Goal: Task Accomplishment & Management: Manage account settings

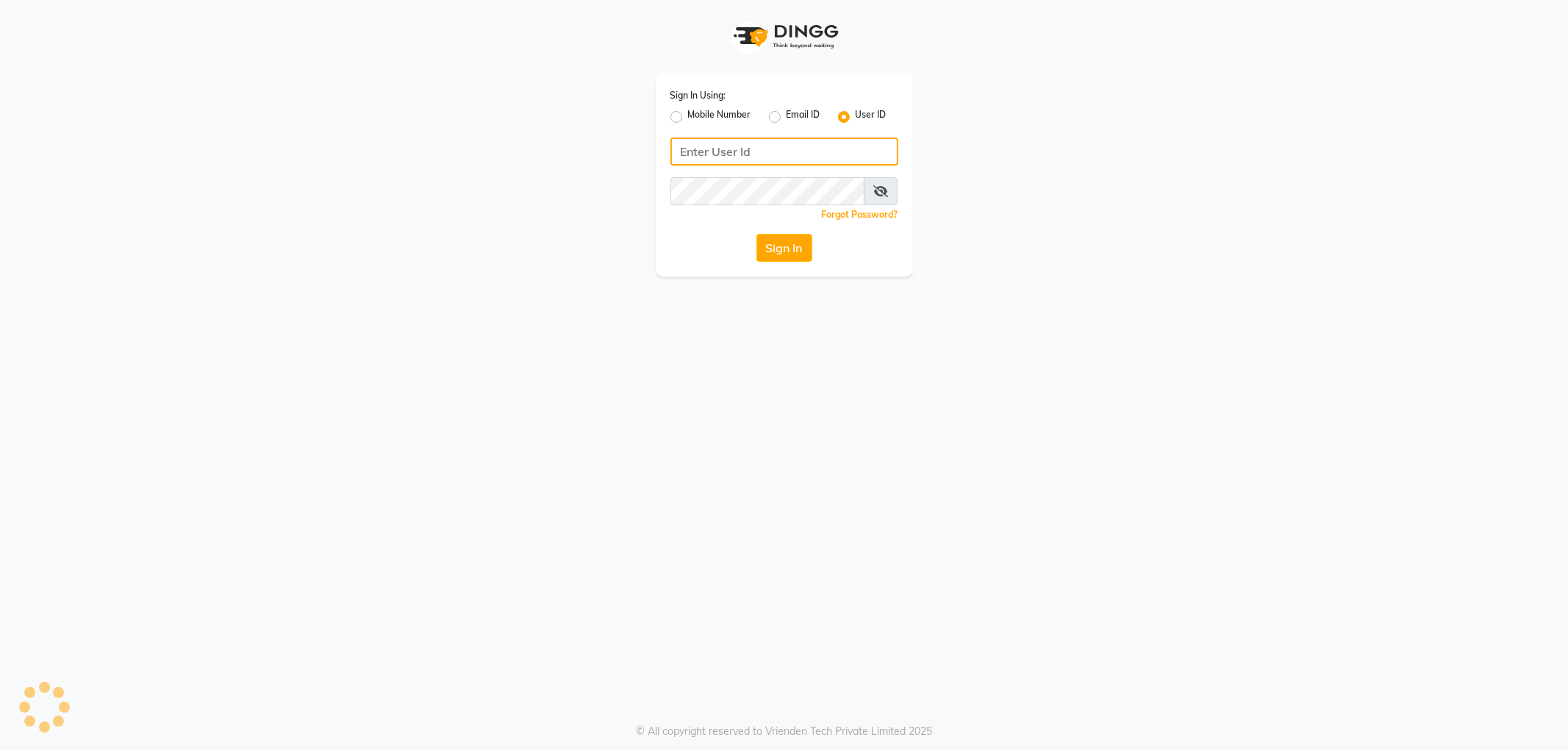
type input "e1788-10"
click at [780, 239] on button "Sign In" at bounding box center [784, 248] width 56 height 28
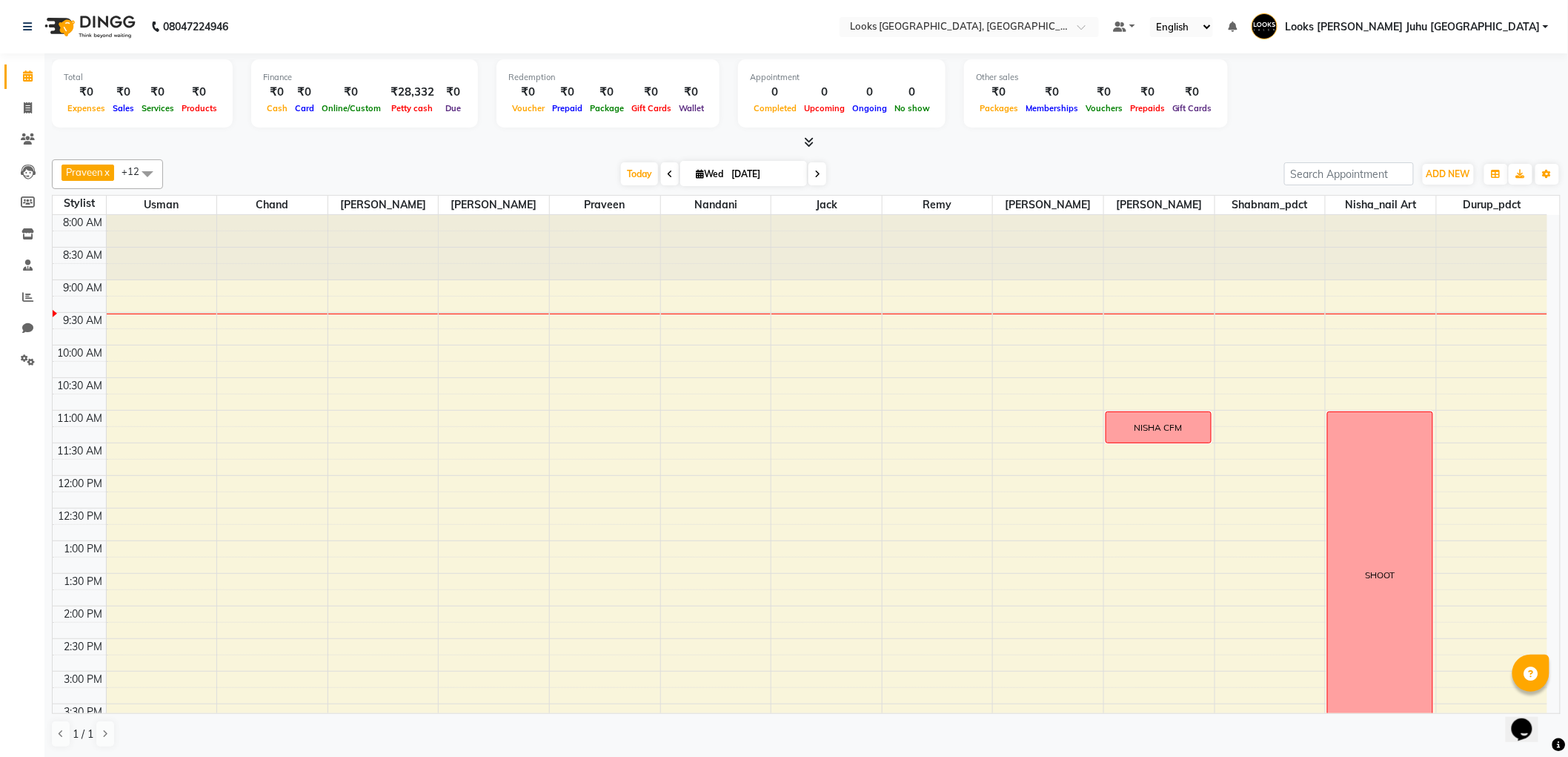
click at [846, 349] on div "8:00 AM 8:30 AM 9:00 AM 9:30 AM 10:00 AM 10:30 AM 11:00 AM 11:30 AM 12:00 PM 12…" at bounding box center [800, 703] width 1495 height 978
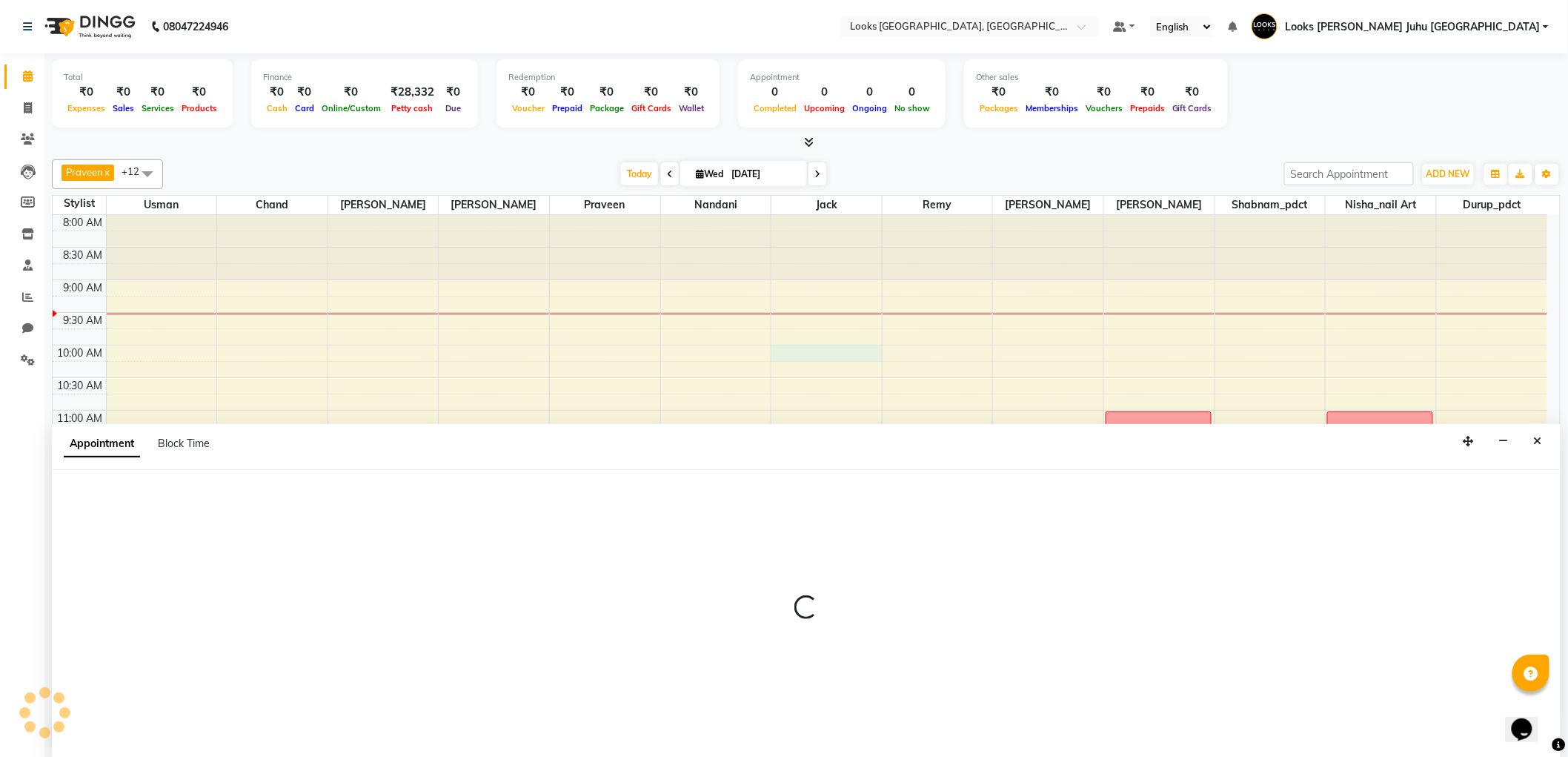
select select "23387"
select select "tentative"
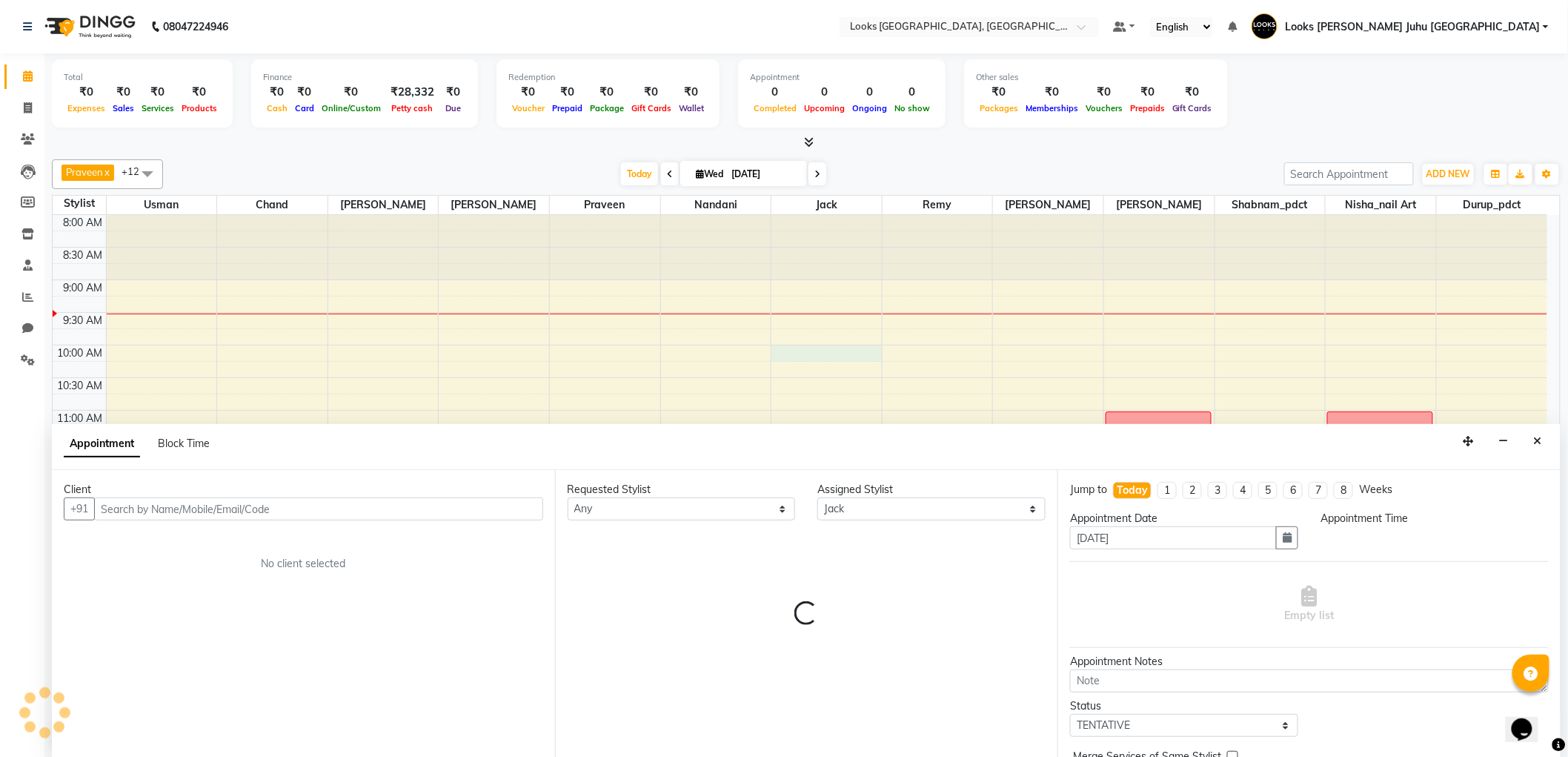
select select "600"
click at [1540, 438] on icon "Close" at bounding box center [1538, 441] width 8 height 11
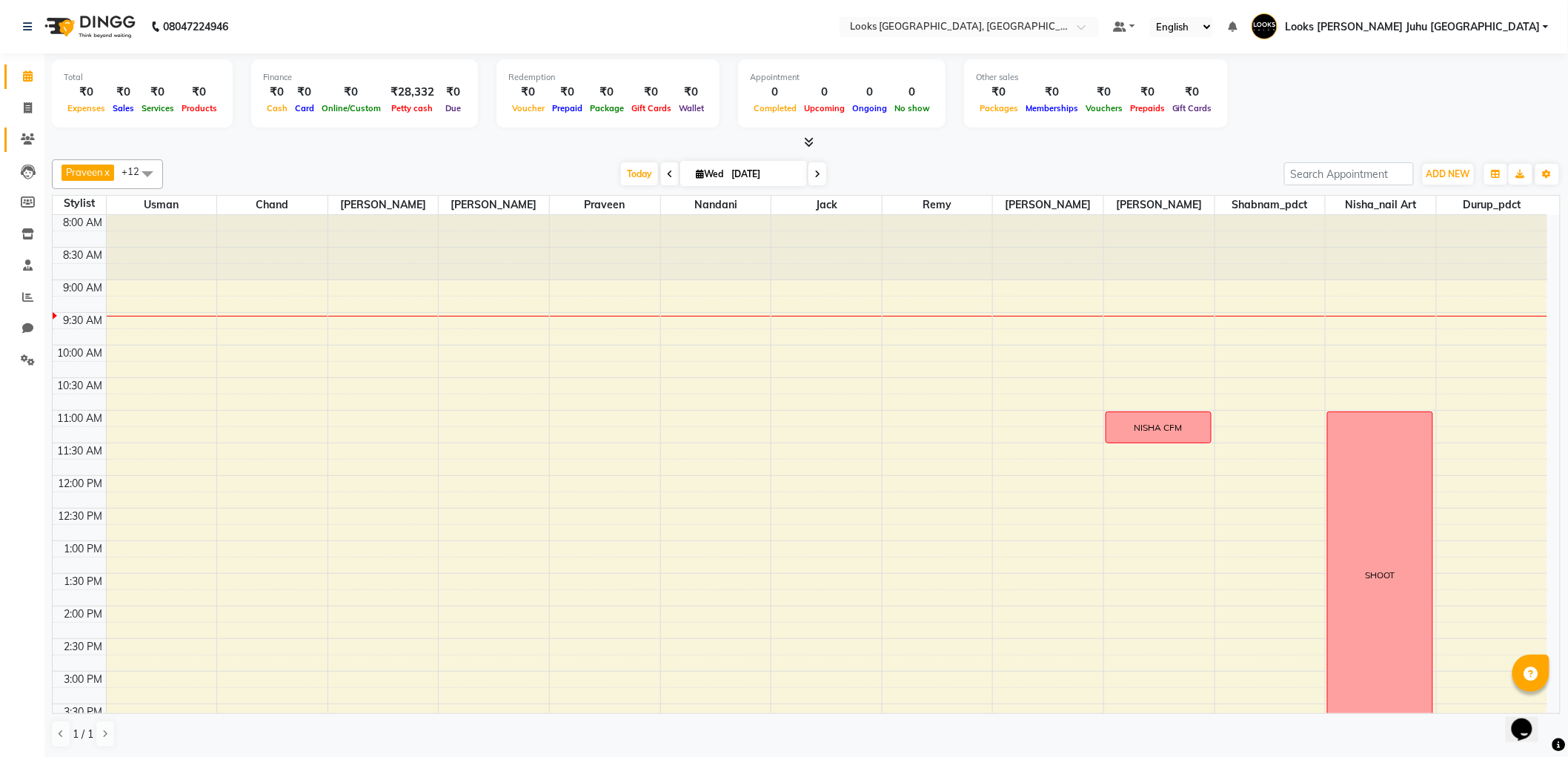
click at [28, 134] on icon at bounding box center [28, 139] width 14 height 11
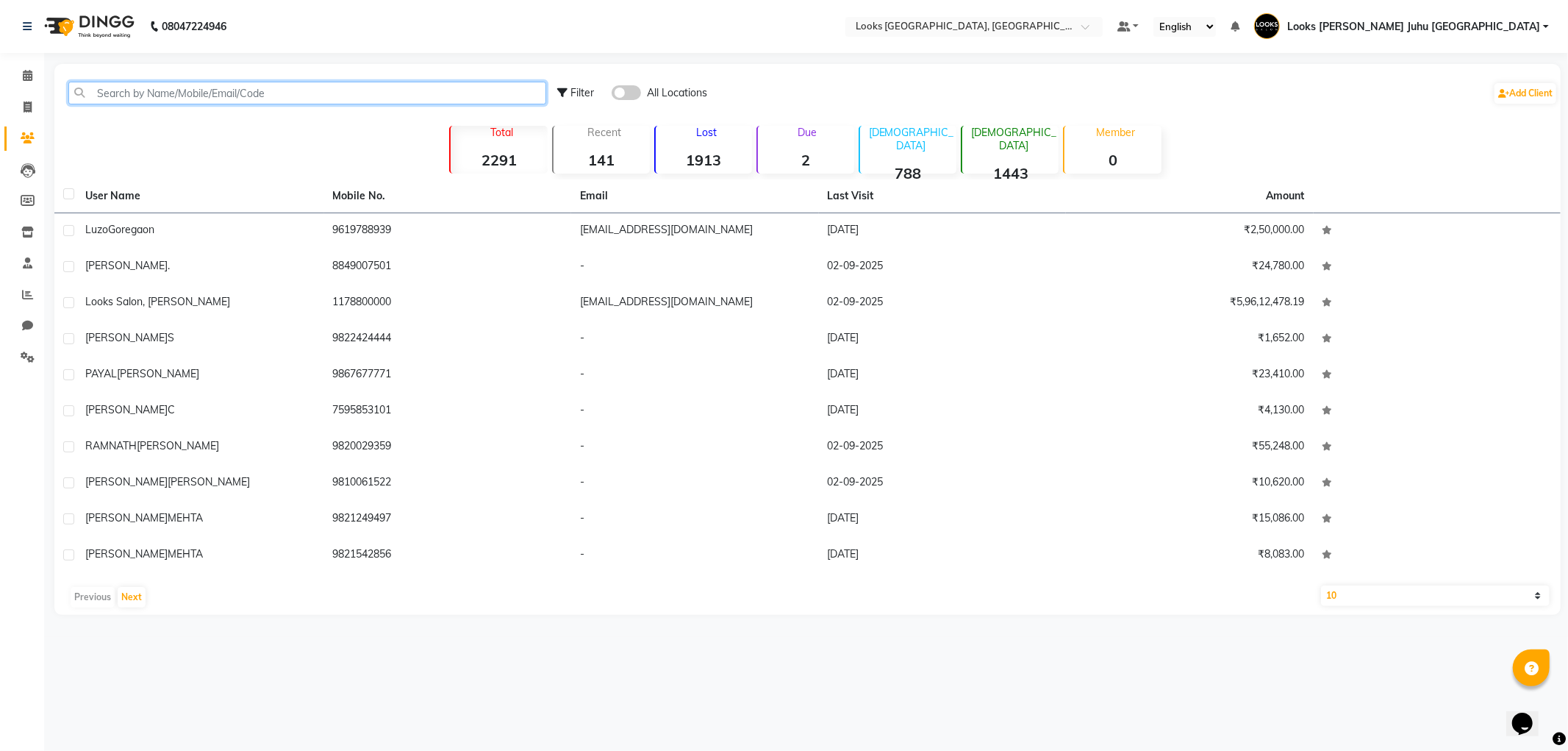
click at [208, 92] on input "text" at bounding box center [307, 93] width 478 height 23
click at [225, 92] on input "text" at bounding box center [307, 93] width 478 height 23
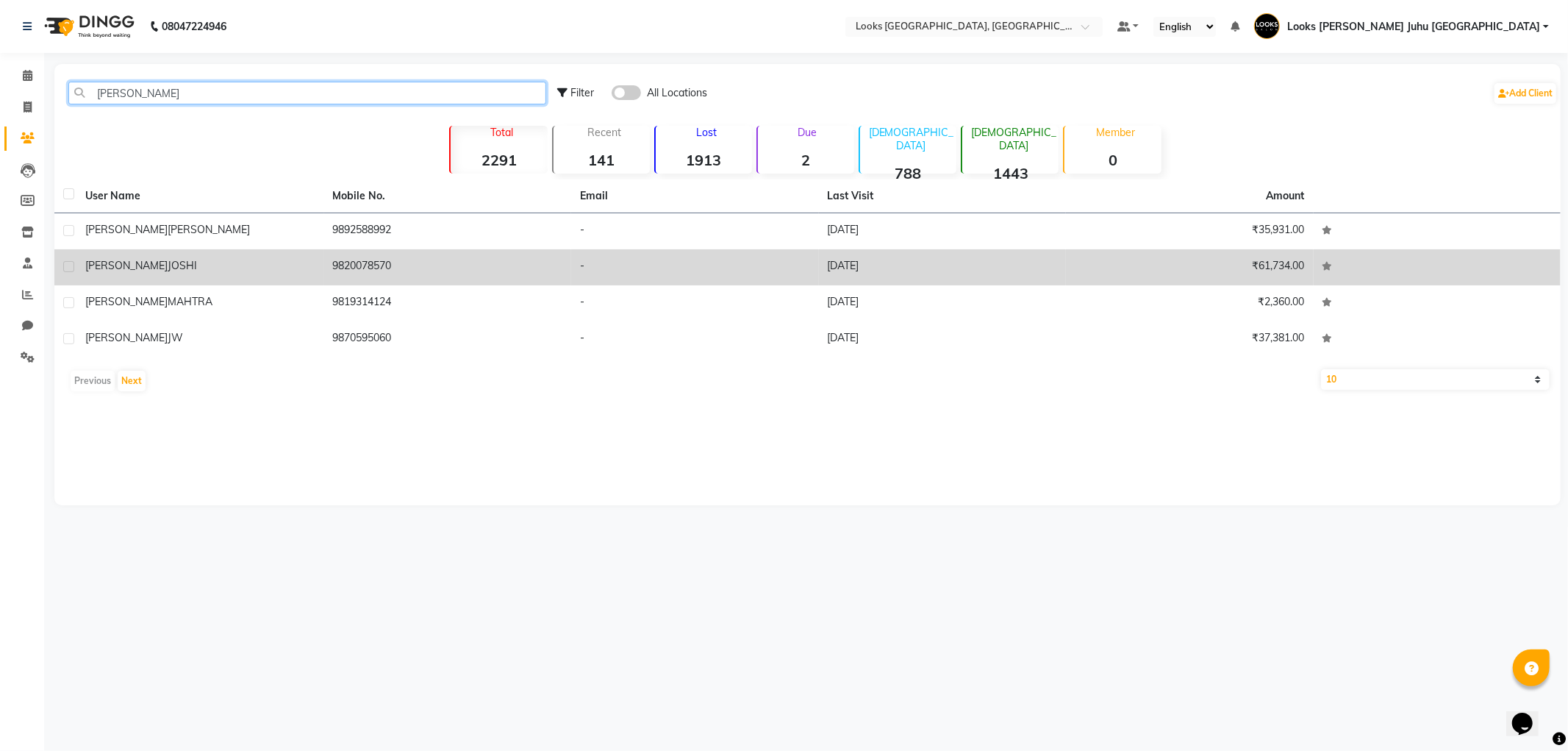
type input "SONALI"
click at [277, 264] on div "SONALI JOSHI" at bounding box center [201, 266] width 230 height 16
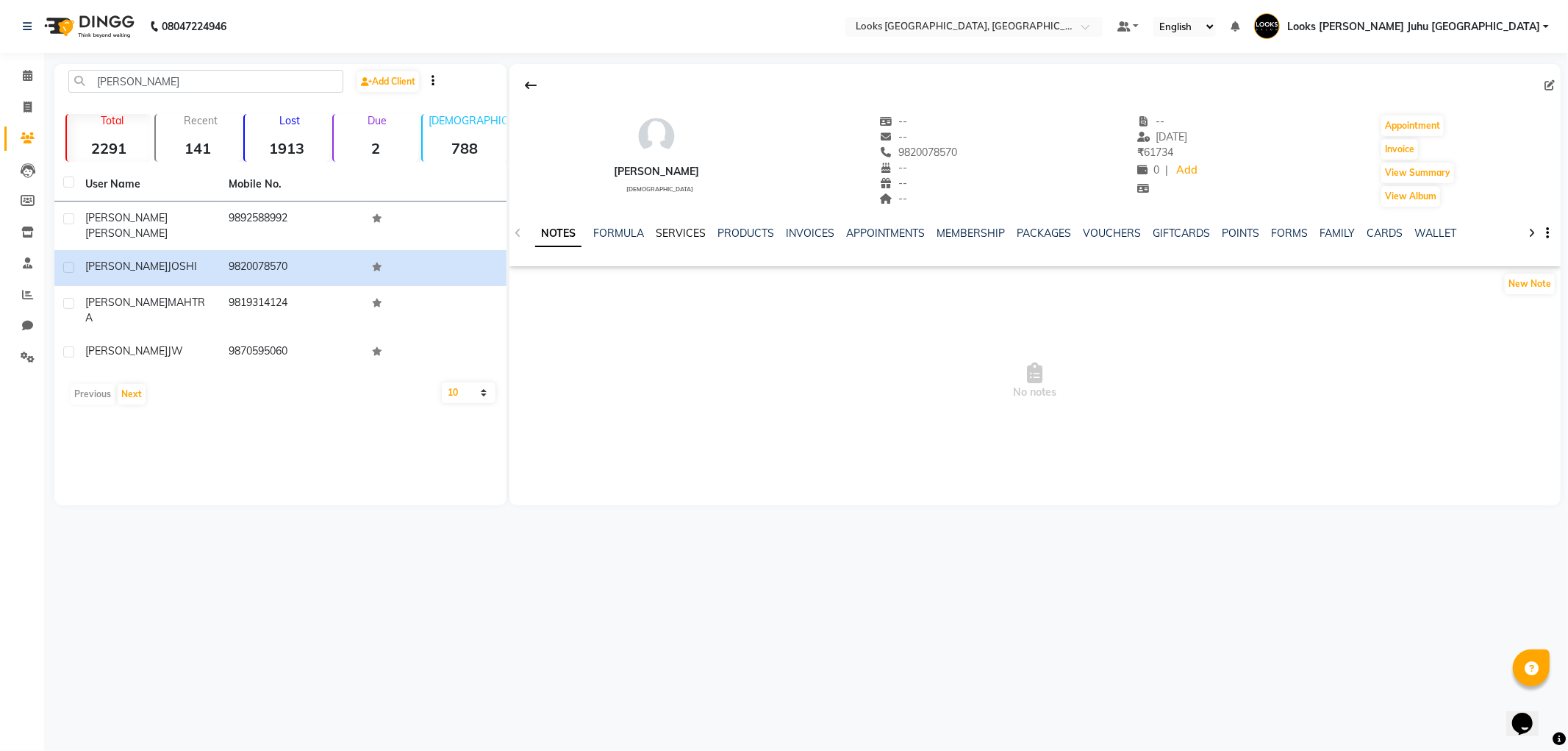
click at [685, 236] on link "SERVICES" at bounding box center [680, 233] width 50 height 13
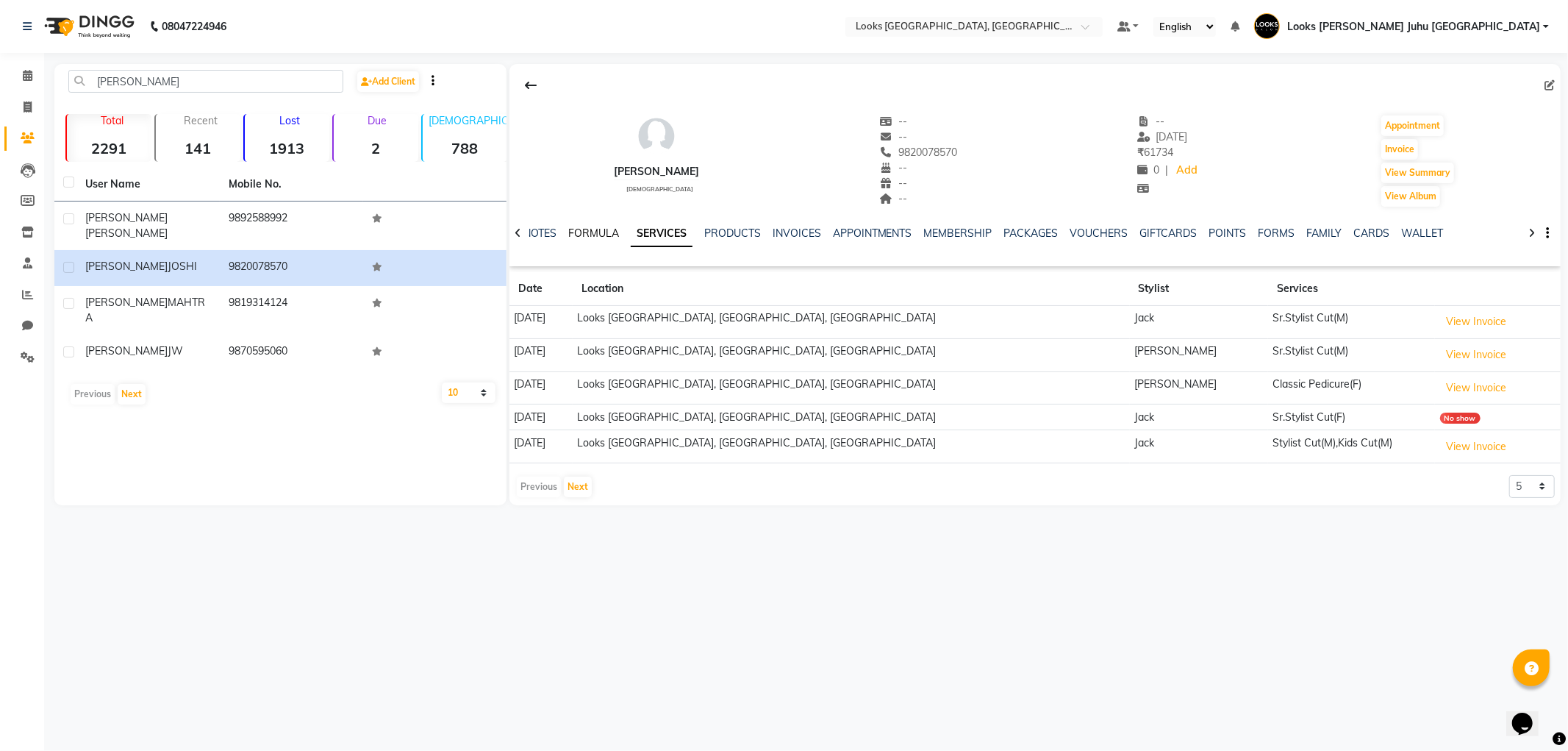
click at [593, 233] on link "FORMULA" at bounding box center [593, 233] width 51 height 13
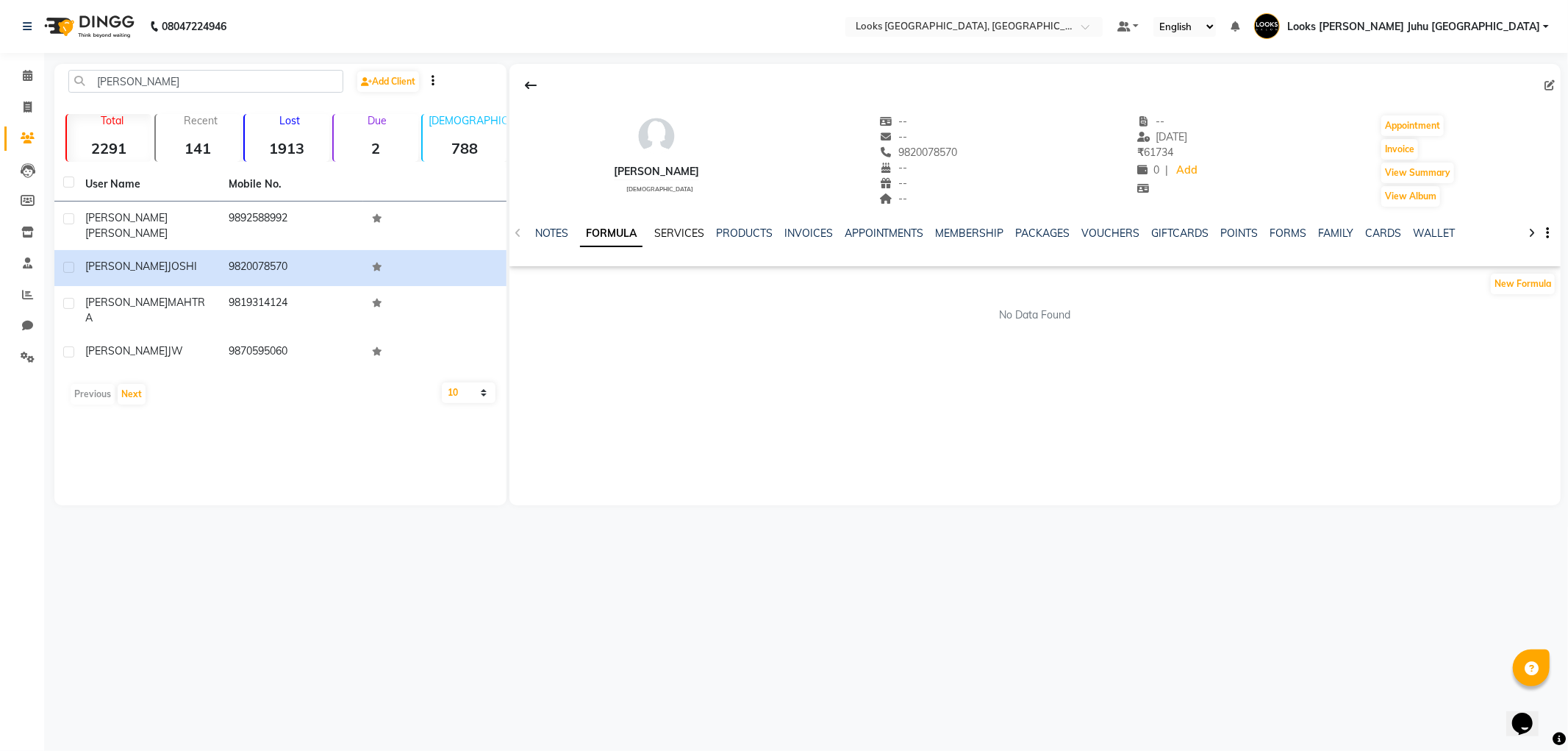
click at [672, 231] on link "SERVICES" at bounding box center [678, 233] width 50 height 13
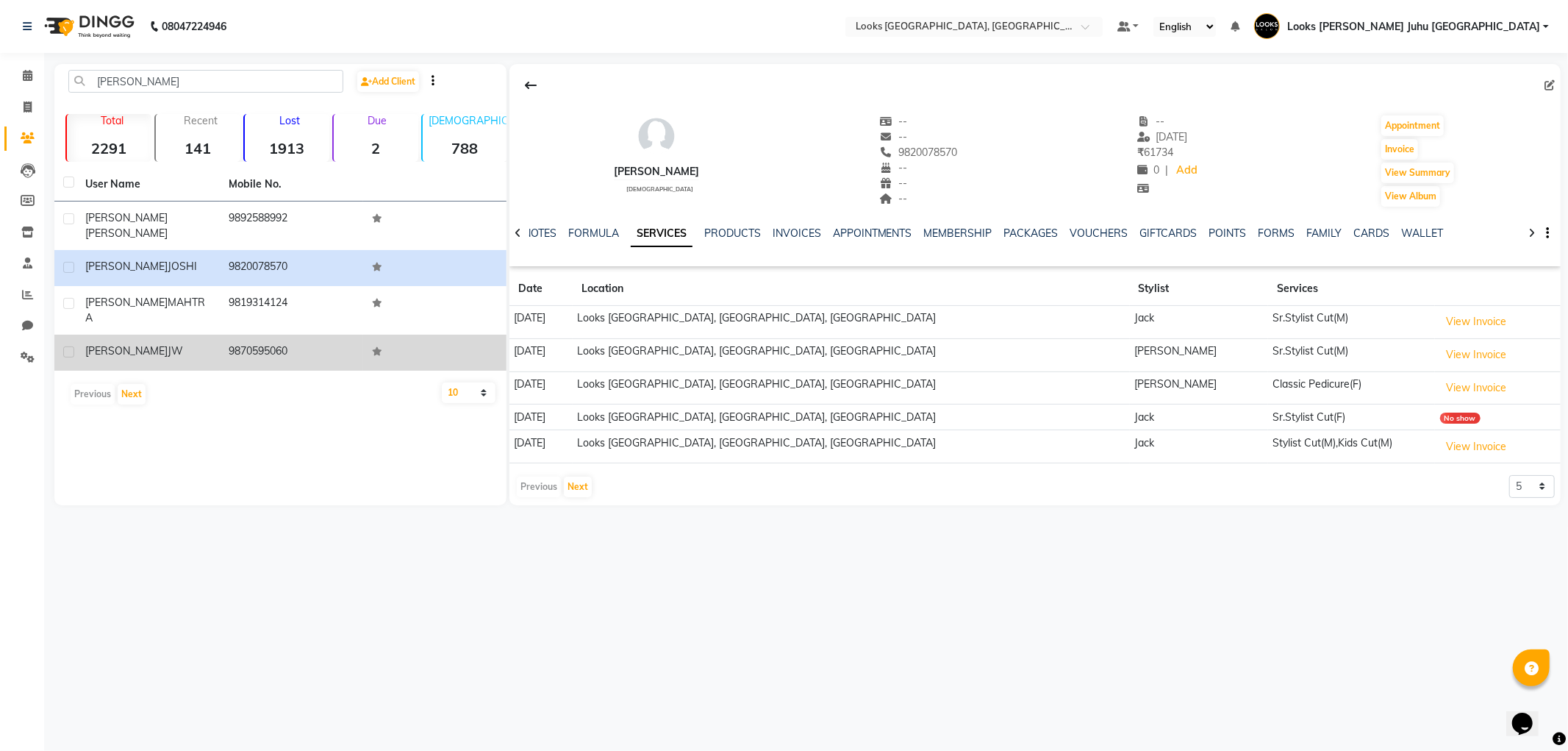
click at [222, 334] on td "9870595060" at bounding box center [291, 352] width 143 height 36
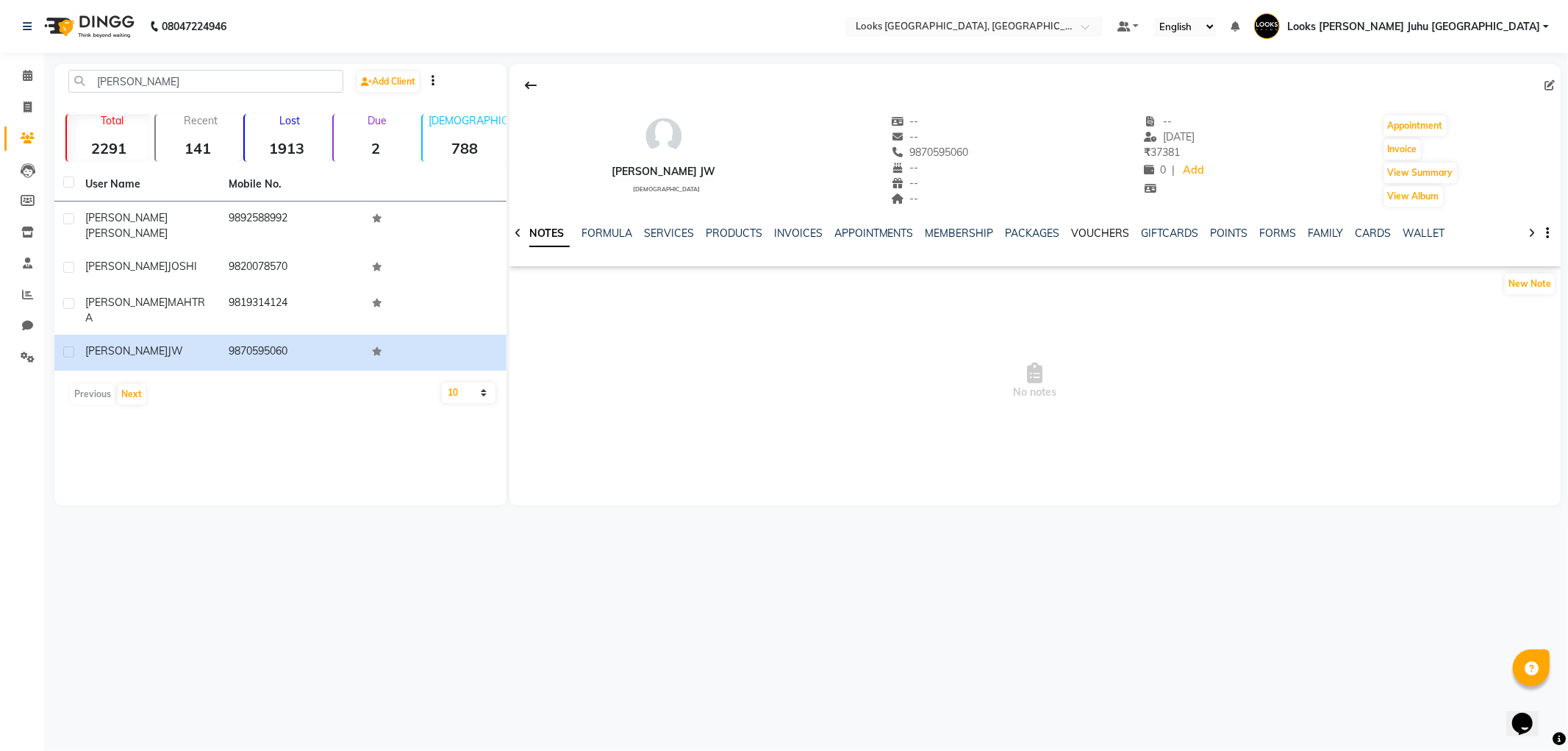
click at [1101, 231] on link "VOUCHERS" at bounding box center [1101, 233] width 58 height 13
drag, startPoint x: 560, startPoint y: 226, endPoint x: 576, endPoint y: 219, distance: 17.5
click at [561, 226] on div "SERVICES" at bounding box center [584, 234] width 50 height 16
click at [587, 229] on link "SERVICES" at bounding box center [584, 233] width 50 height 13
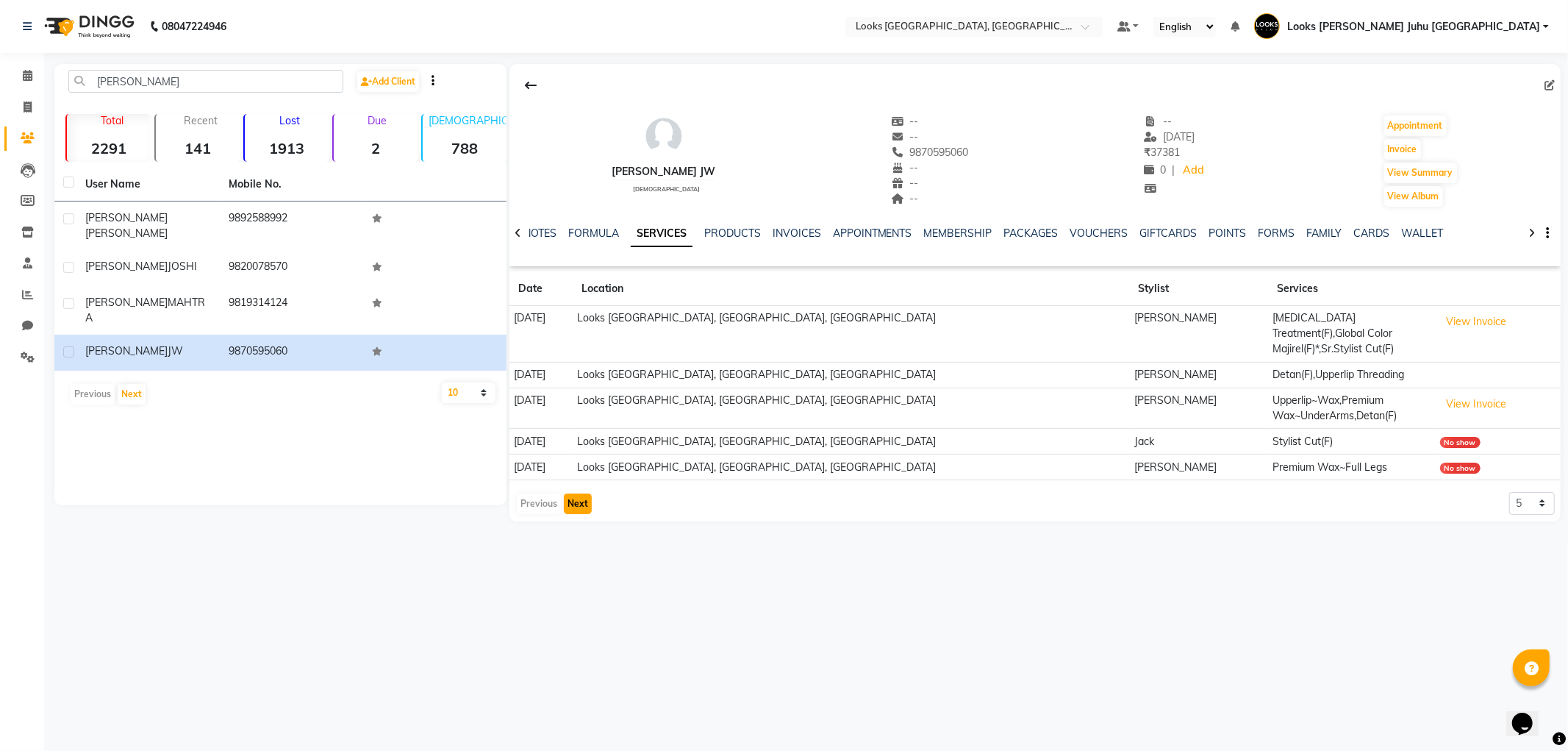
click at [579, 494] on button "Next" at bounding box center [577, 504] width 28 height 21
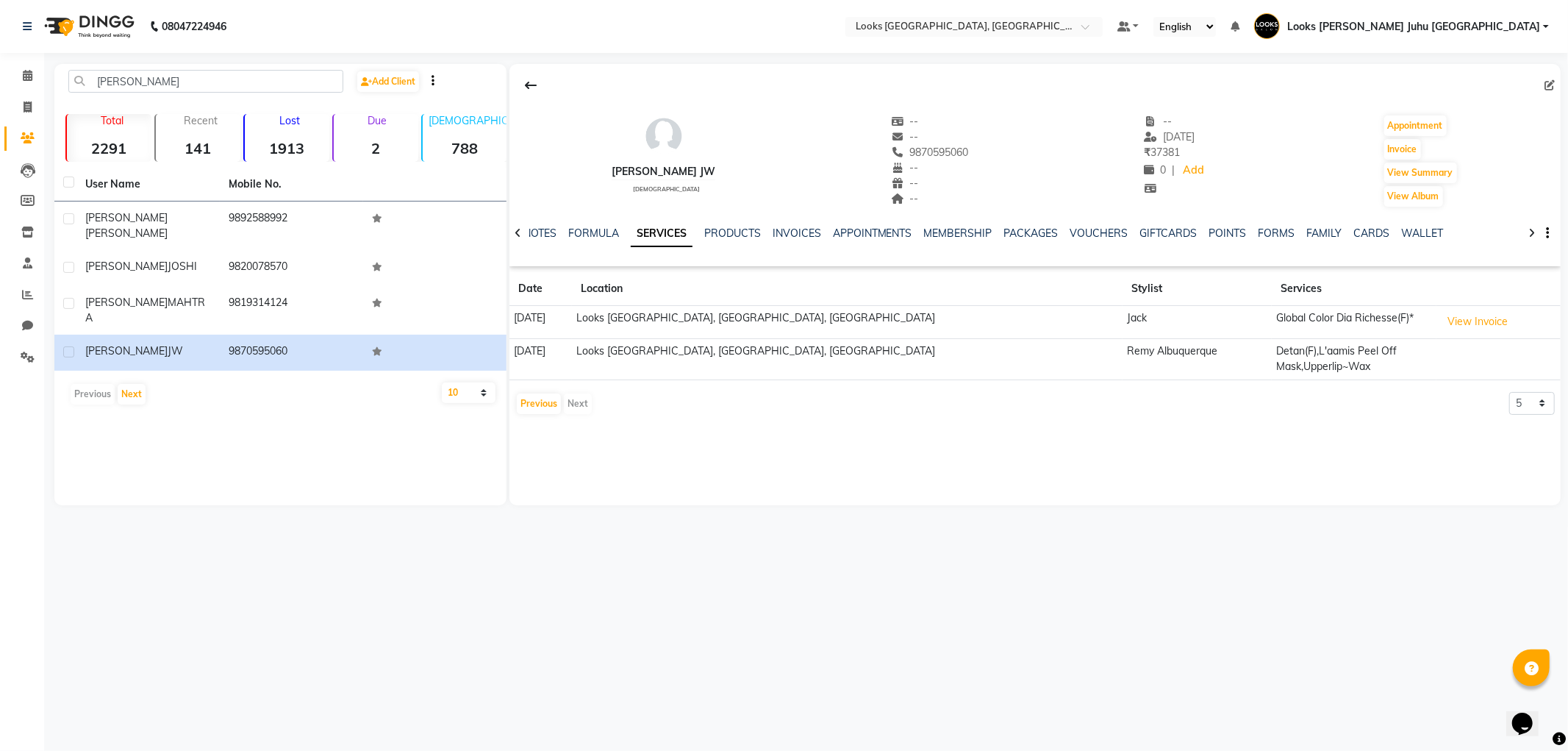
click at [547, 476] on div "SONALI JW female -- -- 9870595060 -- -- -- -- 26-05-2024 ₹ 37381 0 | Add Appoin…" at bounding box center [1034, 284] width 1051 height 441
click at [17, 64] on link "Calendar" at bounding box center [22, 76] width 35 height 24
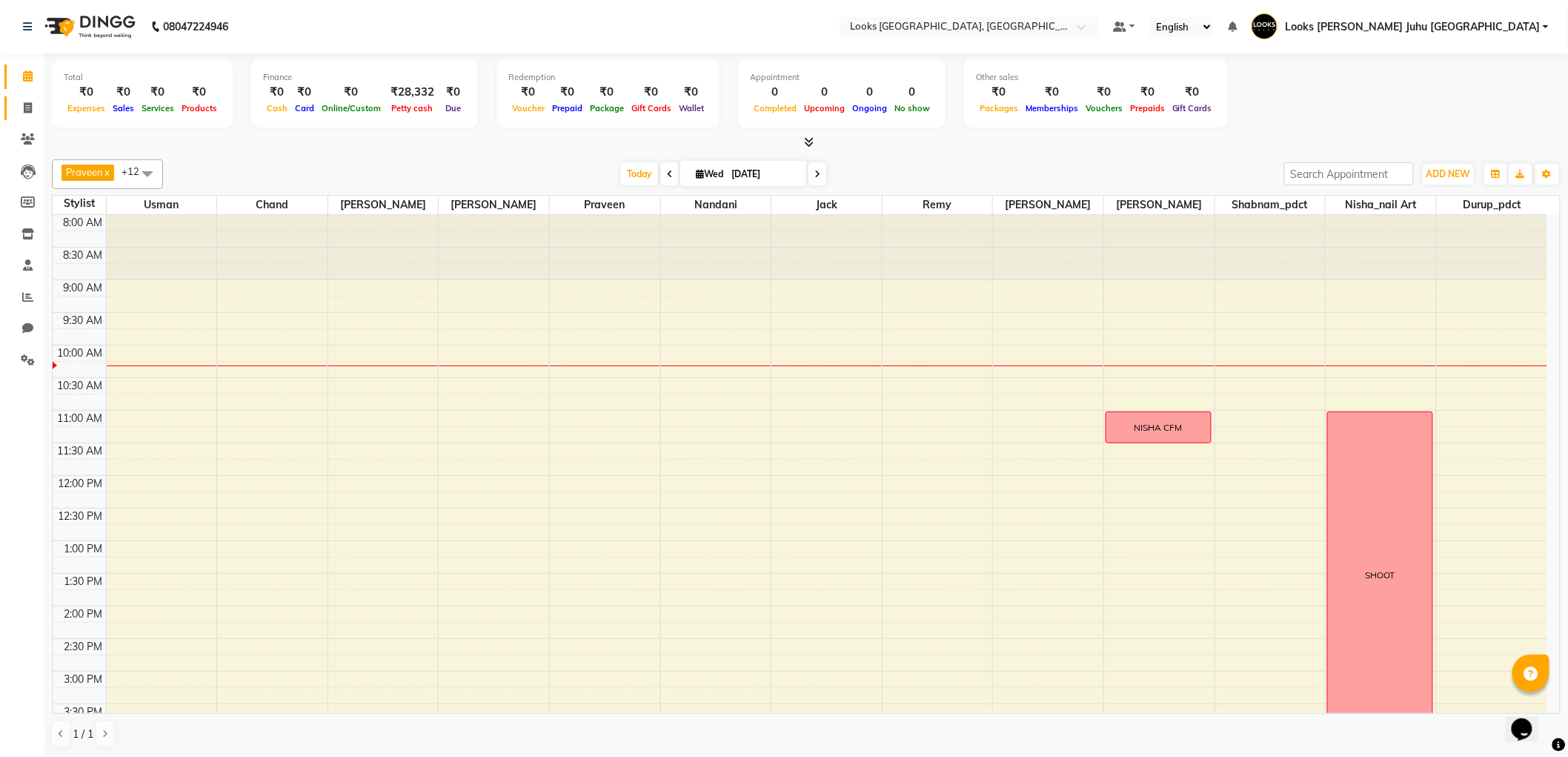
click at [26, 107] on icon at bounding box center [27, 107] width 8 height 11
select select "service"
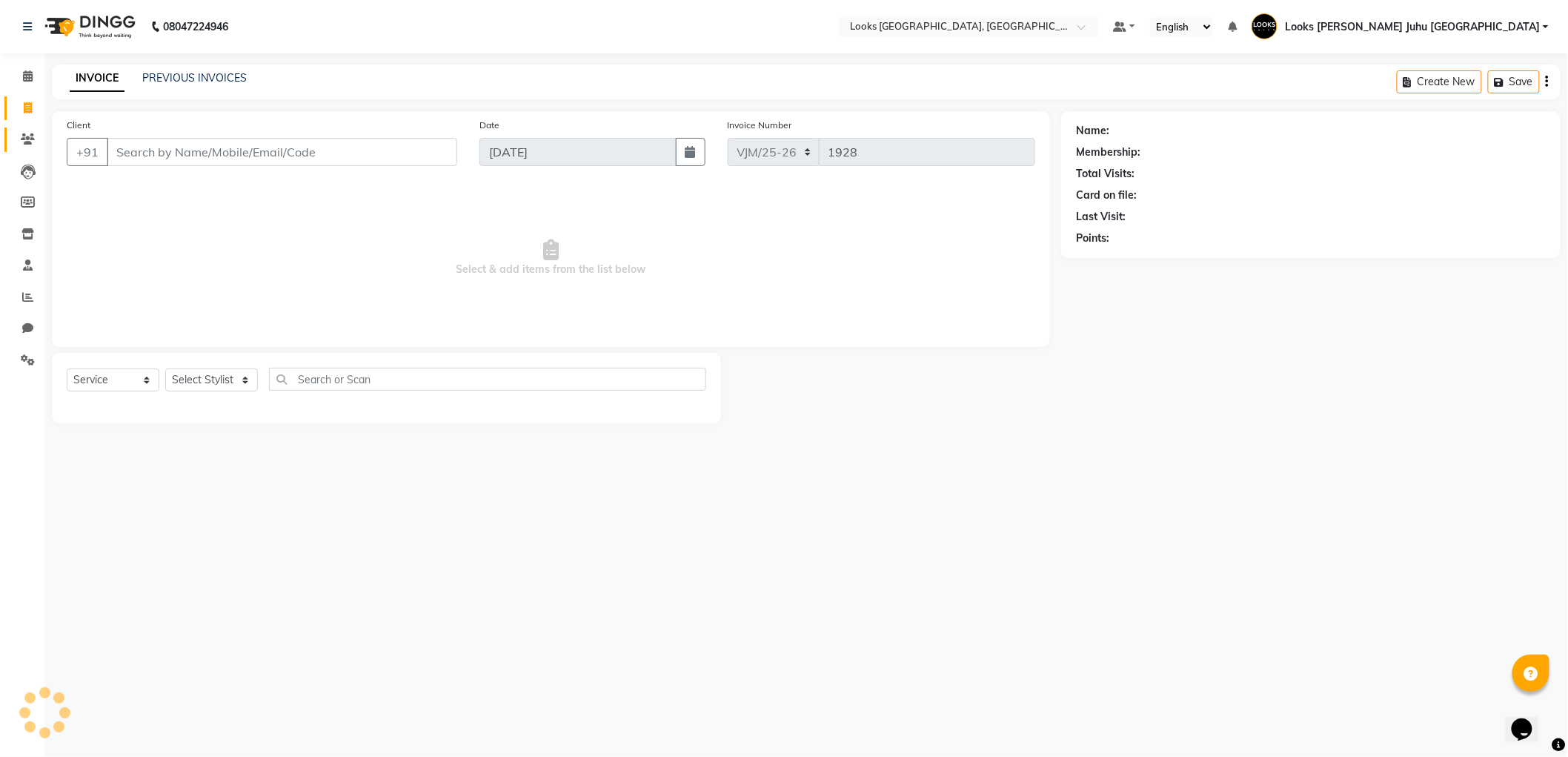
click at [18, 143] on span at bounding box center [27, 139] width 26 height 17
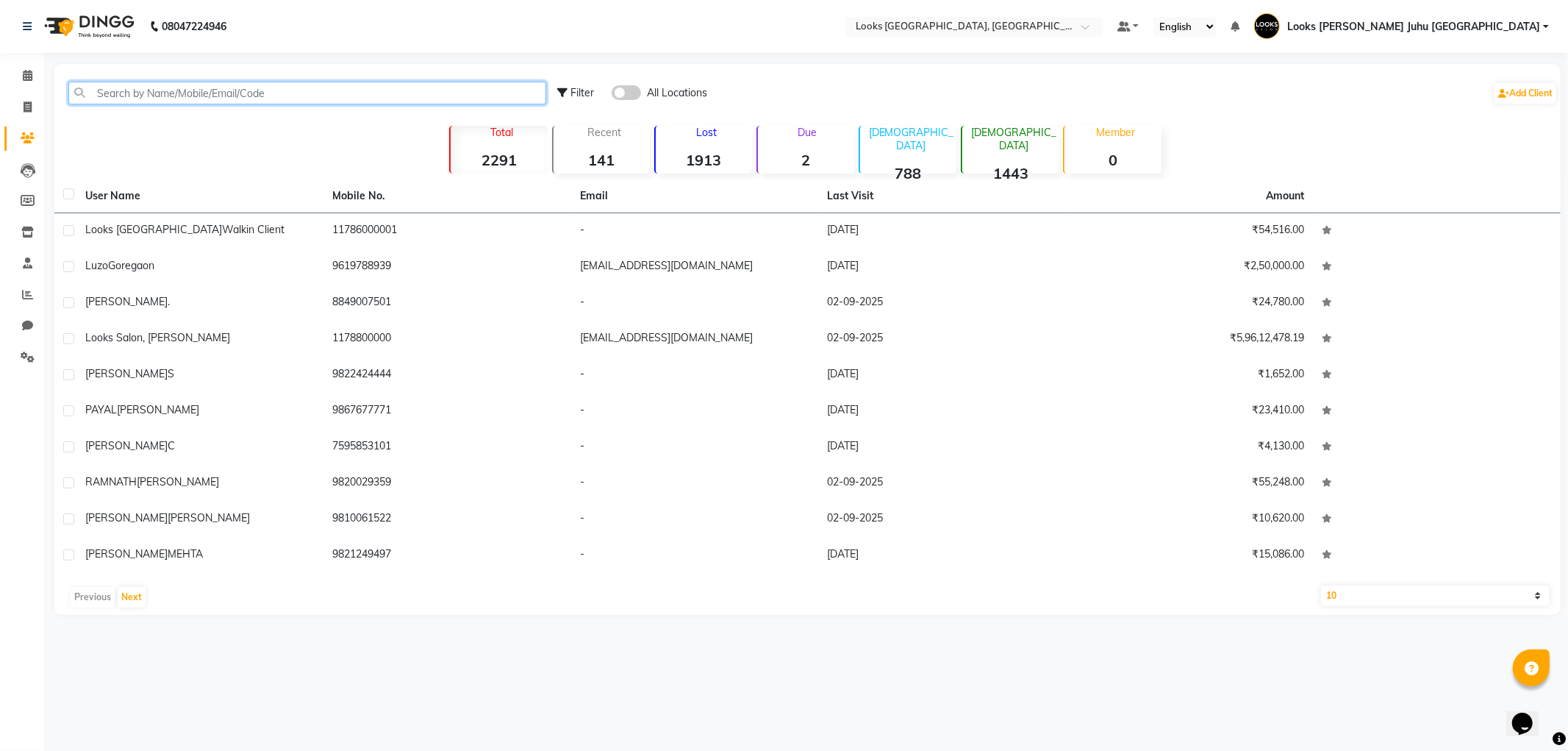
click at [218, 88] on input "text" at bounding box center [307, 93] width 478 height 23
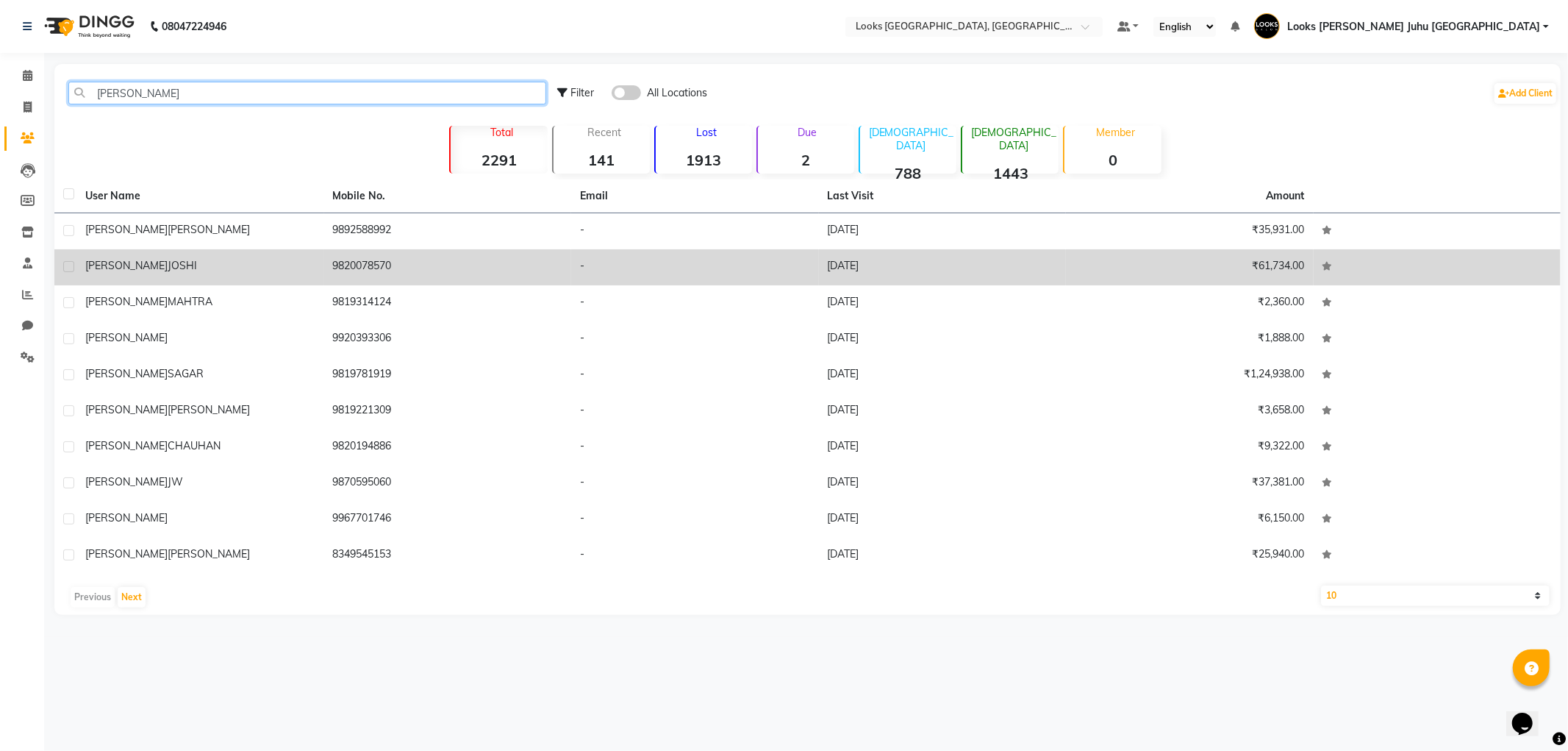
type input "SONAL"
click at [334, 263] on td "9820078570" at bounding box center [448, 267] width 248 height 36
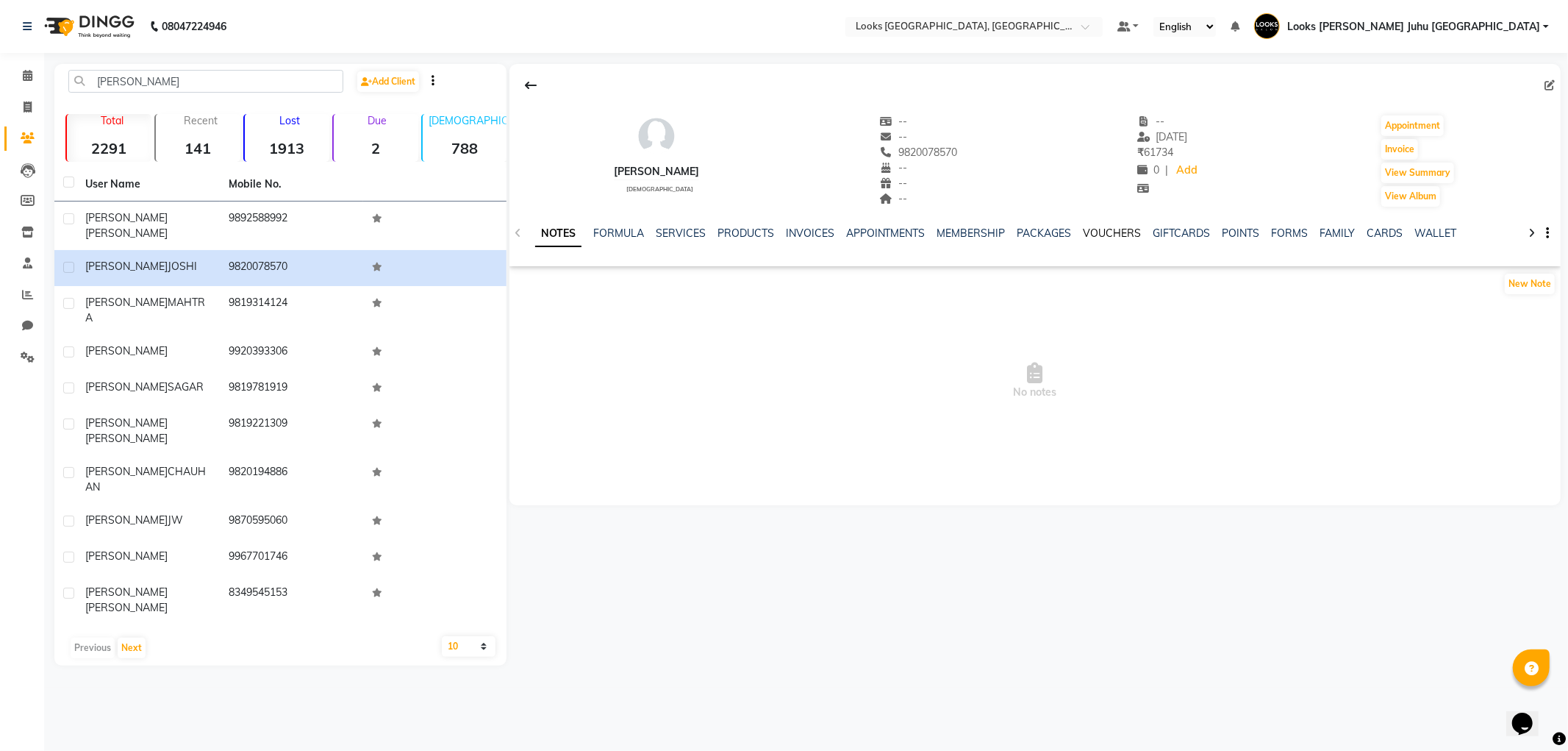
click at [1105, 230] on link "VOUCHERS" at bounding box center [1112, 233] width 58 height 13
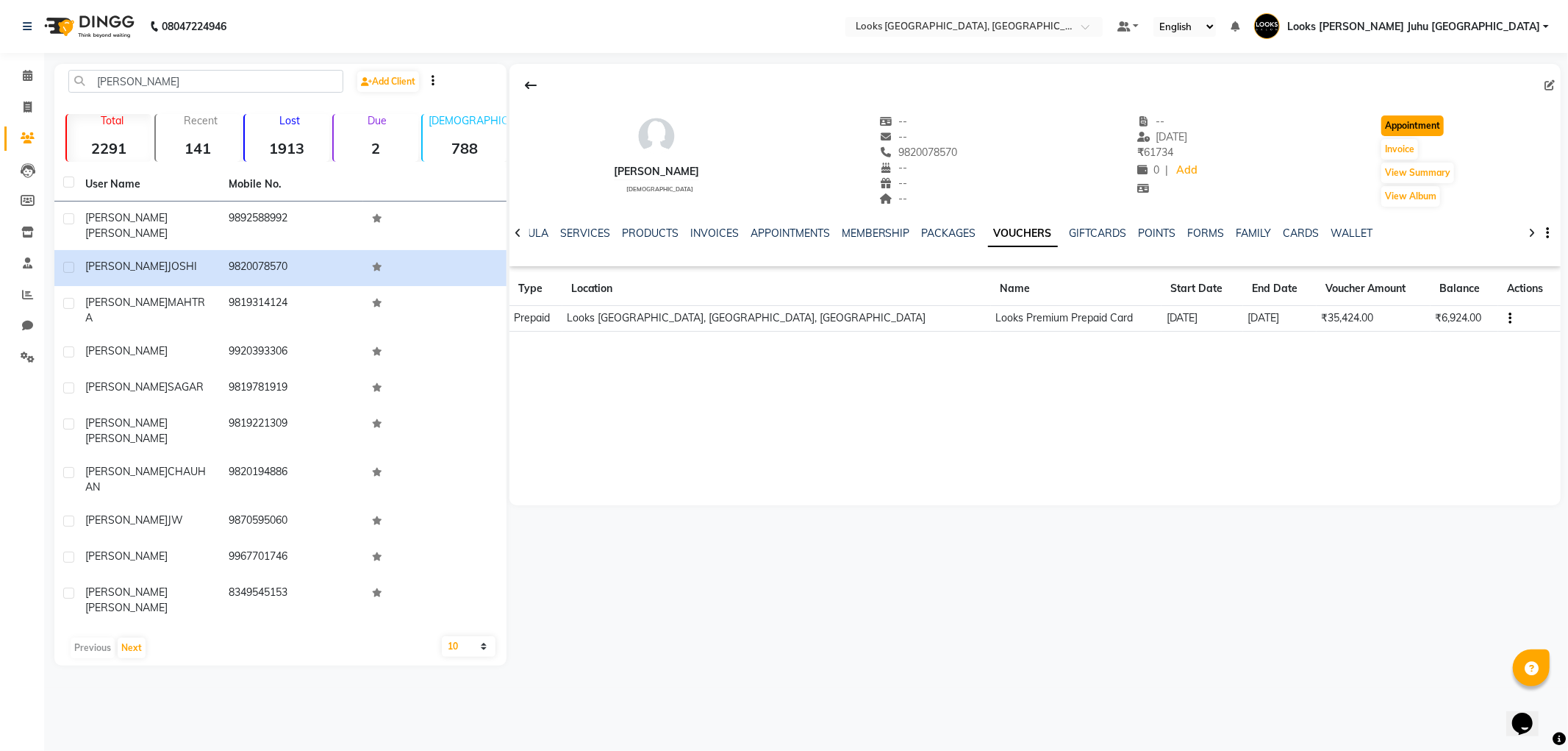
click at [1429, 120] on button "Appointment" at bounding box center [1413, 126] width 63 height 21
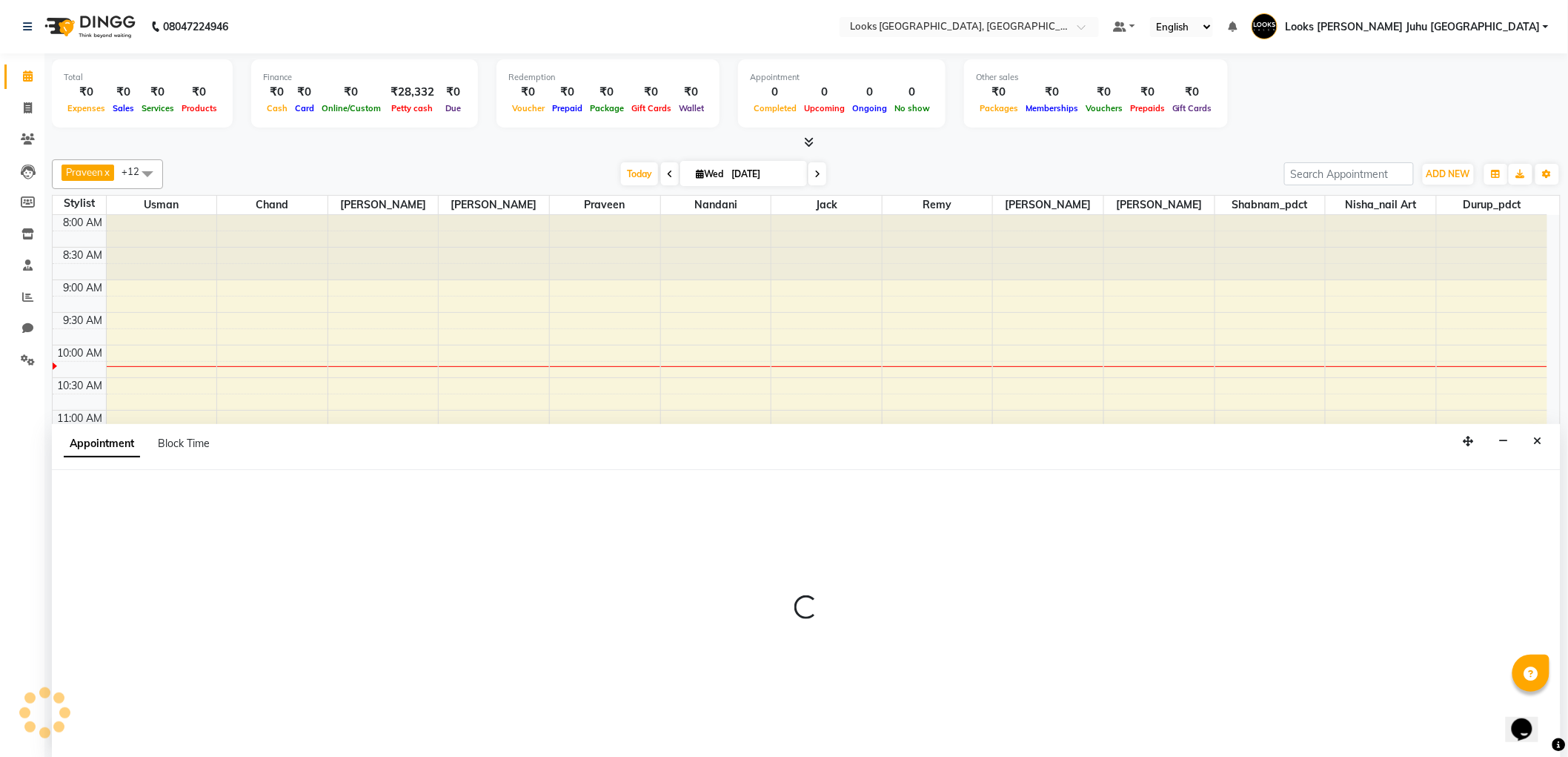
scroll to position [1, 0]
select select "tentative"
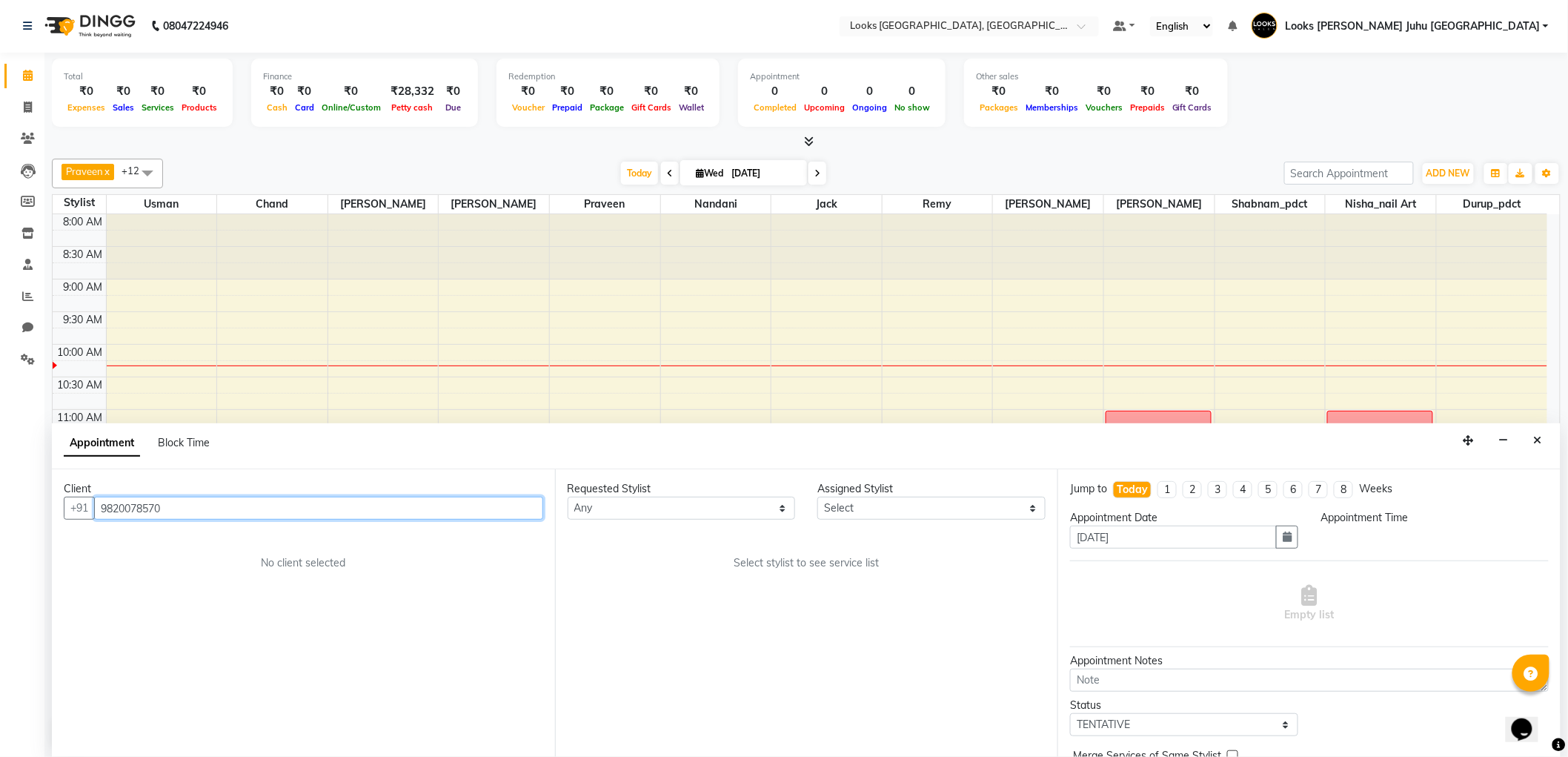
select select "540"
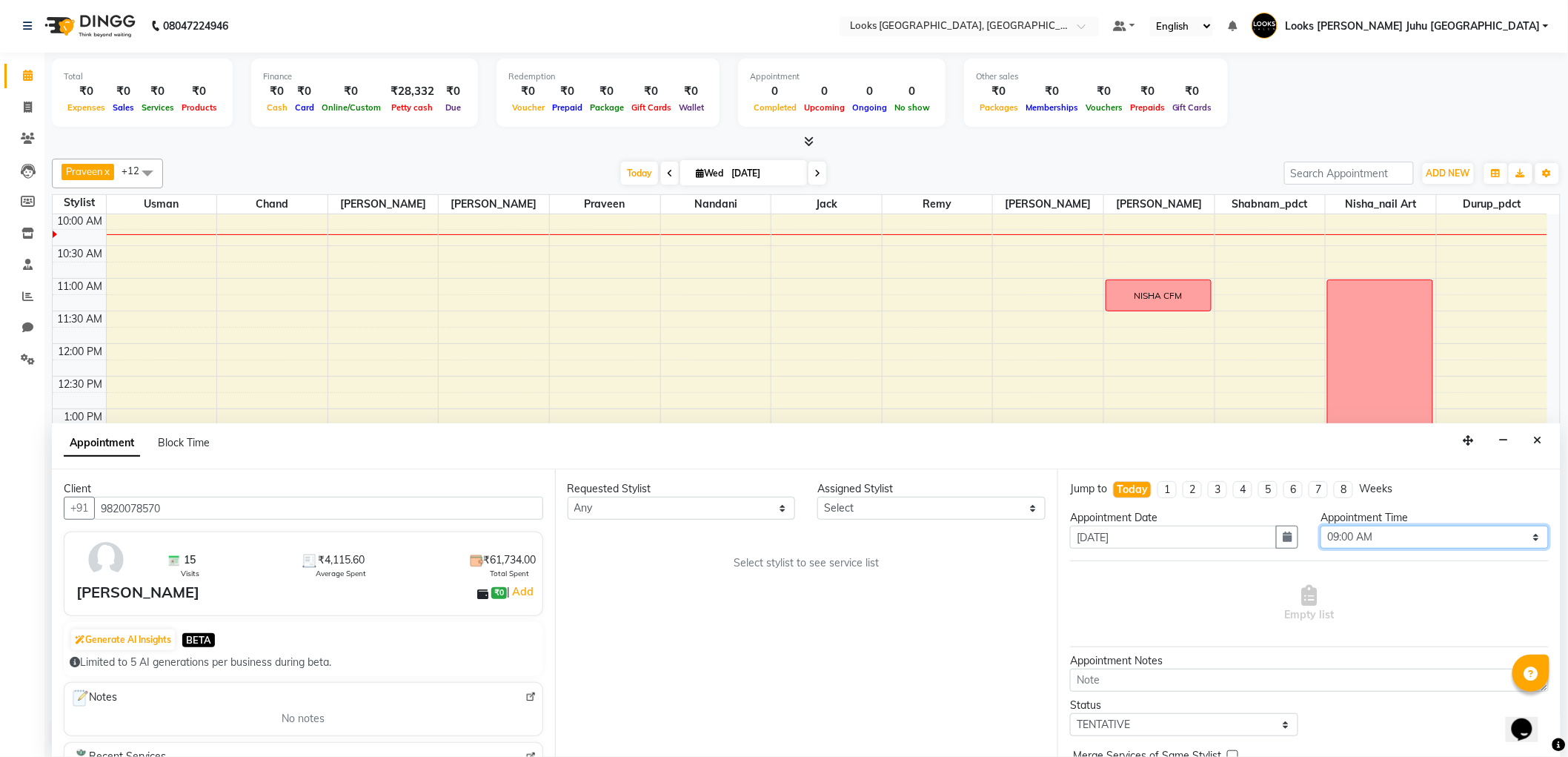
click at [1463, 530] on select "Select 09:00 AM 09:15 AM 09:30 AM 09:45 AM 10:00 AM 10:15 AM 10:30 AM 10:45 AM …" at bounding box center [1435, 537] width 229 height 23
click at [1503, 76] on div "Total ₹0 Expenses ₹0 Sales ₹0 Services ₹0 Products Finance ₹0 Cash ₹0 Card ₹0 O…" at bounding box center [806, 95] width 1509 height 73
click at [1538, 440] on icon "Close" at bounding box center [1538, 440] width 8 height 11
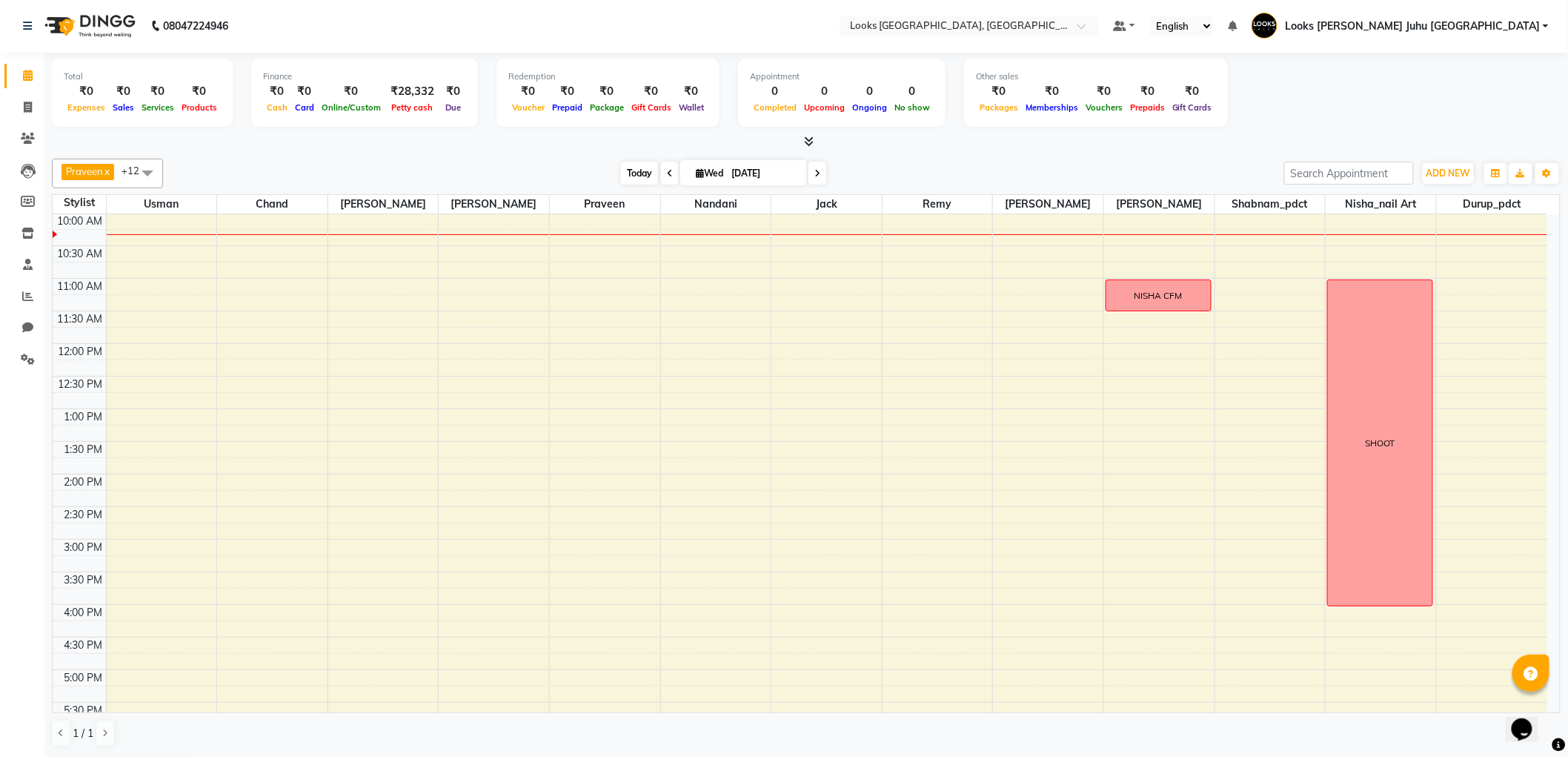
click at [632, 172] on span "Today" at bounding box center [639, 173] width 37 height 23
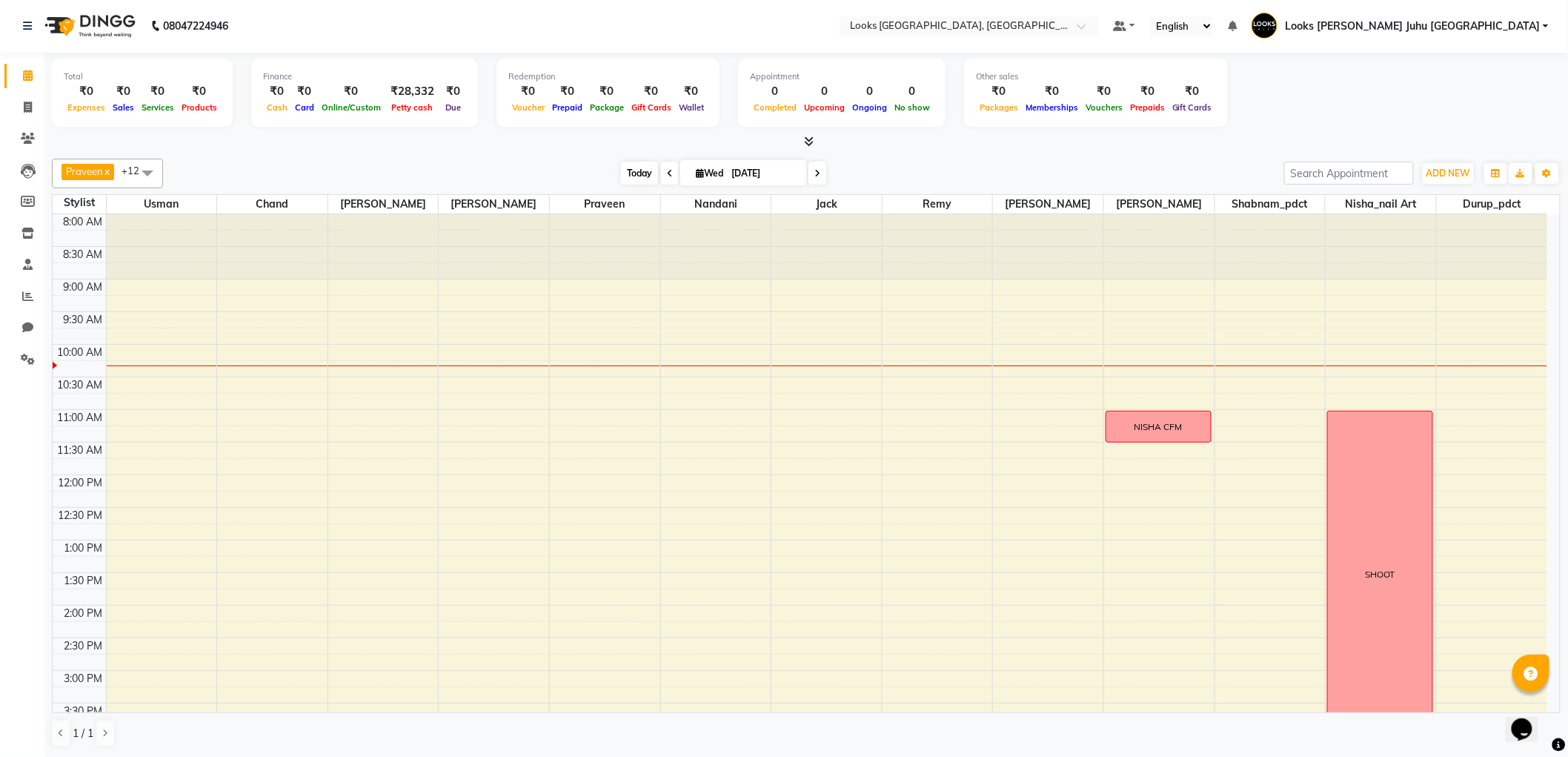
click at [636, 176] on span "Today" at bounding box center [639, 173] width 37 height 23
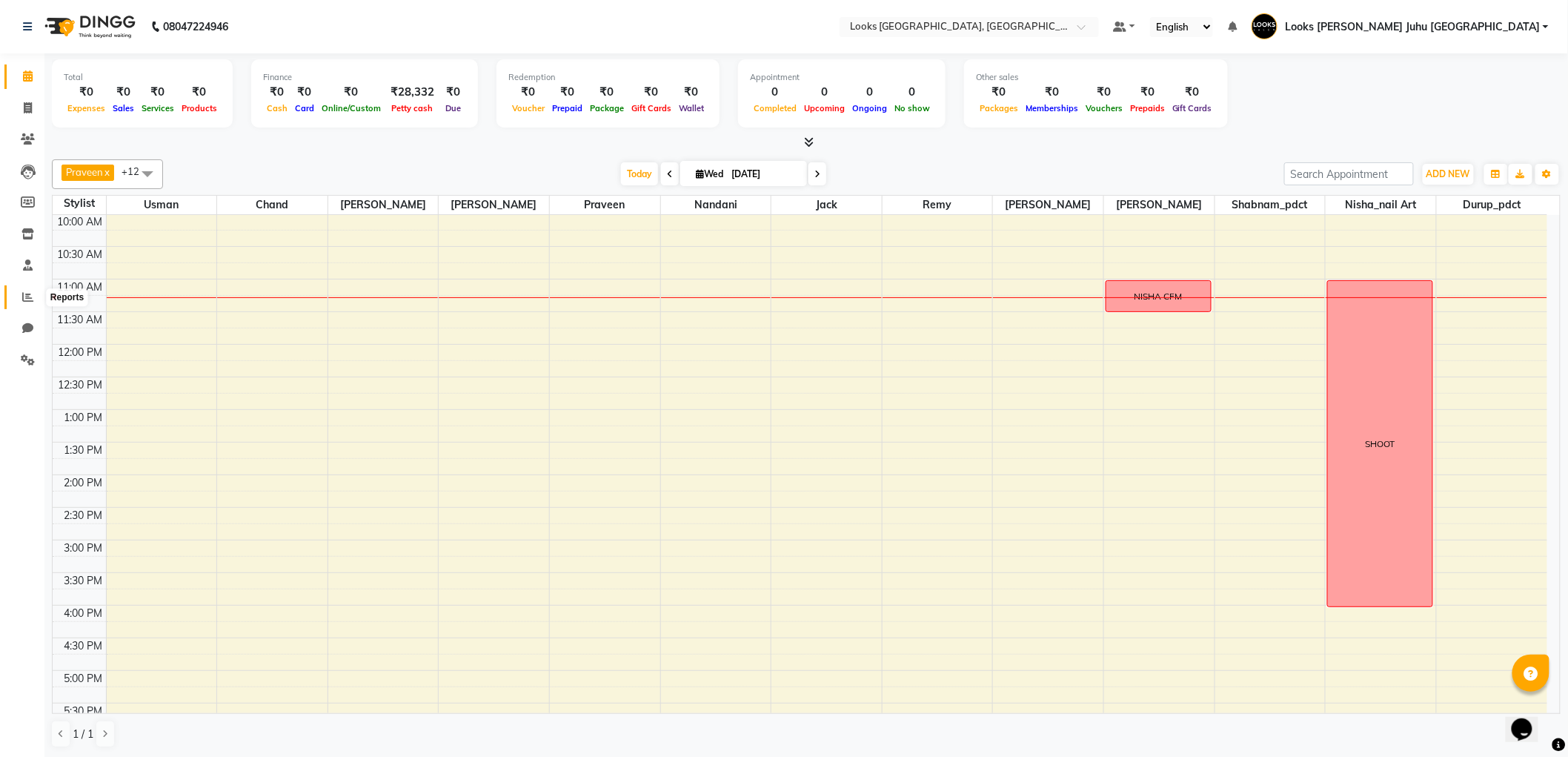
click at [28, 289] on span at bounding box center [27, 297] width 26 height 17
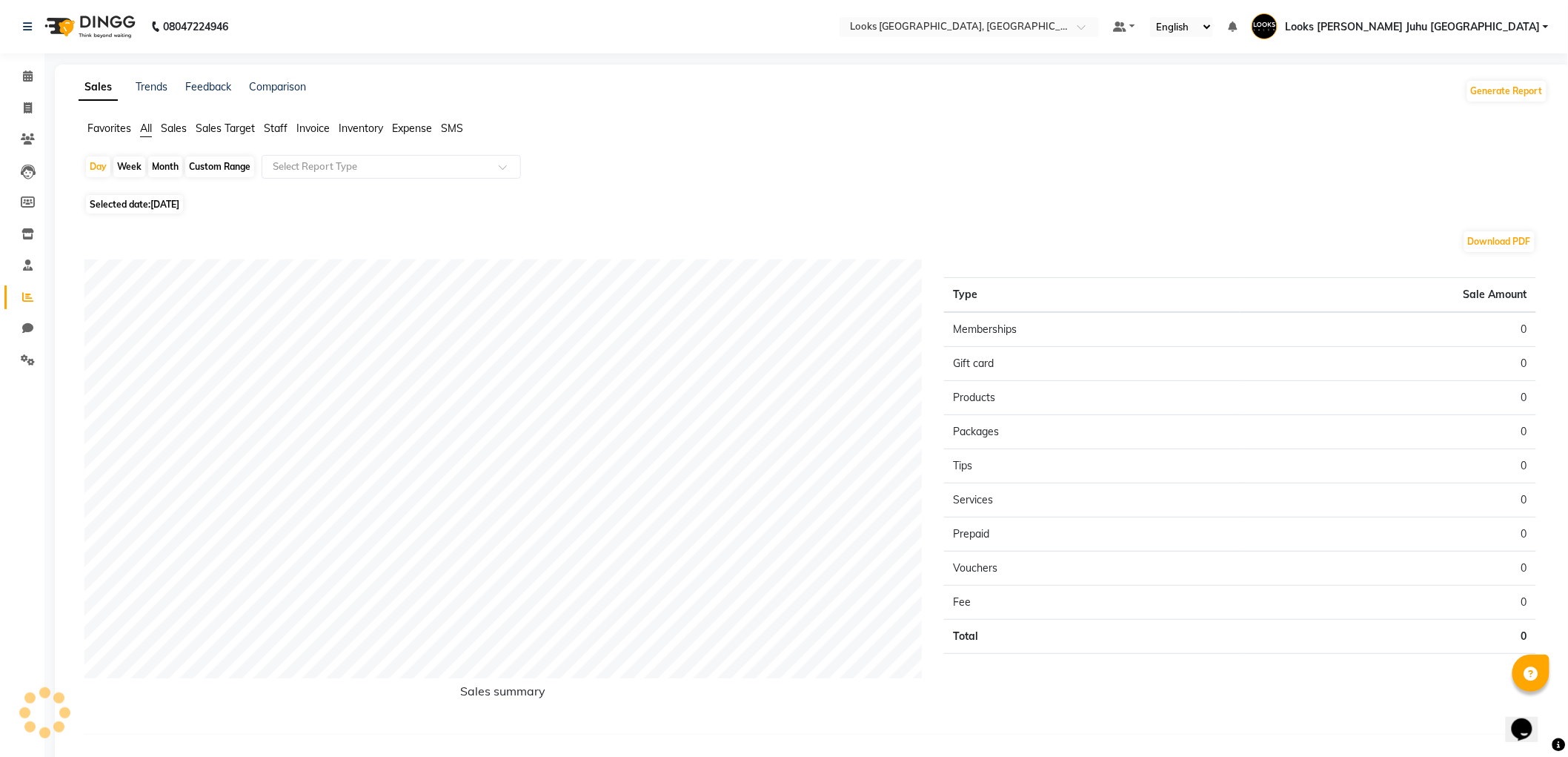
click at [282, 134] on span "Staff" at bounding box center [275, 127] width 24 height 13
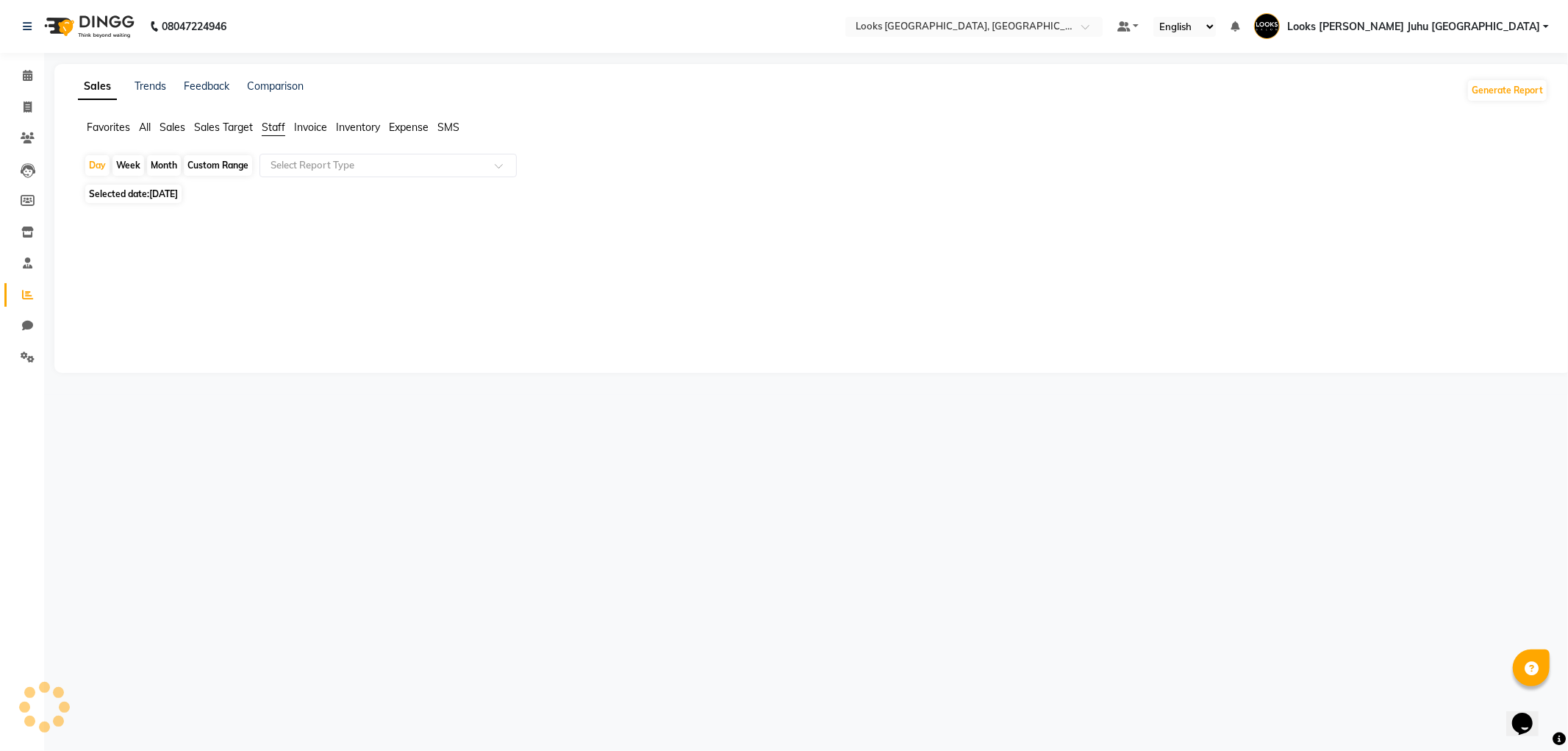
click at [181, 188] on span "Selected date: 03-09-2025" at bounding box center [133, 194] width 96 height 18
select select "9"
select select "2025"
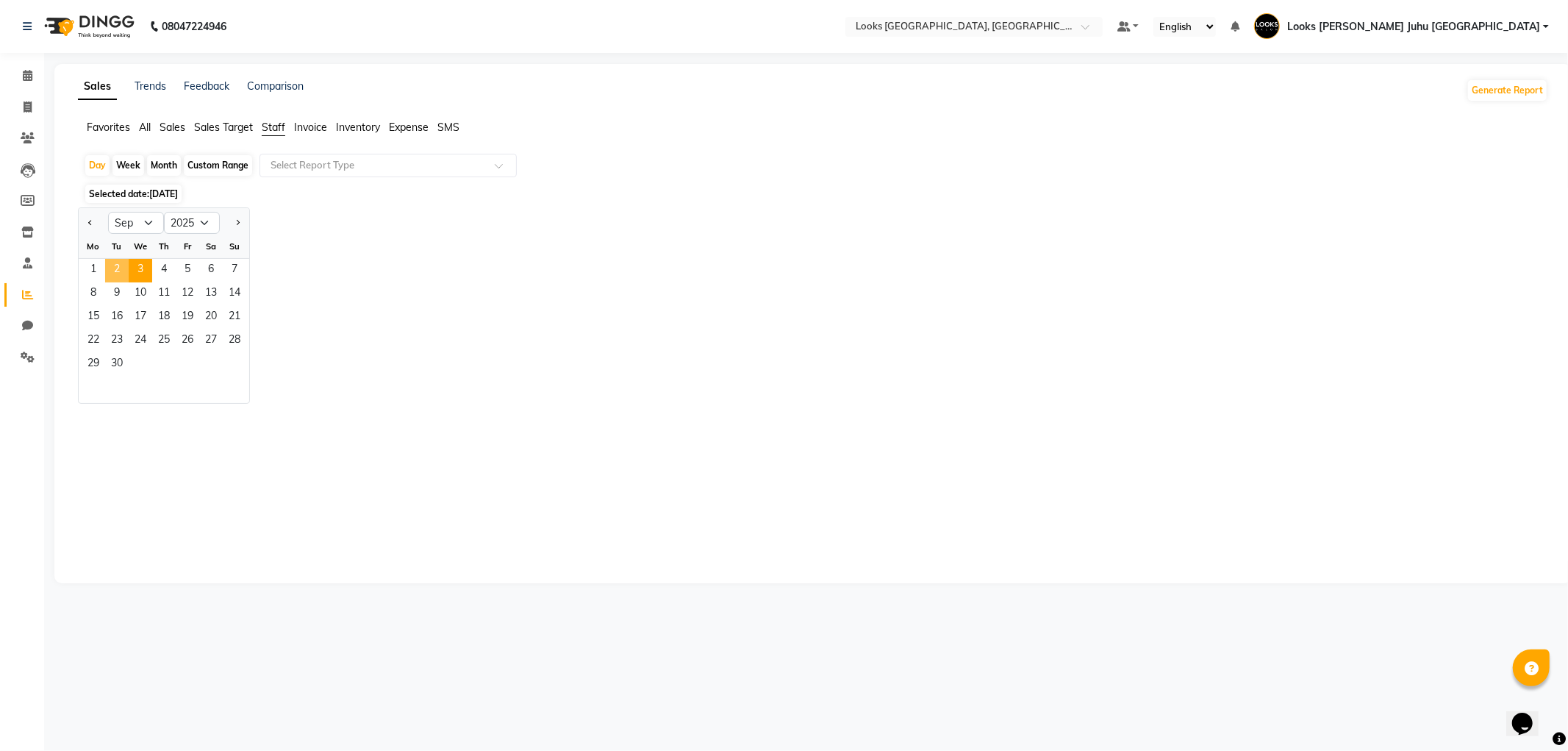
click at [113, 274] on span "2" at bounding box center [117, 270] width 24 height 24
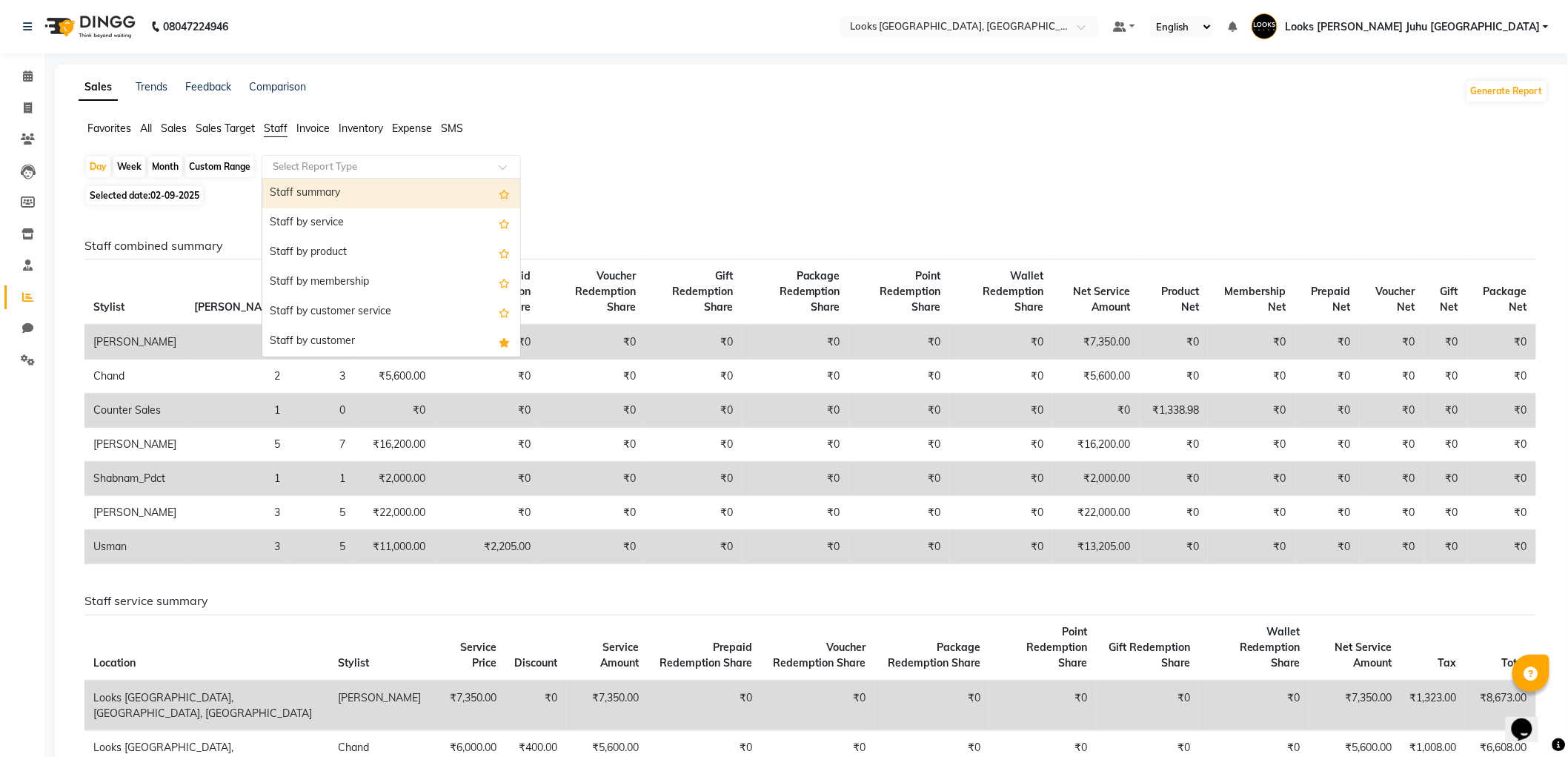
click at [304, 171] on input "text" at bounding box center [376, 166] width 214 height 15
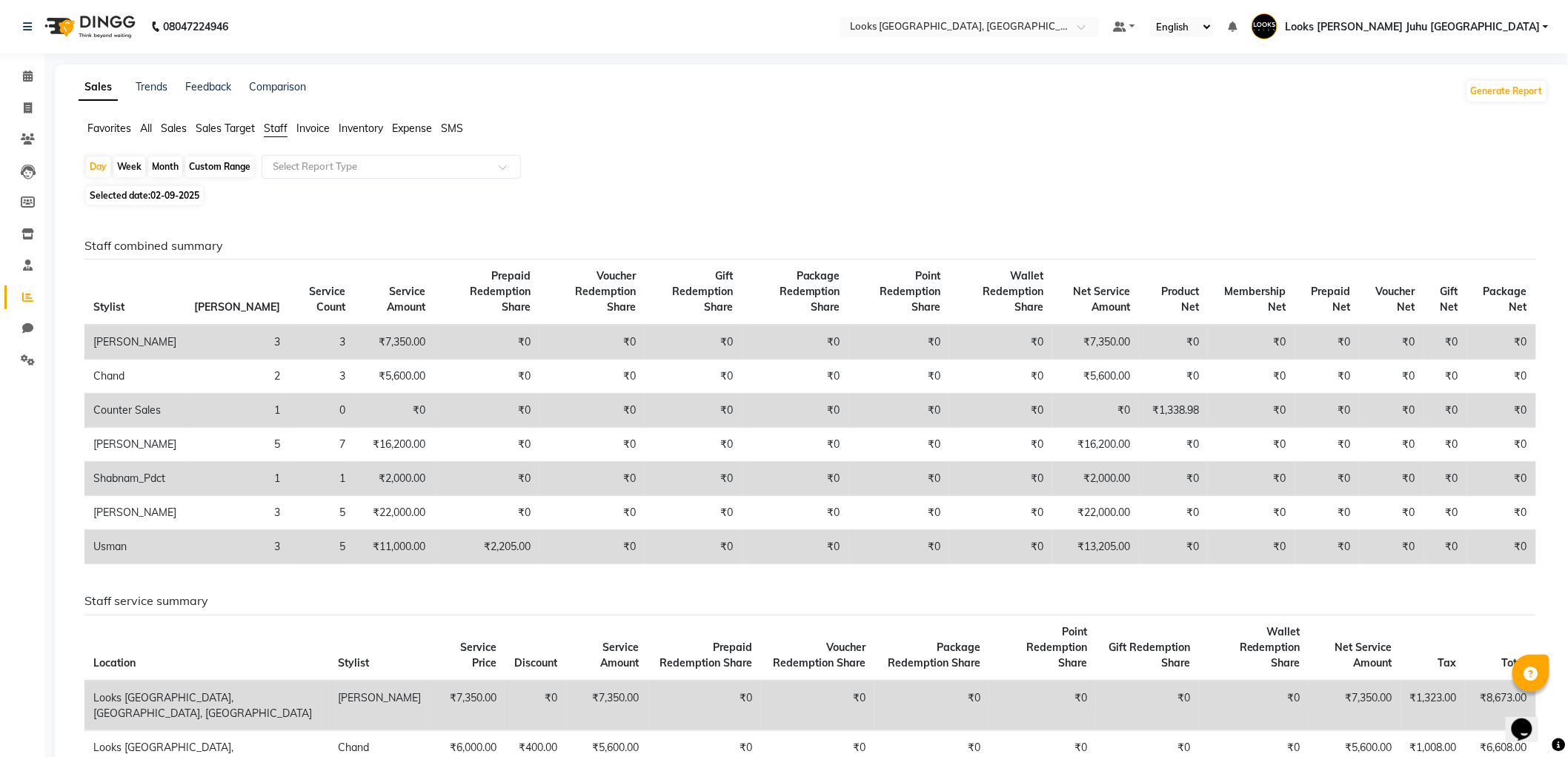
click at [675, 76] on div "Sales Trends Feedback Comparison Generate Report Favorites All Sales Sales Targ…" at bounding box center [813, 644] width 1517 height 1161
click at [322, 176] on div "Select Report Type" at bounding box center [391, 166] width 259 height 24
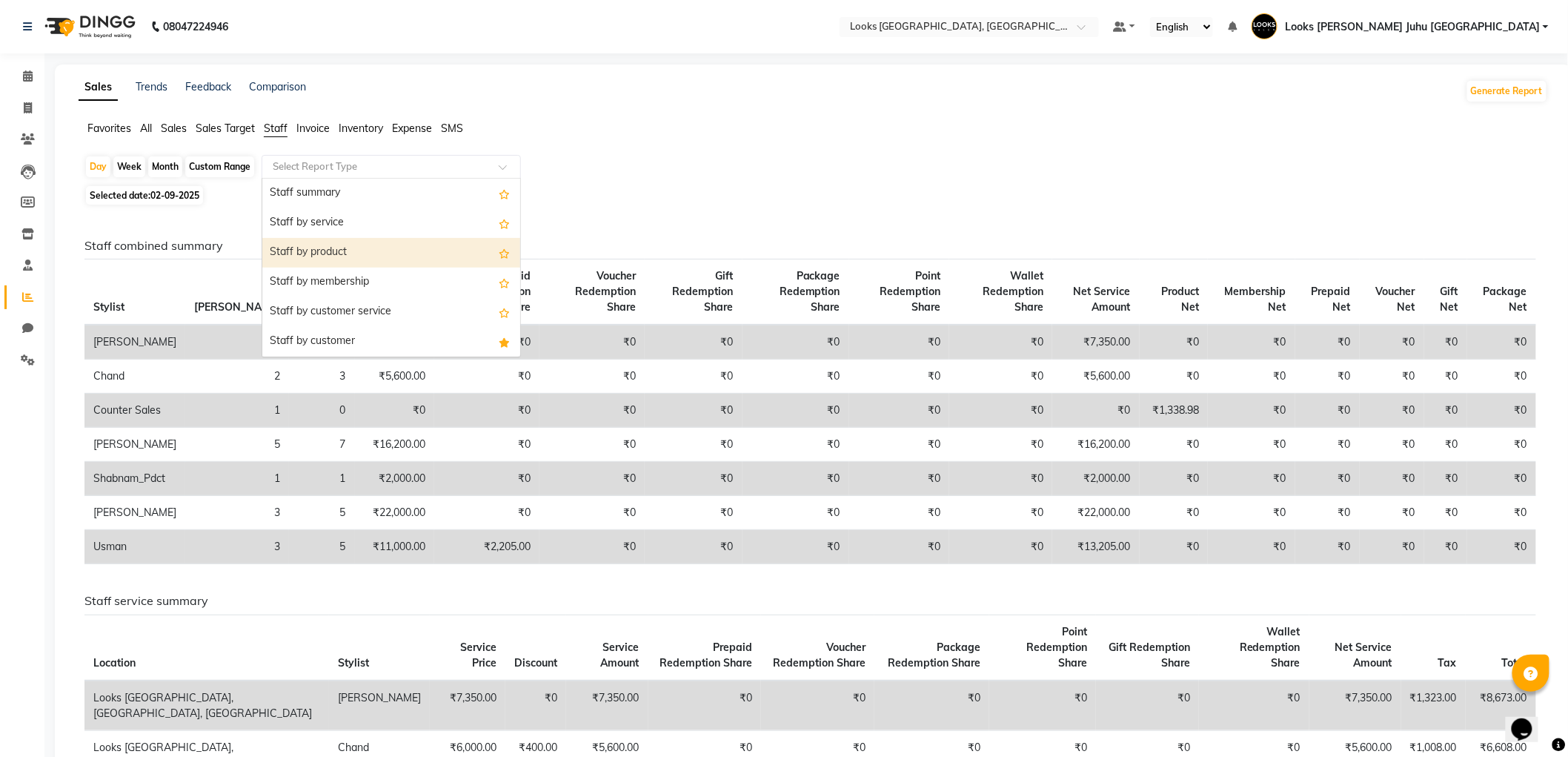
click at [358, 249] on div "Staff by product" at bounding box center [390, 253] width 258 height 30
select select "filtered_report"
select select "pdf"
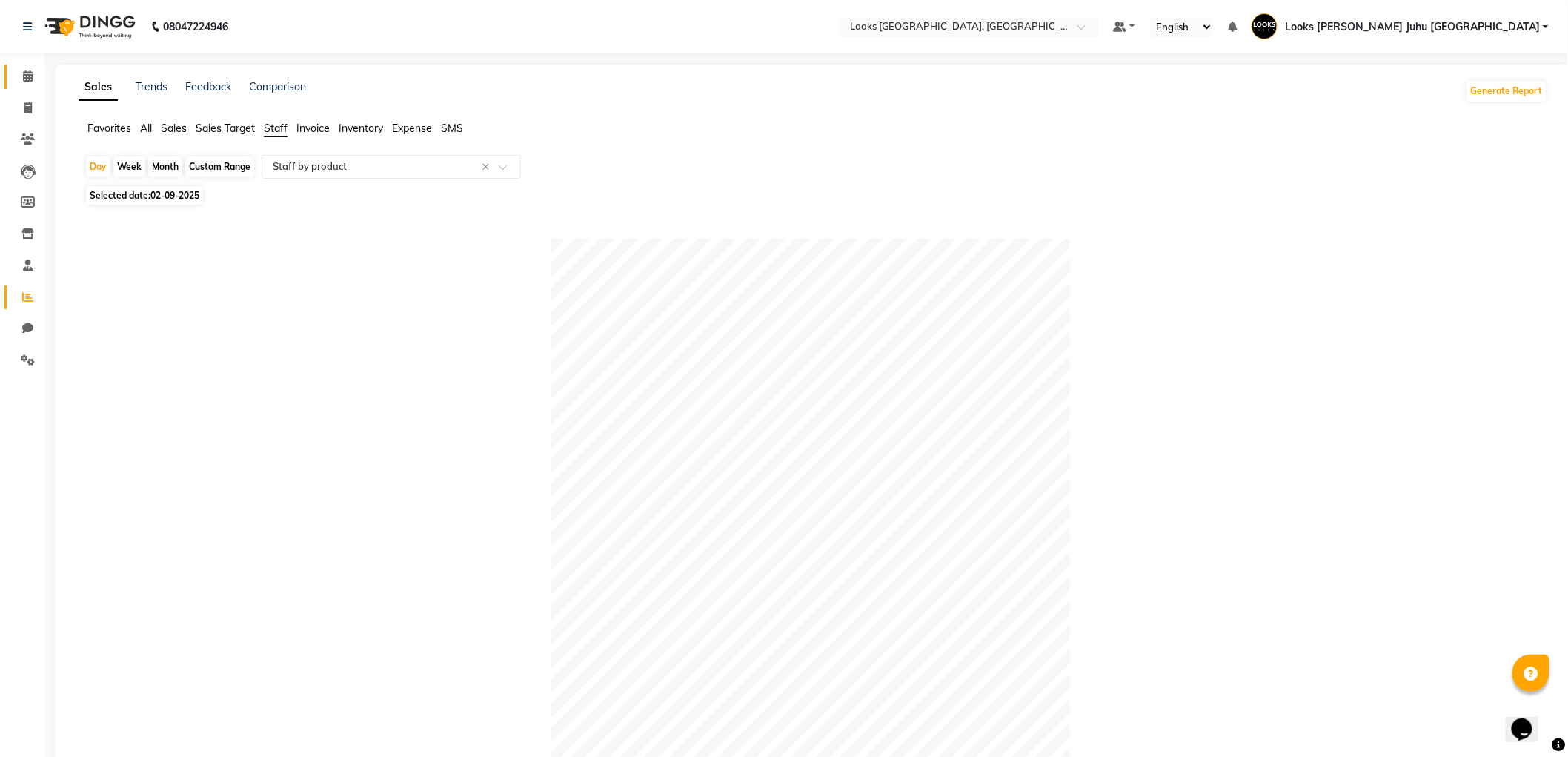
click at [24, 86] on link "Calendar" at bounding box center [22, 76] width 35 height 25
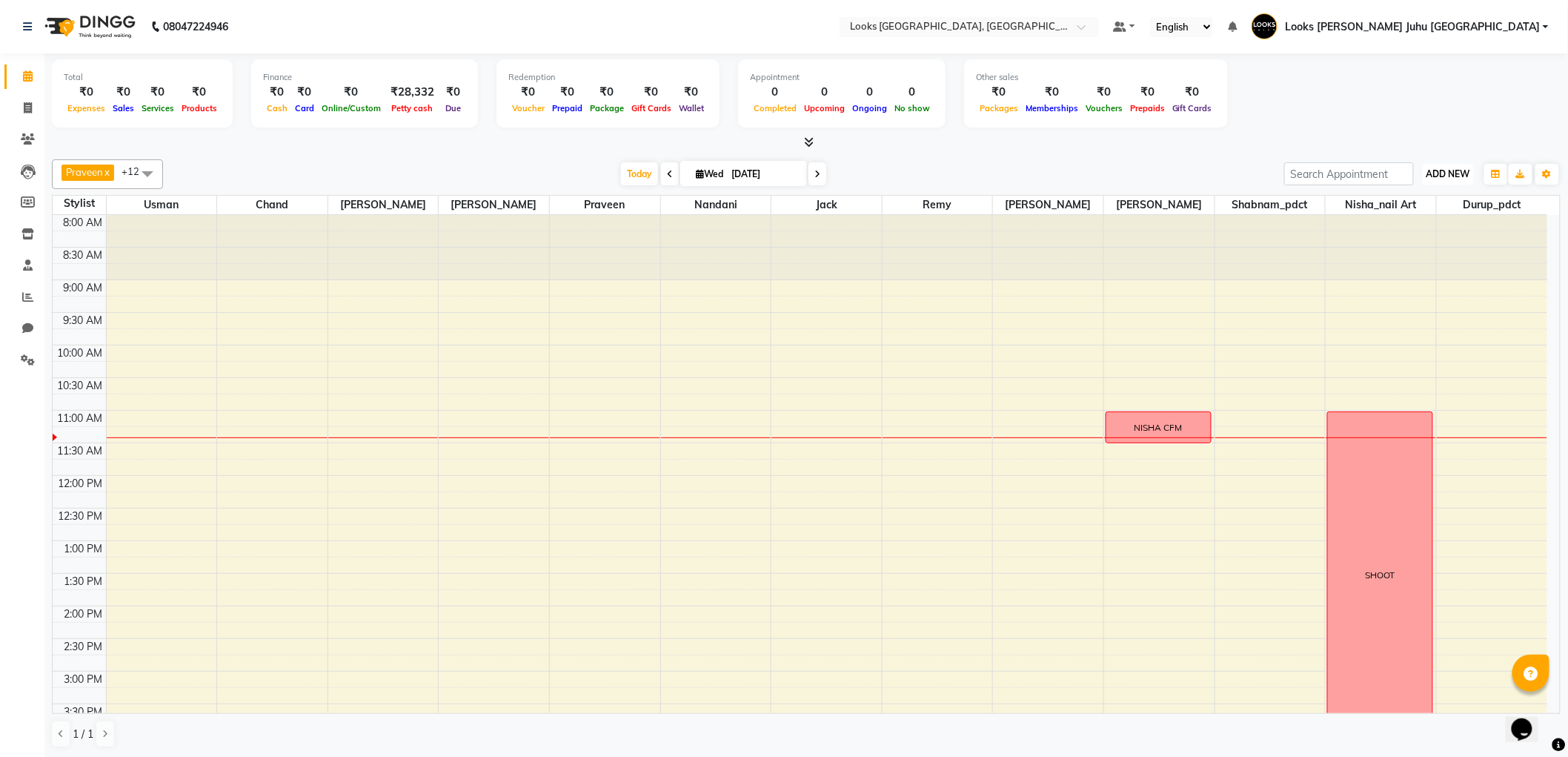
click at [1433, 171] on span "ADD NEW" at bounding box center [1448, 173] width 44 height 11
click at [1418, 217] on link "Add Invoice" at bounding box center [1415, 221] width 117 height 19
select select "service"
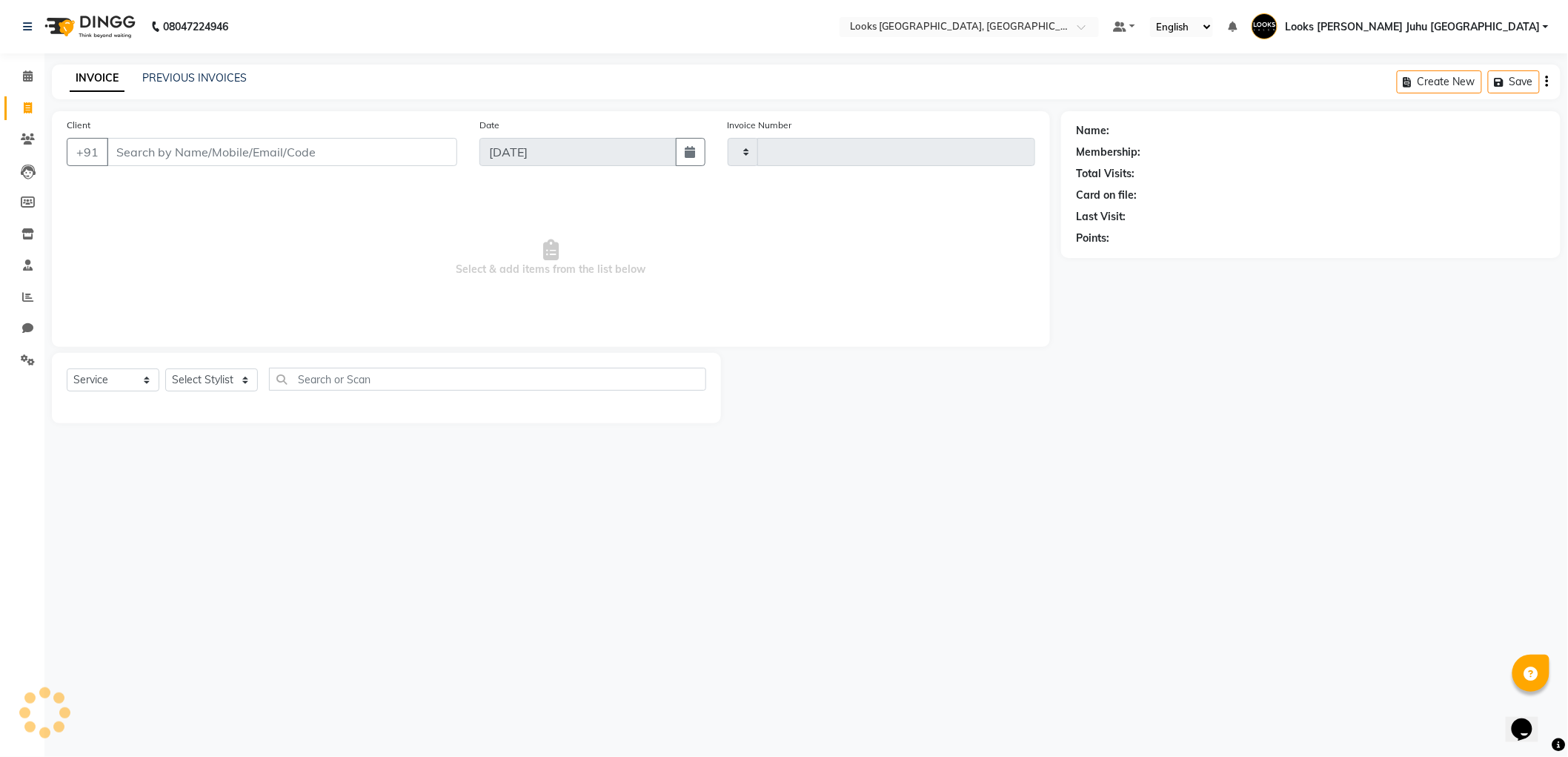
type input "1928"
select select "8270"
click at [383, 139] on input "Client" at bounding box center [283, 152] width 354 height 28
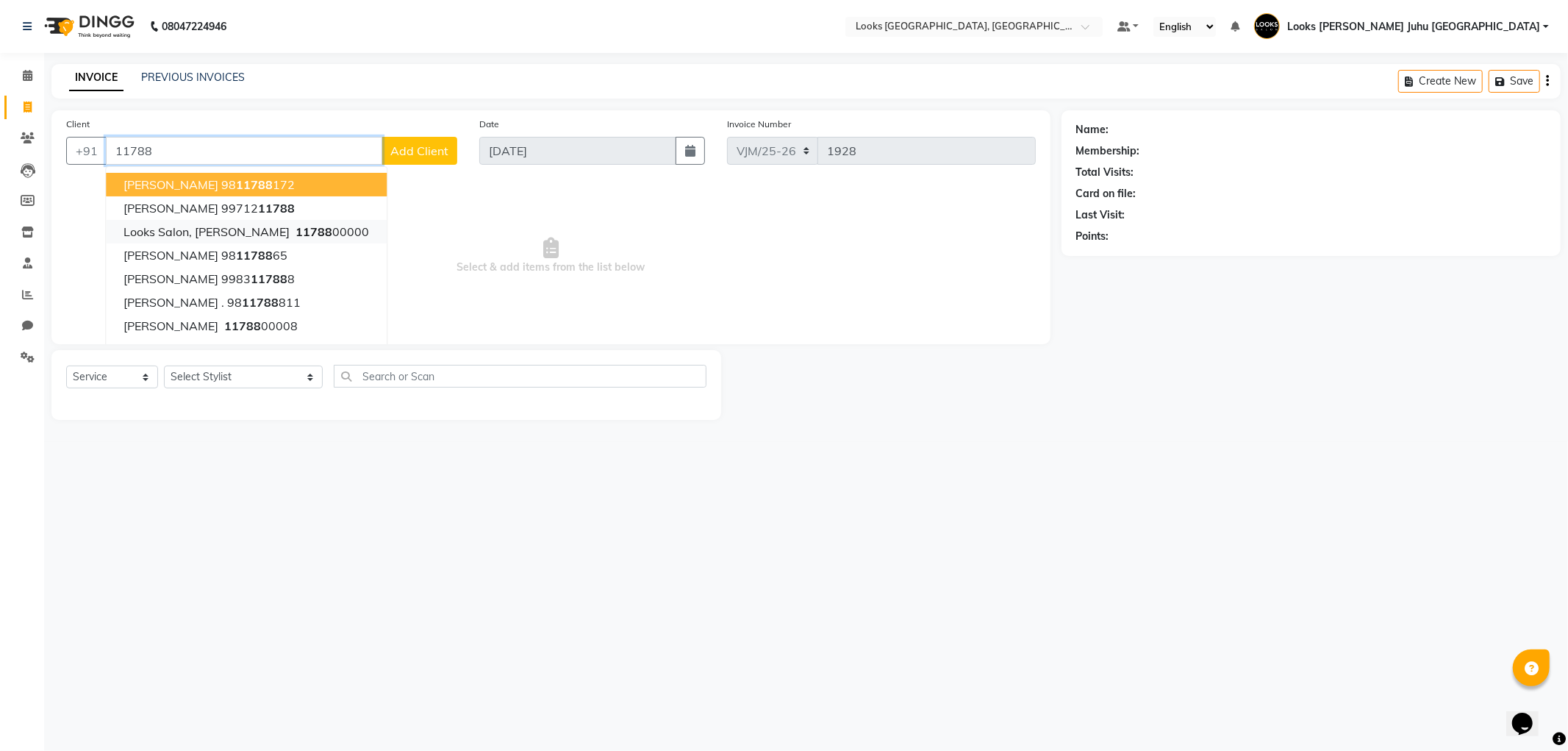
click at [346, 225] on ngb-highlight "11788 00000" at bounding box center [331, 231] width 77 height 15
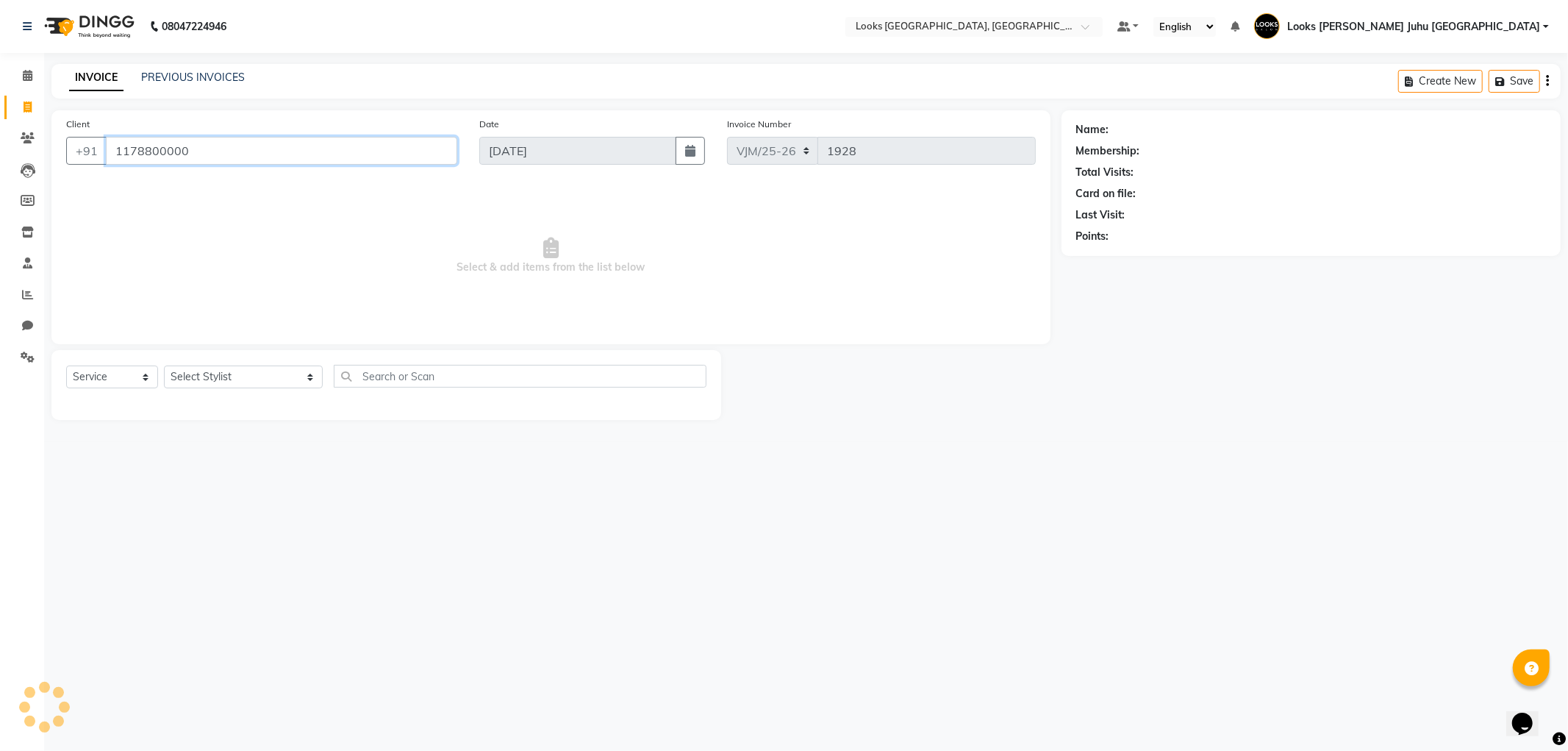
type input "1178800000"
click at [221, 385] on select "Select Stylist Adil BHAGAYSHREE chand Chan_Mrg Counter Sales Deena Gohil DEEPAK…" at bounding box center [243, 377] width 159 height 23
select select "23388"
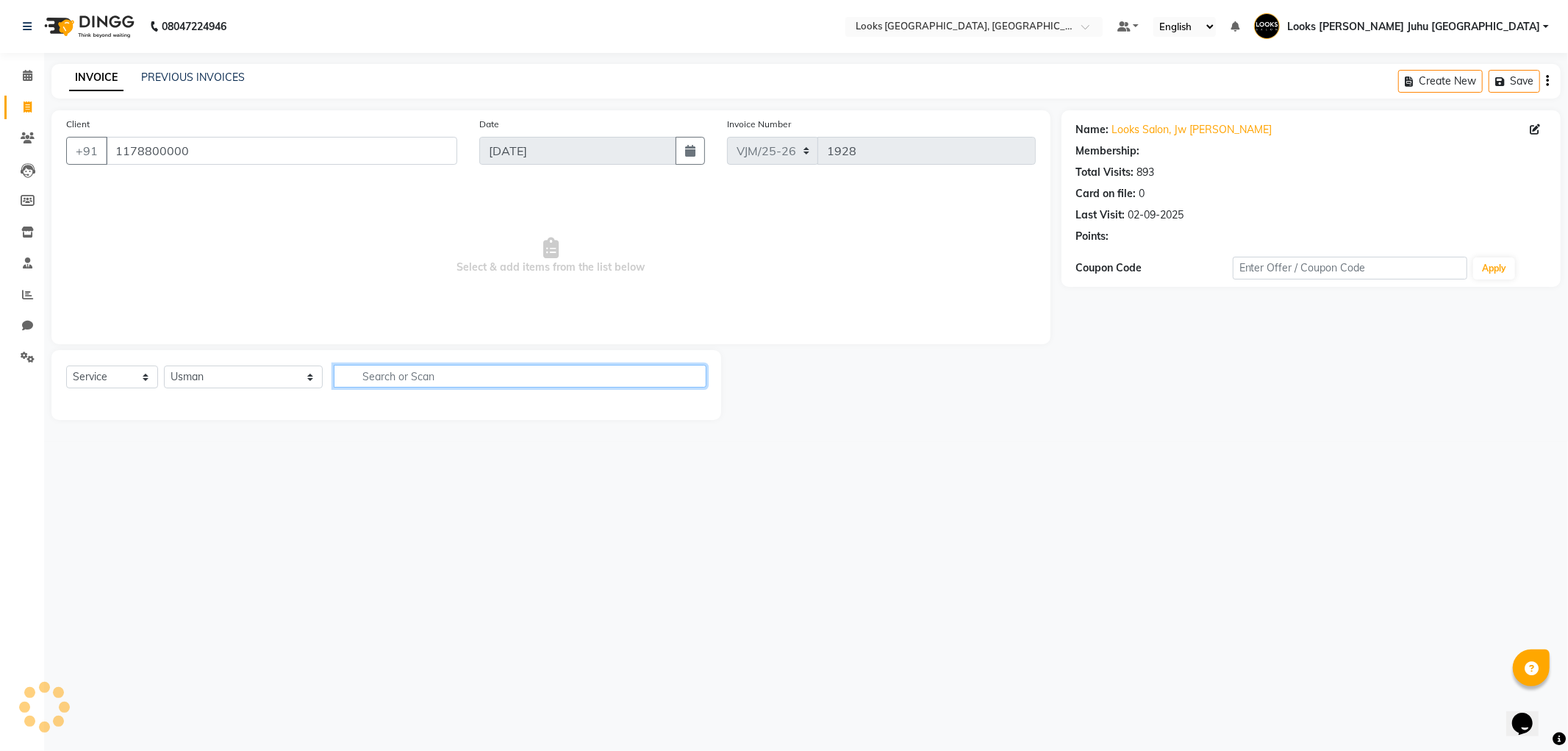
click at [474, 377] on input "text" at bounding box center [520, 376] width 372 height 23
select select "1: Object"
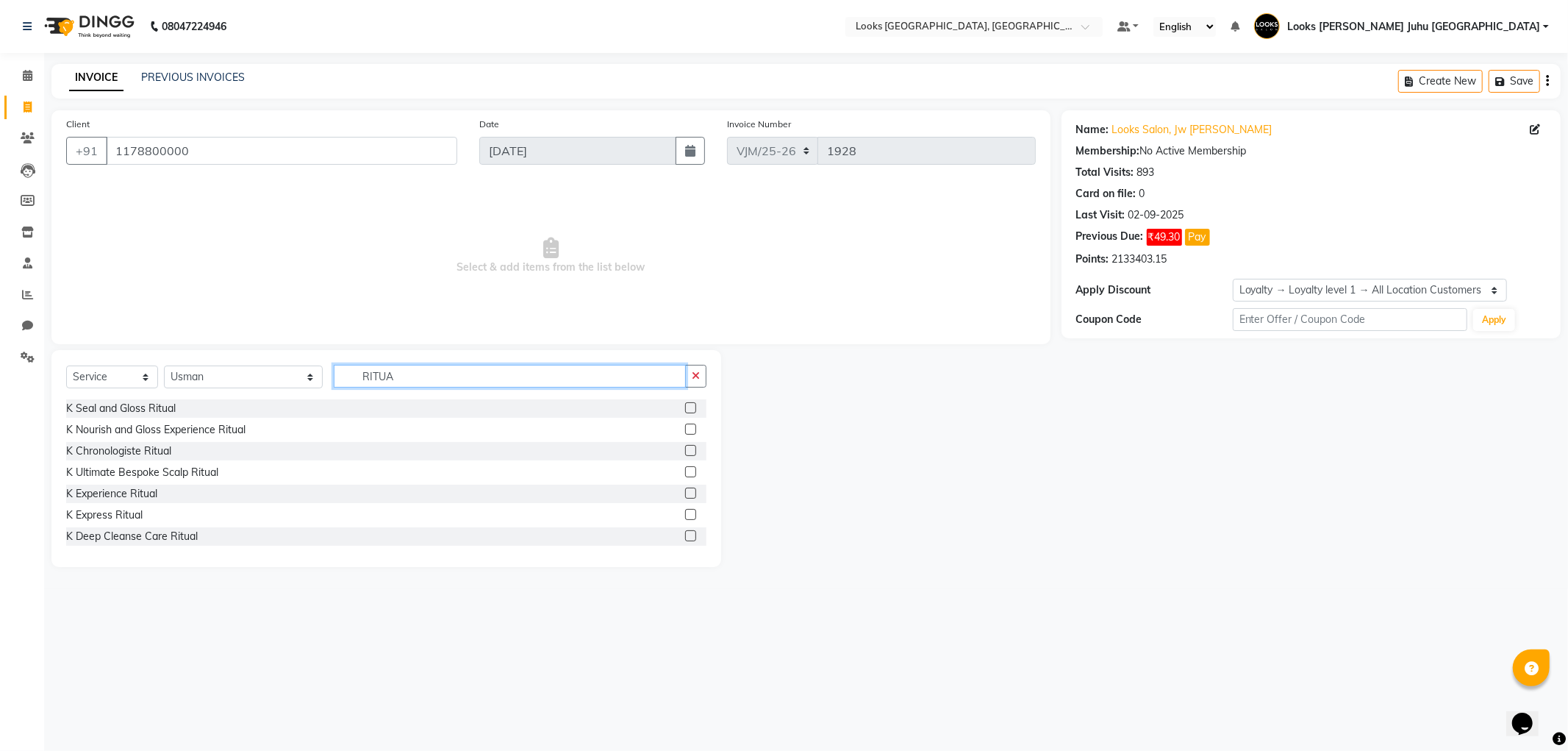
type input "RITUA"
click at [685, 494] on label at bounding box center [691, 493] width 11 height 11
click at [685, 494] on input "checkbox" at bounding box center [690, 493] width 10 height 10
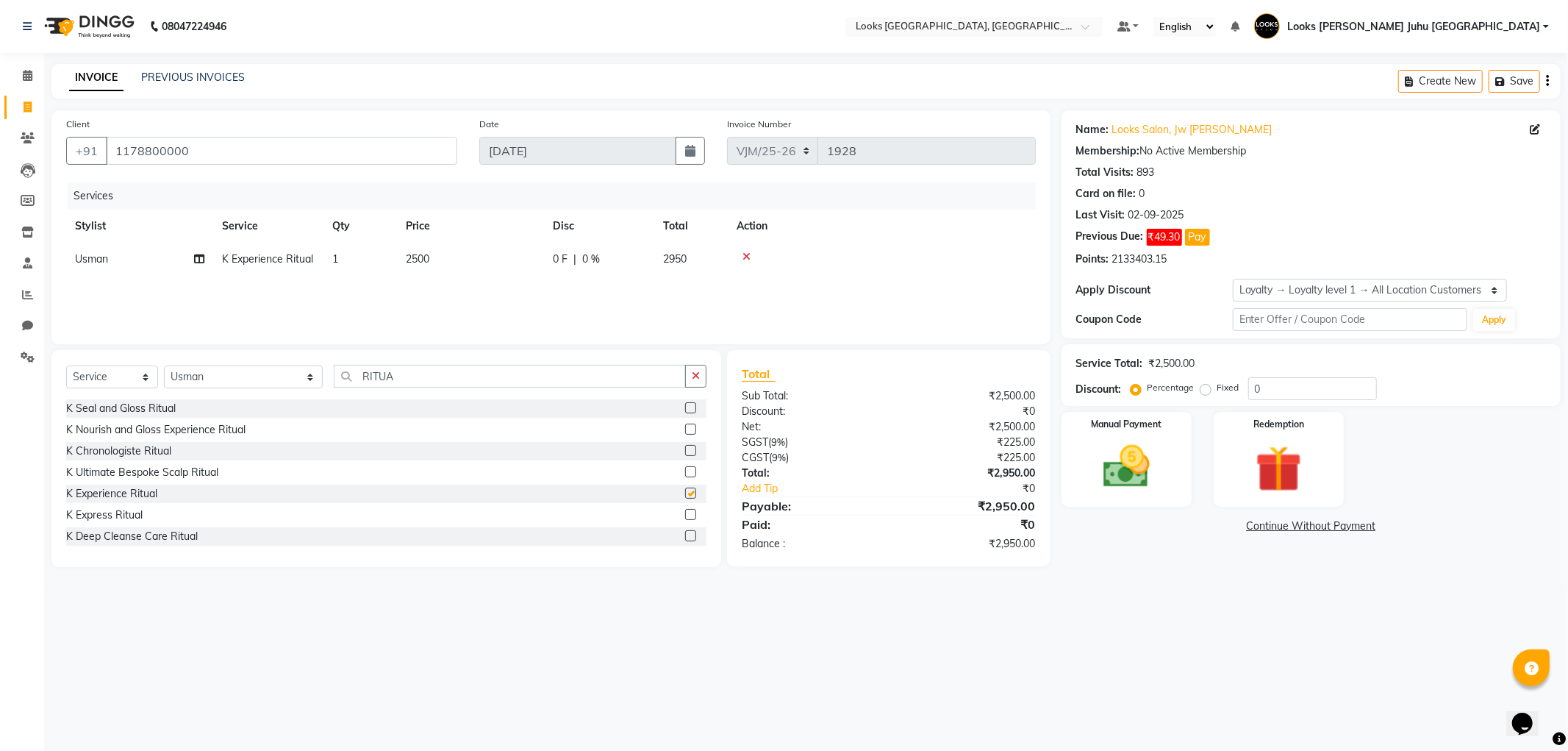
checkbox input "false"
click at [511, 259] on td "2500" at bounding box center [470, 259] width 147 height 33
select select "23388"
click at [533, 256] on input "2500" at bounding box center [539, 263] width 129 height 23
type input "2"
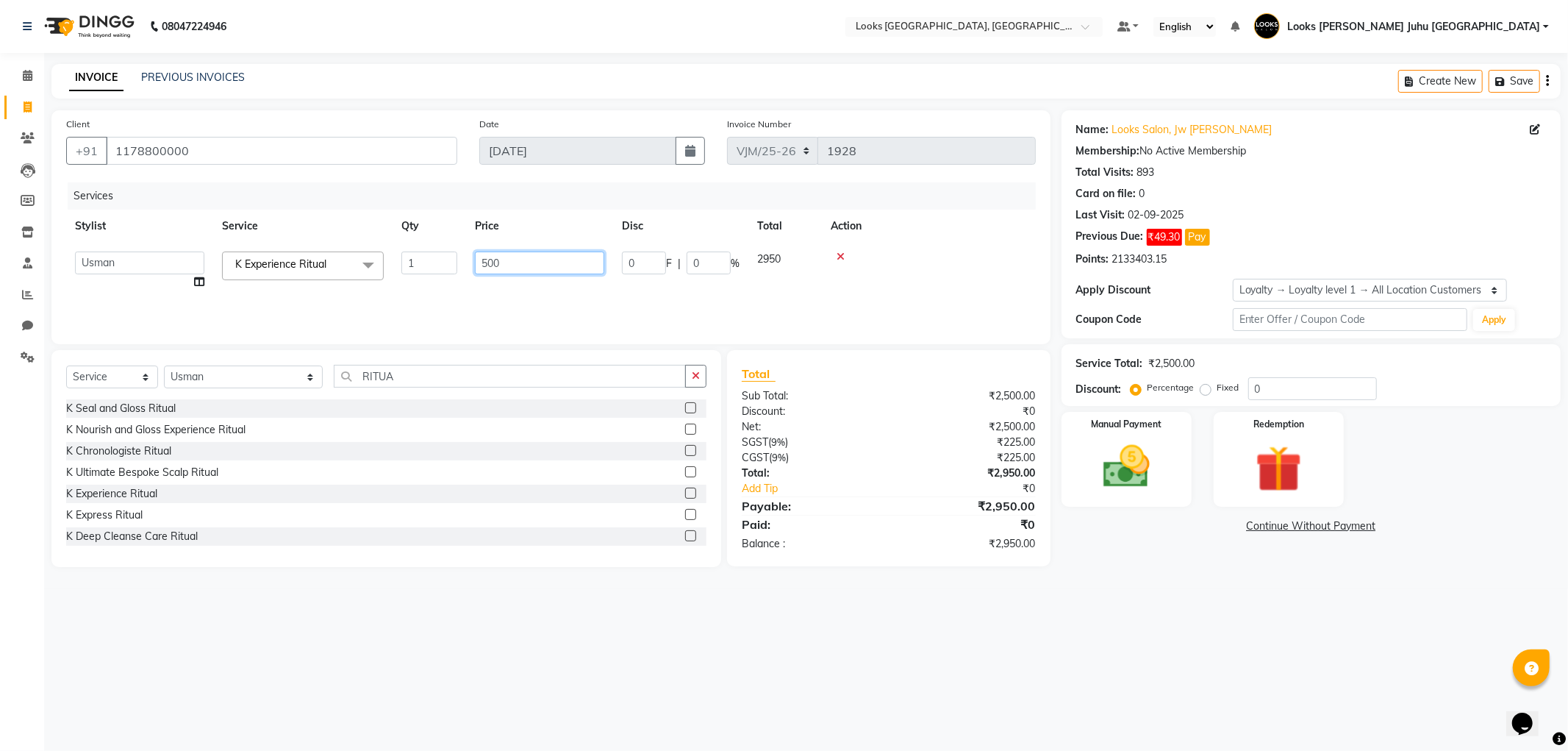
type input "5000"
click at [1312, 664] on div "08047224946 Select Location × Looks Juhu Marriott, Mumbai, Mumbai Default Panel…" at bounding box center [784, 375] width 1568 height 751
click at [423, 337] on div "Client +91 1178800000 Date 03-09-2025 Invoice Number VJM/25-26 V/2025 V/2025-26…" at bounding box center [550, 227] width 999 height 234
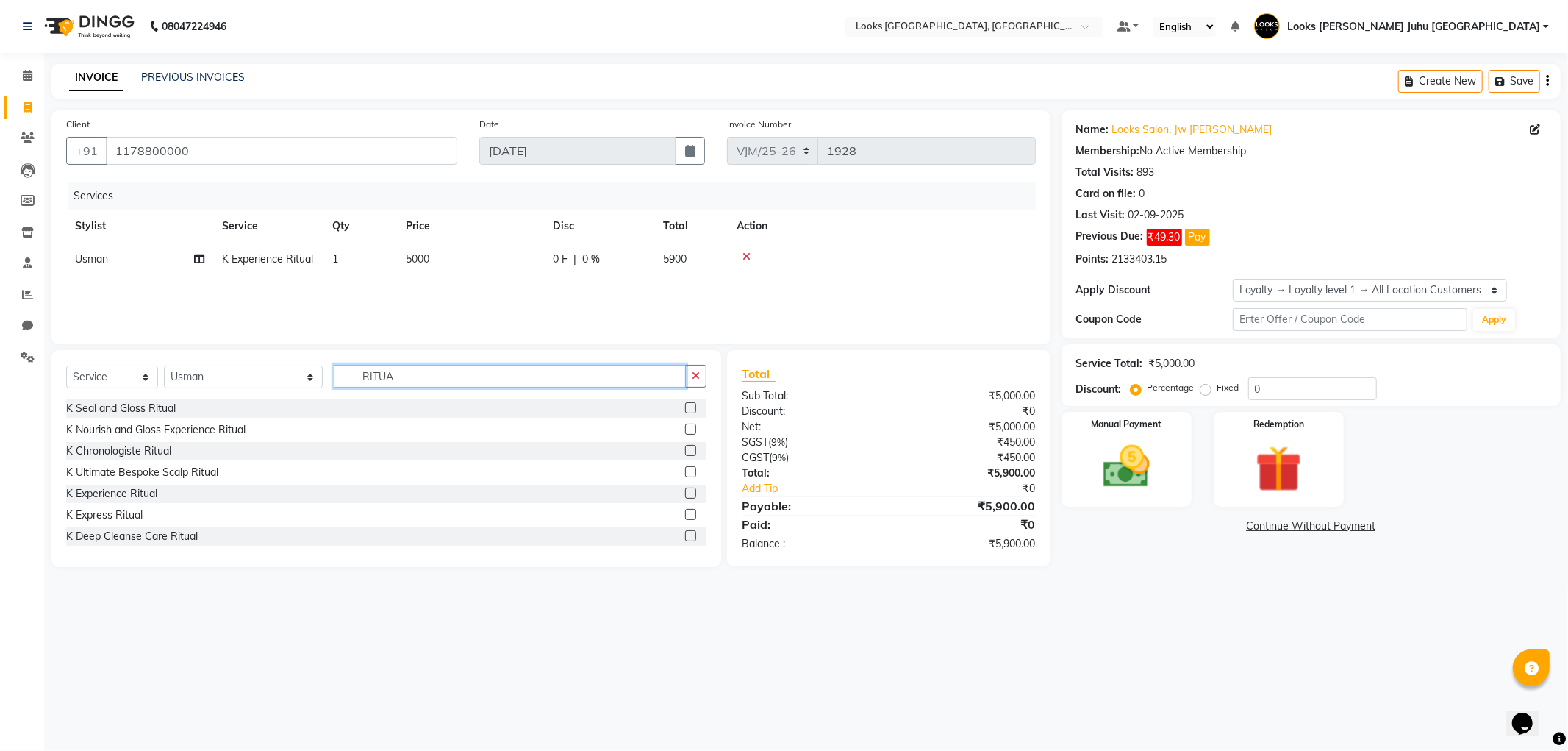
click at [408, 378] on input "RITUA" at bounding box center [509, 376] width 351 height 23
type input "R"
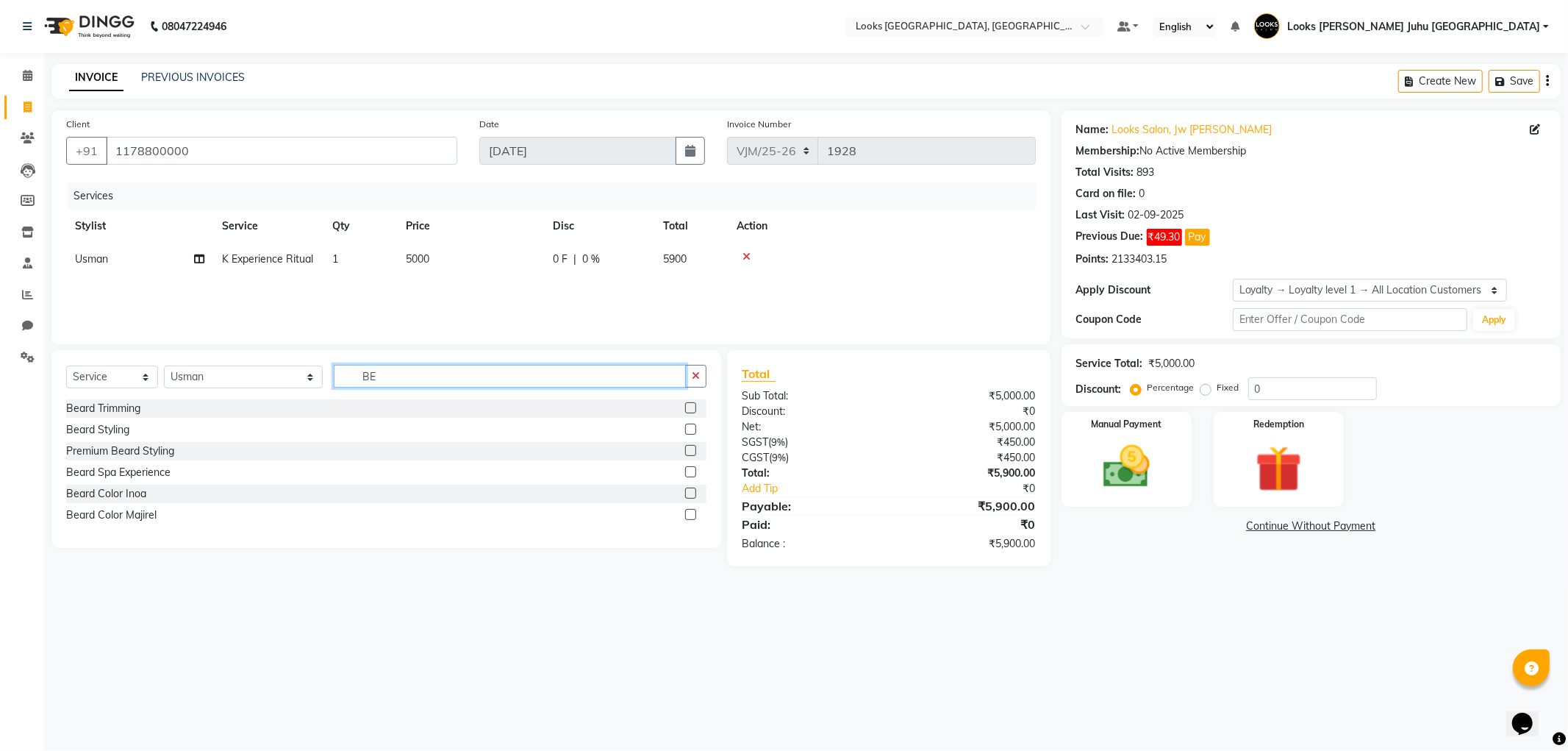
type input "B"
type input "TAIL"
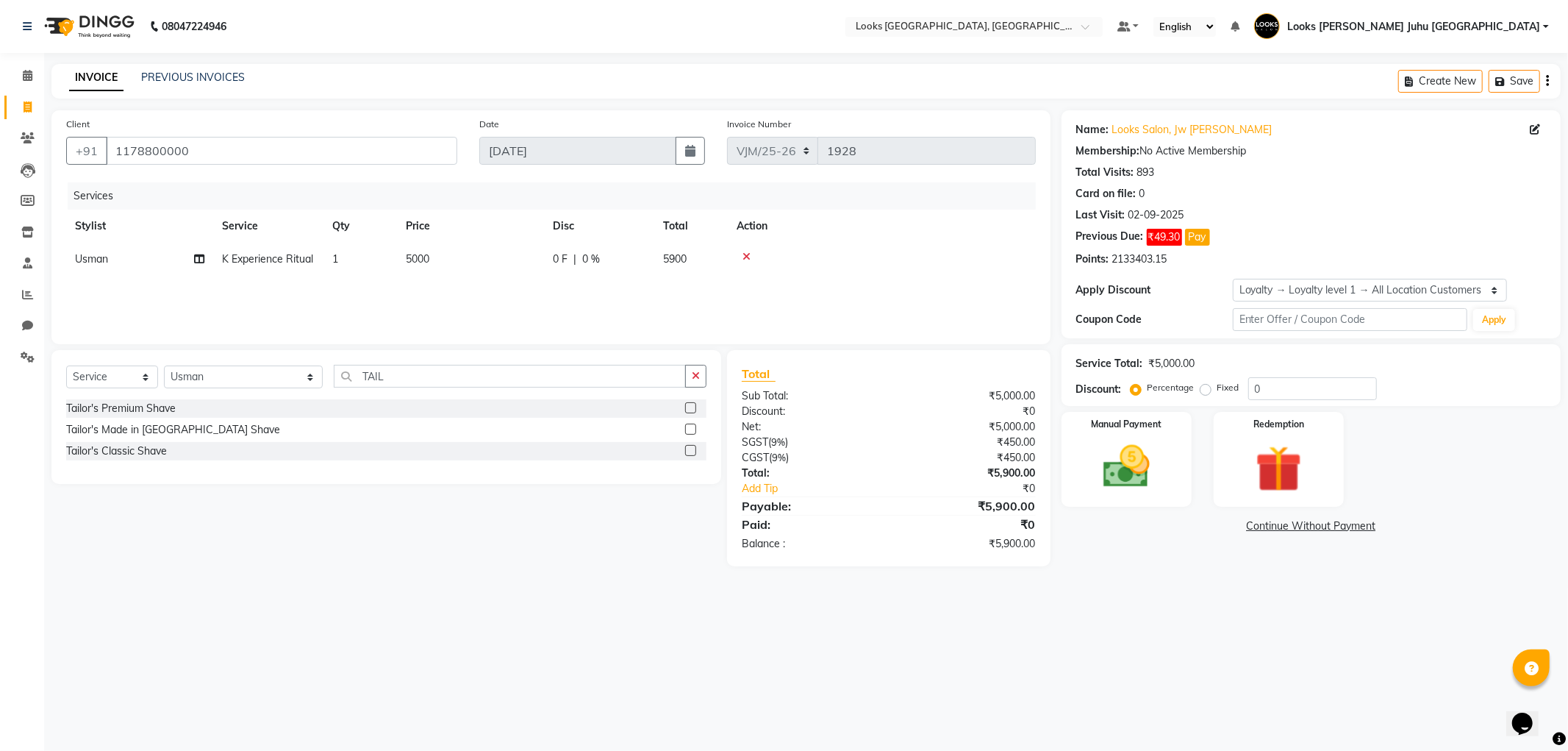
click at [685, 409] on label at bounding box center [691, 407] width 11 height 11
click at [685, 409] on input "checkbox" at bounding box center [690, 408] width 10 height 10
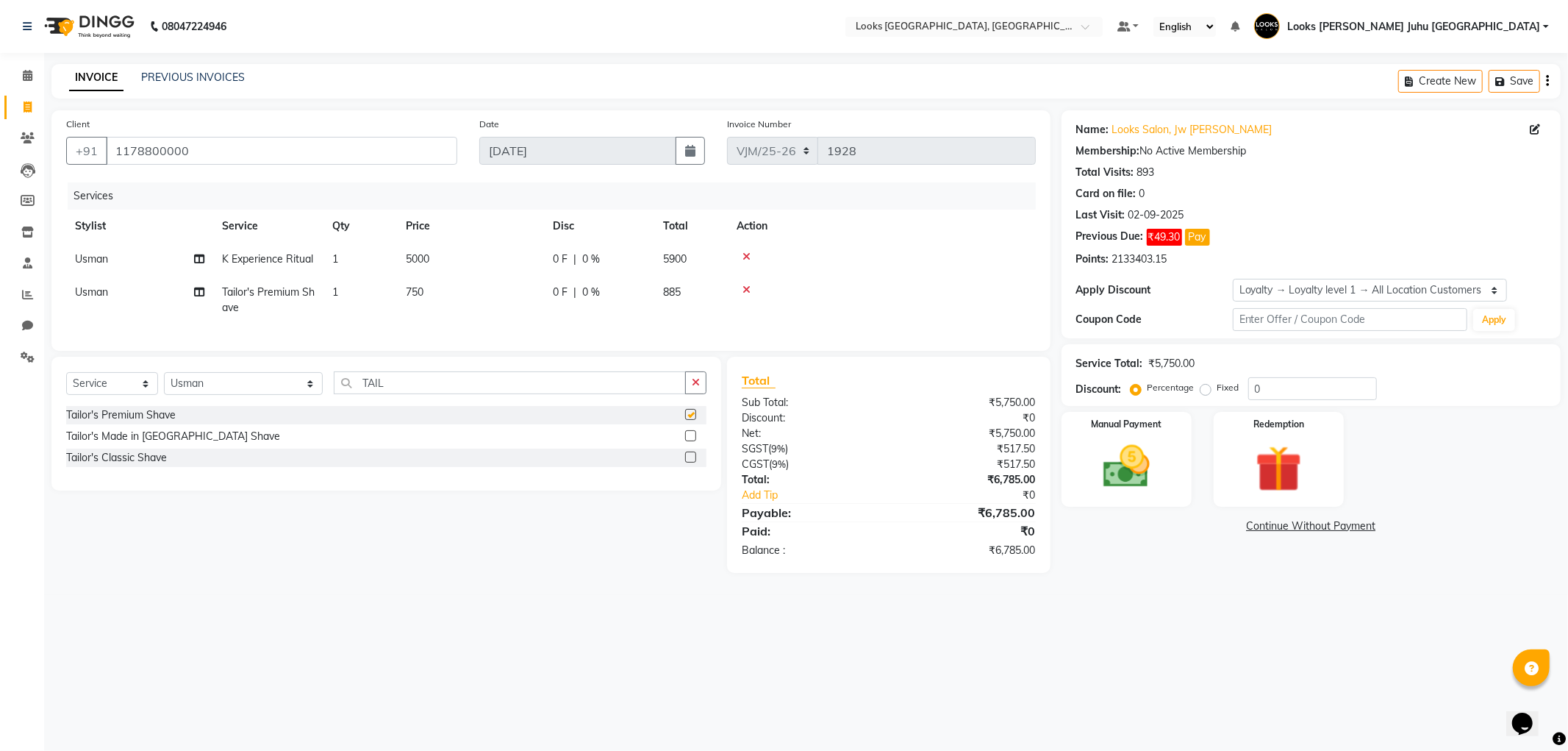
checkbox input "false"
click at [495, 297] on td "750" at bounding box center [470, 300] width 147 height 49
select select "23388"
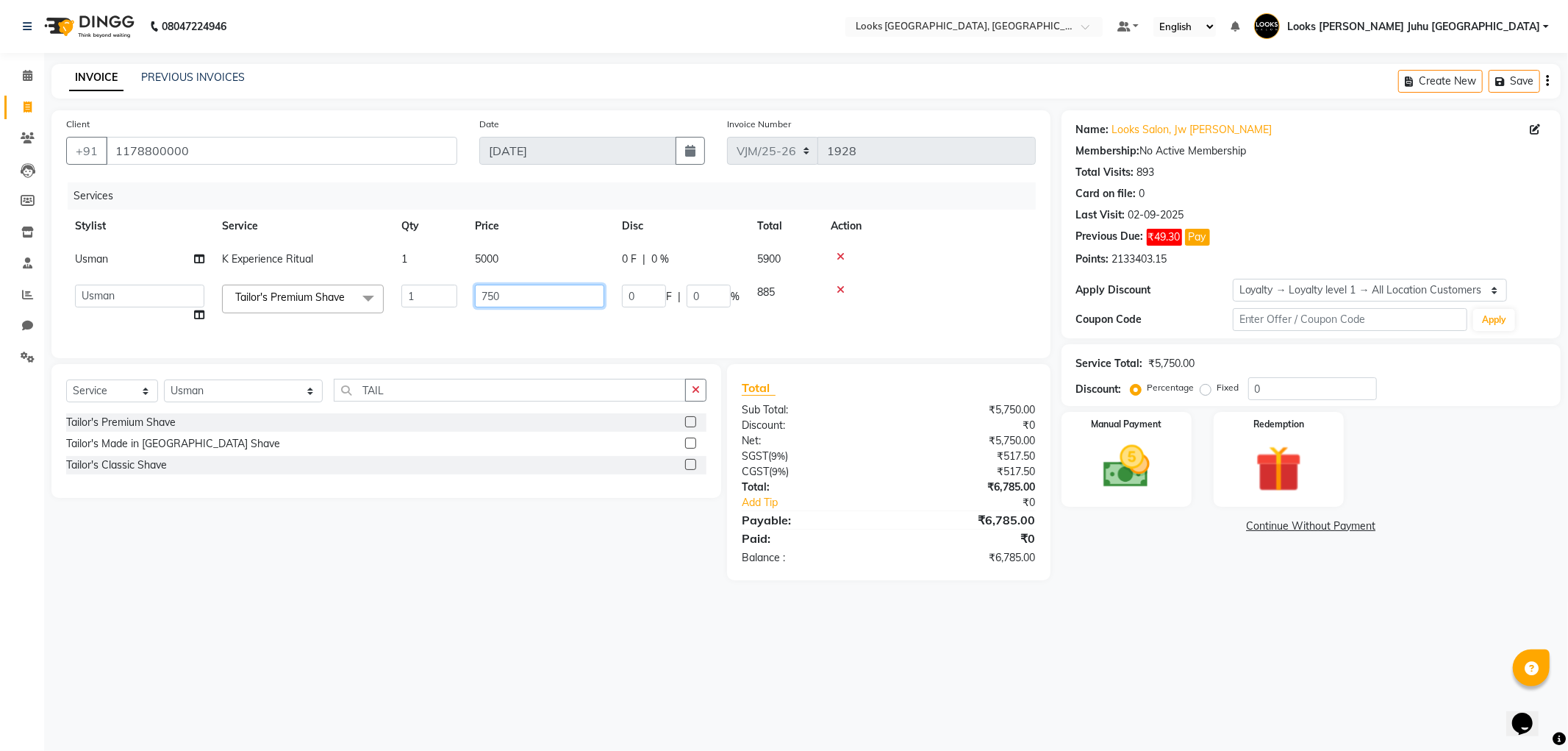
click at [536, 292] on input "750" at bounding box center [539, 296] width 129 height 23
type input "7"
type input "1500"
click at [1290, 594] on main "INVOICE PREVIOUS INVOICES Create New Save Client +91 1178800000 Date 03-09-2025…" at bounding box center [806, 332] width 1524 height 538
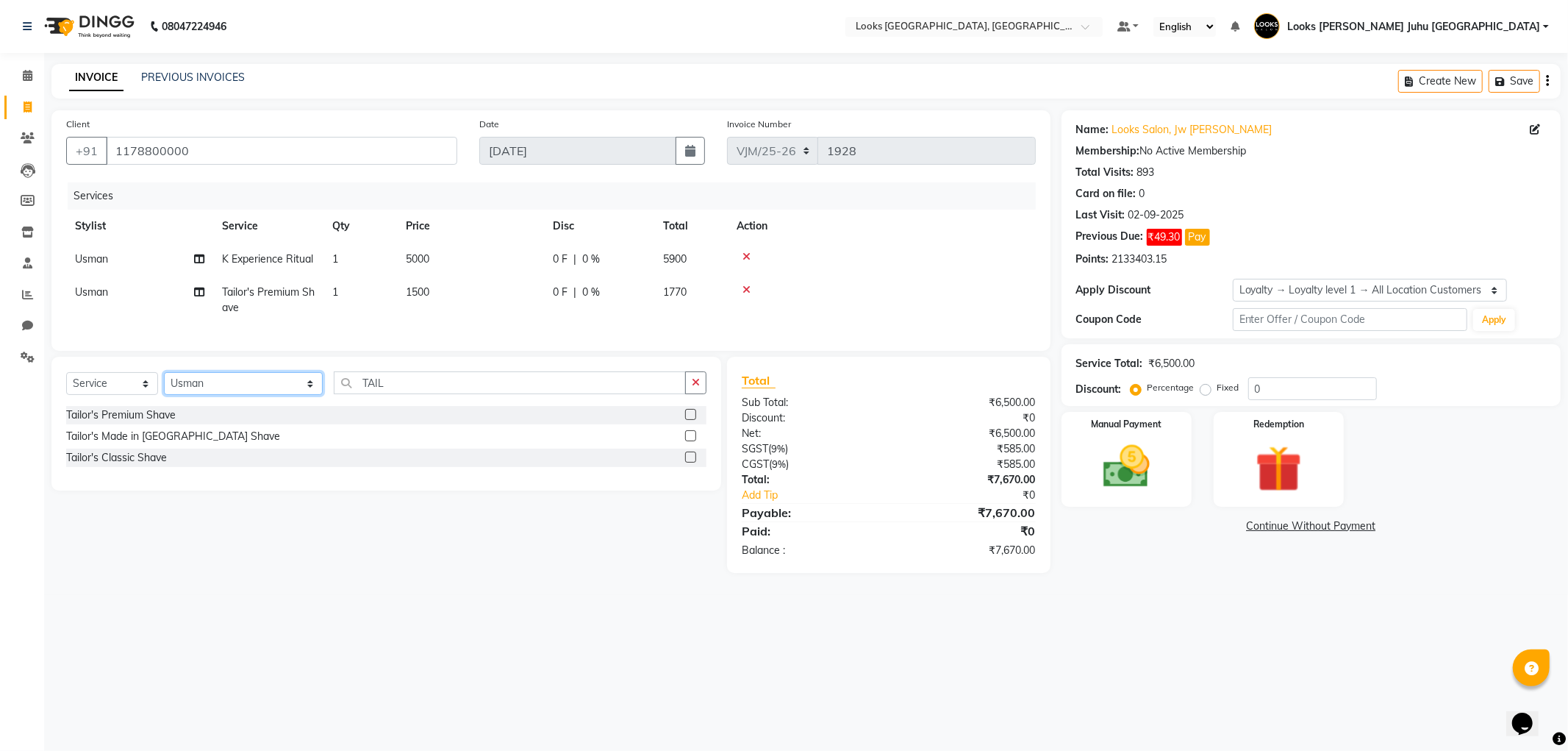
click at [232, 391] on select "Select Stylist Adil BHAGAYSHREE chand Chan_Mrg Counter Sales Deena Gohil DEEPAK…" at bounding box center [243, 383] width 159 height 23
select select "23855"
click at [487, 392] on input "TAIL" at bounding box center [509, 383] width 351 height 23
type input "T"
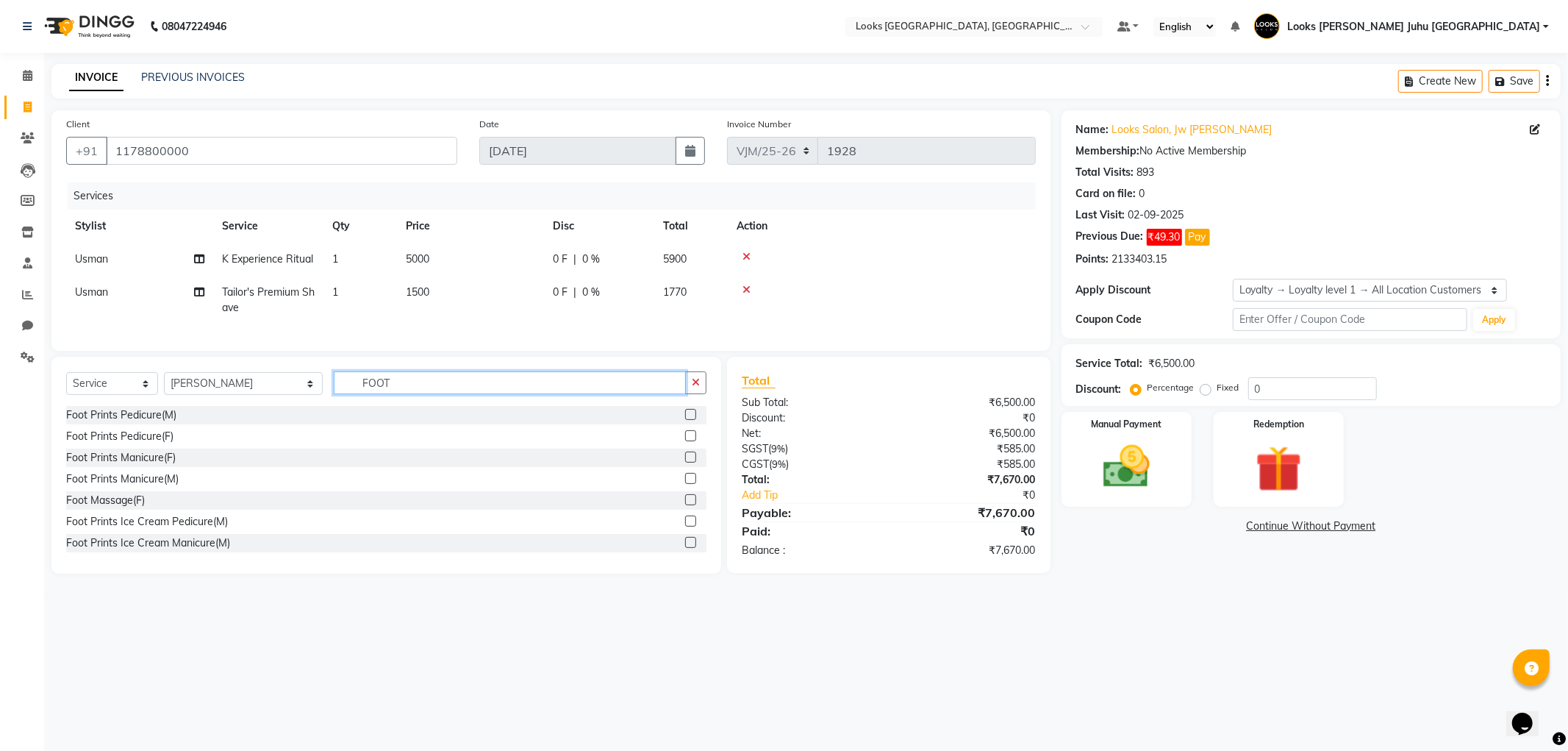
type input "FOOT"
click at [685, 505] on label at bounding box center [691, 499] width 11 height 11
click at [685, 505] on input "checkbox" at bounding box center [690, 500] width 10 height 10
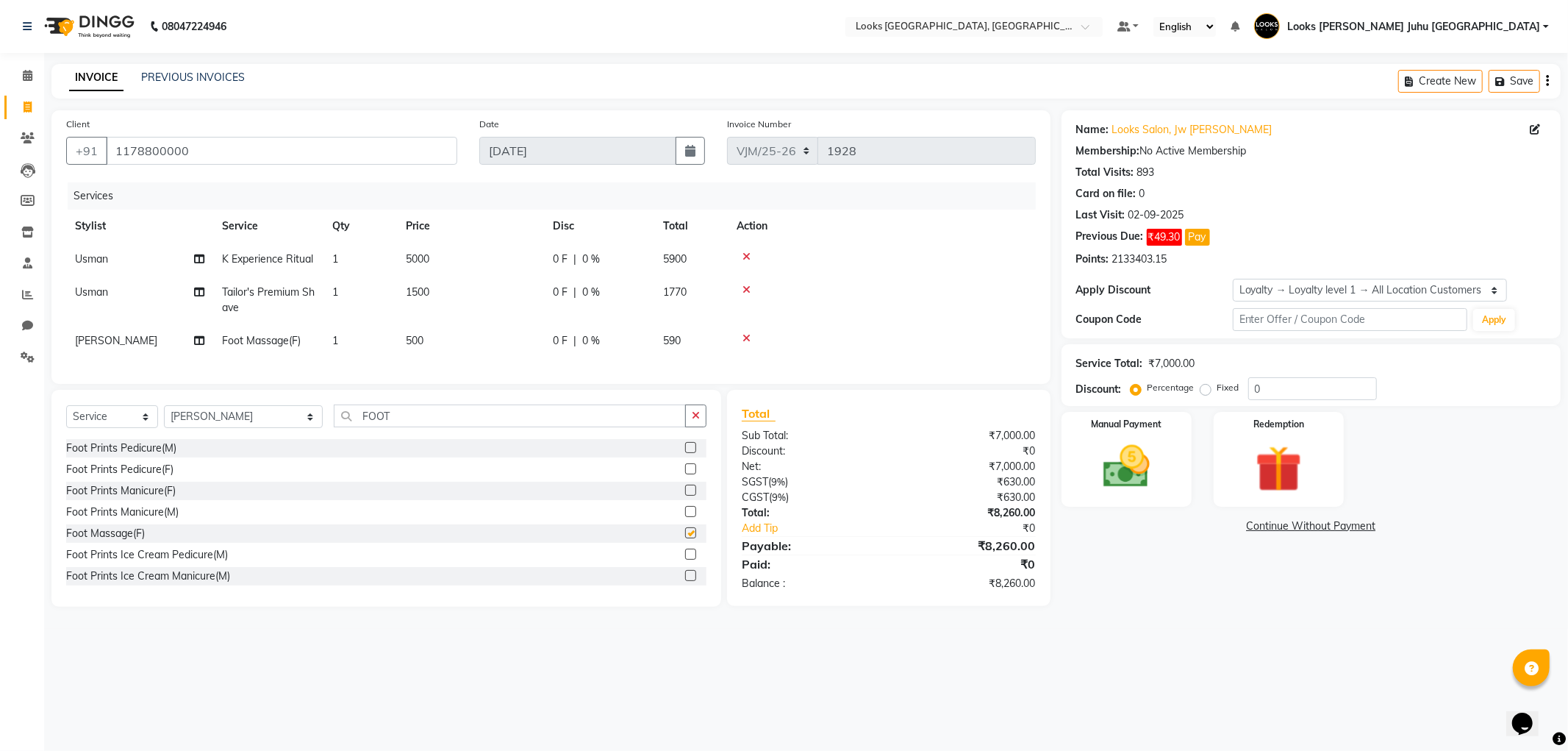
click at [530, 328] on td "500" at bounding box center [470, 341] width 147 height 33
checkbox input "false"
select select "23855"
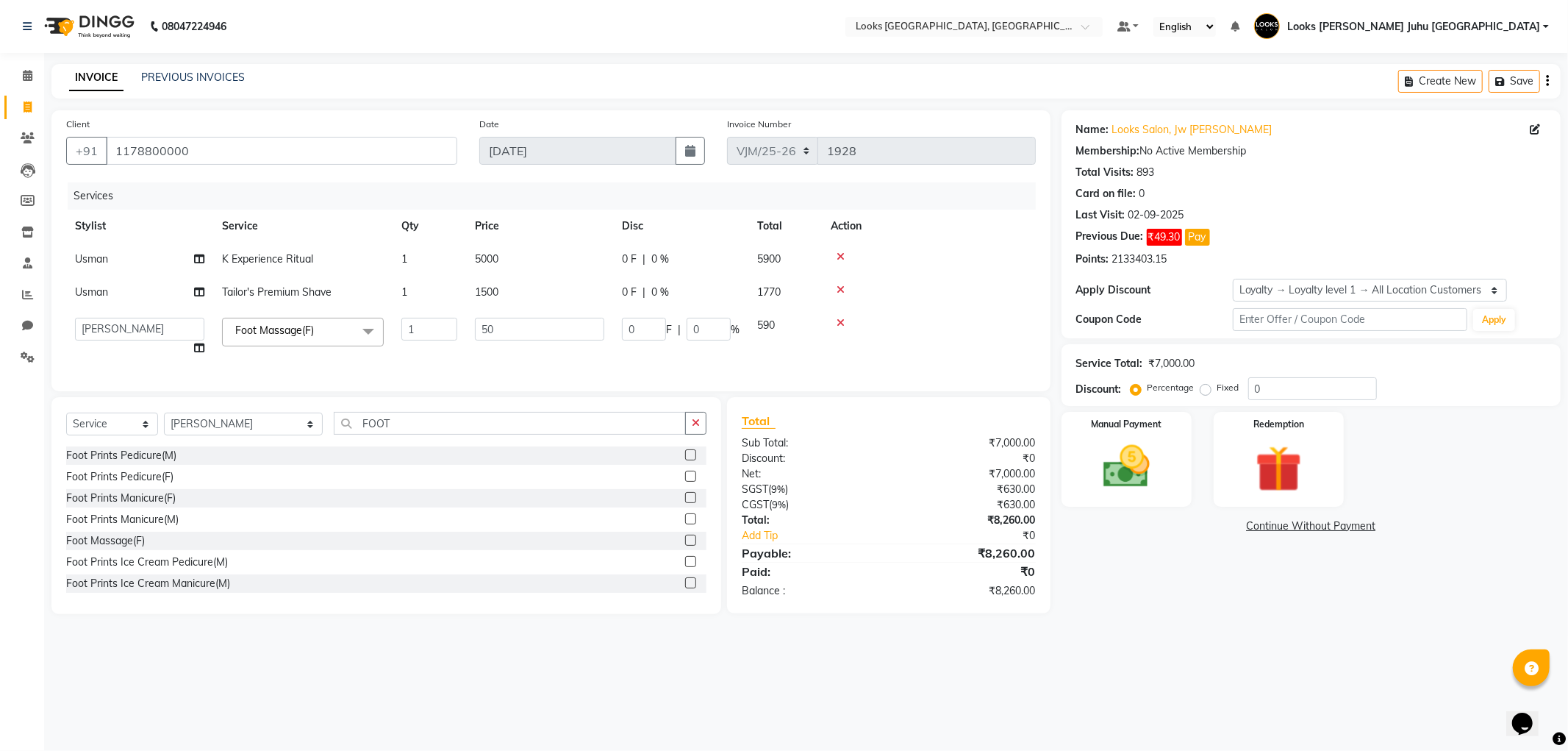
type input "5"
type input "0"
type input "2000"
click at [1314, 635] on main "INVOICE PREVIOUS INVOICES Create New Save Client +91 1178800000 Date 03-09-2025…" at bounding box center [806, 350] width 1524 height 572
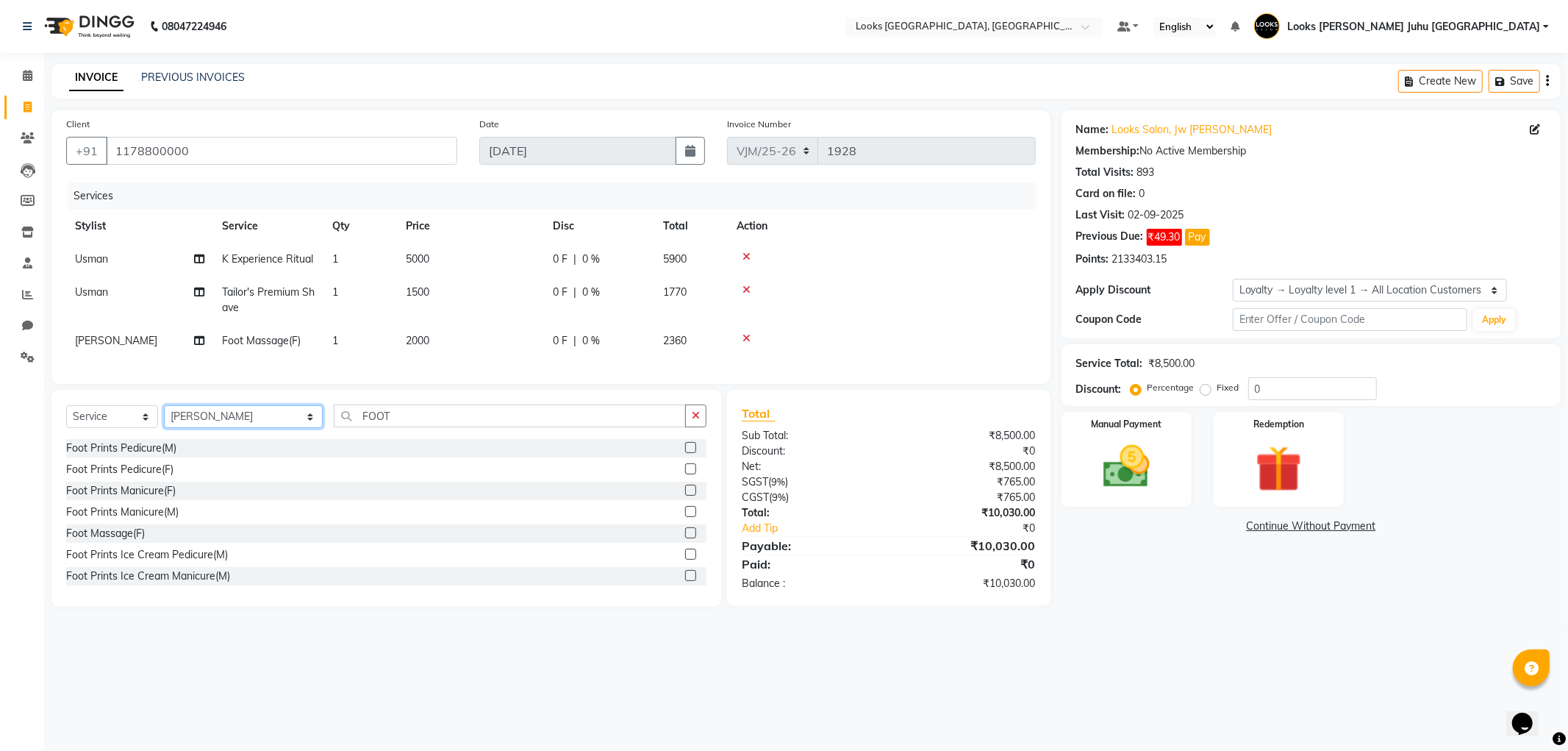
click at [228, 423] on select "Select Stylist Adil BHAGAYSHREE chand Chan_Mrg Counter Sales Deena Gohil DEEPAK…" at bounding box center [243, 416] width 159 height 23
select select "57101"
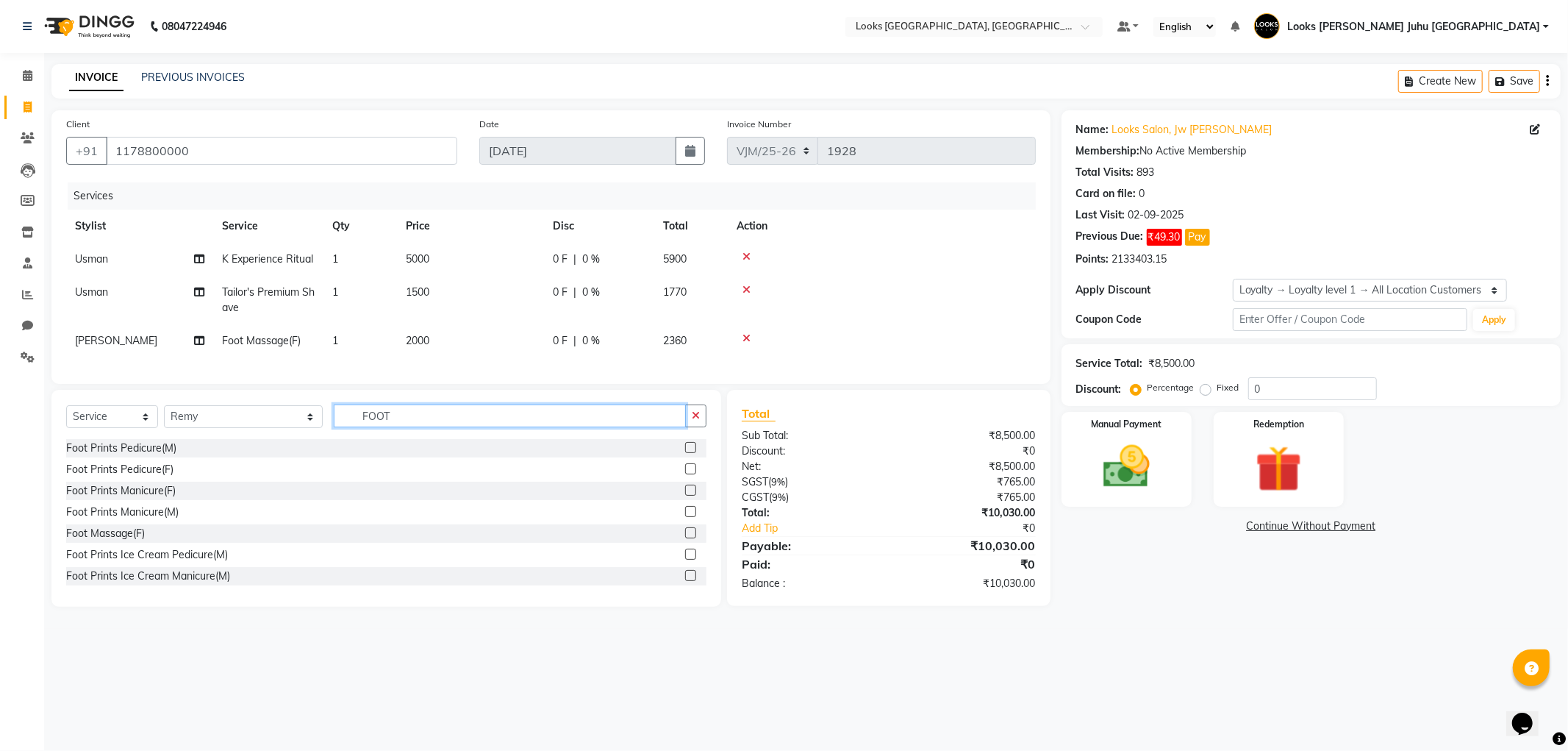
click at [522, 427] on input "FOOT" at bounding box center [509, 416] width 351 height 23
type input "F"
type input "DET"
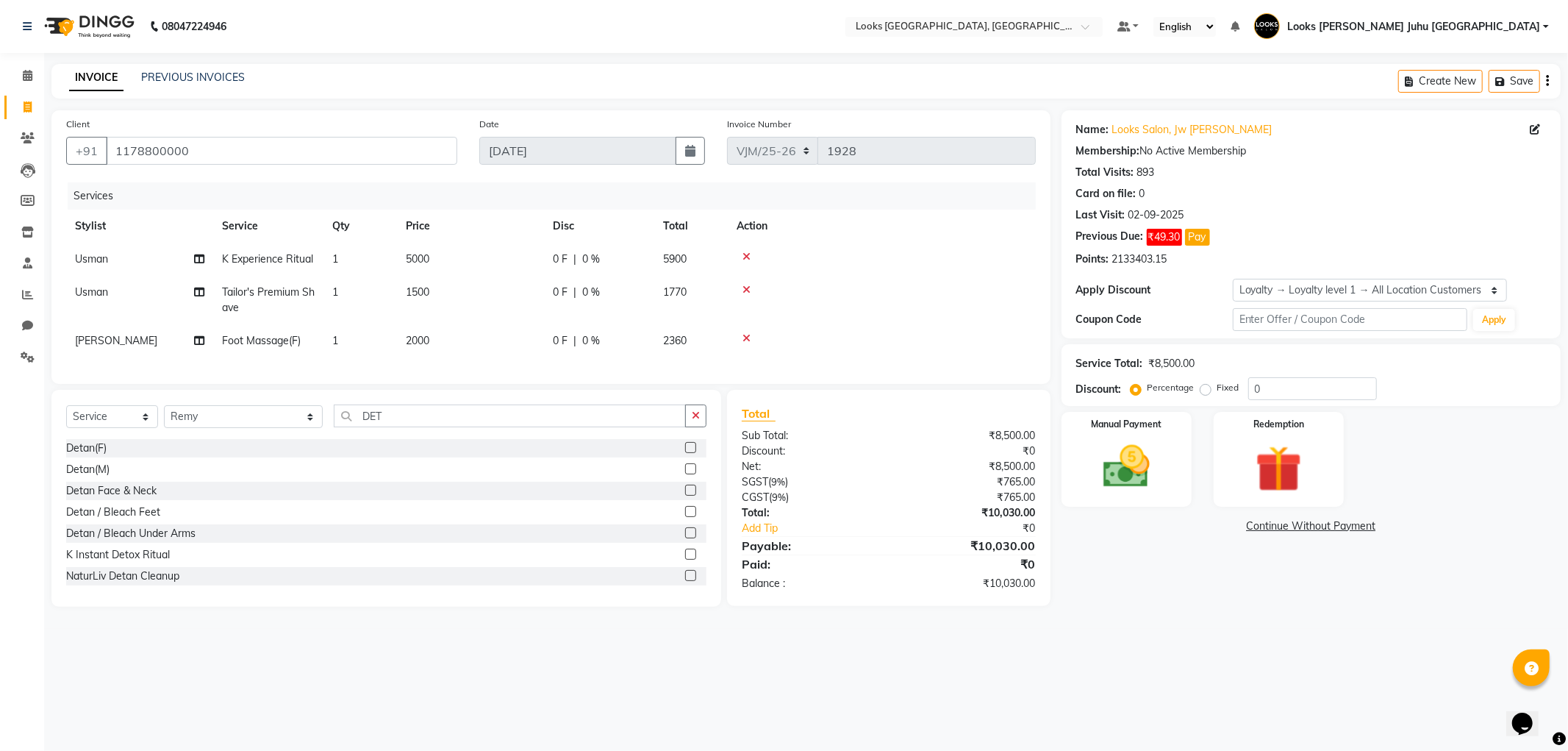
click at [685, 495] on label at bounding box center [691, 489] width 11 height 11
click at [685, 495] on input "checkbox" at bounding box center [690, 490] width 10 height 10
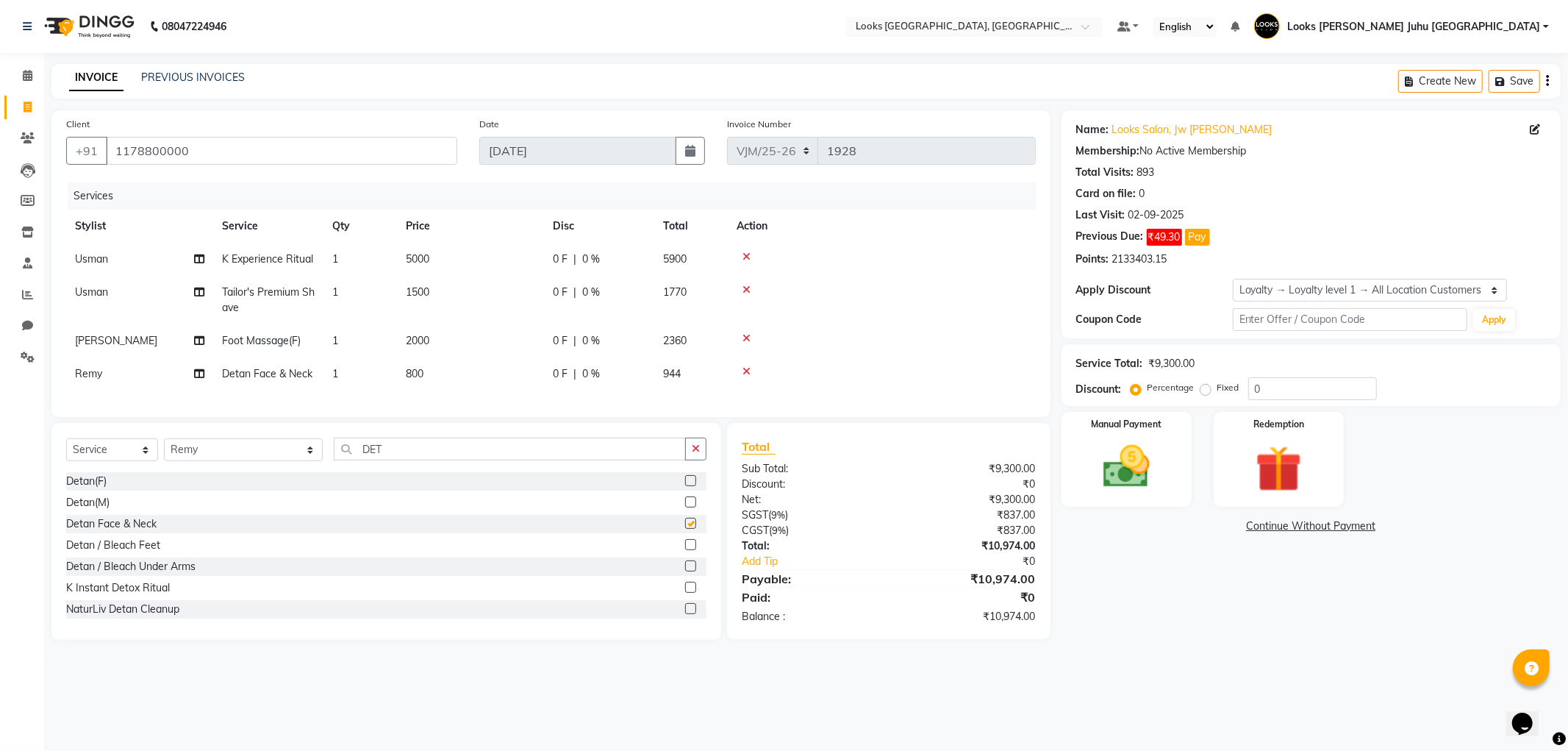
click at [522, 386] on td "800" at bounding box center [470, 374] width 147 height 33
checkbox input "false"
select select "57101"
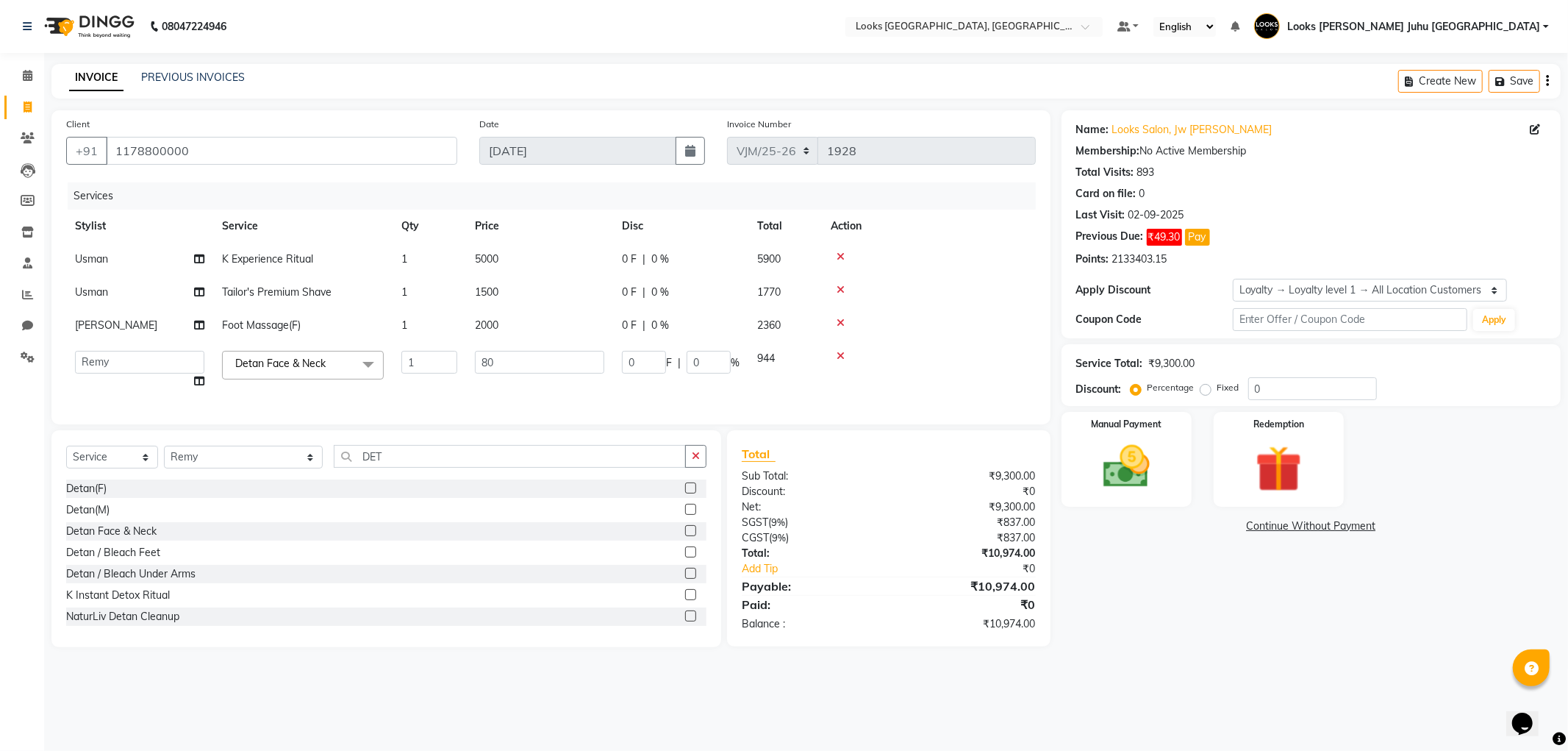
type input "8"
type input "2000"
click at [1339, 636] on div "Name: Looks Salon, Jw Juhu Marriott Membership: No Active Membership Total Visi…" at bounding box center [1316, 378] width 510 height 536
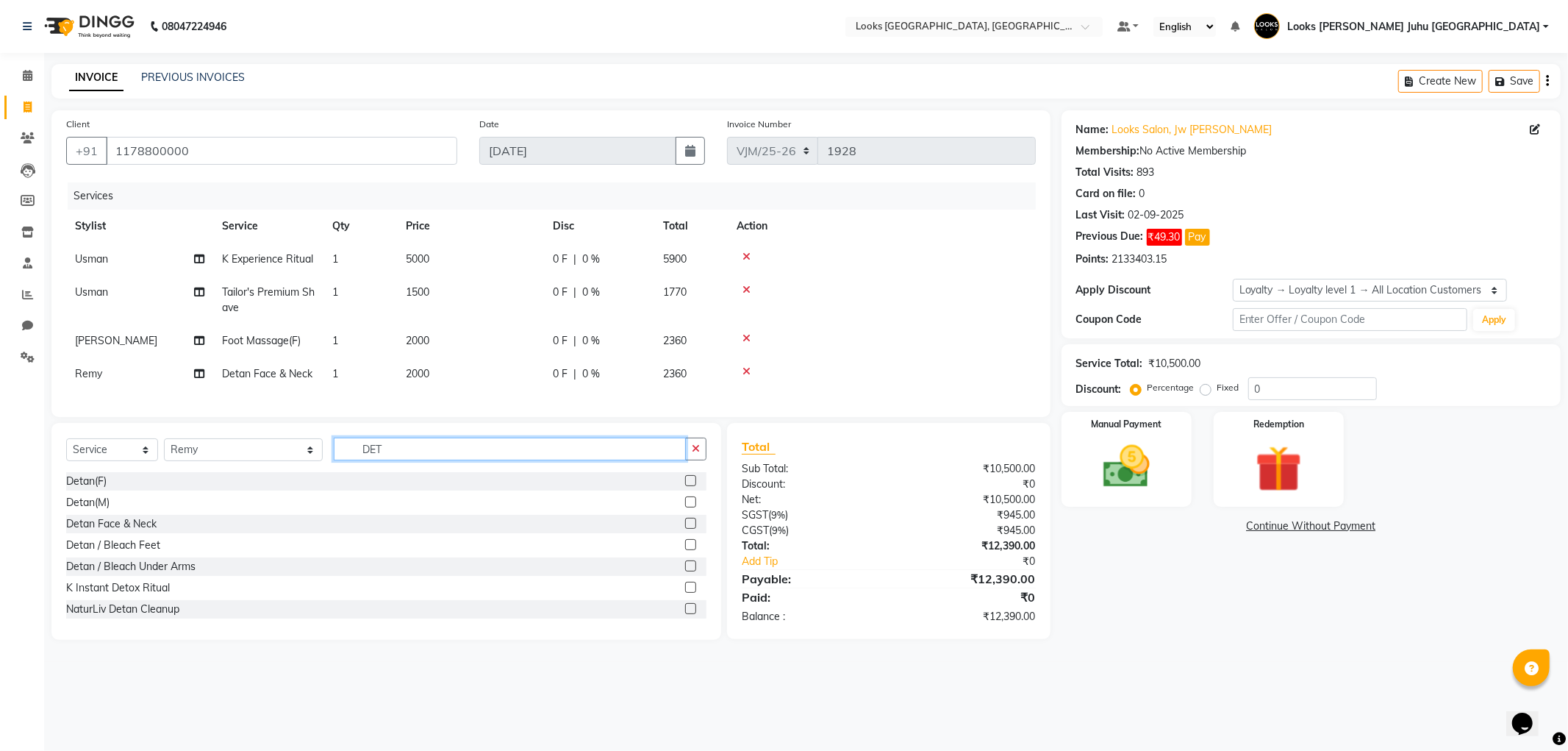
click at [403, 461] on input "DET" at bounding box center [509, 448] width 351 height 23
type input "D"
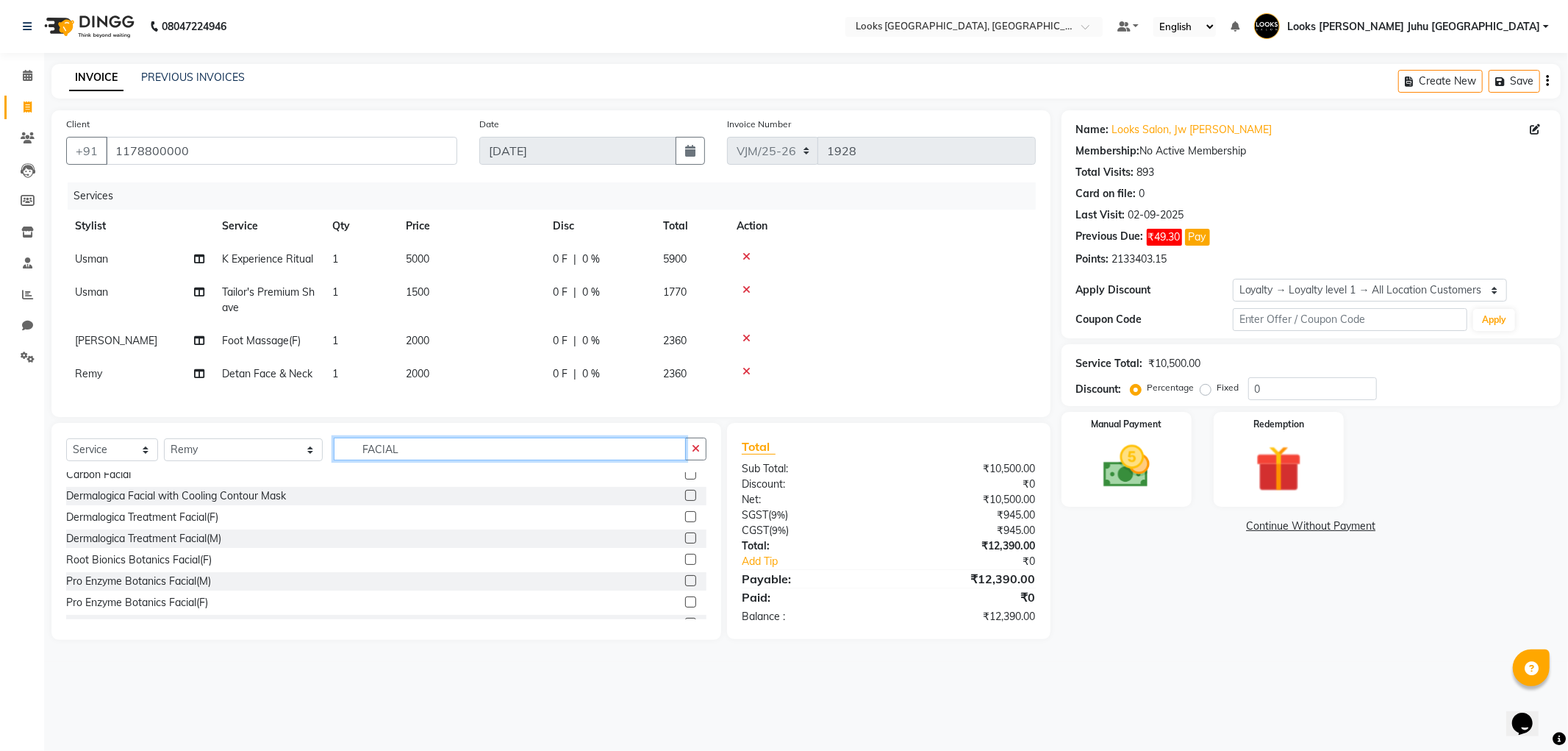
scroll to position [197, 0]
type input "FACIAL"
click at [685, 523] on label at bounding box center [691, 517] width 11 height 11
click at [685, 523] on input "checkbox" at bounding box center [690, 518] width 10 height 10
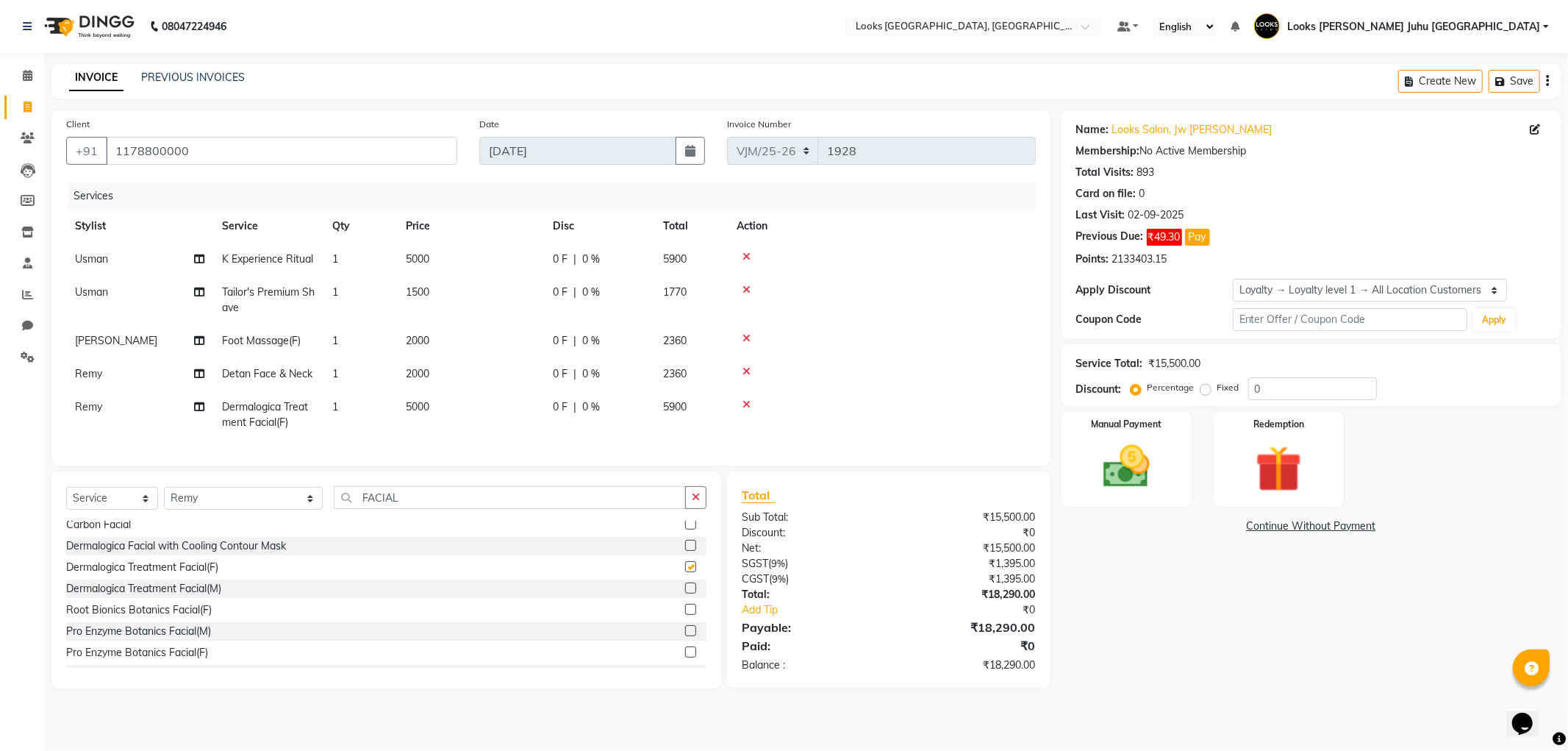
click at [512, 414] on td "5000" at bounding box center [470, 415] width 147 height 49
checkbox input "false"
select select "57101"
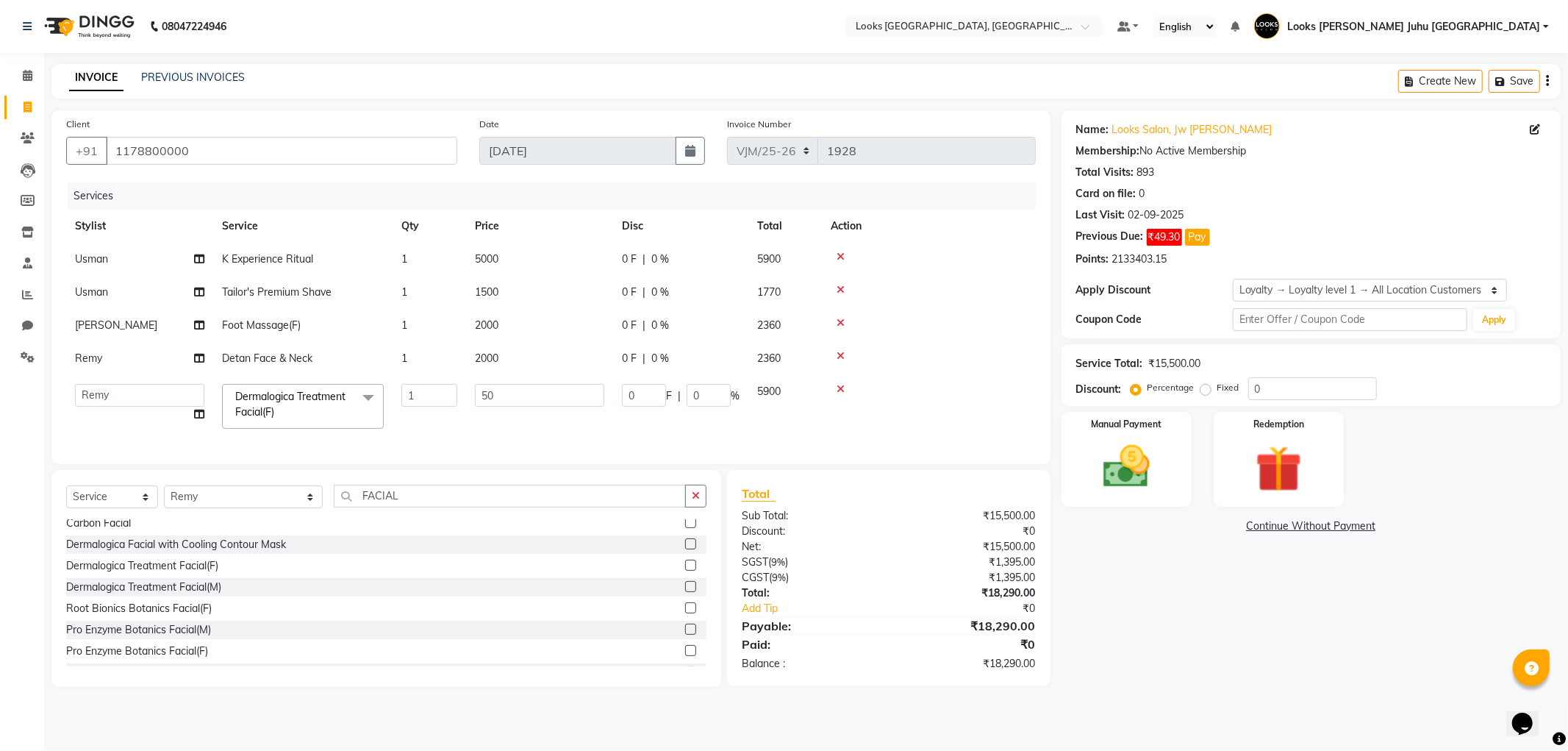
type input "5"
type input "7500"
click at [1312, 641] on div "Name: Looks Salon, Jw Juhu Marriott Membership: No Active Membership Total Visi…" at bounding box center [1316, 398] width 510 height 577
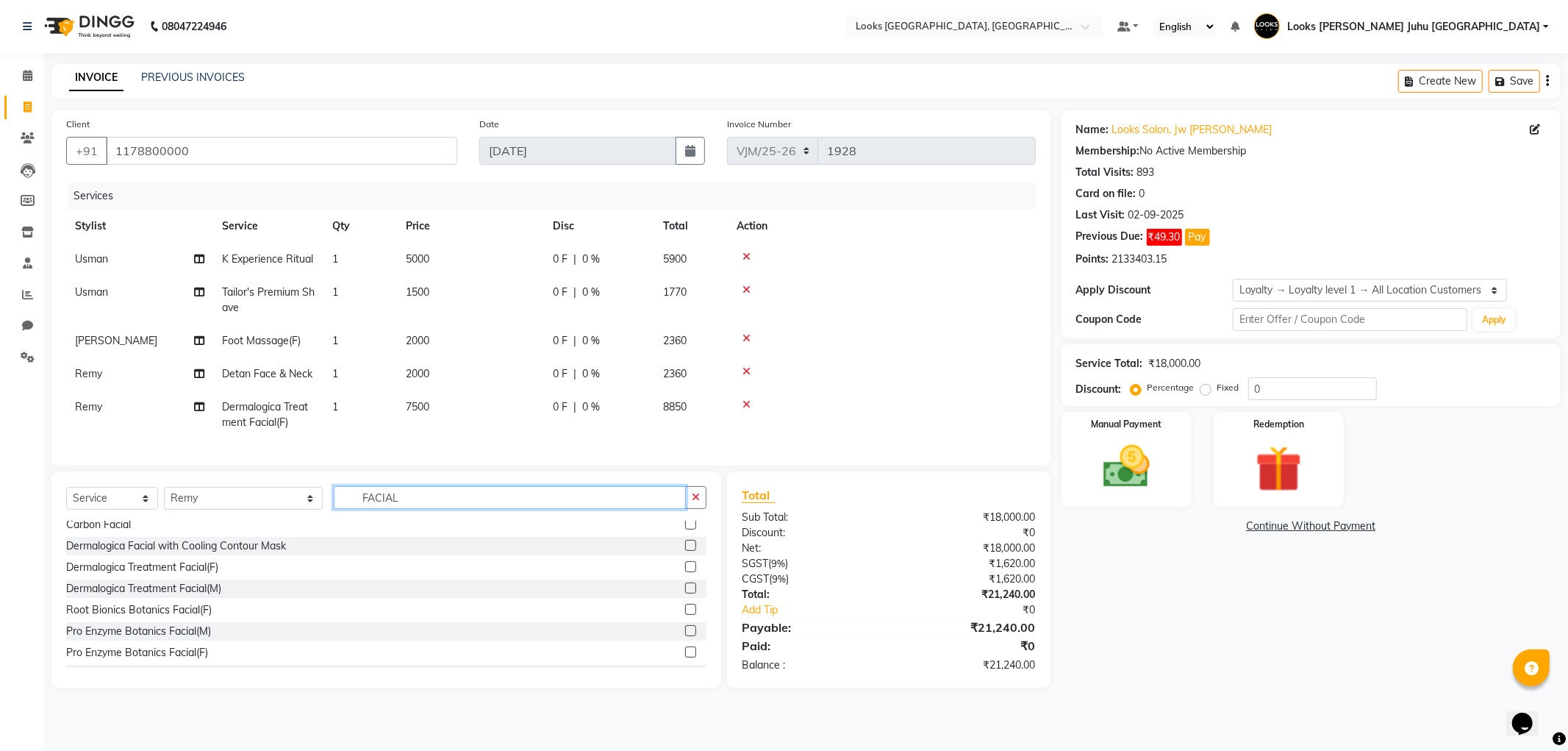
click at [484, 504] on input "FACIAL" at bounding box center [509, 497] width 351 height 23
type input "F"
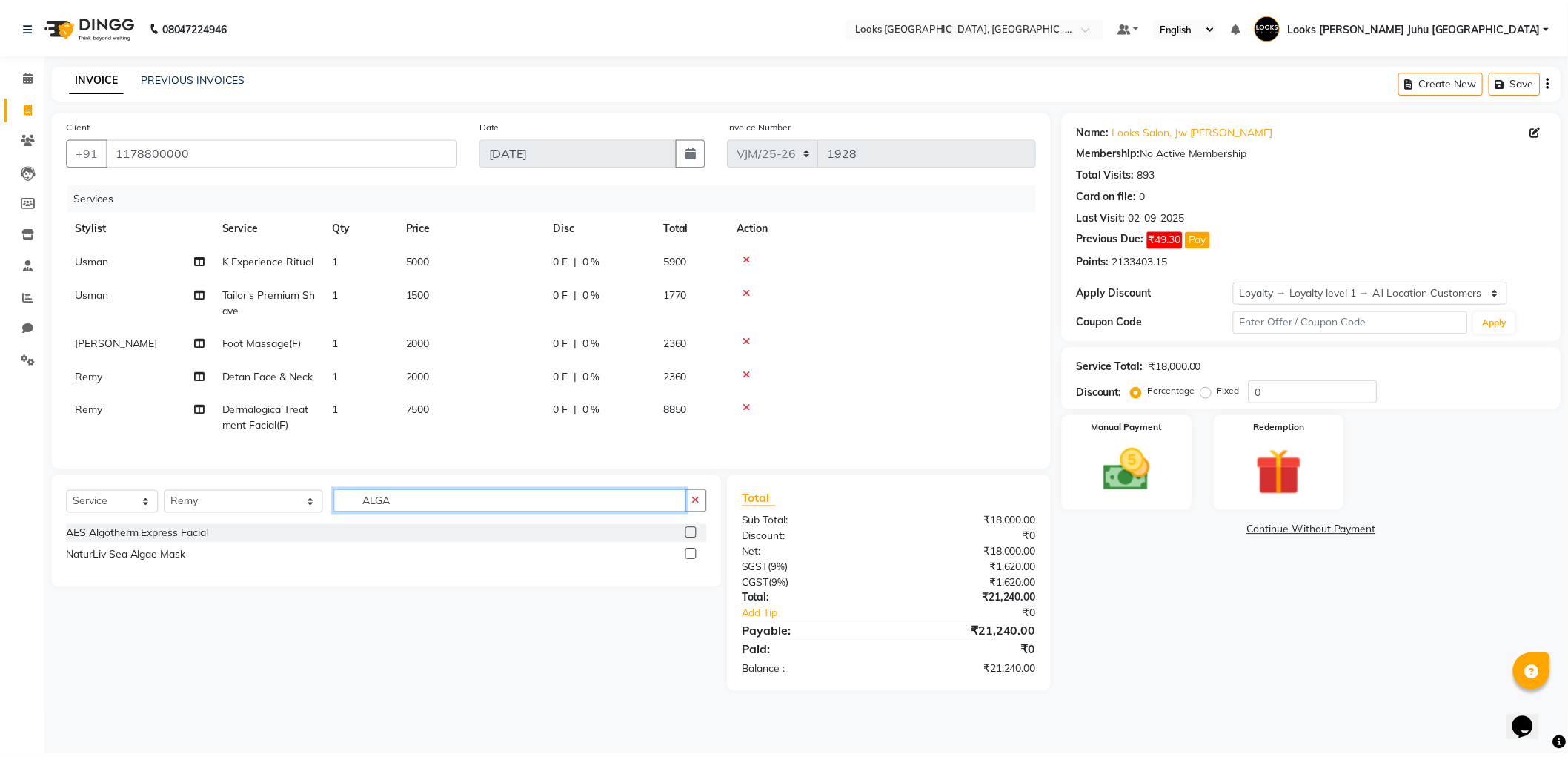
scroll to position [0, 0]
type input "ALGA"
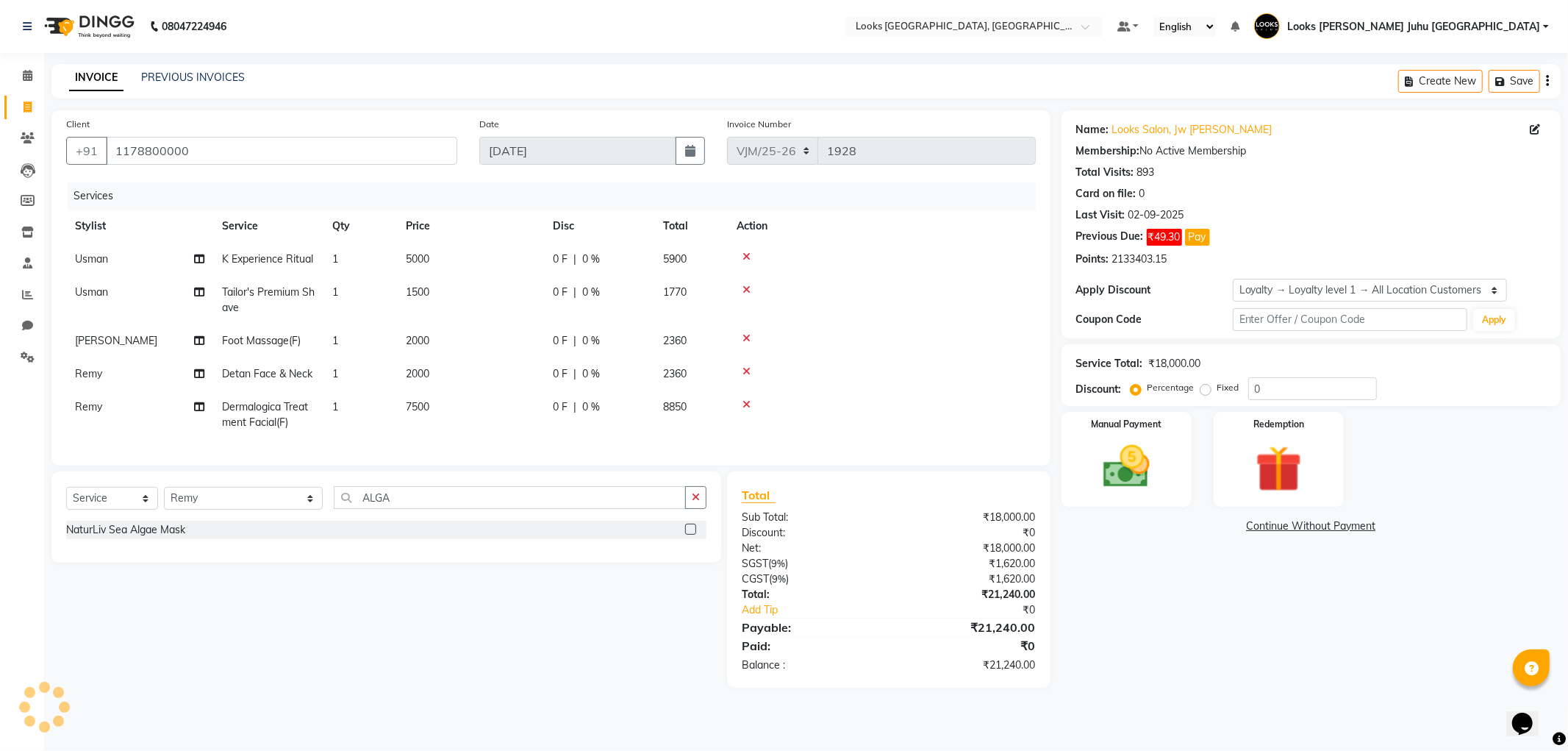
click at [692, 535] on label at bounding box center [691, 529] width 11 height 11
click at [692, 535] on input "checkbox" at bounding box center [690, 529] width 10 height 10
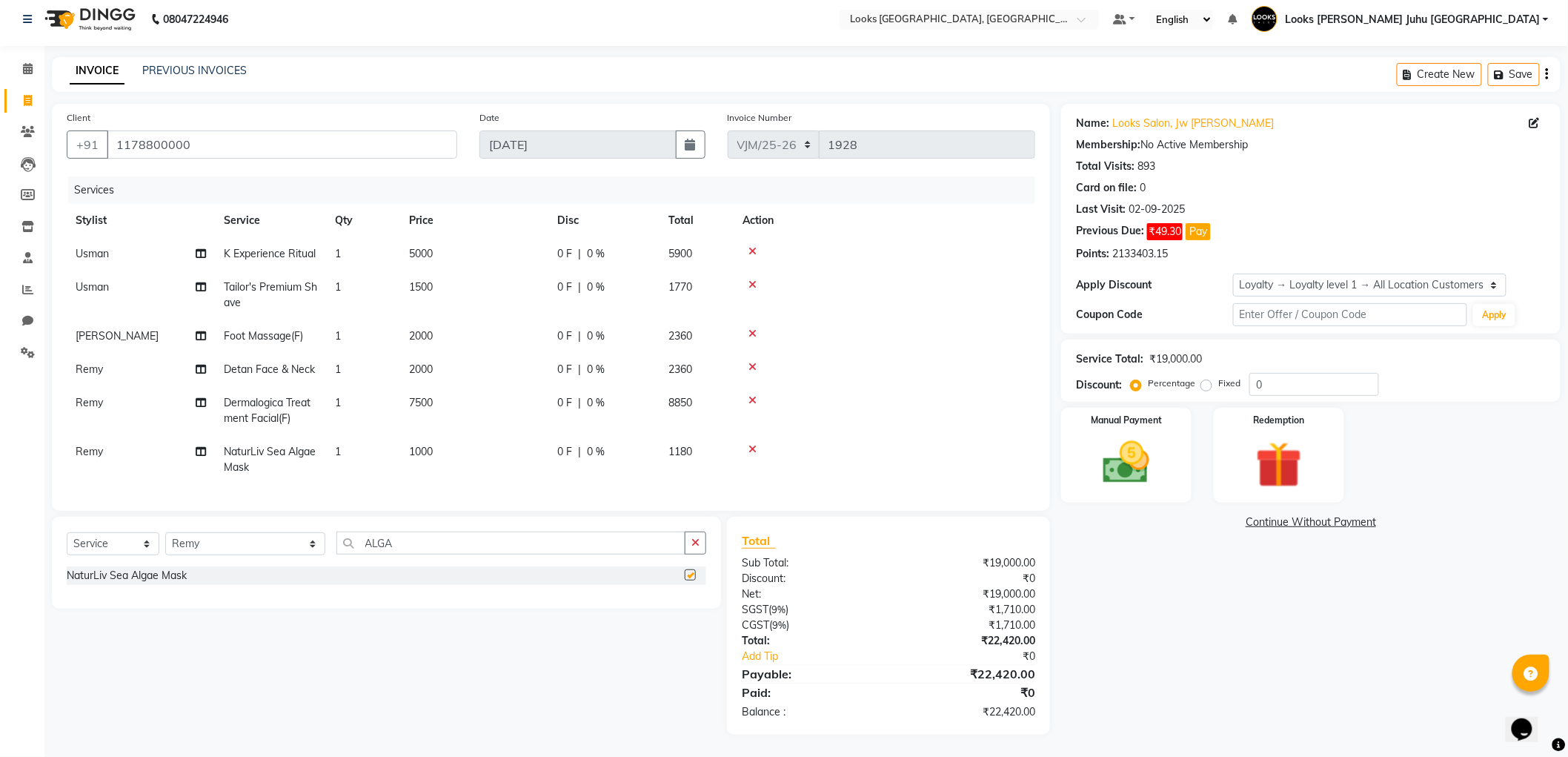
checkbox input "false"
click at [509, 439] on td "1000" at bounding box center [474, 460] width 149 height 49
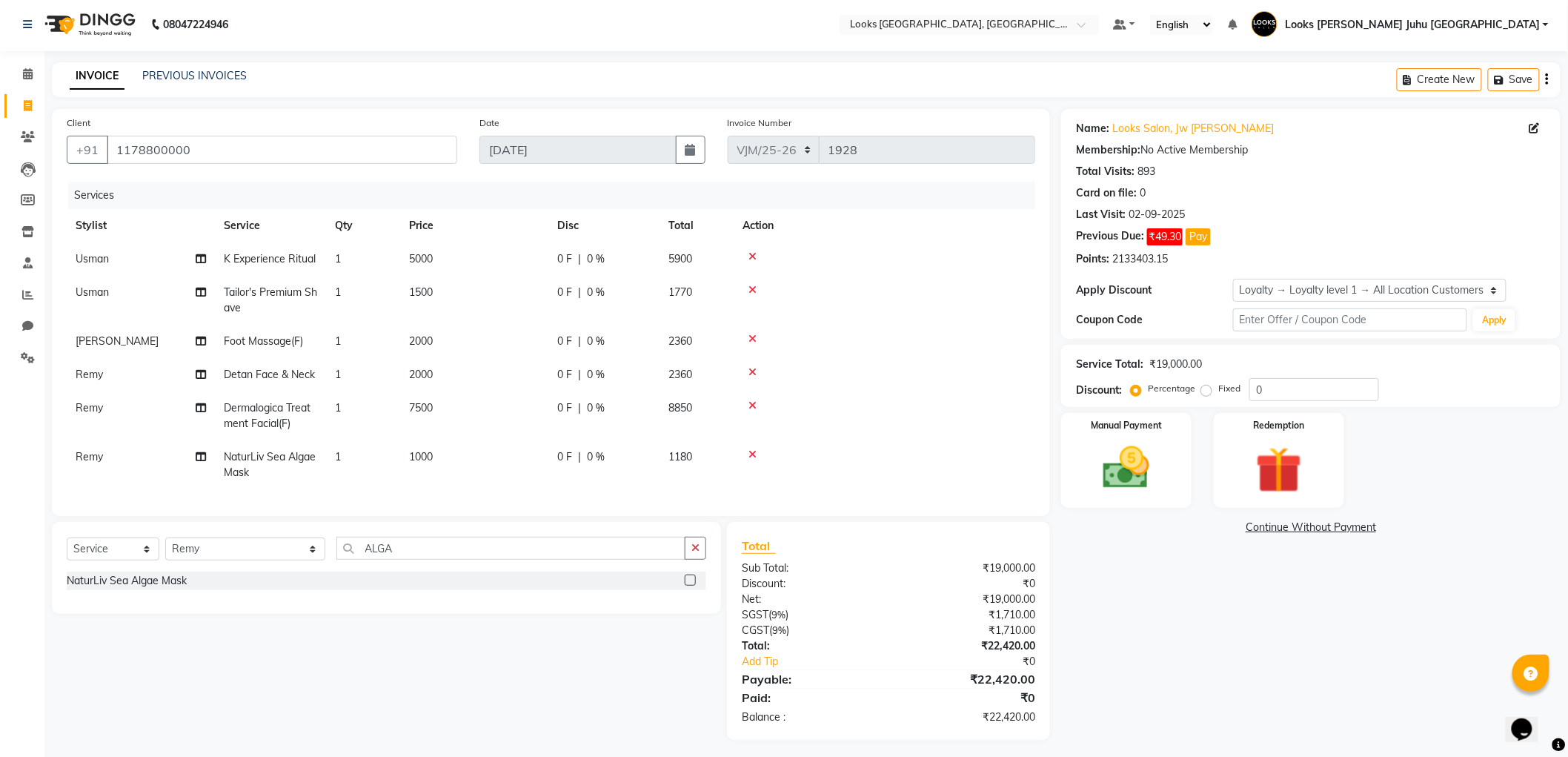
select select "57101"
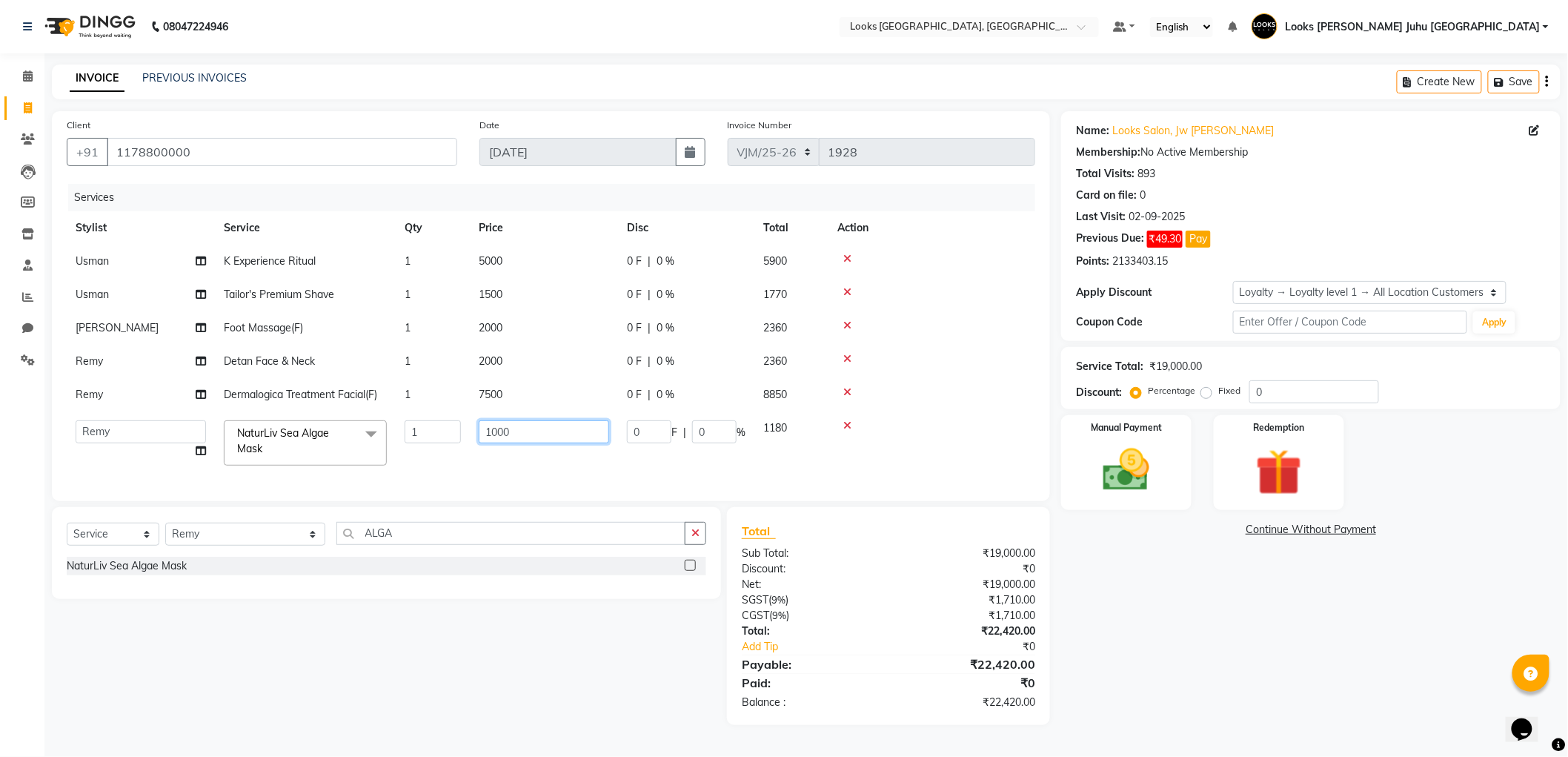
click at [568, 435] on input "1000" at bounding box center [543, 432] width 130 height 23
type input "1"
type input "2300"
click at [1362, 705] on div "Name: Looks Salon, Jw Juhu Marriott Membership: No Active Membership Total Visi…" at bounding box center [1316, 418] width 511 height 614
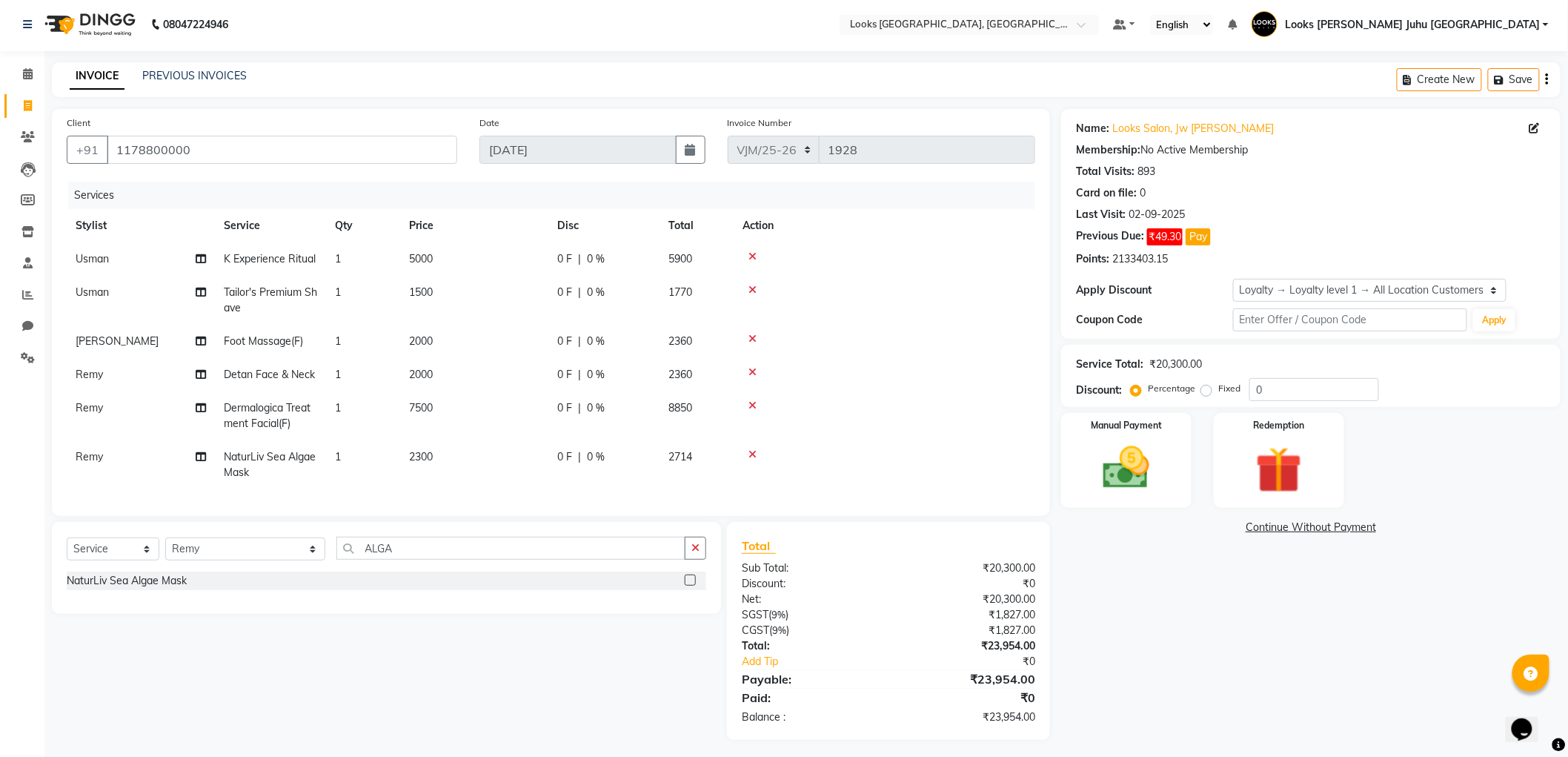
scroll to position [19, 0]
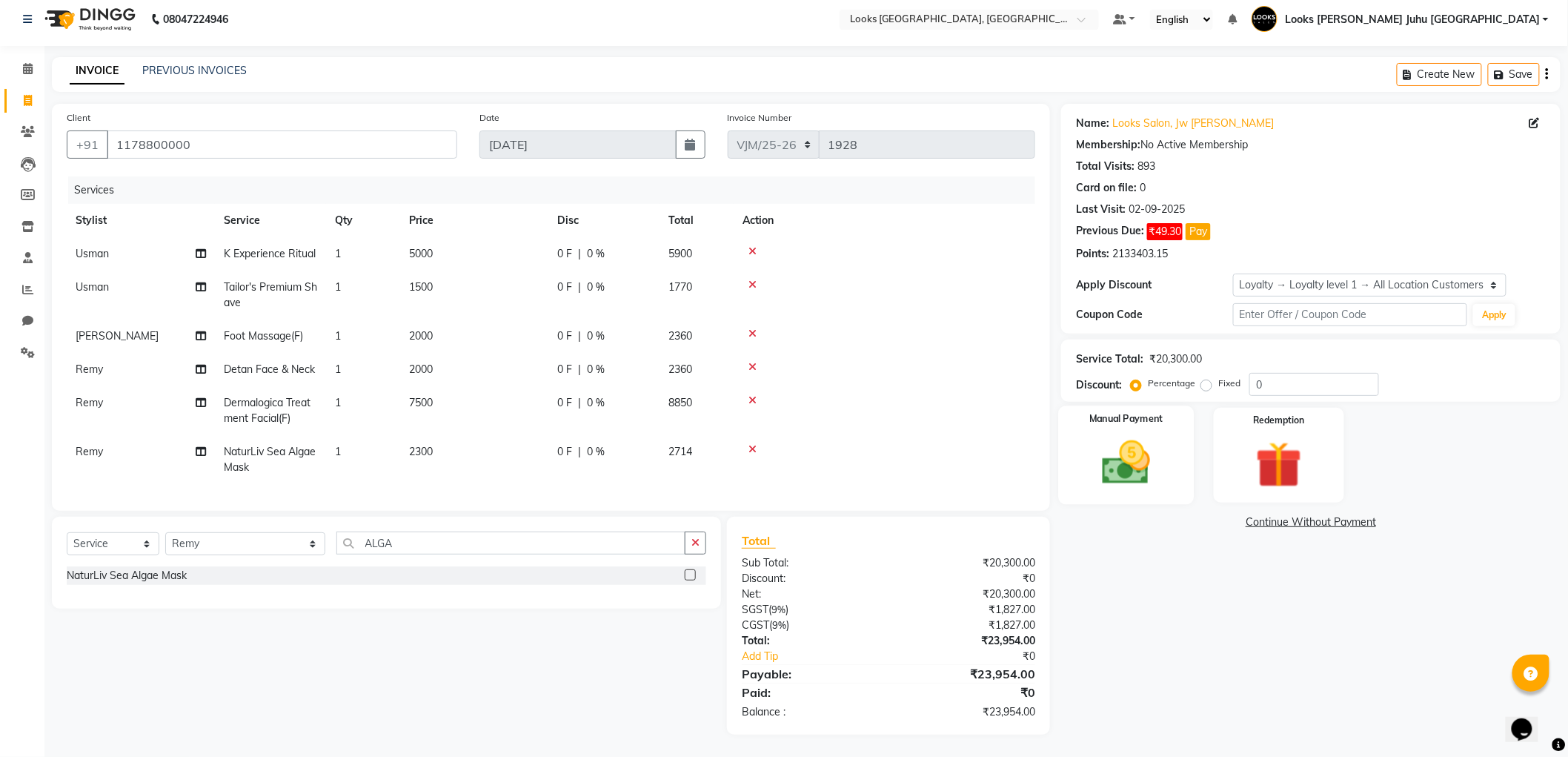
click at [1125, 452] on img at bounding box center [1126, 462] width 78 height 55
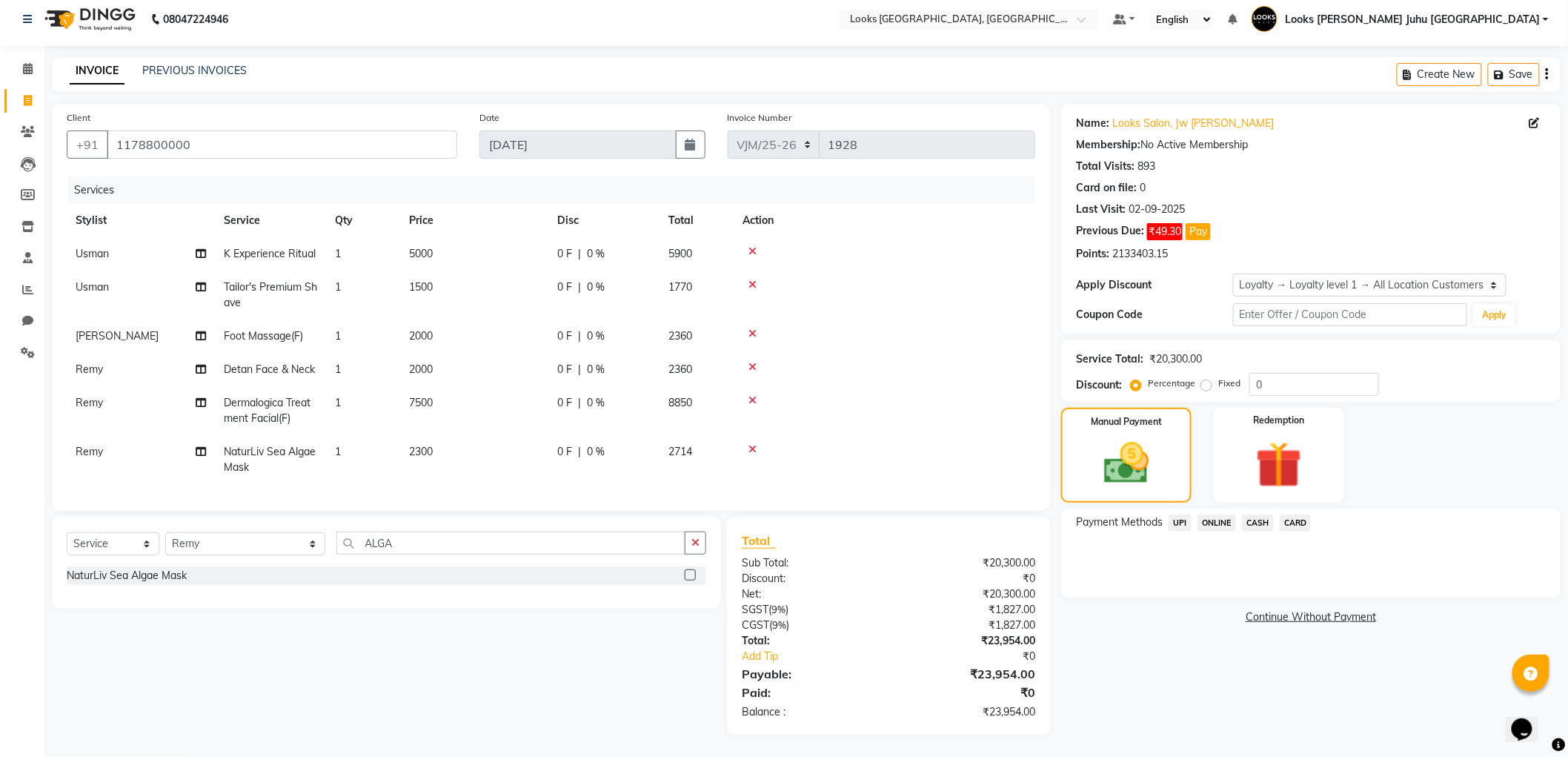
click at [1285, 515] on span "CARD" at bounding box center [1296, 522] width 32 height 17
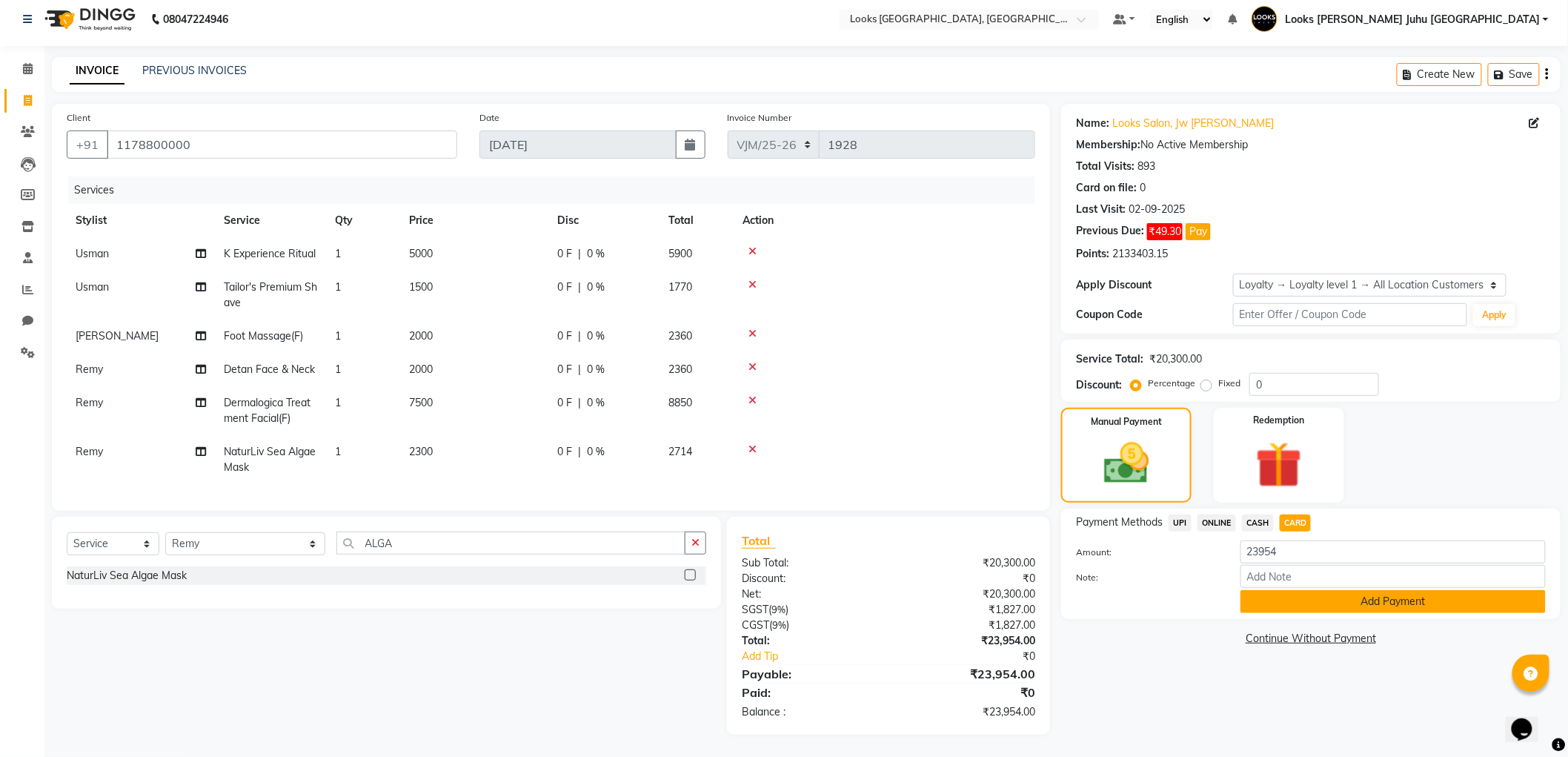
click at [1455, 590] on button "Add Payment" at bounding box center [1393, 601] width 305 height 23
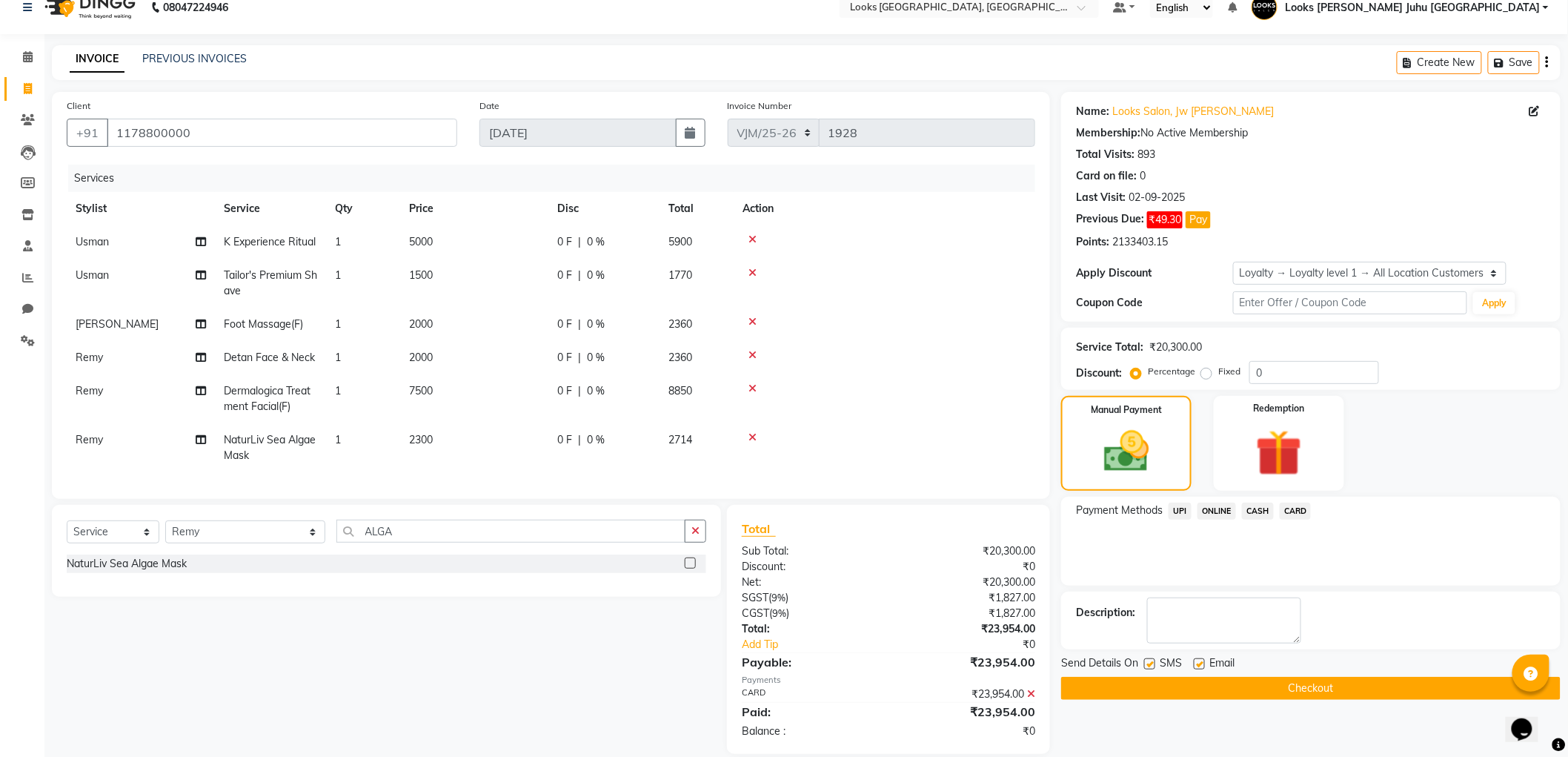
click at [1390, 685] on button "Checkout" at bounding box center [1311, 688] width 500 height 23
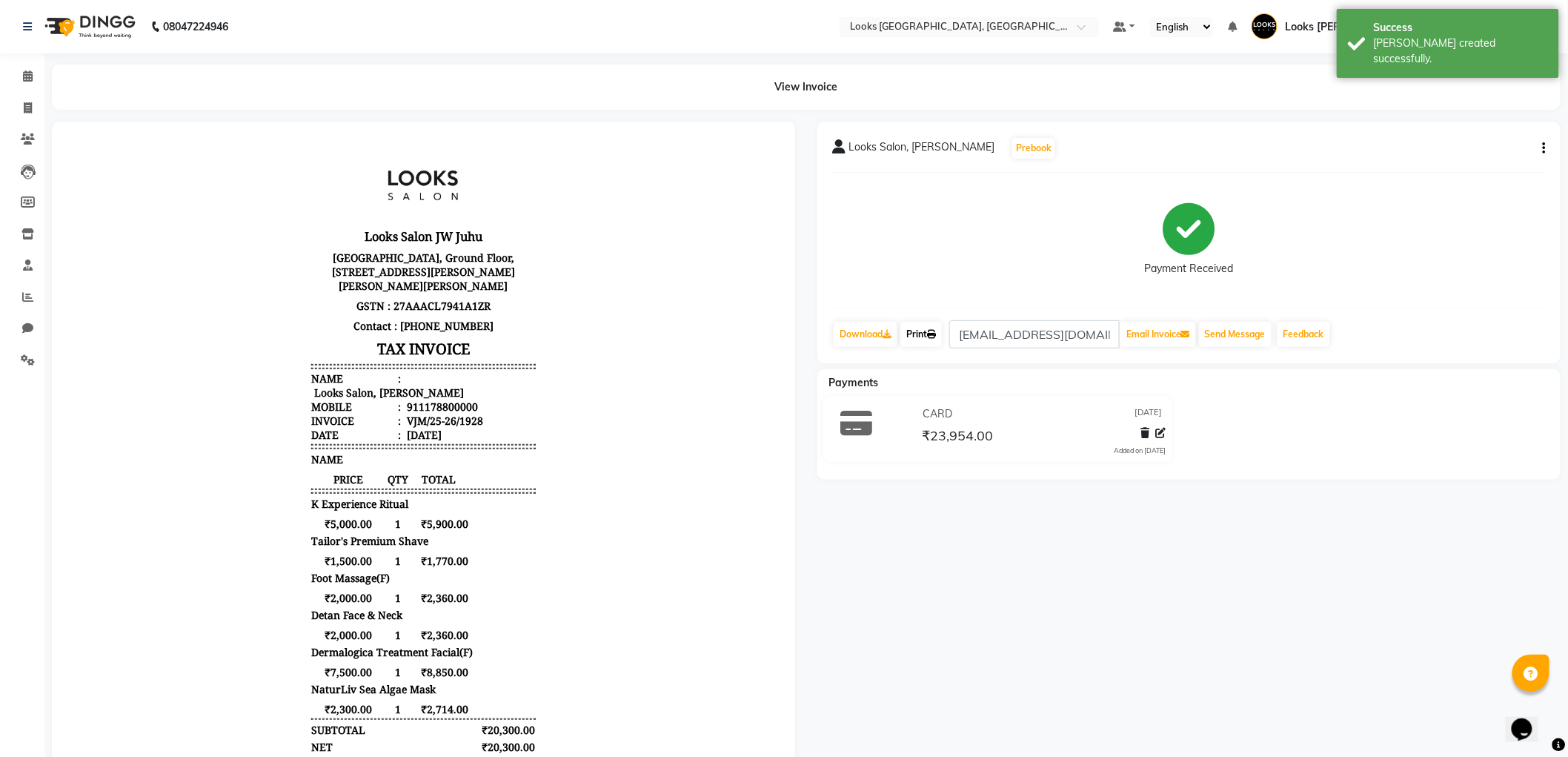
click at [928, 346] on link "Print" at bounding box center [921, 334] width 41 height 25
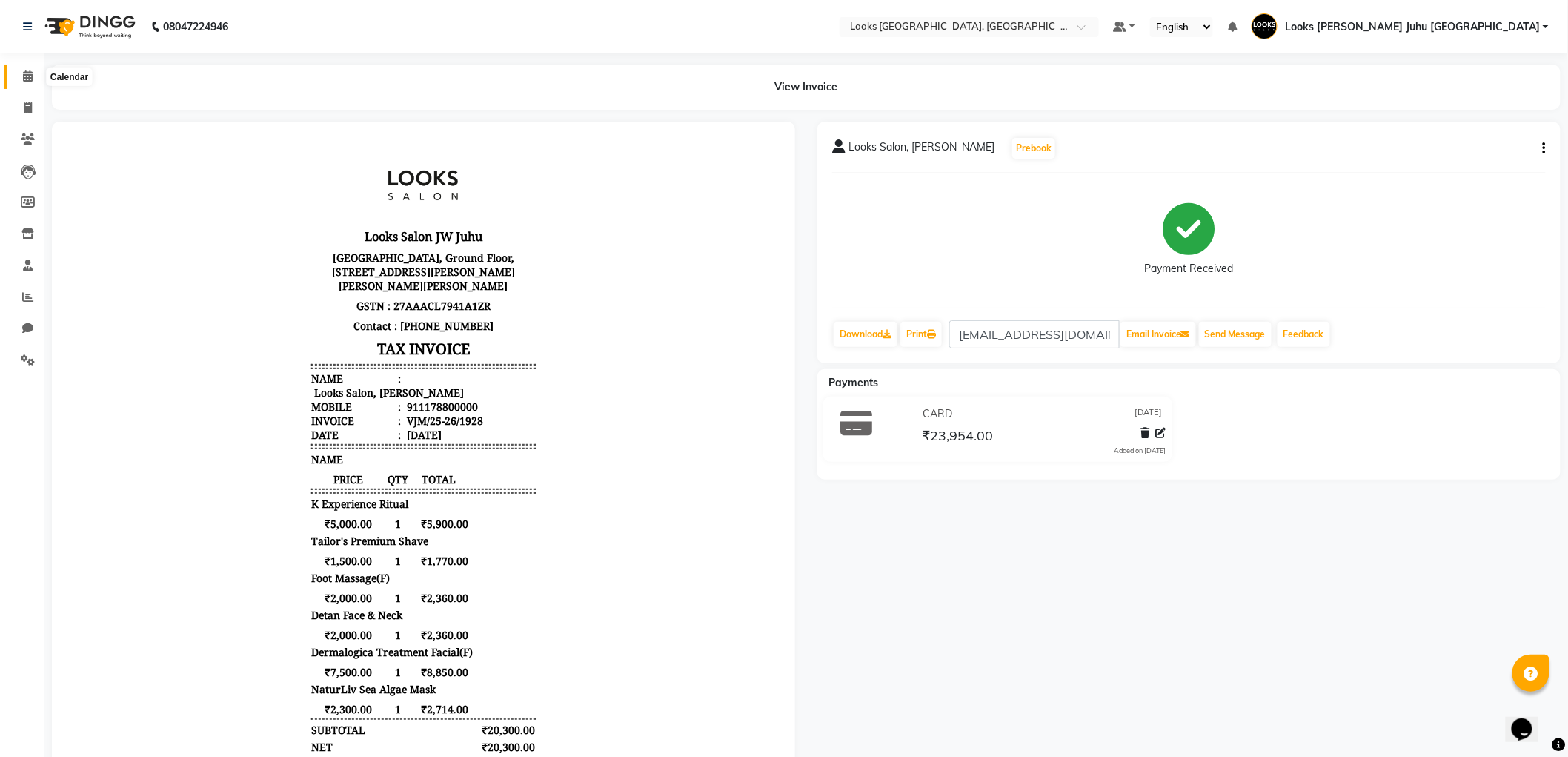
click at [32, 69] on span at bounding box center [27, 76] width 26 height 17
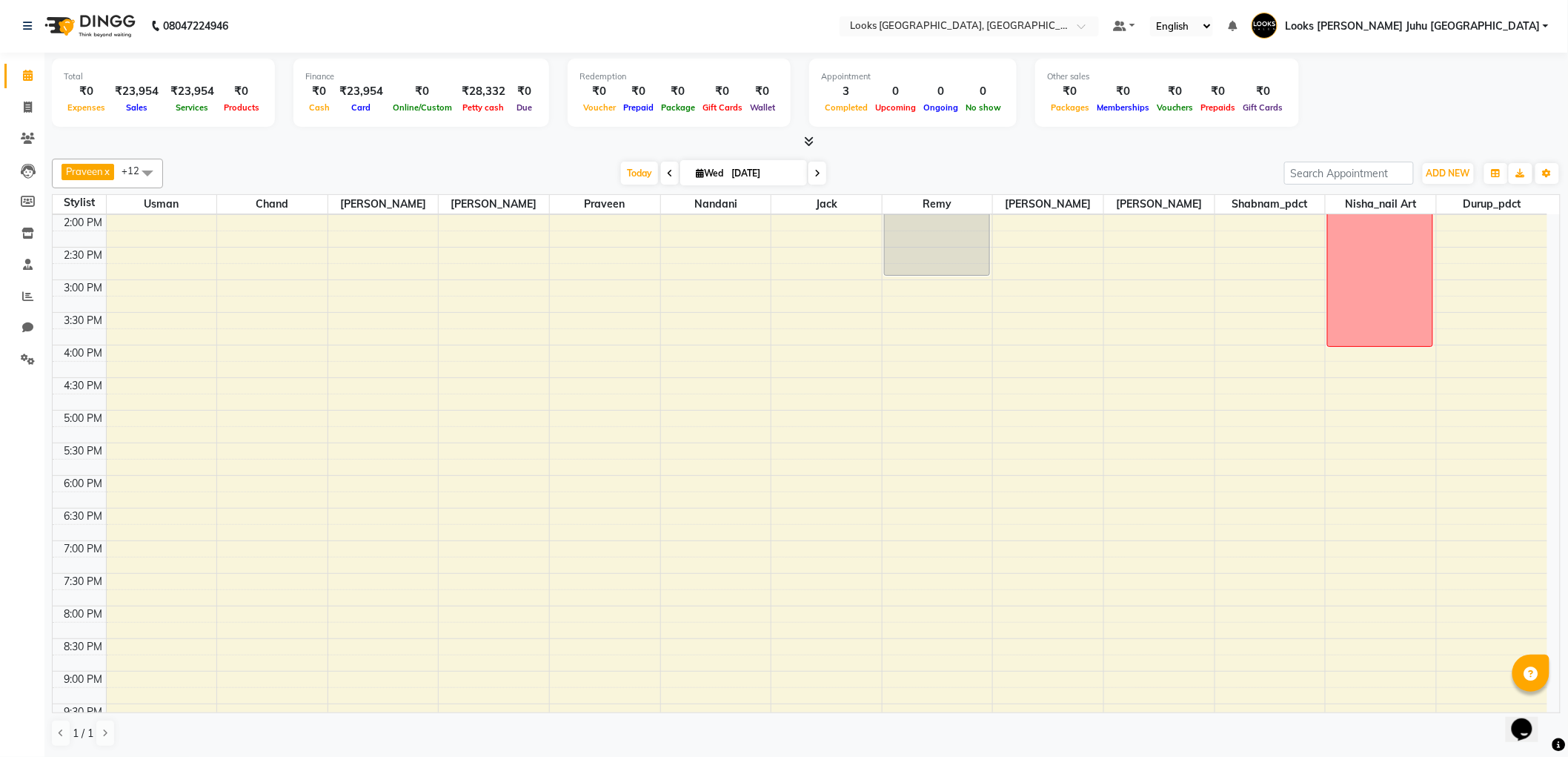
scroll to position [484, 0]
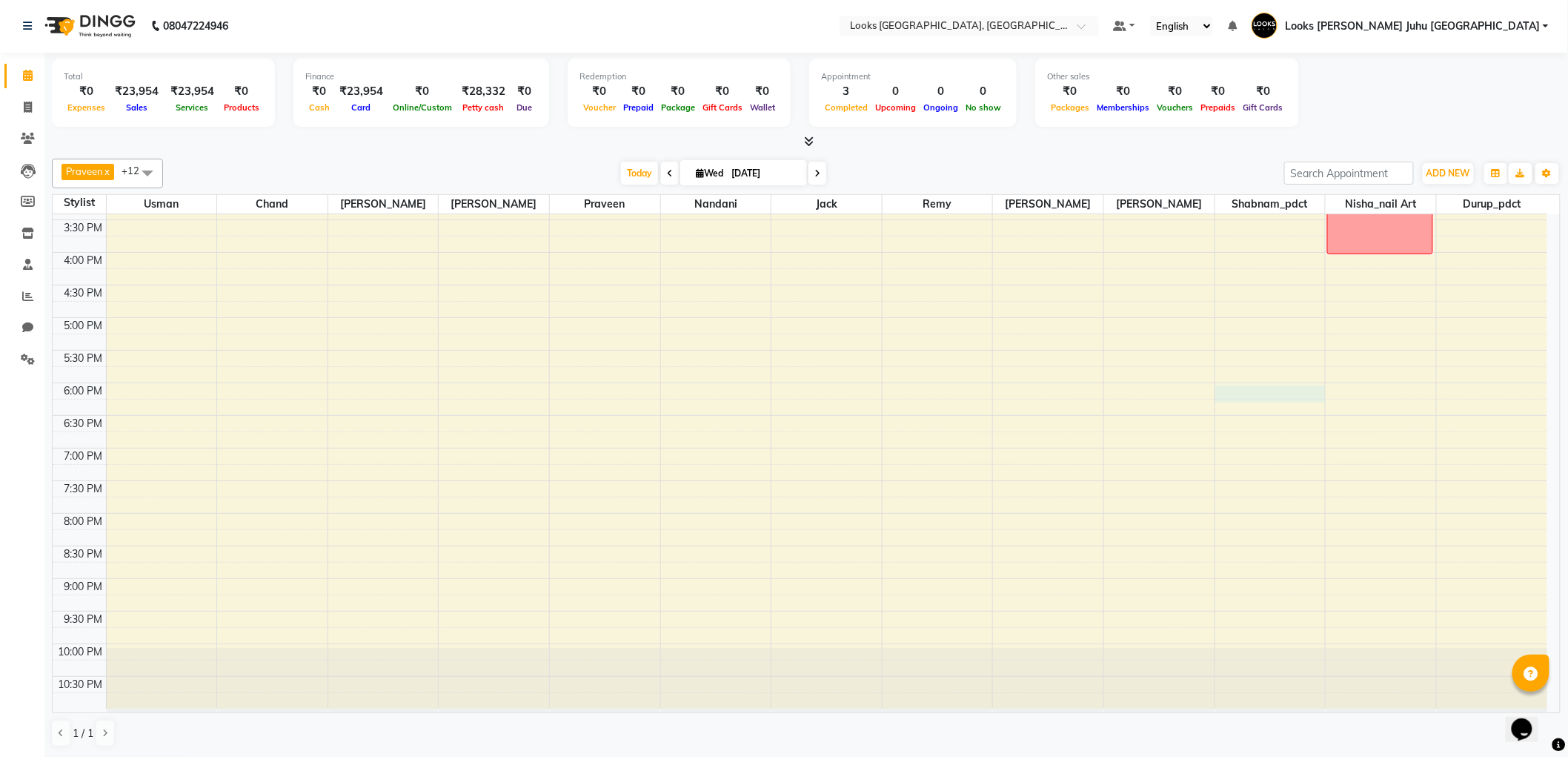
click at [1251, 388] on div "8:00 AM 8:30 AM 9:00 AM 9:30 AM 10:00 AM 10:30 AM 11:00 AM 11:30 AM 12:00 PM 12…" at bounding box center [800, 220] width 1495 height 978
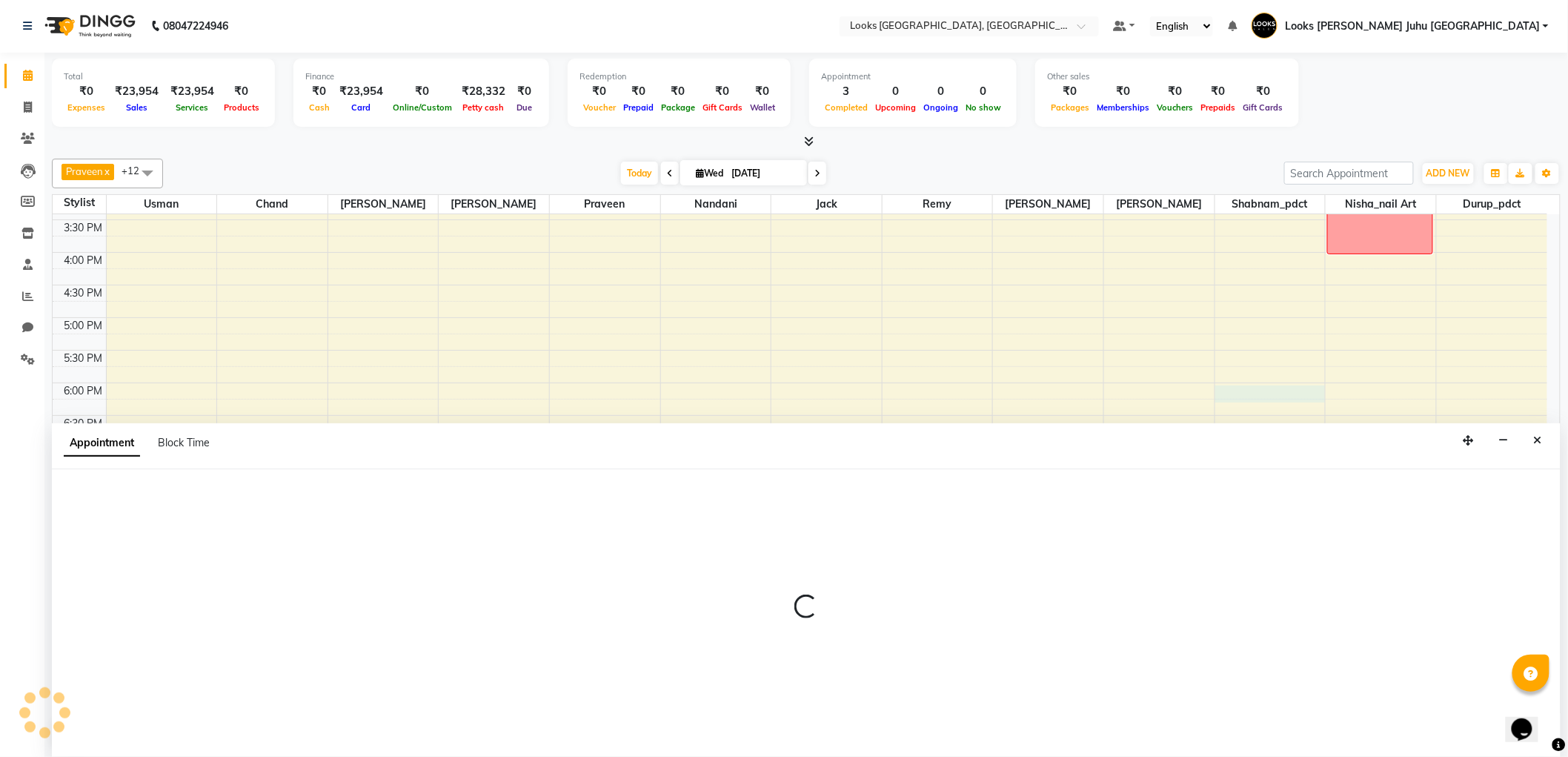
click at [181, 432] on div "Appointment Block Time" at bounding box center [145, 446] width 164 height 33
click at [190, 440] on span "Block Time" at bounding box center [184, 442] width 52 height 13
select select "45758"
select select "1080"
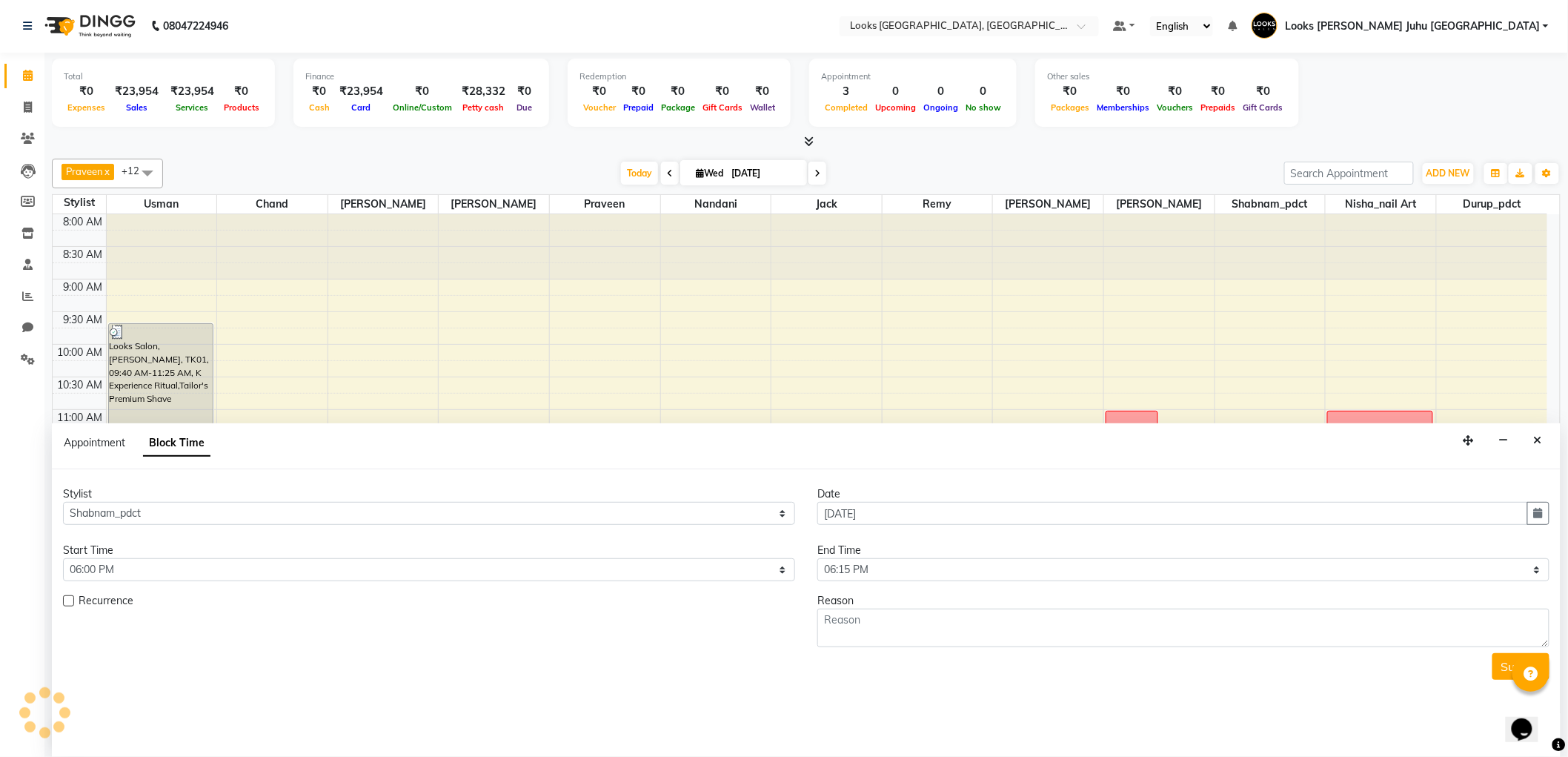
scroll to position [196, 0]
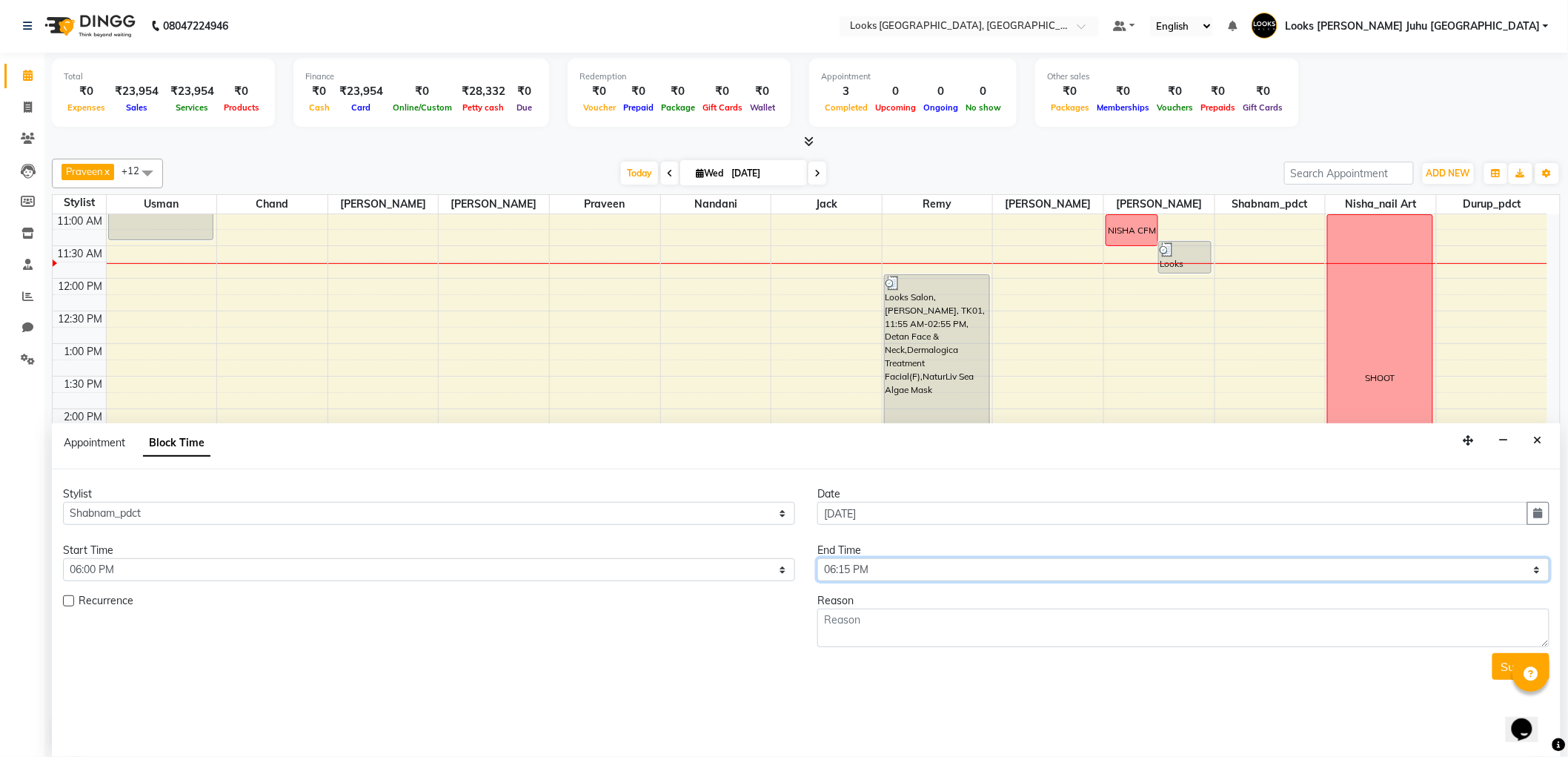
click at [875, 564] on select "Select 09:00 AM 09:15 AM 09:30 AM 09:45 AM 10:00 AM 10:15 AM 10:30 AM 10:45 AM …" at bounding box center [1184, 570] width 733 height 23
select select "1110"
click at [818, 558] on select "Select 09:00 AM 09:15 AM 09:30 AM 09:45 AM 10:00 AM 10:15 AM 10:30 AM 10:45 AM …" at bounding box center [1184, 570] width 733 height 23
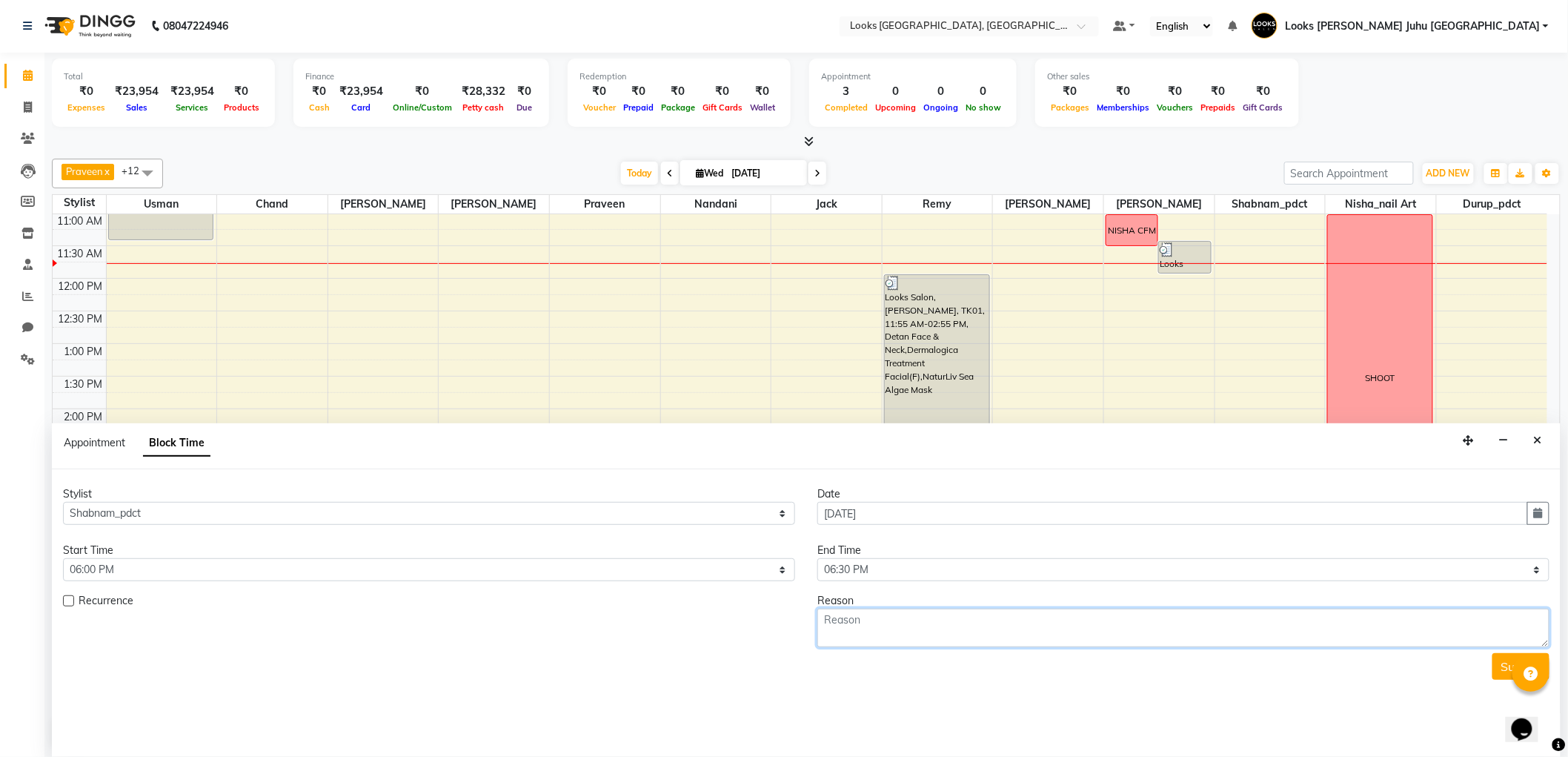
click at [864, 643] on textarea at bounding box center [1184, 628] width 733 height 39
type textarea "ARUNDITI CFM"
click at [1512, 655] on button "Submit" at bounding box center [1521, 666] width 57 height 26
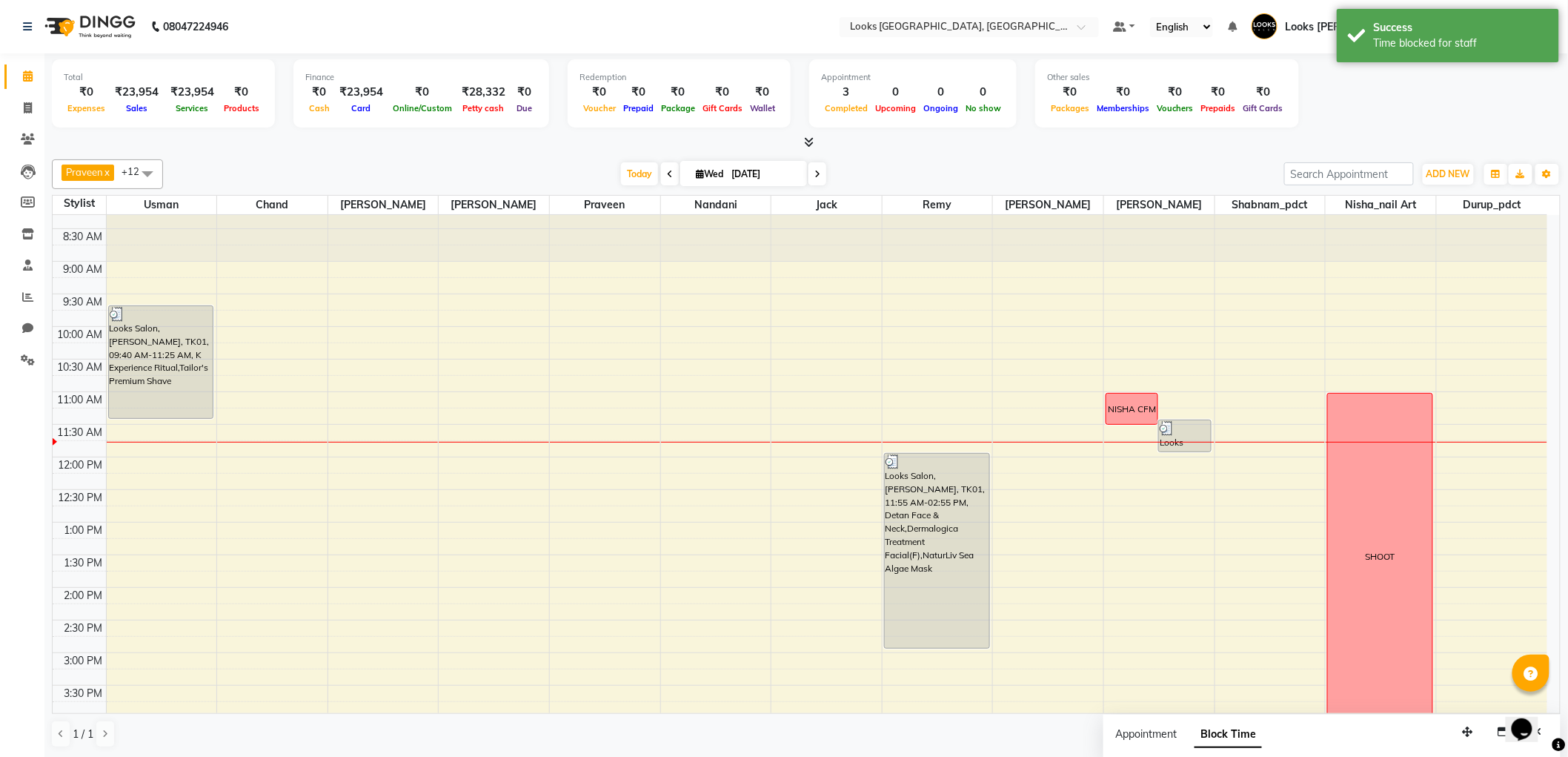
scroll to position [0, 0]
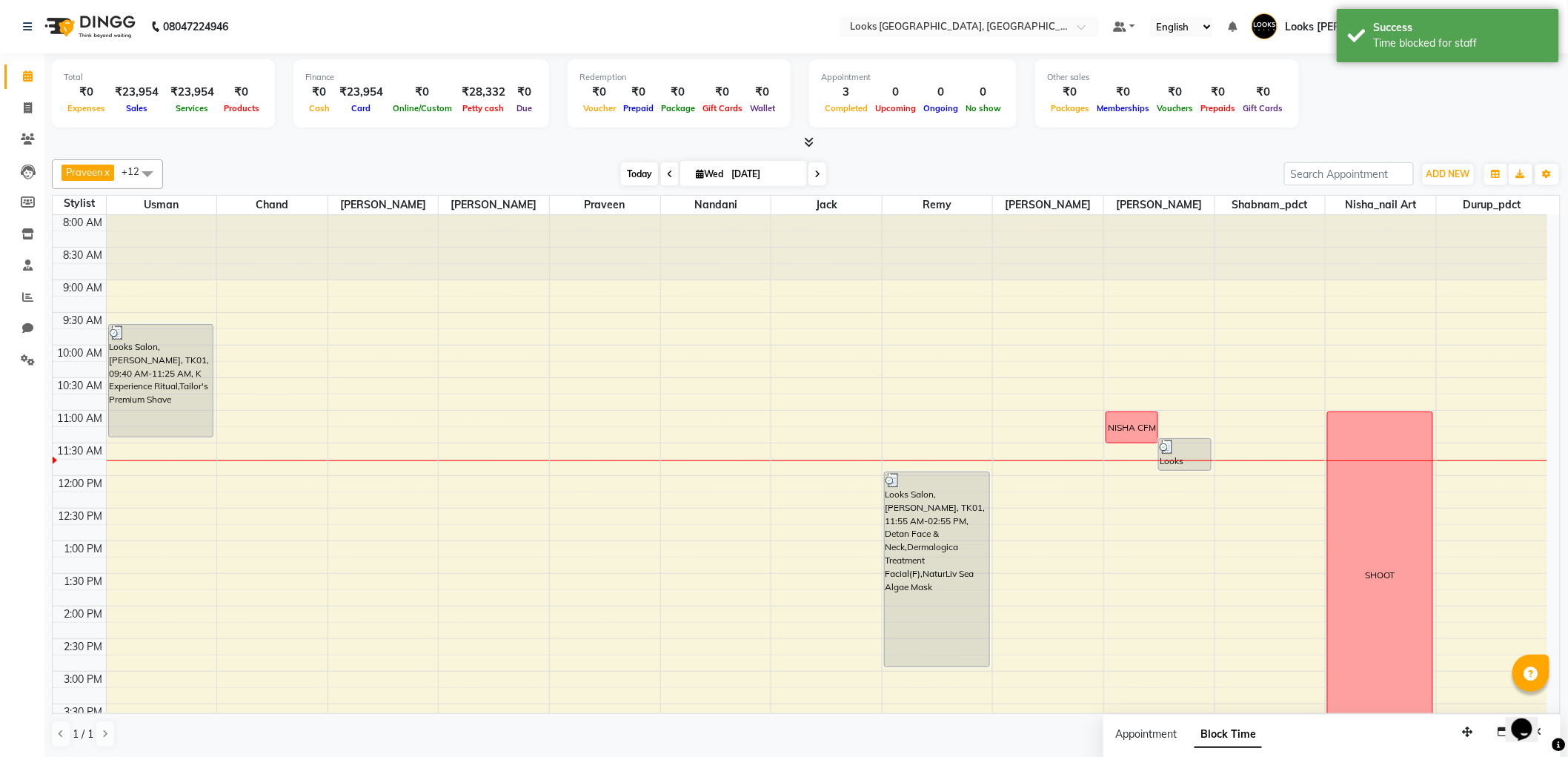
click at [632, 180] on span "Today" at bounding box center [639, 174] width 37 height 23
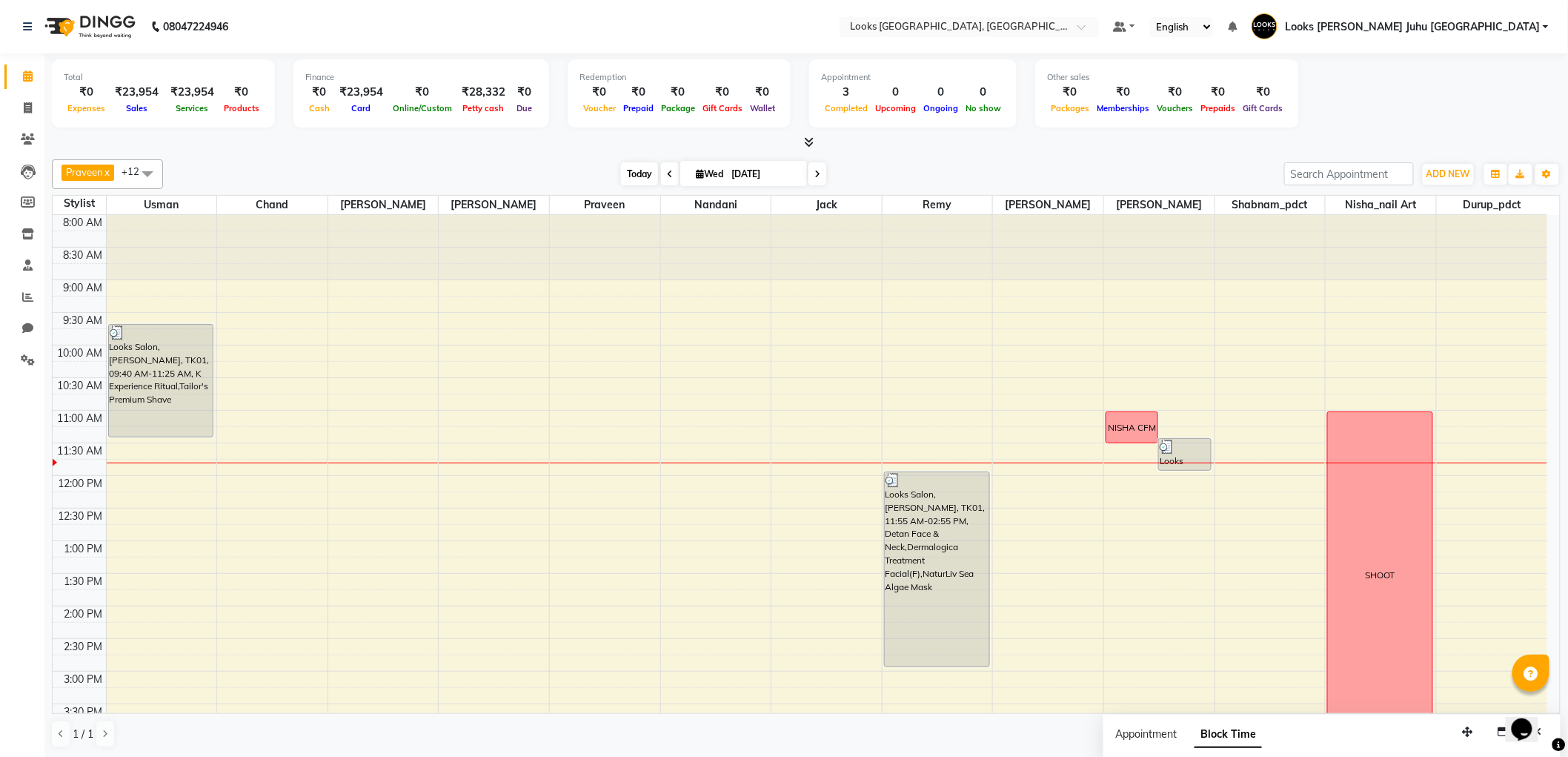
click at [635, 167] on span "Today" at bounding box center [639, 174] width 37 height 23
click at [1241, 738] on span "Block Time" at bounding box center [1229, 734] width 68 height 26
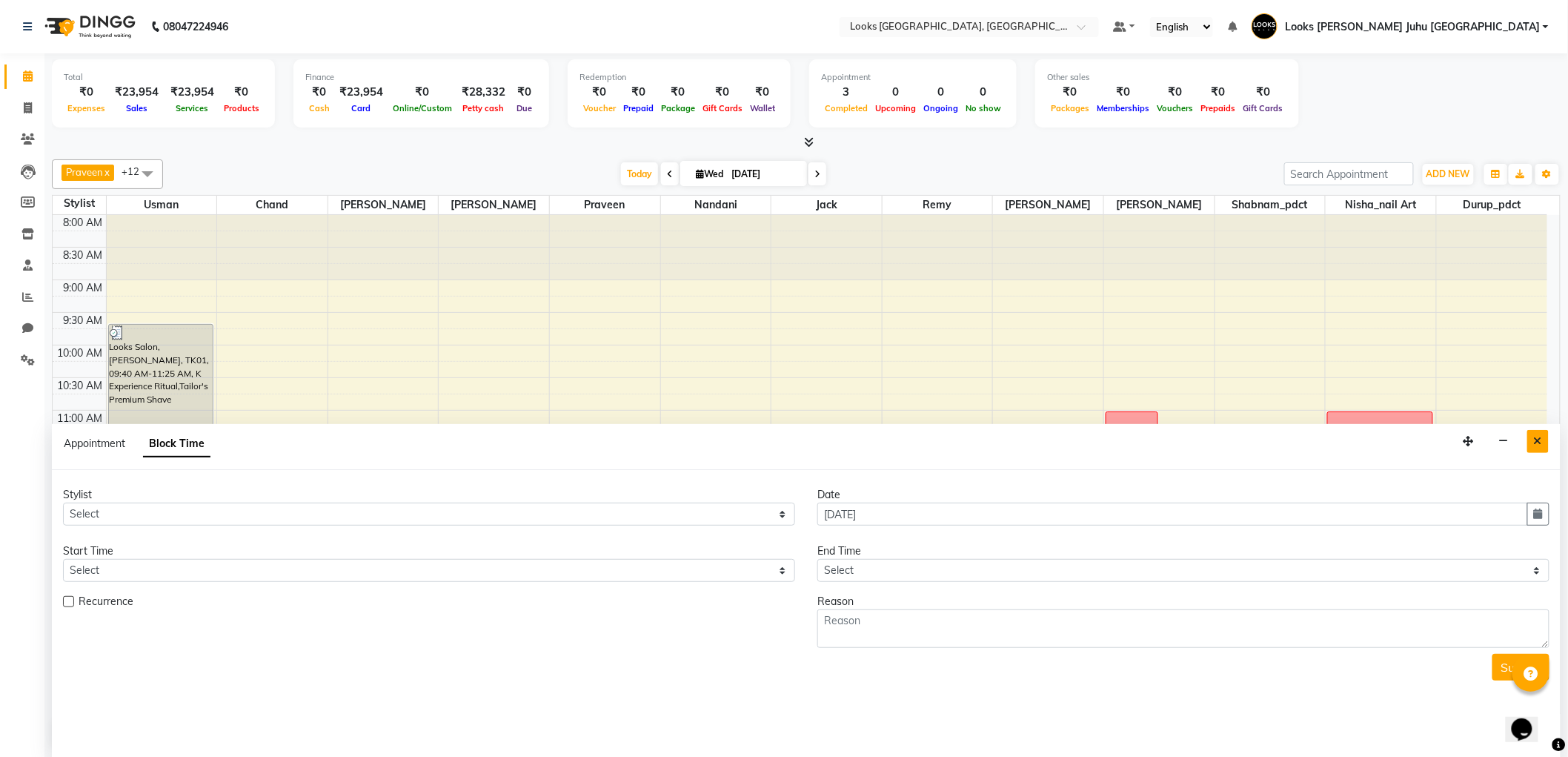
click at [1535, 432] on button "Close" at bounding box center [1538, 441] width 21 height 23
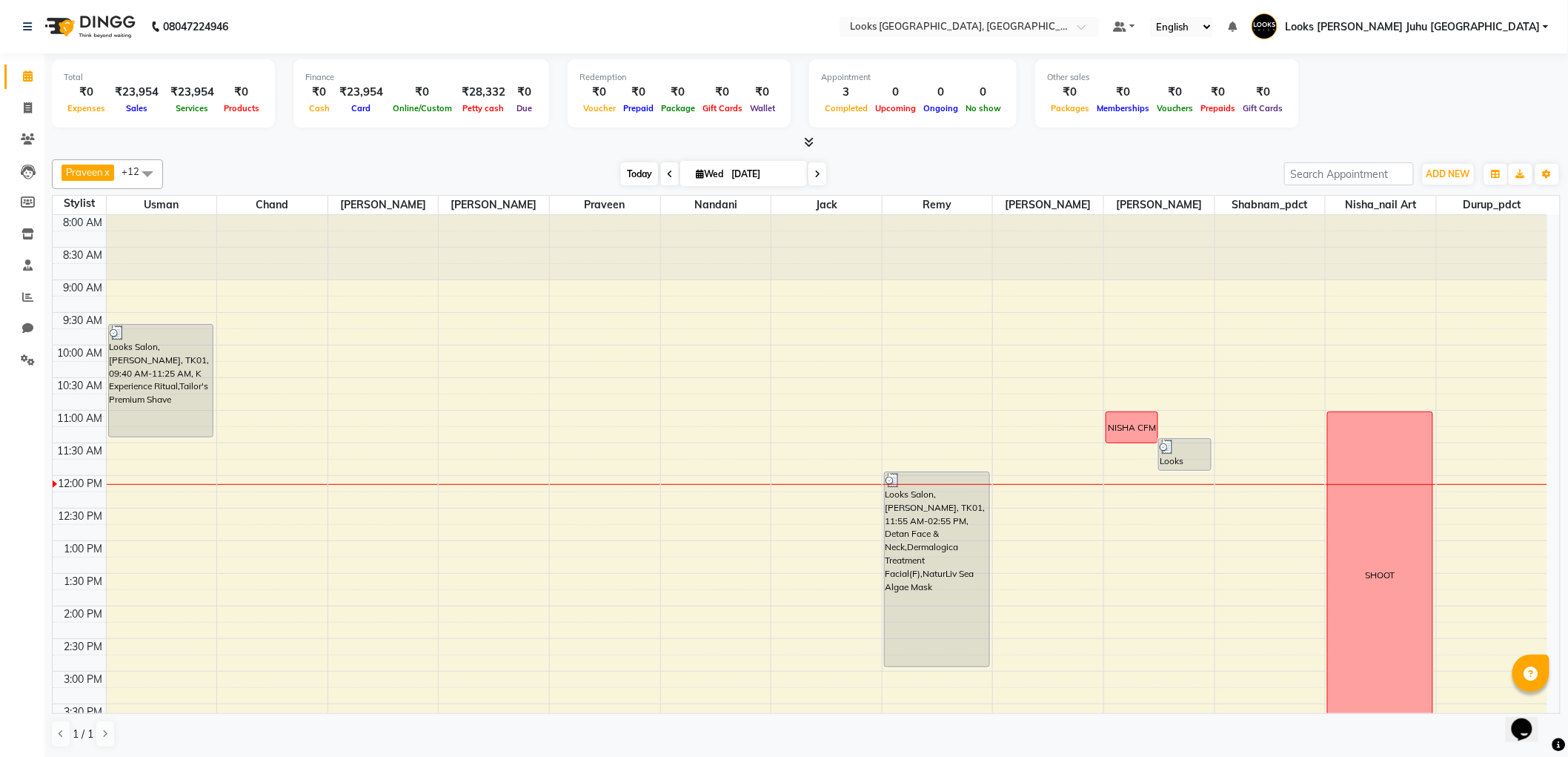
click at [632, 177] on span "Today" at bounding box center [639, 174] width 37 height 23
click at [636, 188] on div "Praveen x Remy x Sohail x Usman x chand x BHAGAYSHREE x Durup_pdct x Nisha_nail…" at bounding box center [806, 174] width 1509 height 30
click at [635, 183] on span "Today" at bounding box center [639, 174] width 37 height 23
click at [629, 181] on span "Today" at bounding box center [639, 174] width 37 height 23
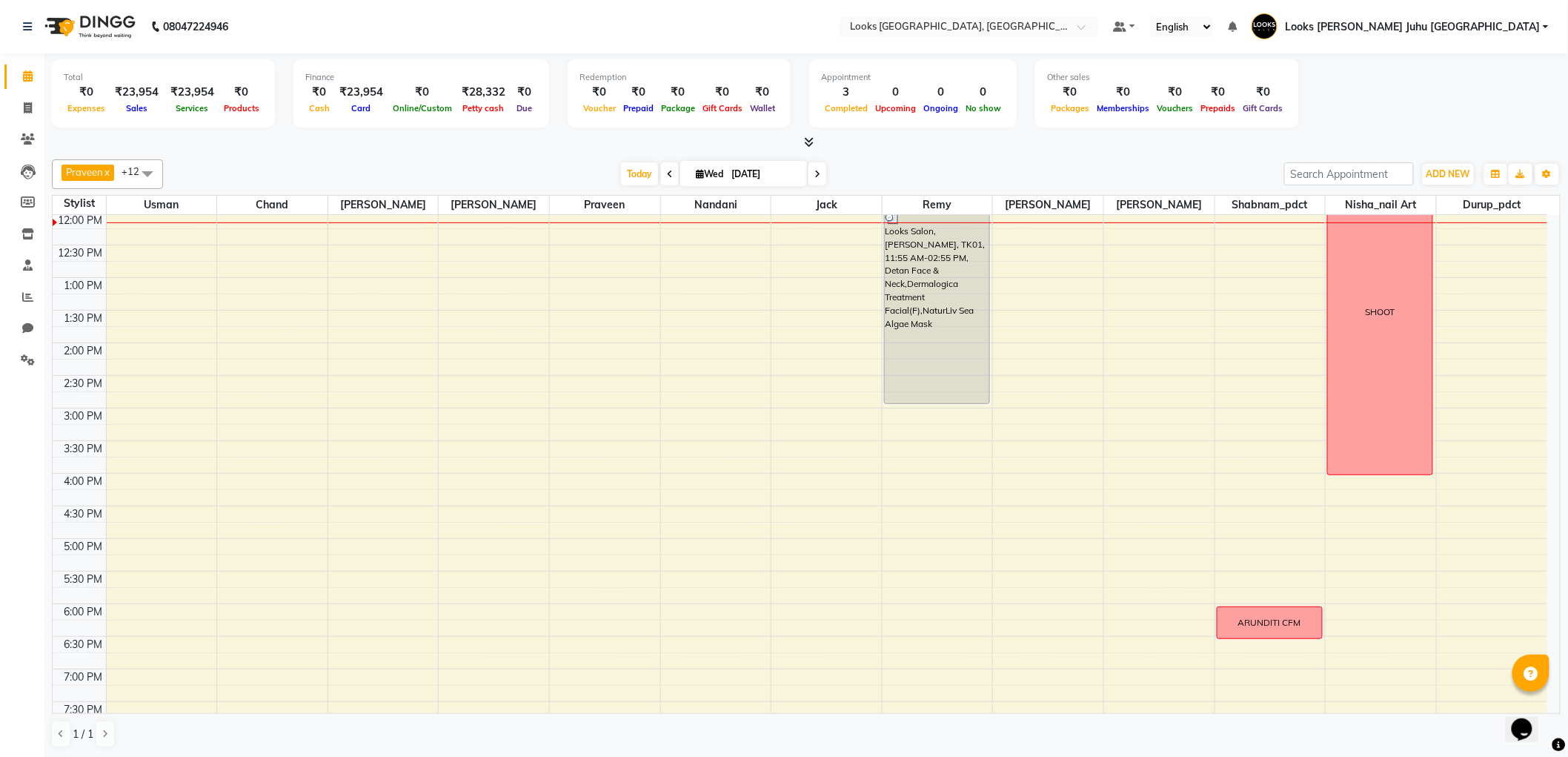
click at [1151, 309] on div "8:00 AM 8:30 AM 9:00 AM 9:30 AM 10:00 AM 10:30 AM 11:00 AM 11:30 AM 12:00 PM 12…" at bounding box center [800, 440] width 1495 height 978
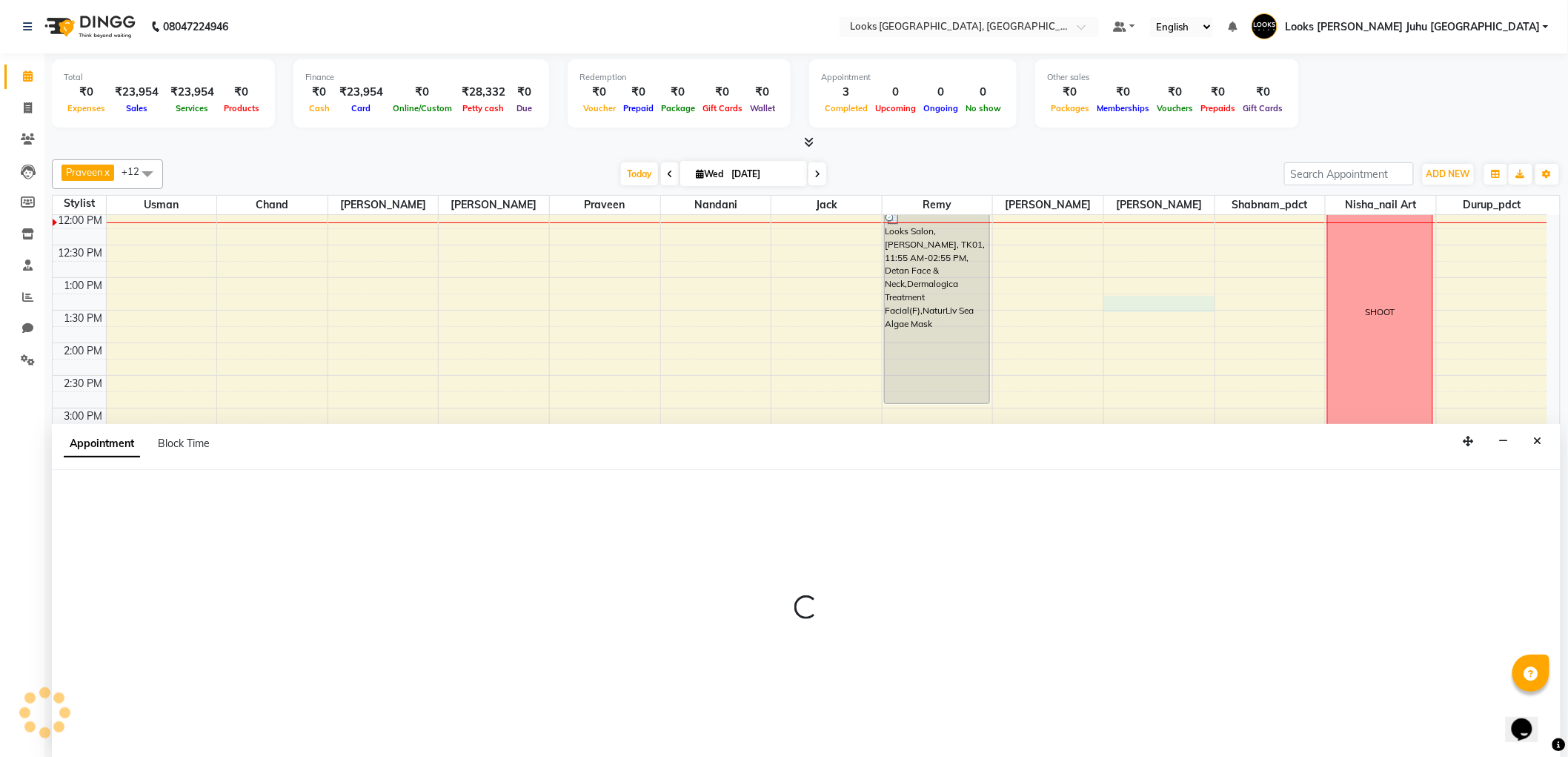
scroll to position [1, 0]
click at [1513, 432] on button "button" at bounding box center [1504, 440] width 23 height 23
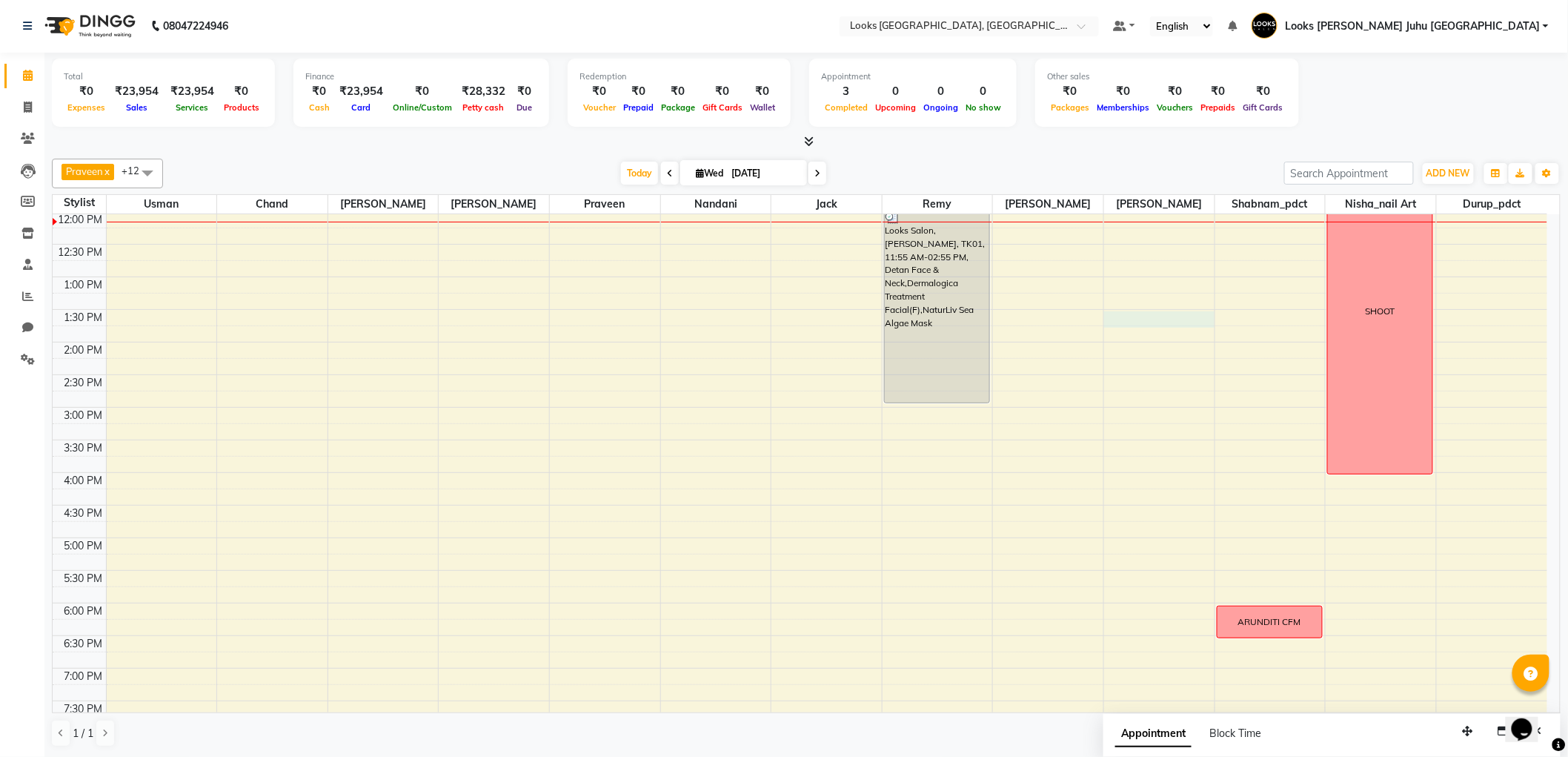
click at [1153, 312] on div "8:00 AM 8:30 AM 9:00 AM 9:30 AM 10:00 AM 10:30 AM 11:00 AM 11:30 AM 12:00 PM 12…" at bounding box center [800, 440] width 1495 height 978
select select "23855"
select select "tentative"
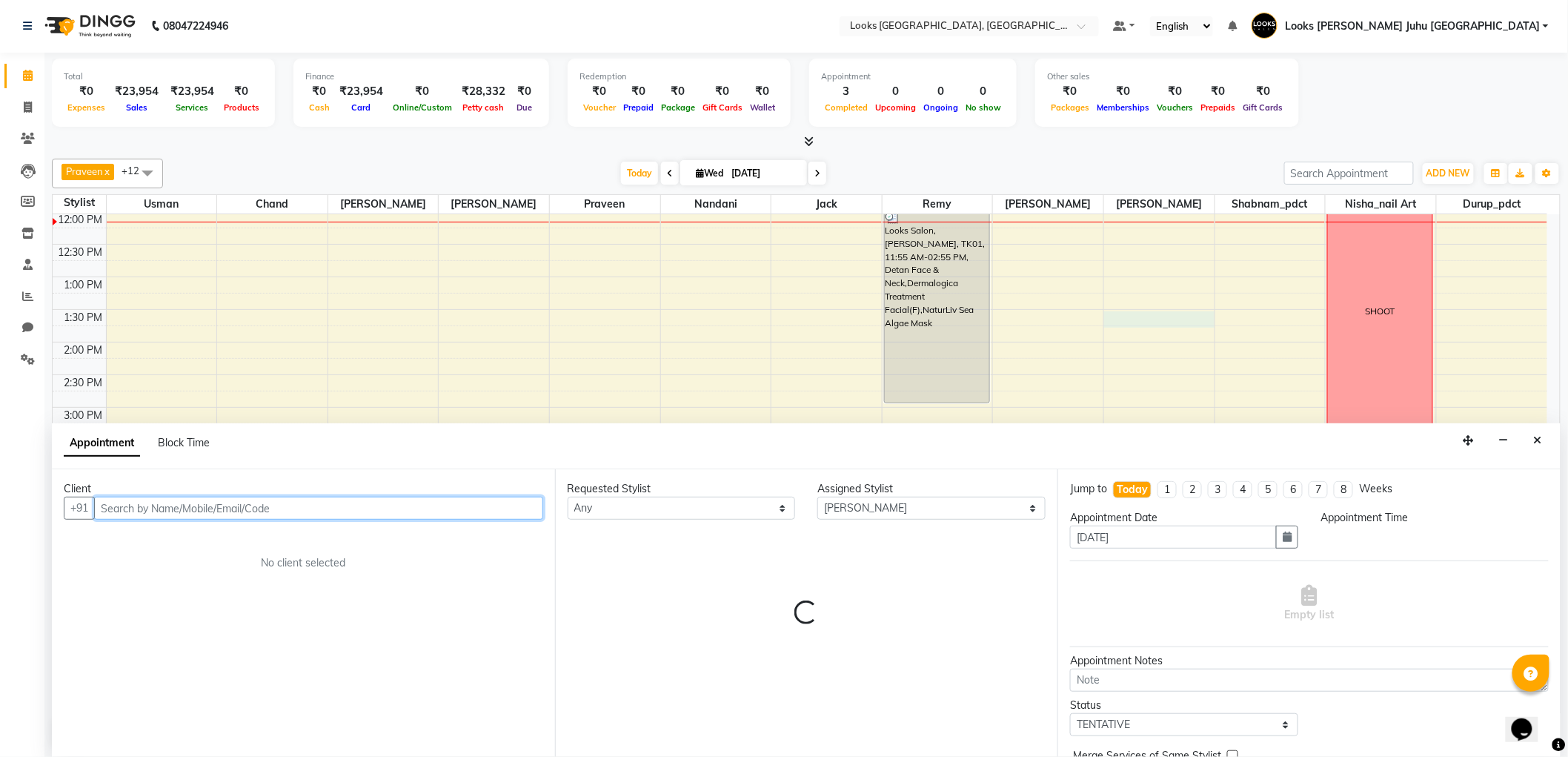
select select "810"
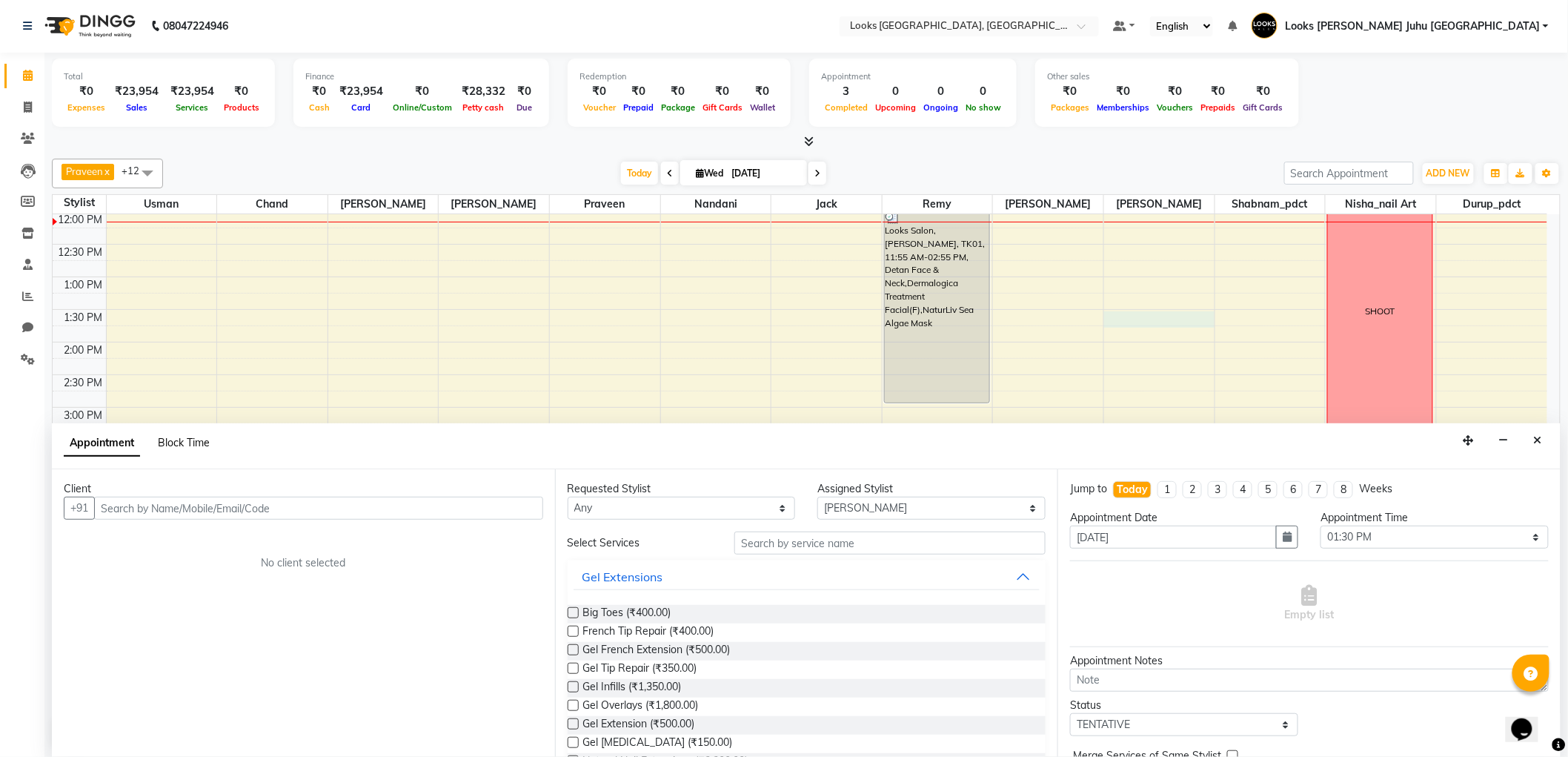
click at [171, 440] on span "Block Time" at bounding box center [184, 442] width 52 height 13
select select "23855"
select select "810"
select select "825"
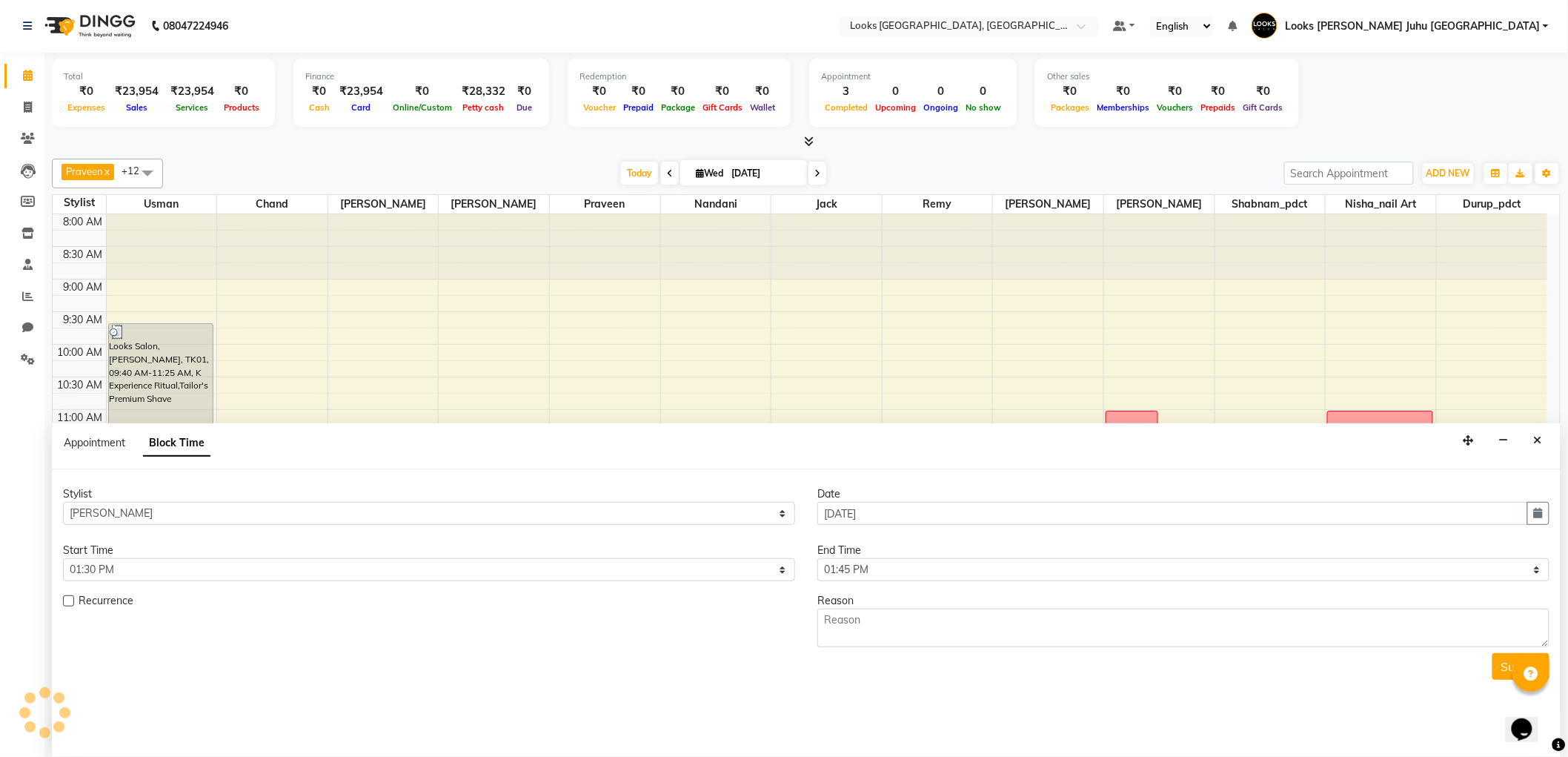
scroll to position [263, 0]
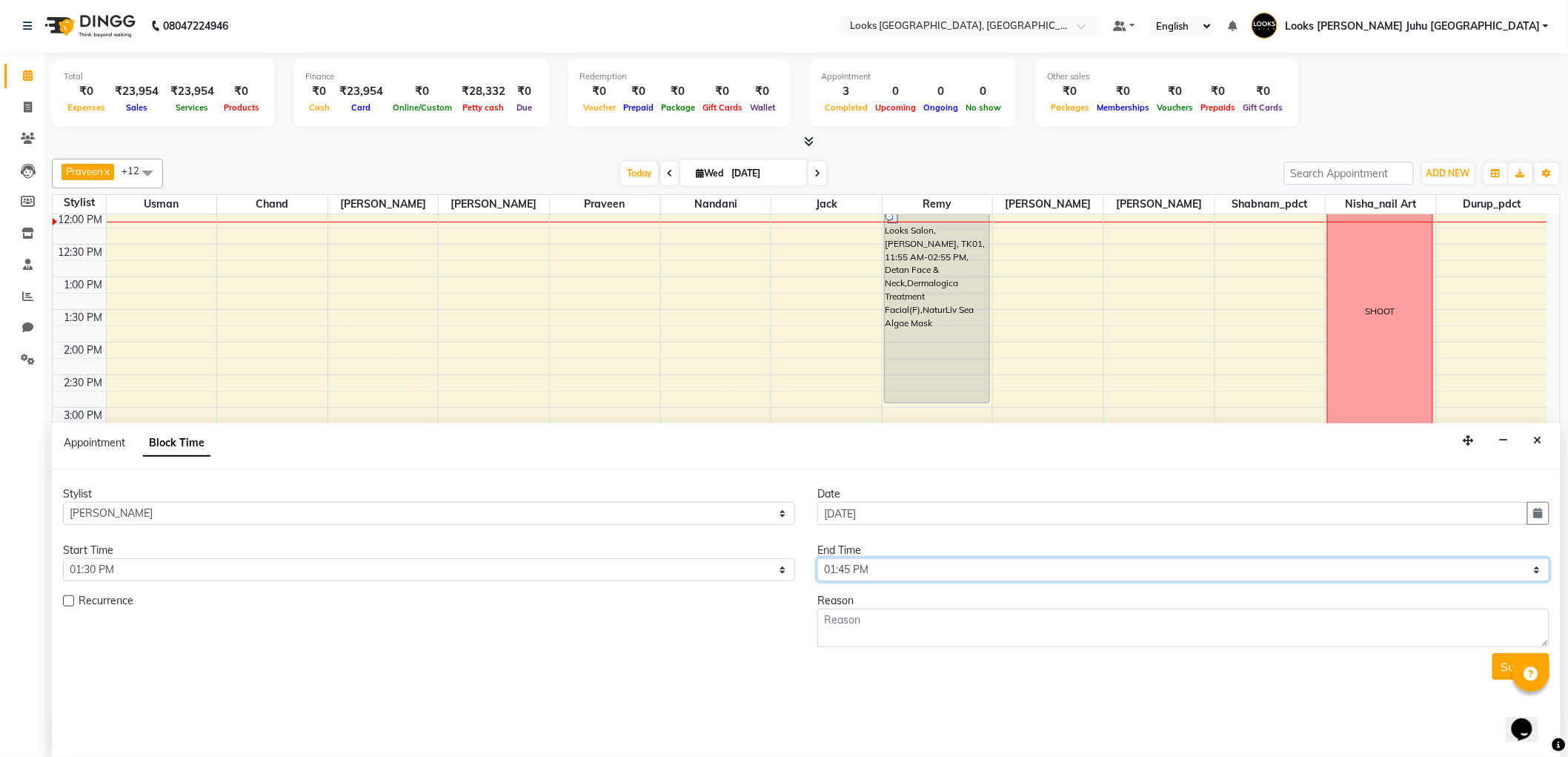
click at [862, 572] on select "Select 09:00 AM 09:15 AM 09:30 AM 09:45 AM 10:00 AM 10:15 AM 10:30 AM 10:45 AM …" at bounding box center [1184, 570] width 733 height 23
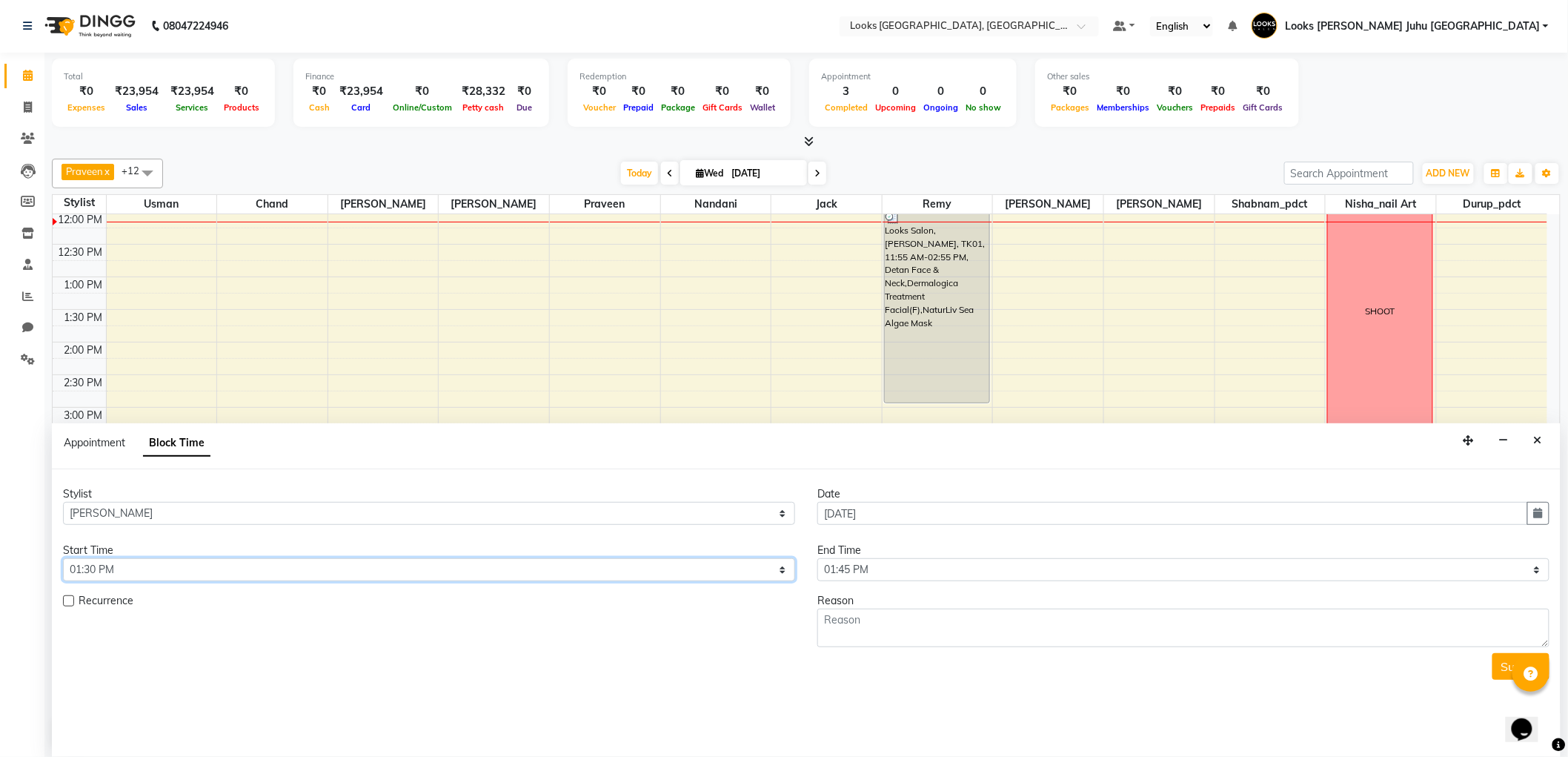
click at [549, 572] on select "Select 09:00 AM 09:15 AM 09:30 AM 09:45 AM 10:00 AM 10:15 AM 10:30 AM 10:45 AM …" at bounding box center [429, 570] width 733 height 23
select select "870"
click at [63, 558] on select "Select 09:00 AM 09:15 AM 09:30 AM 09:45 AM 10:00 AM 10:15 AM 10:30 AM 10:45 AM …" at bounding box center [429, 570] width 733 height 23
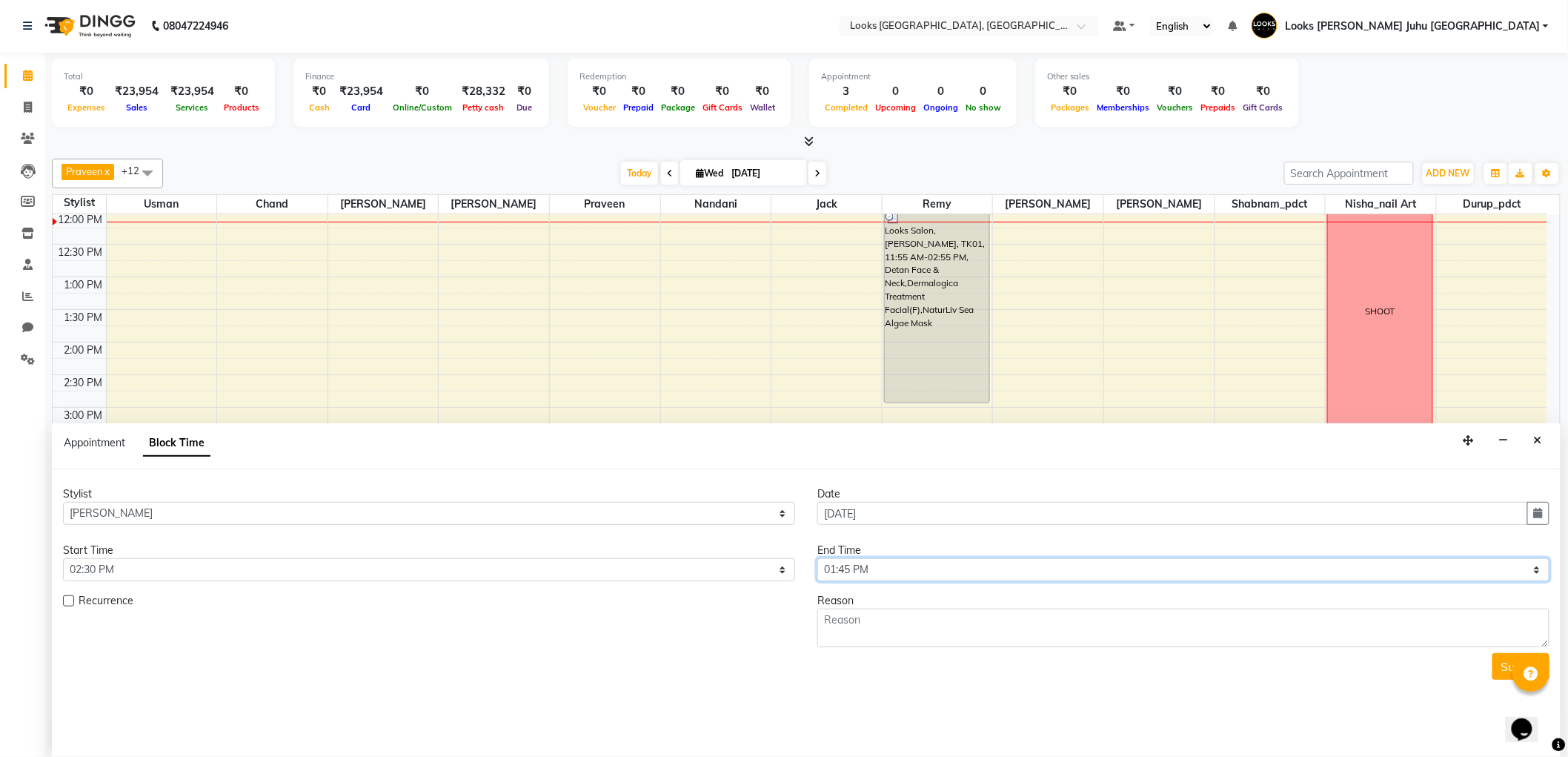
click at [901, 572] on select "Select 09:00 AM 09:15 AM 09:30 AM 09:45 AM 10:00 AM 10:15 AM 10:30 AM 10:45 AM …" at bounding box center [1184, 570] width 733 height 23
select select "915"
click at [818, 558] on select "Select 09:00 AM 09:15 AM 09:30 AM 09:45 AM 10:00 AM 10:15 AM 10:30 AM 10:45 AM …" at bounding box center [1184, 570] width 733 height 23
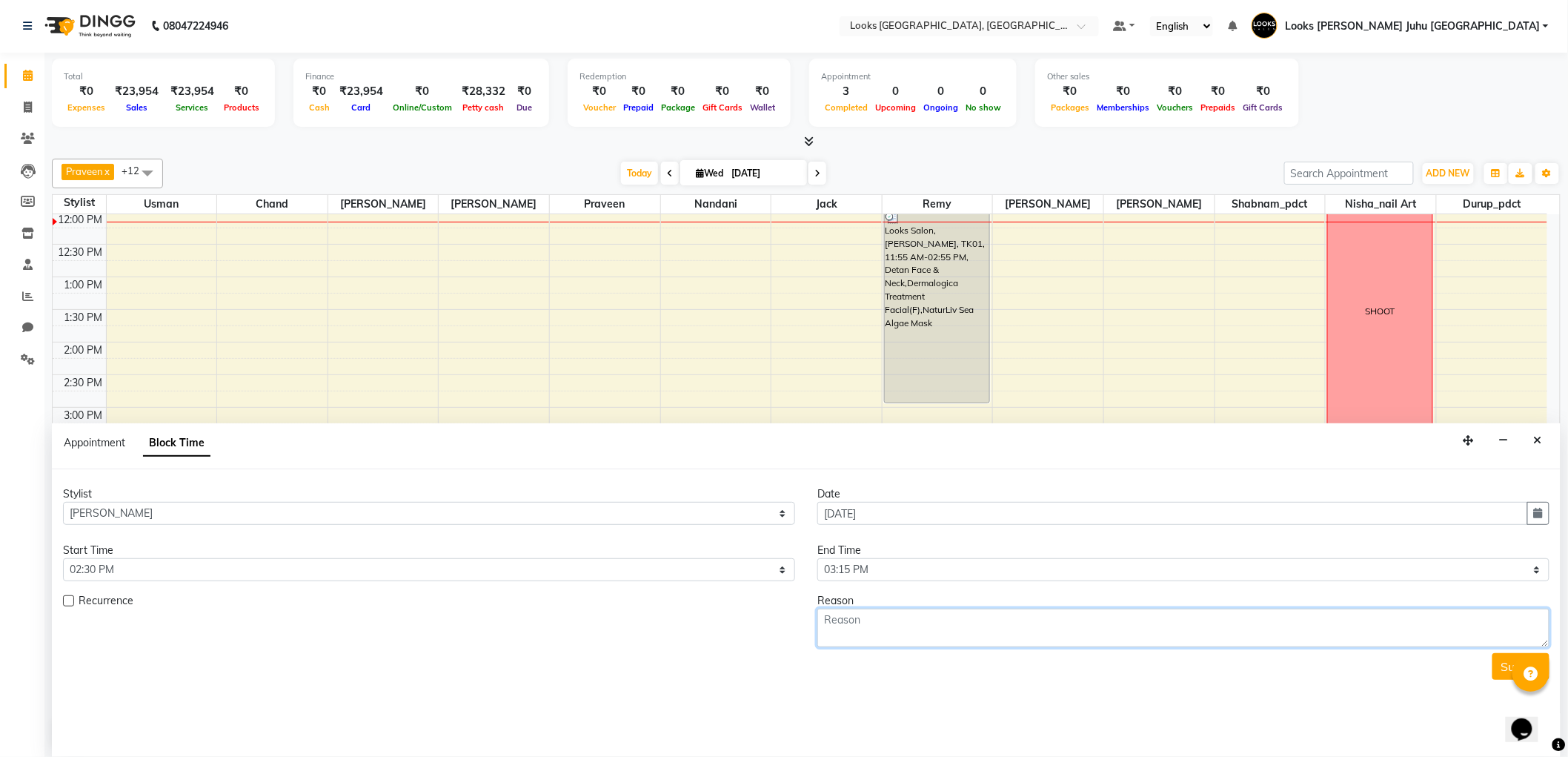
click at [919, 640] on textarea at bounding box center [1184, 628] width 733 height 39
type textarea "[PERSON_NAME] HEAD MASSAGE"
click at [1502, 662] on button "Submit" at bounding box center [1521, 666] width 57 height 26
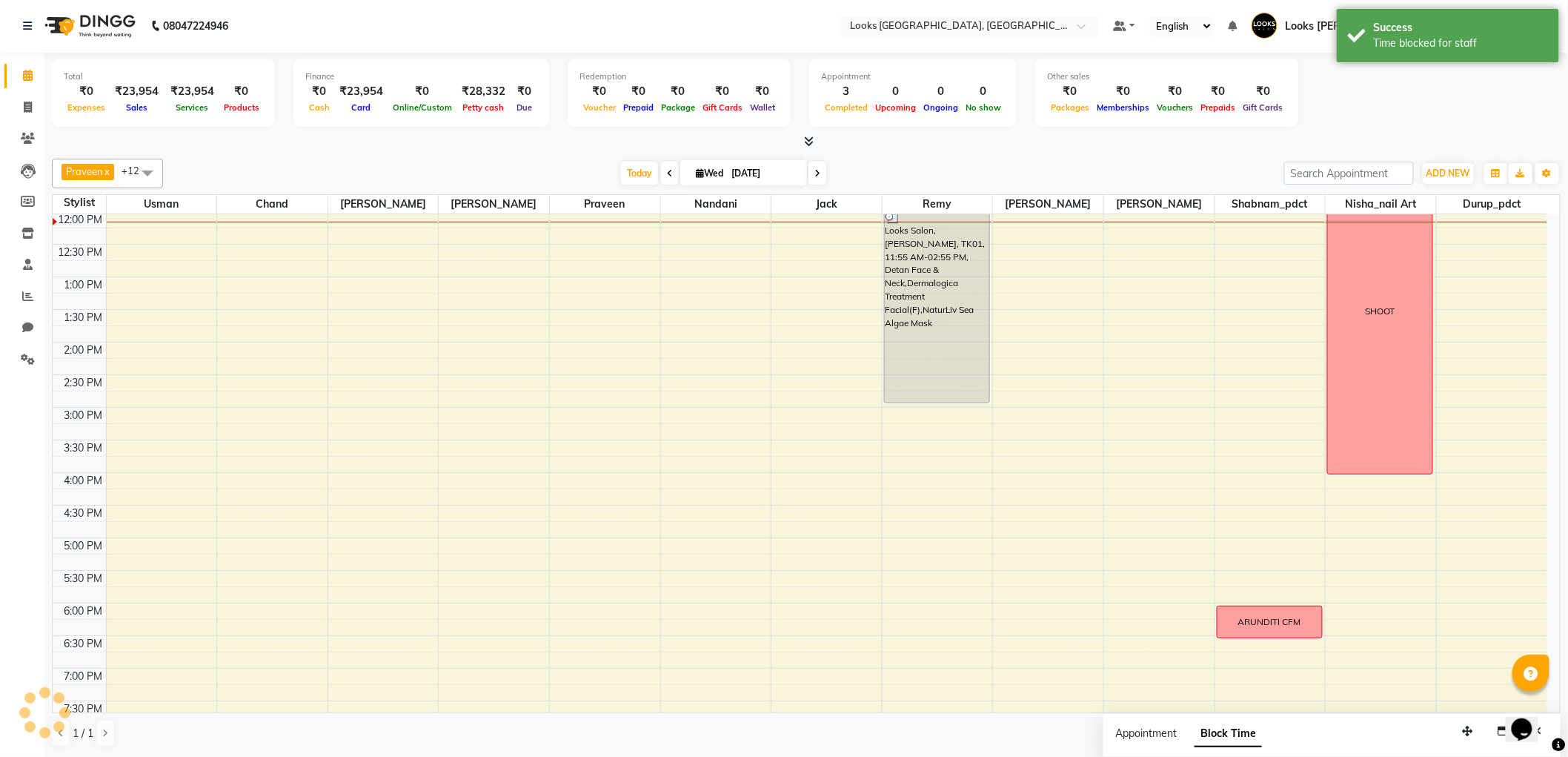
scroll to position [0, 0]
drag, startPoint x: 167, startPoint y: 383, endPoint x: 171, endPoint y: 422, distance: 39.2
click at [171, 422] on div "8:00 AM 8:30 AM 9:00 AM 9:30 AM 10:00 AM 10:30 AM 11:00 AM 11:30 AM 12:00 PM 12…" at bounding box center [800, 440] width 1495 height 978
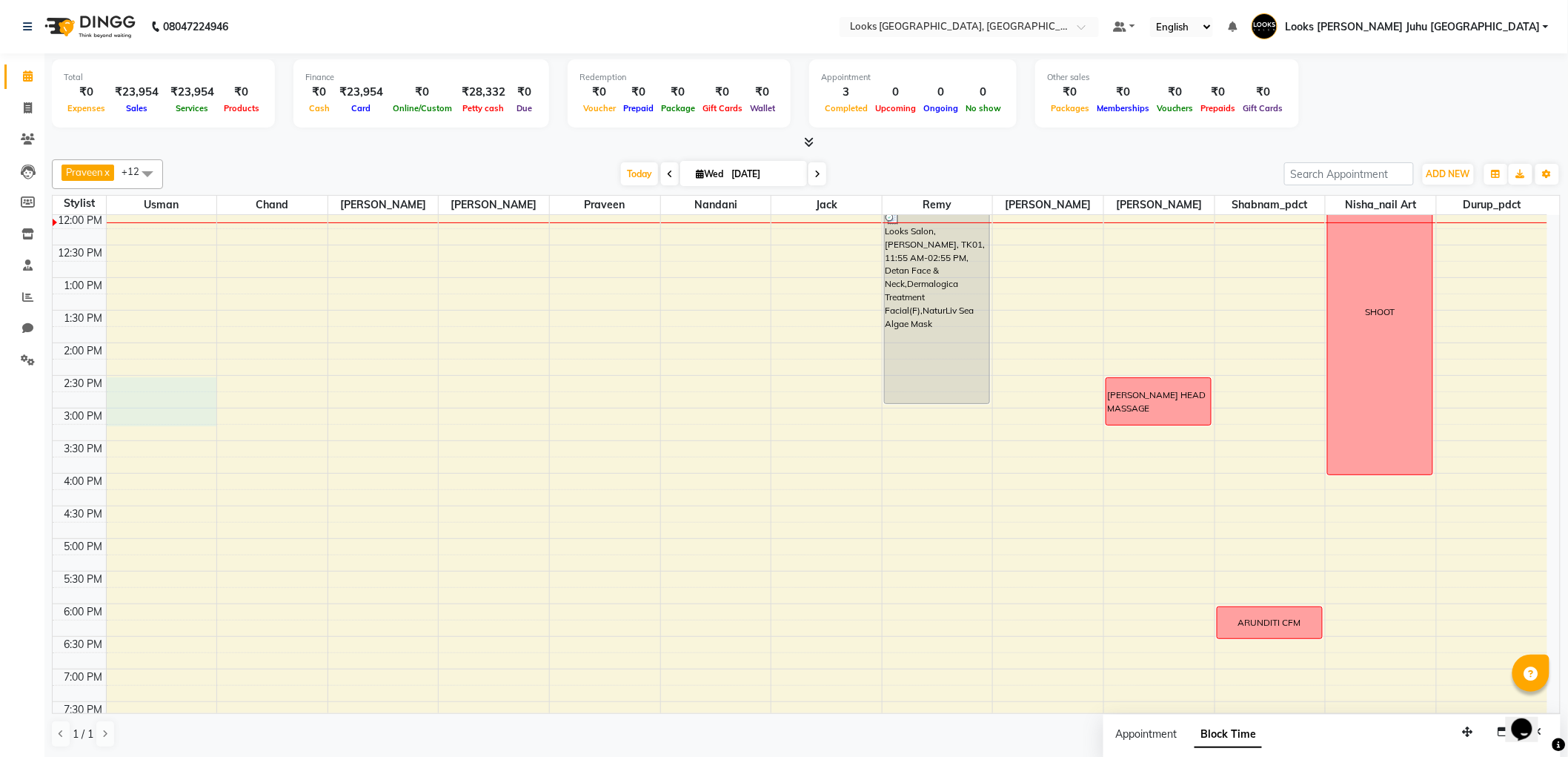
select select "23388"
select select "tentative"
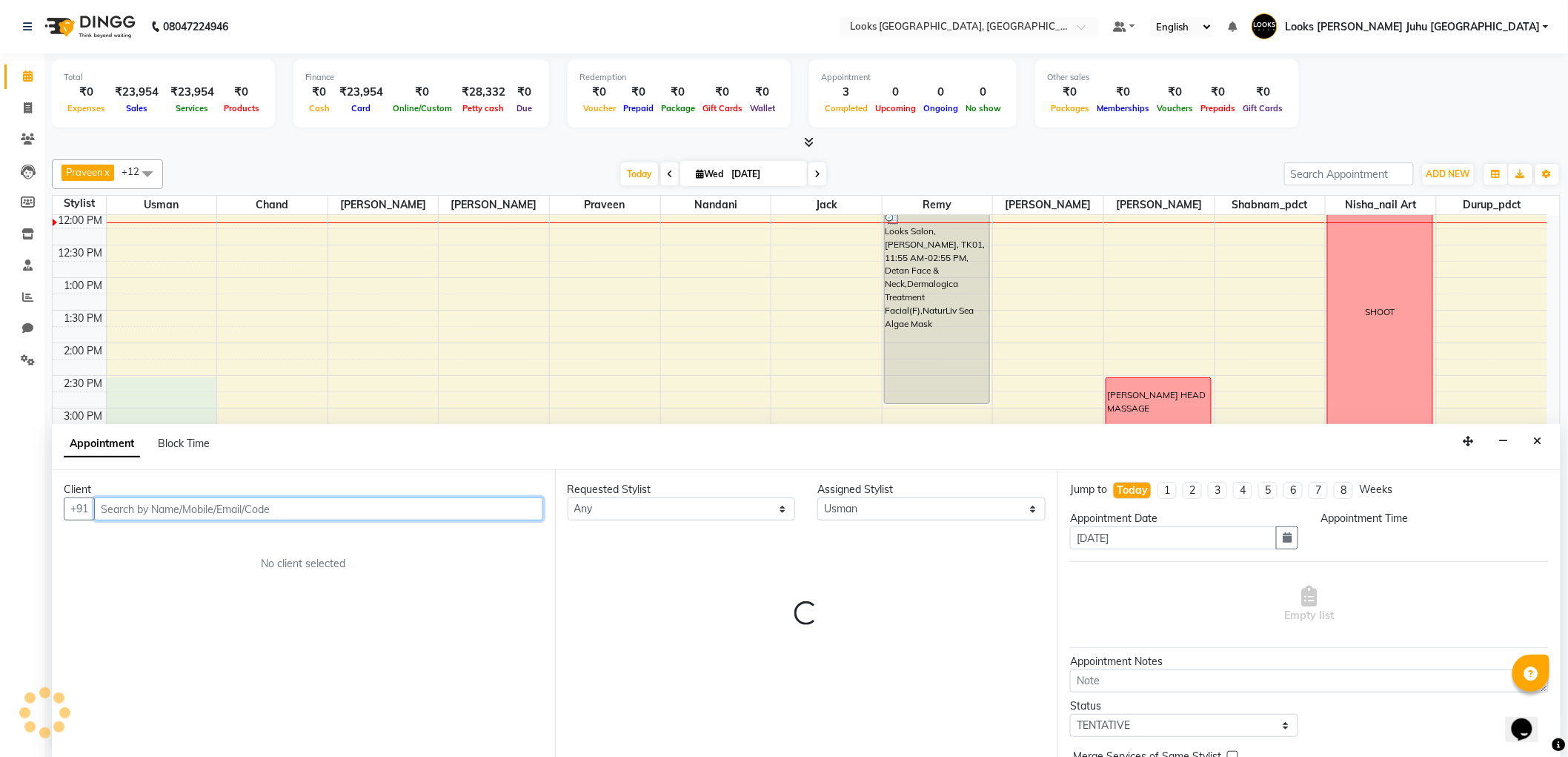
select select "870"
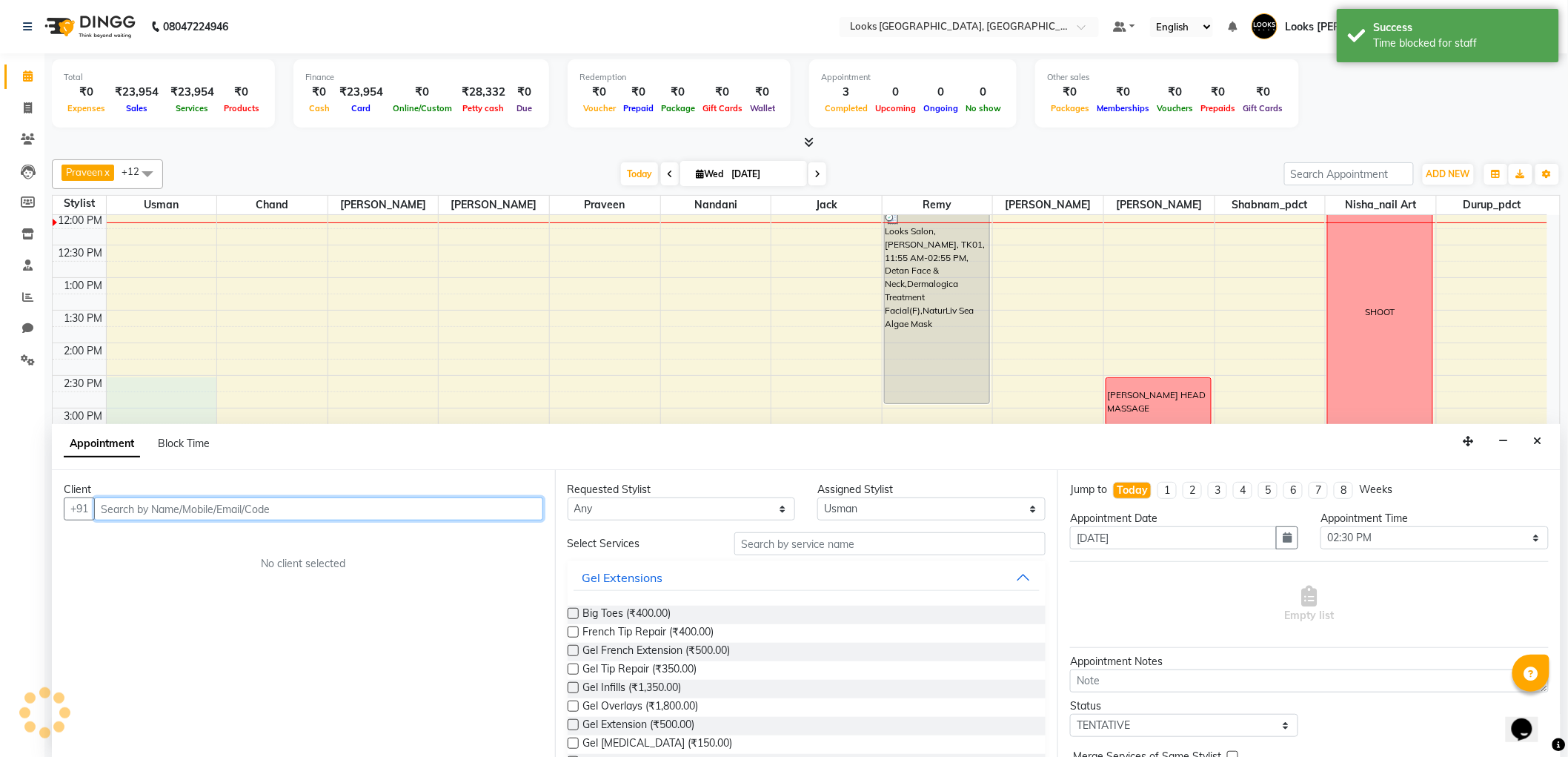
scroll to position [1, 0]
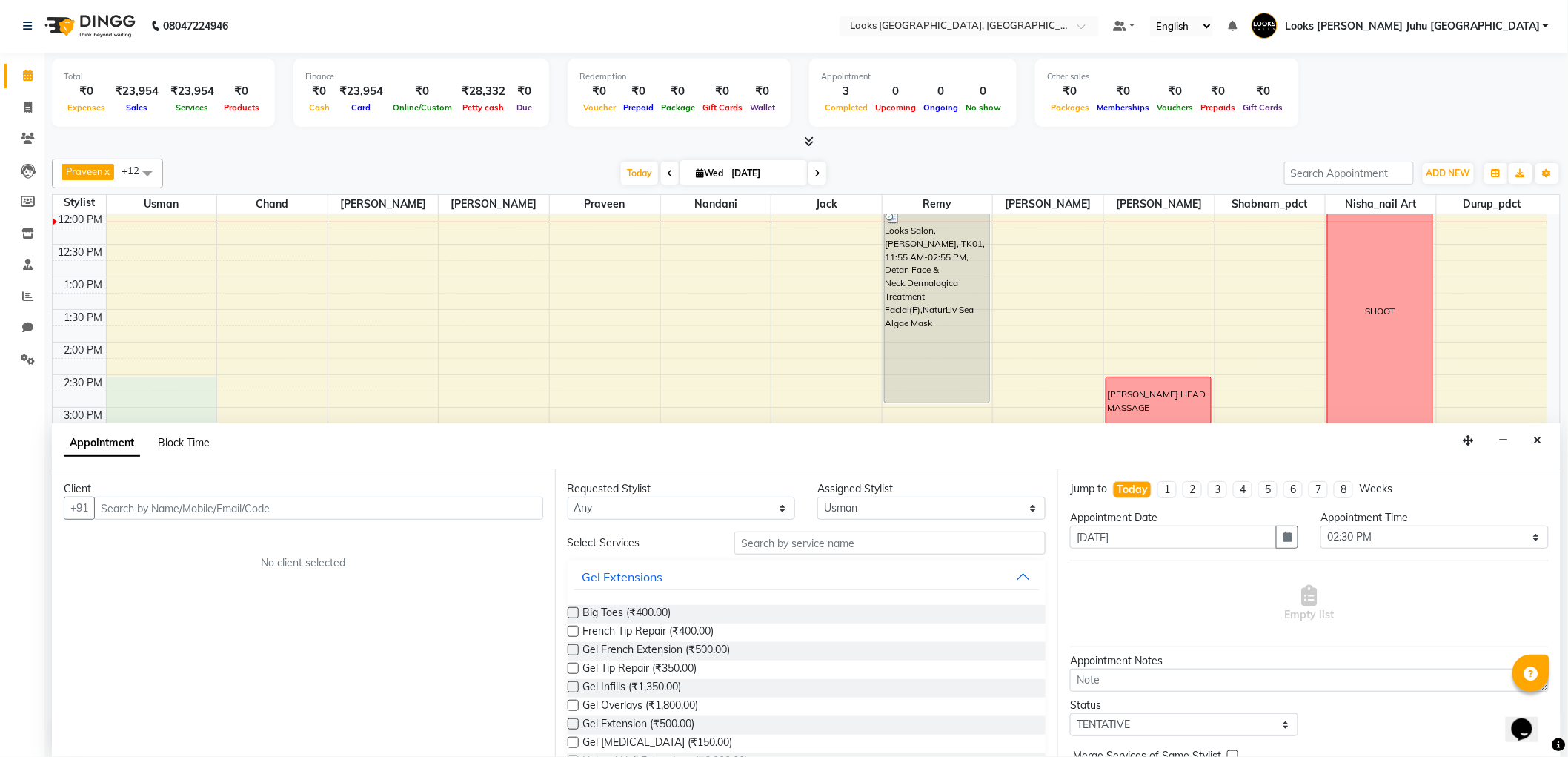
click at [190, 440] on span "Block Time" at bounding box center [184, 442] width 52 height 13
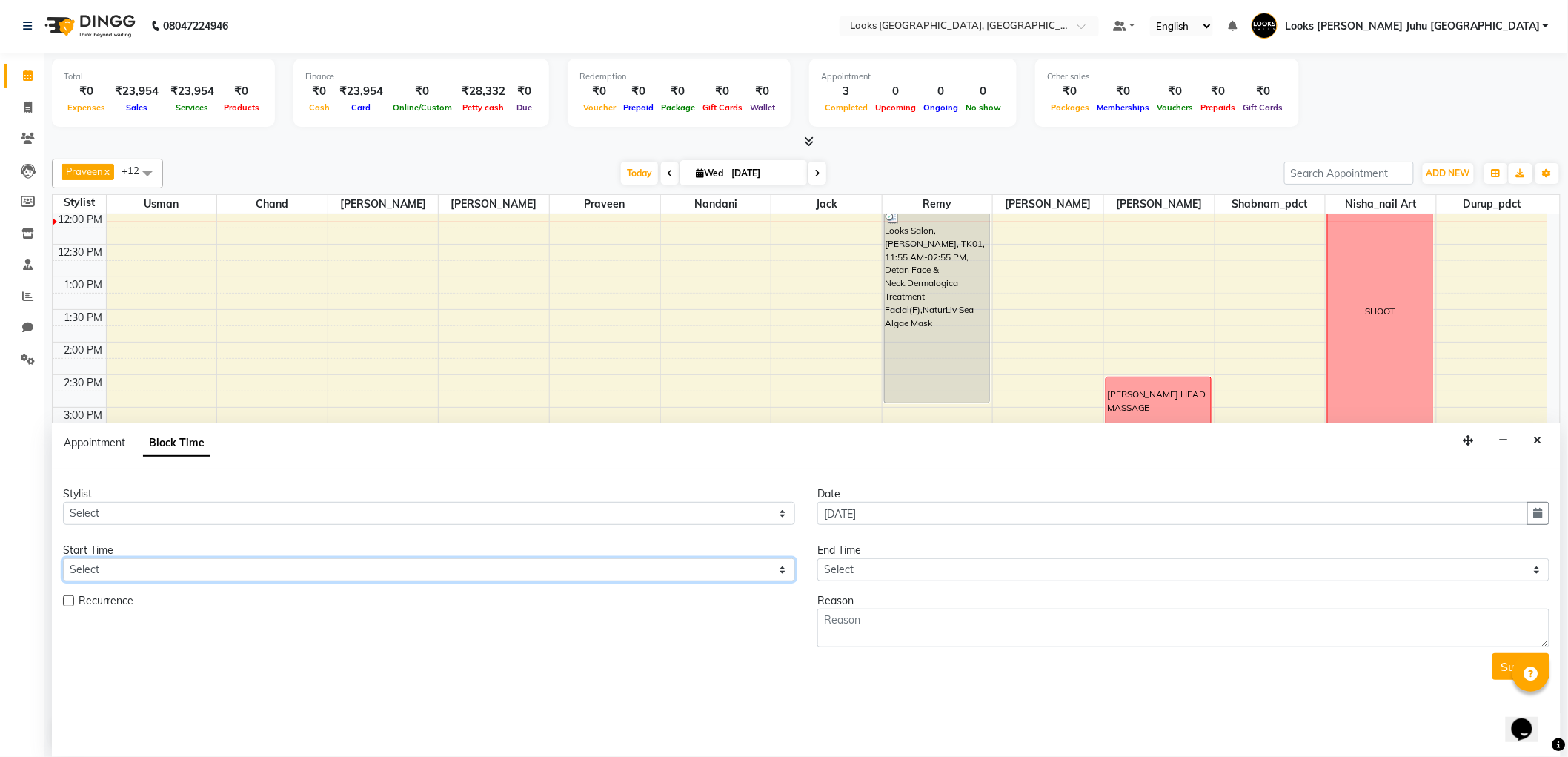
click at [169, 561] on select "Select" at bounding box center [429, 570] width 733 height 23
drag, startPoint x: 1542, startPoint y: 437, endPoint x: 1506, endPoint y: 432, distance: 36.3
click at [1542, 437] on icon "Close" at bounding box center [1538, 440] width 8 height 11
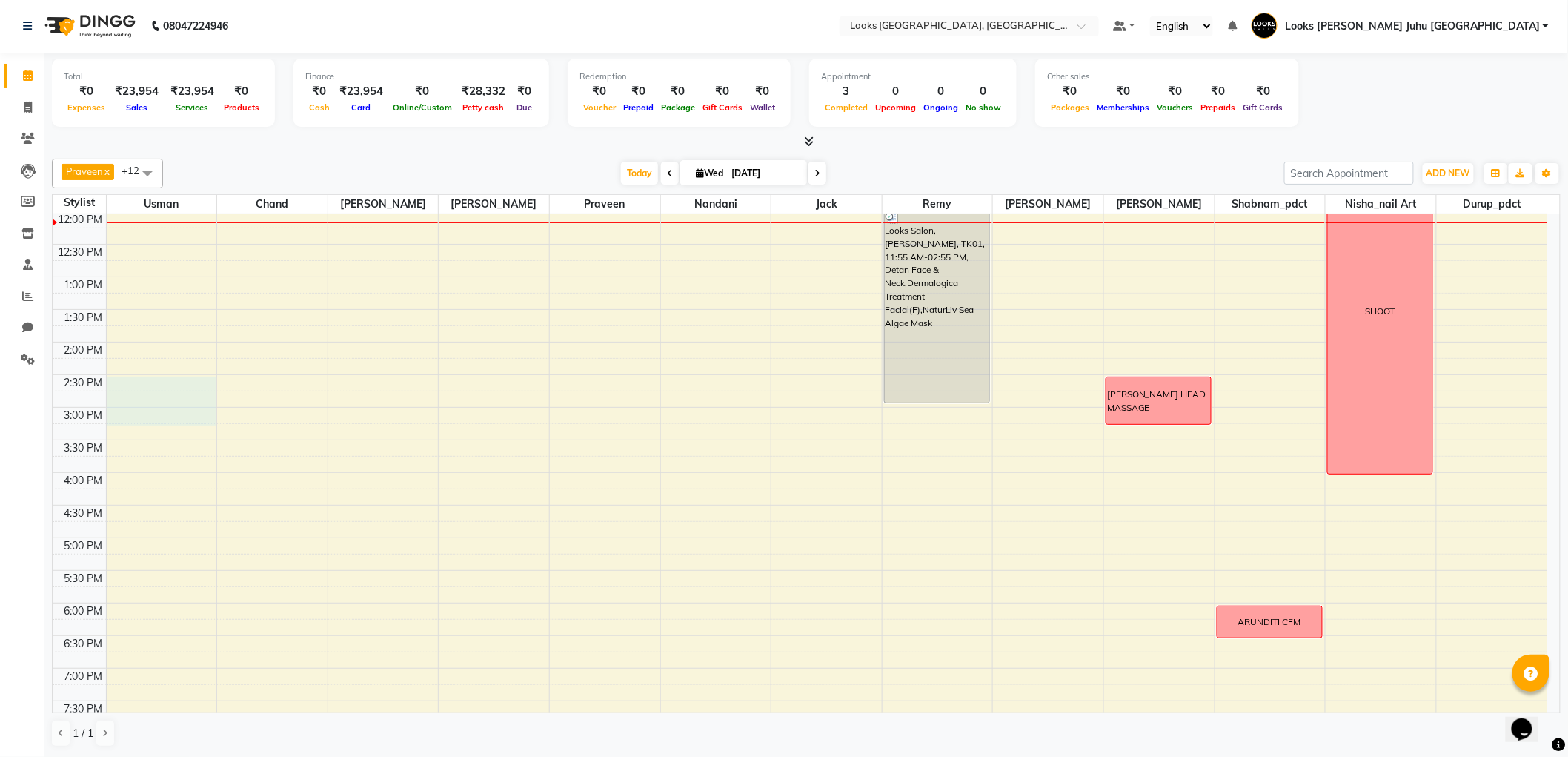
drag, startPoint x: 141, startPoint y: 387, endPoint x: 150, endPoint y: 424, distance: 38.1
click at [151, 419] on div "8:00 AM 8:30 AM 9:00 AM 9:30 AM 10:00 AM 10:30 AM 11:00 AM 11:30 AM 12:00 PM 12…" at bounding box center [800, 440] width 1495 height 978
select select "23388"
select select "tentative"
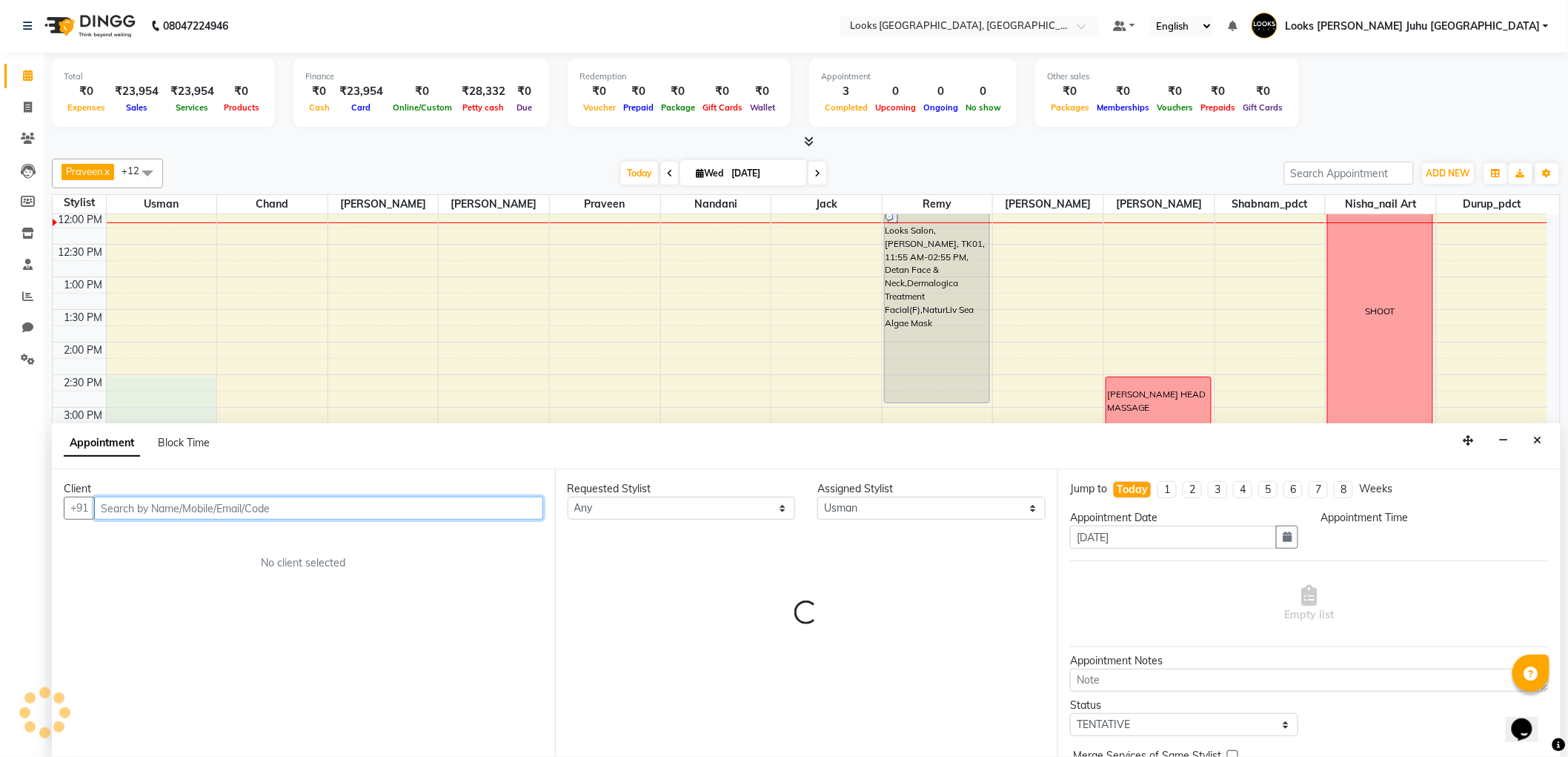
select select "870"
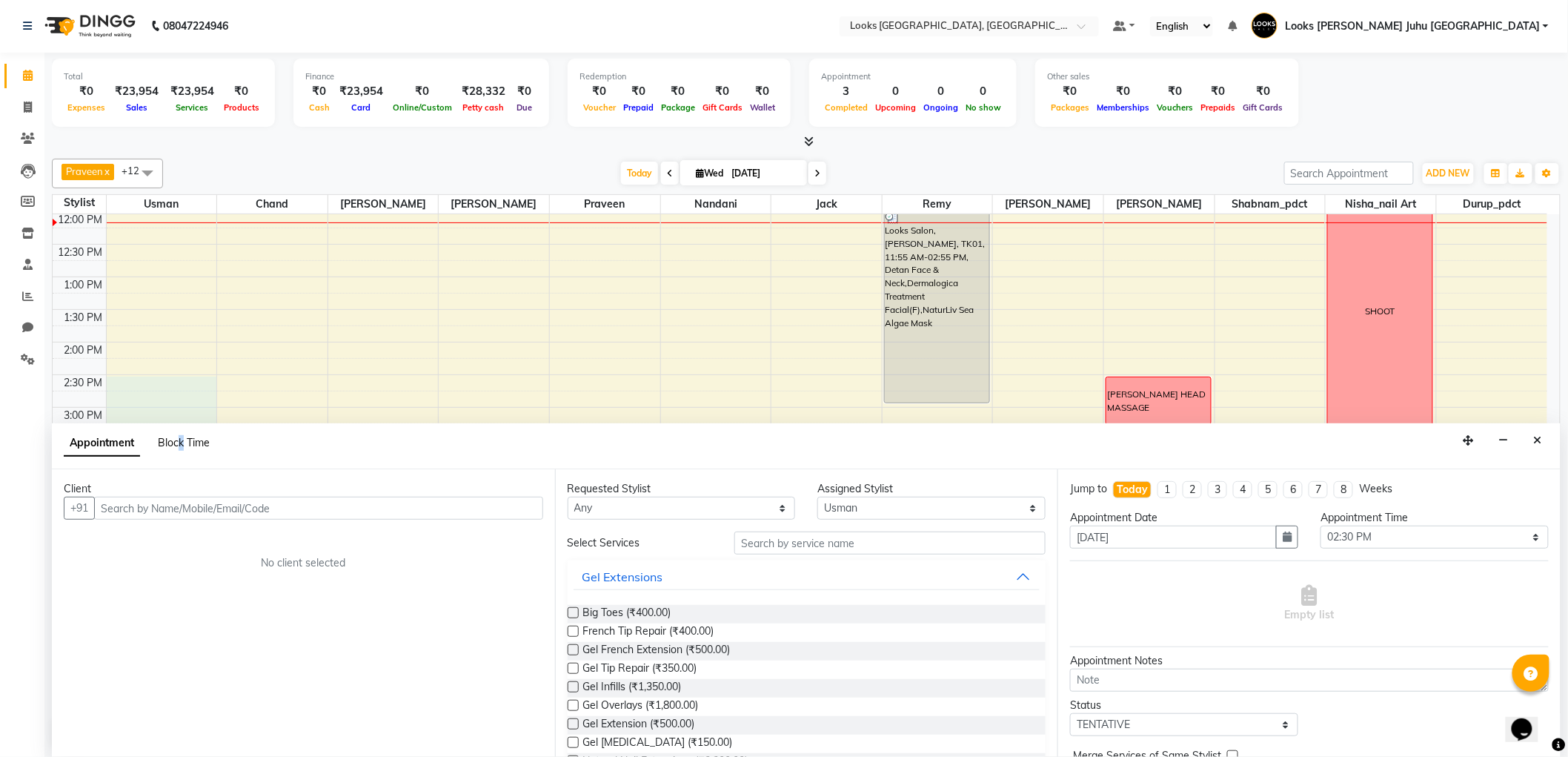
click at [181, 438] on span "Block Time" at bounding box center [184, 442] width 52 height 13
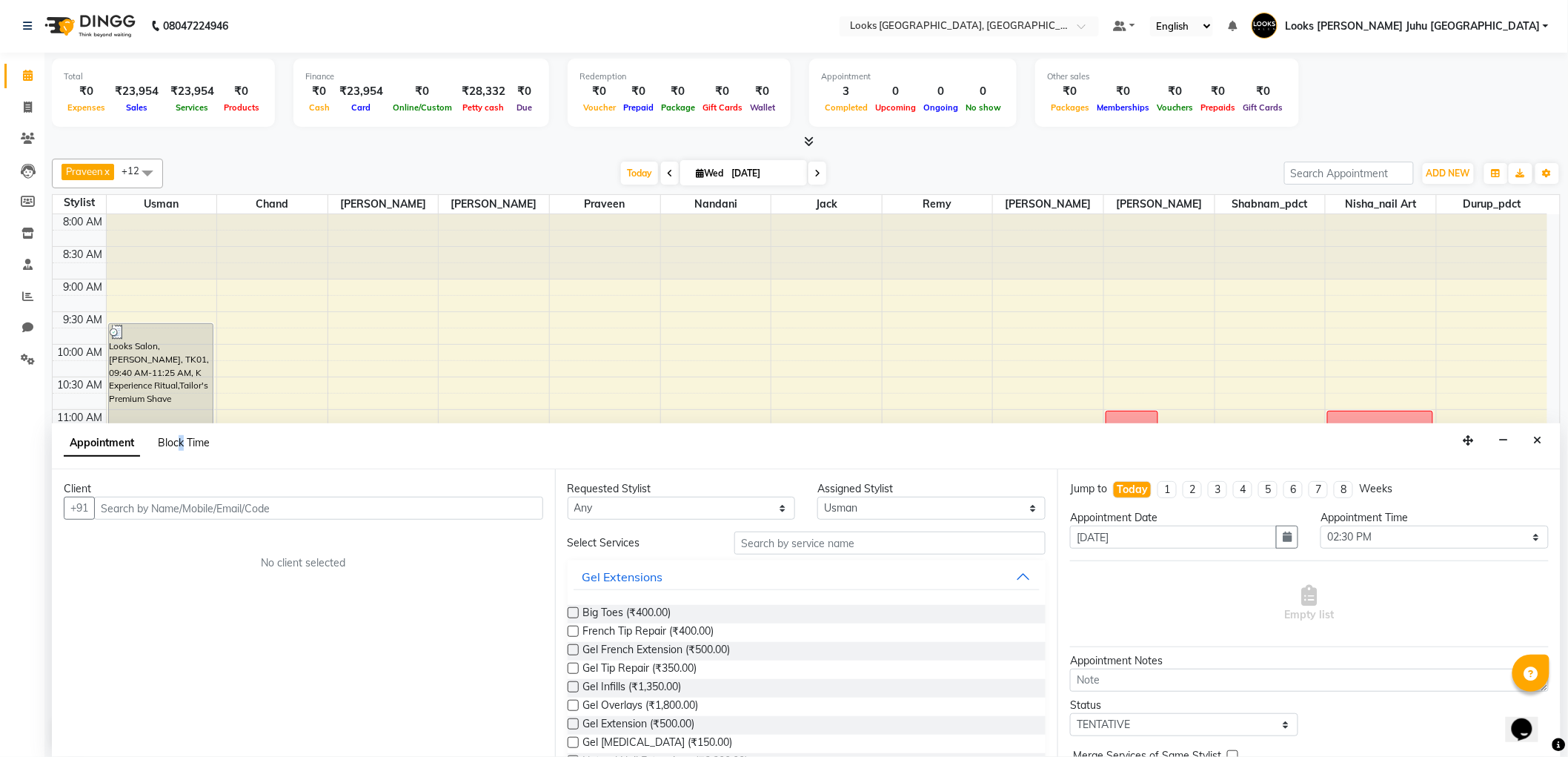
select select "23388"
select select "870"
select select "915"
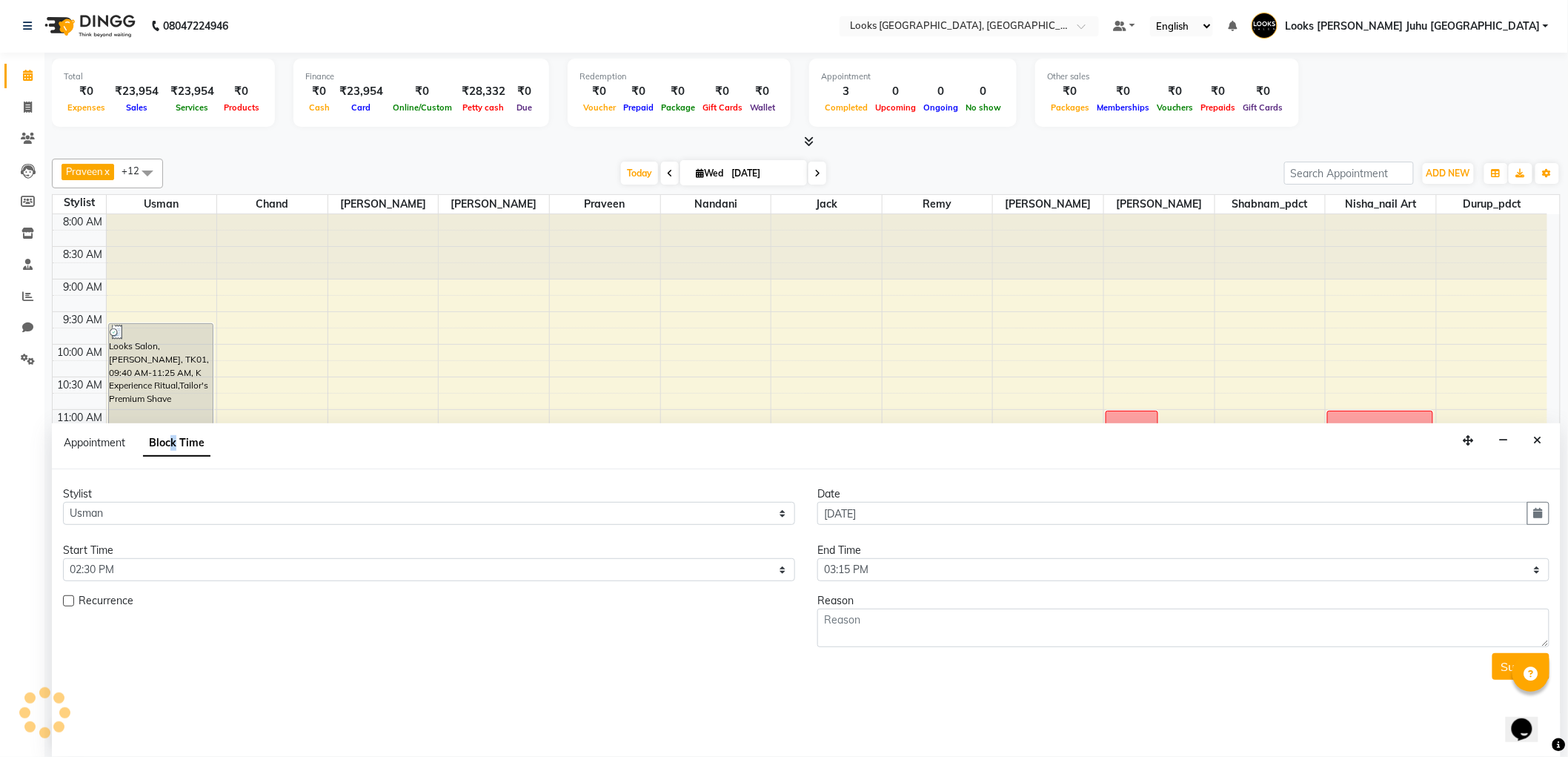
scroll to position [263, 0]
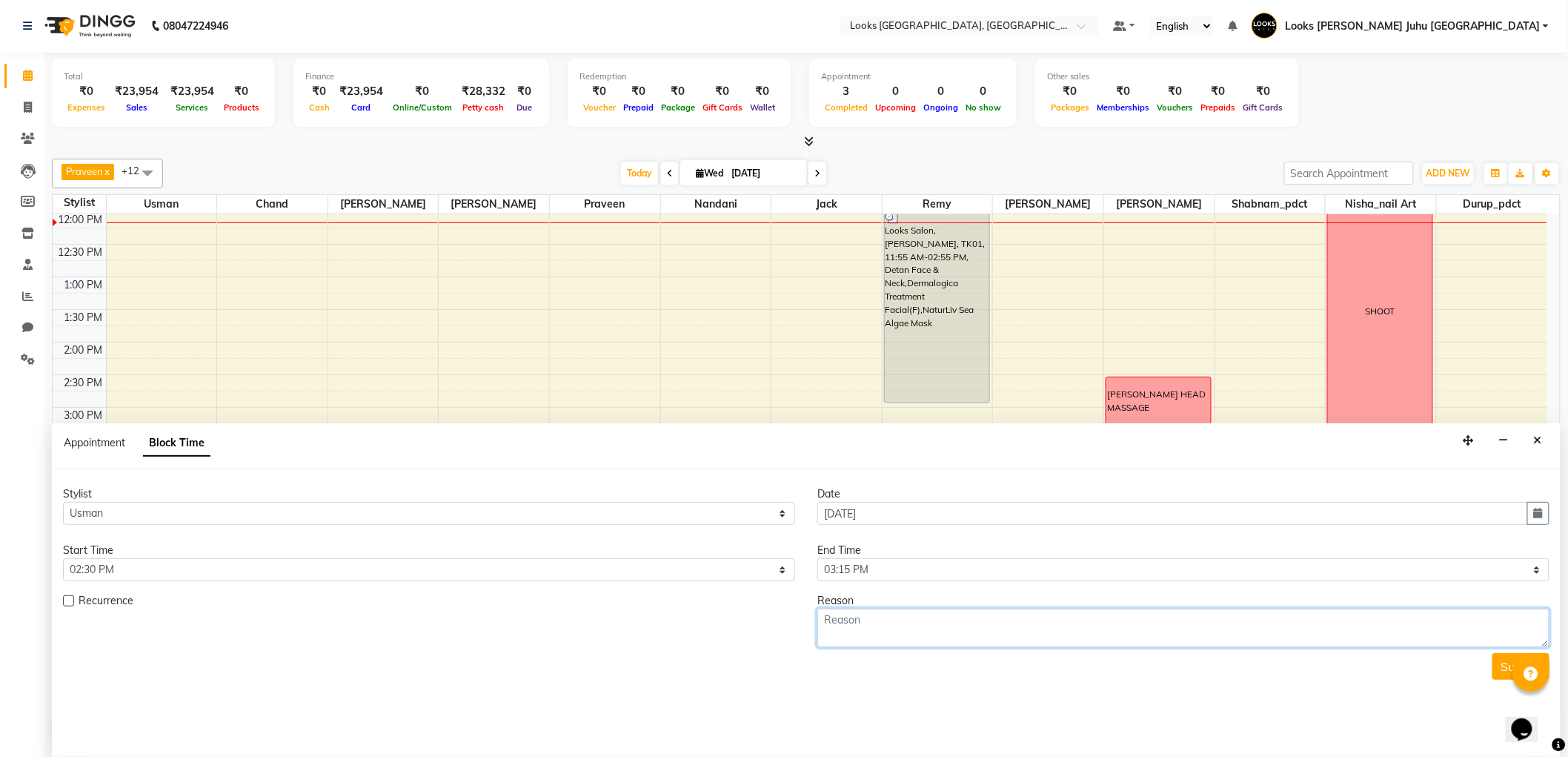
click at [883, 621] on textarea at bounding box center [1184, 628] width 733 height 39
type textarea "[PERSON_NAME] HEAD MASSAGE"
click at [1499, 671] on button "Submit" at bounding box center [1521, 666] width 57 height 26
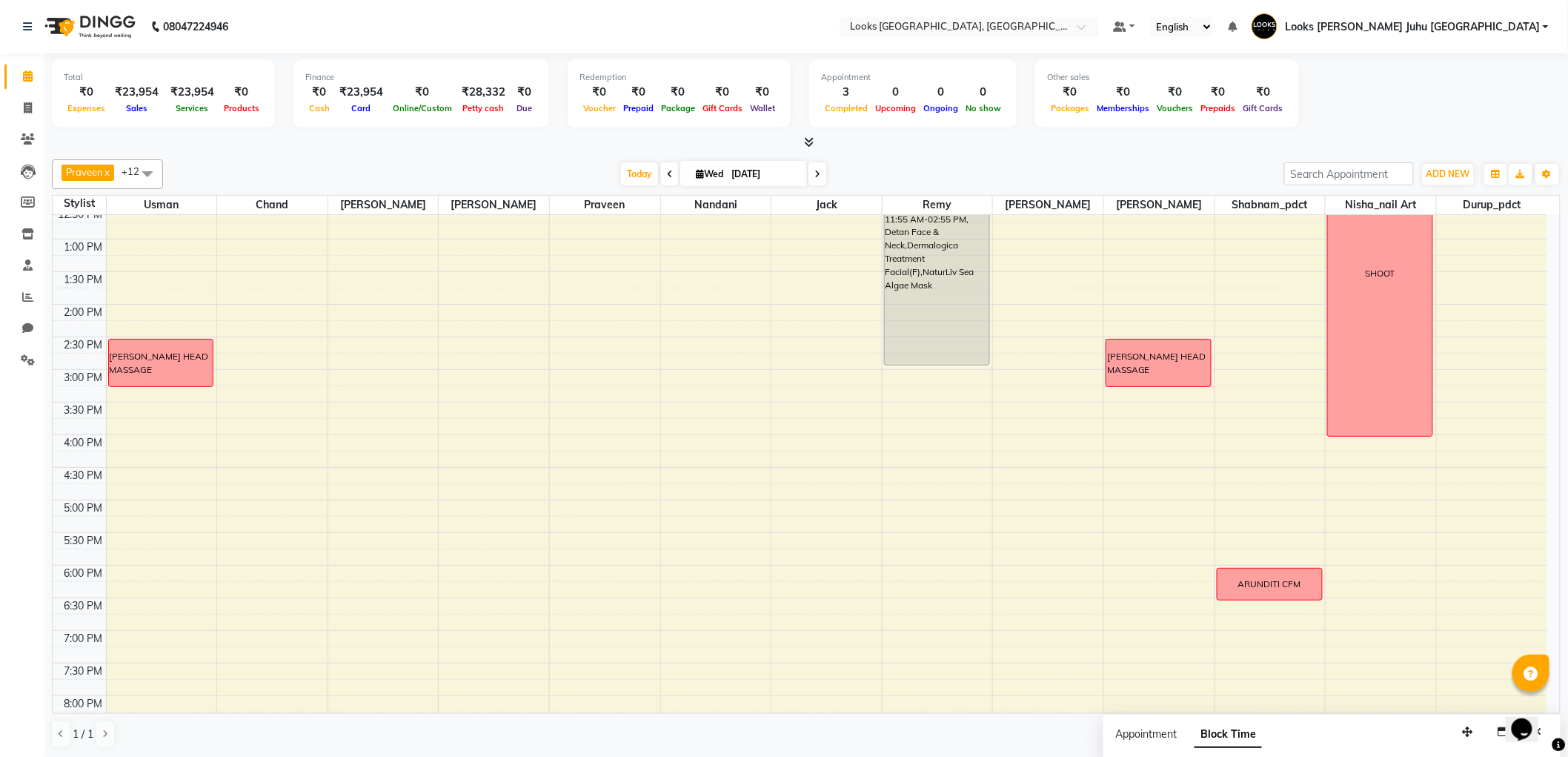
scroll to position [0, 0]
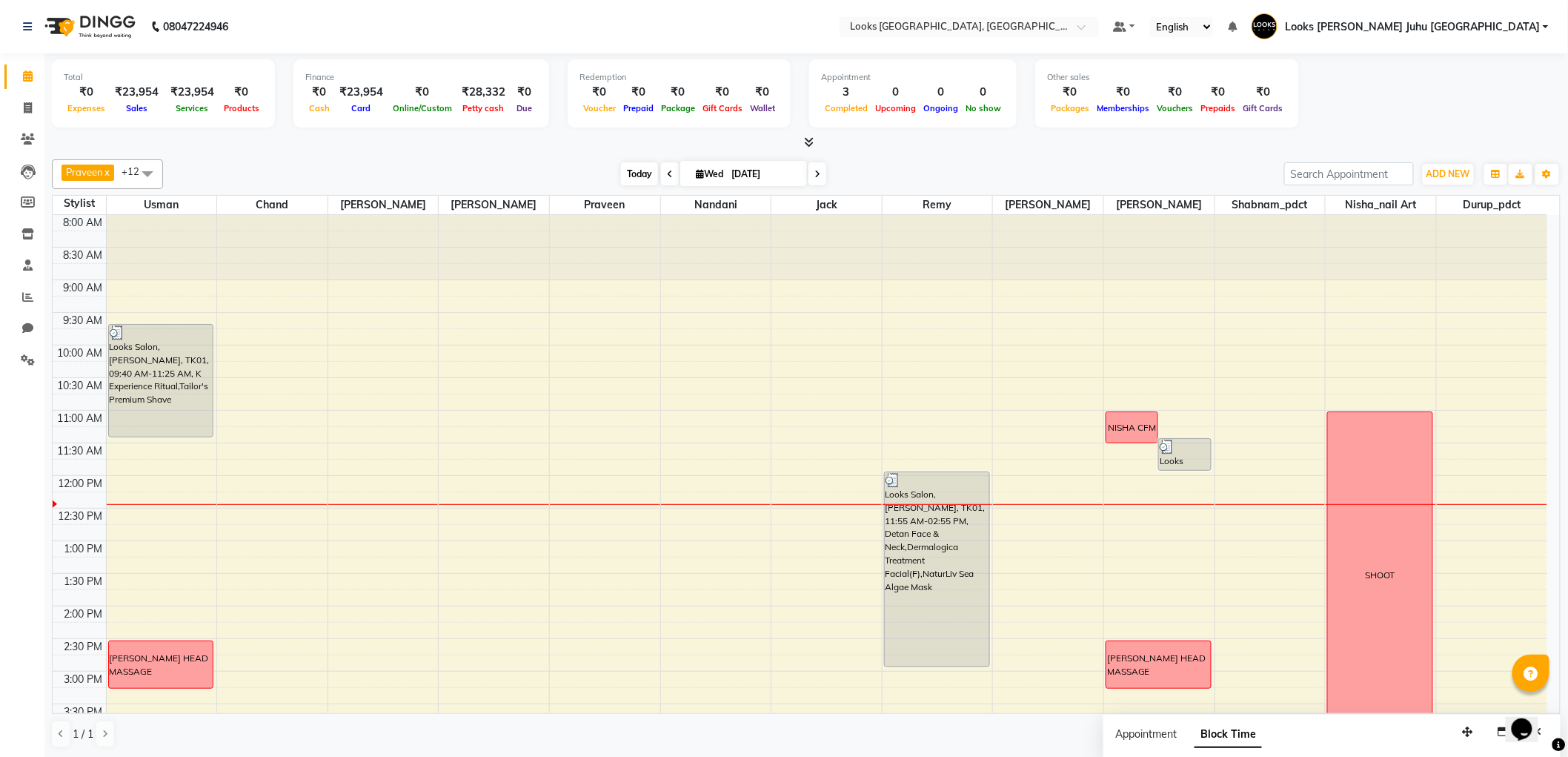
click at [638, 171] on span "Today" at bounding box center [639, 174] width 37 height 23
click at [1426, 681] on div "Praveen x Remy x Sohail x Usman x chand x BHAGAYSHREE x Durup_pdct x Nisha_nail…" at bounding box center [806, 453] width 1509 height 601
click at [1456, 732] on button "button" at bounding box center [1468, 732] width 24 height 23
drag, startPoint x: 1473, startPoint y: 734, endPoint x: 1394, endPoint y: 705, distance: 84.2
click at [1440, 720] on icon "button" at bounding box center [1445, 725] width 11 height 11
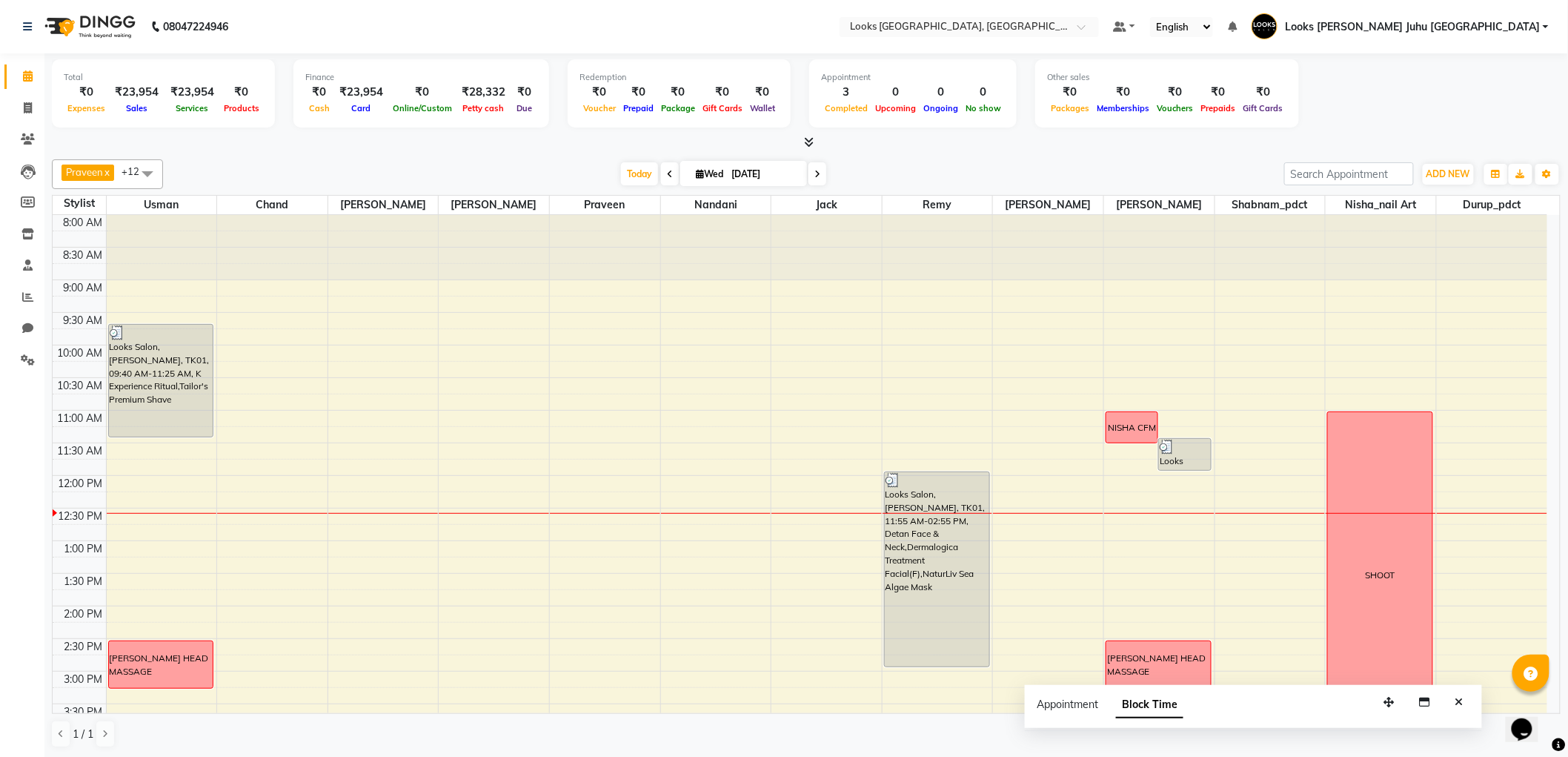
drag, startPoint x: 1464, startPoint y: 702, endPoint x: 819, endPoint y: 336, distance: 741.6
click at [1464, 702] on button "Close" at bounding box center [1460, 702] width 21 height 23
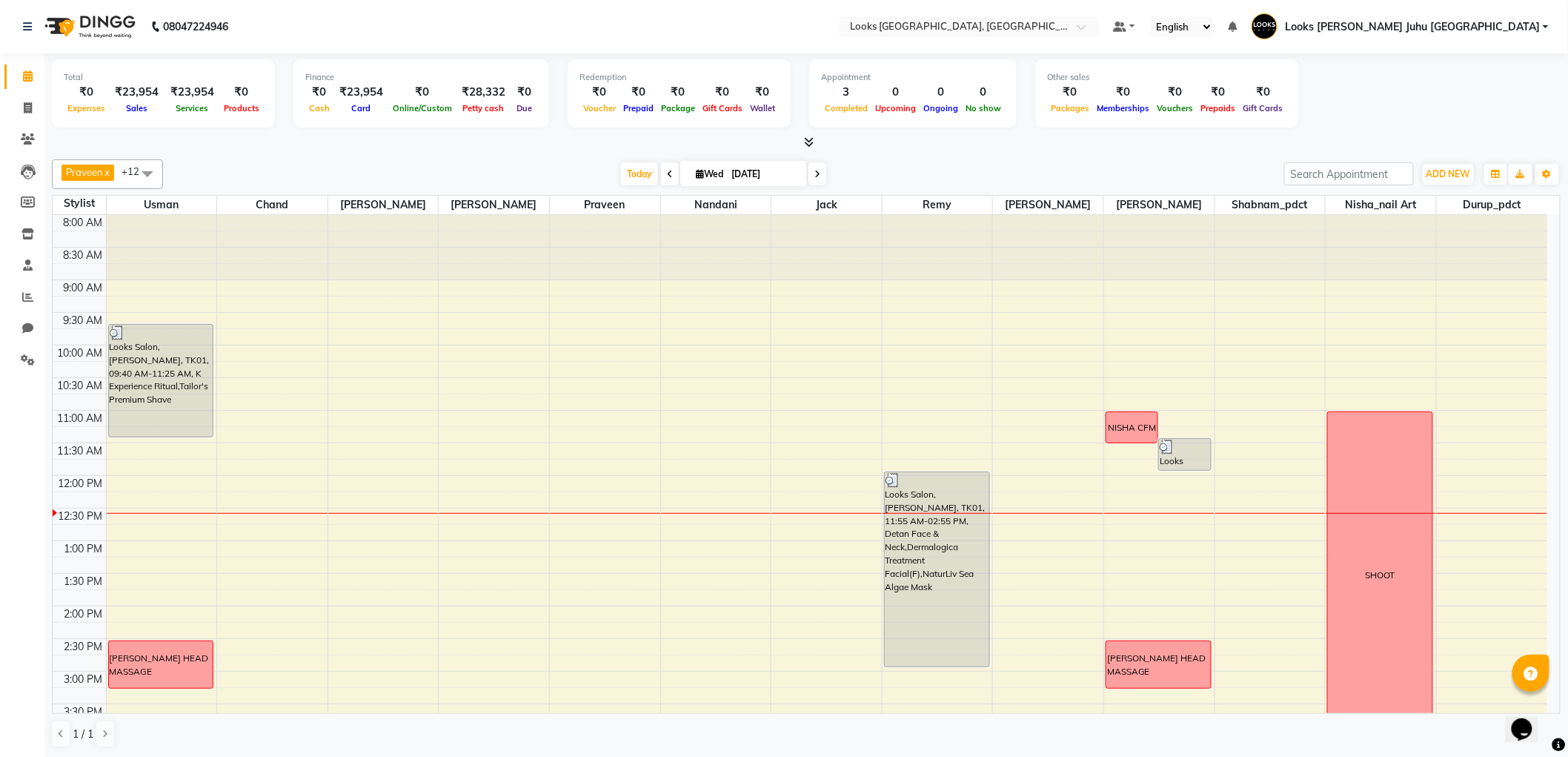
drag, startPoint x: 560, startPoint y: 172, endPoint x: 550, endPoint y: 173, distance: 10.0
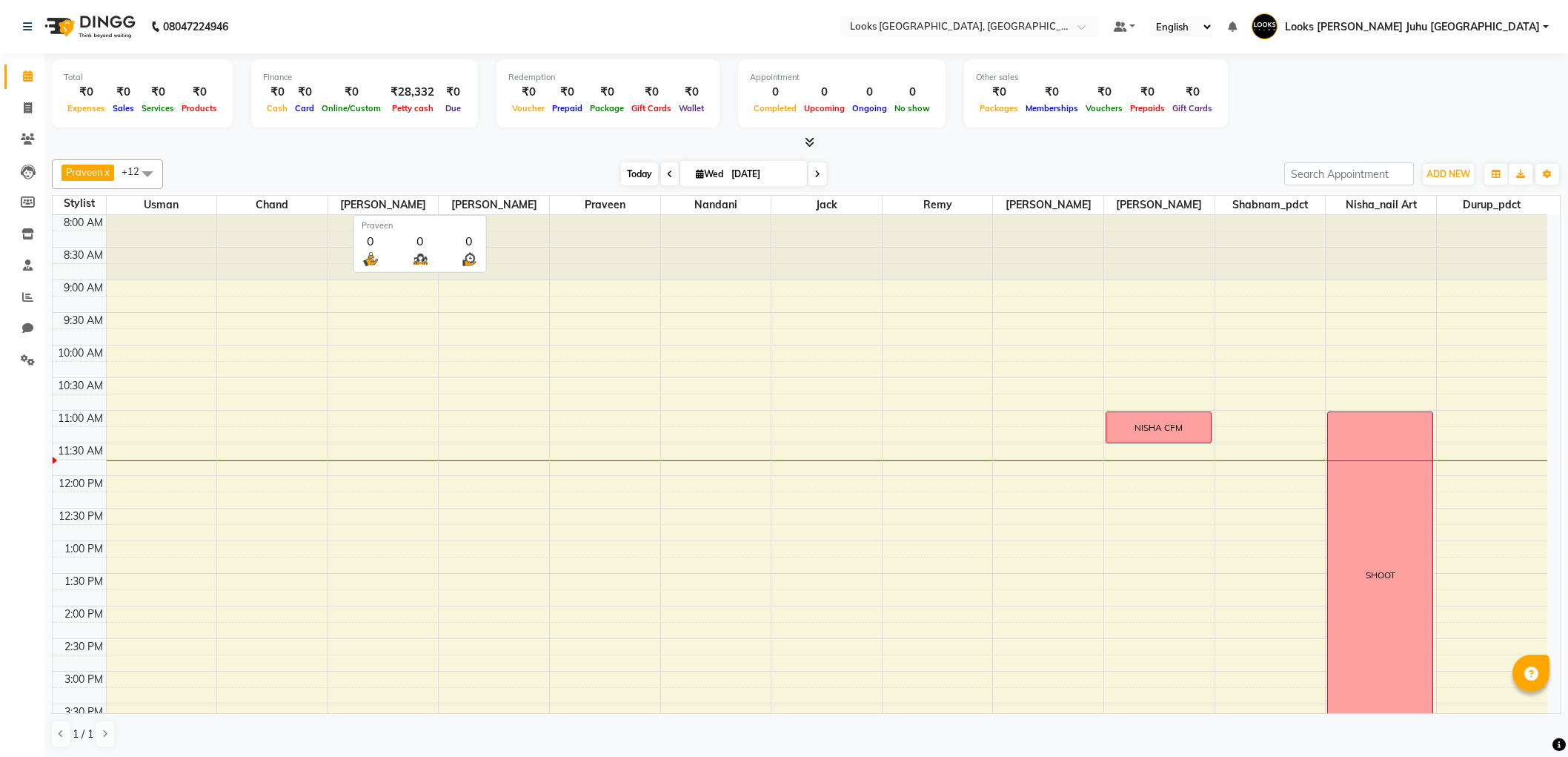
click at [631, 172] on span "Today" at bounding box center [639, 174] width 37 height 23
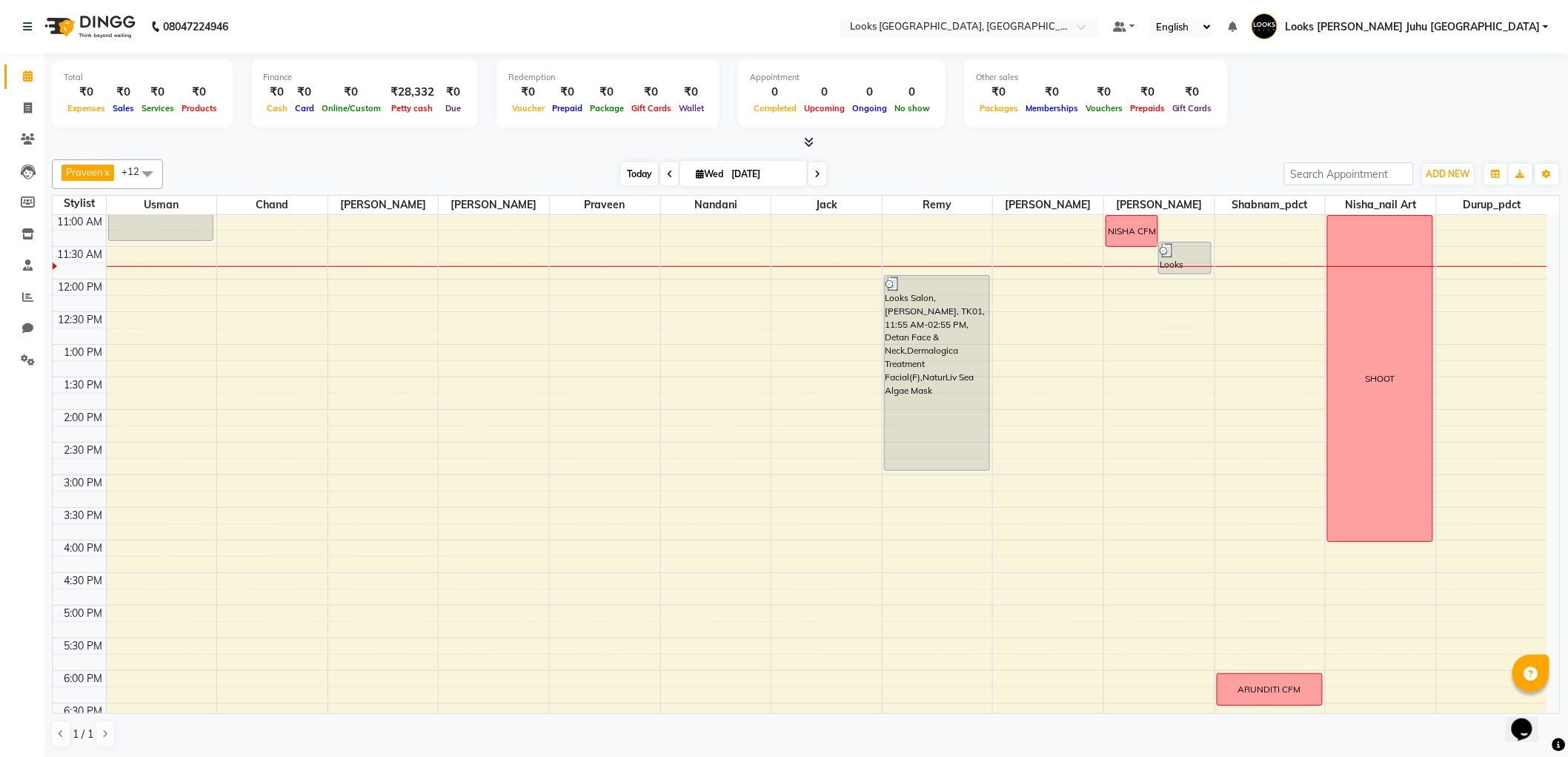
click at [630, 169] on span "Today" at bounding box center [639, 174] width 37 height 23
drag, startPoint x: 341, startPoint y: 156, endPoint x: 324, endPoint y: 145, distance: 20.2
click at [324, 145] on div at bounding box center [806, 142] width 1509 height 16
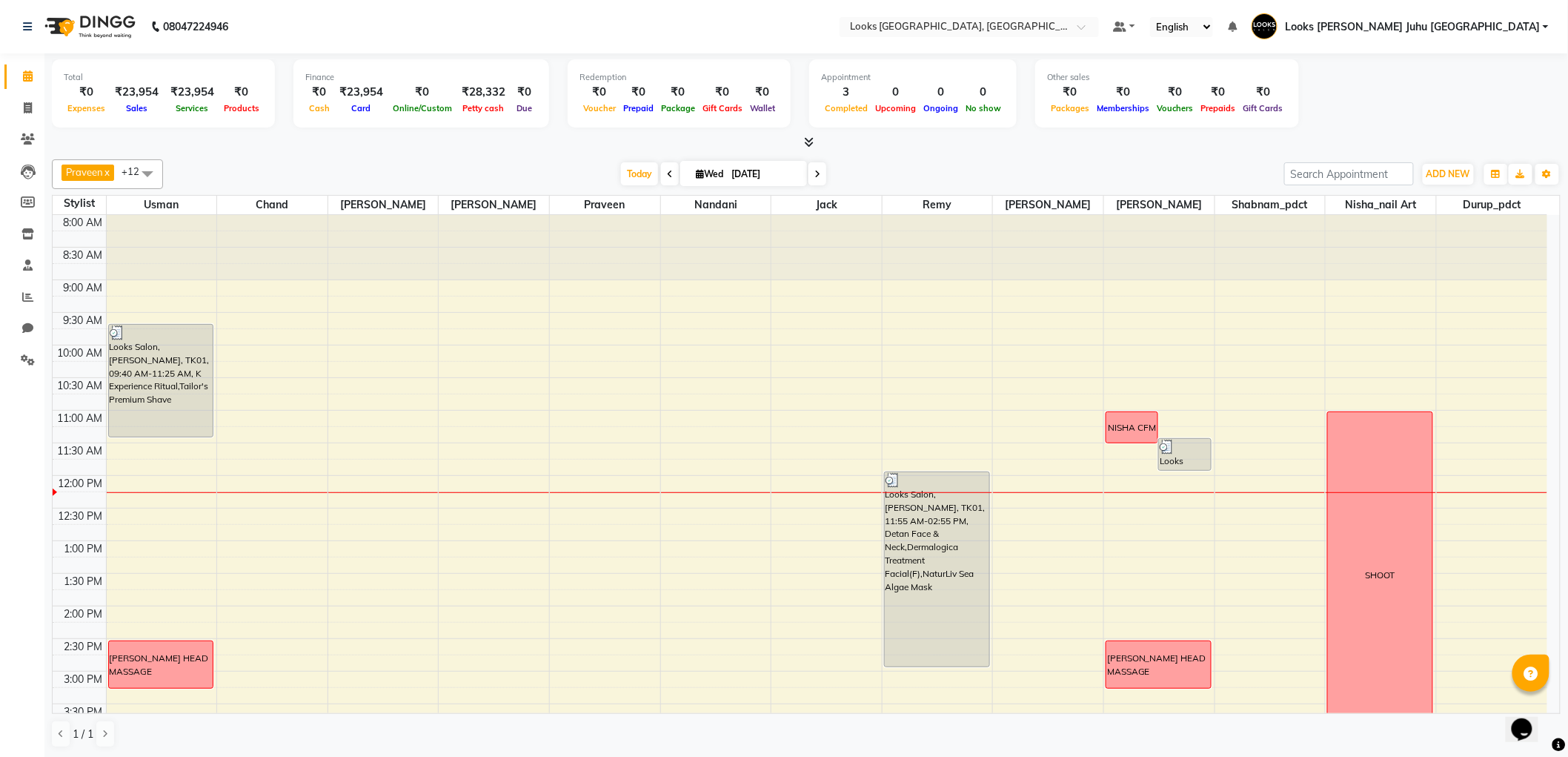
click at [930, 573] on div "Looks Salon, [PERSON_NAME], TK01, 11:55 AM-02:55 PM, Detan Face & Neck,Dermalog…" at bounding box center [937, 569] width 105 height 194
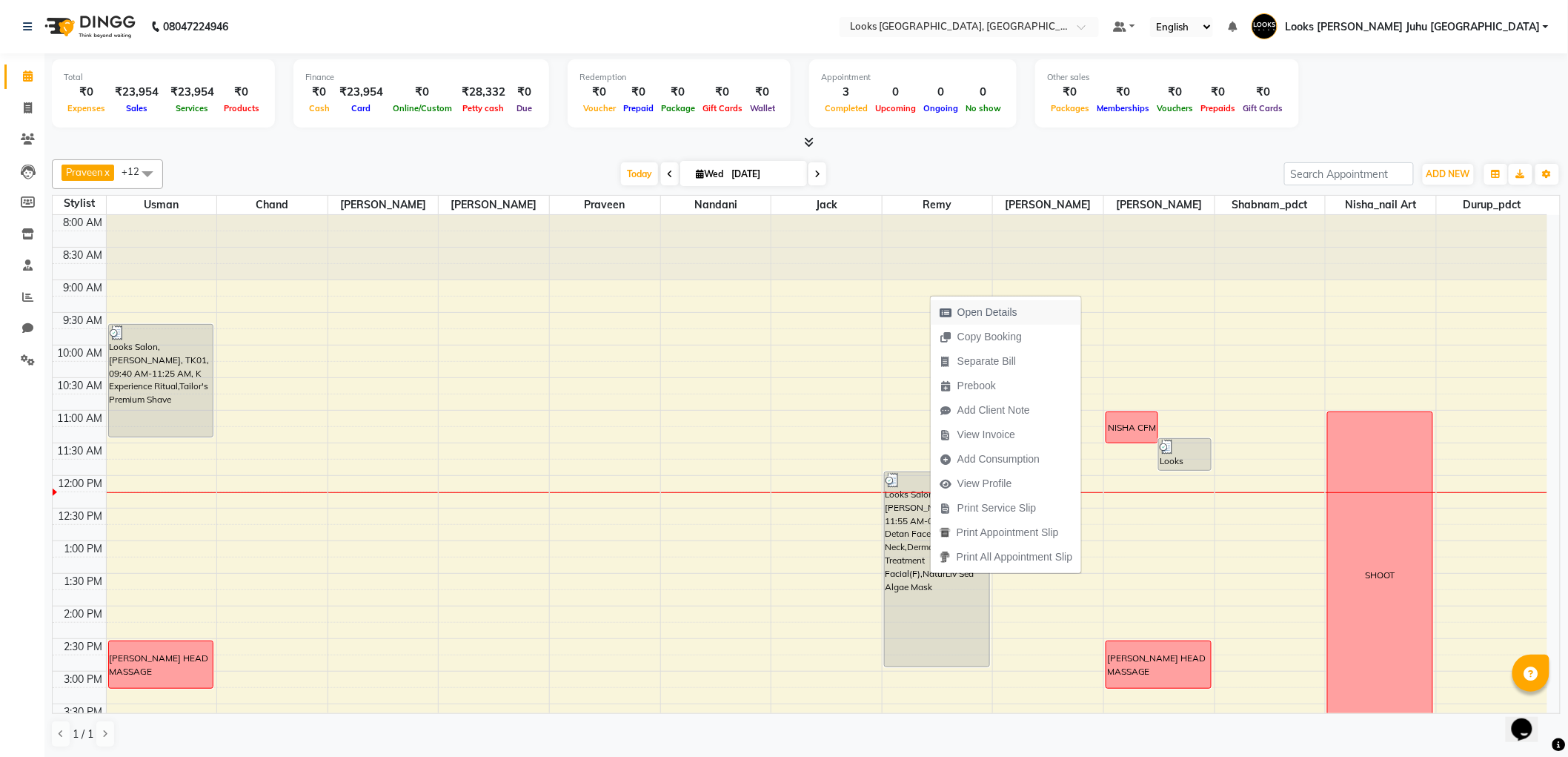
click at [983, 306] on span "Open Details" at bounding box center [988, 312] width 60 height 16
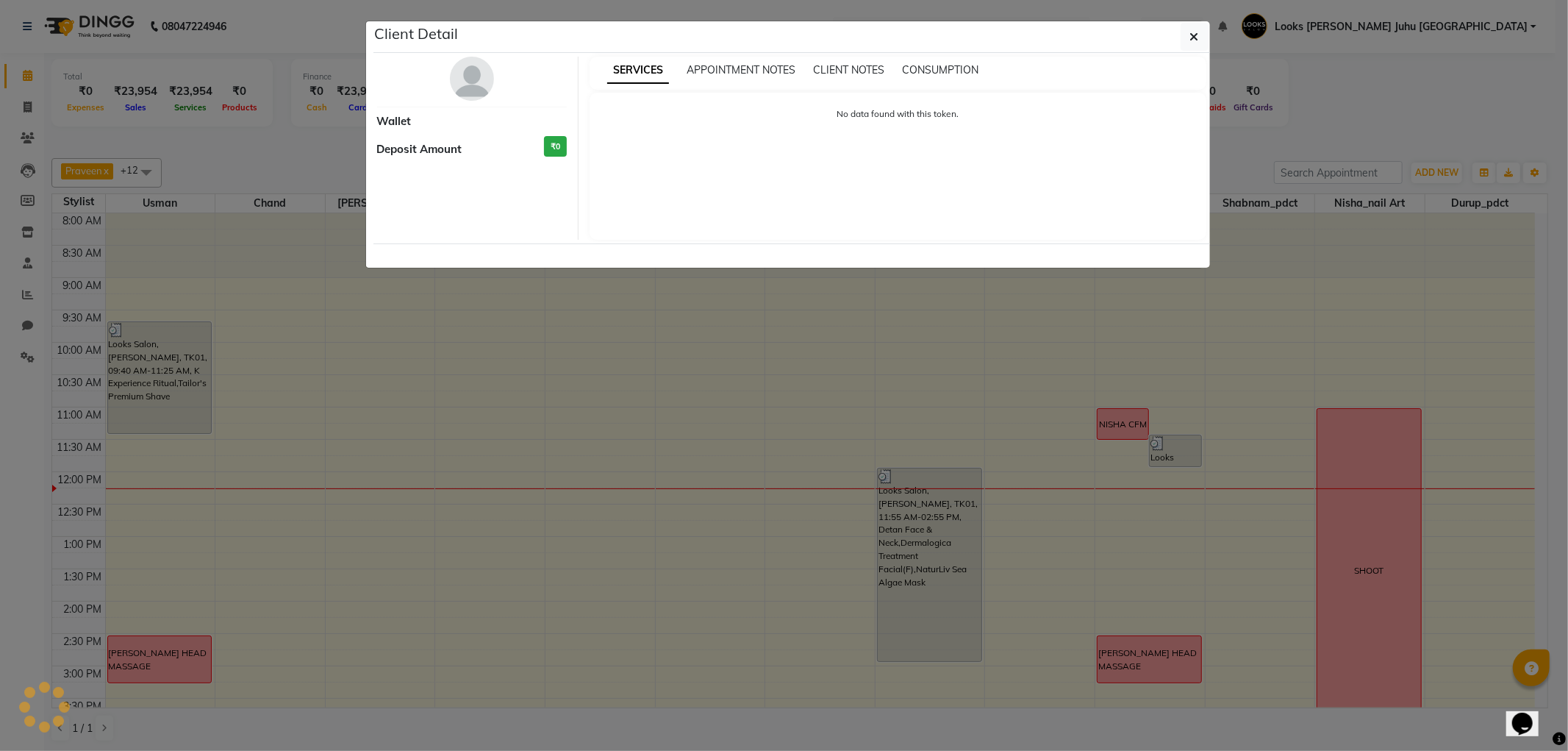
select select "3"
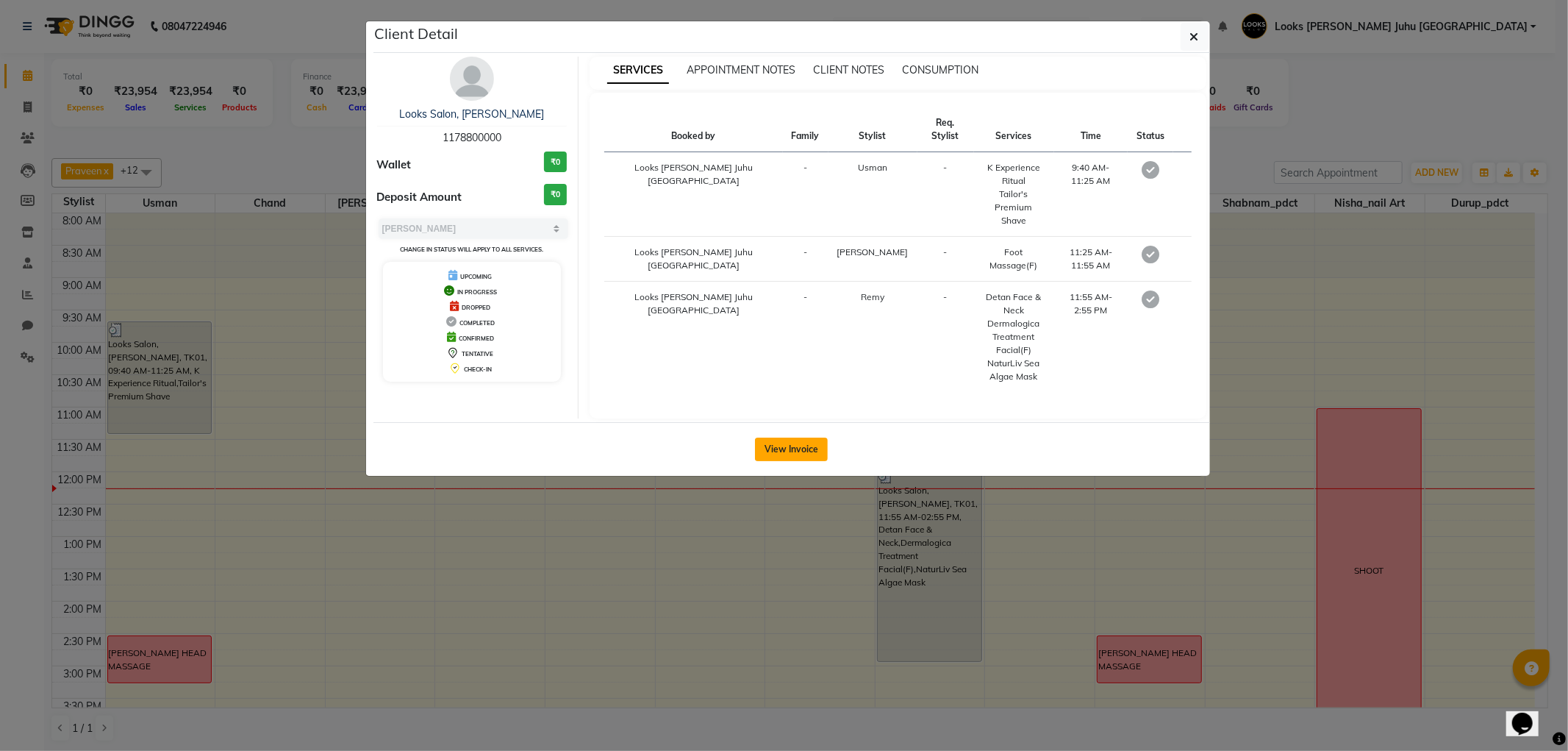
click at [803, 437] on button "View Invoice" at bounding box center [791, 448] width 72 height 24
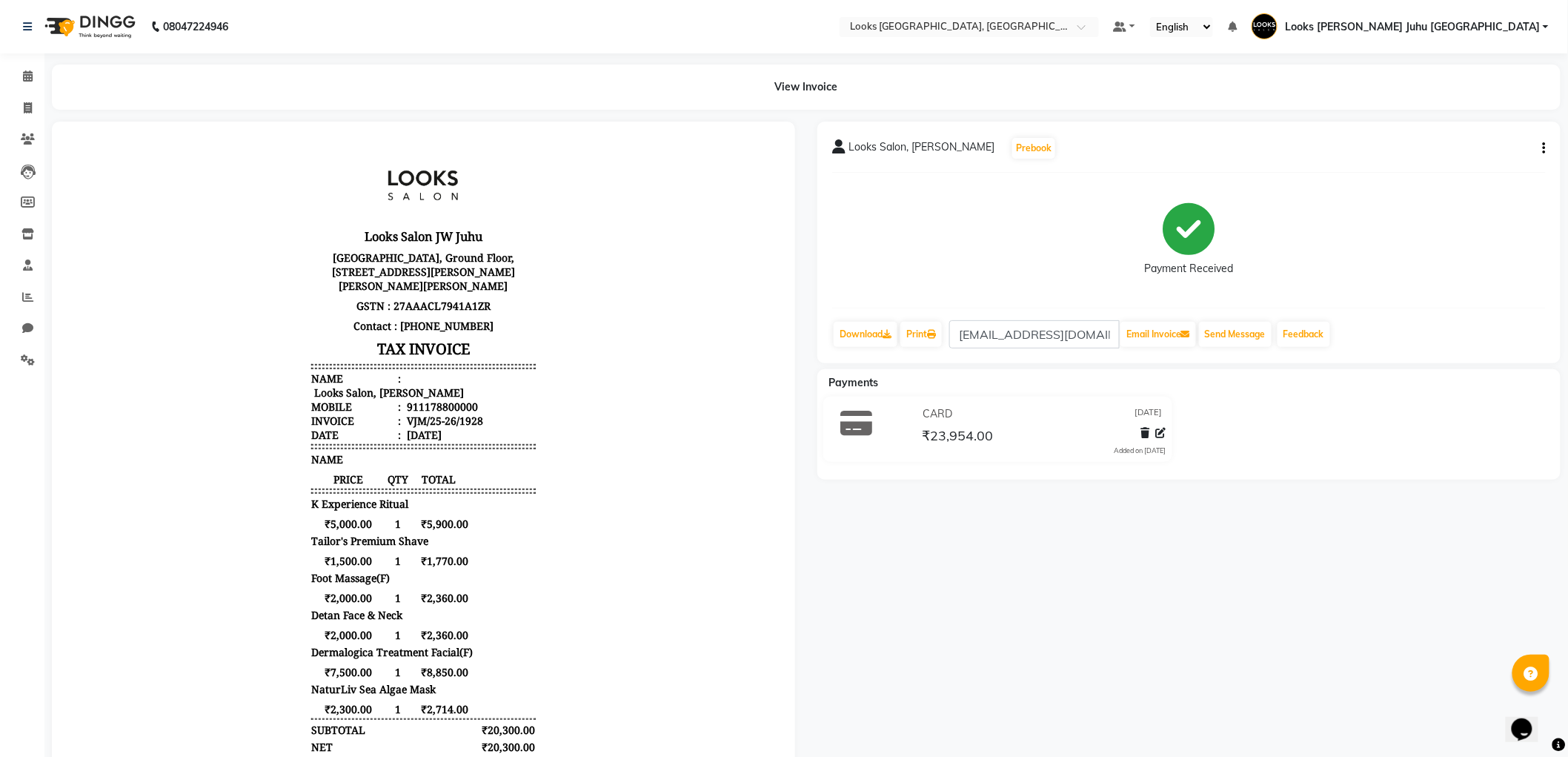
scroll to position [11, 0]
click at [18, 76] on span at bounding box center [27, 76] width 26 height 17
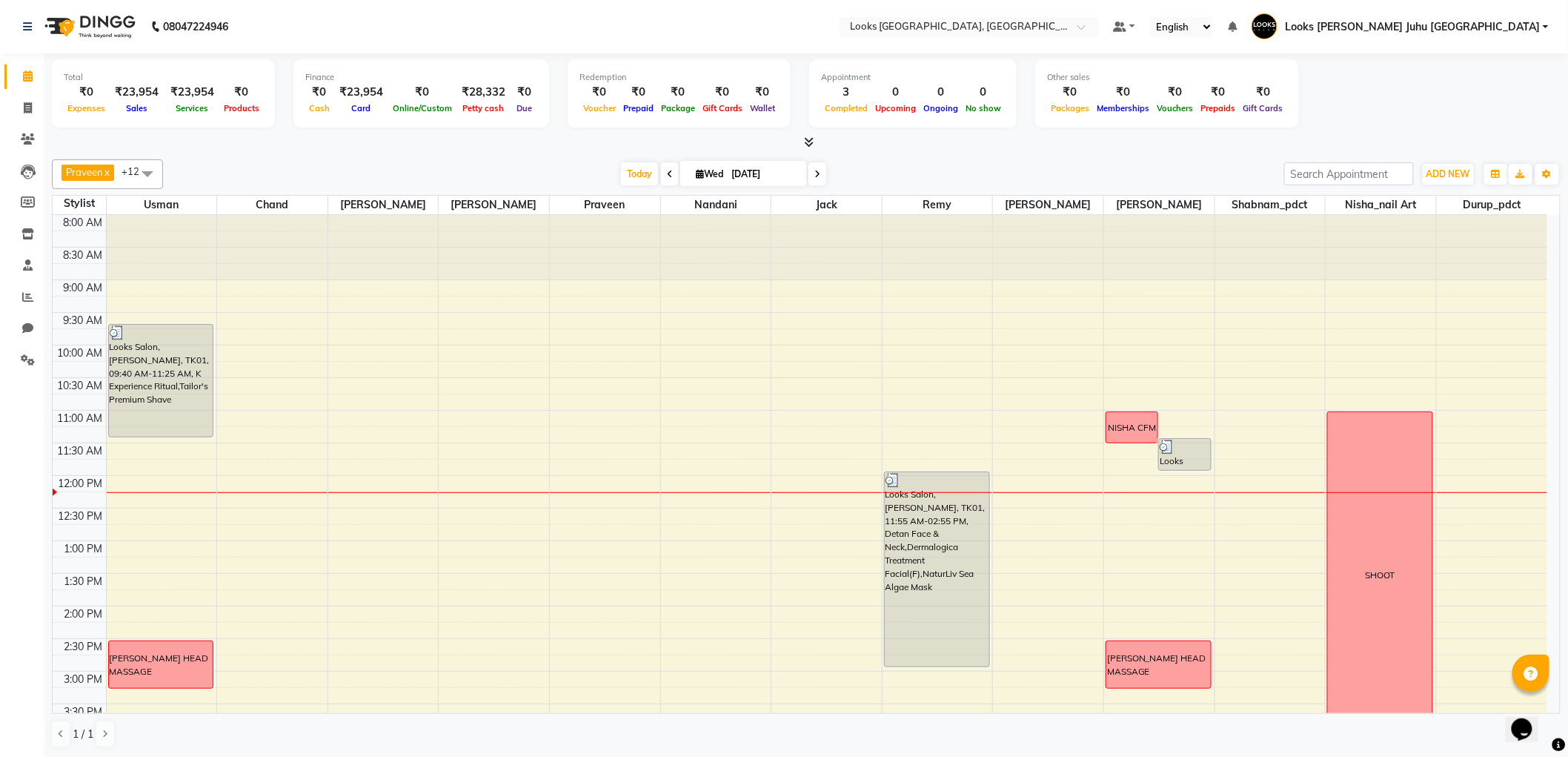
drag, startPoint x: 275, startPoint y: 157, endPoint x: 592, endPoint y: 165, distance: 317.1
click at [592, 165] on div "Today Wed 03-09-2025" at bounding box center [724, 173] width 1106 height 22
click at [32, 298] on icon at bounding box center [27, 296] width 11 height 11
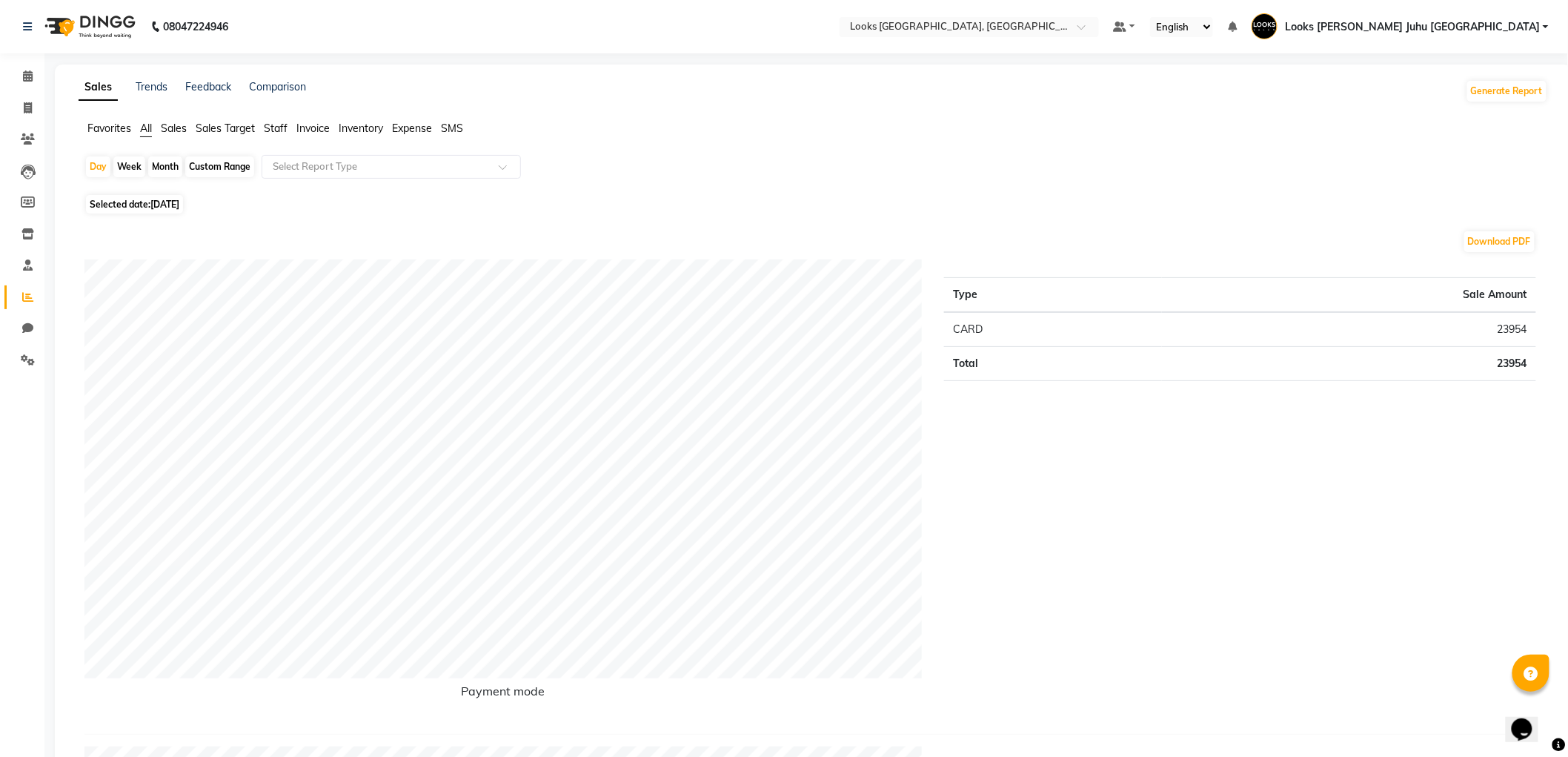
click at [282, 128] on span "Staff" at bounding box center [275, 127] width 24 height 13
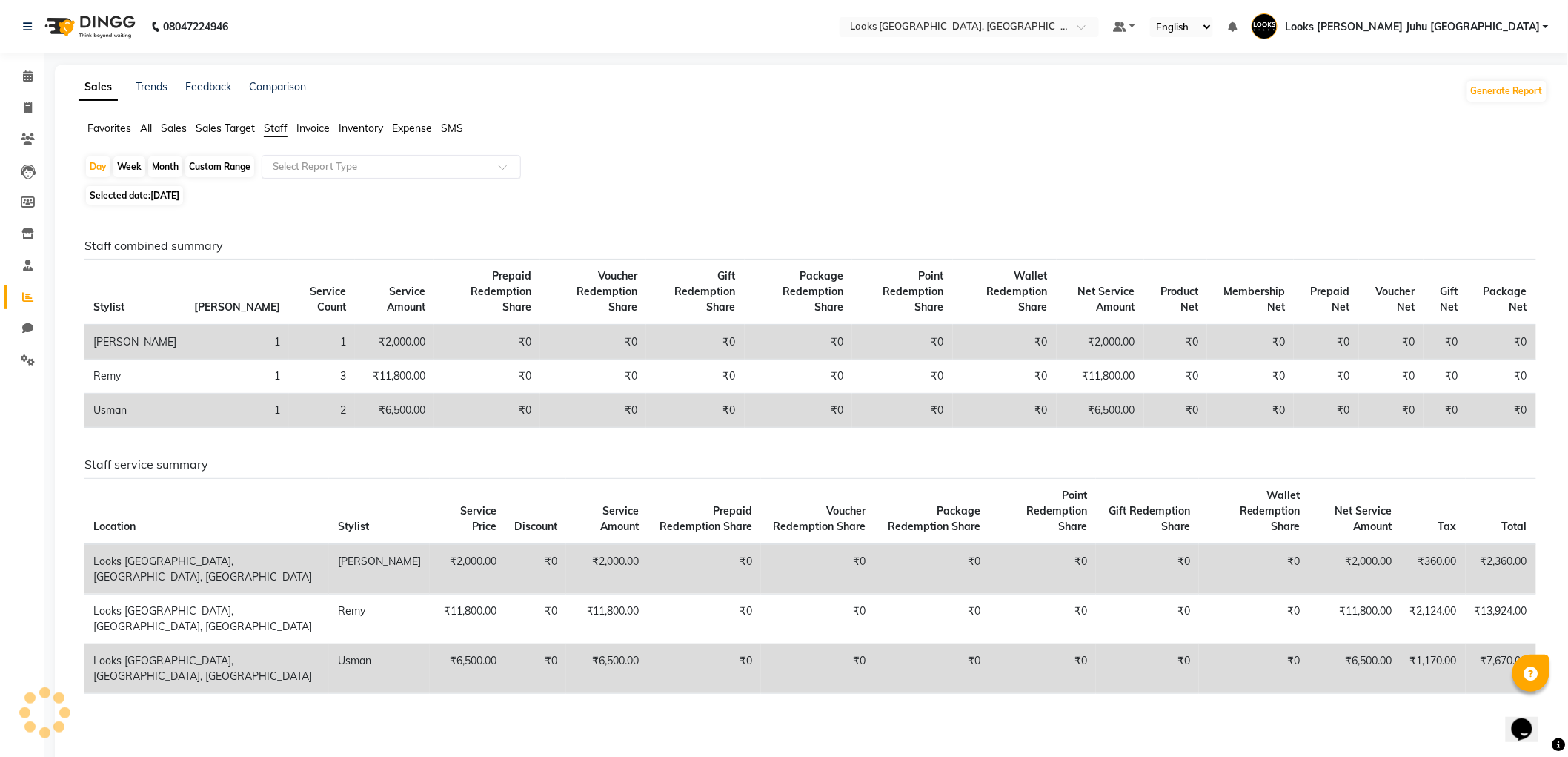
click at [455, 168] on input "text" at bounding box center [376, 166] width 214 height 15
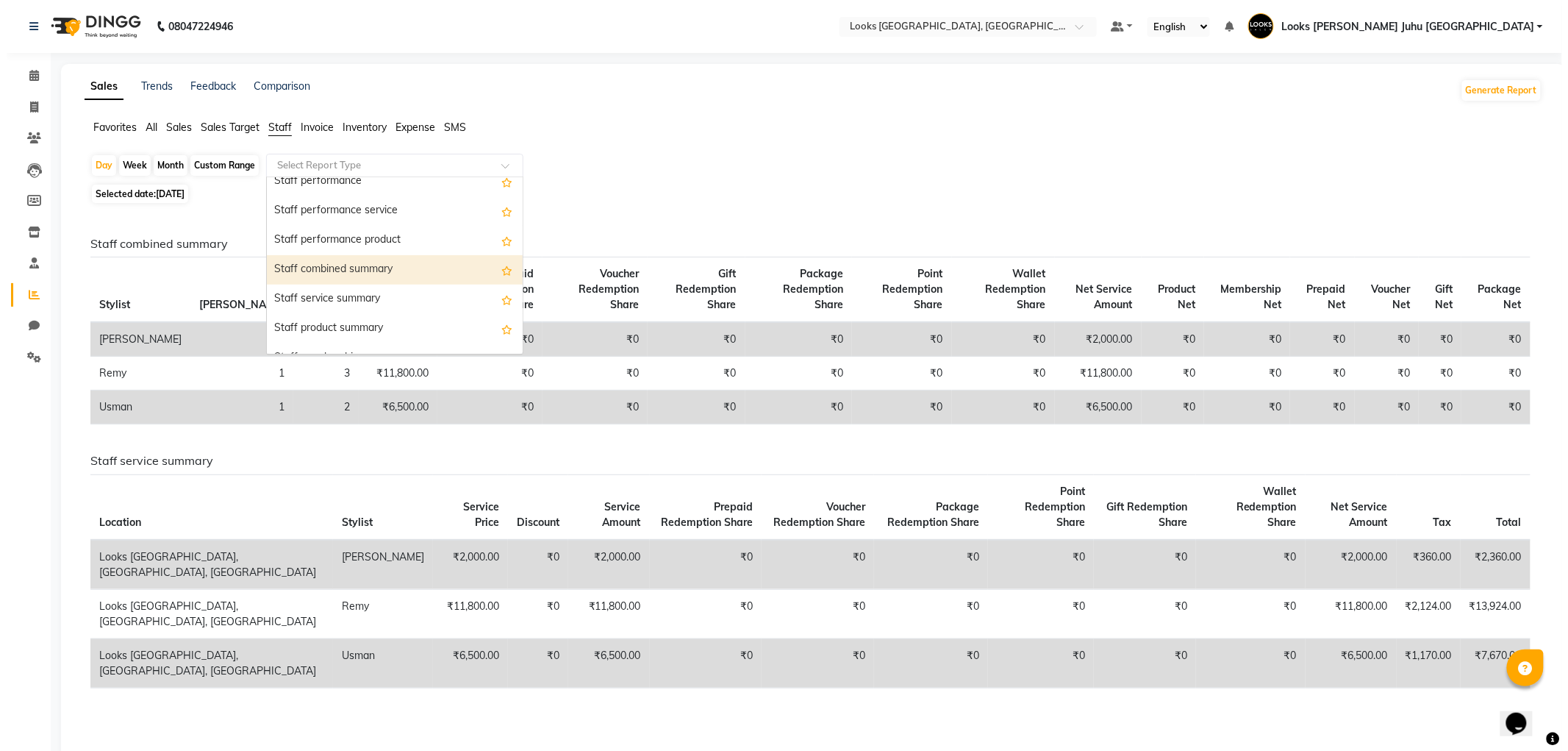
scroll to position [261, 0]
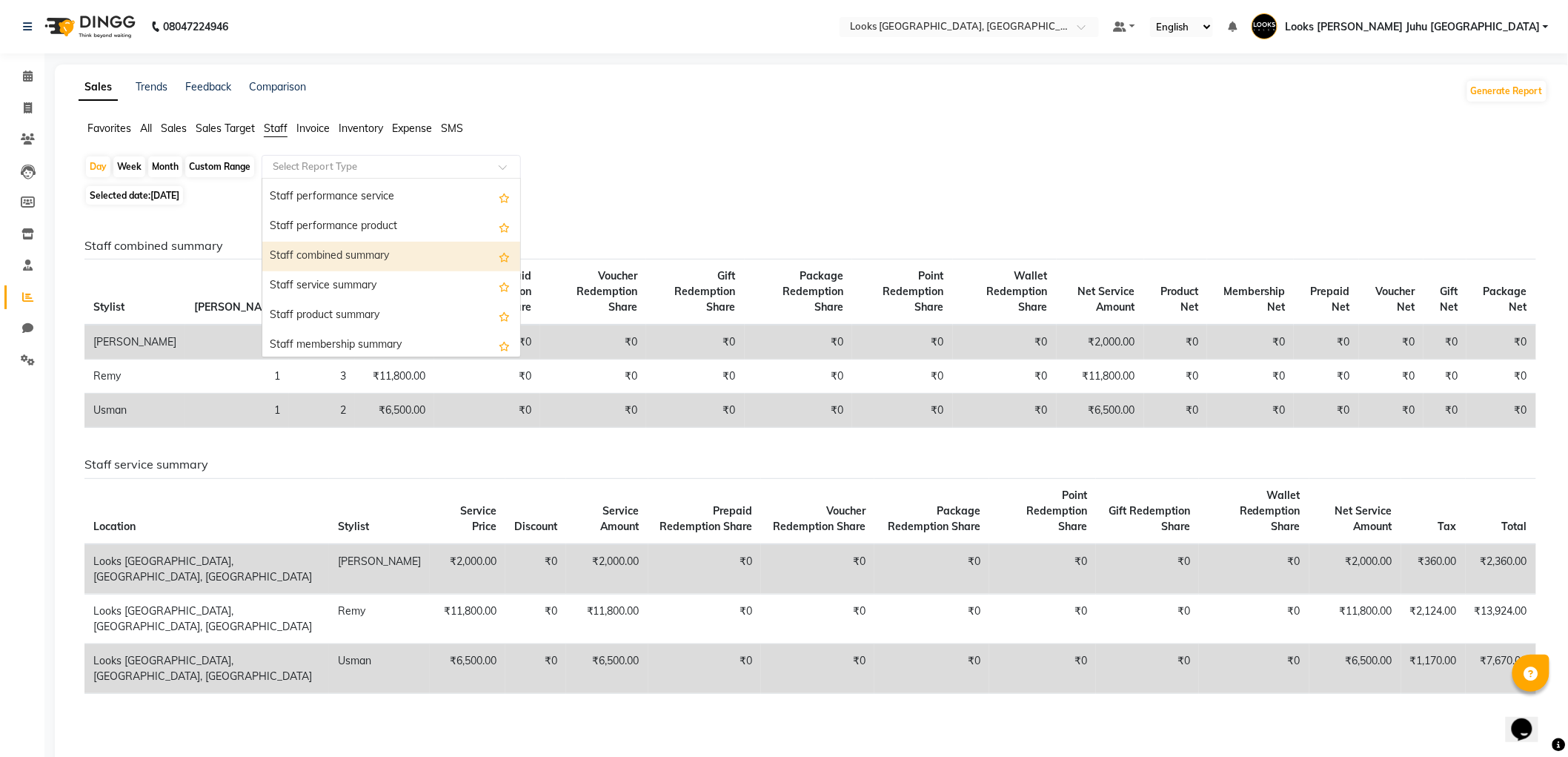
click at [412, 264] on div "Staff combined summary" at bounding box center [390, 257] width 258 height 30
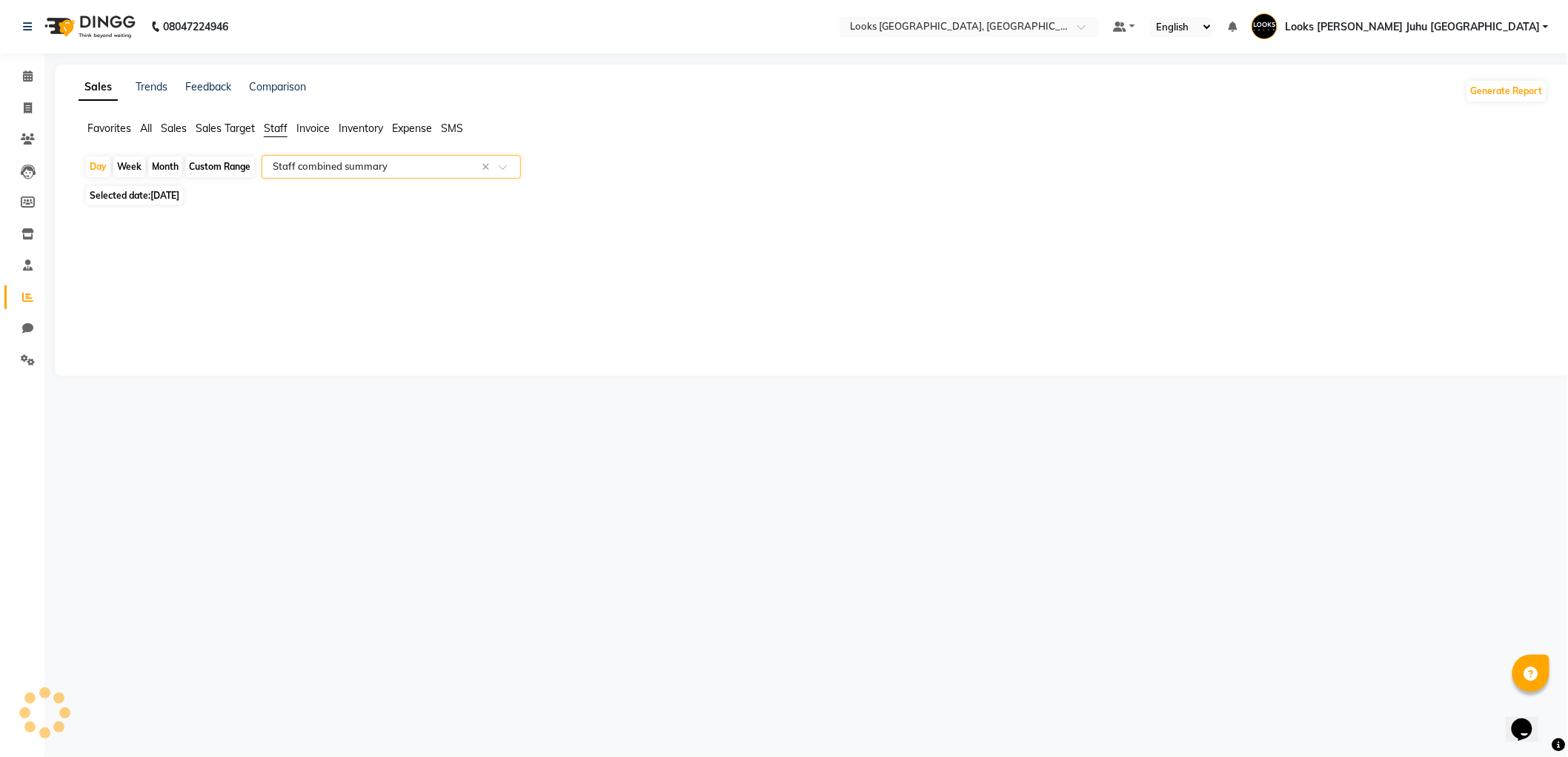
select select "filtered_report"
select select "pdf"
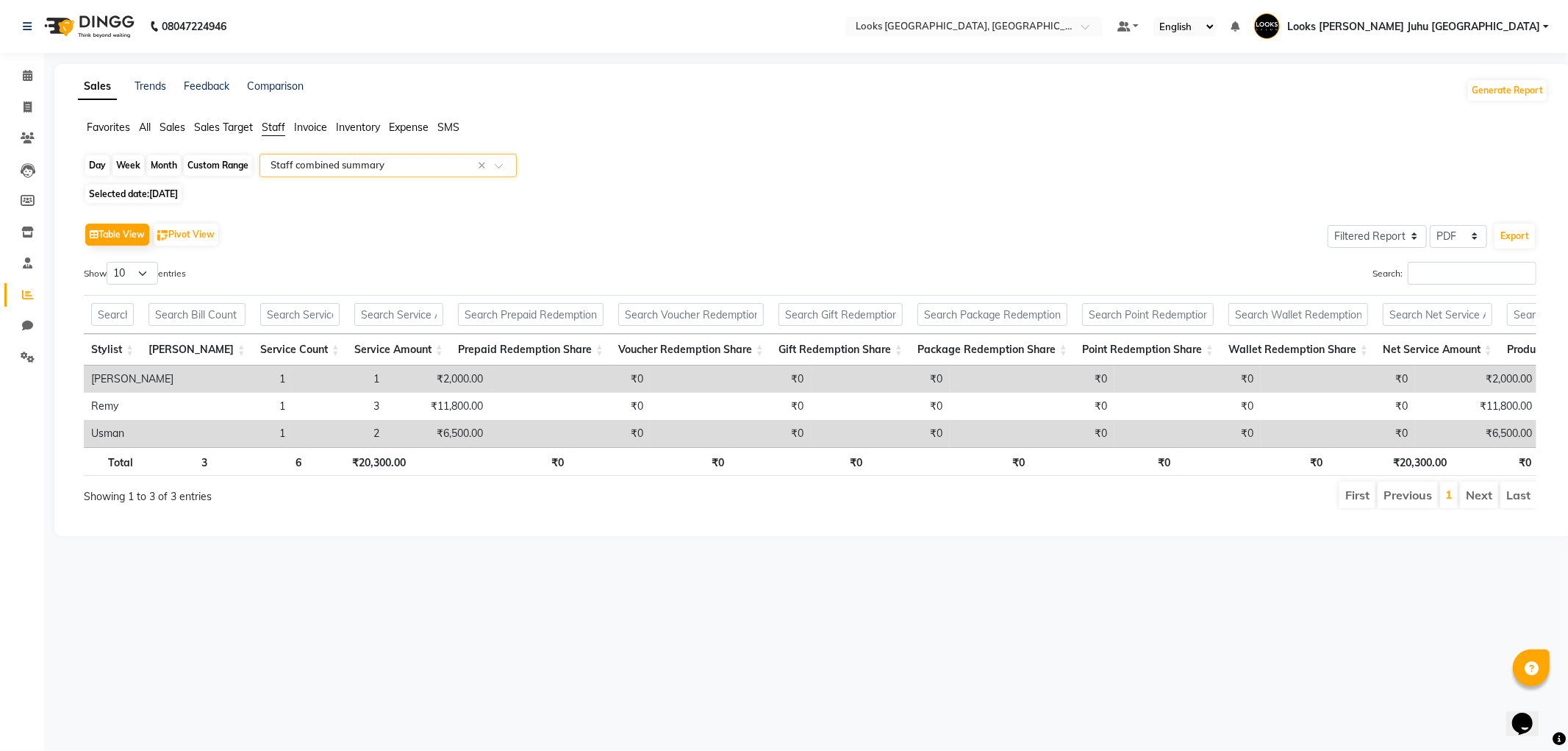
click at [103, 170] on div "Day" at bounding box center [98, 166] width 24 height 21
select select "9"
select select "2025"
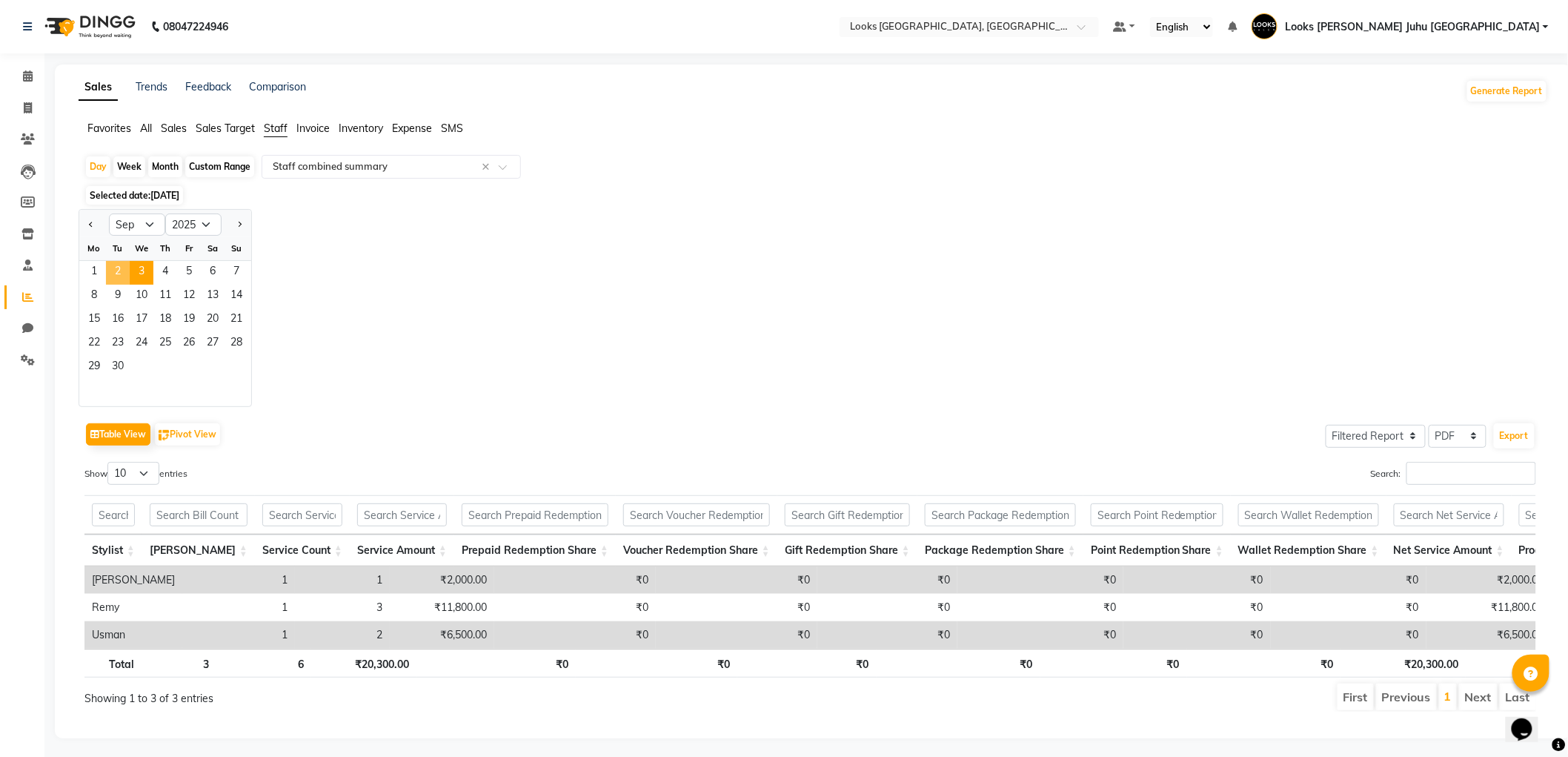
click at [120, 275] on span "2" at bounding box center [118, 273] width 24 height 24
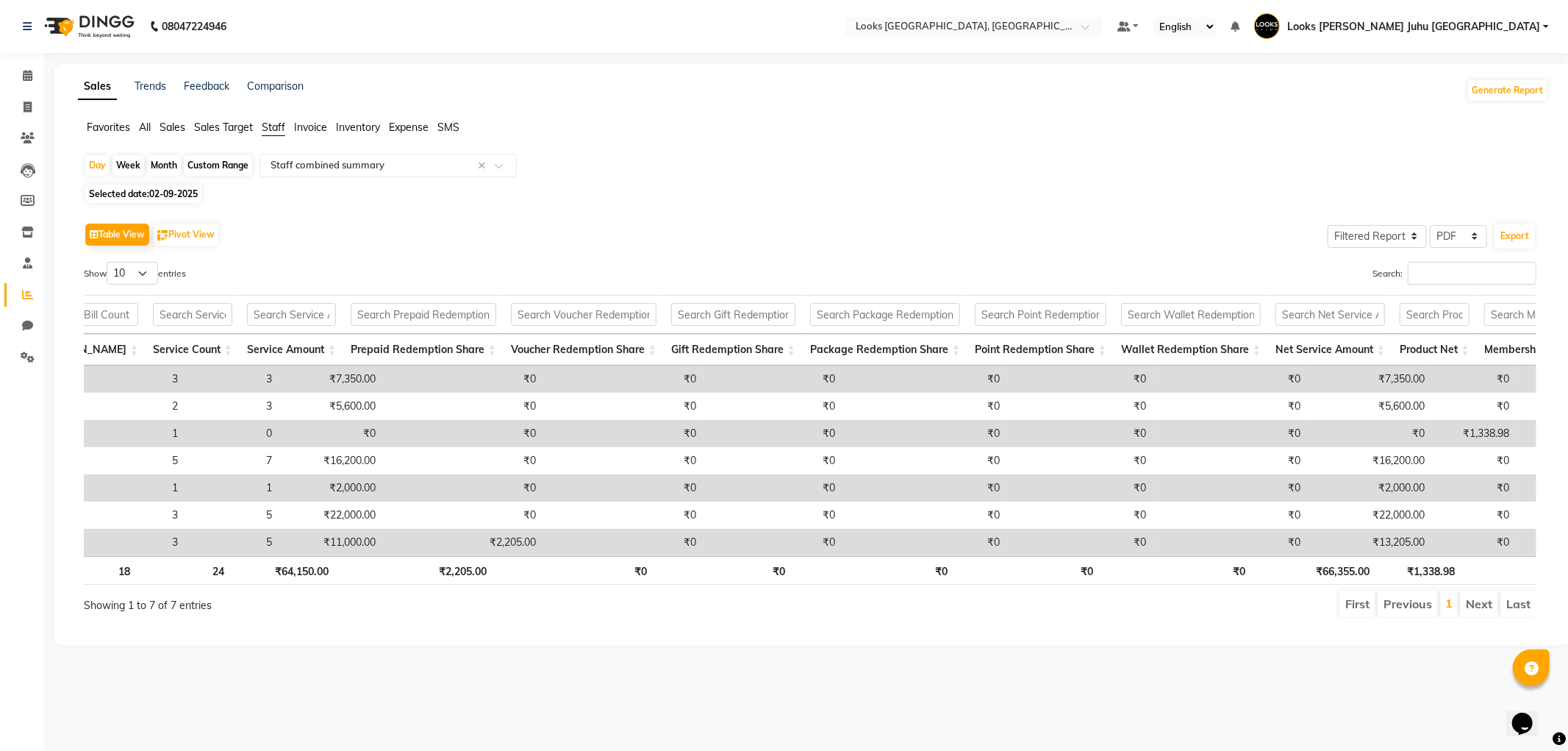
scroll to position [0, 113]
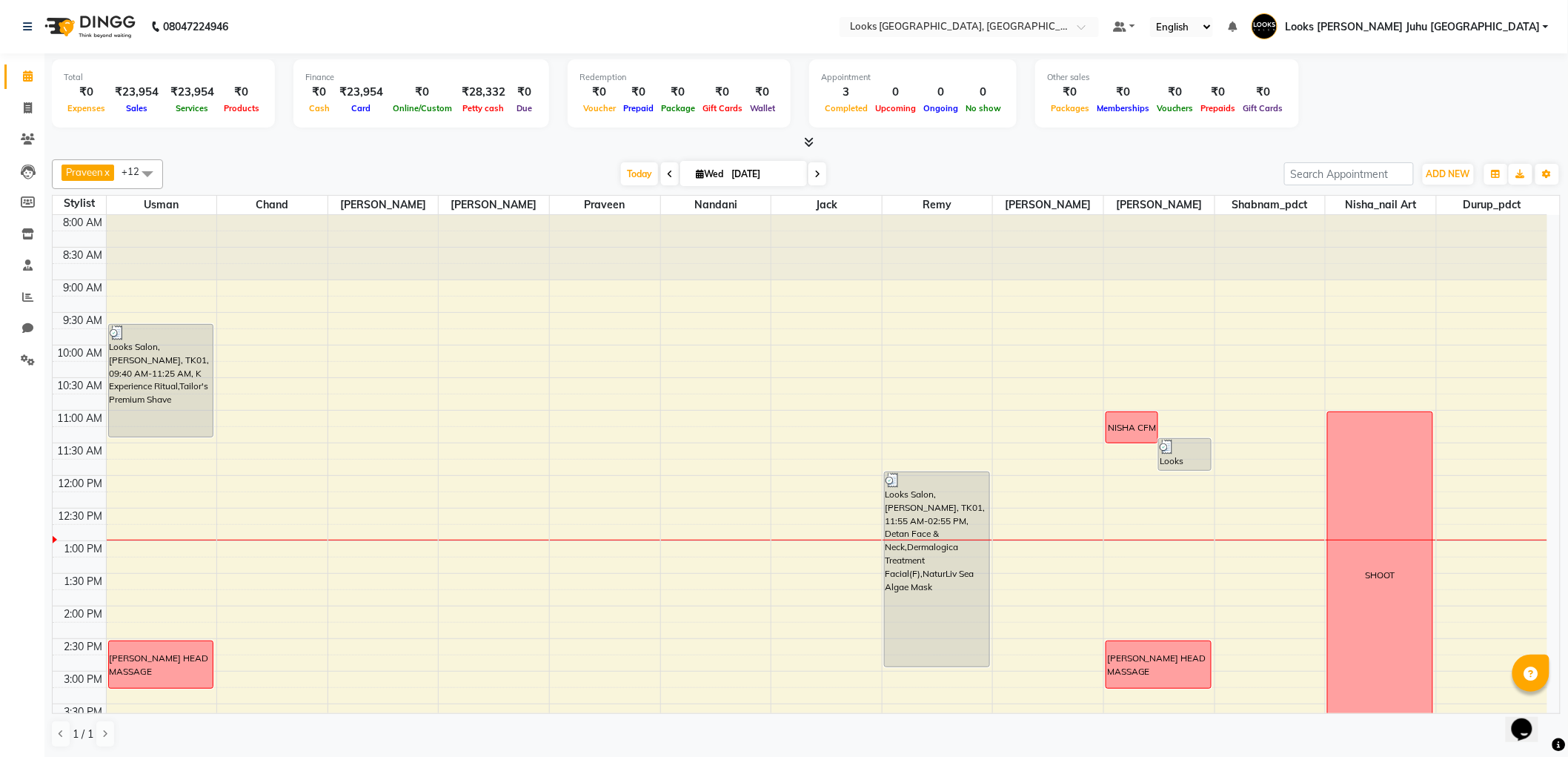
click at [808, 615] on div "8:00 AM 8:30 AM 9:00 AM 9:30 AM 10:00 AM 10:30 AM 11:00 AM 11:30 AM 12:00 PM 12…" at bounding box center [800, 703] width 1495 height 978
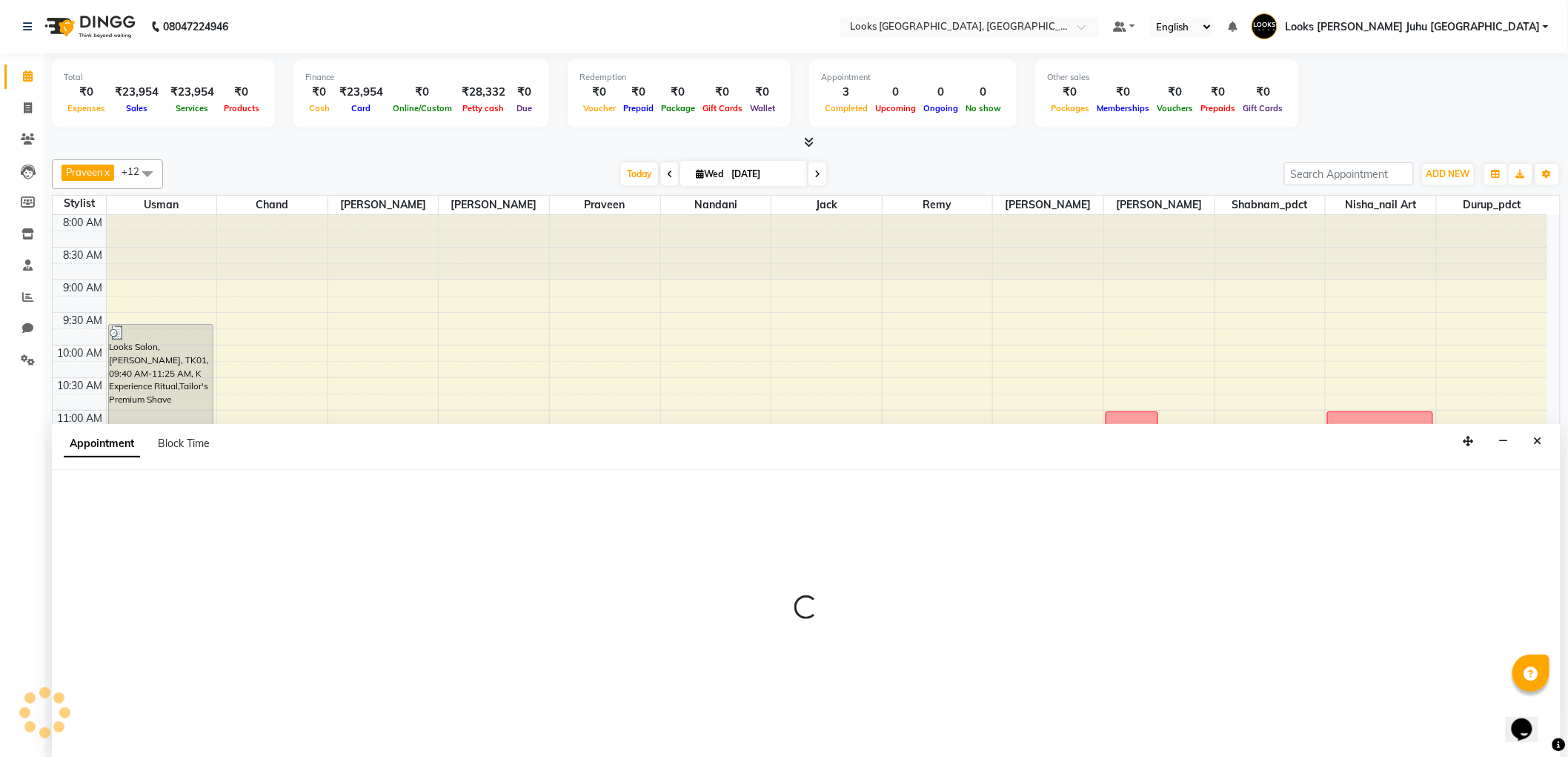
select select "23387"
select select "tentative"
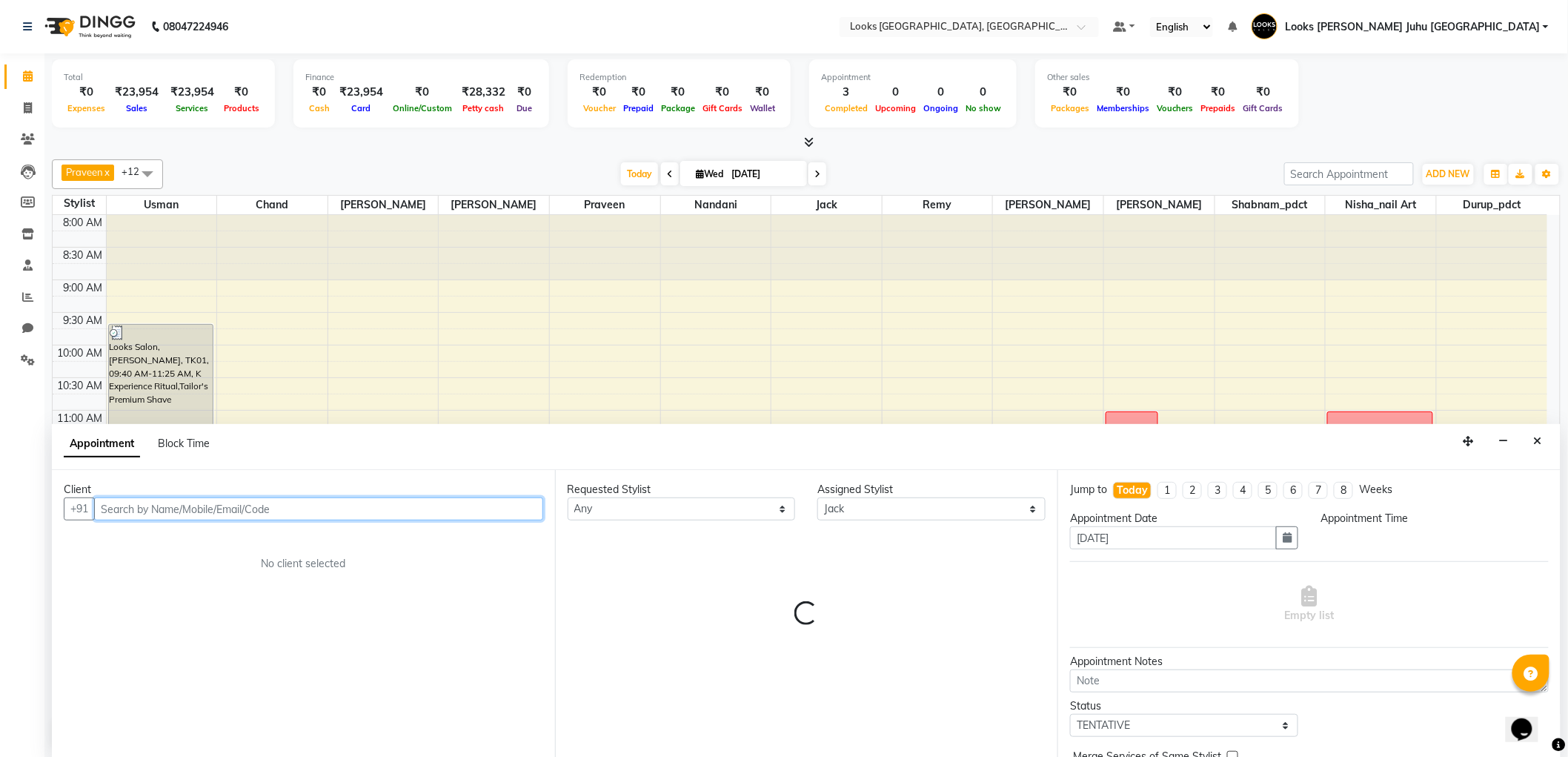
select select "840"
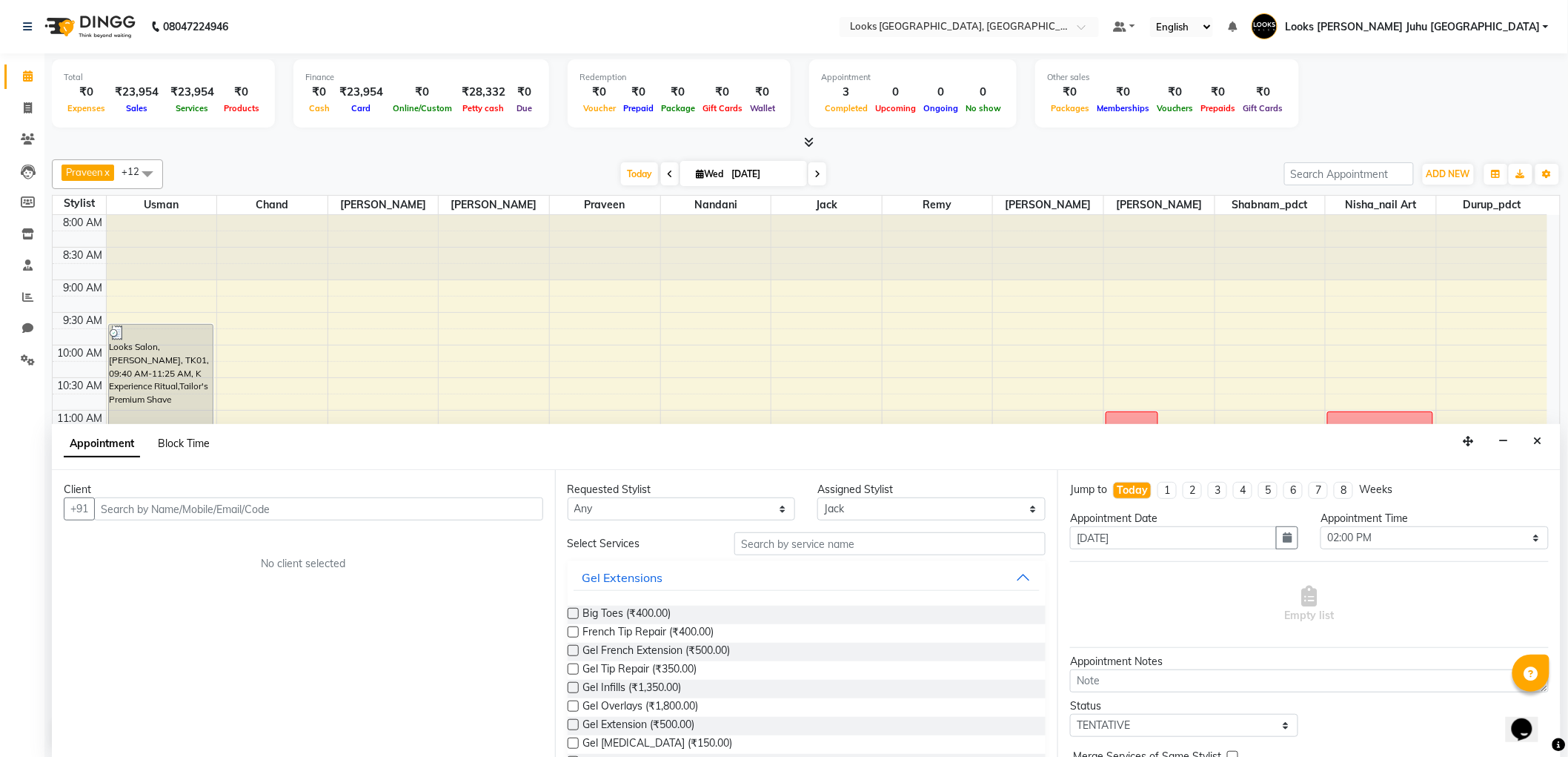
click at [191, 446] on span "Block Time" at bounding box center [184, 442] width 52 height 13
select select "23387"
select select "840"
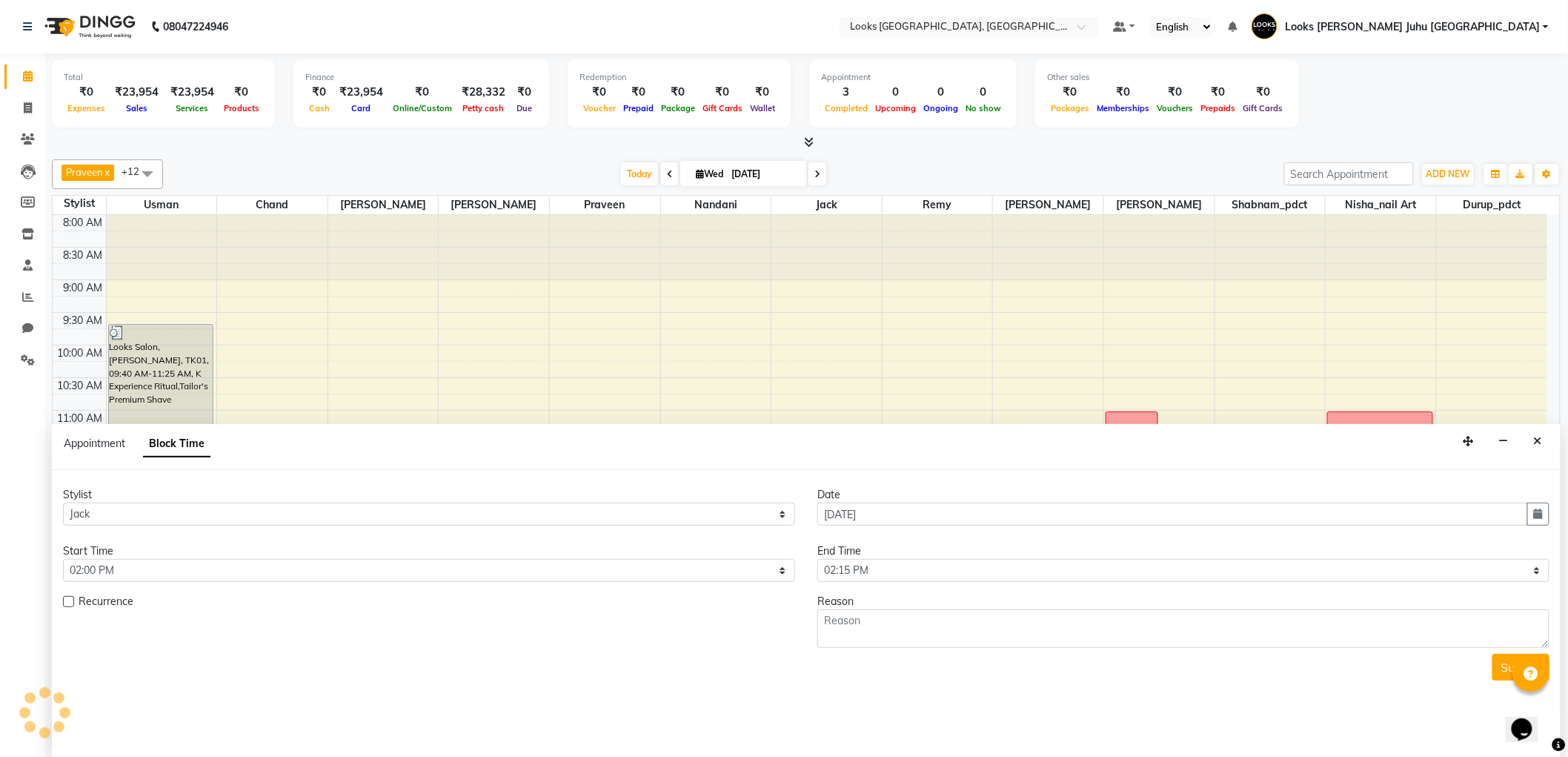
scroll to position [263, 0]
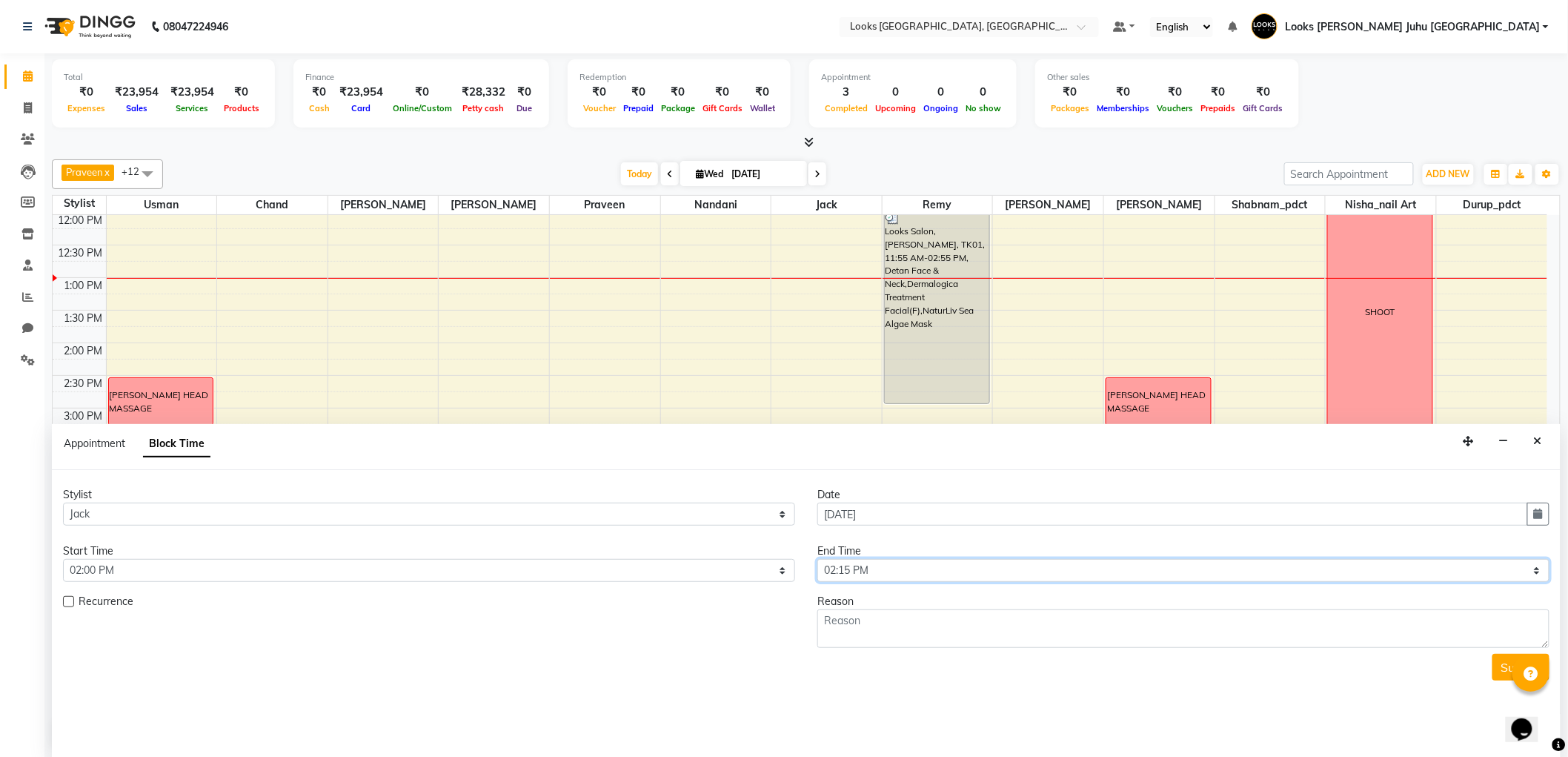
click at [895, 579] on select "Select 09:00 AM 09:15 AM 09:30 AM 09:45 AM 10:00 AM 10:15 AM 10:30 AM 10:45 AM …" at bounding box center [1184, 570] width 733 height 23
click at [1005, 565] on select "Select 09:00 AM 09:15 AM 09:30 AM 09:45 AM 10:00 AM 10:15 AM 10:30 AM 10:45 AM …" at bounding box center [1184, 570] width 733 height 23
select select "900"
click at [818, 558] on select "Select 09:00 AM 09:15 AM 09:30 AM 09:45 AM 10:00 AM 10:15 AM 10:30 AM 10:45 AM …" at bounding box center [1184, 570] width 733 height 23
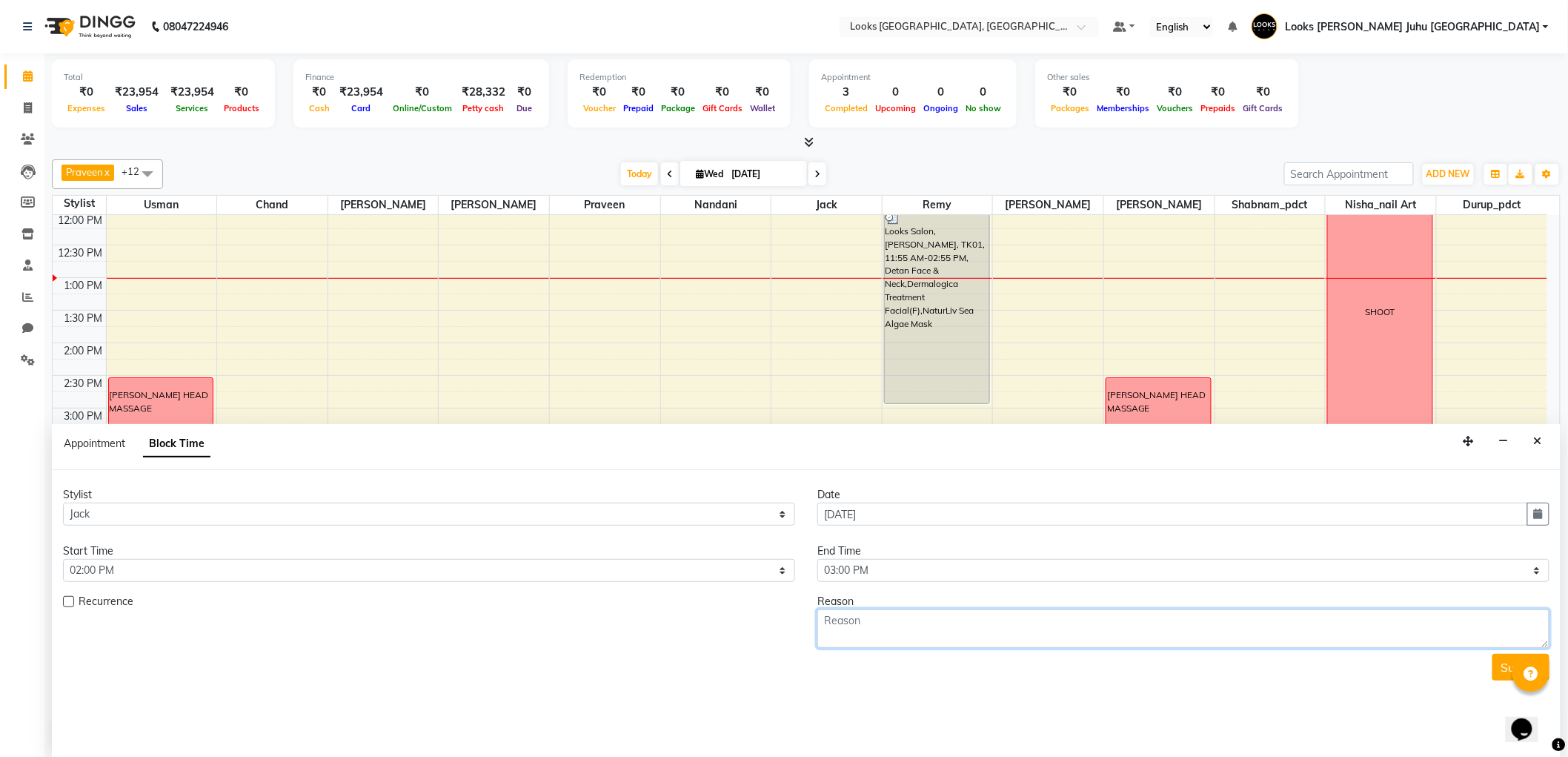
click at [952, 628] on textarea at bounding box center [1184, 629] width 733 height 39
type textarea "ALOK HAIR CUT ( REQ )"
click at [1501, 668] on button "Submit" at bounding box center [1521, 666] width 57 height 26
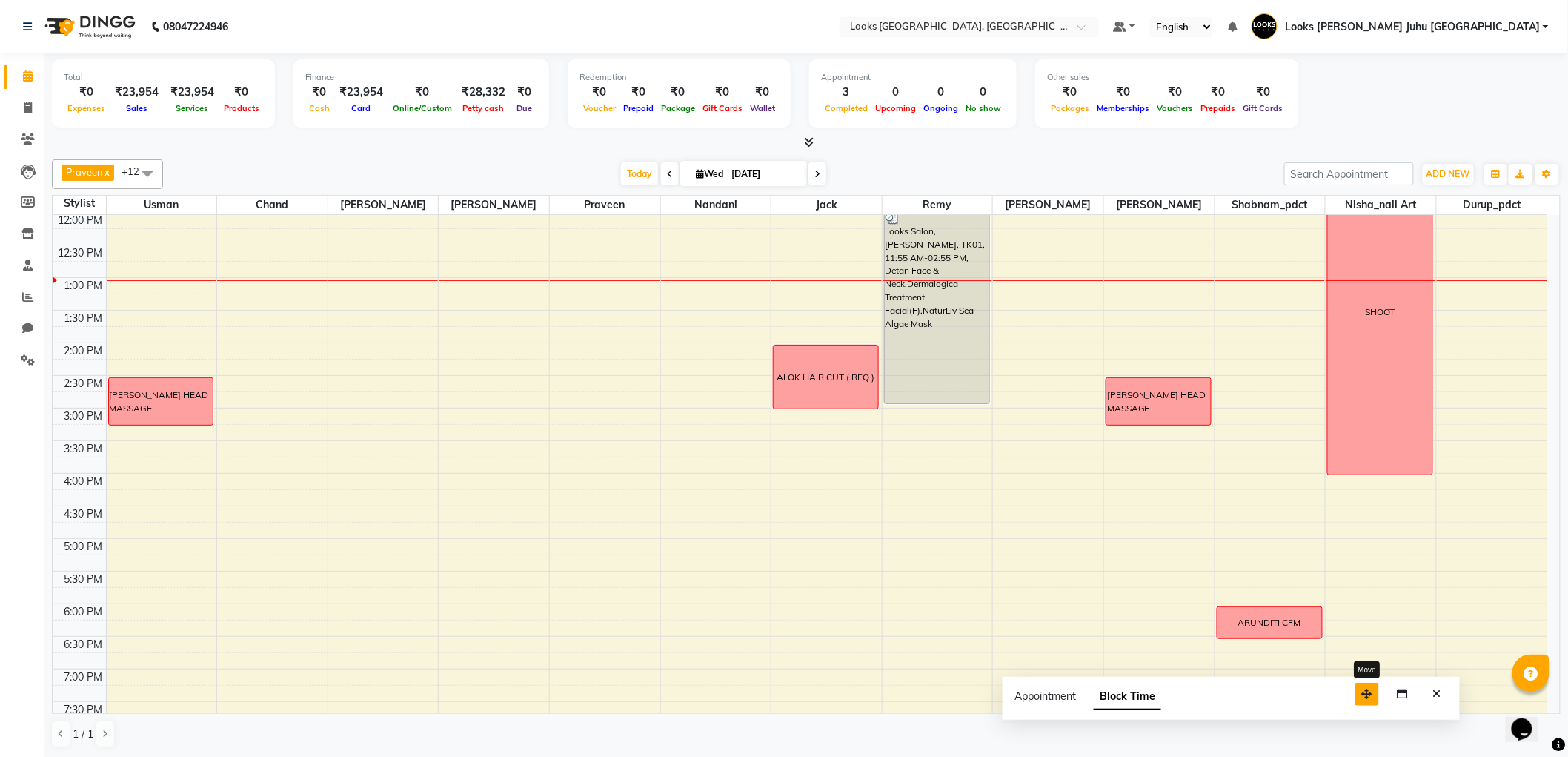
drag, startPoint x: 1466, startPoint y: 737, endPoint x: 1365, endPoint y: 699, distance: 107.9
click at [1365, 699] on icon "button" at bounding box center [1367, 694] width 11 height 11
click at [1441, 689] on button "Close" at bounding box center [1437, 694] width 21 height 23
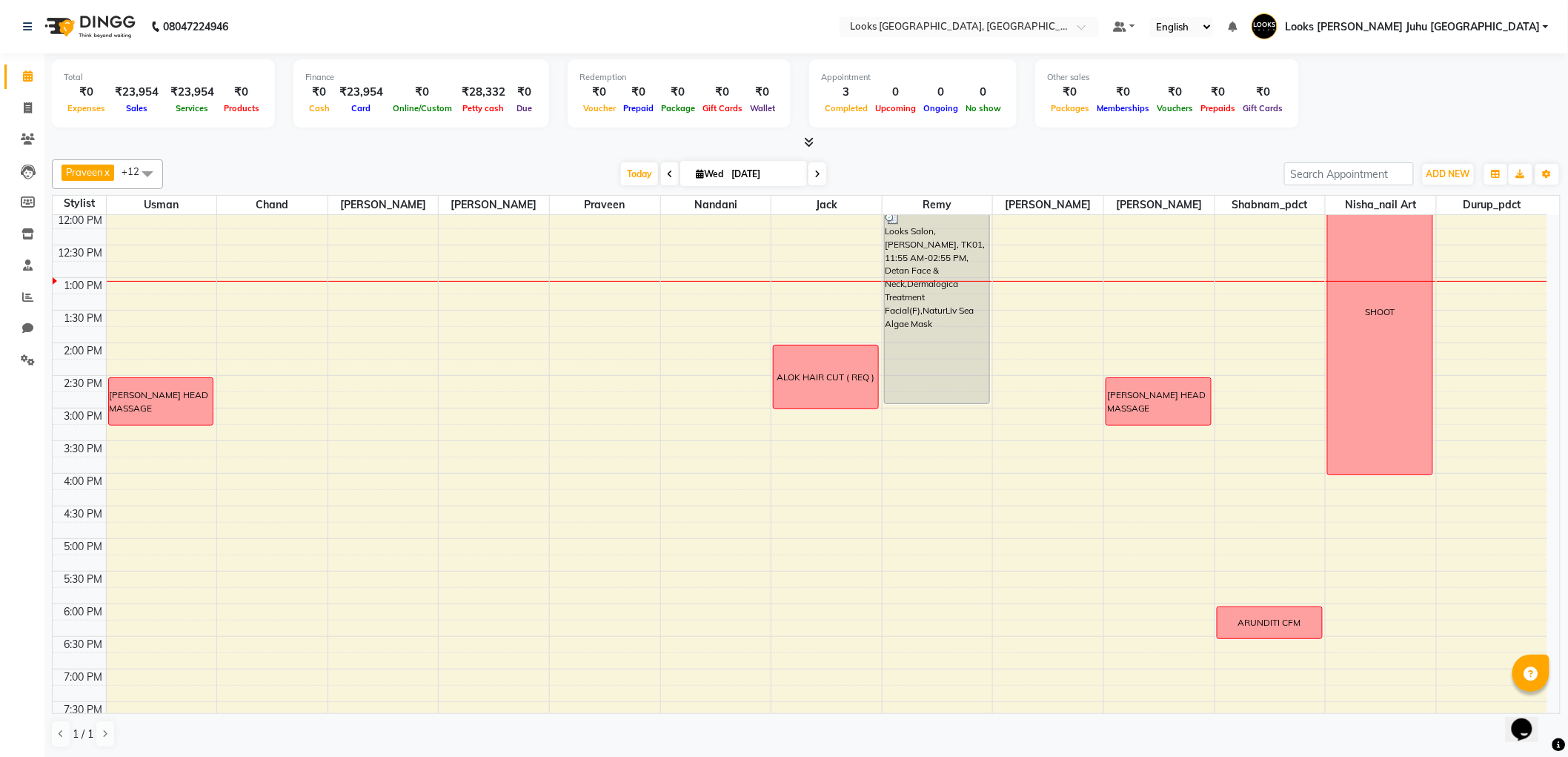
click at [722, 171] on span "Wed" at bounding box center [710, 173] width 35 height 11
select select "9"
select select "2025"
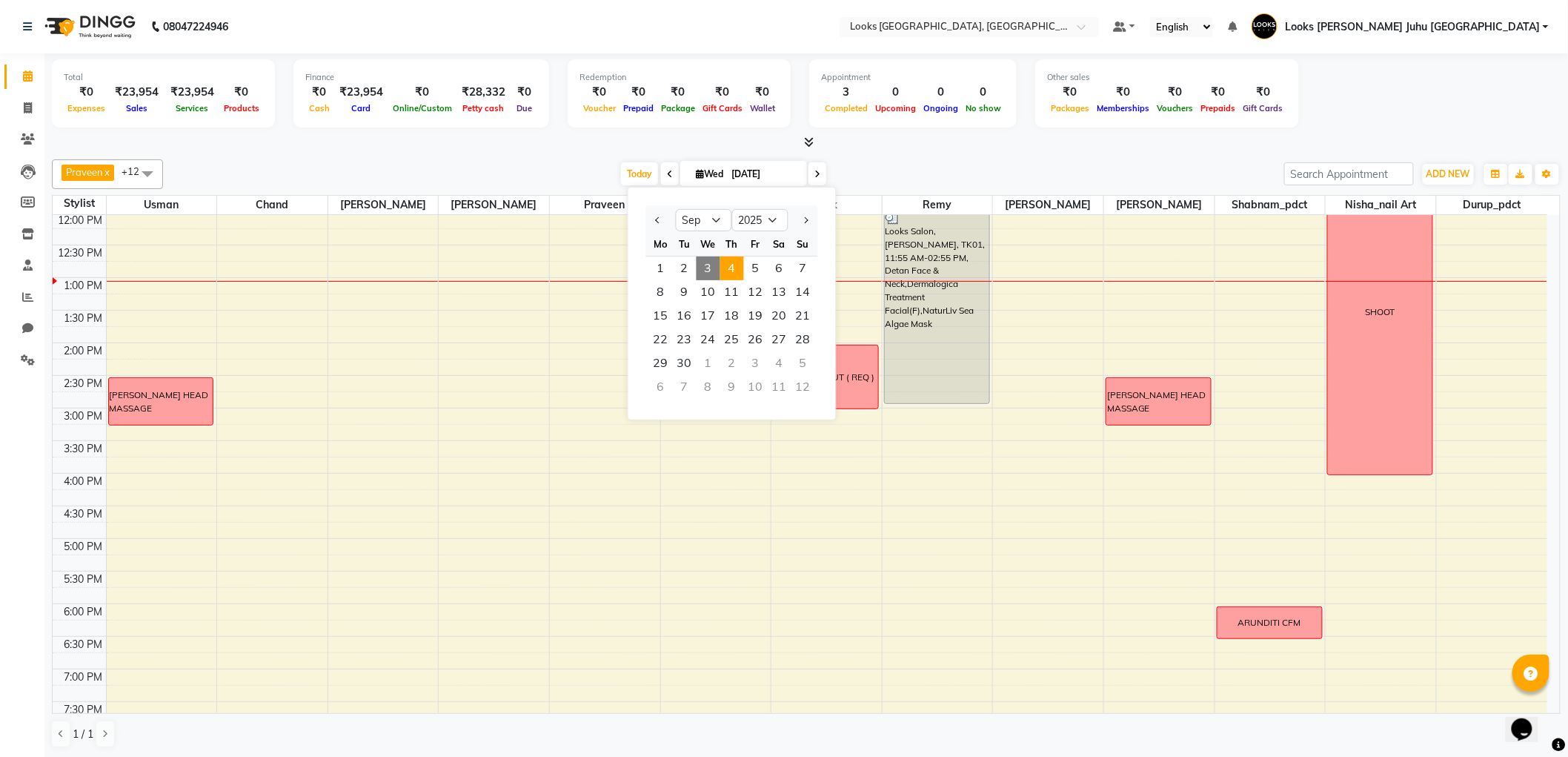
click at [730, 266] on span "4" at bounding box center [732, 268] width 24 height 24
type input "04-09-2025"
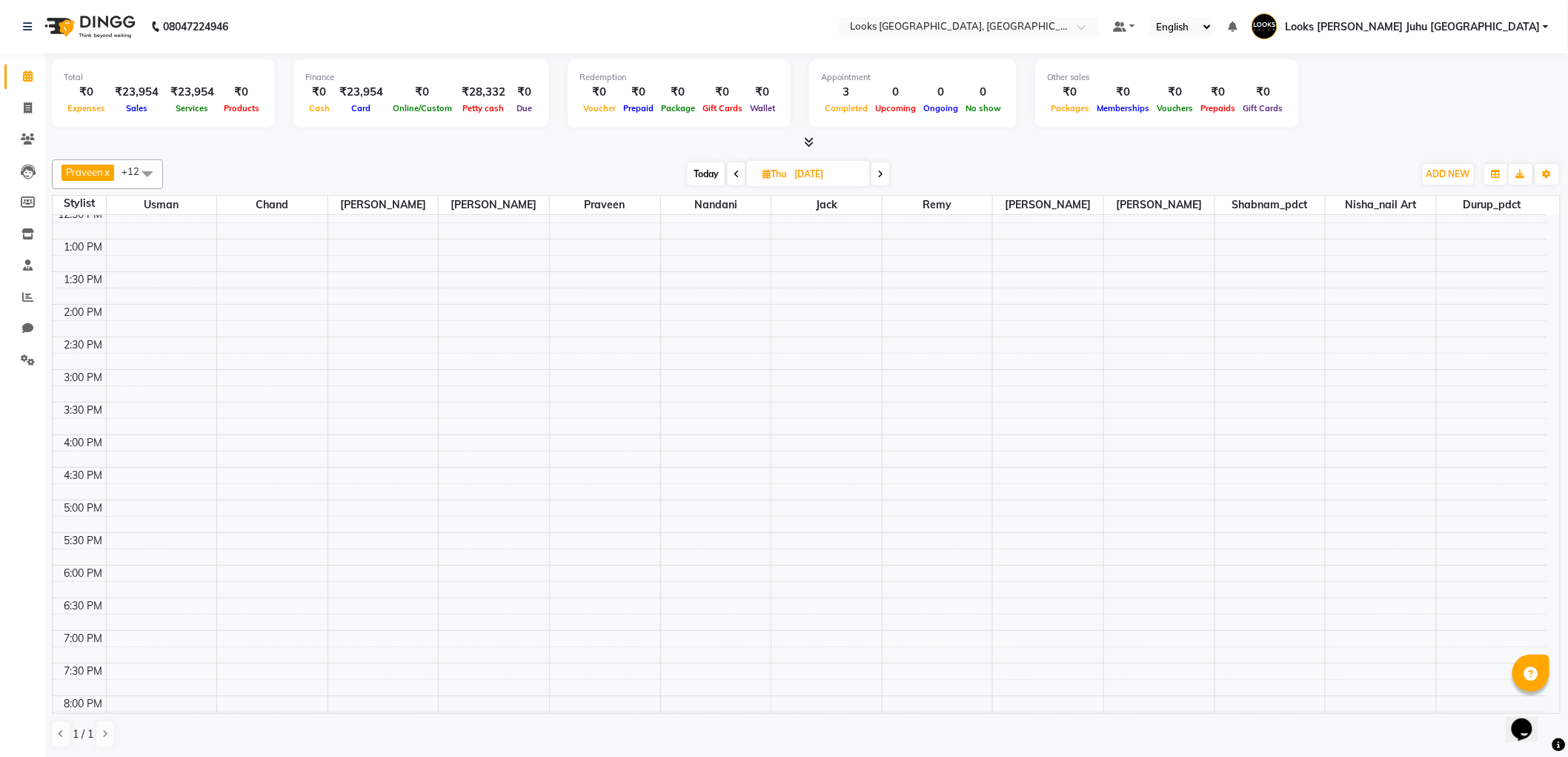
scroll to position [0, 0]
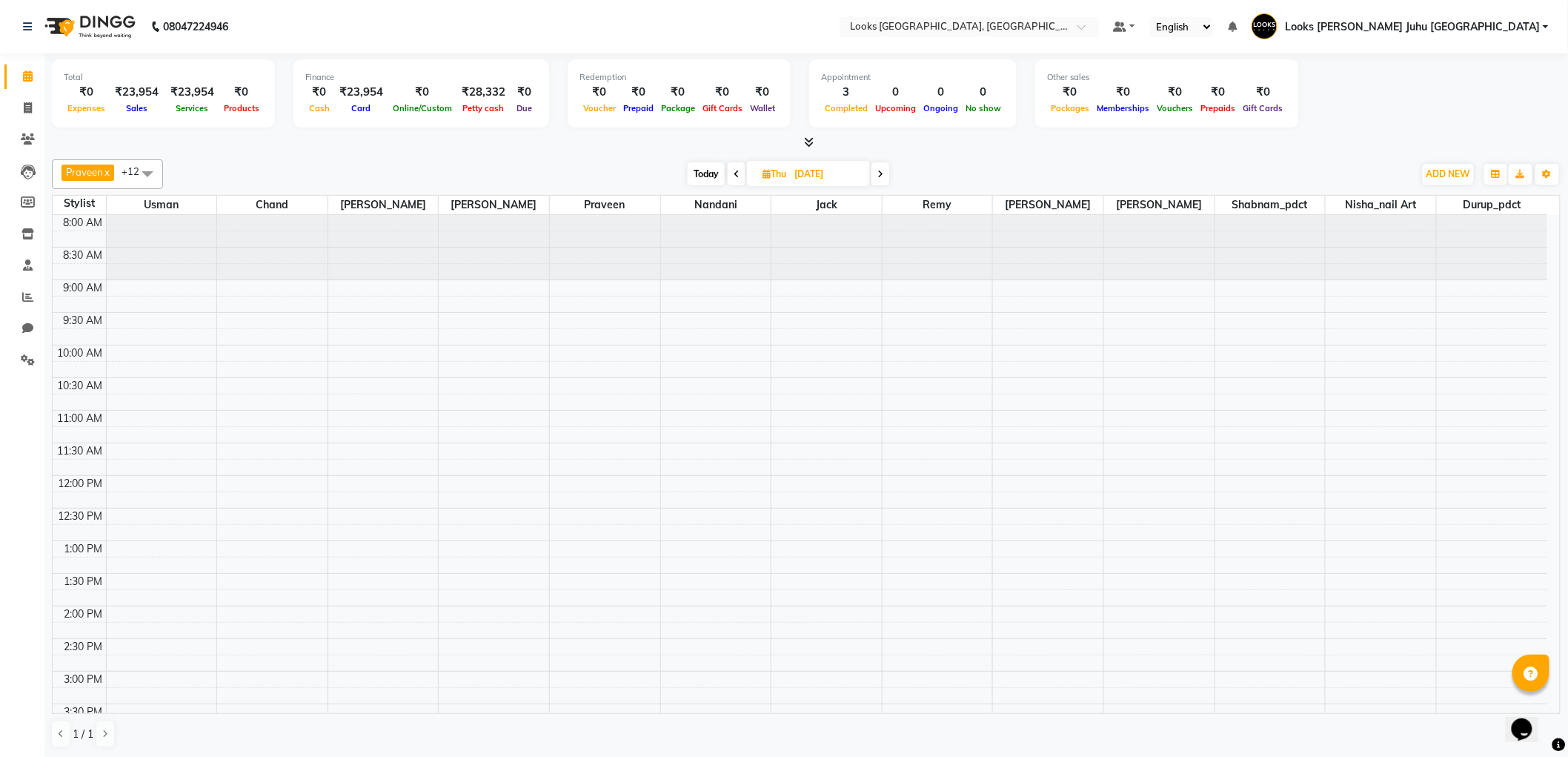
click at [1273, 418] on div "8:00 AM 8:30 AM 9:00 AM 9:30 AM 10:00 AM 10:30 AM 11:00 AM 11:30 AM 12:00 PM 12…" at bounding box center [800, 703] width 1495 height 978
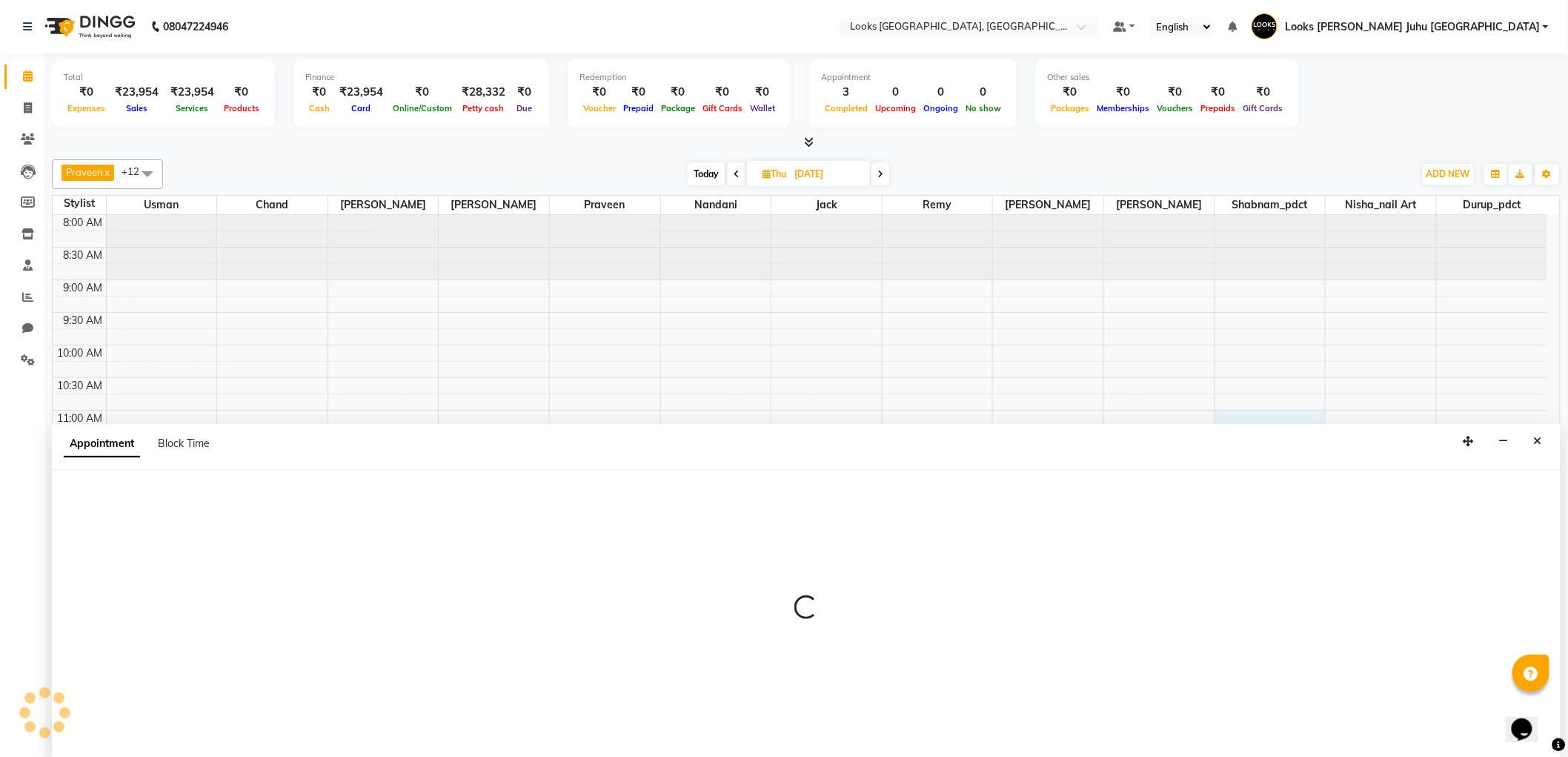
scroll to position [1, 0]
select select "45758"
select select "tentative"
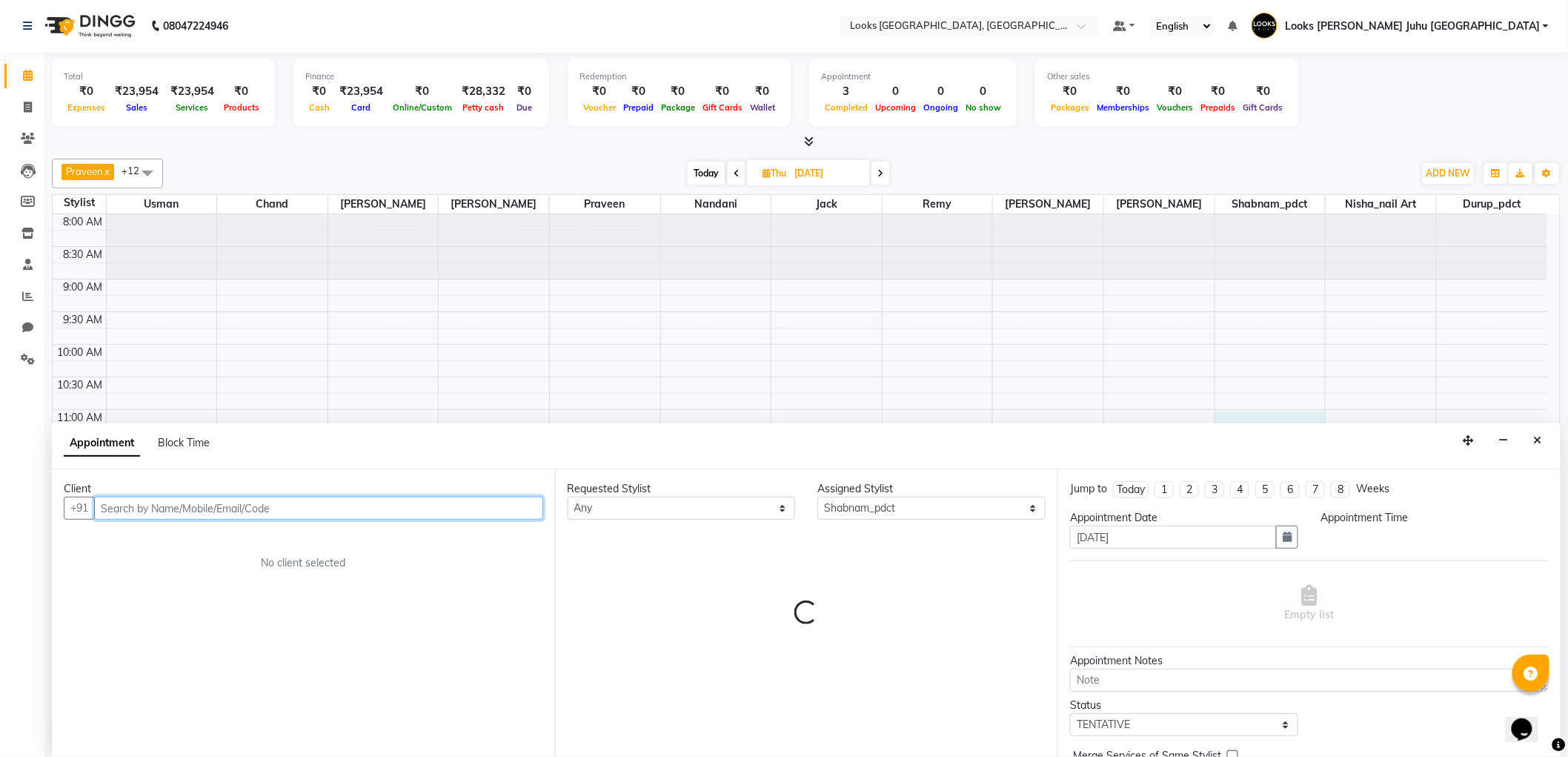
select select "660"
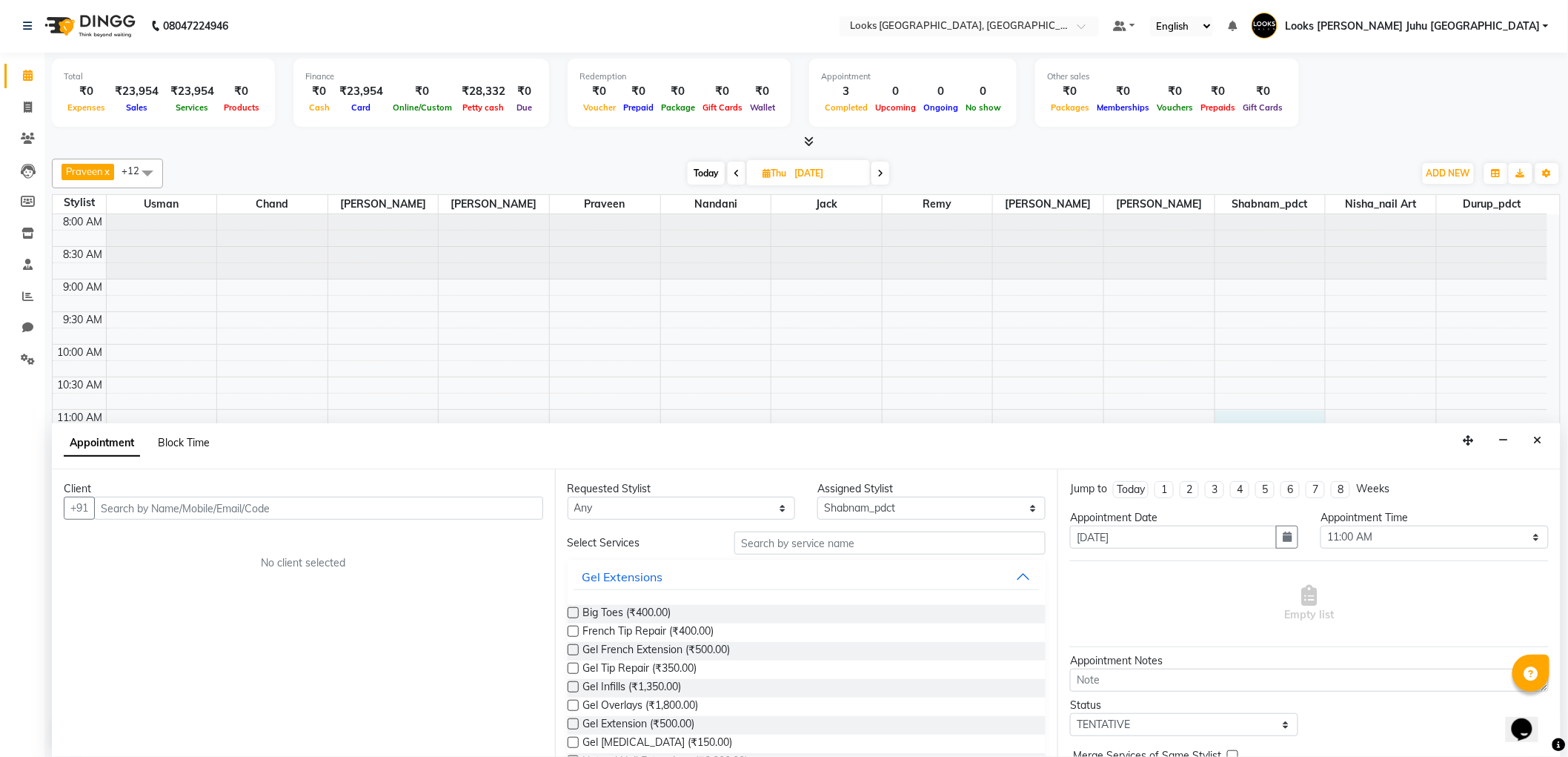
click at [201, 448] on span "Block Time" at bounding box center [184, 442] width 52 height 13
select select "45758"
select select "660"
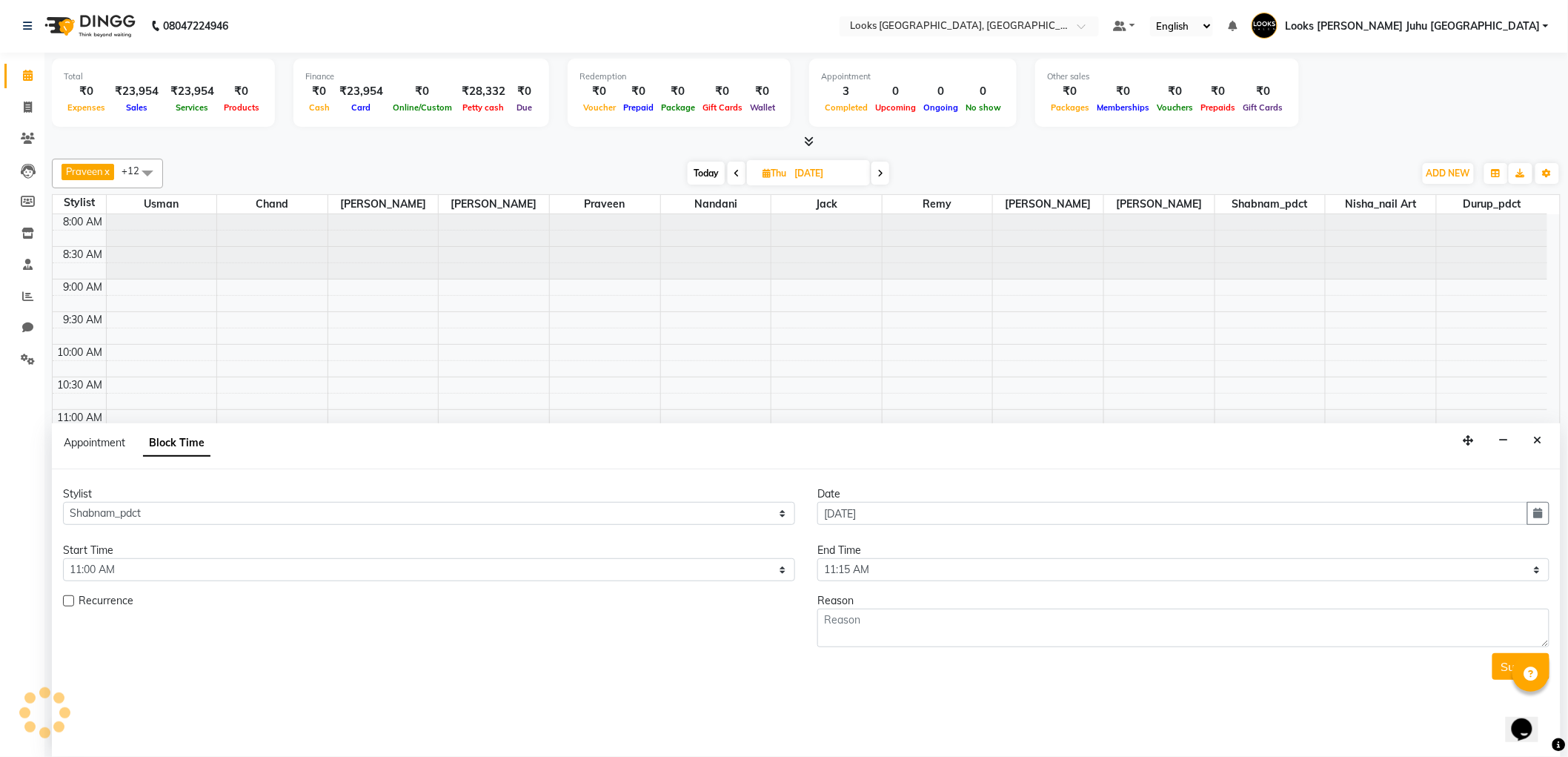
scroll to position [328, 0]
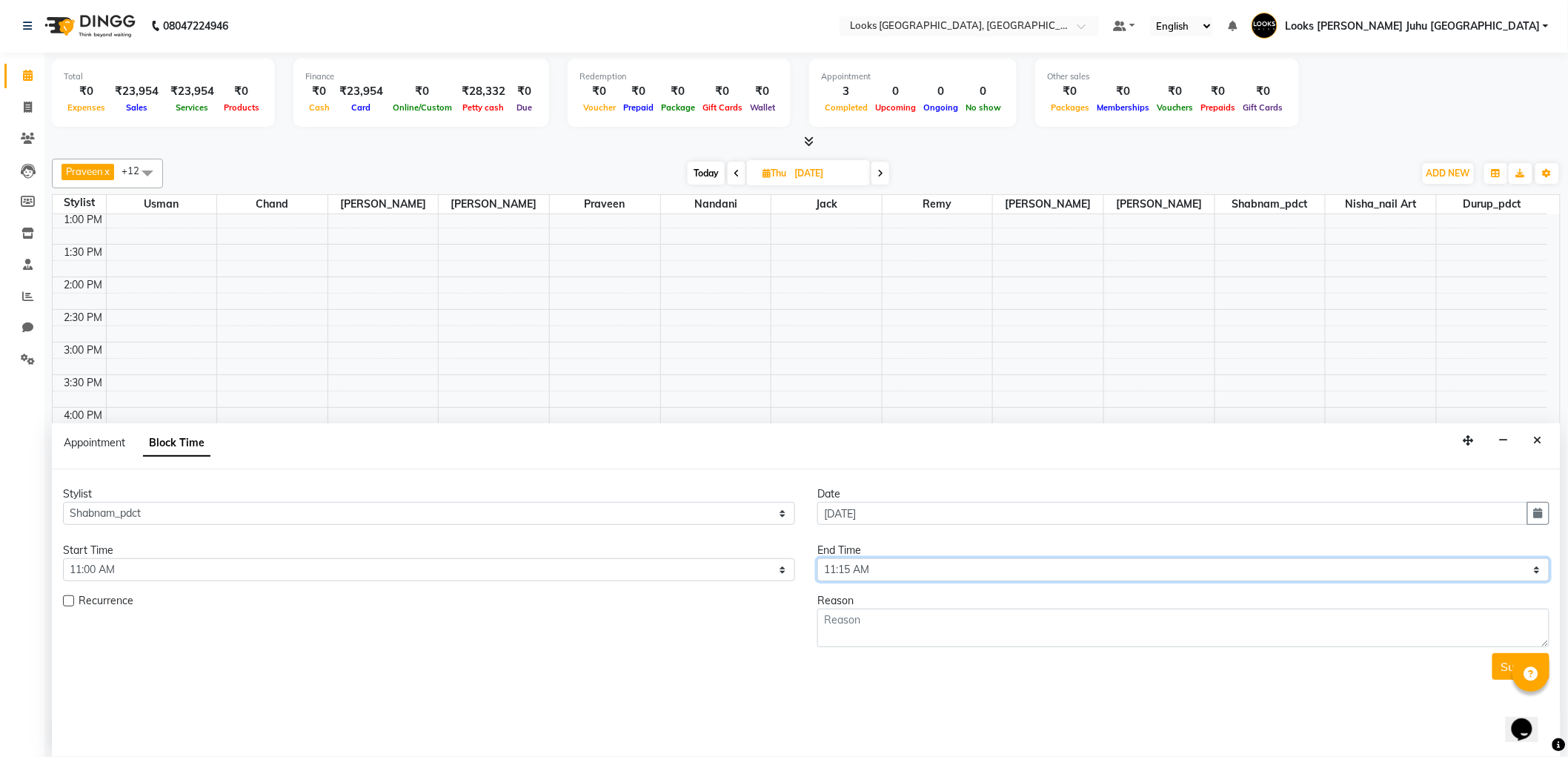
click at [894, 572] on select "Select 09:00 AM 09:15 AM 09:30 AM 09:45 AM 10:00 AM 10:15 AM 10:30 AM 10:45 AM …" at bounding box center [1184, 570] width 733 height 23
select select "720"
click at [818, 558] on select "Select 09:00 AM 09:15 AM 09:30 AM 09:45 AM 10:00 AM 10:15 AM 10:30 AM 10:45 AM …" at bounding box center [1184, 570] width 733 height 23
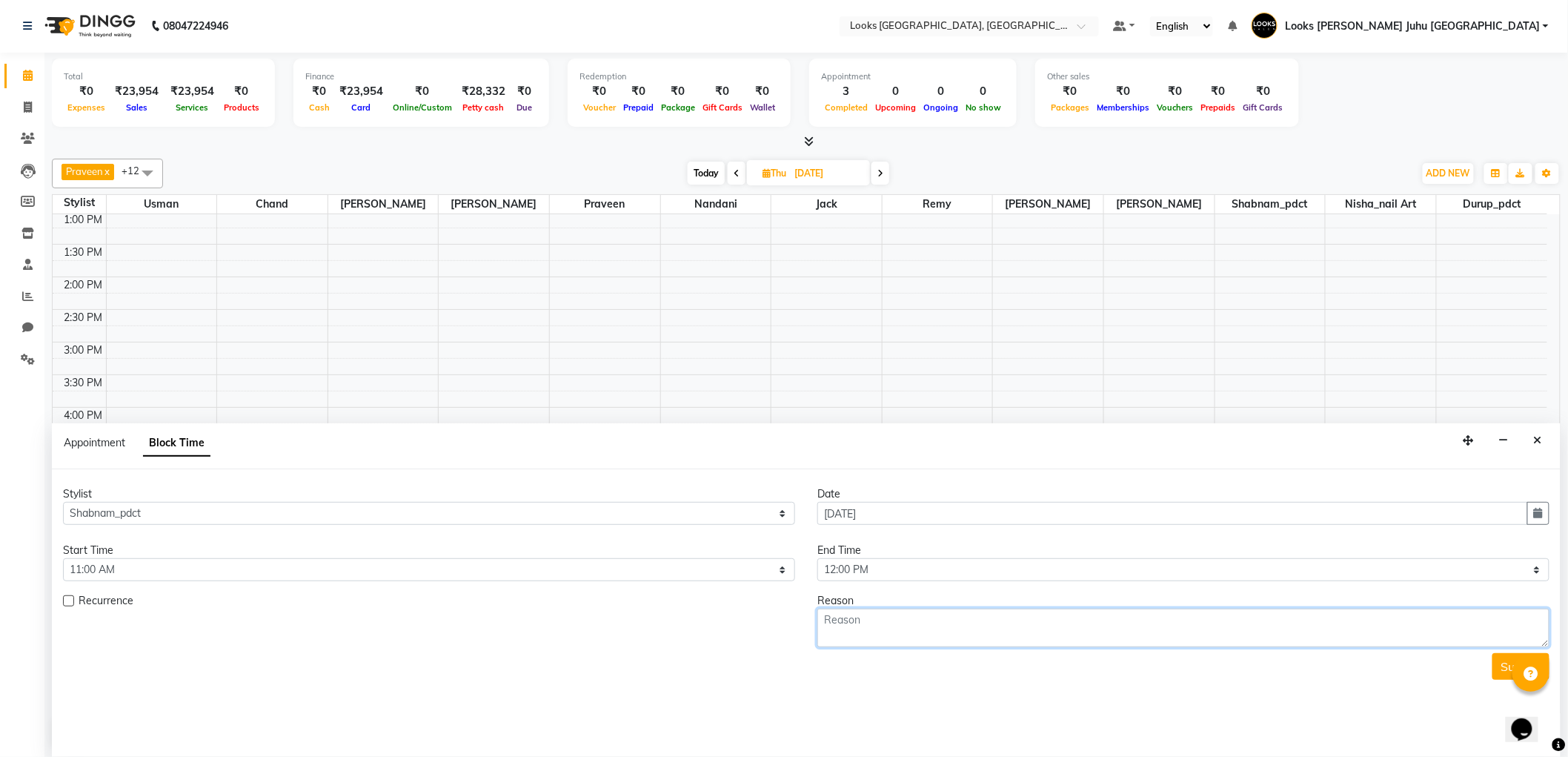
click at [876, 629] on textarea at bounding box center [1184, 628] width 733 height 39
type textarea "JVP"
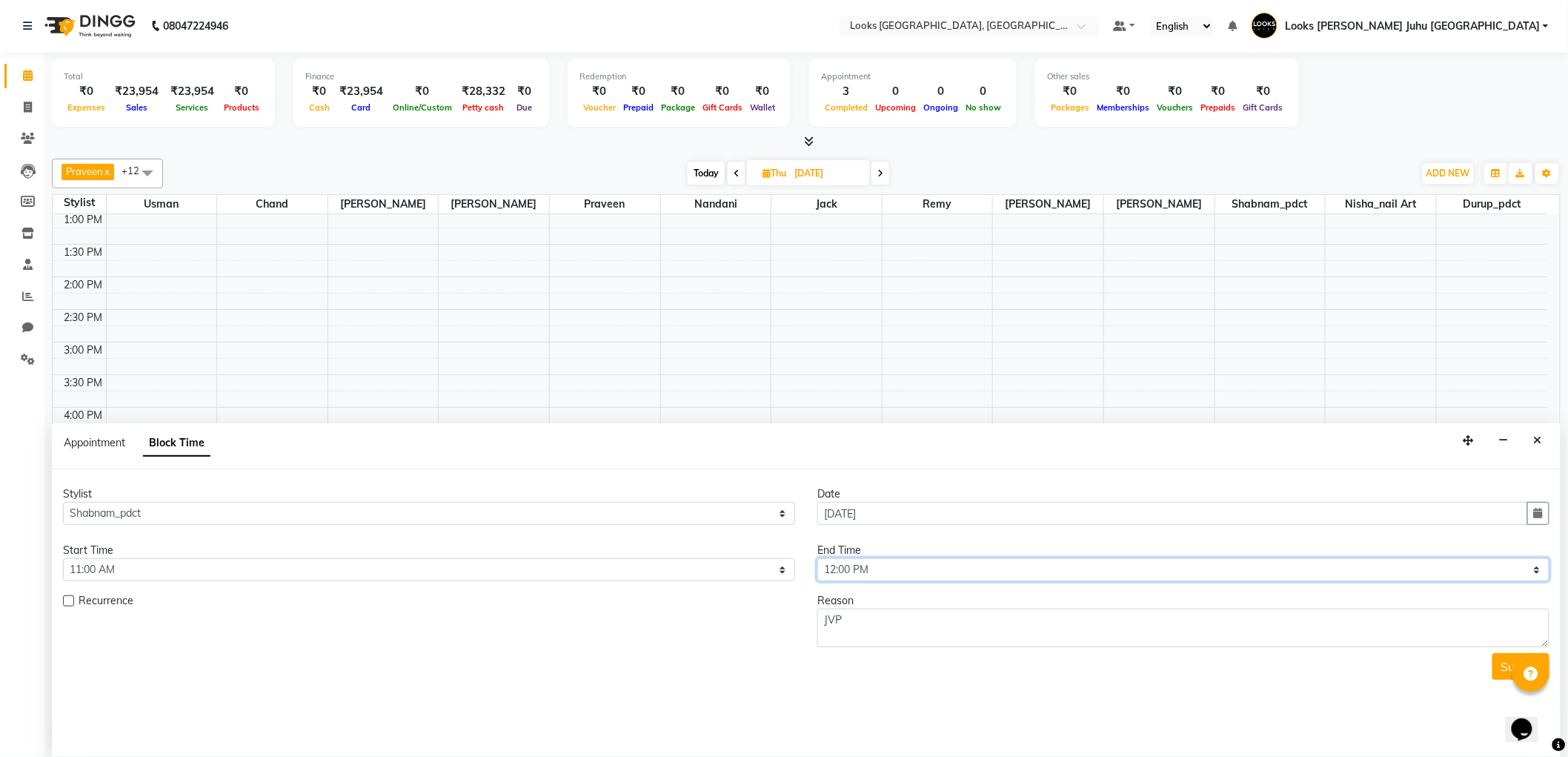
click at [1017, 575] on select "Select 09:00 AM 09:15 AM 09:30 AM 09:45 AM 10:00 AM 10:15 AM 10:30 AM 10:45 AM …" at bounding box center [1184, 570] width 733 height 23
select select "750"
click at [818, 558] on select "Select 09:00 AM 09:15 AM 09:30 AM 09:45 AM 10:00 AM 10:15 AM 10:30 AM 10:45 AM …" at bounding box center [1184, 570] width 733 height 23
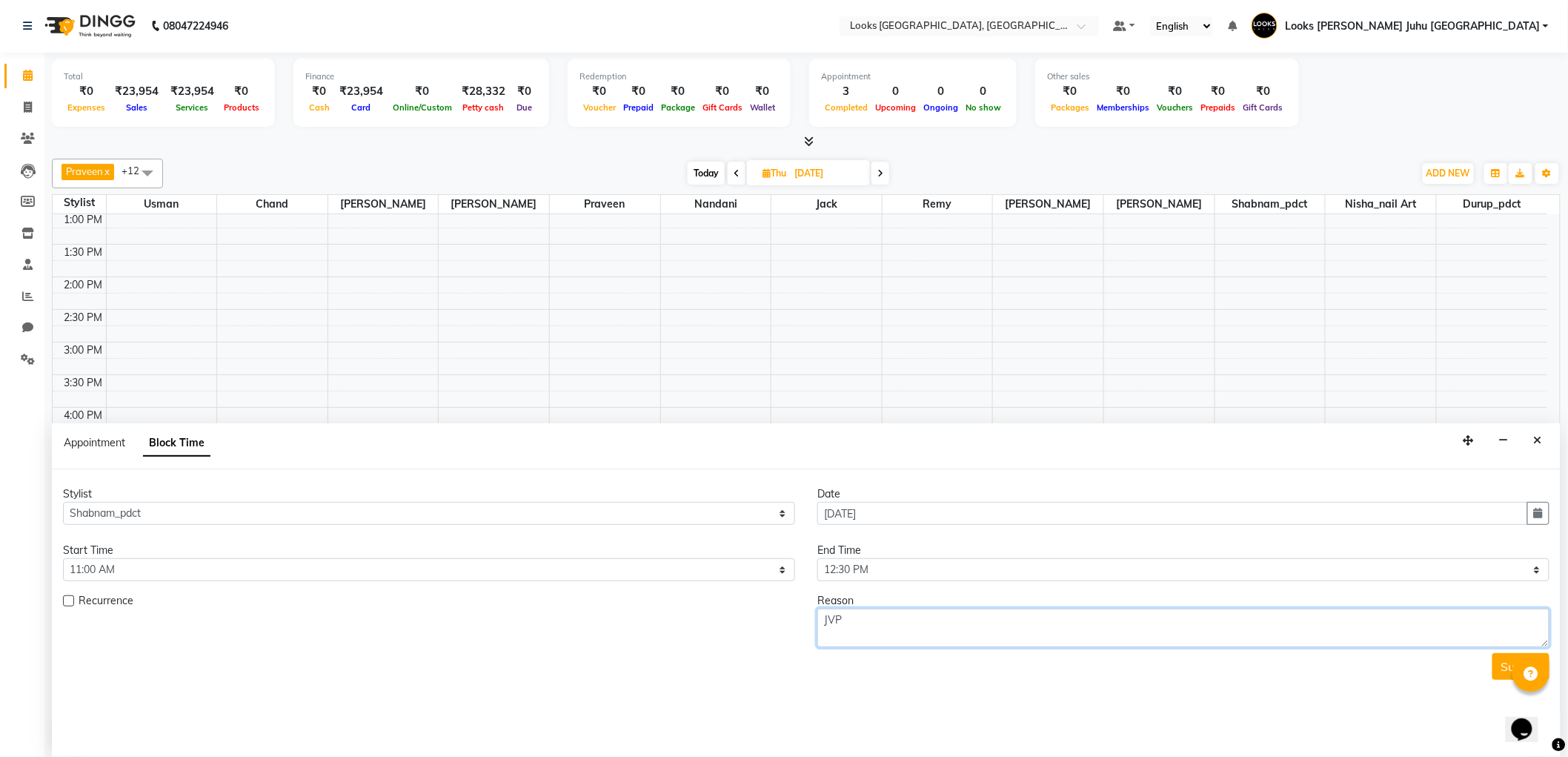
click at [988, 624] on textarea "JVP" at bounding box center [1184, 628] width 733 height 39
type textarea "JVPD"
click at [1496, 667] on button "Submit" at bounding box center [1521, 666] width 57 height 26
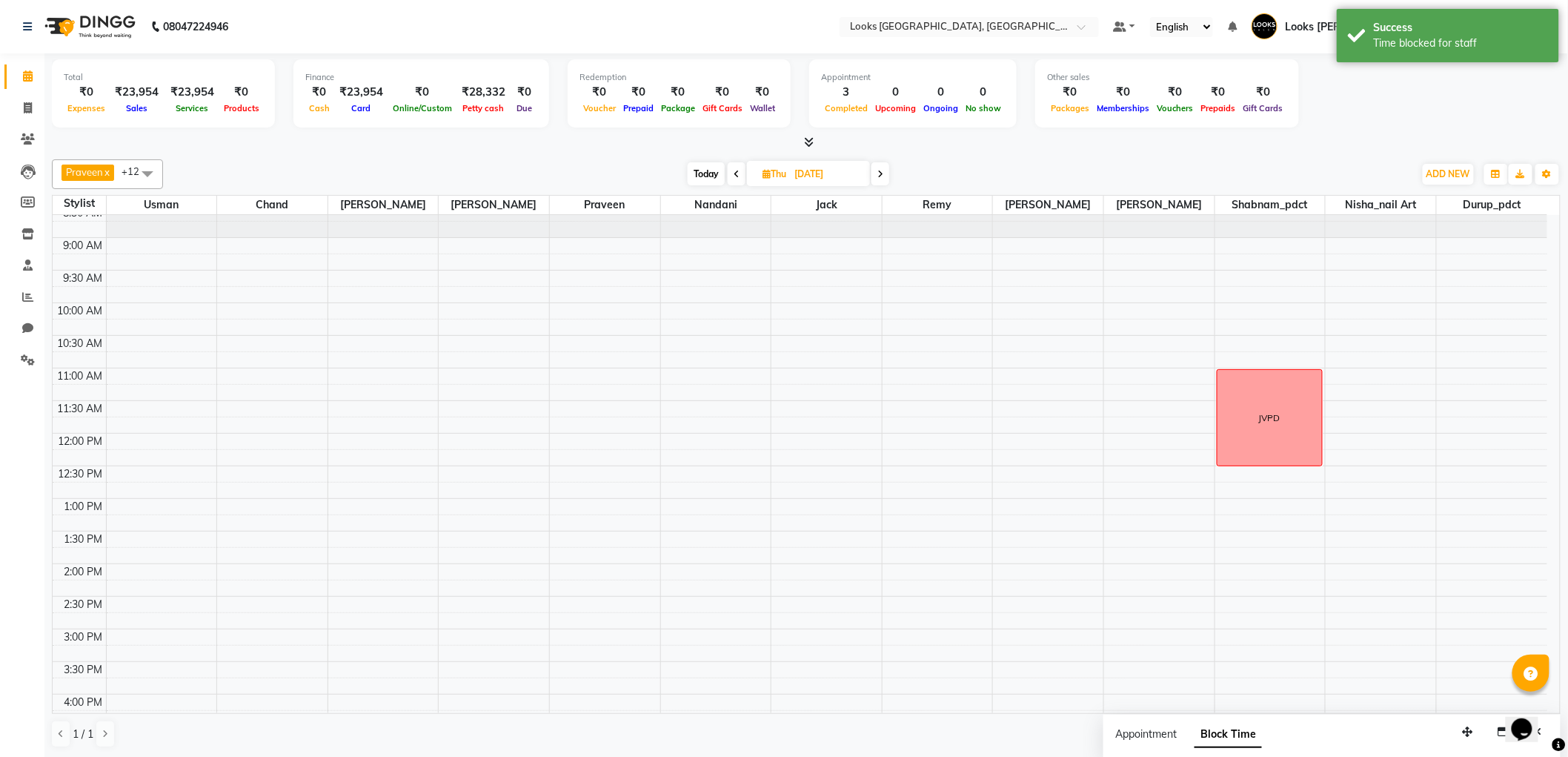
scroll to position [25, 0]
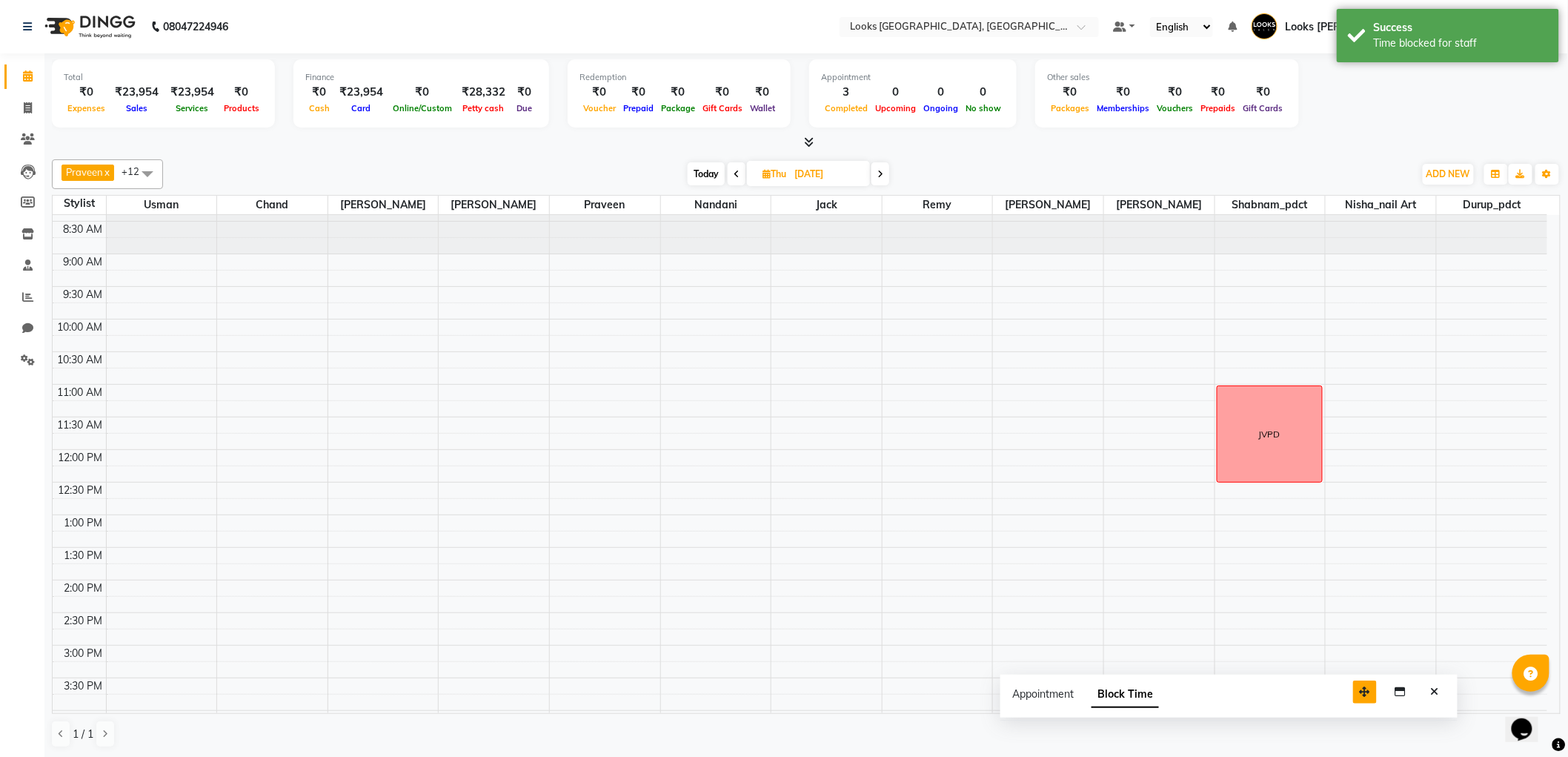
drag, startPoint x: 1469, startPoint y: 724, endPoint x: 1342, endPoint y: 681, distance: 134.1
click at [1353, 681] on button "button" at bounding box center [1365, 692] width 24 height 23
click at [1419, 691] on icon "Close" at bounding box center [1415, 688] width 8 height 11
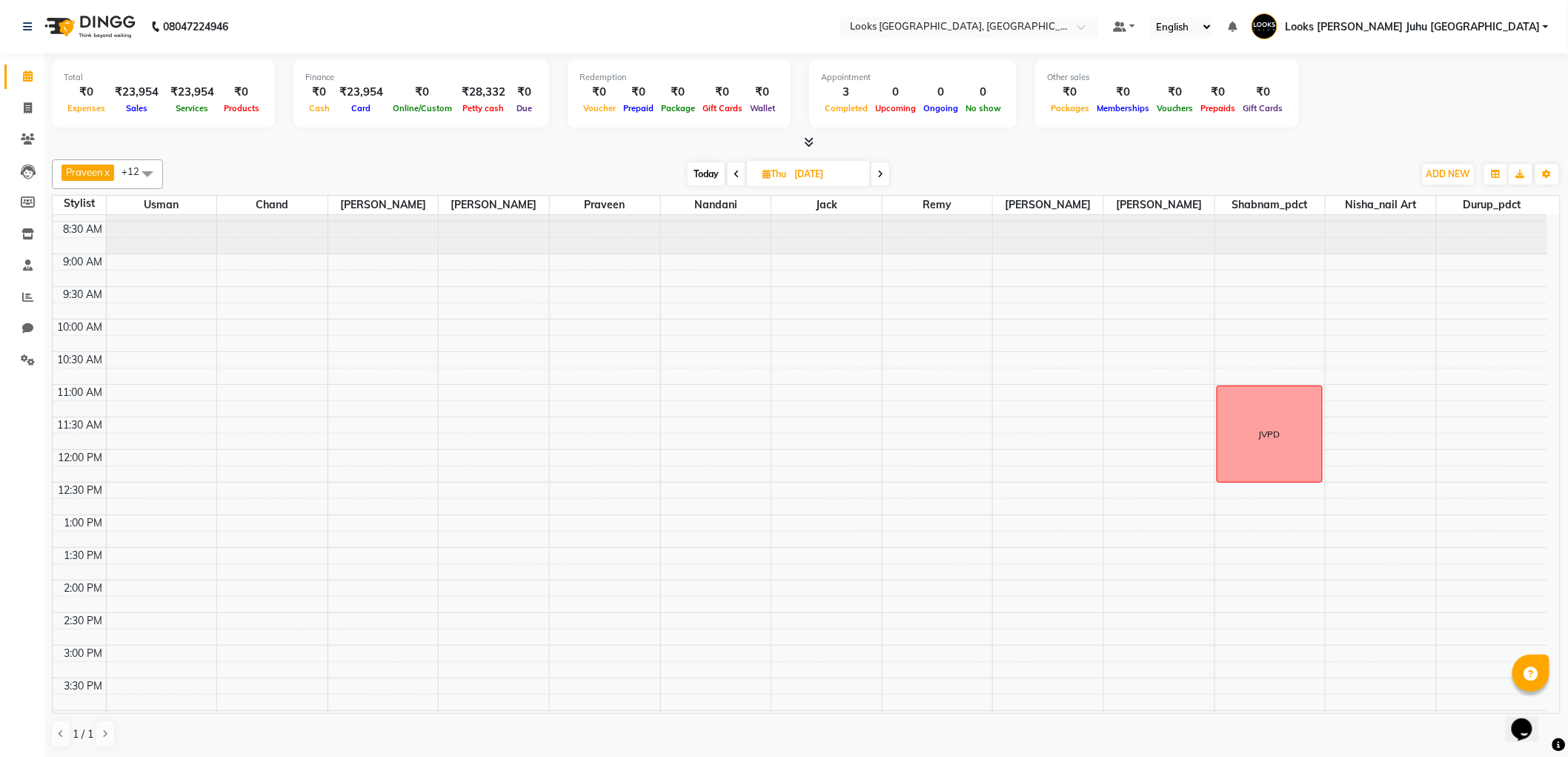
click at [700, 173] on span "Today" at bounding box center [706, 174] width 37 height 23
type input "[DATE]"
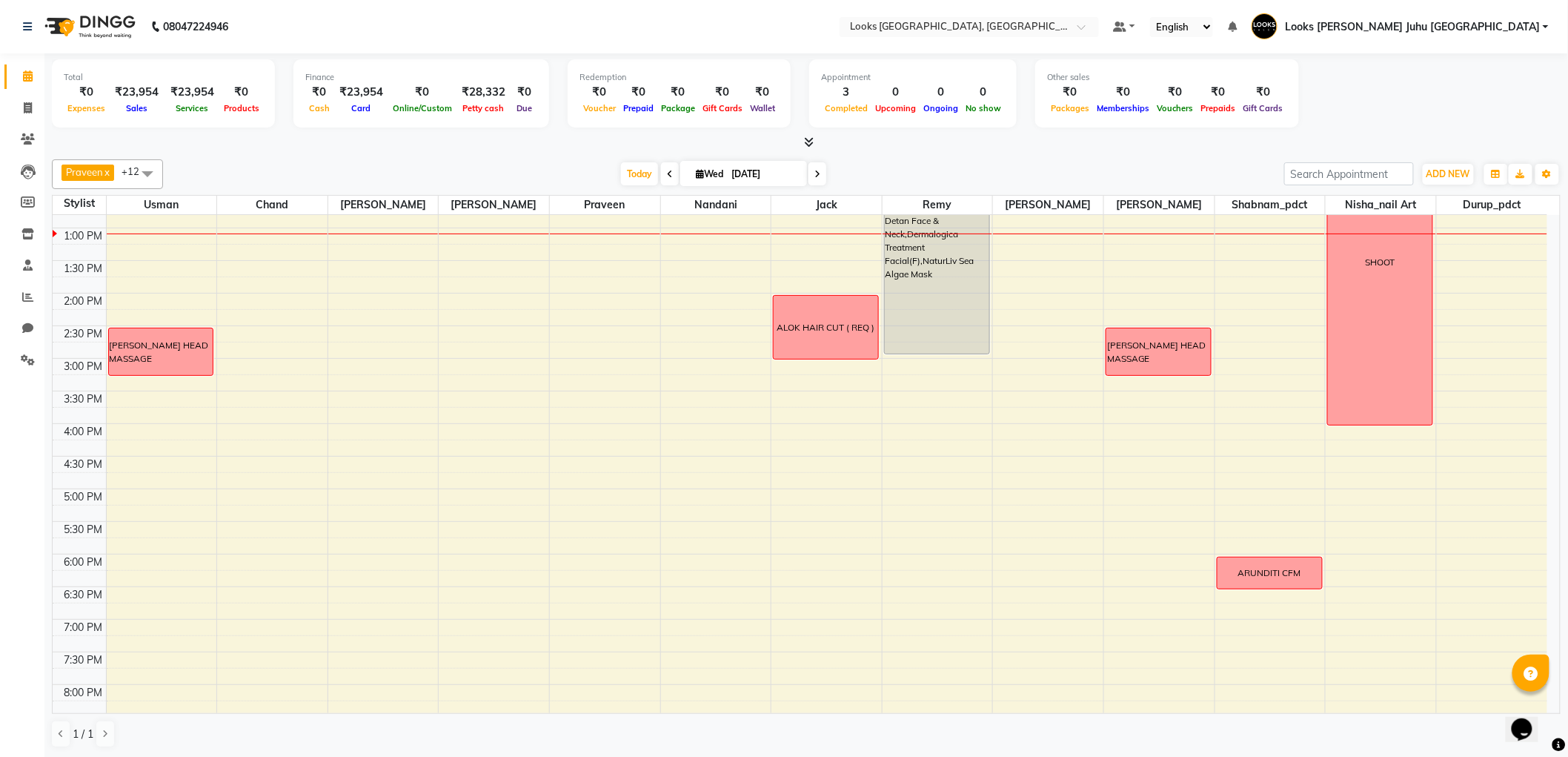
scroll to position [328, 0]
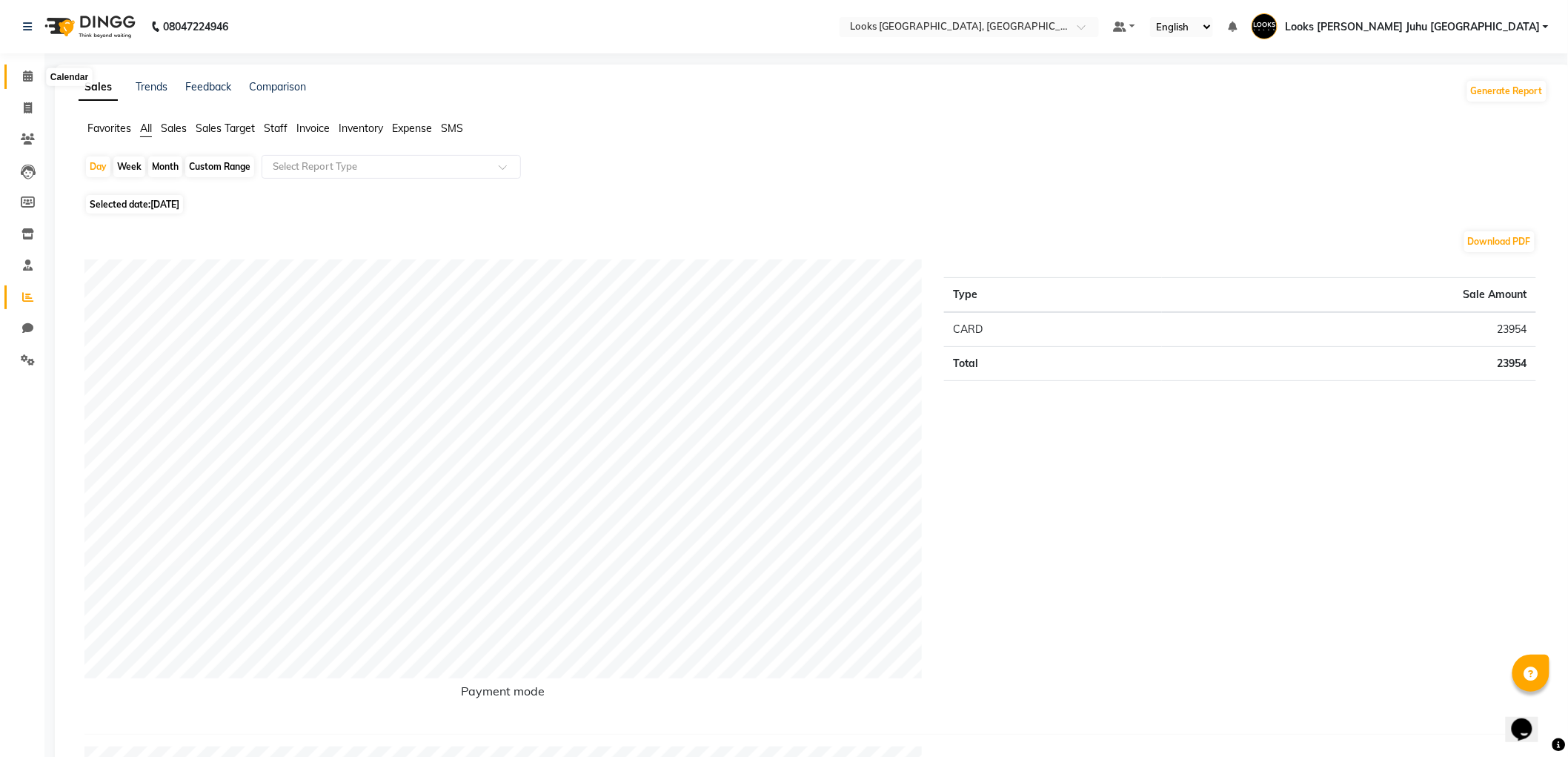
click at [23, 75] on icon at bounding box center [27, 76] width 10 height 11
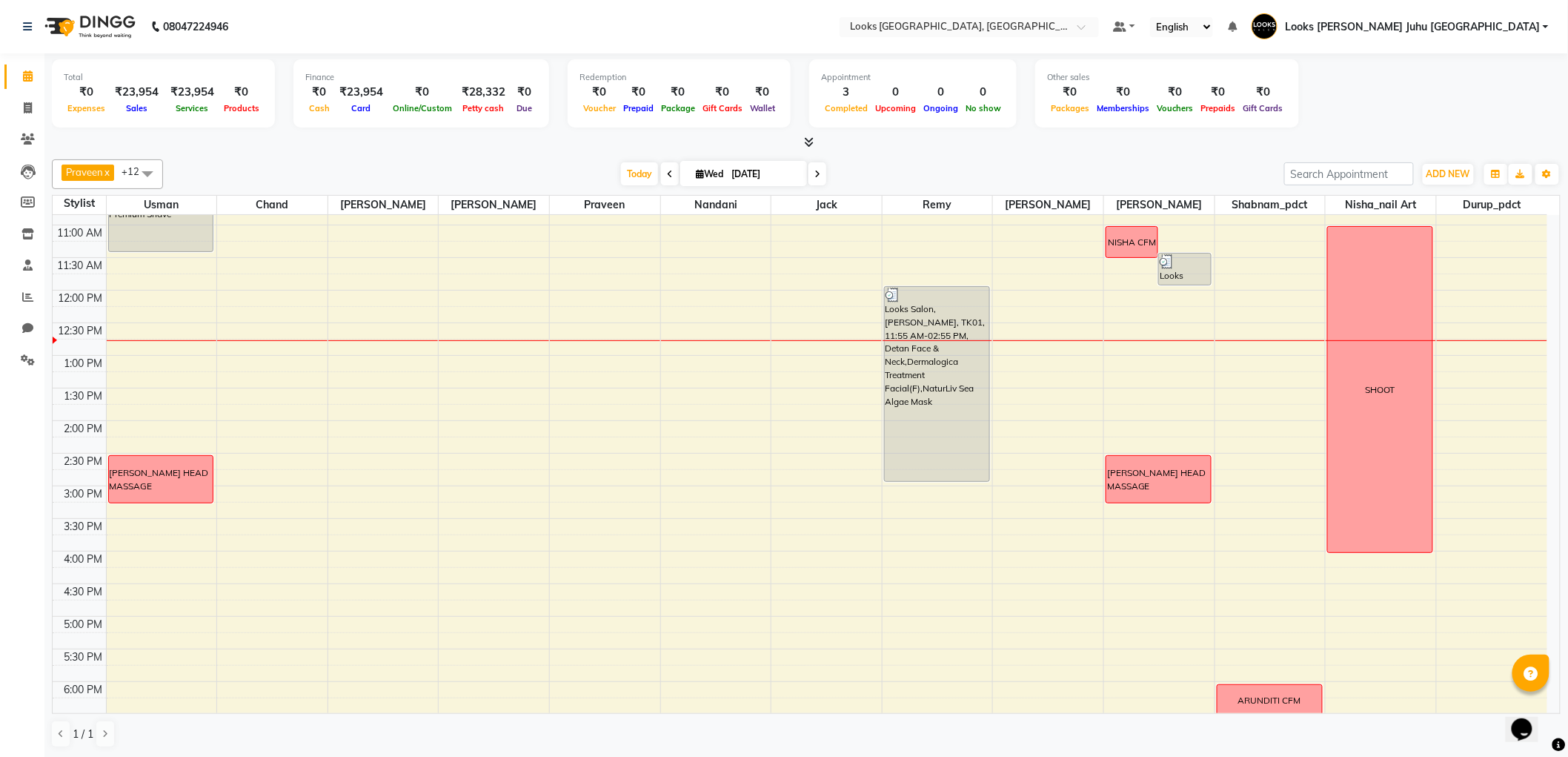
scroll to position [181, 0]
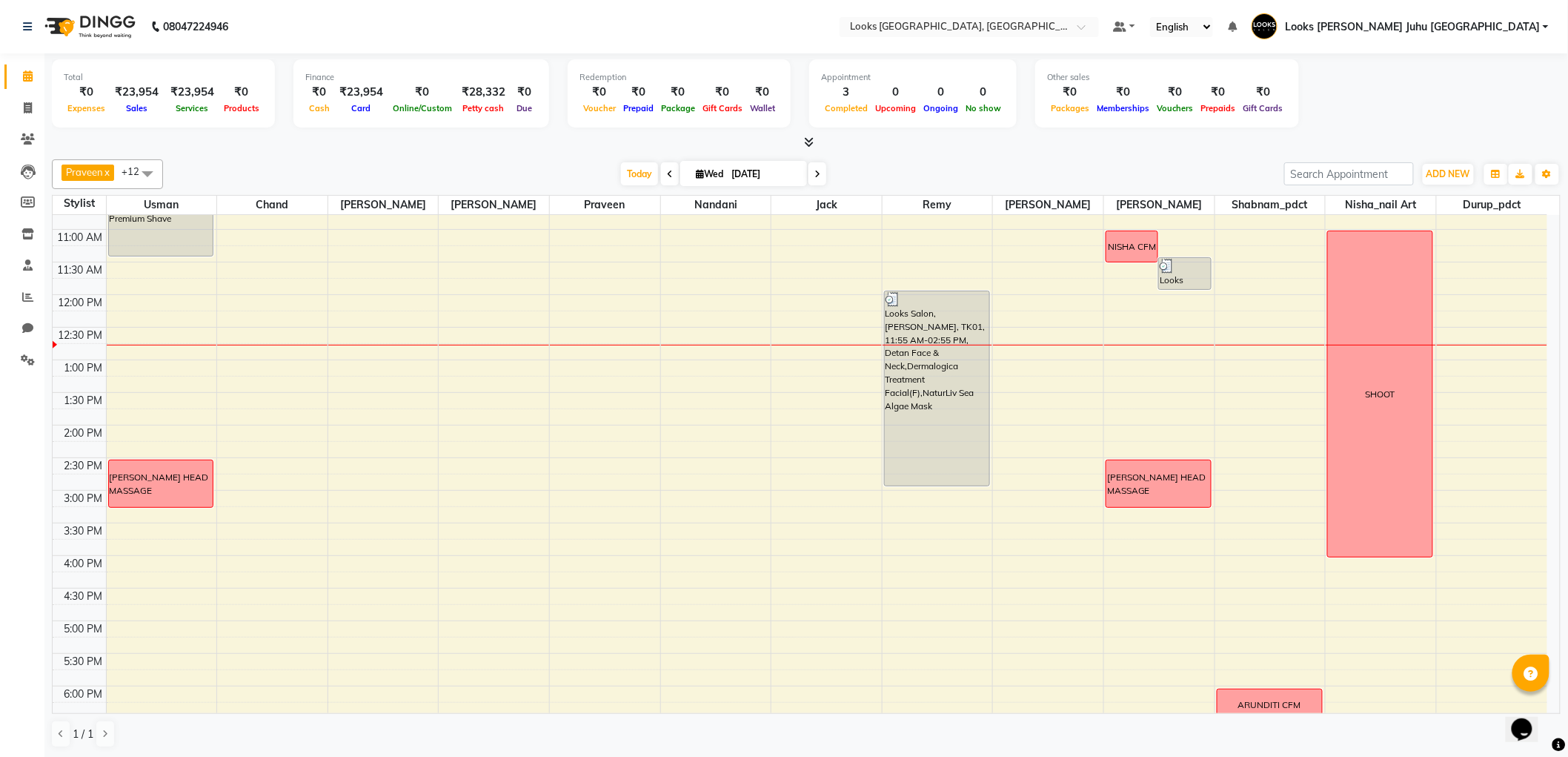
click at [1395, 411] on div "SHOOT" at bounding box center [1380, 394] width 105 height 325
click at [1186, 175] on div "[DATE] [DATE]" at bounding box center [724, 173] width 1106 height 22
drag, startPoint x: 482, startPoint y: 169, endPoint x: 478, endPoint y: 179, distance: 10.8
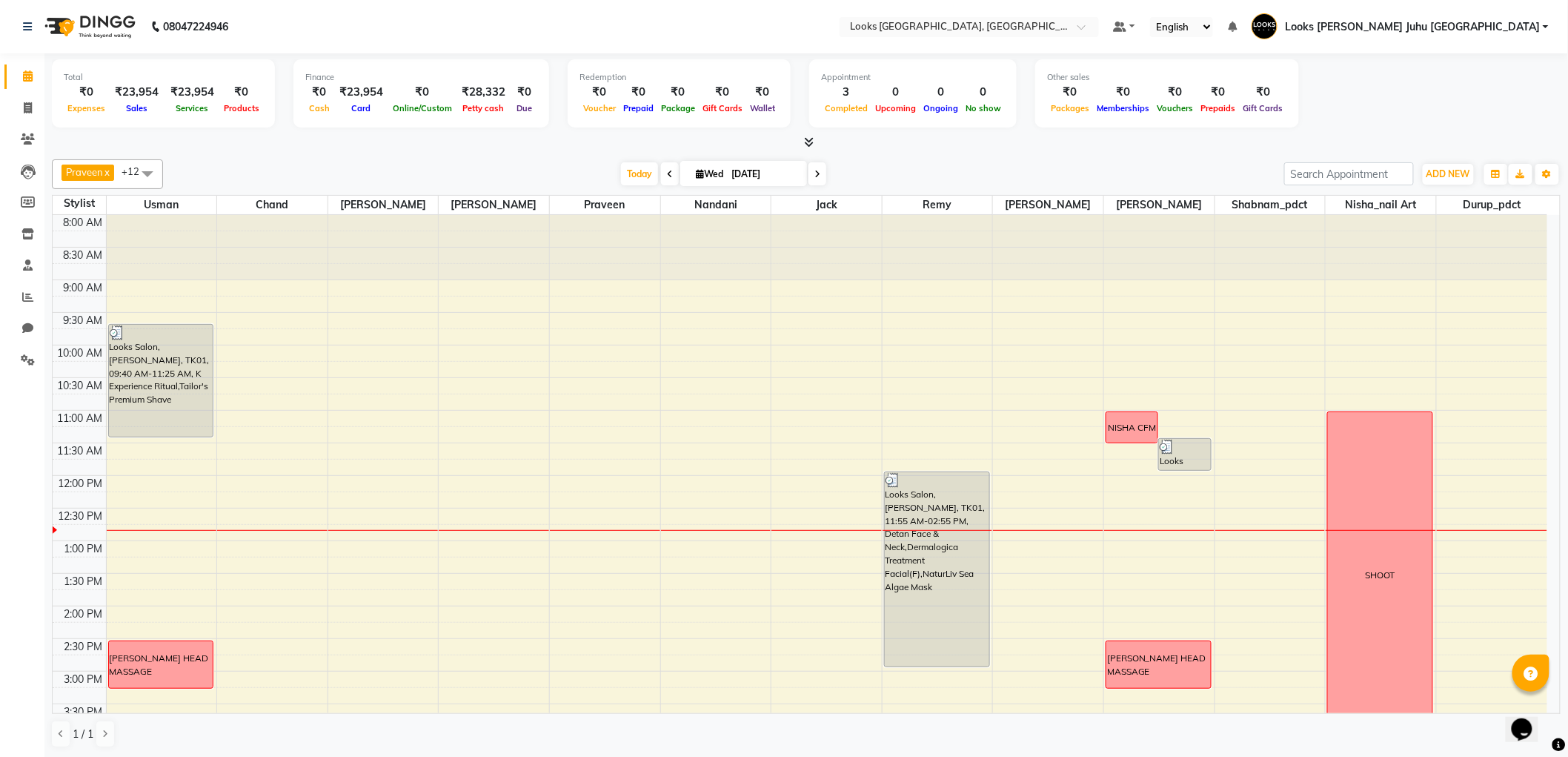
click at [902, 169] on div "[DATE] [DATE]" at bounding box center [724, 173] width 1106 height 22
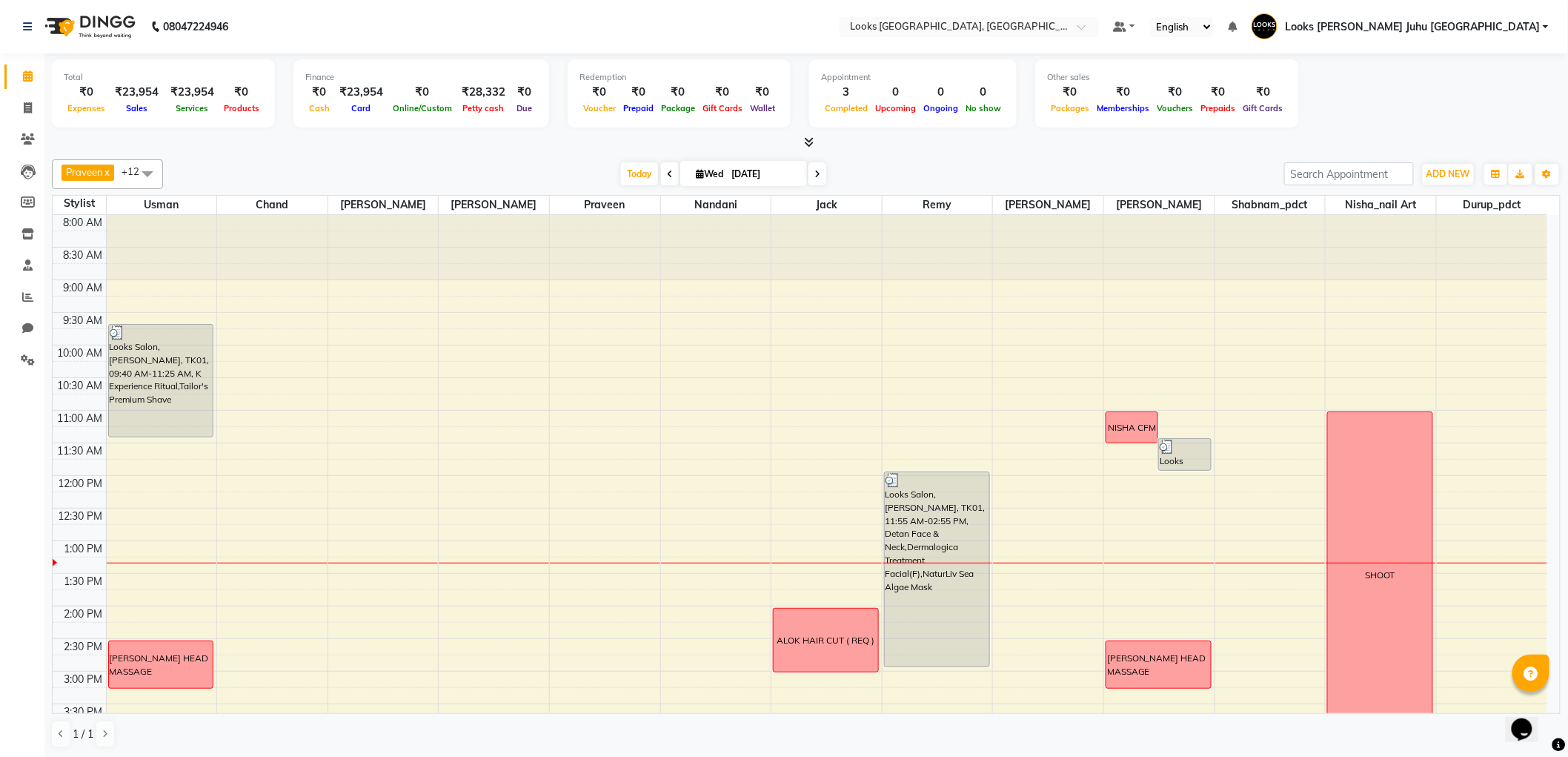
scroll to position [302, 0]
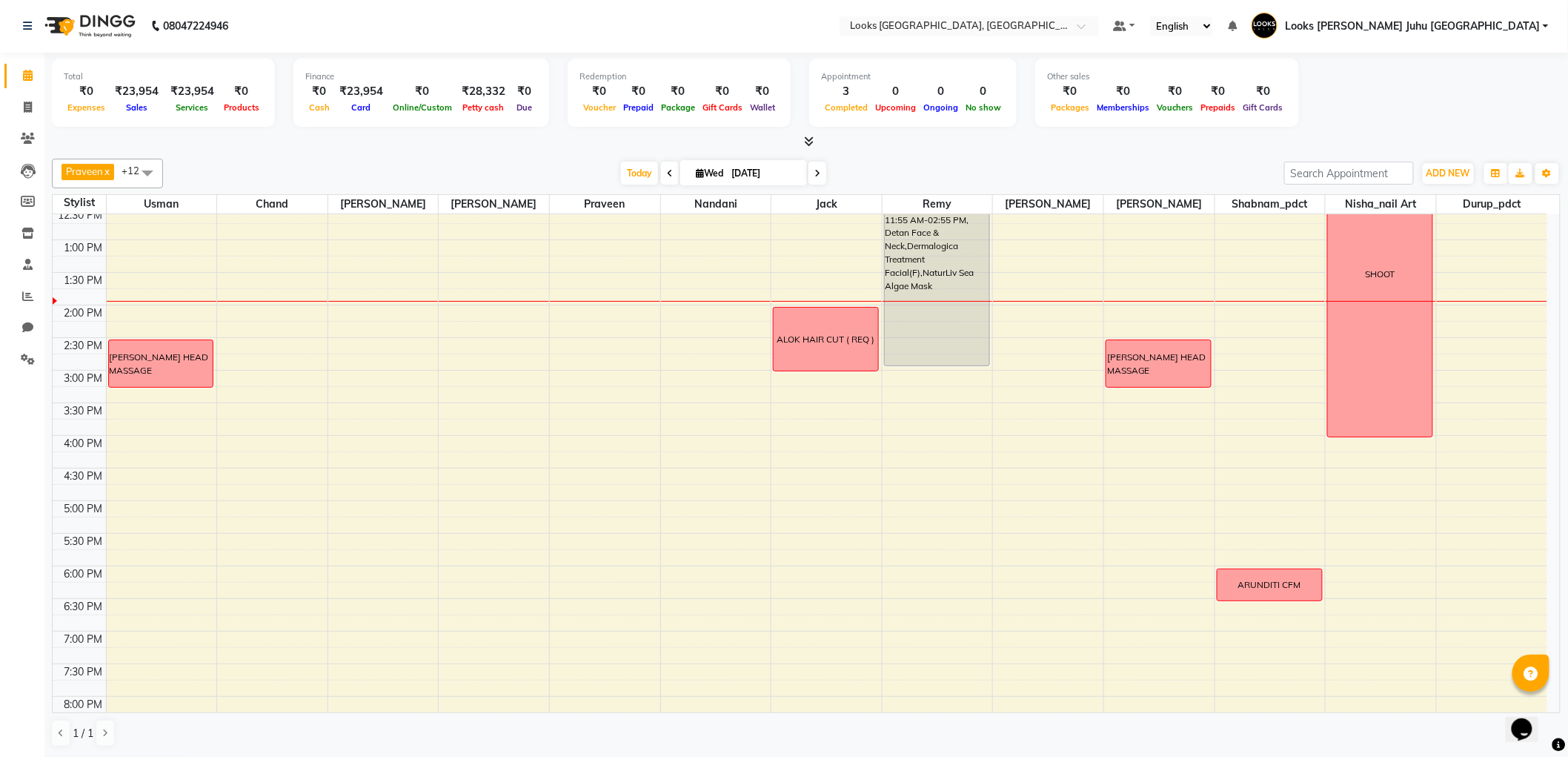
scroll to position [302, 0]
click at [817, 336] on div "ALOK HAIR CUT ( REQ )" at bounding box center [826, 338] width 98 height 13
click at [872, 397] on span "Edit Block Time" at bounding box center [879, 403] width 71 height 16
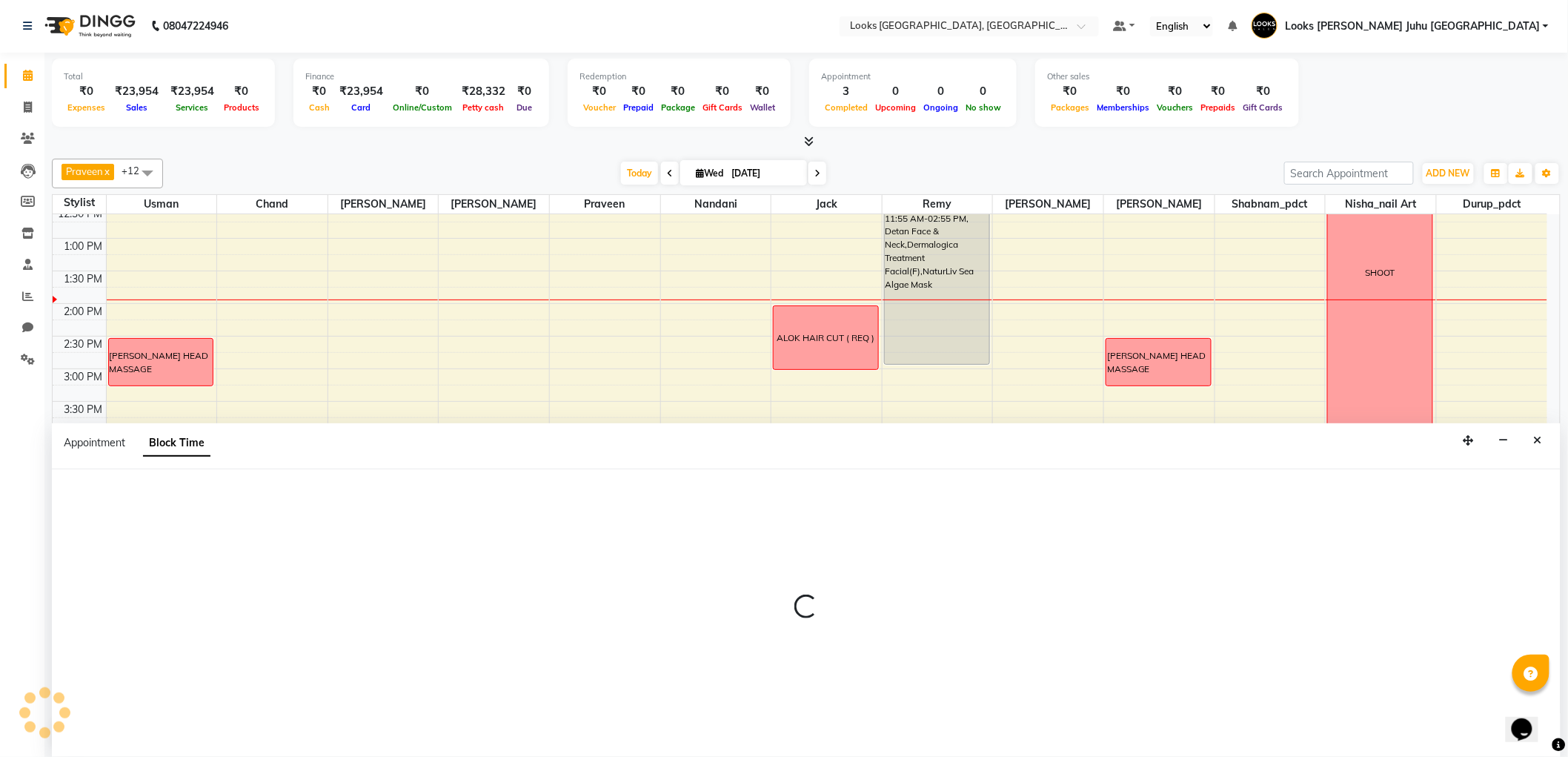
select select "23387"
select select "840"
select select "900"
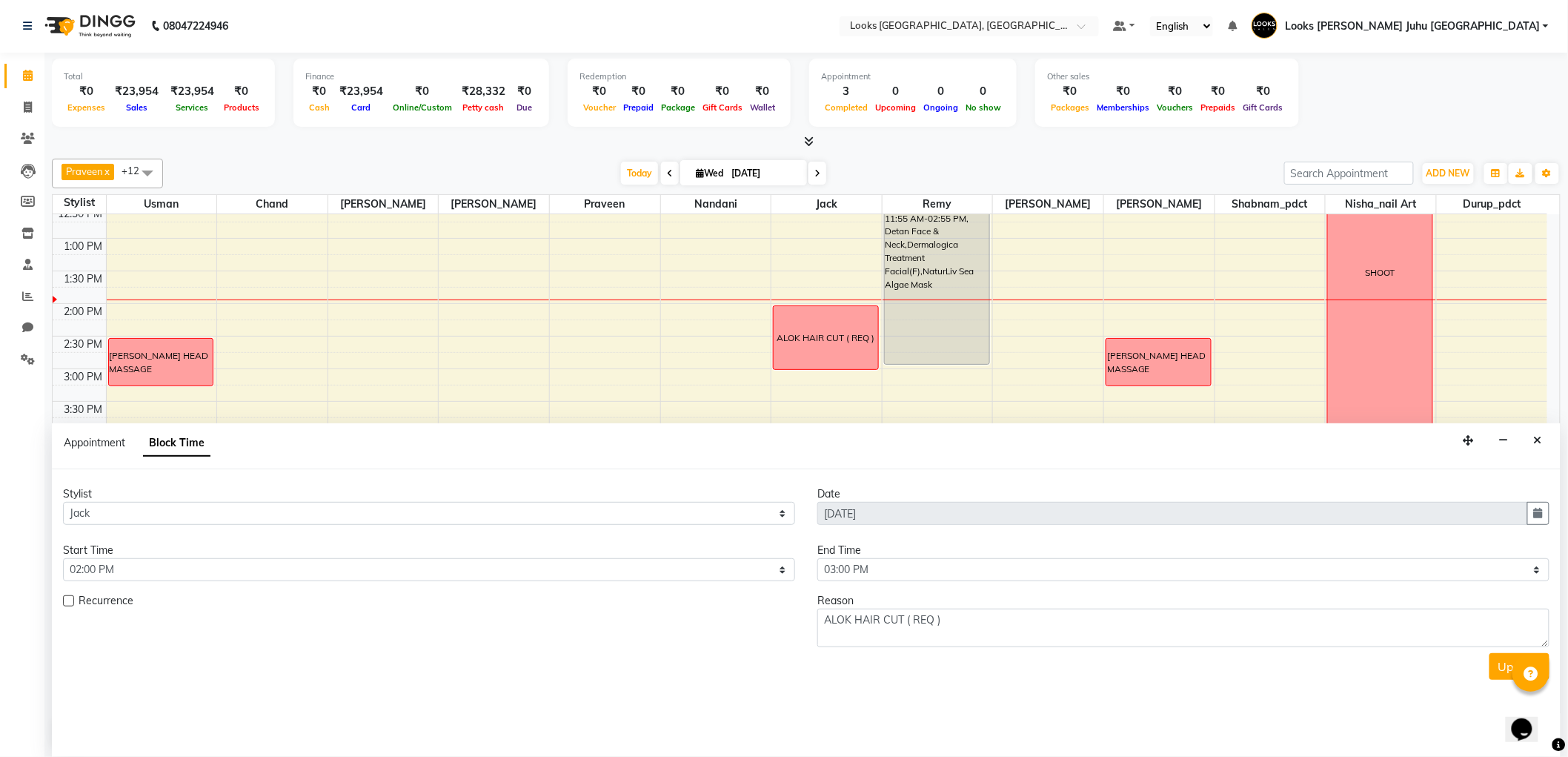
scroll to position [328, 0]
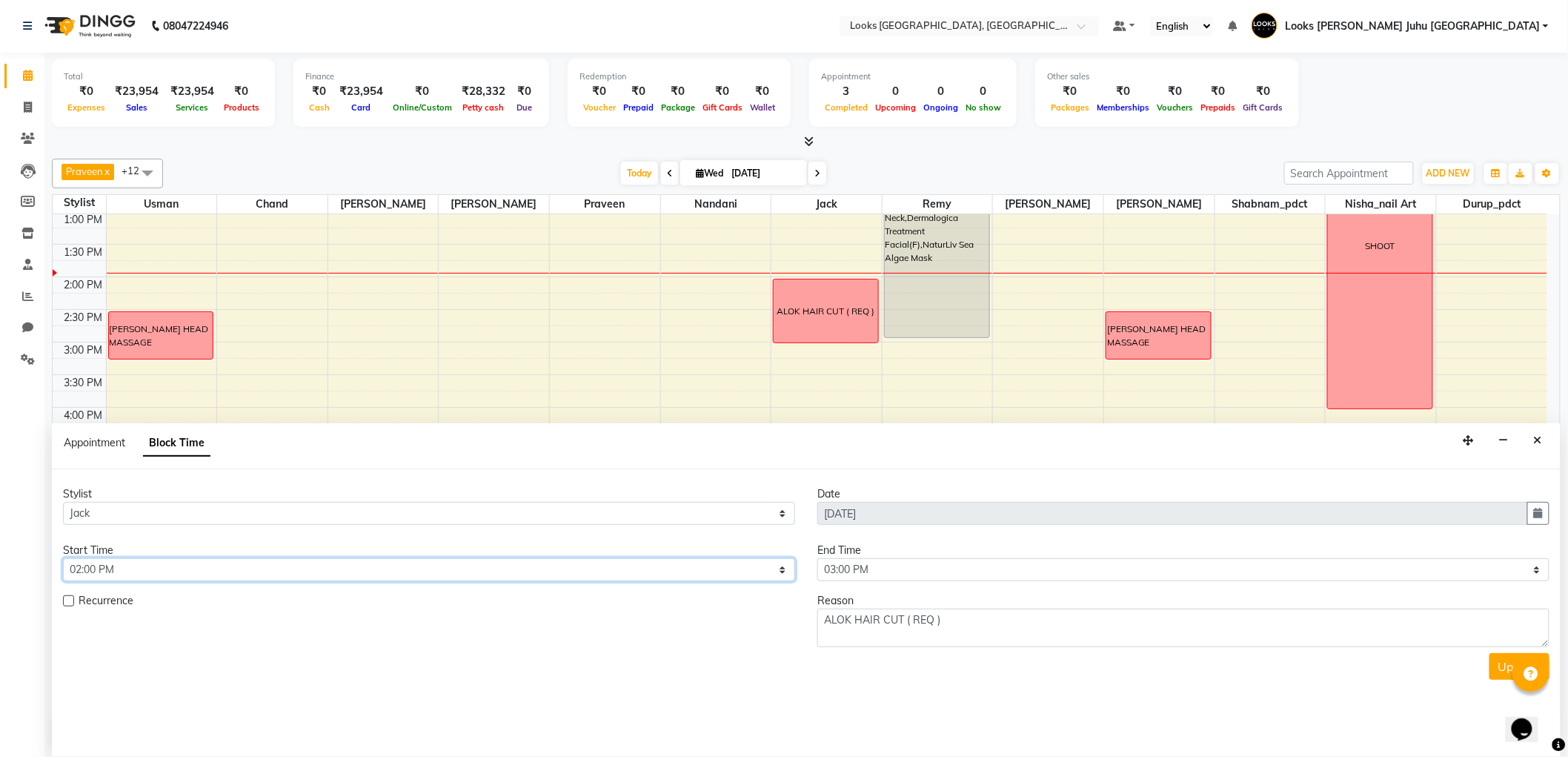
click at [272, 572] on select "Select 09:00 AM 09:15 AM 09:30 AM 09:45 AM 10:00 AM 10:15 AM 10:30 AM 10:45 AM …" at bounding box center [429, 570] width 733 height 23
click at [363, 572] on select "Select 09:00 AM 09:15 AM 09:30 AM 09:45 AM 10:00 AM 10:15 AM 10:30 AM 10:45 AM …" at bounding box center [429, 570] width 733 height 23
click at [368, 571] on select "Select 09:00 AM 09:15 AM 09:30 AM 09:45 AM 10:00 AM 10:15 AM 10:30 AM 10:45 AM …" at bounding box center [429, 570] width 733 height 23
select select "870"
click at [63, 558] on select "Select 09:00 AM 09:15 AM 09:30 AM 09:45 AM 10:00 AM 10:15 AM 10:30 AM 10:45 AM …" at bounding box center [429, 570] width 733 height 23
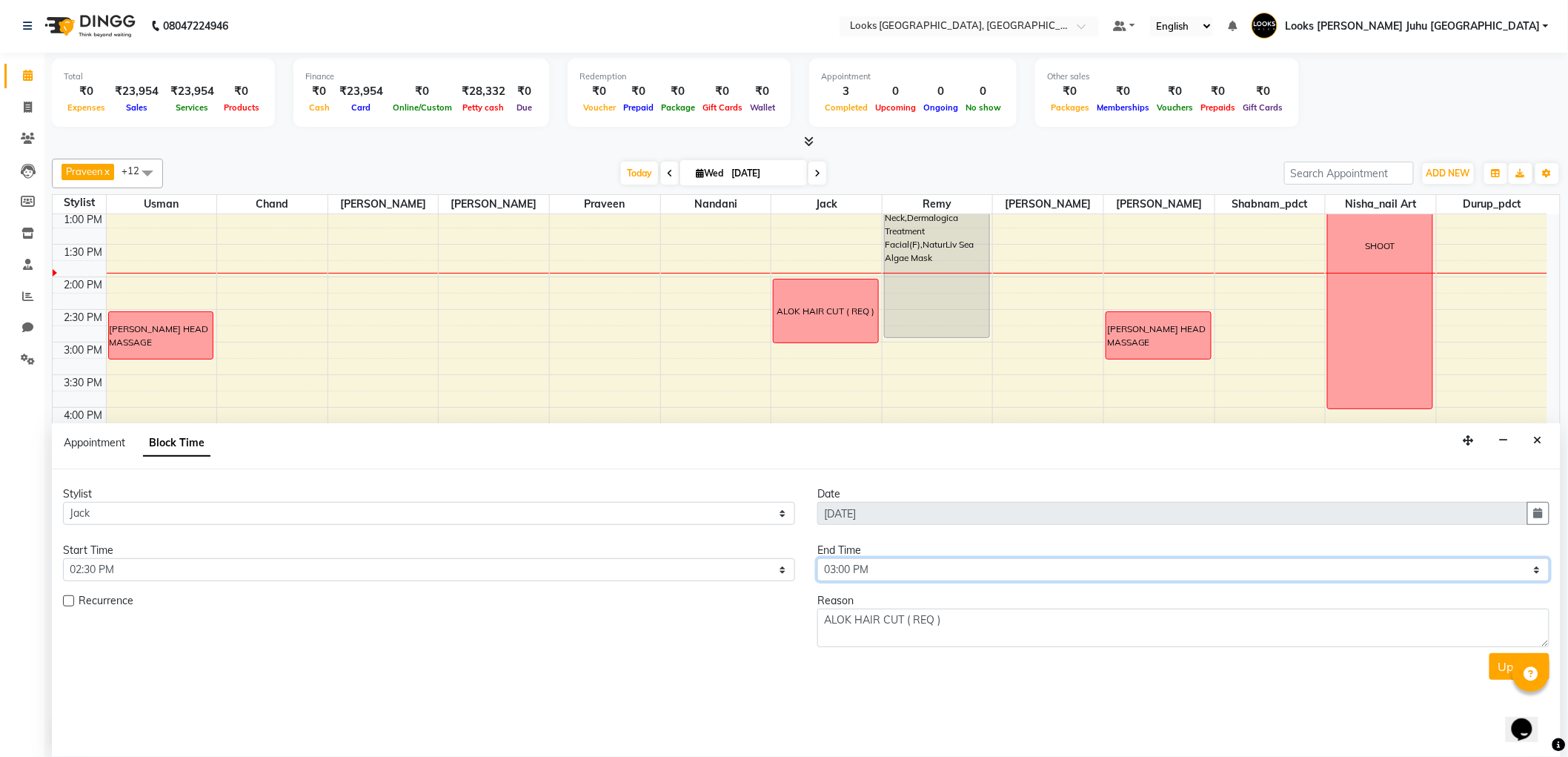
click at [958, 578] on select "Select 09:00 AM 09:15 AM 09:30 AM 09:45 AM 10:00 AM 10:15 AM 10:30 AM 10:45 AM …" at bounding box center [1184, 570] width 733 height 23
select select "930"
click at [818, 558] on select "Select 09:00 AM 09:15 AM 09:30 AM 09:45 AM 10:00 AM 10:15 AM 10:30 AM 10:45 AM …" at bounding box center [1184, 570] width 733 height 23
click at [1494, 669] on button "Update" at bounding box center [1520, 666] width 60 height 26
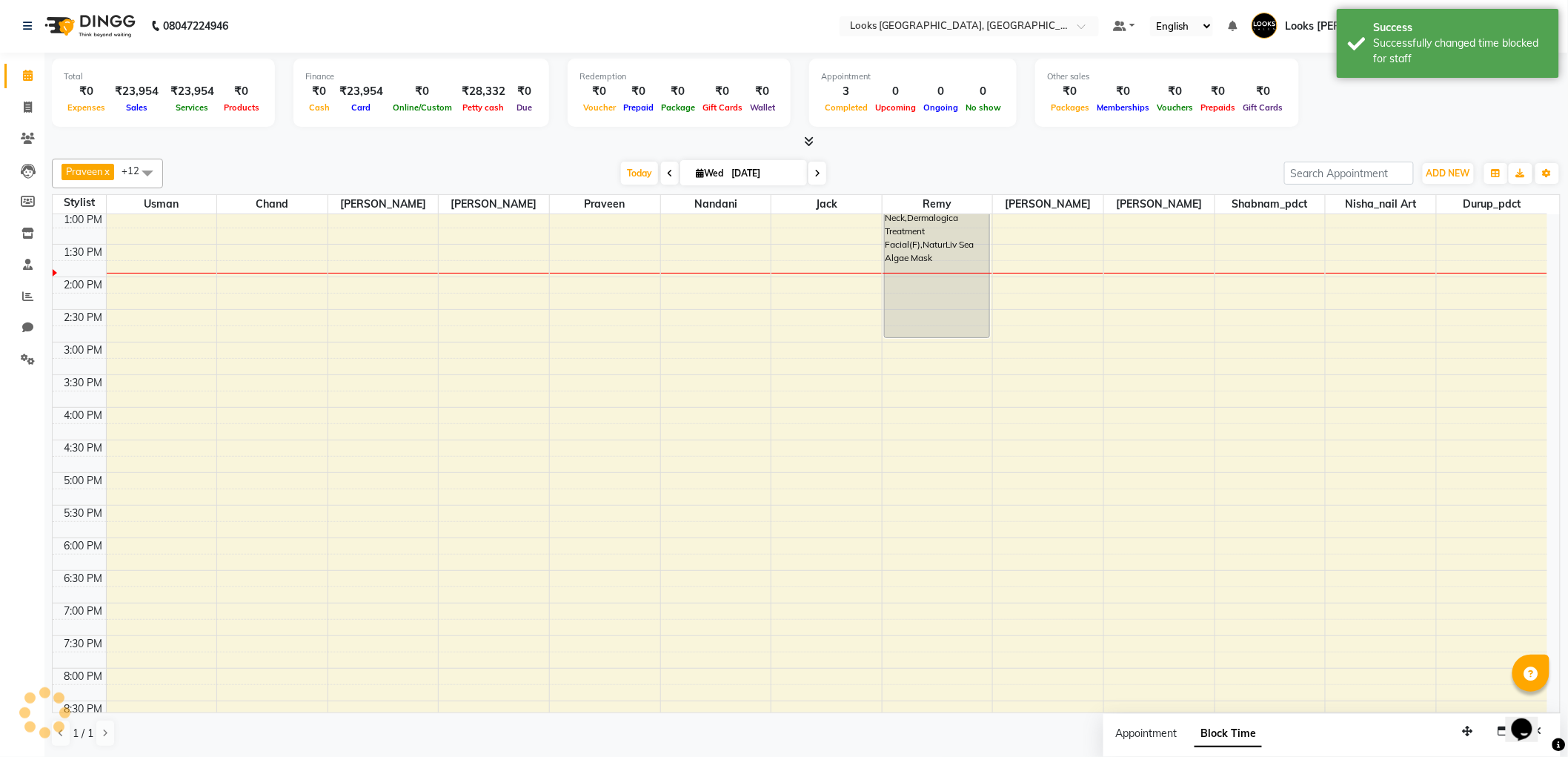
scroll to position [0, 0]
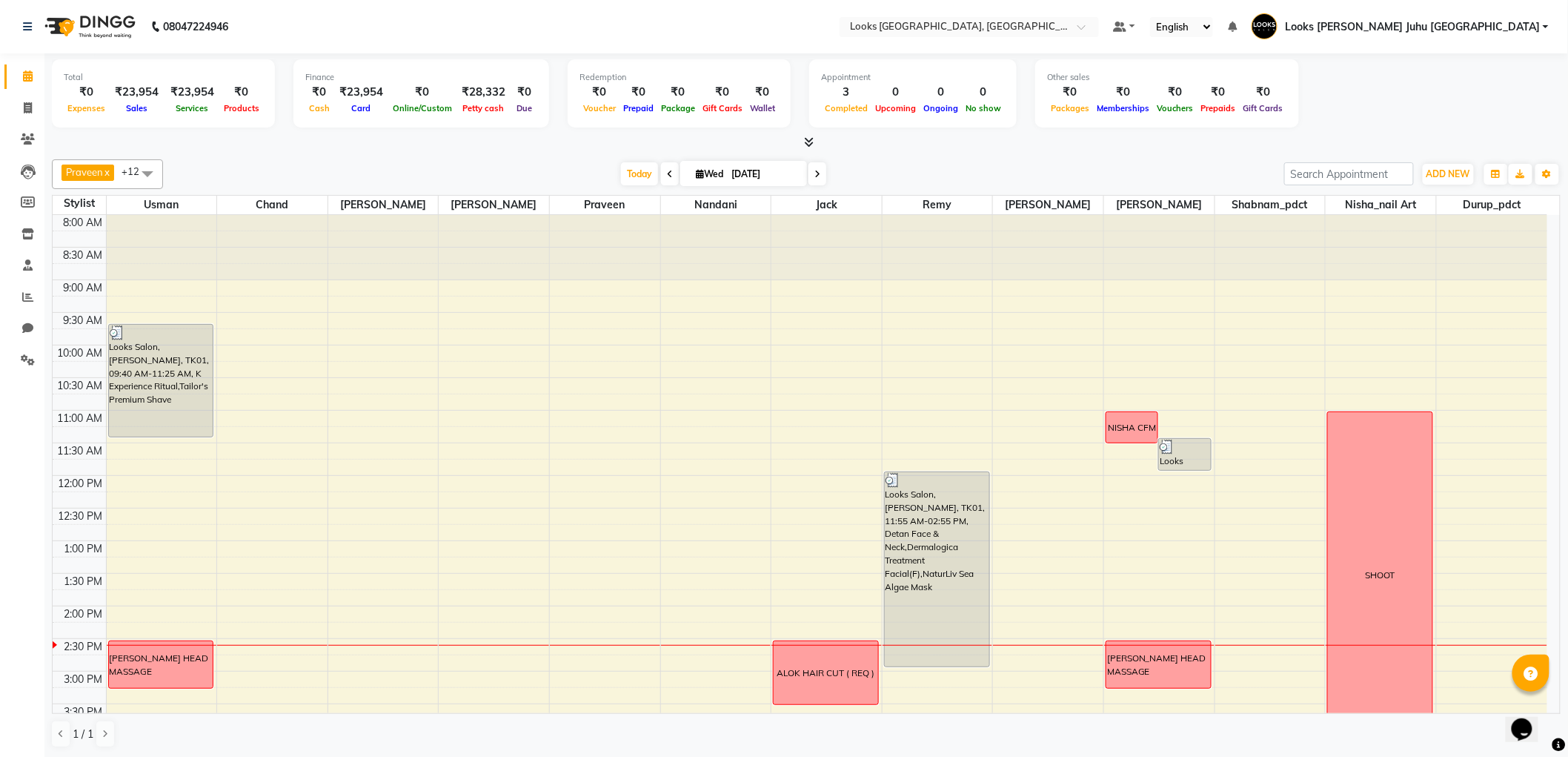
scroll to position [302, 0]
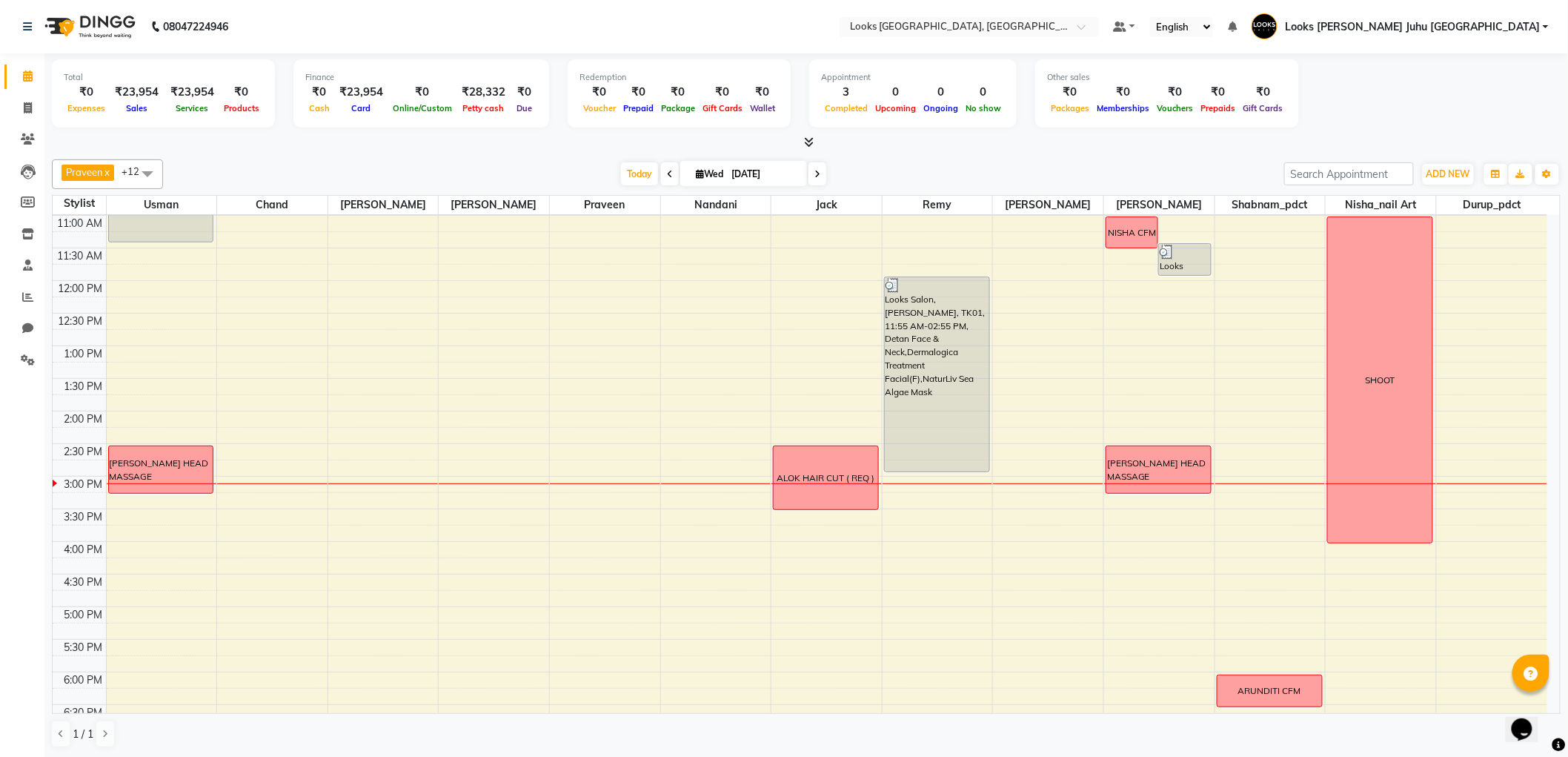
scroll to position [182, 0]
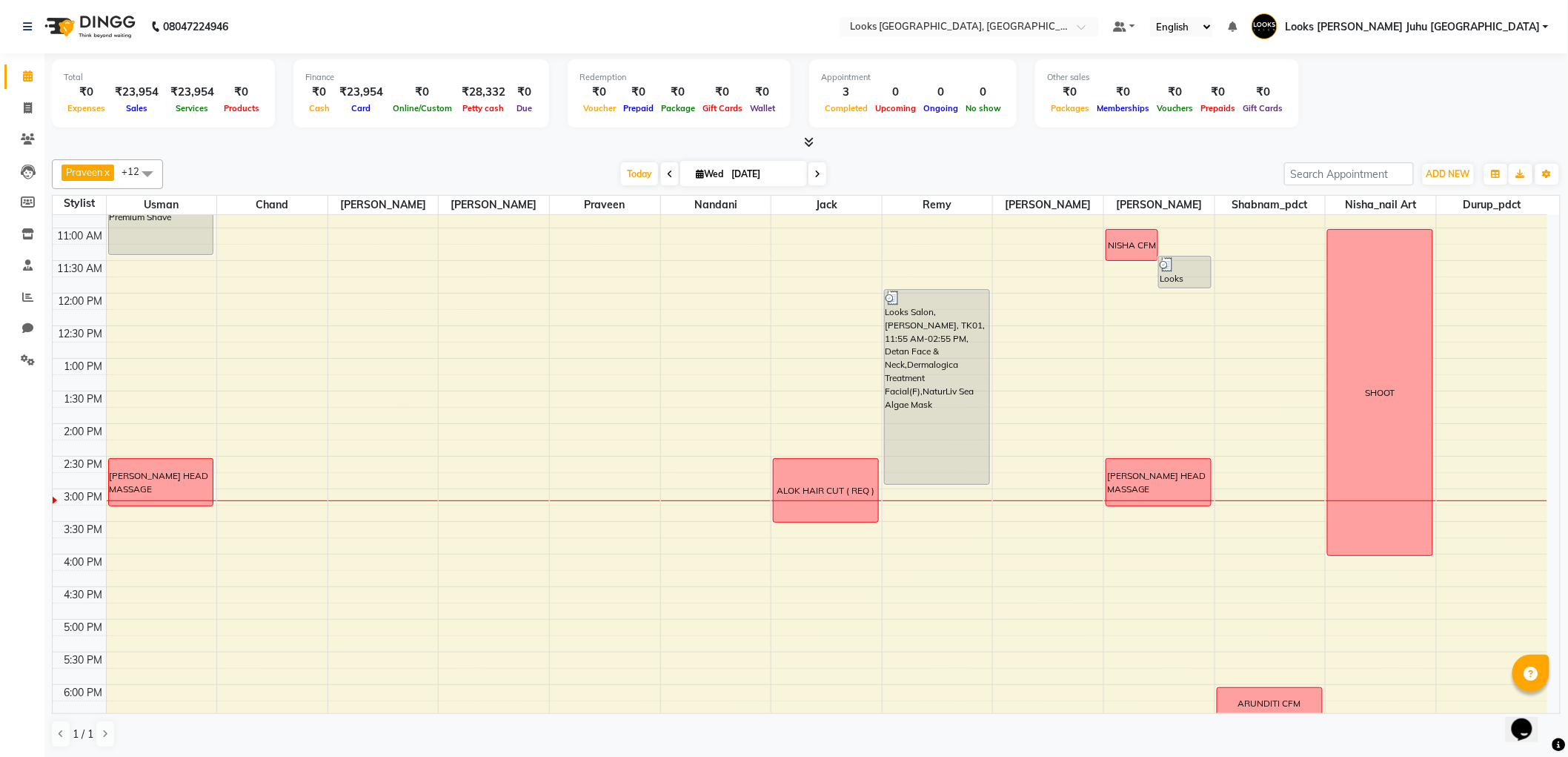
click at [927, 167] on div "[DATE] [DATE]" at bounding box center [724, 173] width 1106 height 22
click at [18, 71] on span at bounding box center [27, 76] width 26 height 17
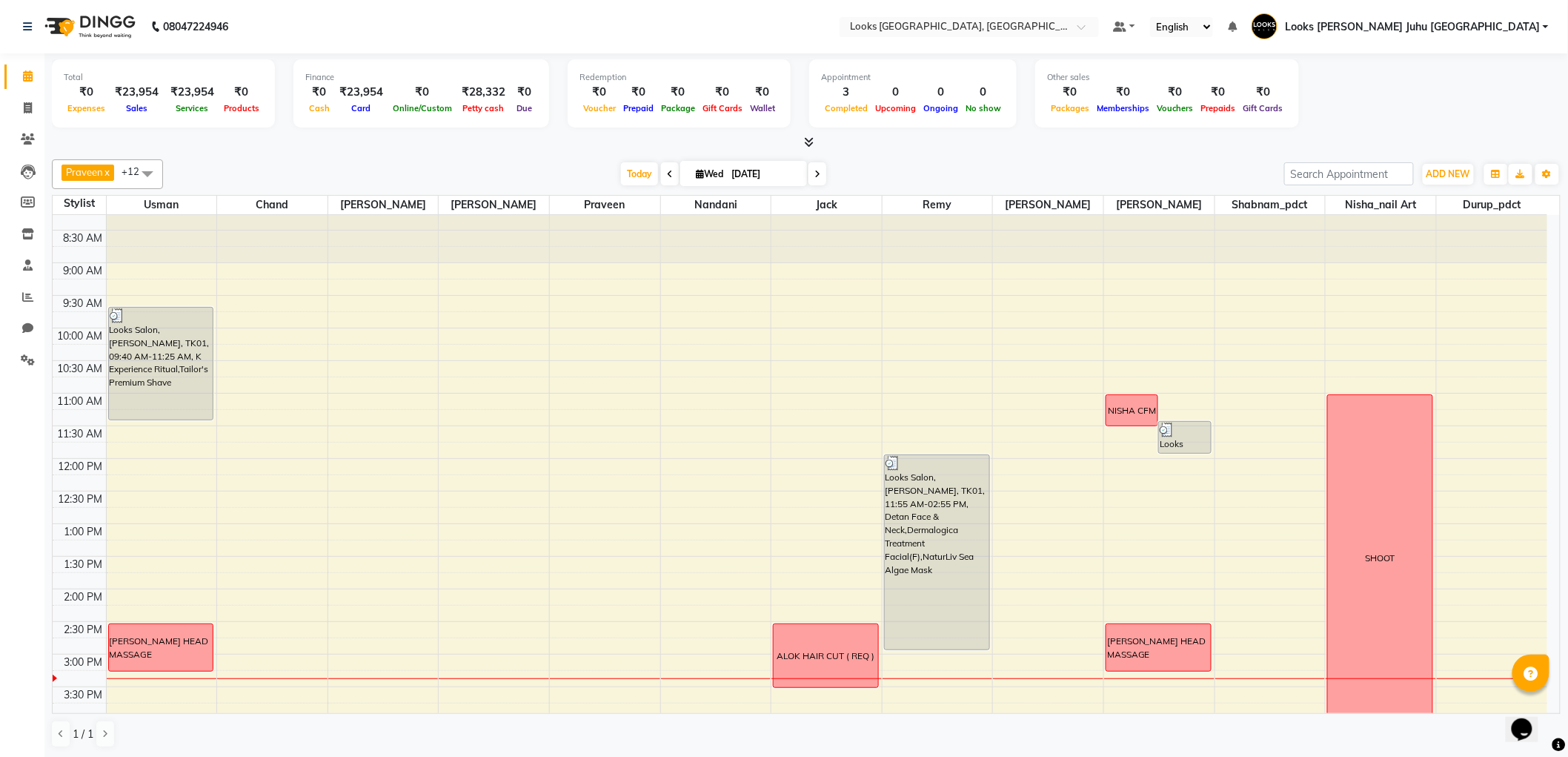
scroll to position [0, 0]
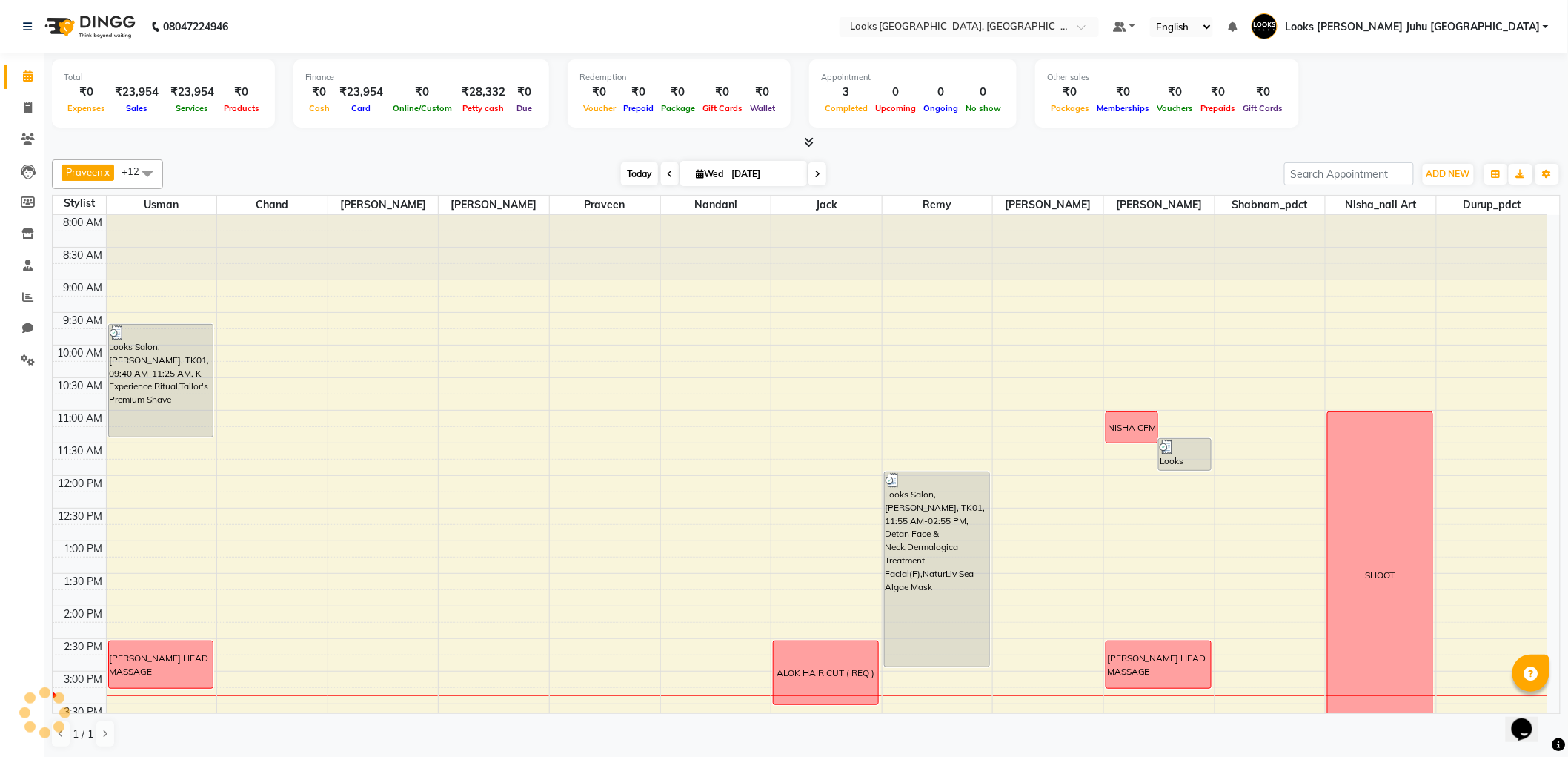
click at [631, 175] on span "Today" at bounding box center [639, 174] width 37 height 23
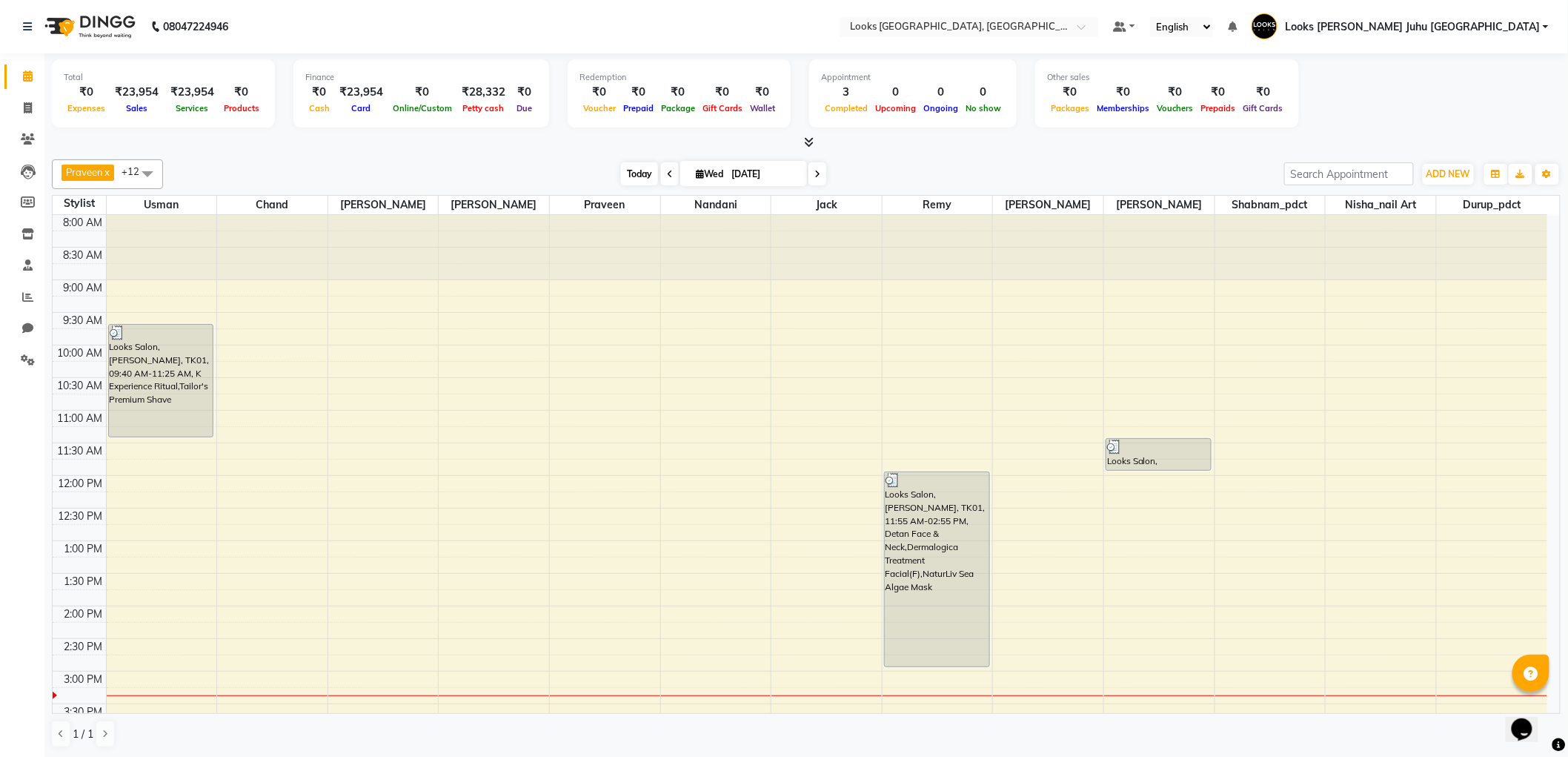
scroll to position [460, 0]
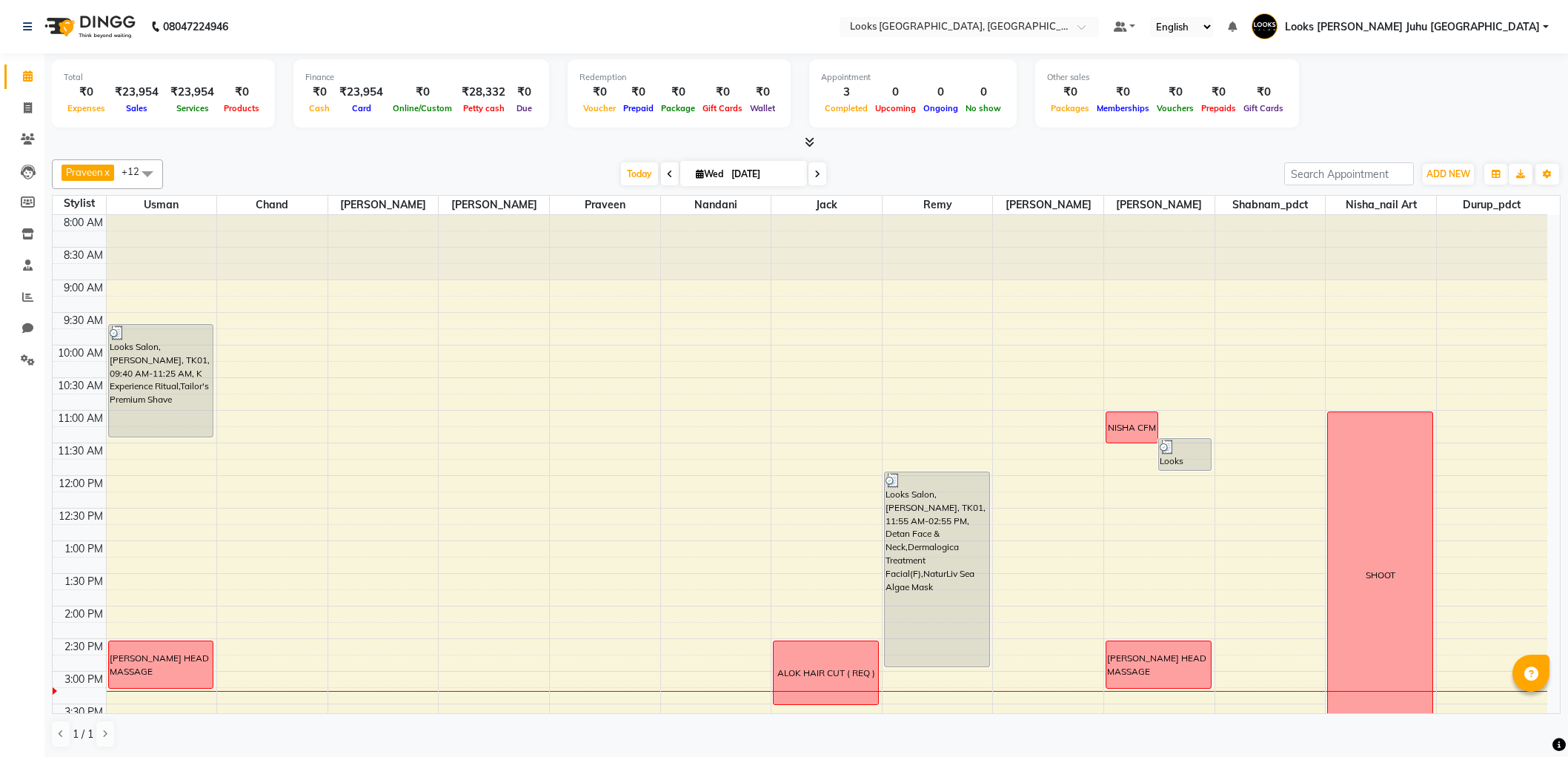
click at [851, 410] on div "8:00 AM 8:30 AM 9:00 AM 9:30 AM 10:00 AM 10:30 AM 11:00 AM 11:30 AM 12:00 PM 12…" at bounding box center [800, 703] width 1495 height 978
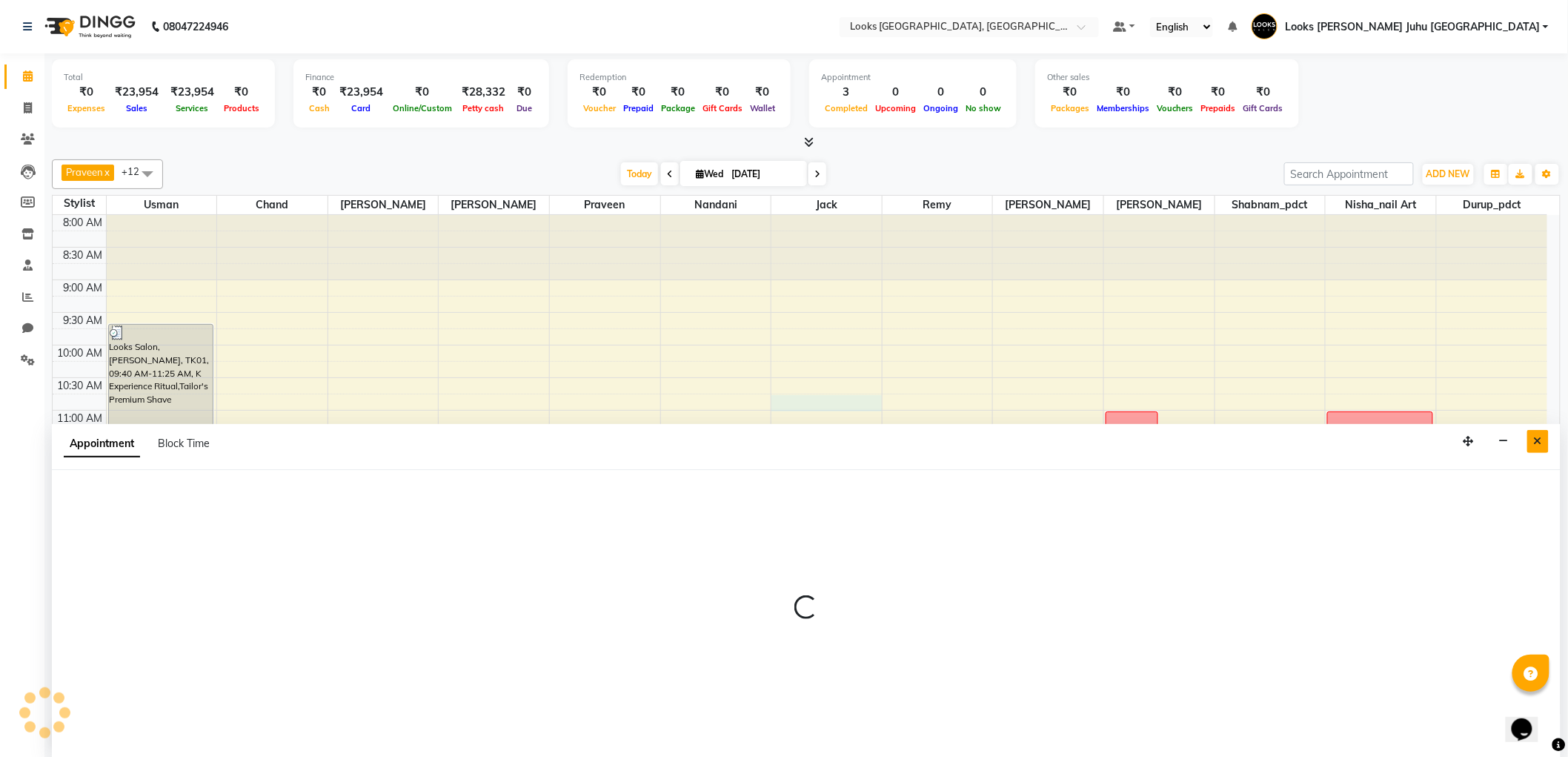
click at [1542, 434] on button "Close" at bounding box center [1538, 441] width 21 height 23
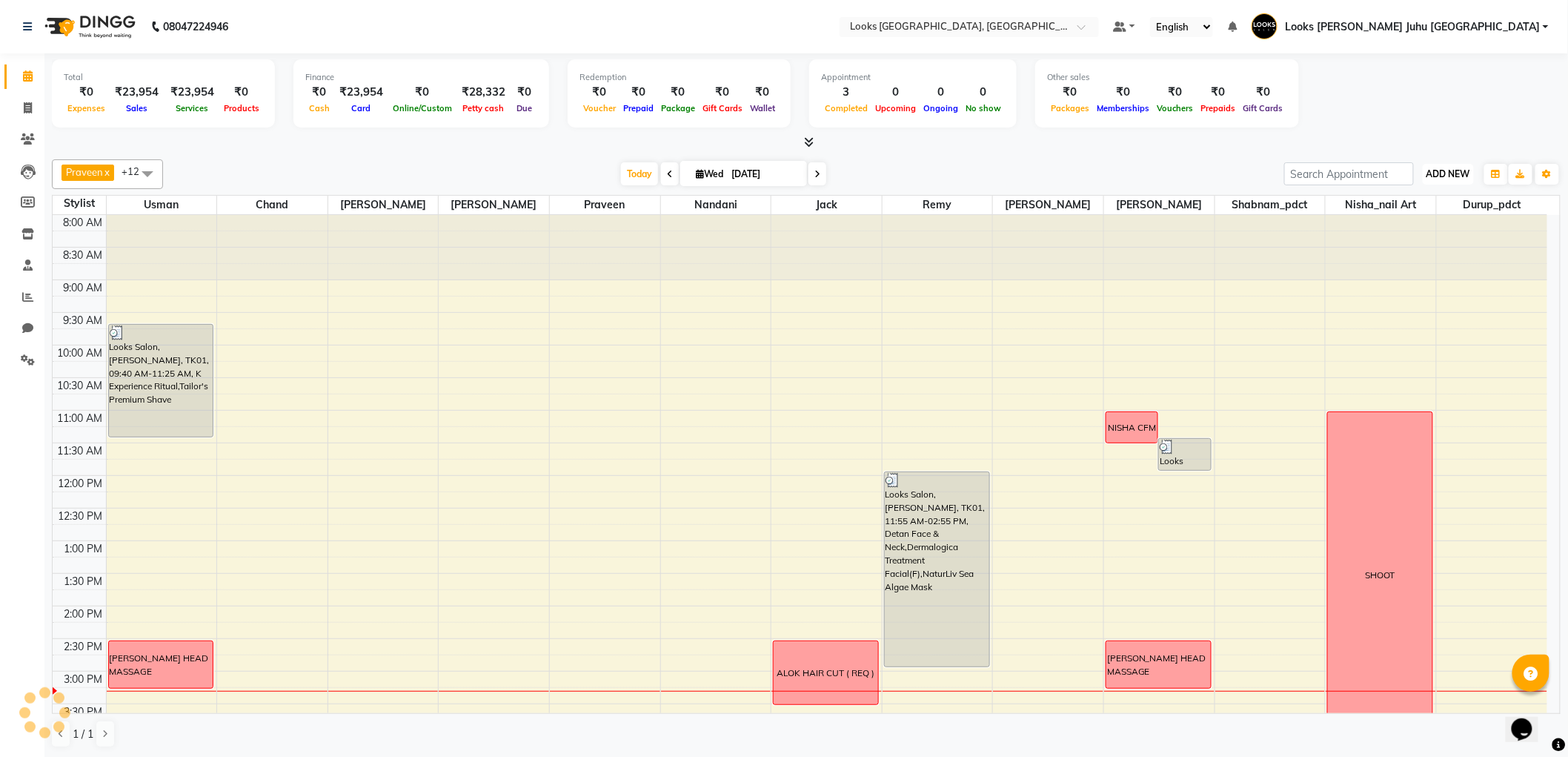
click at [1434, 172] on span "ADD NEW" at bounding box center [1448, 173] width 44 height 11
click at [1412, 221] on link "Add Invoice" at bounding box center [1415, 221] width 117 height 19
select select "service"
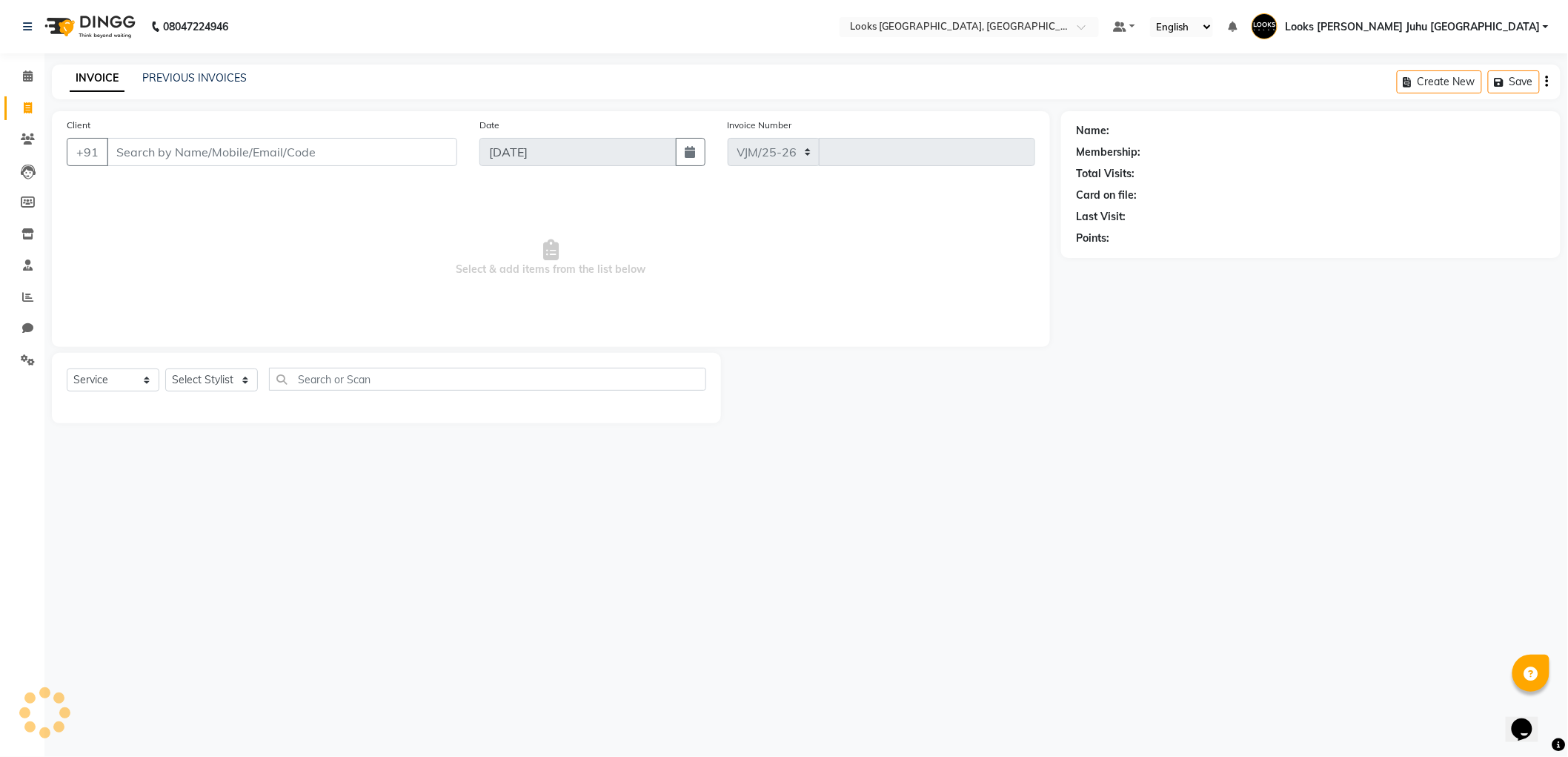
select select "8270"
type input "1929"
click at [243, 154] on input "Client" at bounding box center [281, 152] width 351 height 28
click at [23, 79] on icon at bounding box center [27, 76] width 10 height 11
click at [316, 156] on input "9999747274" at bounding box center [245, 152] width 279 height 28
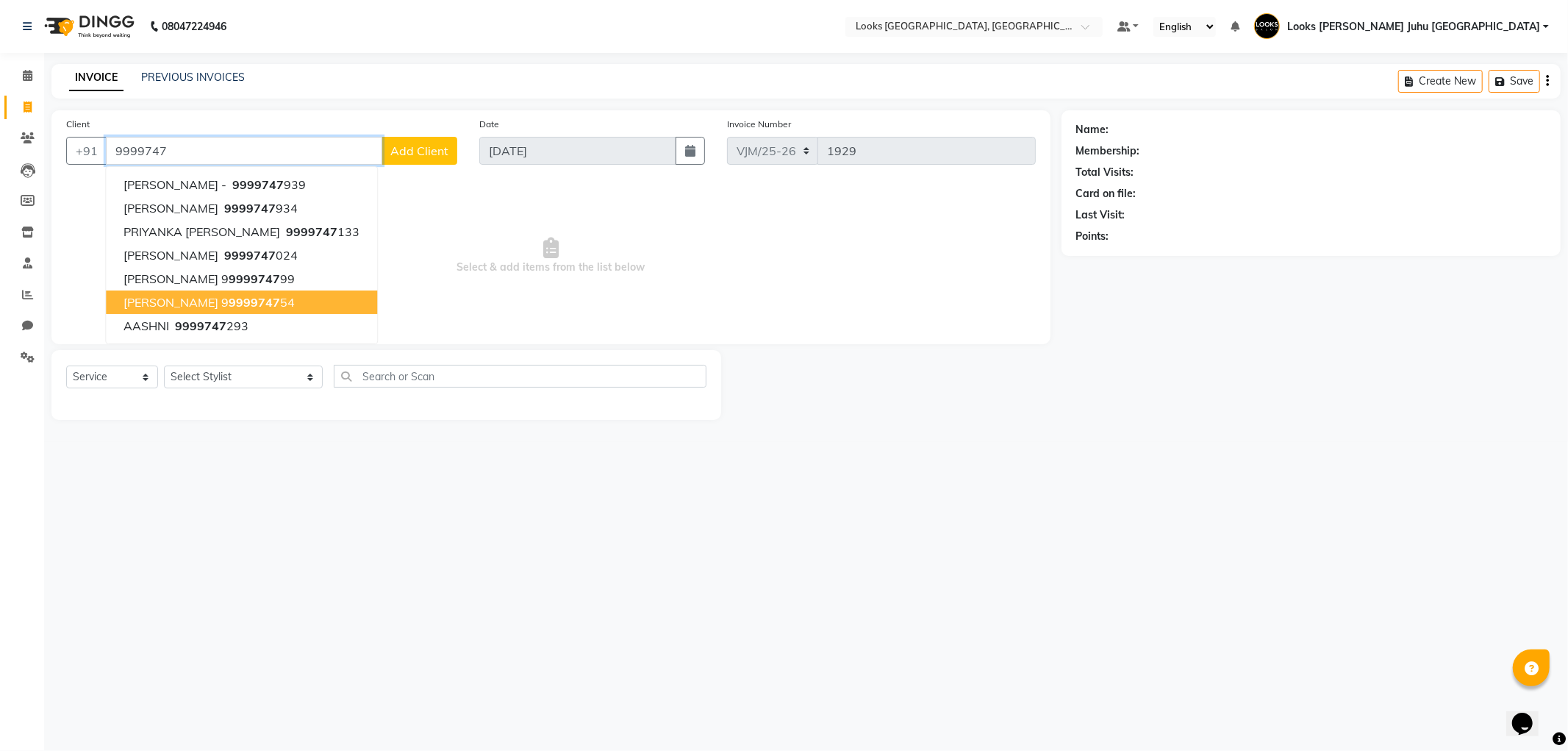
click at [228, 153] on input "9999747" at bounding box center [243, 151] width 276 height 28
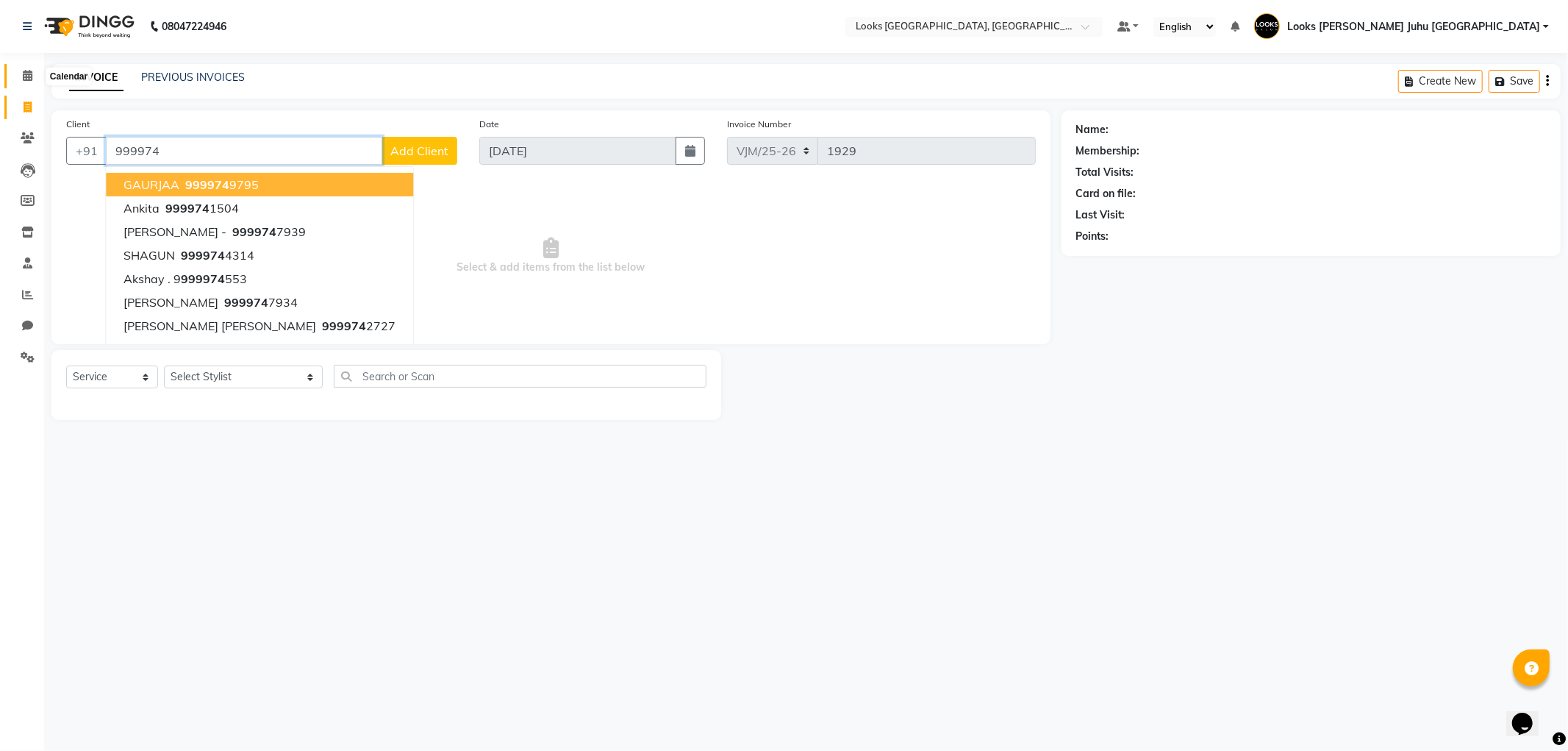
type input "999974"
click at [21, 76] on span at bounding box center [27, 76] width 25 height 17
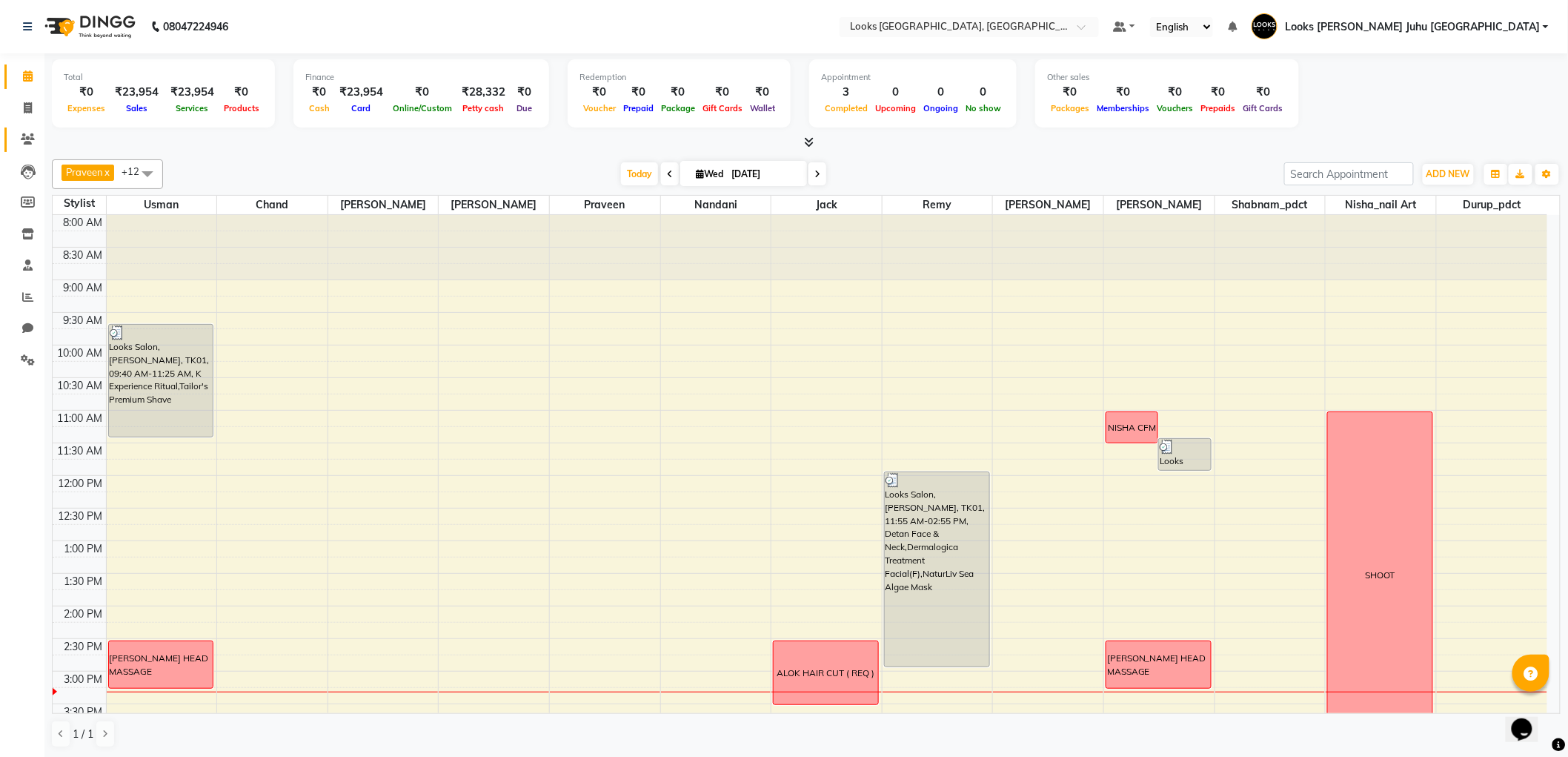
click at [32, 139] on icon at bounding box center [28, 139] width 14 height 11
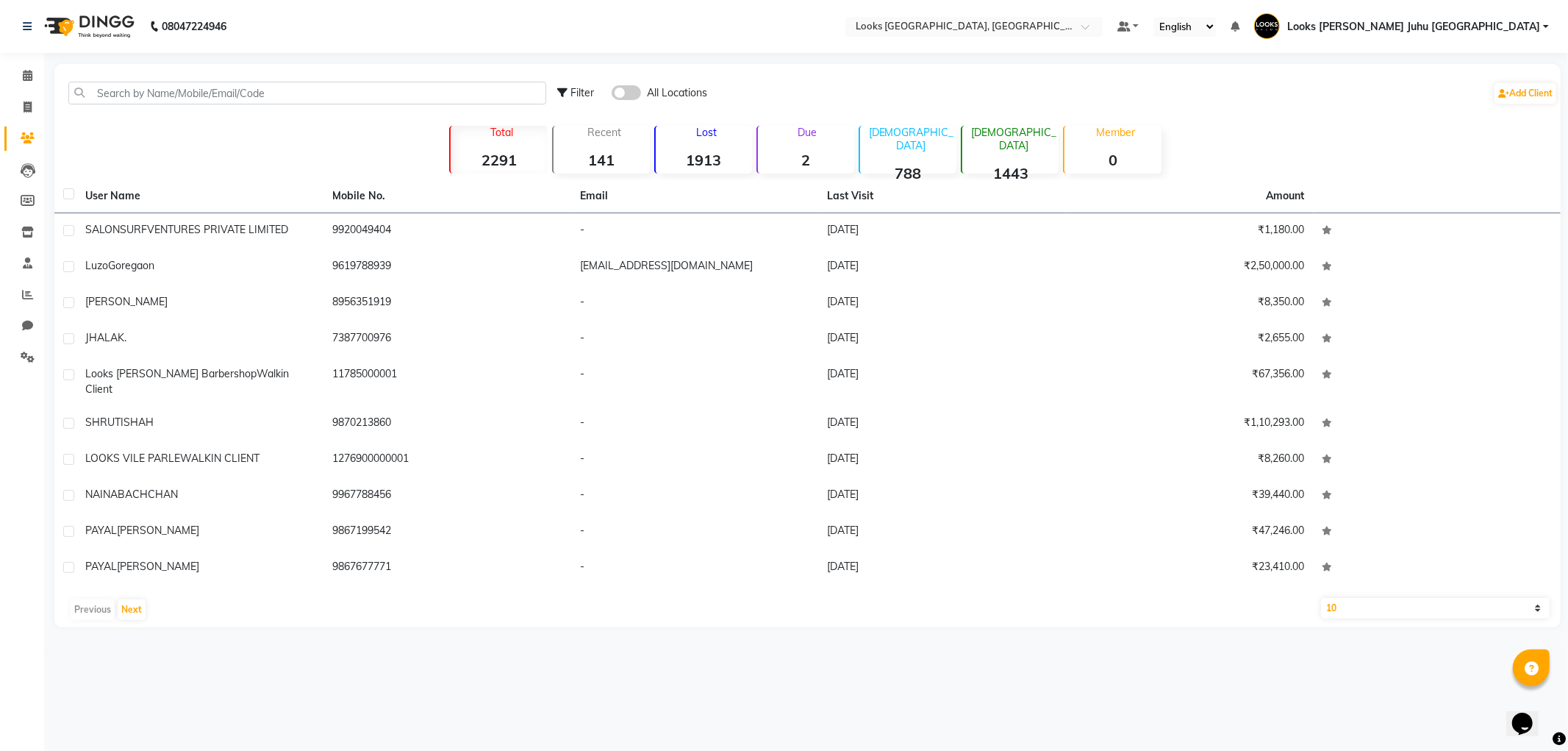
click at [112, 106] on div "Filter All Locations Add Client" at bounding box center [808, 92] width 1500 height 46
click at [130, 96] on input "text" at bounding box center [307, 93] width 478 height 23
click at [18, 77] on span at bounding box center [27, 76] width 25 height 17
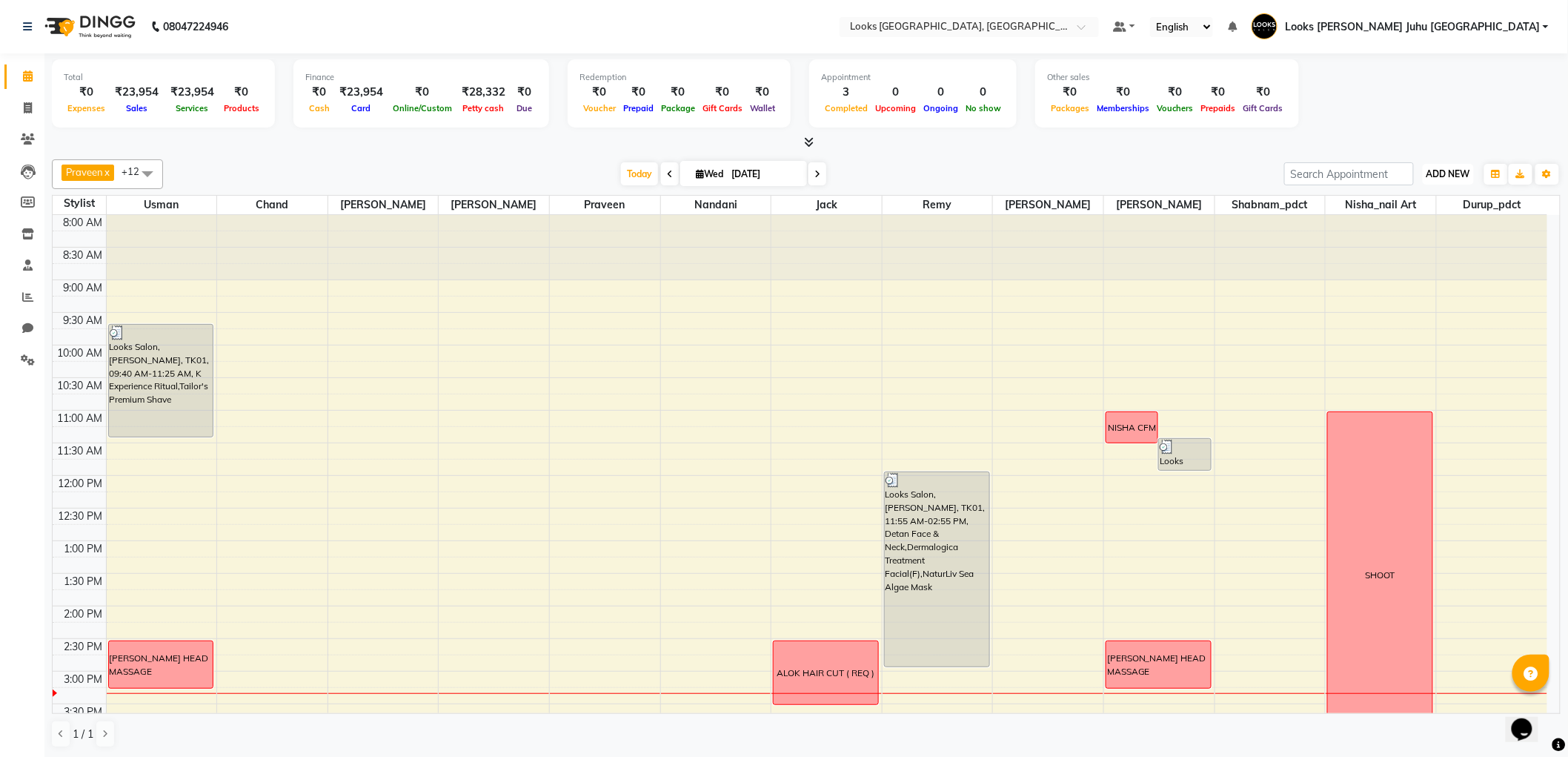
click at [1455, 174] on span "ADD NEW" at bounding box center [1448, 173] width 44 height 11
click at [1431, 213] on link "Add Invoice" at bounding box center [1415, 221] width 117 height 19
select select "service"
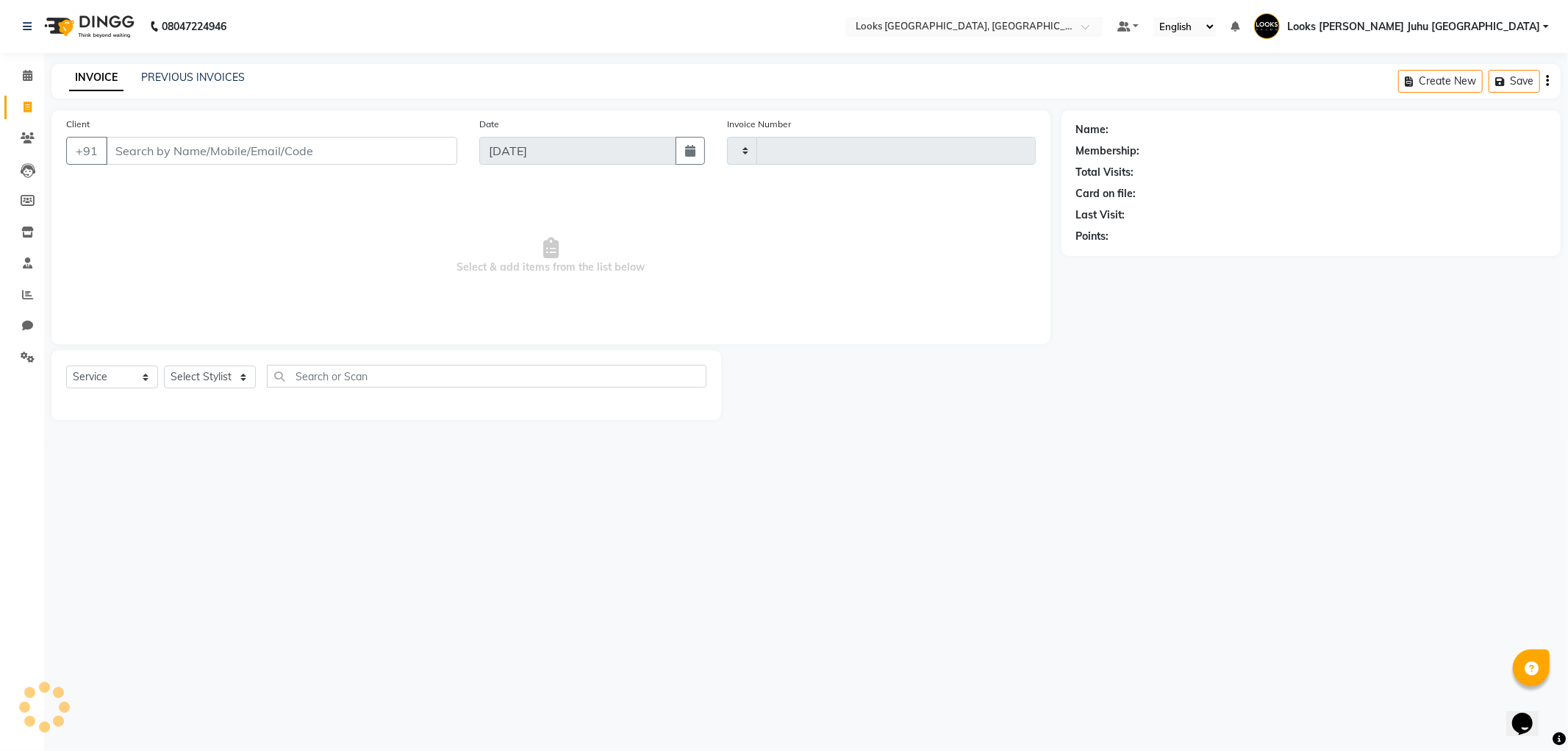
type input "1929"
select select "8270"
drag, startPoint x: 347, startPoint y: 151, endPoint x: 339, endPoint y: 150, distance: 8.1
click at [345, 150] on input "Client" at bounding box center [281, 151] width 351 height 28
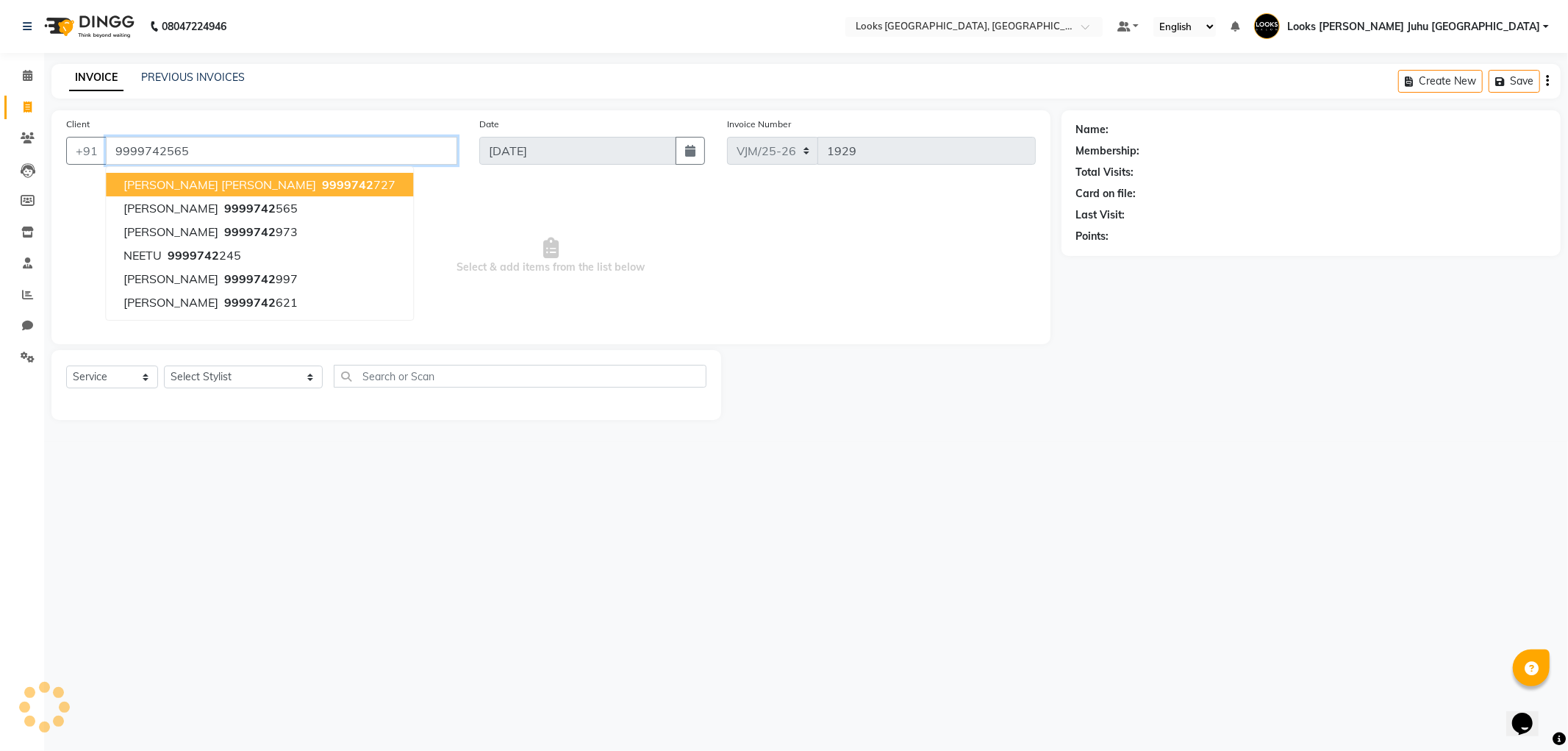
type input "9999742565"
select select "1: Object"
click at [430, 268] on span "Select & add items from the list below" at bounding box center [551, 260] width 970 height 147
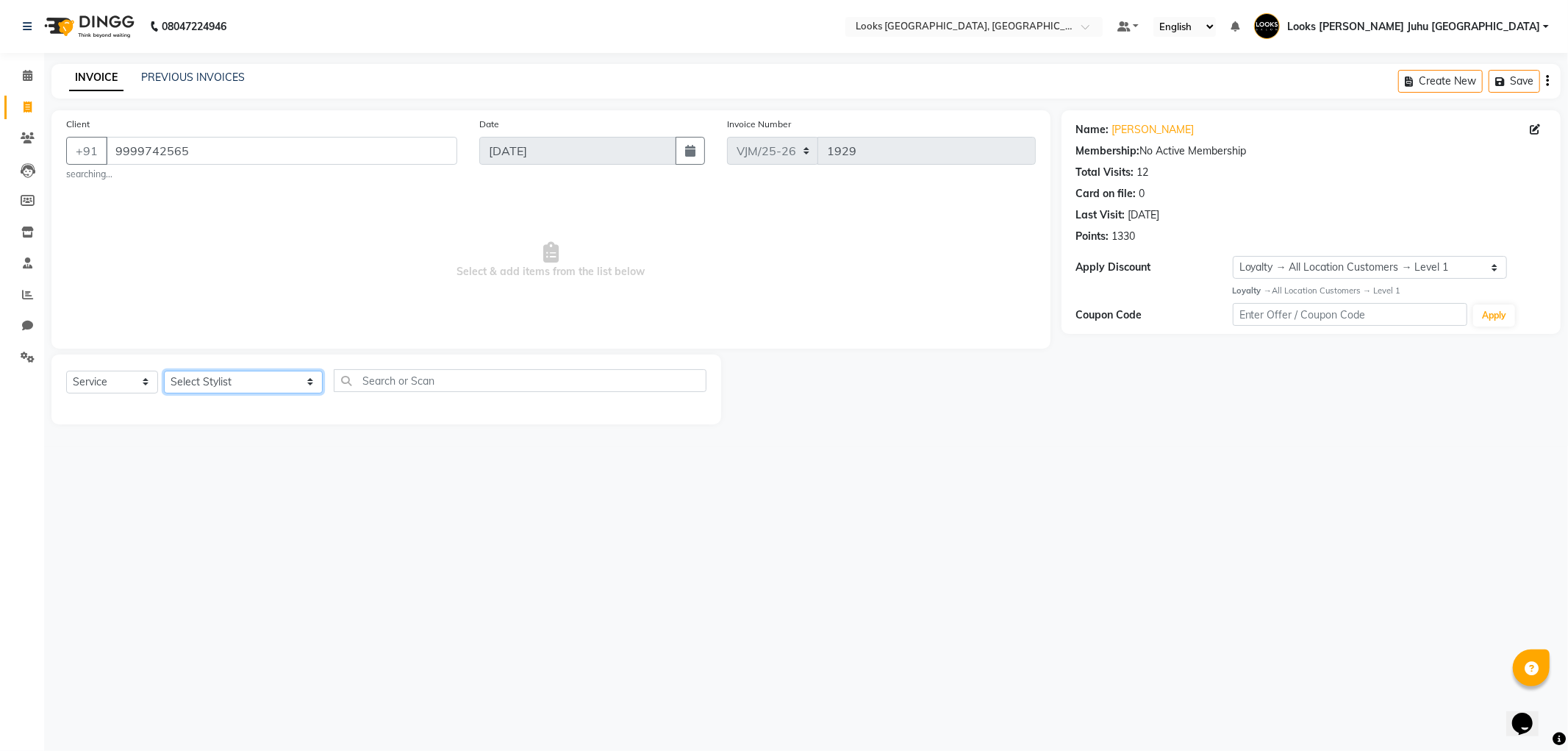
click at [212, 377] on select "Select Stylist [PERSON_NAME] [PERSON_NAME] Chan_Mrg Counter Sales [PERSON_NAME]…" at bounding box center [243, 382] width 159 height 23
select select "23387"
click at [164, 371] on select "Select Stylist [PERSON_NAME] [PERSON_NAME] Chan_Mrg Counter Sales [PERSON_NAME]…" at bounding box center [243, 382] width 159 height 23
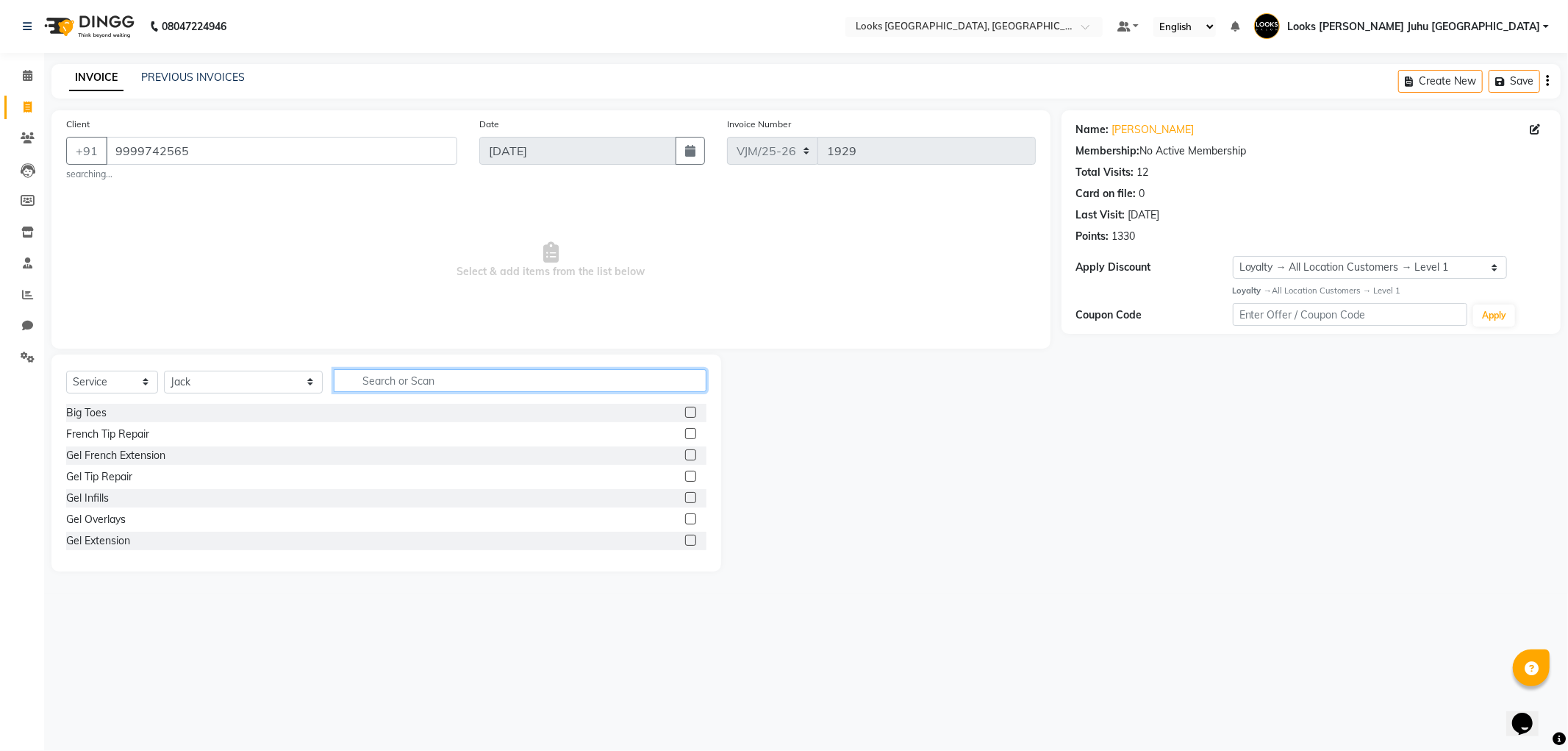
click at [361, 386] on input "text" at bounding box center [520, 380] width 372 height 23
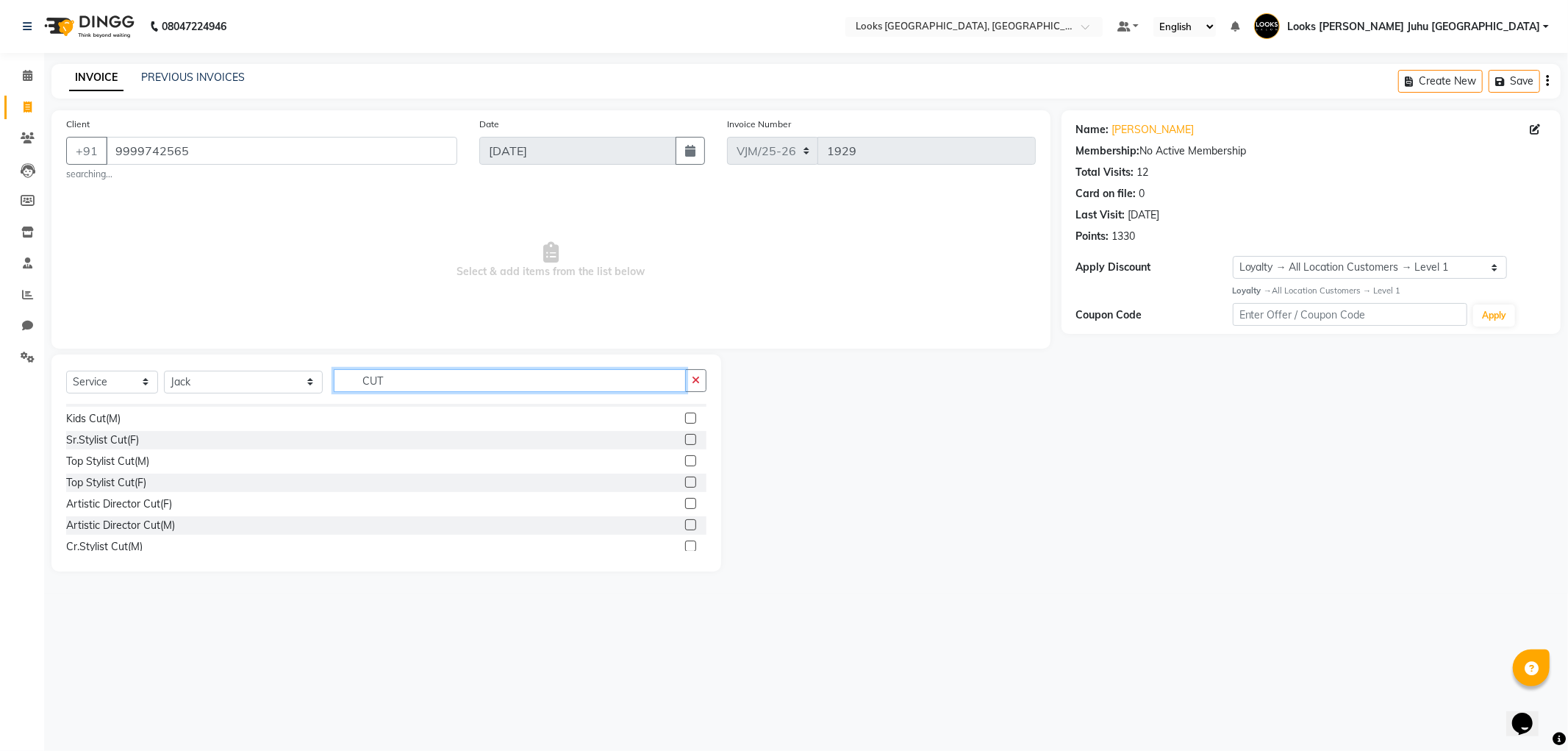
type input "CUT"
click at [685, 457] on label at bounding box center [691, 461] width 11 height 11
click at [685, 457] on input "checkbox" at bounding box center [690, 461] width 10 height 10
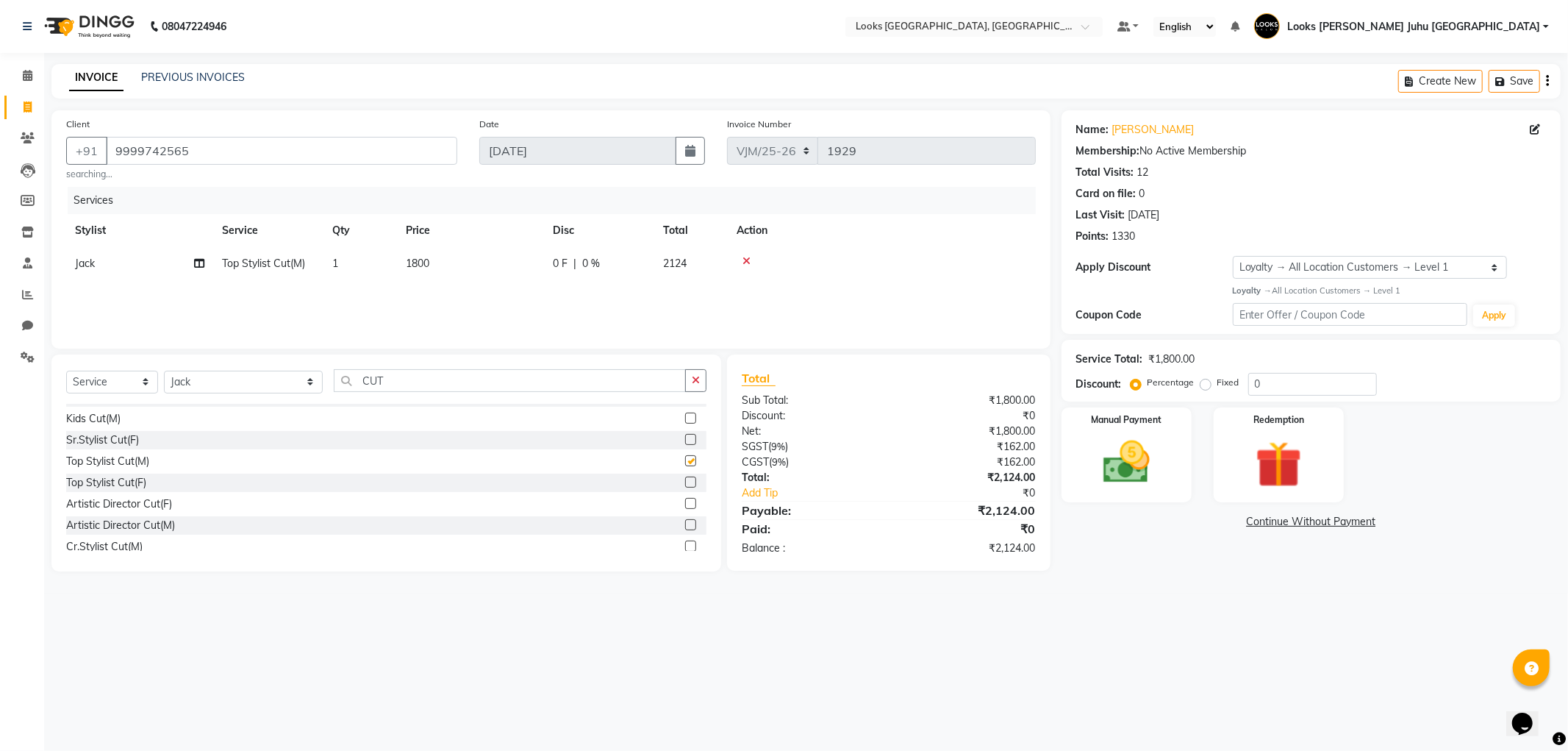
checkbox input "false"
click at [478, 253] on td "1800" at bounding box center [470, 263] width 147 height 33
select select "23387"
drag, startPoint x: 579, startPoint y: 269, endPoint x: 358, endPoint y: 263, distance: 221.1
click at [357, 263] on tr "[PERSON_NAME] [PERSON_NAME] Chan_Mrg Counter Sales [PERSON_NAME] DEEPAK Durup_p…" at bounding box center [551, 275] width 970 height 56
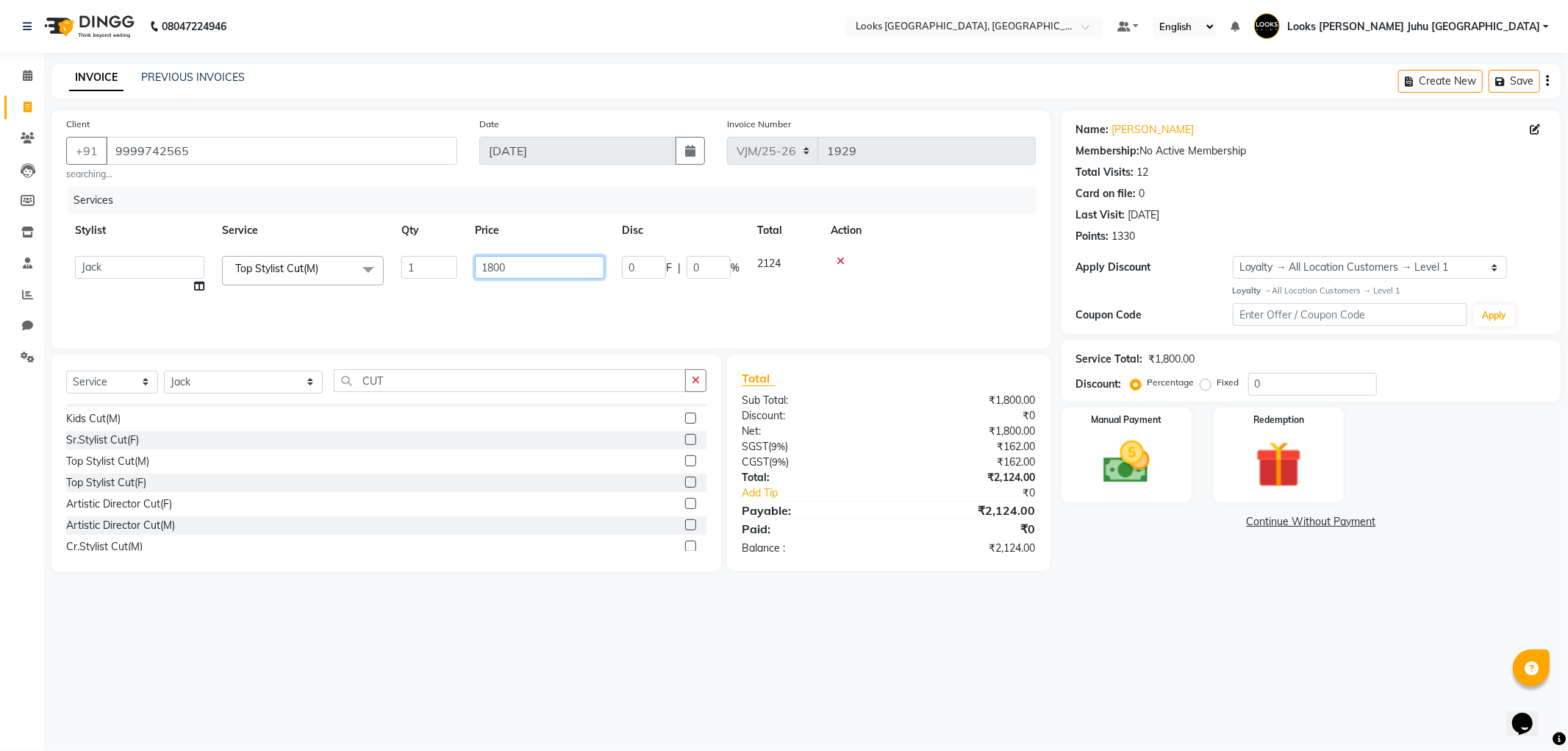
drag, startPoint x: 520, startPoint y: 255, endPoint x: 535, endPoint y: 263, distance: 17.0
click at [521, 256] on input "1800" at bounding box center [539, 267] width 129 height 23
click at [535, 263] on input "1800" at bounding box center [539, 267] width 129 height 23
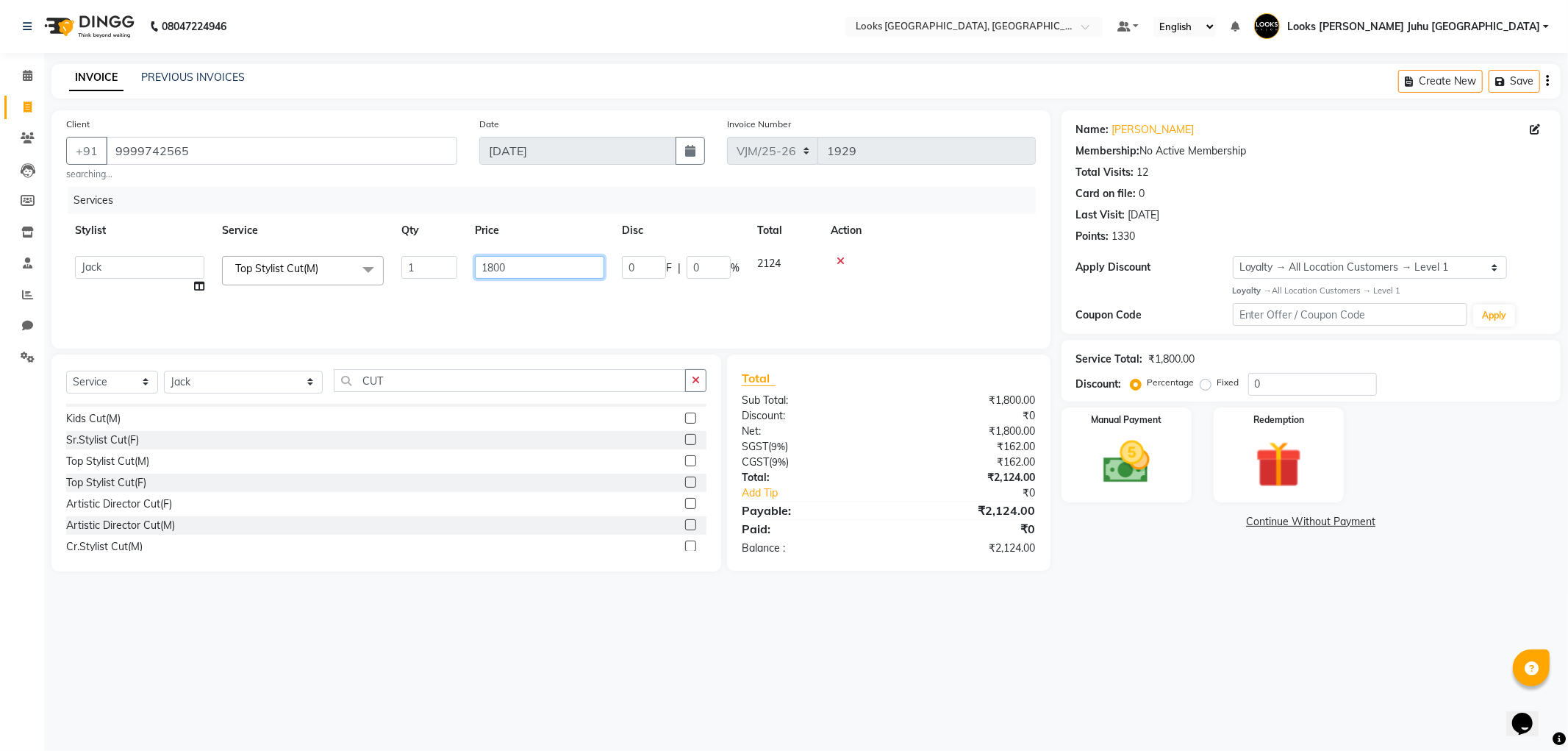
click at [549, 259] on input "1800" at bounding box center [539, 267] width 129 height 23
type input "1"
type input "2000"
click at [494, 386] on input "CUT" at bounding box center [509, 380] width 351 height 23
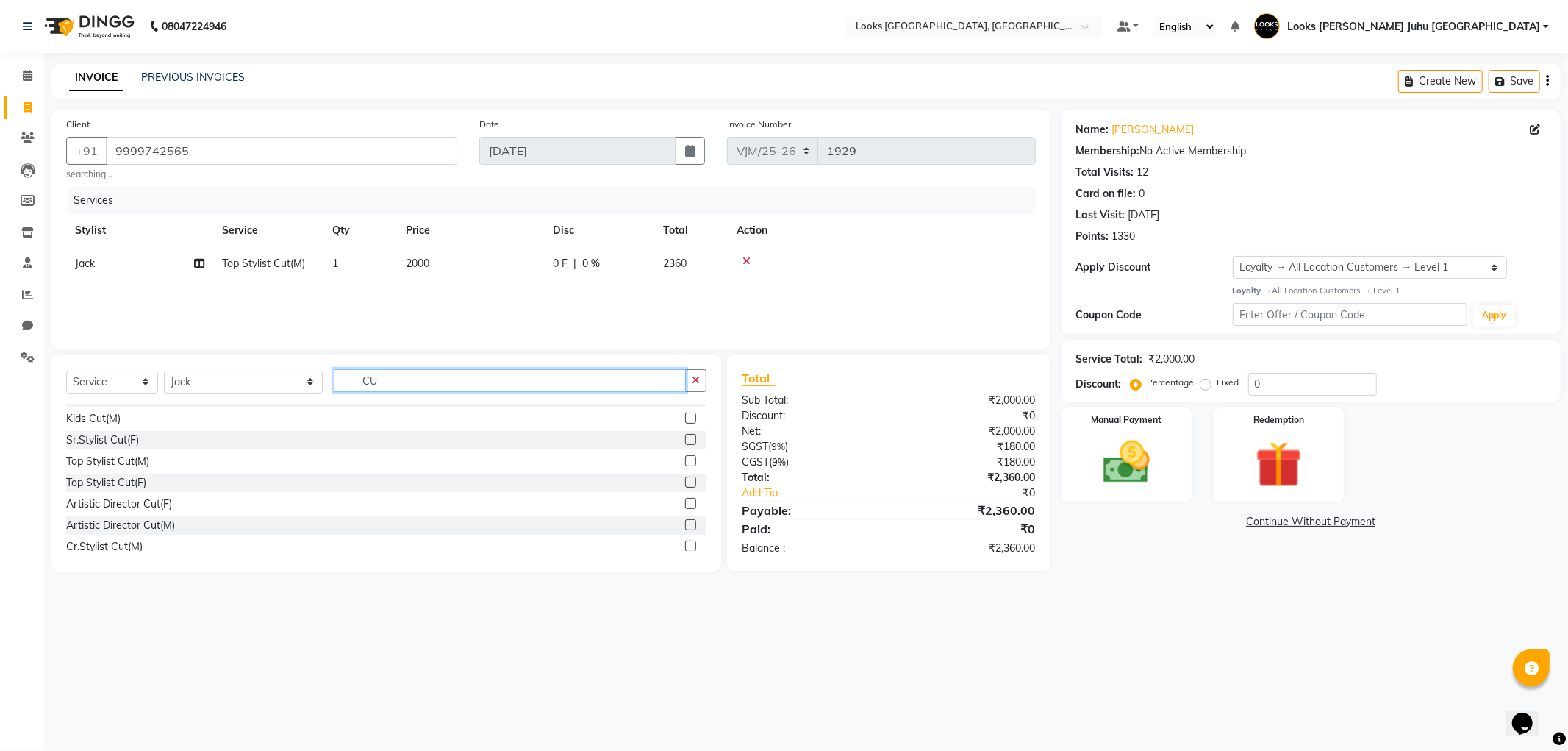
type input "C"
type input "EYE"
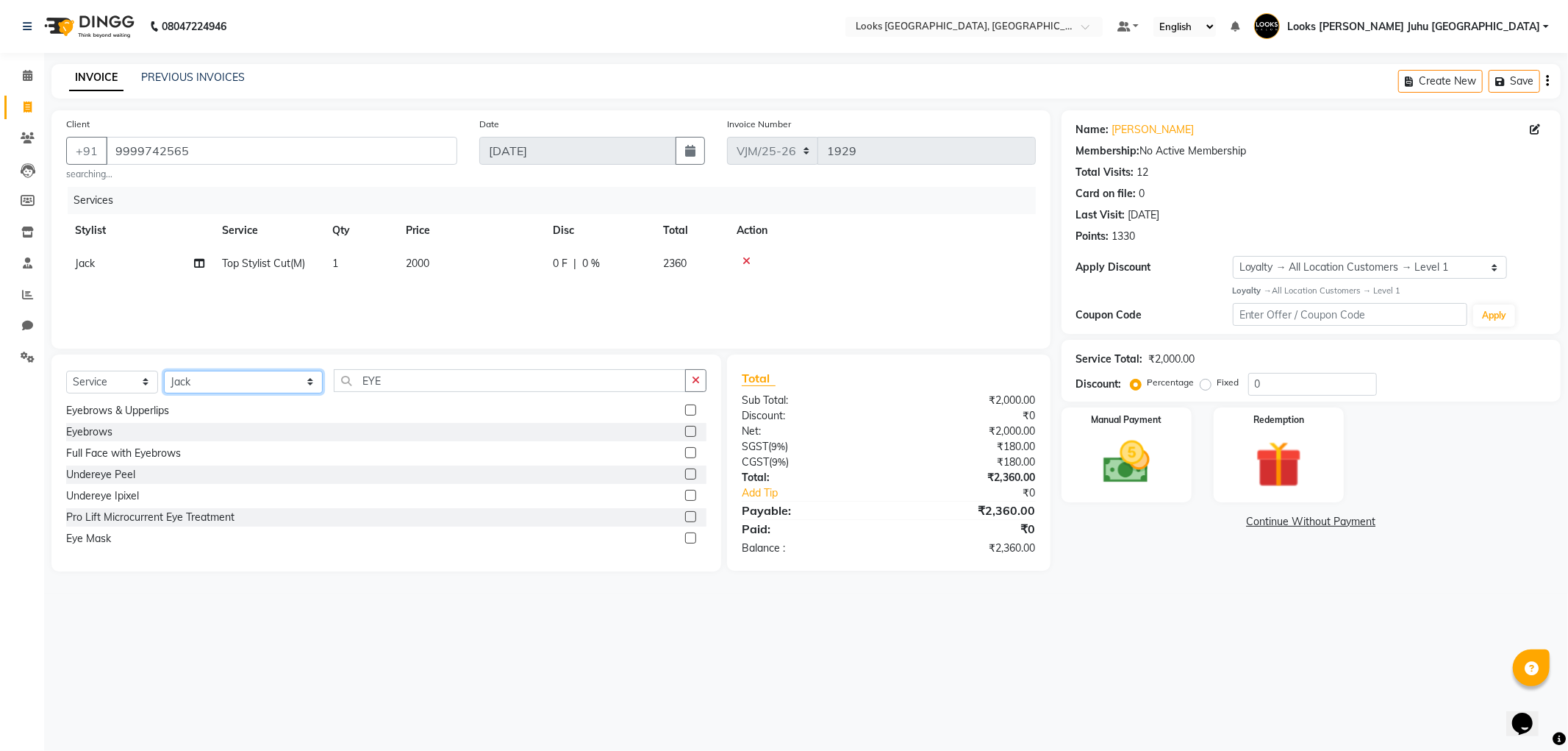
click at [232, 379] on select "Select Stylist [PERSON_NAME] [PERSON_NAME] Chan_Mrg Counter Sales [PERSON_NAME]…" at bounding box center [243, 382] width 159 height 23
select select "57101"
click at [164, 371] on select "Select Stylist [PERSON_NAME] [PERSON_NAME] Chan_Mrg Counter Sales [PERSON_NAME]…" at bounding box center [243, 382] width 159 height 23
click at [419, 392] on div "Select Service Product Membership Package Voucher Prepaid Gift Card Select Styl…" at bounding box center [386, 386] width 640 height 35
click at [419, 382] on input "EYE" at bounding box center [509, 380] width 351 height 23
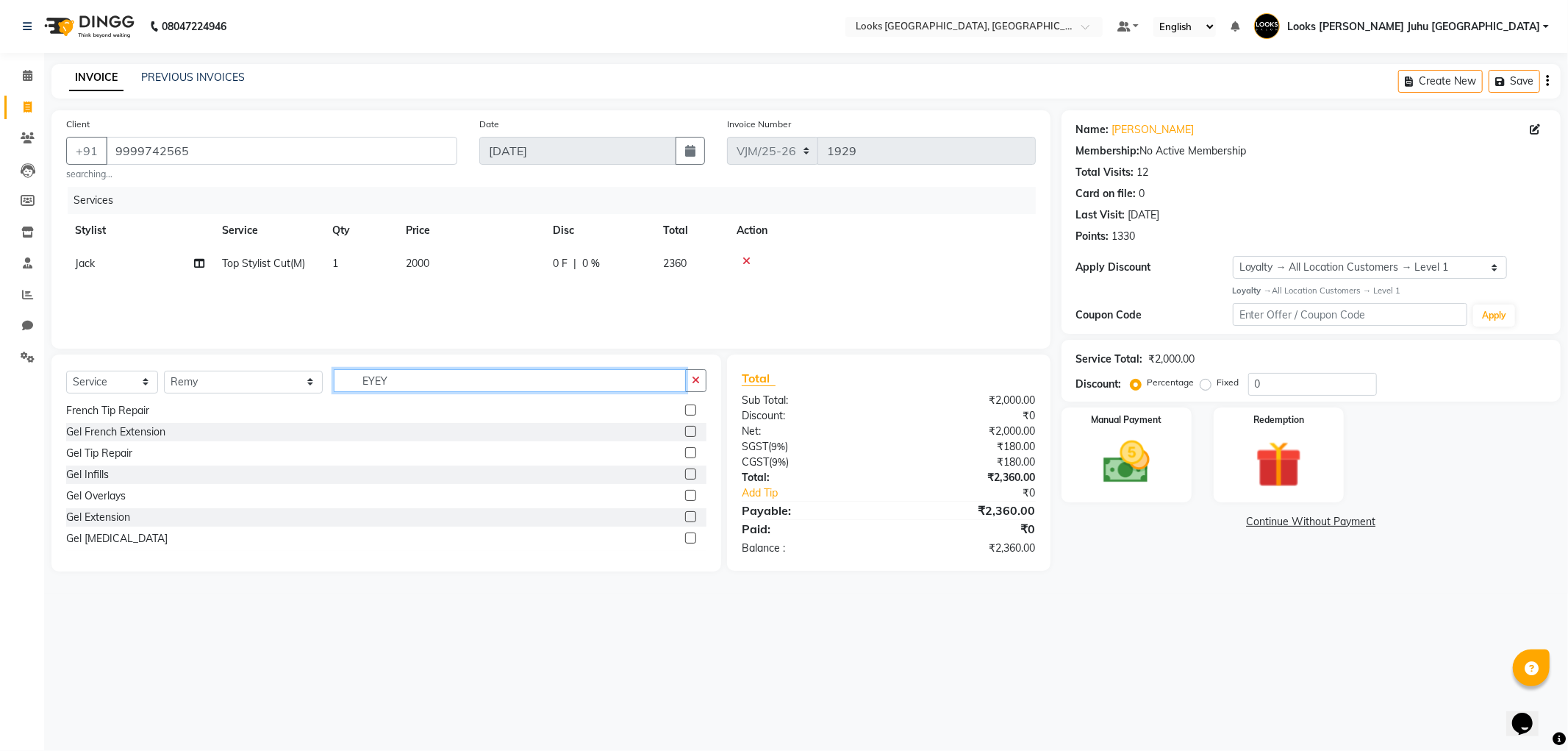
scroll to position [0, 0]
type input "EYE"
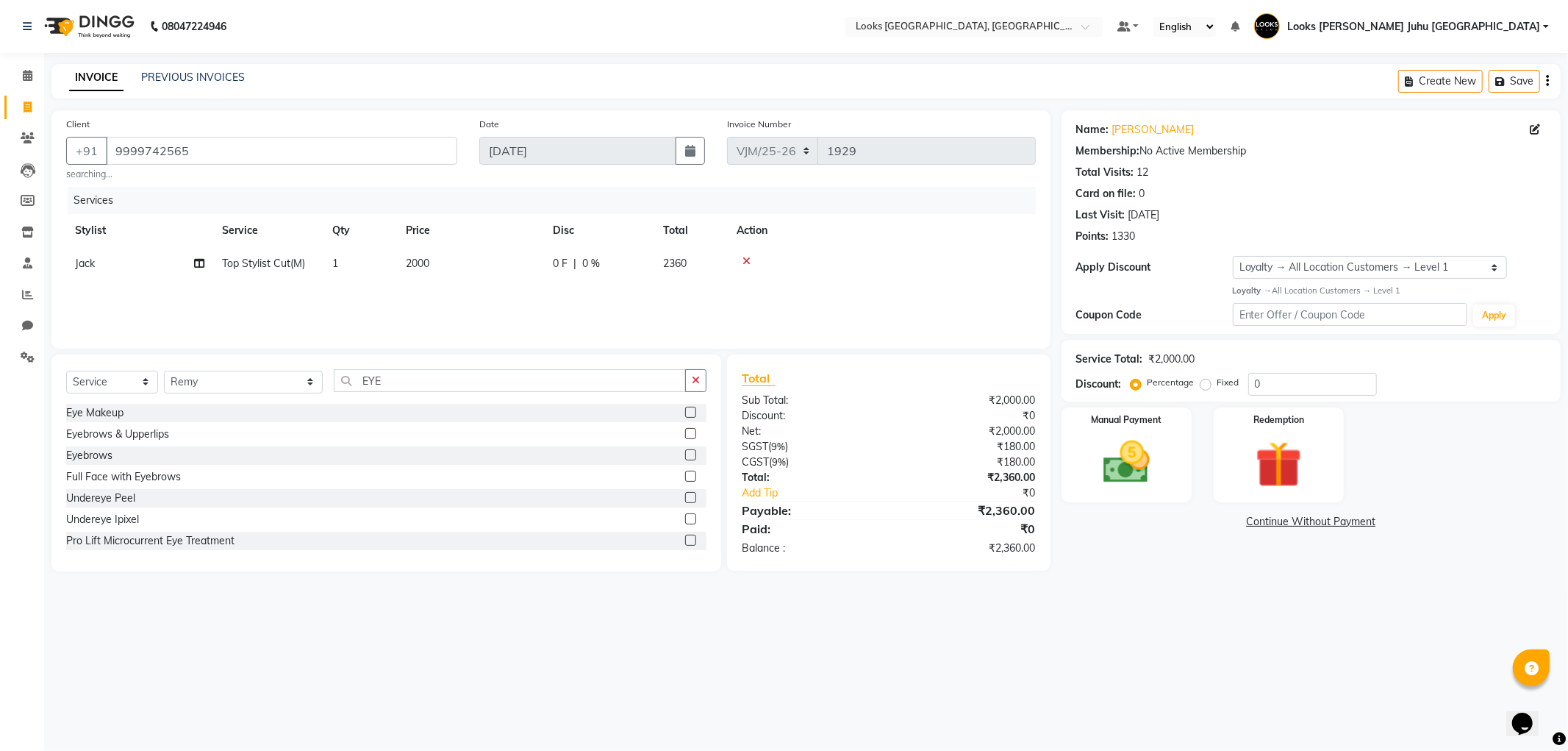
click at [685, 451] on label at bounding box center [691, 454] width 11 height 11
click at [685, 451] on input "checkbox" at bounding box center [690, 455] width 10 height 10
checkbox input "false"
click at [692, 346] on div "Client [PHONE_NUMBER] searching... Date [DATE] Invoice Number VJM/25-26 V/2025 …" at bounding box center [550, 229] width 999 height 238
click at [511, 290] on td "200" at bounding box center [470, 297] width 147 height 33
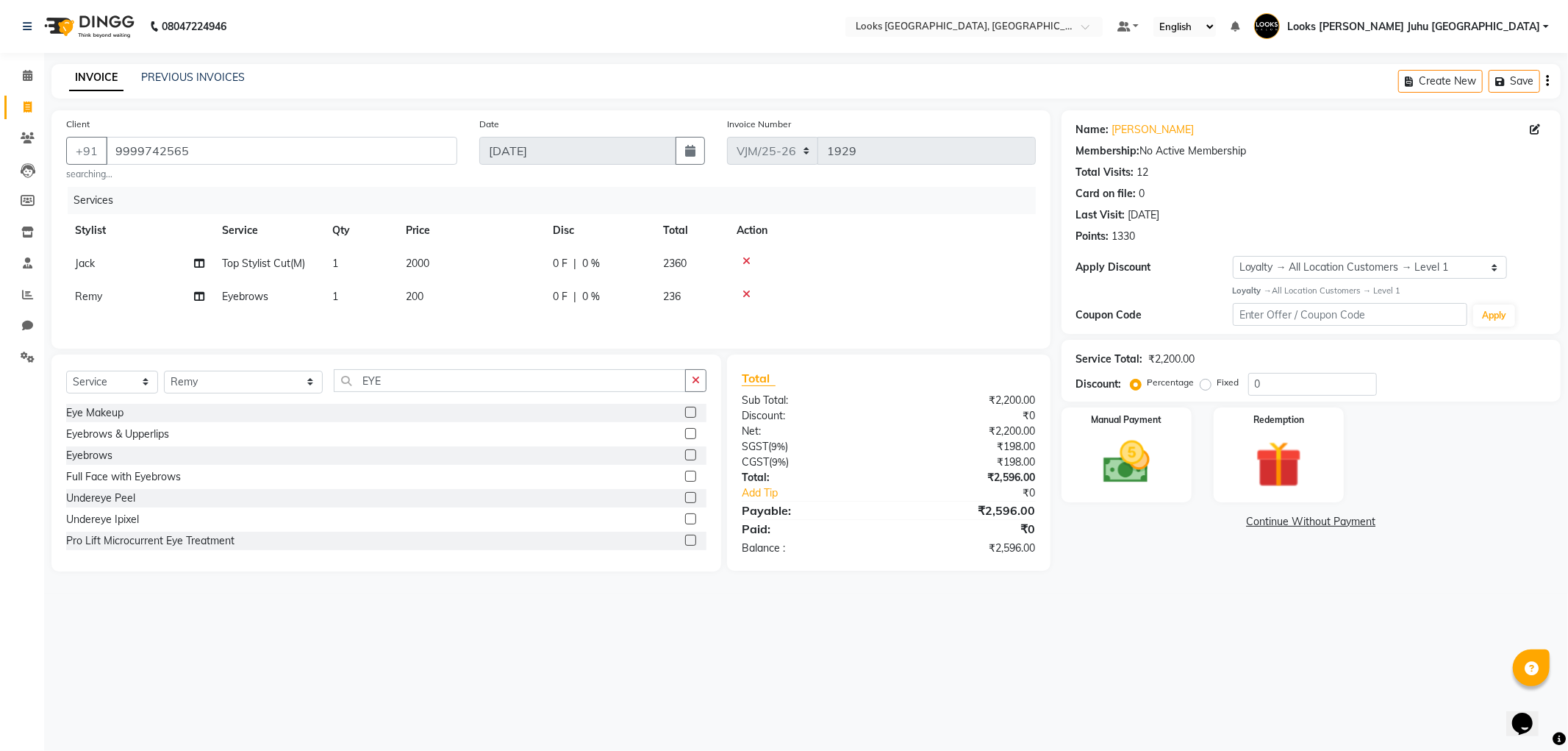
select select "57101"
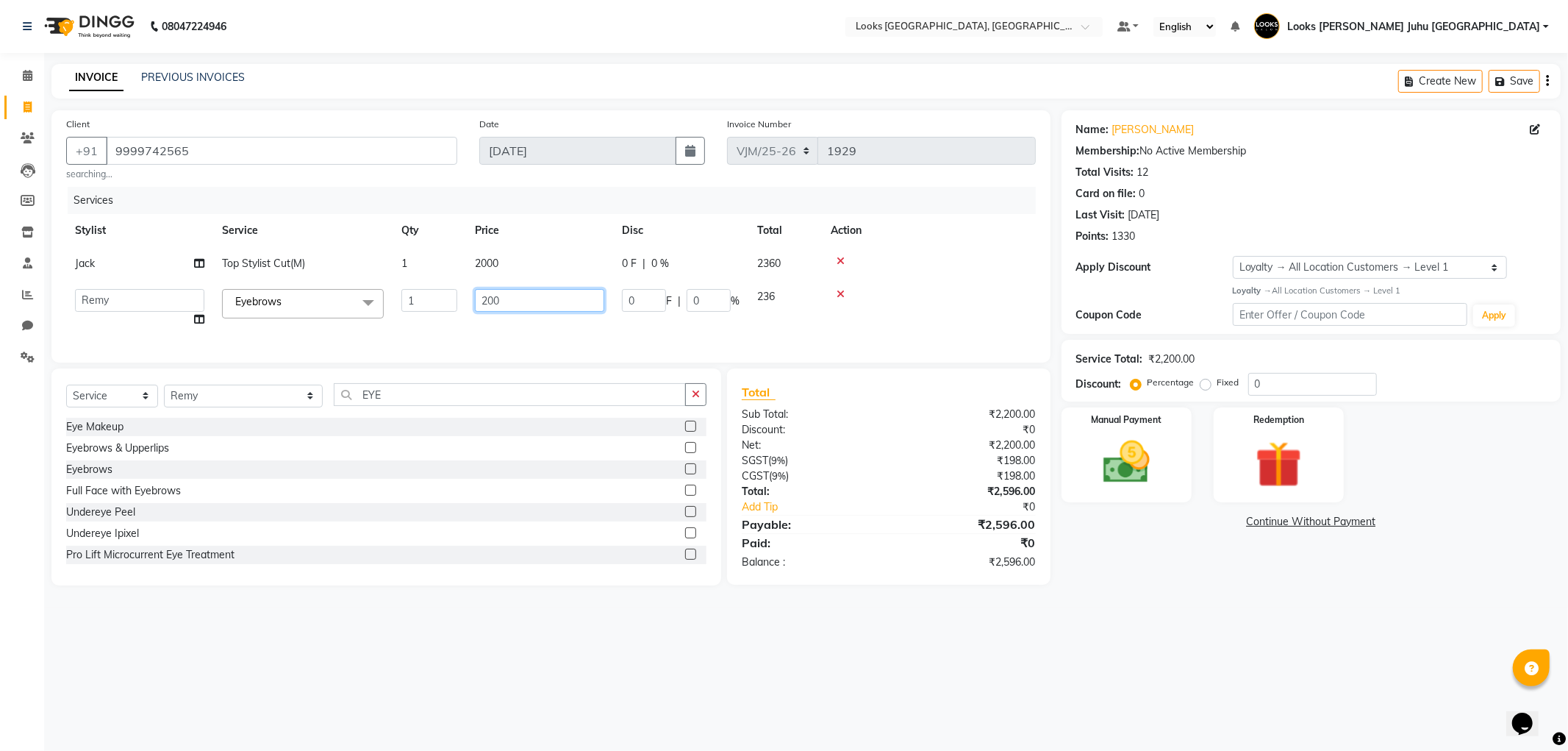
drag, startPoint x: 532, startPoint y: 292, endPoint x: 452, endPoint y: 302, distance: 80.6
click at [452, 302] on tr "[PERSON_NAME] [PERSON_NAME] Chan_Mrg Counter Sales [PERSON_NAME] DEEPAK Durup_p…" at bounding box center [551, 308] width 970 height 56
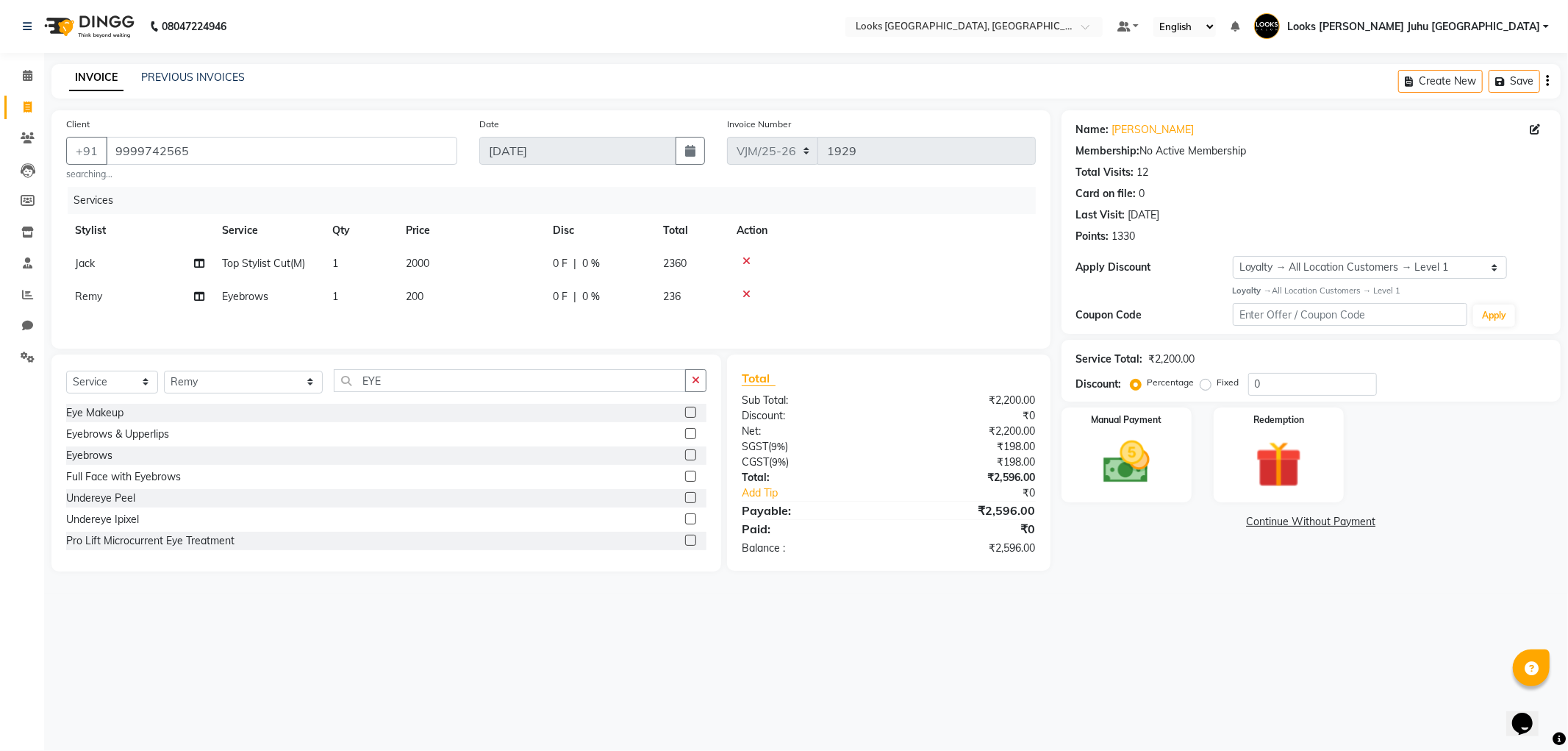
click at [552, 288] on tr "Remy Eyebrows 1 200 0 F | 0 % 236" at bounding box center [551, 297] width 970 height 33
click at [485, 297] on td "200" at bounding box center [470, 297] width 147 height 33
select select "57101"
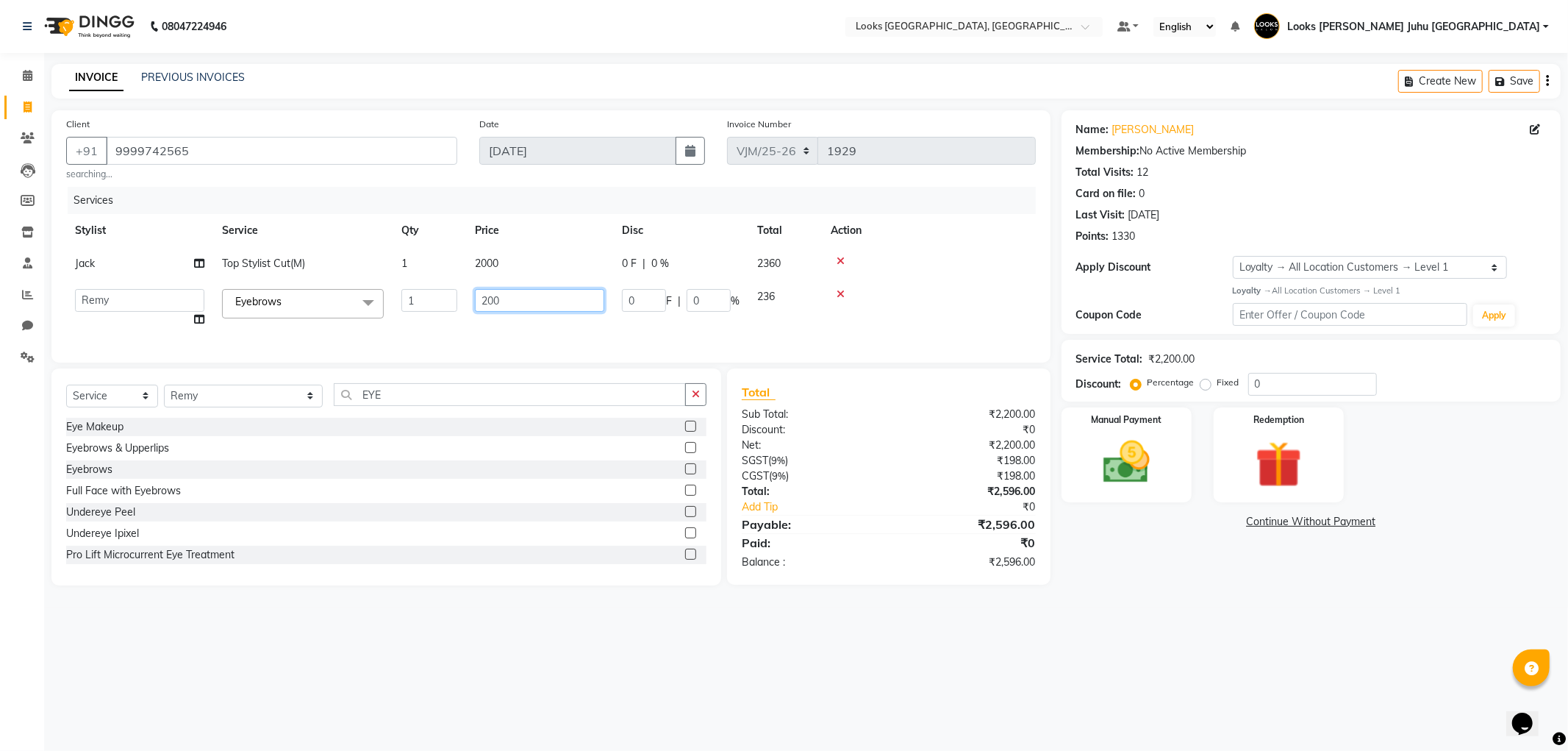
click at [524, 291] on input "200" at bounding box center [539, 300] width 129 height 23
type input "2"
type input "350"
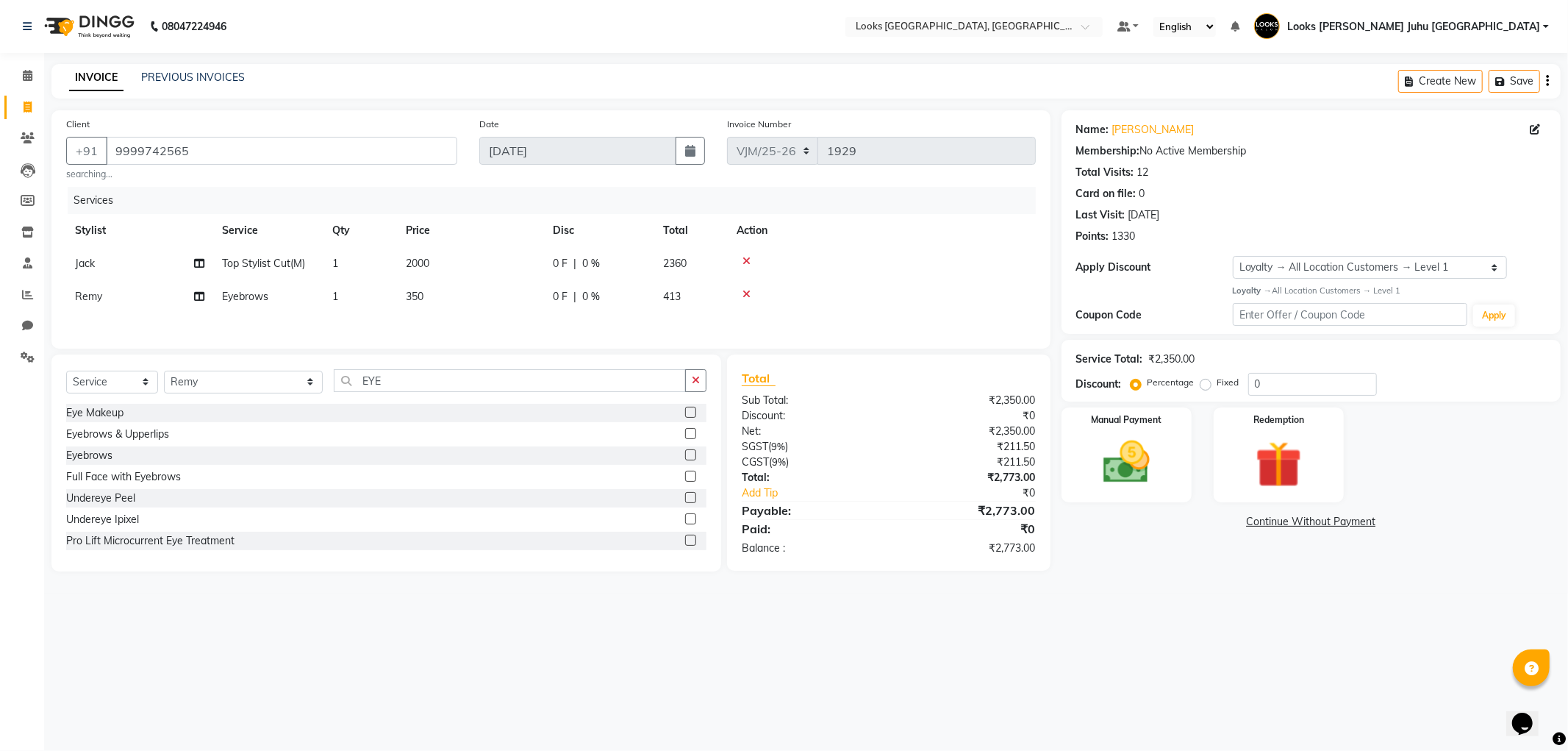
click at [1137, 635] on div "08047224946 Select Location × Looks Juhu Marriott, [GEOGRAPHIC_DATA], [GEOGRAPH…" at bounding box center [784, 375] width 1568 height 751
click at [1129, 459] on img at bounding box center [1127, 462] width 78 height 56
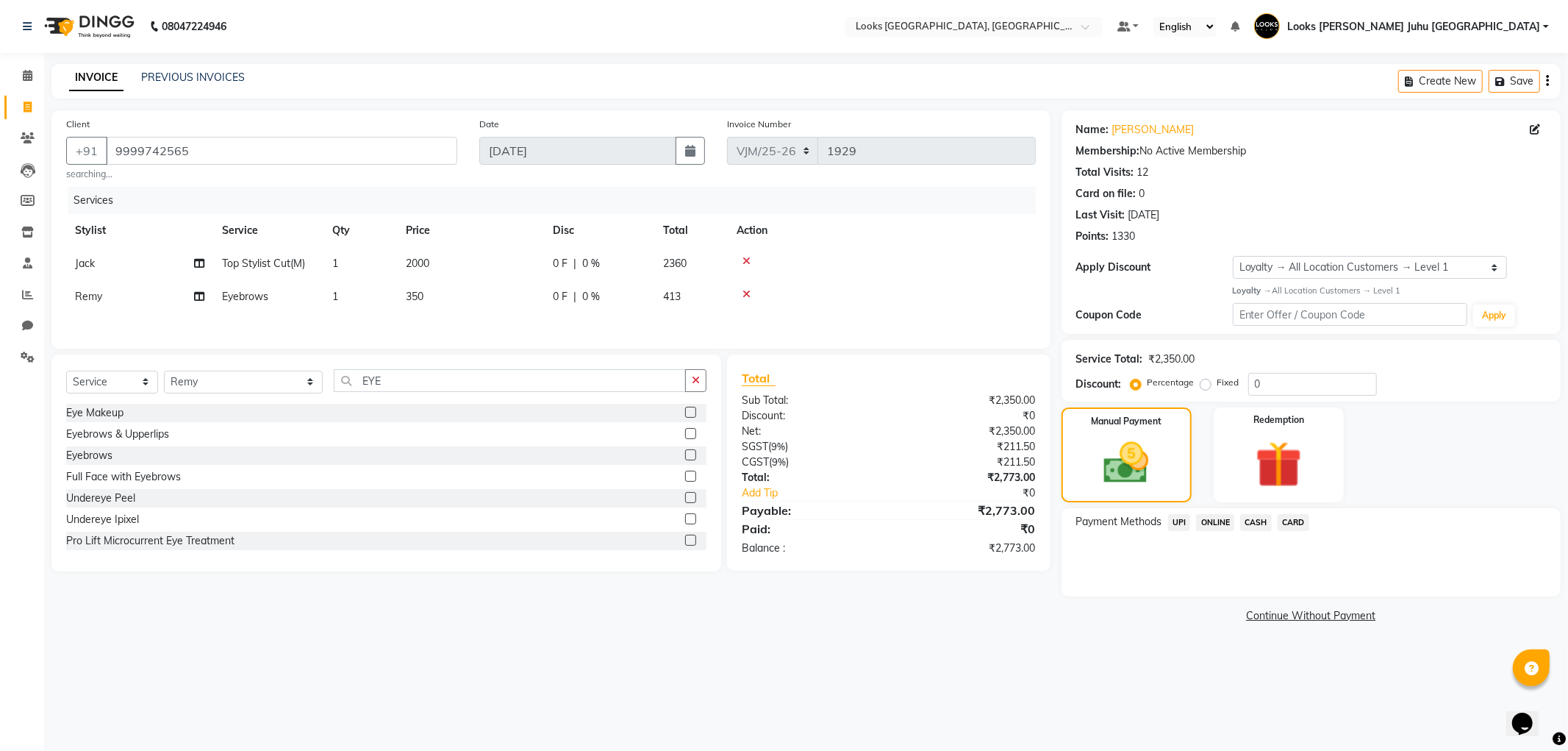
click at [1294, 526] on span "CARD" at bounding box center [1293, 522] width 31 height 17
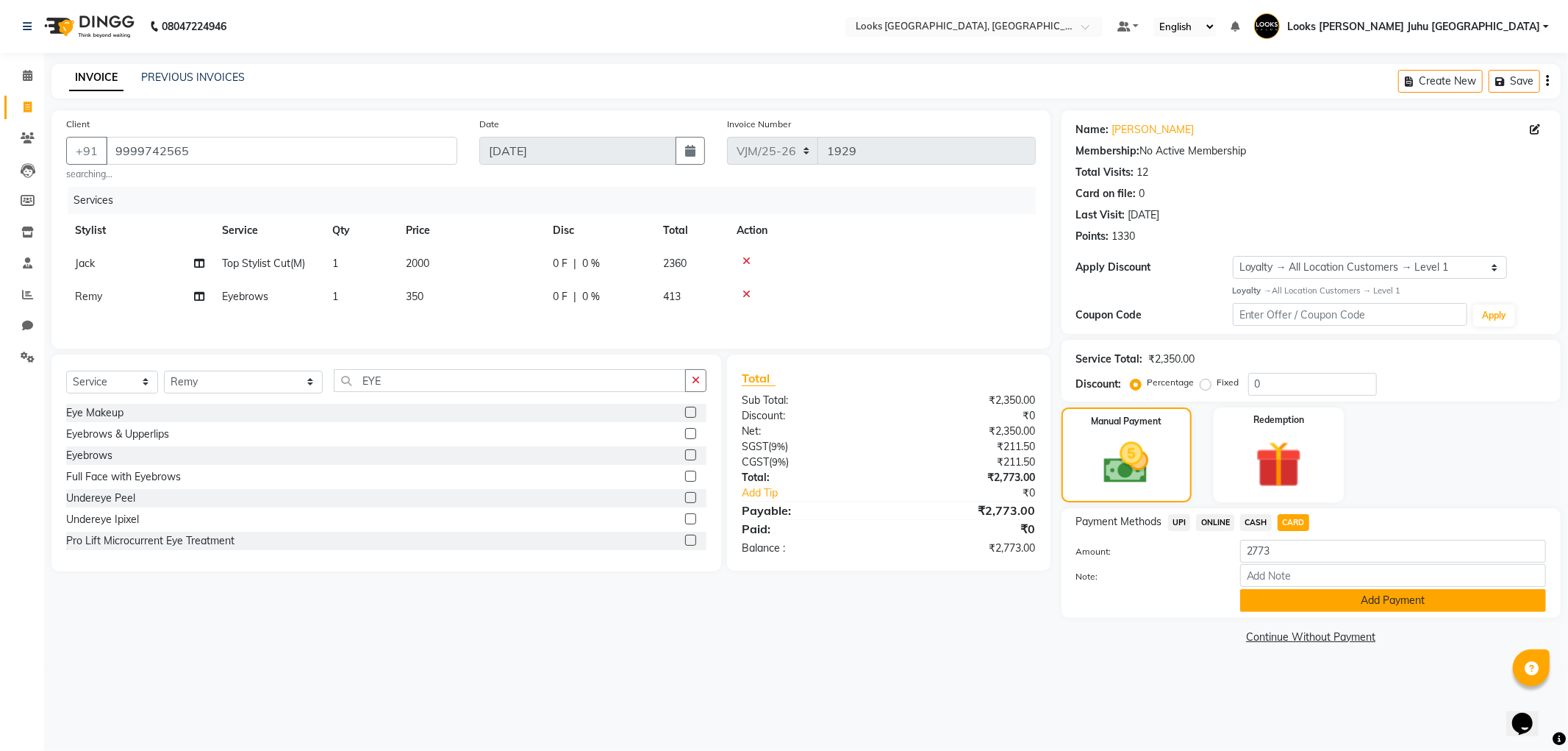
click at [1298, 603] on button "Add Payment" at bounding box center [1393, 600] width 306 height 23
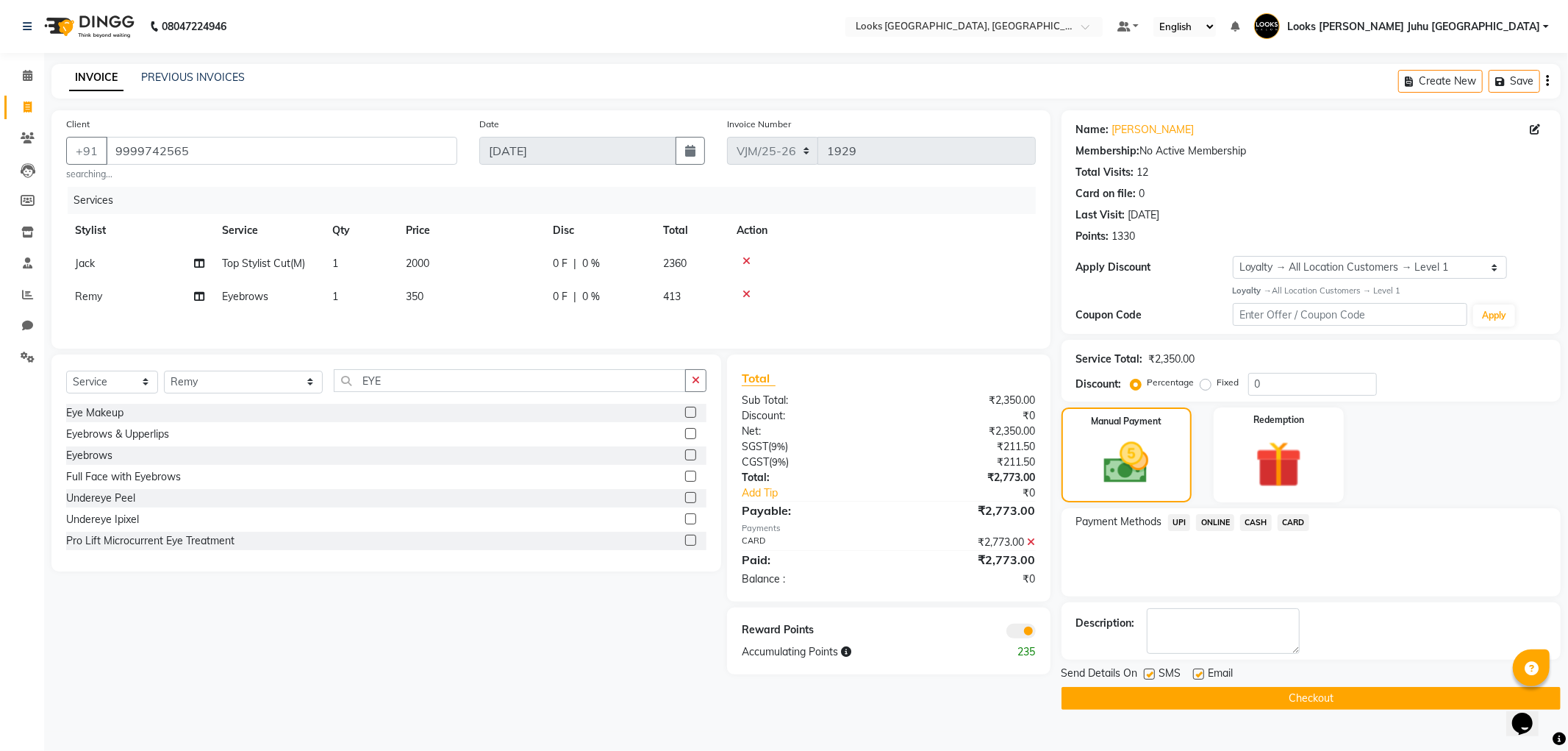
click at [1273, 689] on button "Checkout" at bounding box center [1311, 698] width 499 height 23
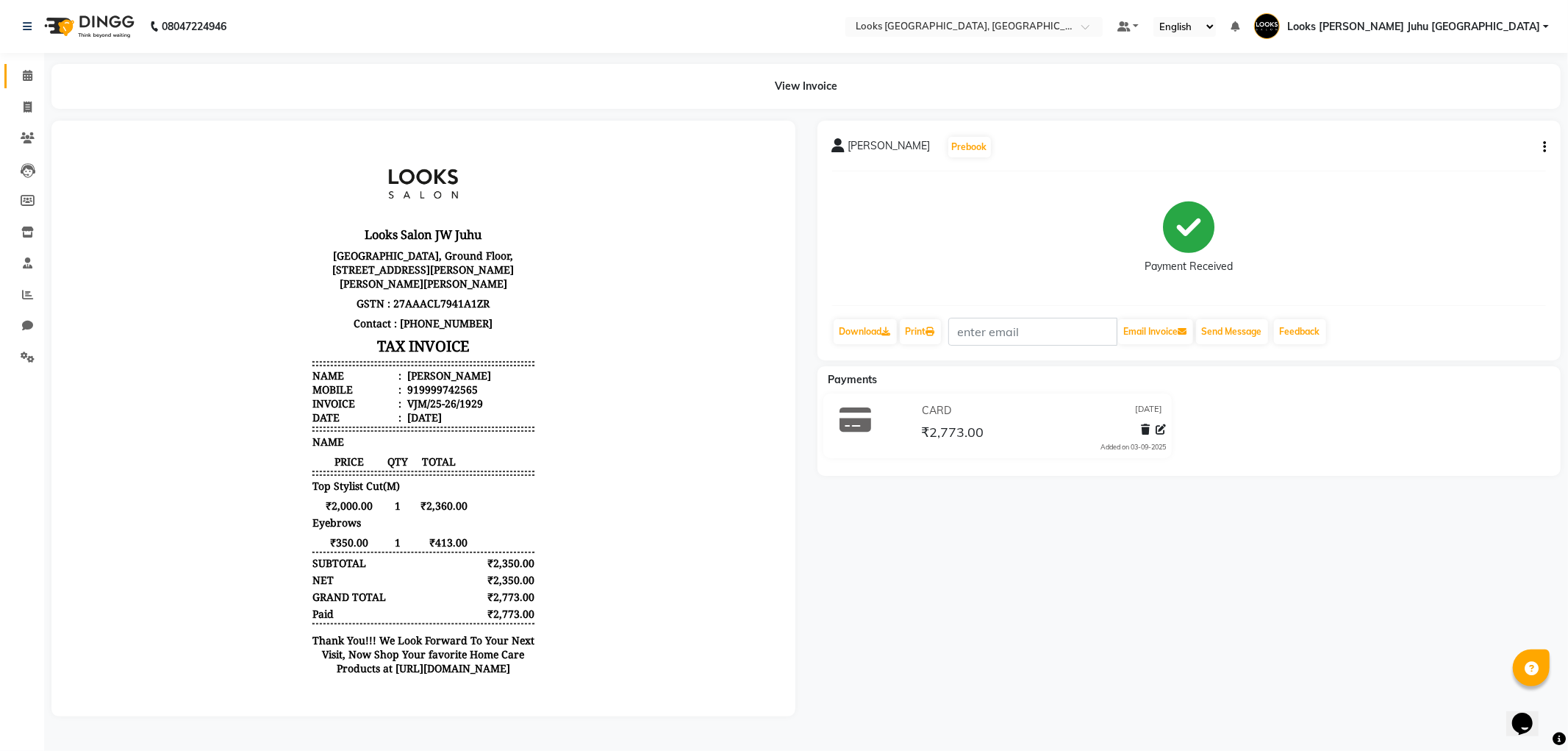
click at [24, 81] on icon at bounding box center [27, 75] width 10 height 11
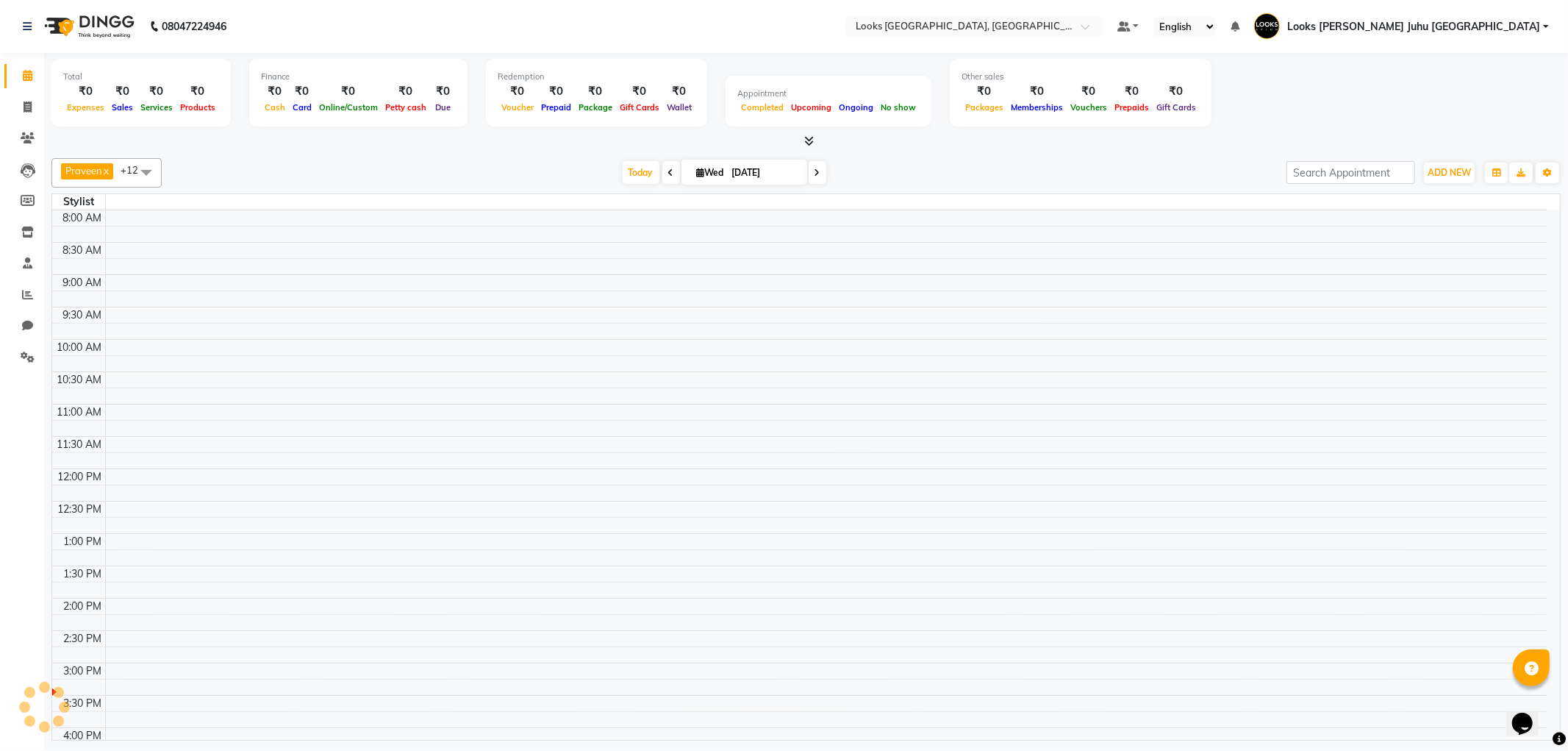
click at [12, 86] on link "Calendar" at bounding box center [22, 76] width 35 height 24
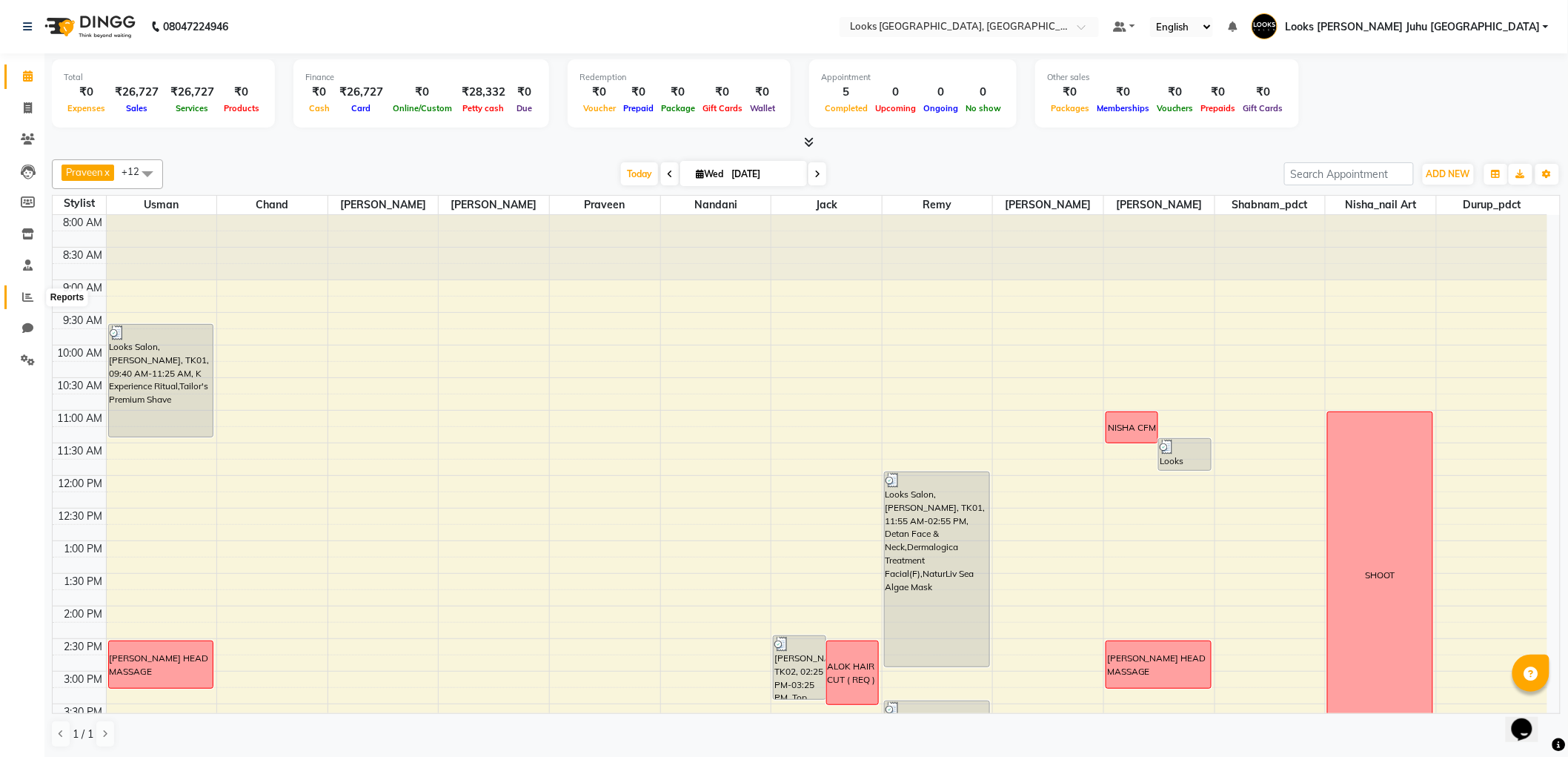
click at [19, 297] on span at bounding box center [27, 297] width 26 height 17
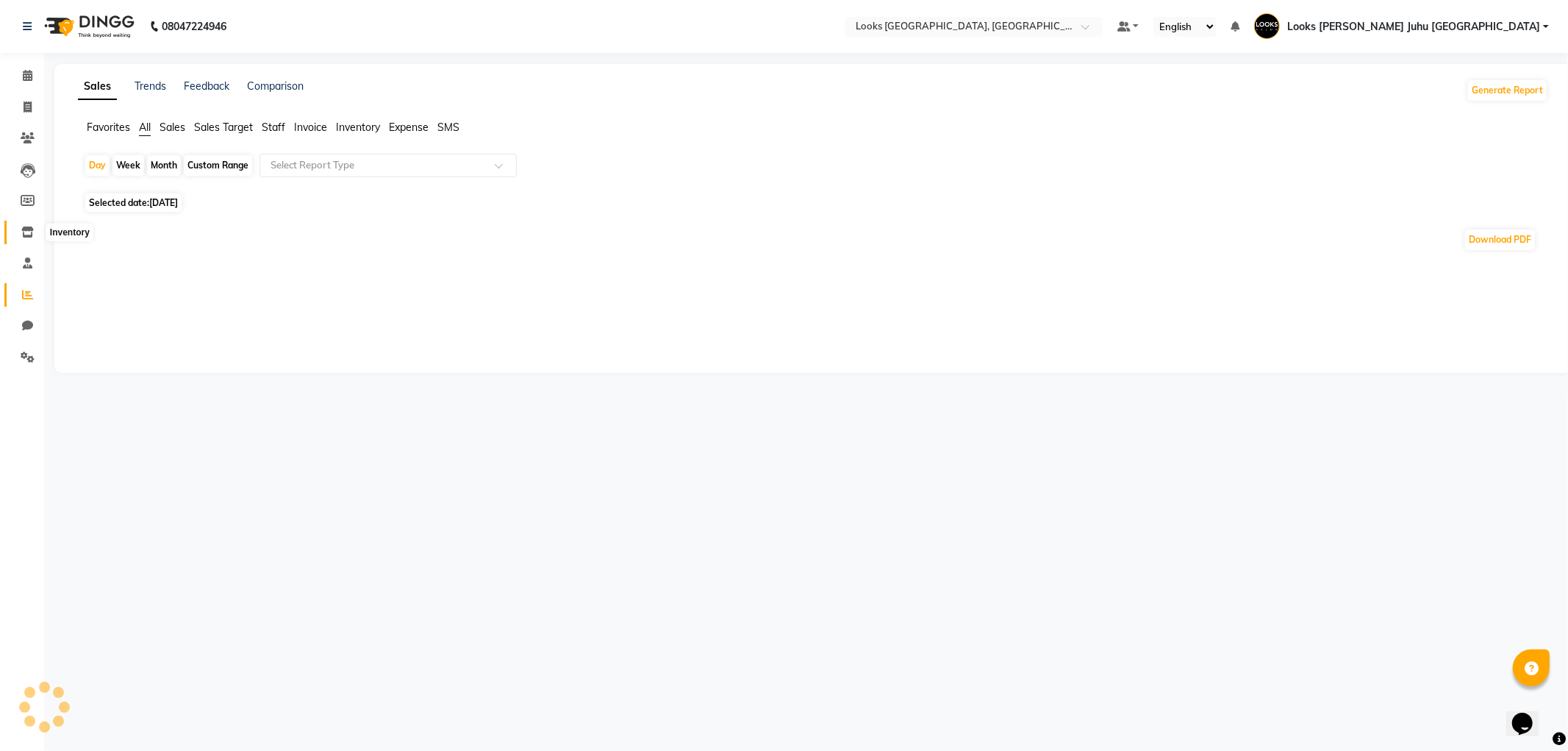
click at [31, 236] on icon at bounding box center [27, 232] width 12 height 11
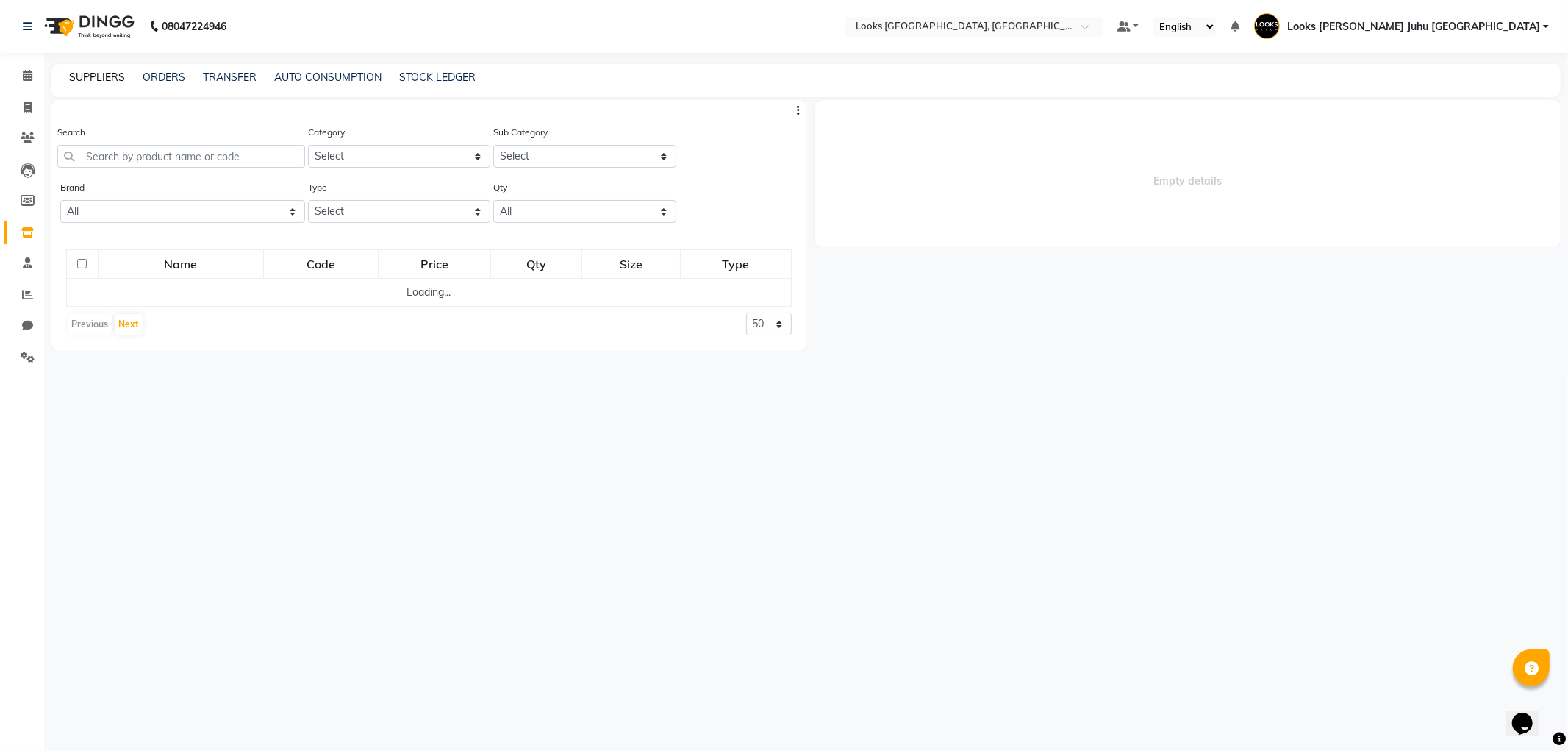
select select
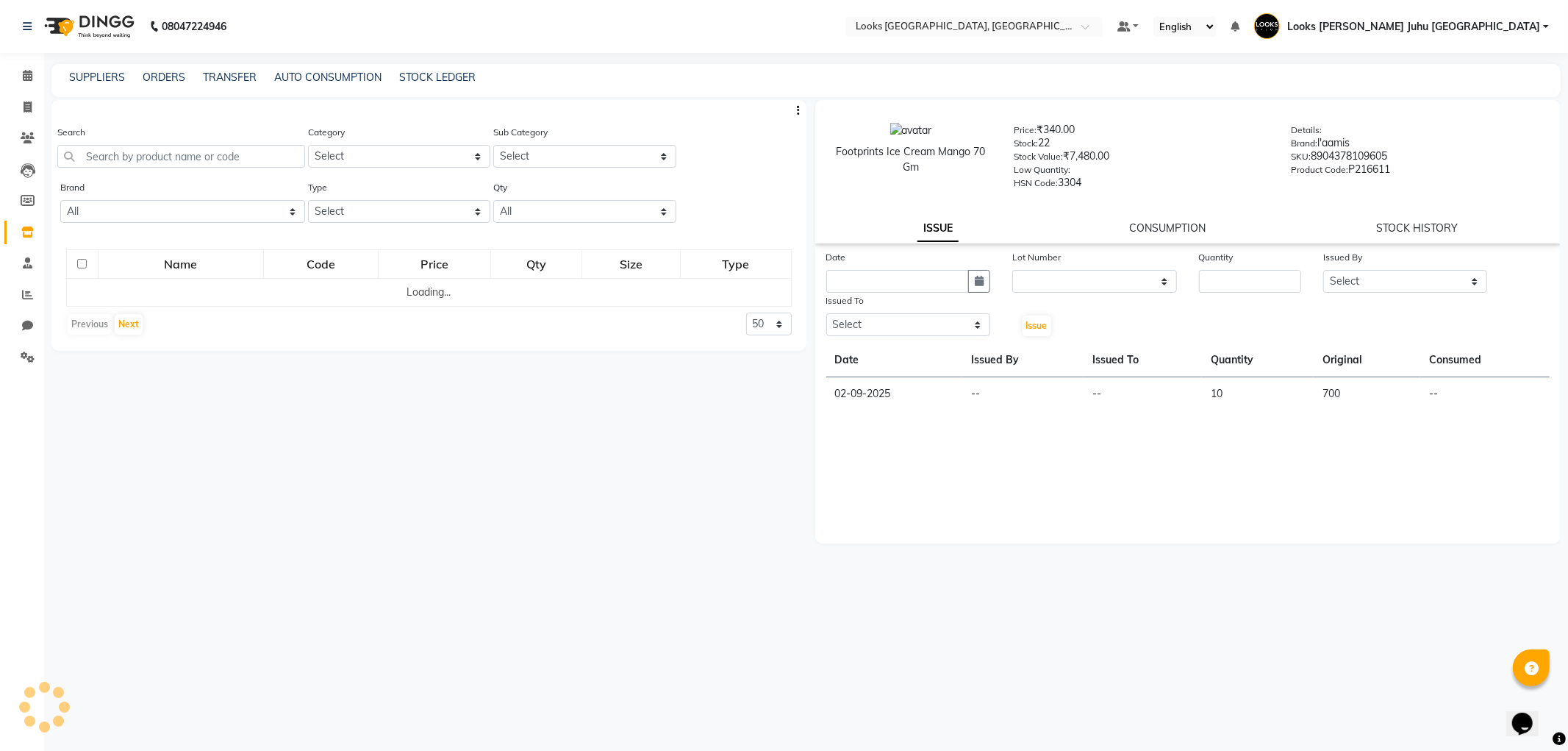
click at [166, 70] on div "ORDERS" at bounding box center [164, 78] width 43 height 16
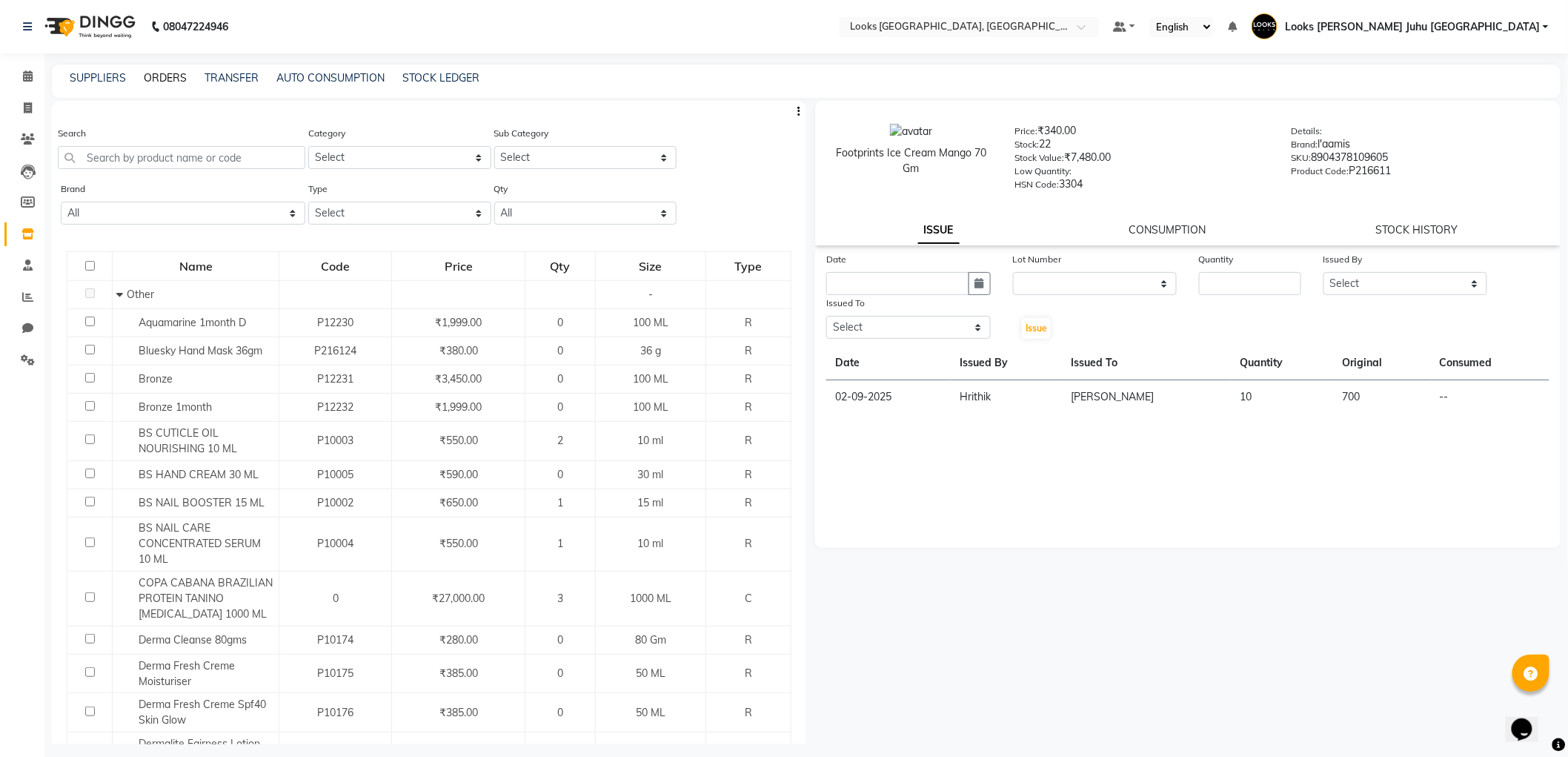
click at [174, 77] on link "ORDERS" at bounding box center [165, 77] width 43 height 13
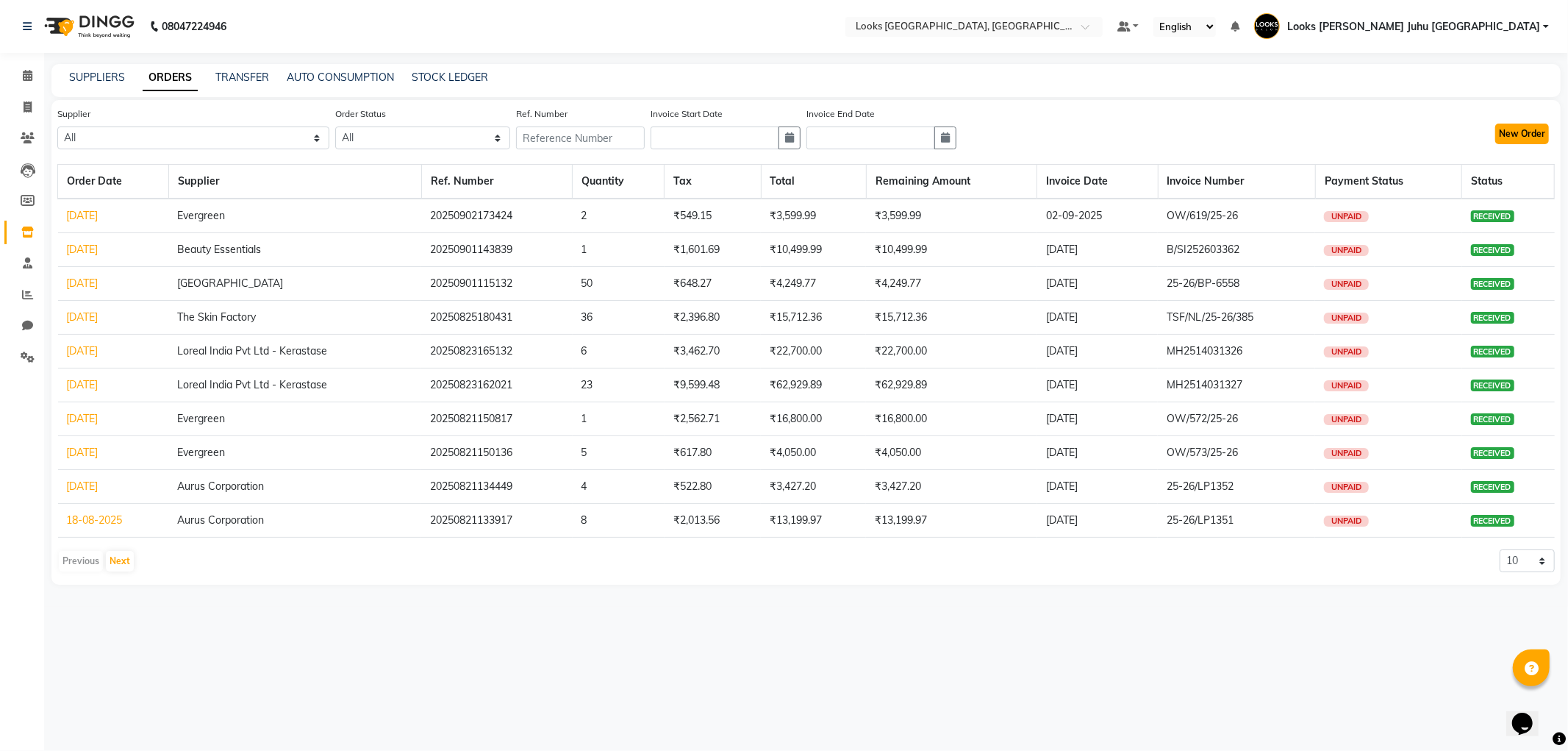
click at [1519, 126] on button "New Order" at bounding box center [1522, 134] width 54 height 21
select select "true"
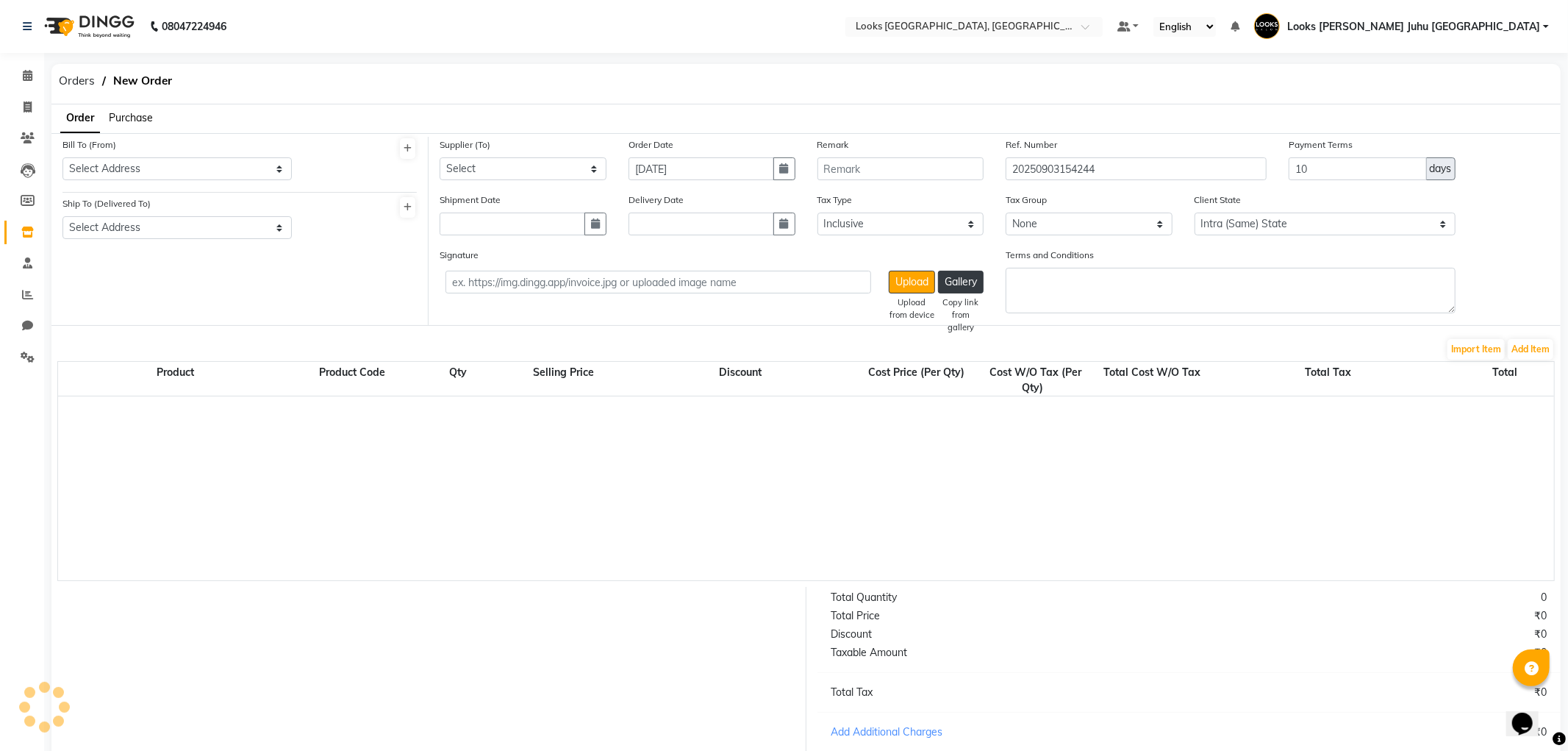
select select "1625"
click at [143, 169] on select "Select Address M M ENTERPRISES M M ENTERPRISES M M ENTERPRISES Looks Salon The …" at bounding box center [176, 168] width 227 height 23
select select "558"
click at [63, 157] on select "Select Address M M ENTERPRISES M M ENTERPRISES M M ENTERPRISES Looks Salon The …" at bounding box center [176, 168] width 227 height 23
click at [216, 230] on select "Select Address Looks Salon Jw" at bounding box center [176, 228] width 227 height 23
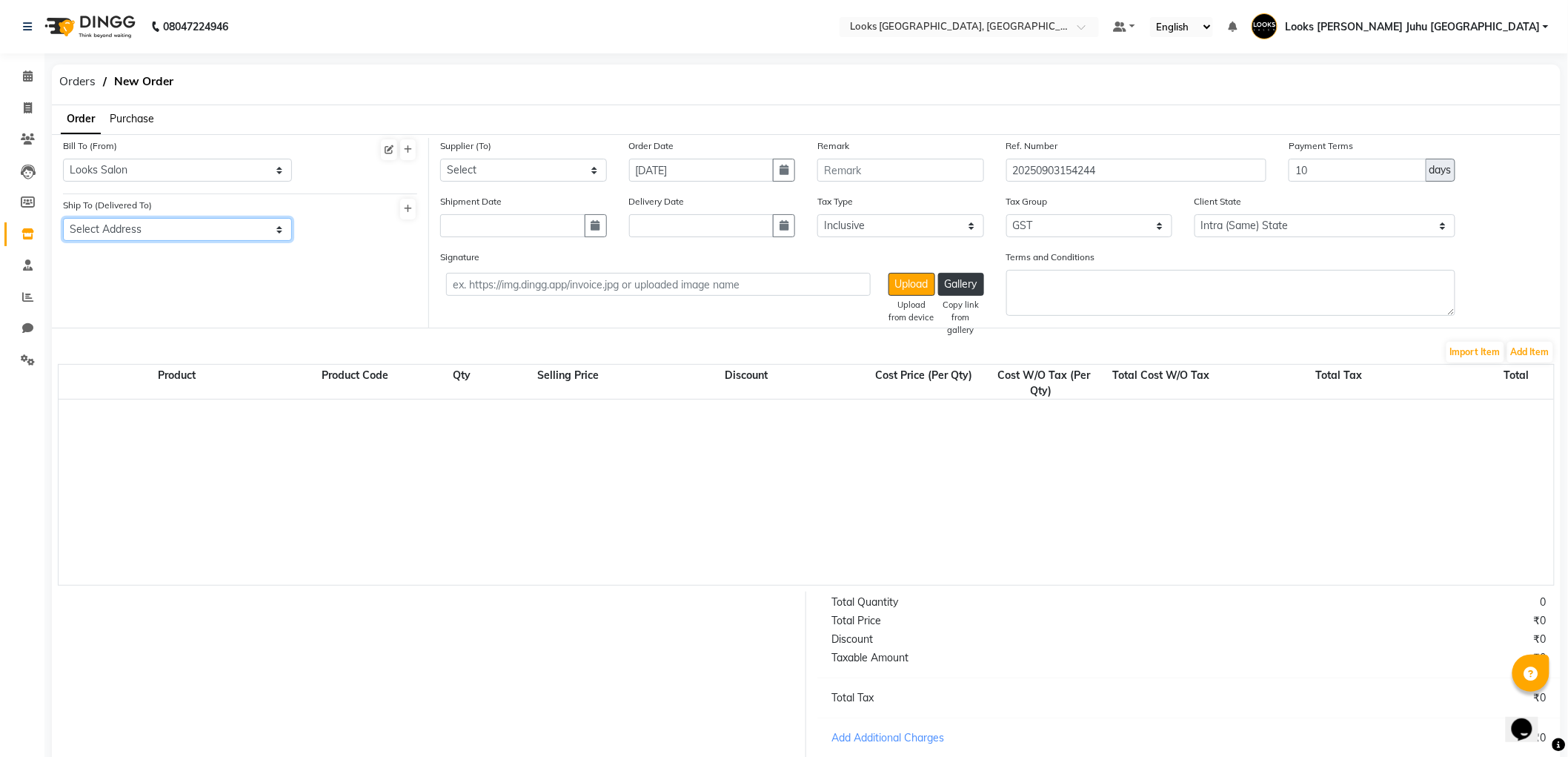
select select "503"
click at [63, 218] on select "Select Address Looks Salon Jw" at bounding box center [178, 229] width 229 height 23
click at [535, 171] on select "Select Aurus Corporation The Salon Factory The Skin Factory Motiram & Sons Lore…" at bounding box center [524, 170] width 167 height 23
select select "4015"
click at [441, 158] on select "Select Aurus Corporation The Salon Factory The Skin Factory Motiram & Sons Lore…" at bounding box center [524, 170] width 167 height 23
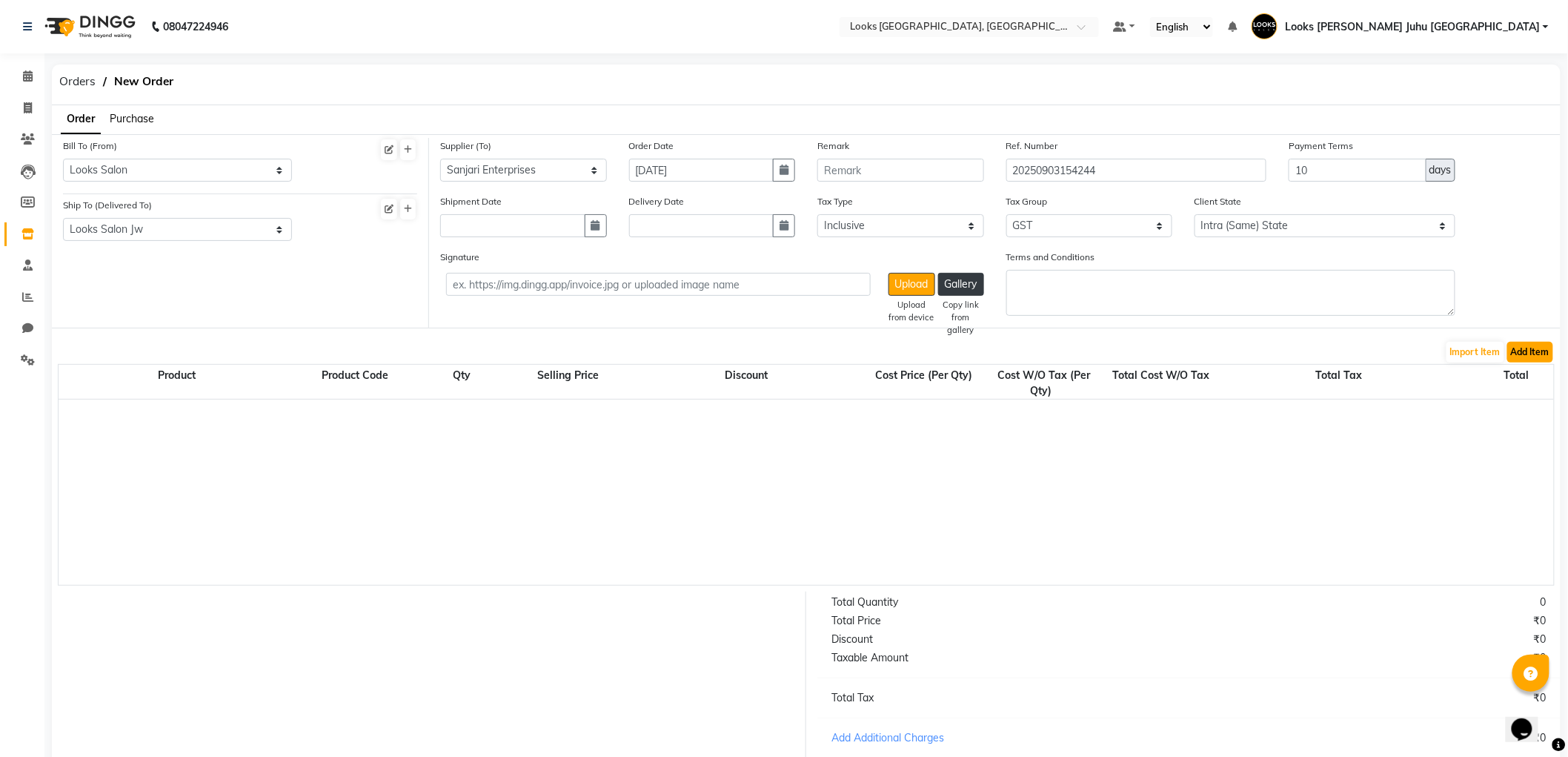
click at [1521, 356] on button "Add Item" at bounding box center [1530, 353] width 46 height 21
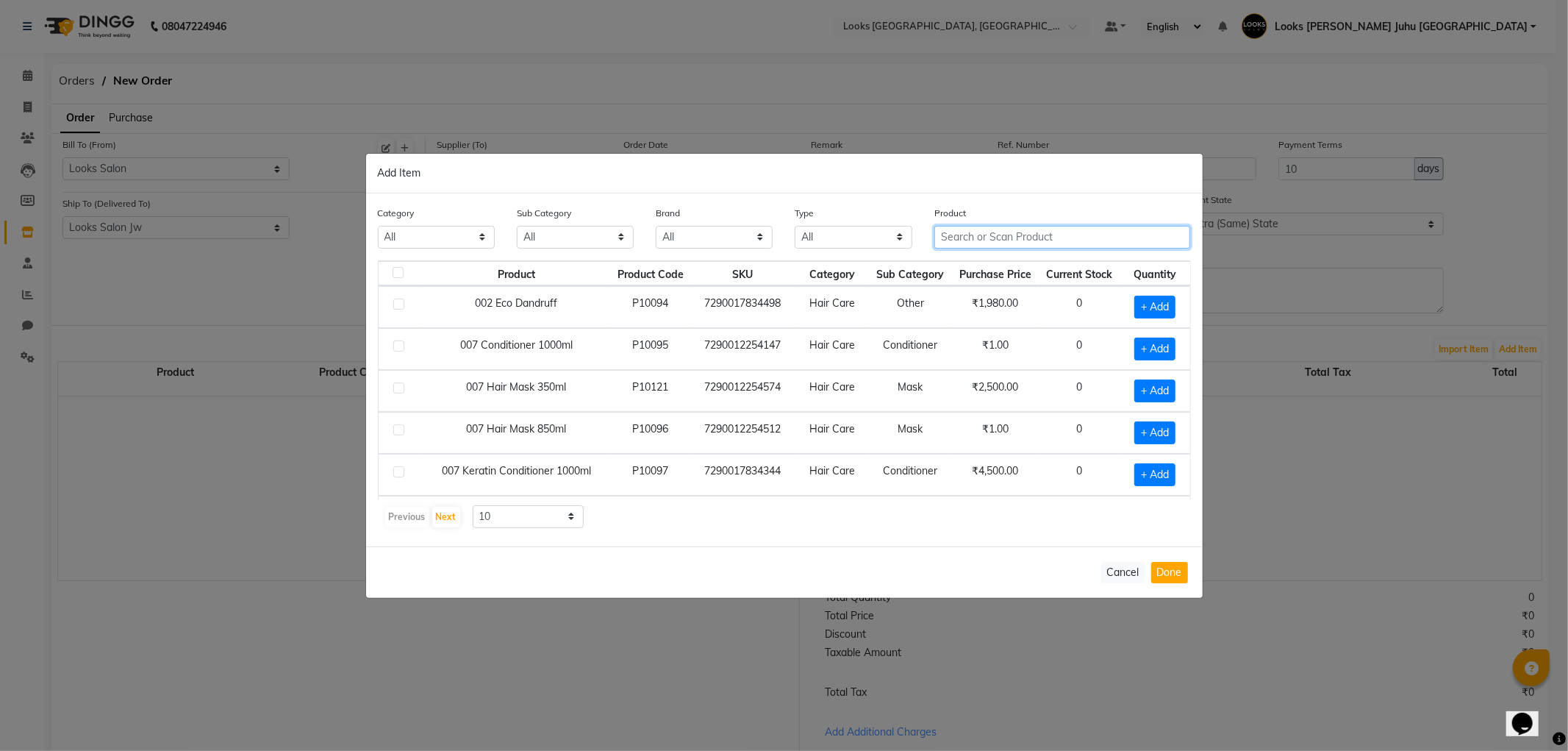
click at [999, 231] on input "text" at bounding box center [1062, 237] width 256 height 23
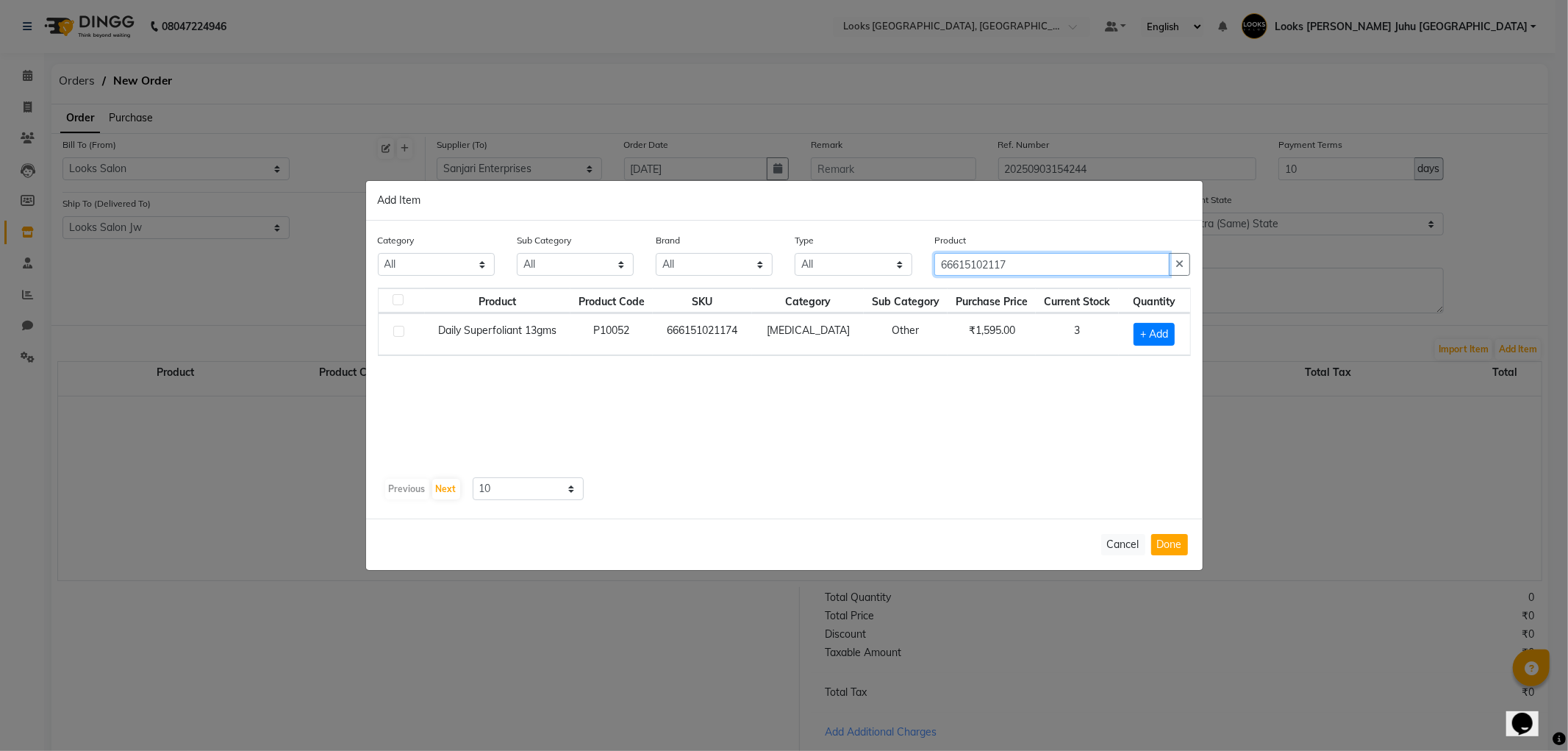
type input "66615102117"
click at [405, 351] on td at bounding box center [401, 334] width 46 height 42
click at [398, 331] on label at bounding box center [399, 331] width 11 height 11
click at [398, 331] on input "checkbox" at bounding box center [398, 331] width 10 height 10
checkbox input "true"
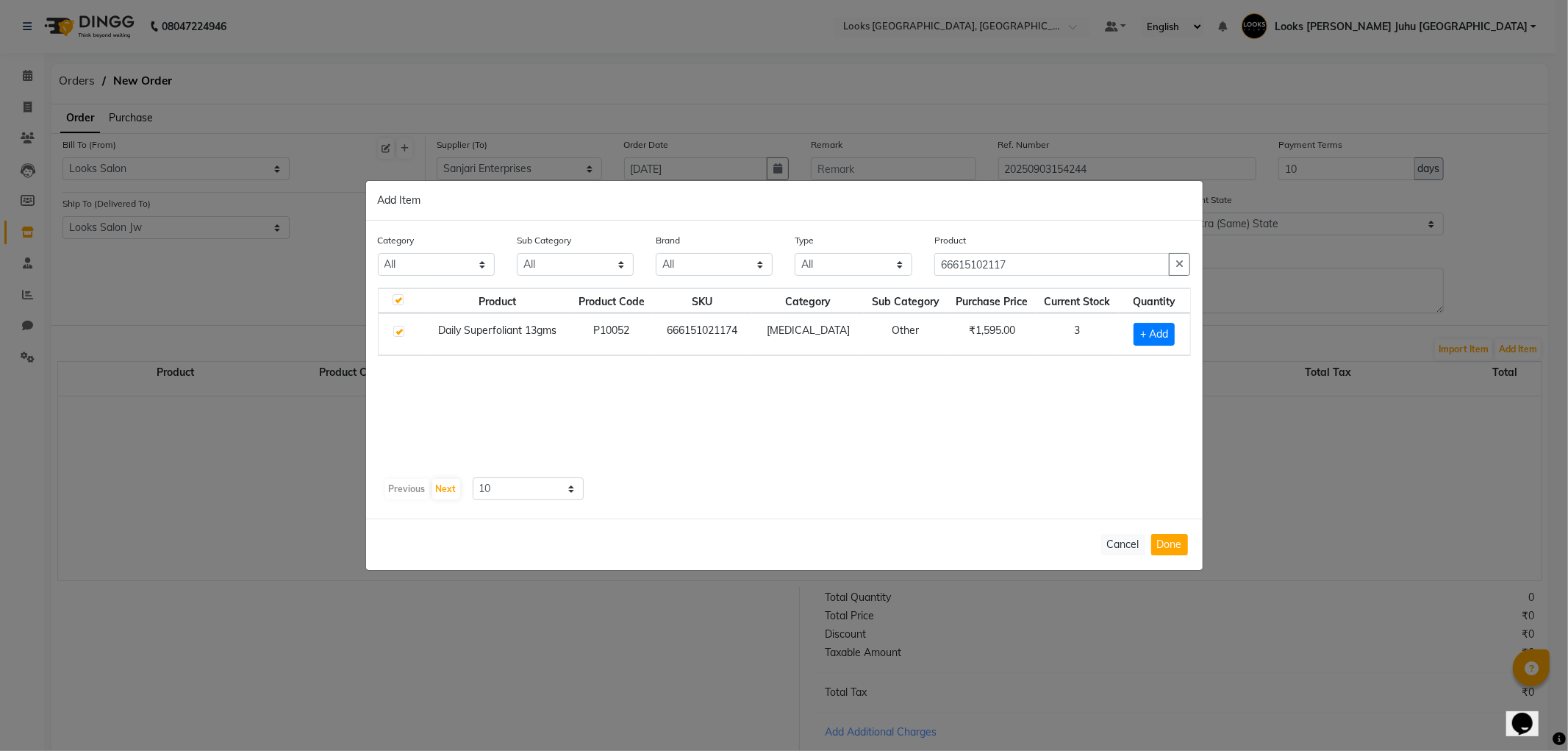
checkbox input "true"
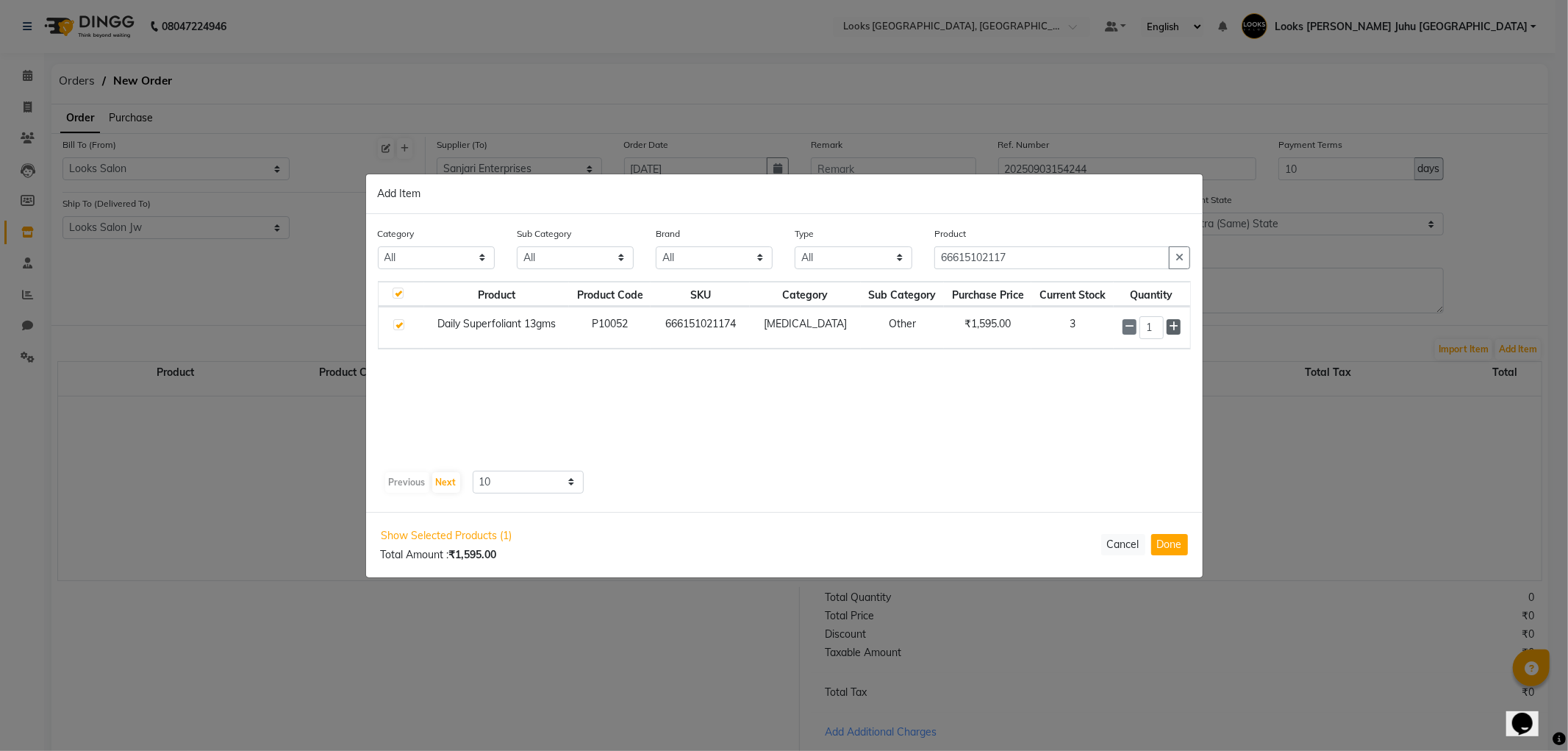
click at [1170, 329] on icon at bounding box center [1173, 326] width 10 height 10
type input "2"
click at [1175, 545] on button "Done" at bounding box center [1169, 544] width 37 height 21
select select "3870"
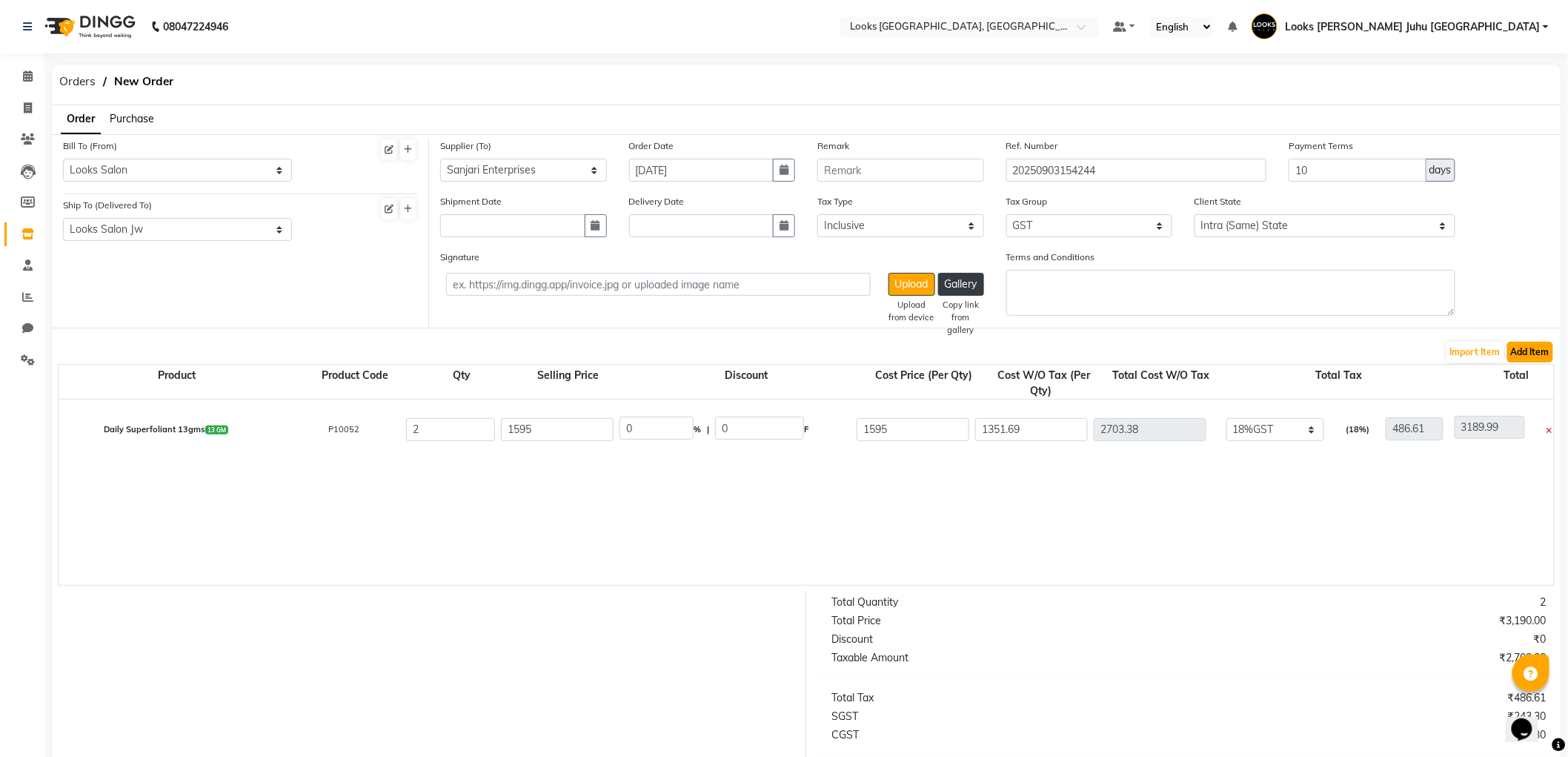
click at [1537, 354] on button "Add Item" at bounding box center [1530, 353] width 46 height 21
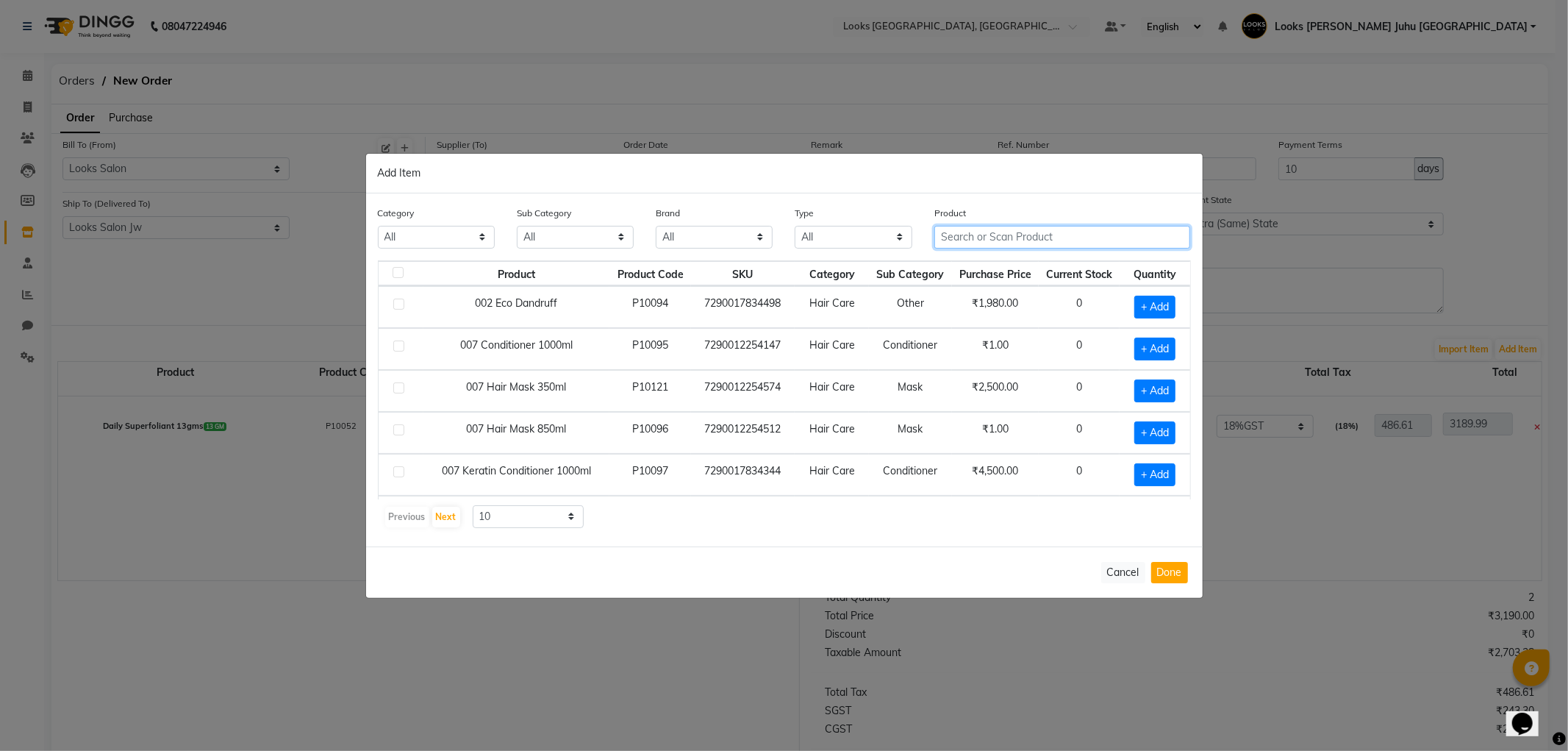
click at [1103, 241] on input "text" at bounding box center [1062, 237] width 256 height 23
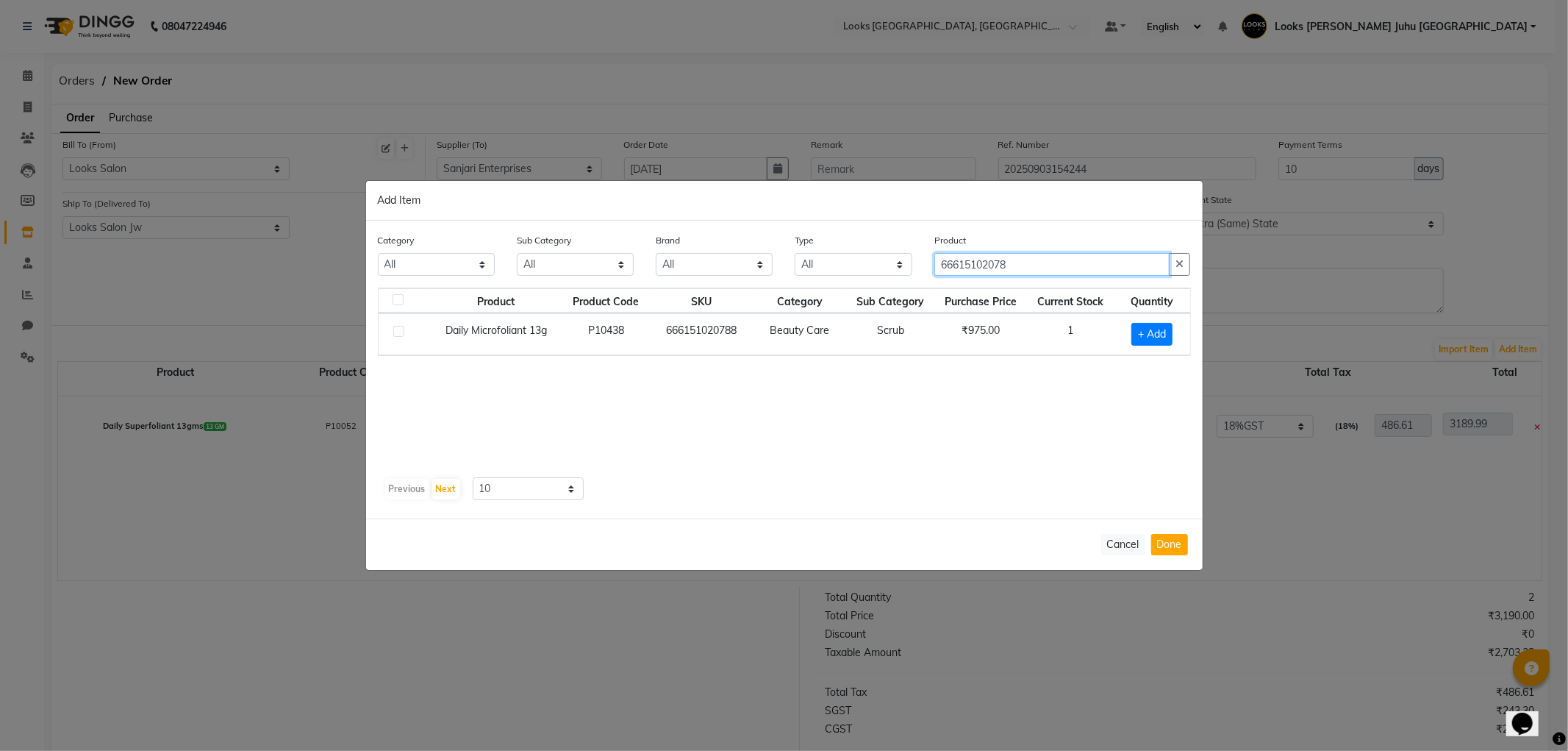
type input "66615102078"
click at [399, 331] on label at bounding box center [399, 331] width 11 height 11
click at [399, 331] on input "checkbox" at bounding box center [398, 331] width 10 height 10
checkbox input "true"
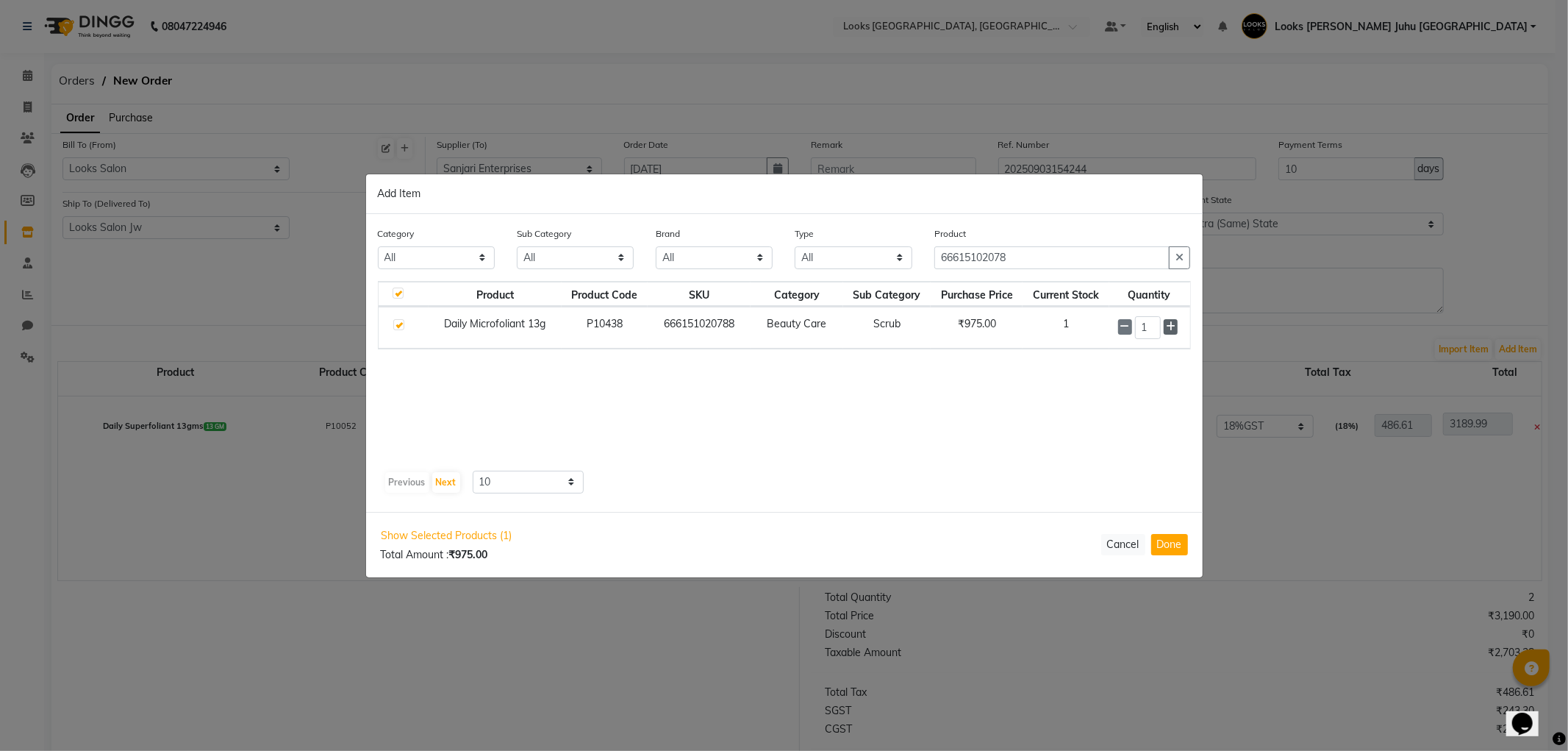
click at [1171, 324] on icon at bounding box center [1170, 326] width 10 height 10
type input "2"
click at [1175, 540] on button "Done" at bounding box center [1169, 544] width 37 height 21
select select "3870"
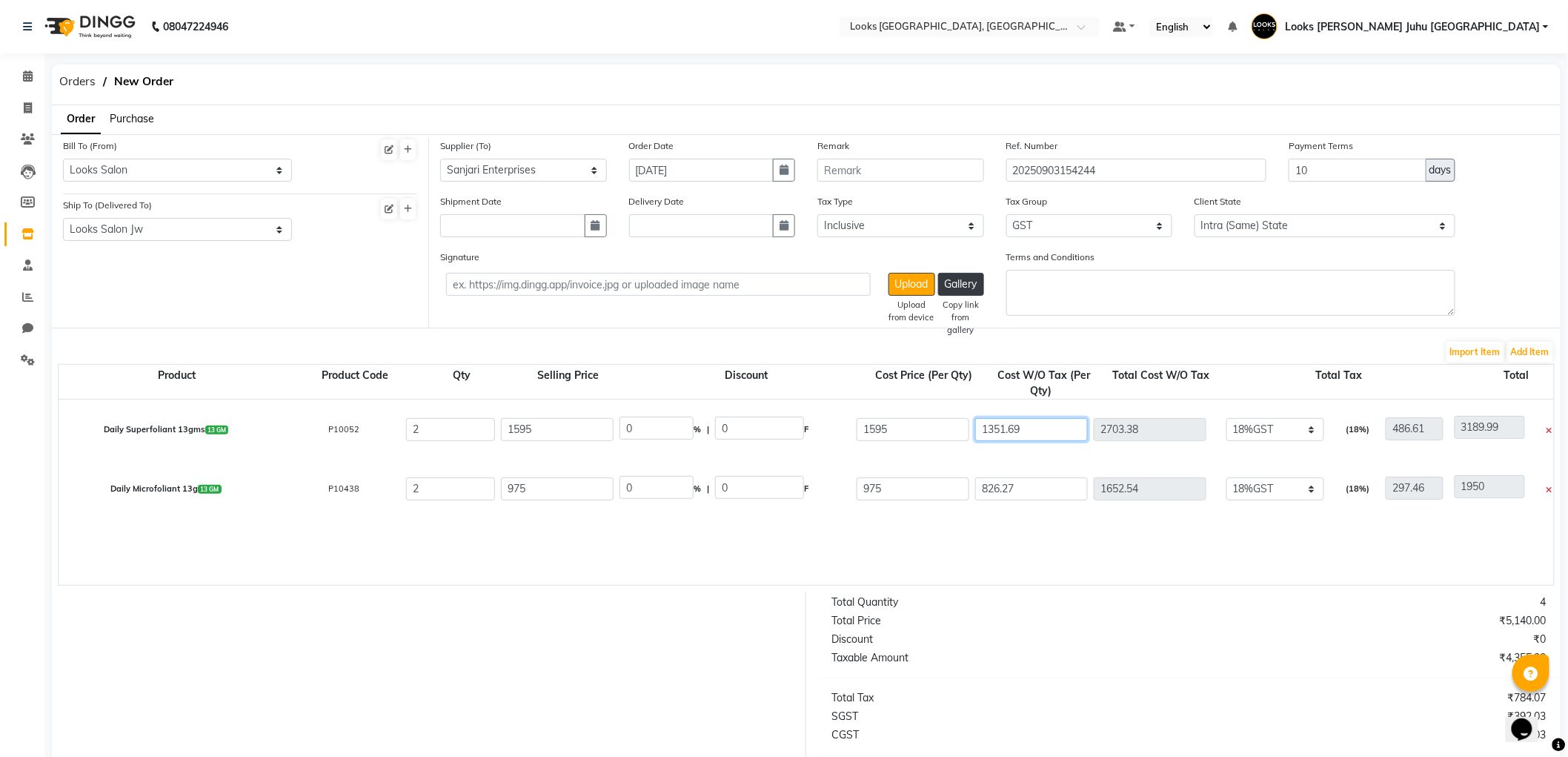
click at [1065, 431] on input "1351.69" at bounding box center [1032, 429] width 113 height 23
click at [1073, 418] on input "1351.69" at bounding box center [1032, 429] width 113 height 23
type input "1351.6"
type input "2703.2"
type input "3189.81"
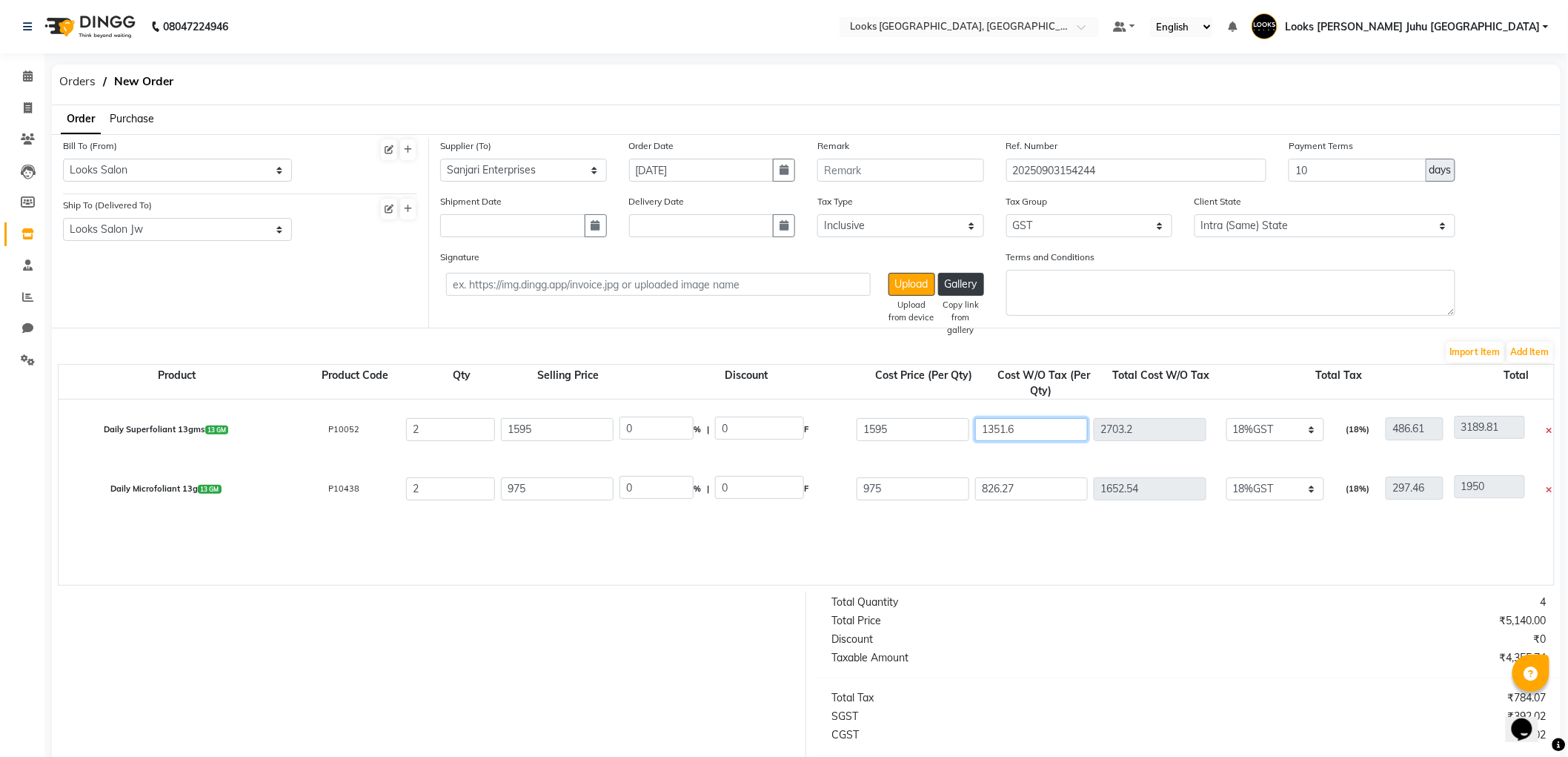
type input "1351"
type input "2702"
type input "3188.61"
type input "135"
type input "270"
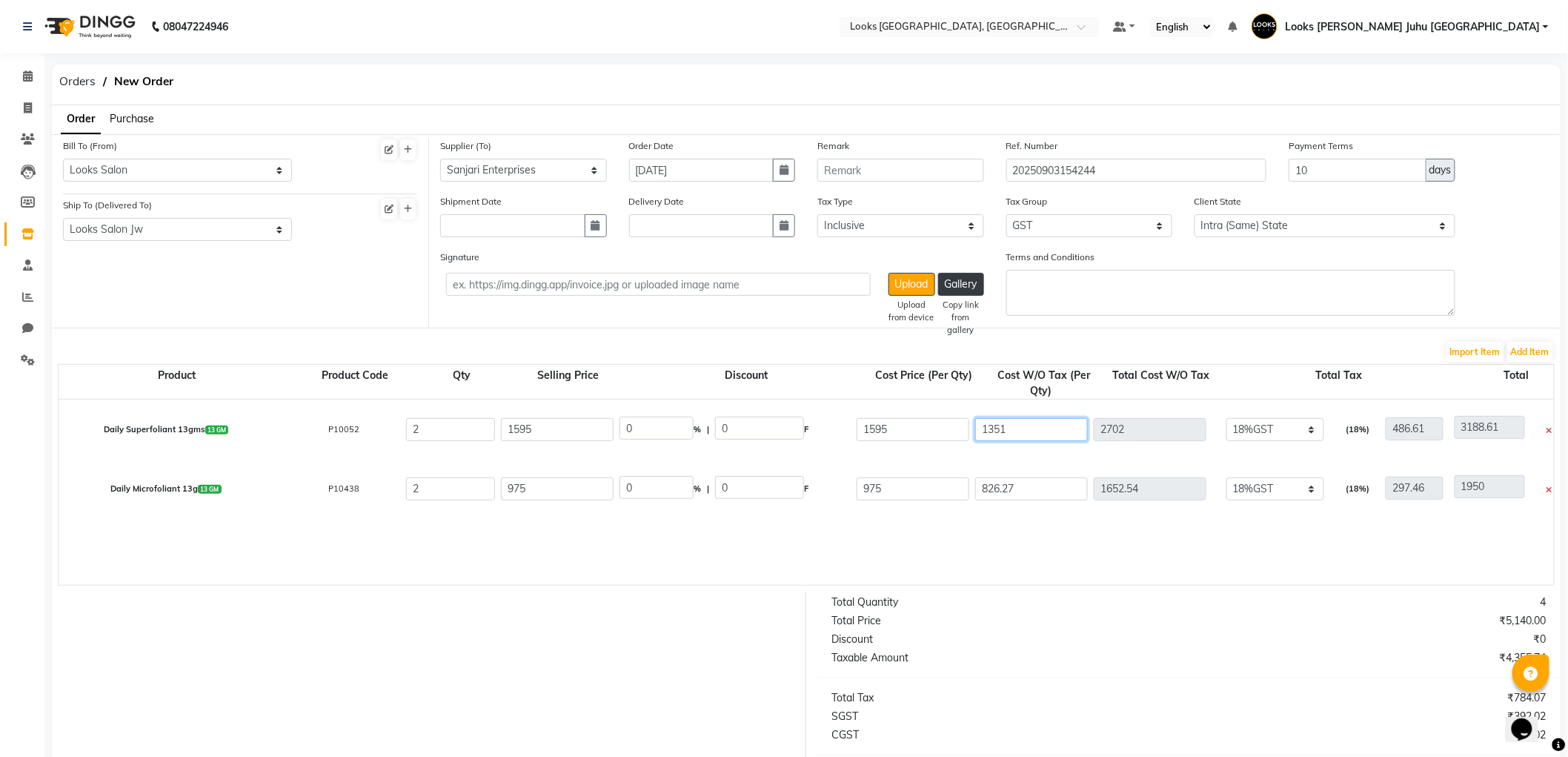
type input "756.61"
type input "13"
type input "26"
type input "512.61"
type input "1"
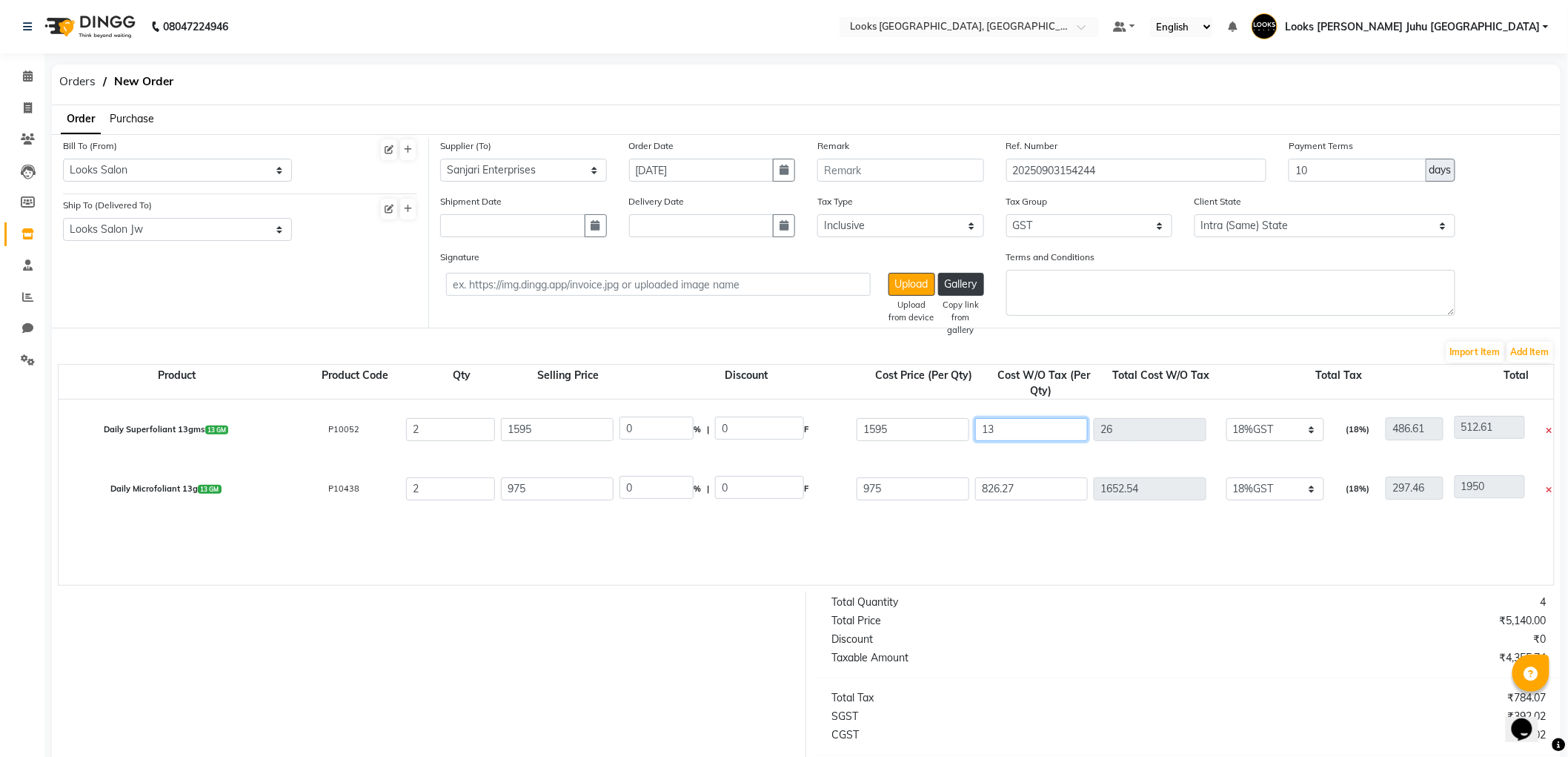
type input "2"
type input "488.61"
type input "0"
type input "486.61"
type input "1"
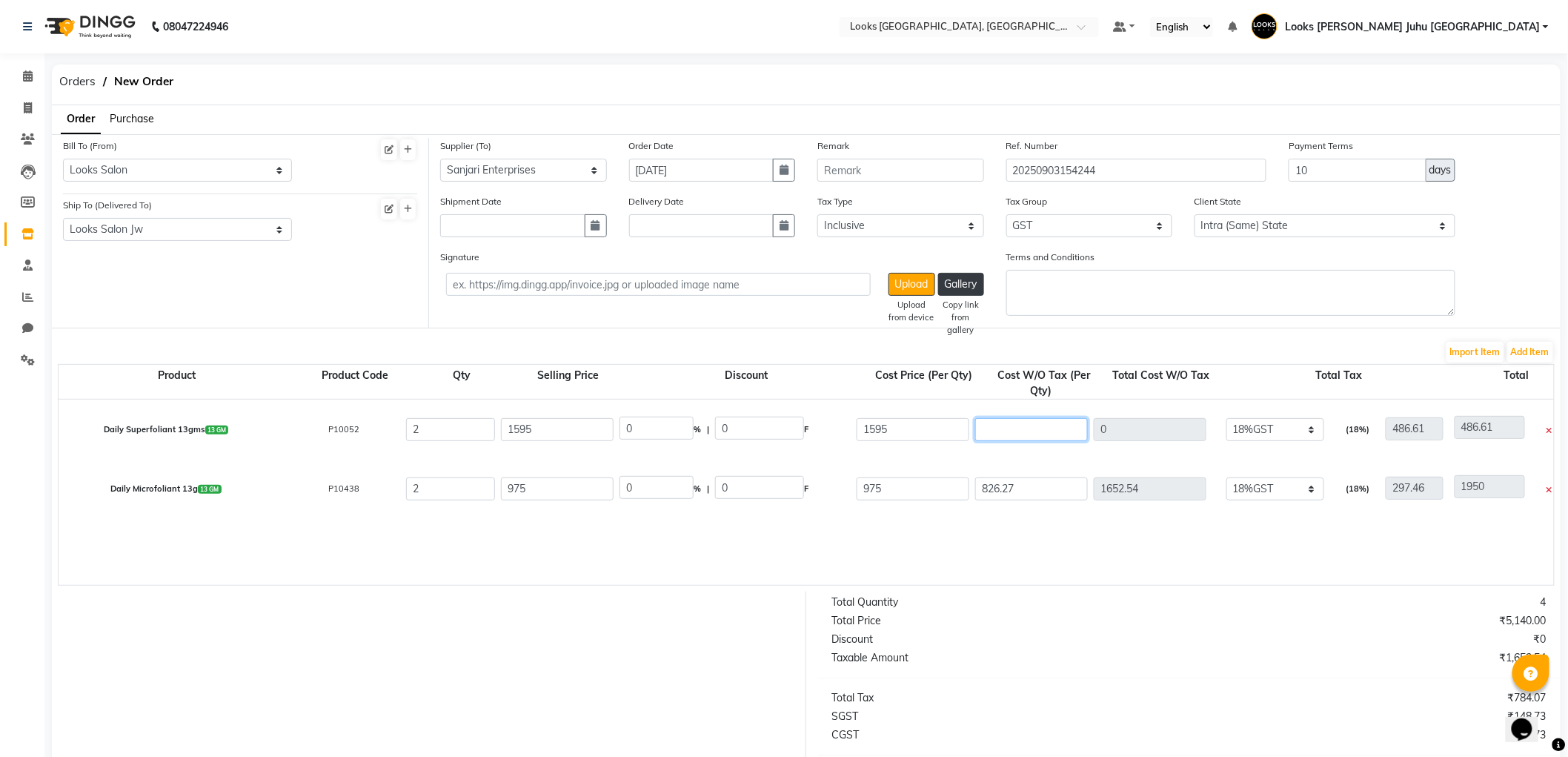
type input "2"
type input "488.61"
type input "15"
type input "30"
type input "516.61"
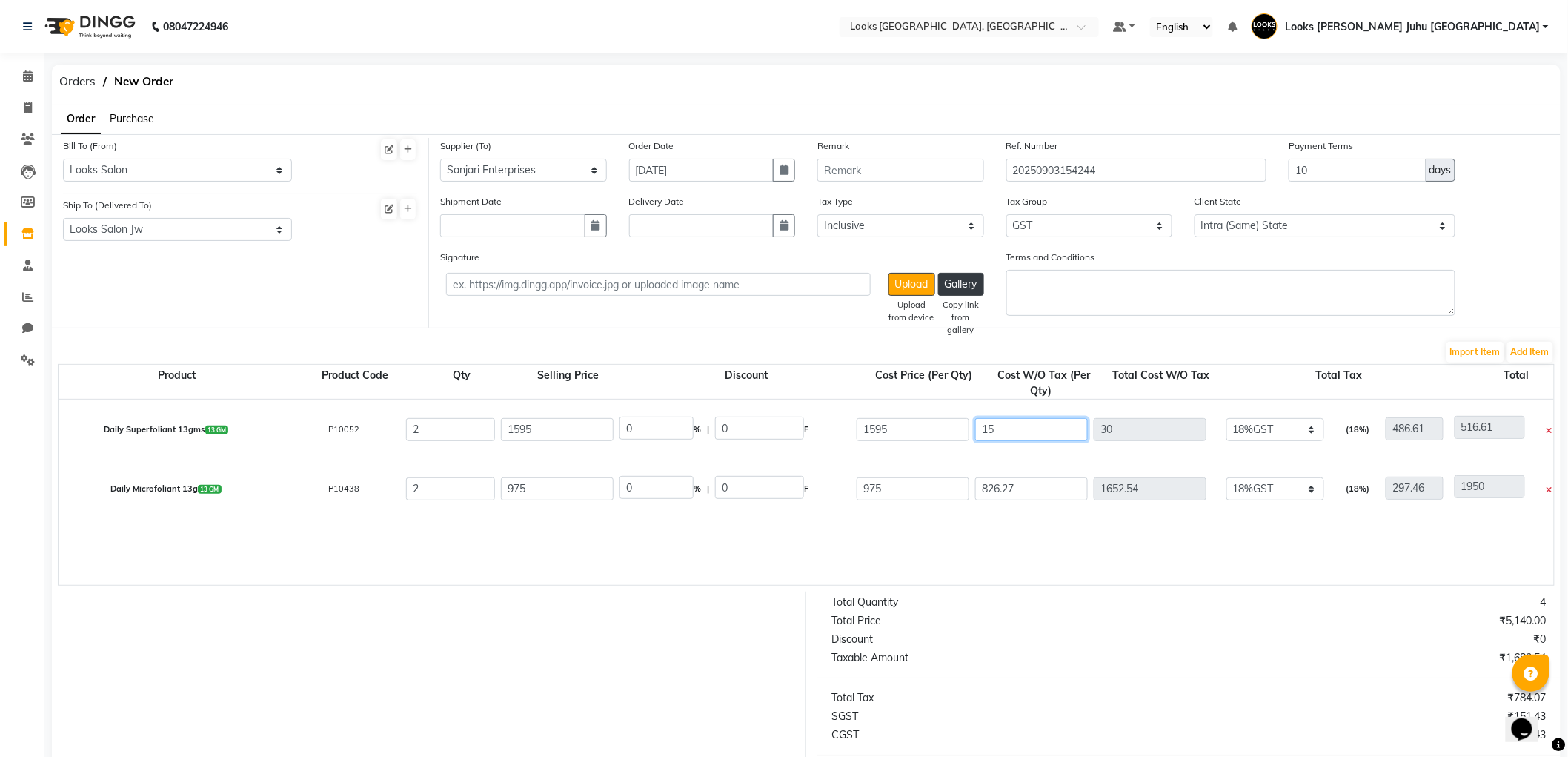
type input "152"
type input "304"
type input "790.61"
type input "1525"
type input "3050"
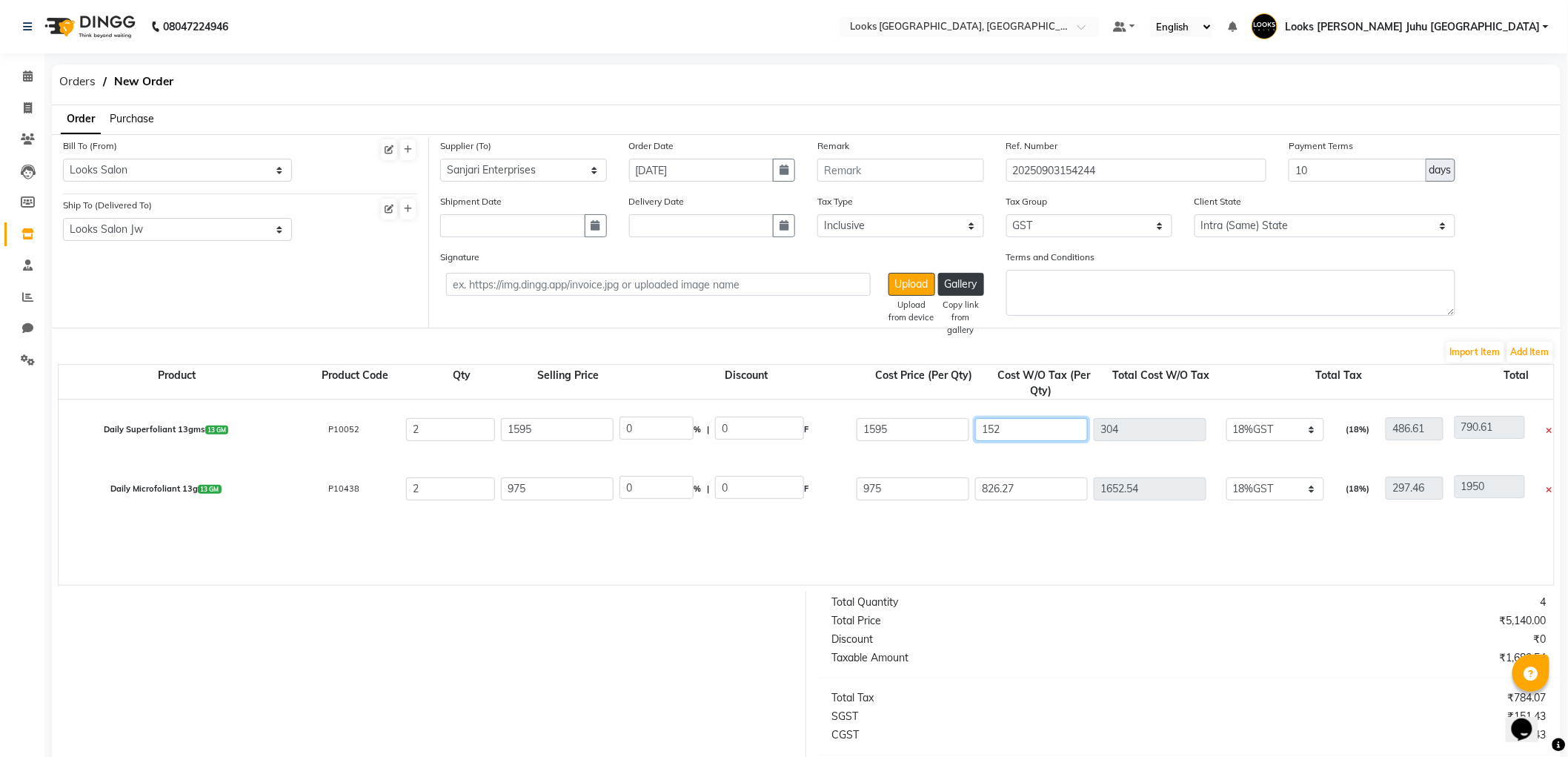
type input "3536.61"
type input "1525.4"
type input "3050.8"
type input "3537.41"
type input "1525.42"
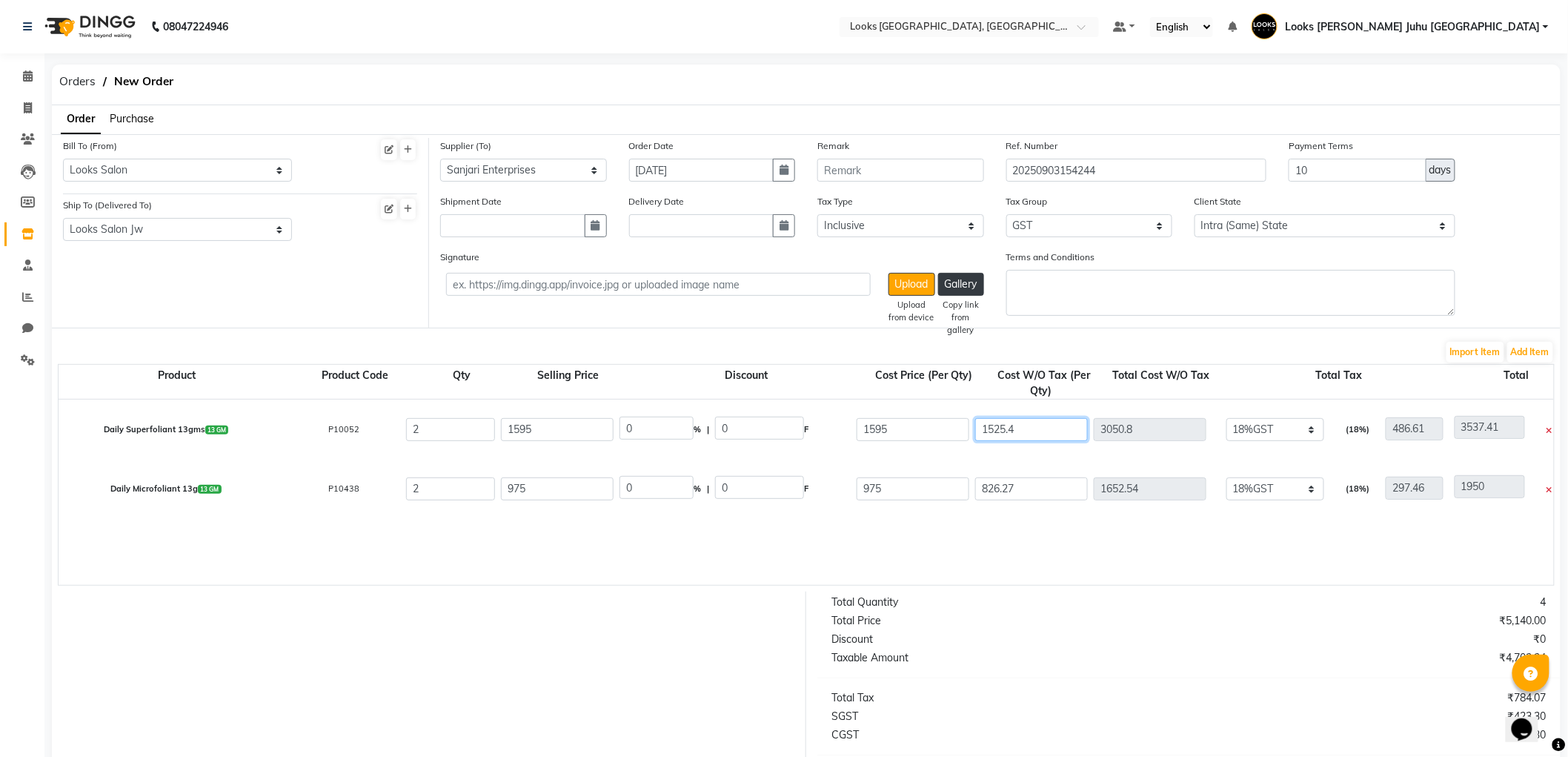
type input "3050.84"
type input "3537.45"
type input "1525.42"
click at [1049, 485] on input "826.27" at bounding box center [1032, 489] width 113 height 23
type input "1800"
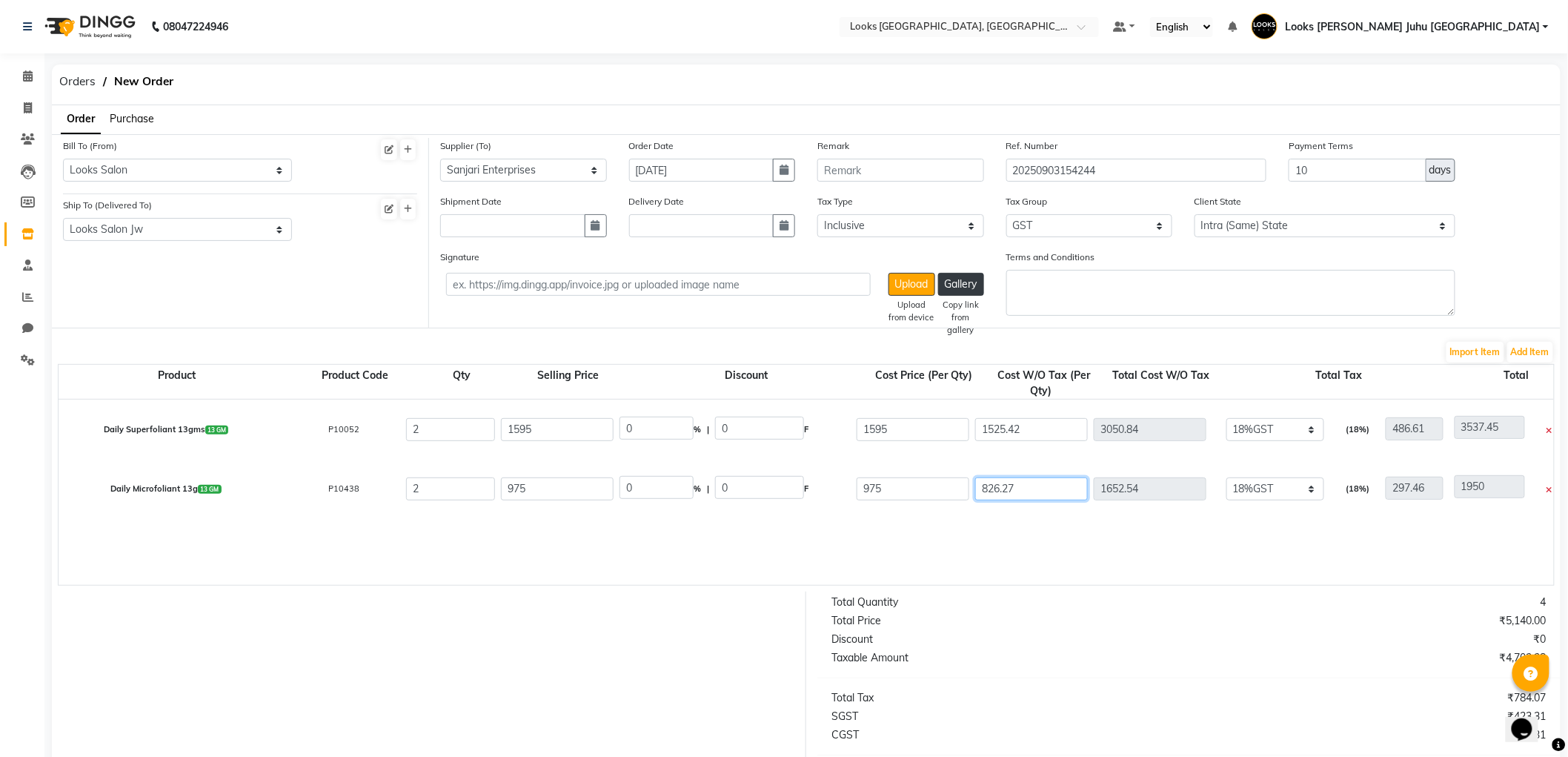
type input "549.15"
type input "3599.99"
type input "826.2"
type input "1652.4"
type input "1949.86"
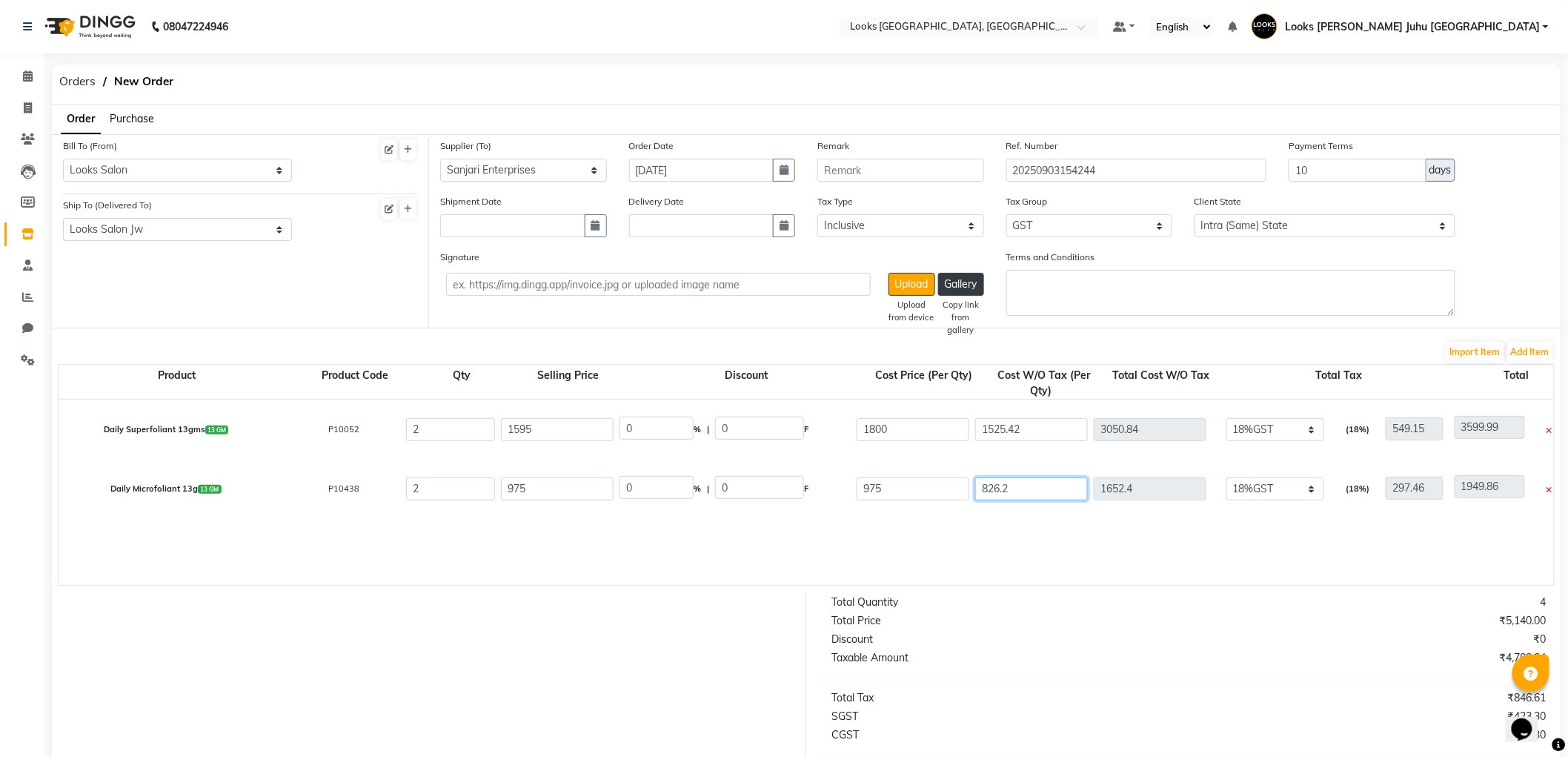
type input "826"
type input "1652"
type input "1949.46"
type input "82"
type input "164"
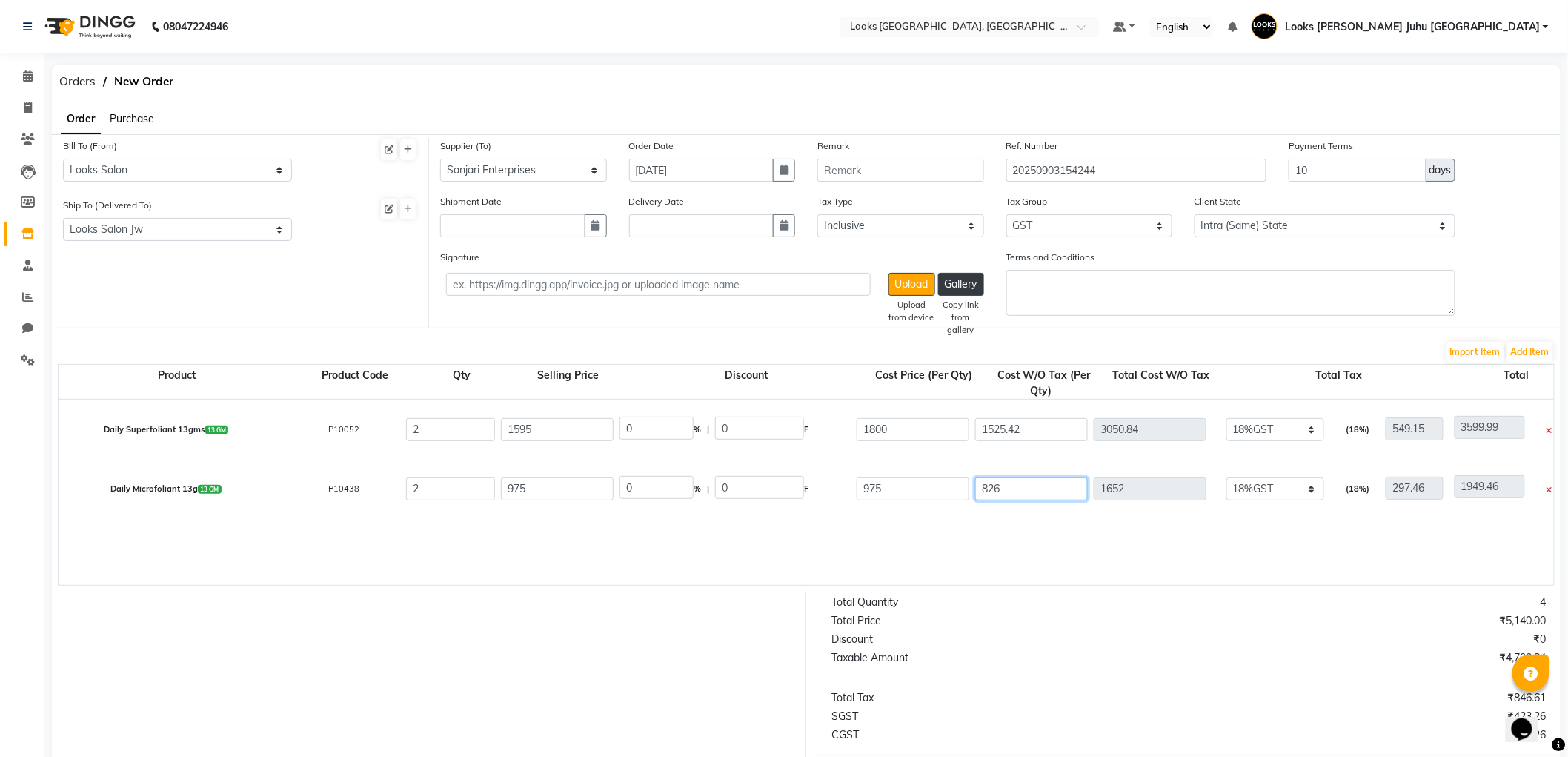
type input "461.46"
type input "8"
type input "16"
type input "313.46"
type input "0"
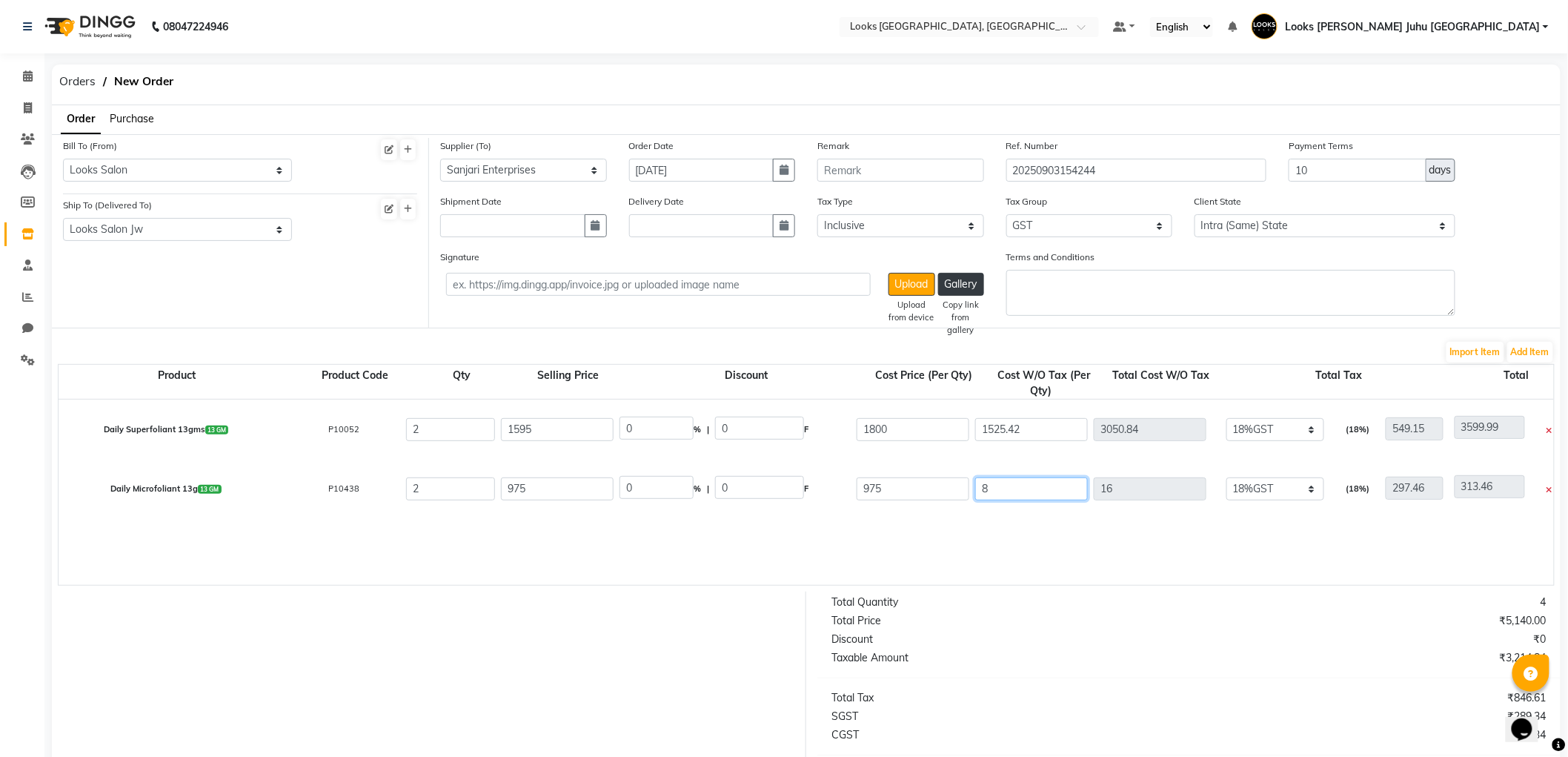
type input "297.46"
type input "8"
type input "16"
type input "313.46"
type input "88"
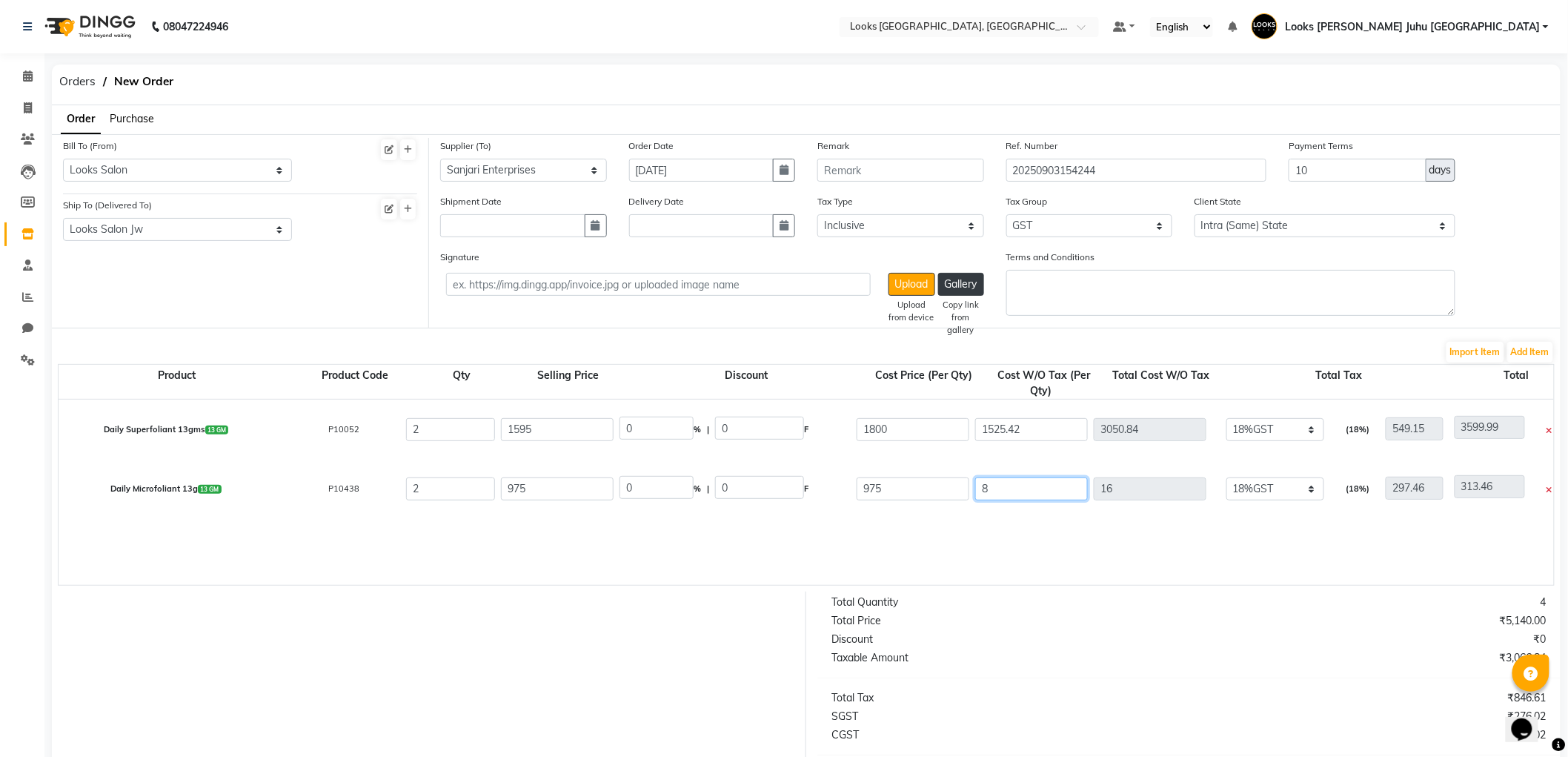
type input "176"
type input "473.46"
type input "889"
type input "1778"
type input "2075.46"
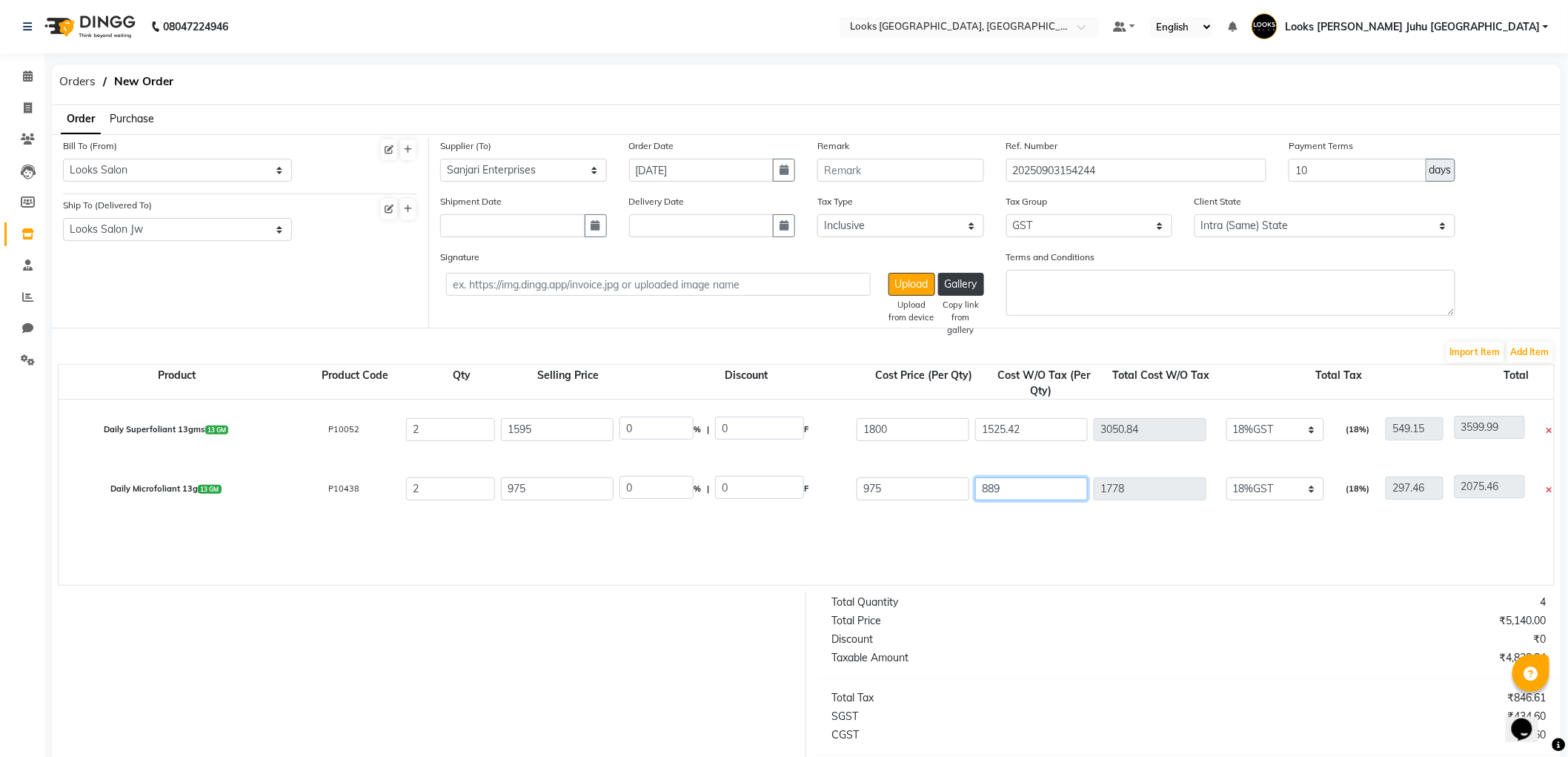
type input "889.8"
type input "1779.6"
type input "2077.06"
type input "889.83"
type input "1779.66"
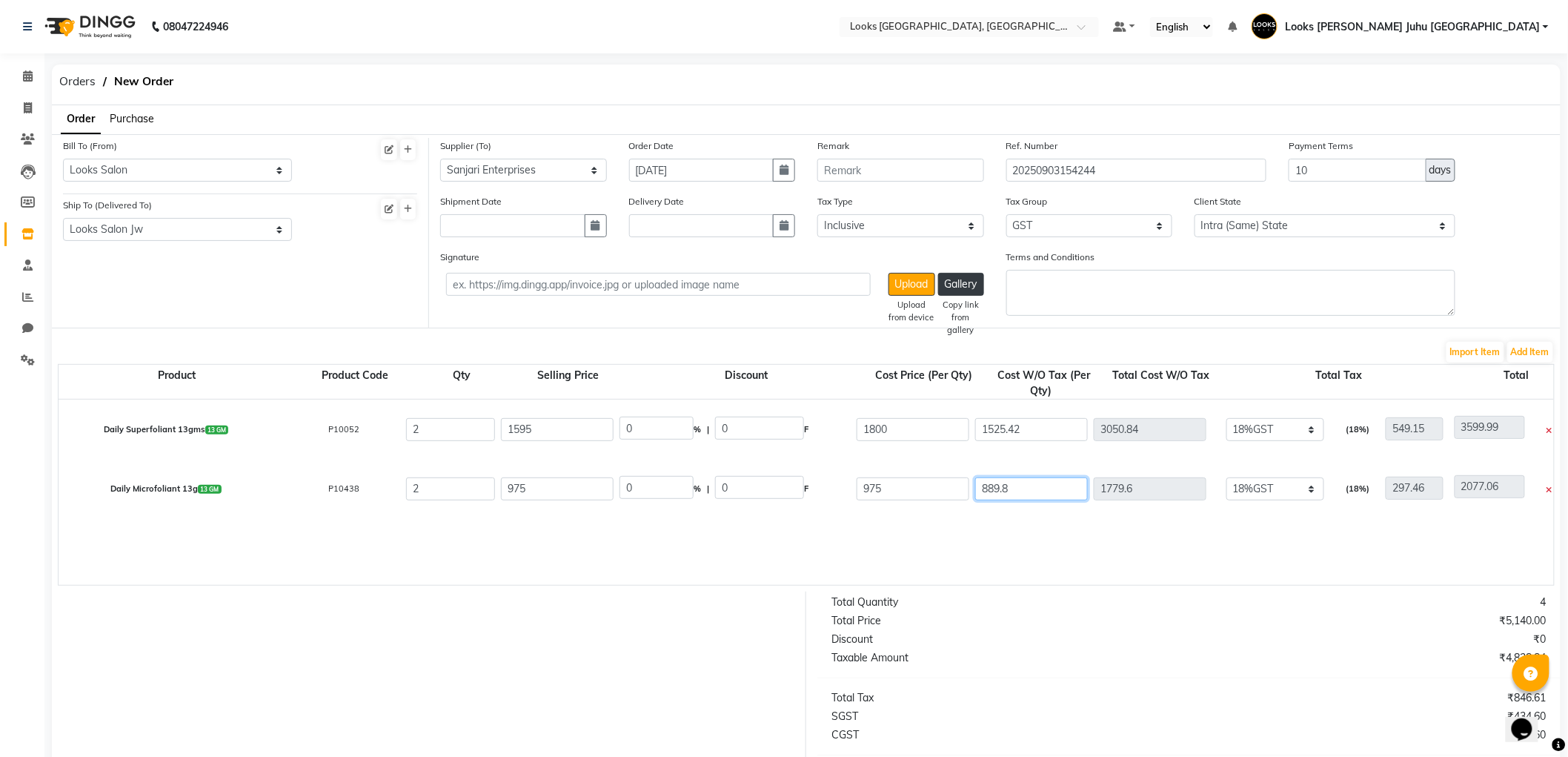
type input "2077.12"
type input "889.83"
click at [1309, 662] on div "Total Quantity 4 Total Price ₹5,140.00 Discount ₹0 Taxable Amount ₹4,830.50 Tot…" at bounding box center [1189, 732] width 766 height 281
type input "1050"
type input "320.34"
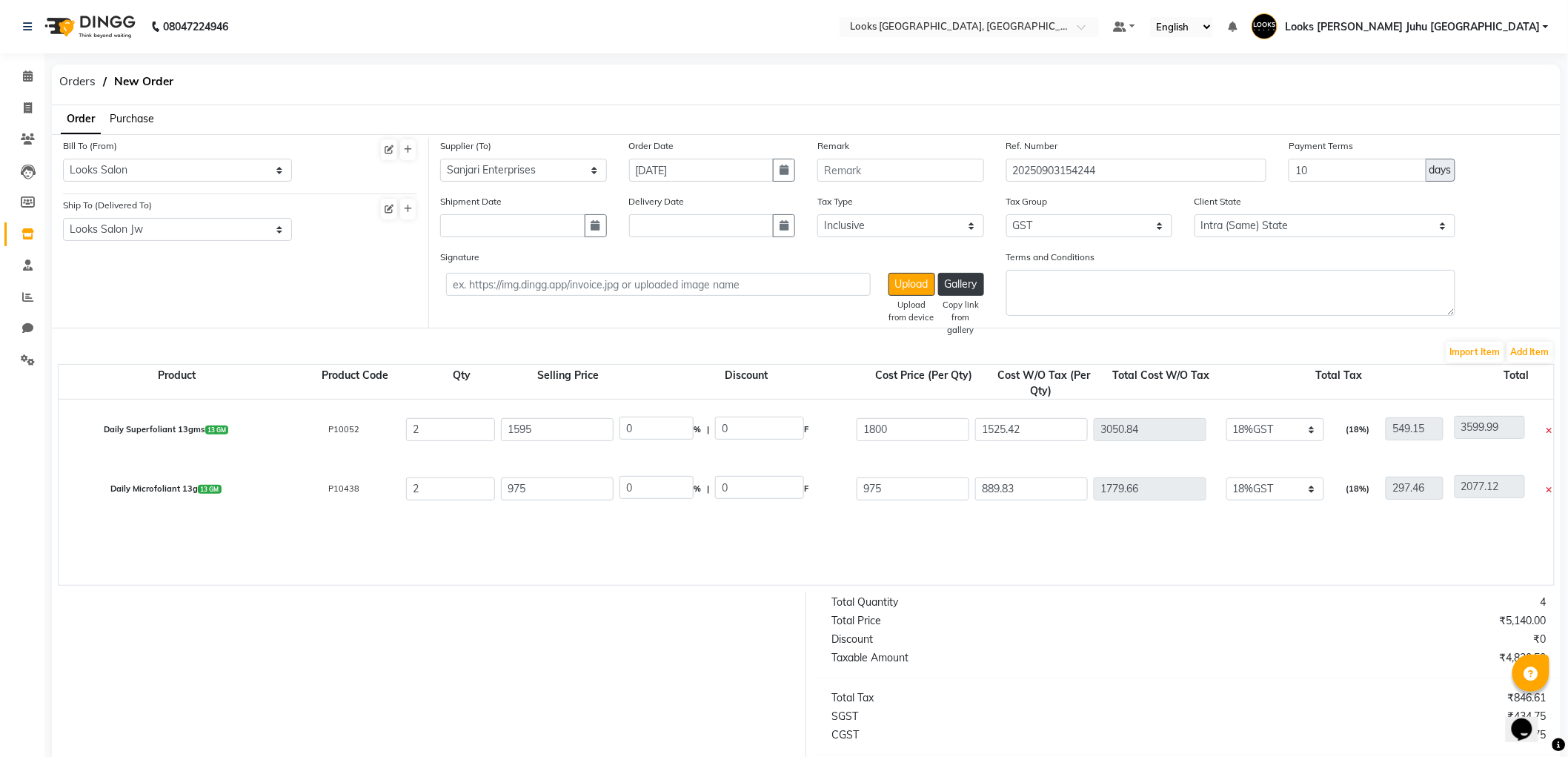
type input "2100"
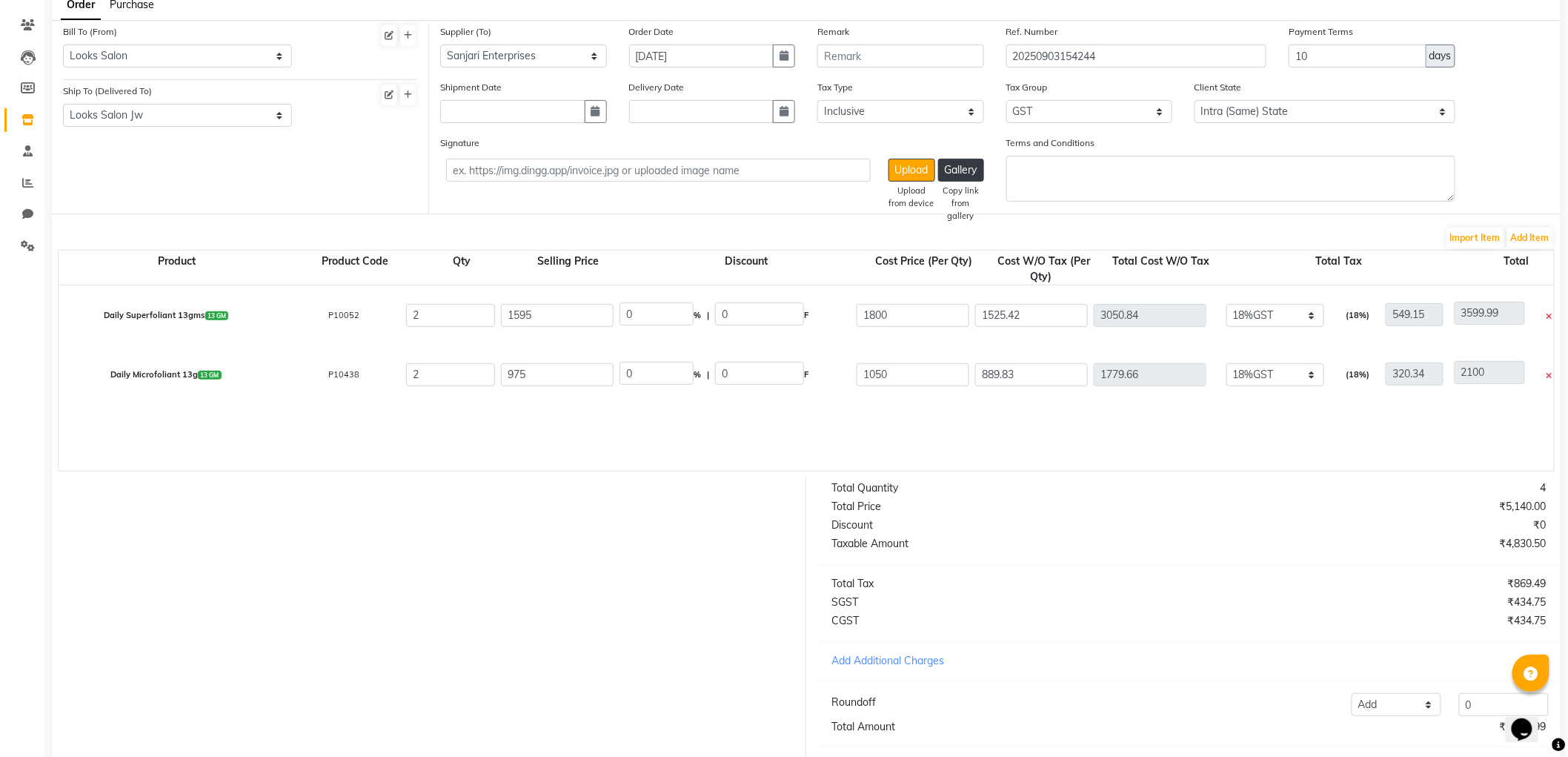
scroll to position [205, 0]
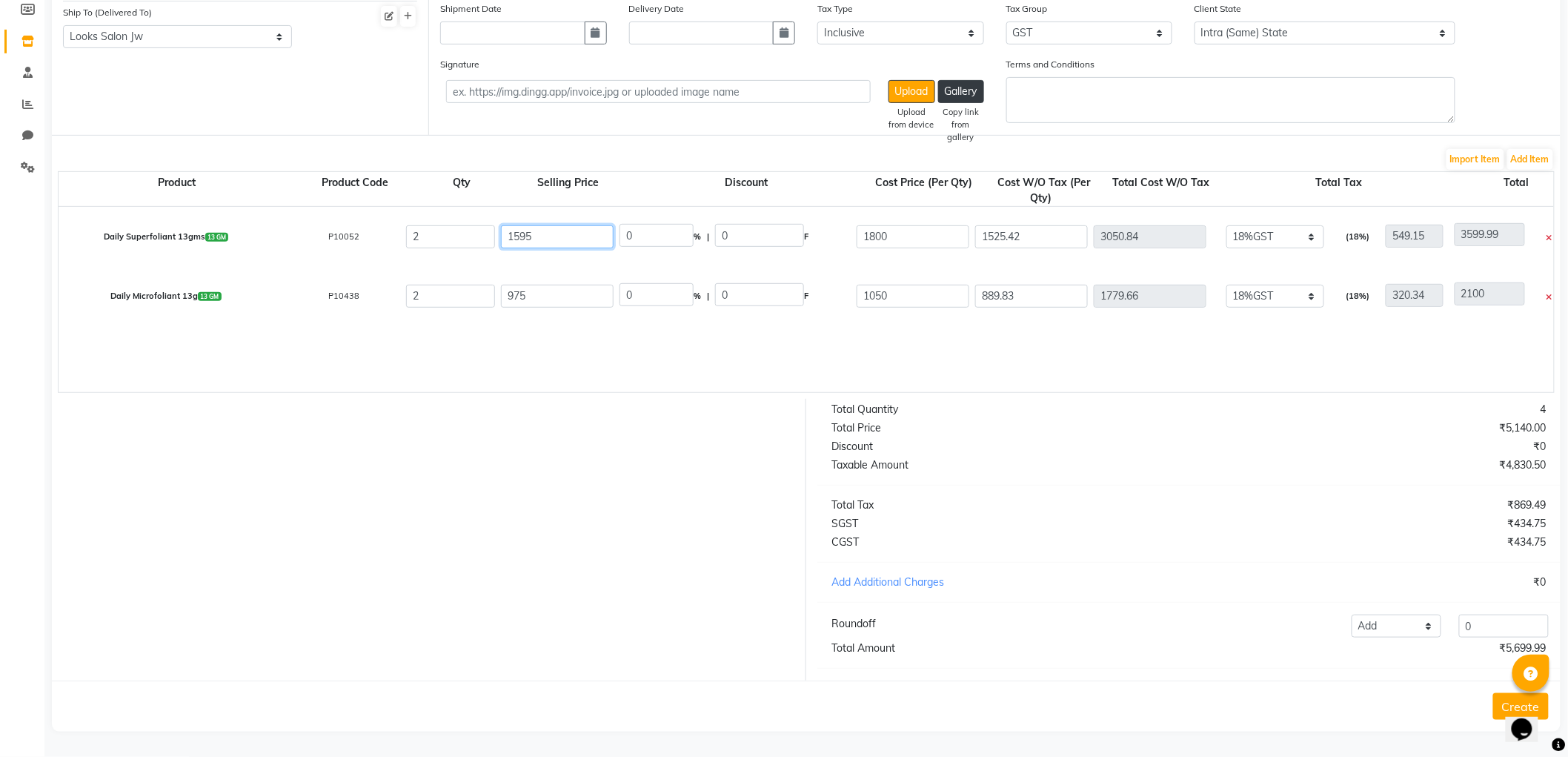
click at [587, 229] on input "1595" at bounding box center [558, 237] width 113 height 23
type input "1"
type input "1800.00"
click at [1186, 552] on div "Total Quantity 4 Total Price ₹5,550.00 Discount ₹0 Taxable Amount ₹4,830.50 Tot…" at bounding box center [1189, 539] width 766 height 281
click at [562, 285] on input "975" at bounding box center [558, 296] width 113 height 23
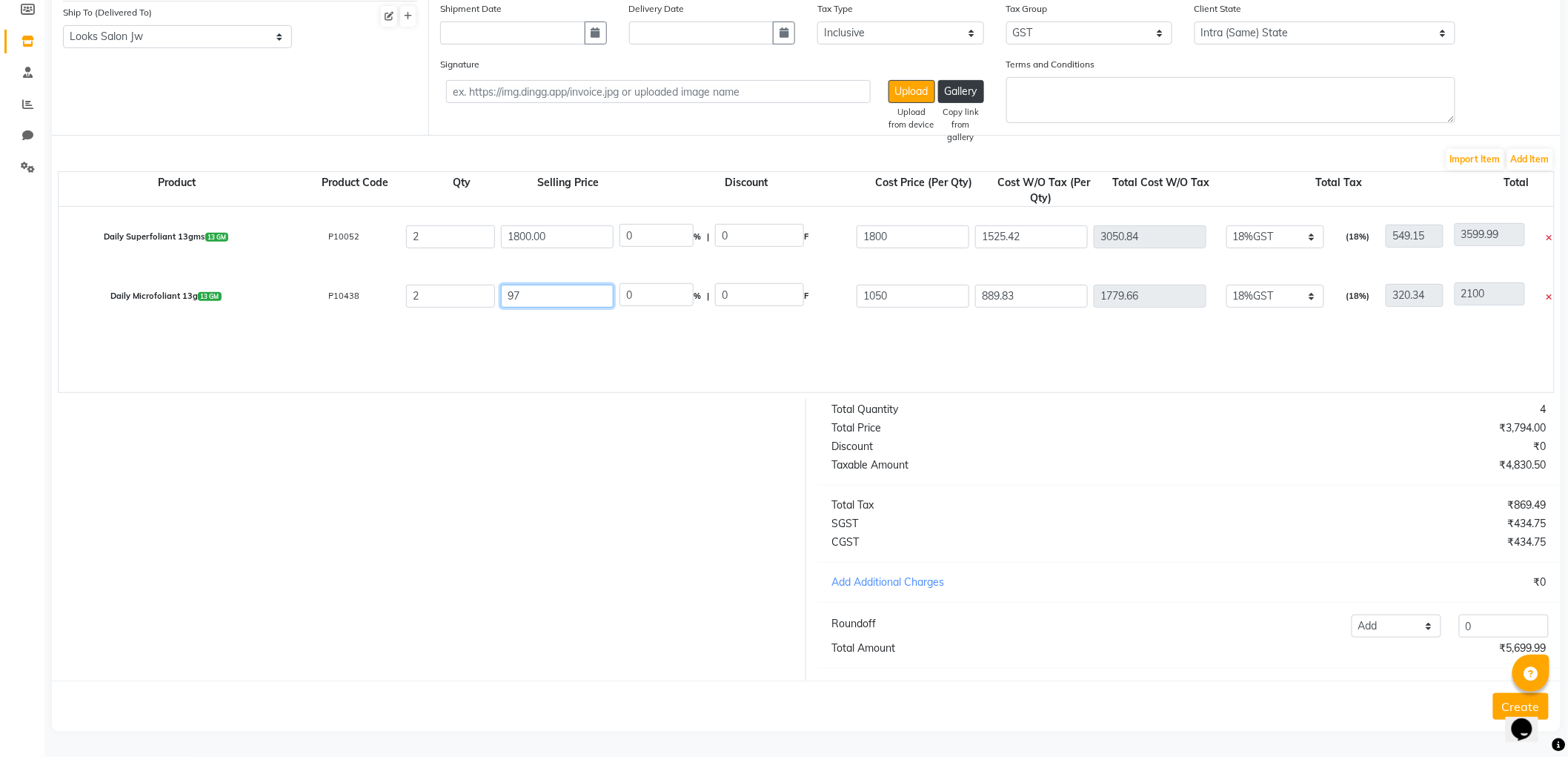
type input "9"
type input "1050.00"
click at [1216, 513] on div "Total Quantity 4 Total Price ₹5,700.00 Discount ₹0 Taxable Amount ₹4,830.50 Tot…" at bounding box center [1189, 539] width 766 height 281
click at [666, 224] on input "0" at bounding box center [657, 236] width 74 height 23
type input "40"
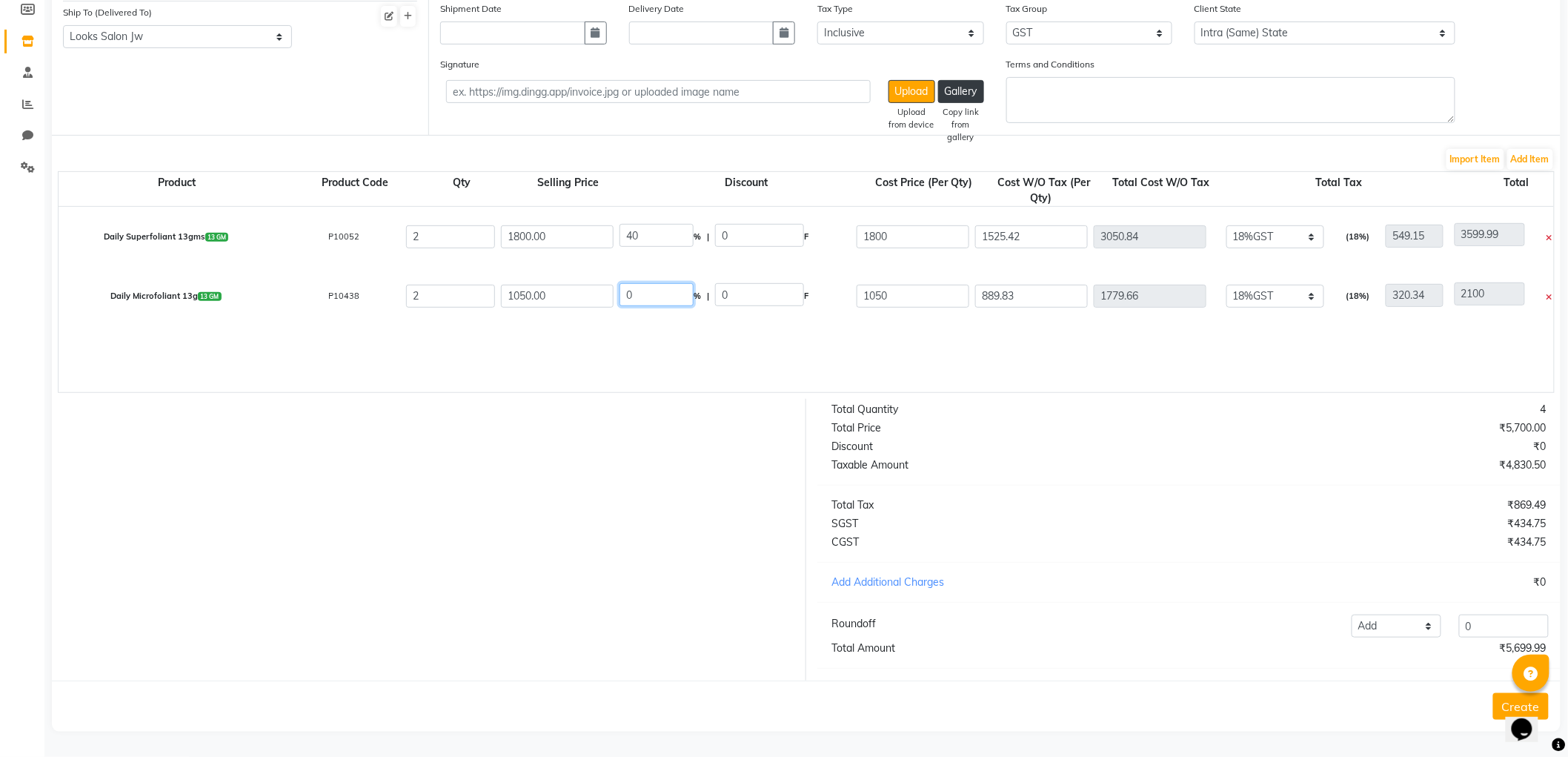
click at [662, 283] on input "0" at bounding box center [657, 295] width 74 height 23
type input "720"
type input "1080"
type input "915.25"
type input "1830.5"
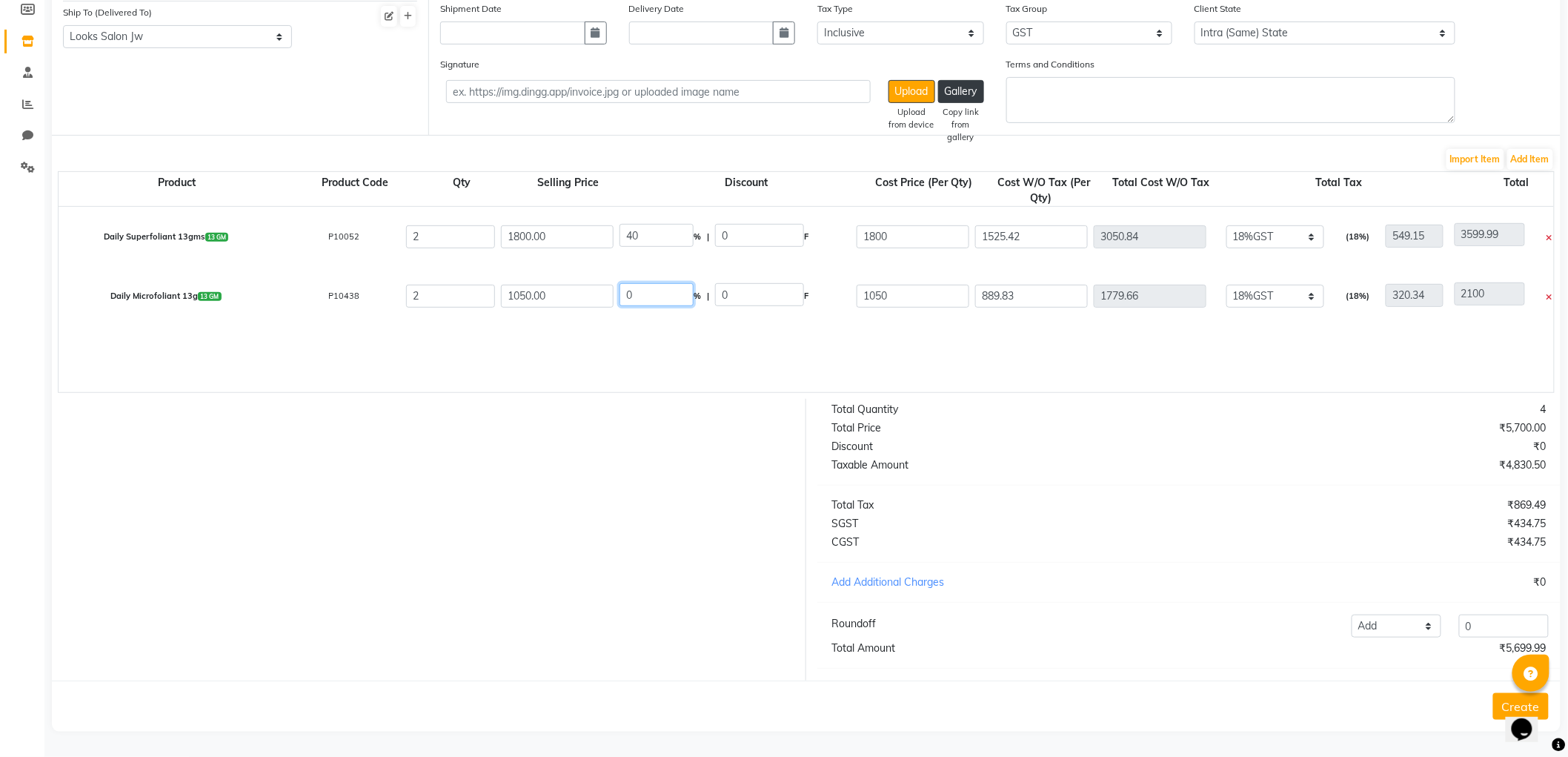
type input "329.49"
type input "2159.99"
type input "40"
click at [1243, 492] on div "Total Quantity 4 Total Price ₹5,700.00 Discount ₹1,440.00 Taxable Amount ₹3,610…" at bounding box center [1189, 539] width 766 height 281
type input "420"
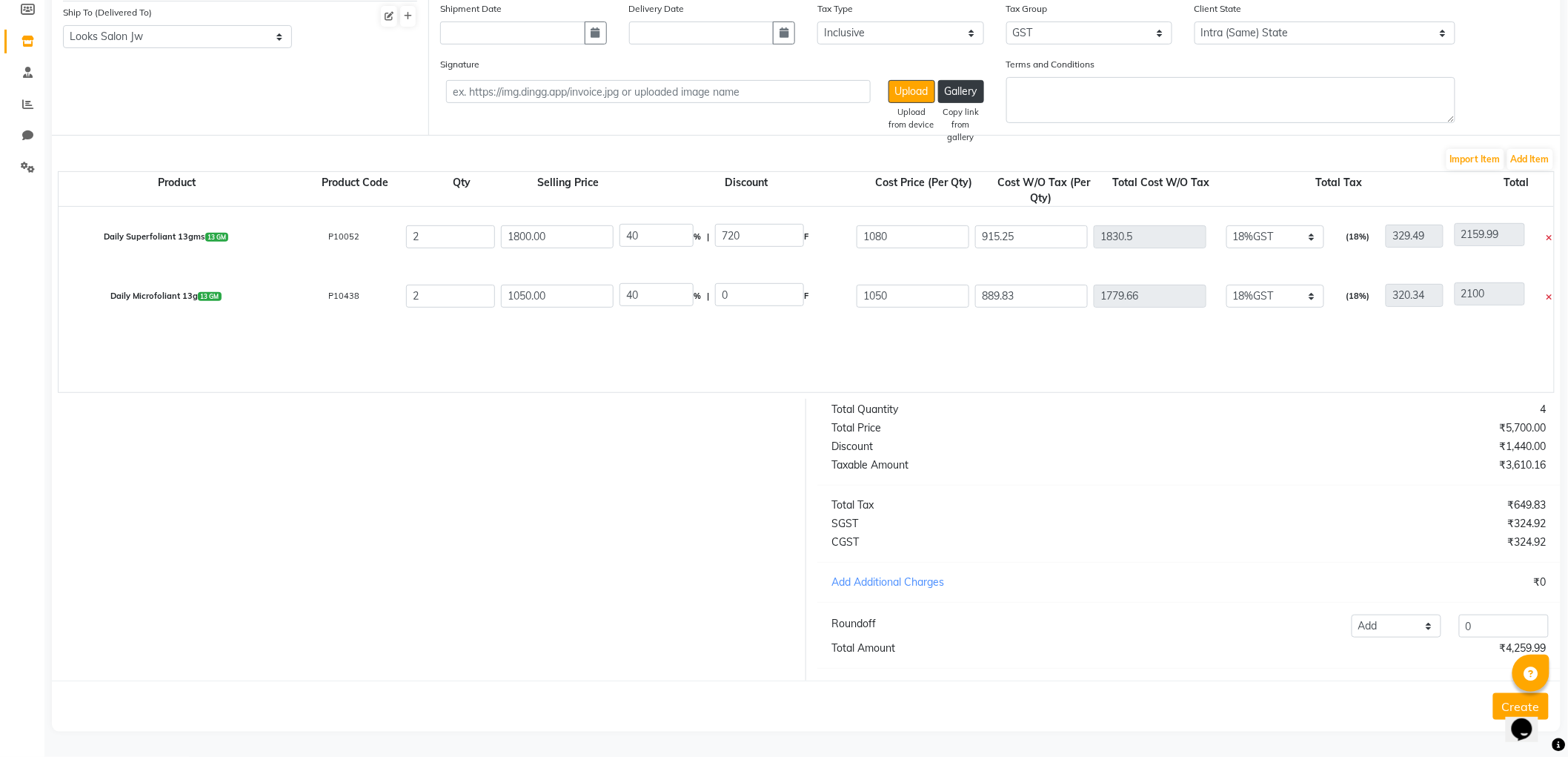
type input "630"
type input "533.9"
type input "1067.8"
type input "192.2"
type input "1260"
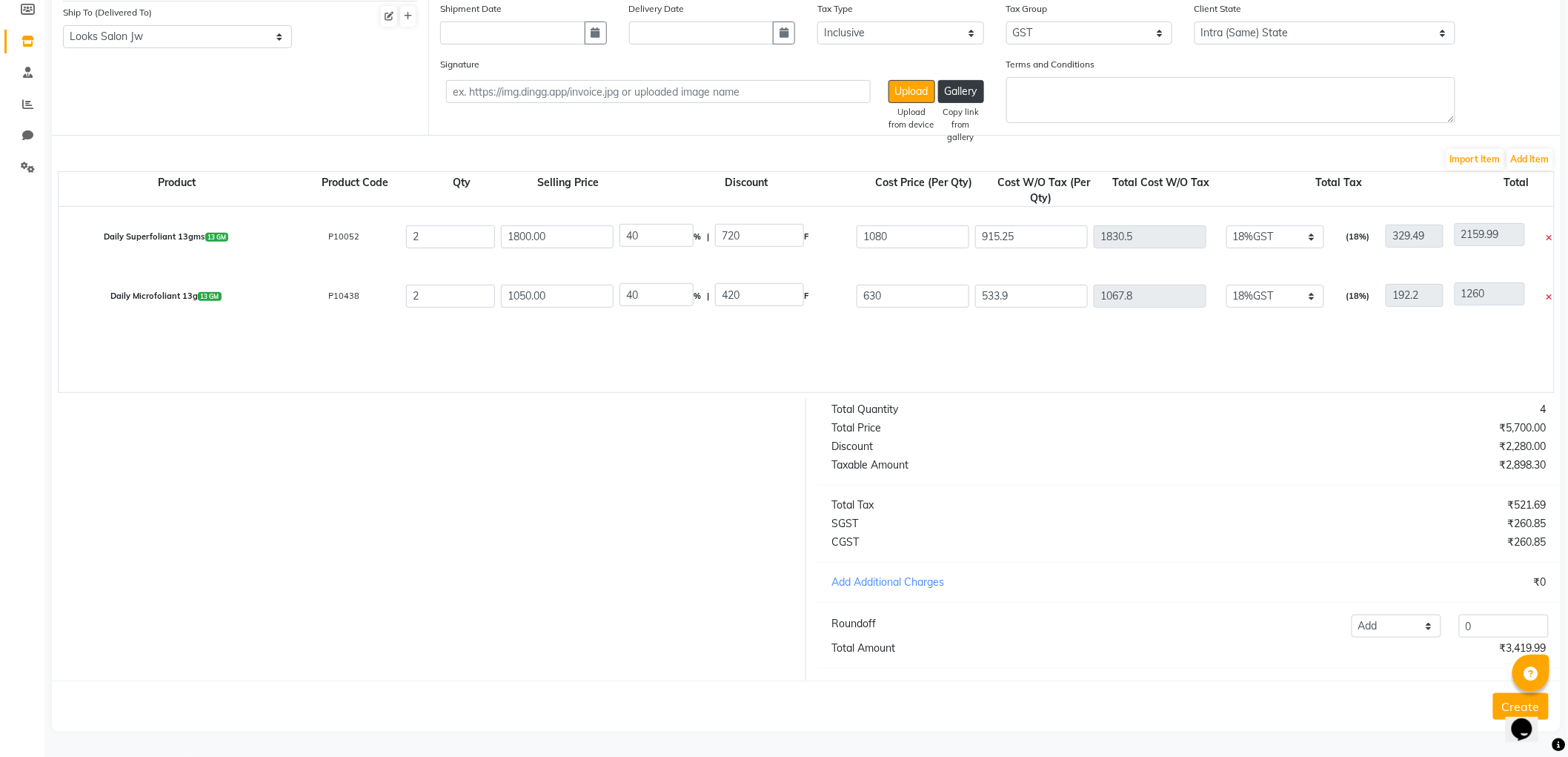
click at [1501, 710] on button "Create" at bounding box center [1521, 706] width 55 height 26
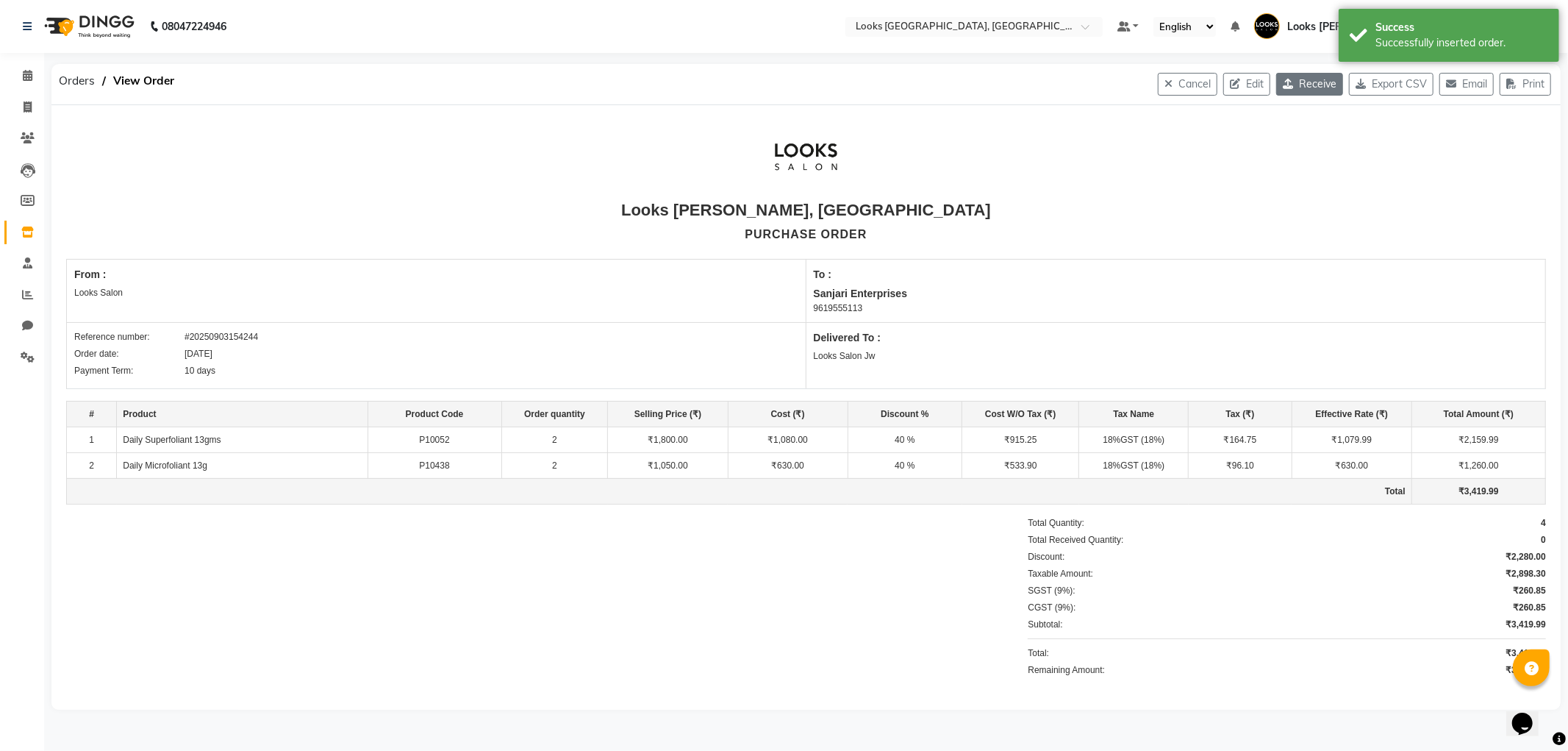
click at [1311, 82] on button "Receive" at bounding box center [1309, 84] width 67 height 23
select select "558"
select select "503"
select select "4015"
select select "true"
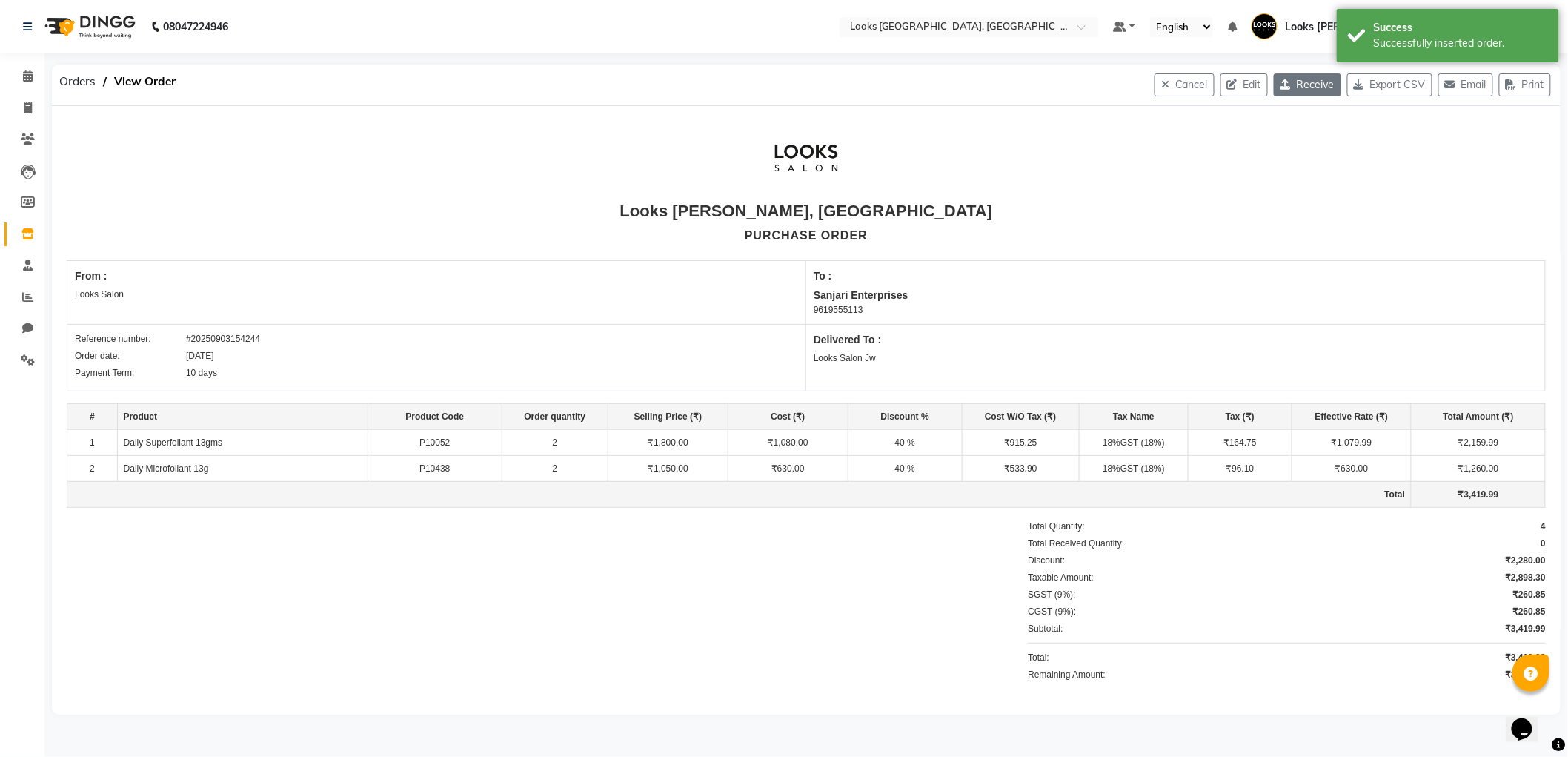
select select "3870"
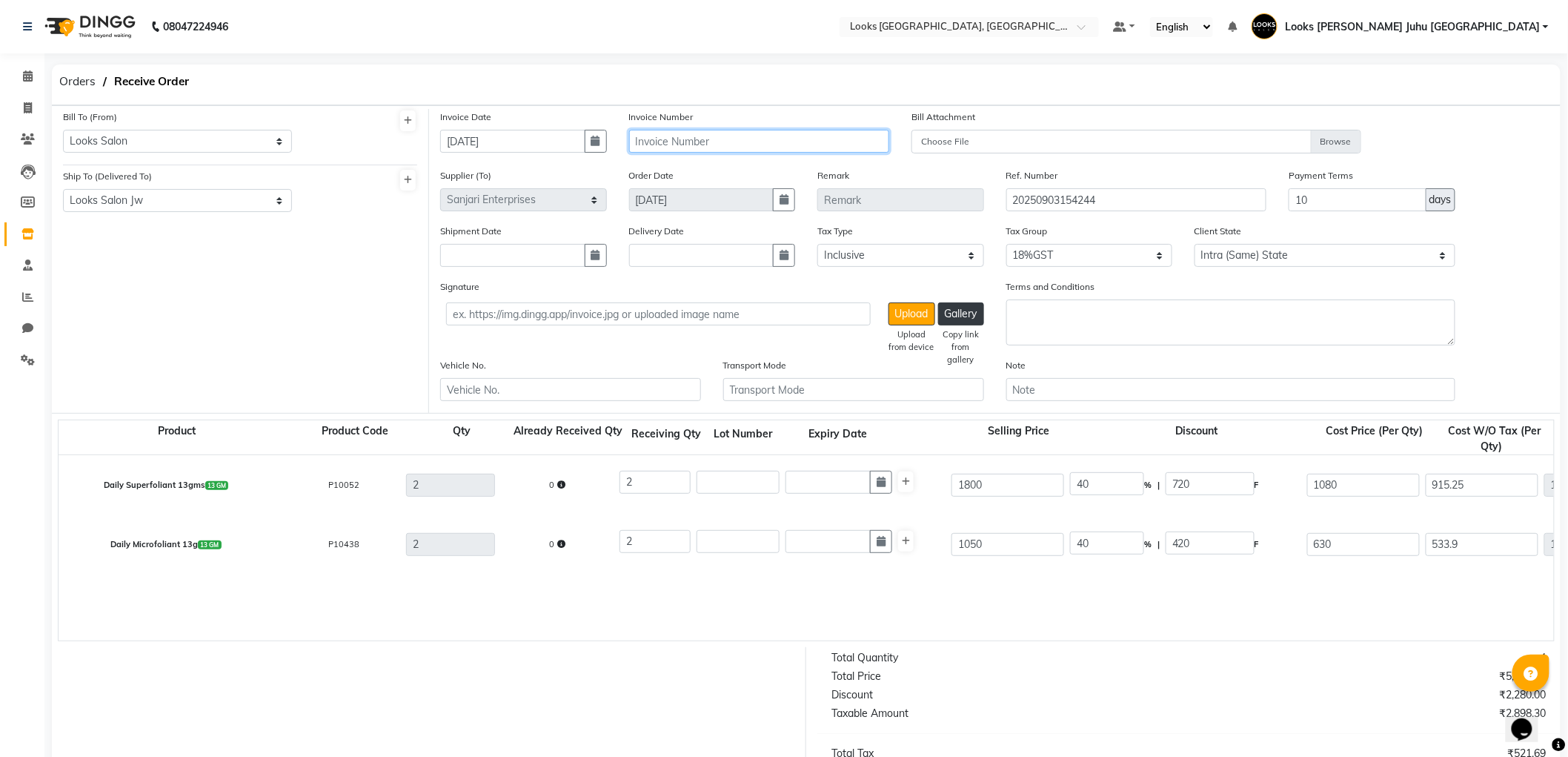
click at [727, 135] on input "text" at bounding box center [760, 141] width 261 height 23
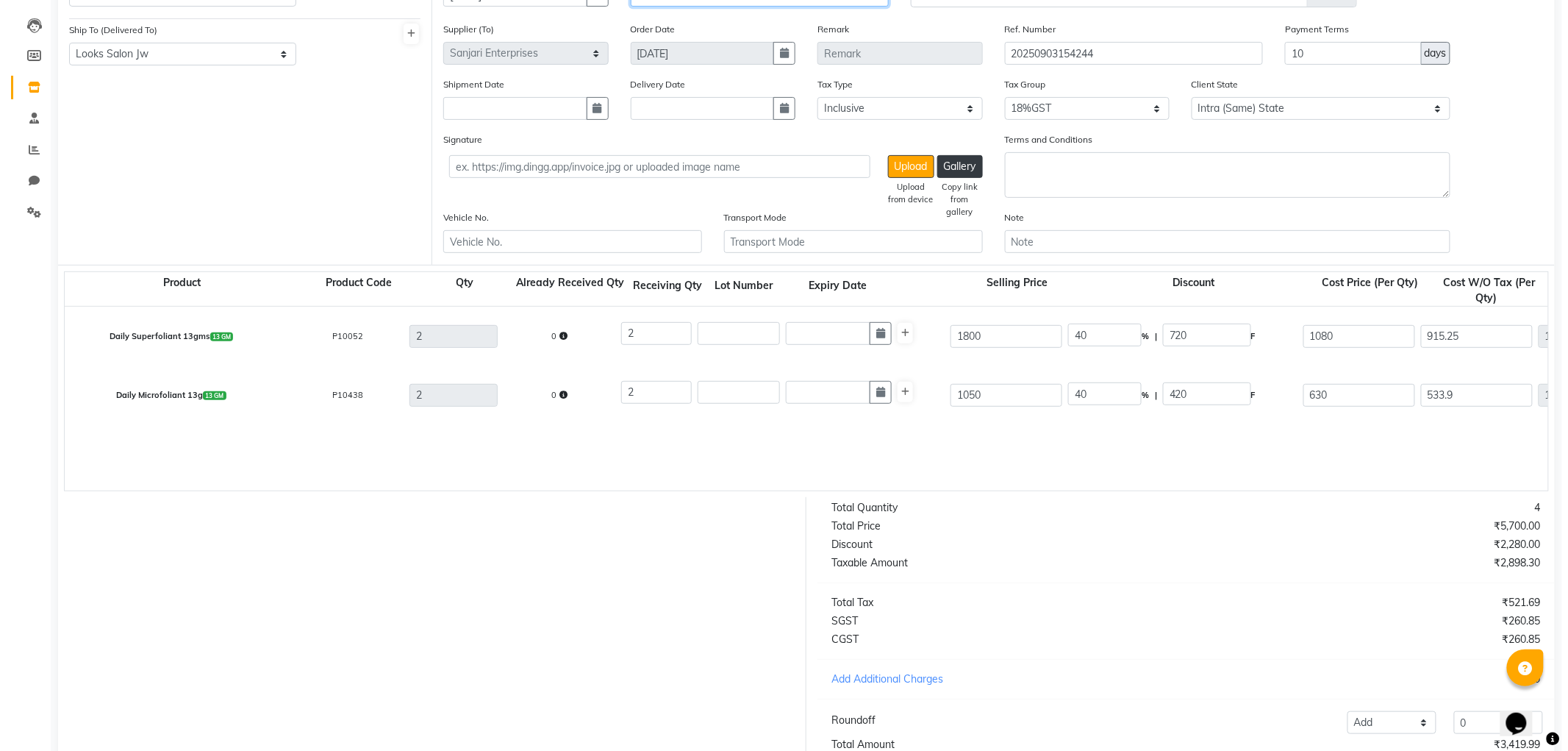
scroll to position [260, 0]
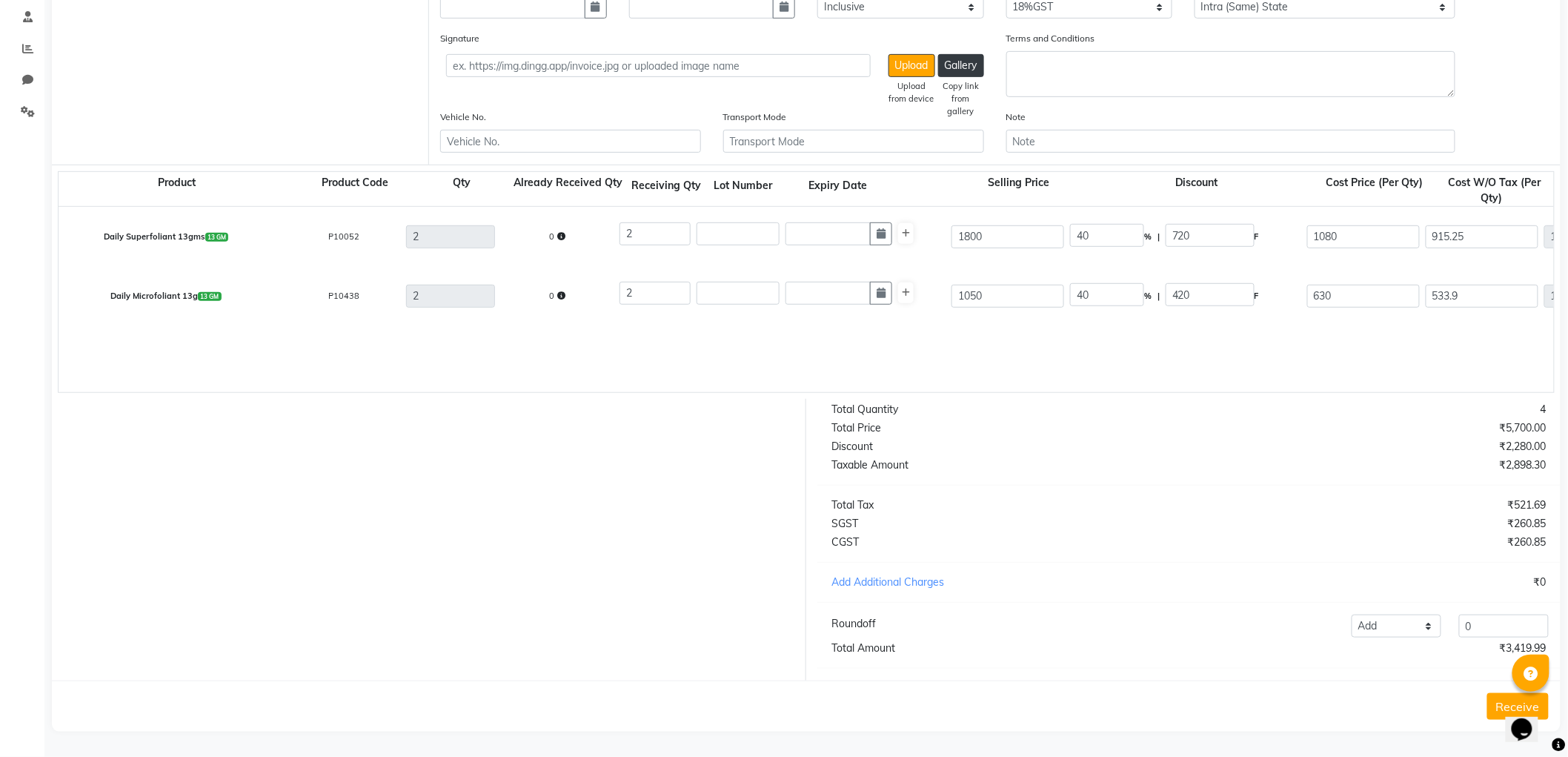
type input "167"
click at [1503, 711] on button "Receive" at bounding box center [1519, 706] width 62 height 26
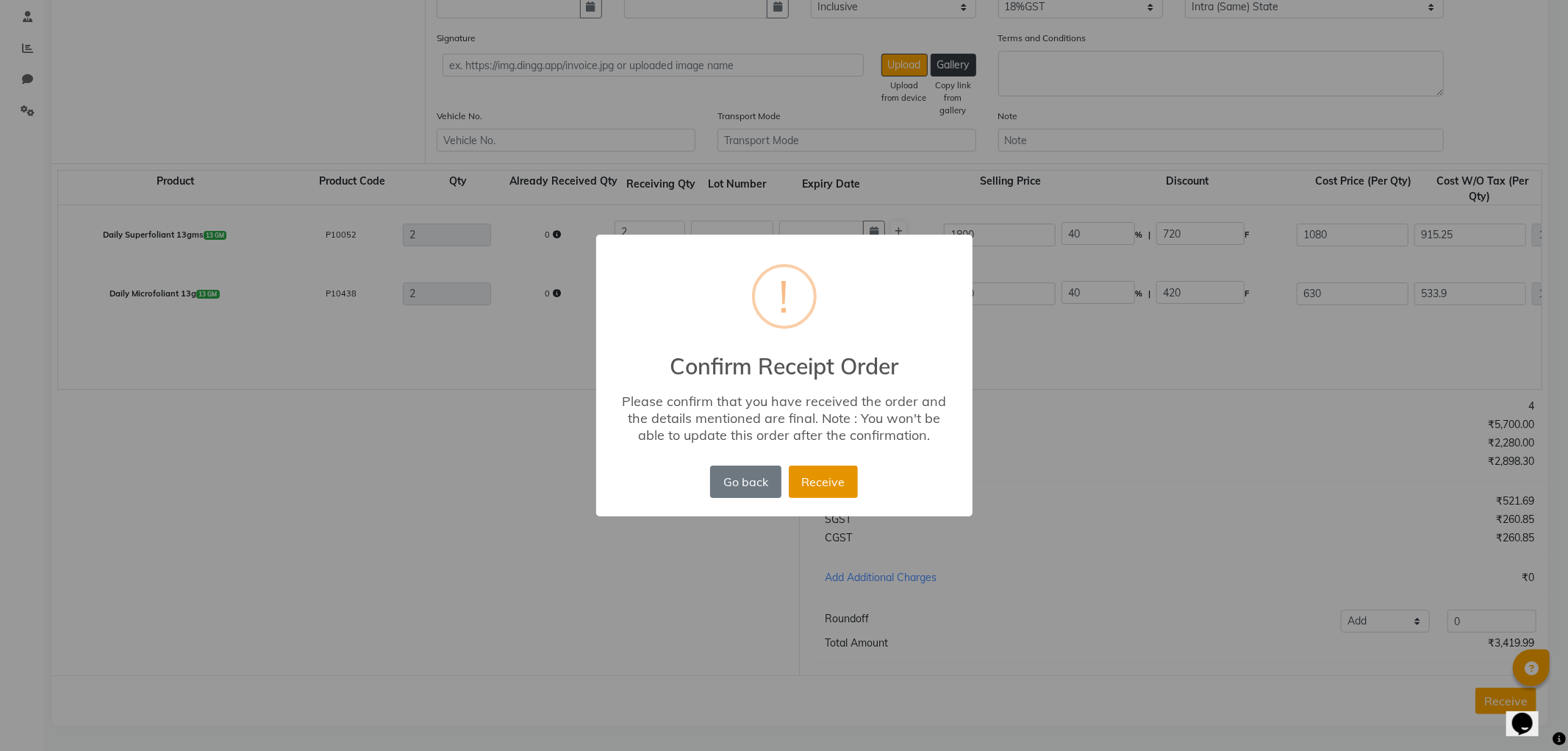
click at [828, 468] on button "Receive" at bounding box center [822, 481] width 69 height 32
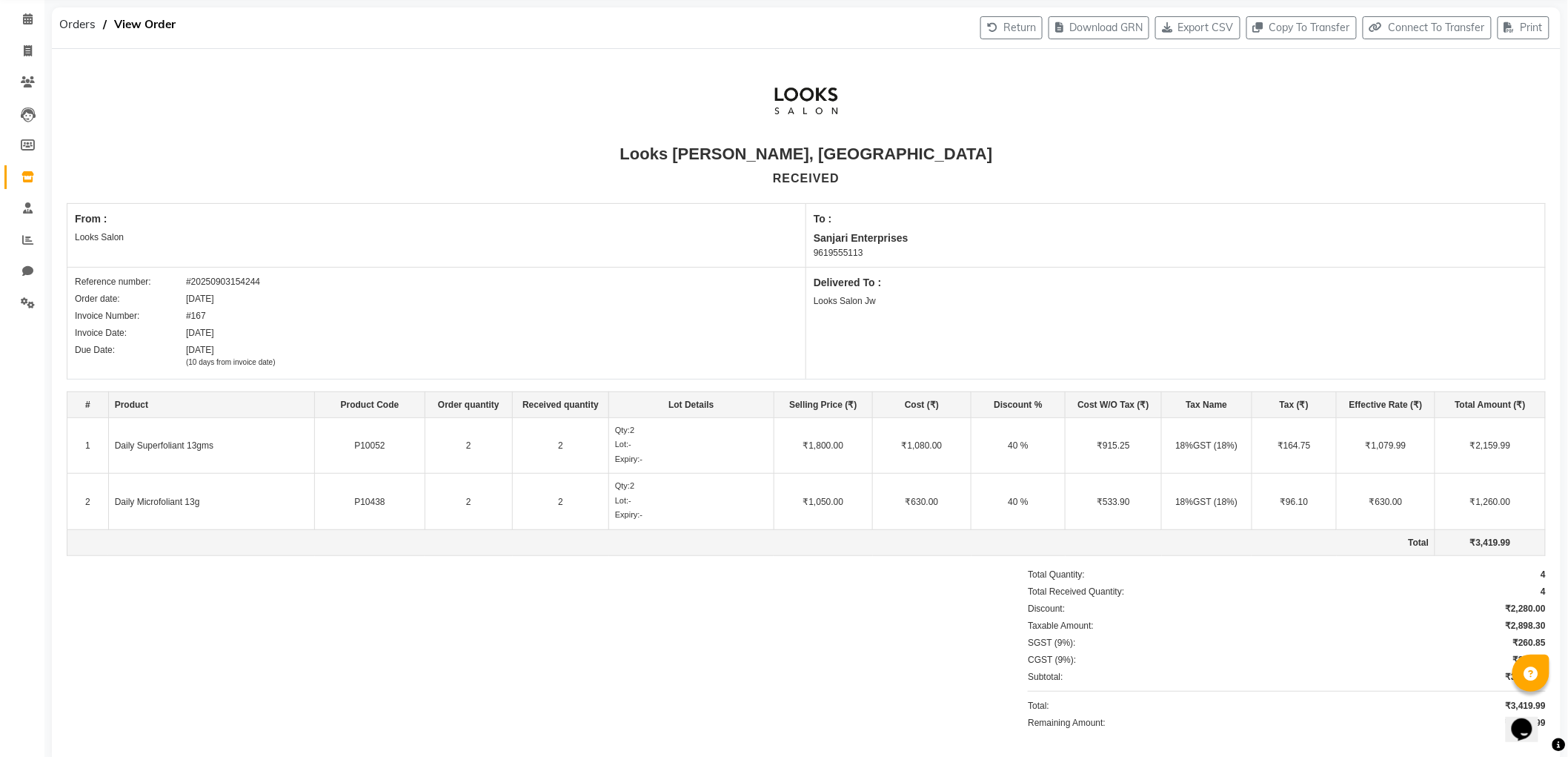
scroll to position [89, 0]
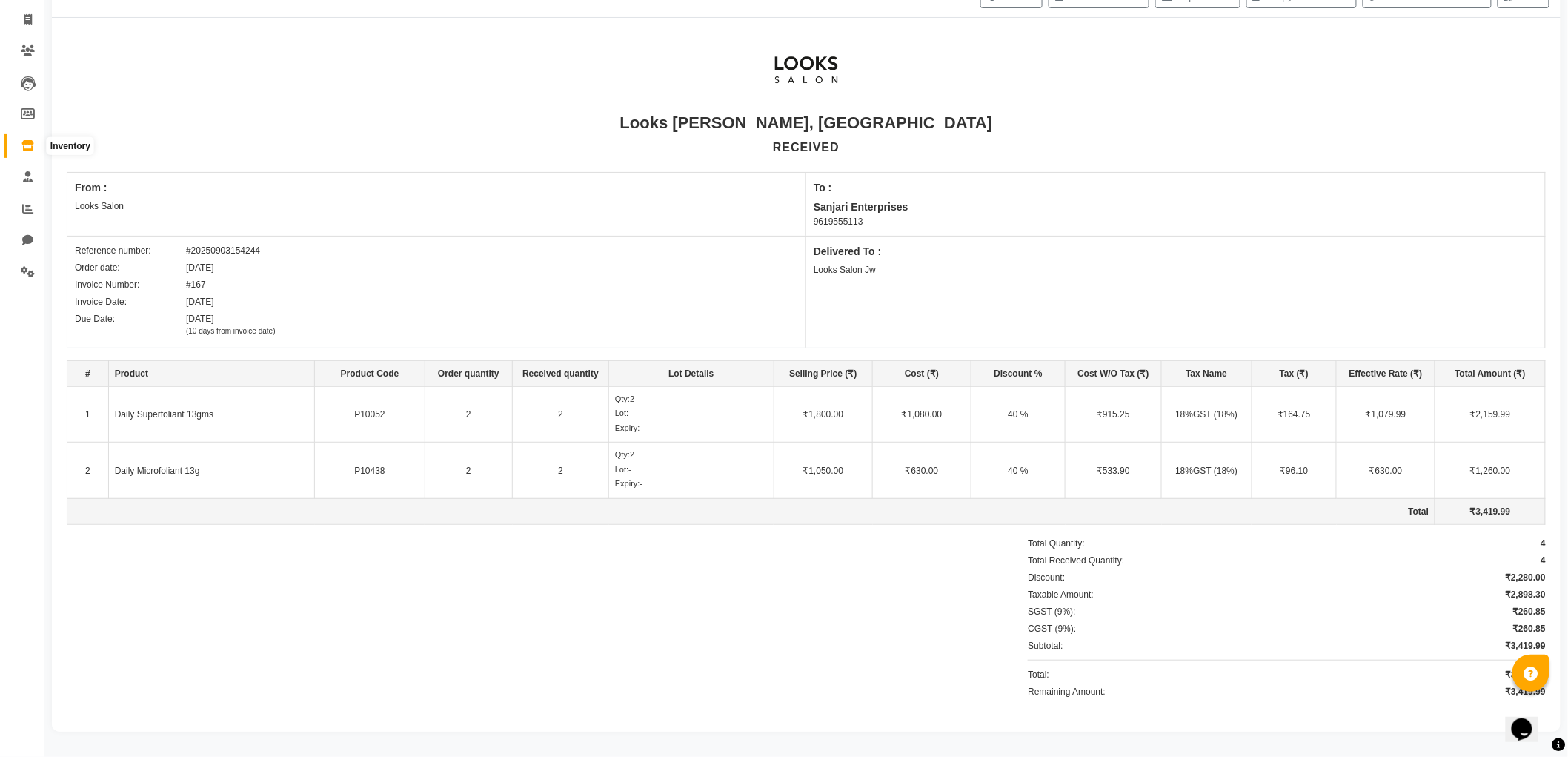
click at [28, 144] on icon at bounding box center [27, 145] width 12 height 11
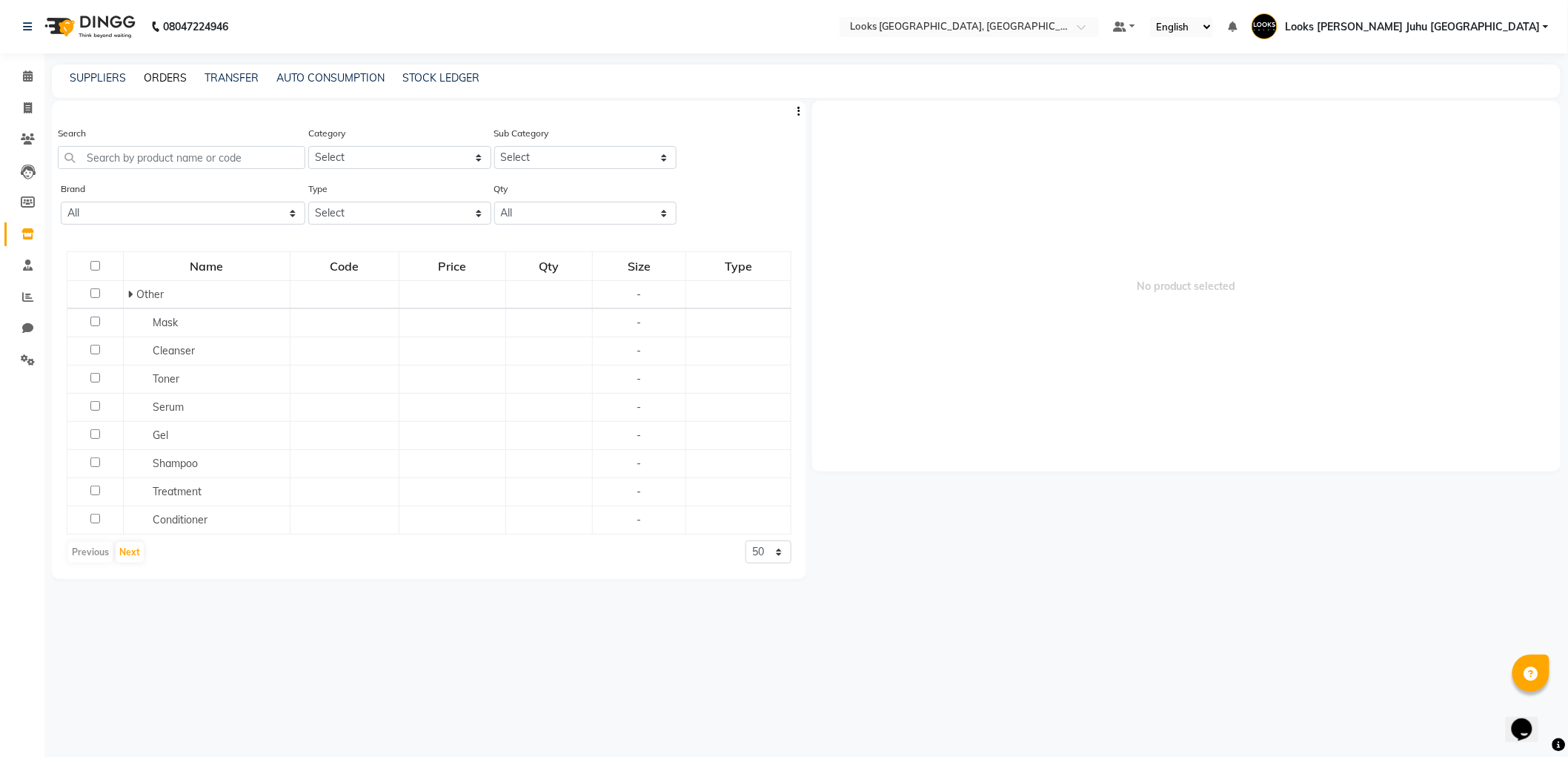
click at [171, 76] on link "ORDERS" at bounding box center [165, 77] width 43 height 13
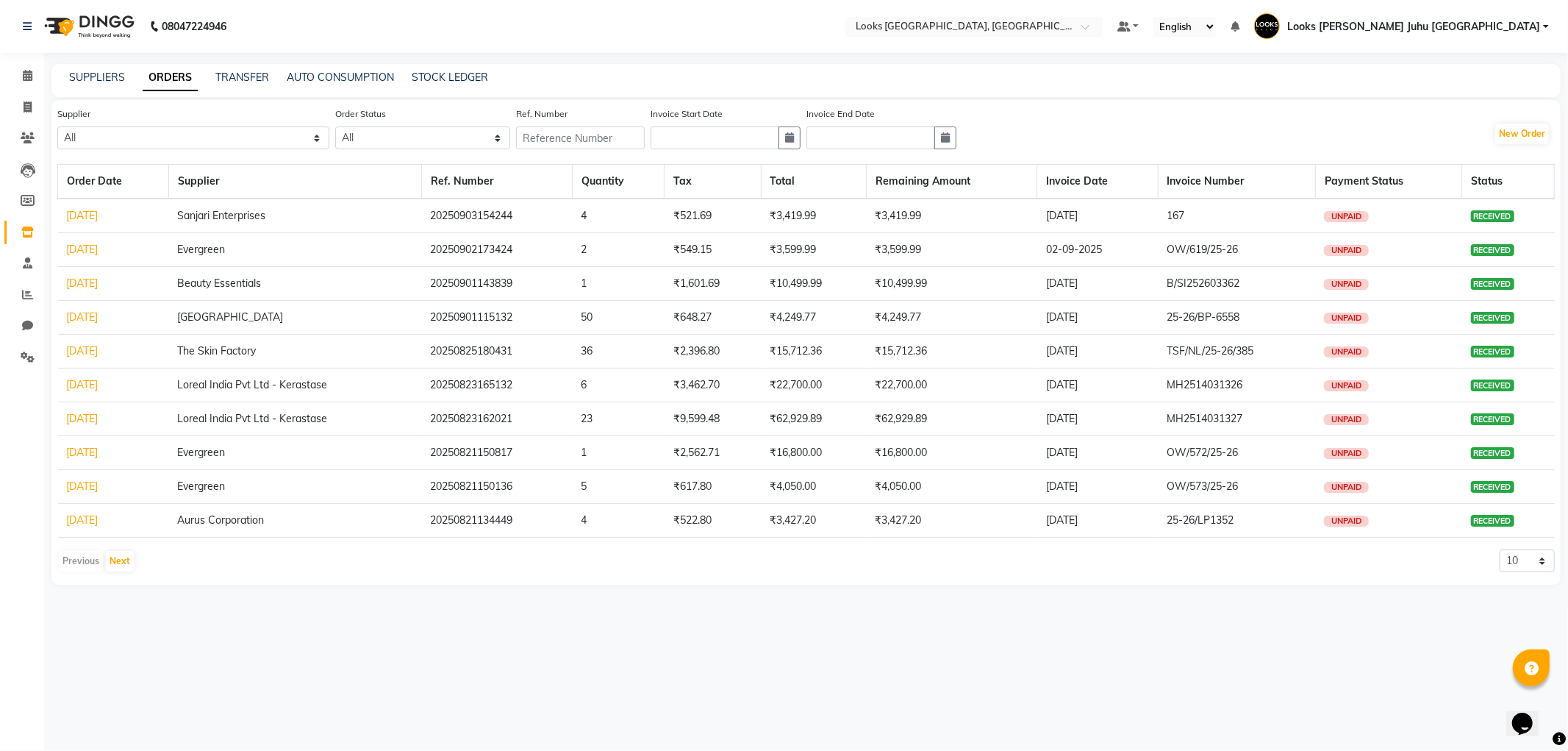
click at [1503, 120] on div "Supplier All Aurus Corporation The Salon Factory The Skin Factory Motiram & Son…" at bounding box center [806, 133] width 1497 height 55
click at [1509, 129] on button "New Order" at bounding box center [1522, 134] width 54 height 21
select select "true"
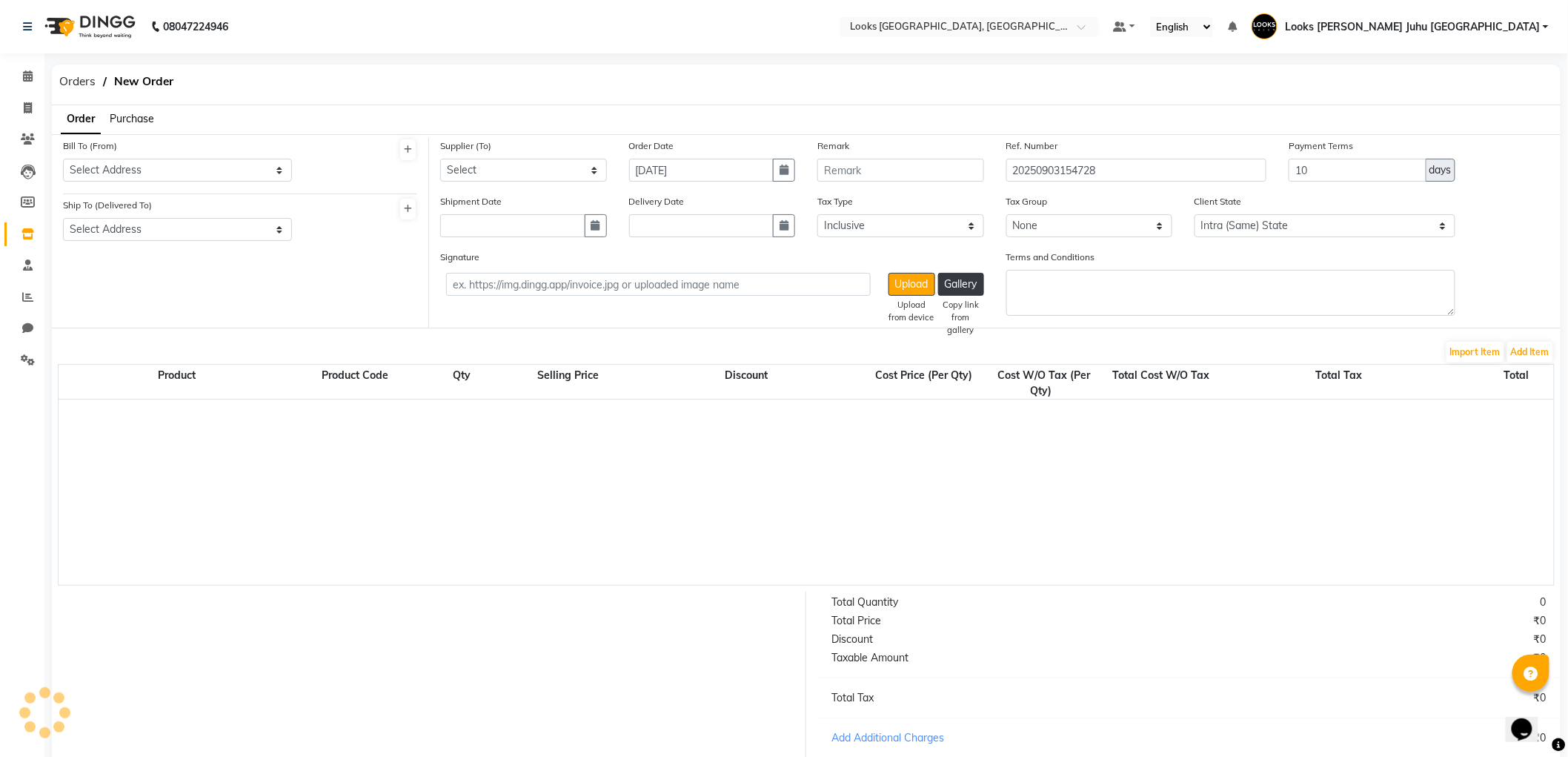
select select "1625"
drag, startPoint x: 244, startPoint y: 150, endPoint x: 232, endPoint y: 158, distance: 14.4
click at [238, 154] on div "Bill To (From) Select Address M M ENTERPRISES M M ENTERPRISES M M ENTERPRISES L…" at bounding box center [178, 160] width 229 height 44
drag, startPoint x: 232, startPoint y: 158, endPoint x: 225, endPoint y: 179, distance: 22.1
click at [232, 158] on select "Select Address M M ENTERPRISES M M ENTERPRISES M M ENTERPRISES Looks Salon The …" at bounding box center [178, 170] width 229 height 23
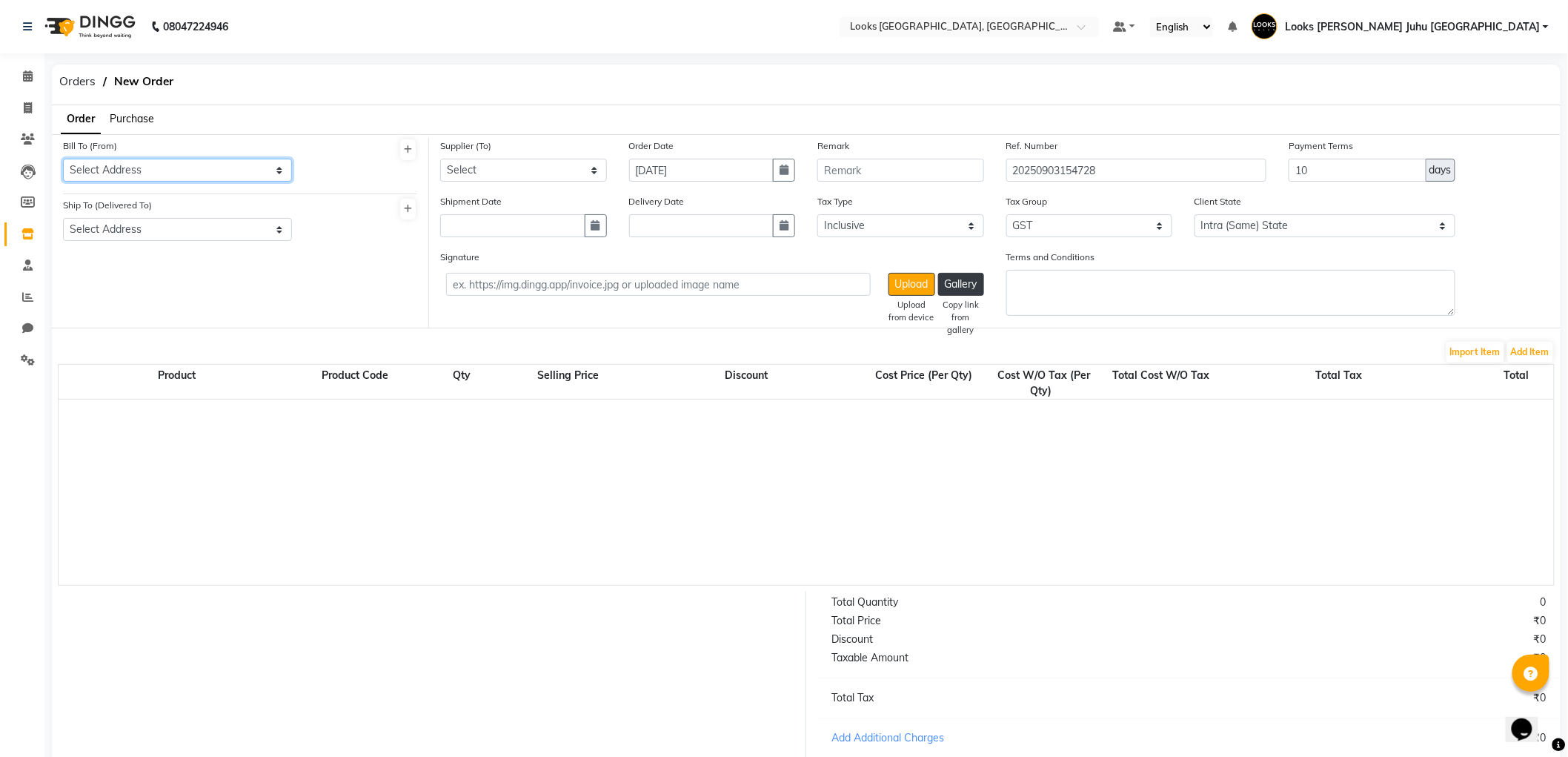
select select "558"
click at [63, 158] on select "Select Address M M ENTERPRISES M M ENTERPRISES M M ENTERPRISES Looks Salon The …" at bounding box center [178, 170] width 229 height 23
drag, startPoint x: 195, startPoint y: 228, endPoint x: 195, endPoint y: 237, distance: 9.0
click at [195, 228] on select "Select Address Looks Salon Jw" at bounding box center [178, 229] width 229 height 23
select select "503"
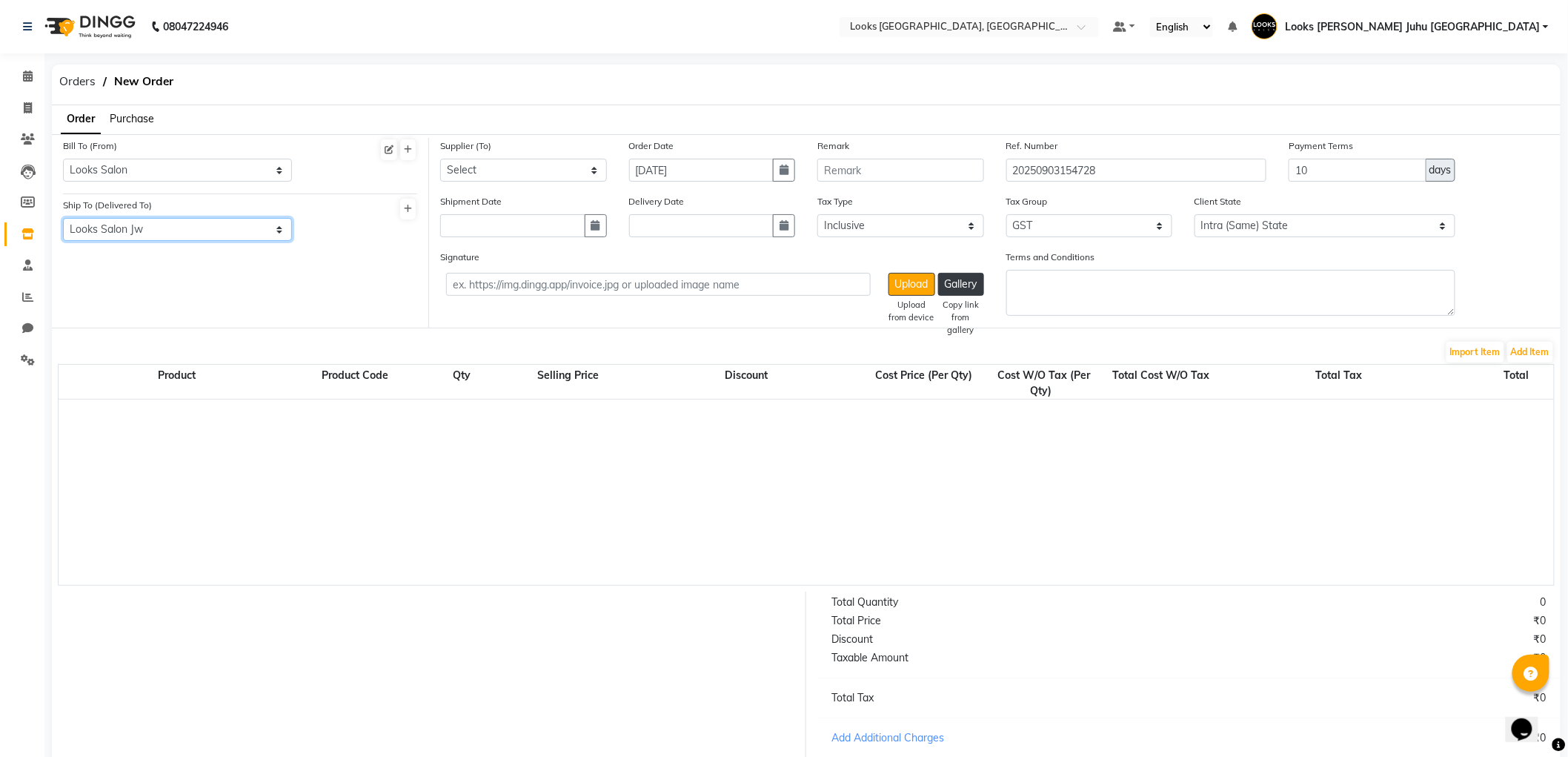
click at [63, 218] on select "Select Address Looks Salon Jw" at bounding box center [178, 229] width 229 height 23
click at [546, 172] on select "Select Aurus Corporation The Salon Factory The Skin Factory Motiram & Sons Lore…" at bounding box center [524, 170] width 167 height 23
select select "4015"
click at [441, 158] on select "Select Aurus Corporation The Salon Factory The Skin Factory Motiram & Sons Lore…" at bounding box center [524, 170] width 167 height 23
click at [1531, 352] on button "Add Item" at bounding box center [1530, 353] width 46 height 21
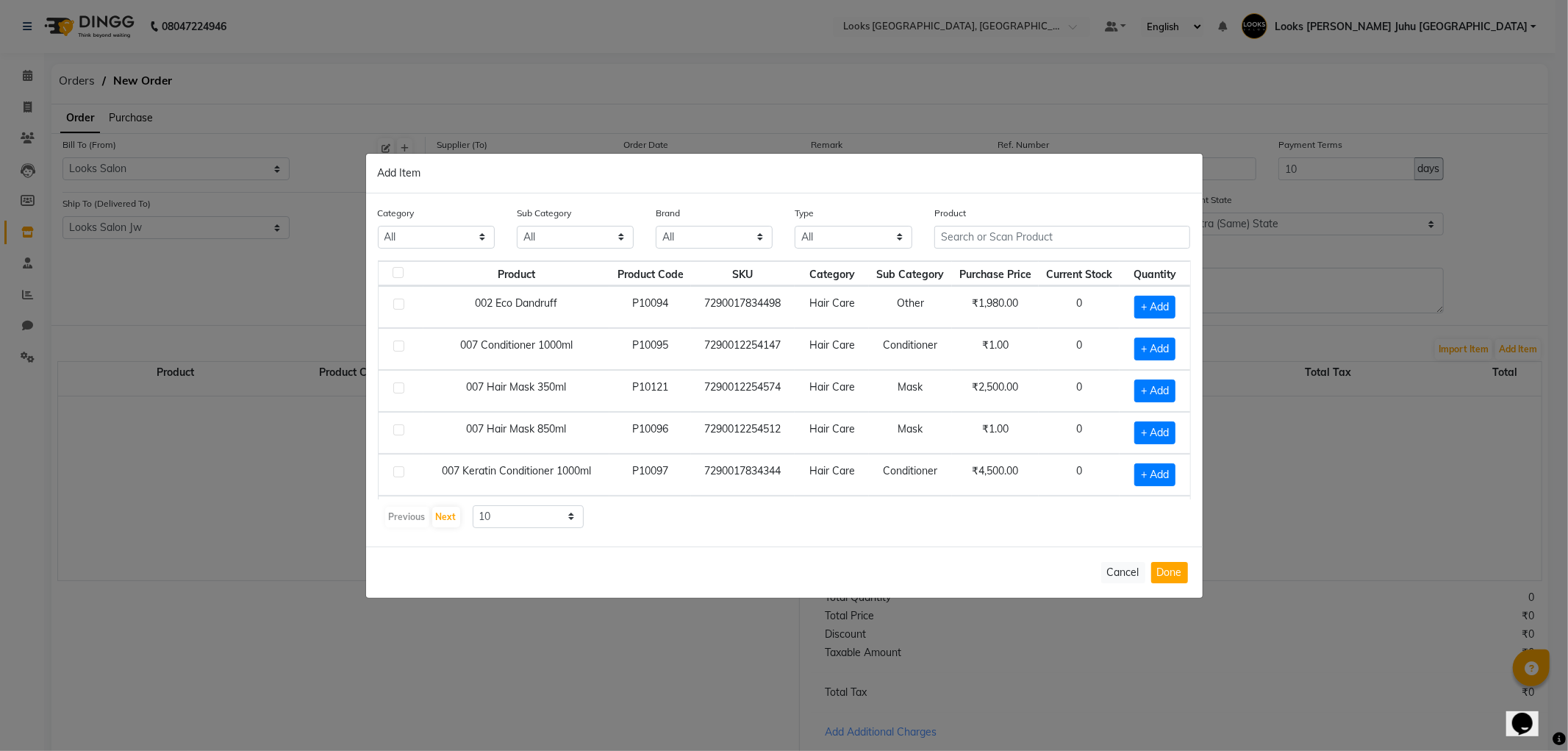
click at [973, 265] on th "Purchase Price" at bounding box center [994, 273] width 86 height 25
click at [981, 227] on input "text" at bounding box center [1062, 237] width 256 height 23
click at [979, 227] on input "text" at bounding box center [1062, 237] width 256 height 23
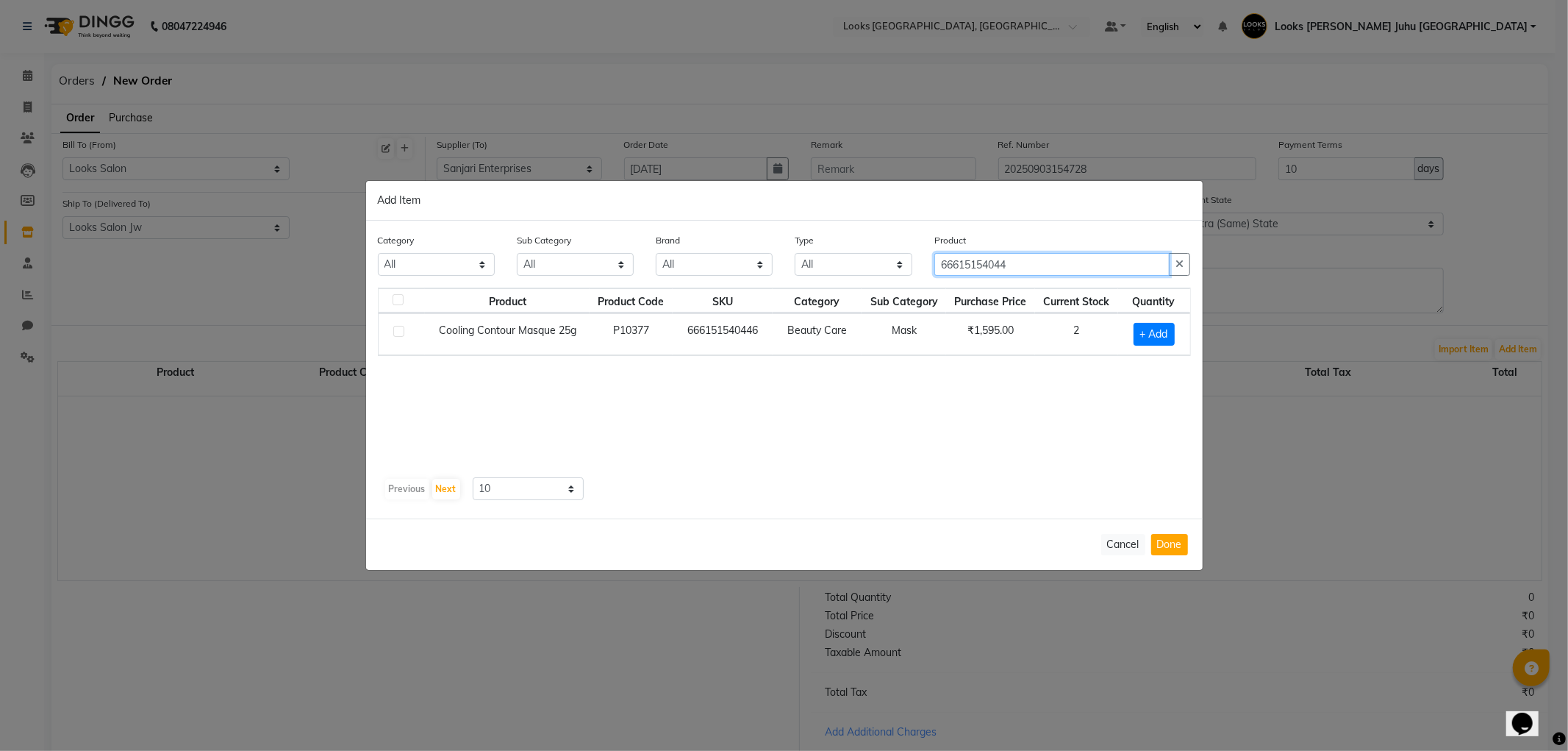
type input "66615154044"
click at [395, 335] on label at bounding box center [399, 331] width 11 height 11
click at [395, 335] on input "checkbox" at bounding box center [398, 331] width 10 height 10
checkbox input "true"
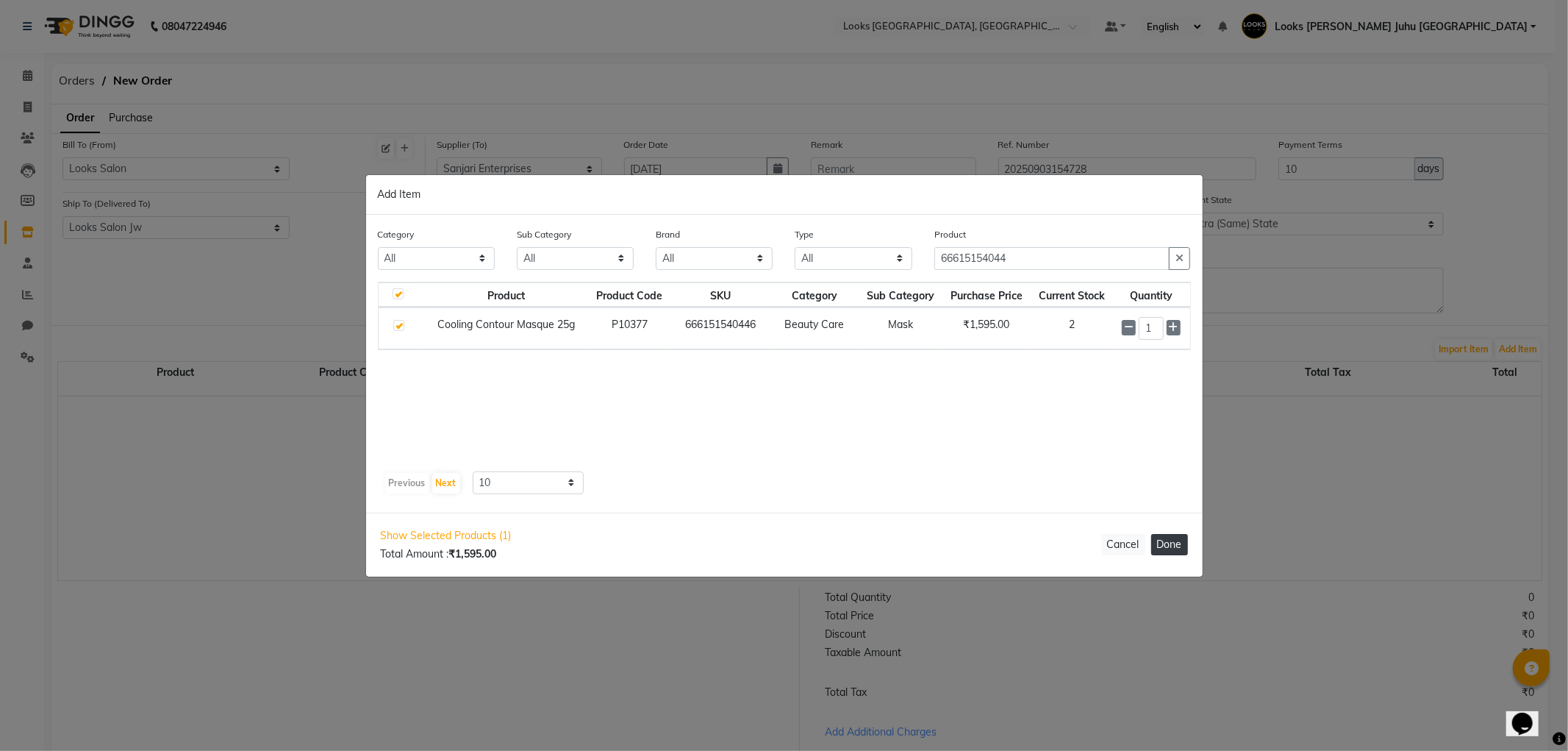
click at [1162, 548] on button "Done" at bounding box center [1169, 544] width 37 height 21
select select "3870"
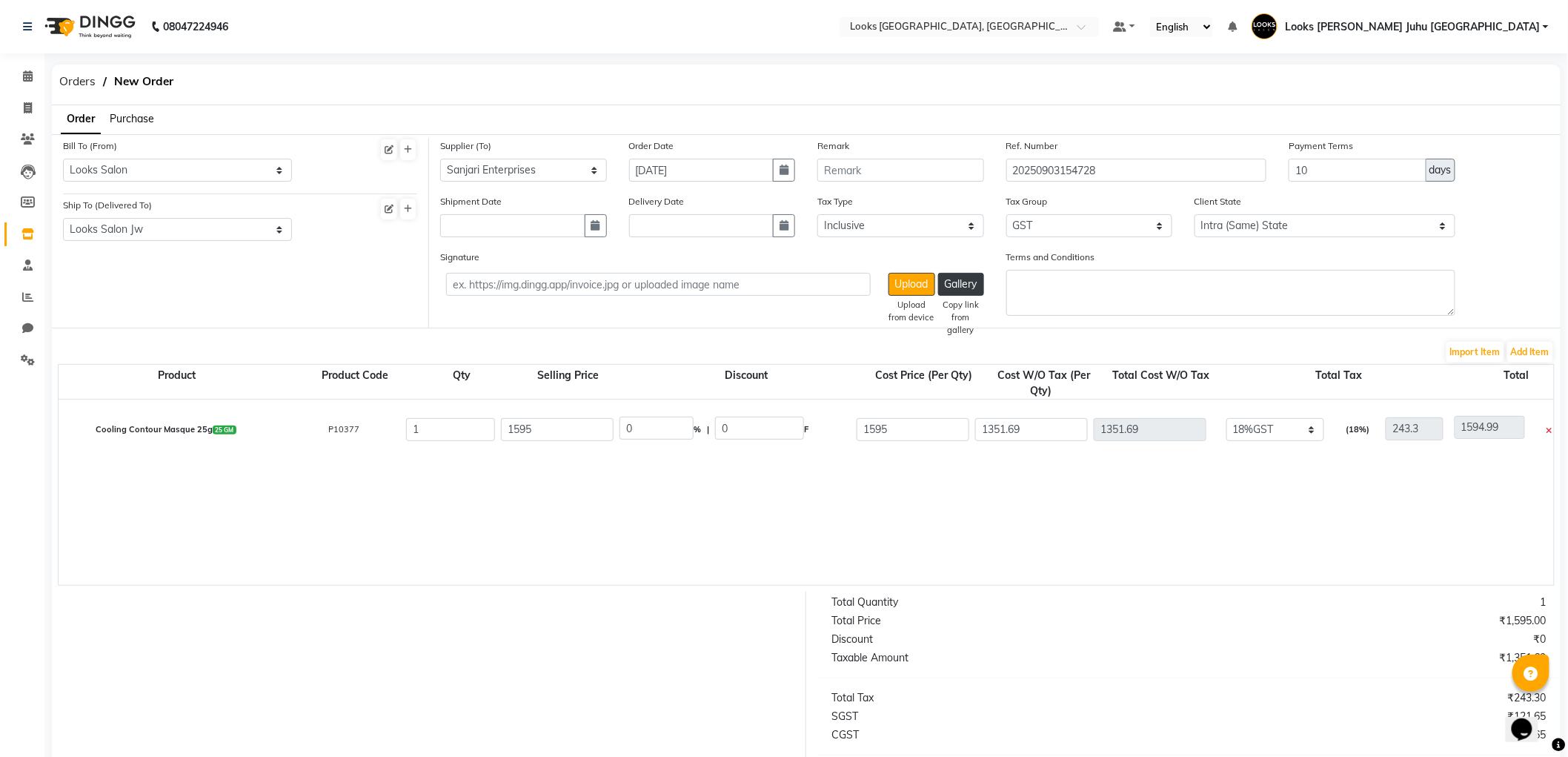
click at [1539, 340] on div "Import Item Add Item" at bounding box center [806, 352] width 1497 height 24
click at [1532, 353] on button "Add Item" at bounding box center [1530, 353] width 46 height 21
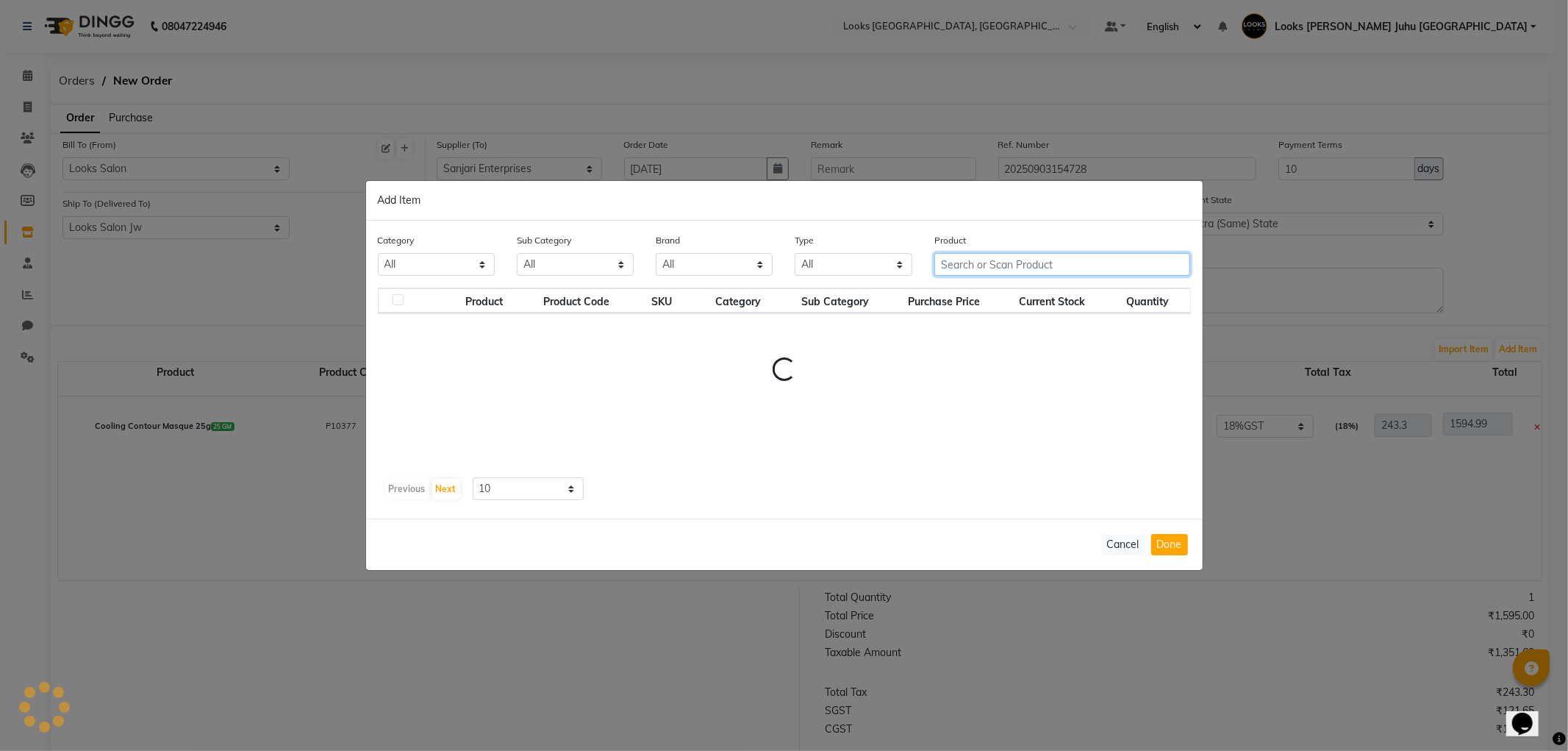
click at [971, 269] on input "text" at bounding box center [1062, 264] width 256 height 23
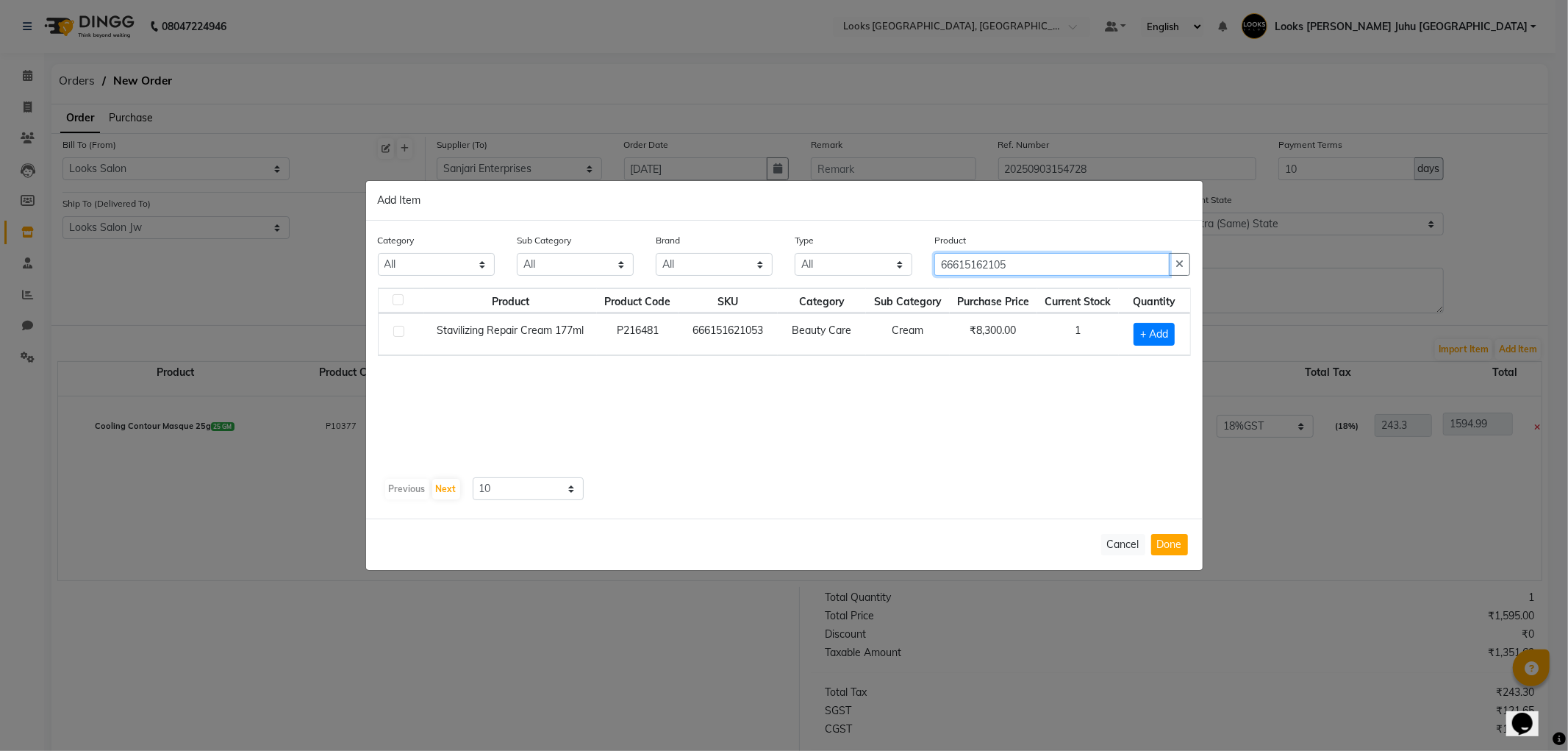
type input "66615162105"
click at [395, 332] on label at bounding box center [399, 331] width 11 height 11
click at [395, 332] on input "checkbox" at bounding box center [398, 331] width 10 height 10
checkbox input "true"
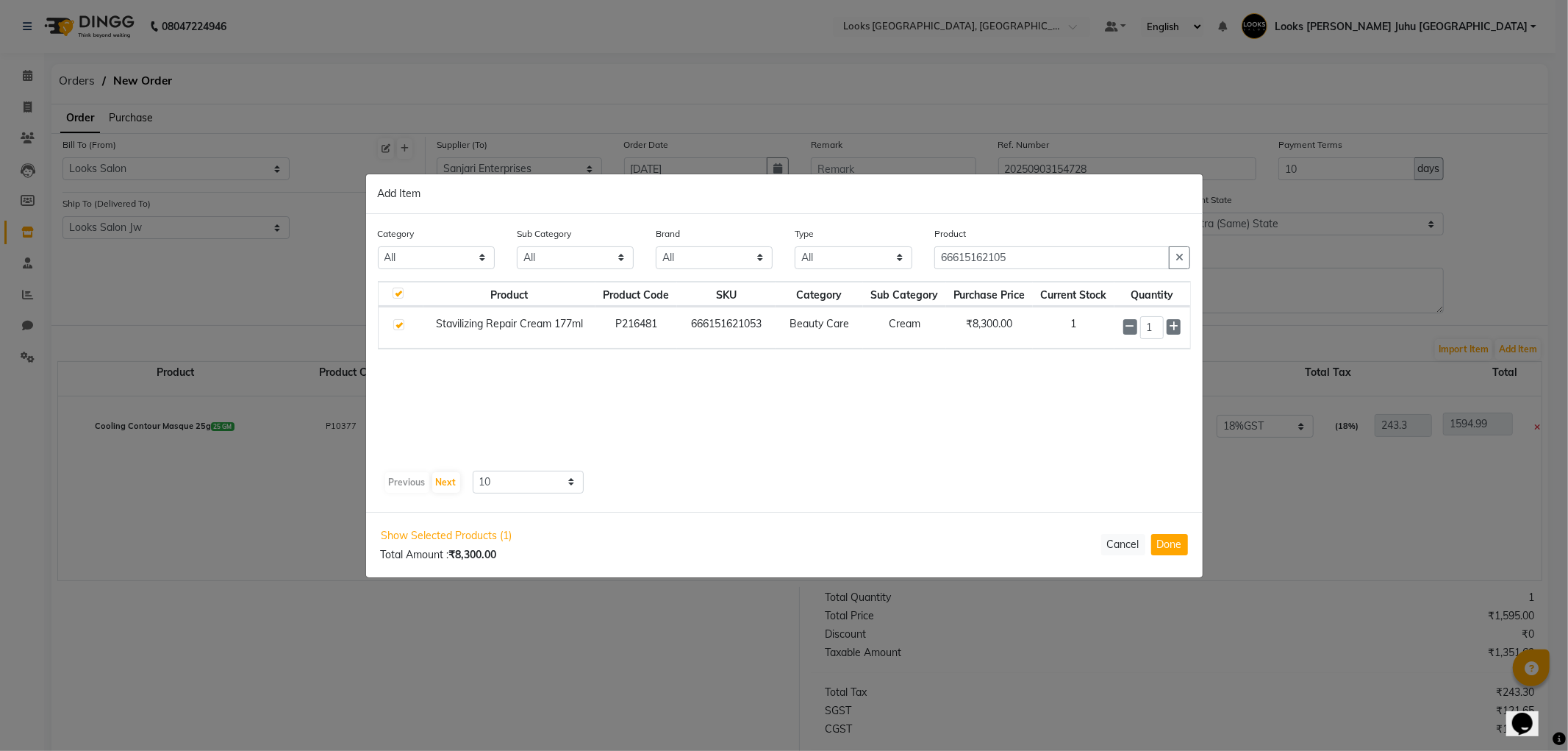
drag, startPoint x: 1167, startPoint y: 550, endPoint x: 1379, endPoint y: 387, distance: 267.4
click at [1170, 548] on button "Done" at bounding box center [1169, 544] width 37 height 21
select select "1625"
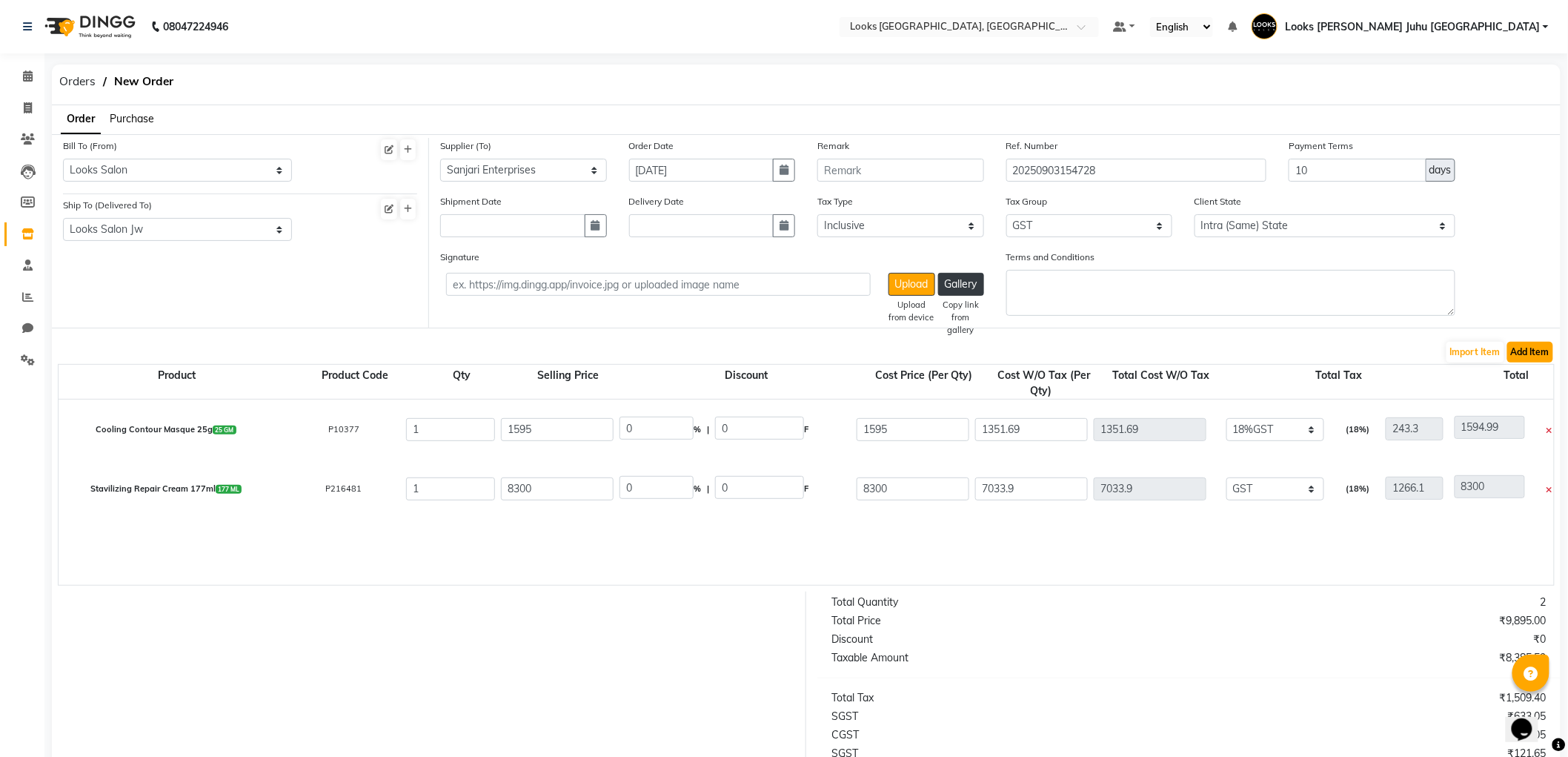
click at [1542, 346] on button "Add Item" at bounding box center [1530, 353] width 46 height 21
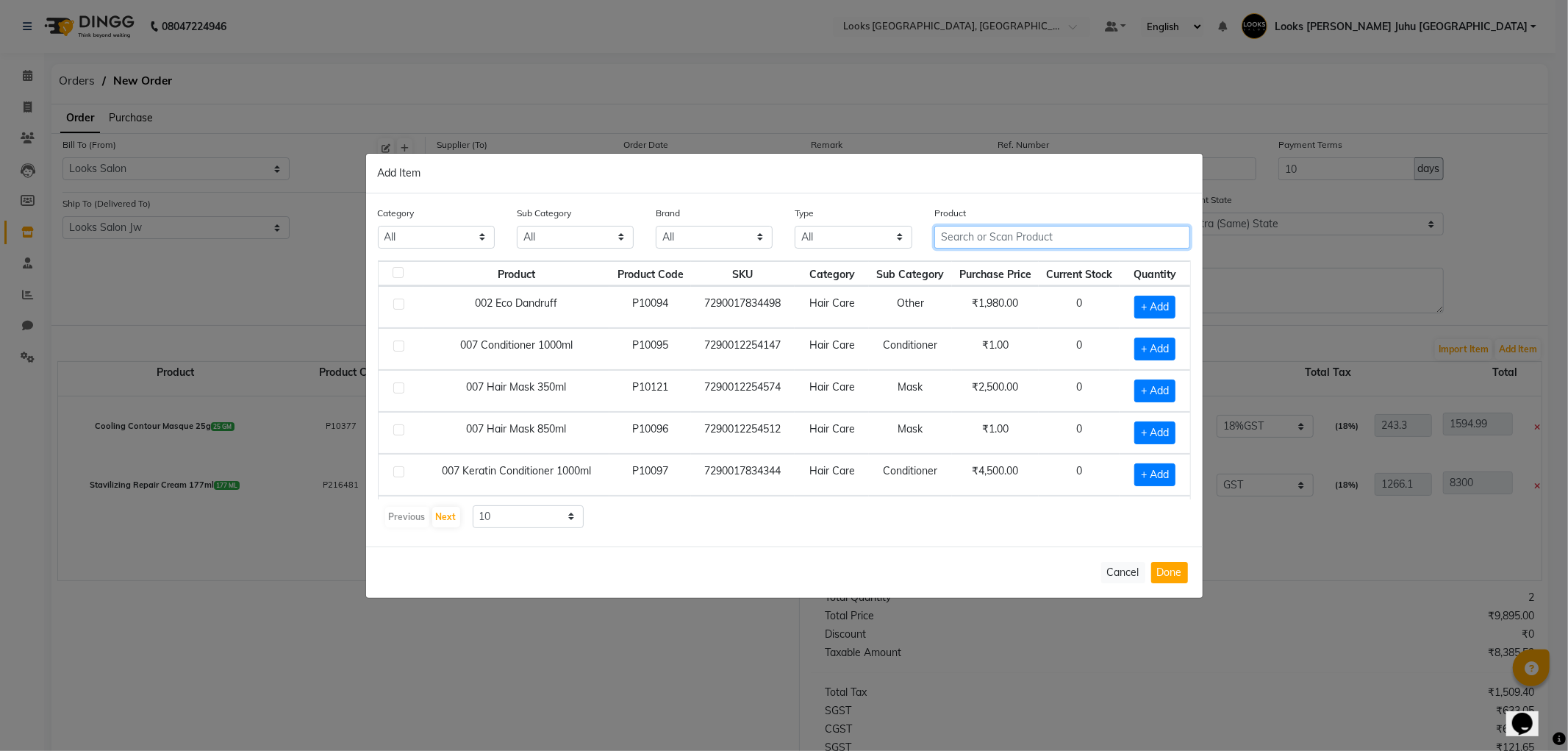
drag, startPoint x: 1026, startPoint y: 236, endPoint x: 1025, endPoint y: 246, distance: 10.0
click at [1025, 241] on input "text" at bounding box center [1062, 237] width 256 height 23
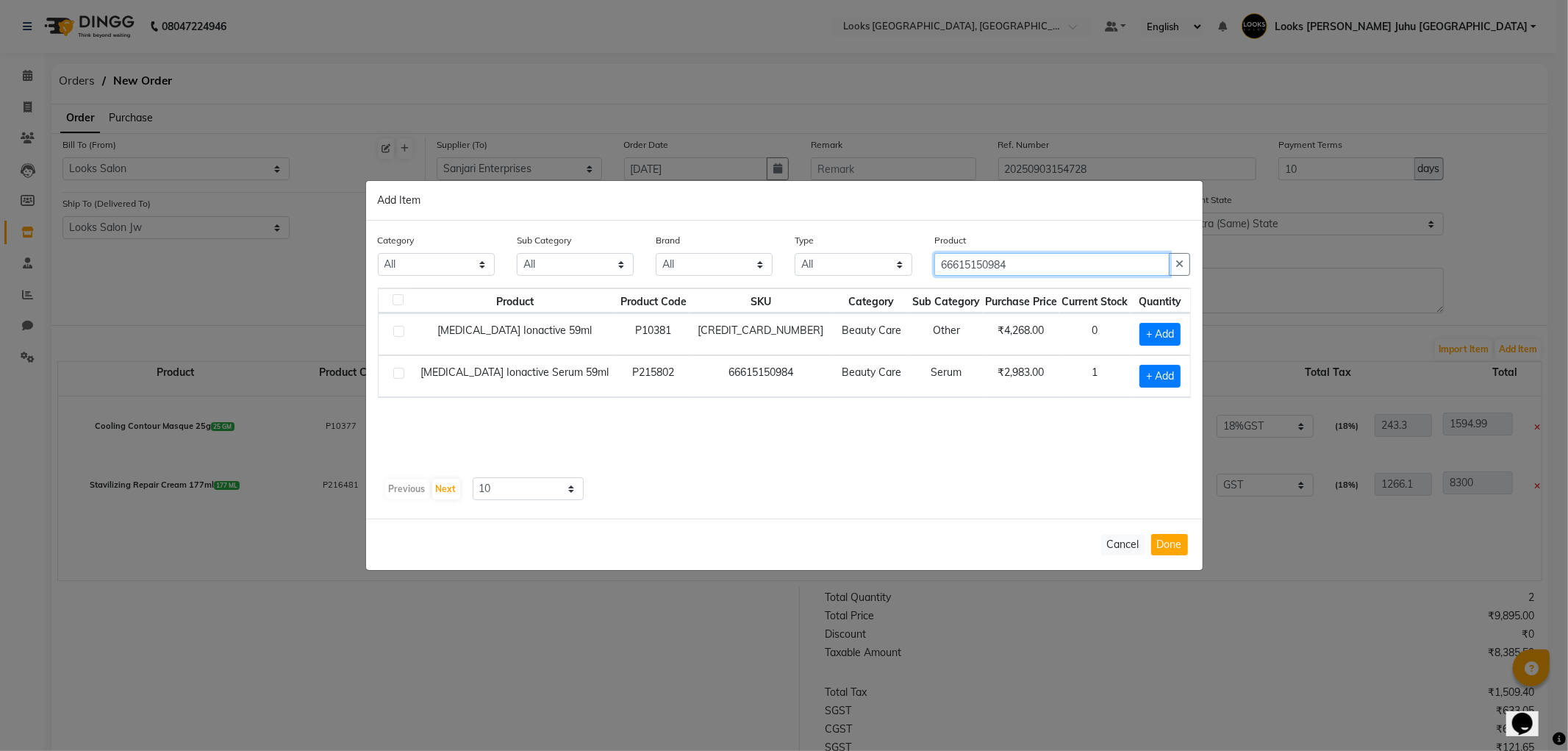
type input "66615150984"
click at [393, 369] on label at bounding box center [399, 372] width 11 height 11
click at [393, 369] on input "checkbox" at bounding box center [398, 373] width 10 height 10
checkbox input "true"
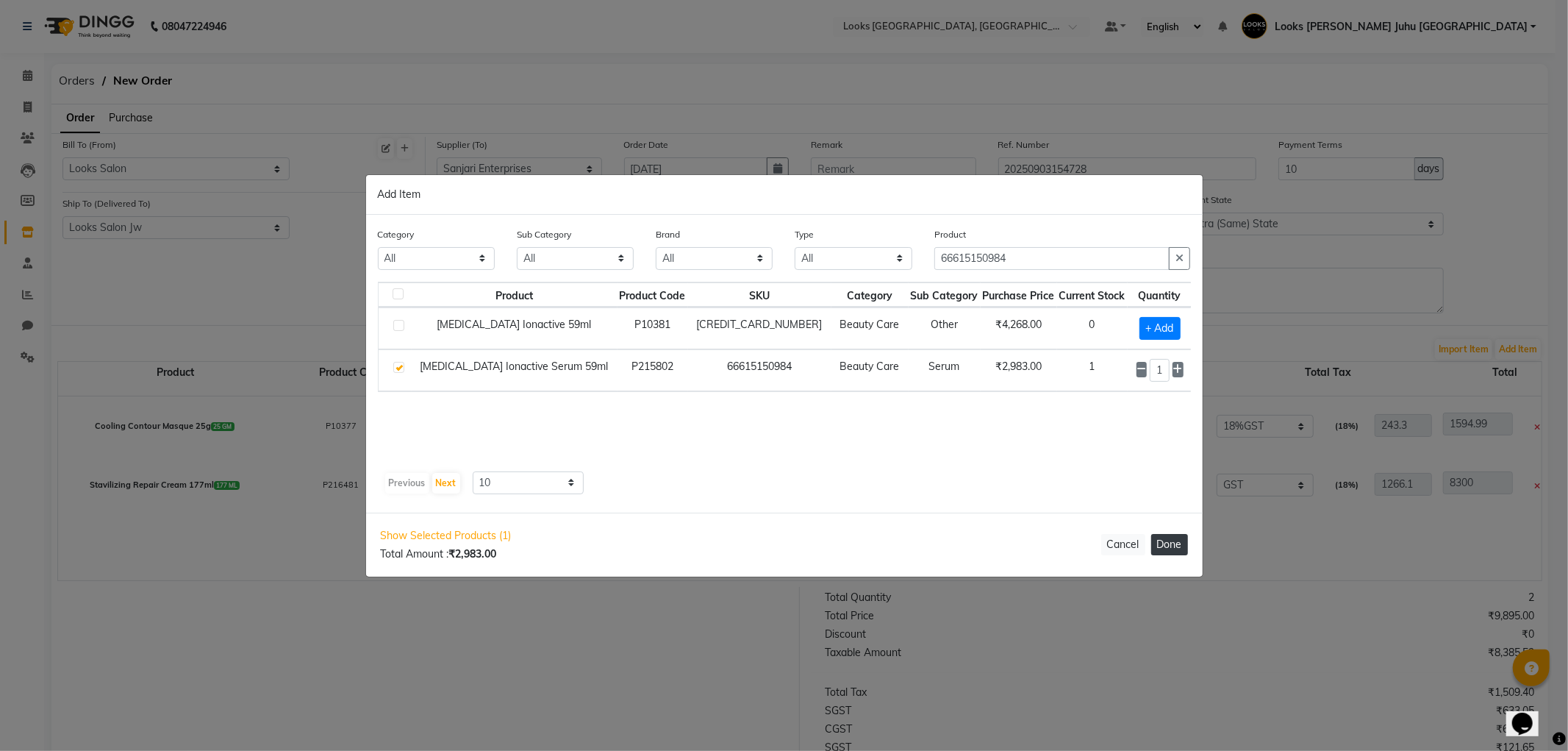
click at [1167, 534] on div "Show Selected Products (1) Total Amount : ₹2,983.00 Cancel Done" at bounding box center [784, 543] width 836 height 64
click at [1173, 545] on button "Done" at bounding box center [1169, 544] width 37 height 21
select select "3870"
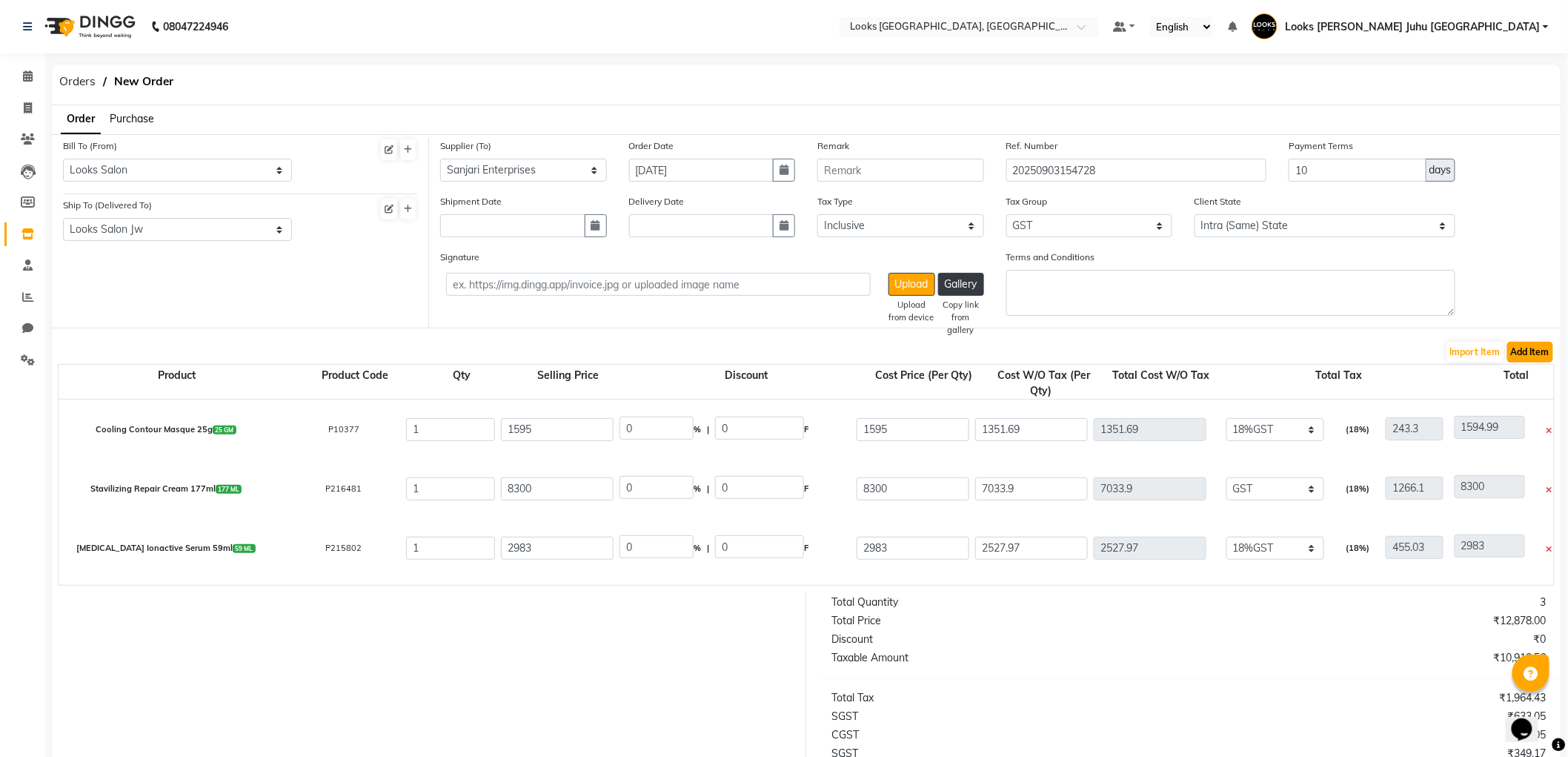
click at [1518, 351] on button "Add Item" at bounding box center [1530, 353] width 46 height 21
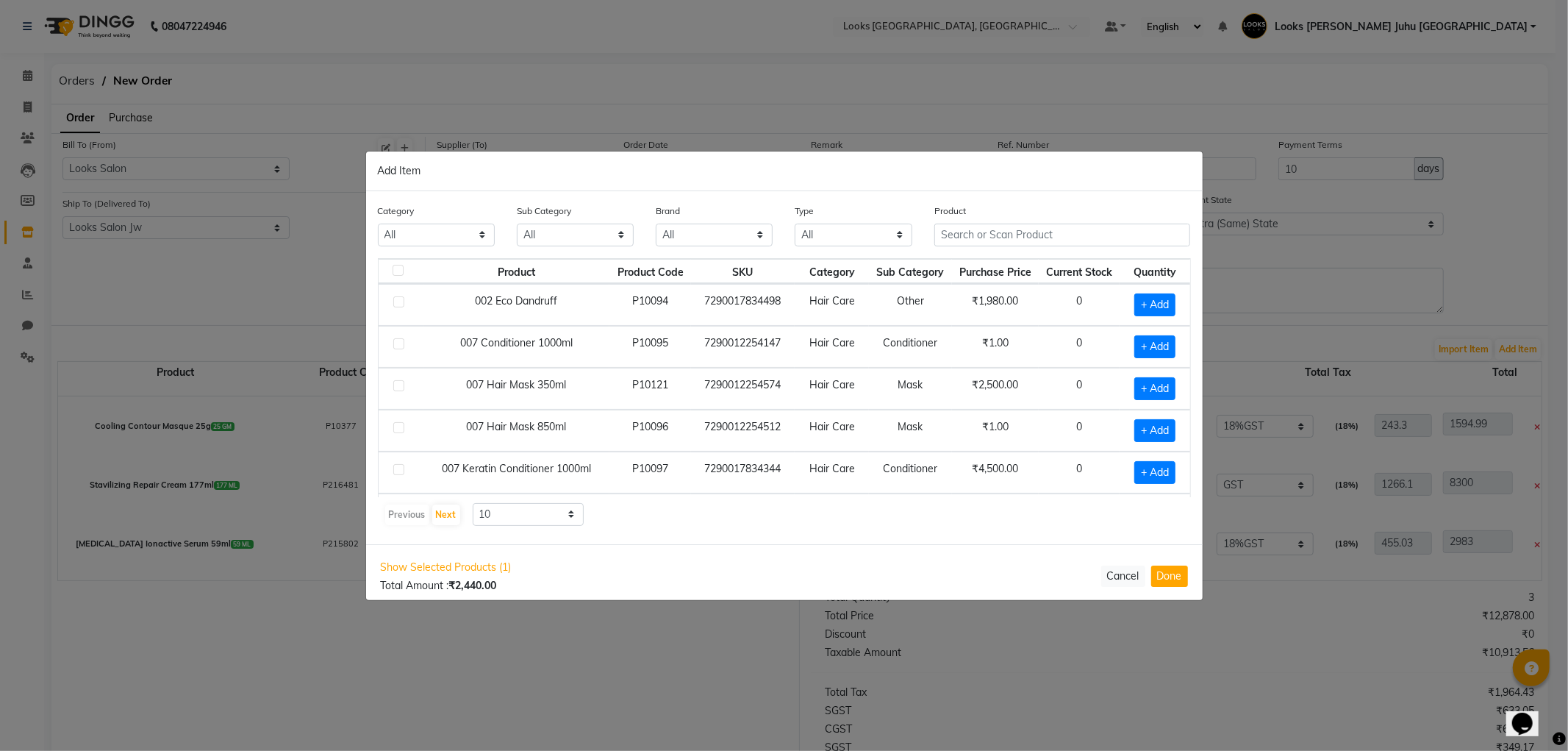
click at [1092, 216] on div "Product" at bounding box center [1062, 225] width 256 height 44
click at [1086, 231] on input "text" at bounding box center [1062, 235] width 256 height 23
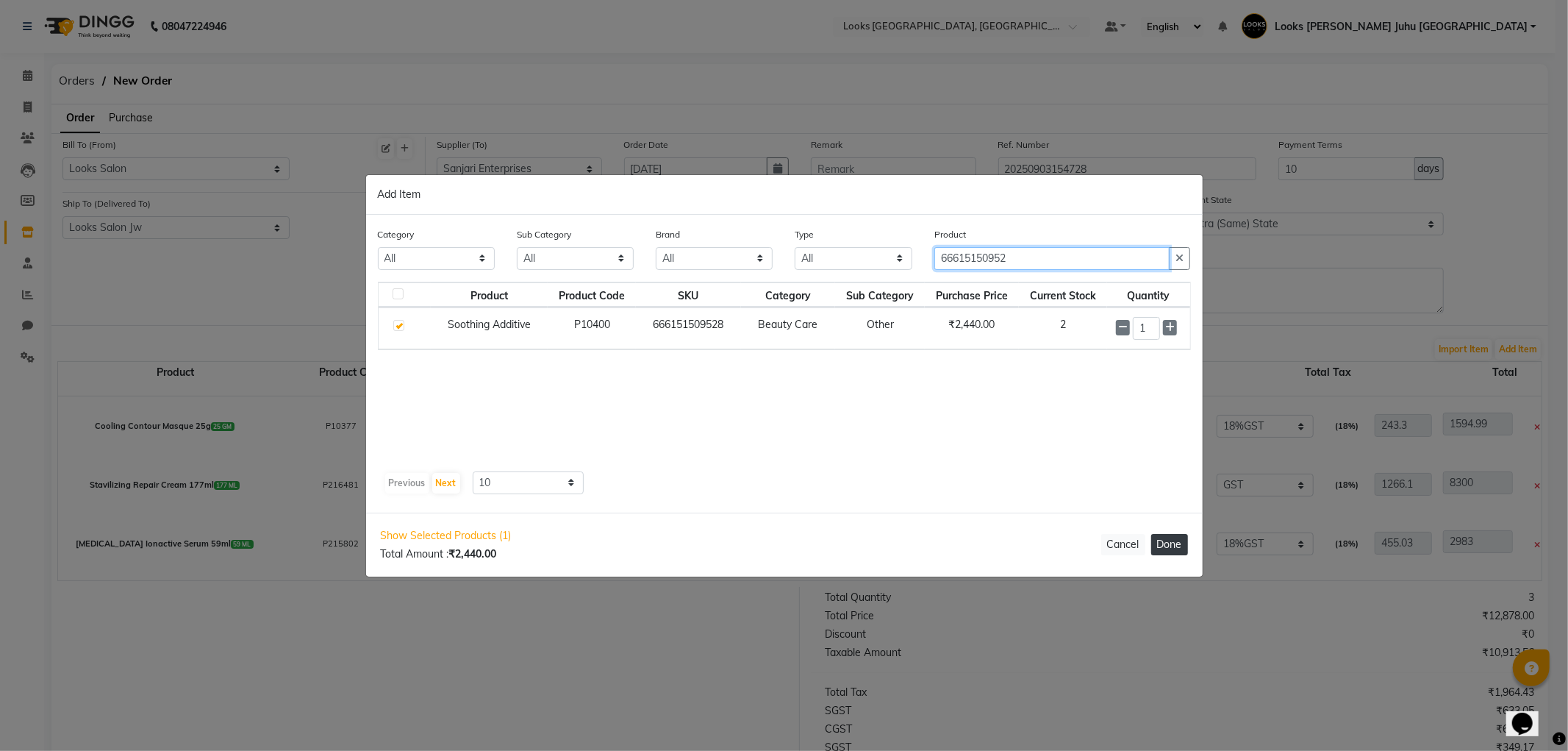
type input "66615150952"
click at [1179, 550] on button "Done" at bounding box center [1169, 544] width 37 height 21
select select "3870"
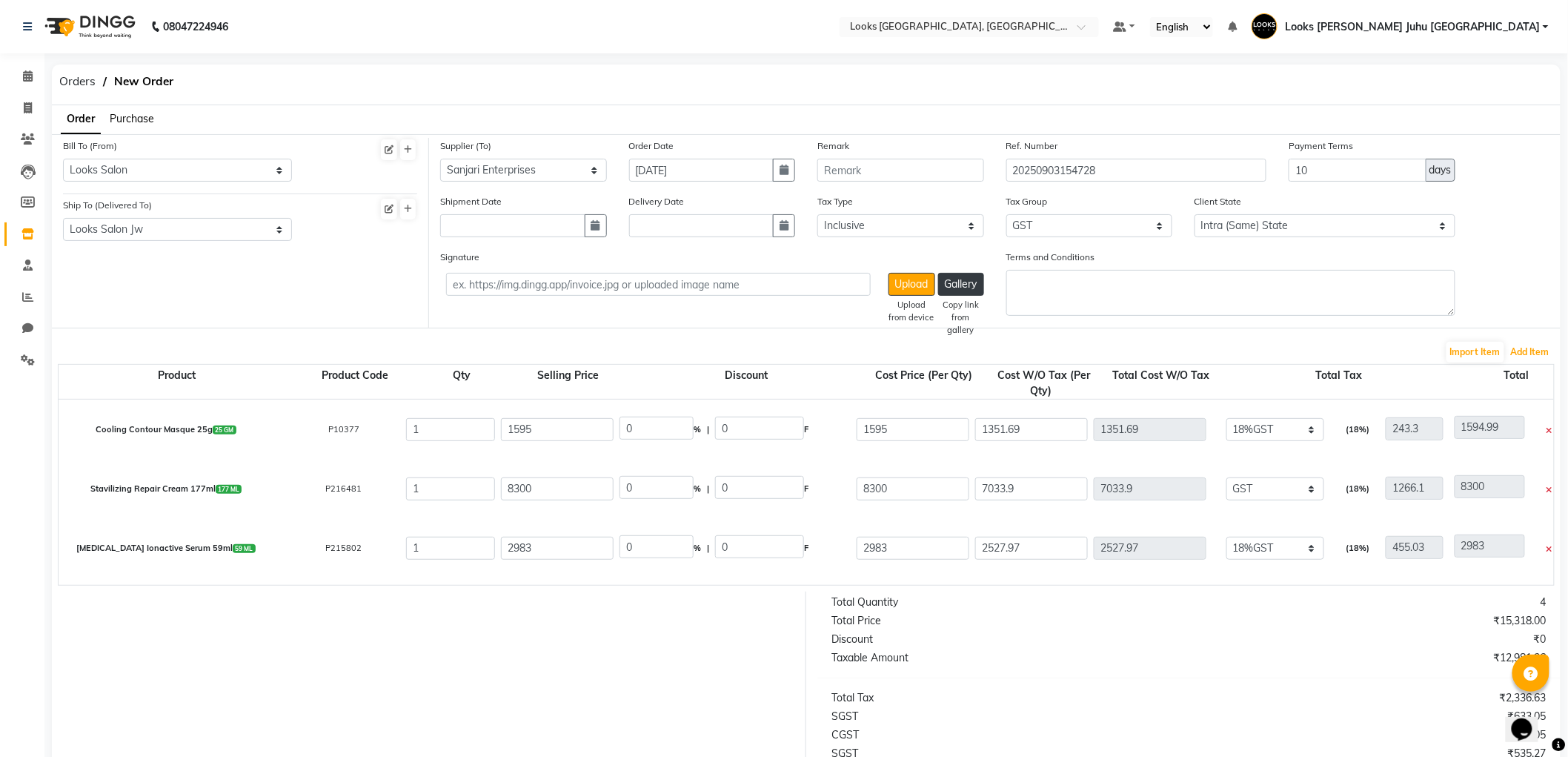
scroll to position [52, 0]
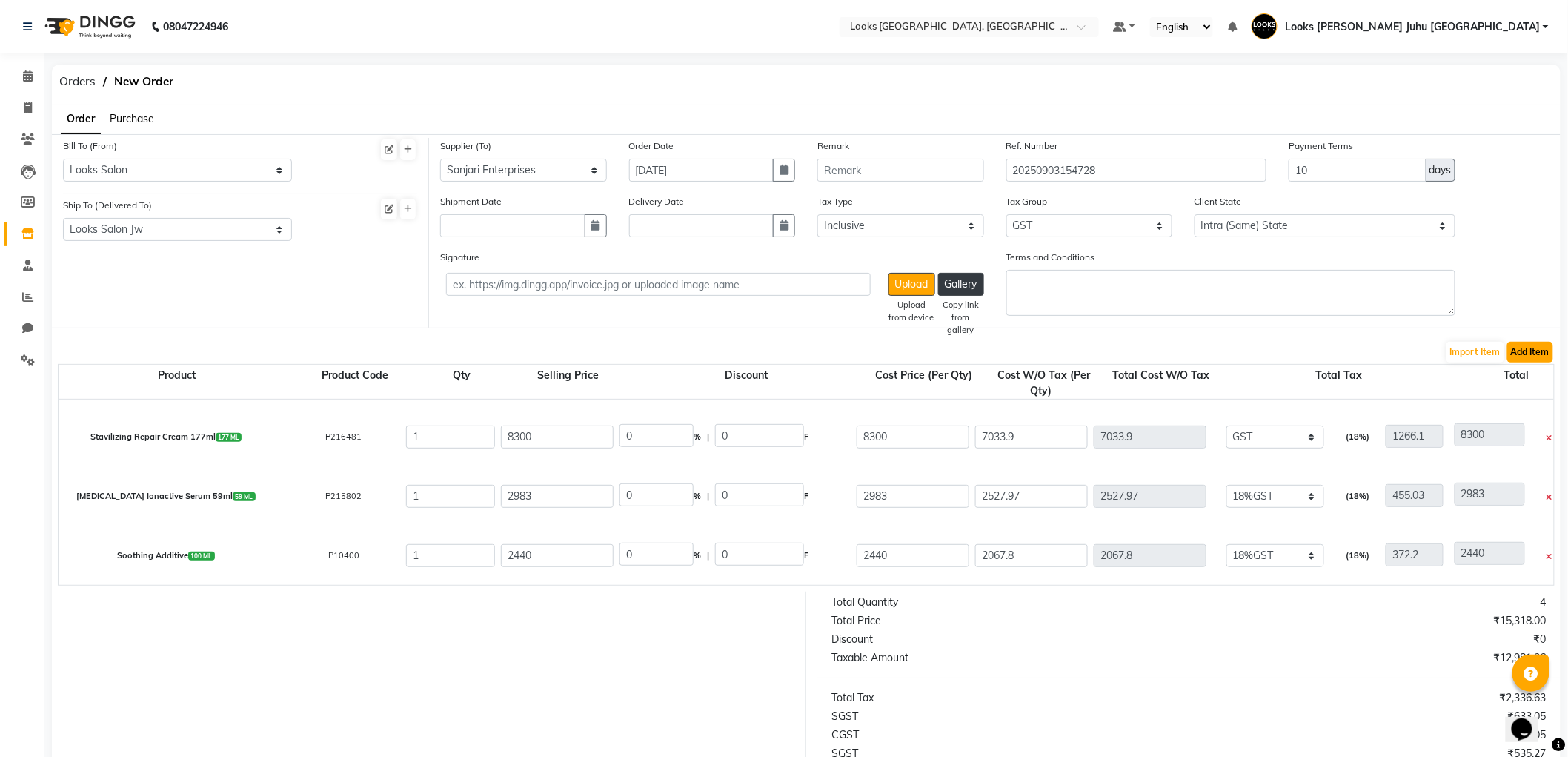
click at [1525, 346] on button "Add Item" at bounding box center [1530, 353] width 46 height 21
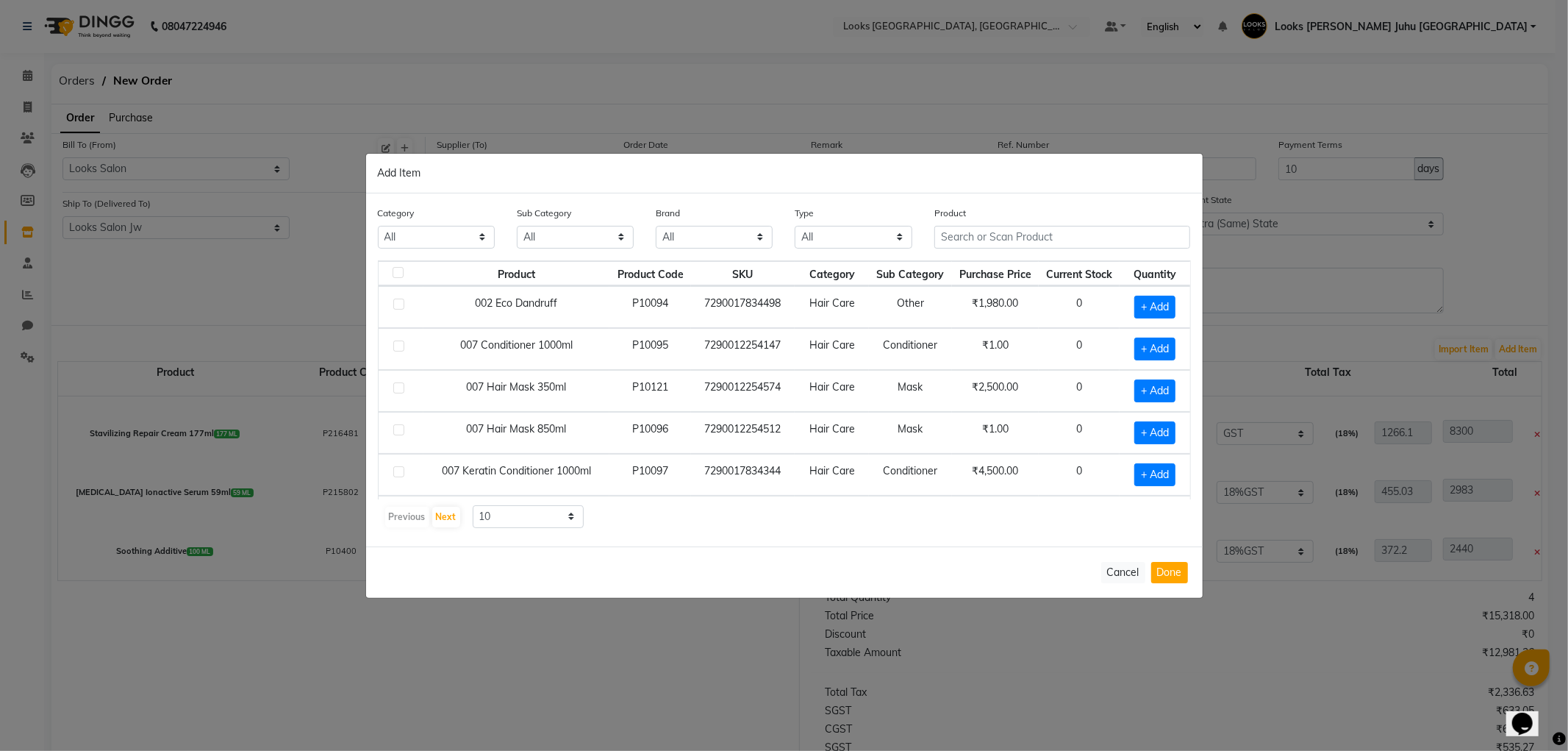
click at [1075, 275] on th "Current Stock" at bounding box center [1080, 273] width 82 height 25
click at [1061, 245] on input "text" at bounding box center [1062, 237] width 256 height 23
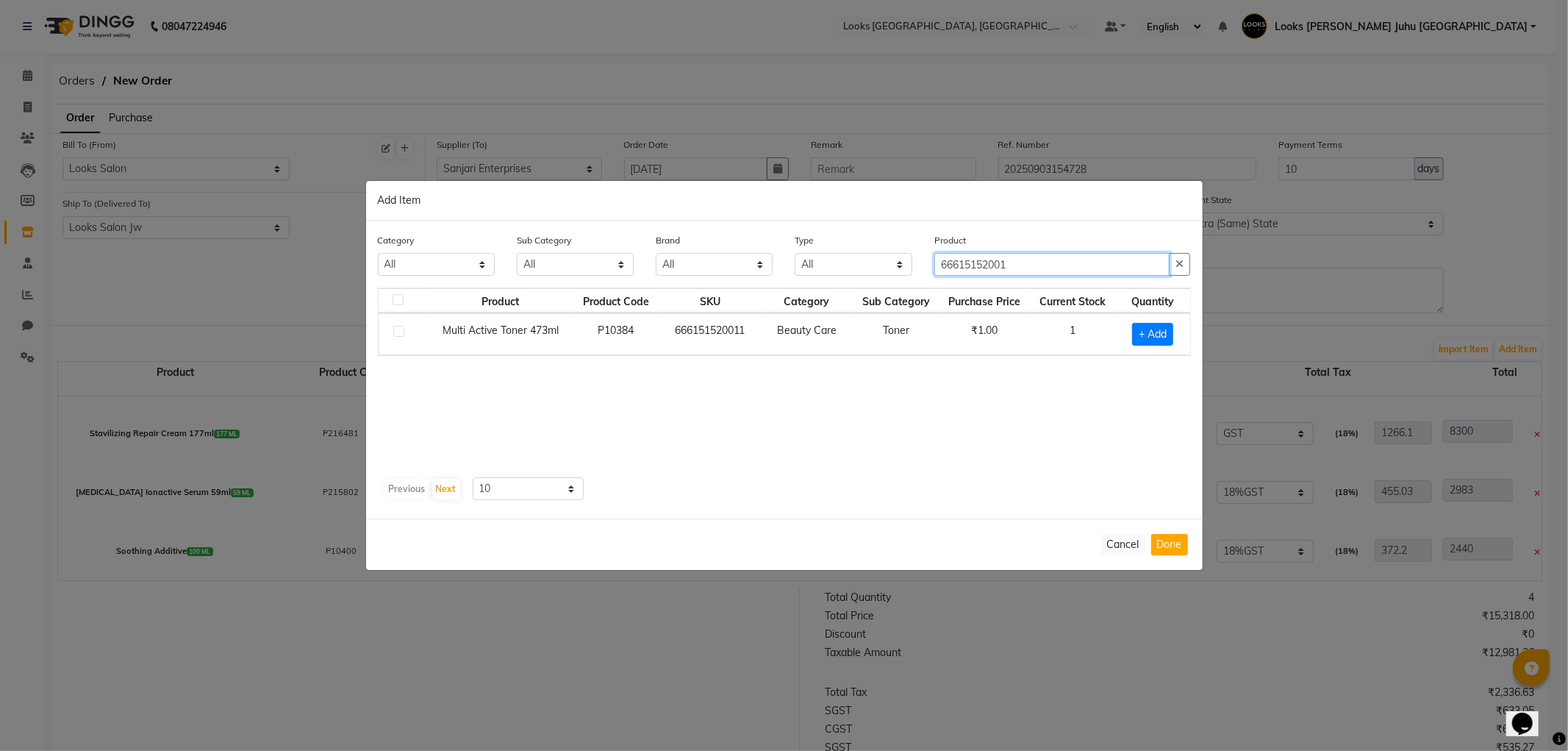
type input "66615152001"
click at [399, 325] on label at bounding box center [399, 331] width 11 height 11
click at [399, 327] on input "checkbox" at bounding box center [398, 331] width 10 height 10
checkbox input "true"
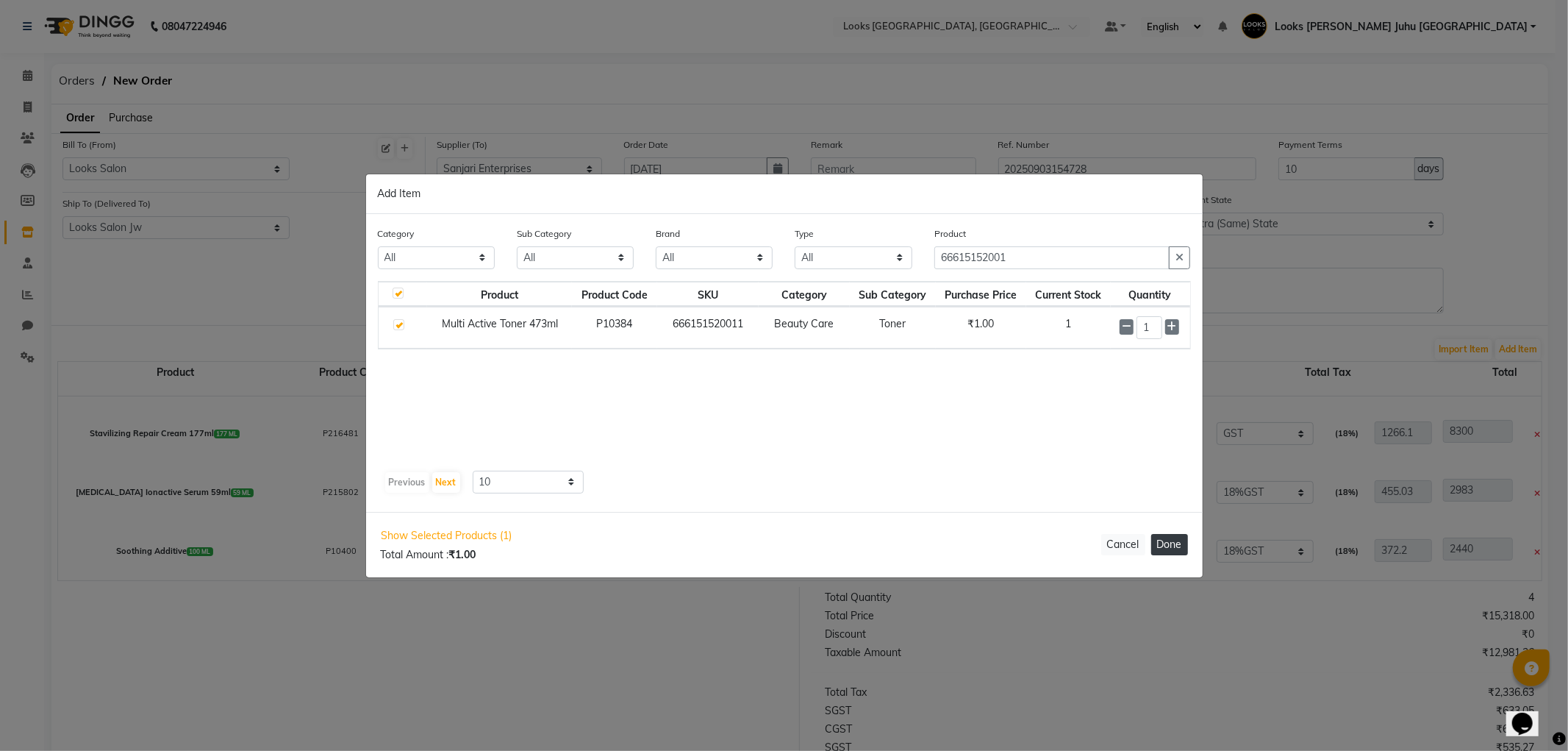
click at [1171, 540] on button "Done" at bounding box center [1169, 544] width 37 height 21
select select "3870"
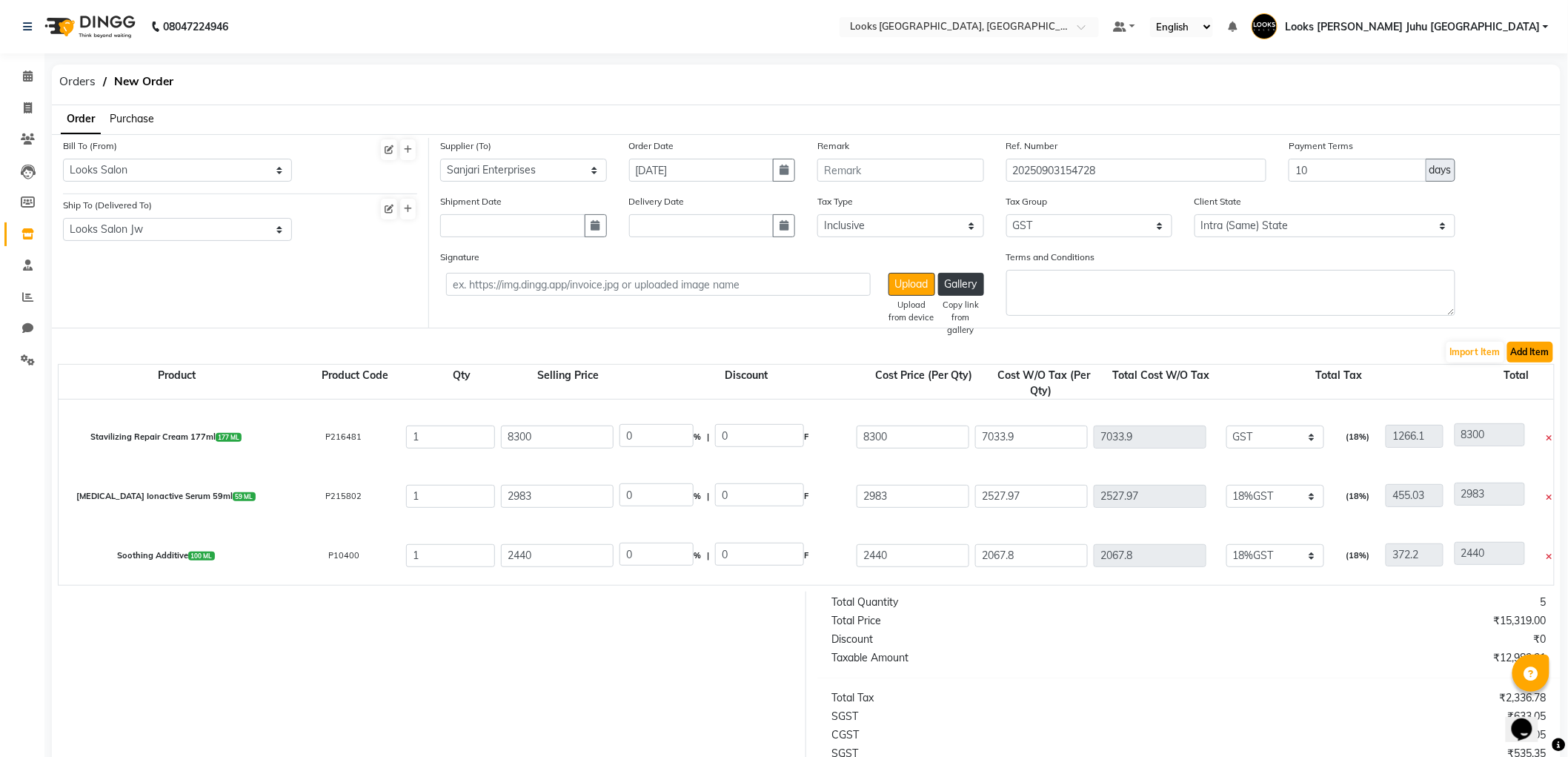
click at [1521, 346] on button "Add Item" at bounding box center [1530, 353] width 46 height 21
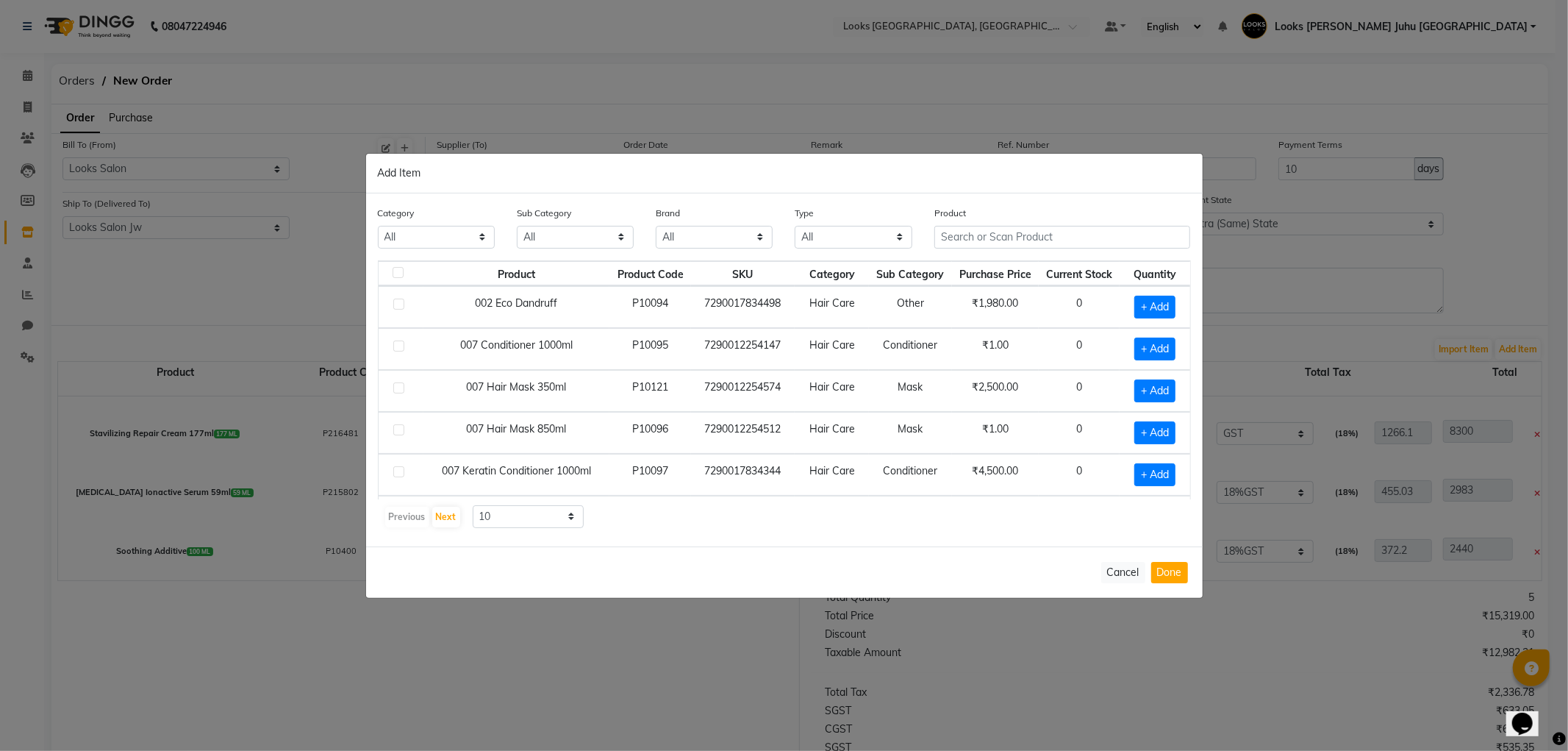
click at [1074, 272] on th "Current Stock" at bounding box center [1080, 273] width 82 height 25
click at [1047, 251] on div "Product" at bounding box center [1062, 232] width 278 height 55
drag, startPoint x: 1046, startPoint y: 237, endPoint x: 615, endPoint y: 421, distance: 468.6
click at [1046, 237] on input "text" at bounding box center [1062, 237] width 256 height 23
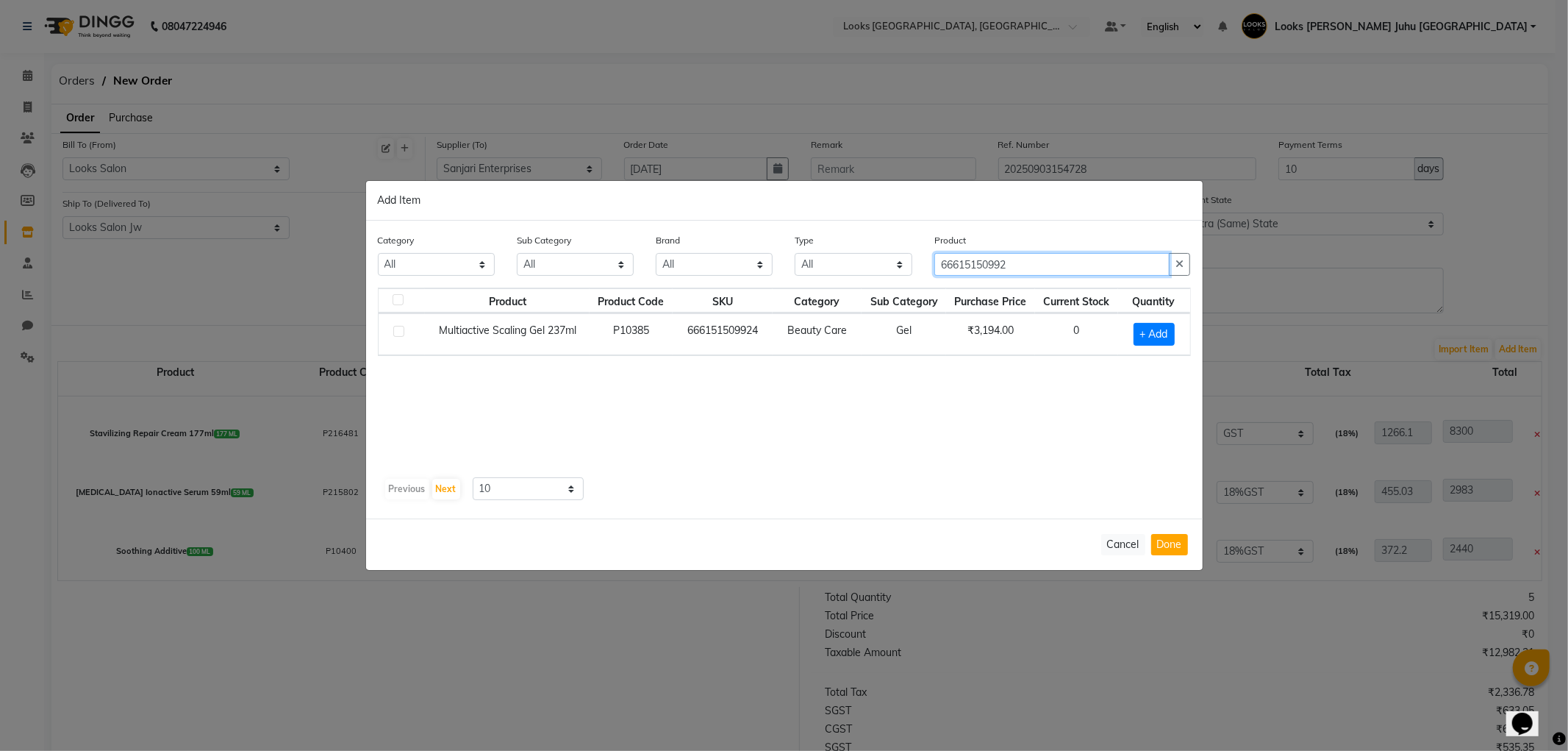
type input "66615150992"
click at [399, 326] on label at bounding box center [399, 331] width 11 height 11
click at [399, 327] on input "checkbox" at bounding box center [398, 331] width 10 height 10
checkbox input "true"
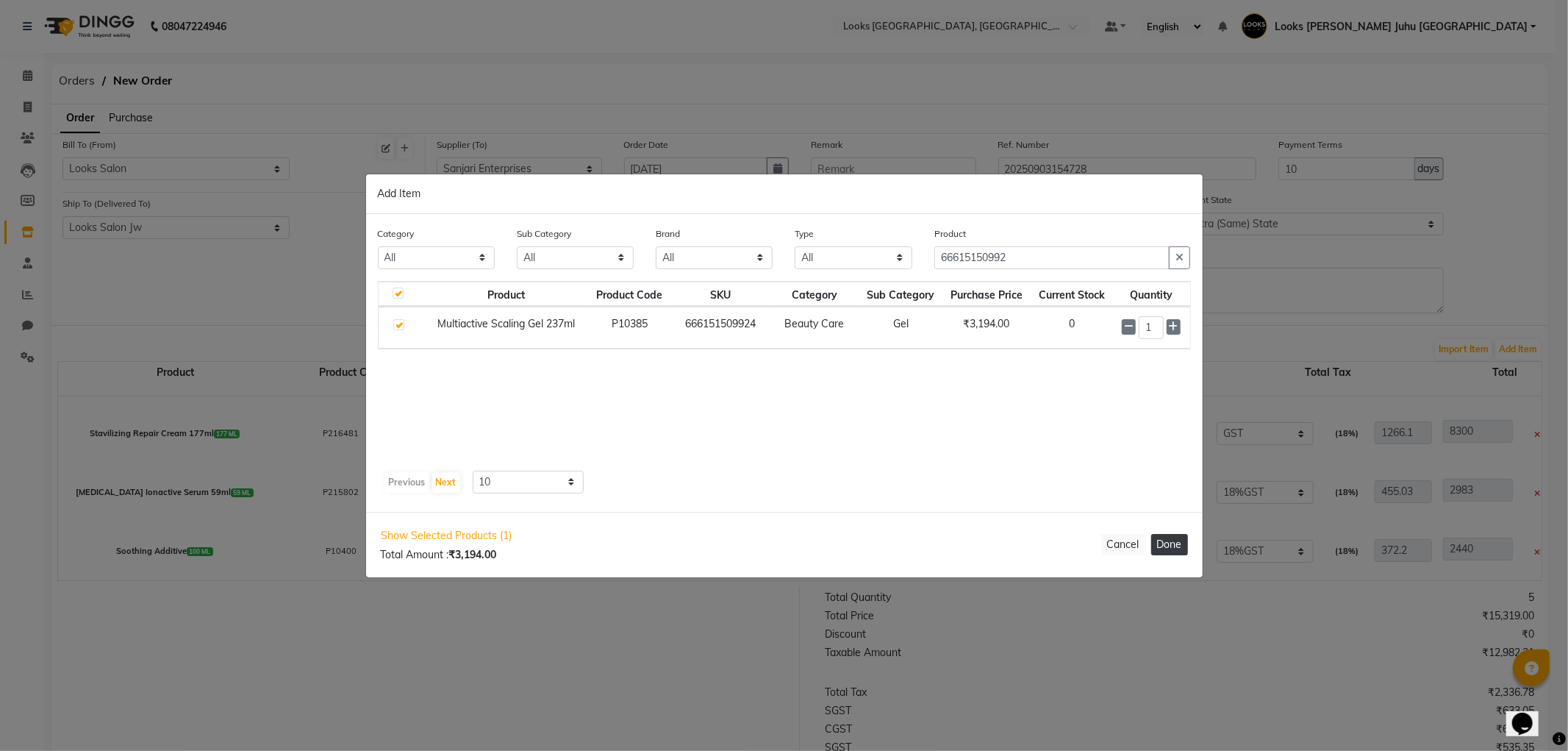
click at [1171, 547] on button "Done" at bounding box center [1169, 544] width 37 height 21
select select "3870"
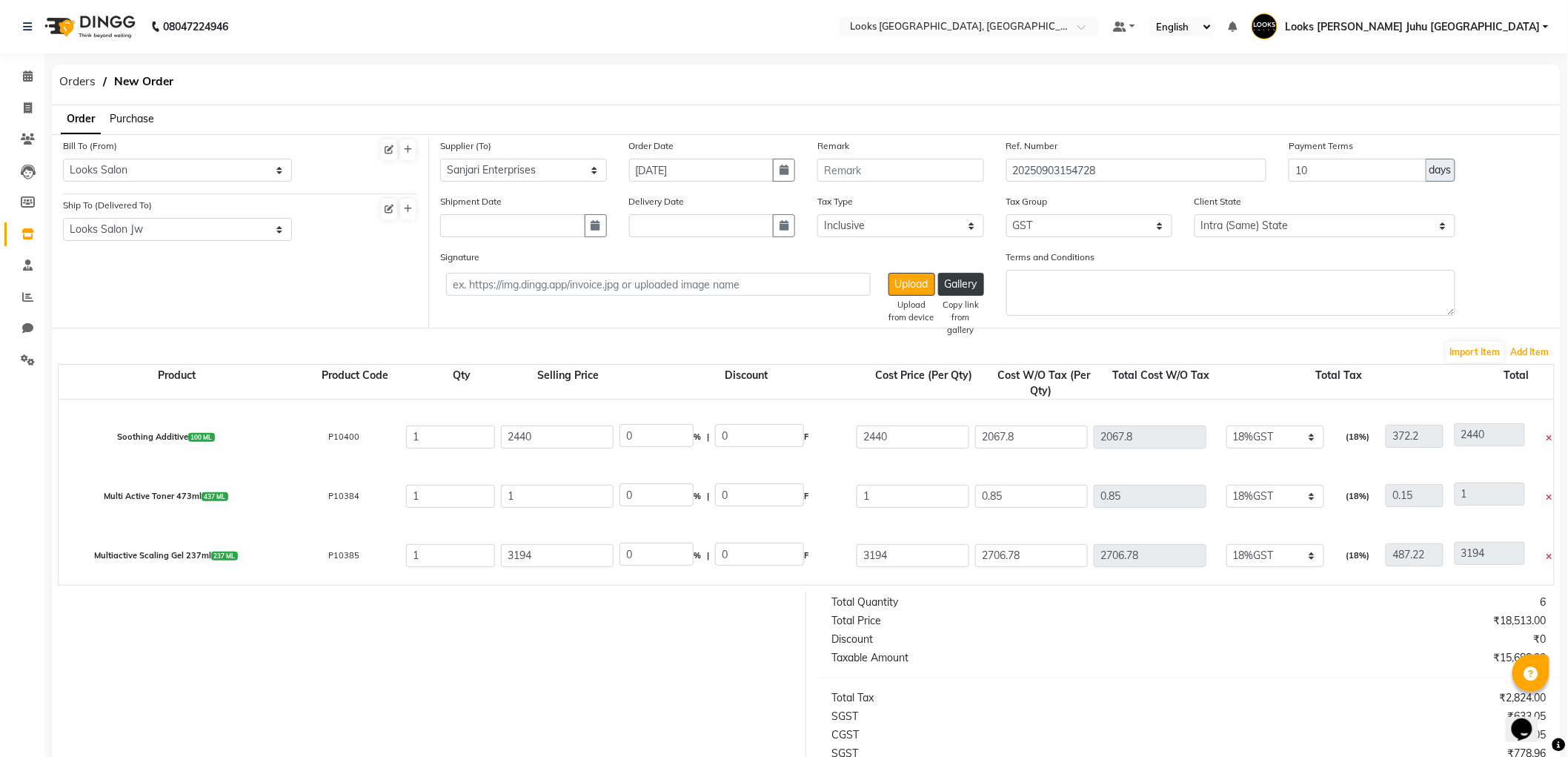
scroll to position [243, 0]
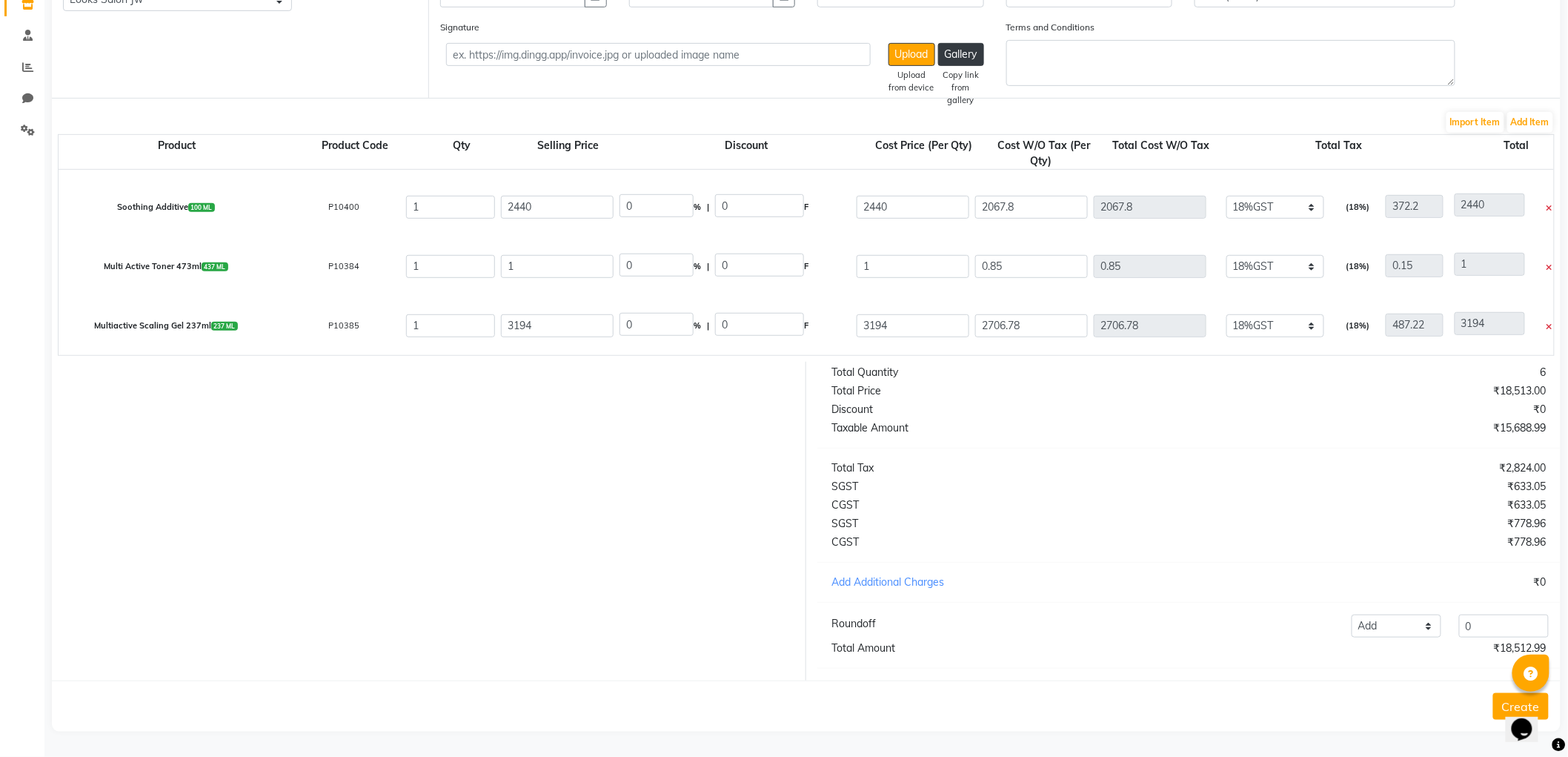
click at [1553, 315] on div at bounding box center [1547, 327] width 21 height 25
click at [1548, 323] on icon at bounding box center [1550, 326] width 6 height 8
click at [1535, 116] on button "Add Item" at bounding box center [1530, 122] width 46 height 21
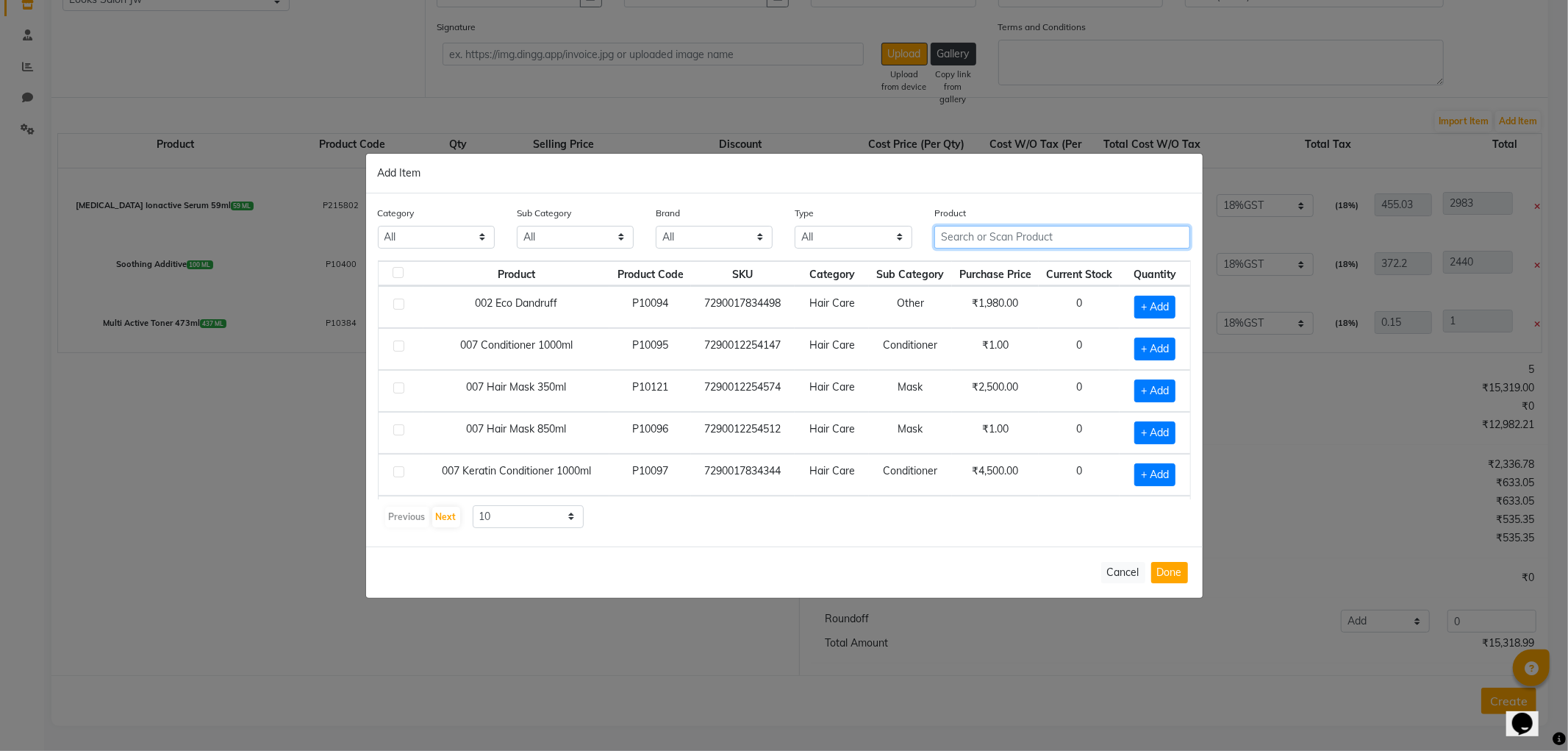
click at [1031, 226] on input "text" at bounding box center [1062, 237] width 256 height 23
drag, startPoint x: 560, startPoint y: 518, endPoint x: 568, endPoint y: 503, distance: 17.0
drag, startPoint x: 568, startPoint y: 503, endPoint x: 1029, endPoint y: 229, distance: 536.3
click at [1029, 229] on input "666151010024" at bounding box center [1052, 237] width 236 height 23
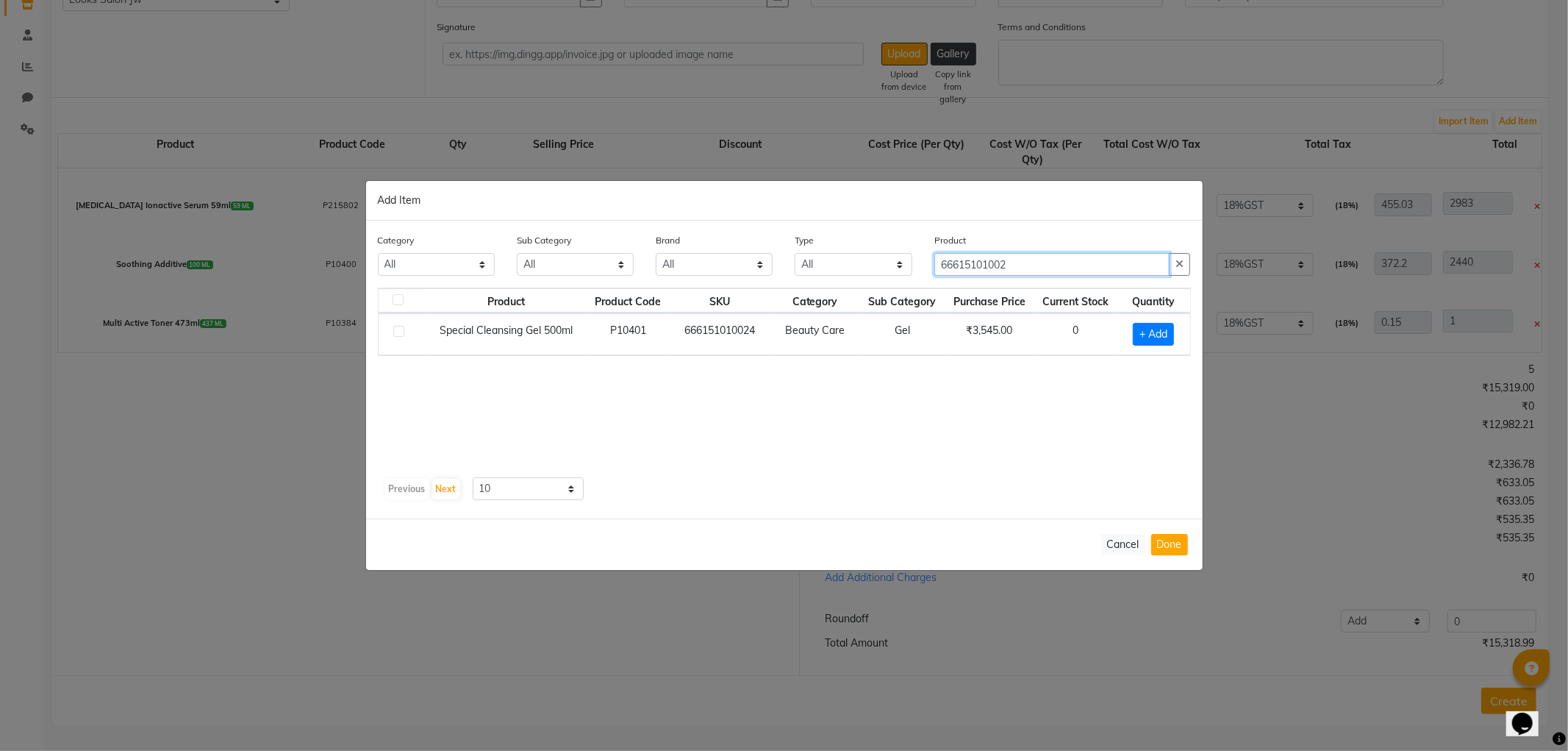
type input "66615101002"
click at [391, 334] on td at bounding box center [402, 334] width 48 height 42
click at [399, 331] on label at bounding box center [399, 331] width 11 height 11
click at [399, 331] on input "checkbox" at bounding box center [398, 331] width 10 height 10
checkbox input "true"
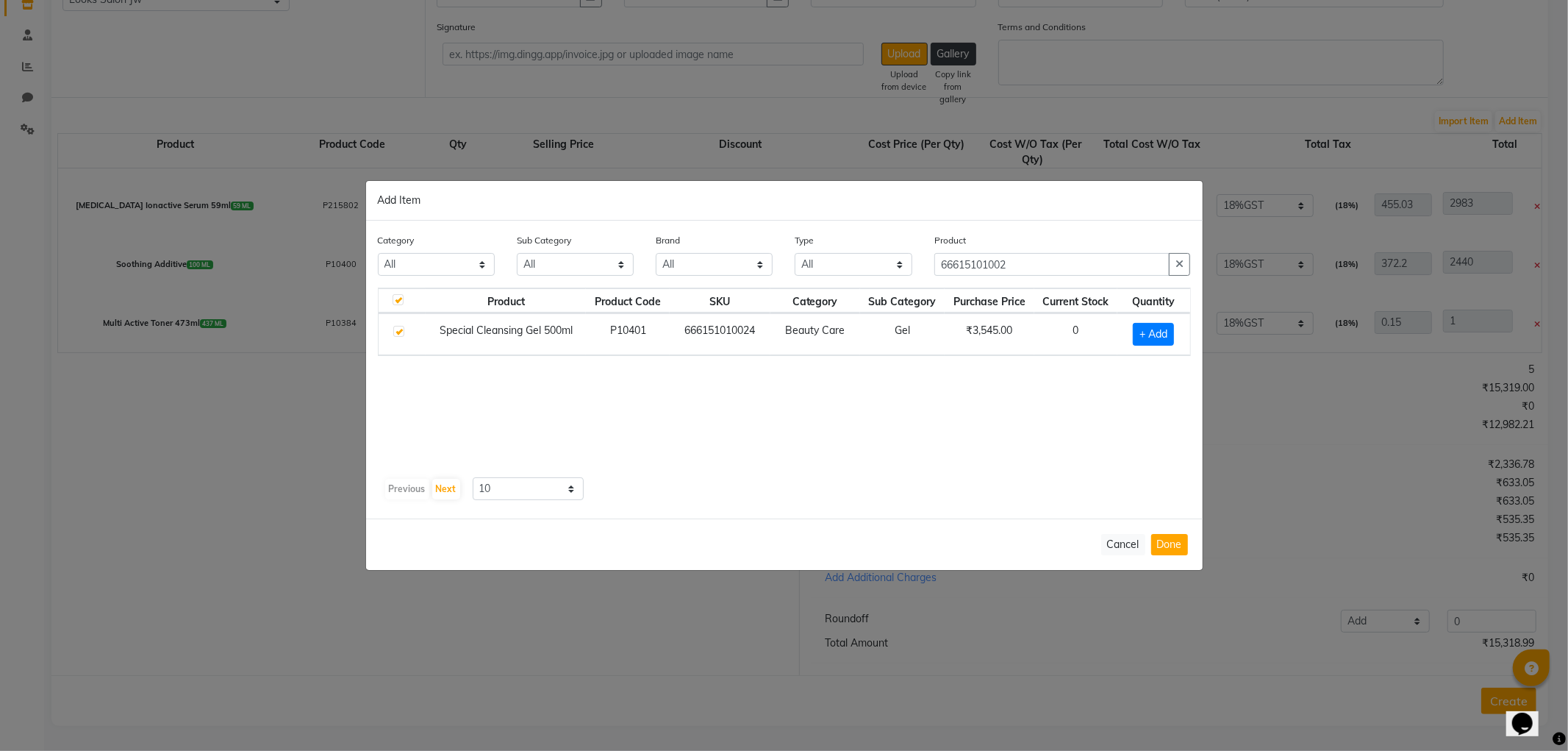
checkbox input "true"
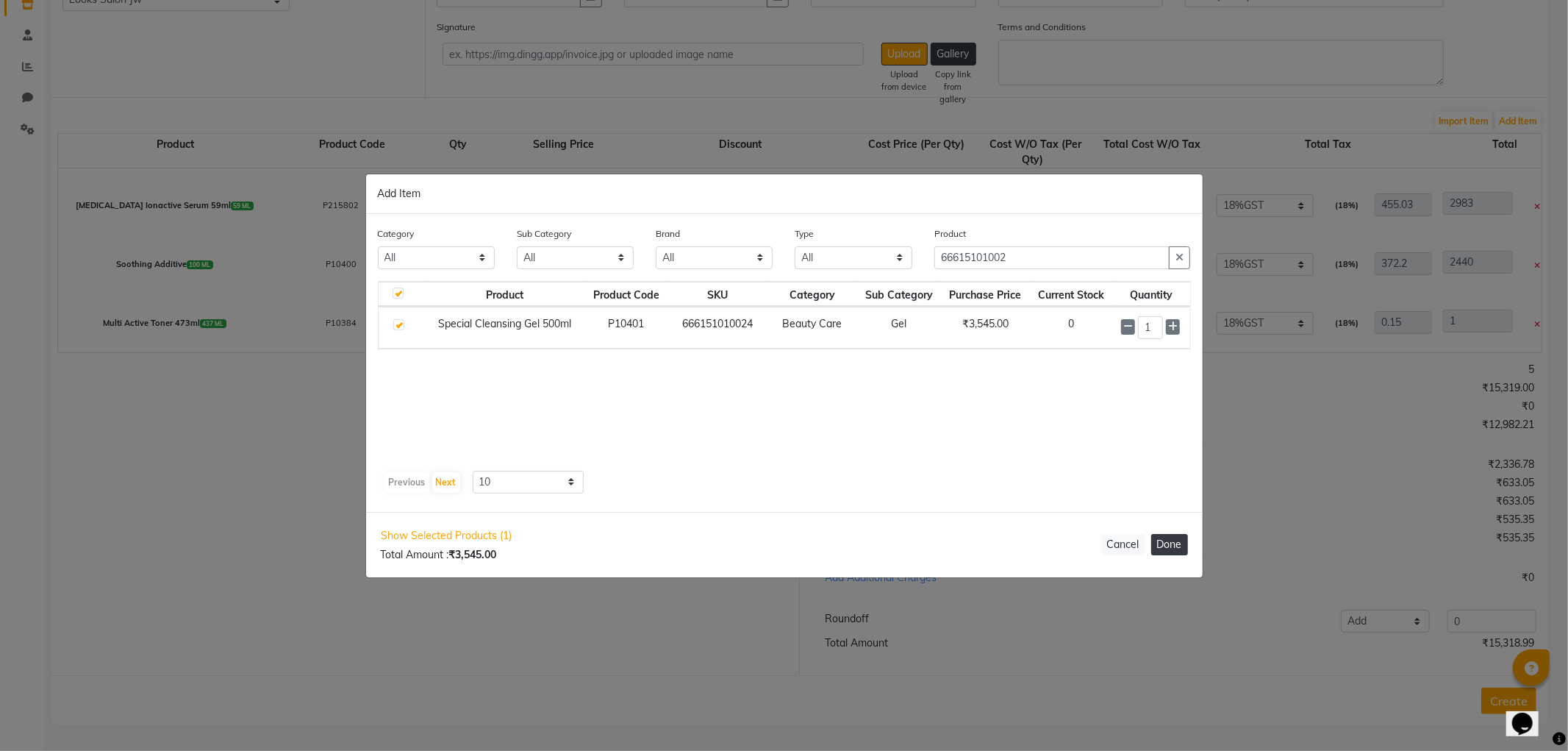
click at [1163, 542] on button "Done" at bounding box center [1169, 544] width 37 height 21
select select "3870"
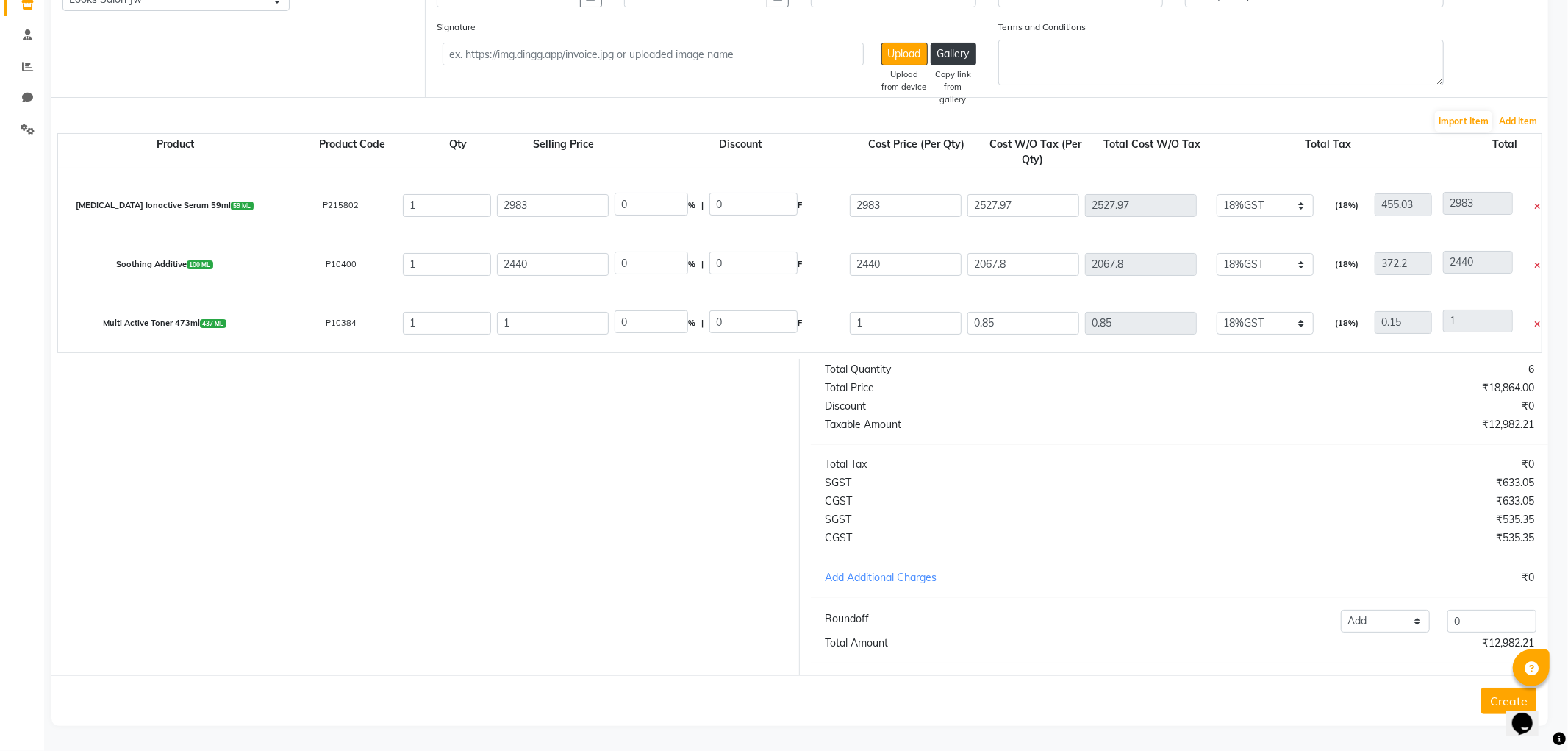
type input "3004.24"
type input "540.76"
type input "3545"
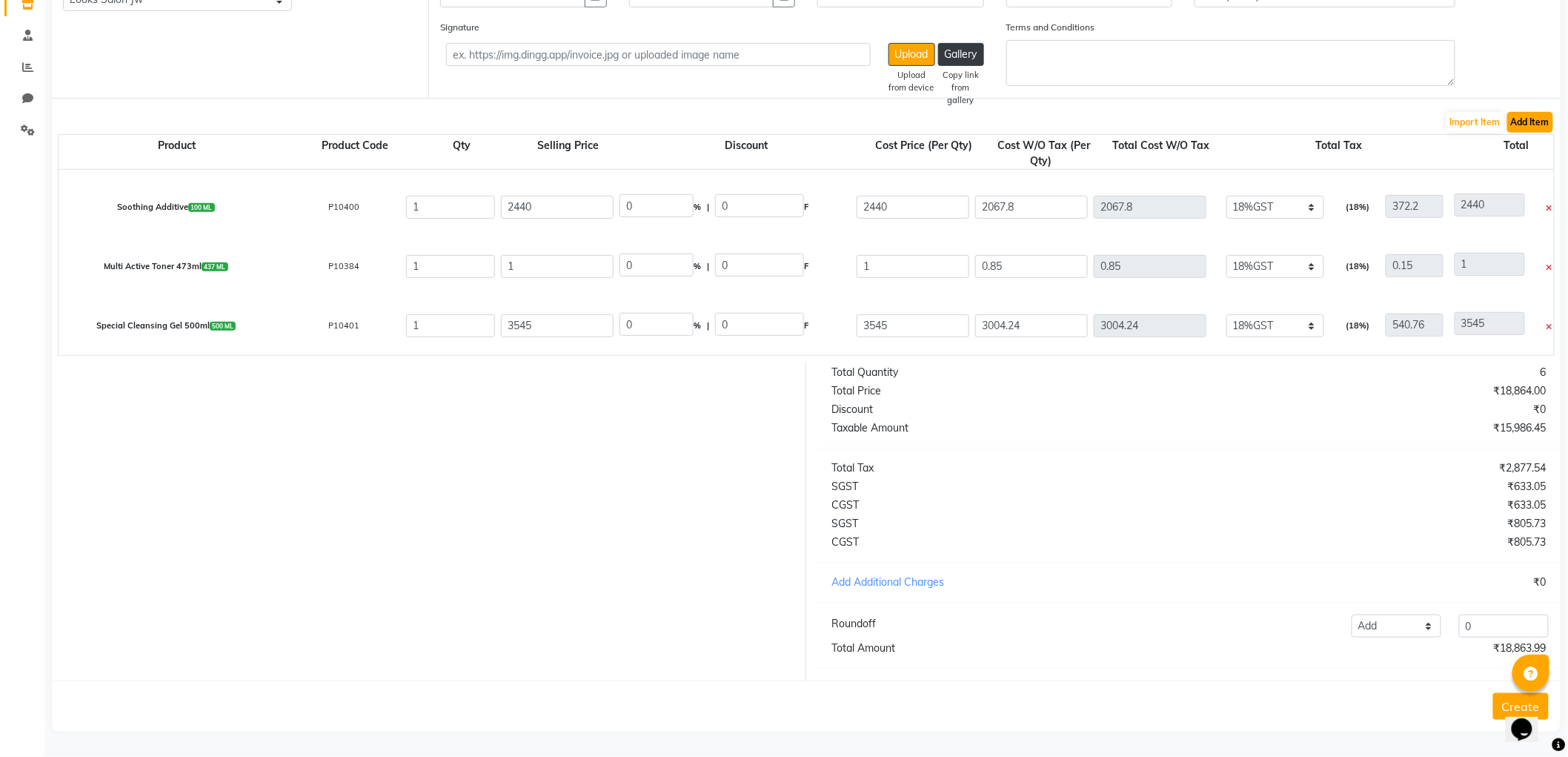
click at [1512, 112] on button "Add Item" at bounding box center [1530, 122] width 46 height 21
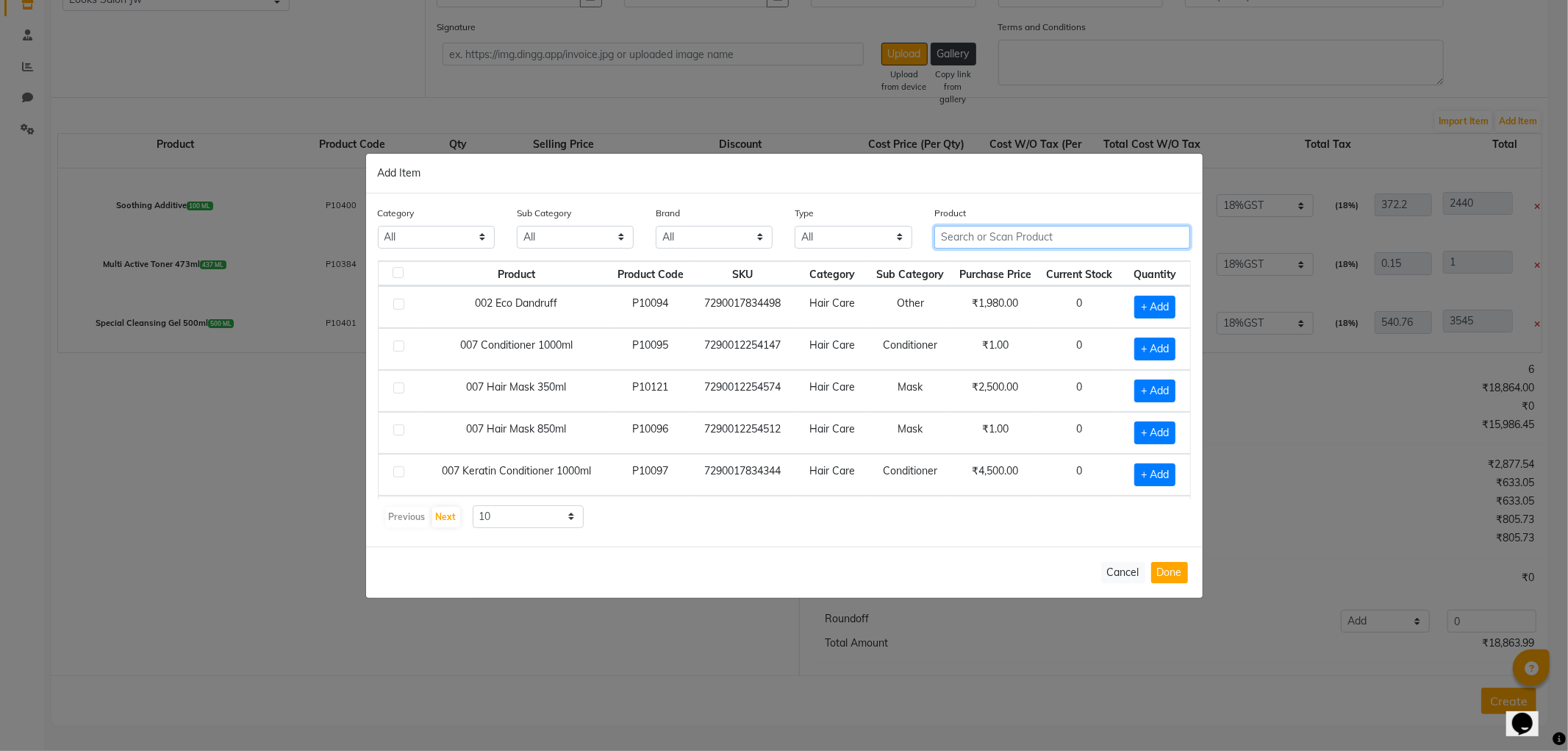
click at [1017, 233] on input "text" at bounding box center [1062, 237] width 256 height 23
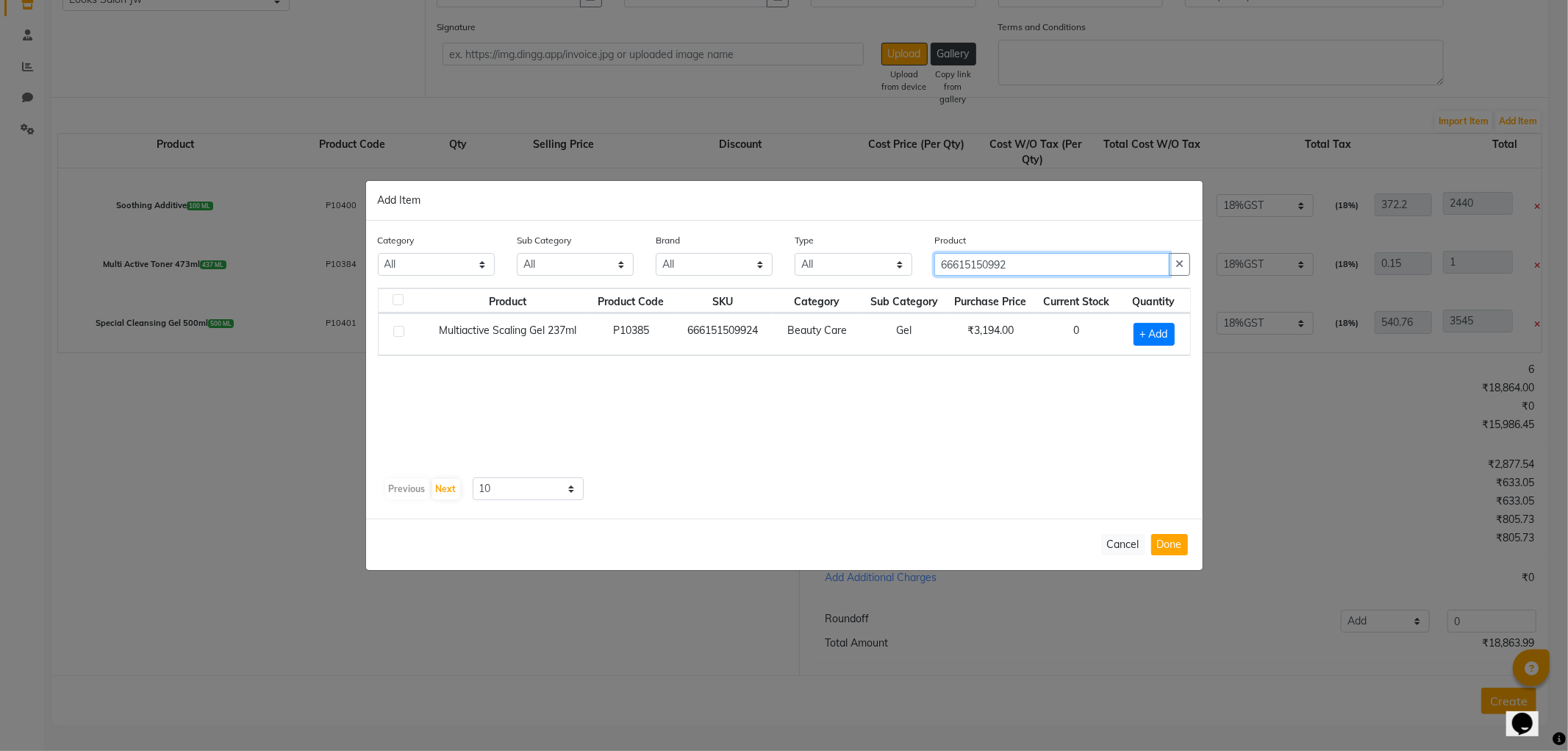
type input "66615150992"
click at [394, 329] on label at bounding box center [399, 331] width 11 height 11
click at [394, 329] on input "checkbox" at bounding box center [398, 331] width 10 height 10
checkbox input "true"
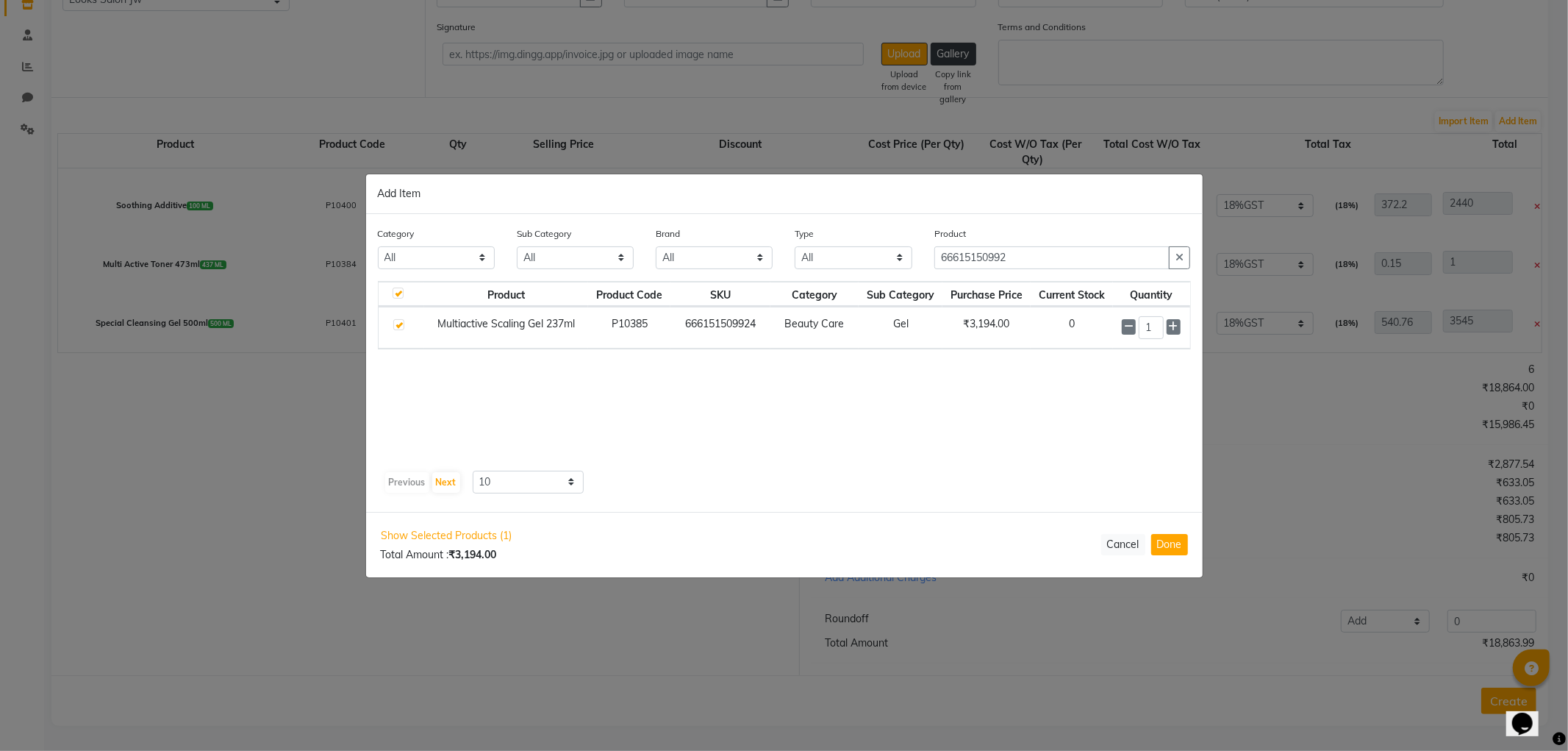
click at [399, 333] on div at bounding box center [398, 327] width 10 height 16
click at [1166, 534] on button "Done" at bounding box center [1169, 544] width 37 height 21
select select "3870"
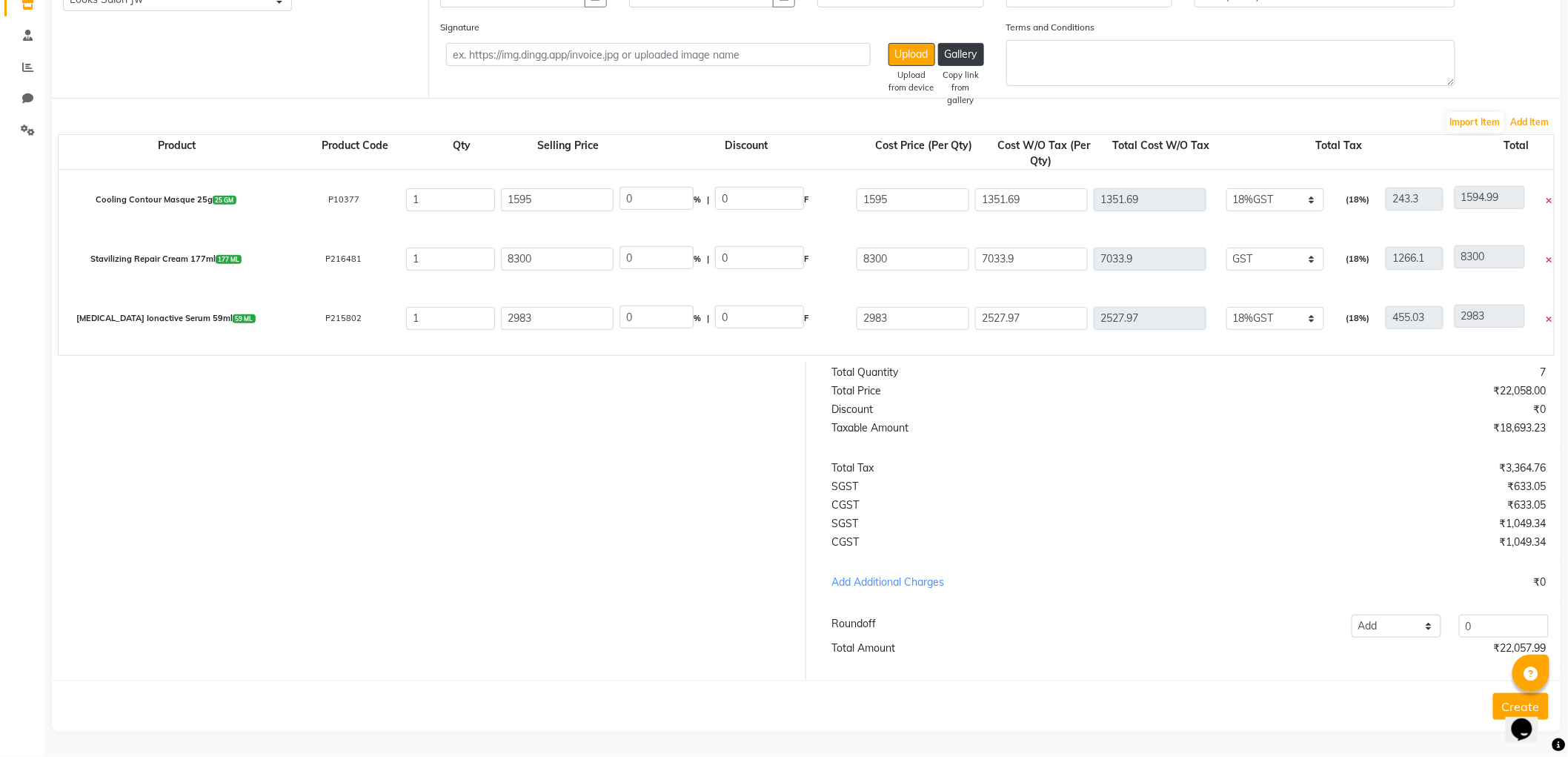
scroll to position [0, 0]
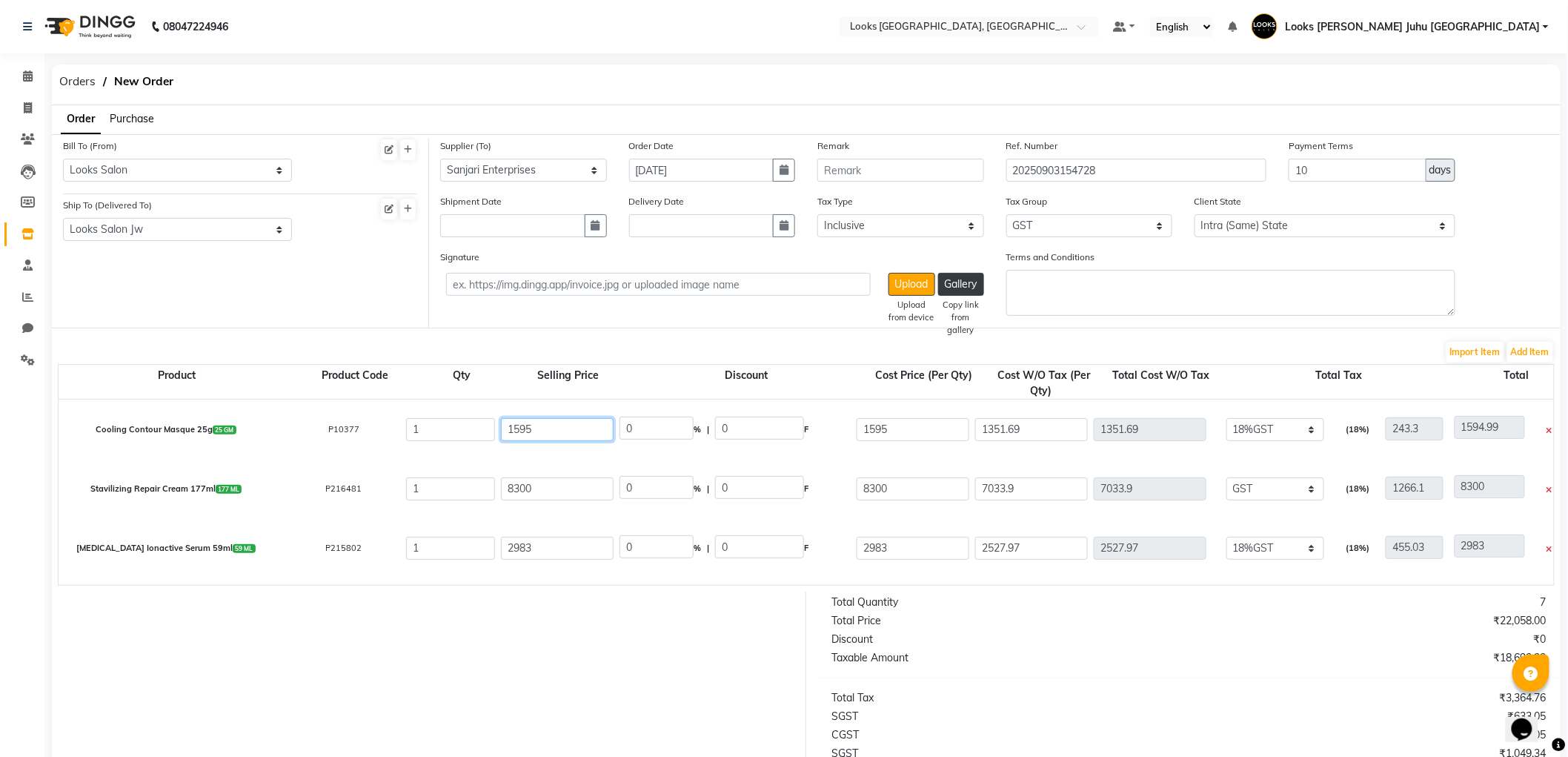
click at [556, 431] on input "1595" at bounding box center [558, 429] width 113 height 23
type input "1"
type input "2000"
type input "20.25"
type input "405"
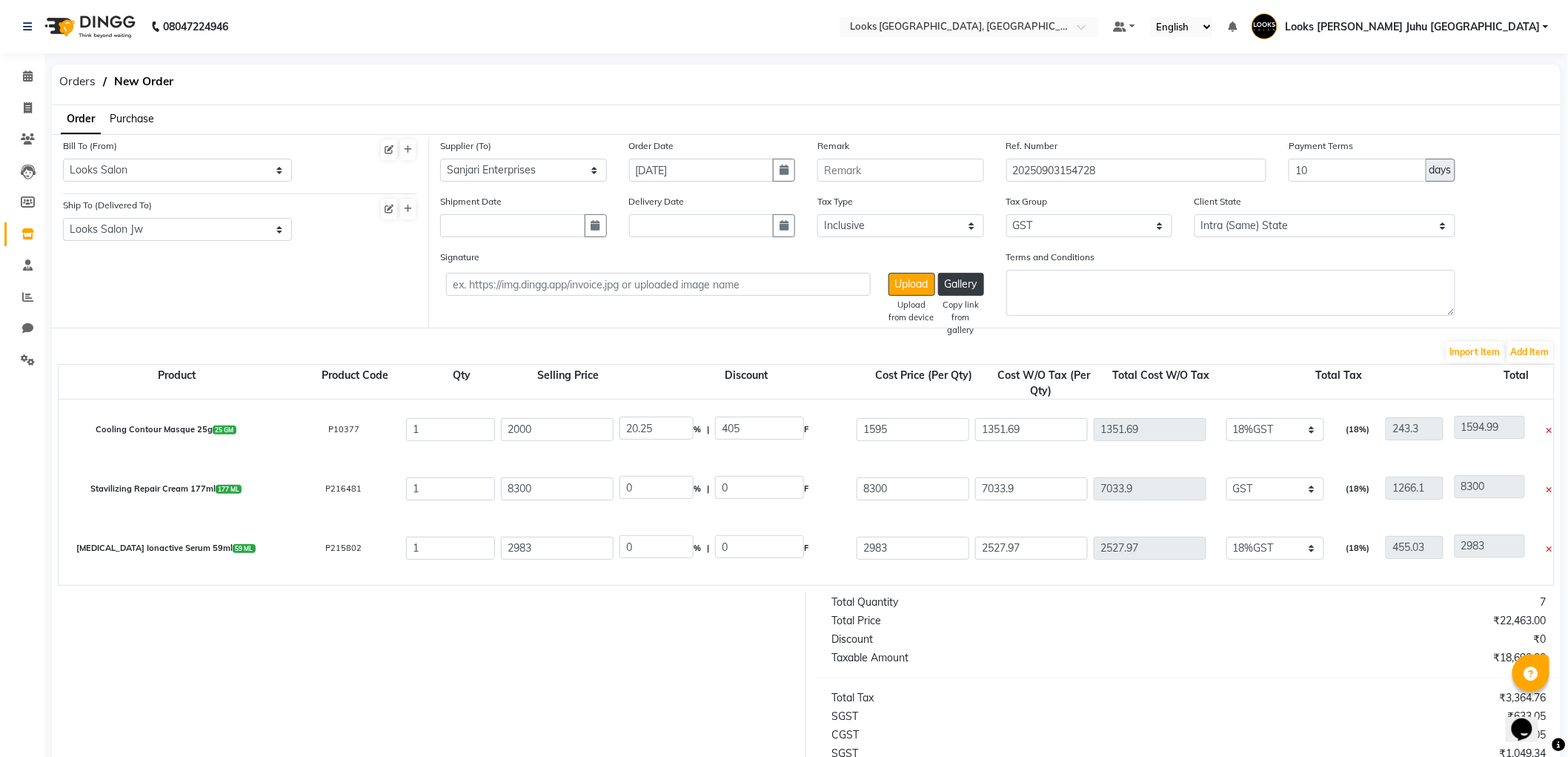
drag, startPoint x: 558, startPoint y: 486, endPoint x: 543, endPoint y: 485, distance: 15.0
click at [552, 485] on input "8300" at bounding box center [558, 489] width 113 height 23
type input "8"
type input "7000"
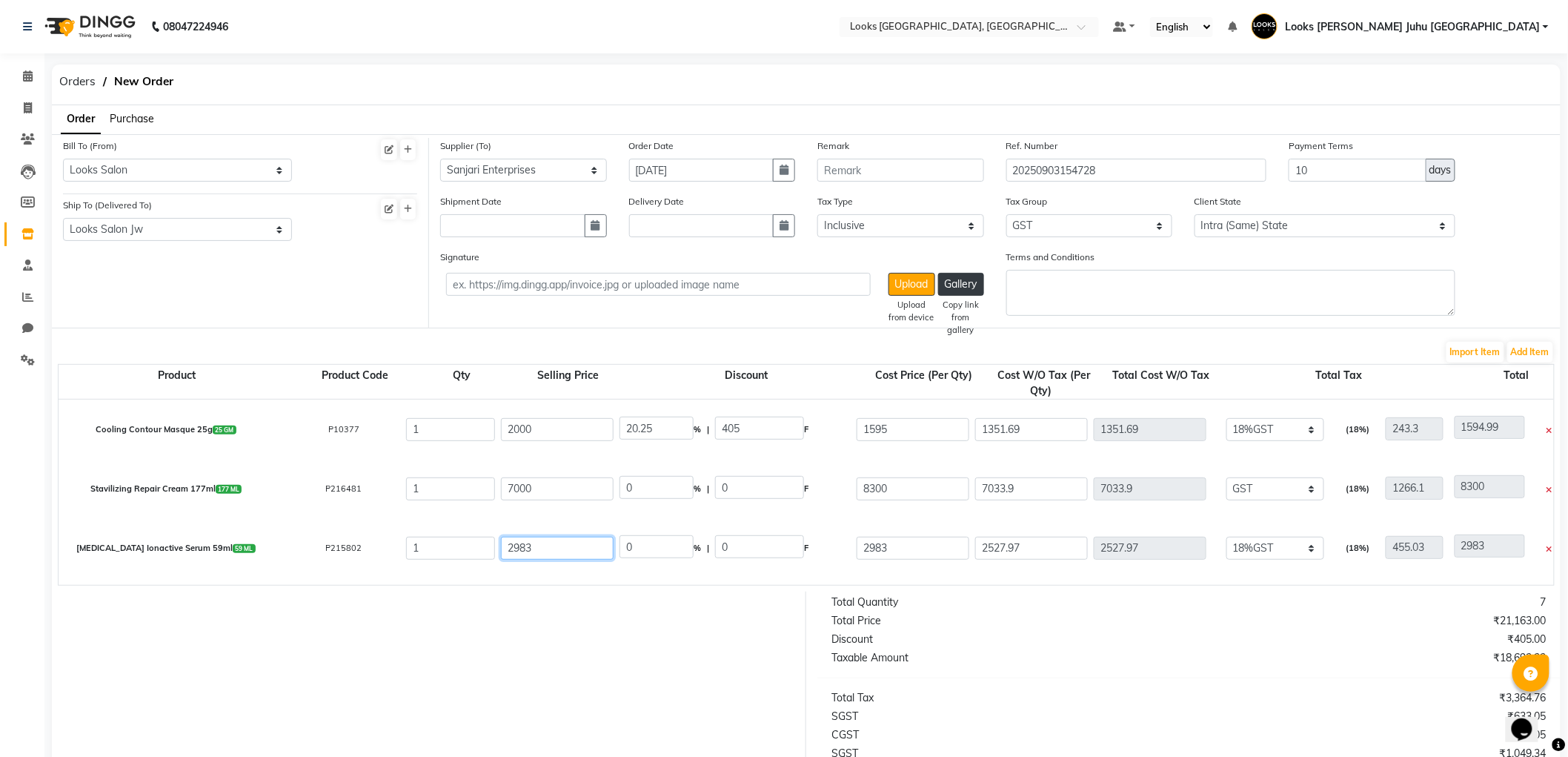
click at [564, 552] on input "2983" at bounding box center [558, 548] width 113 height 23
type input "2"
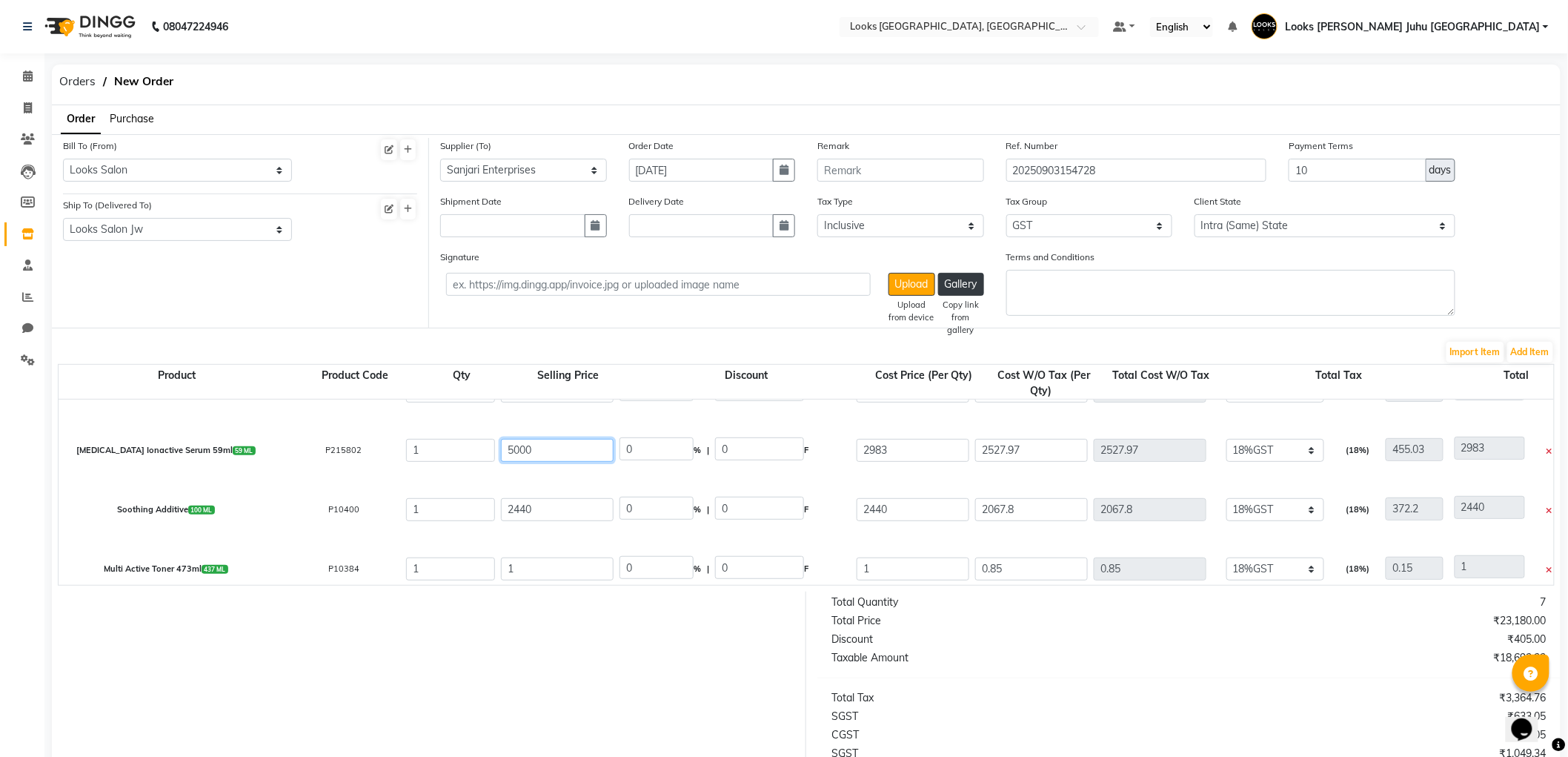
scroll to position [94, 0]
type input "5000"
click at [579, 506] on input "2440" at bounding box center [558, 513] width 113 height 23
type input "40.34"
type input "2017"
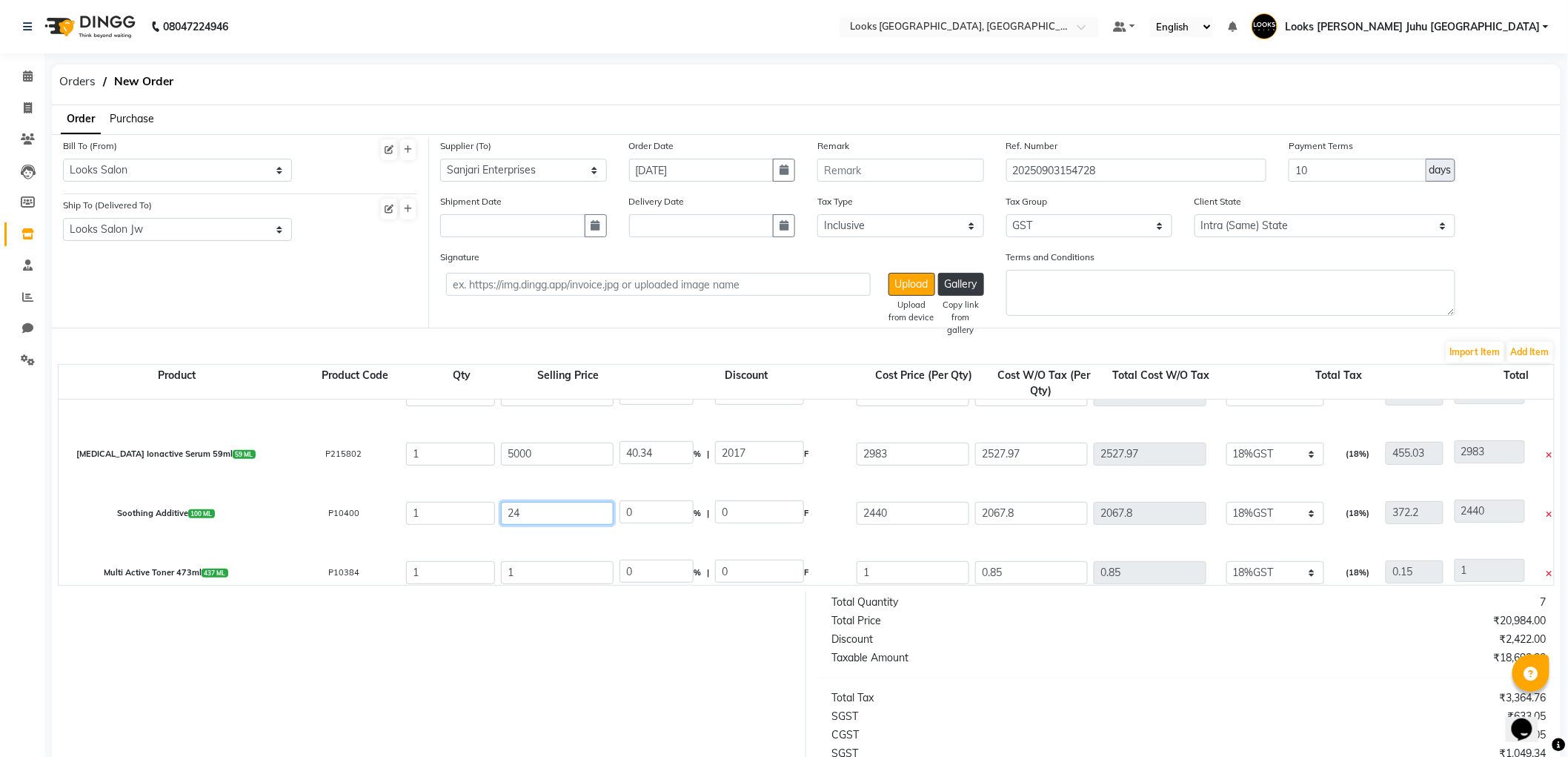
type input "2"
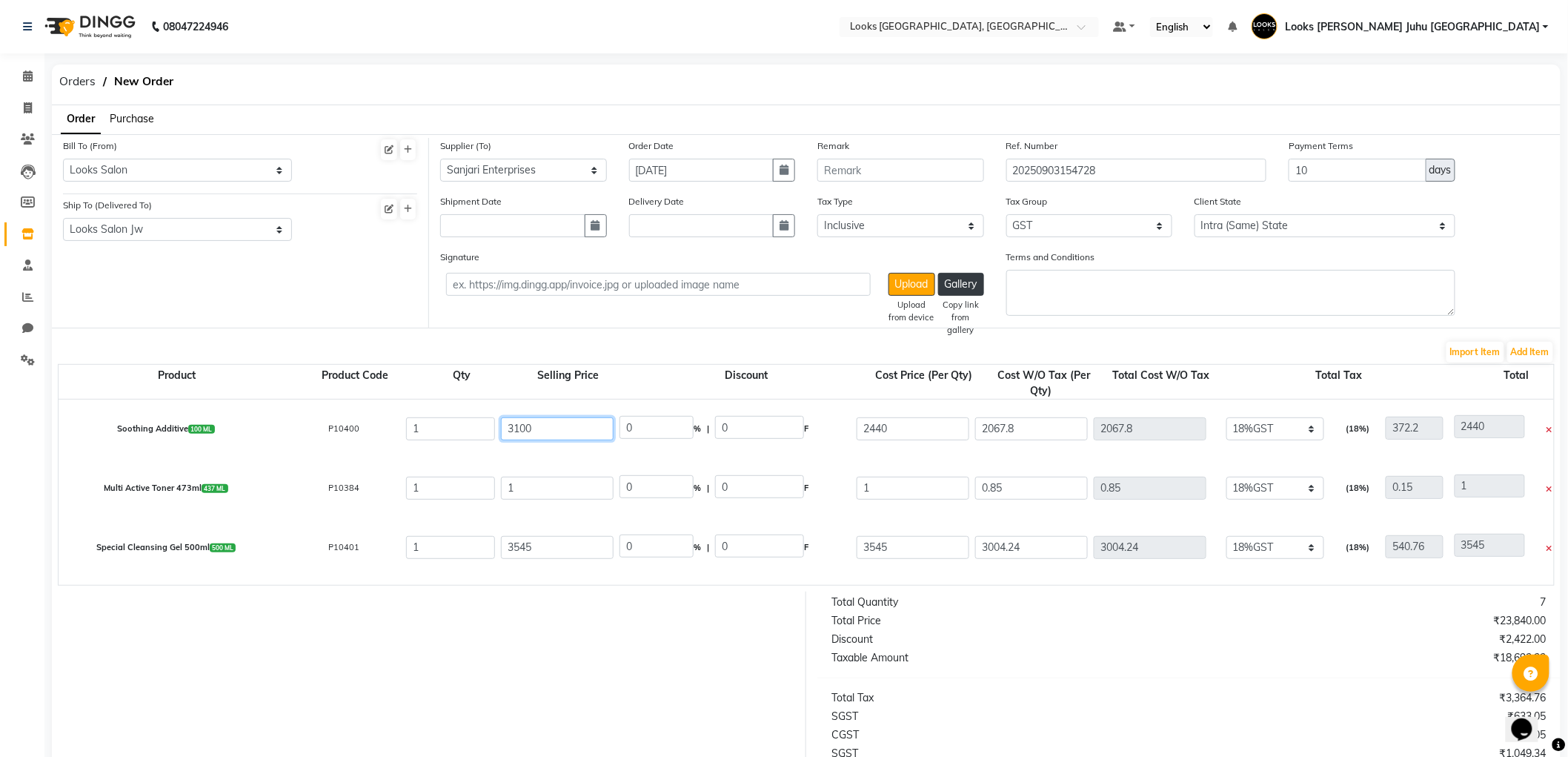
scroll to position [178, 0]
type input "3100"
click at [569, 491] on input "1" at bounding box center [558, 489] width 113 height 23
type input "21.29"
type input "660"
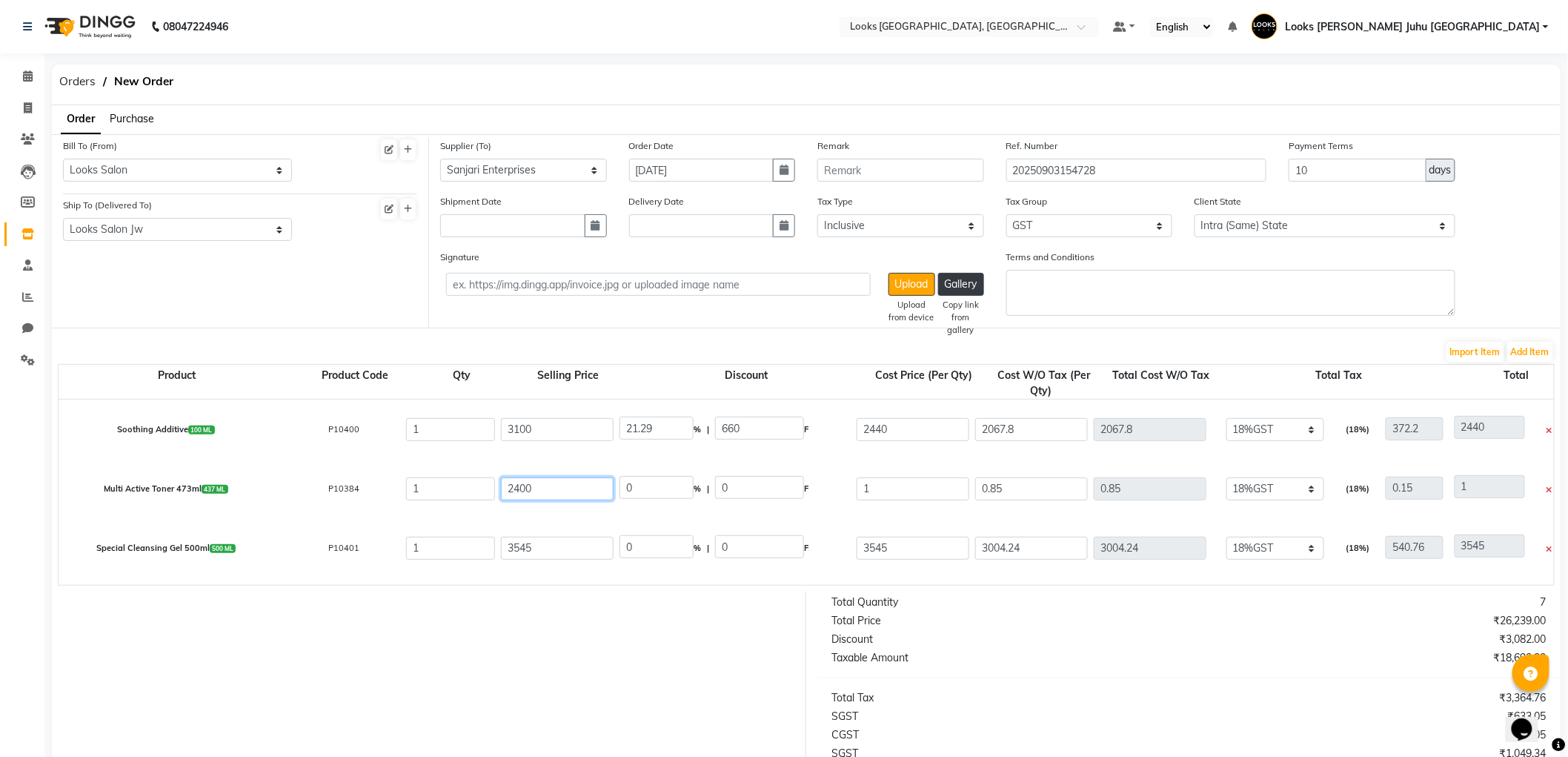
type input "2400"
click at [582, 543] on input "3545" at bounding box center [558, 548] width 113 height 23
type input "99.96"
type input "2399"
type input "3"
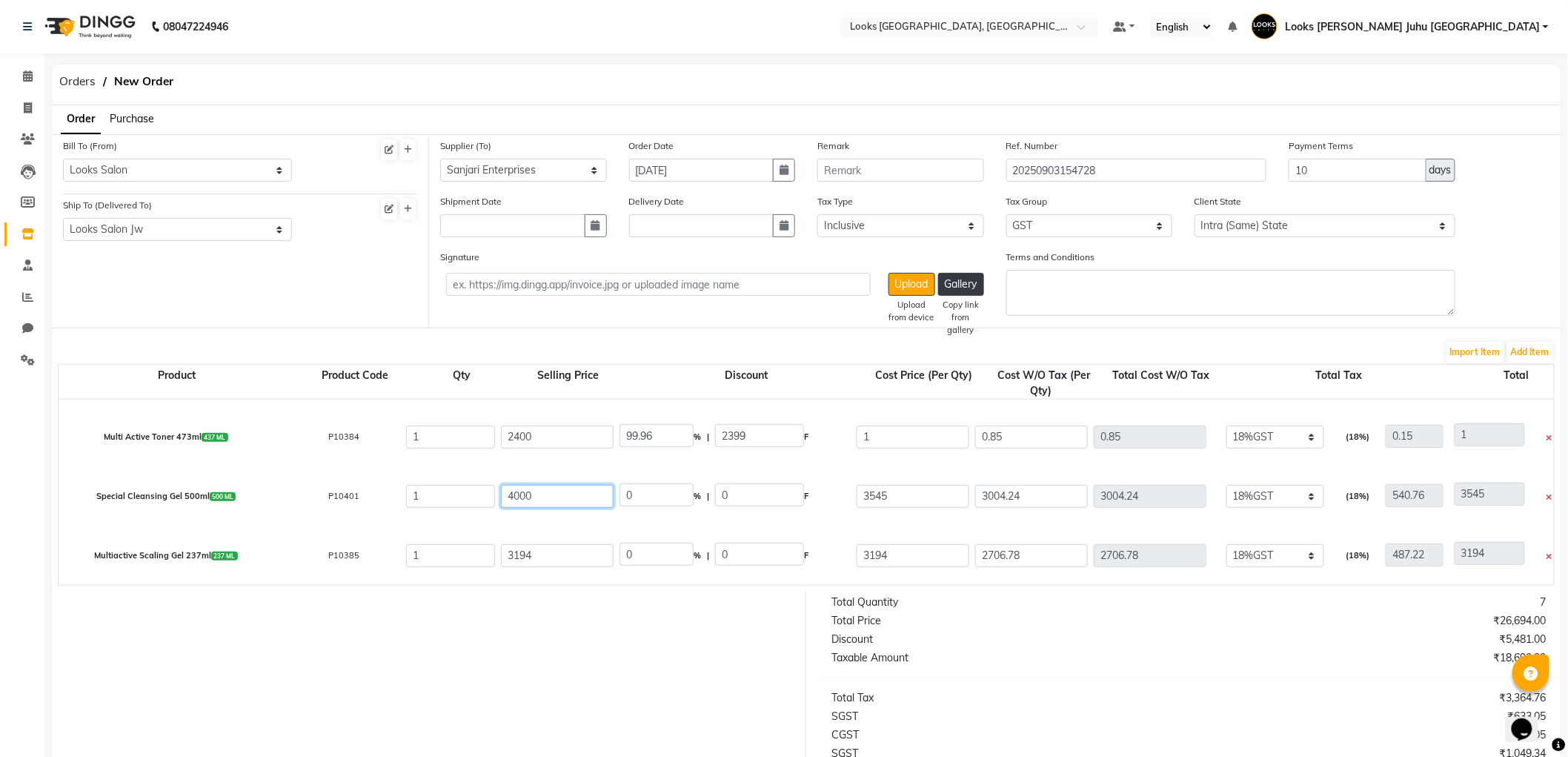
scroll to position [223, 0]
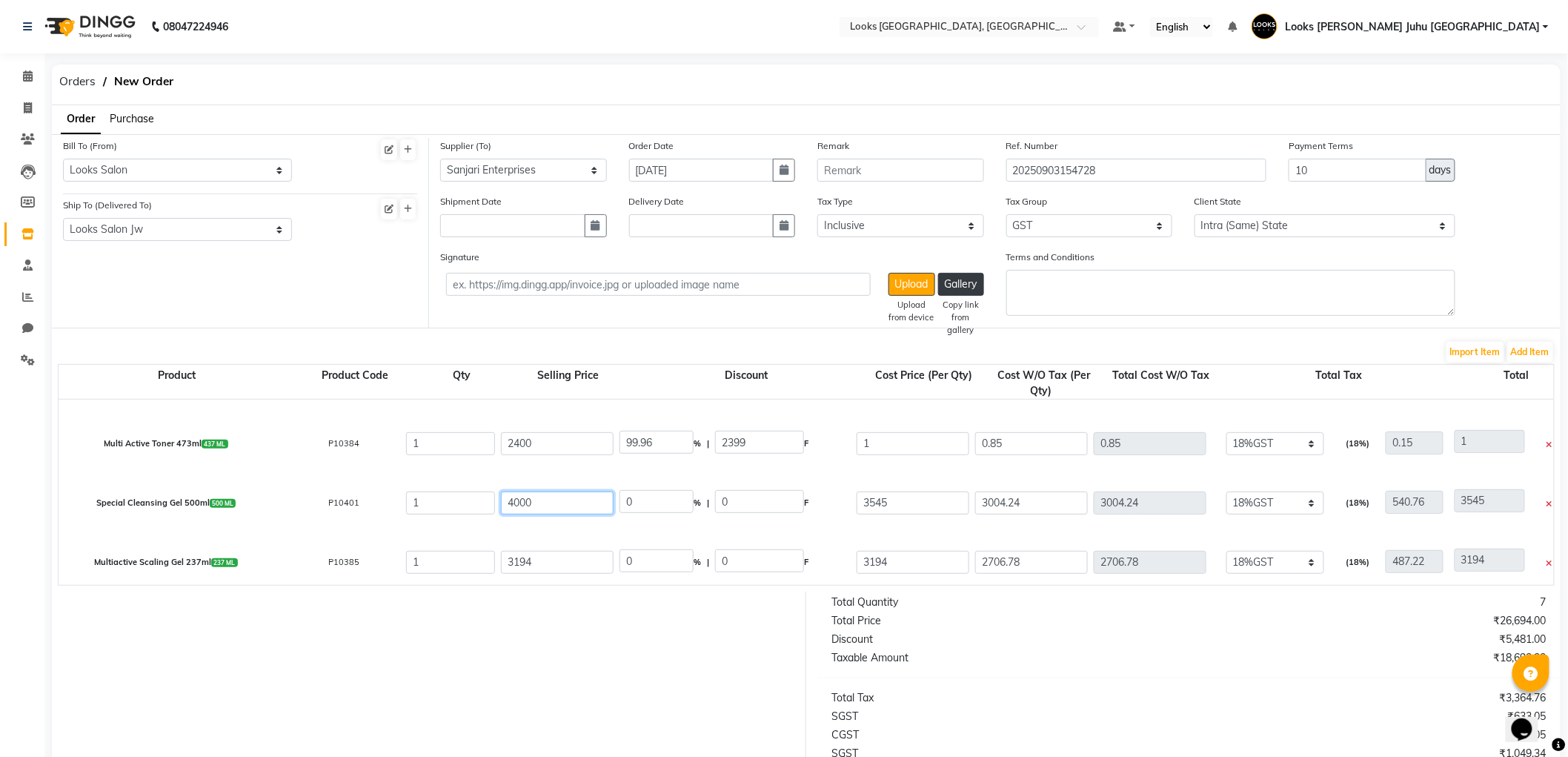
type input "4000"
click at [568, 566] on input "3194" at bounding box center [558, 562] width 113 height 23
type input "11.38"
type input "455"
type input "3"
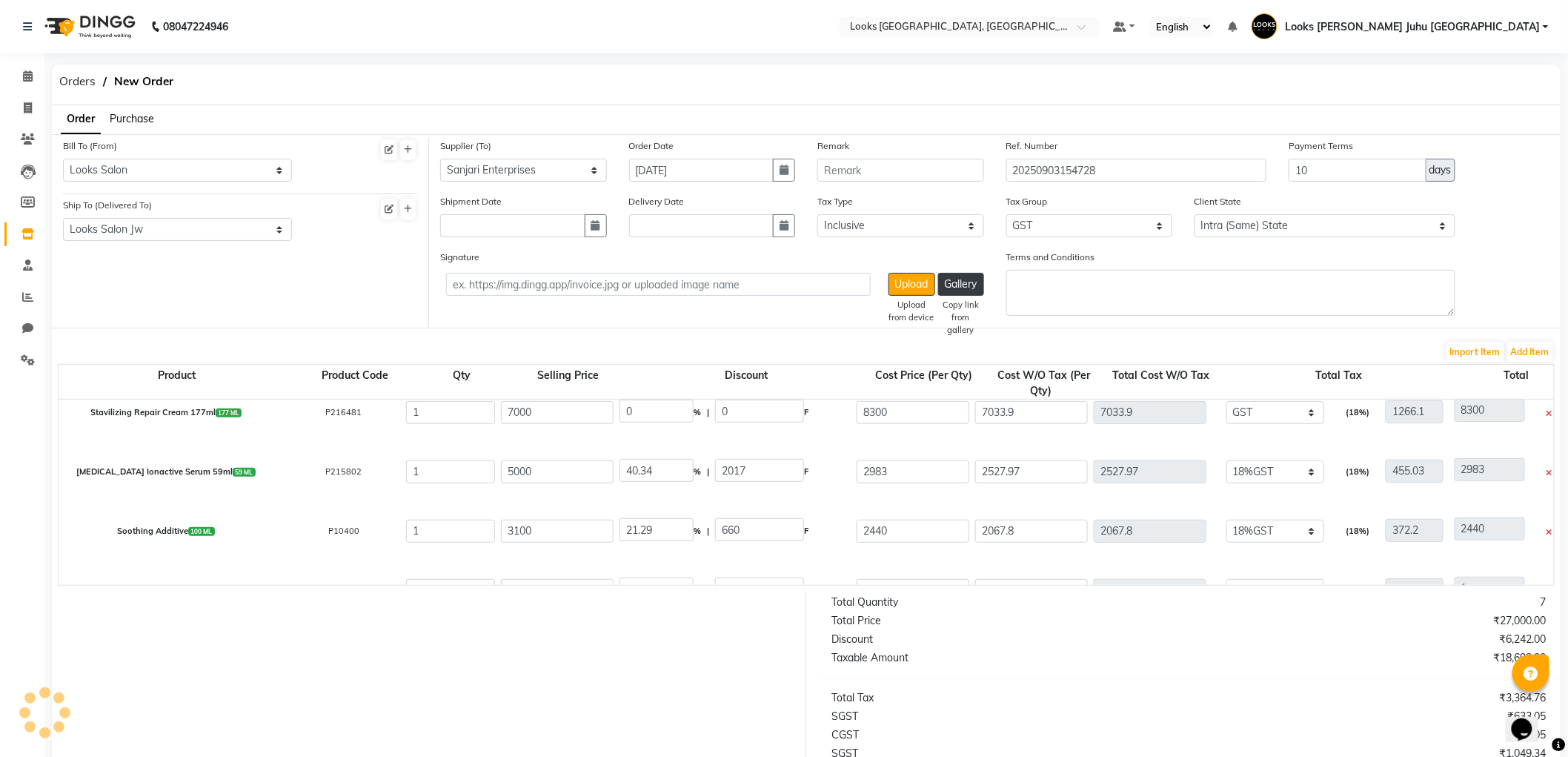
scroll to position [0, 0]
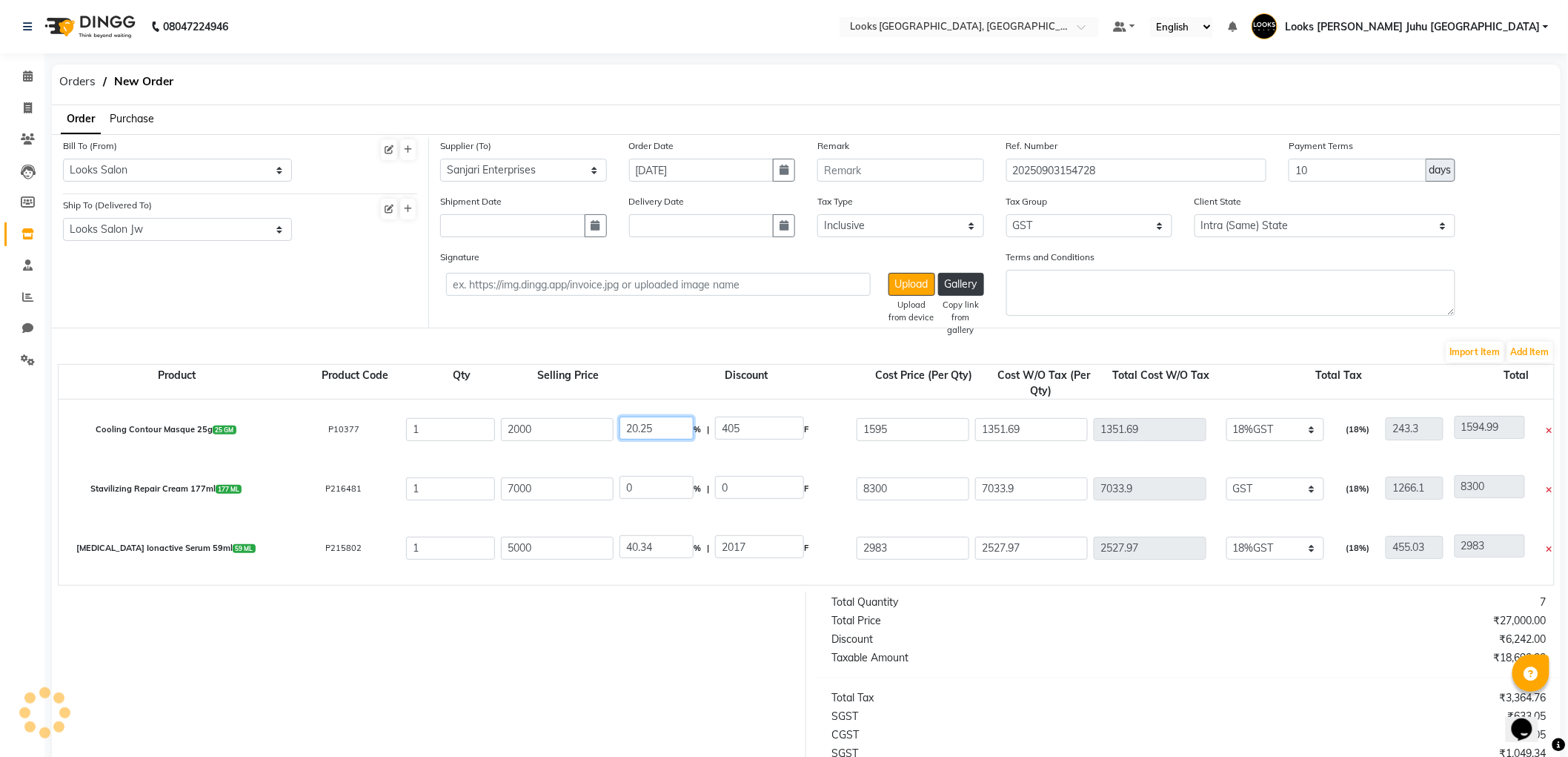
click at [668, 430] on input "20.25" at bounding box center [657, 428] width 74 height 23
click at [696, 676] on div at bounding box center [423, 751] width 766 height 318
click at [677, 491] on input "0" at bounding box center [657, 487] width 74 height 23
click at [675, 550] on input "40.34" at bounding box center [657, 547] width 74 height 23
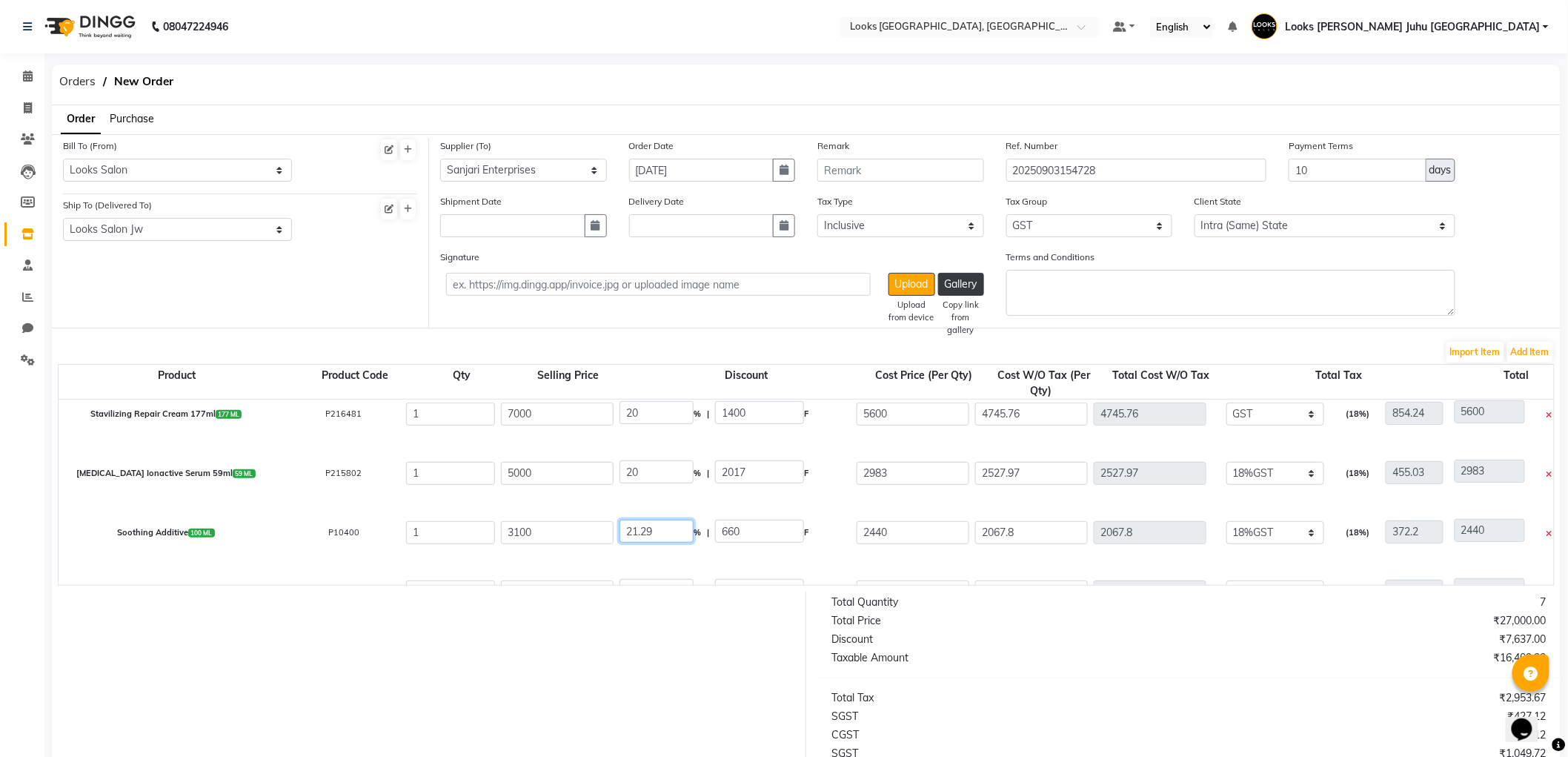
click at [675, 530] on input "21.29" at bounding box center [657, 531] width 74 height 23
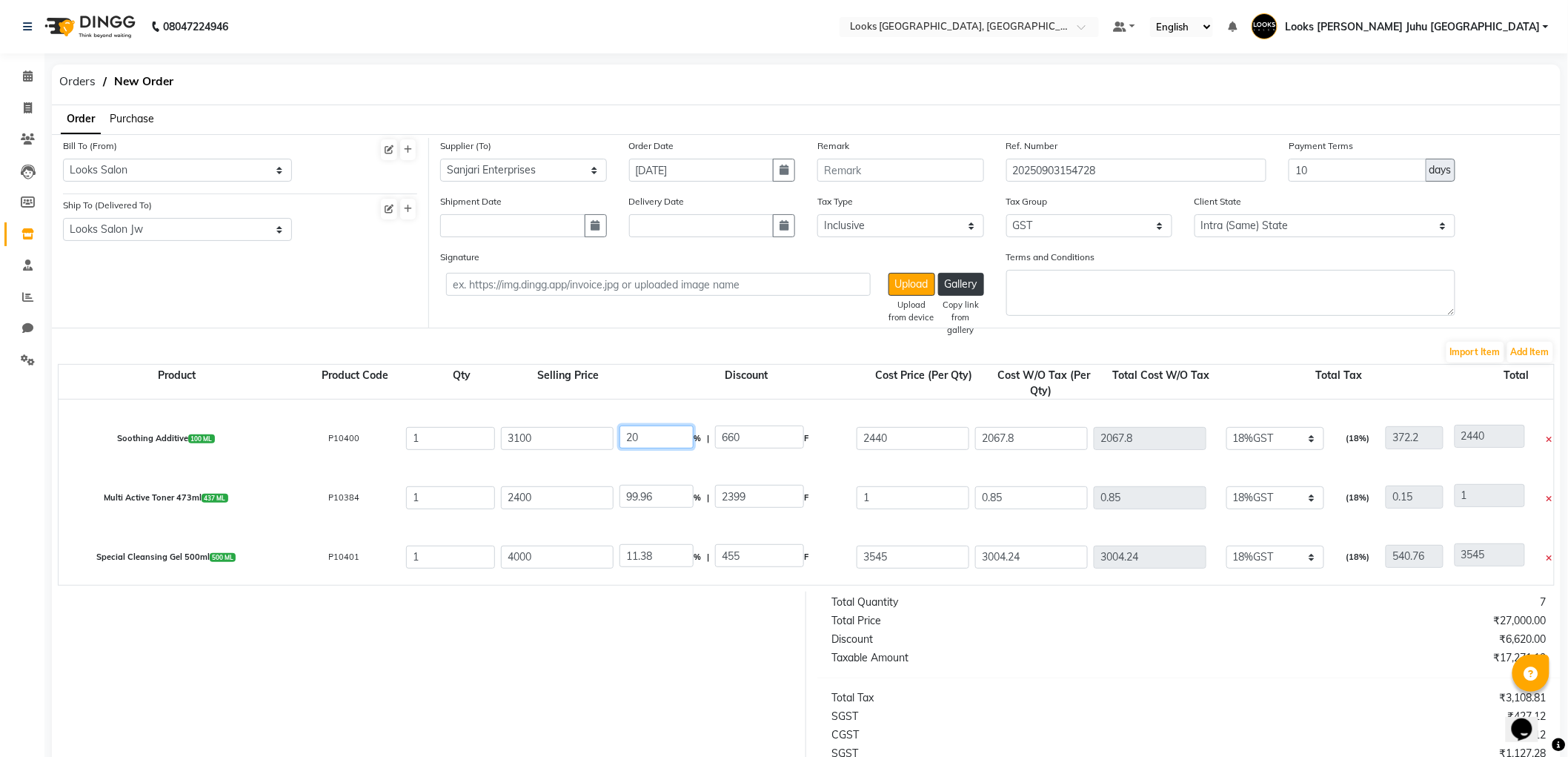
scroll to position [168, 0]
click at [667, 501] on input "99.96" at bounding box center [657, 497] width 74 height 23
click at [676, 491] on input "11.38" at bounding box center [657, 497] width 74 height 23
click at [678, 558] on input "8.74" at bounding box center [657, 556] width 74 height 23
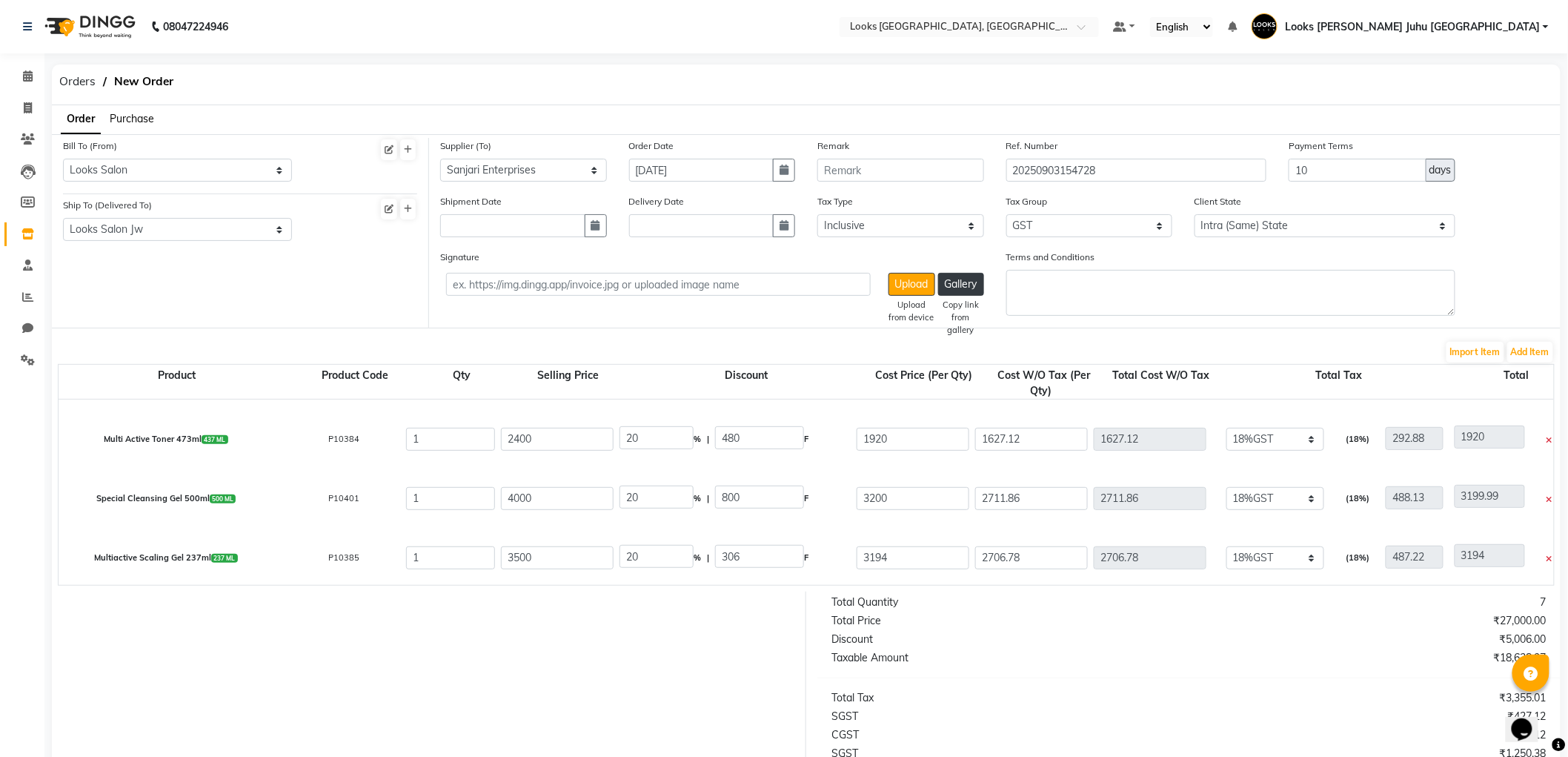
click at [1229, 681] on div "Total Quantity 7 Total Price ₹27,000.00 Discount ₹5,006.00 Taxable Amount ₹18,6…" at bounding box center [1189, 751] width 766 height 318
click at [1236, 687] on div "Total Quantity 7 Total Price ₹27,000.00 Discount ₹5,400.00 Taxable Amount ₹18,3…" at bounding box center [1189, 751] width 766 height 318
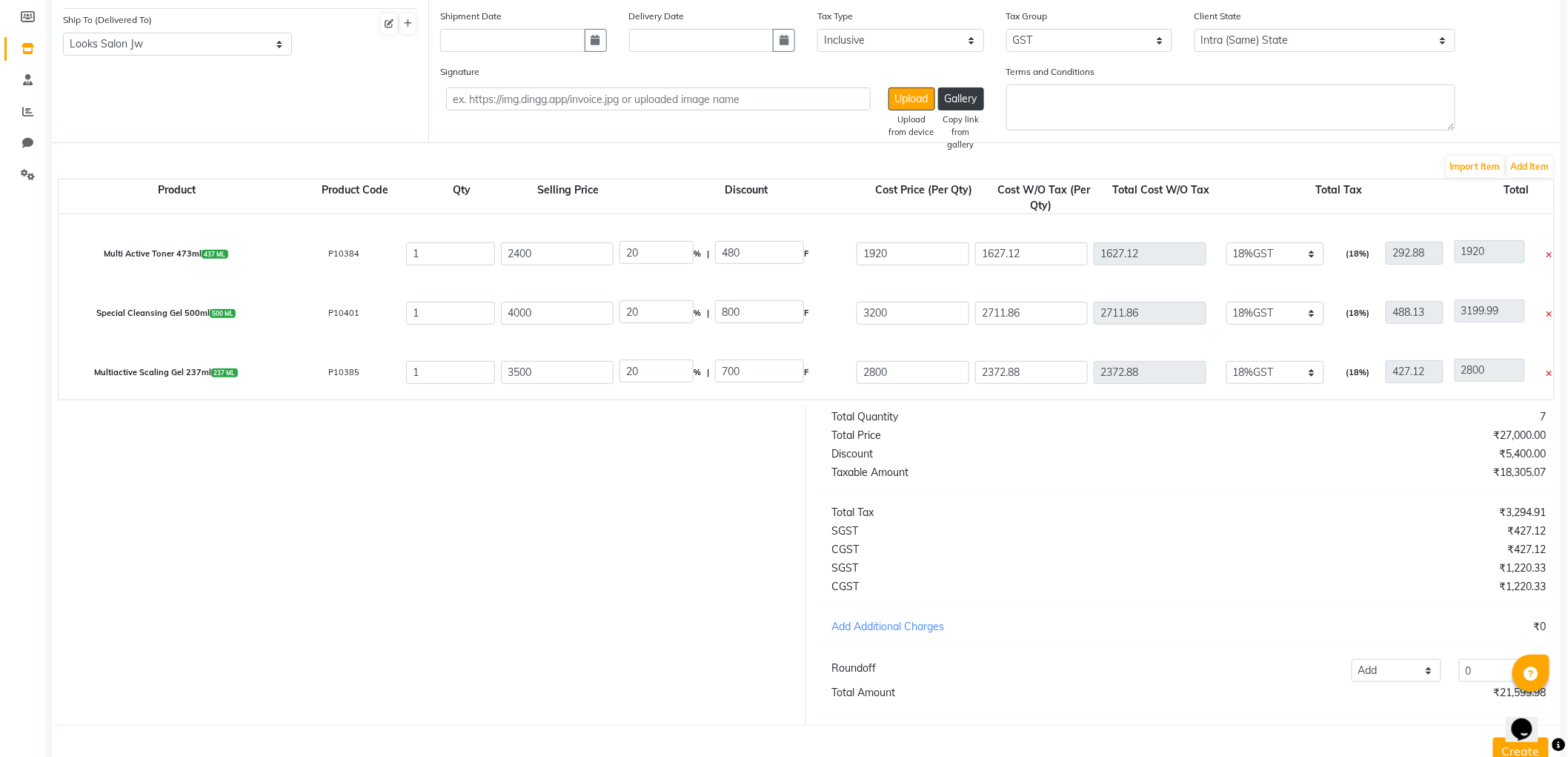
scroll to position [243, 0]
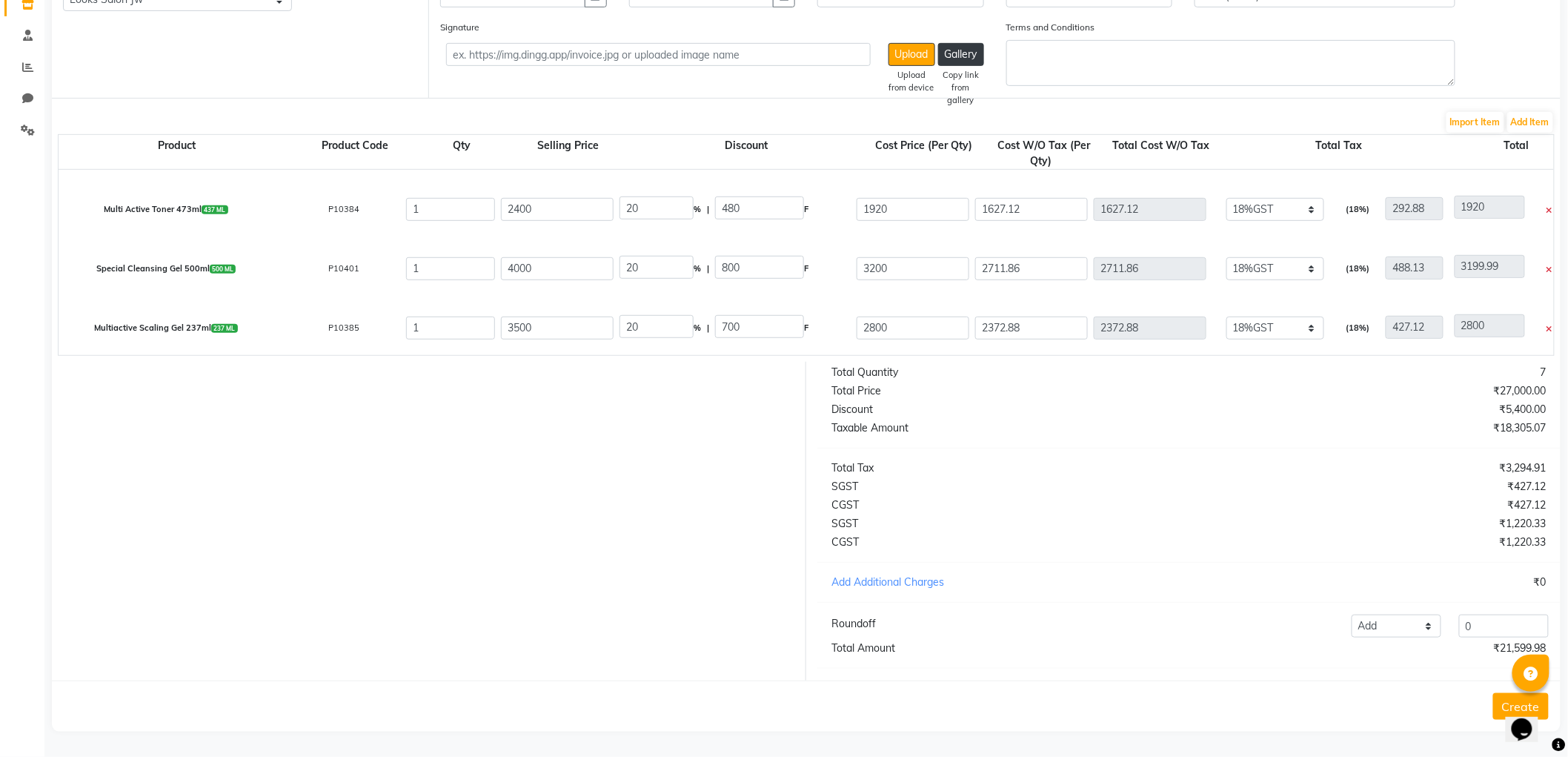
click at [1506, 700] on iframe at bounding box center [1530, 719] width 47 height 45
click at [1500, 700] on button "Create" at bounding box center [1521, 706] width 55 height 26
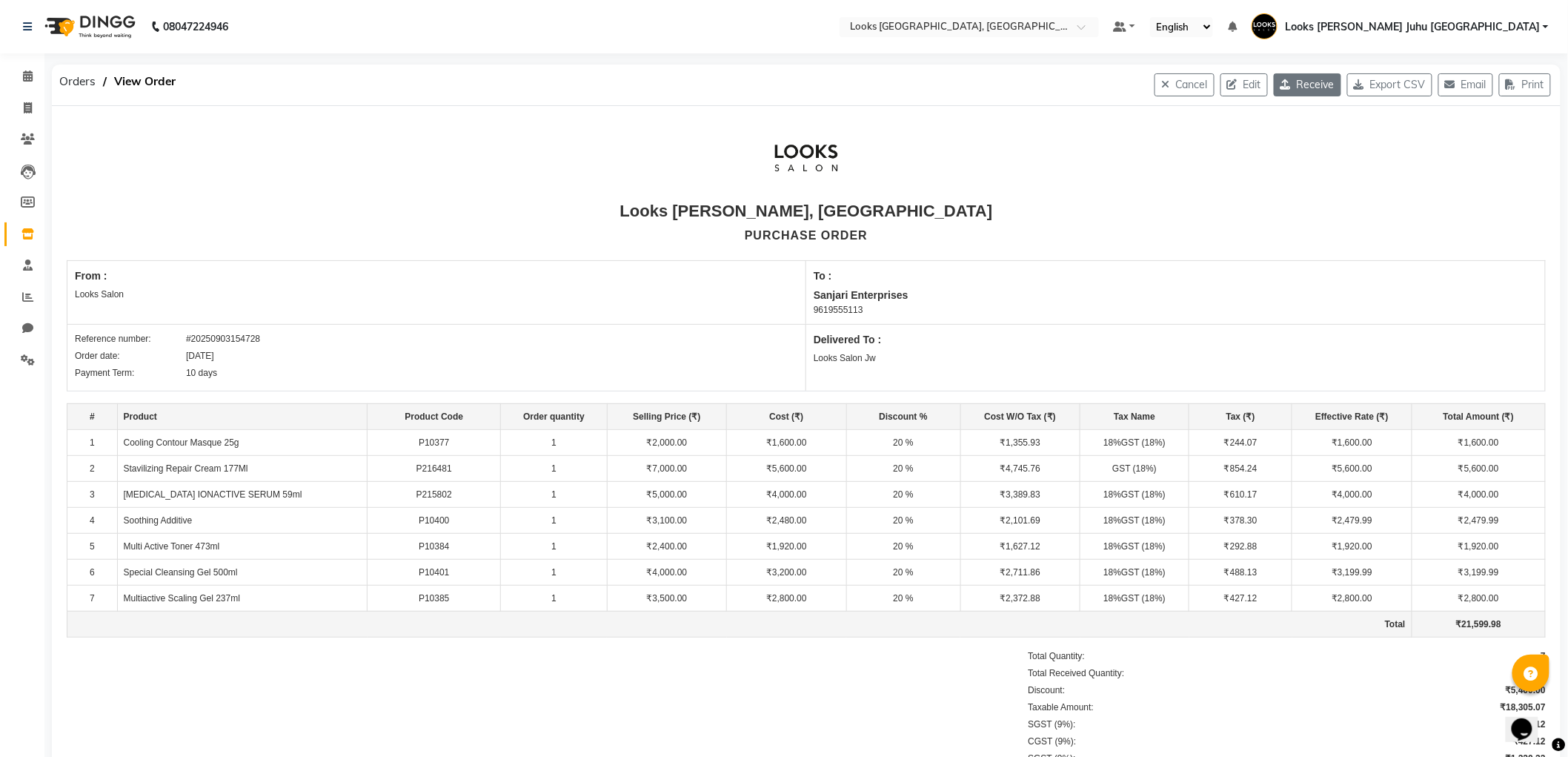
click at [1295, 90] on button "Receive" at bounding box center [1308, 84] width 68 height 23
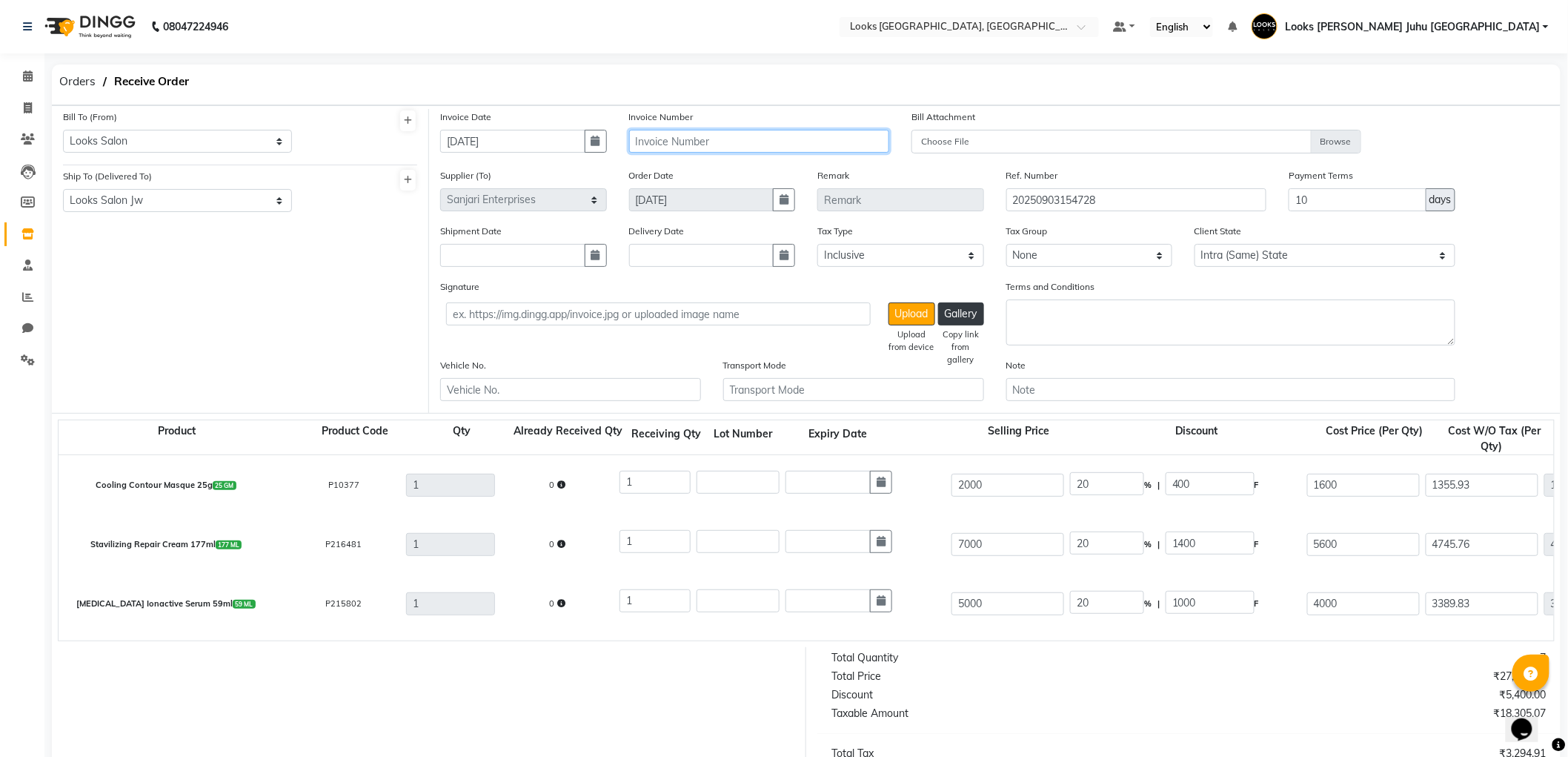
click at [661, 151] on input "text" at bounding box center [760, 141] width 261 height 23
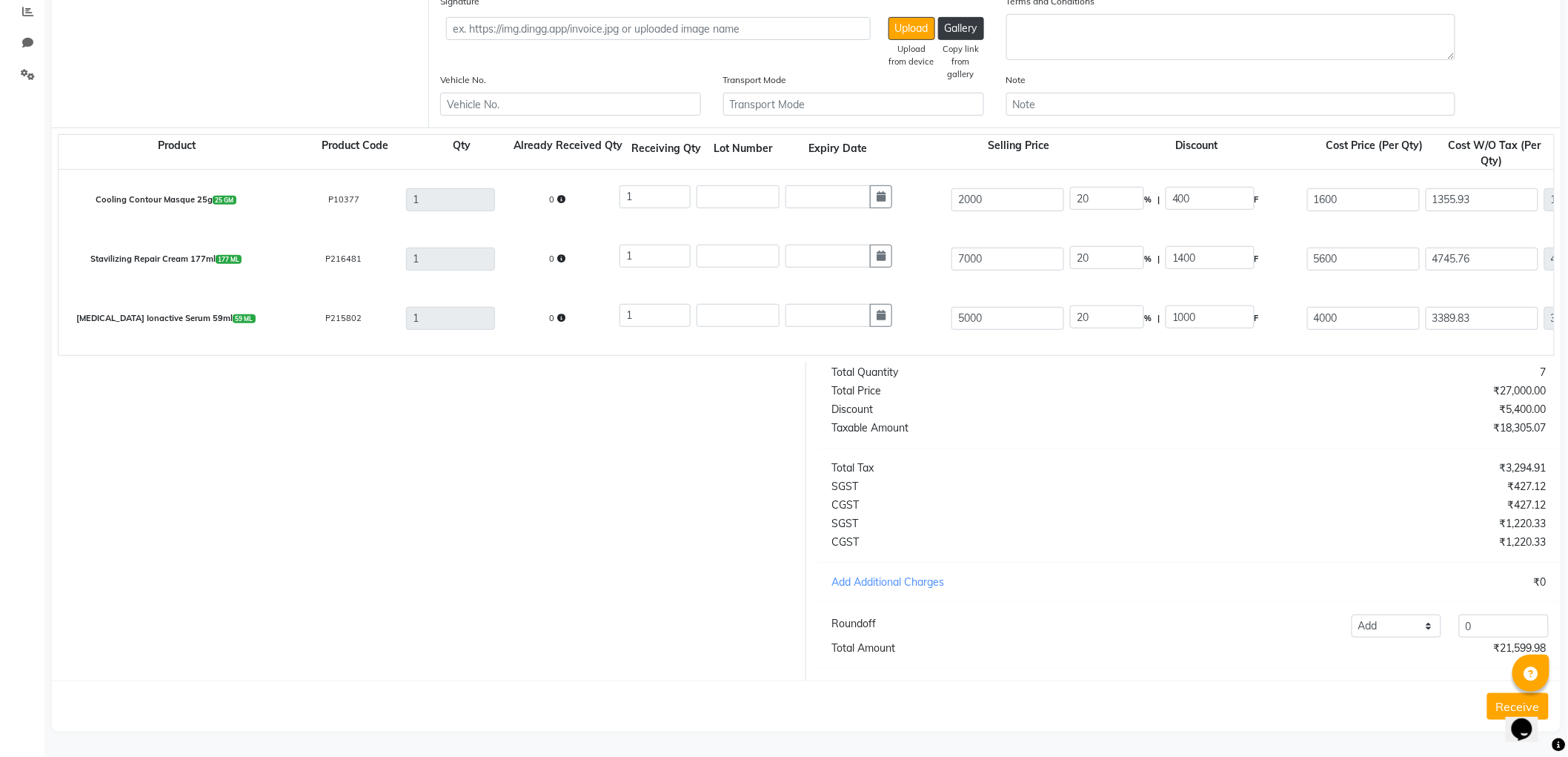
click at [1502, 707] on button "Receive" at bounding box center [1519, 706] width 62 height 26
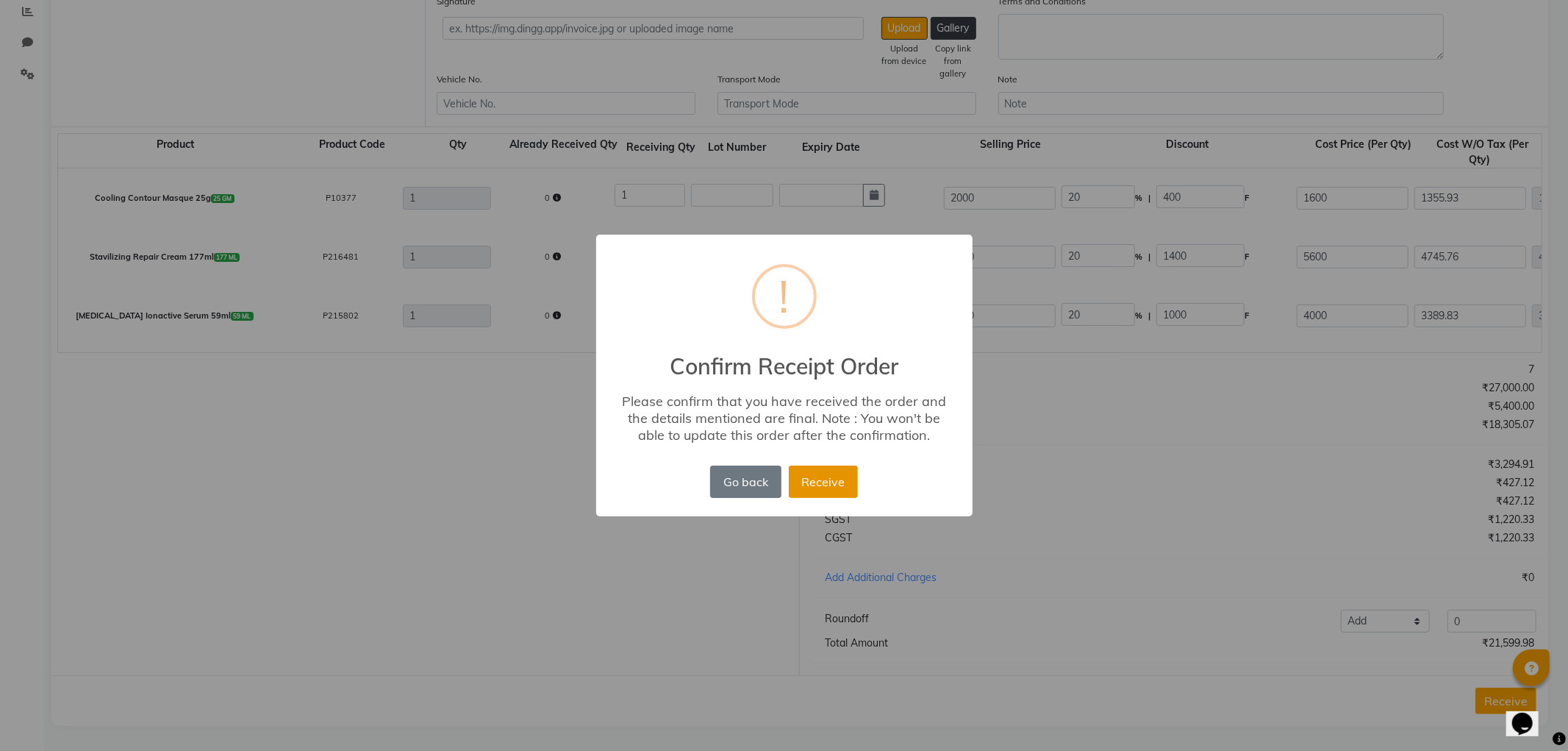
click at [825, 480] on button "Receive" at bounding box center [822, 481] width 69 height 32
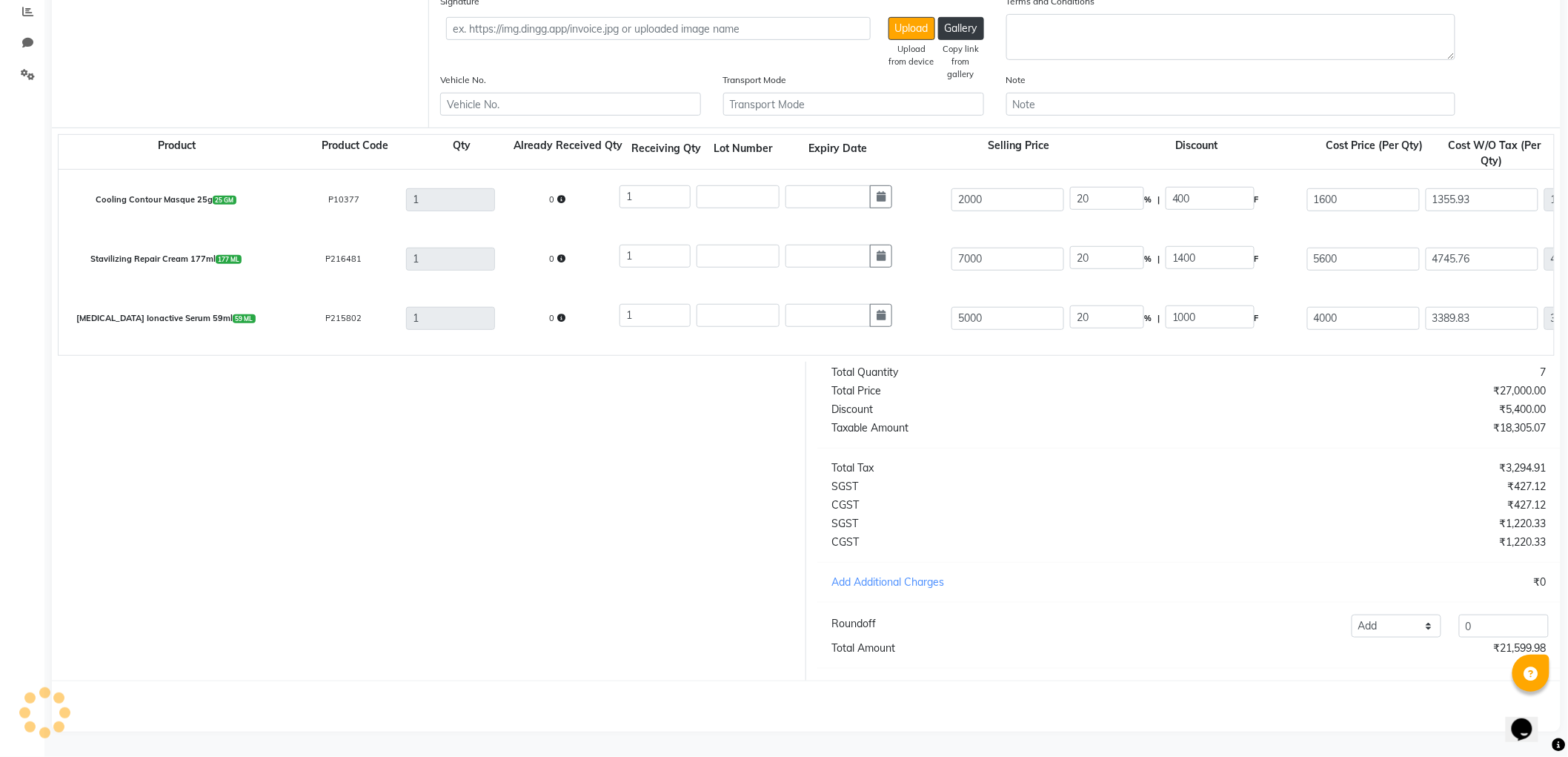
scroll to position [0, 0]
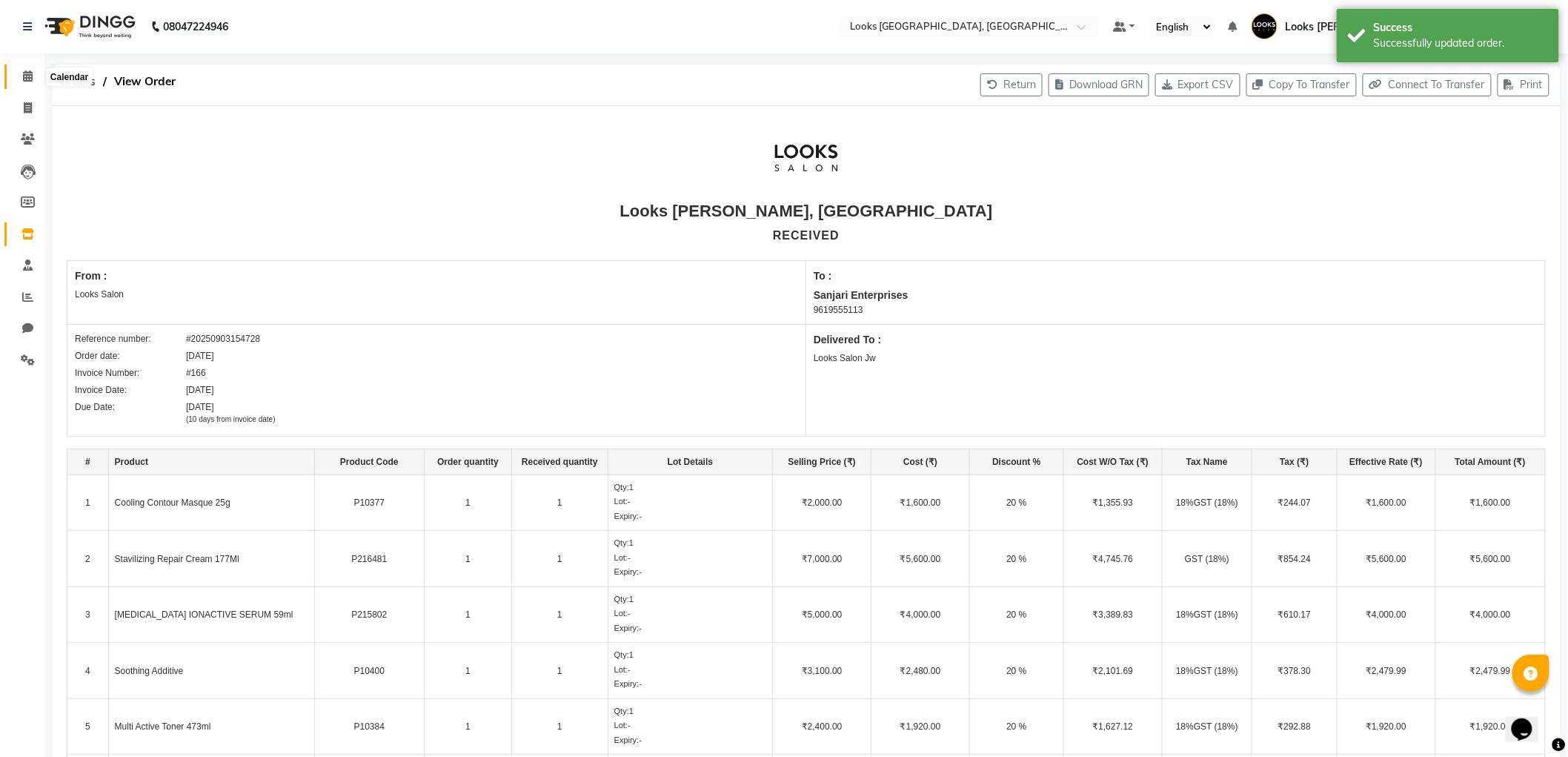
click at [31, 74] on icon at bounding box center [27, 76] width 10 height 11
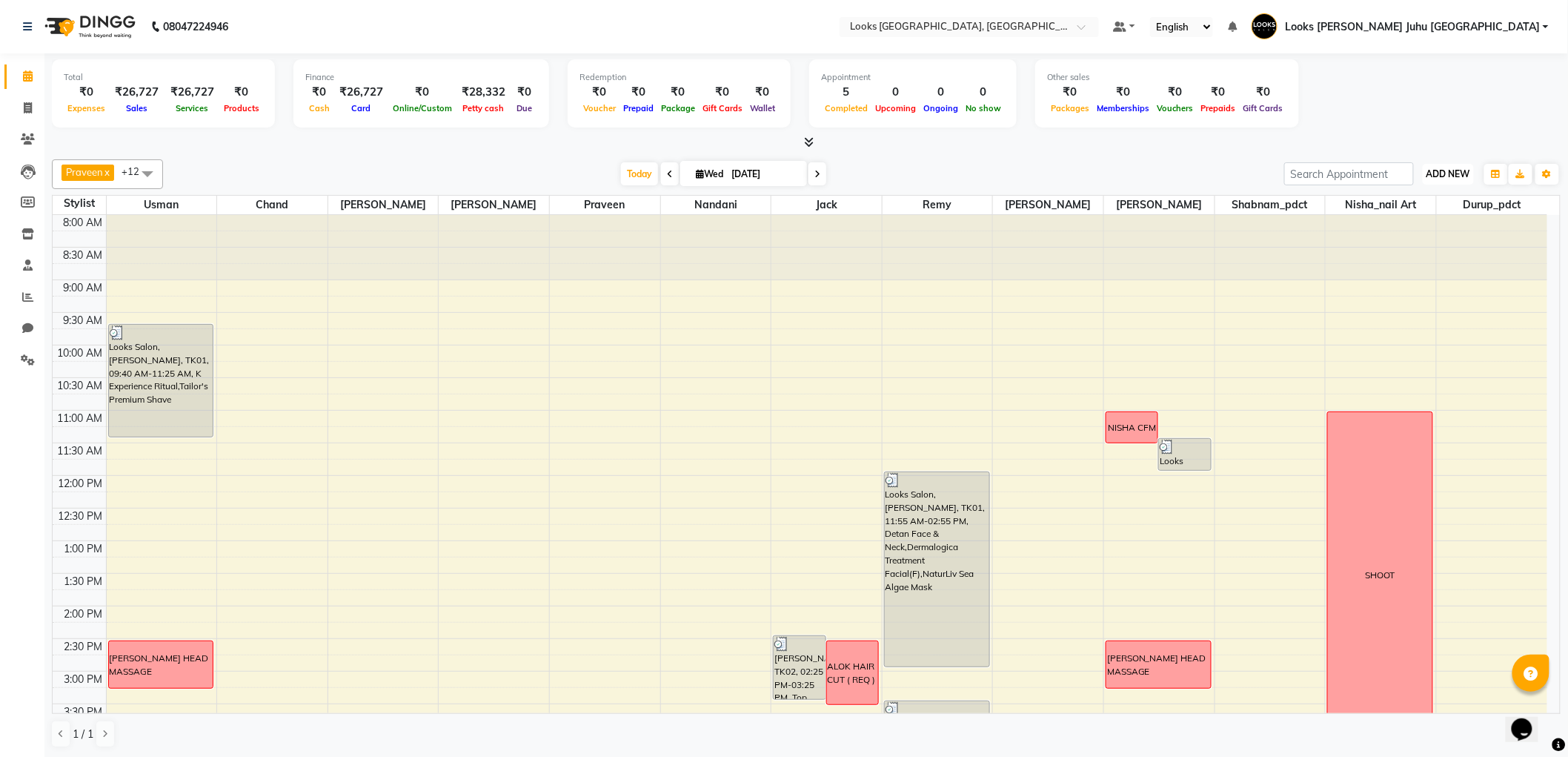
click at [1460, 176] on span "ADD NEW" at bounding box center [1448, 173] width 44 height 11
click at [1418, 206] on button "Add Appointment" at bounding box center [1415, 201] width 117 height 19
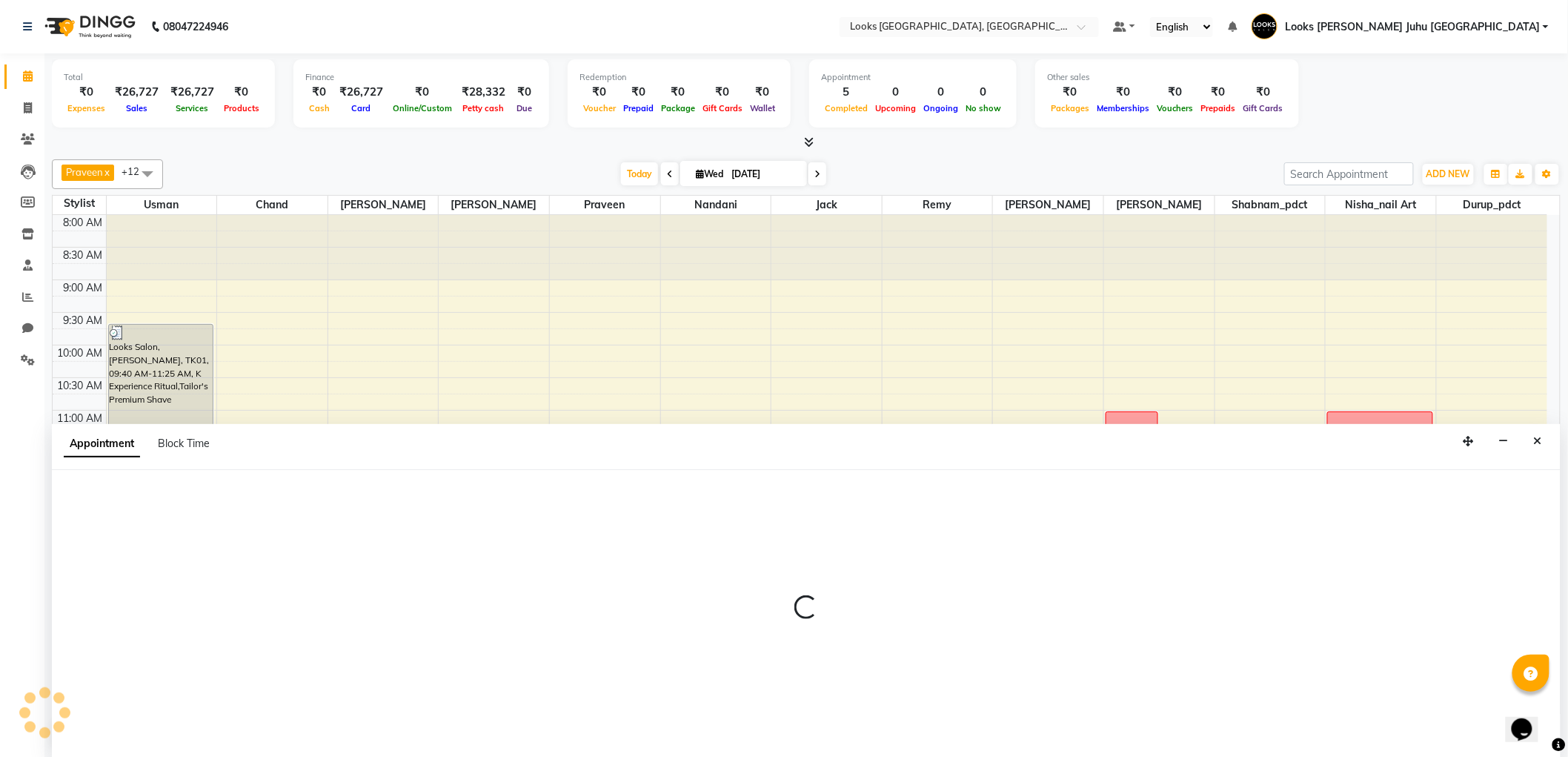
click at [1411, 226] on div at bounding box center [1382, 247] width 111 height 65
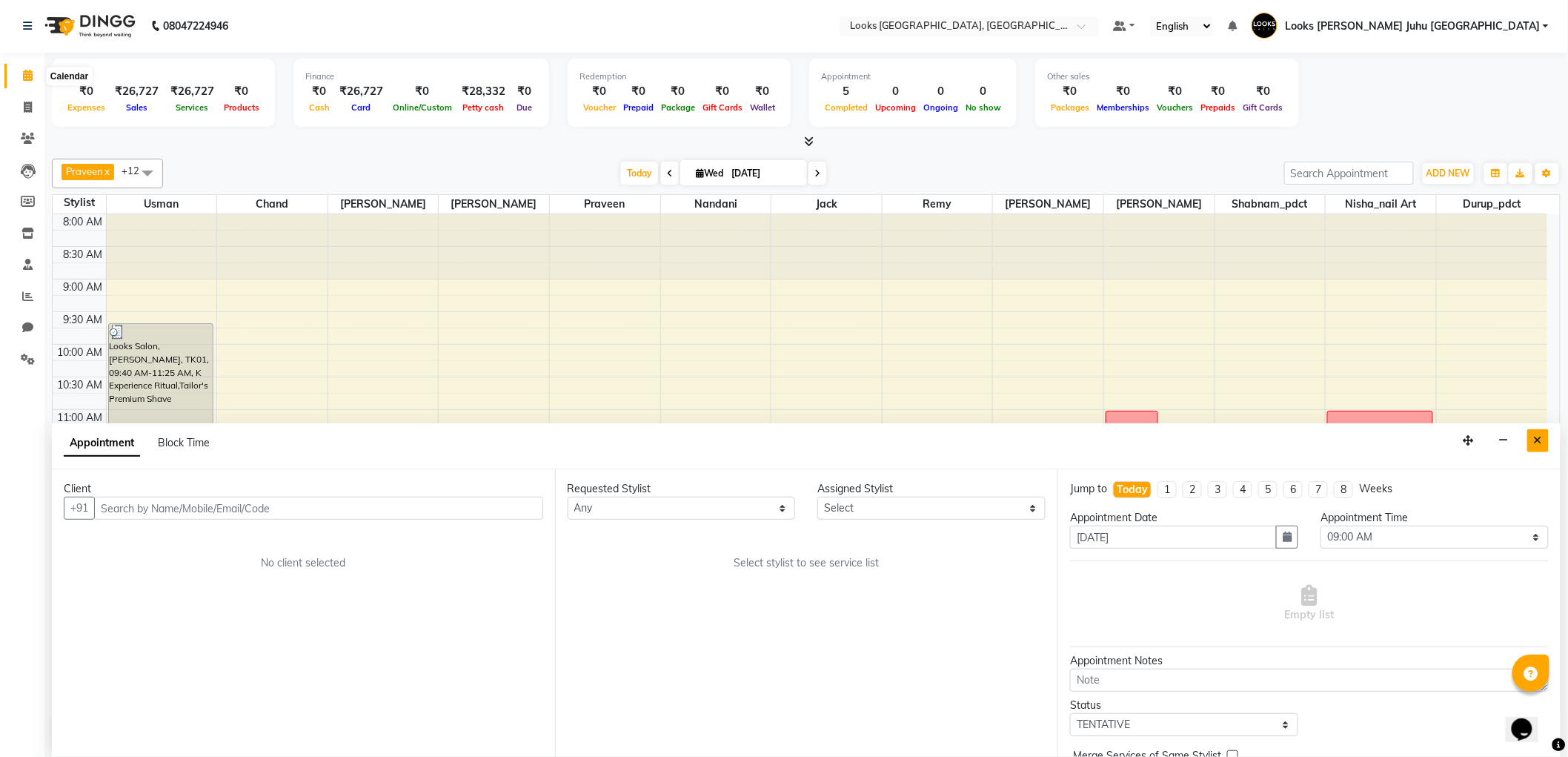
click at [1538, 440] on icon "Close" at bounding box center [1538, 440] width 8 height 11
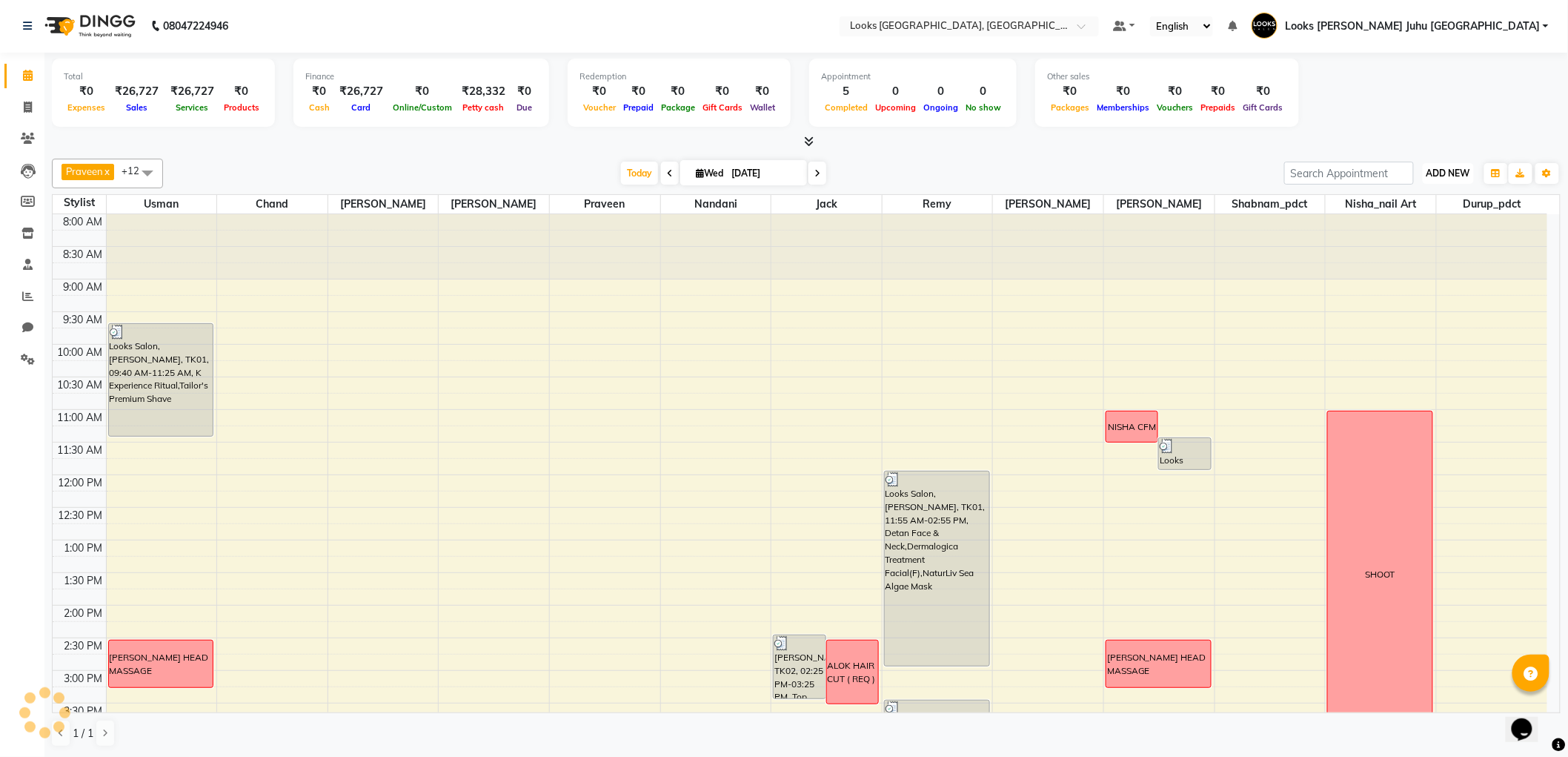
click at [1449, 171] on span "ADD NEW" at bounding box center [1448, 172] width 44 height 11
click at [1433, 223] on link "Add Invoice" at bounding box center [1415, 220] width 117 height 19
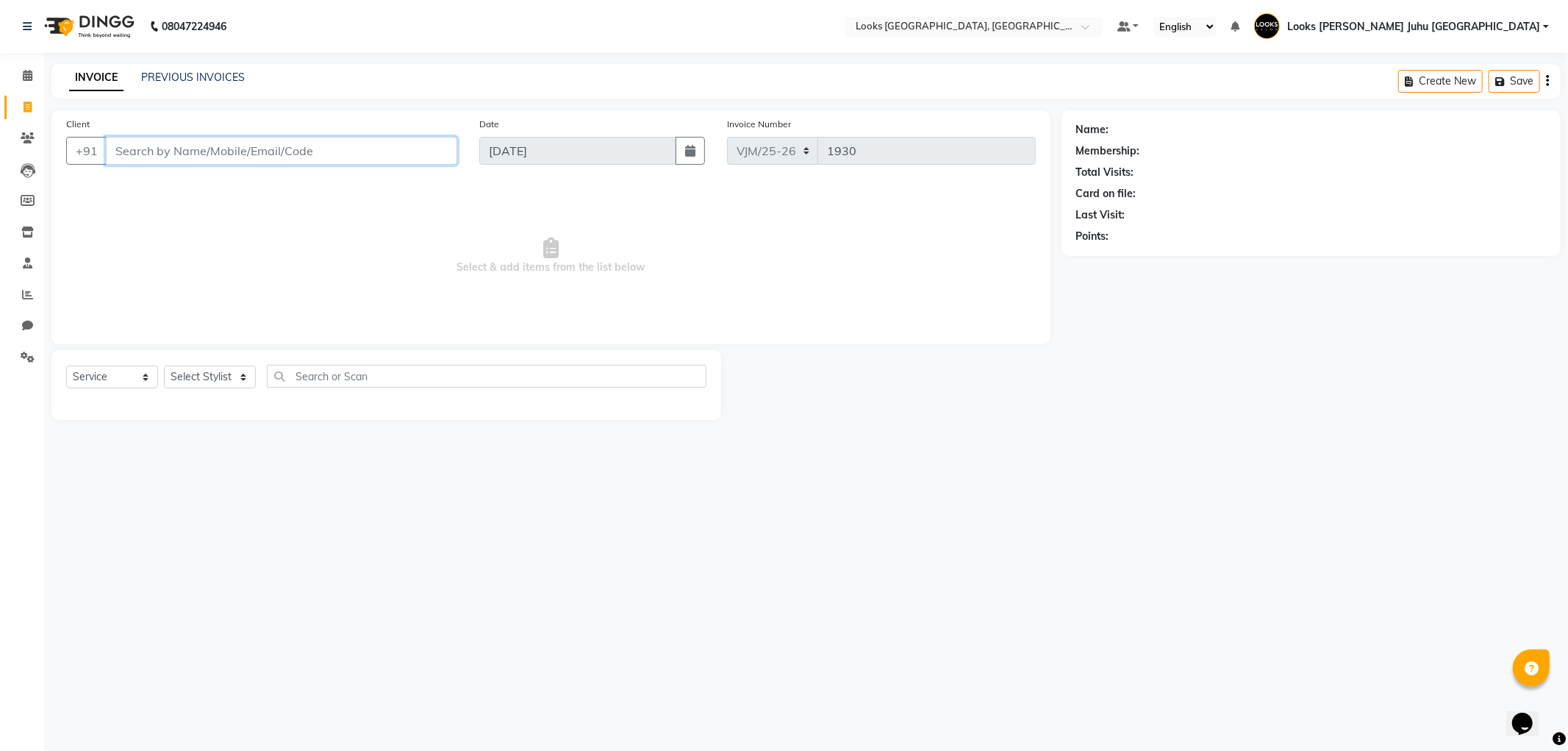
click at [349, 164] on input "Client" at bounding box center [281, 151] width 351 height 28
click at [218, 191] on span "84694520" at bounding box center [197, 184] width 58 height 15
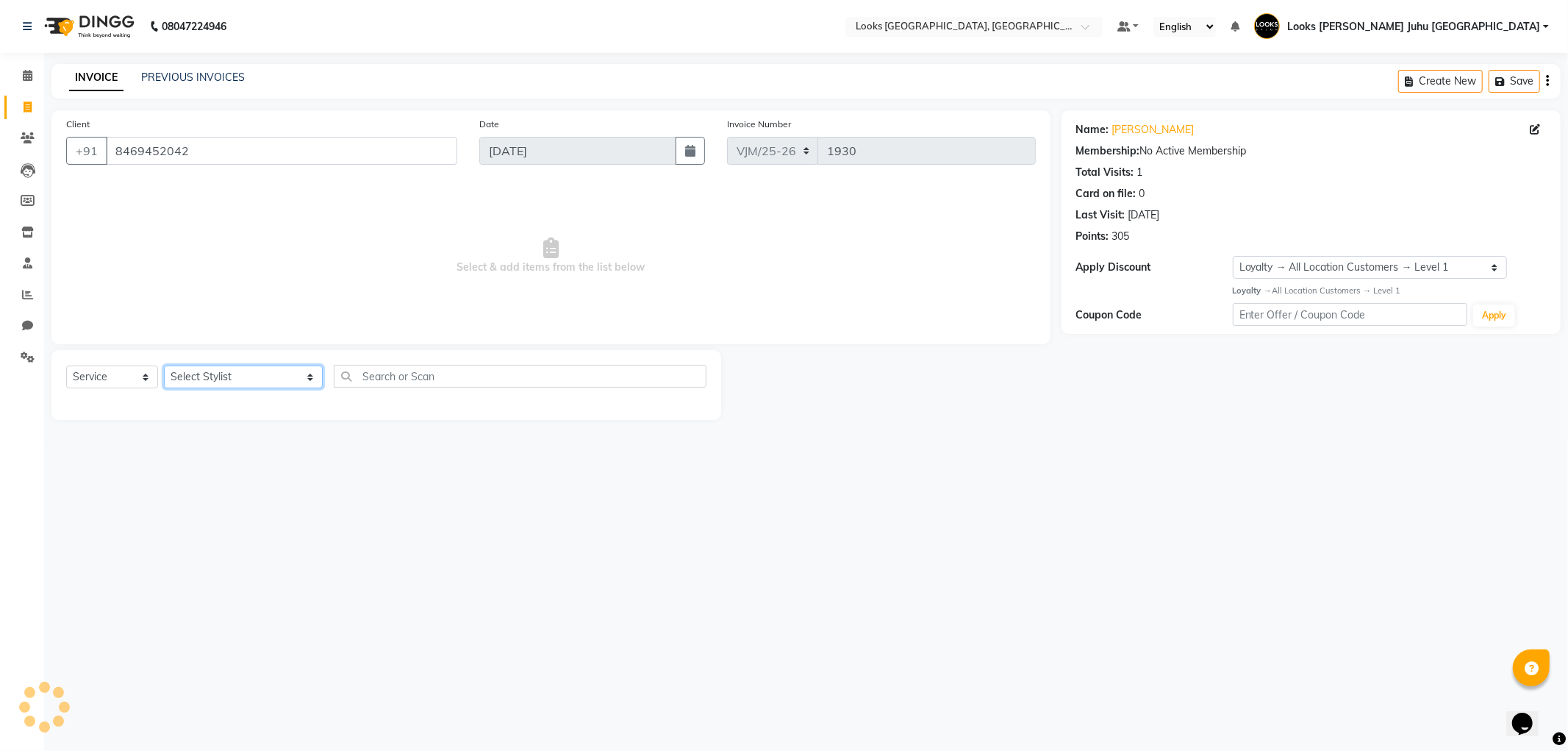
click at [242, 379] on select "Select Stylist Adil BHAGAYSHREE chand Chan_Mrg Counter Sales Deena Gohil DEEPAK…" at bounding box center [243, 377] width 159 height 23
click at [164, 366] on select "Select Stylist Adil BHAGAYSHREE chand Chan_Mrg Counter Sales Deena Gohil DEEPAK…" at bounding box center [243, 377] width 159 height 23
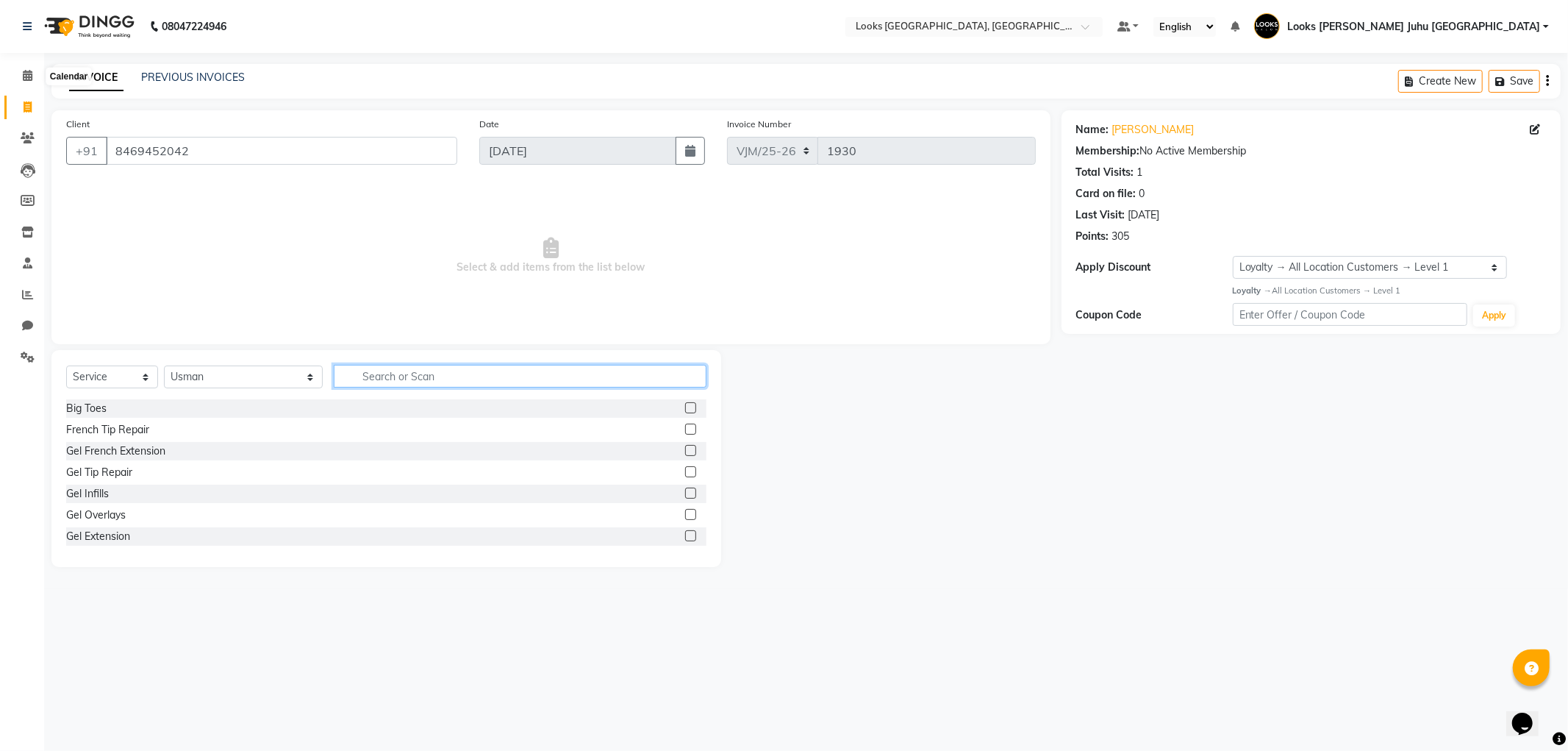
click at [533, 372] on input "text" at bounding box center [520, 376] width 372 height 23
click at [137, 520] on div "Sr.Stylist Cut(M)" at bounding box center [104, 515] width 76 height 16
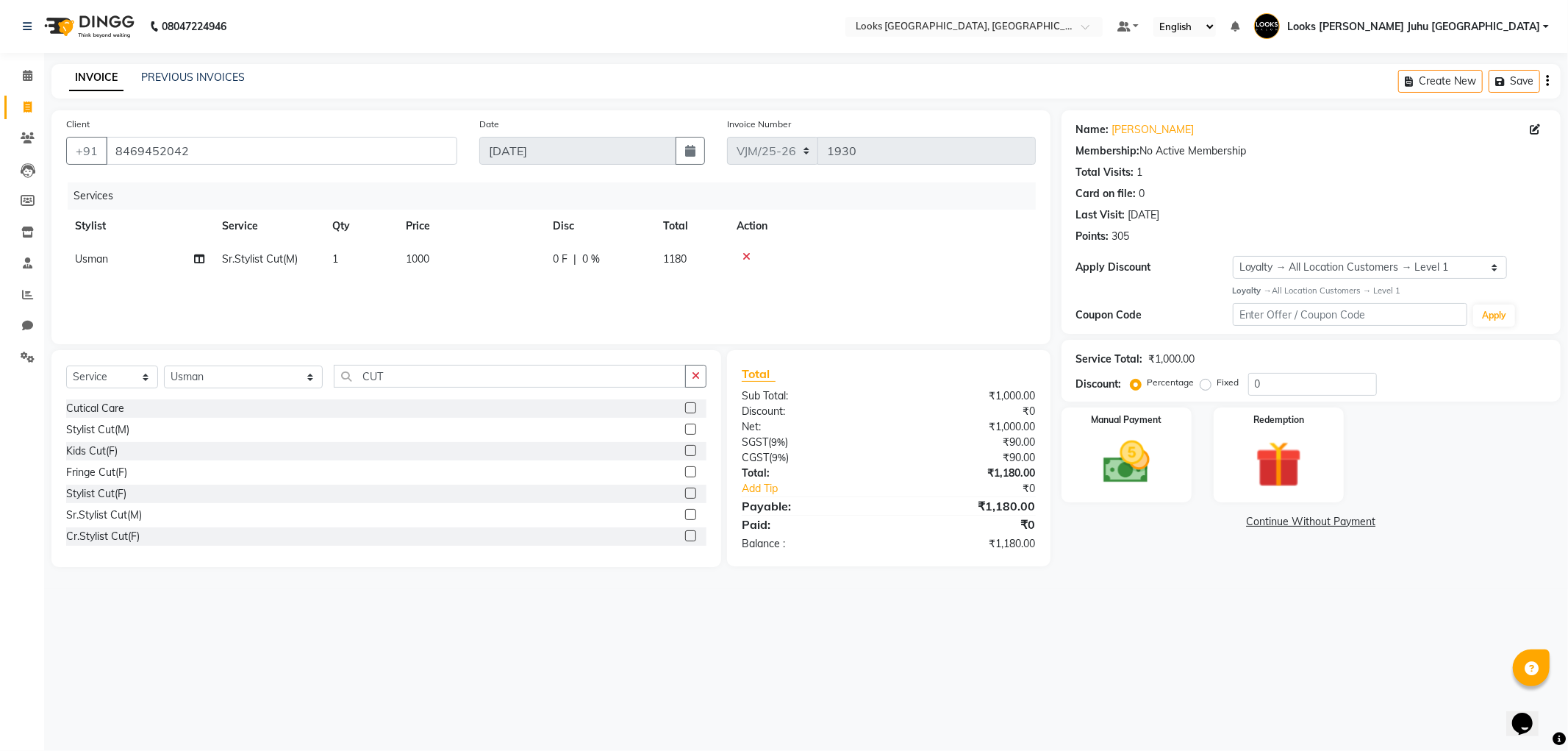
click at [503, 269] on td "1000" at bounding box center [470, 259] width 147 height 33
click at [540, 266] on input "1000" at bounding box center [539, 263] width 129 height 23
click at [395, 665] on div "08047224946 Select Location × Looks Juhu Marriott, Mumbai, Mumbai Default Panel…" at bounding box center [784, 375] width 1568 height 751
click at [529, 377] on input "CUT" at bounding box center [509, 376] width 351 height 23
click at [138, 495] on div "K Experience Ritual" at bounding box center [112, 494] width 92 height 16
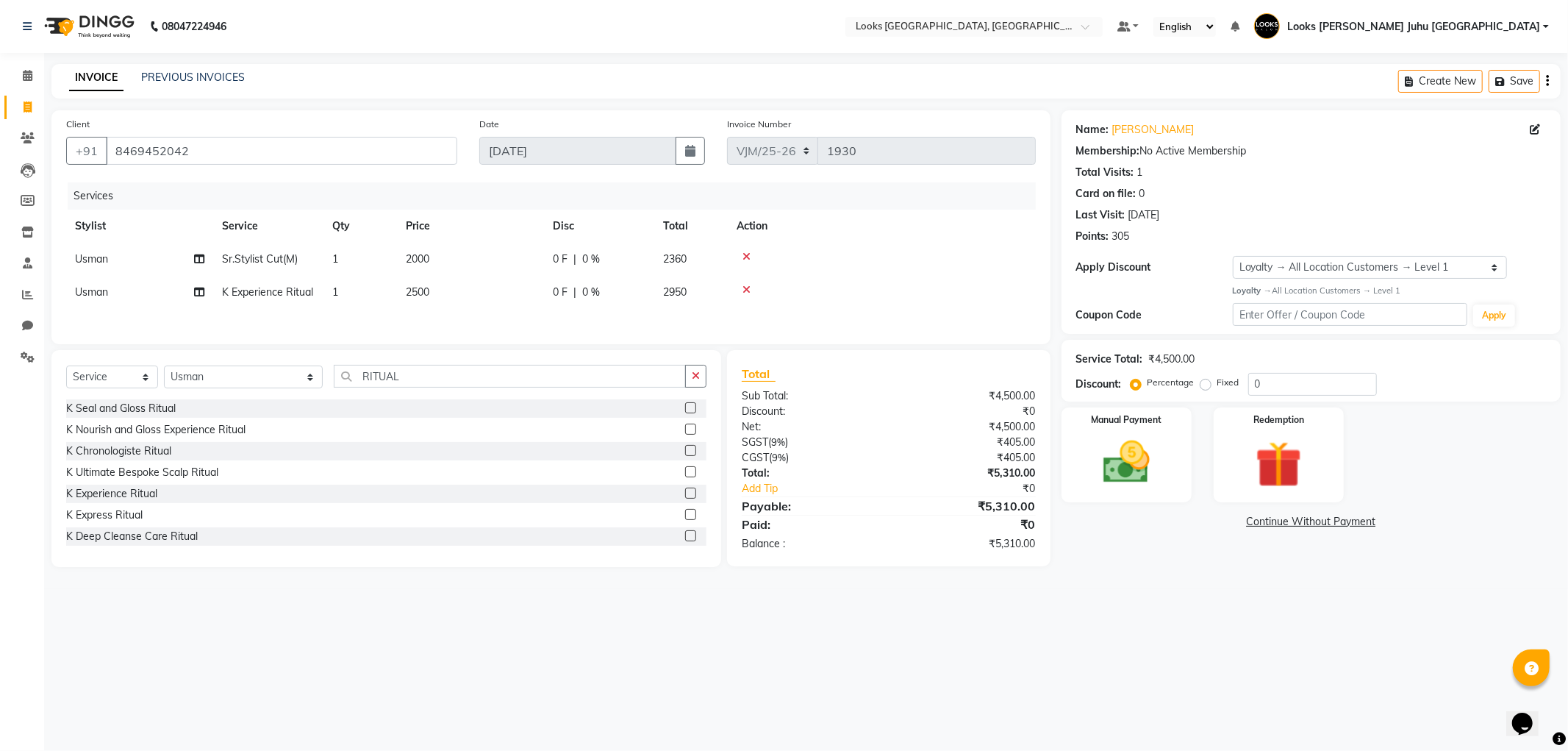
click at [454, 304] on td "2500" at bounding box center [470, 292] width 147 height 33
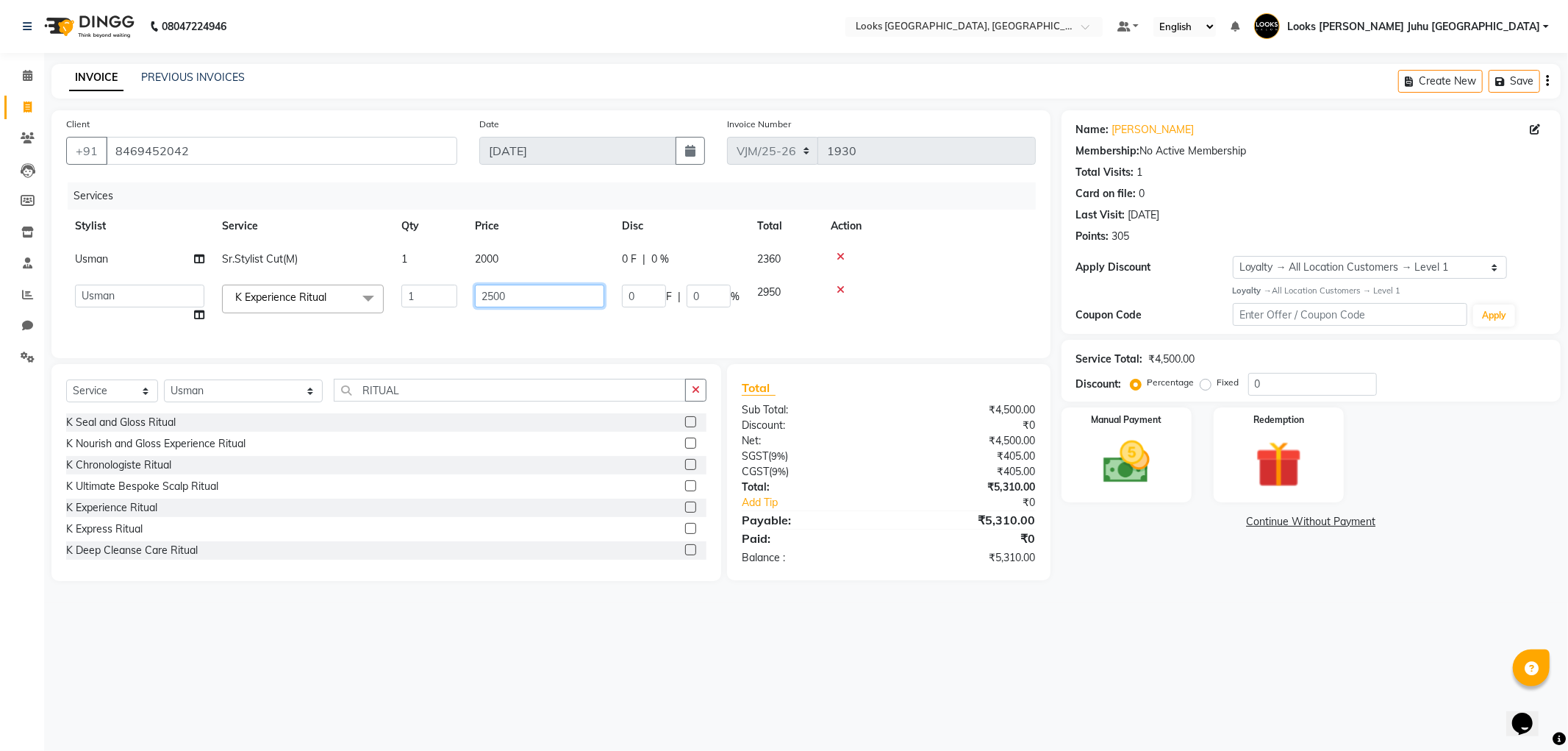
click at [532, 296] on input "2500" at bounding box center [539, 296] width 129 height 23
click at [1011, 695] on div "08047224946 Select Location × Looks Juhu Marriott, Mumbai, Mumbai Default Panel…" at bounding box center [784, 375] width 1568 height 751
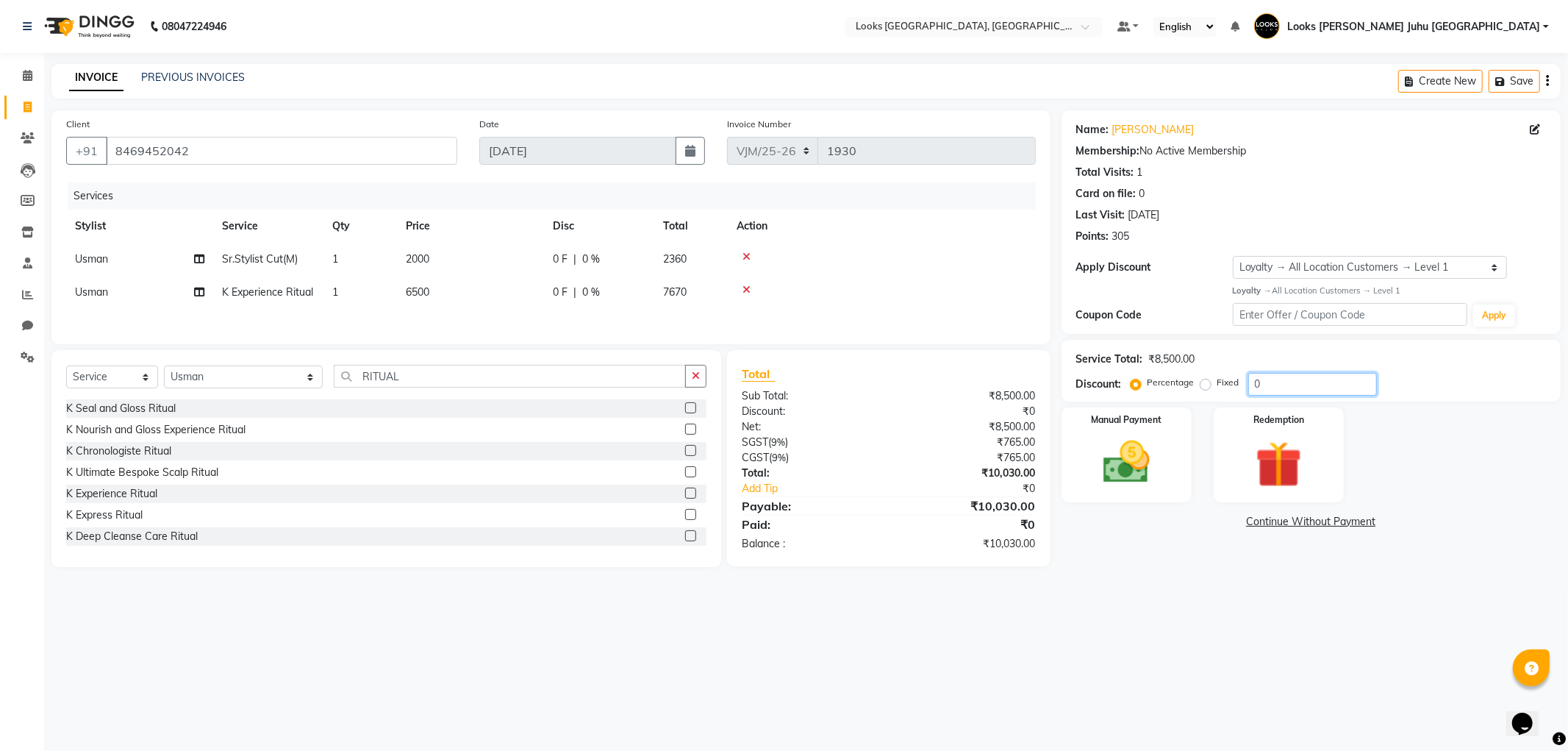
click at [1333, 386] on input "0" at bounding box center [1312, 384] width 128 height 23
click at [1125, 466] on img at bounding box center [1127, 462] width 78 height 56
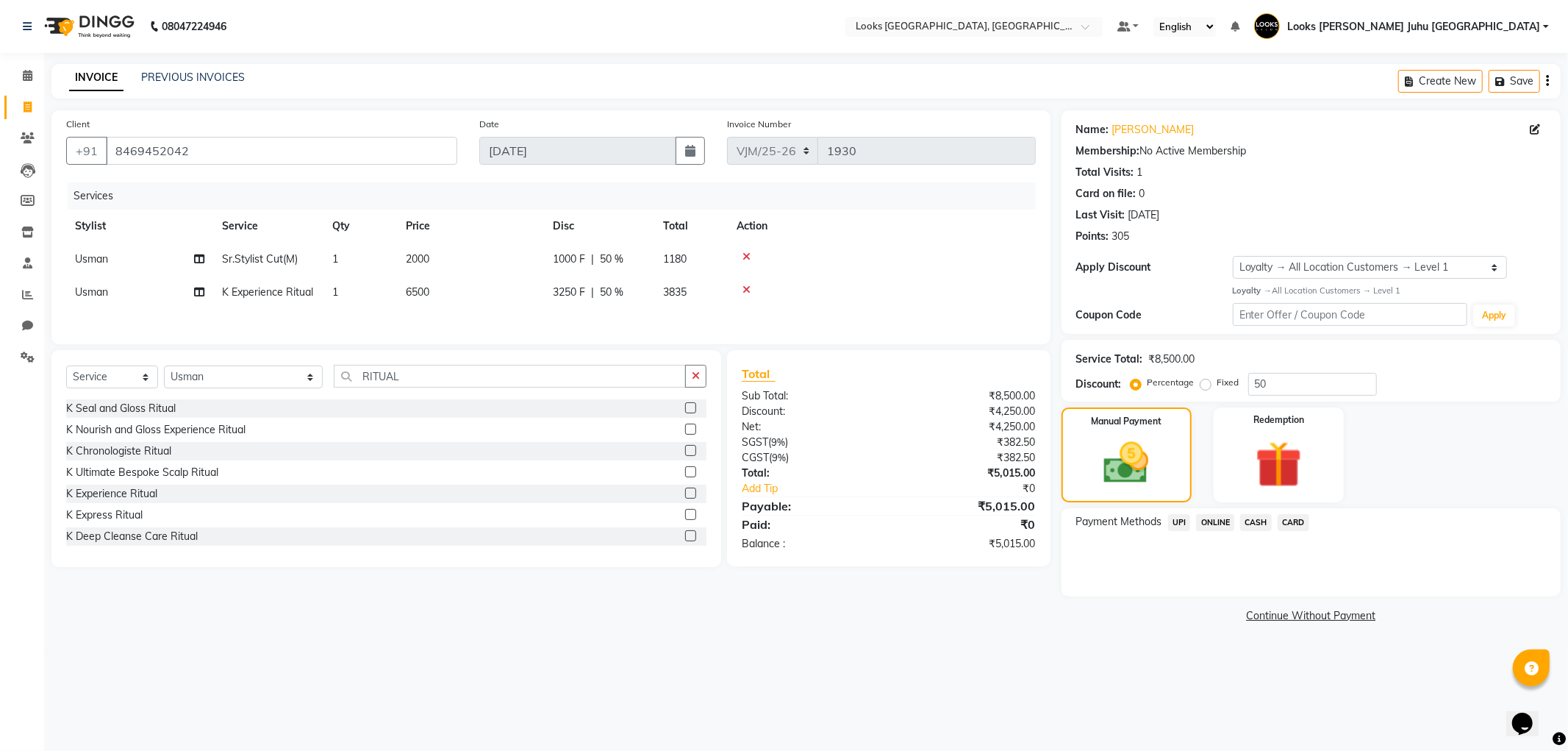
click at [1258, 526] on span "CASH" at bounding box center [1256, 522] width 31 height 17
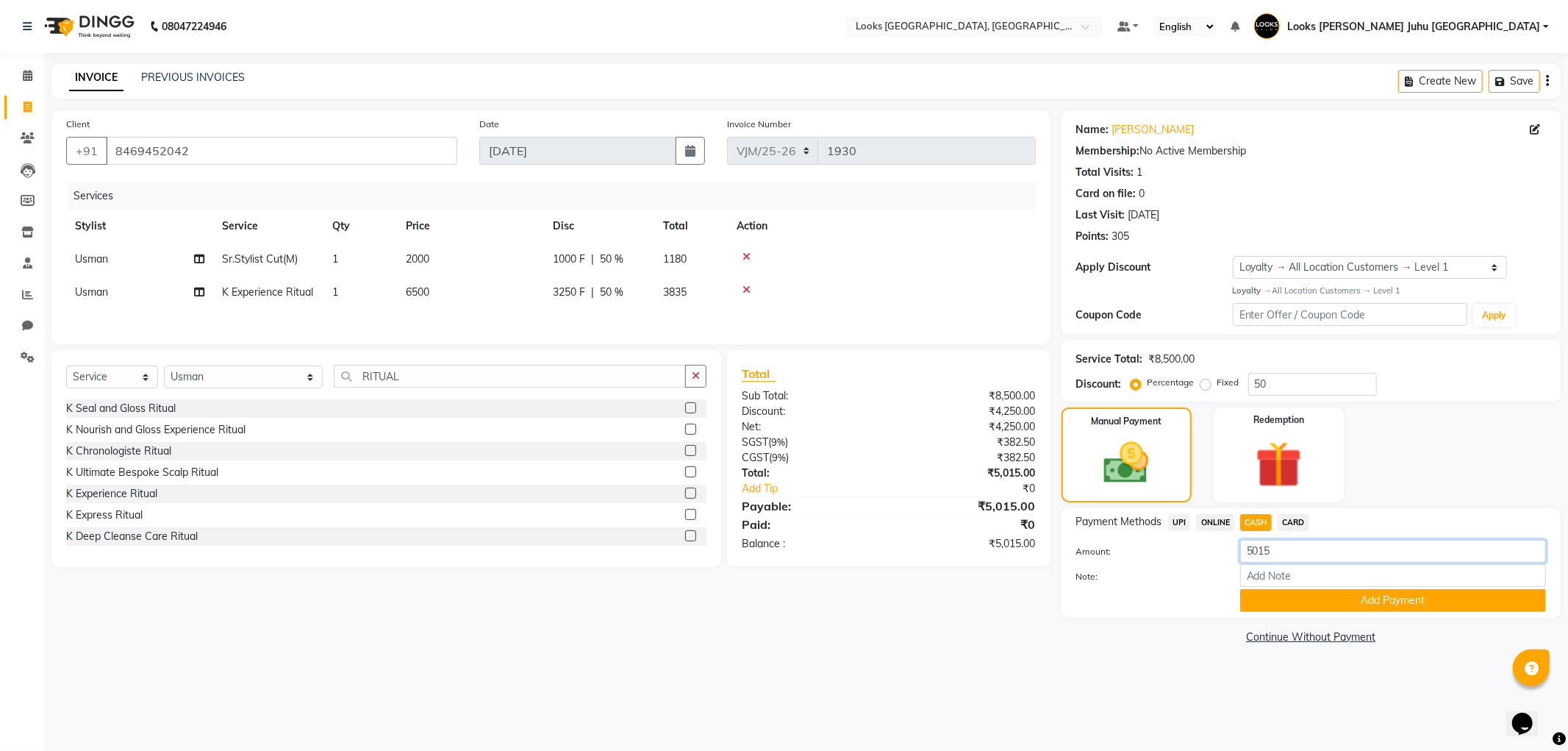
click at [1316, 545] on input "5015" at bounding box center [1393, 551] width 306 height 23
click at [1492, 605] on button "Add Payment" at bounding box center [1393, 600] width 306 height 23
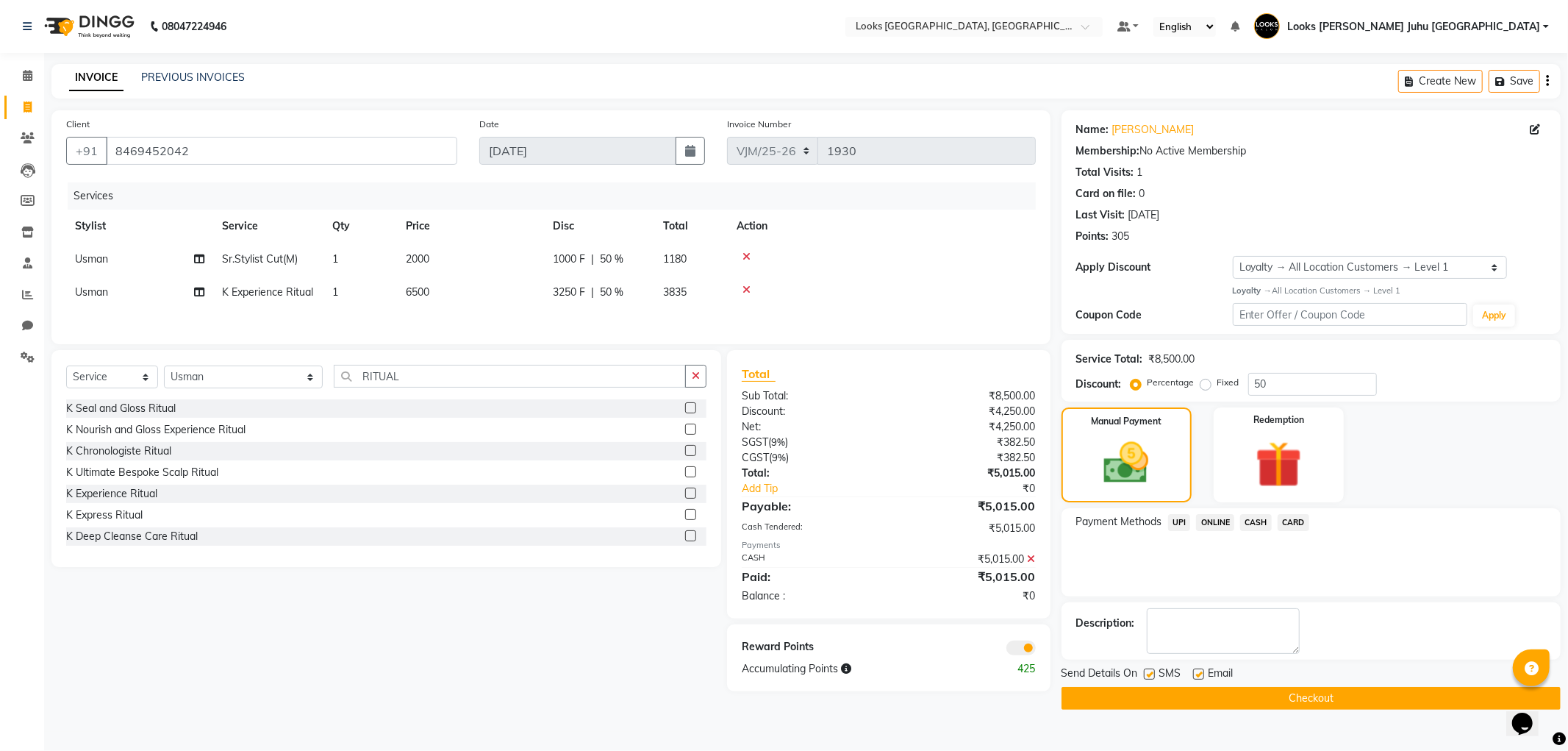
click at [1469, 704] on button "Checkout" at bounding box center [1311, 698] width 499 height 23
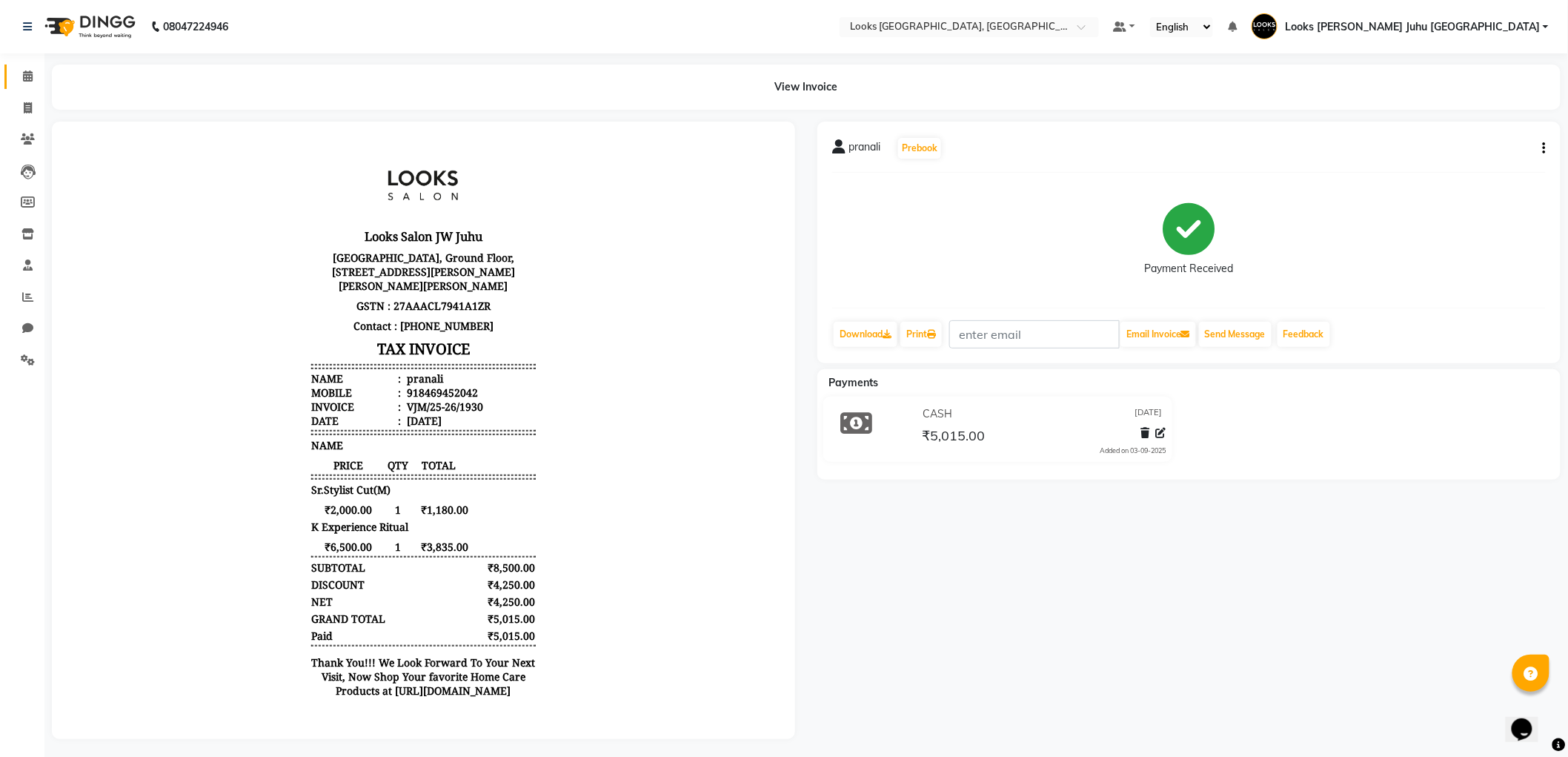
click at [26, 77] on icon at bounding box center [27, 76] width 10 height 11
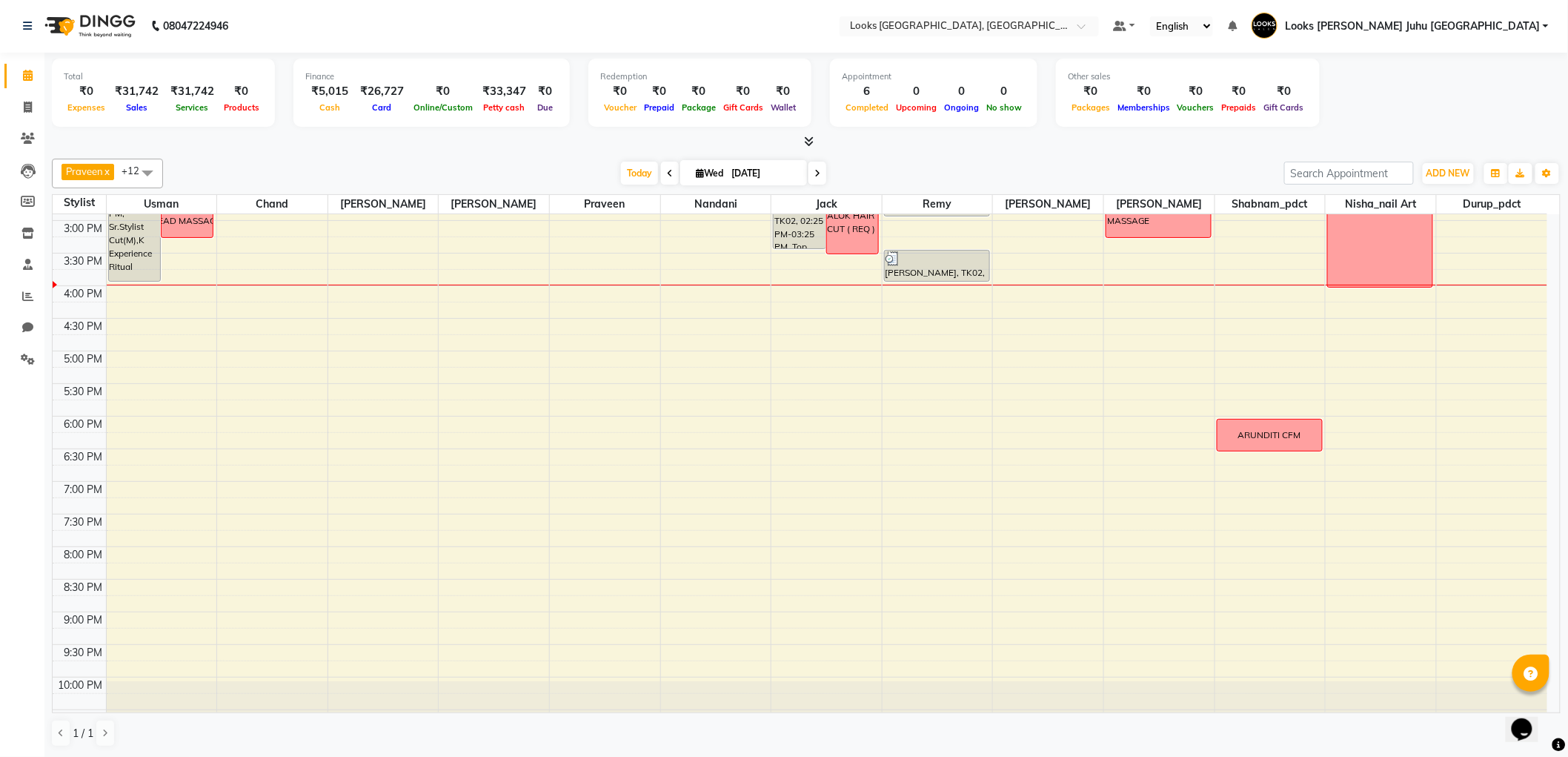
scroll to position [484, 0]
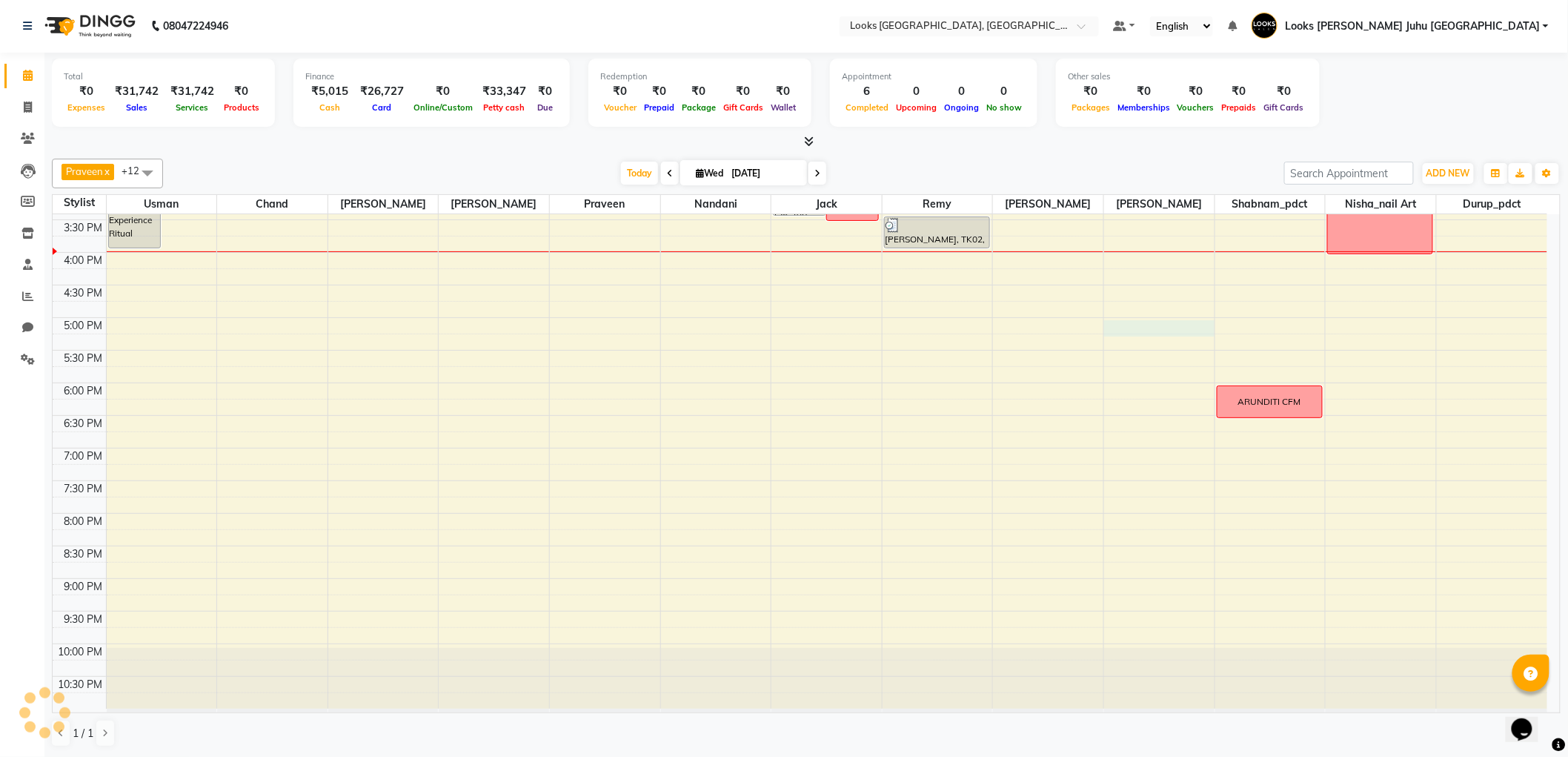
click at [1128, 330] on div "8:00 AM 8:30 AM 9:00 AM 9:30 AM 10:00 AM 10:30 AM 11:00 AM 11:30 AM 12:00 PM 12…" at bounding box center [800, 220] width 1495 height 978
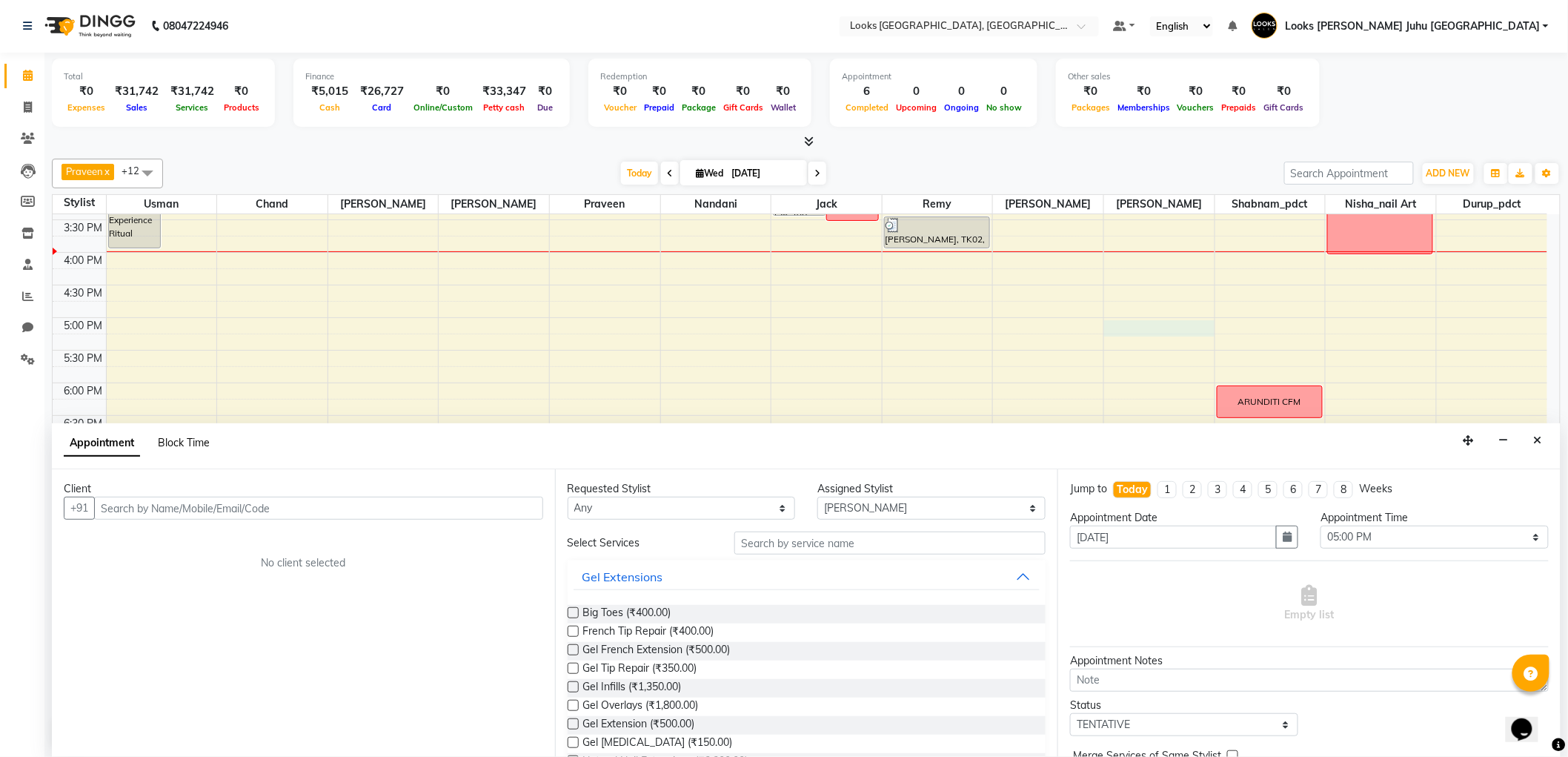
click at [196, 448] on span "Block Time" at bounding box center [184, 442] width 52 height 13
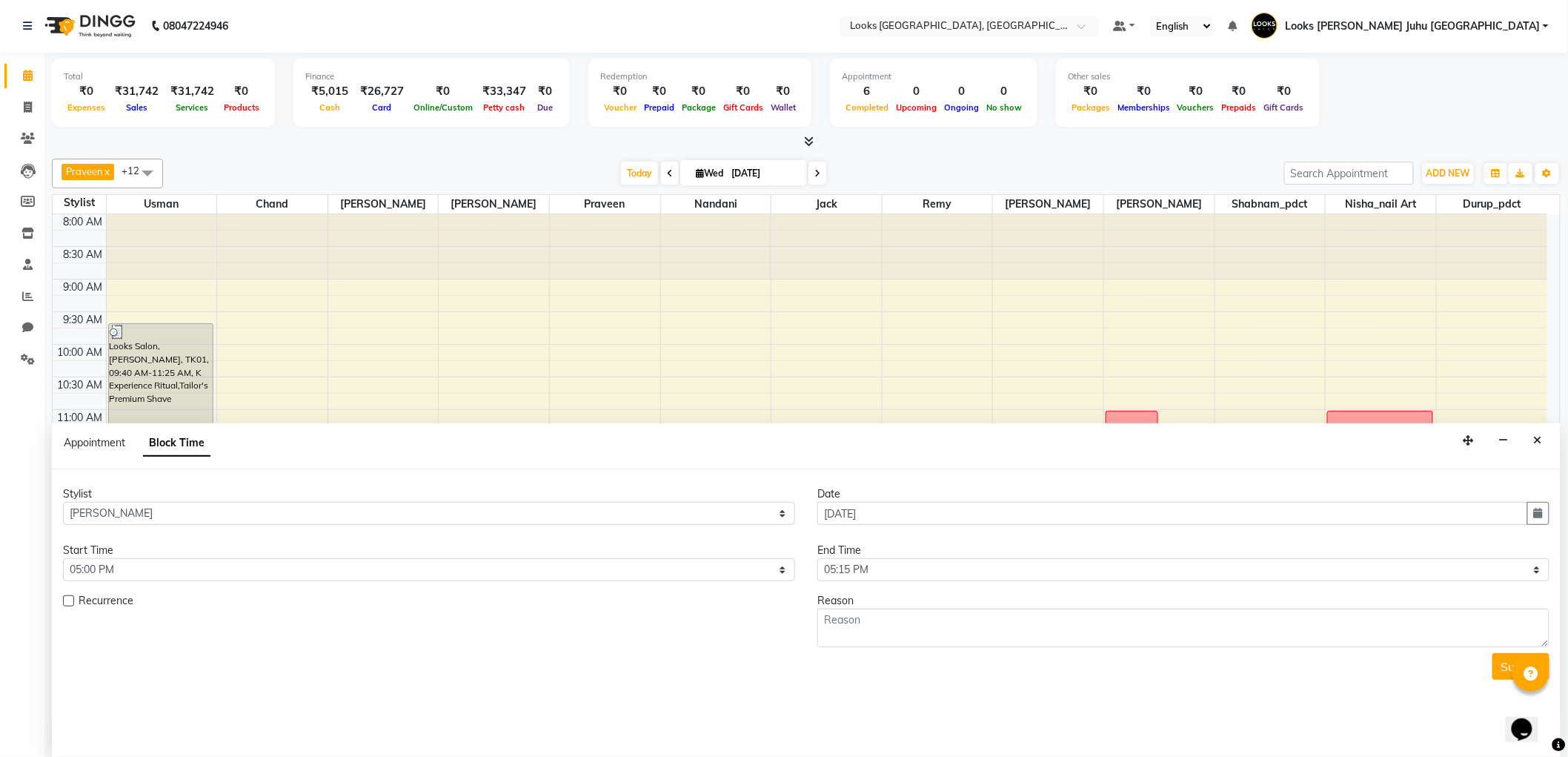
scroll to position [460, 0]
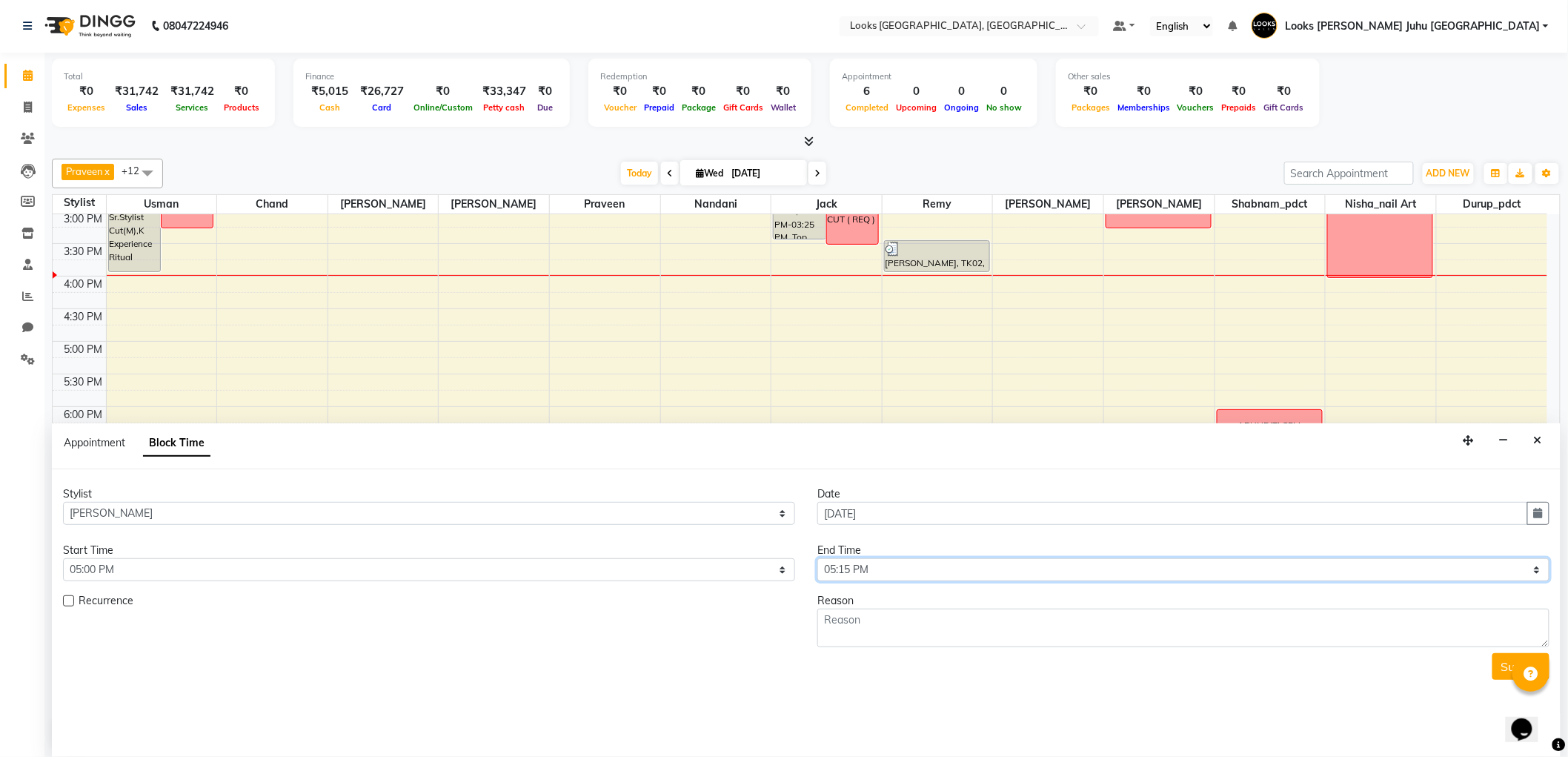
drag, startPoint x: 884, startPoint y: 566, endPoint x: 791, endPoint y: 550, distance: 94.4
click at [884, 566] on select "Select 09:00 AM 09:15 AM 09:30 AM 09:45 AM 10:00 AM 10:15 AM 10:30 AM 10:45 AM …" at bounding box center [1184, 570] width 733 height 23
click at [818, 558] on select "Select 09:00 AM 09:15 AM 09:30 AM 09:45 AM 10:00 AM 10:15 AM 10:30 AM 10:45 AM …" at bounding box center [1184, 570] width 733 height 23
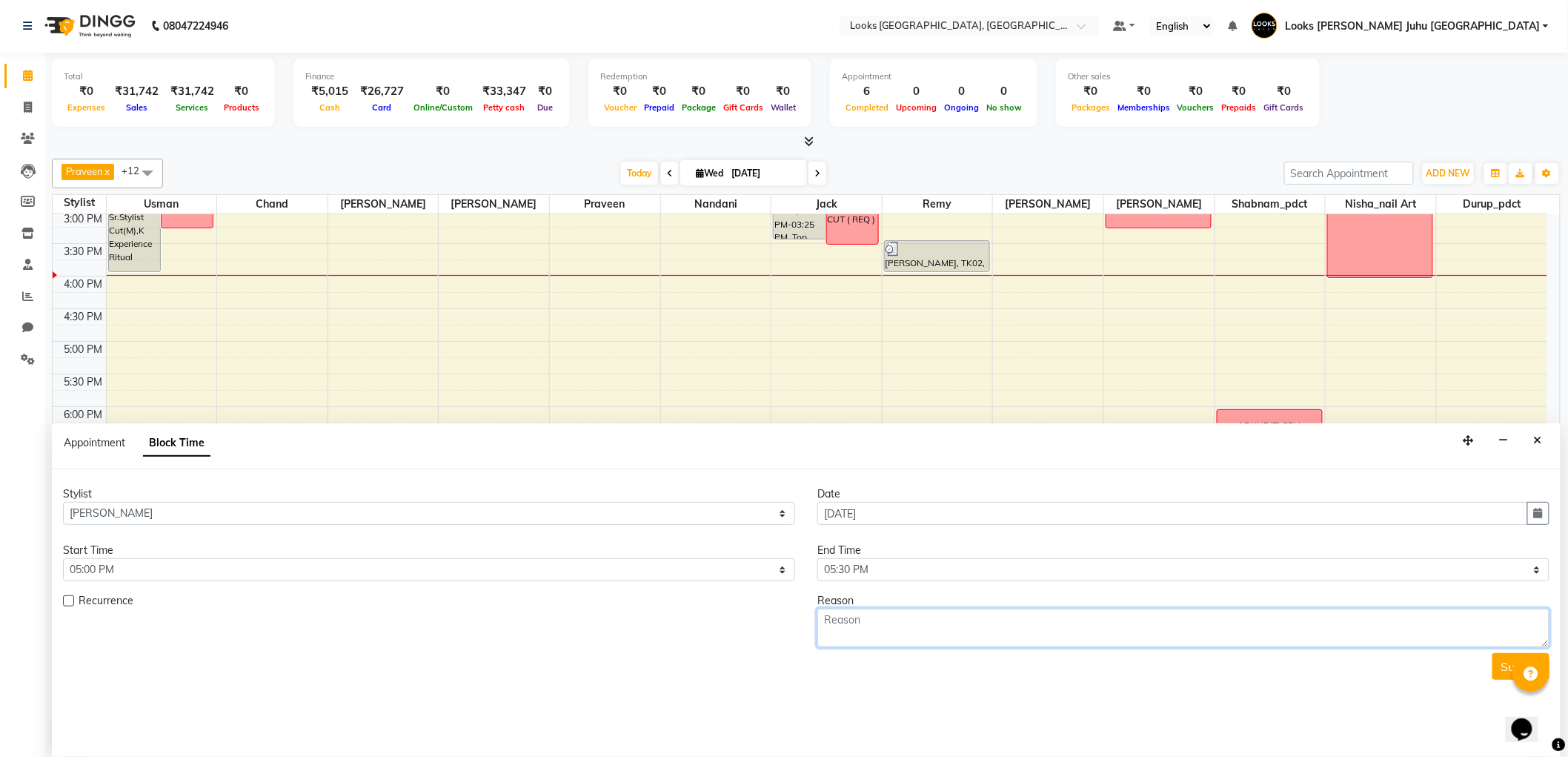
click at [1007, 611] on textarea at bounding box center [1184, 628] width 733 height 39
click at [1499, 642] on textarea "[PERSON_NAME] CFM" at bounding box center [1184, 628] width 733 height 39
click at [1496, 667] on button "Submit" at bounding box center [1521, 666] width 57 height 26
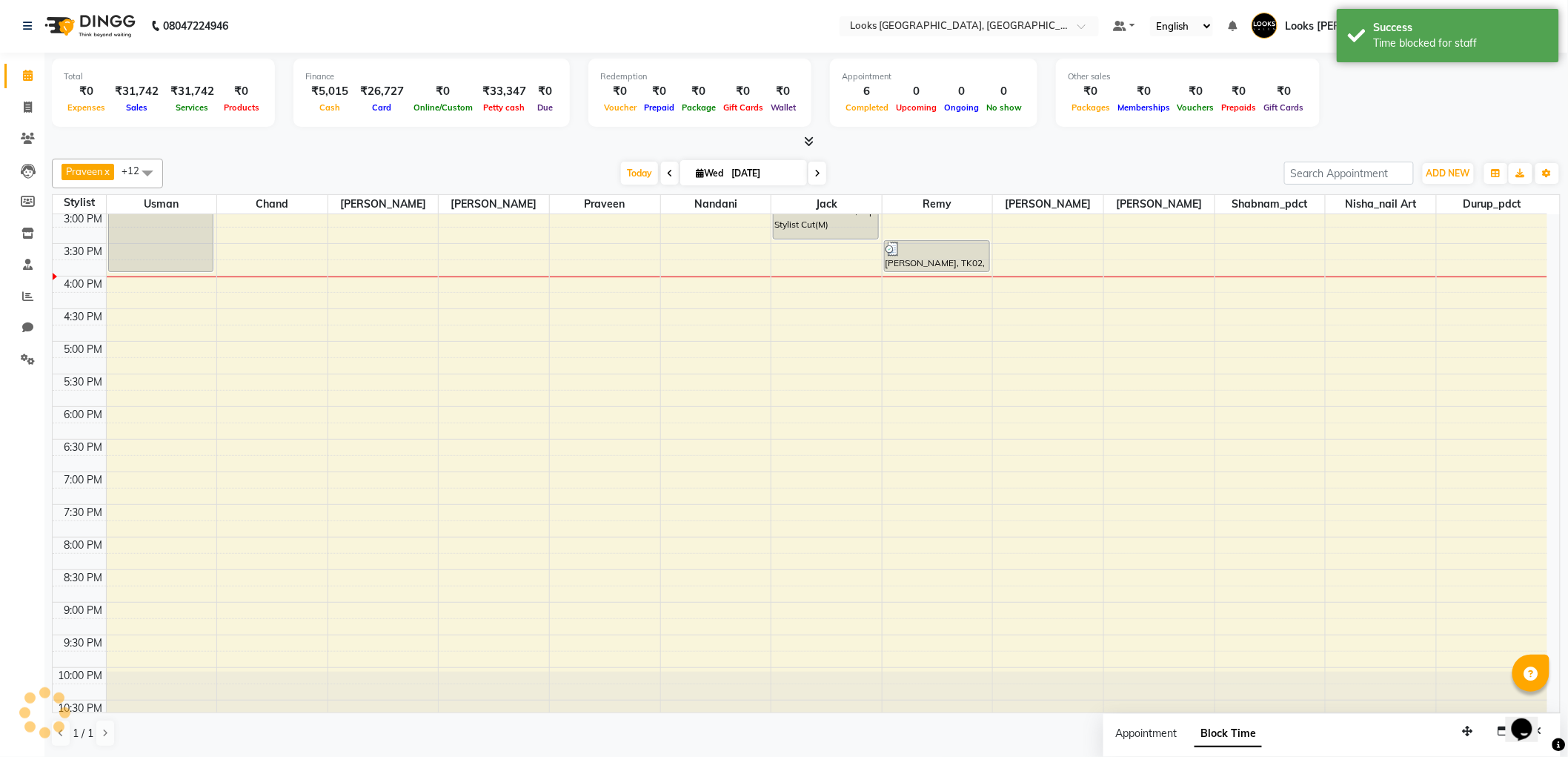
scroll to position [0, 0]
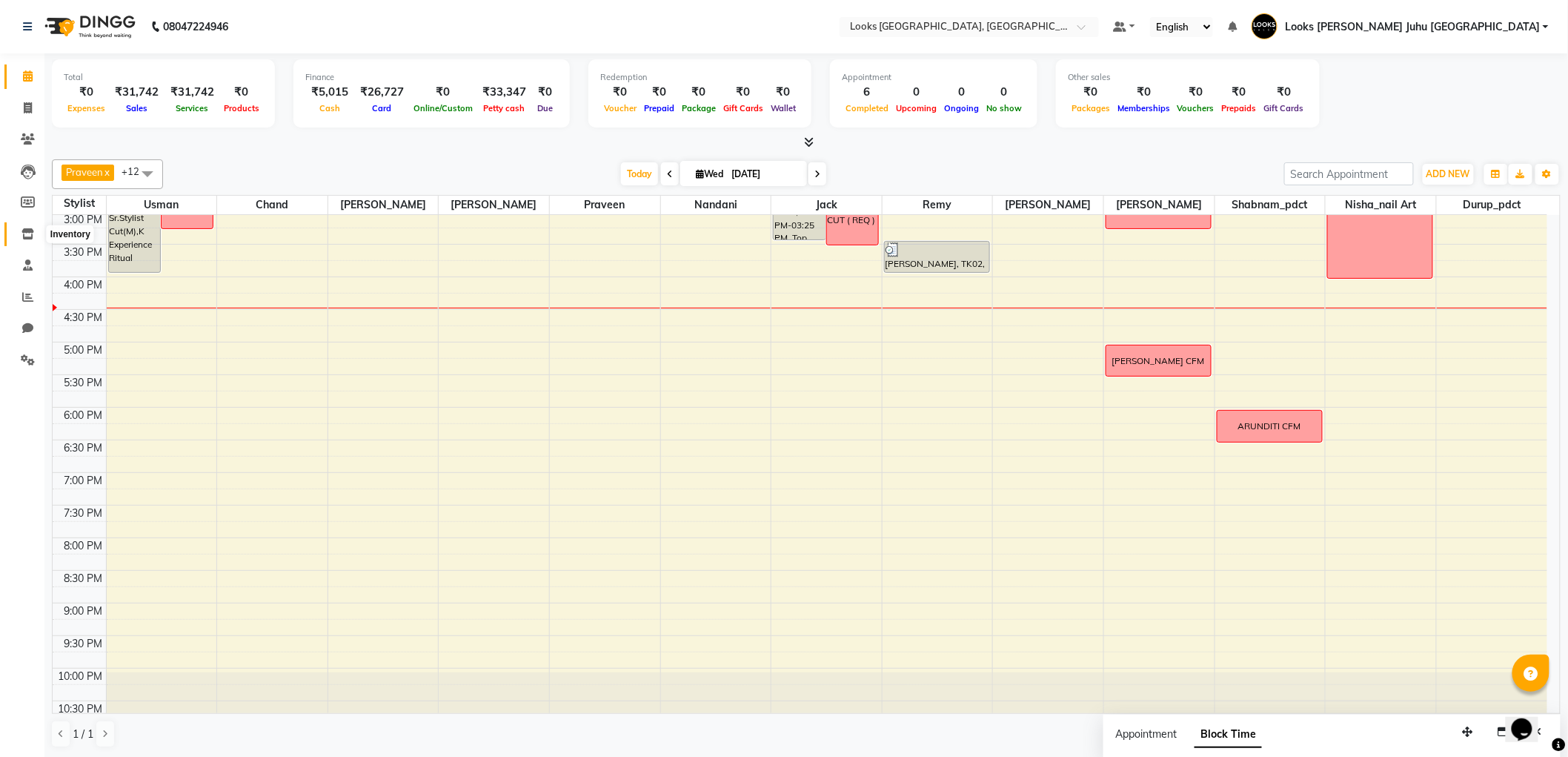
click at [19, 238] on span at bounding box center [27, 234] width 26 height 17
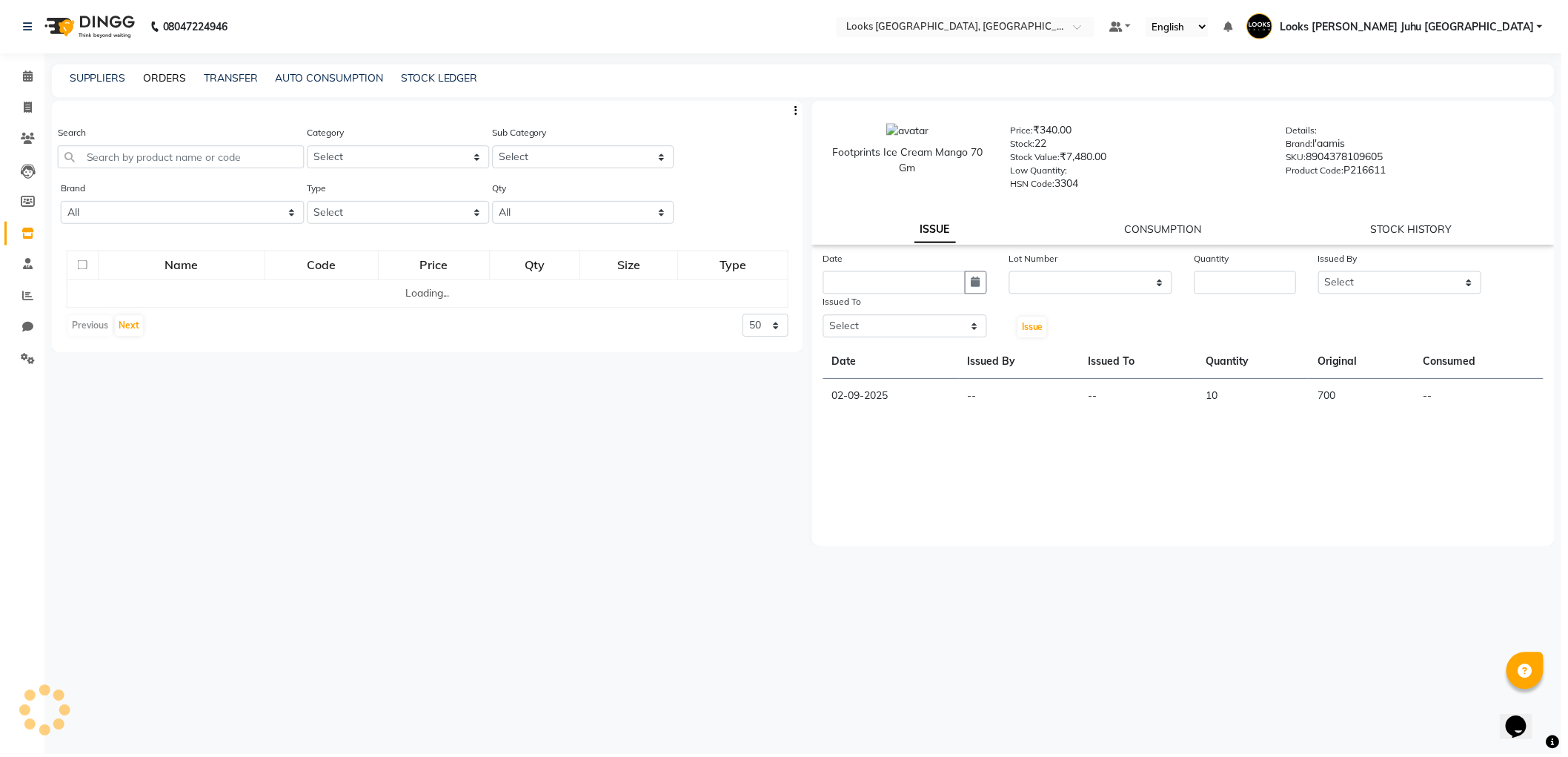
click at [171, 84] on link "ORDERS" at bounding box center [165, 77] width 43 height 13
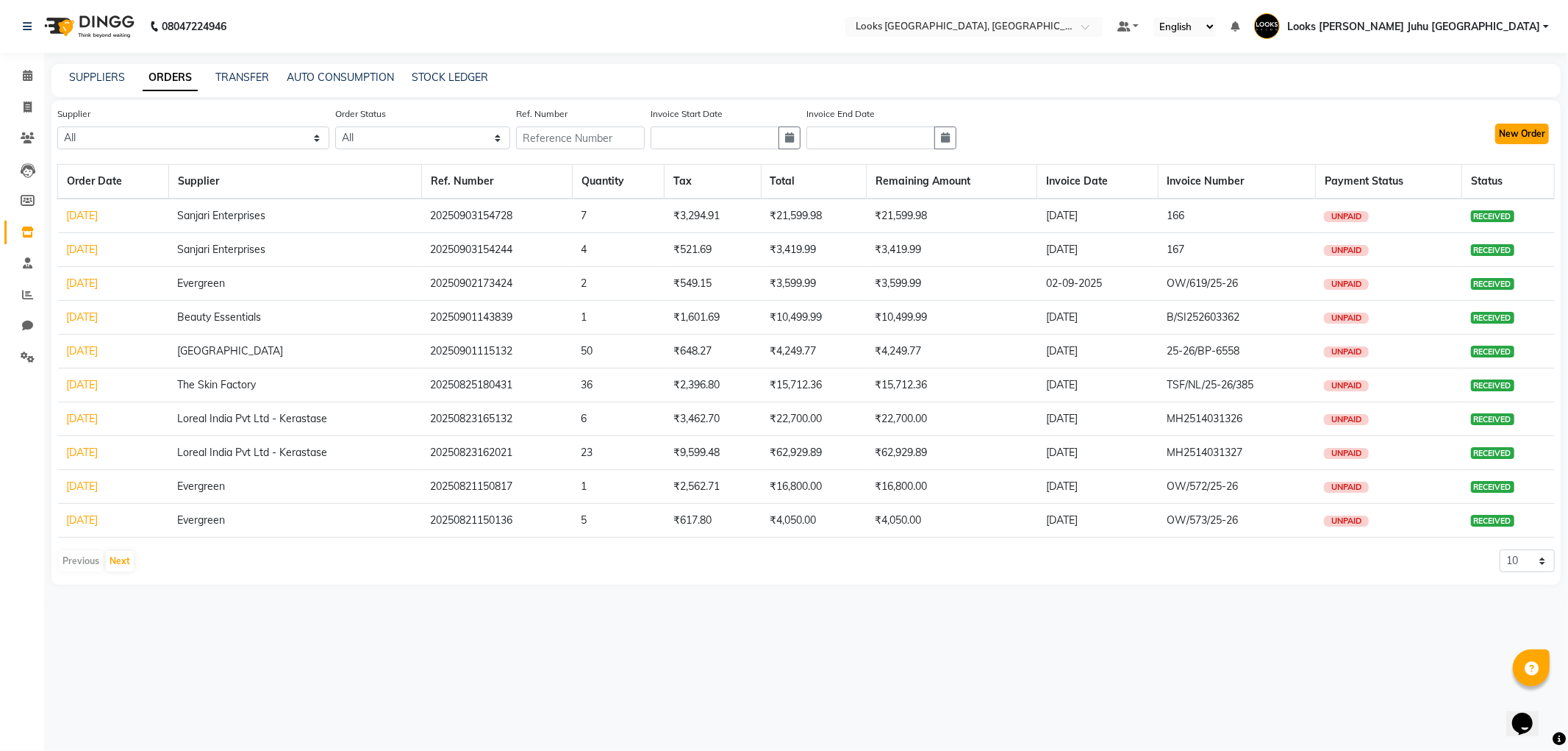
click at [1496, 131] on button "New Order" at bounding box center [1522, 134] width 54 height 21
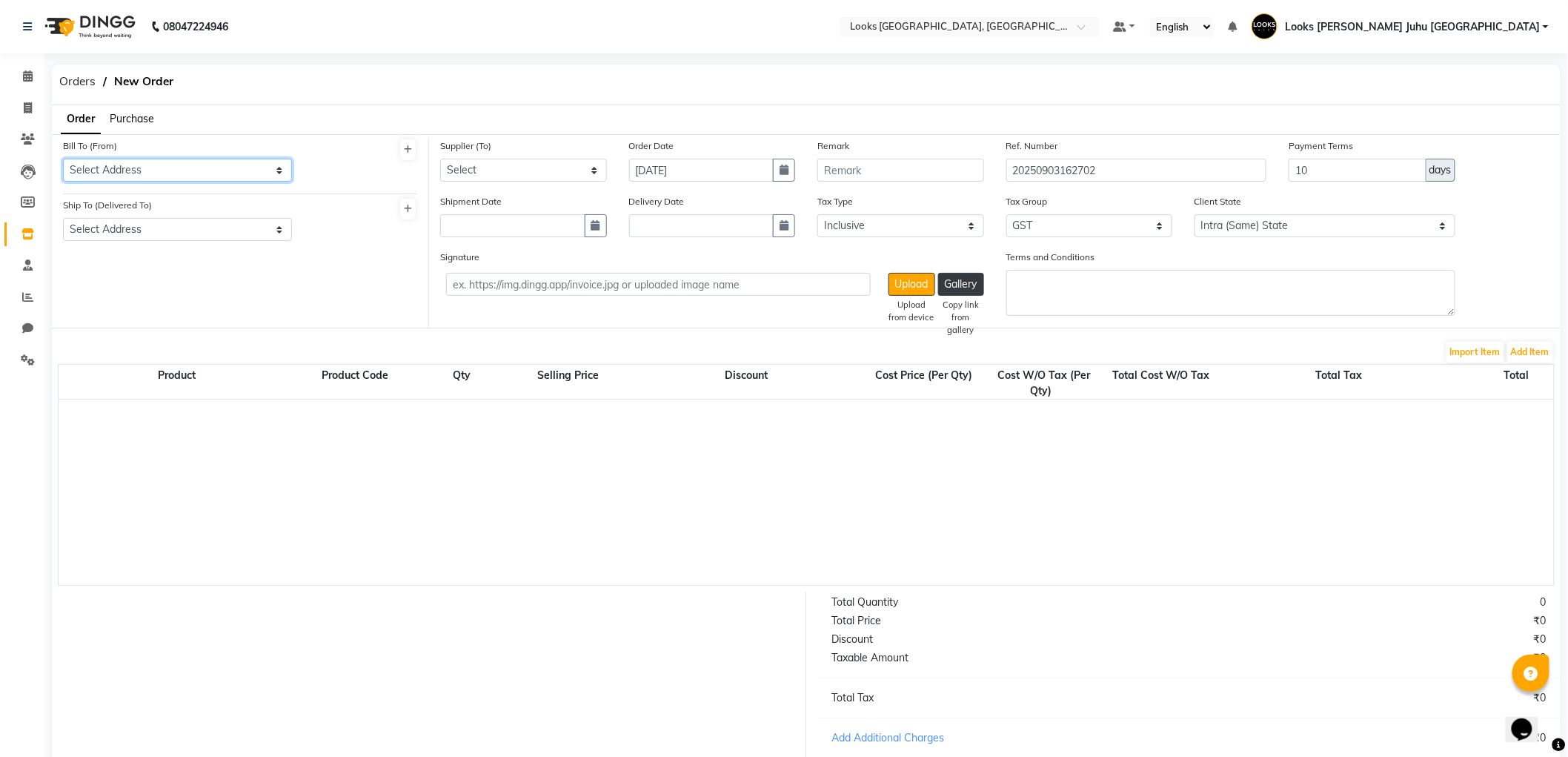
drag, startPoint x: 210, startPoint y: 168, endPoint x: 209, endPoint y: 179, distance: 11.0
click at [209, 169] on select "Select Address M M ENTERPRISES M M ENTERPRISES M M ENTERPRISES Looks Salon The …" at bounding box center [178, 170] width 229 height 23
click at [63, 158] on select "Select Address M M ENTERPRISES M M ENTERPRISES M M ENTERPRISES Looks Salon The …" at bounding box center [178, 170] width 229 height 23
drag, startPoint x: 181, startPoint y: 217, endPoint x: 184, endPoint y: 226, distance: 9.5
click at [181, 218] on select "Select Address Looks Salon Jw" at bounding box center [178, 229] width 229 height 23
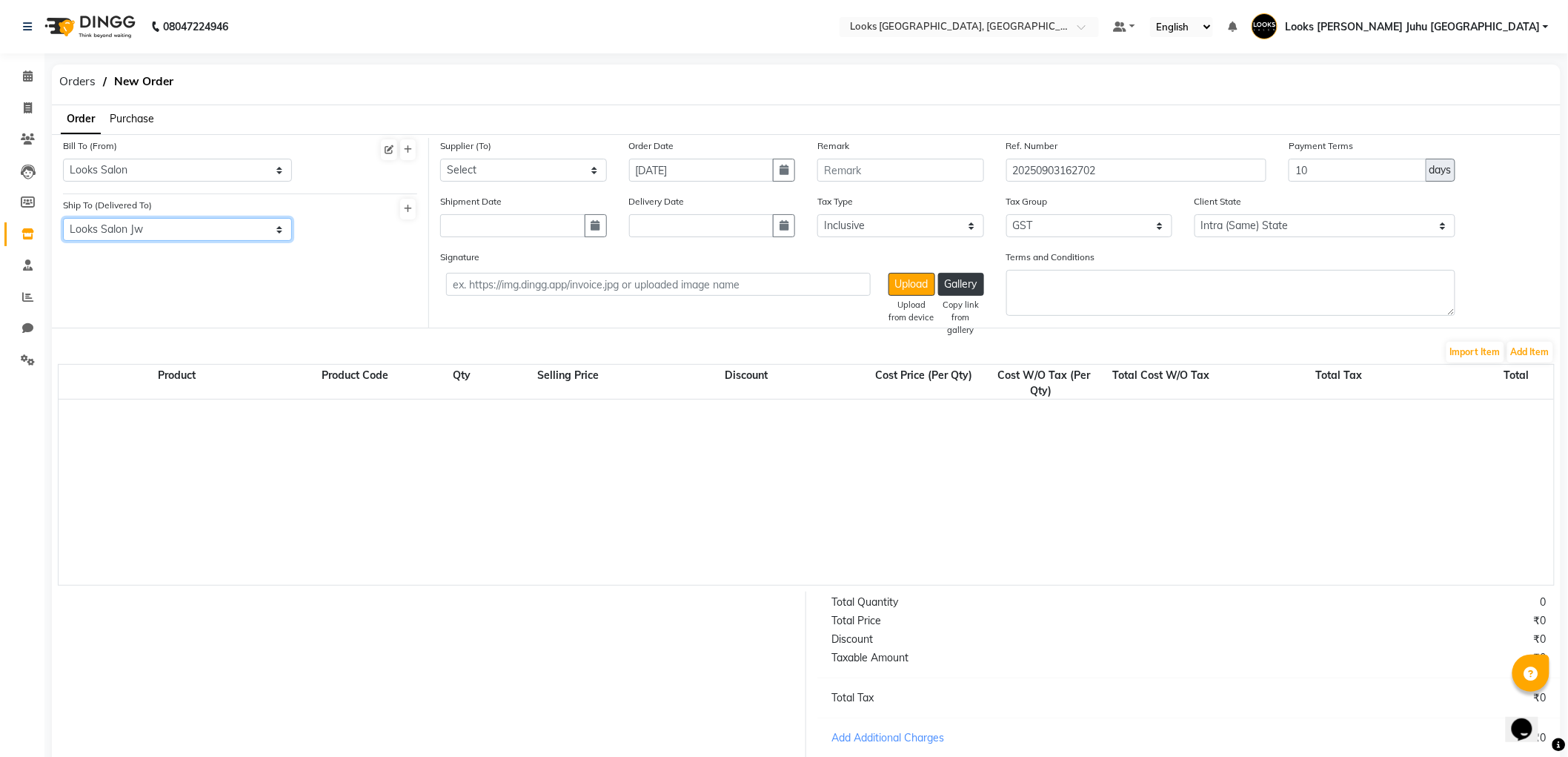
click at [63, 218] on select "Select Address Looks Salon Jw" at bounding box center [178, 229] width 229 height 23
click at [553, 174] on select "Select Aurus Corporation The Salon Factory The Skin Factory Motiram & Sons Lore…" at bounding box center [524, 170] width 167 height 23
click at [441, 158] on select "Select Aurus Corporation The Salon Factory The Skin Factory Motiram & Sons Lore…" at bounding box center [524, 170] width 167 height 23
click at [1527, 346] on button "Add Item" at bounding box center [1530, 353] width 46 height 21
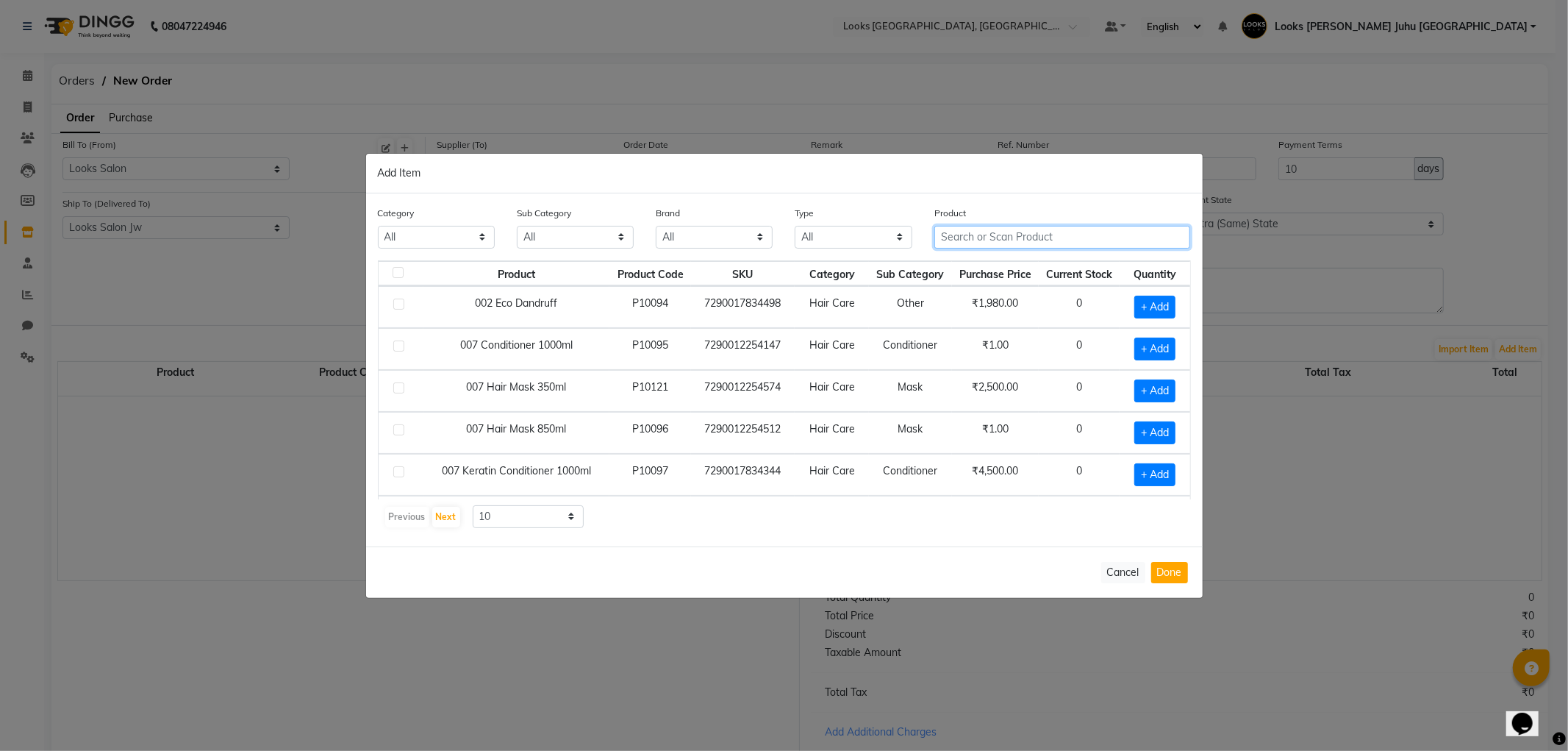
click at [969, 236] on input "text" at bounding box center [1062, 237] width 256 height 23
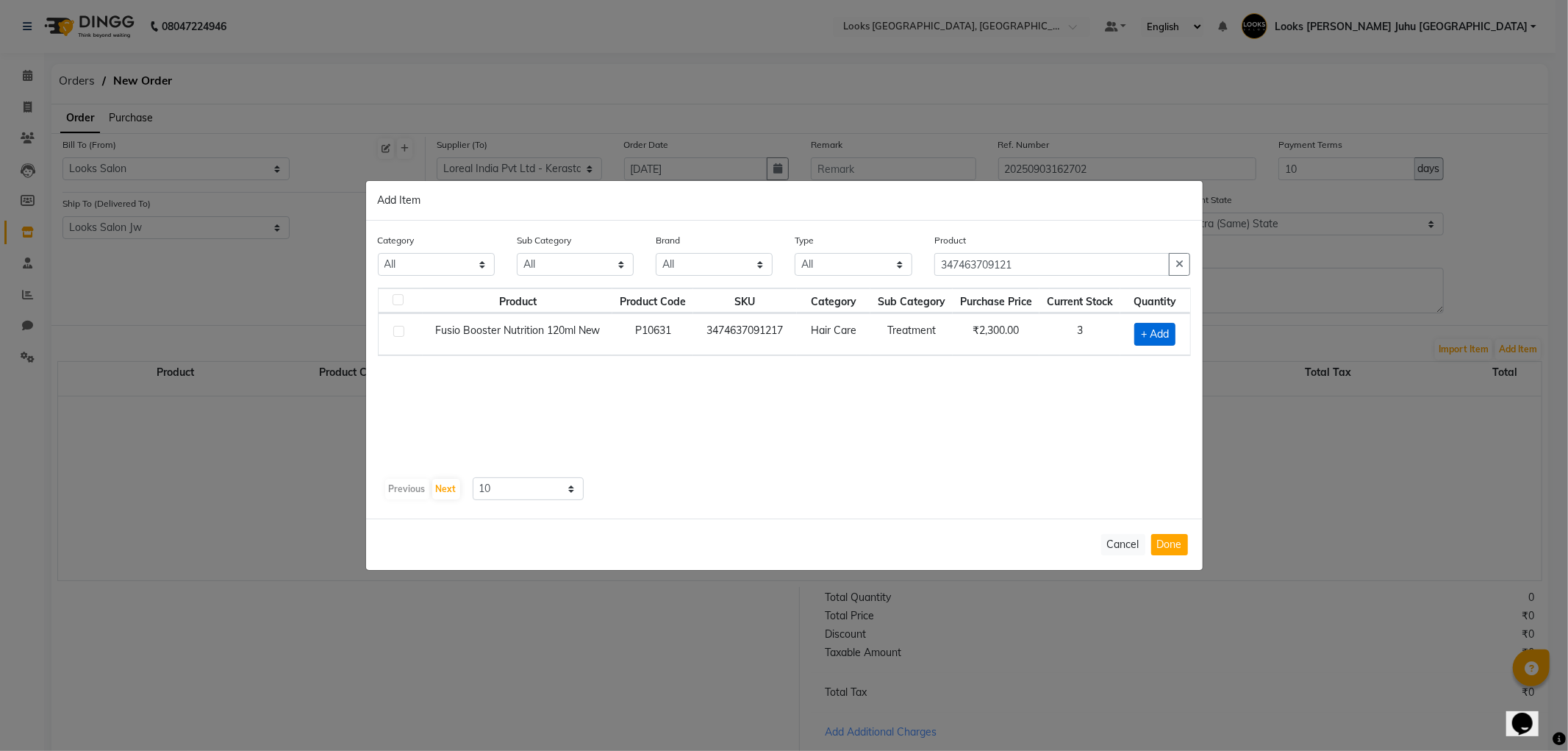
click at [1157, 335] on span "+ Add" at bounding box center [1154, 334] width 41 height 23
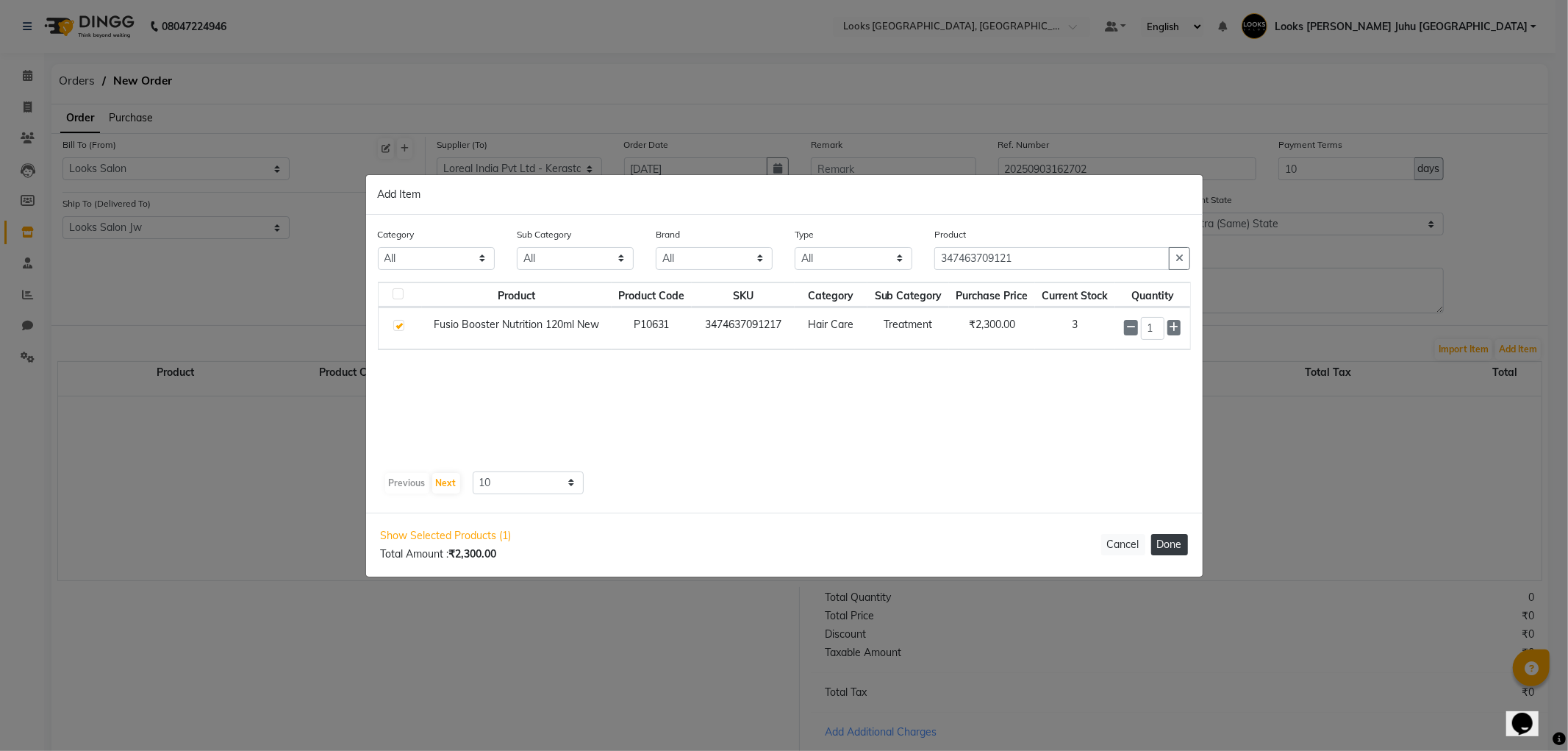
click at [1169, 550] on button "Done" at bounding box center [1169, 544] width 37 height 21
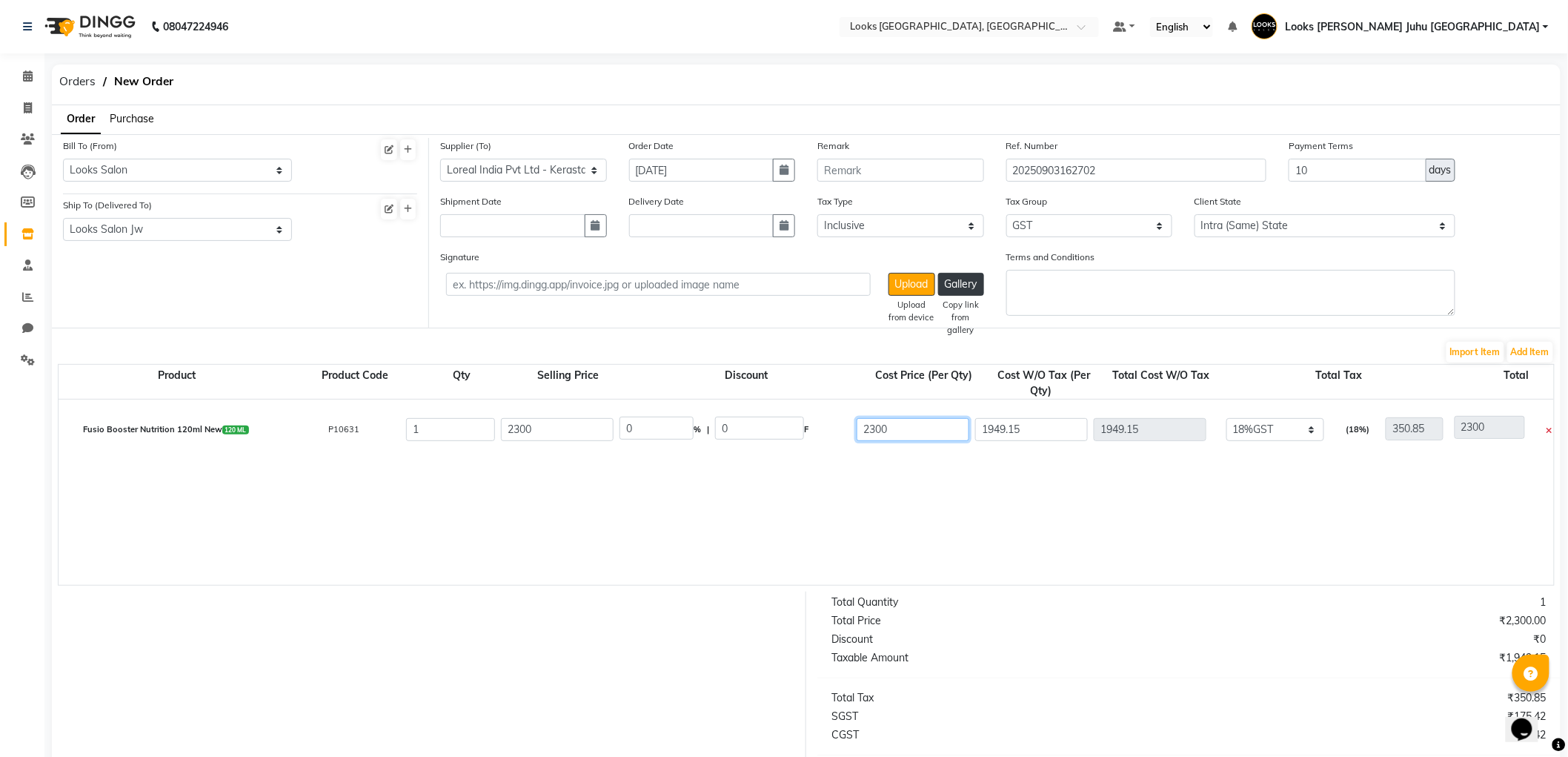
click at [951, 426] on input "2300" at bounding box center [913, 429] width 113 height 23
click at [1049, 433] on input "1949.15" at bounding box center [1032, 429] width 113 height 23
click at [1521, 346] on button "Add Item" at bounding box center [1530, 353] width 46 height 21
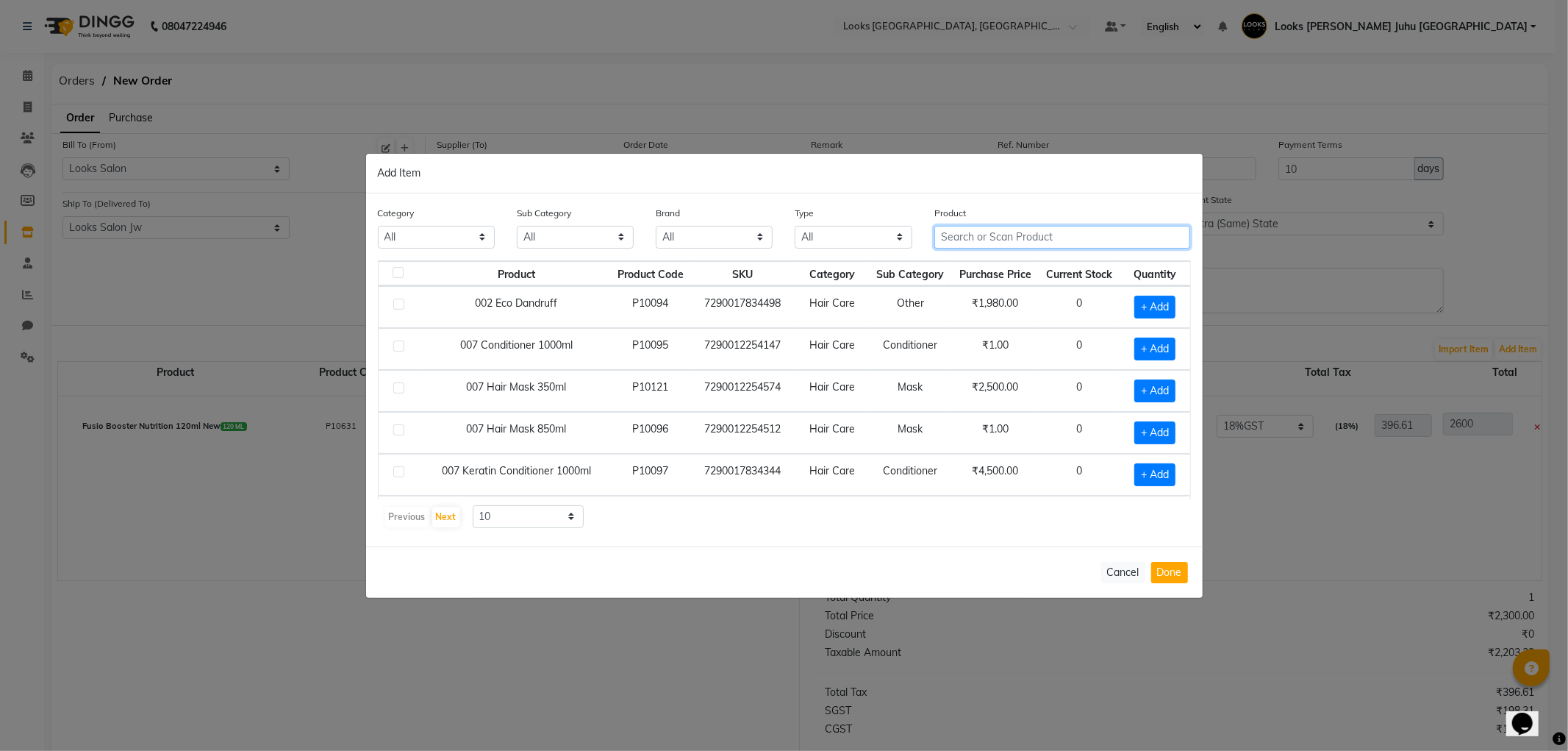
click at [1066, 234] on input "text" at bounding box center [1062, 237] width 256 height 23
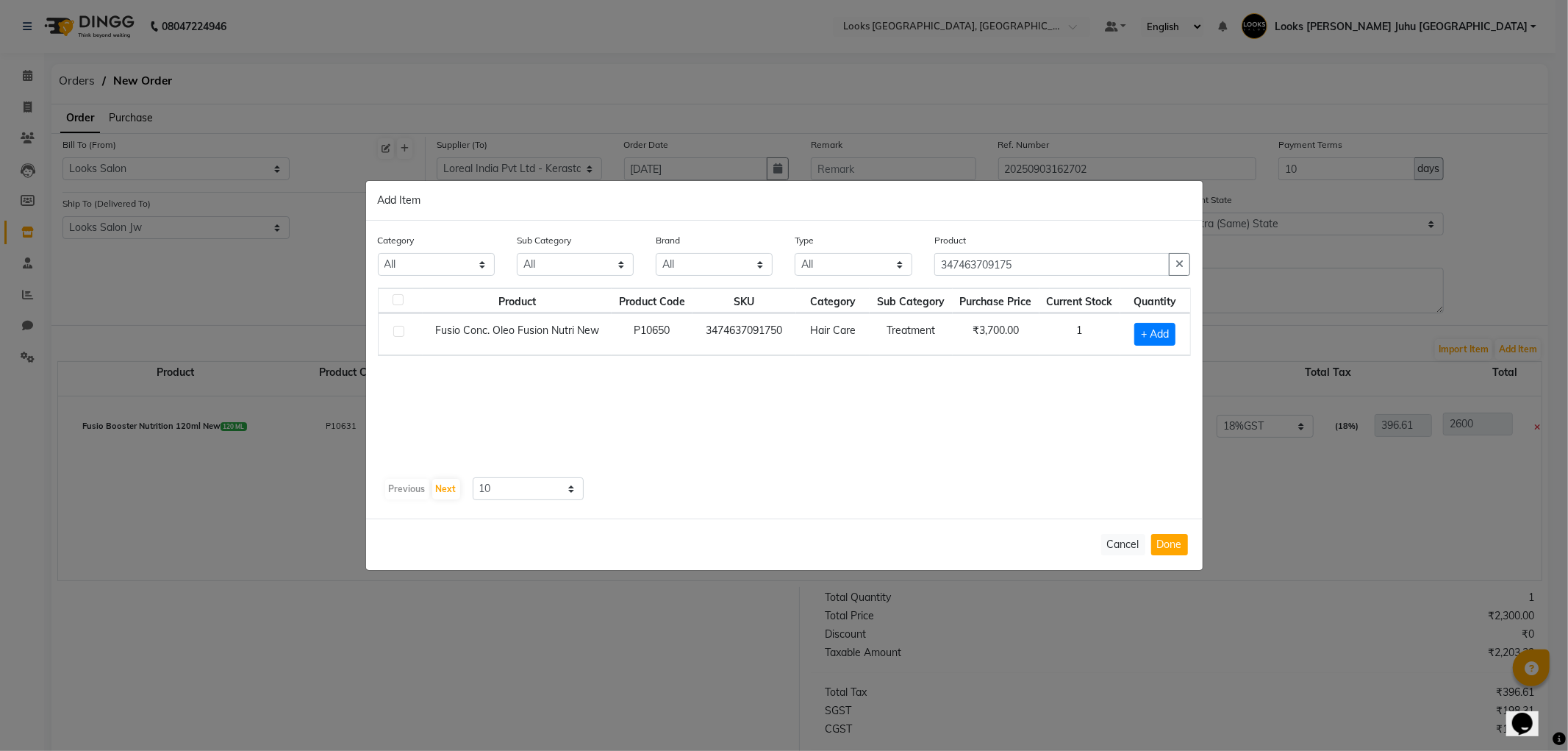
click at [1149, 317] on td "+ Add" at bounding box center [1155, 334] width 70 height 42
click at [1160, 336] on span "+ Add" at bounding box center [1154, 334] width 41 height 23
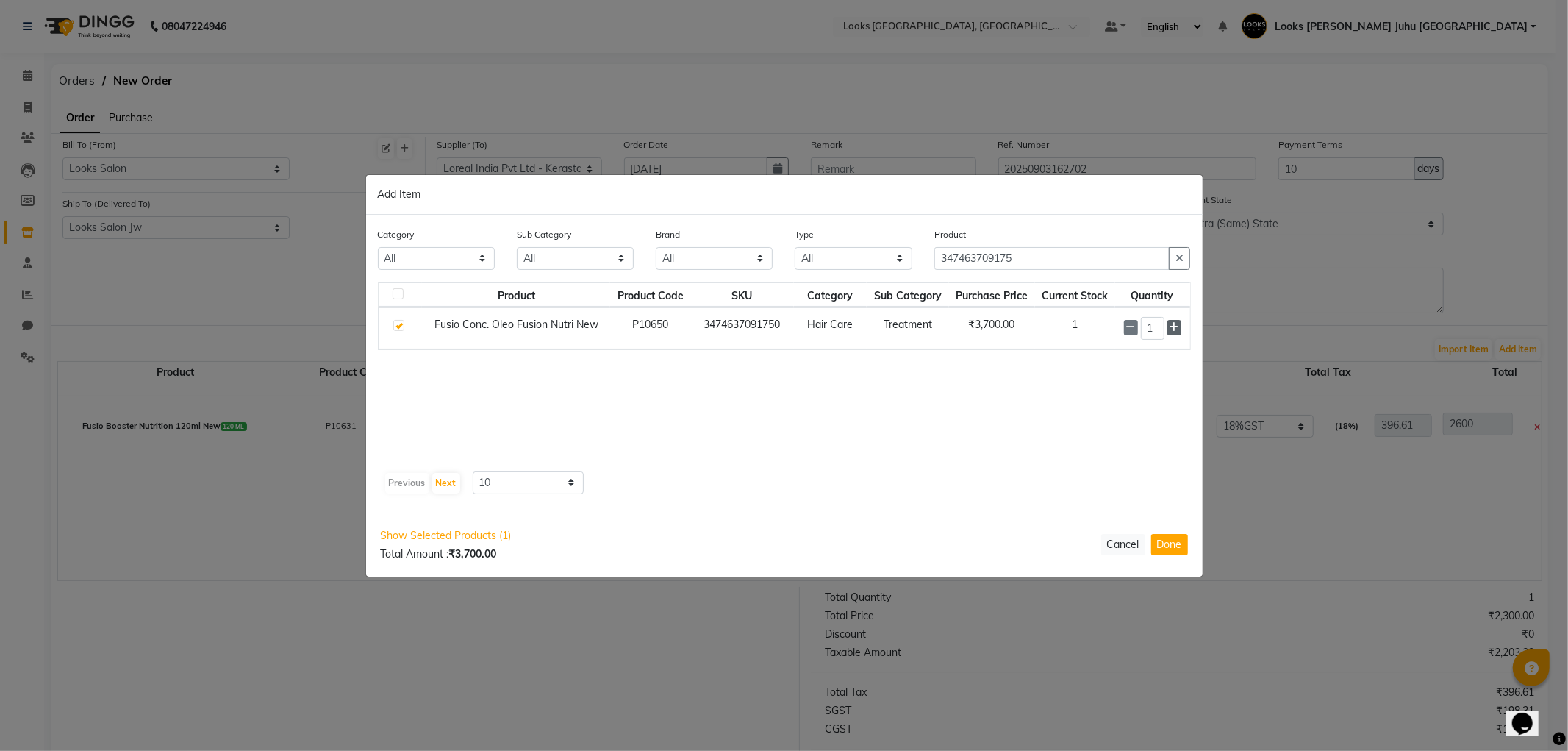
click at [1179, 326] on span at bounding box center [1174, 328] width 14 height 16
click at [1164, 540] on button "Done" at bounding box center [1169, 544] width 37 height 21
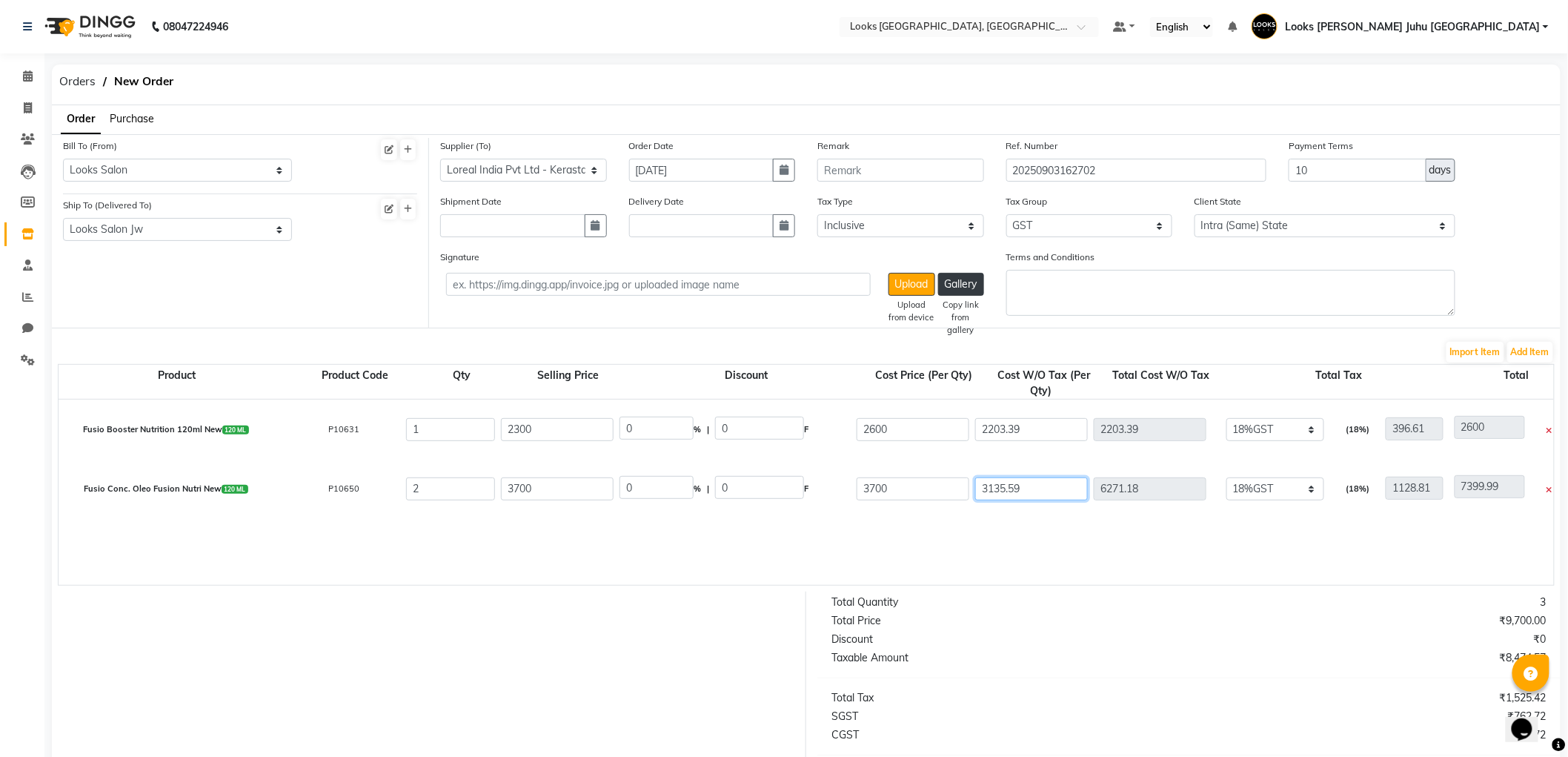
click at [1073, 486] on input "3135.59" at bounding box center [1032, 489] width 113 height 23
click at [1509, 353] on button "Add Item" at bounding box center [1530, 353] width 46 height 21
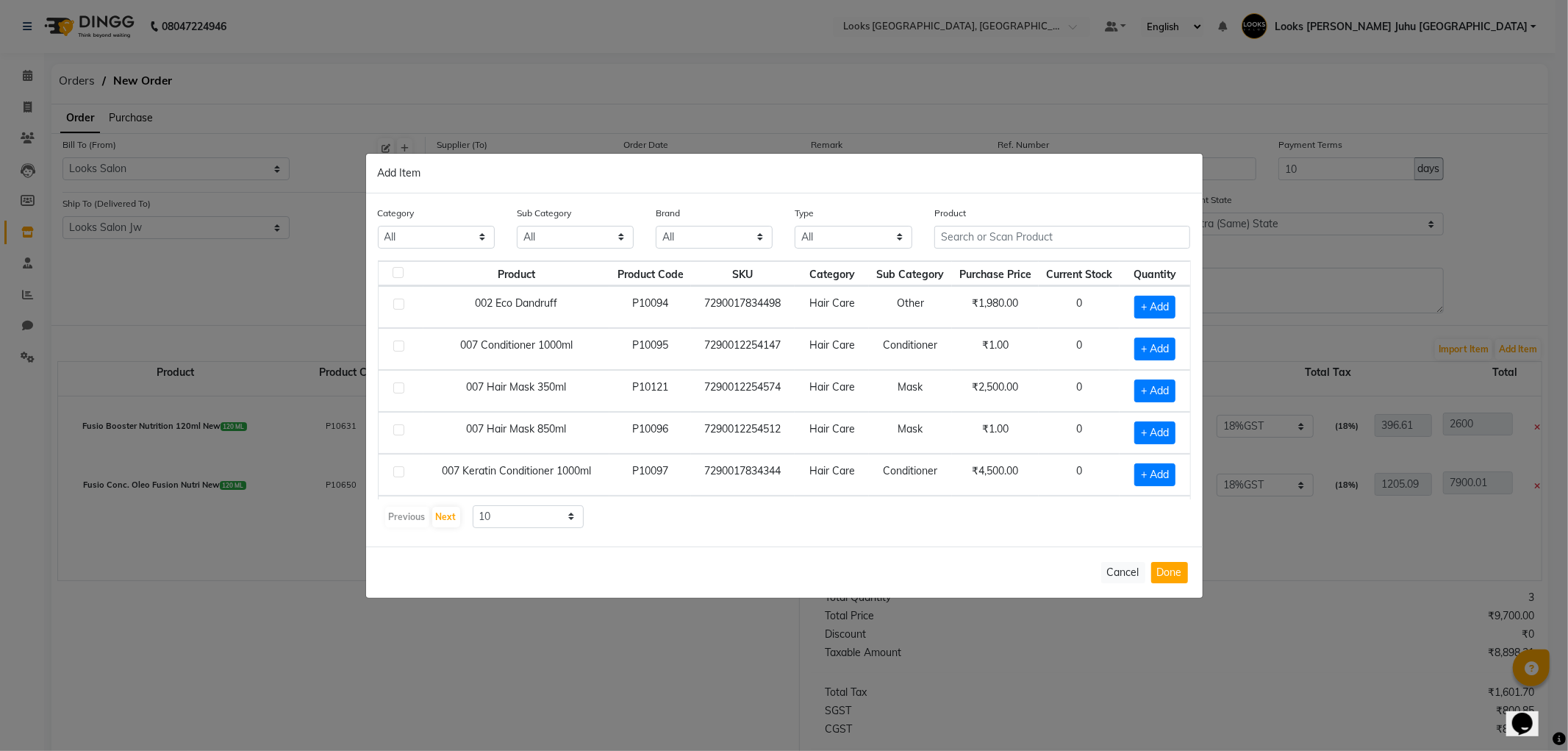
click at [1022, 249] on div "Product" at bounding box center [1062, 232] width 278 height 55
click at [1031, 237] on input "text" at bounding box center [1062, 237] width 256 height 23
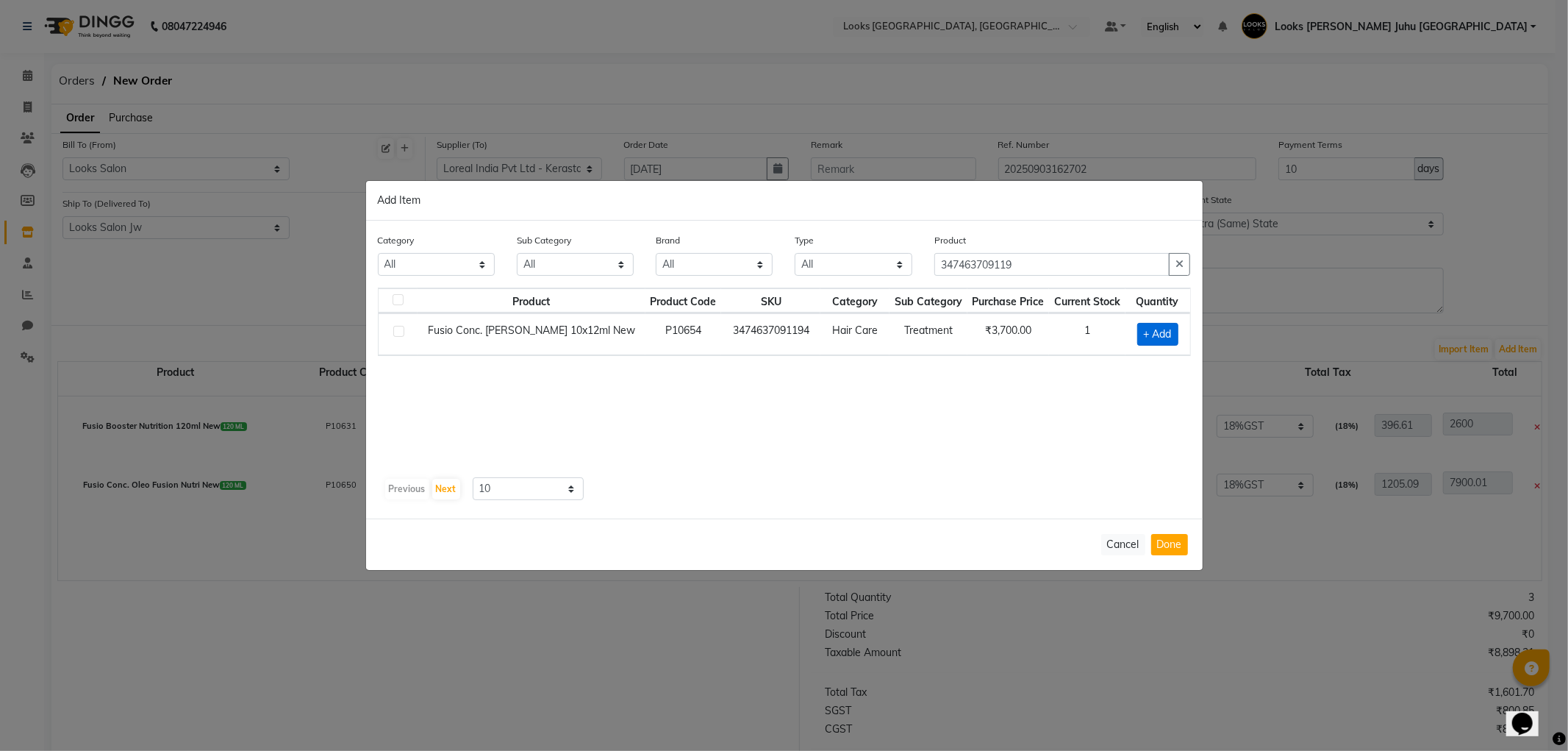
click at [1155, 334] on span "+ Add" at bounding box center [1157, 334] width 41 height 23
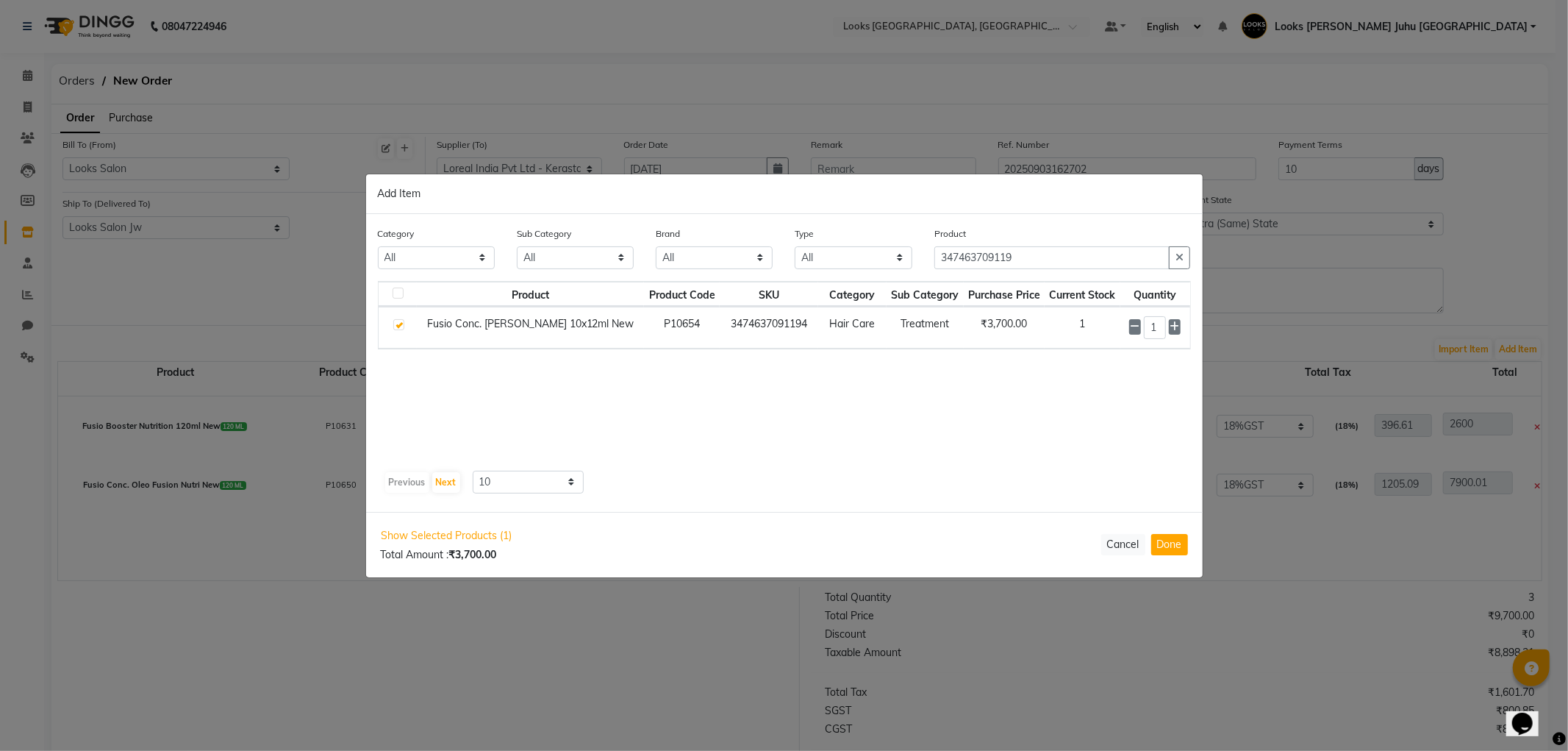
click at [1169, 526] on div "Show Selected Products (1) Total Amount : ₹3,700.00 Cancel Done" at bounding box center [784, 544] width 836 height 65
click at [1167, 549] on button "Done" at bounding box center [1169, 544] width 37 height 21
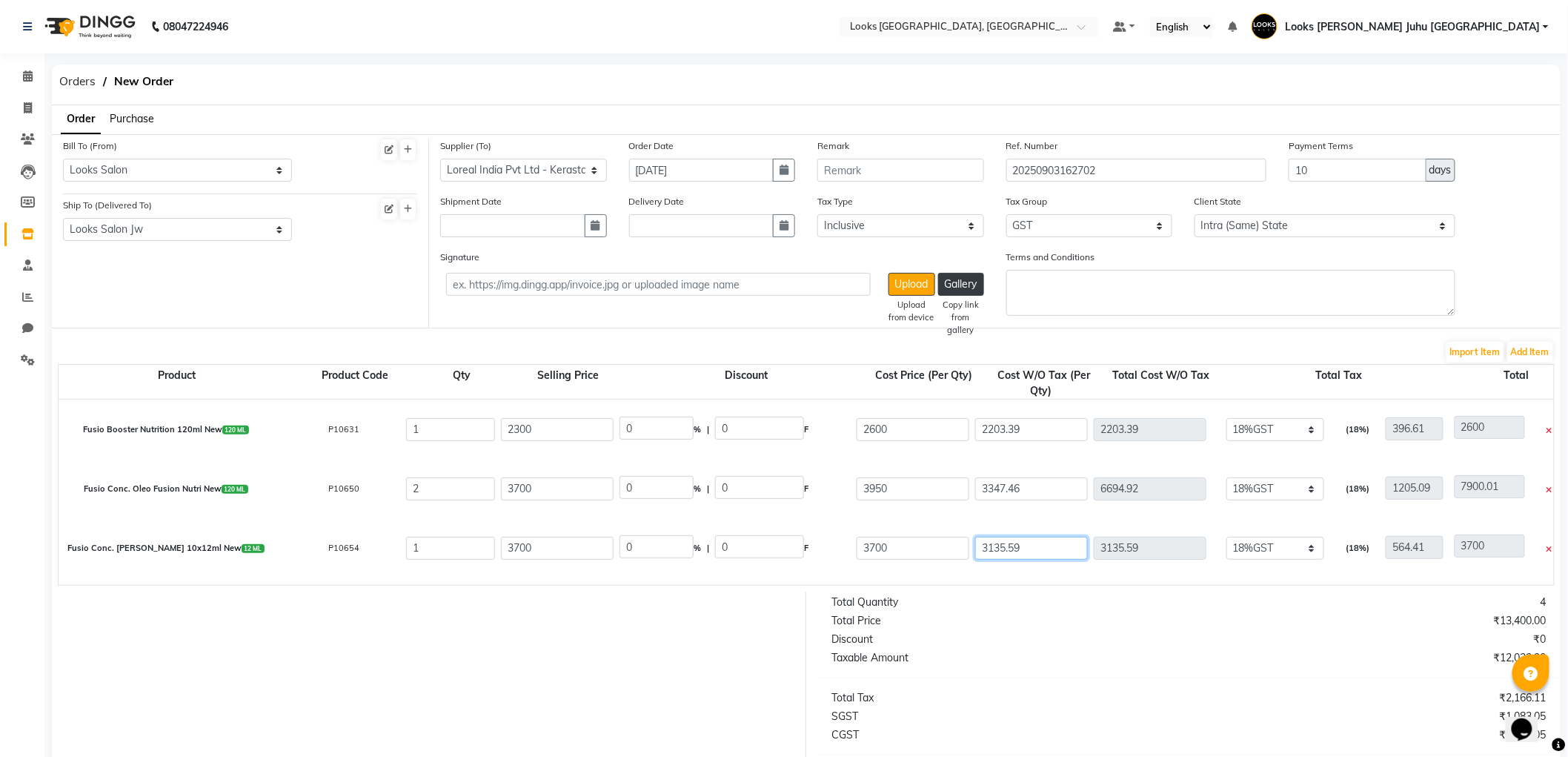
click at [1041, 544] on input "3135.59" at bounding box center [1032, 548] width 113 height 23
click at [582, 666] on div at bounding box center [423, 732] width 766 height 281
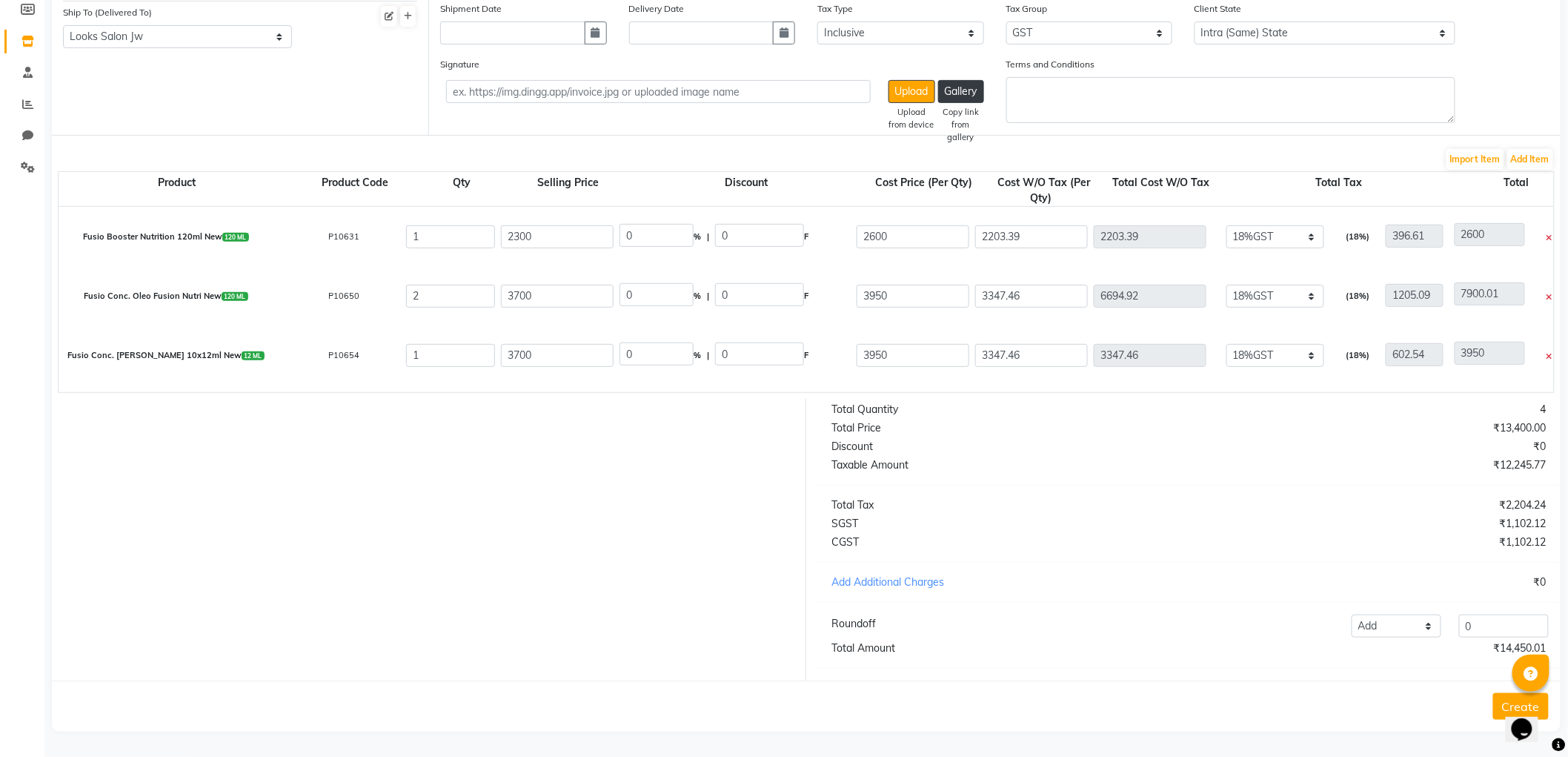
click at [1502, 705] on button "Create" at bounding box center [1521, 706] width 55 height 26
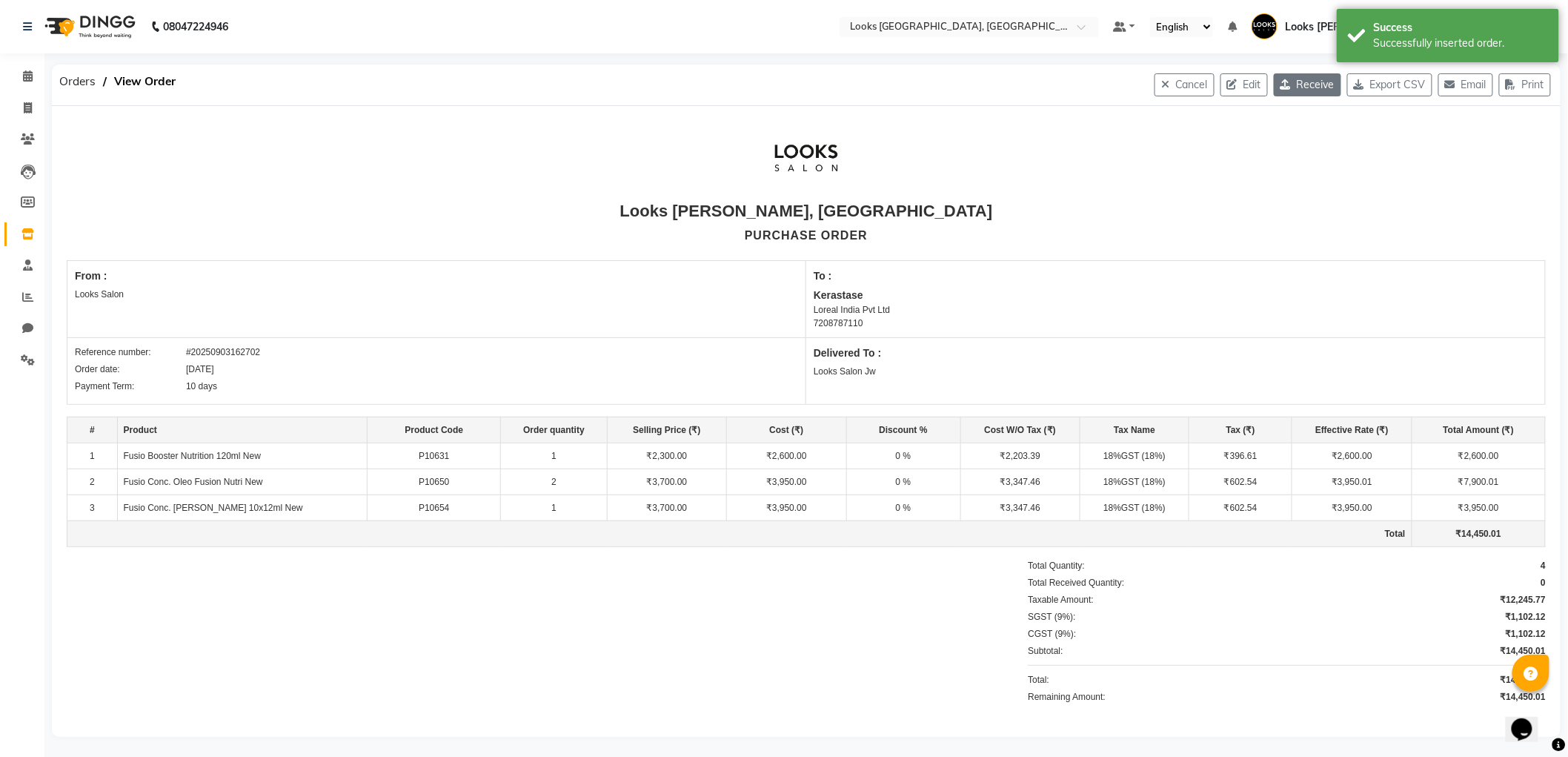
click at [1280, 89] on icon "button" at bounding box center [1288, 84] width 17 height 11
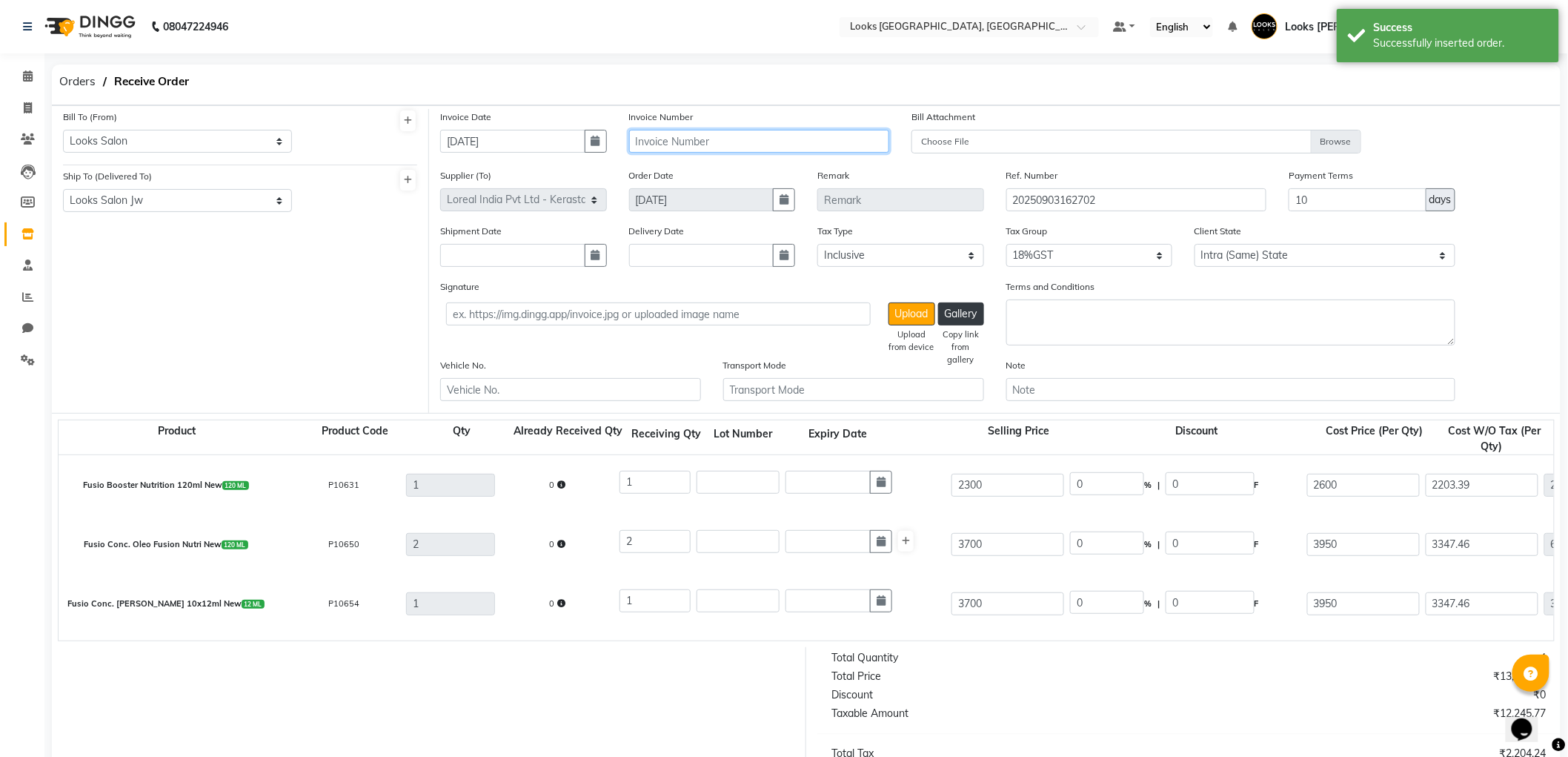
click at [679, 141] on input "text" at bounding box center [760, 141] width 261 height 23
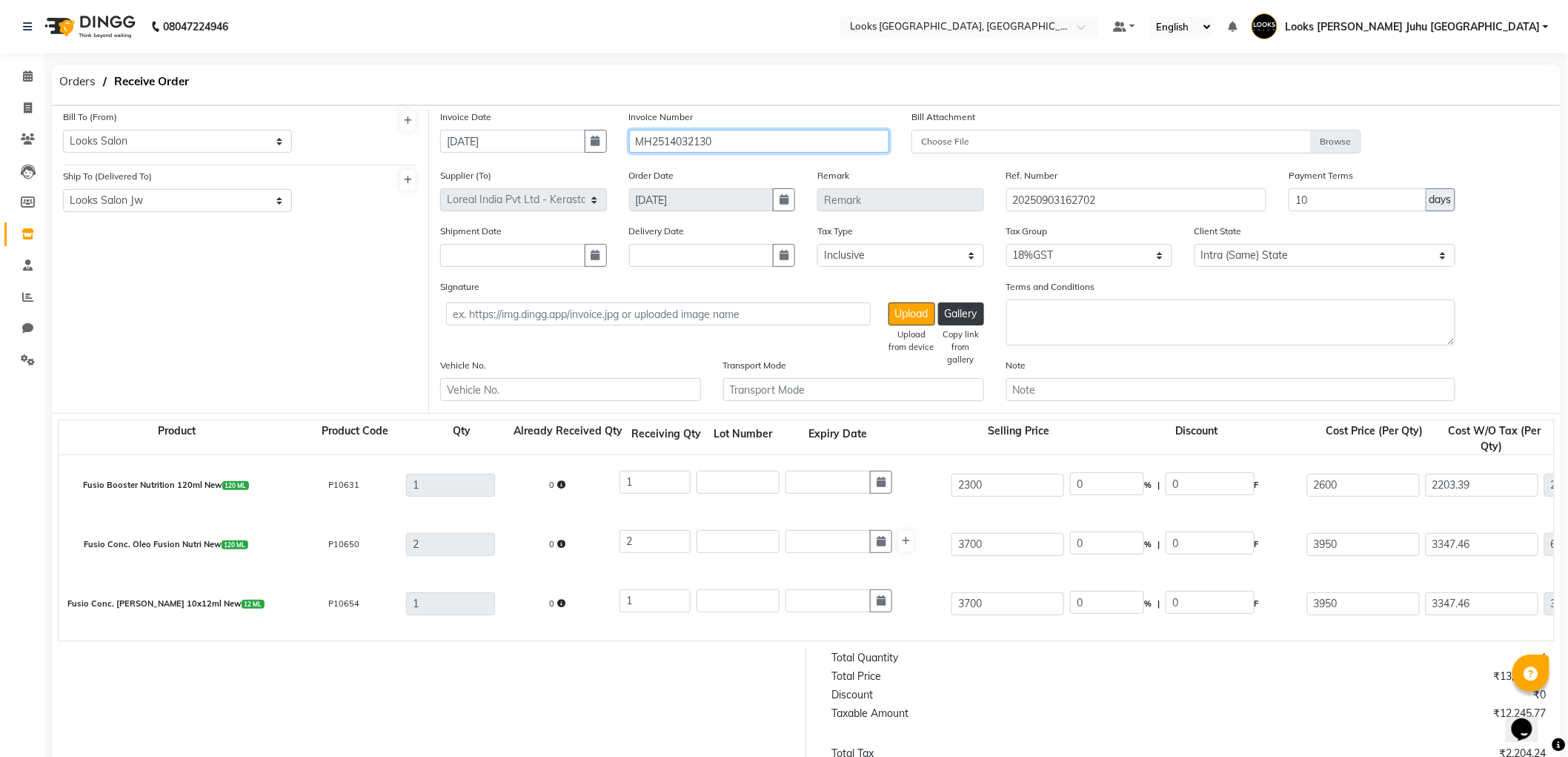
scroll to position [262, 0]
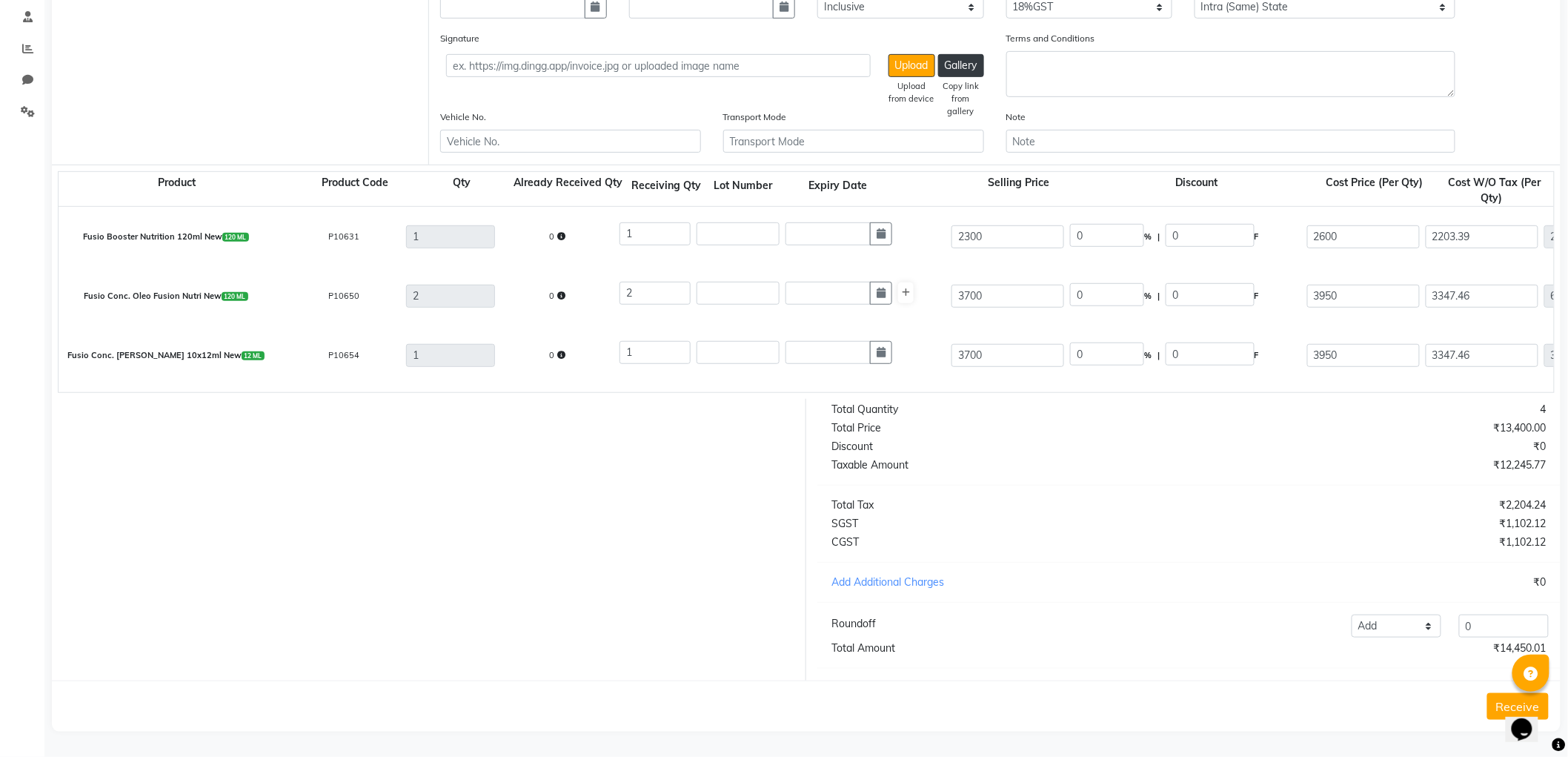
click at [1499, 709] on button "Receive" at bounding box center [1519, 706] width 62 height 26
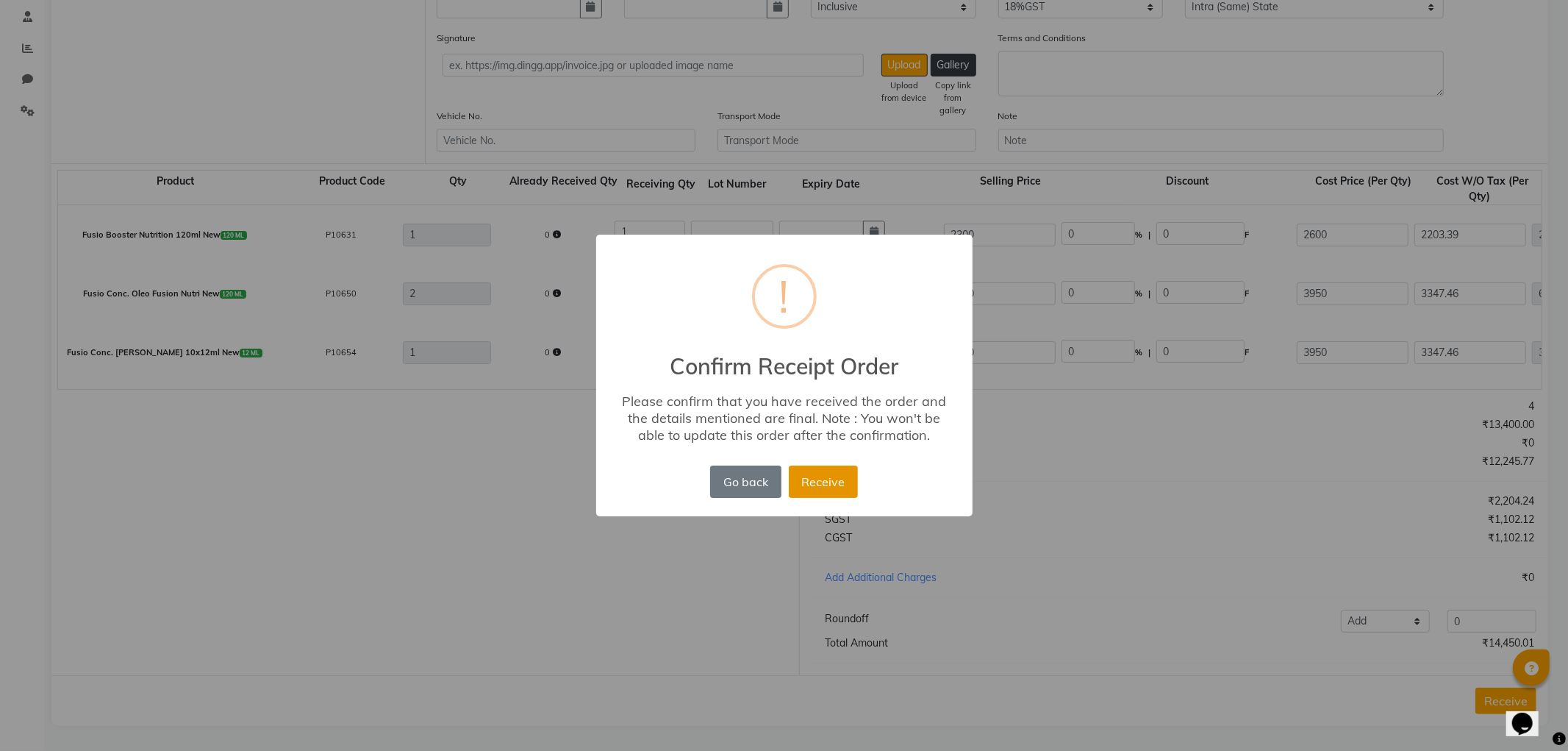
click at [829, 467] on button "Receive" at bounding box center [822, 481] width 69 height 32
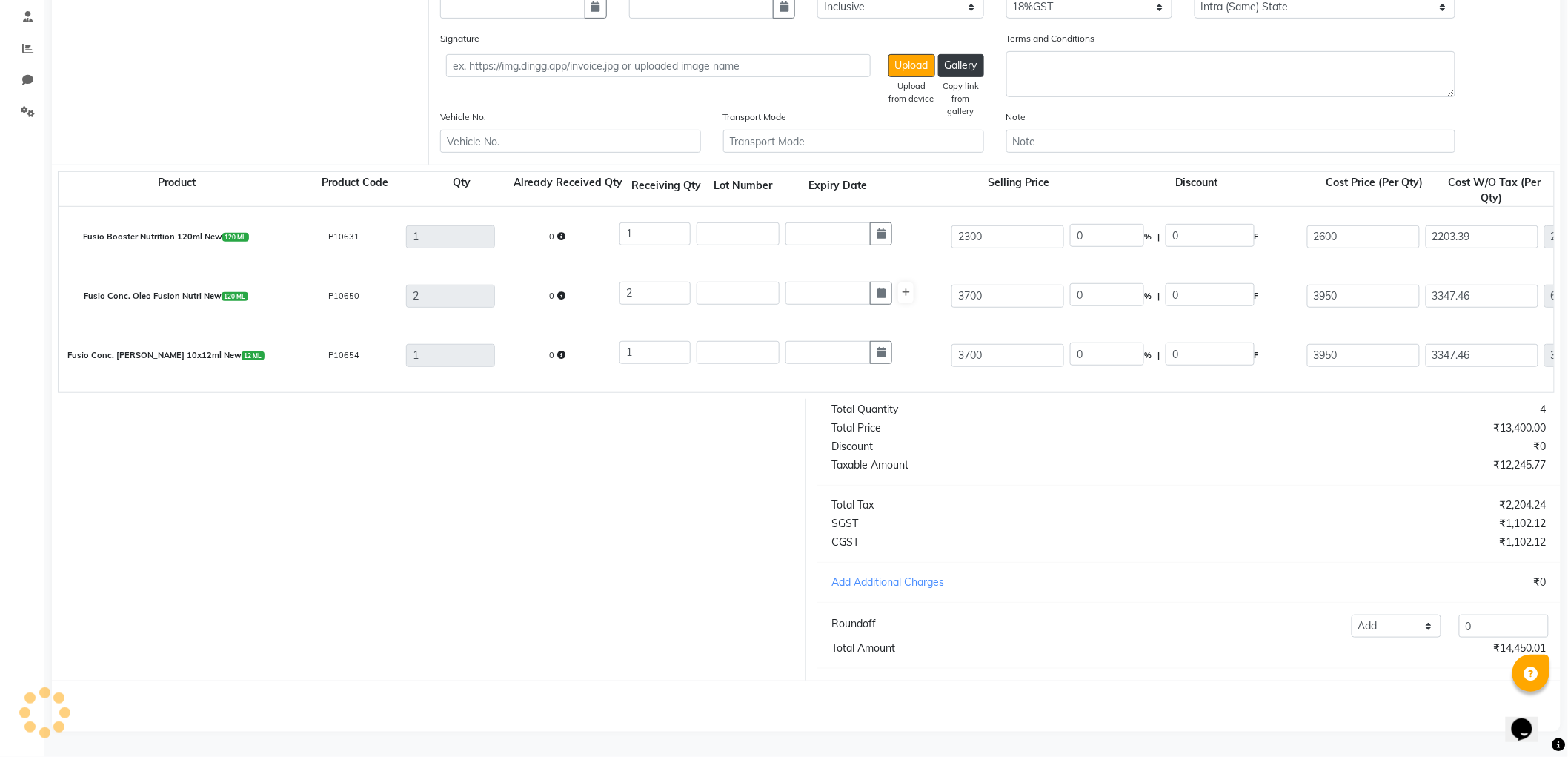
scroll to position [0, 0]
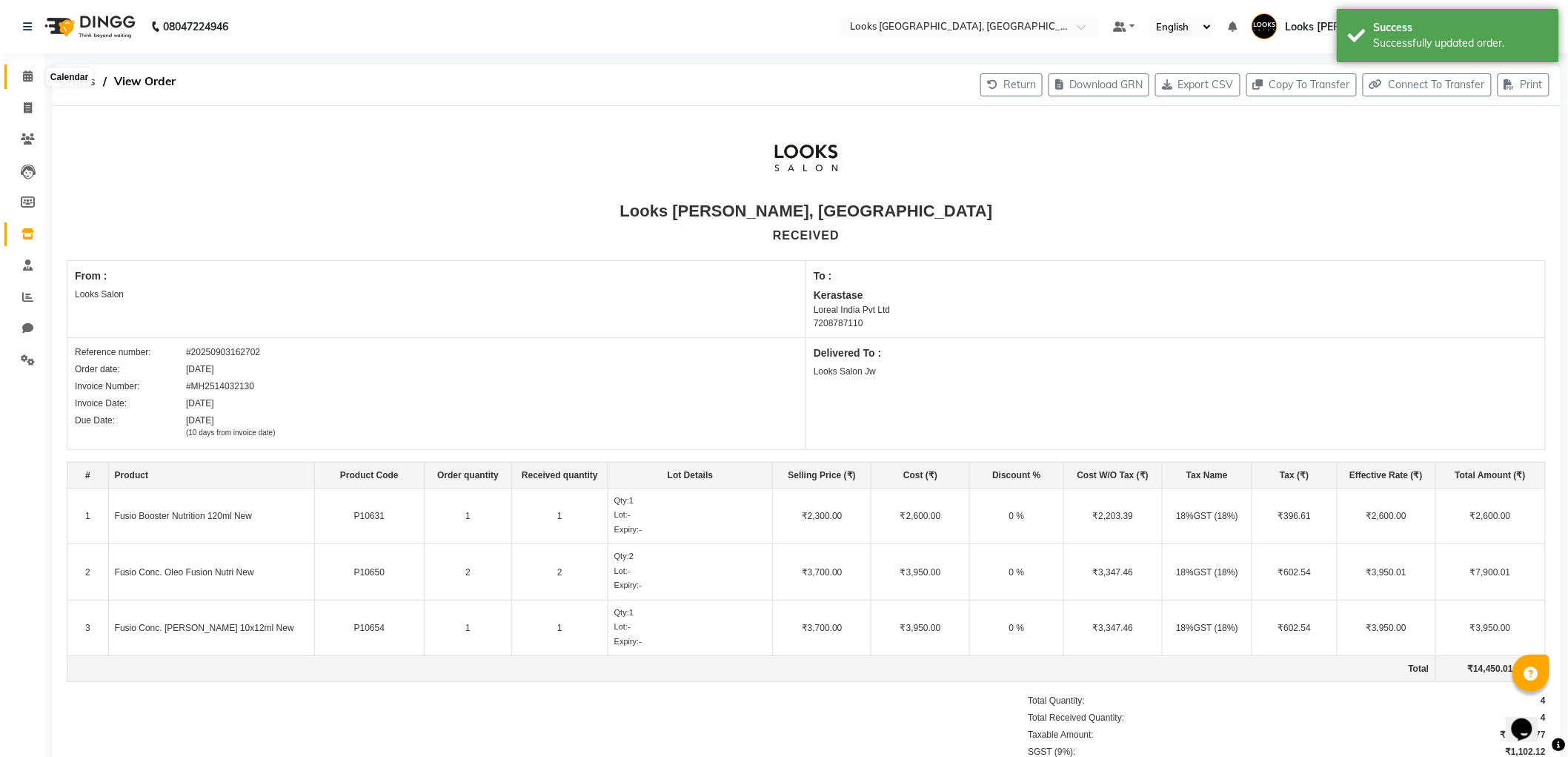
click at [33, 78] on span at bounding box center [27, 76] width 26 height 17
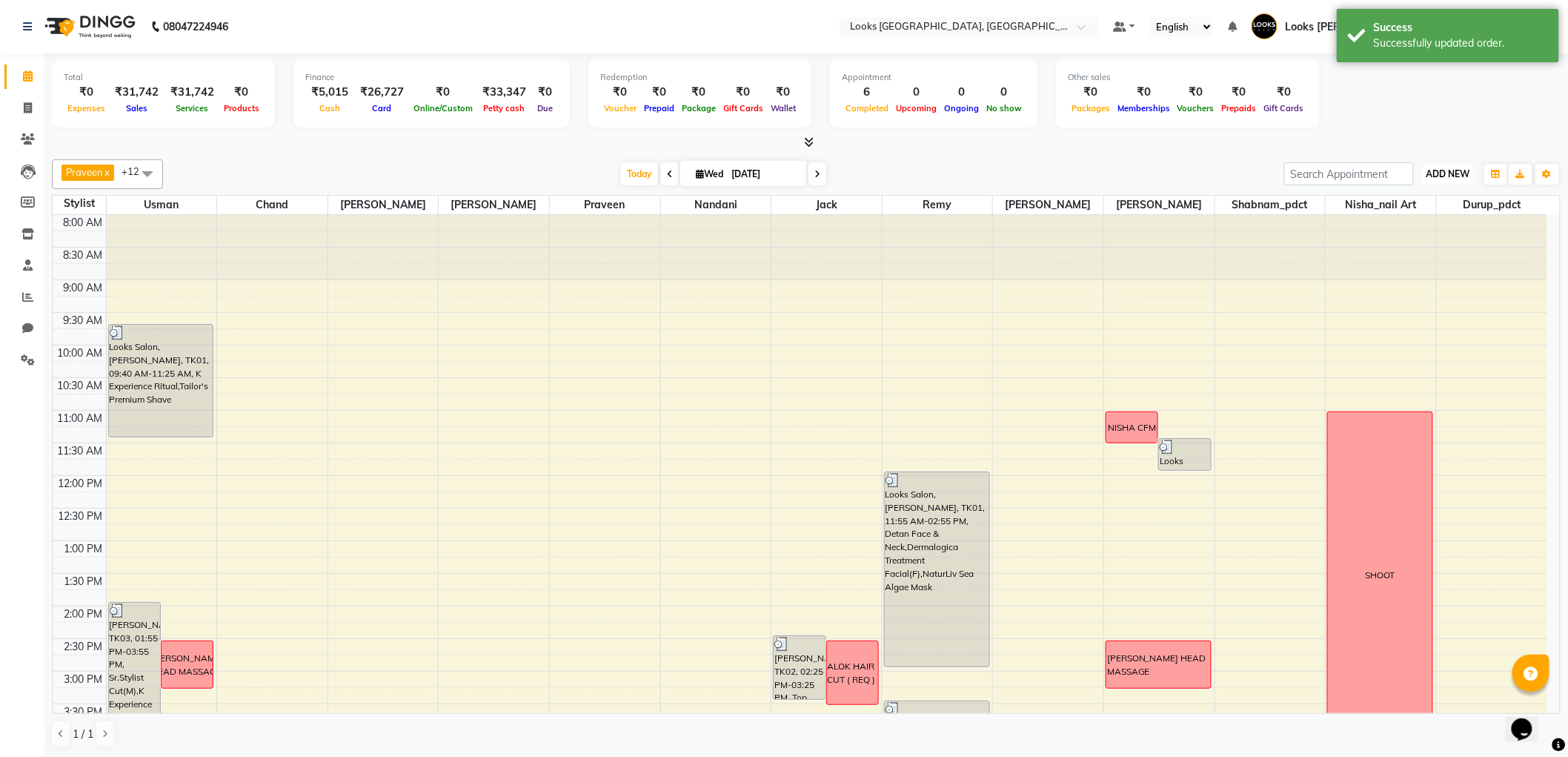
click at [1448, 179] on button "ADD NEW Toggle Dropdown" at bounding box center [1448, 174] width 51 height 21
click at [485, 172] on div "Today Wed 03-09-2025" at bounding box center [724, 173] width 1106 height 22
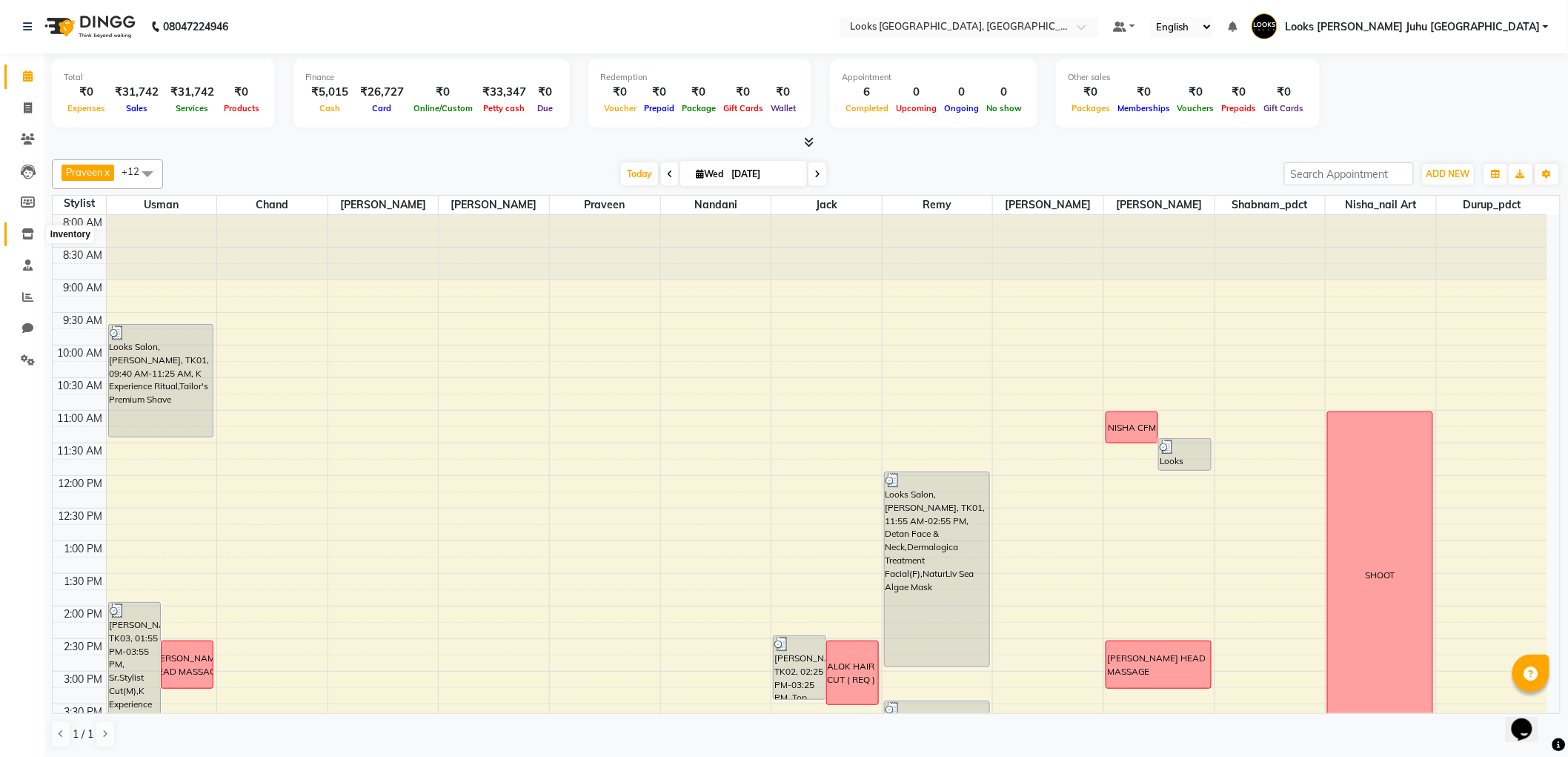
click at [24, 237] on icon at bounding box center [27, 234] width 12 height 11
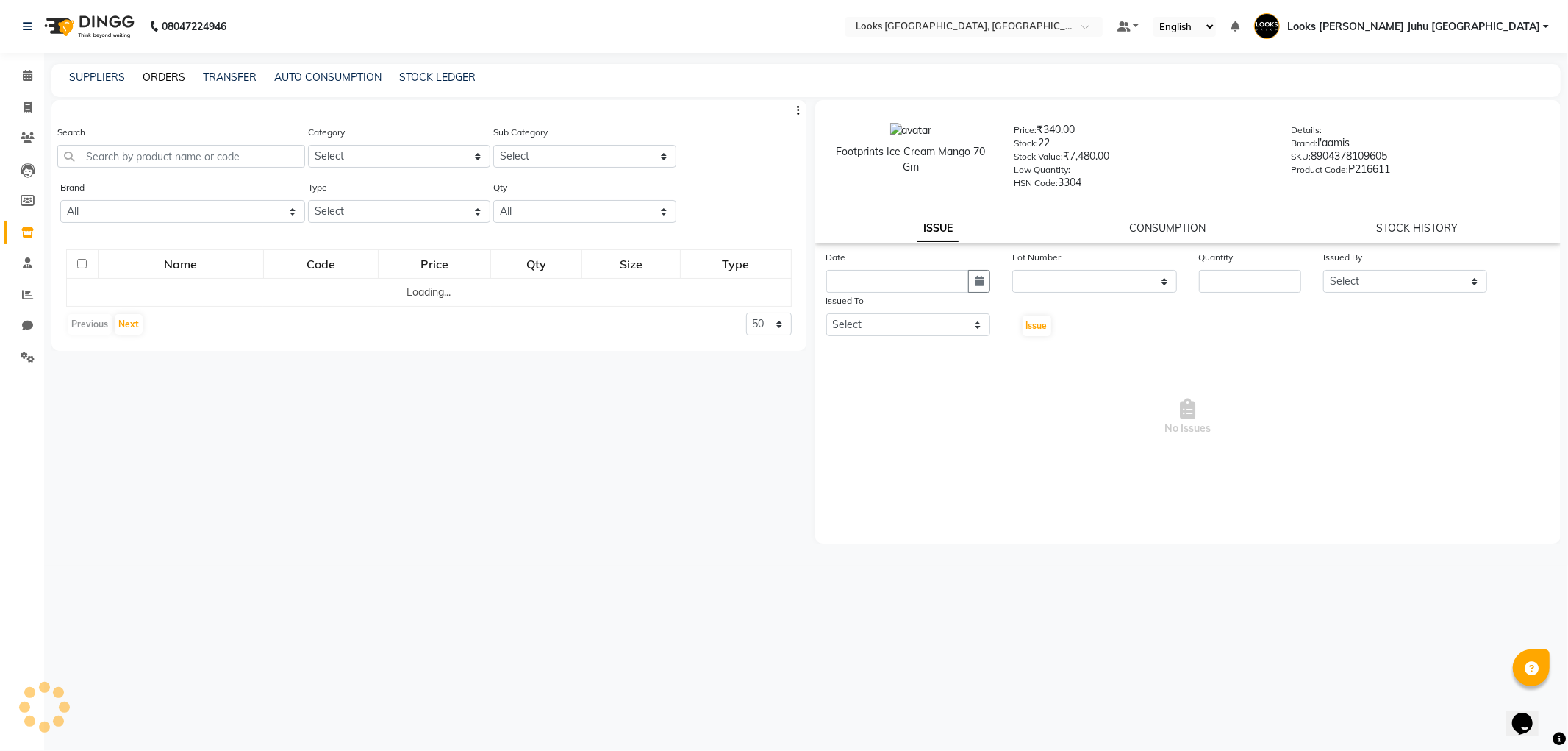
click at [151, 82] on link "ORDERS" at bounding box center [164, 77] width 43 height 13
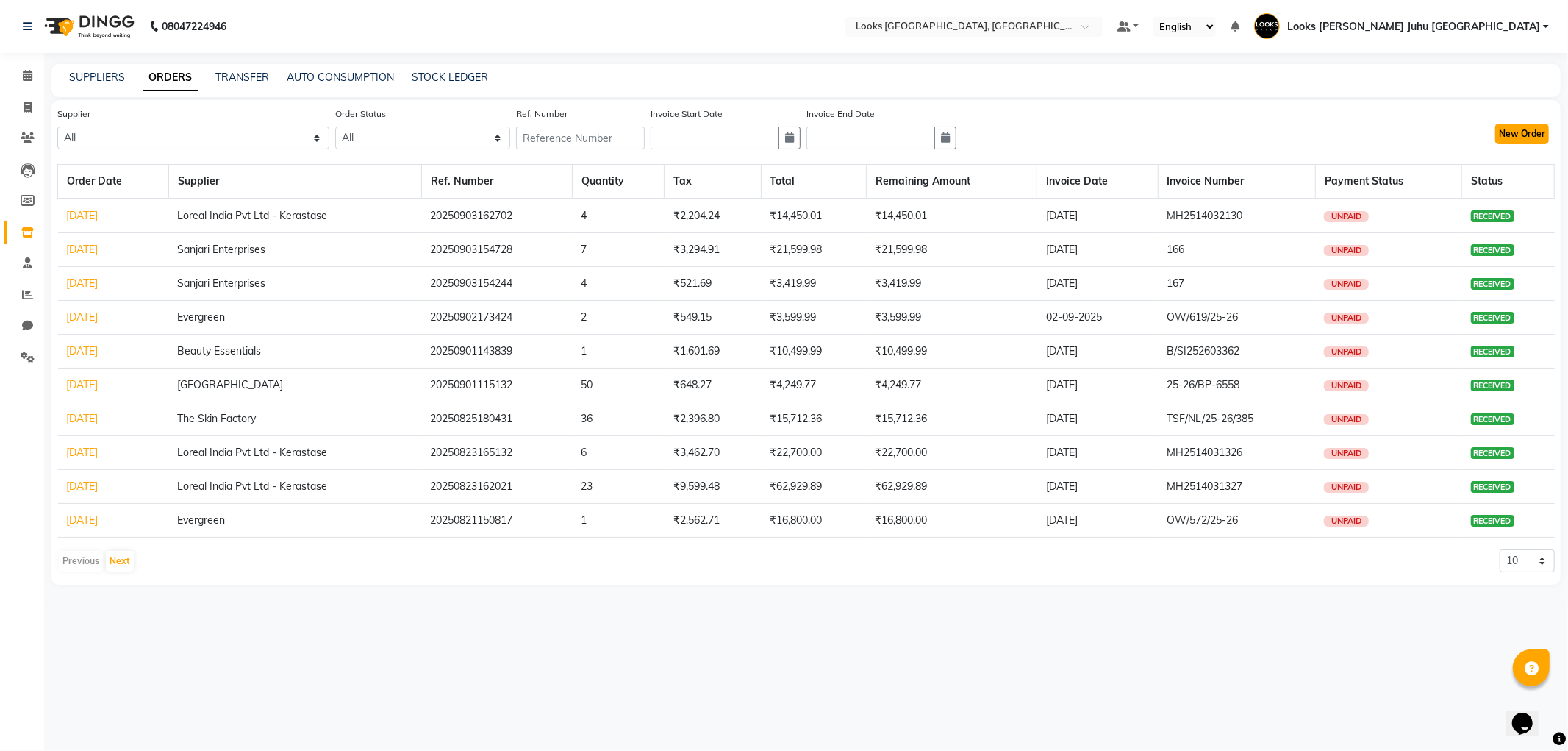
click at [1523, 129] on button "New Order" at bounding box center [1522, 134] width 54 height 21
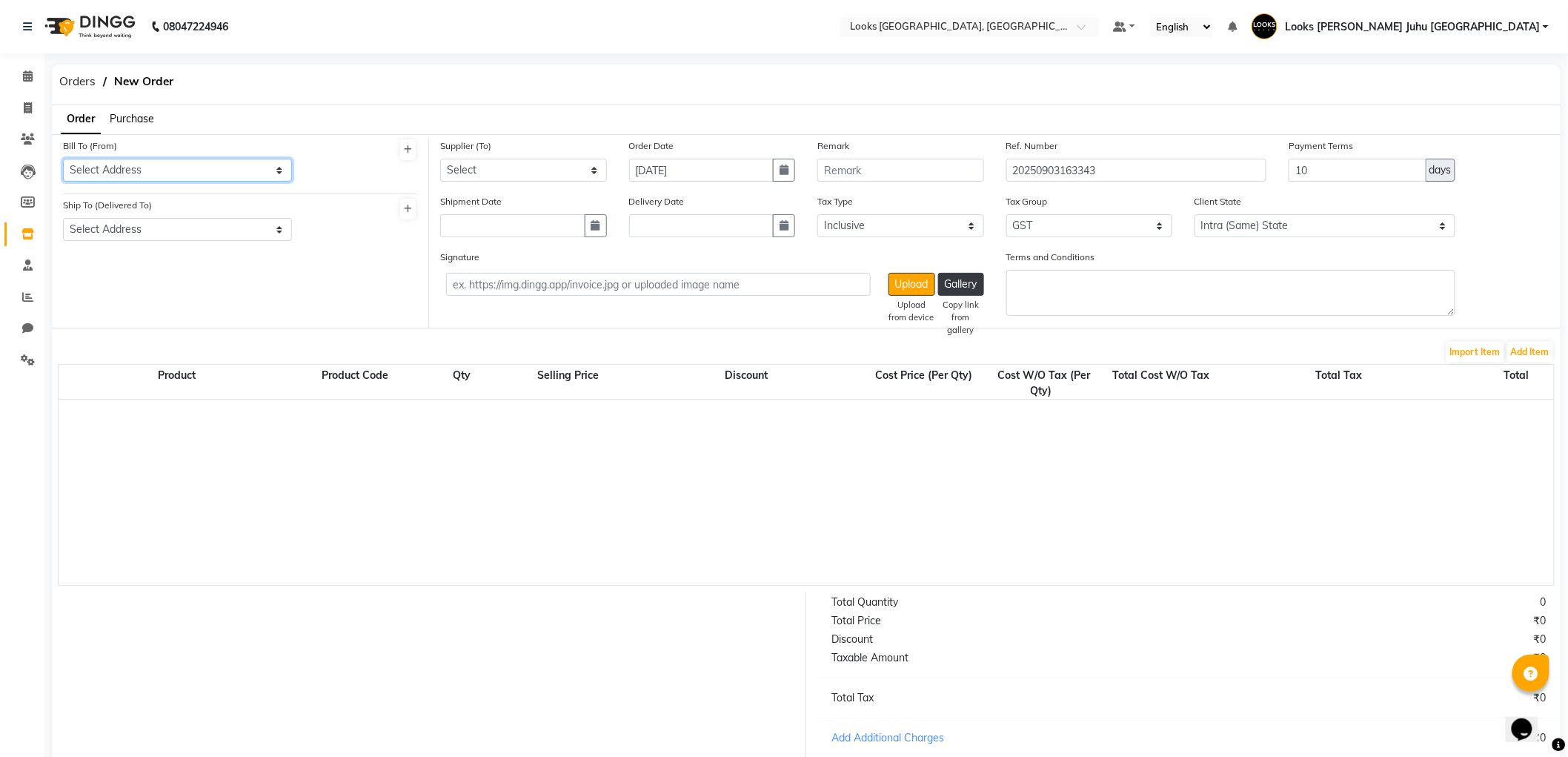
click at [189, 167] on select "Select Address M M ENTERPRISES M M ENTERPRISES M M ENTERPRISES Looks Salon The …" at bounding box center [178, 170] width 229 height 23
click at [63, 158] on select "Select Address M M ENTERPRISES M M ENTERPRISES M M ENTERPRISES Looks Salon The …" at bounding box center [178, 170] width 229 height 23
click at [175, 219] on select "Select Address Looks Salon Jw" at bounding box center [178, 229] width 229 height 23
click at [63, 218] on select "Select Address Looks Salon Jw" at bounding box center [178, 229] width 229 height 23
click at [521, 176] on select "Select Aurus Corporation The Salon Factory The Skin Factory Motiram & Sons Lore…" at bounding box center [524, 170] width 167 height 23
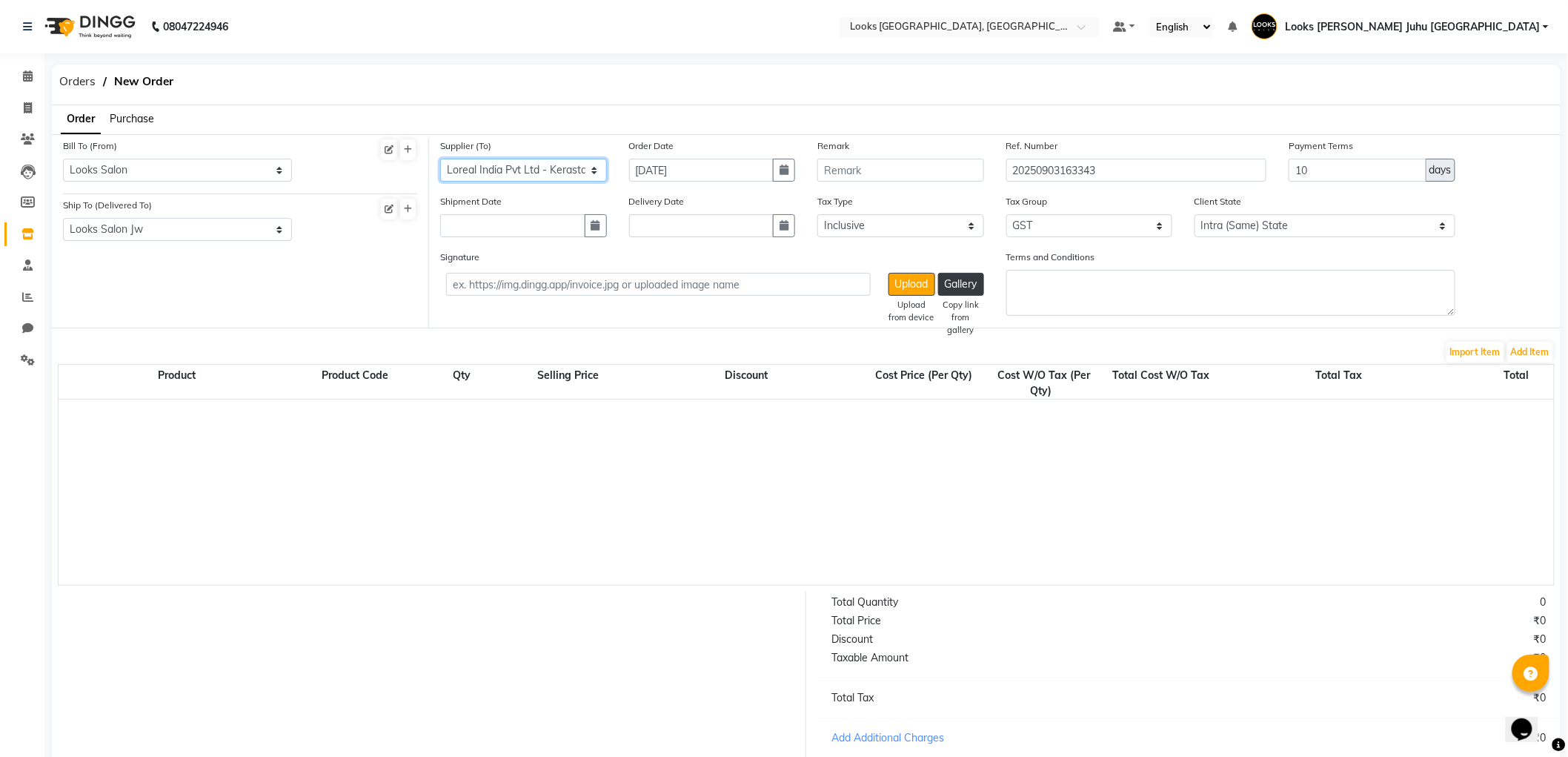
click at [441, 158] on select "Select Aurus Corporation The Salon Factory The Skin Factory Motiram & Sons Lore…" at bounding box center [524, 170] width 167 height 23
click at [1542, 349] on button "Add Item" at bounding box center [1530, 353] width 46 height 21
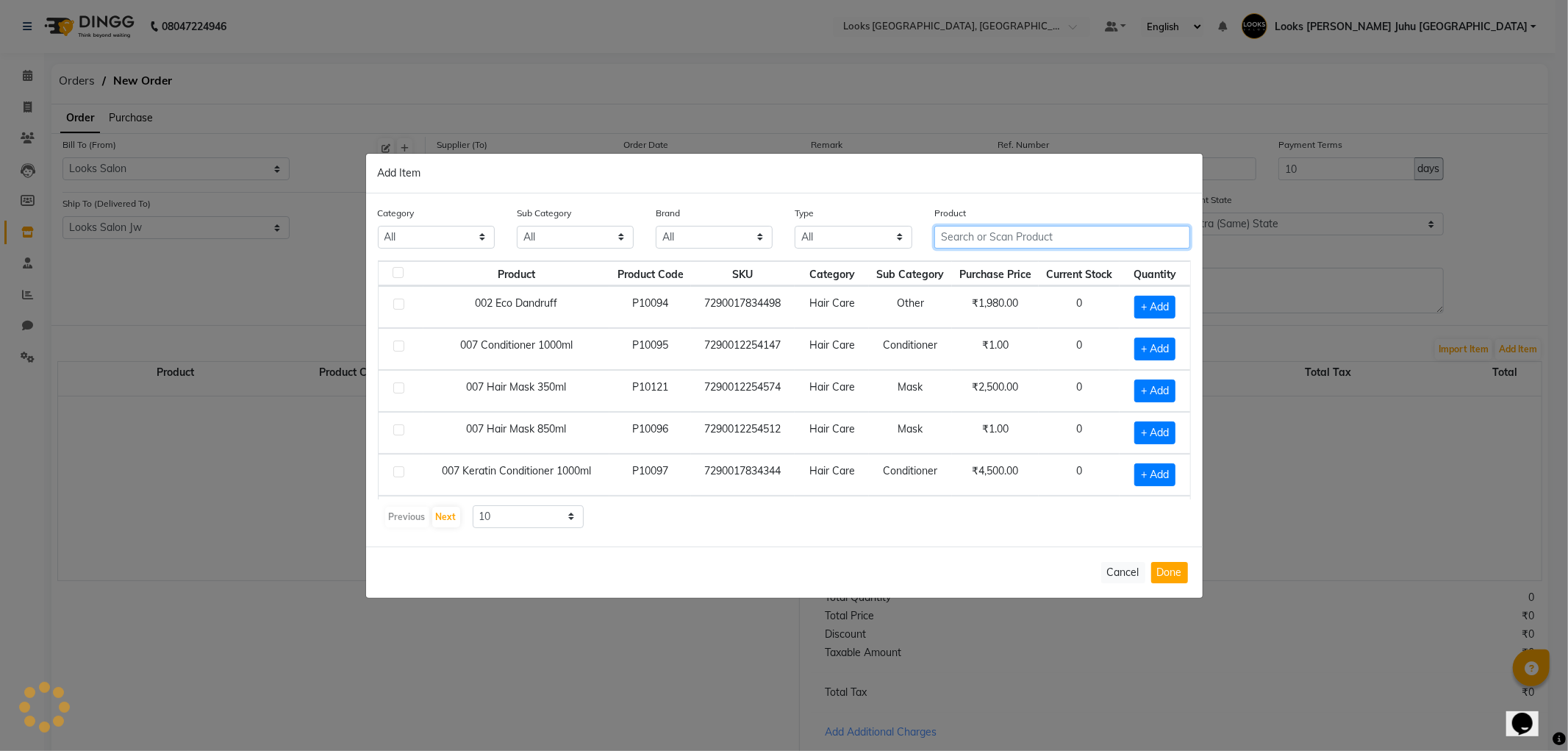
click at [999, 243] on input "text" at bounding box center [1062, 237] width 256 height 23
click at [1015, 240] on input "text" at bounding box center [1062, 237] width 256 height 23
click at [1127, 575] on button "Cancel" at bounding box center [1123, 572] width 44 height 21
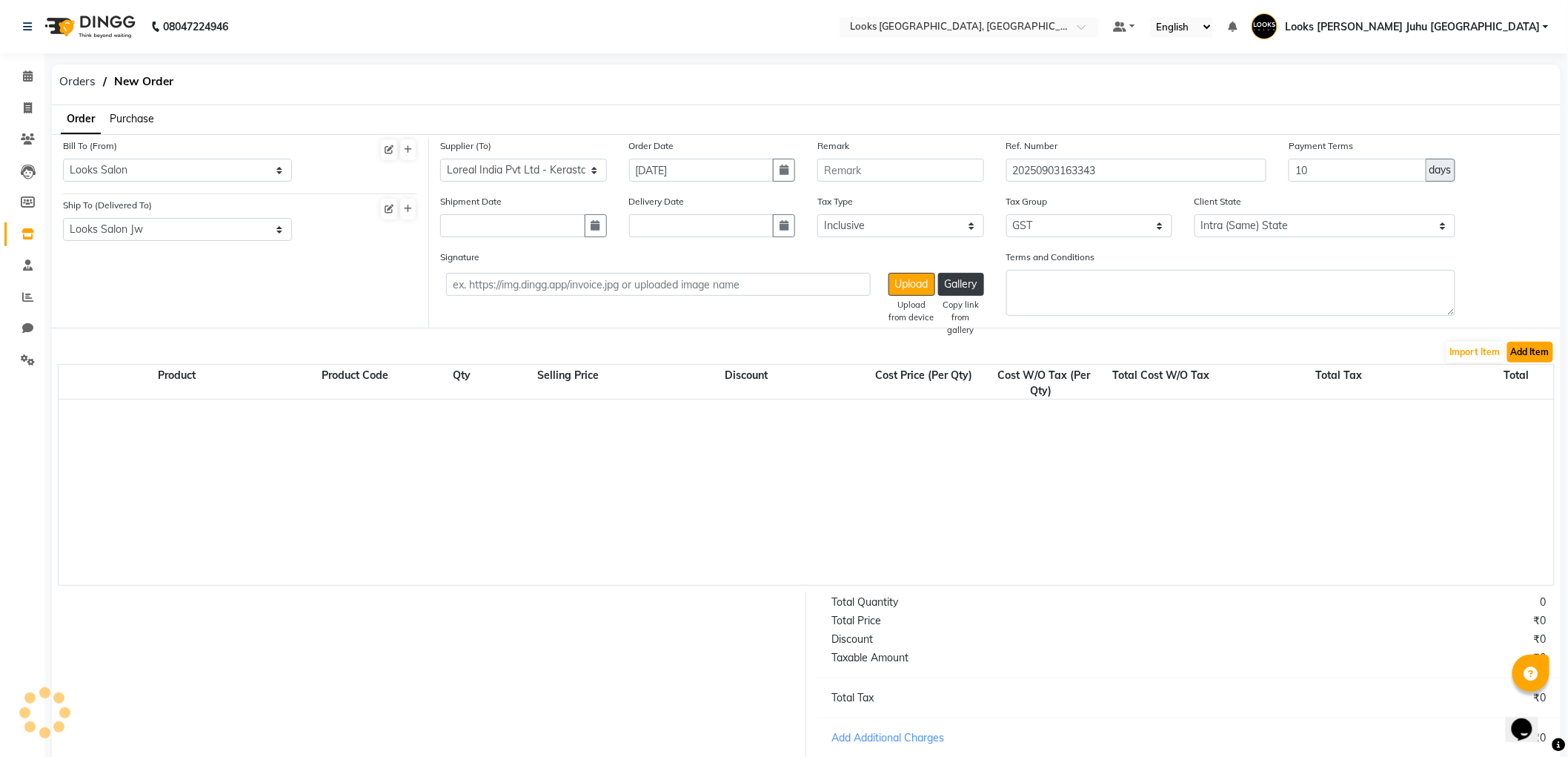
click at [1544, 356] on button "Add Item" at bounding box center [1530, 353] width 46 height 21
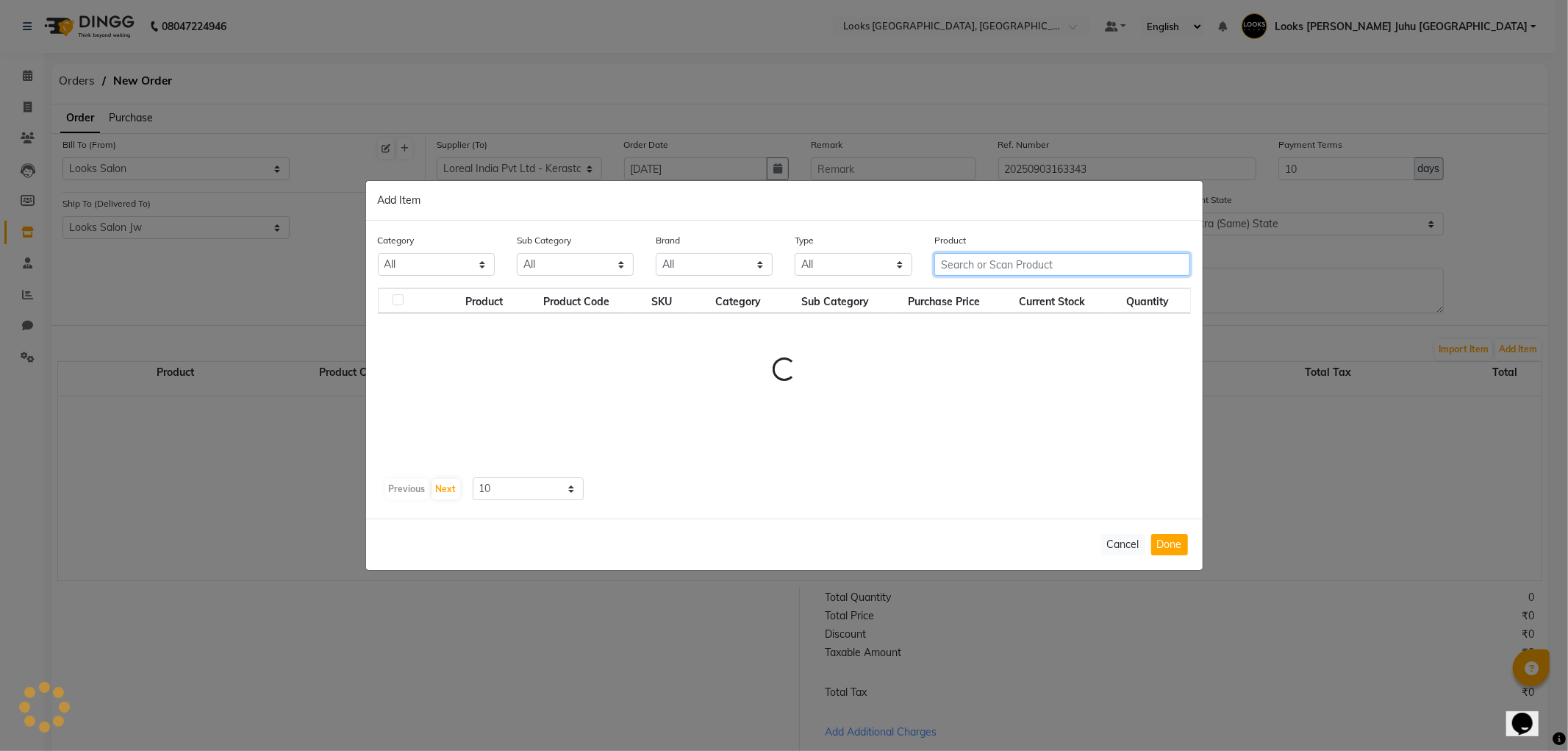
click at [988, 267] on input "text" at bounding box center [1062, 264] width 256 height 23
click at [1112, 545] on button "Cancel" at bounding box center [1123, 544] width 44 height 21
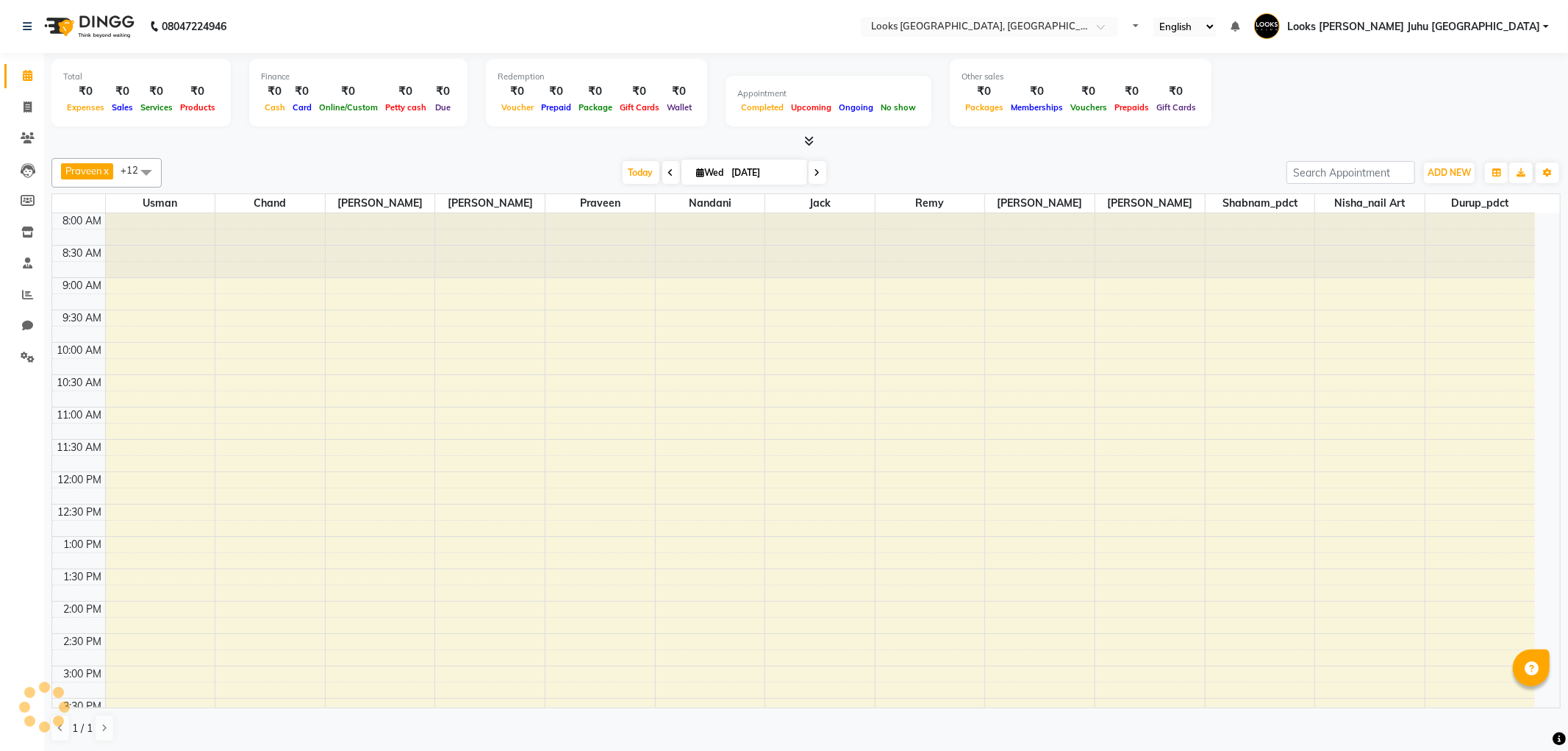
select select "en"
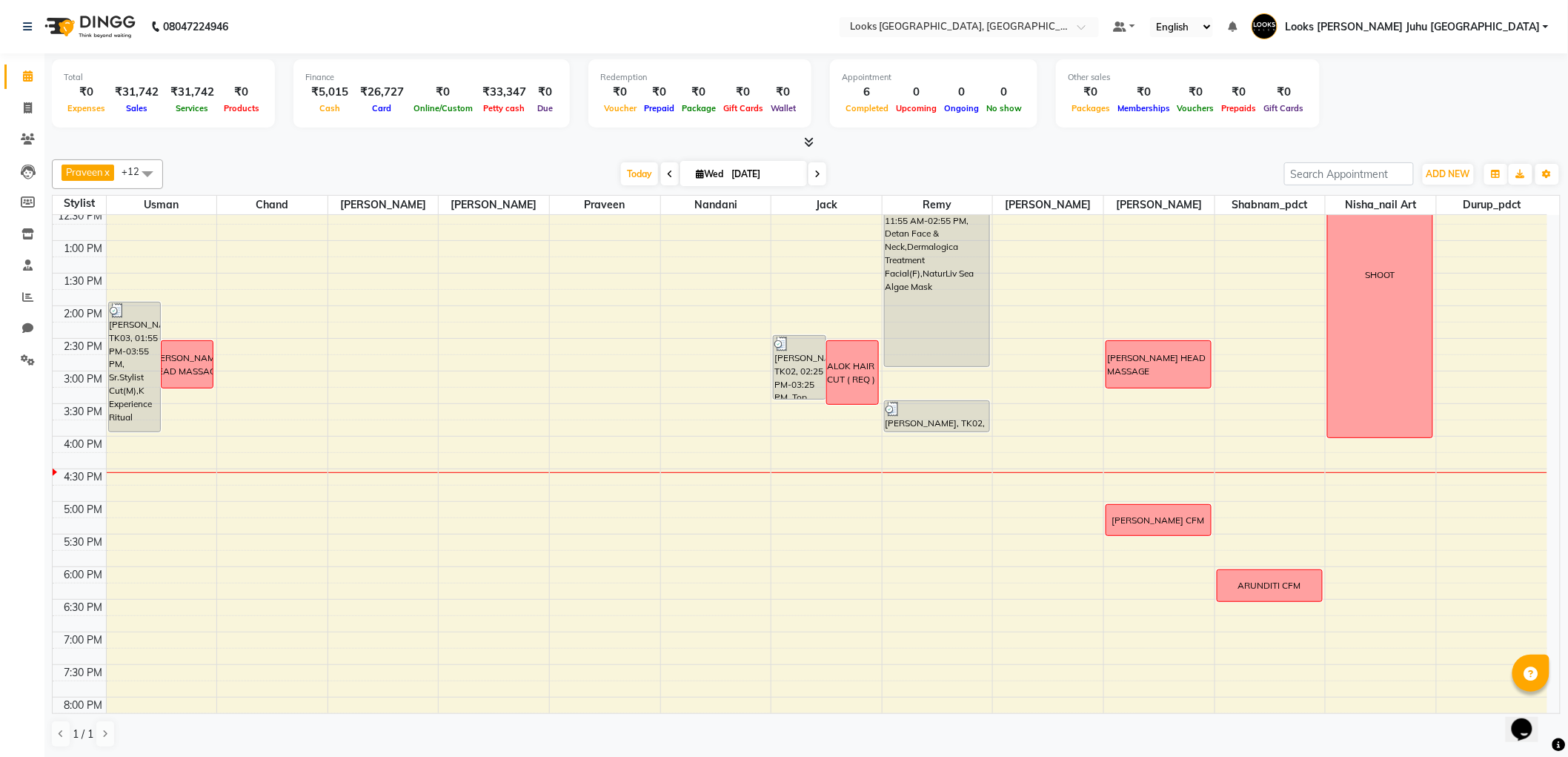
scroll to position [302, 0]
click at [25, 235] on icon at bounding box center [27, 234] width 12 height 11
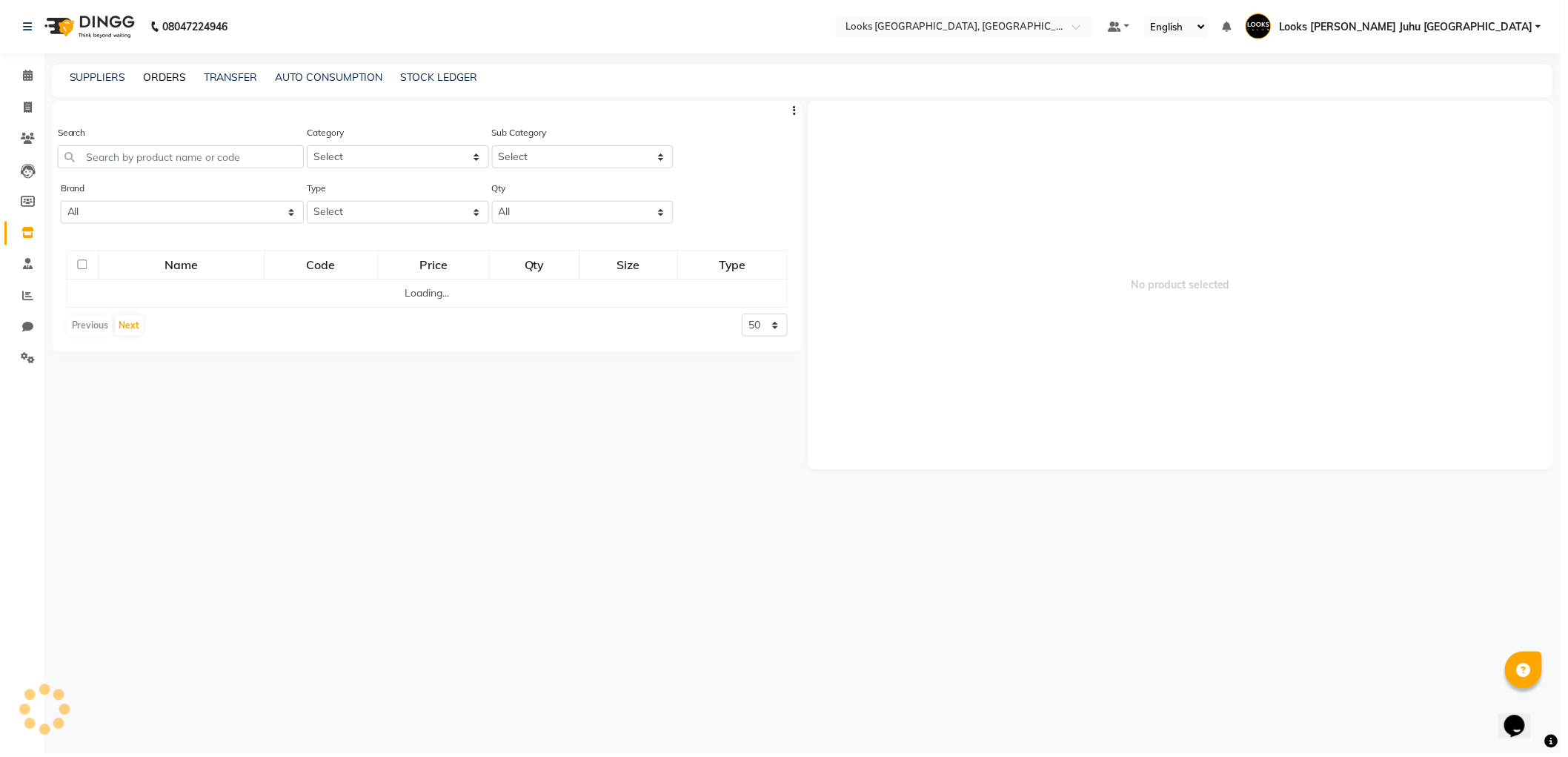
click at [154, 74] on link "ORDERS" at bounding box center [165, 77] width 43 height 13
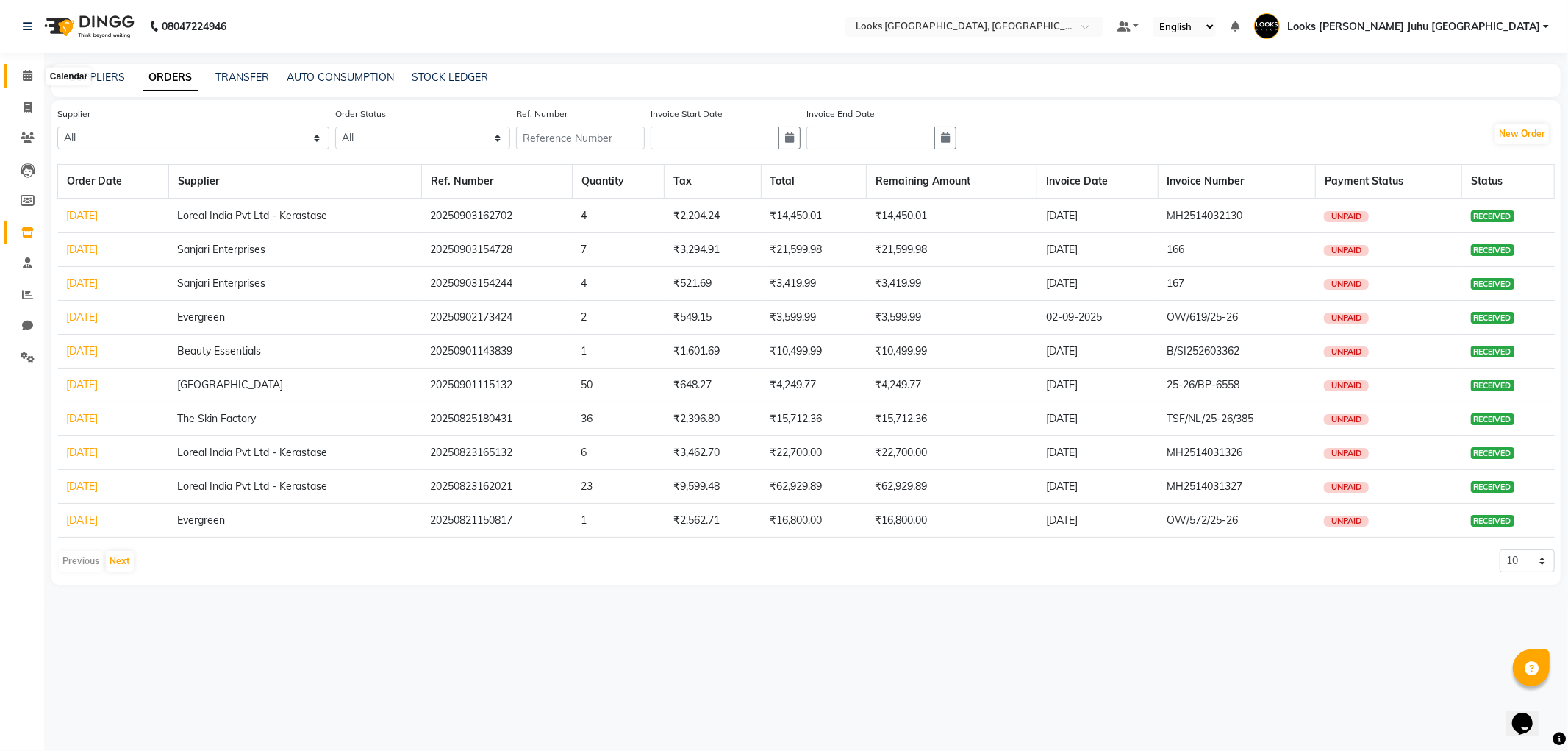
click at [24, 81] on icon at bounding box center [27, 75] width 10 height 11
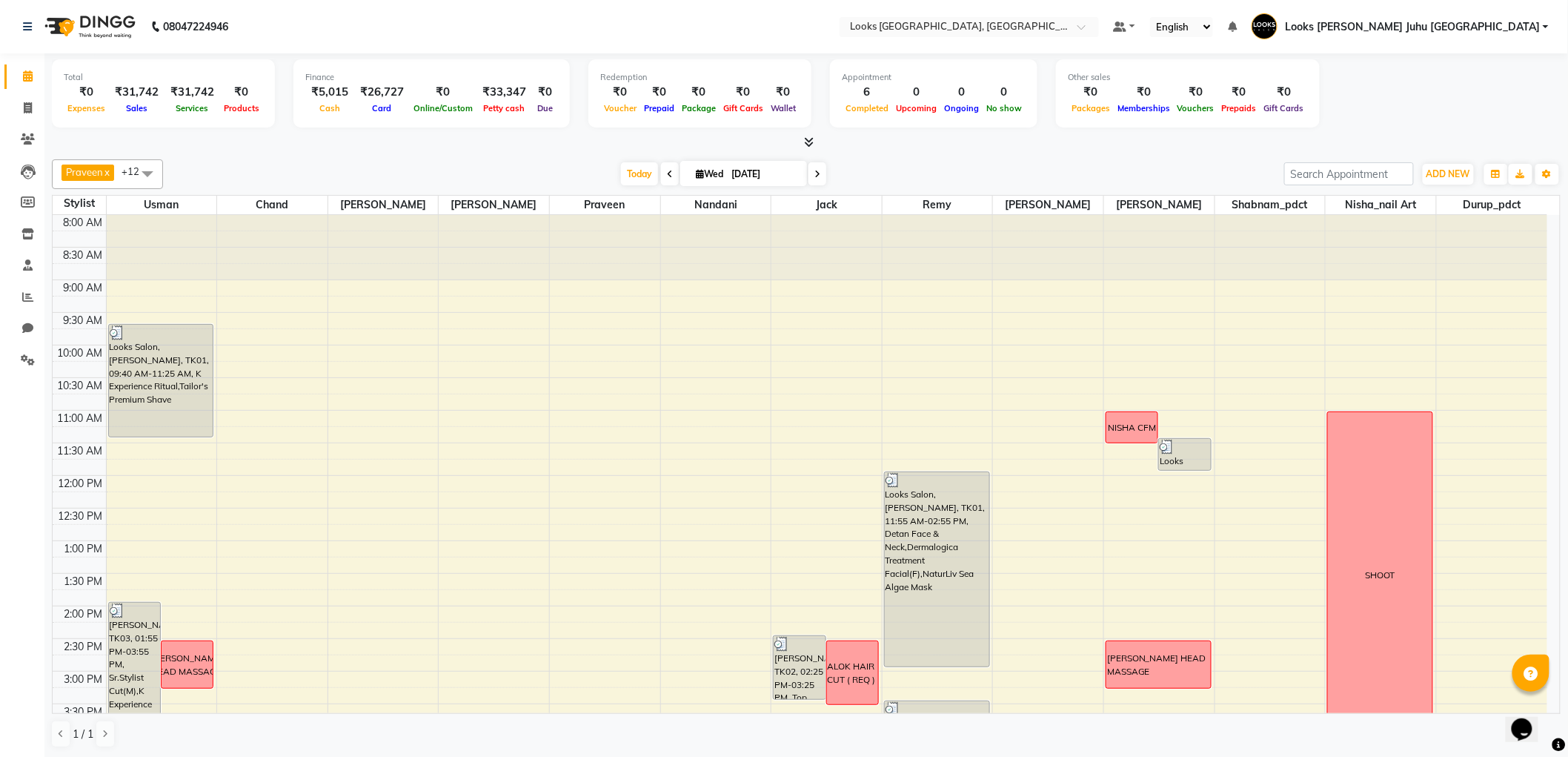
scroll to position [484, 0]
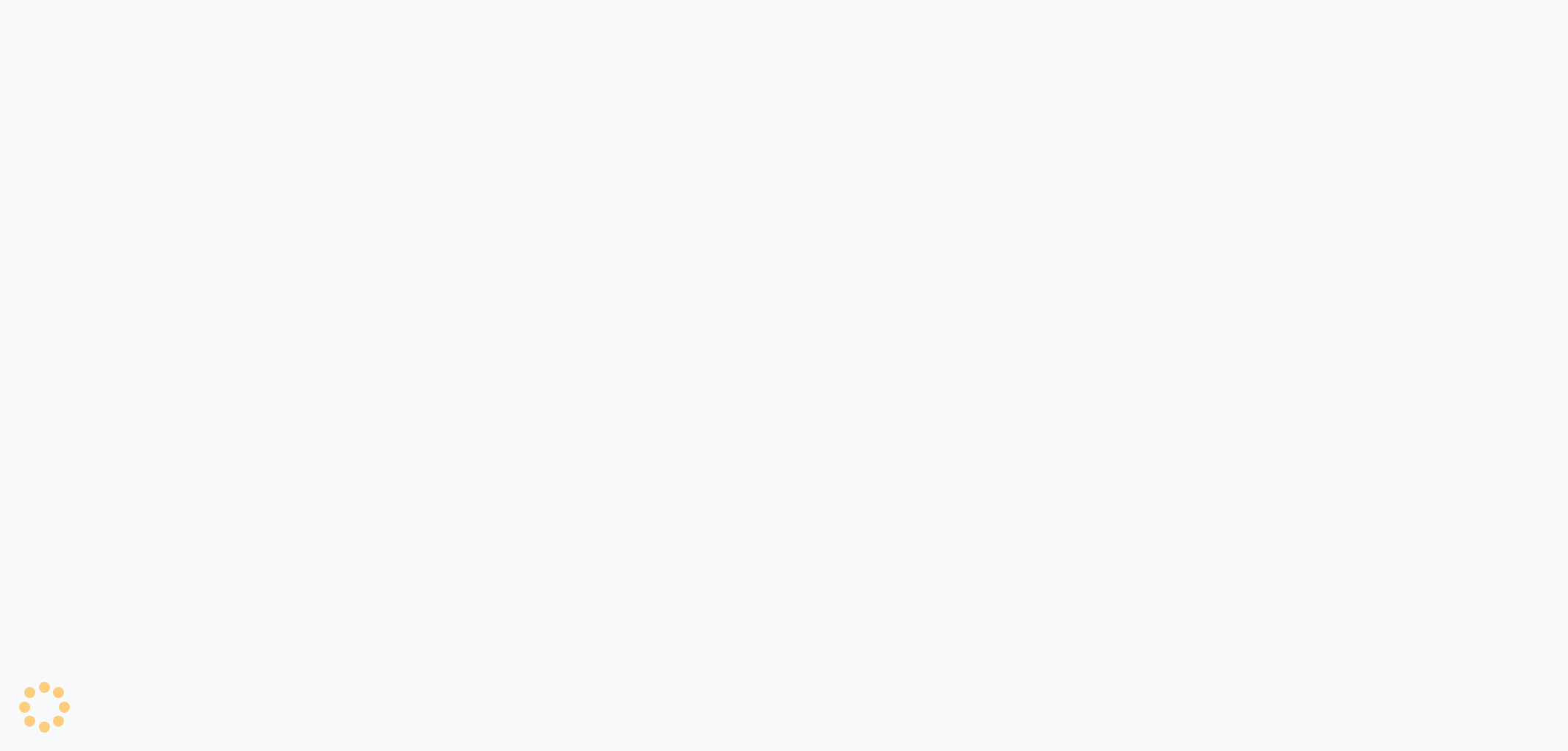
select select "true"
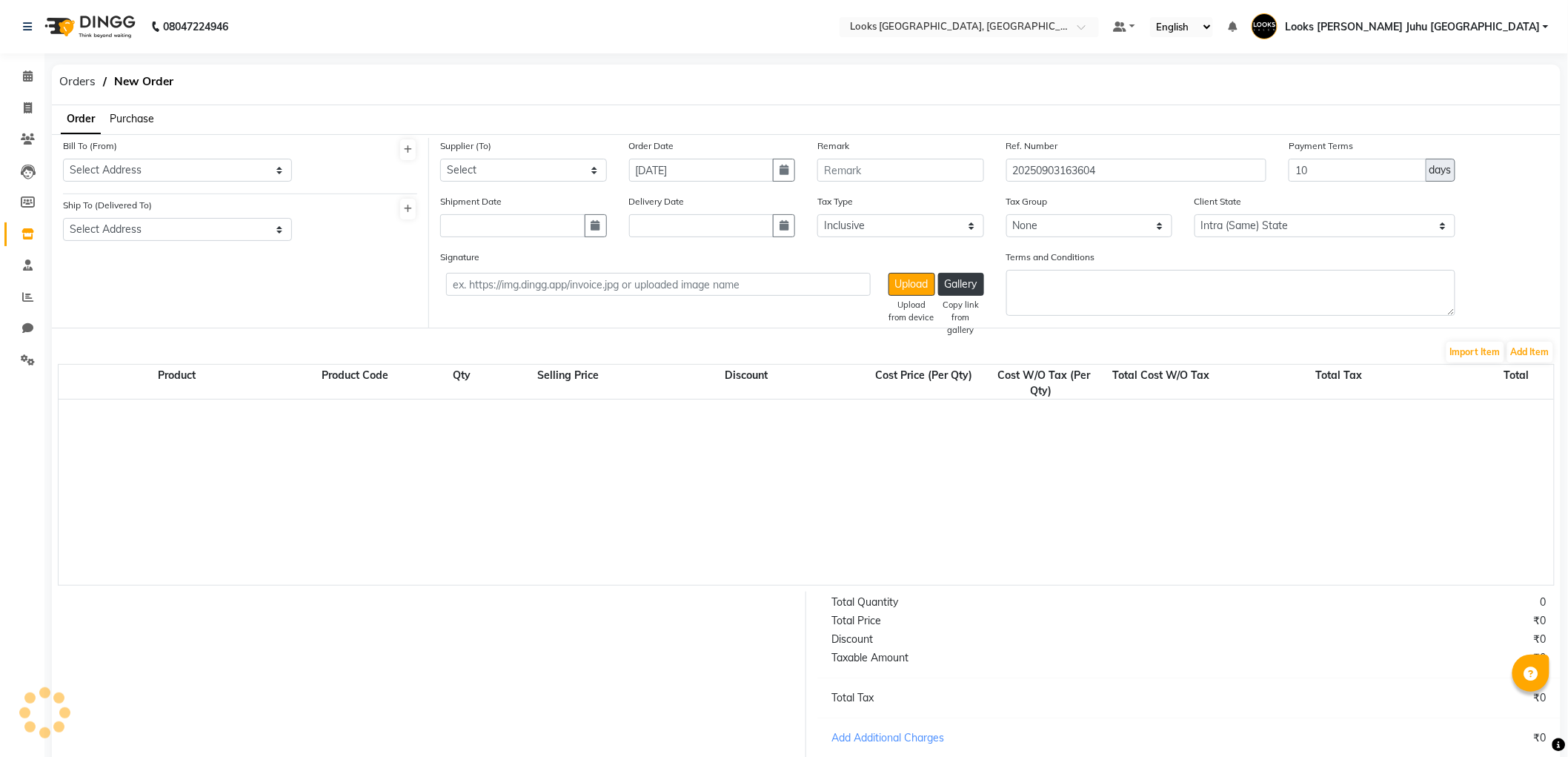
select select "1625"
click at [161, 150] on div "Bill To (From) Select Address M M ENTERPRISES M M ENTERPRISES M M ENTERPRISES L…" at bounding box center [178, 160] width 229 height 44
click at [167, 171] on select "Select Address M M ENTERPRISES M M ENTERPRISES M M ENTERPRISES Looks Salon The …" at bounding box center [178, 170] width 229 height 23
select select "558"
click at [63, 158] on select "Select Address M M ENTERPRISES M M ENTERPRISES M M ENTERPRISES Looks Salon The …" at bounding box center [178, 170] width 229 height 23
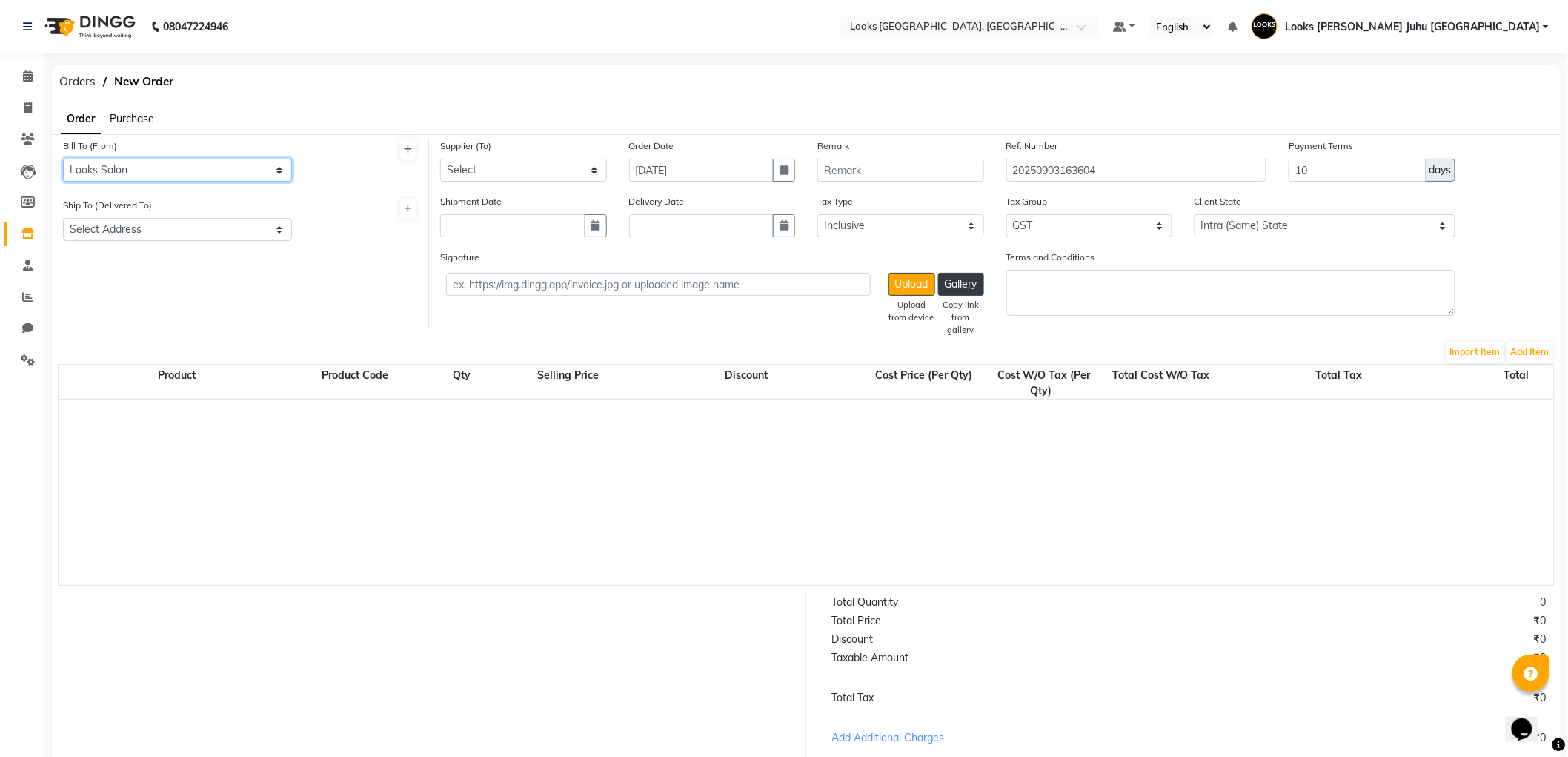
click at [182, 173] on select "Select Address M M ENTERPRISES M M ENTERPRISES M M ENTERPRISES Looks Salon The …" at bounding box center [178, 170] width 229 height 23
click at [63, 158] on select "Select Address M M ENTERPRISES M M ENTERPRISES M M ENTERPRISES Looks Salon The …" at bounding box center [178, 170] width 229 height 23
click at [228, 238] on select "Select Address Looks Salon Jw" at bounding box center [178, 229] width 229 height 23
select select "503"
click at [63, 218] on select "Select Address Looks Salon Jw" at bounding box center [178, 229] width 229 height 23
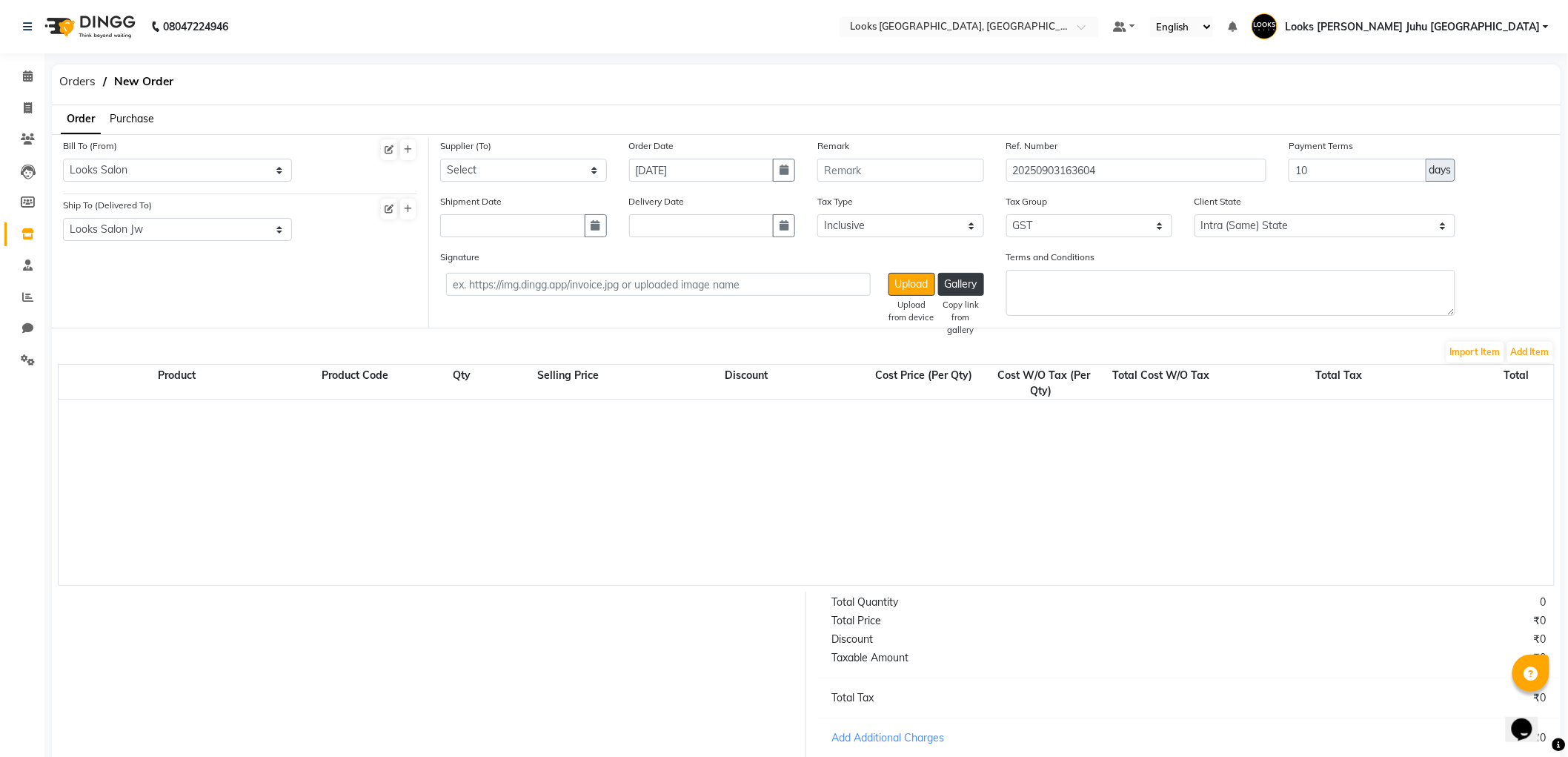
click at [546, 142] on div "Supplier (To) Select Aurus Corporation The Salon Factory The Skin Factory Motir…" at bounding box center [524, 160] width 167 height 44
click at [500, 181] on select "Select Aurus Corporation The Salon Factory The Skin Factory Motiram & Sons Lore…" at bounding box center [524, 170] width 167 height 23
select select "2786"
click at [441, 158] on select "Select Aurus Corporation The Salon Factory The Skin Factory Motiram & Sons Lore…" at bounding box center [524, 170] width 167 height 23
click at [1530, 346] on button "Add Item" at bounding box center [1530, 353] width 46 height 21
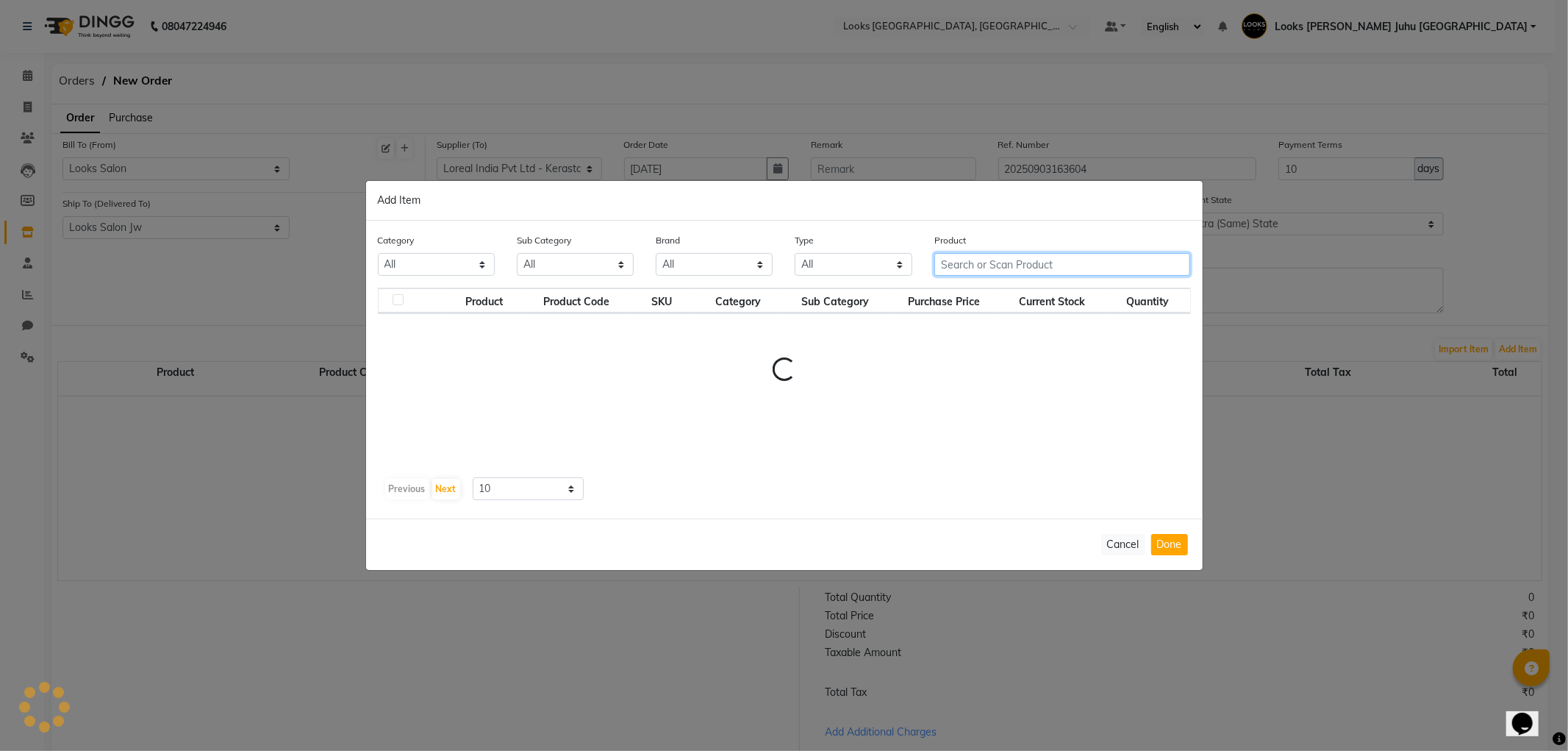
click at [986, 270] on input "text" at bounding box center [1062, 264] width 256 height 23
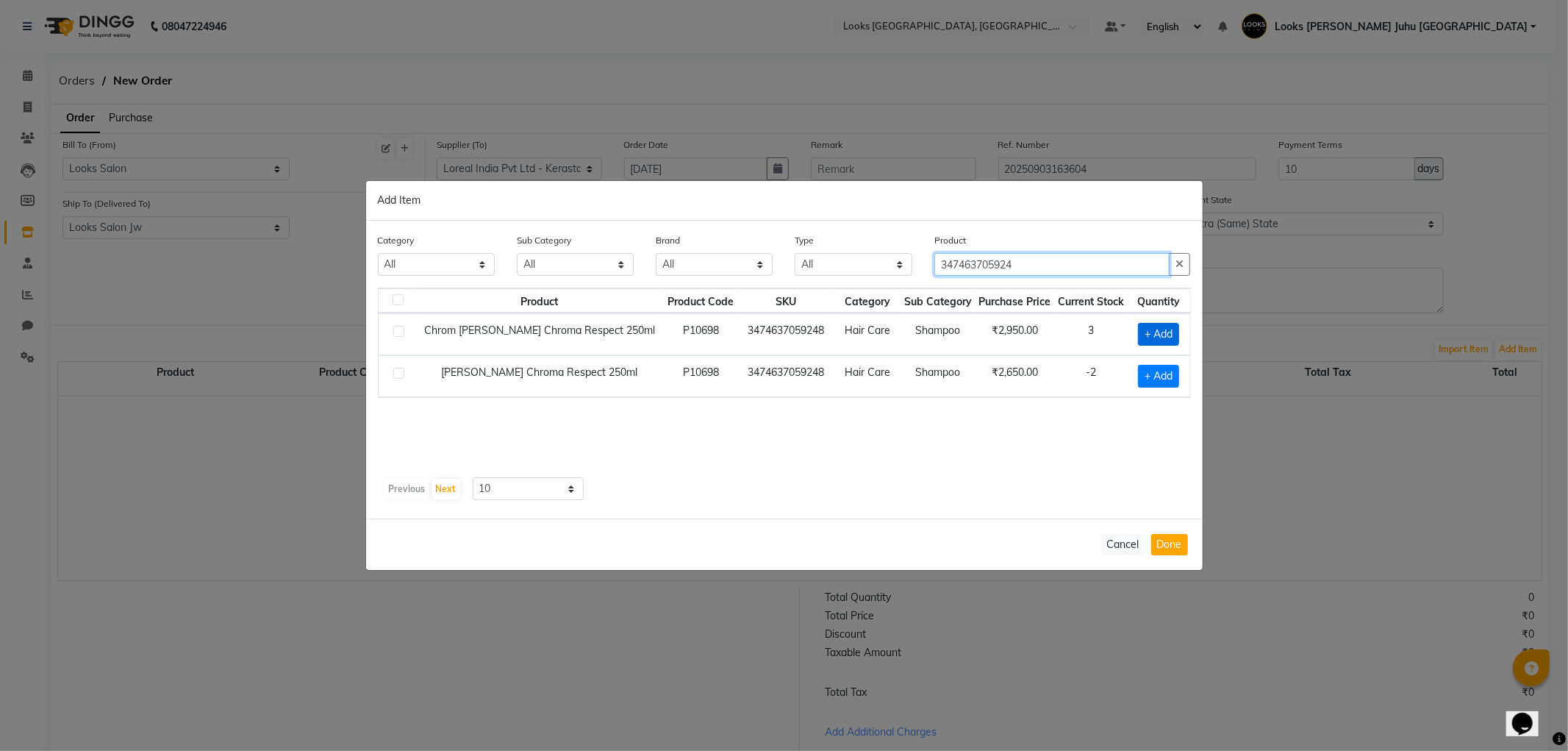
type input "347463705924"
click at [1148, 339] on span "+ Add" at bounding box center [1158, 334] width 41 height 23
checkbox input "true"
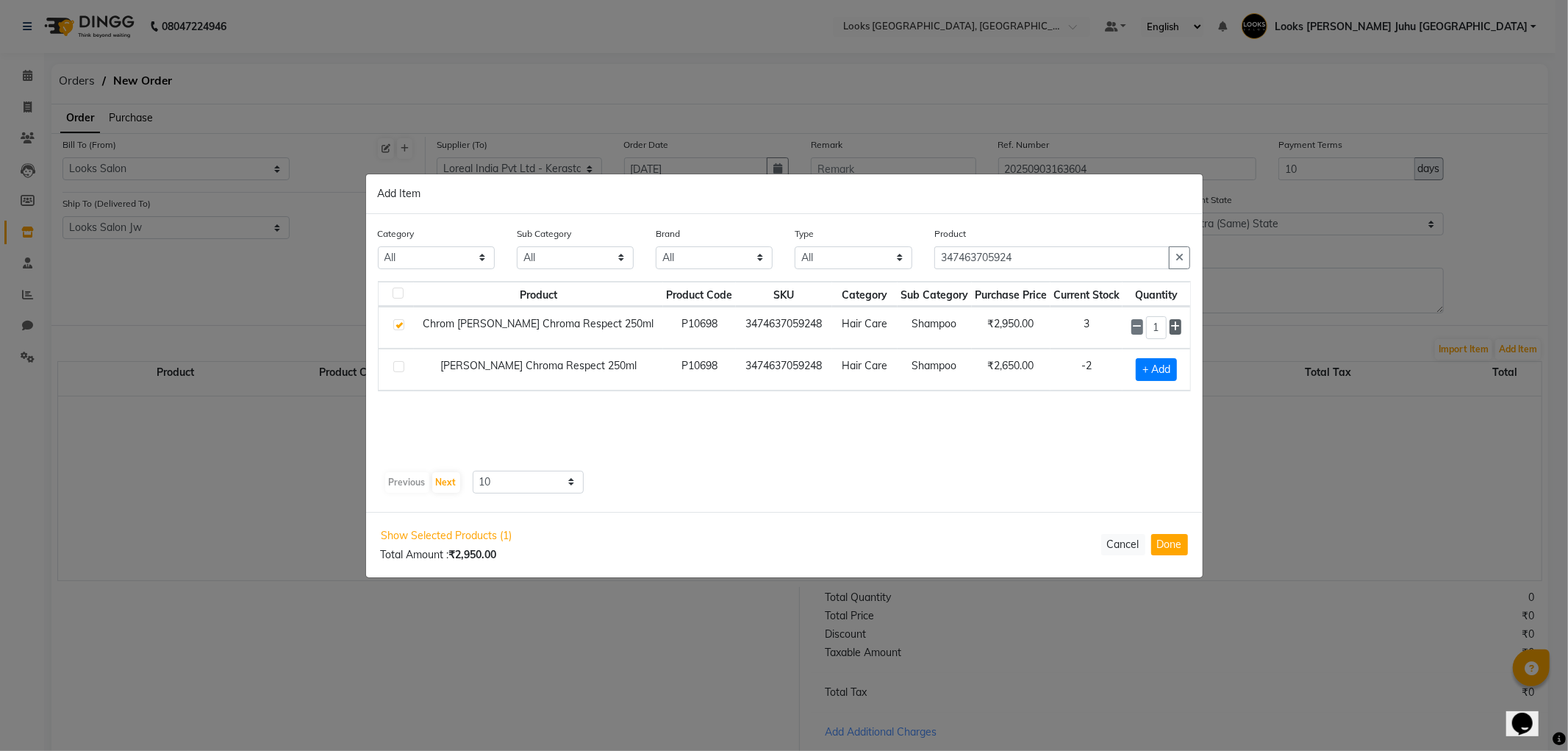
click at [1171, 329] on icon at bounding box center [1175, 326] width 10 height 10
type input "2"
click at [1178, 541] on button "Done" at bounding box center [1169, 544] width 37 height 21
select select "3870"
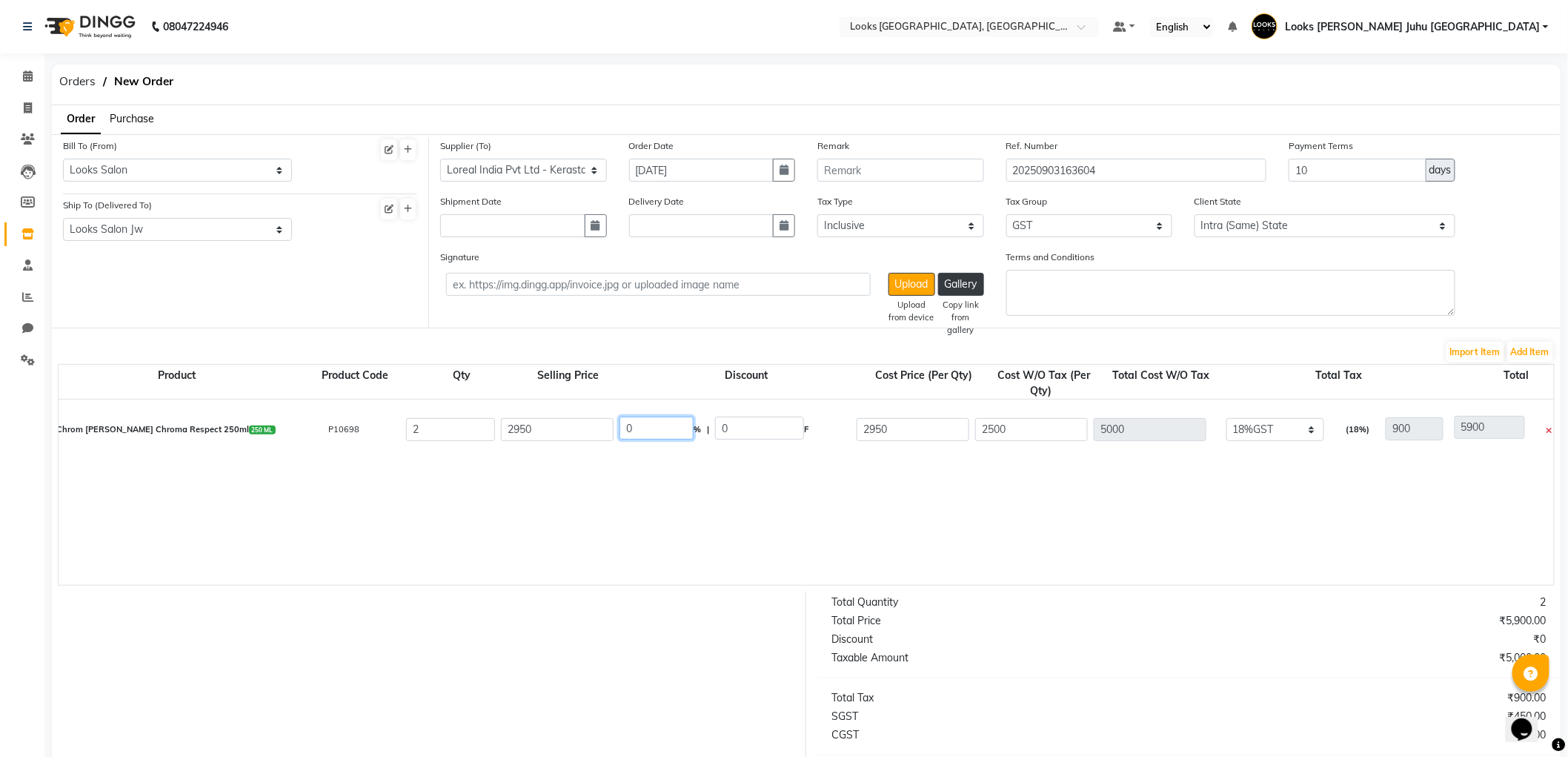
click at [669, 425] on input "0" at bounding box center [657, 428] width 74 height 23
click at [1016, 436] on input "2500" at bounding box center [1032, 429] width 113 height 23
type input "250"
type input "500"
type input "1400"
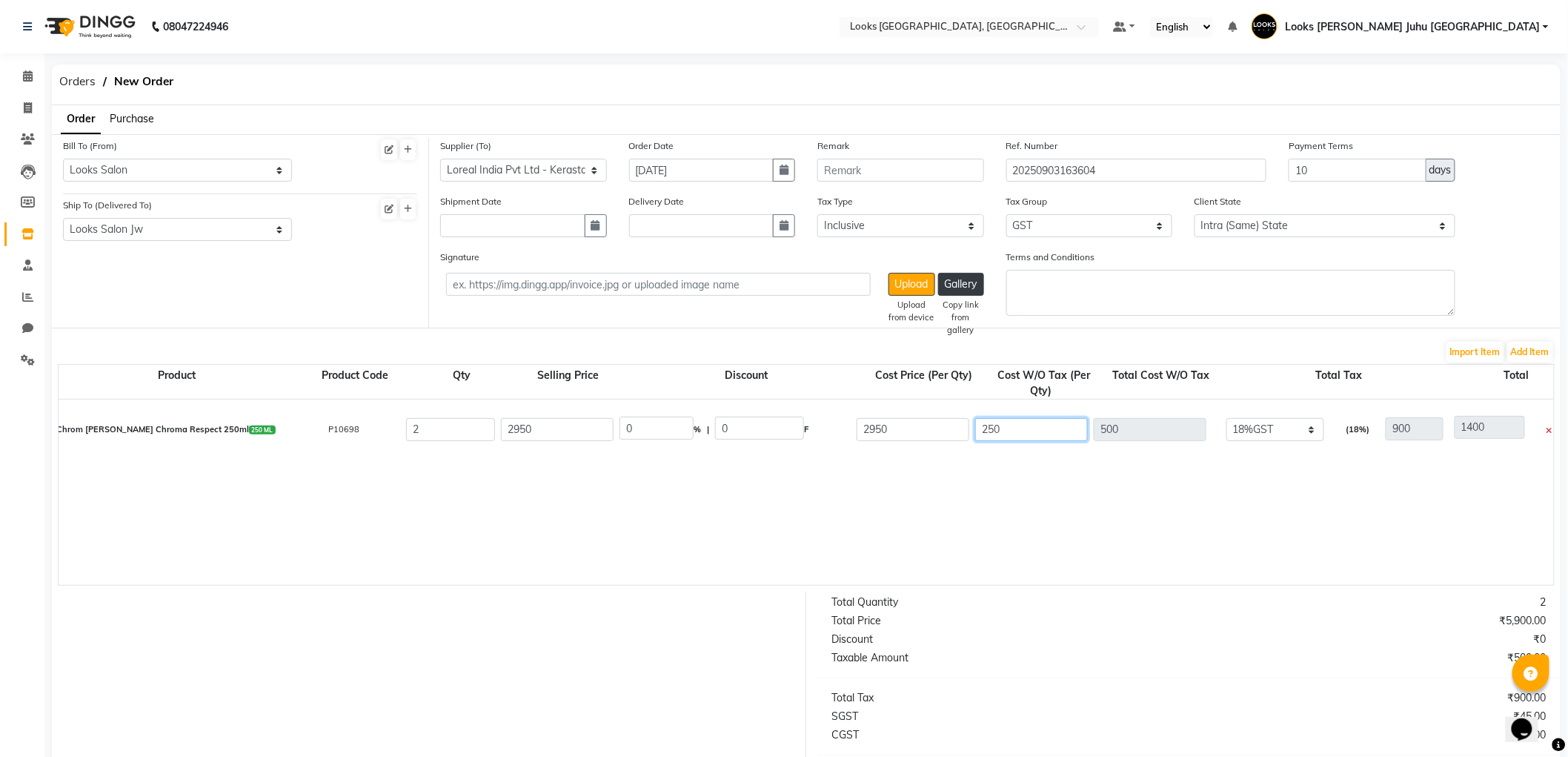
type input "25"
type input "50"
type input "950"
type input "2"
type input "4"
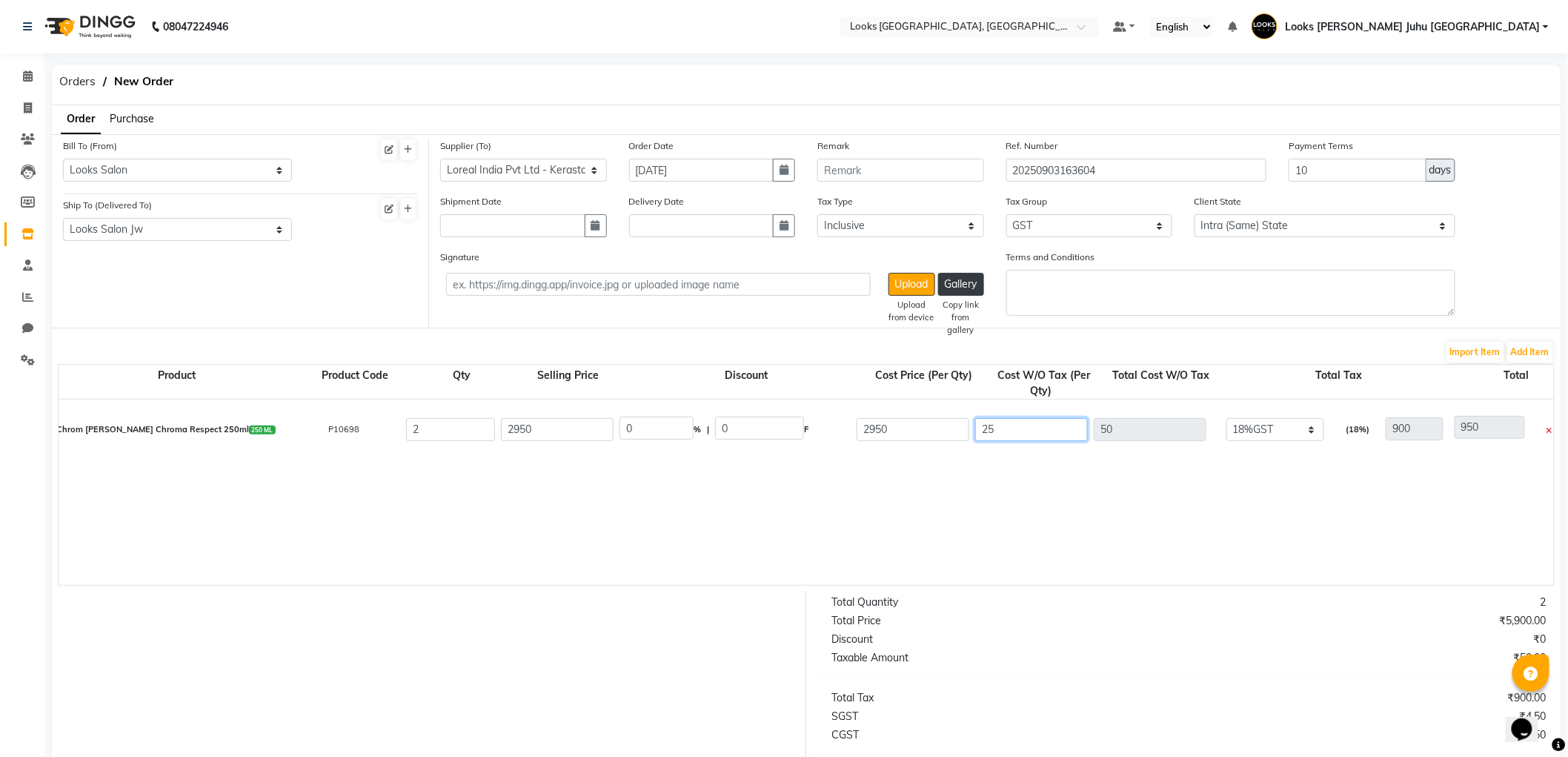
type input "904"
type input "0"
type input "900"
type input "1"
type input "2"
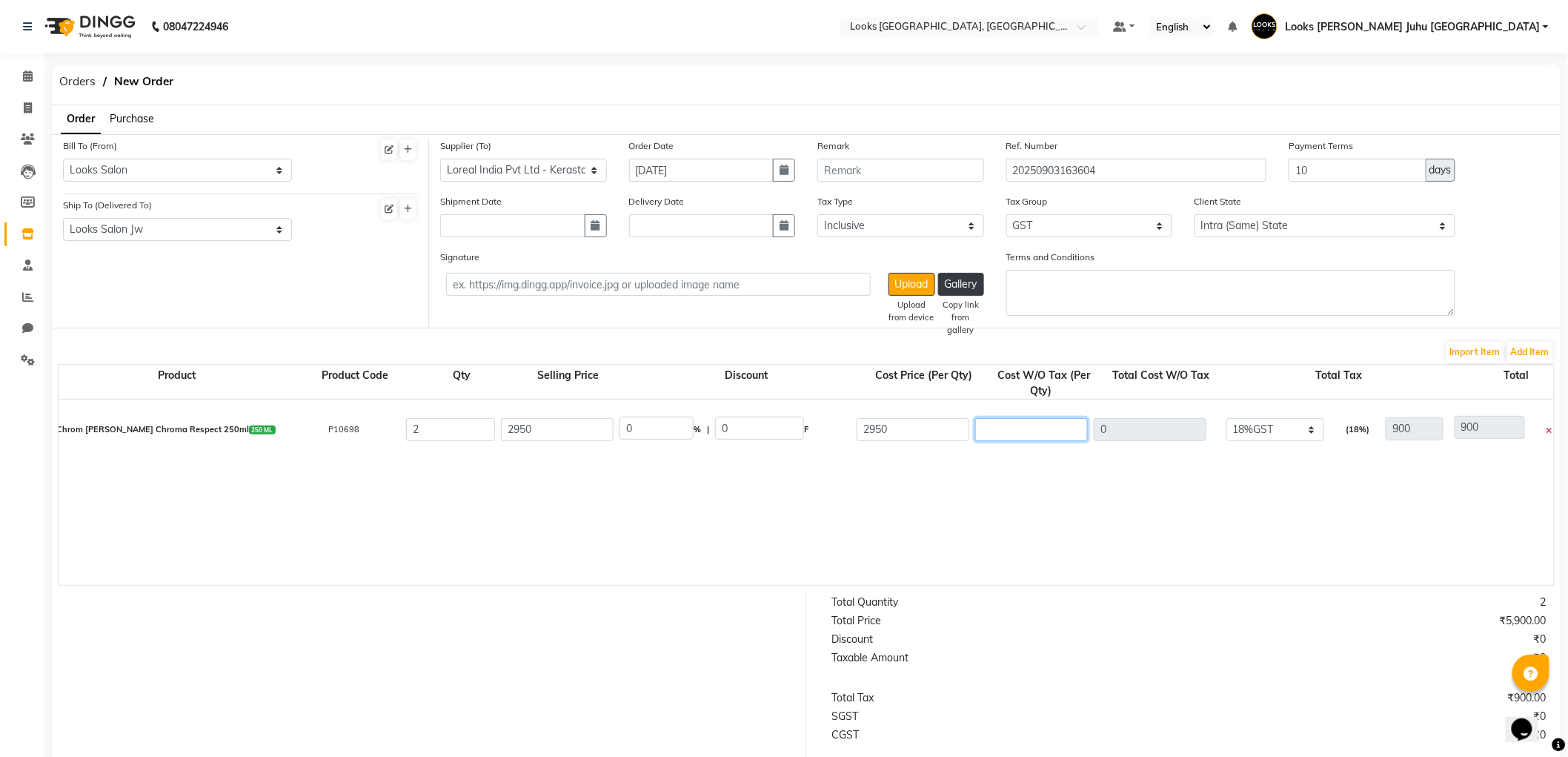
type input "902"
type input "17"
type input "34"
type input "934"
type input "174"
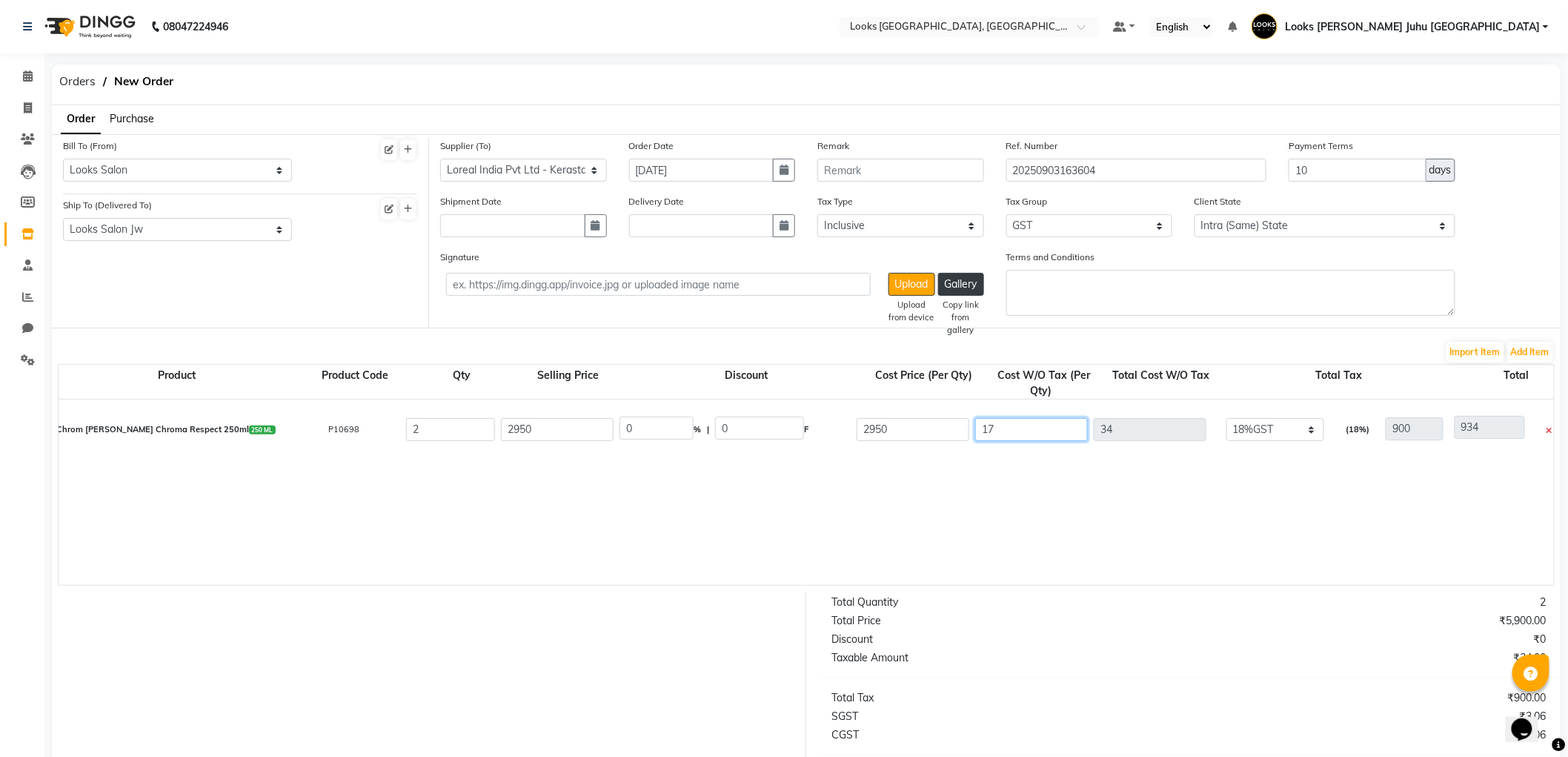
type input "348"
type input "1248"
type input "1749"
type input "3498"
type input "4398"
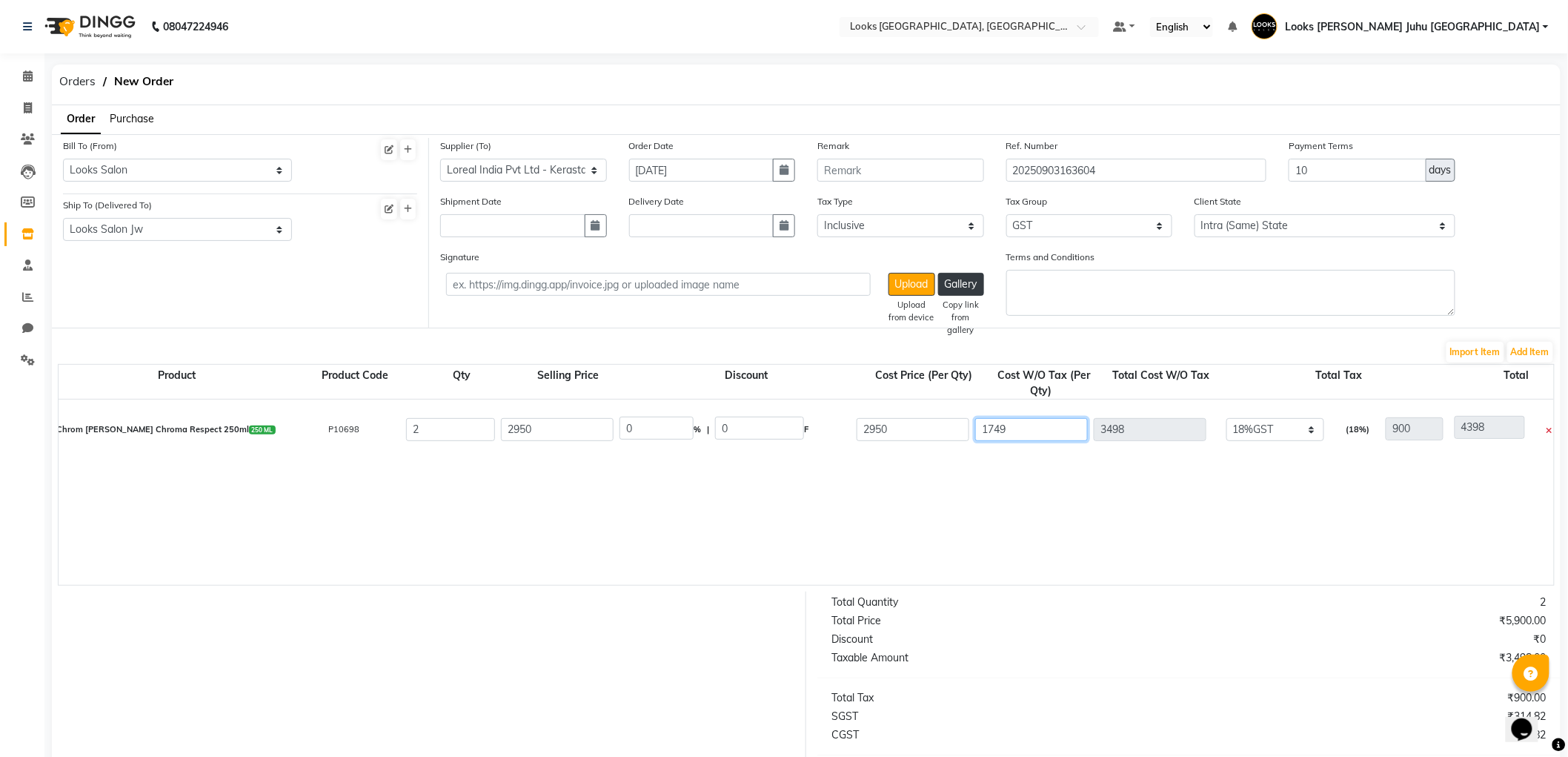
type input "1749.9"
type input "3499.8"
type input "4399.8"
type input "1749.97"
type input "3499.94"
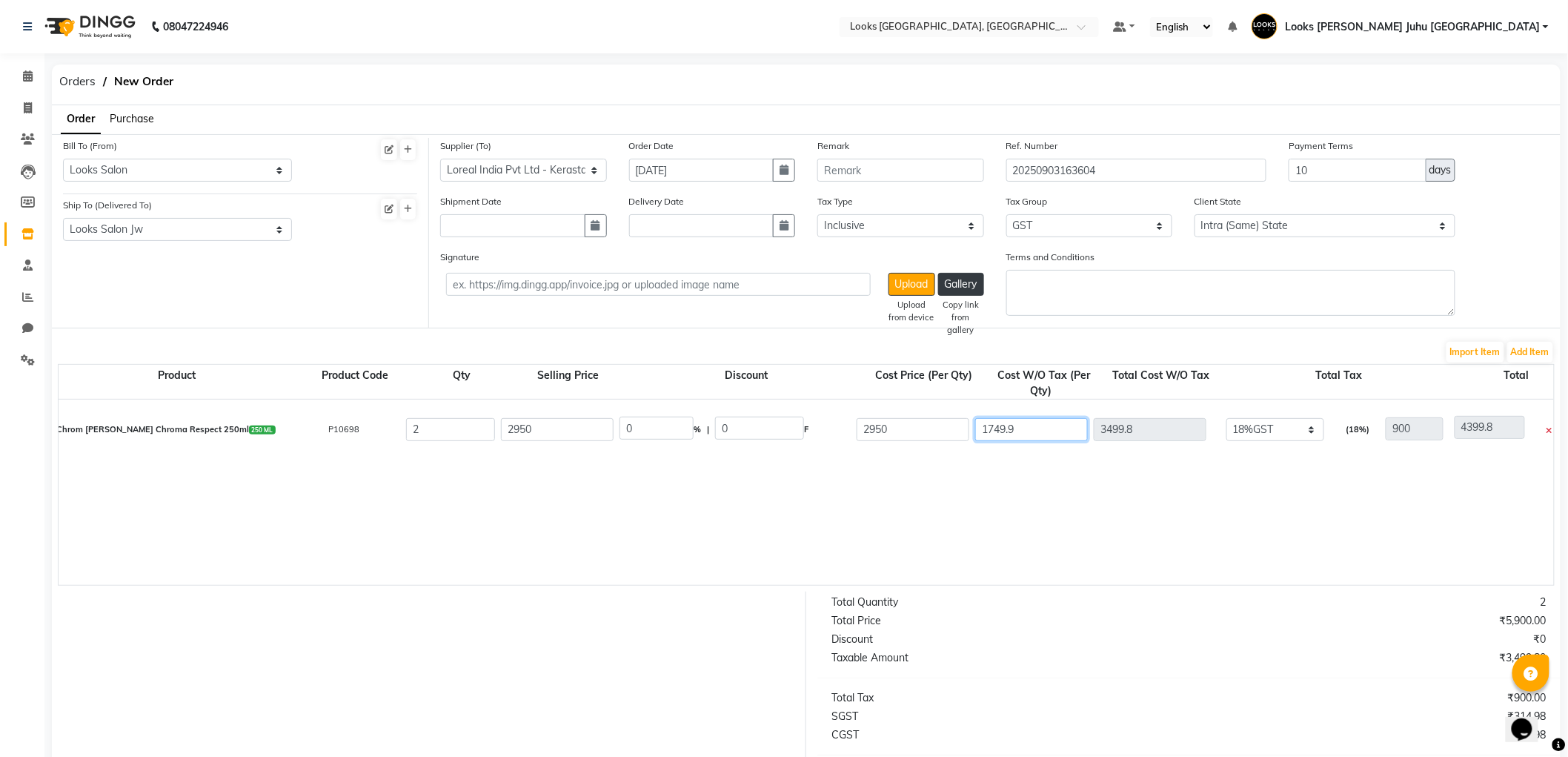
type input "4399.94"
type input "1749.97"
type input "30"
type input "885.04"
type input "2064.96"
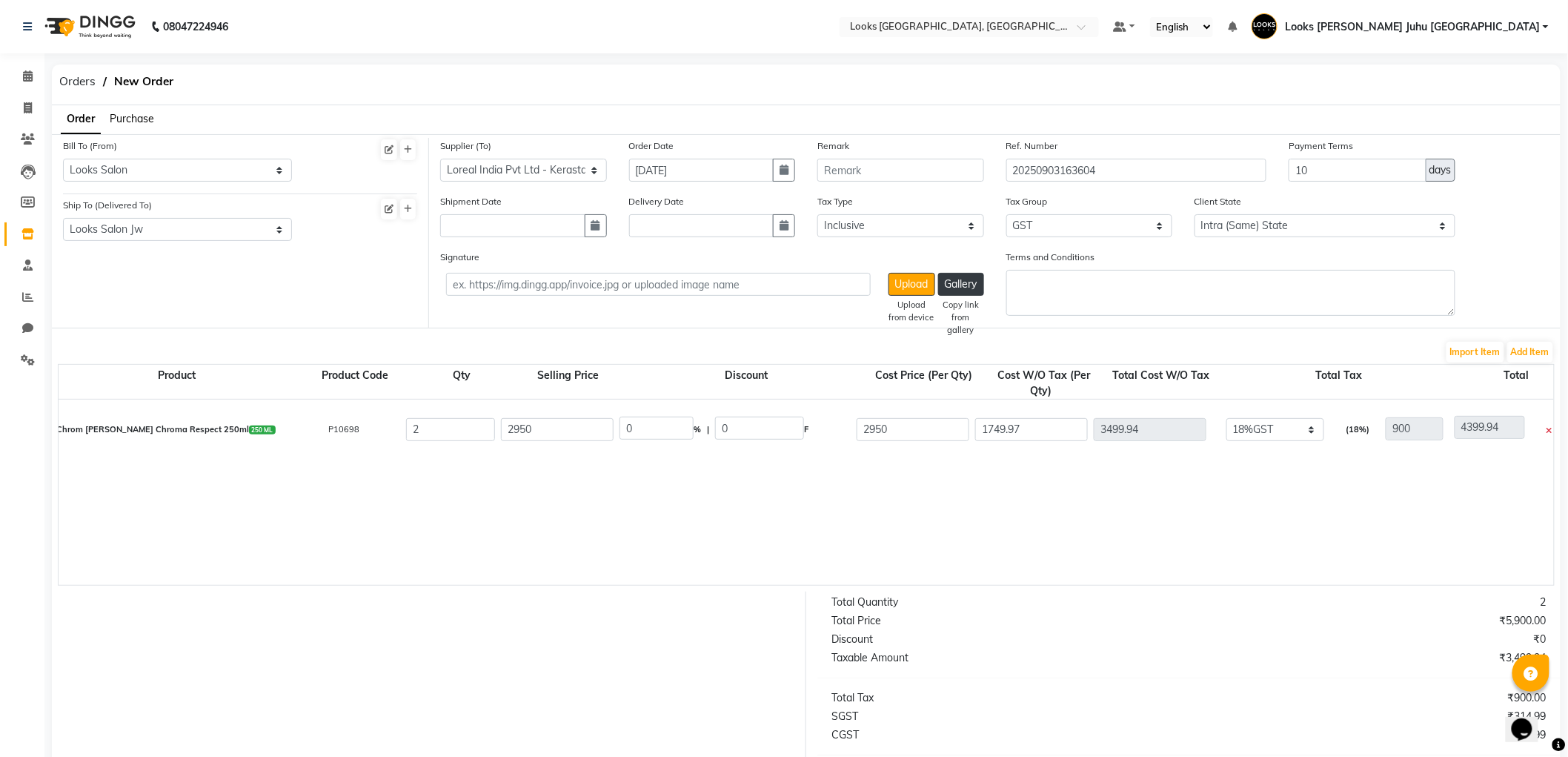
type input "629.99"
type input "4129.93"
click at [1537, 343] on button "Add Item" at bounding box center [1530, 353] width 46 height 21
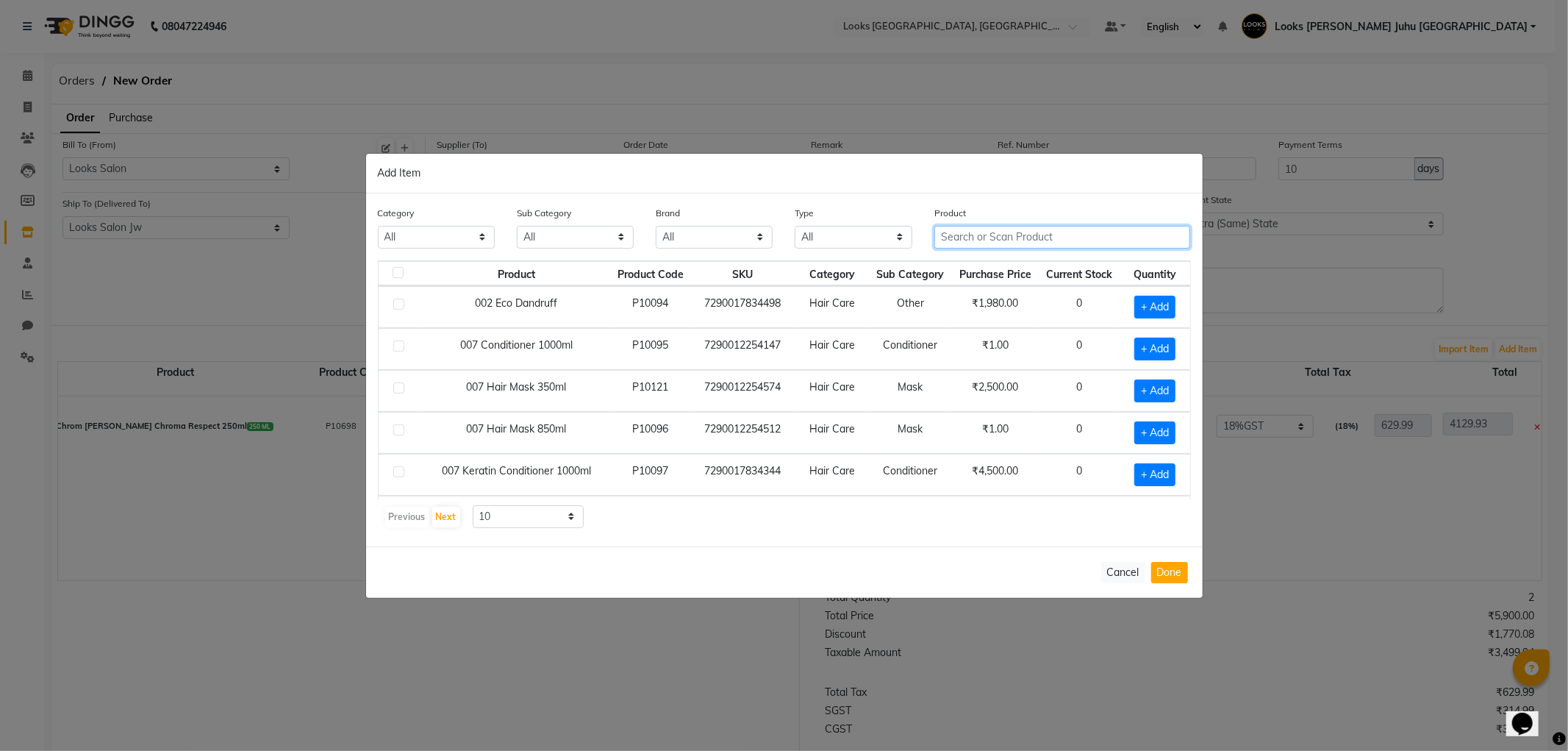
click at [1061, 231] on input "text" at bounding box center [1062, 237] width 256 height 23
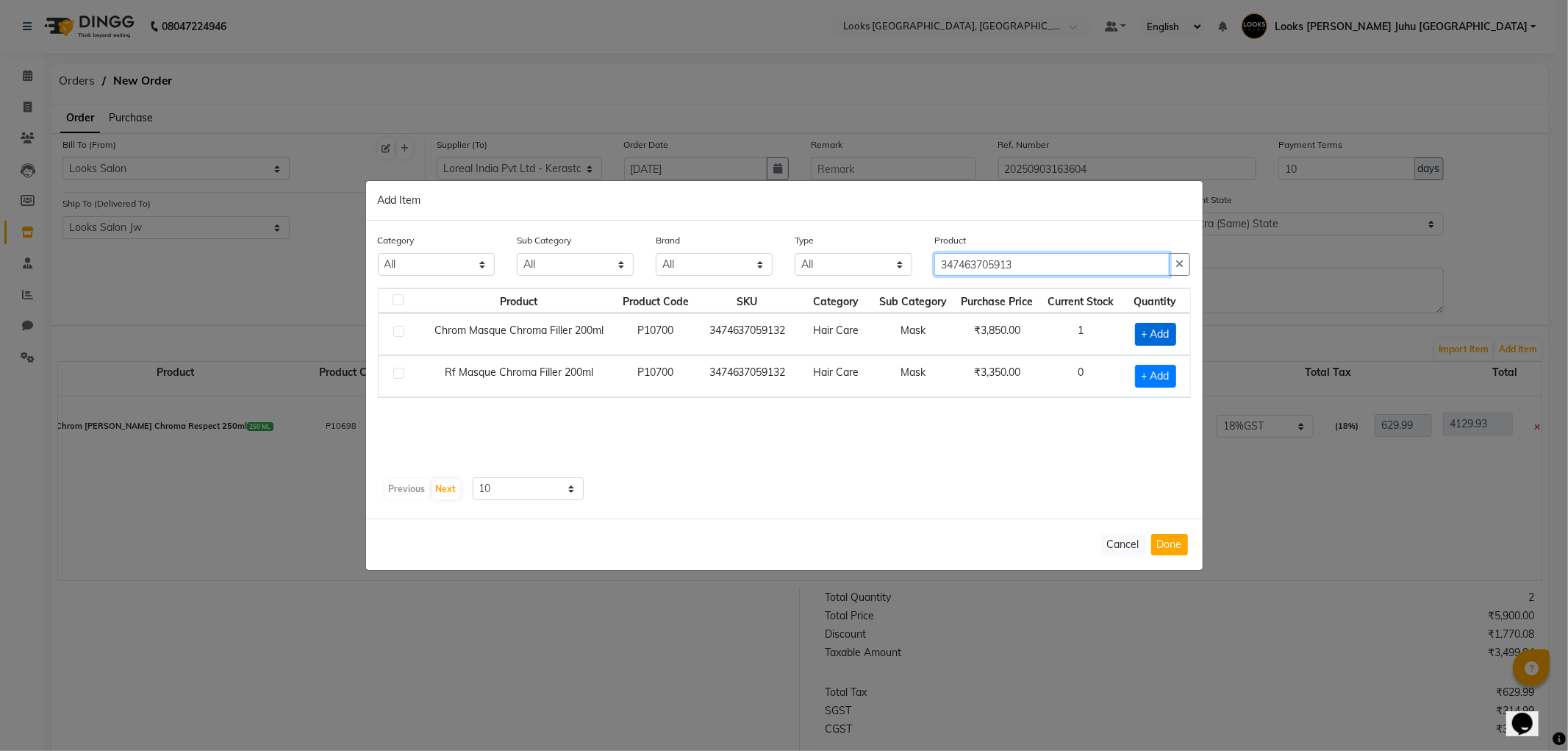
type input "347463705913"
click at [1156, 332] on span "+ Add" at bounding box center [1155, 334] width 41 height 23
checkbox input "true"
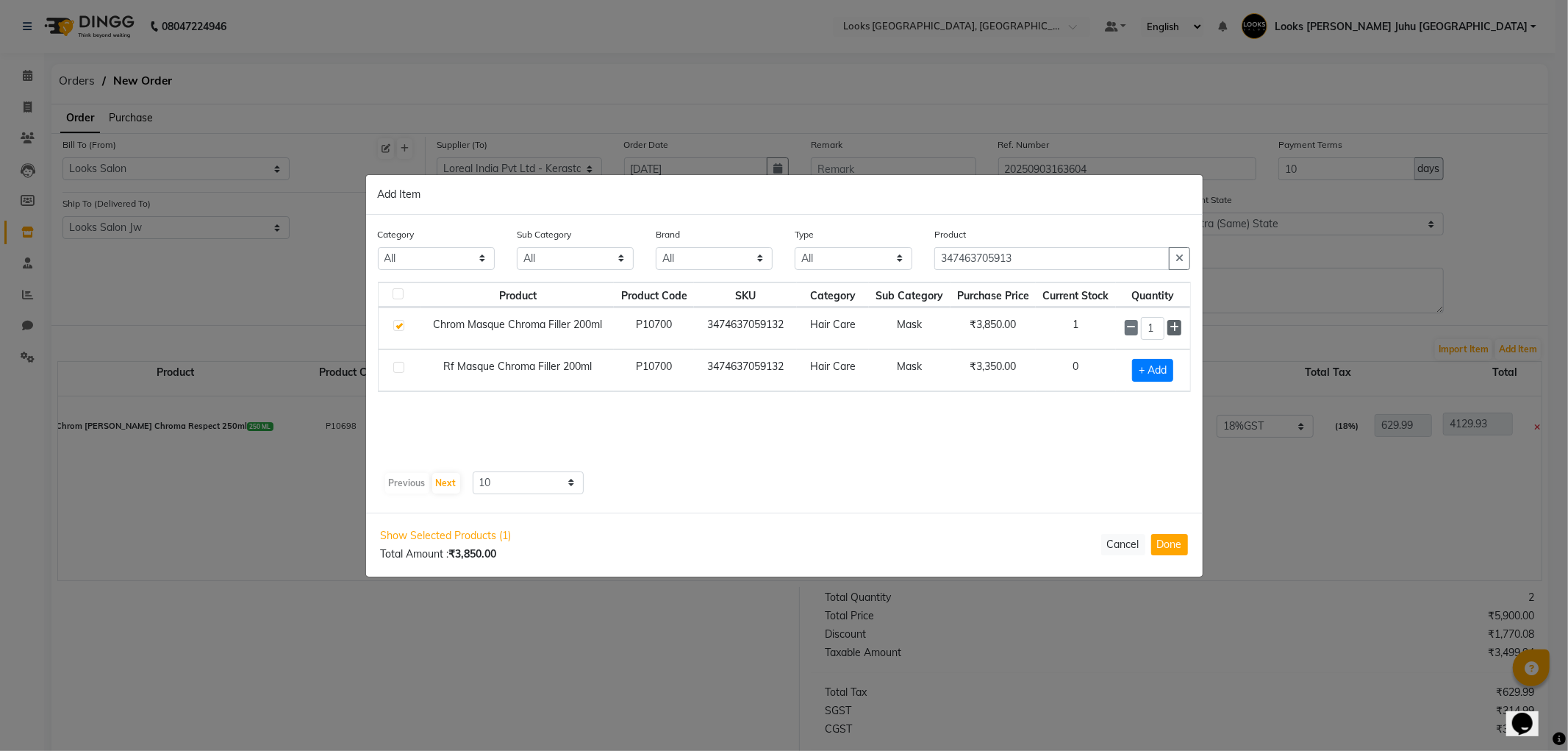
click at [1169, 334] on span at bounding box center [1173, 328] width 13 height 16
type input "2"
click at [1169, 540] on button "Done" at bounding box center [1169, 544] width 37 height 21
select select "3870"
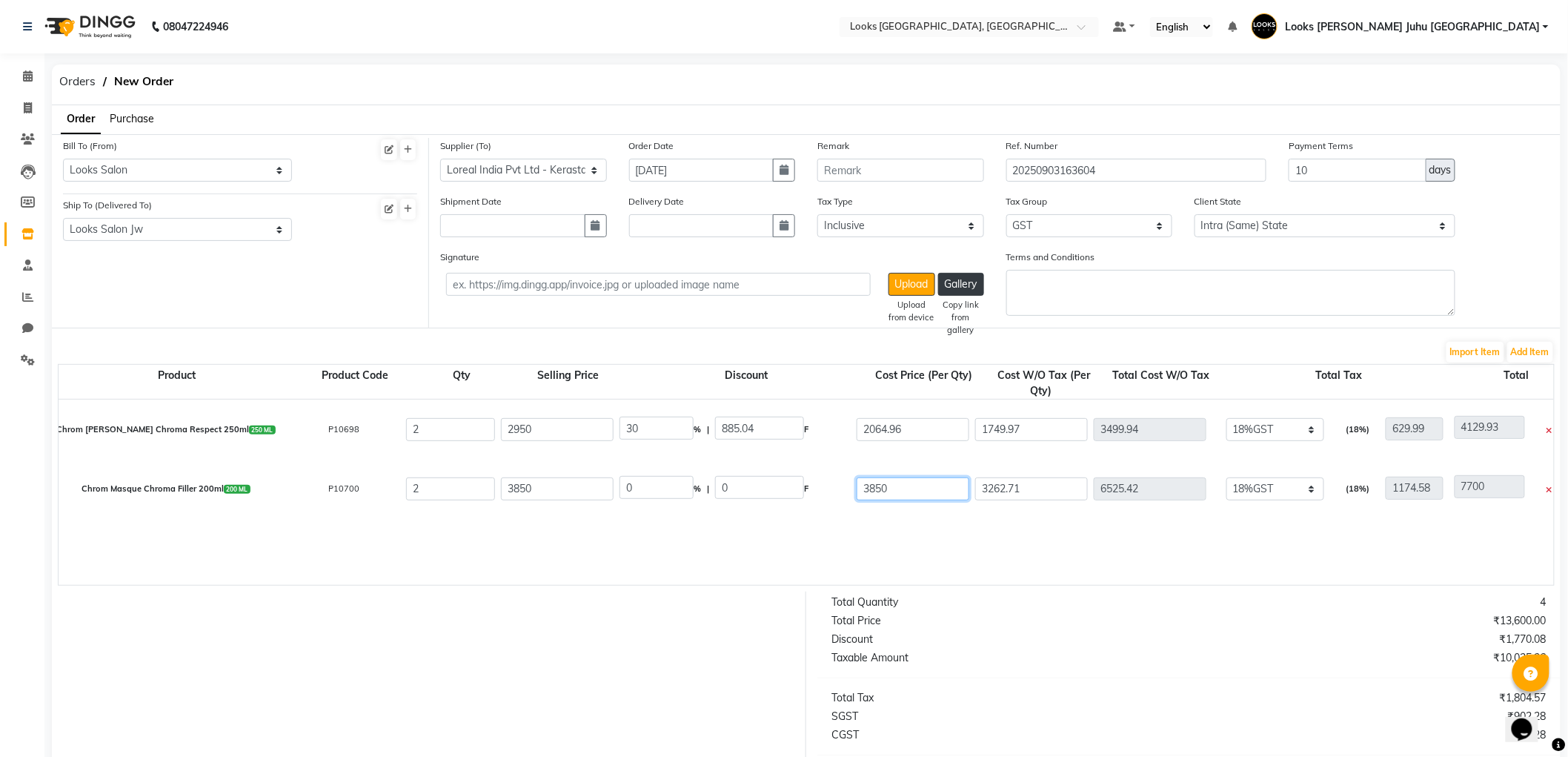
click at [945, 497] on input "3850" at bounding box center [913, 489] width 113 height 23
type input "3"
click at [1042, 491] on input "3262.71" at bounding box center [1032, 489] width 113 height 23
type input "100"
type input "3850"
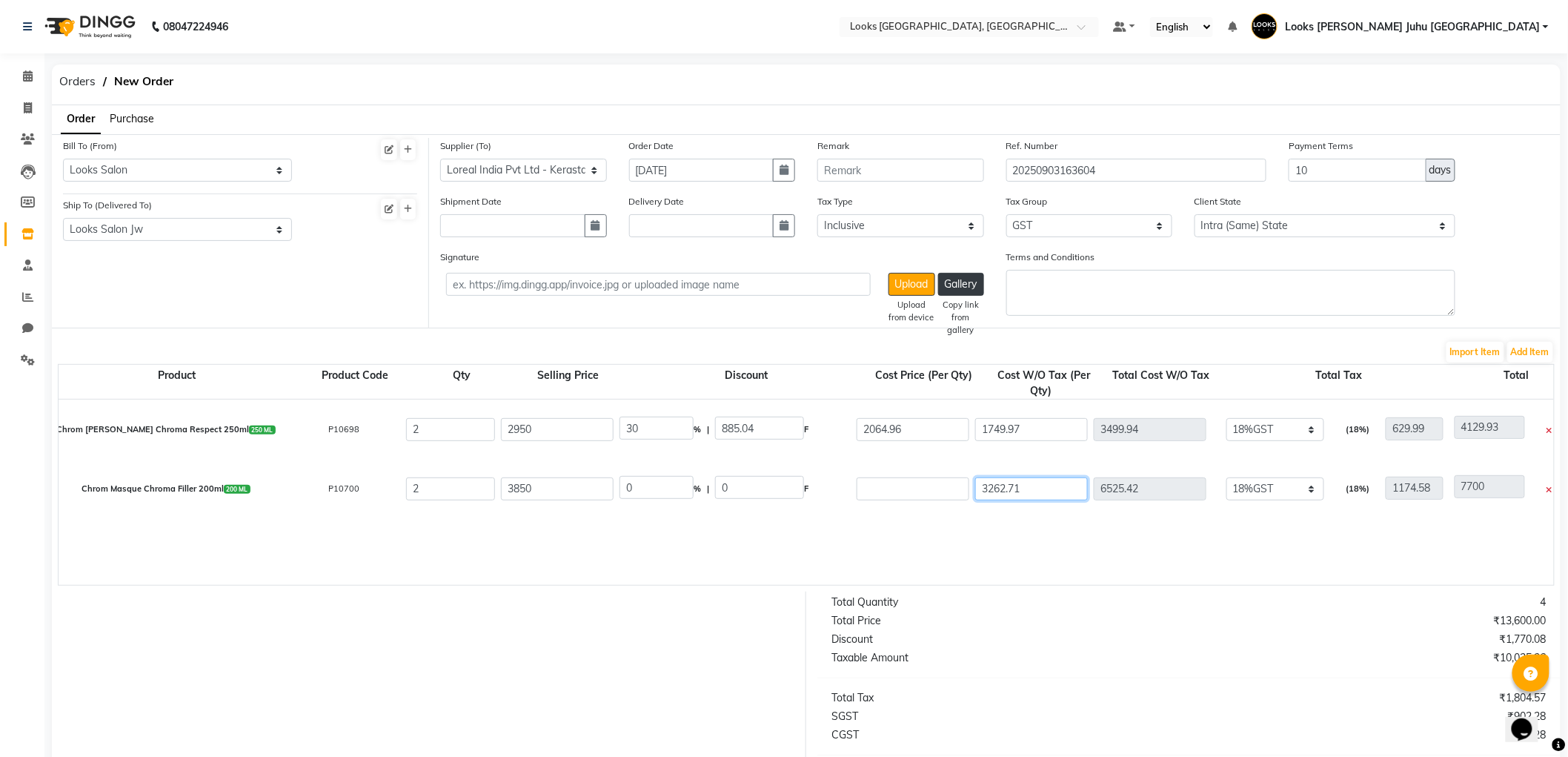
type input "0"
type input "2"
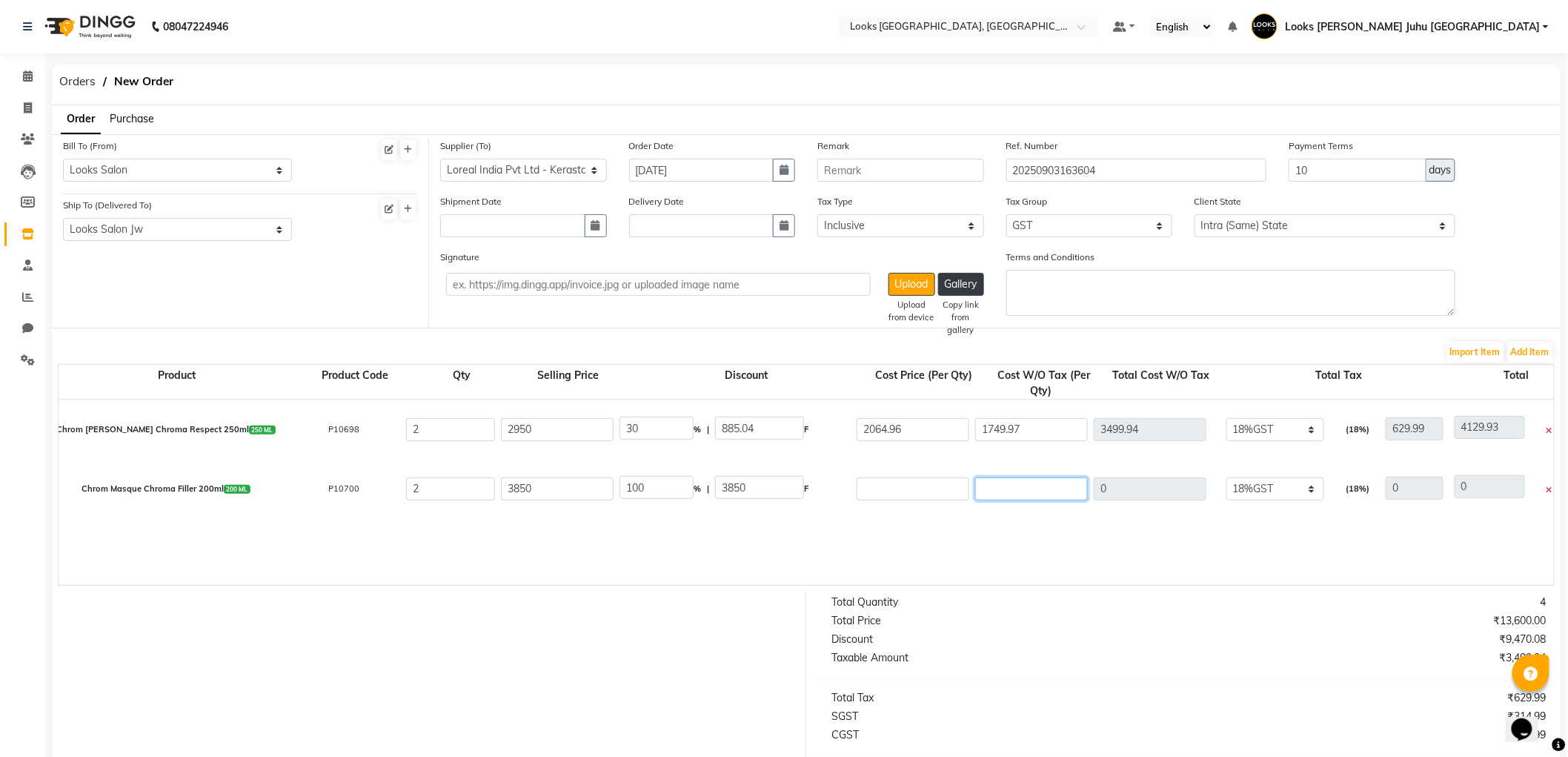
type input "4"
type input "225"
type input "450"
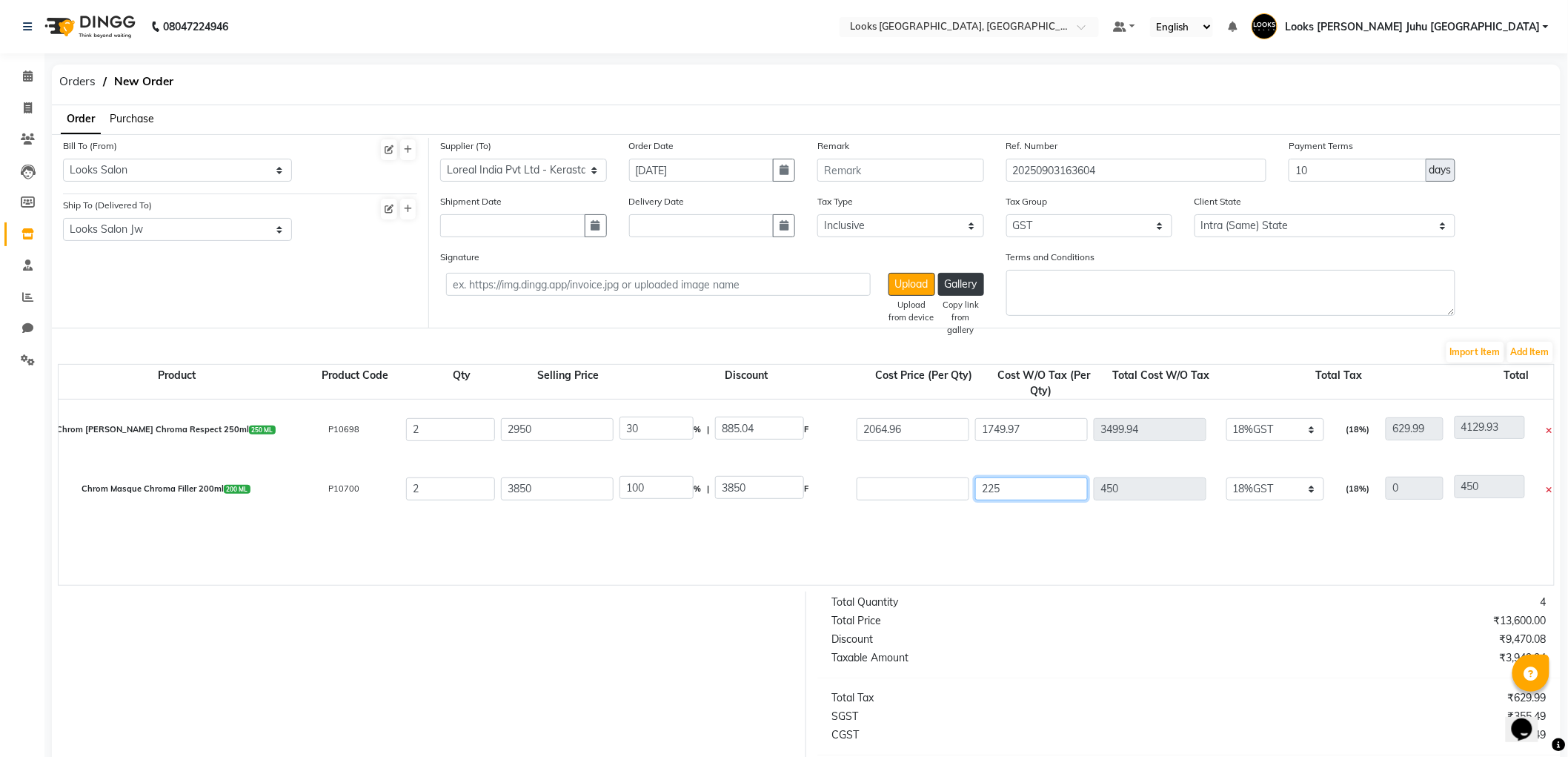
type input "2258"
type input "4516"
type input "225"
type input "450"
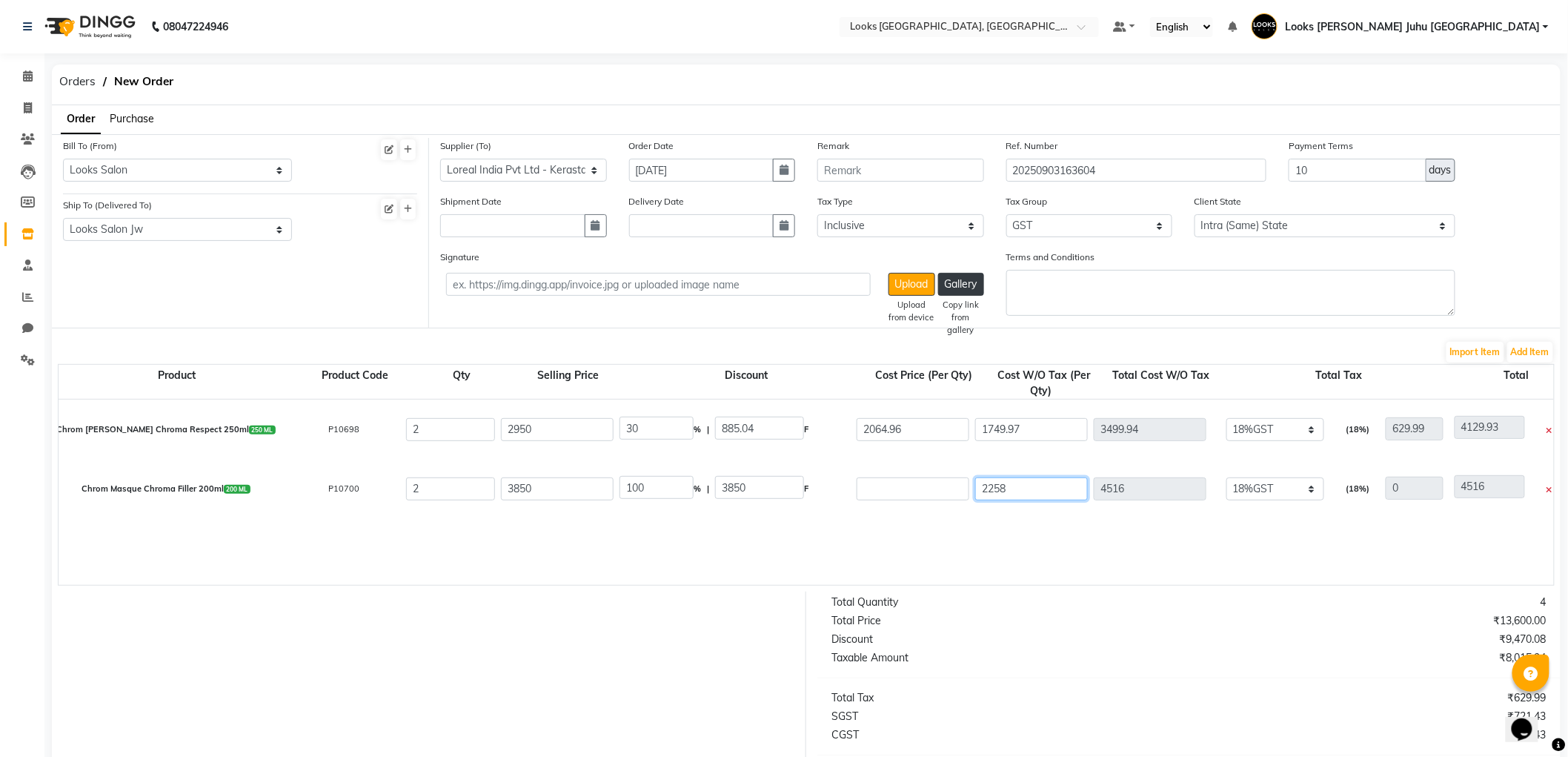
type input "450"
type input "22"
type input "44"
type input "228"
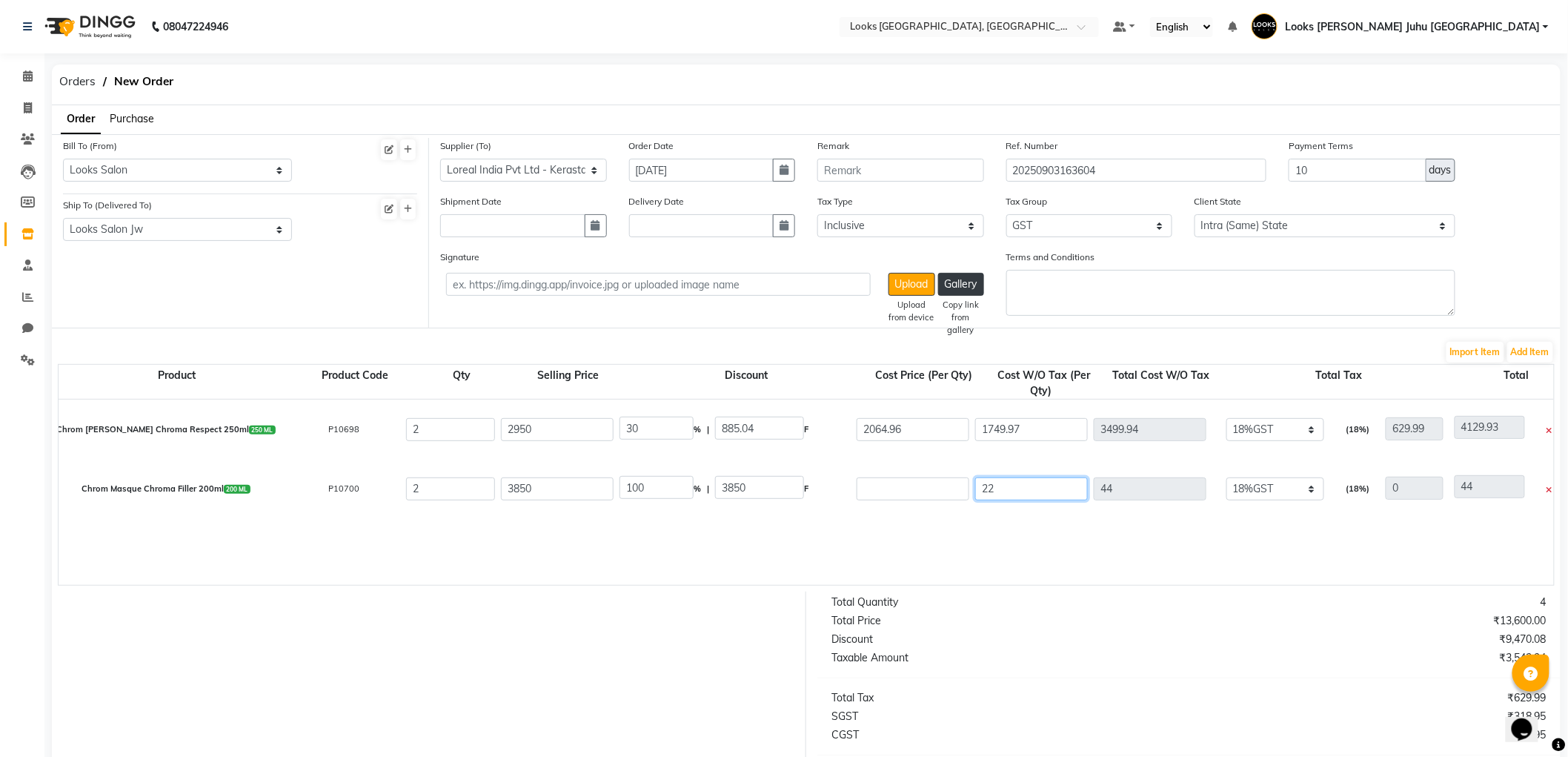
type input "456"
type input "2283"
type input "4566"
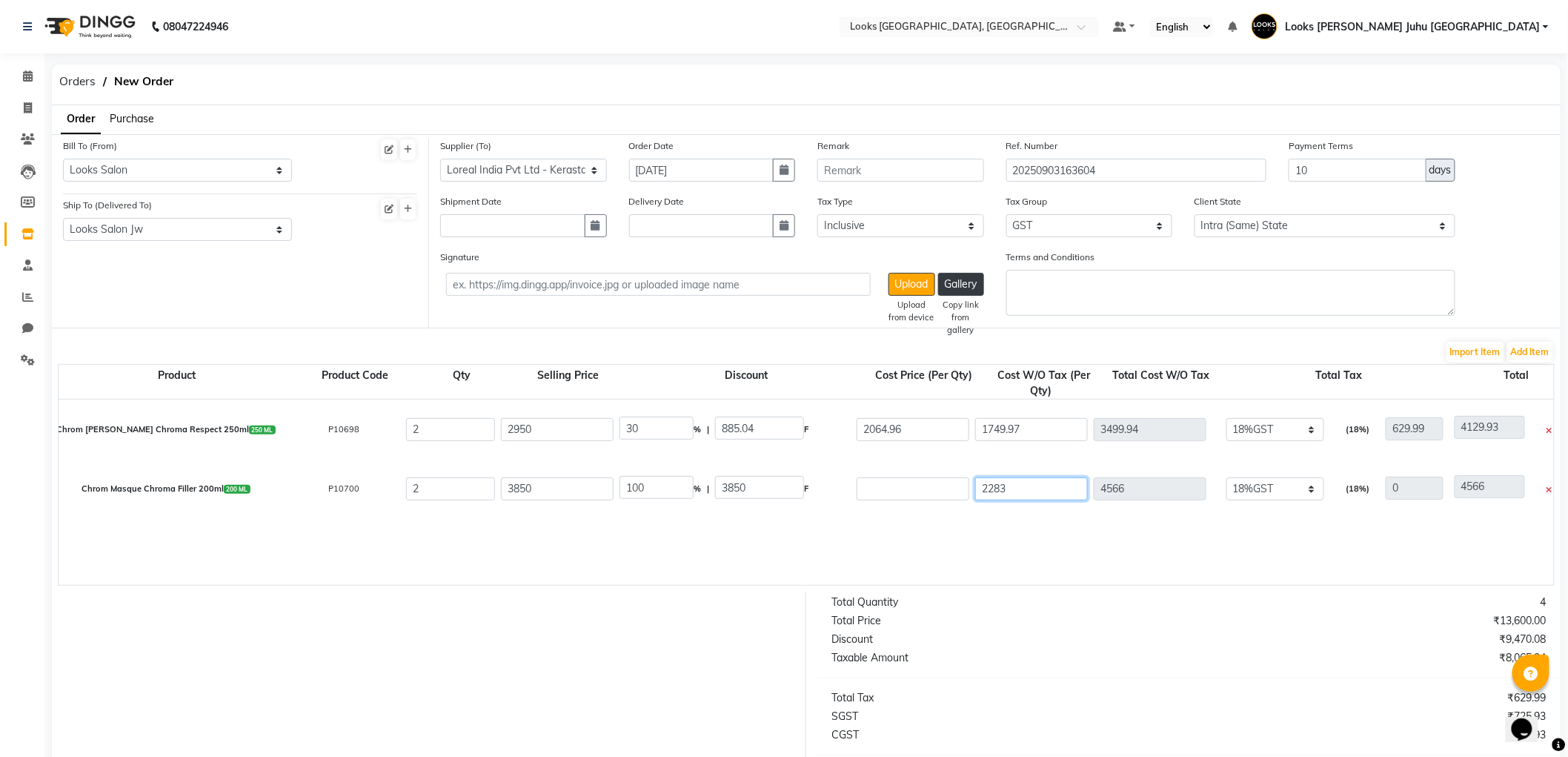
type input "2283.8"
type input "4567.6"
type input "2283.86"
type input "4567.72"
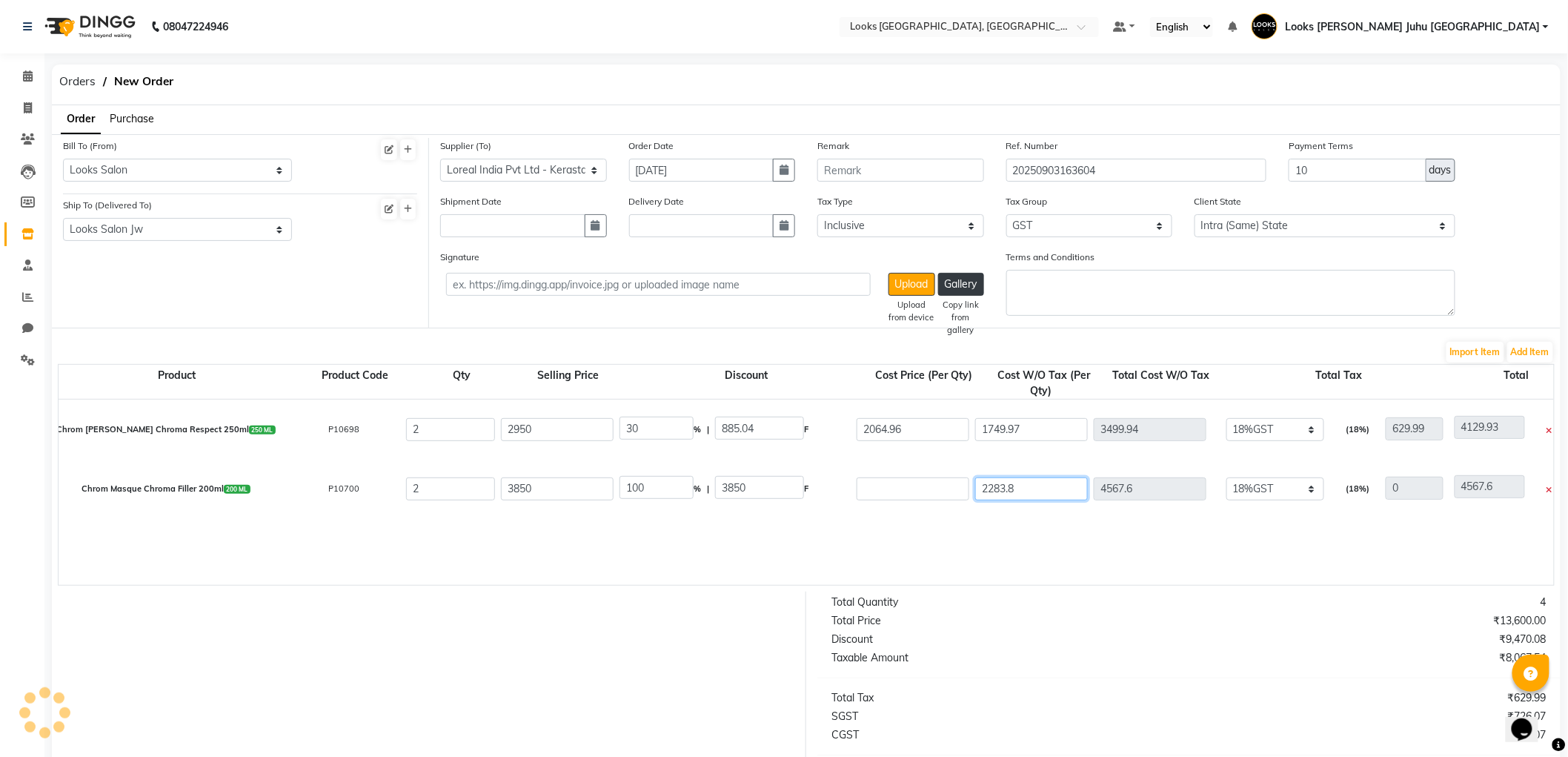
type input "4567.72"
type input "2283.86"
type input "30"
type input "1155.05"
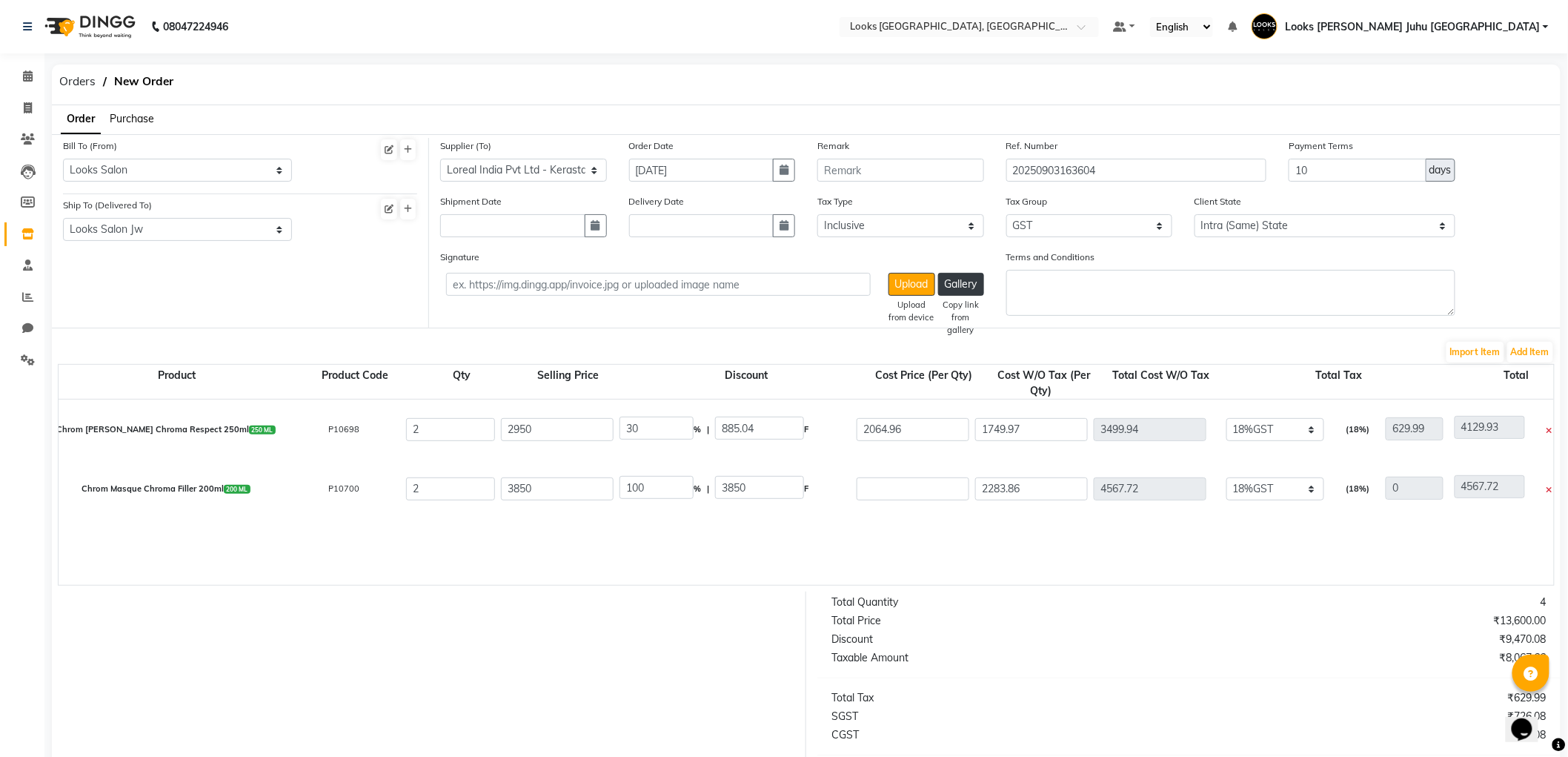
type input "2694.95"
type input "822.19"
type input "5389.91"
click at [1531, 351] on button "Add Item" at bounding box center [1530, 353] width 46 height 21
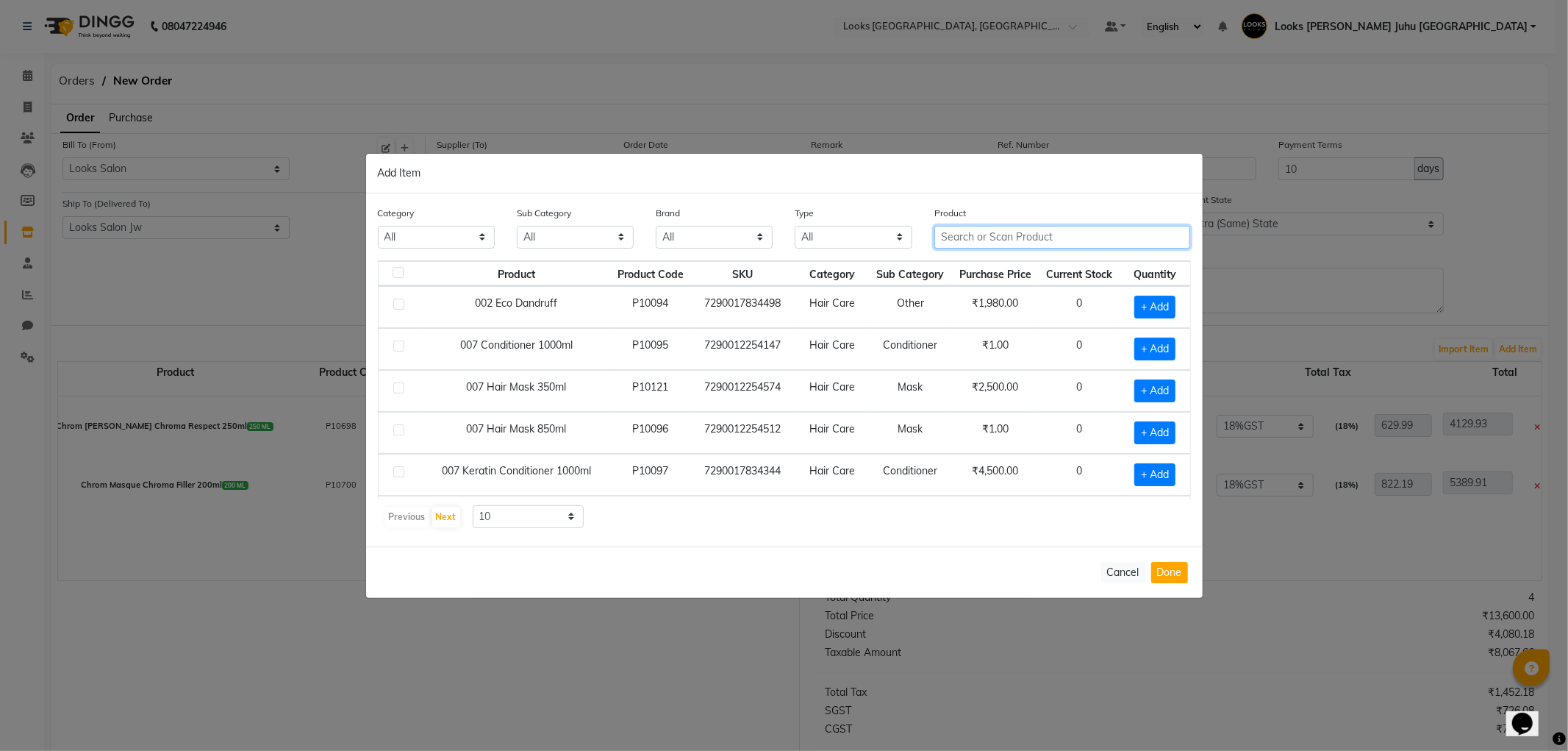
click at [1027, 241] on input "text" at bounding box center [1062, 237] width 256 height 23
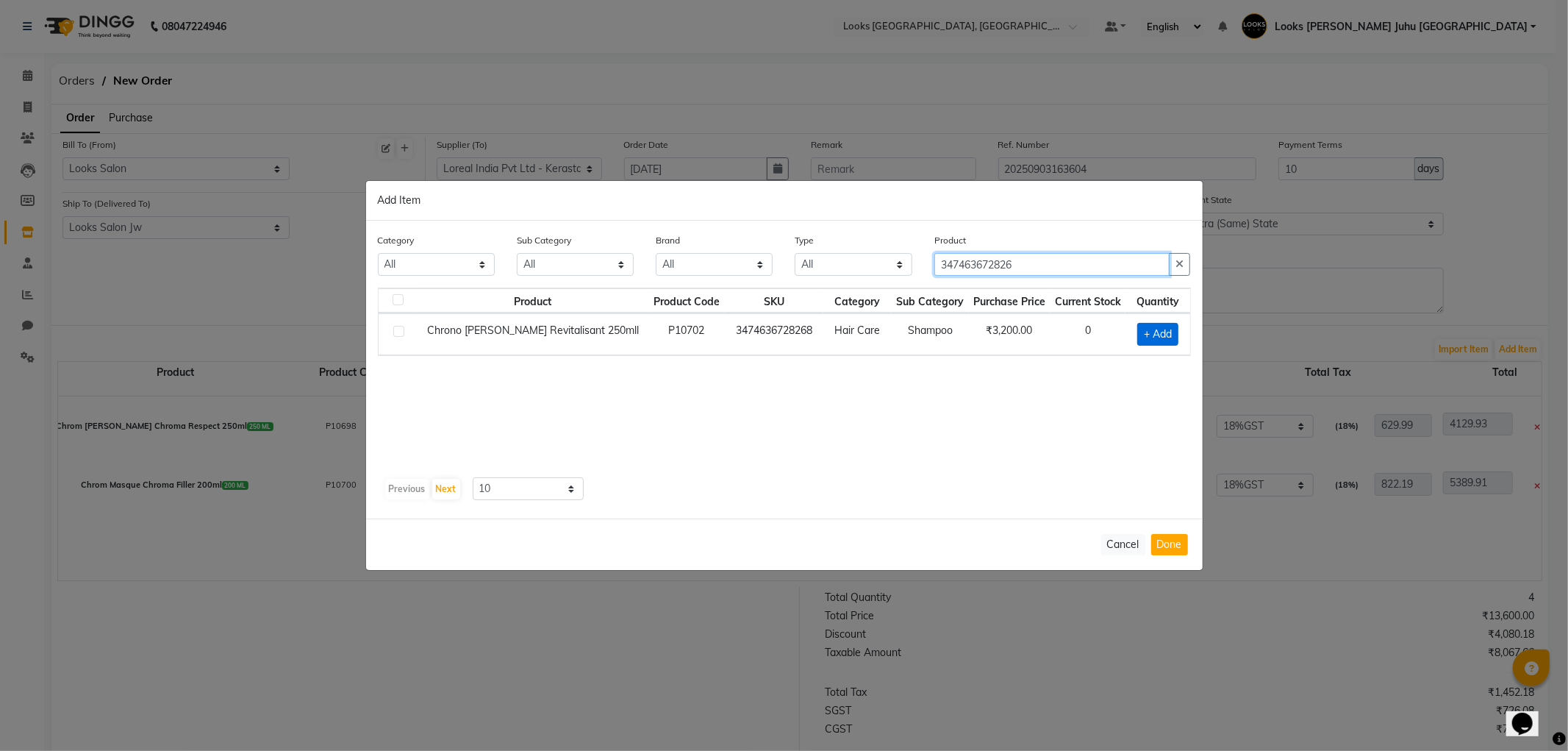
type input "347463672826"
click at [1149, 329] on span "+ Add" at bounding box center [1157, 334] width 41 height 23
checkbox input "true"
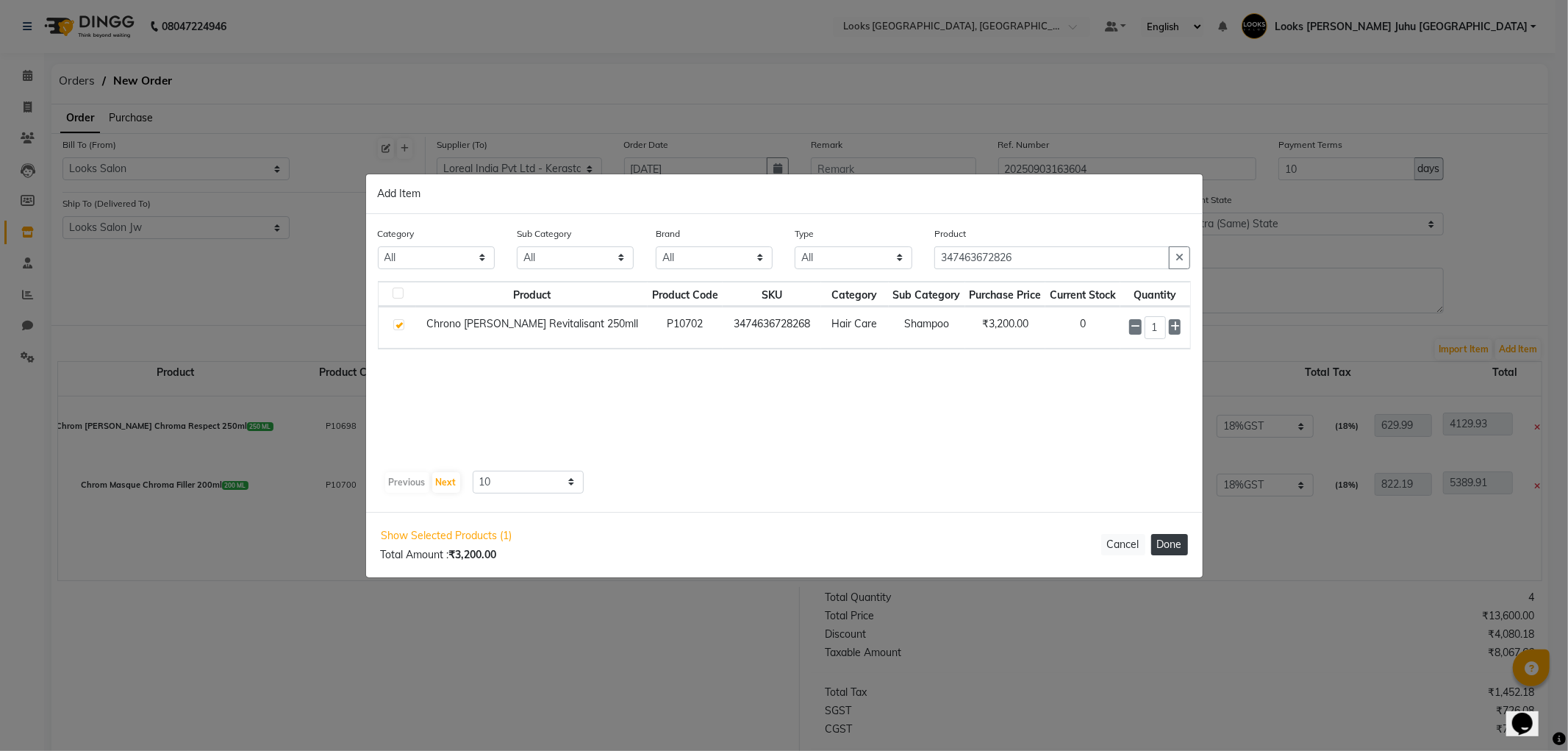
click at [1182, 549] on button "Done" at bounding box center [1169, 544] width 37 height 21
select select "3870"
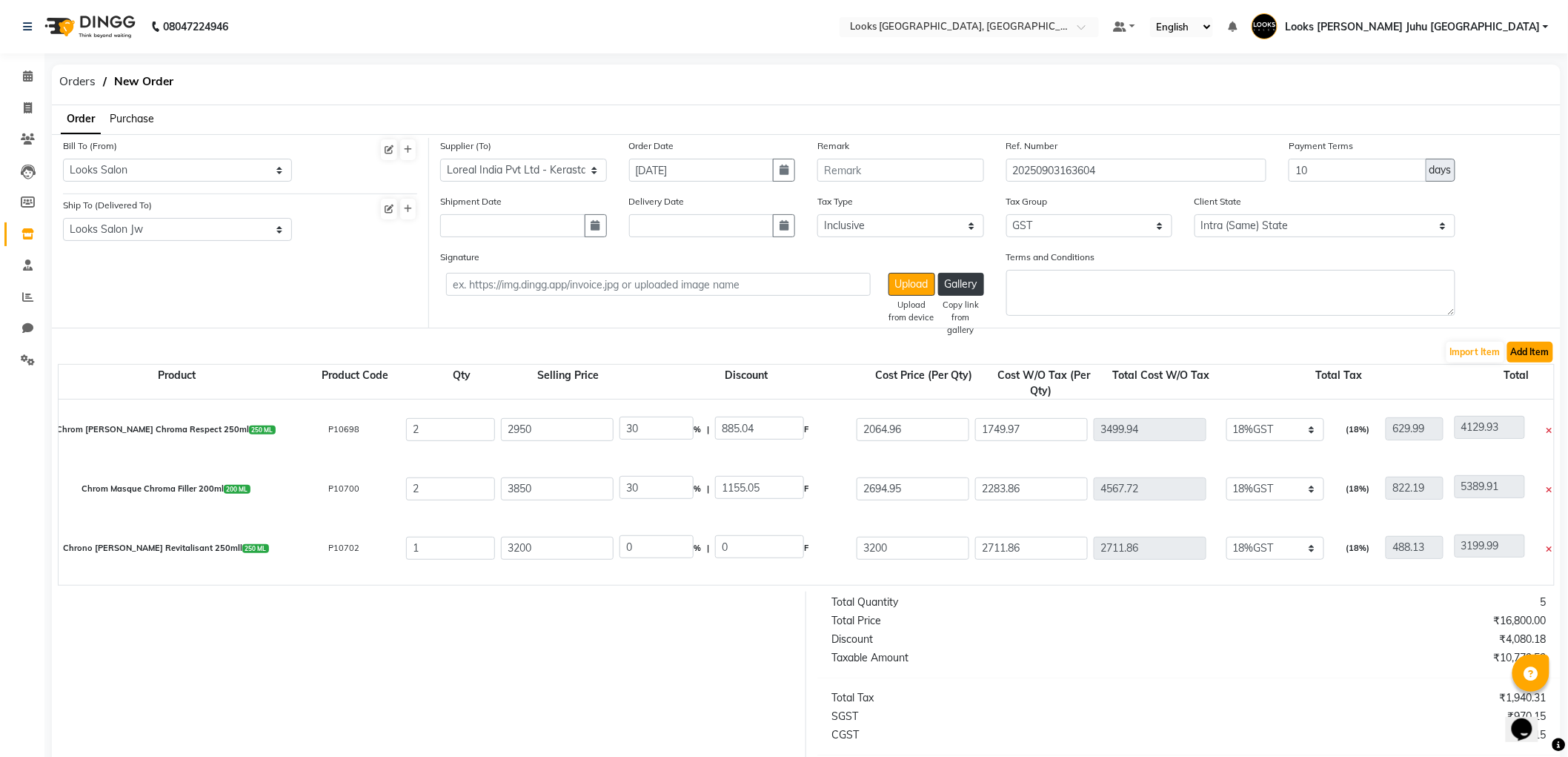
click at [1532, 352] on button "Add Item" at bounding box center [1530, 353] width 46 height 21
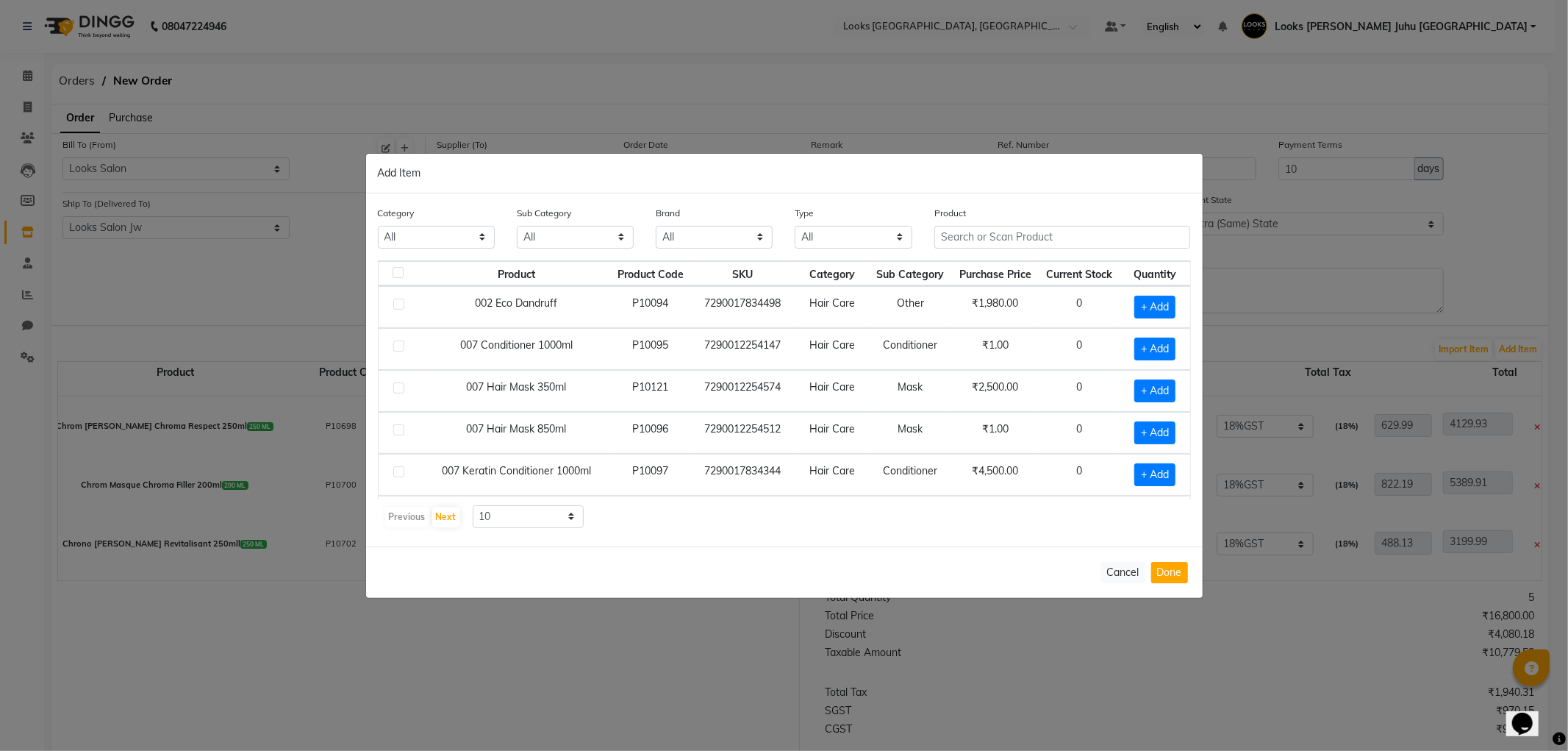
click at [1057, 258] on div "Product" at bounding box center [1062, 232] width 278 height 55
click at [1082, 221] on div "Product" at bounding box center [1062, 227] width 256 height 44
click at [1074, 242] on input "text" at bounding box center [1062, 237] width 256 height 23
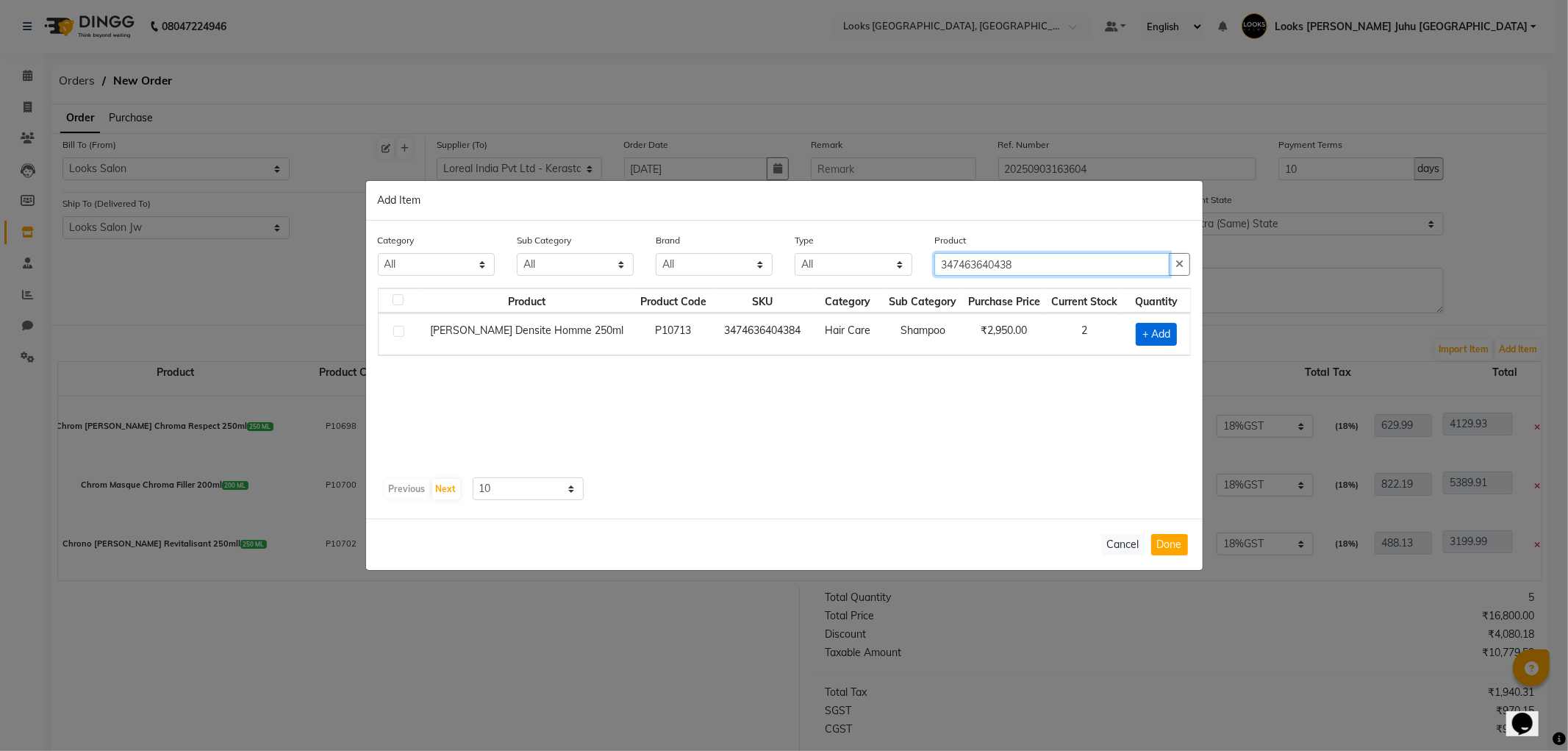
type input "347463640438"
click at [1148, 332] on span "+ Add" at bounding box center [1156, 334] width 41 height 23
checkbox input "true"
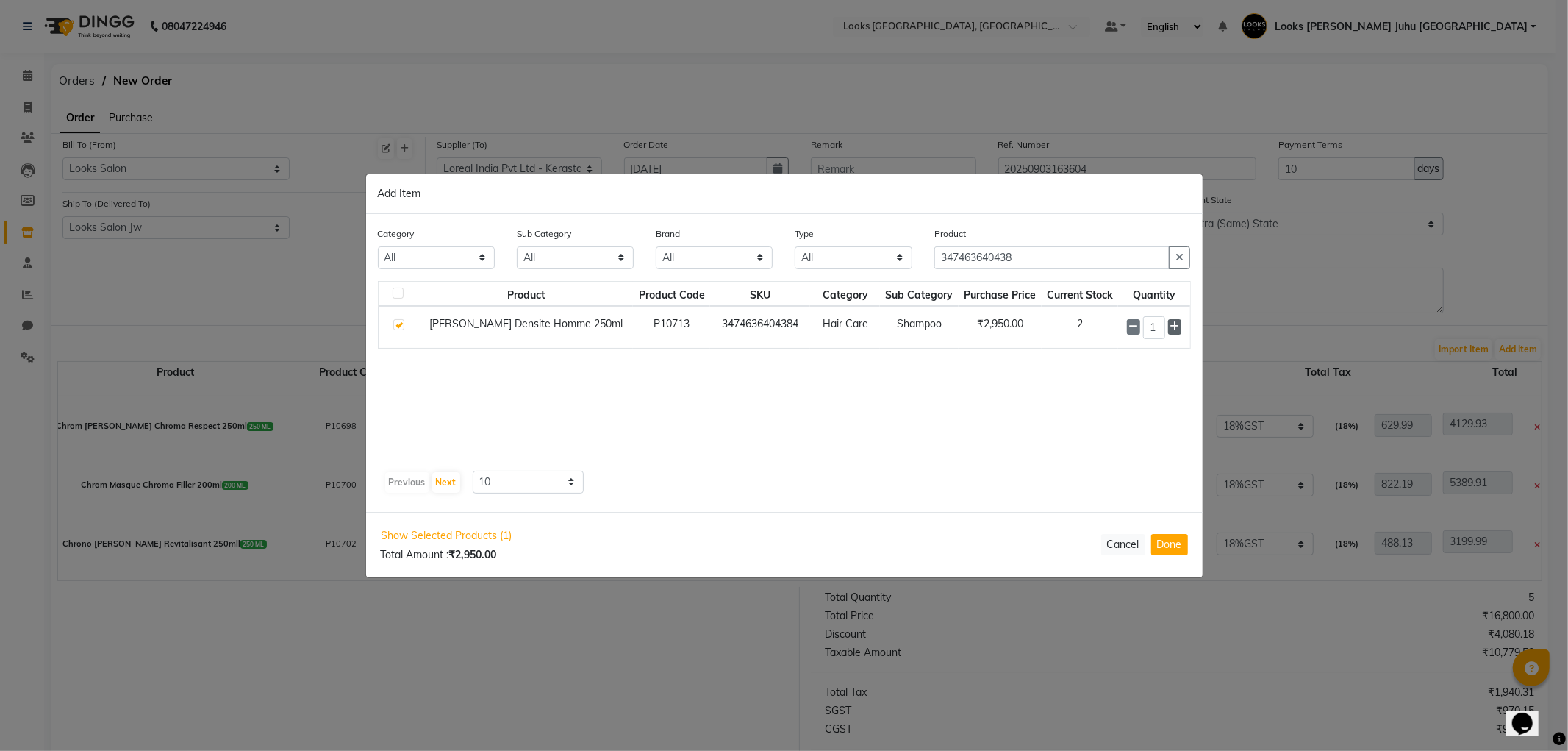
click at [1169, 325] on icon at bounding box center [1174, 326] width 10 height 10
type input "2"
click at [1170, 556] on div "Show Selected Products (1) Total Amount : ₹5,900.00 Cancel Done" at bounding box center [784, 544] width 836 height 65
click at [1173, 550] on button "Done" at bounding box center [1169, 544] width 37 height 21
select select "3870"
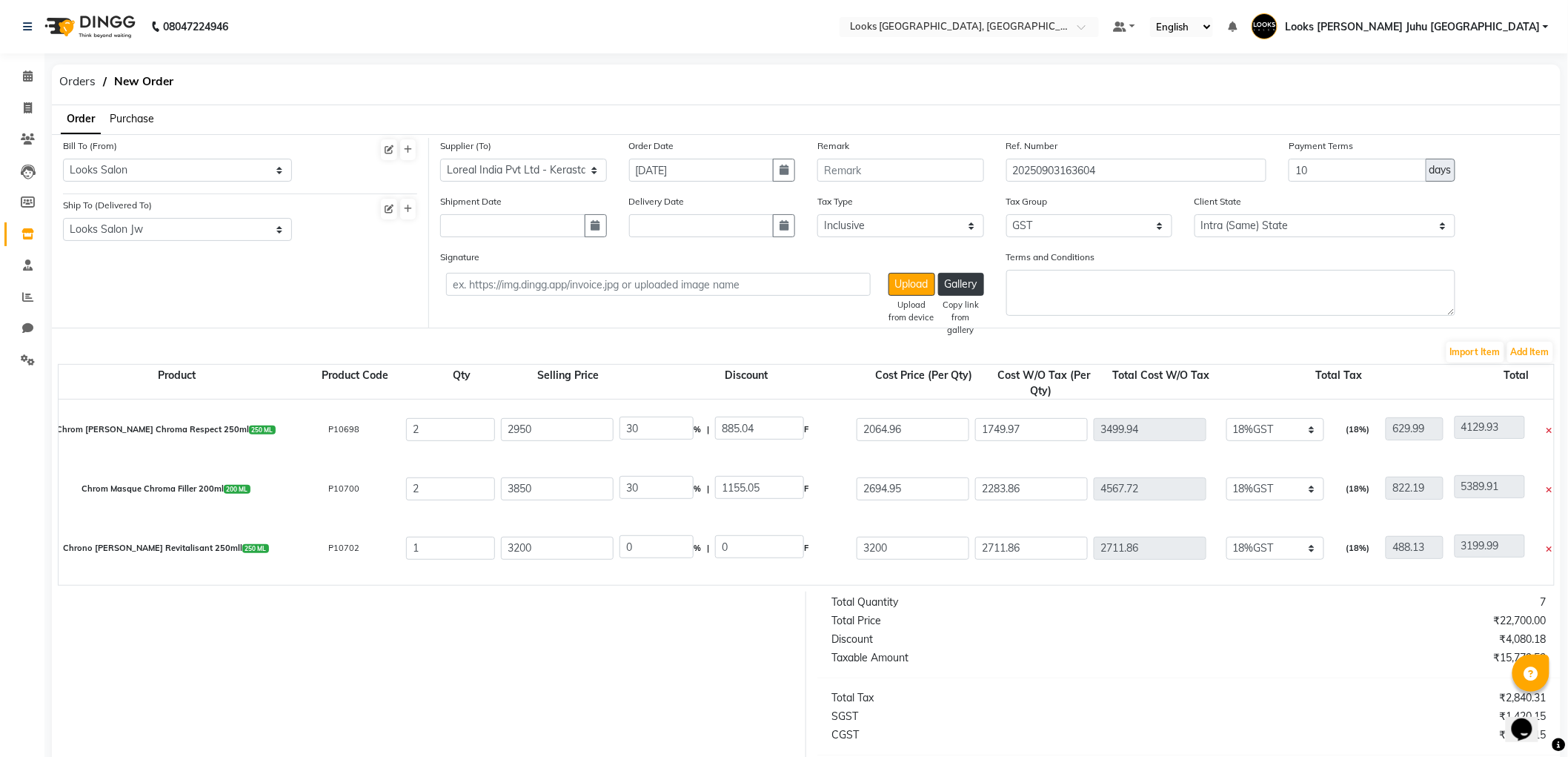
click at [1520, 338] on form "Bill To (From) Select Address M M ENTERPRISES M M ENTERPRISES M M ENTERPRISES L…" at bounding box center [806, 529] width 1509 height 790
click at [1521, 352] on button "Add Item" at bounding box center [1530, 353] width 46 height 21
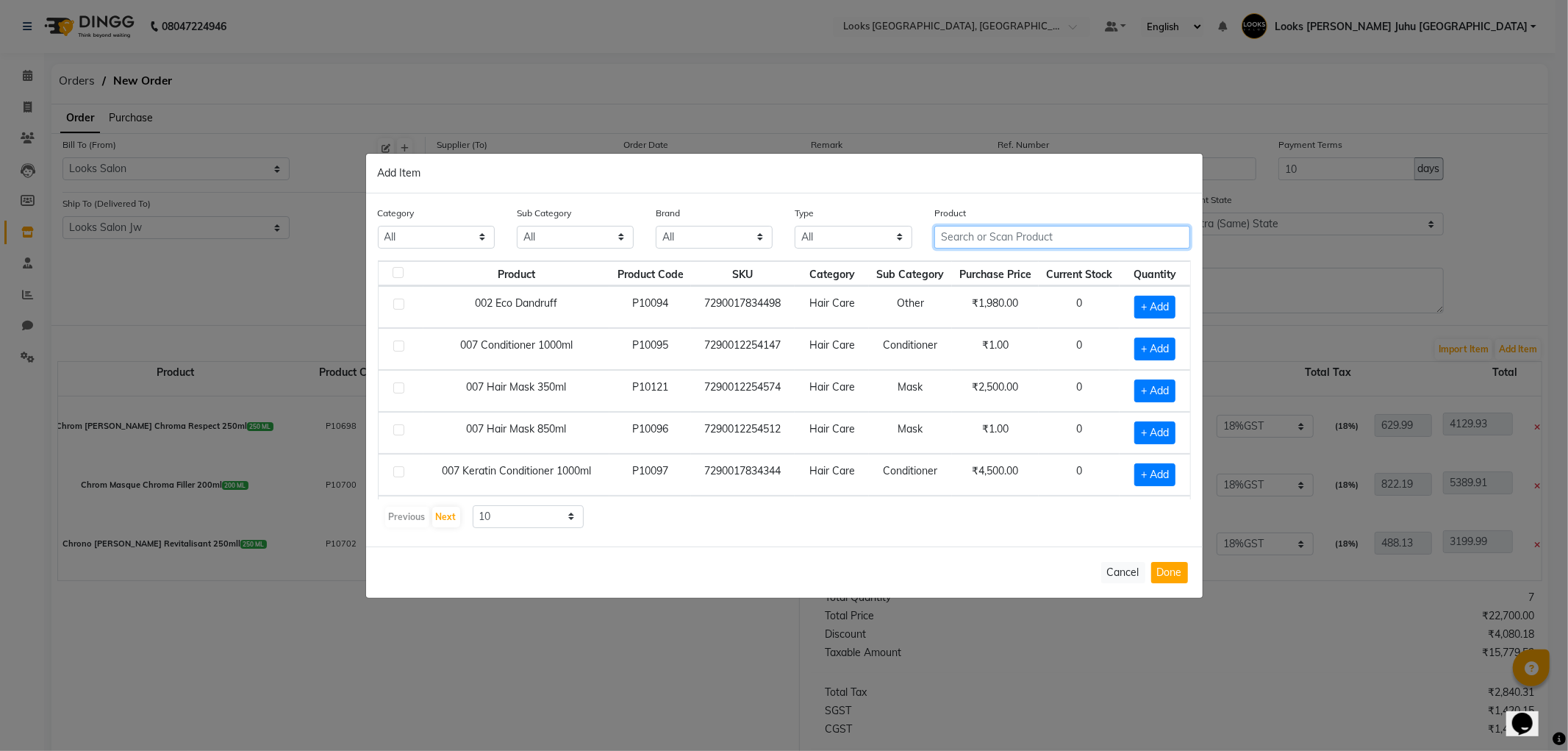
click at [1051, 242] on input "text" at bounding box center [1062, 237] width 256 height 23
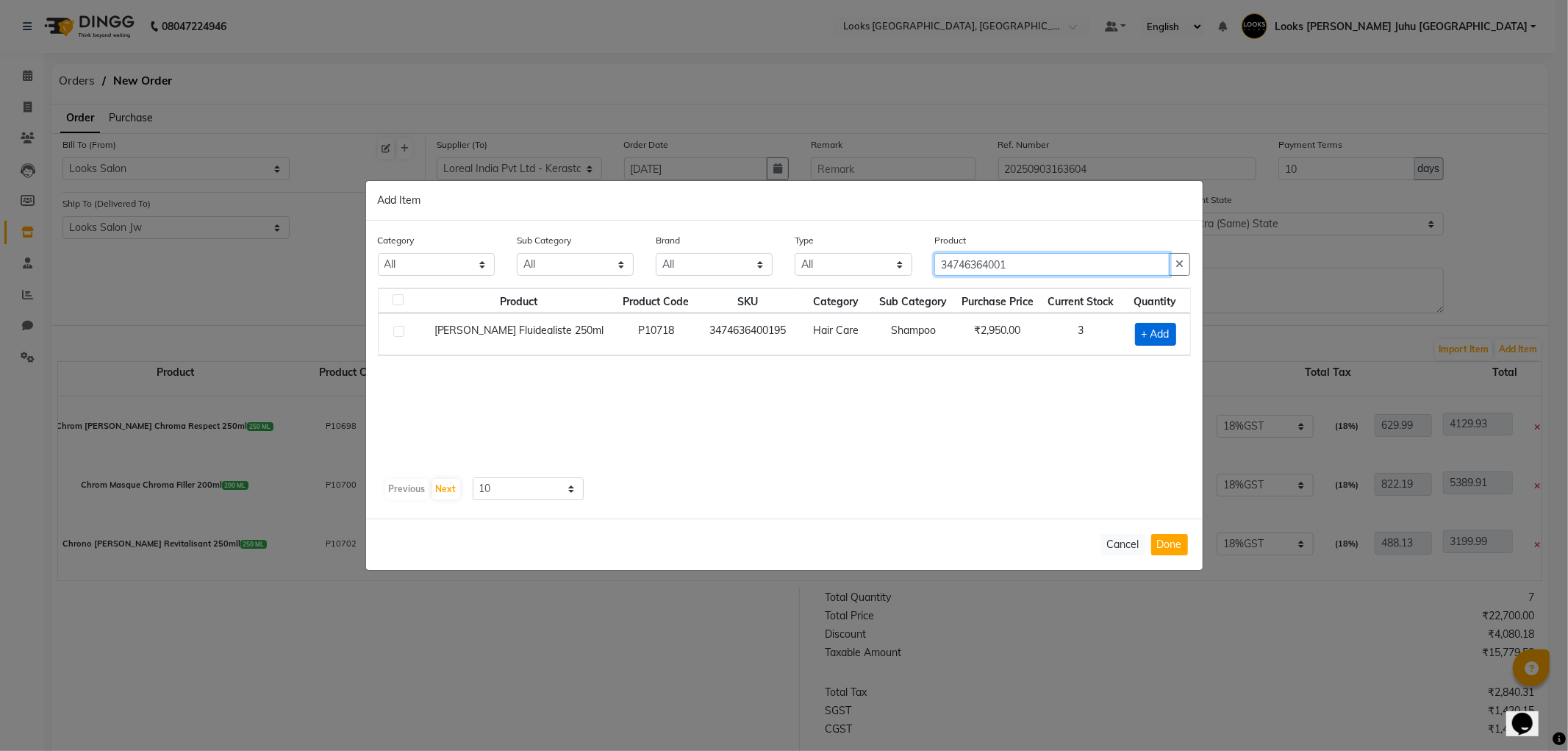
type input "34746364001"
click at [1148, 337] on span "+ Add" at bounding box center [1155, 334] width 41 height 23
checkbox input "true"
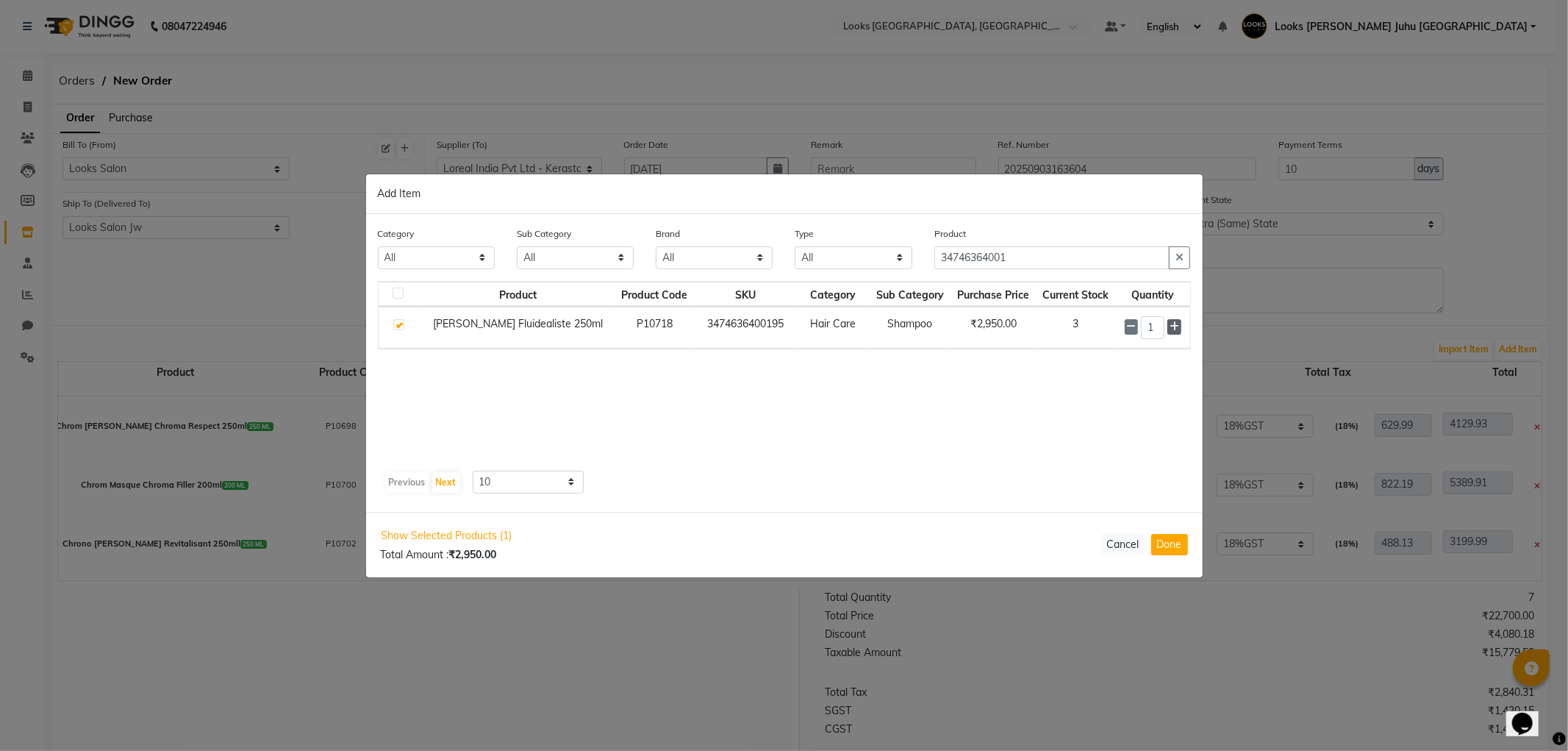
click at [1176, 319] on span at bounding box center [1173, 327] width 13 height 16
type input "2"
click at [1172, 545] on button "Done" at bounding box center [1169, 544] width 37 height 21
select select "3870"
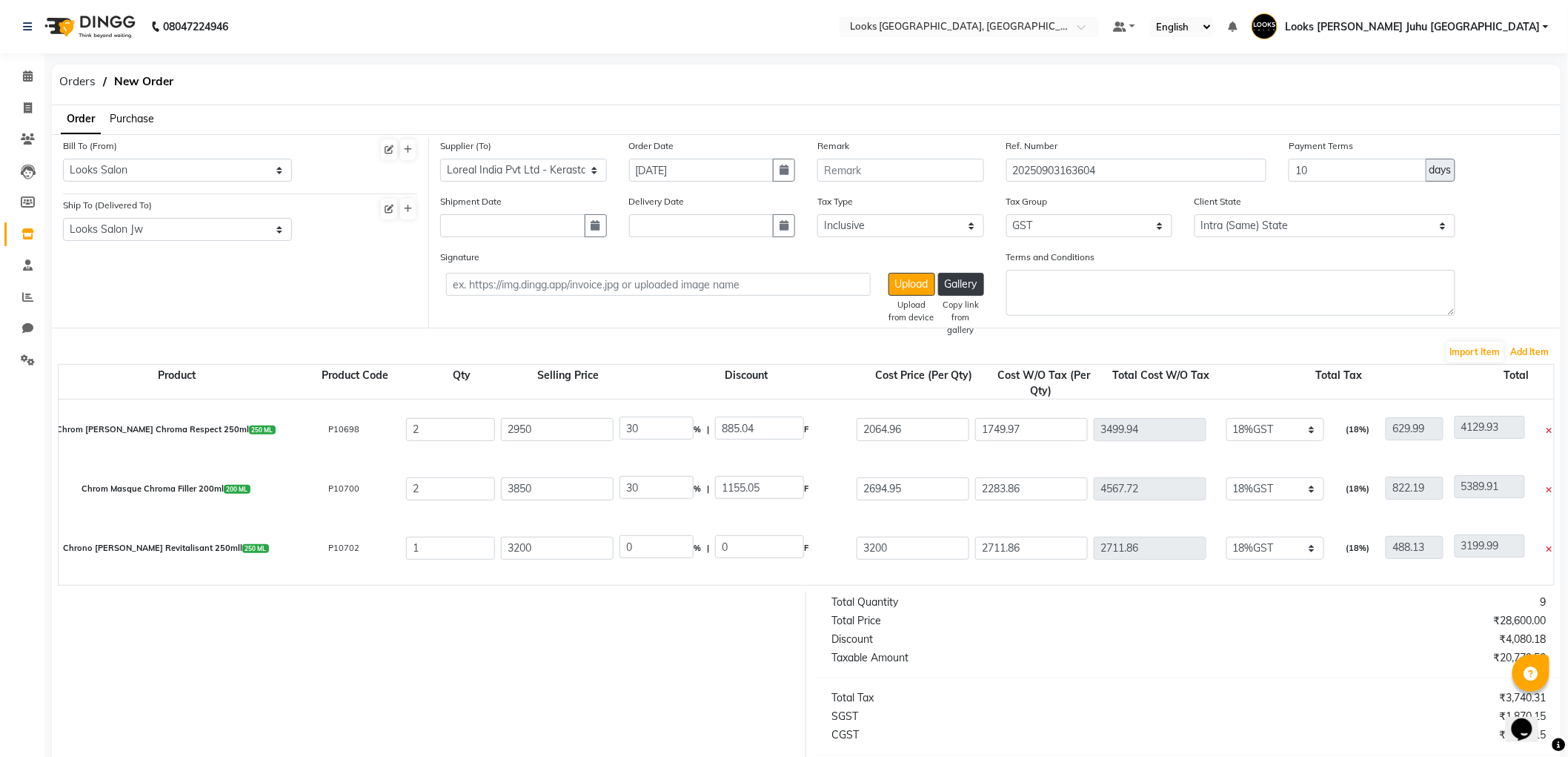
scroll to position [205, 0]
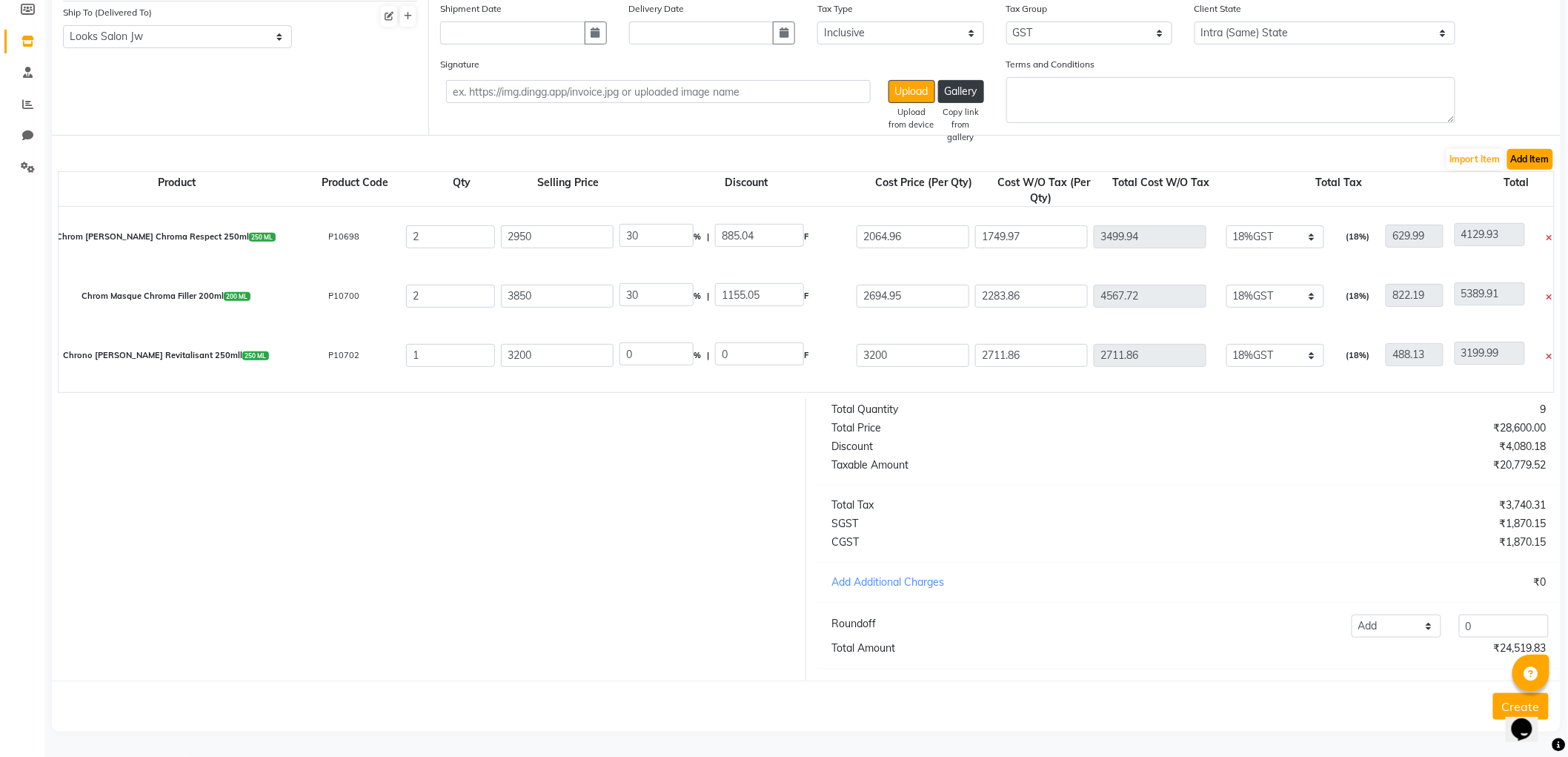
click at [1547, 149] on button "Add Item" at bounding box center [1530, 159] width 46 height 21
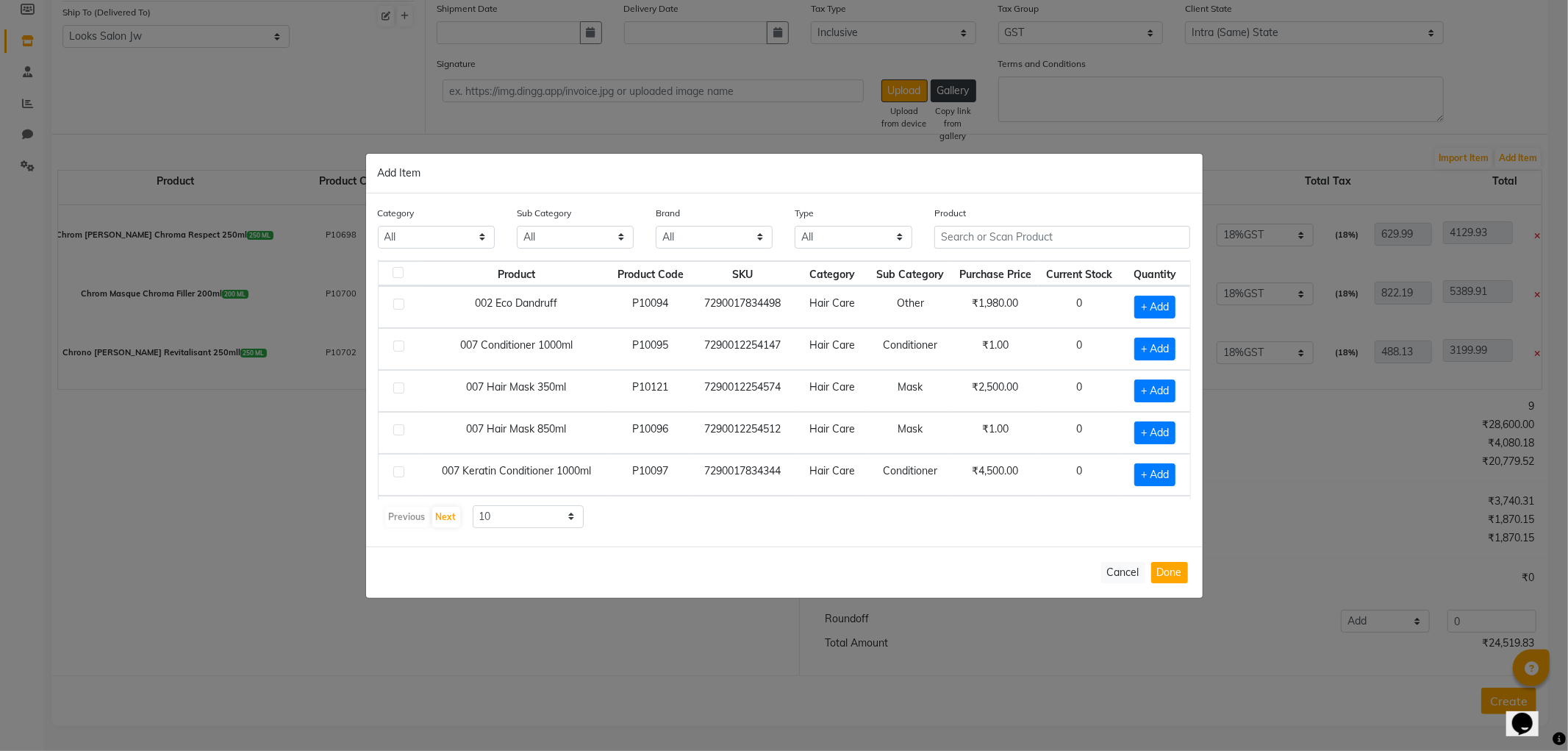
click at [1027, 270] on th "Purchase Price" at bounding box center [994, 273] width 86 height 25
click at [1031, 239] on input "text" at bounding box center [1062, 237] width 256 height 23
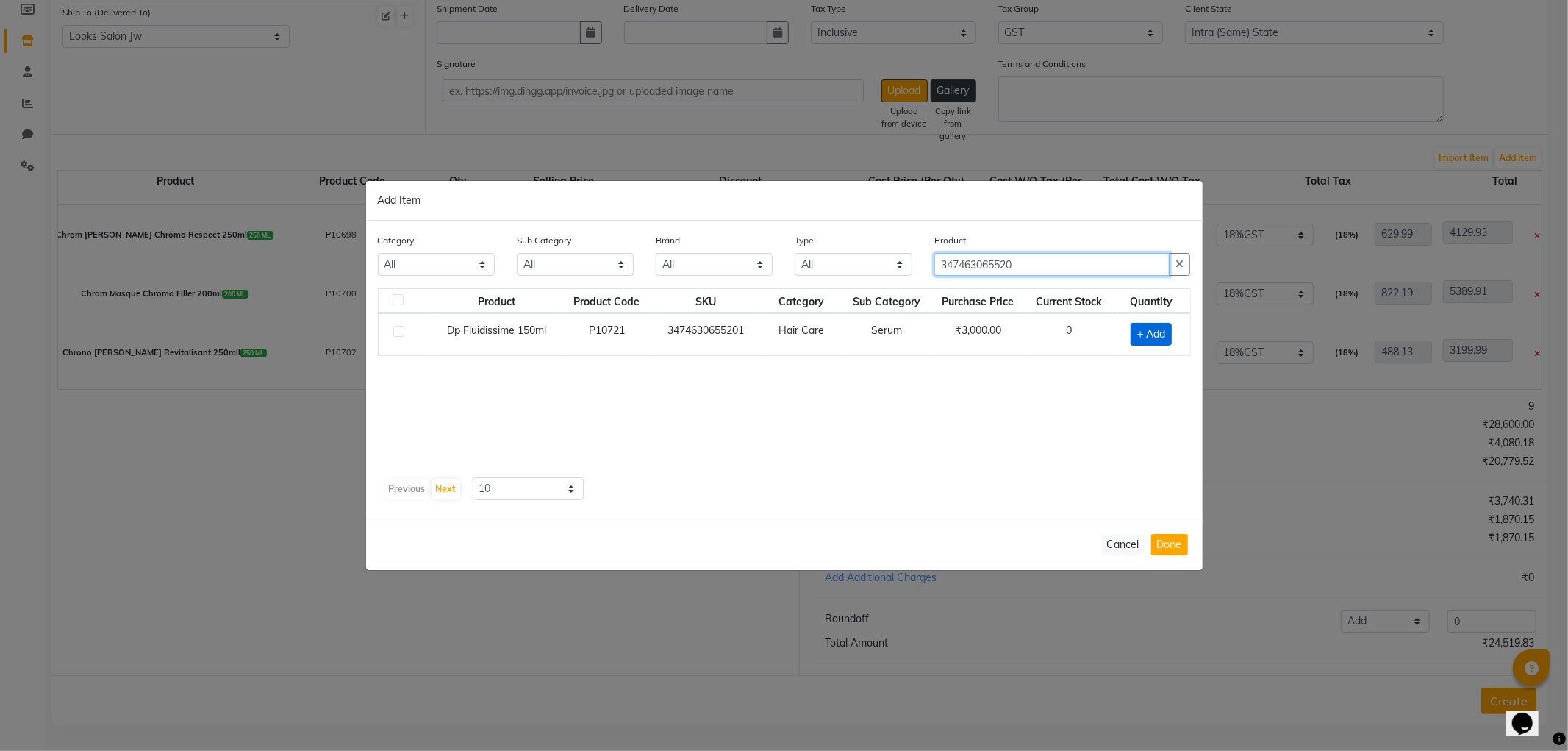
type input "347463065520"
click at [1157, 331] on span "+ Add" at bounding box center [1150, 334] width 41 height 23
checkbox input "true"
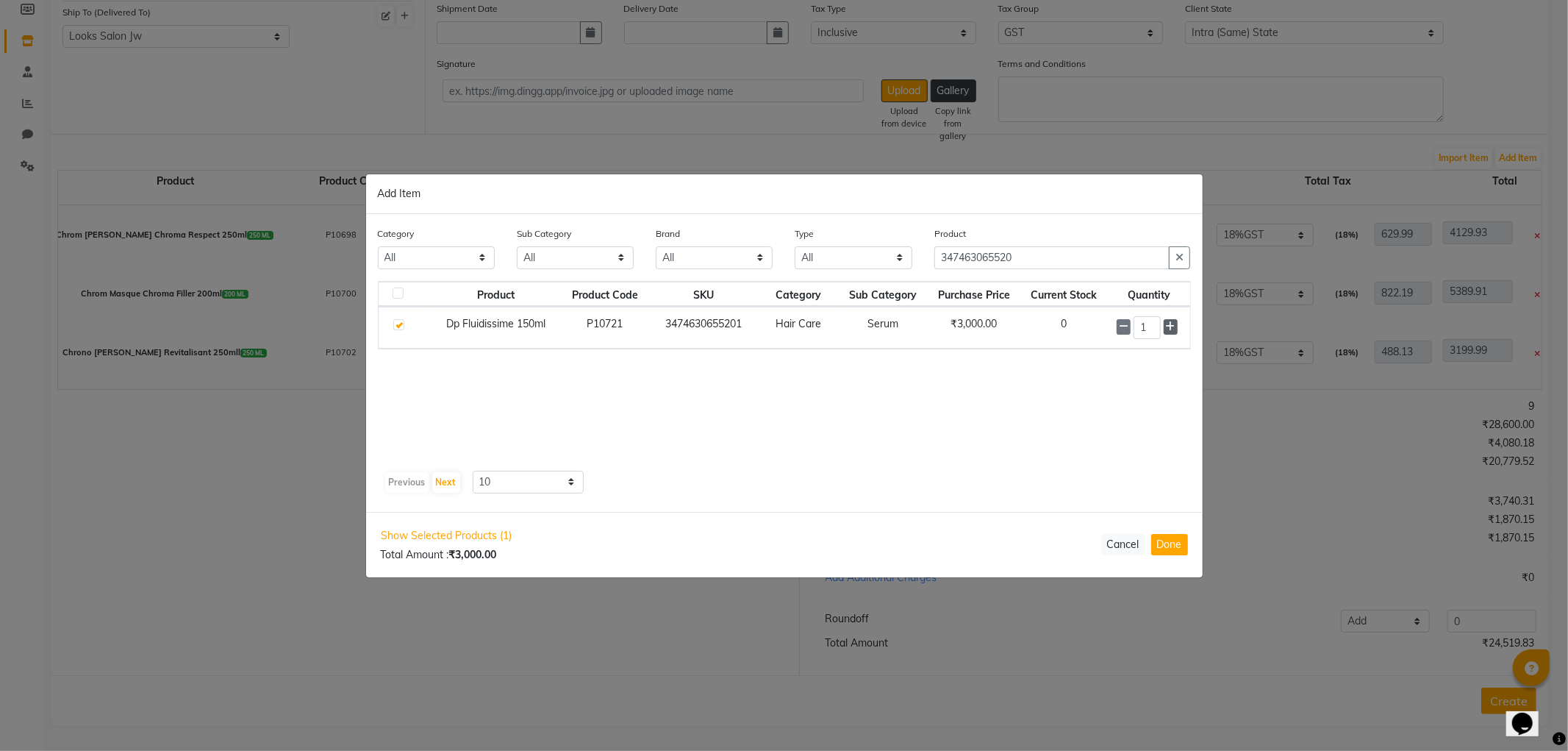
click at [1171, 325] on icon at bounding box center [1170, 326] width 10 height 10
type input "2"
click at [1174, 550] on button "Done" at bounding box center [1169, 544] width 37 height 21
select select "3870"
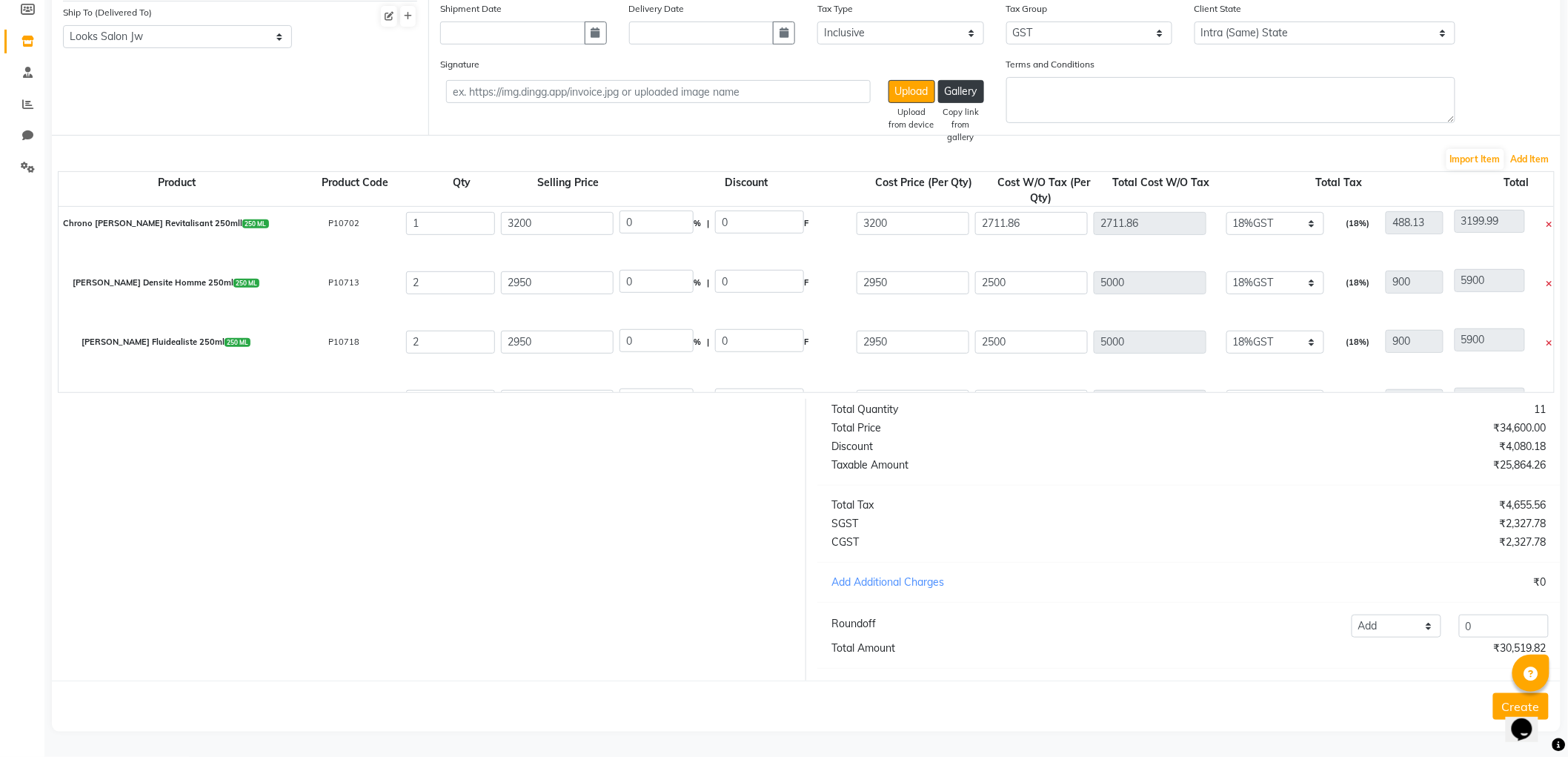
scroll to position [171, 0]
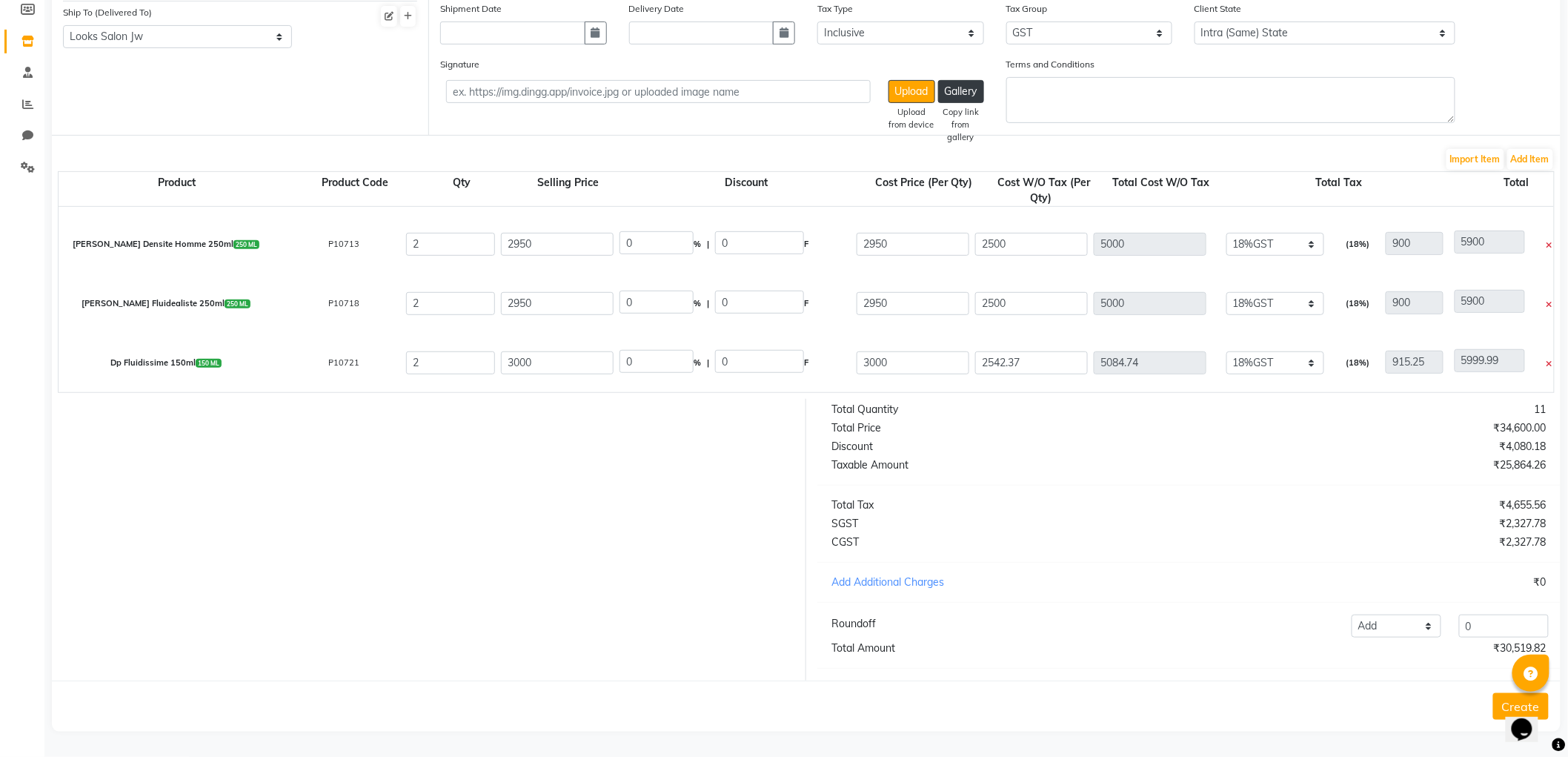
click at [1537, 130] on form "Bill To (From) Select Address M M ENTERPRISES M M ENTERPRISES M M ENTERPRISES L…" at bounding box center [806, 336] width 1509 height 790
click at [1536, 149] on button "Add Item" at bounding box center [1530, 159] width 46 height 21
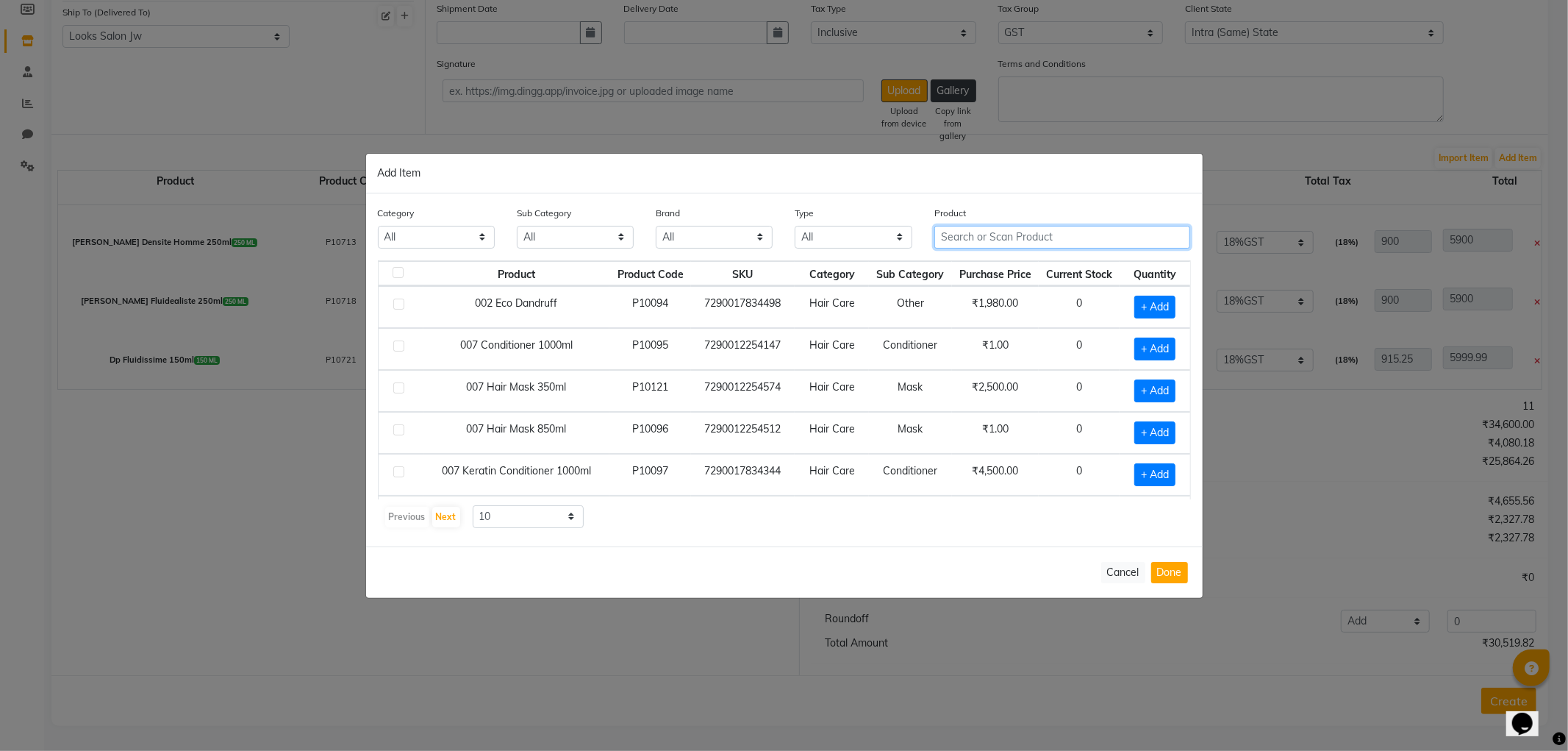
click at [971, 234] on input "text" at bounding box center [1062, 237] width 256 height 23
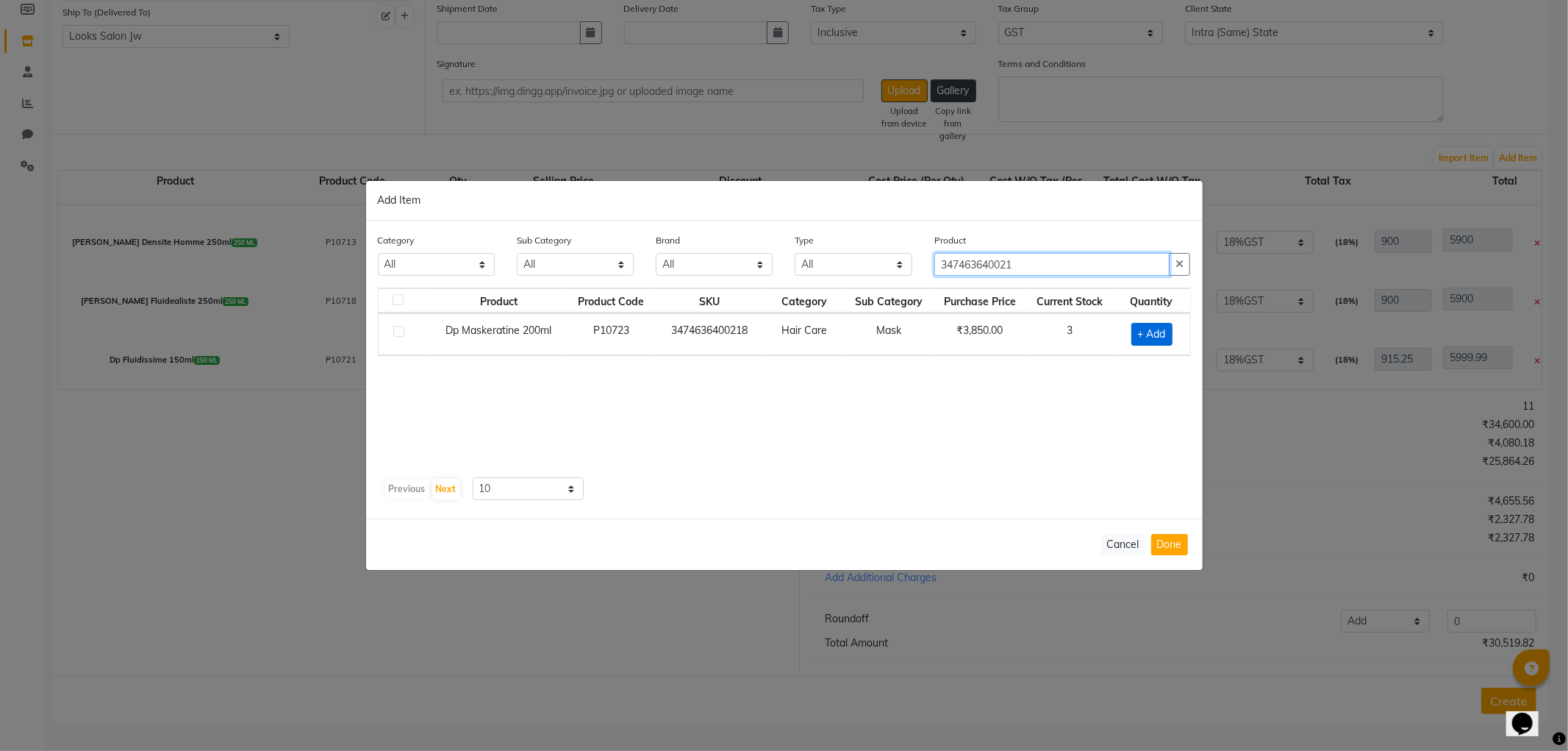
type input "347463640021"
click at [1148, 336] on span "+ Add" at bounding box center [1151, 334] width 41 height 23
checkbox input "true"
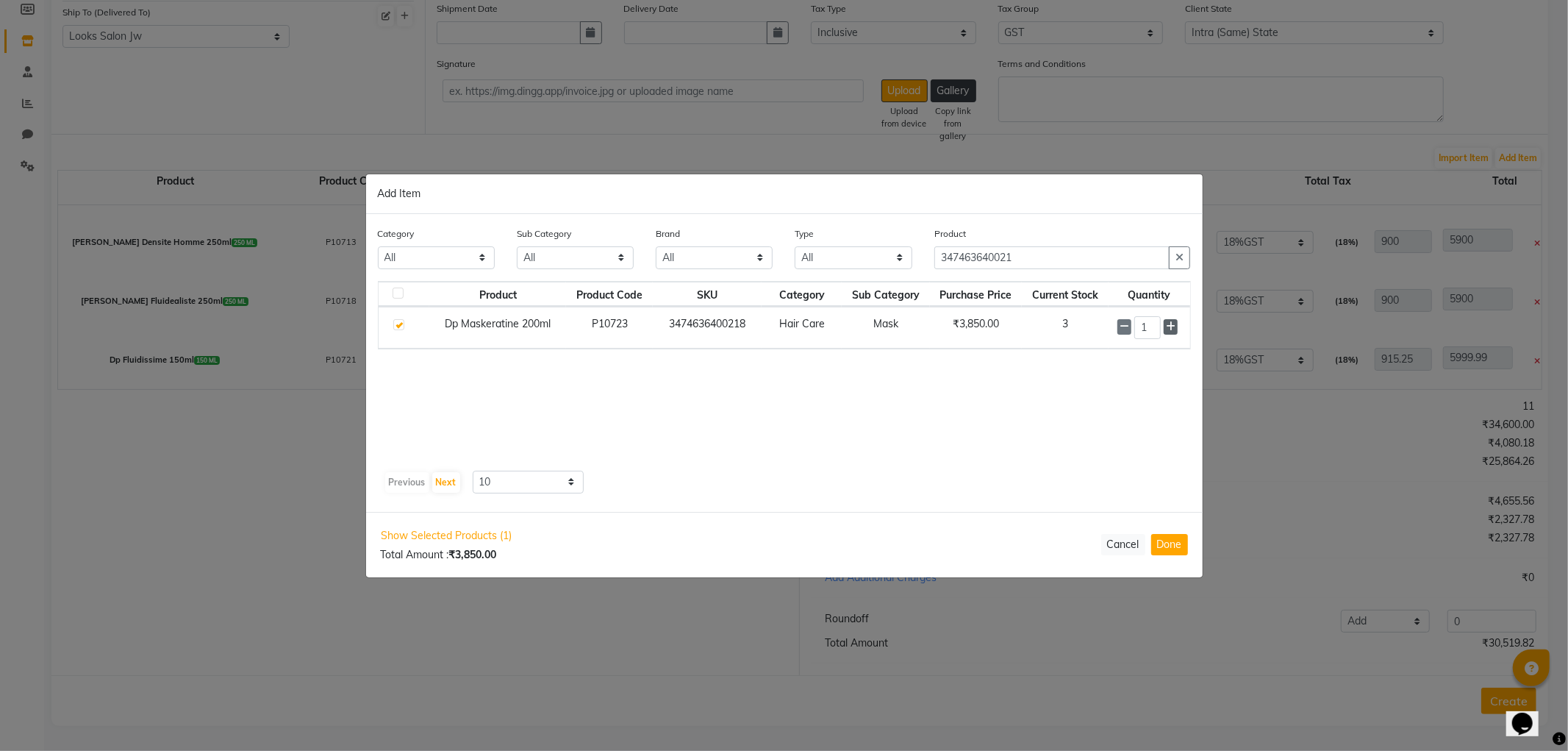
click at [1169, 328] on icon at bounding box center [1170, 326] width 10 height 10
type input "2"
click at [1171, 544] on button "Done" at bounding box center [1169, 544] width 37 height 21
select select "3870"
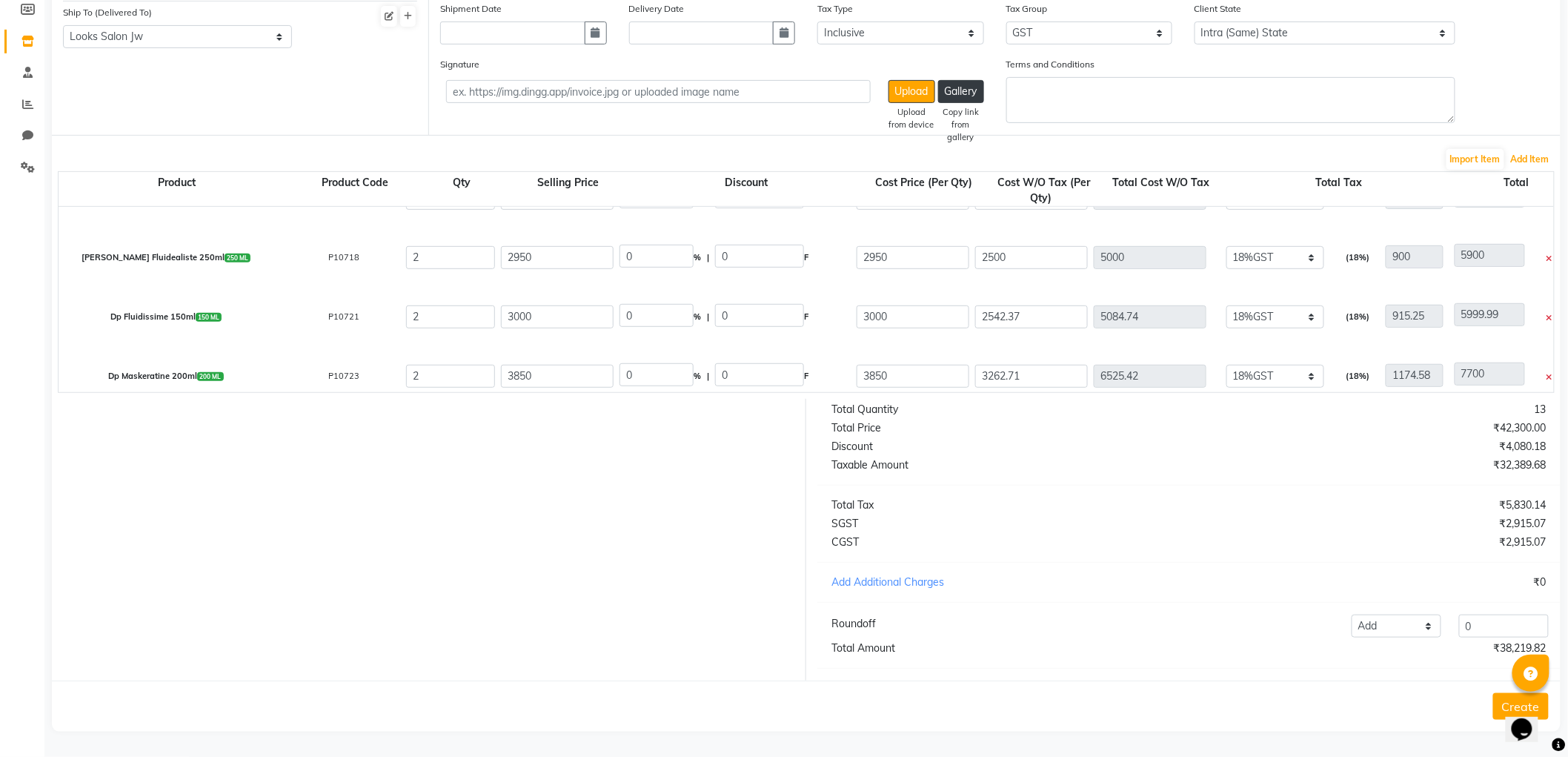
scroll to position [229, 0]
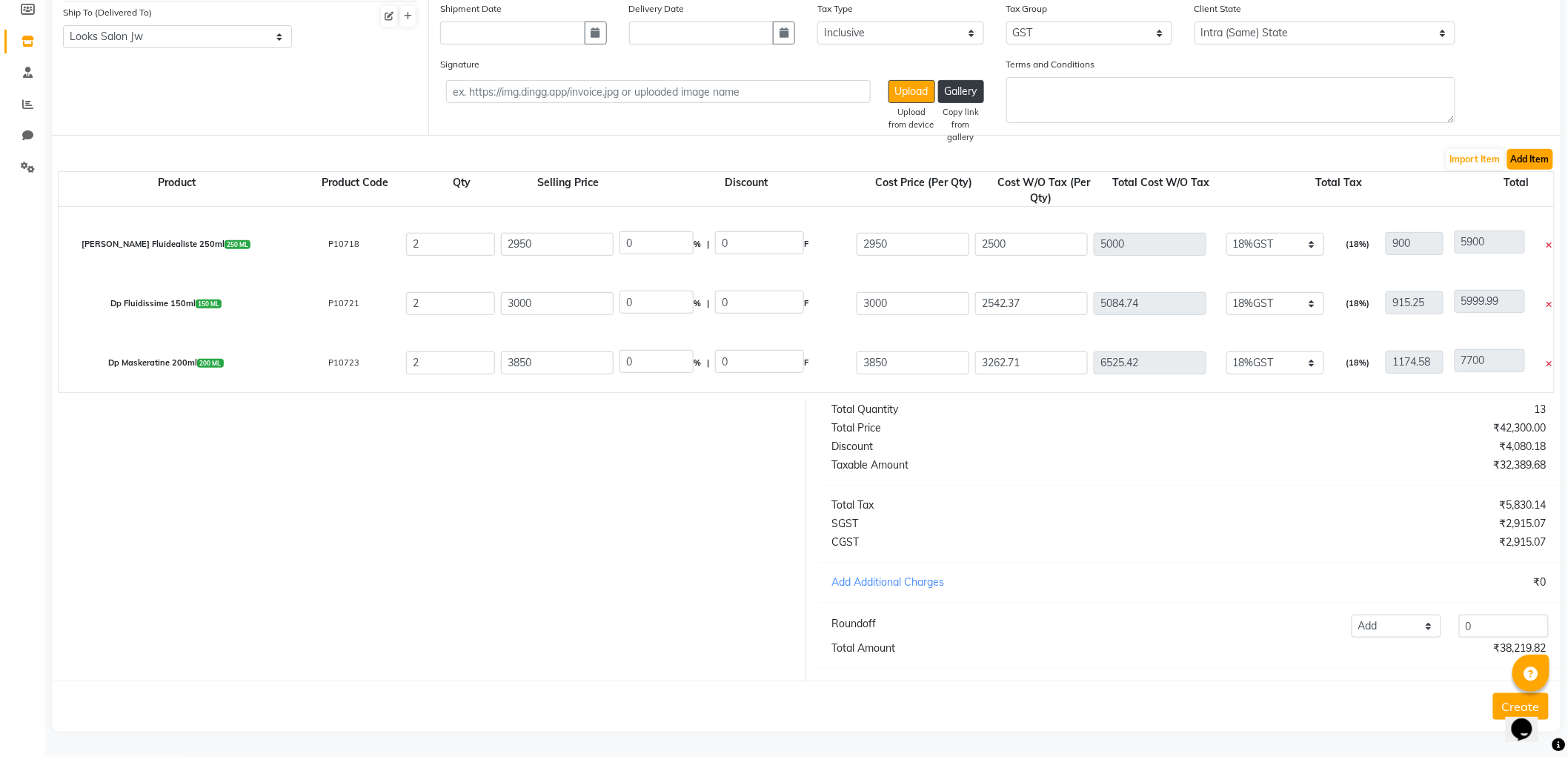
click at [1551, 149] on button "Add Item" at bounding box center [1530, 159] width 46 height 21
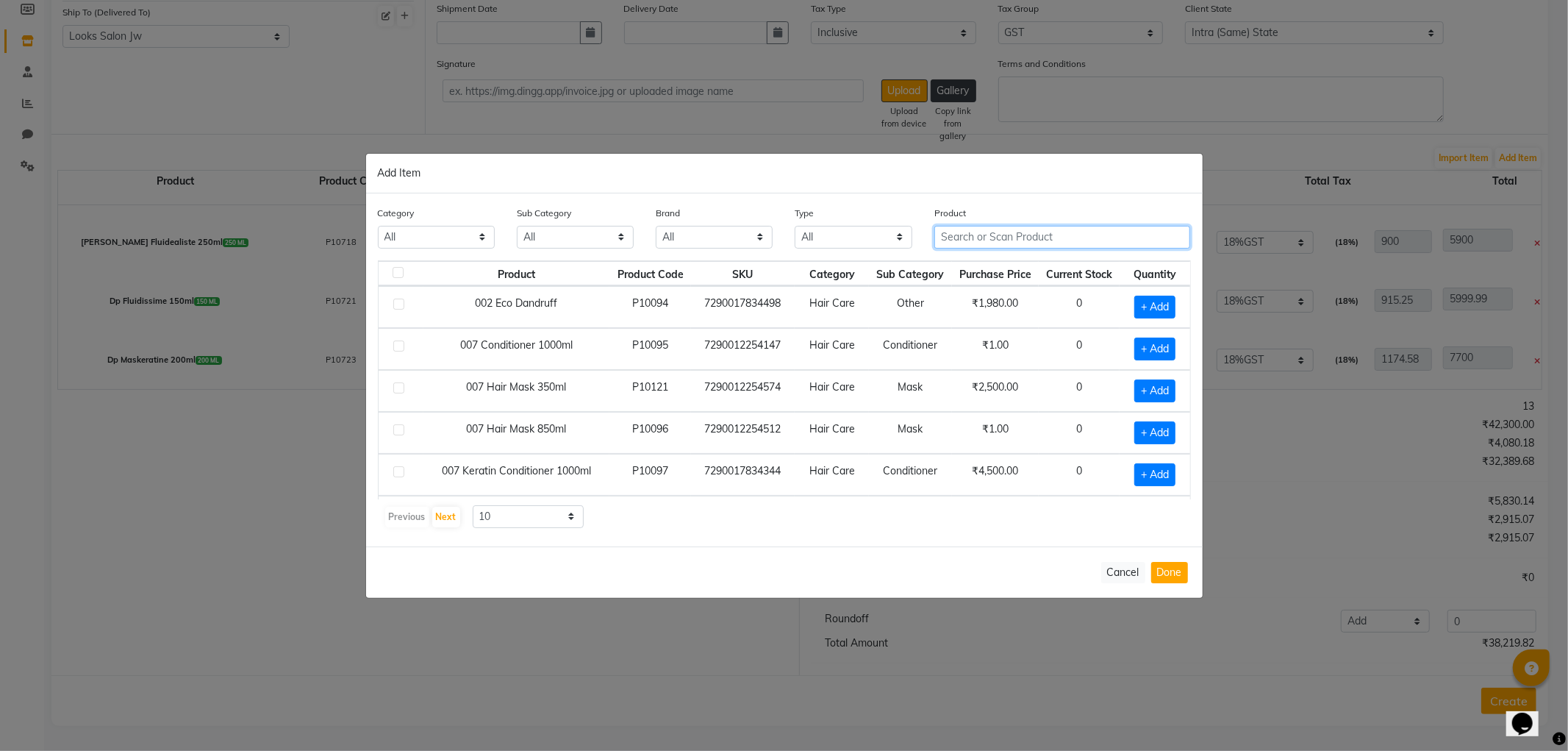
click at [984, 243] on input "text" at bounding box center [1062, 237] width 256 height 23
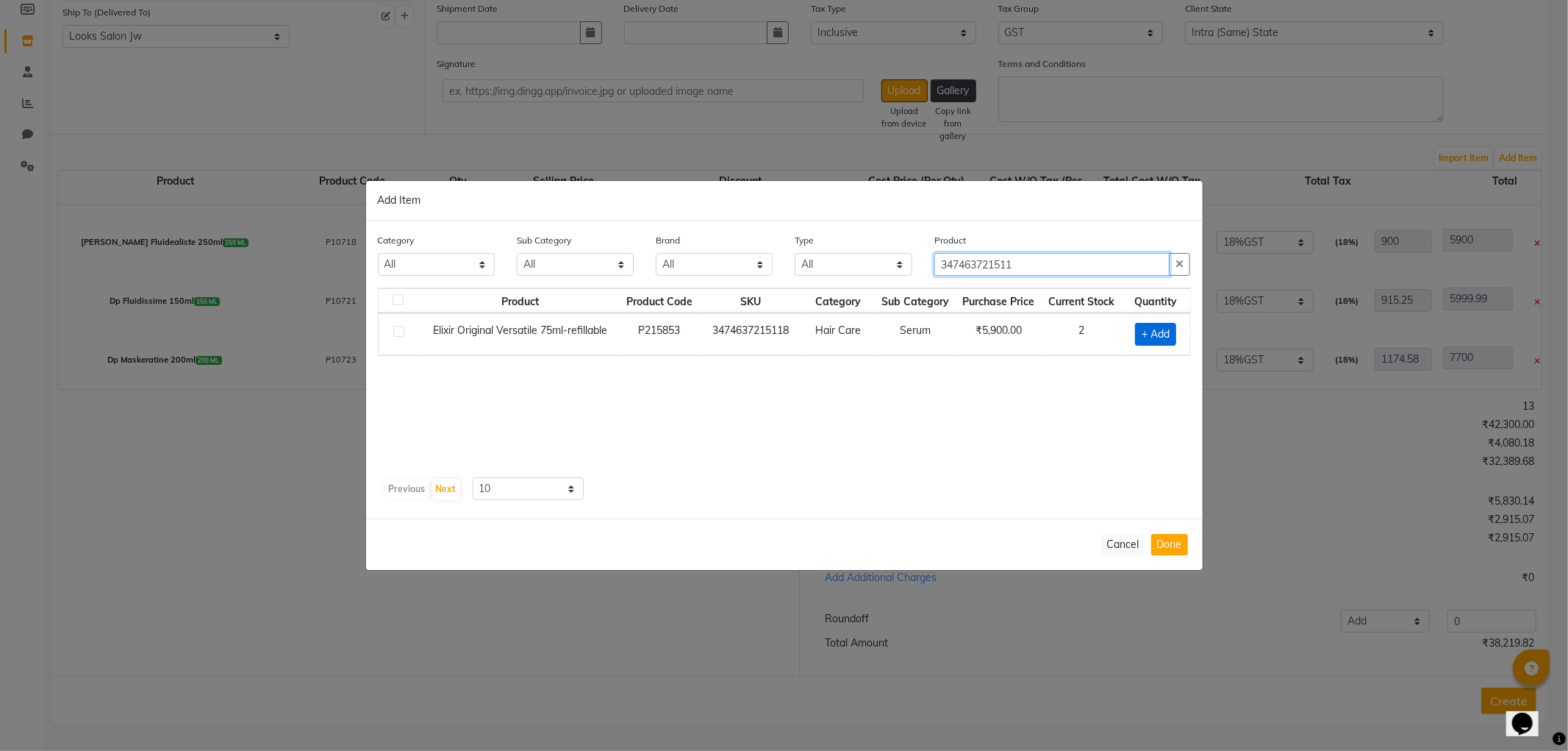
type input "347463721511"
click at [1145, 332] on span "+ Add" at bounding box center [1155, 334] width 41 height 23
checkbox input "true"
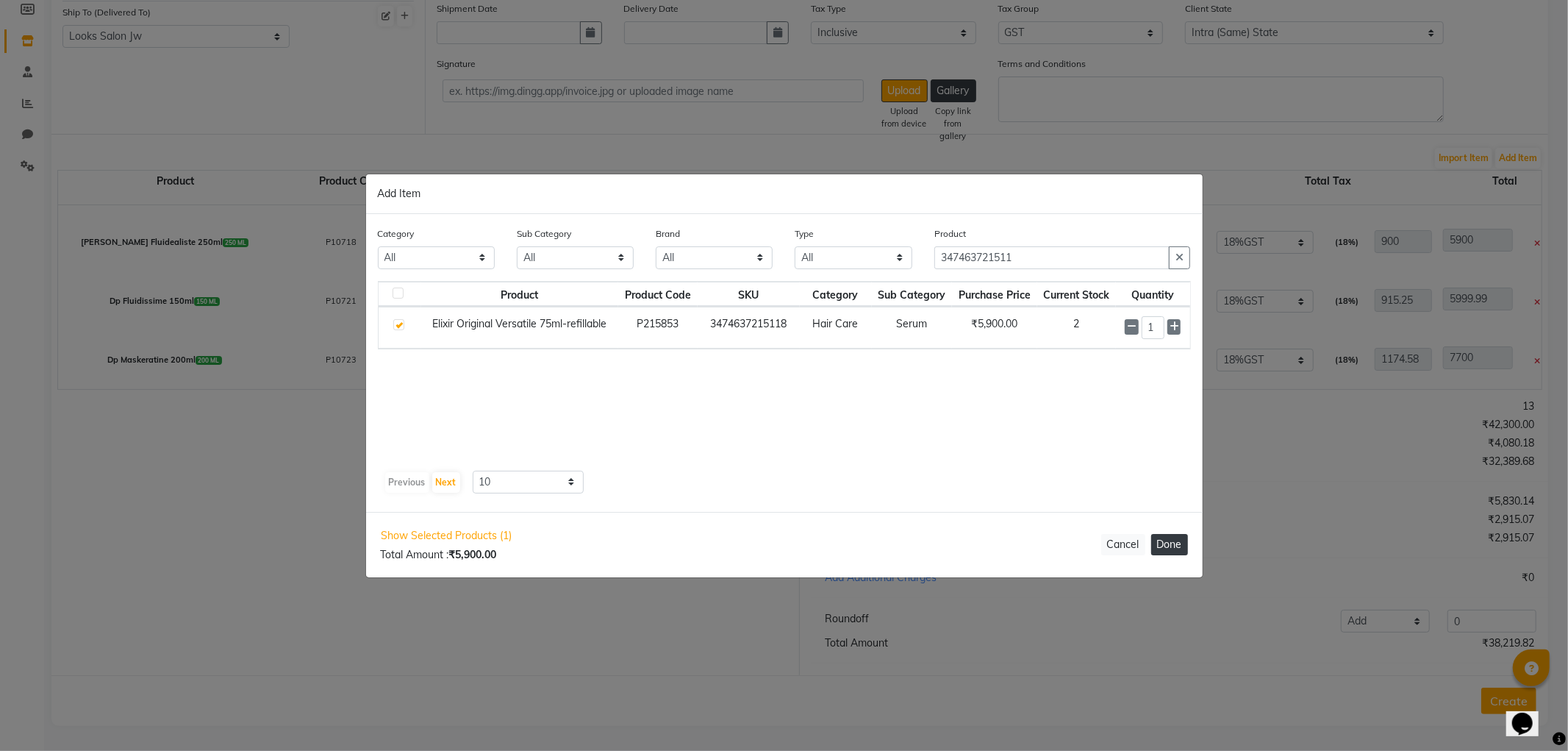
click at [1181, 536] on button "Done" at bounding box center [1169, 544] width 37 height 21
select select "3870"
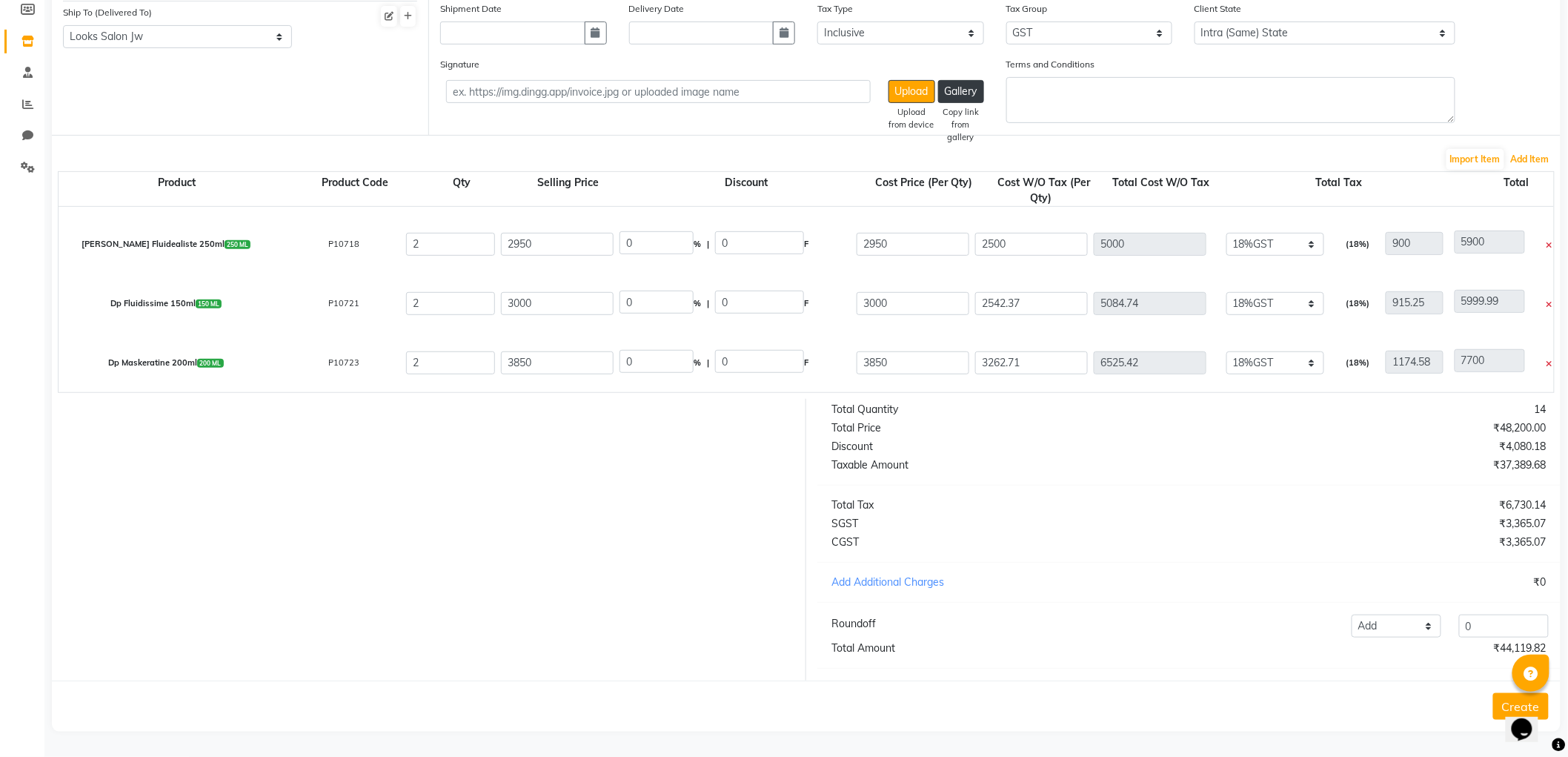
scroll to position [289, 0]
click at [1544, 149] on button "Add Item" at bounding box center [1530, 159] width 46 height 21
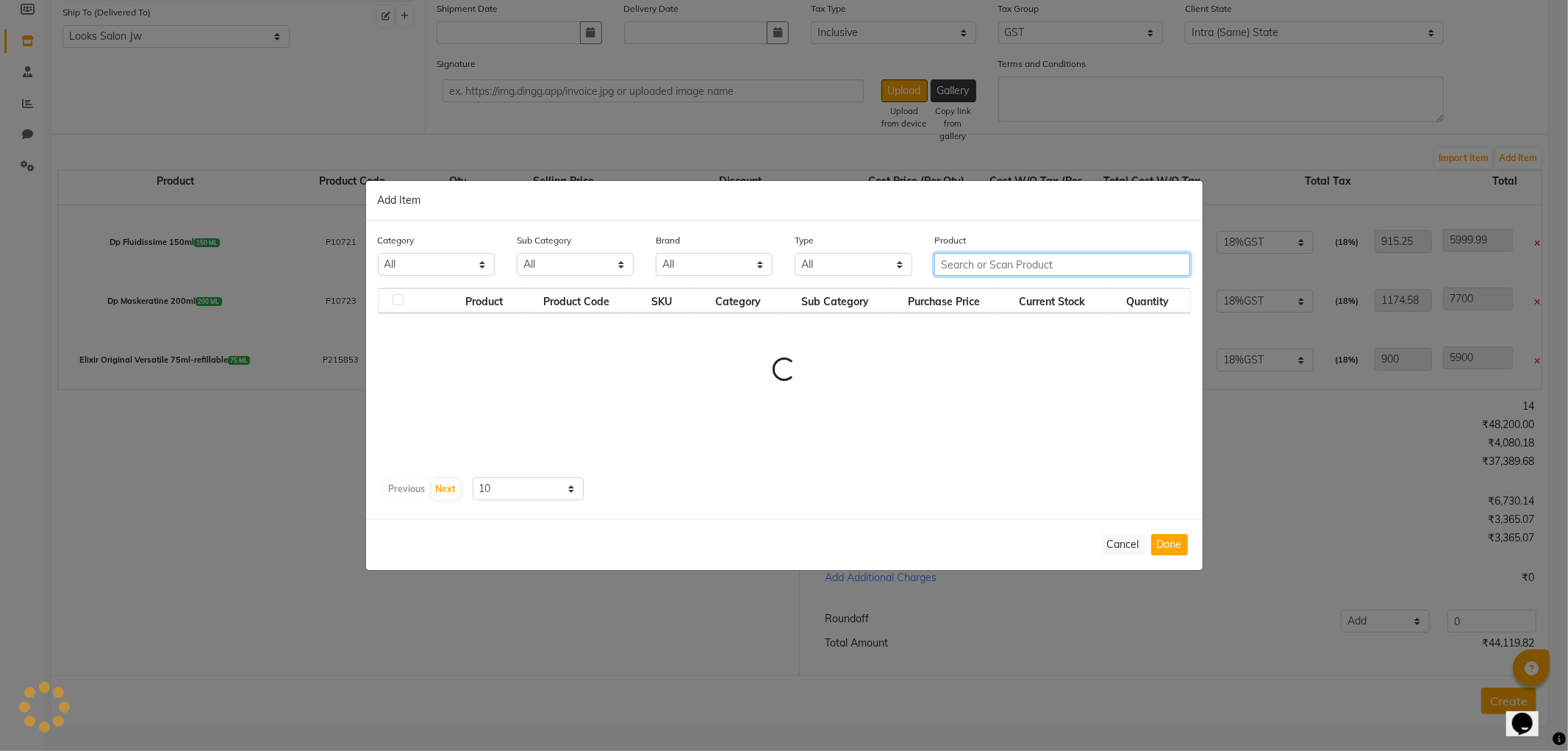
click at [981, 253] on input "text" at bounding box center [1062, 264] width 256 height 23
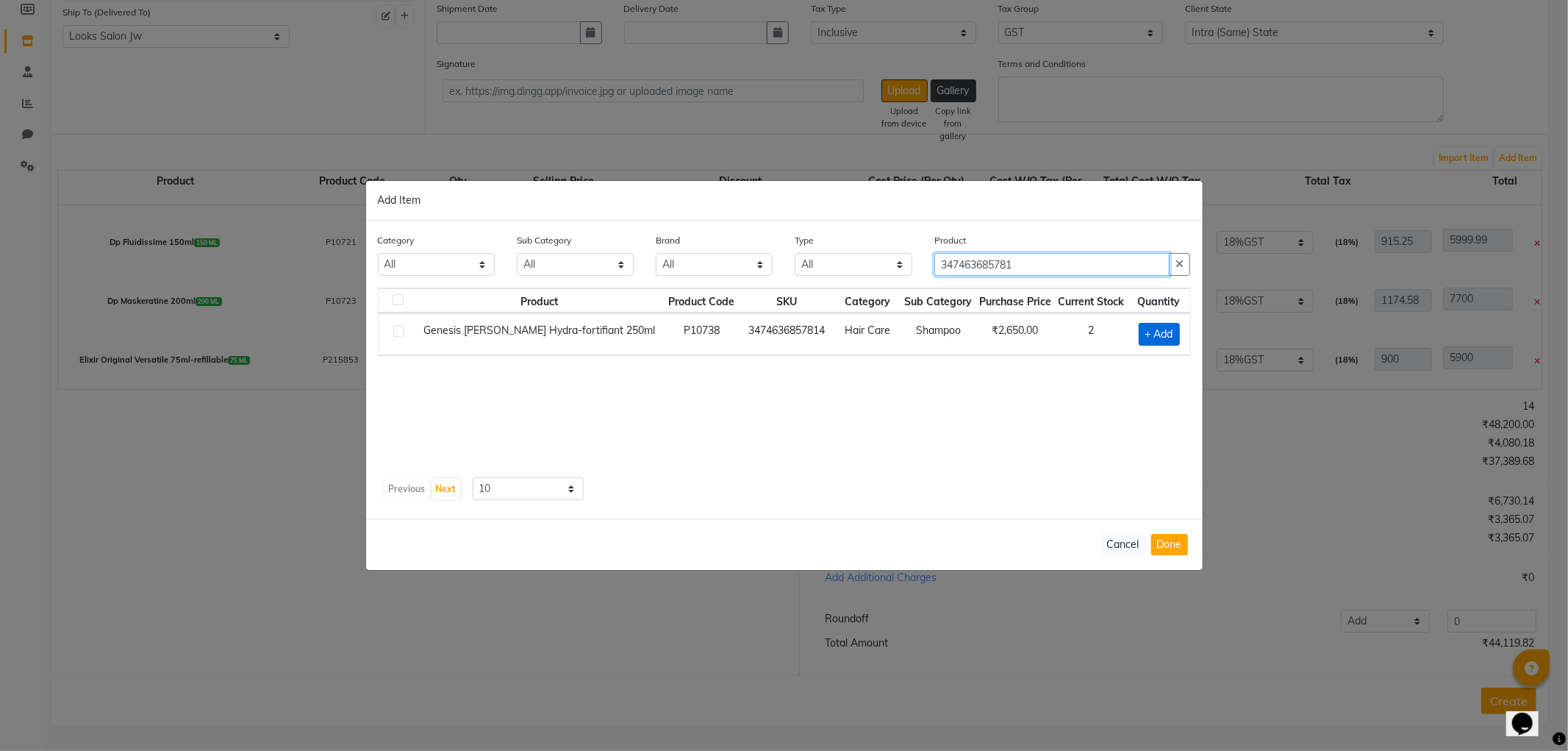
type input "347463685781"
click at [1162, 326] on span "+ Add" at bounding box center [1159, 334] width 41 height 23
checkbox input "true"
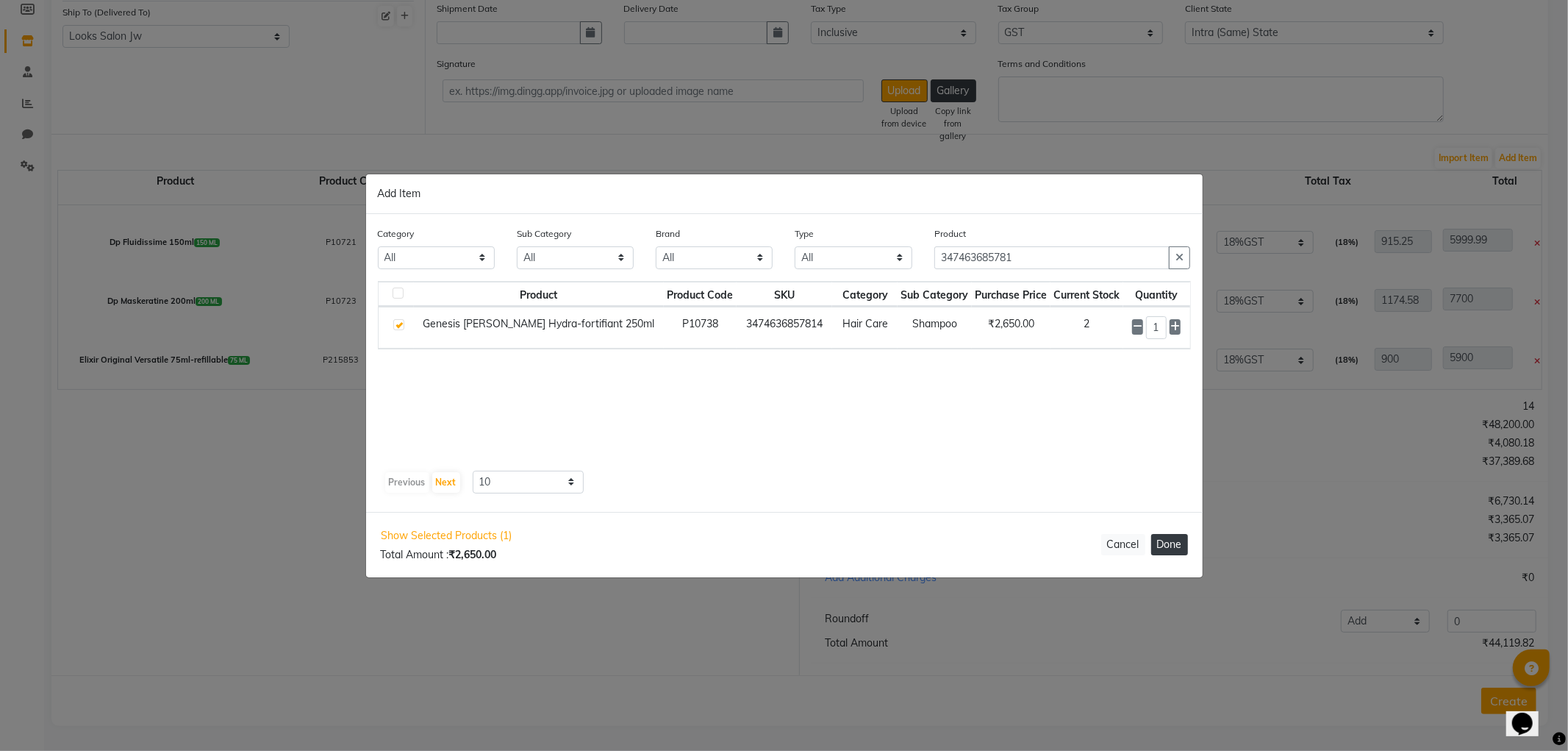
click at [1171, 553] on button "Done" at bounding box center [1169, 544] width 37 height 21
select select "3870"
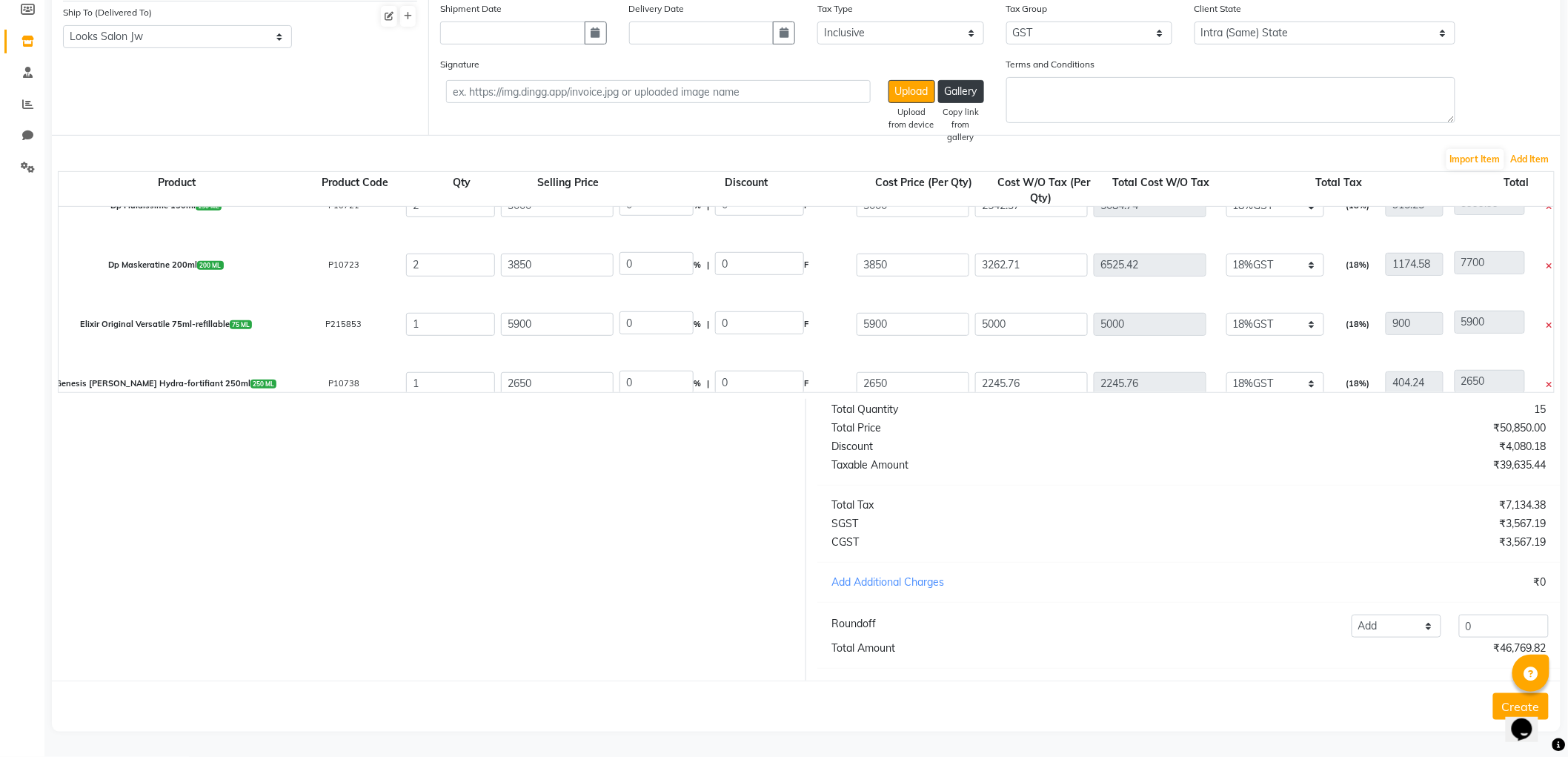
scroll to position [348, 0]
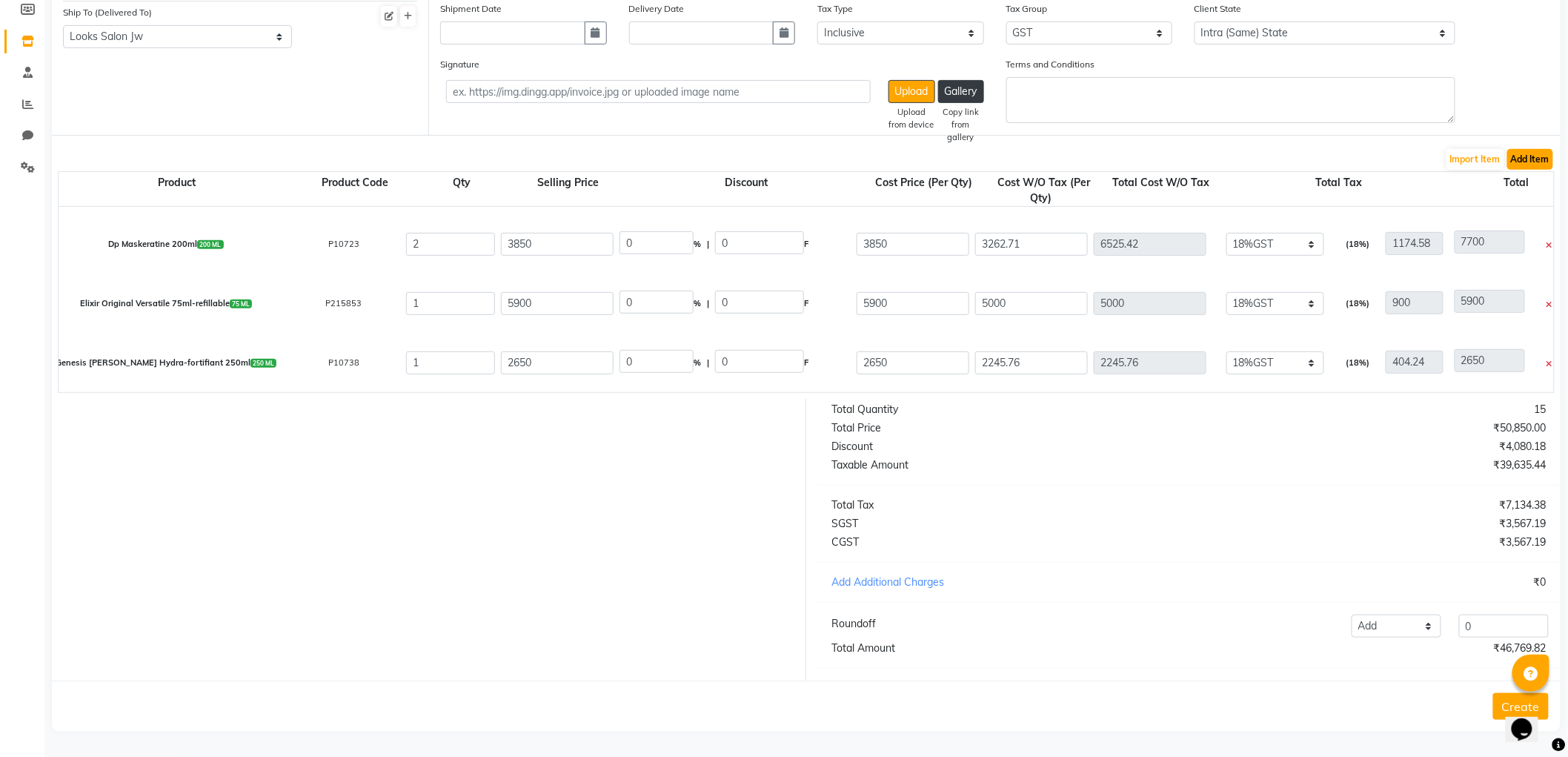
click at [1532, 149] on button "Add Item" at bounding box center [1530, 159] width 46 height 21
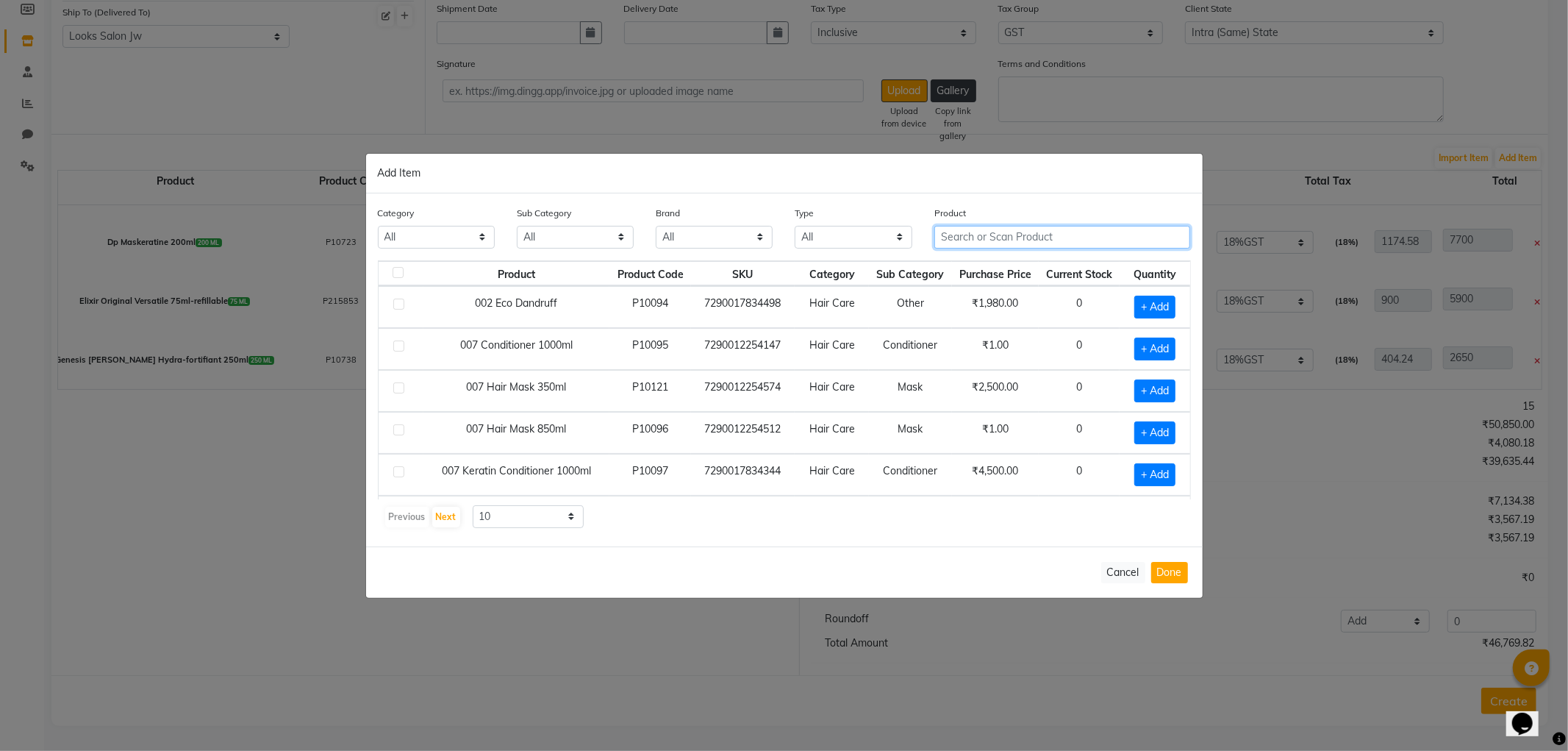
click at [1022, 236] on input "text" at bounding box center [1062, 237] width 256 height 23
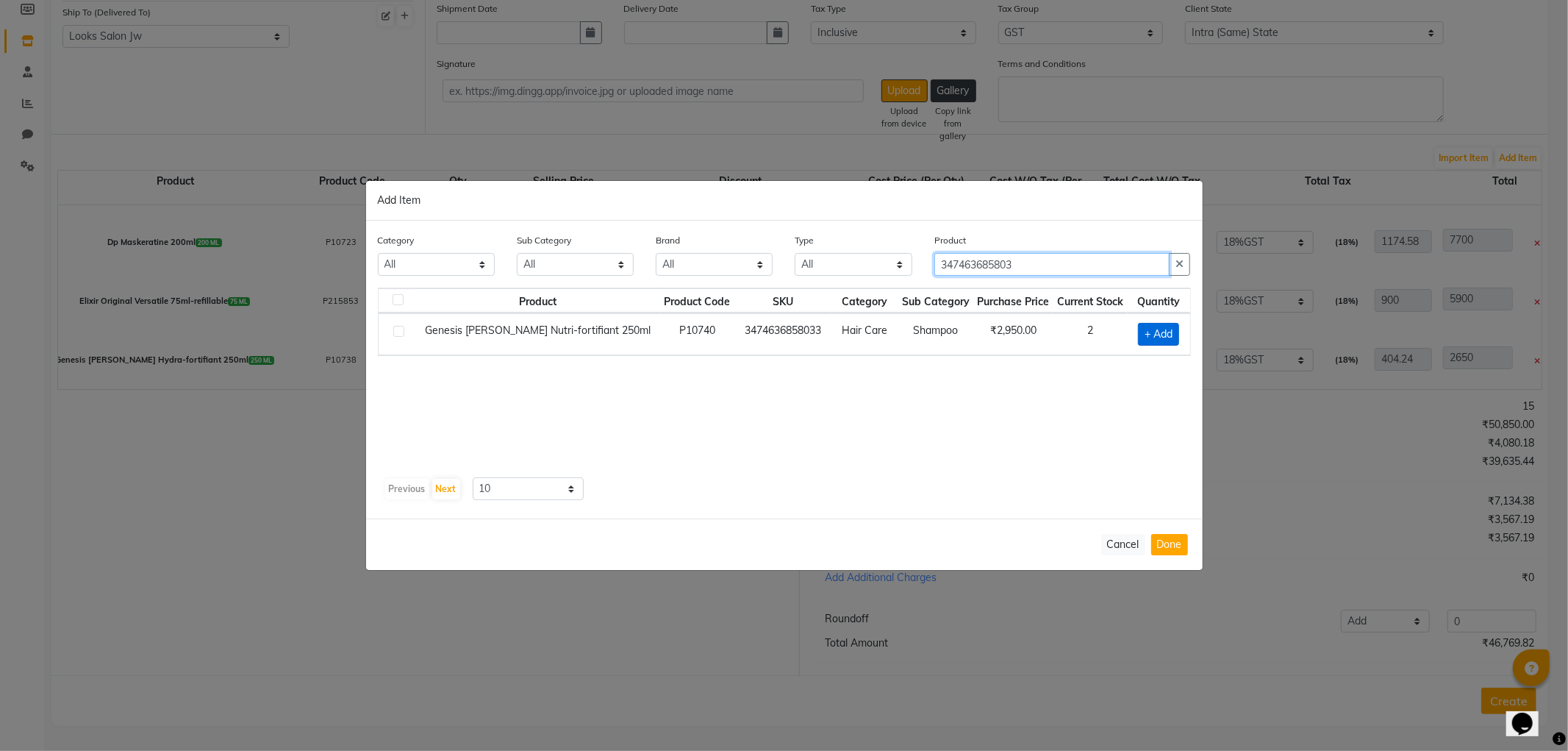
type input "347463685803"
click at [1174, 337] on span "+ Add" at bounding box center [1158, 334] width 41 height 23
checkbox input "true"
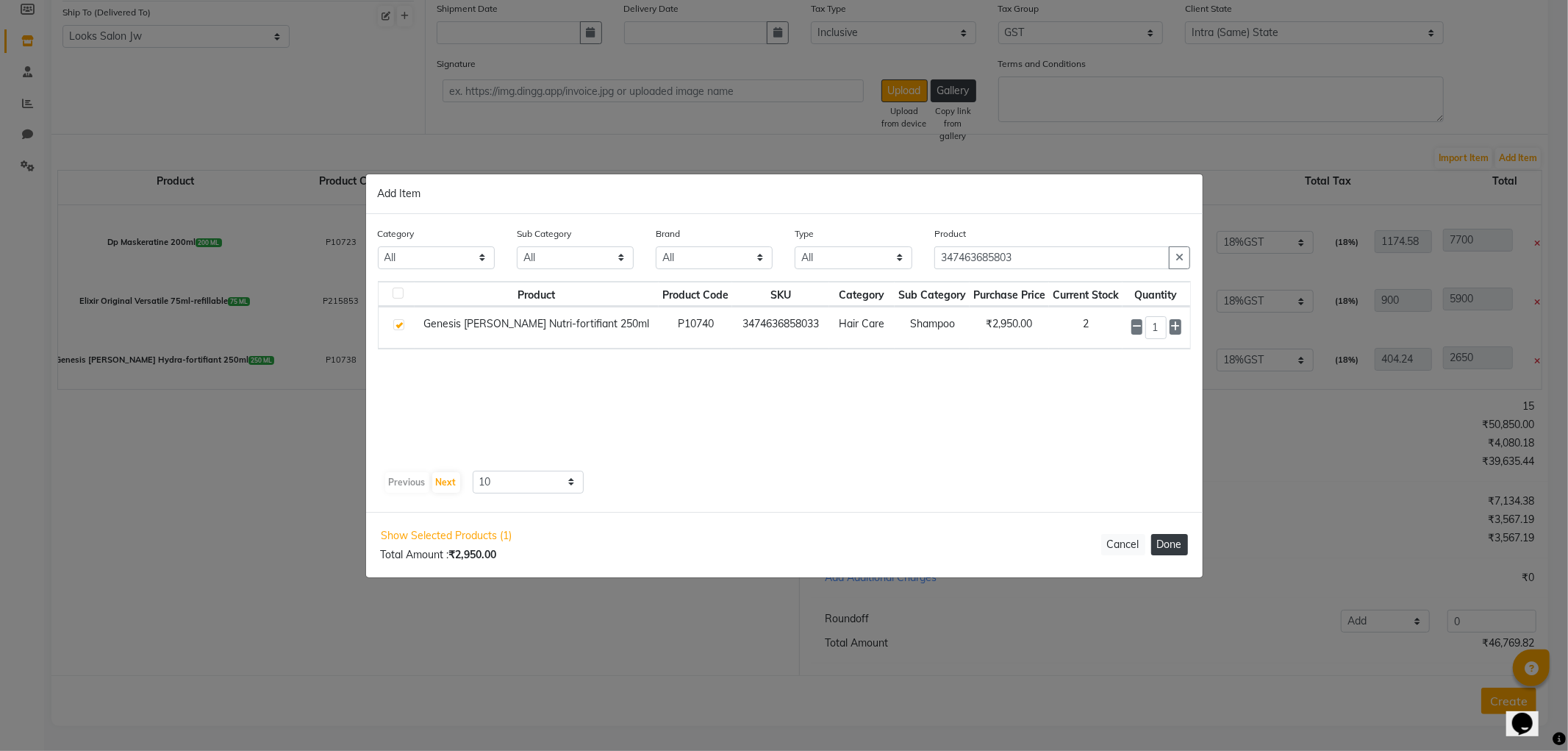
click at [1172, 554] on button "Done" at bounding box center [1169, 544] width 37 height 21
select select "3870"
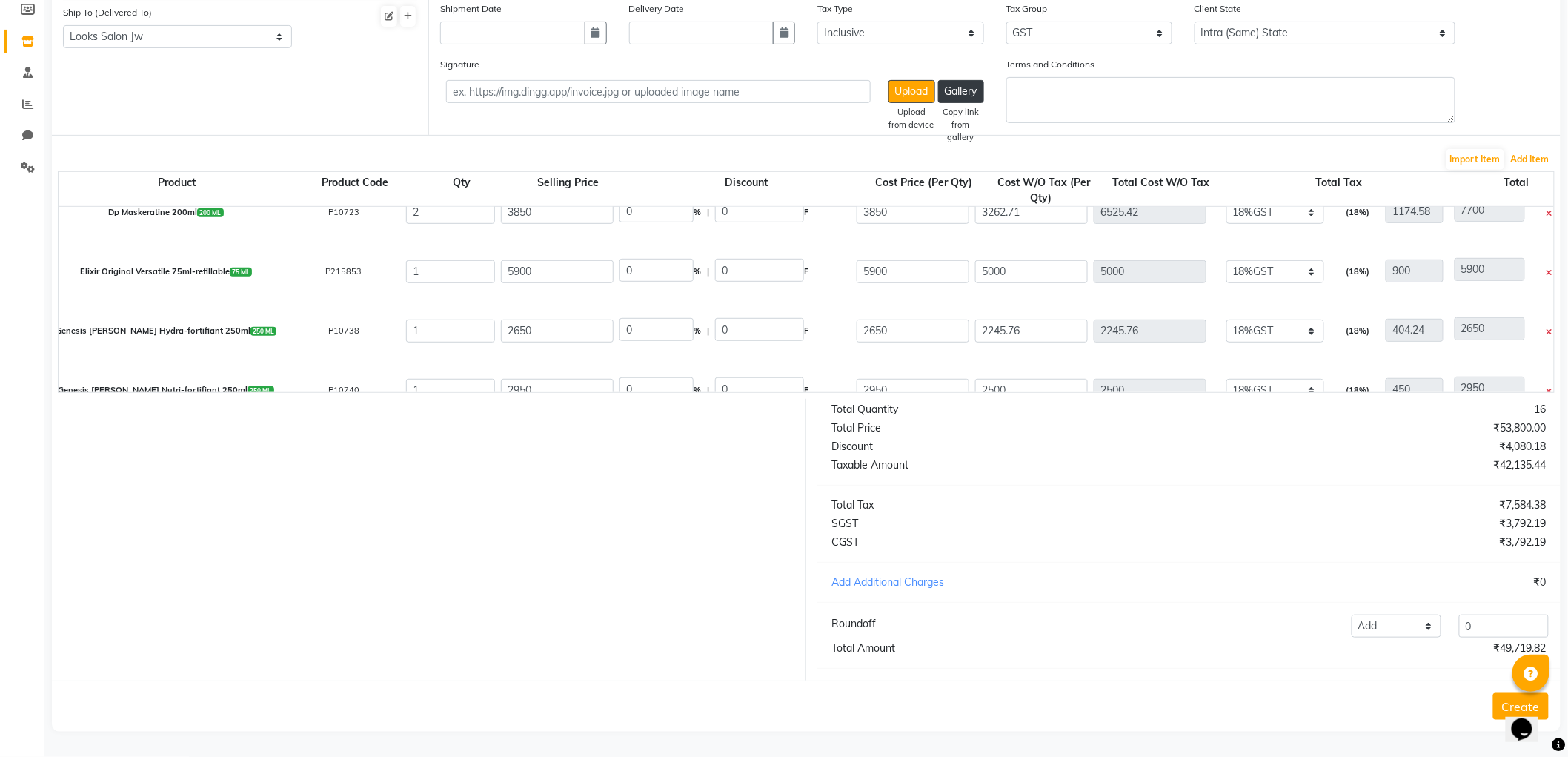
scroll to position [408, 0]
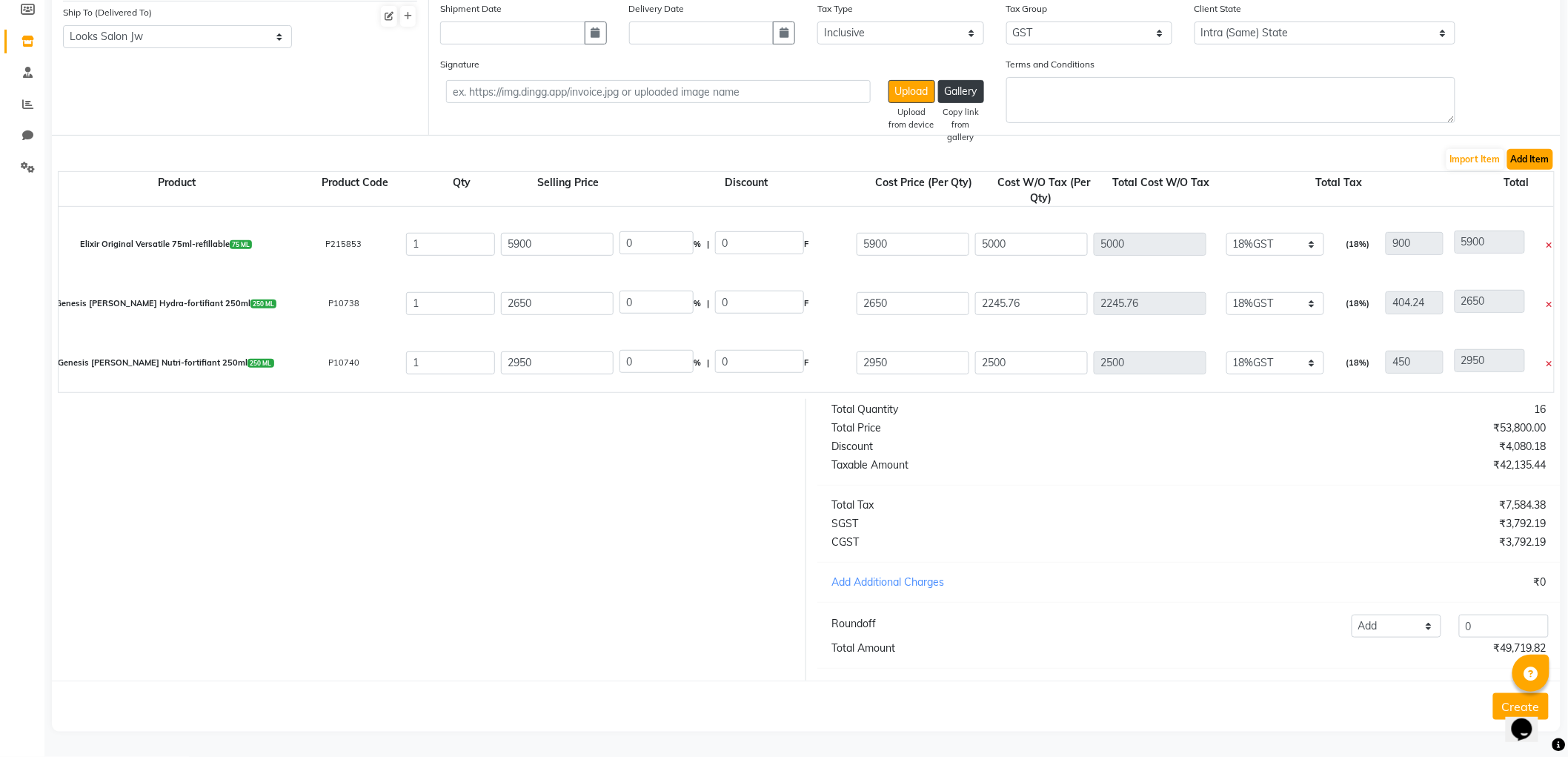
click at [1530, 151] on button "Add Item" at bounding box center [1530, 159] width 46 height 21
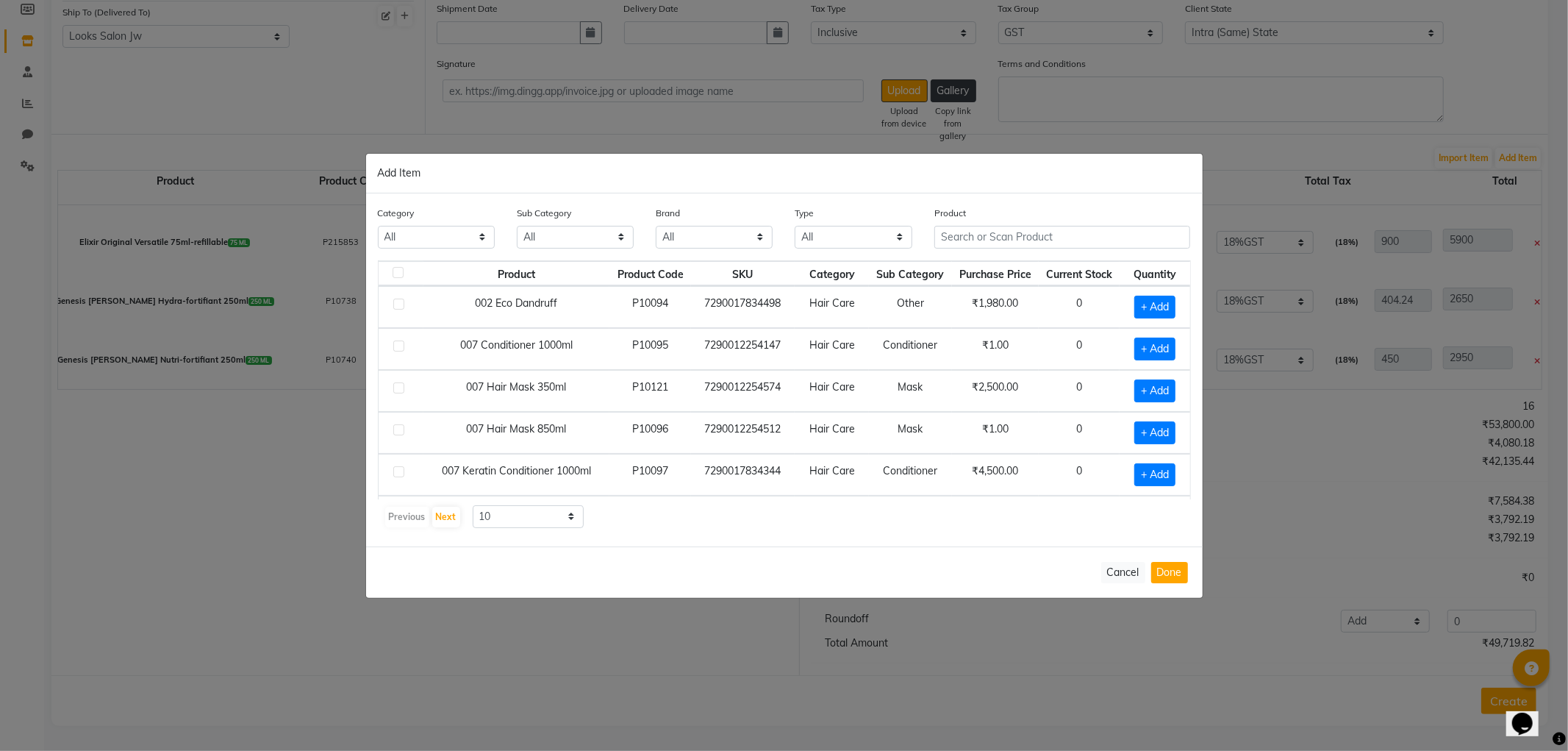
click at [1016, 253] on div "Product" at bounding box center [1062, 232] width 278 height 55
drag, startPoint x: 1017, startPoint y: 255, endPoint x: 1032, endPoint y: 239, distance: 21.9
click at [1019, 255] on div "Product" at bounding box center [1062, 232] width 278 height 55
click at [1034, 231] on input "text" at bounding box center [1062, 237] width 256 height 23
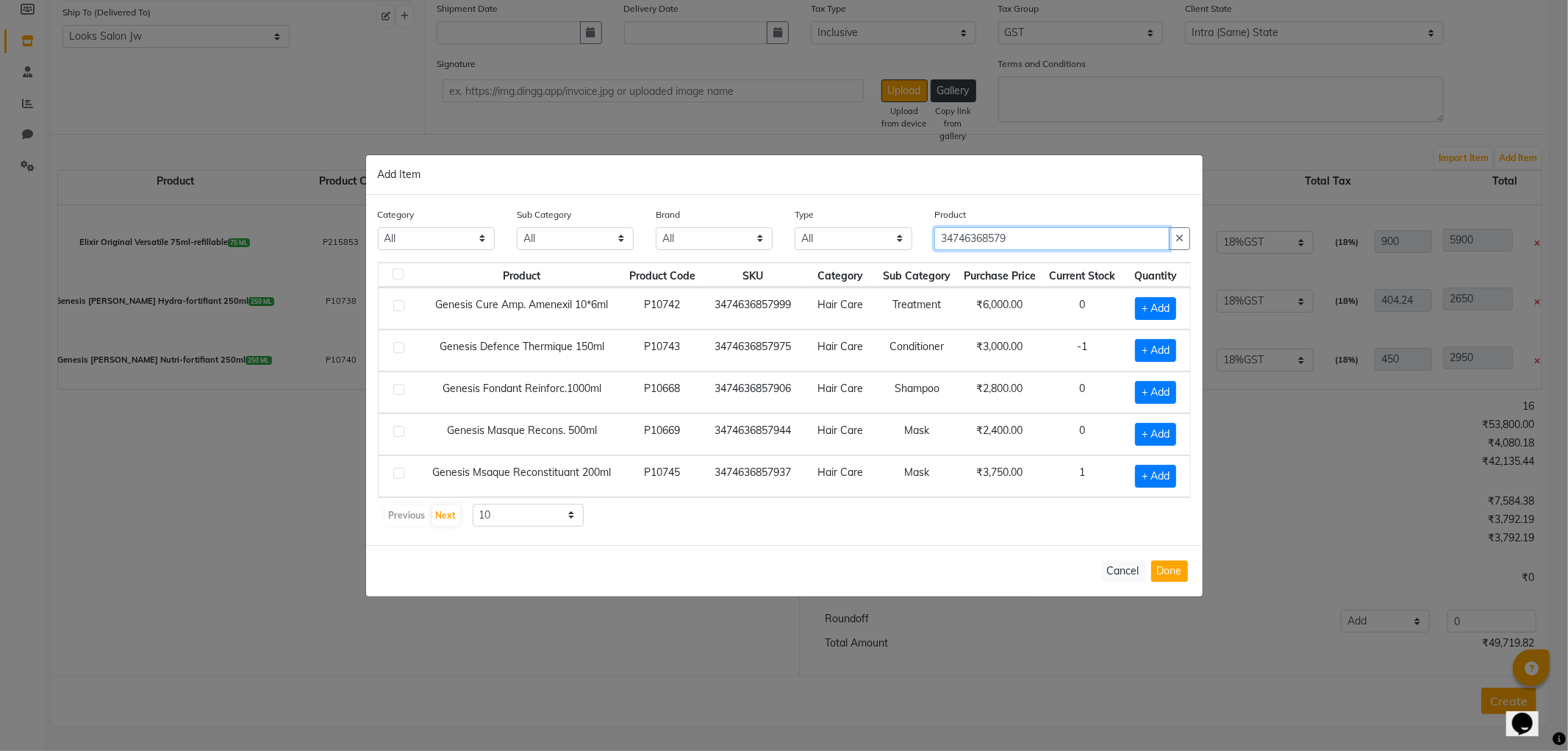
type input "34746368579"
click at [1111, 195] on div "Category All Skin Personal Care Hair Threading Loreal Bio Top Cons. Bio Top Ret…" at bounding box center [784, 369] width 836 height 350
click at [1147, 348] on span "+ Add" at bounding box center [1155, 351] width 41 height 23
checkbox input "true"
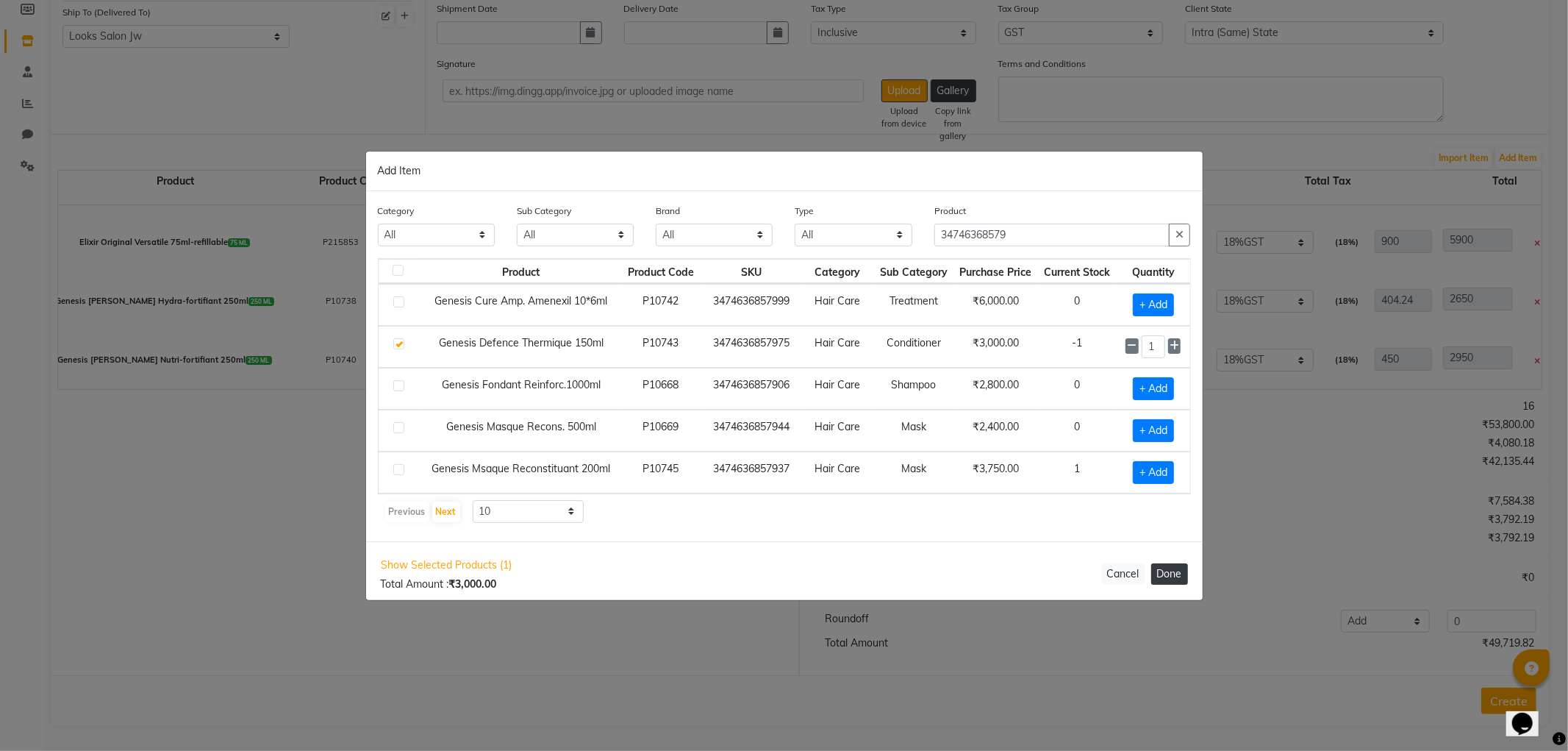
click at [1162, 578] on button "Done" at bounding box center [1169, 574] width 37 height 21
select select "3870"
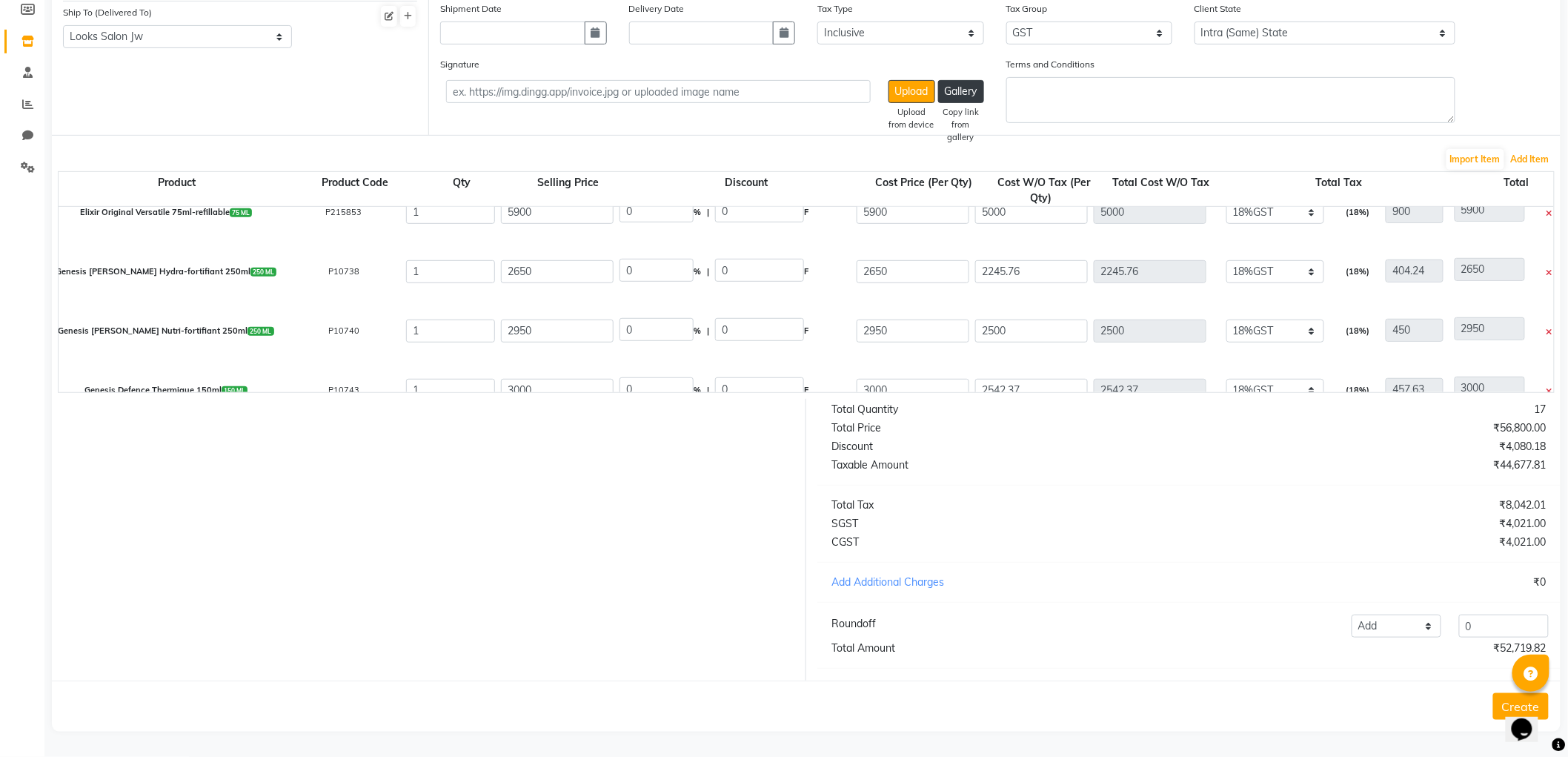
scroll to position [467, 0]
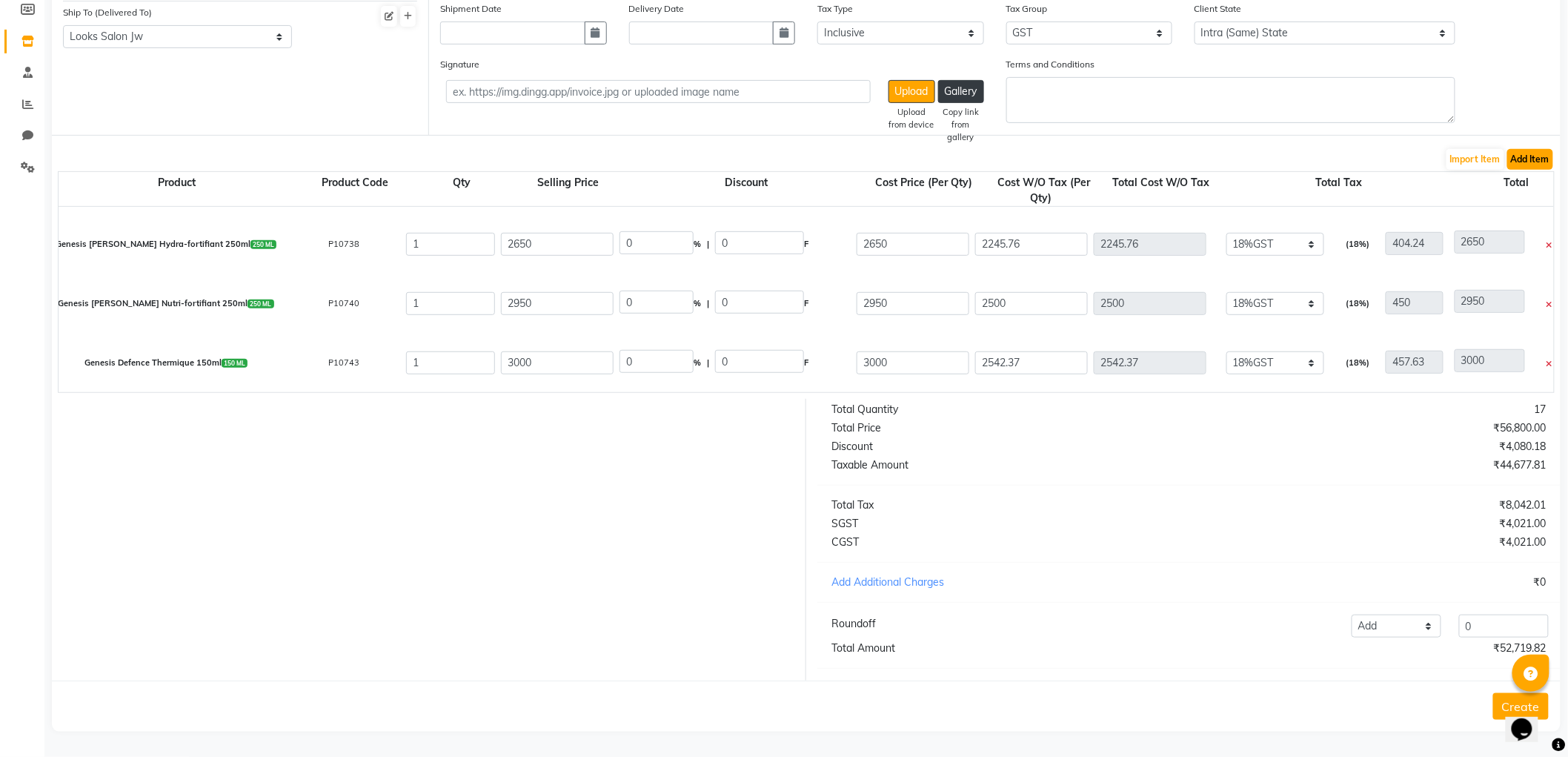
click at [1535, 149] on button "Add Item" at bounding box center [1530, 159] width 46 height 21
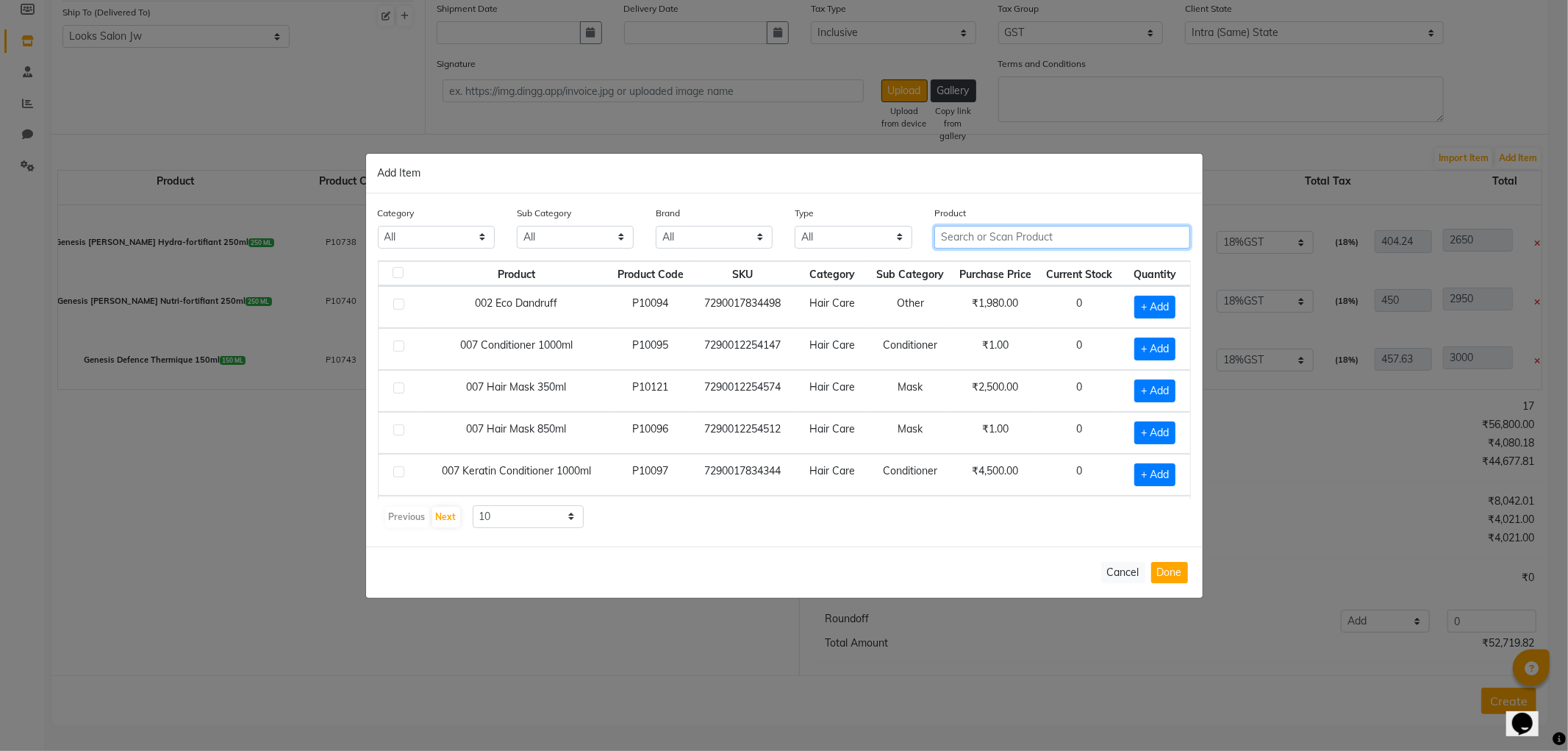
click at [967, 237] on input "text" at bounding box center [1062, 237] width 256 height 23
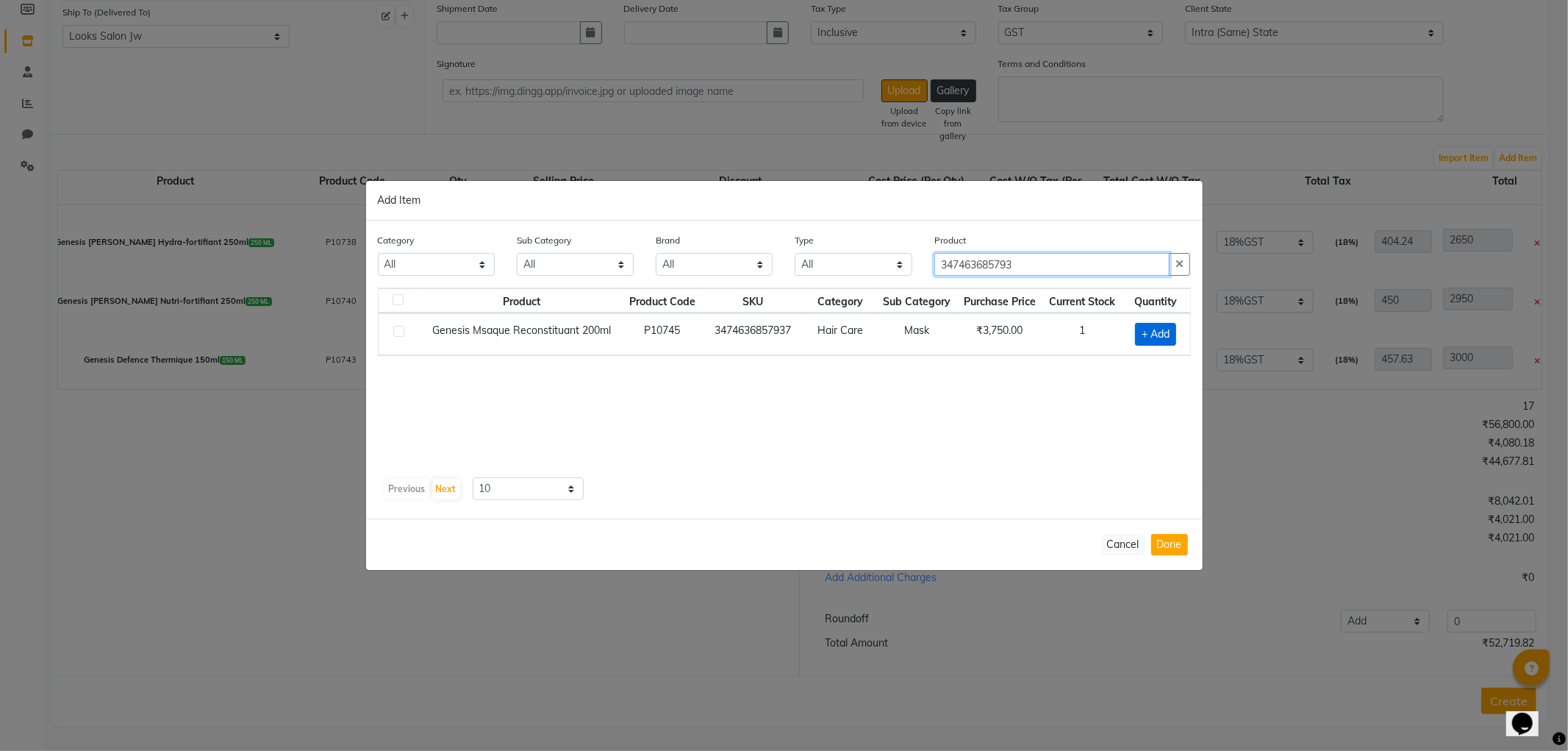
type input "347463685793"
click at [1153, 323] on span "+ Add" at bounding box center [1155, 334] width 41 height 23
checkbox input "true"
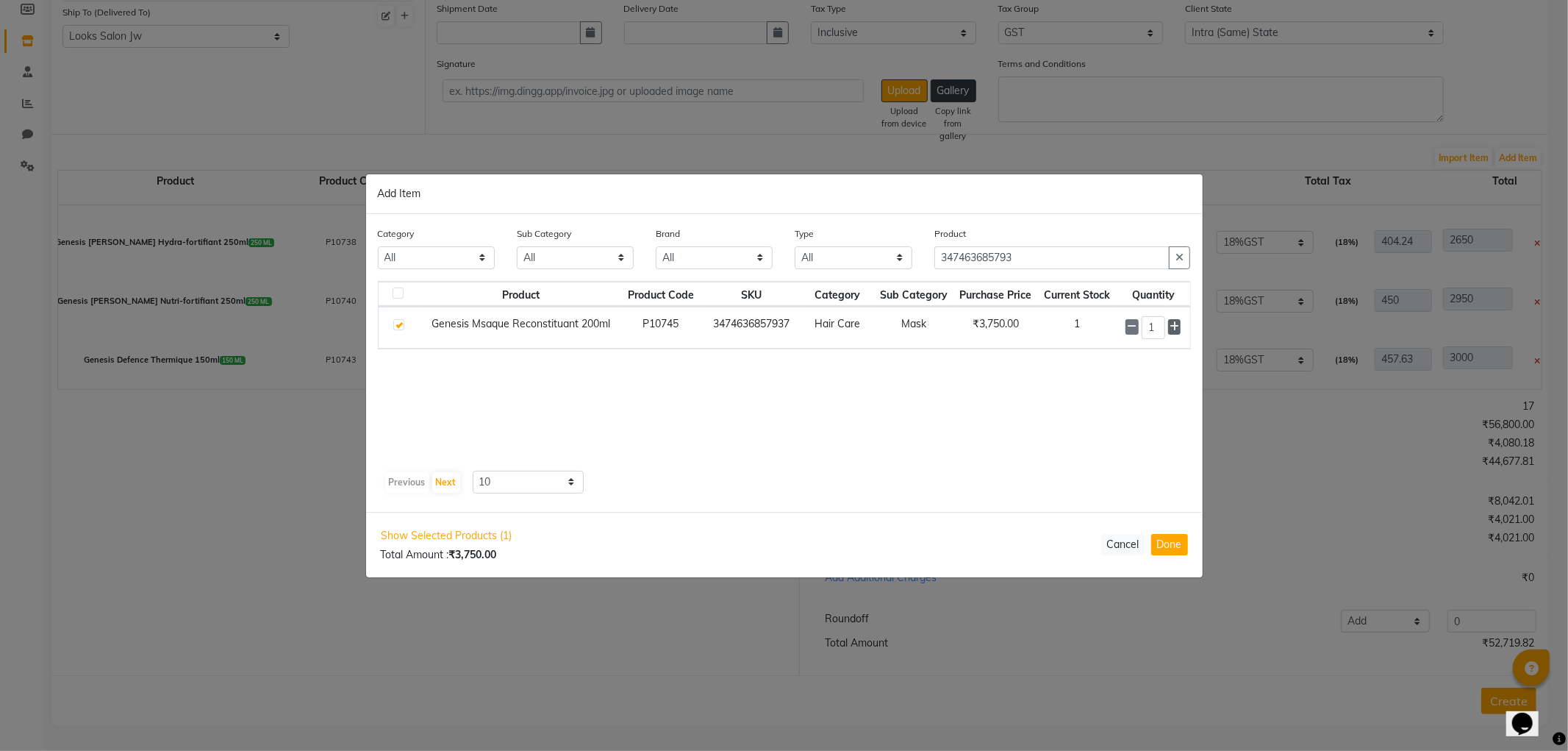
click at [1179, 331] on span at bounding box center [1174, 327] width 13 height 16
type input "3"
click at [1181, 545] on button "Done" at bounding box center [1169, 544] width 37 height 21
select select "3870"
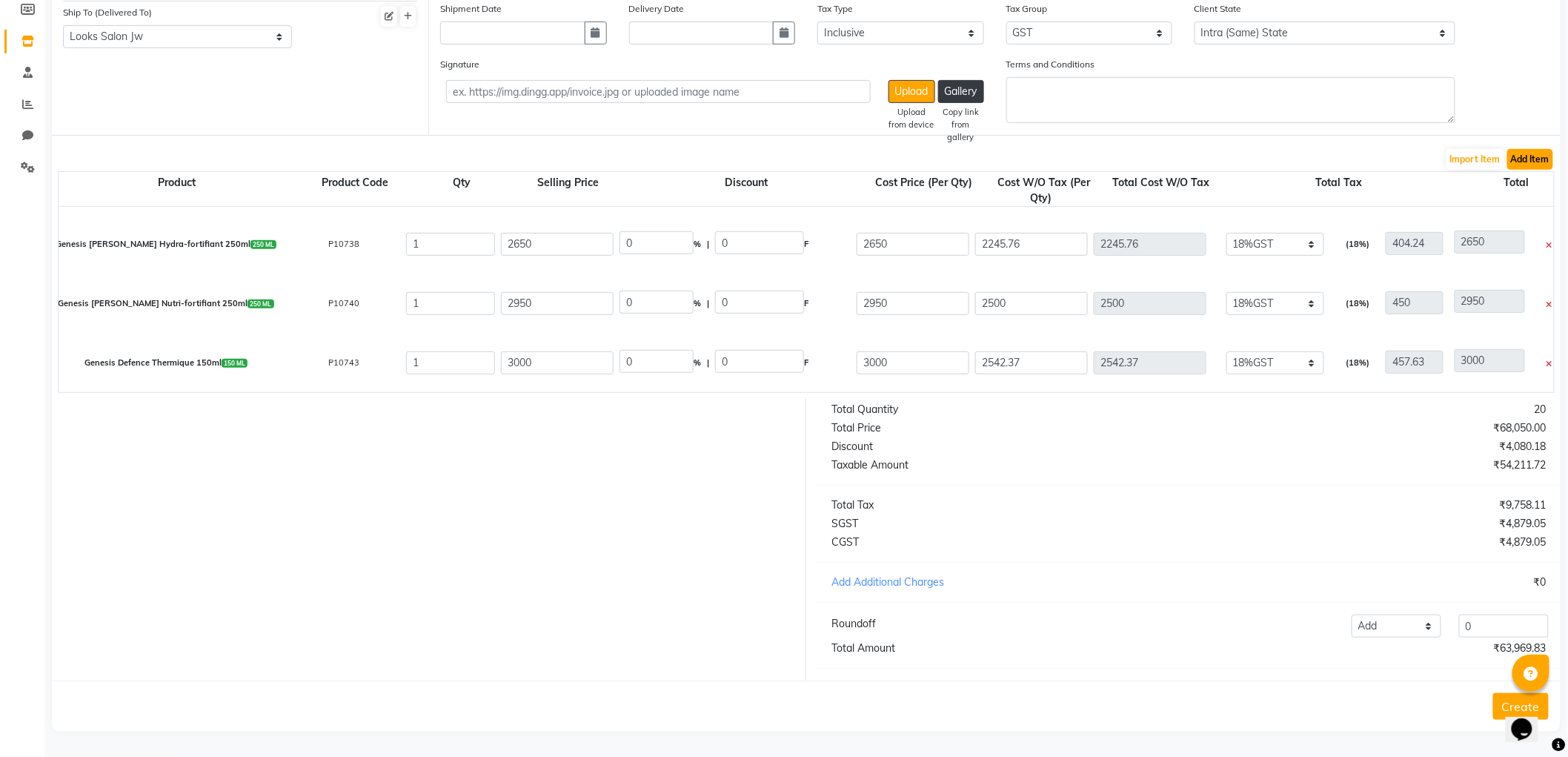
click at [1521, 149] on button "Add Item" at bounding box center [1530, 159] width 46 height 21
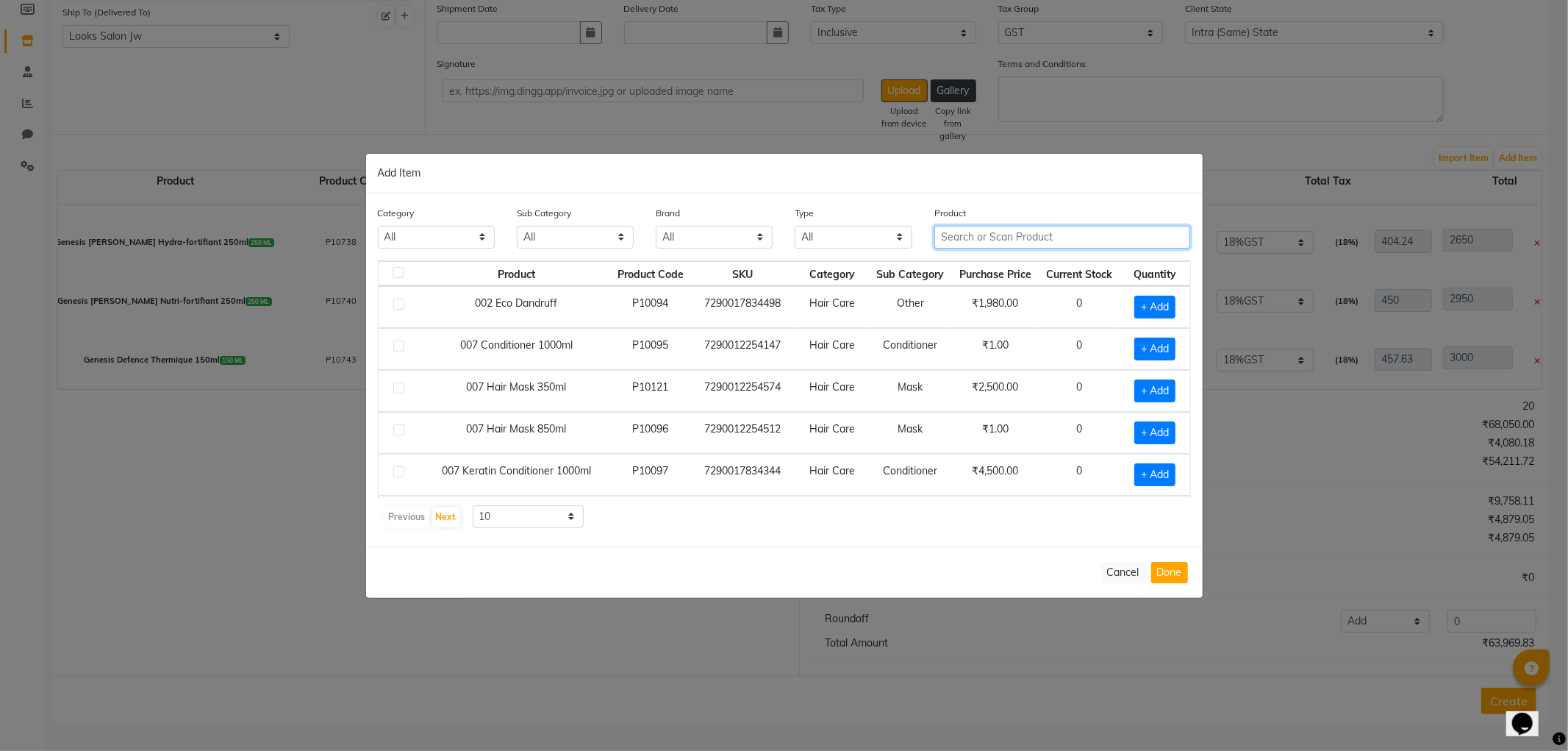
click at [1003, 227] on input "text" at bounding box center [1062, 237] width 256 height 23
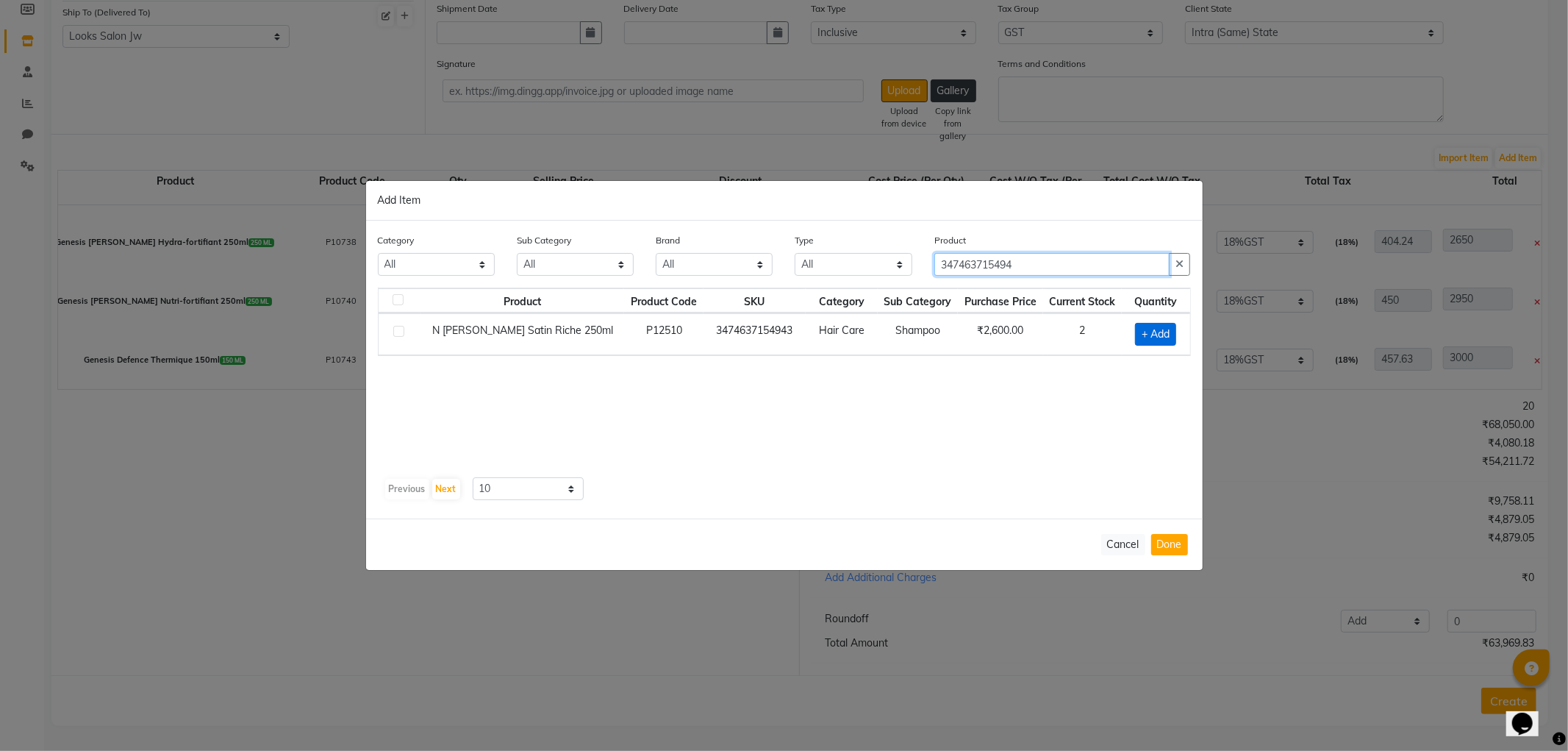
type input "347463715494"
click at [1160, 329] on span "+ Add" at bounding box center [1155, 334] width 41 height 23
checkbox input "true"
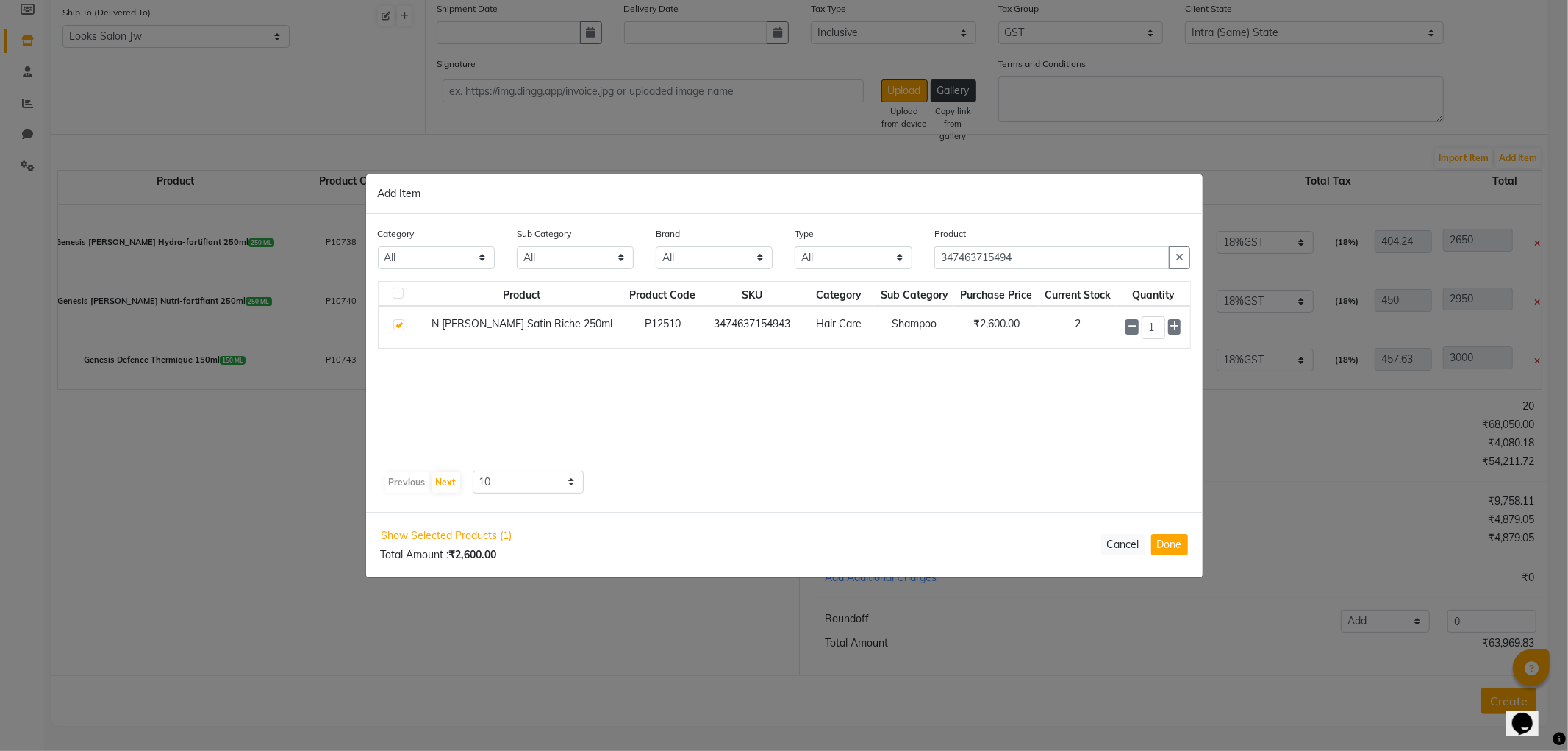
click at [1179, 329] on div "1" at bounding box center [1152, 327] width 55 height 23
click at [1171, 325] on icon at bounding box center [1174, 327] width 10 height 10
type input "2"
click at [1167, 553] on button "Done" at bounding box center [1169, 544] width 37 height 21
select select "3870"
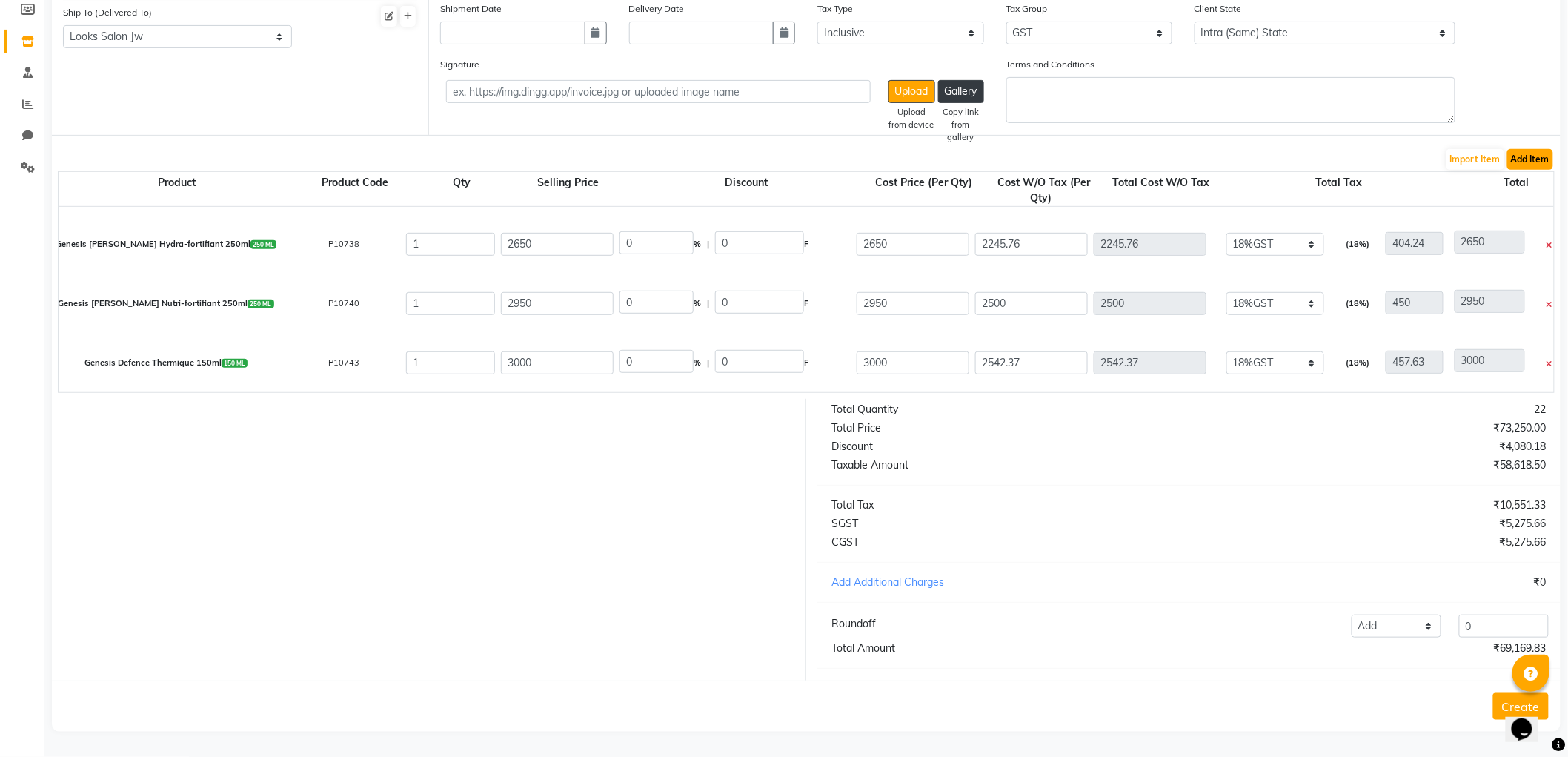
click at [1535, 149] on button "Add Item" at bounding box center [1530, 159] width 46 height 21
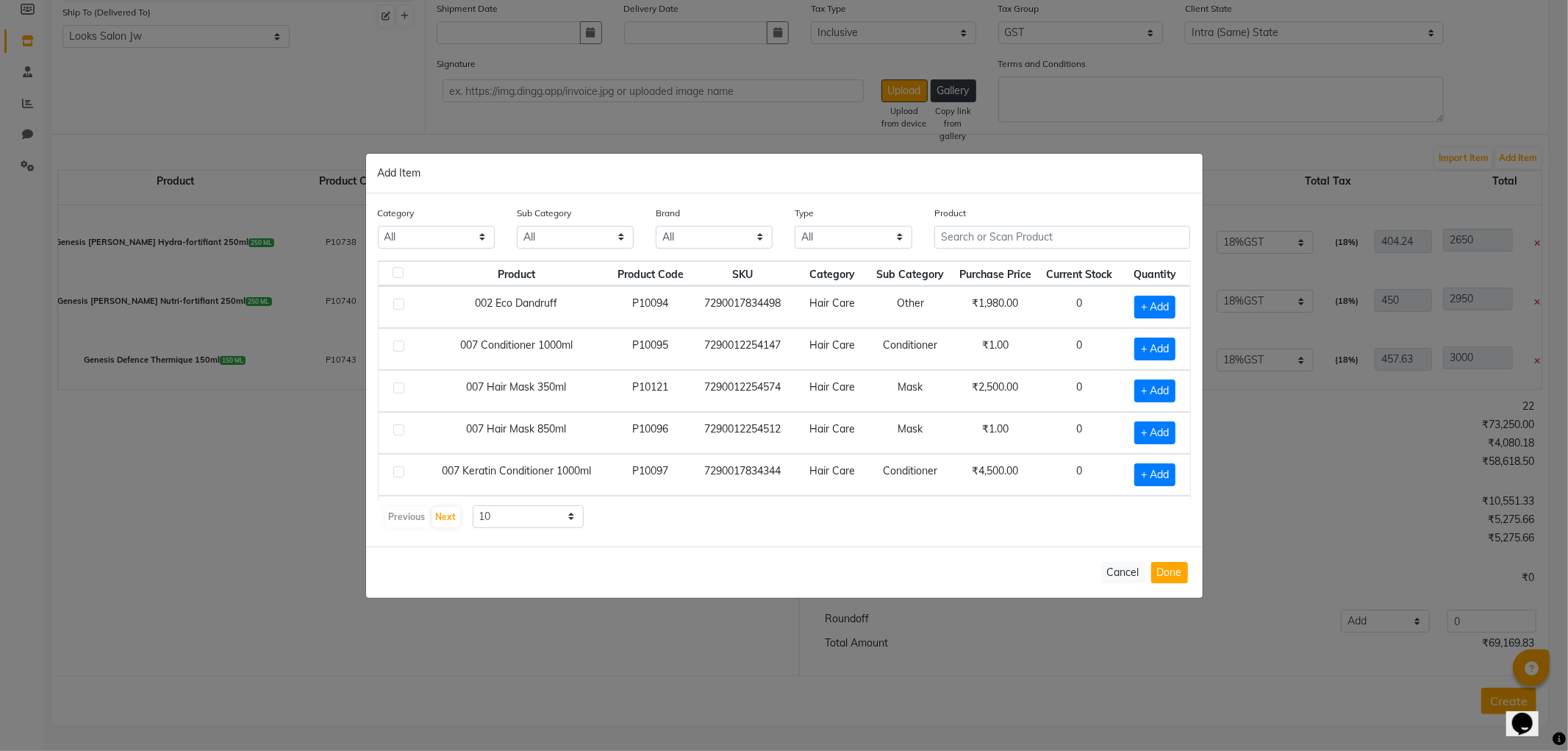
click at [1031, 255] on div "Product" at bounding box center [1062, 232] width 278 height 55
click at [1034, 243] on input "text" at bounding box center [1062, 237] width 256 height 23
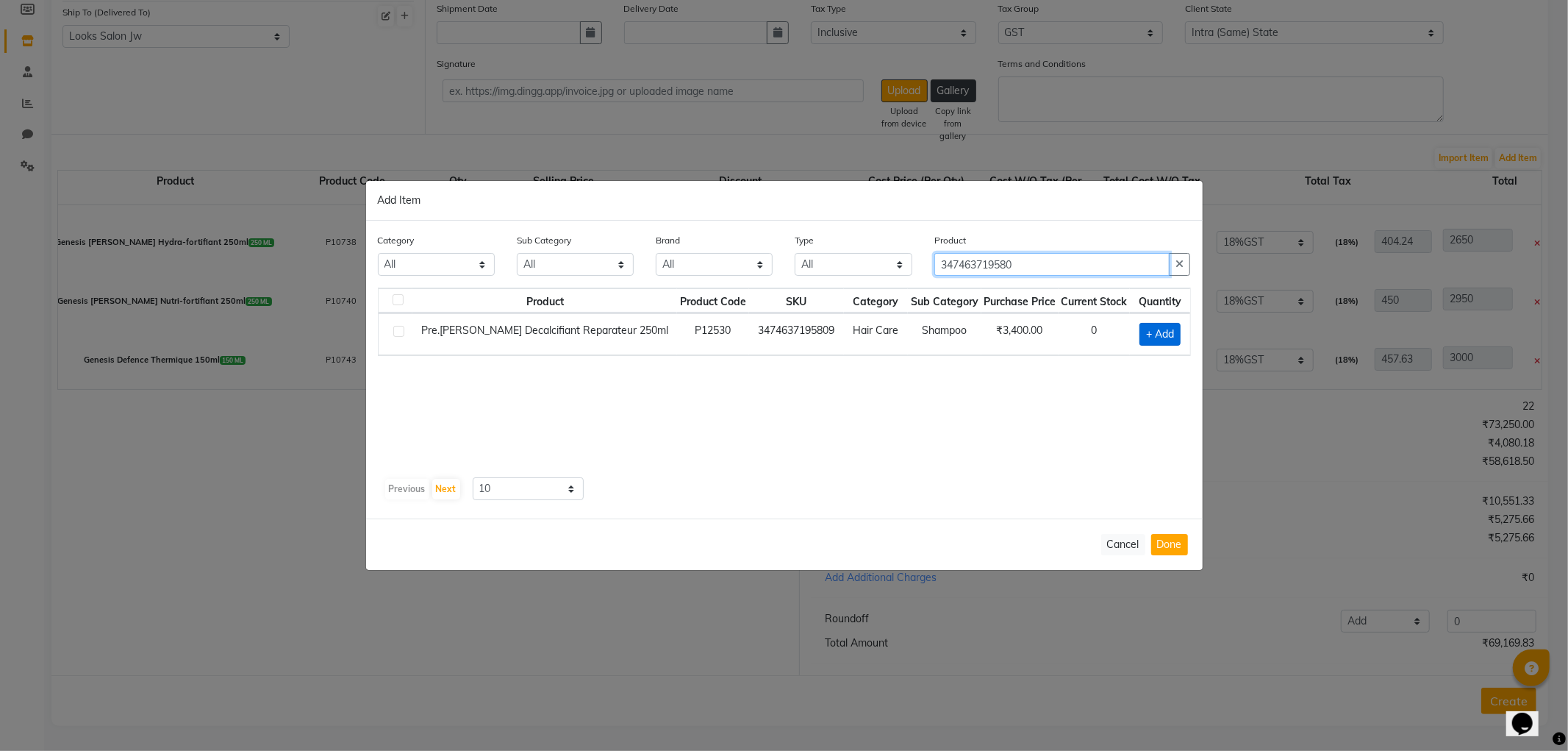
type input "347463719580"
click at [1174, 326] on span "+ Add" at bounding box center [1159, 334] width 41 height 23
checkbox input "true"
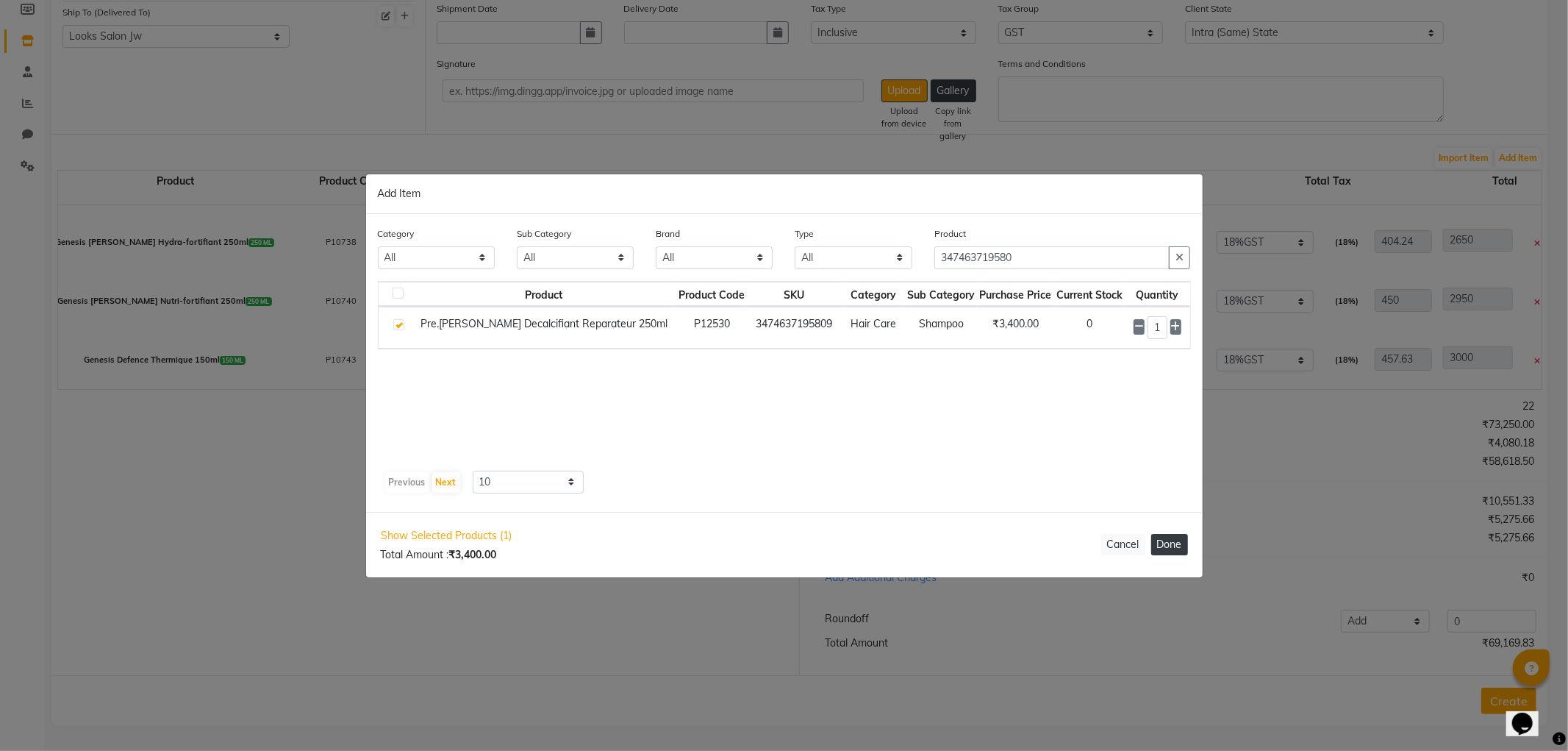
click at [1178, 552] on button "Done" at bounding box center [1169, 544] width 37 height 21
select select "3870"
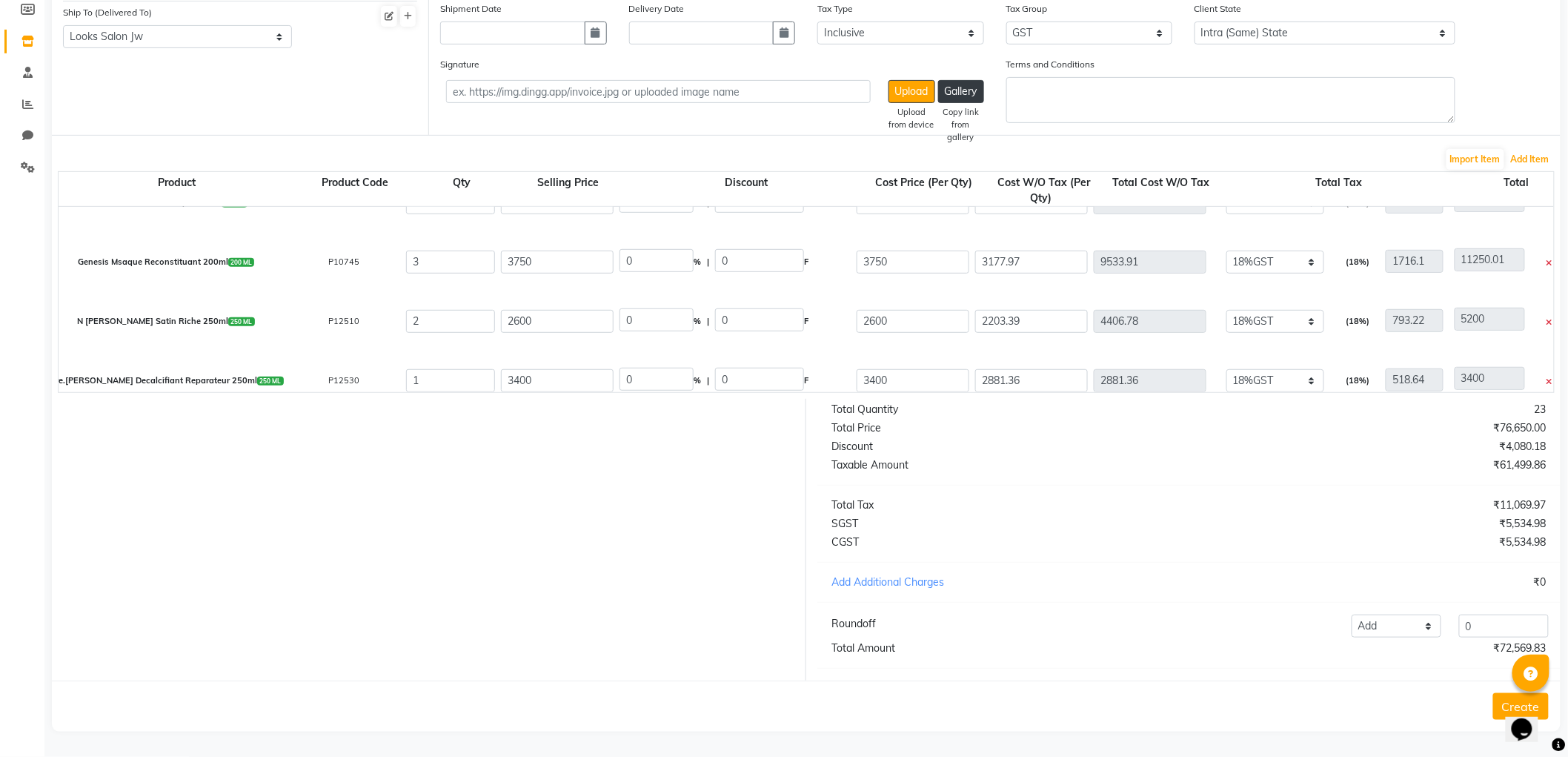
scroll to position [644, 0]
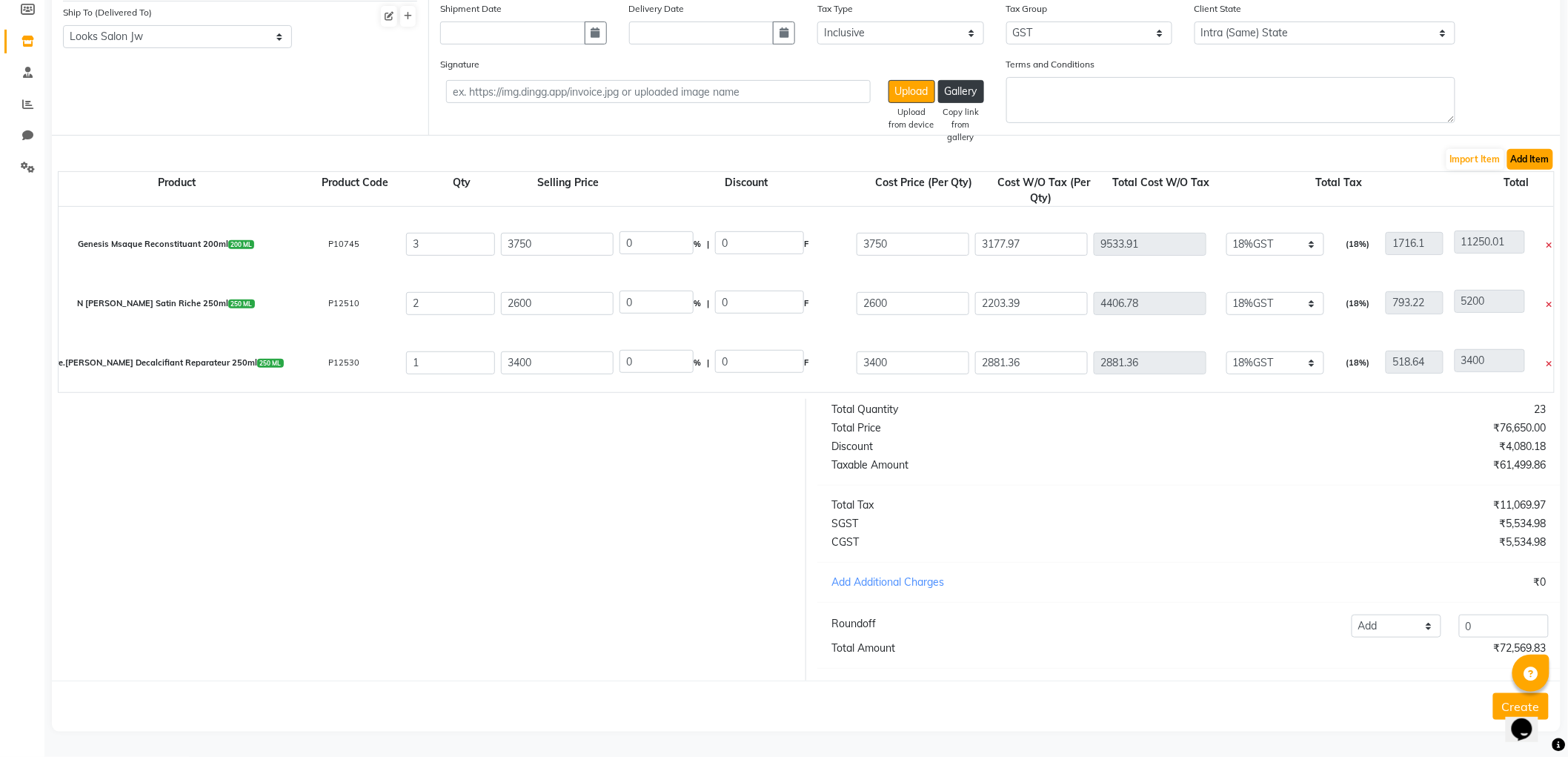
click at [1542, 149] on button "Add Item" at bounding box center [1530, 159] width 46 height 21
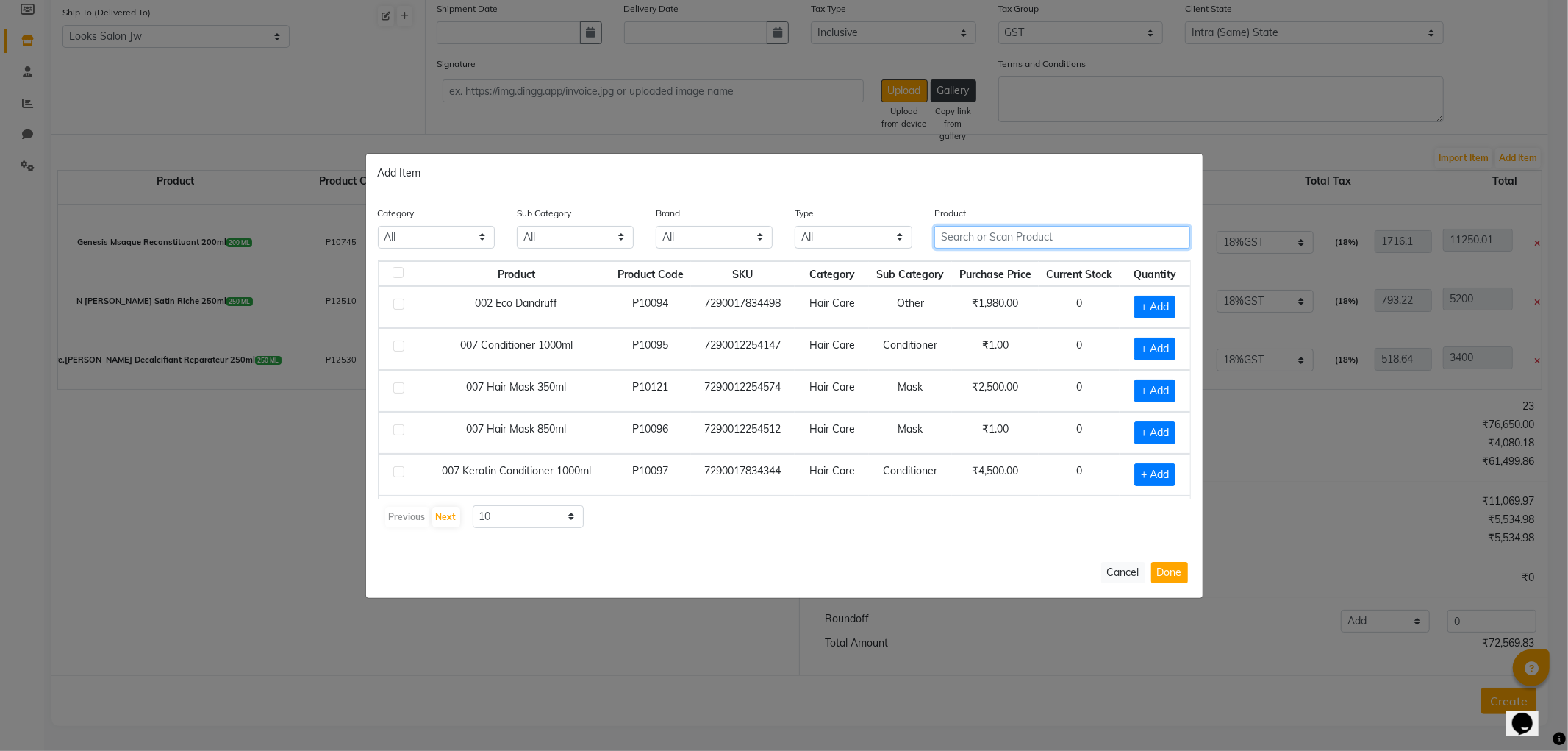
drag, startPoint x: 1056, startPoint y: 231, endPoint x: 1059, endPoint y: 247, distance: 16.3
click at [1056, 232] on input "text" at bounding box center [1062, 237] width 256 height 23
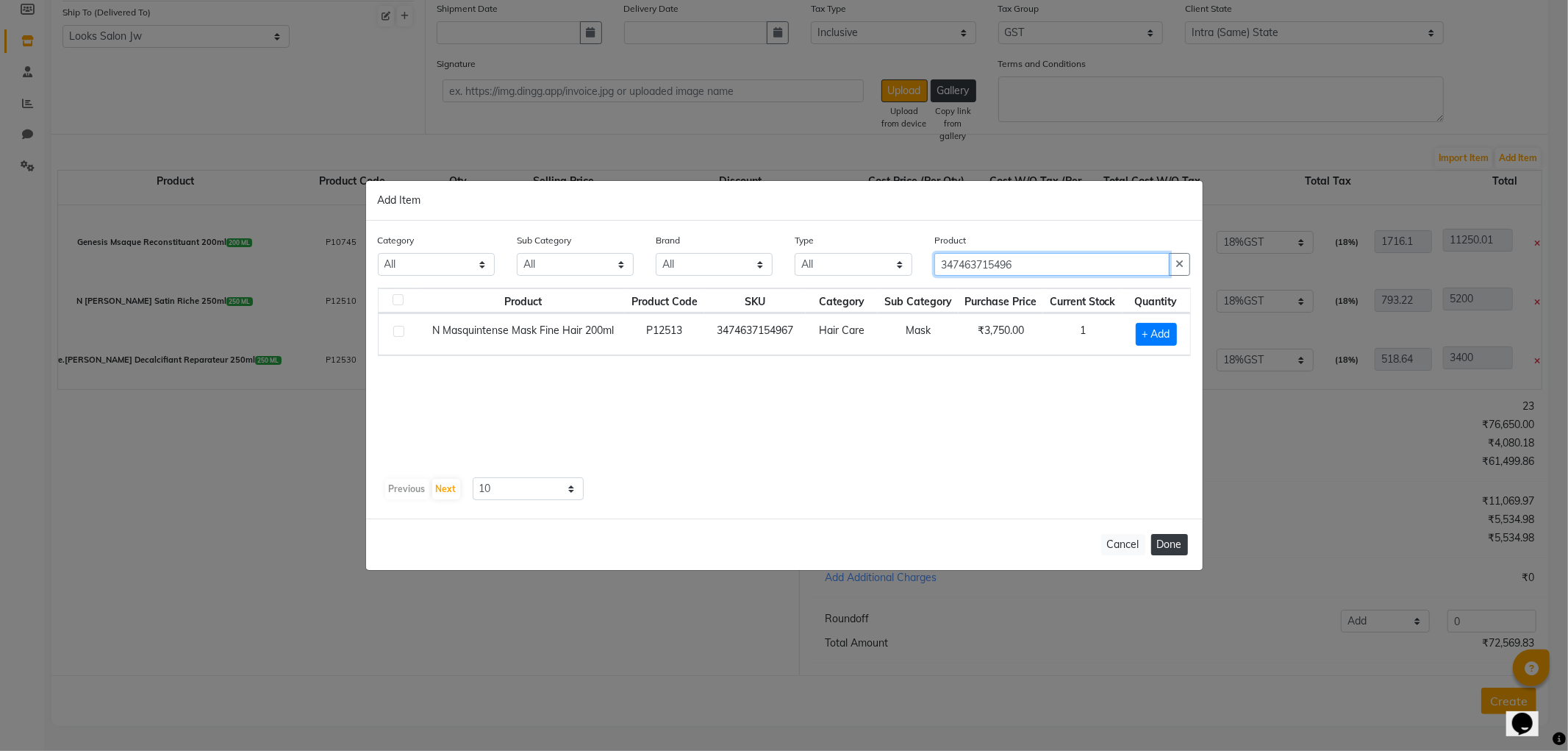
type input "347463715496"
click at [1171, 540] on button "Done" at bounding box center [1169, 544] width 37 height 21
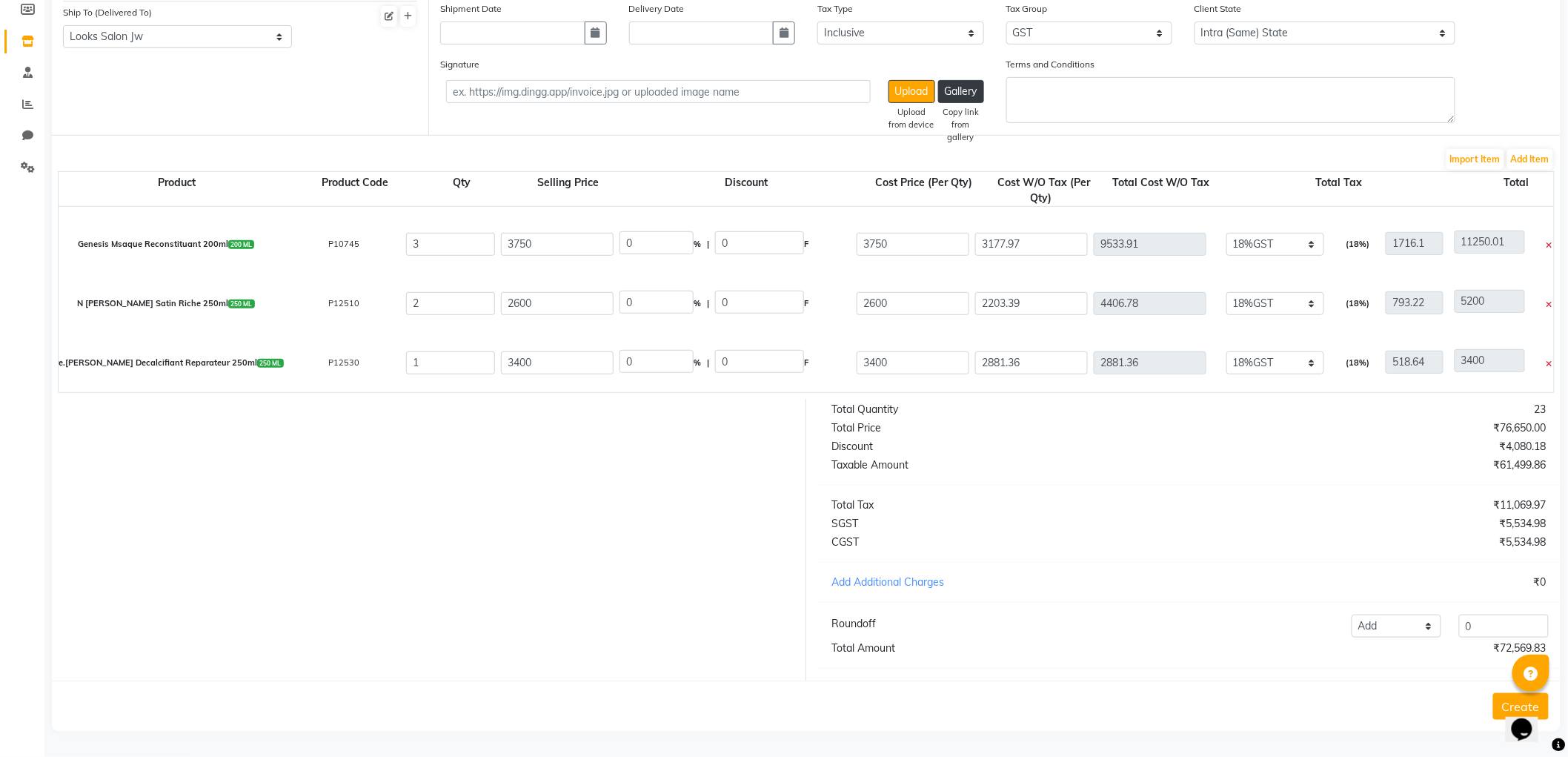
click at [1550, 360] on icon at bounding box center [1550, 364] width 6 height 8
click at [1542, 149] on button "Add Item" at bounding box center [1530, 159] width 46 height 21
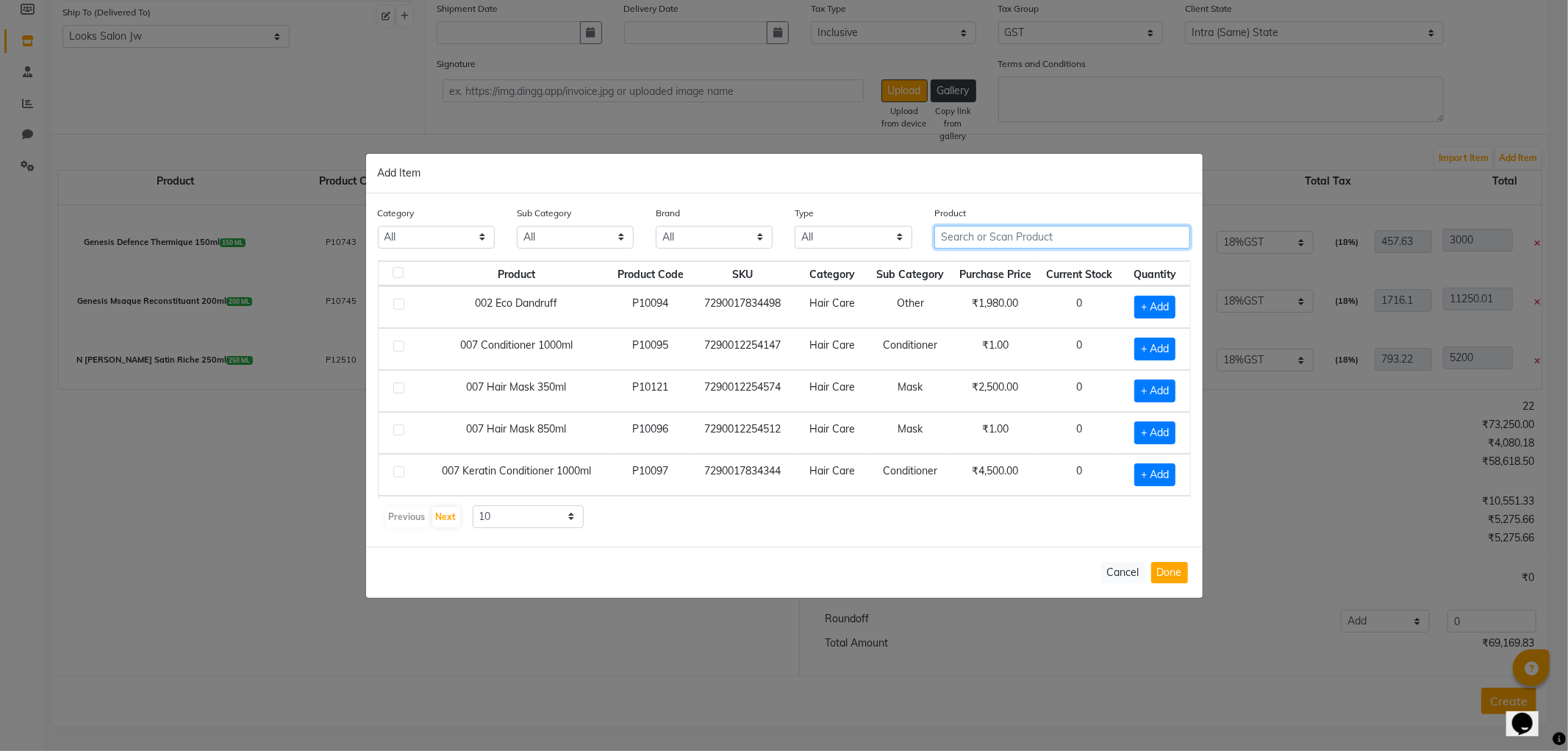
click at [1017, 236] on input "text" at bounding box center [1062, 237] width 256 height 23
click at [1120, 574] on button "Cancel" at bounding box center [1123, 572] width 44 height 21
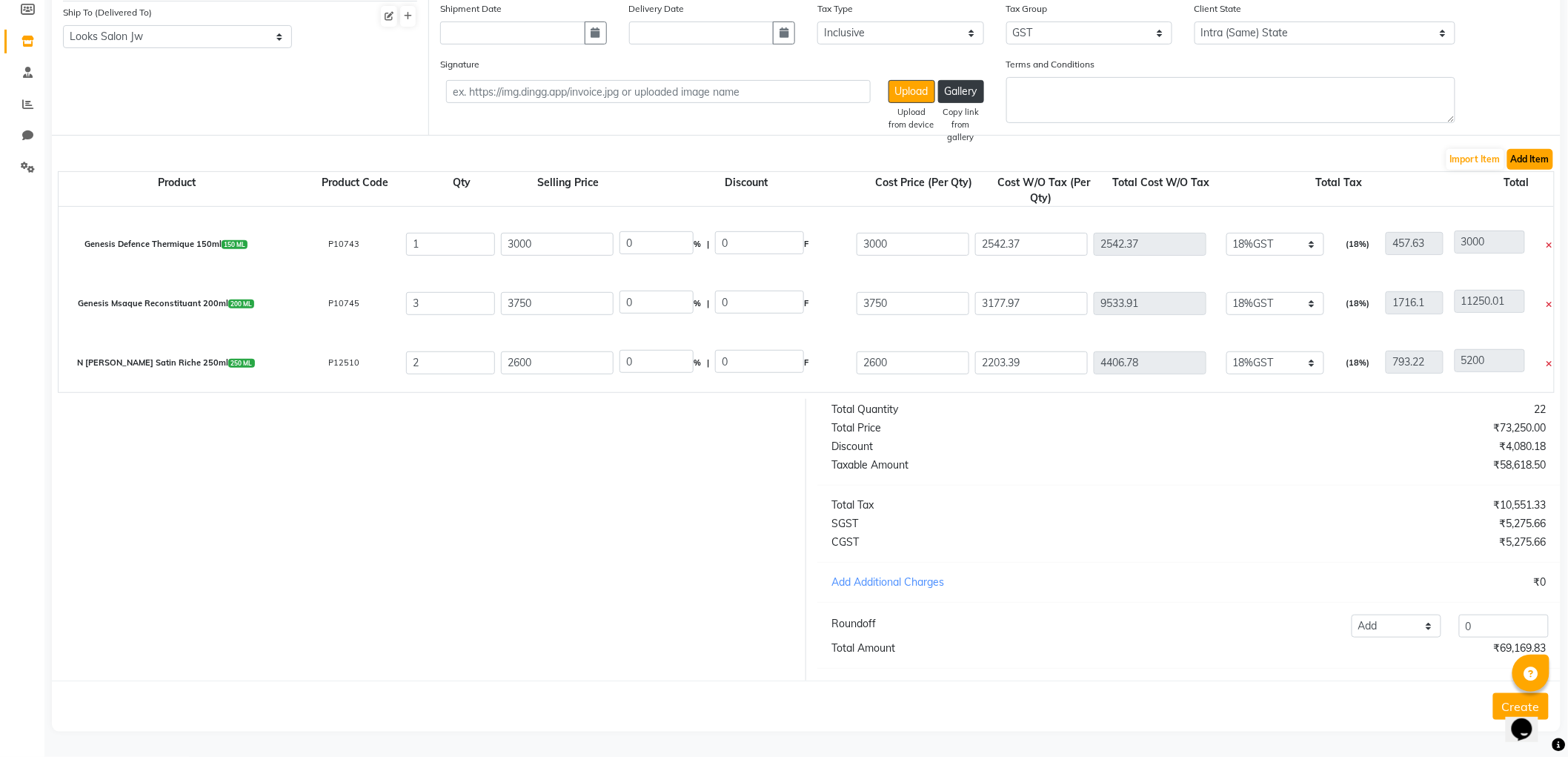
click at [1530, 149] on button "Add Item" at bounding box center [1530, 159] width 46 height 21
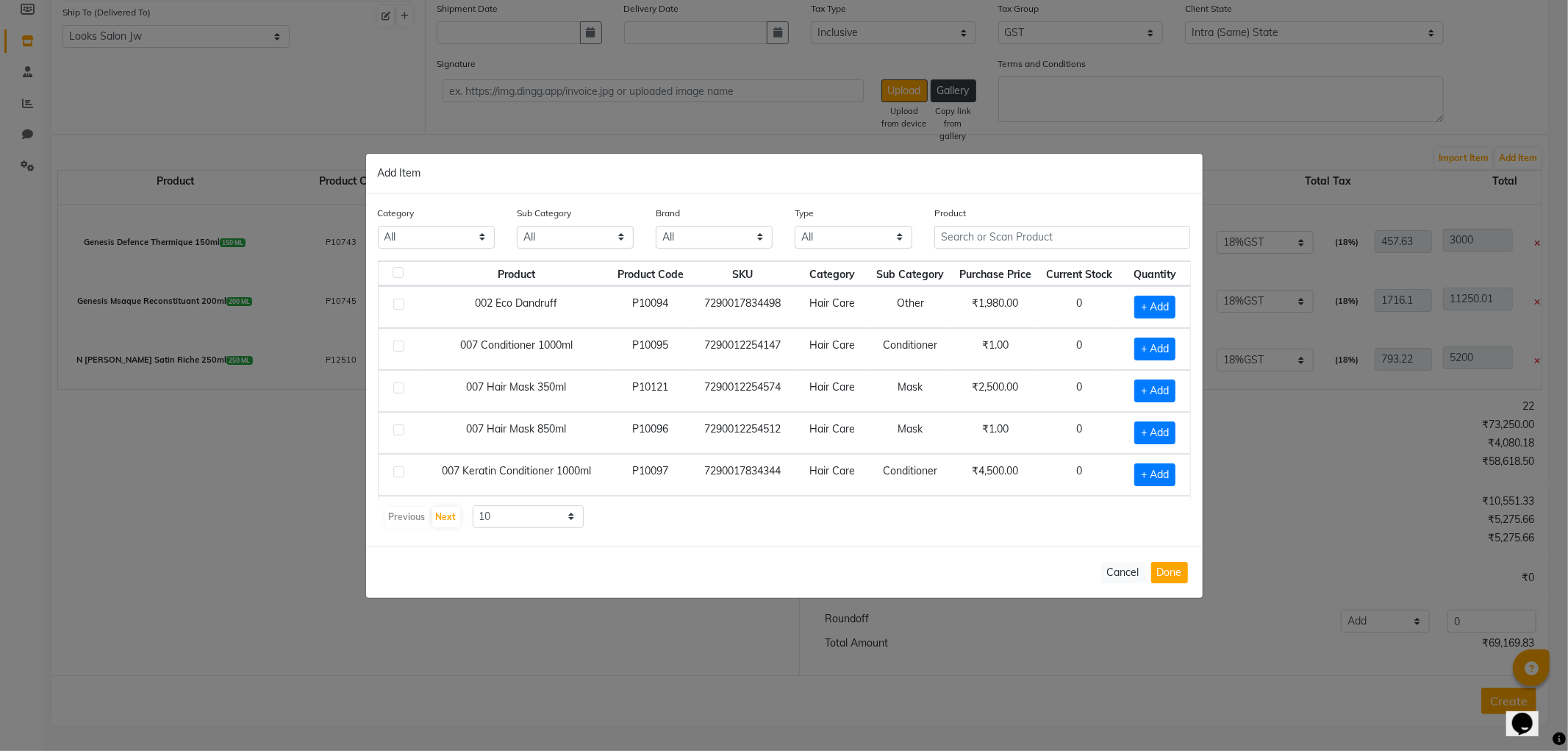
click at [999, 248] on div "Product" at bounding box center [1062, 232] width 278 height 55
click at [1003, 244] on input "text" at bounding box center [1062, 237] width 256 height 23
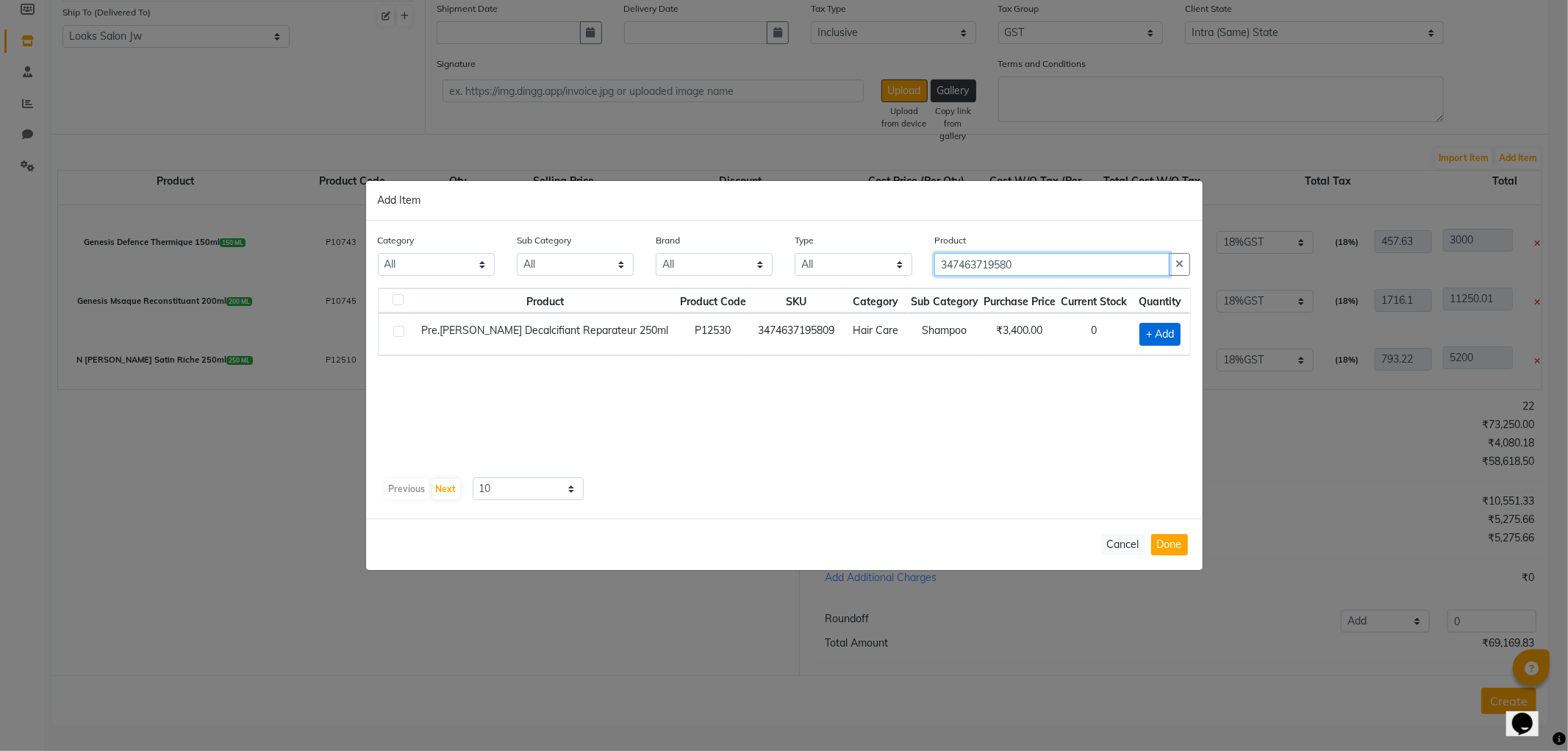
type input "347463719580"
click at [1167, 337] on span "+ Add" at bounding box center [1159, 334] width 41 height 23
checkbox input "true"
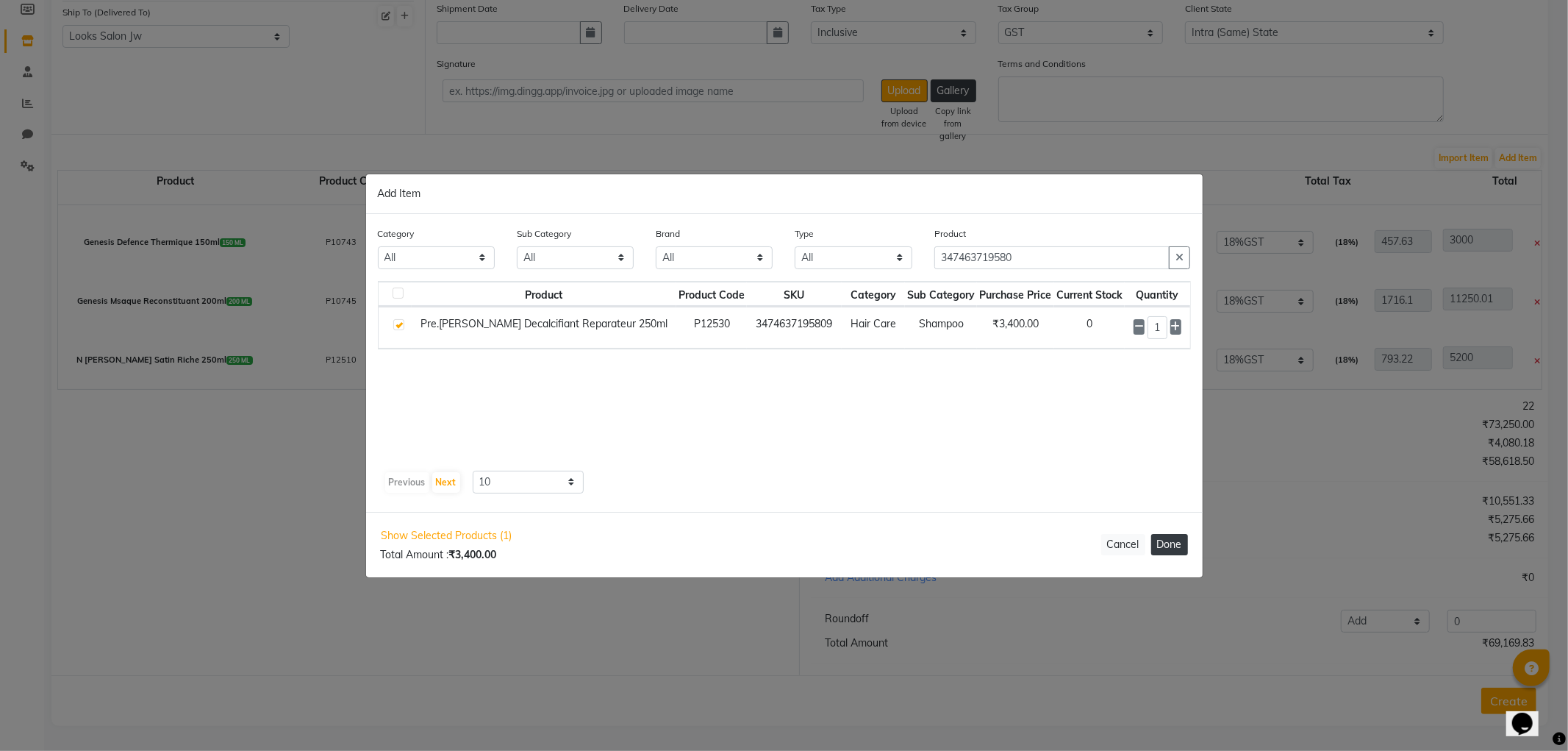
click at [1163, 536] on button "Done" at bounding box center [1169, 544] width 37 height 21
select select "3870"
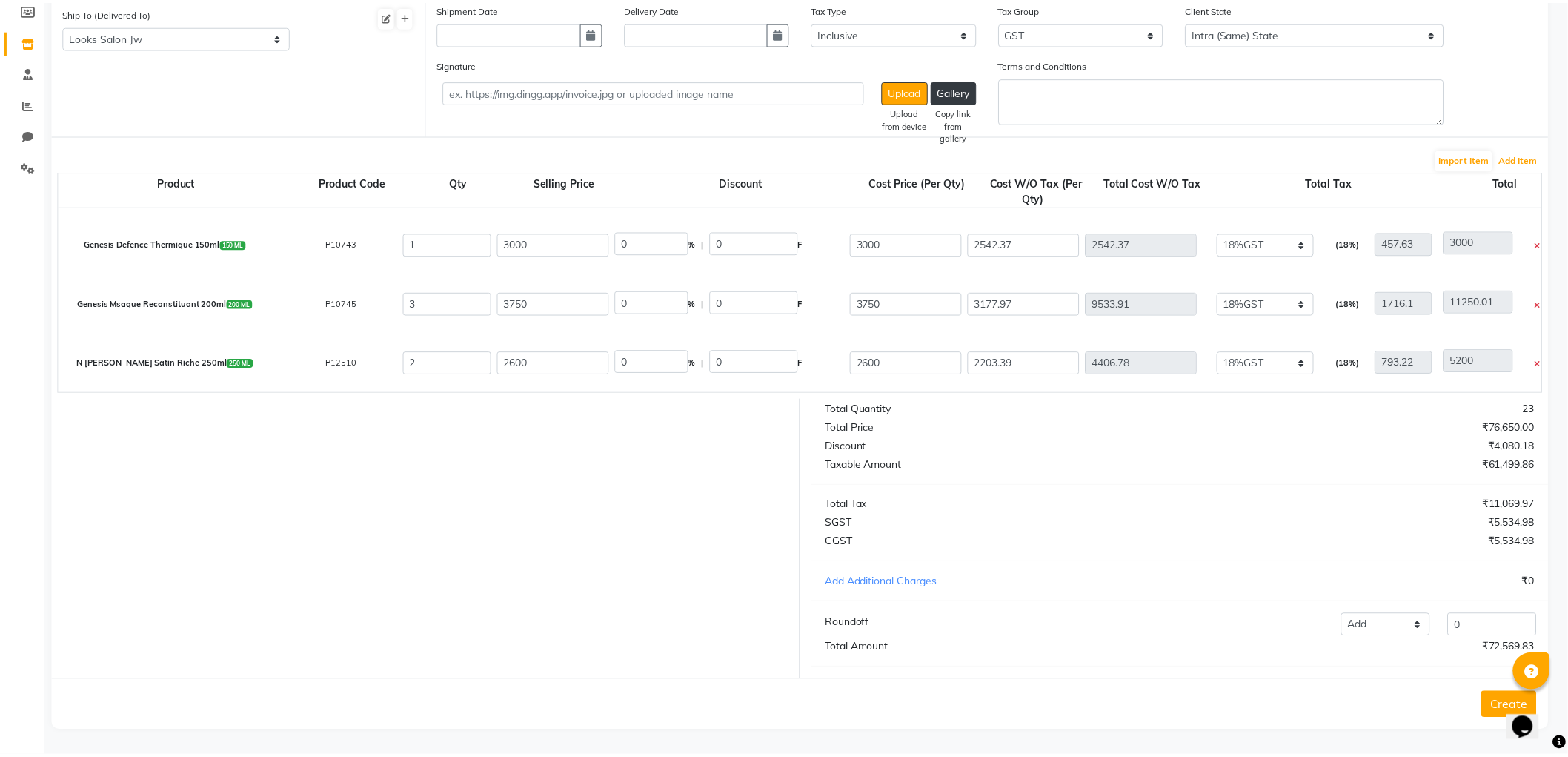
scroll to position [644, 0]
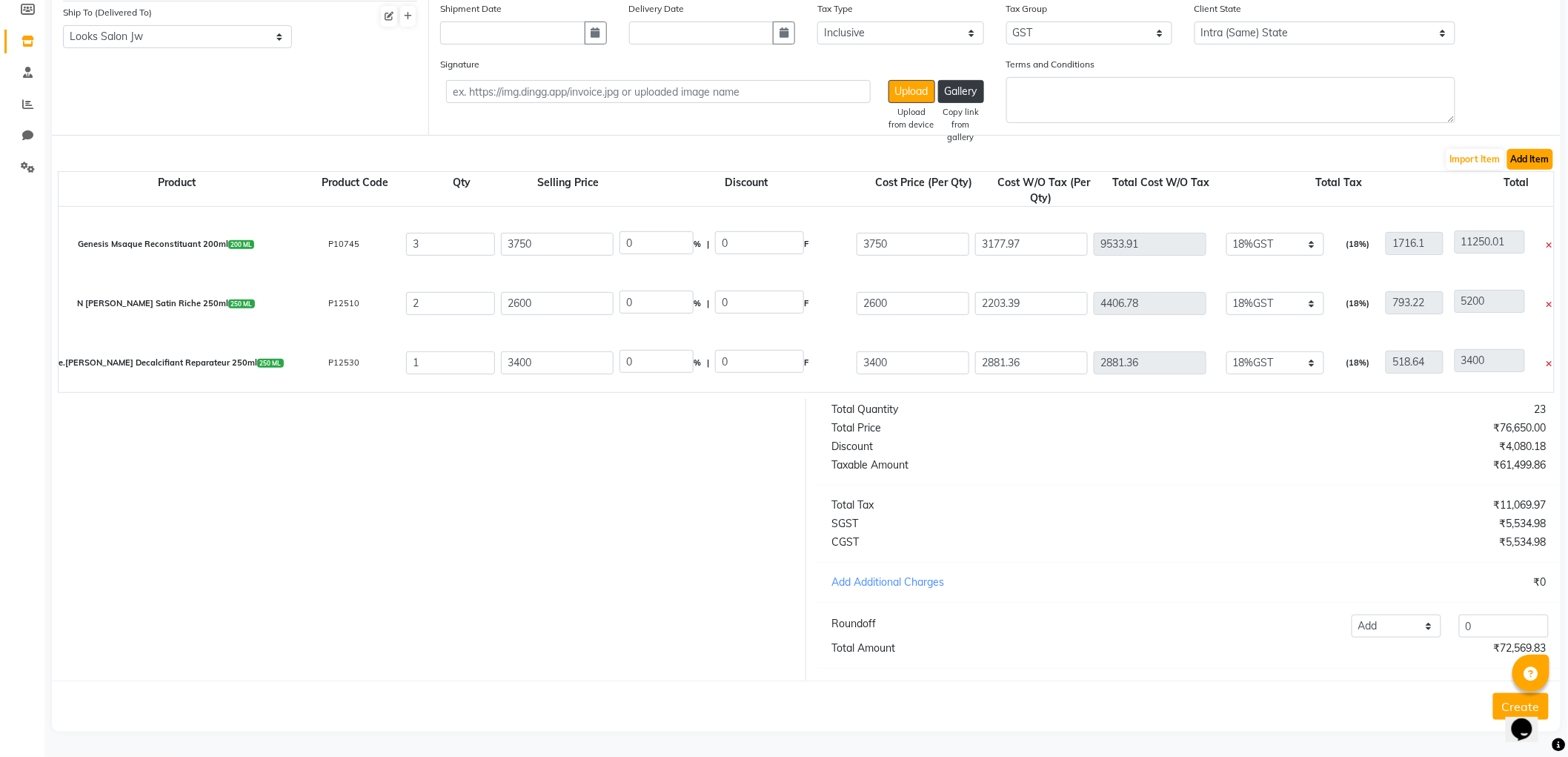
click at [1531, 149] on button "Add Item" at bounding box center [1530, 159] width 46 height 21
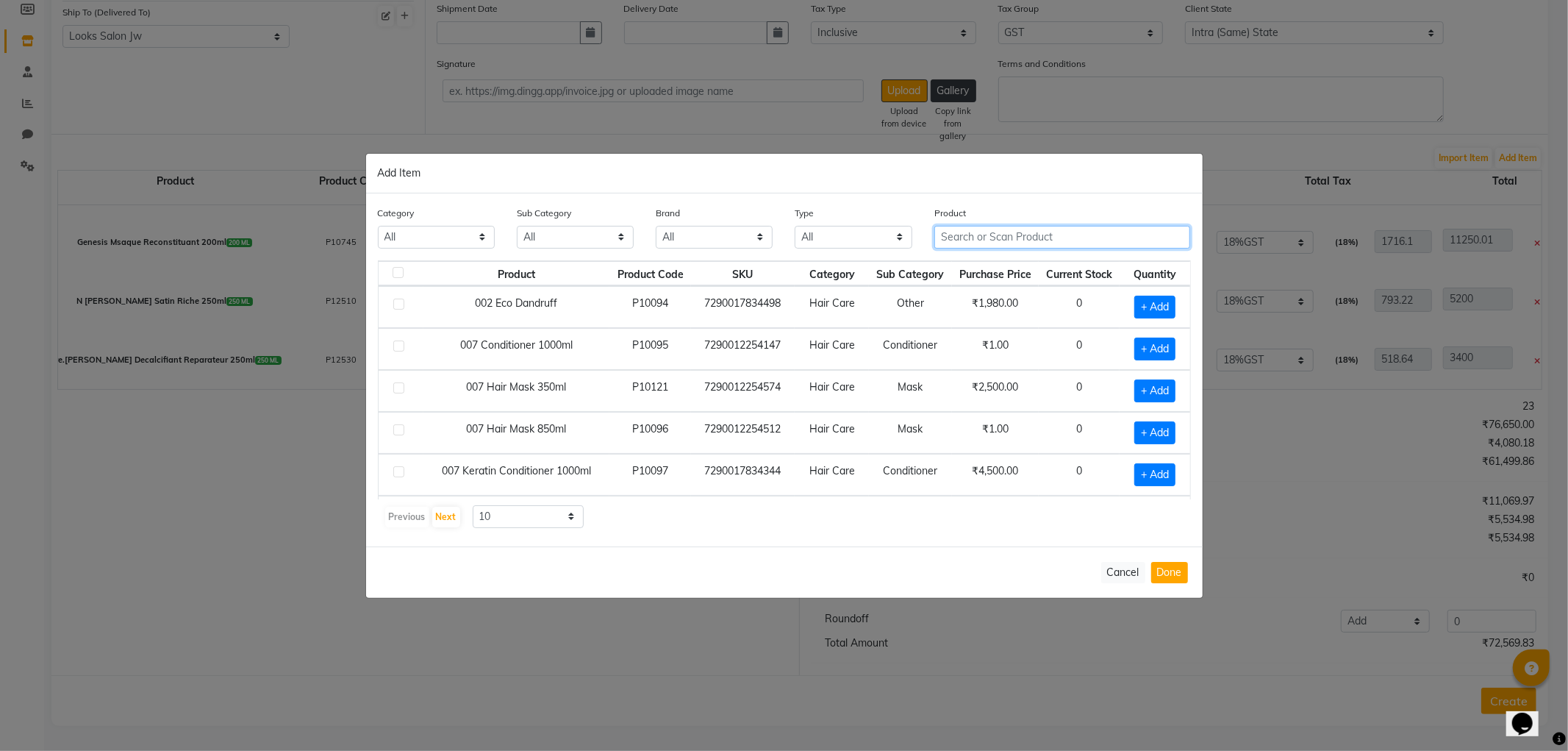
click at [1033, 230] on input "text" at bounding box center [1062, 237] width 256 height 23
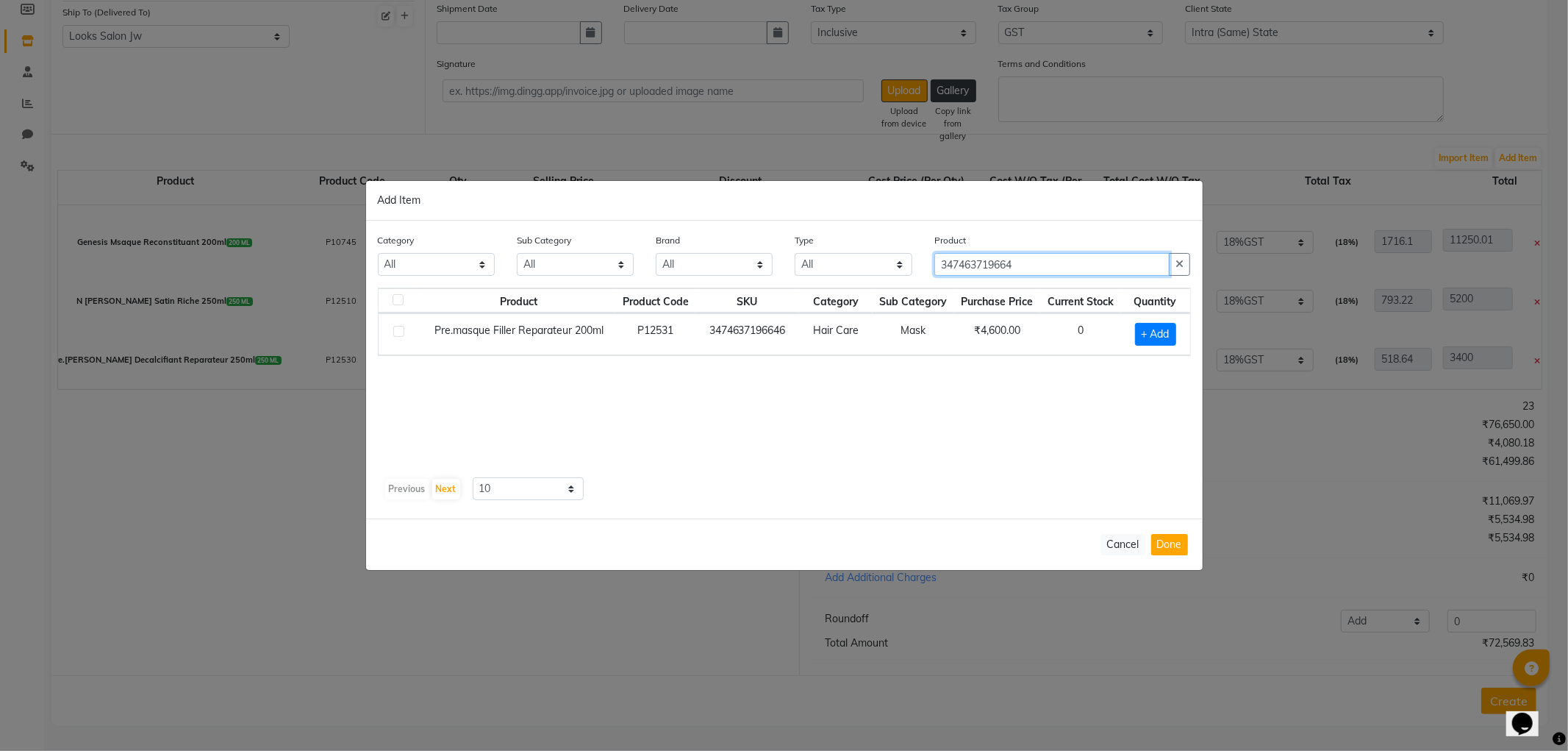
type input "347463719664"
click at [1167, 317] on td "+ Add" at bounding box center [1155, 334] width 69 height 42
click at [1167, 327] on span "+ Add" at bounding box center [1155, 334] width 41 height 23
checkbox input "true"
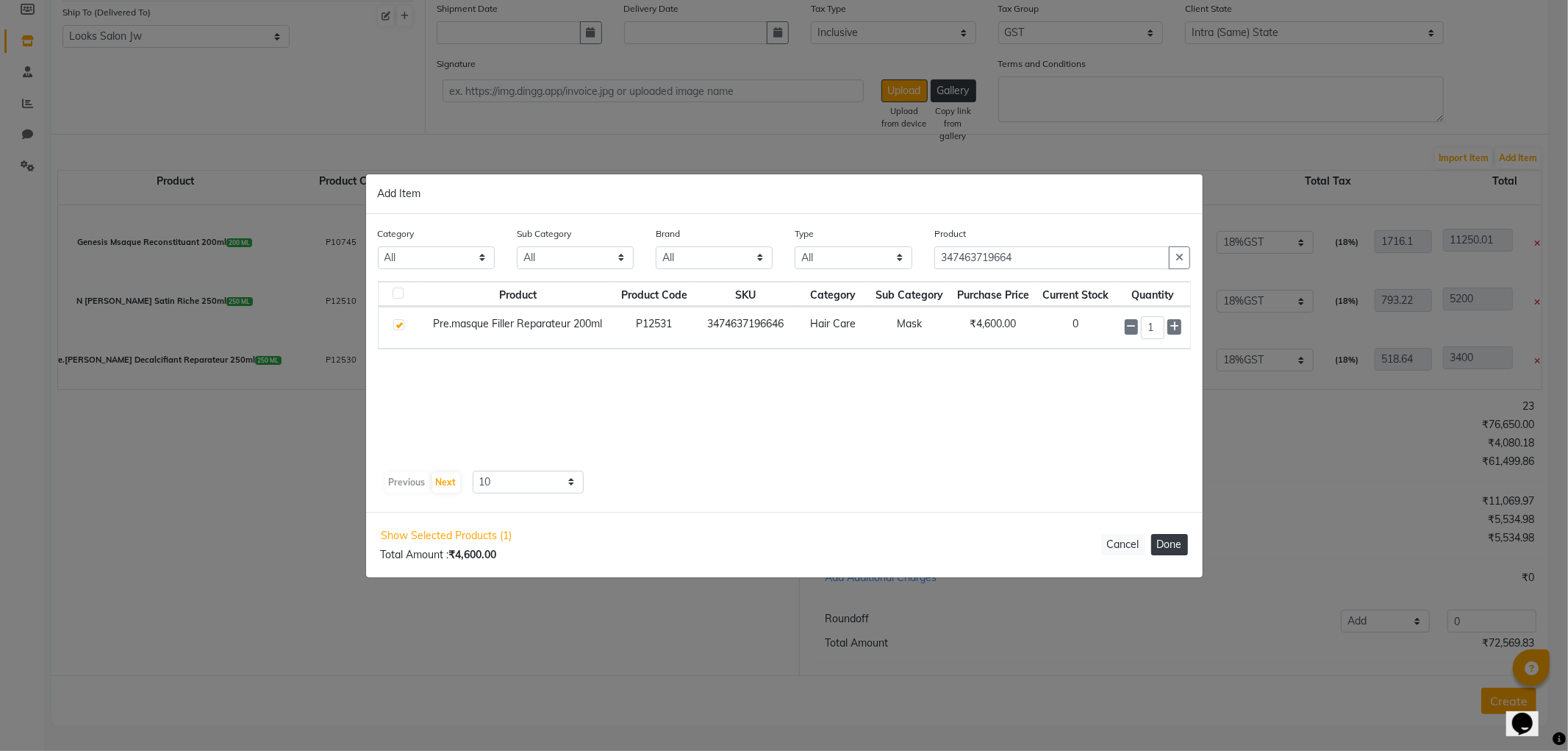
click at [1178, 542] on button "Done" at bounding box center [1169, 544] width 37 height 21
select select "3870"
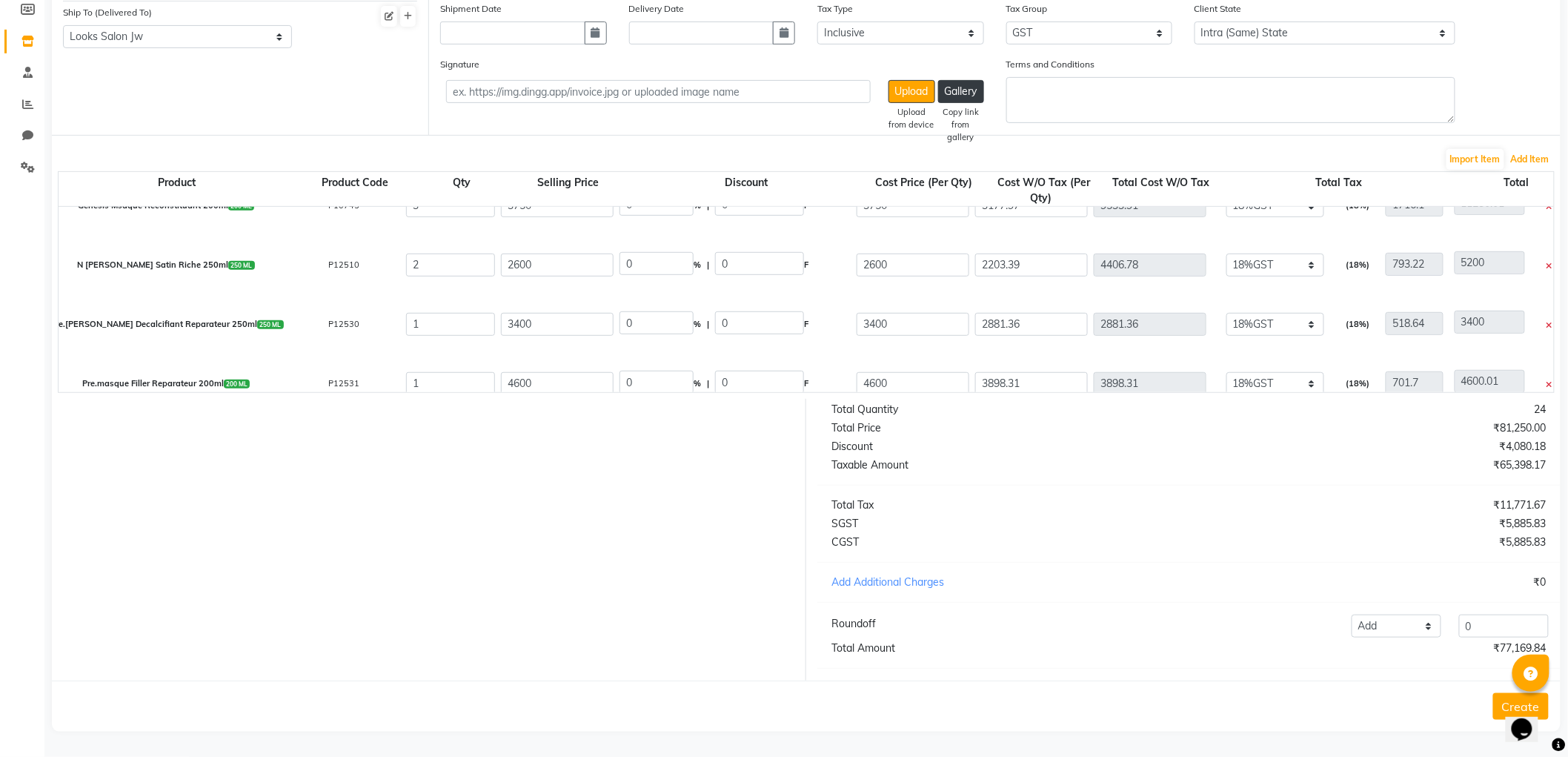
scroll to position [704, 0]
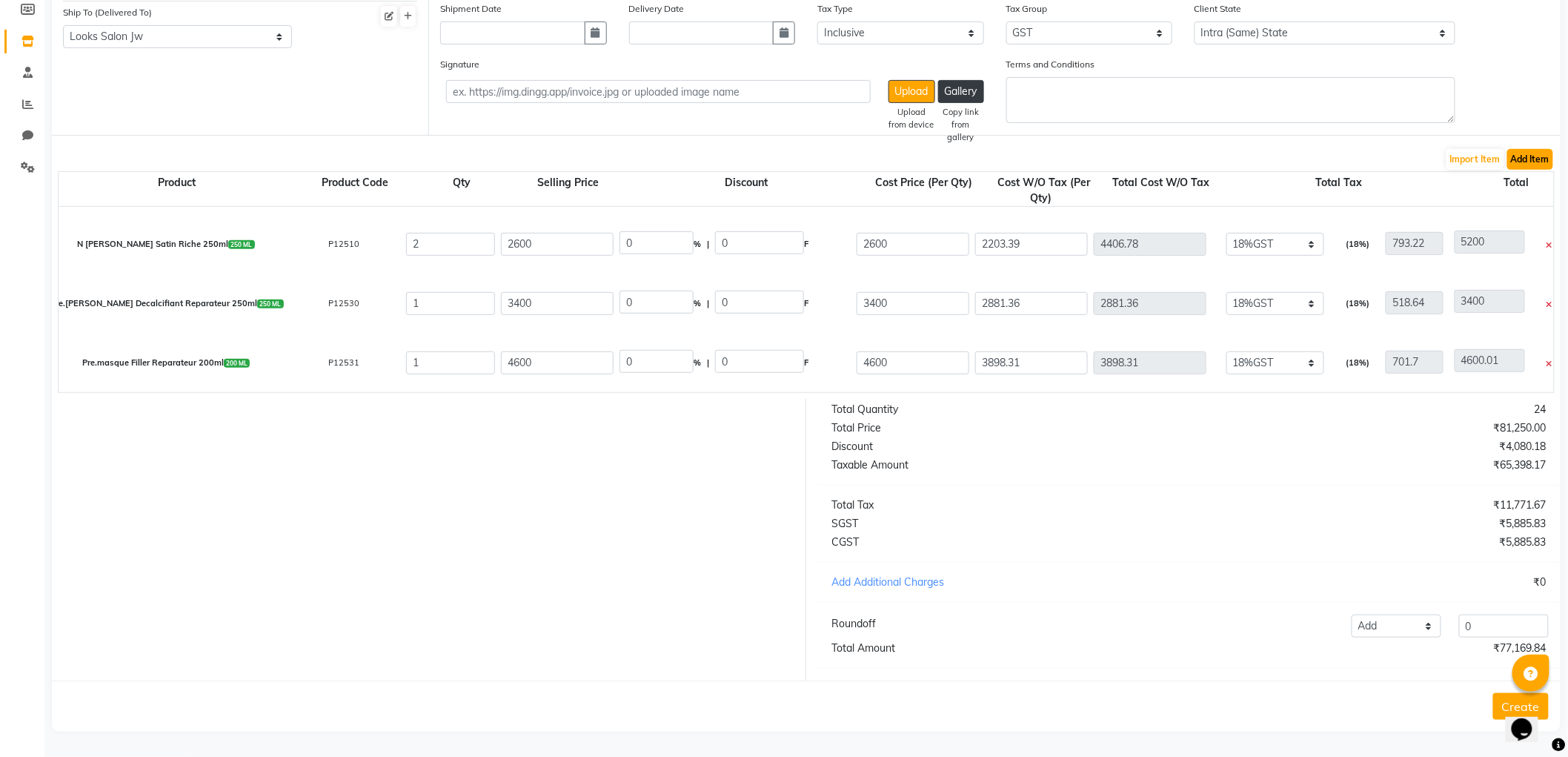
click at [1517, 149] on button "Add Item" at bounding box center [1530, 159] width 46 height 21
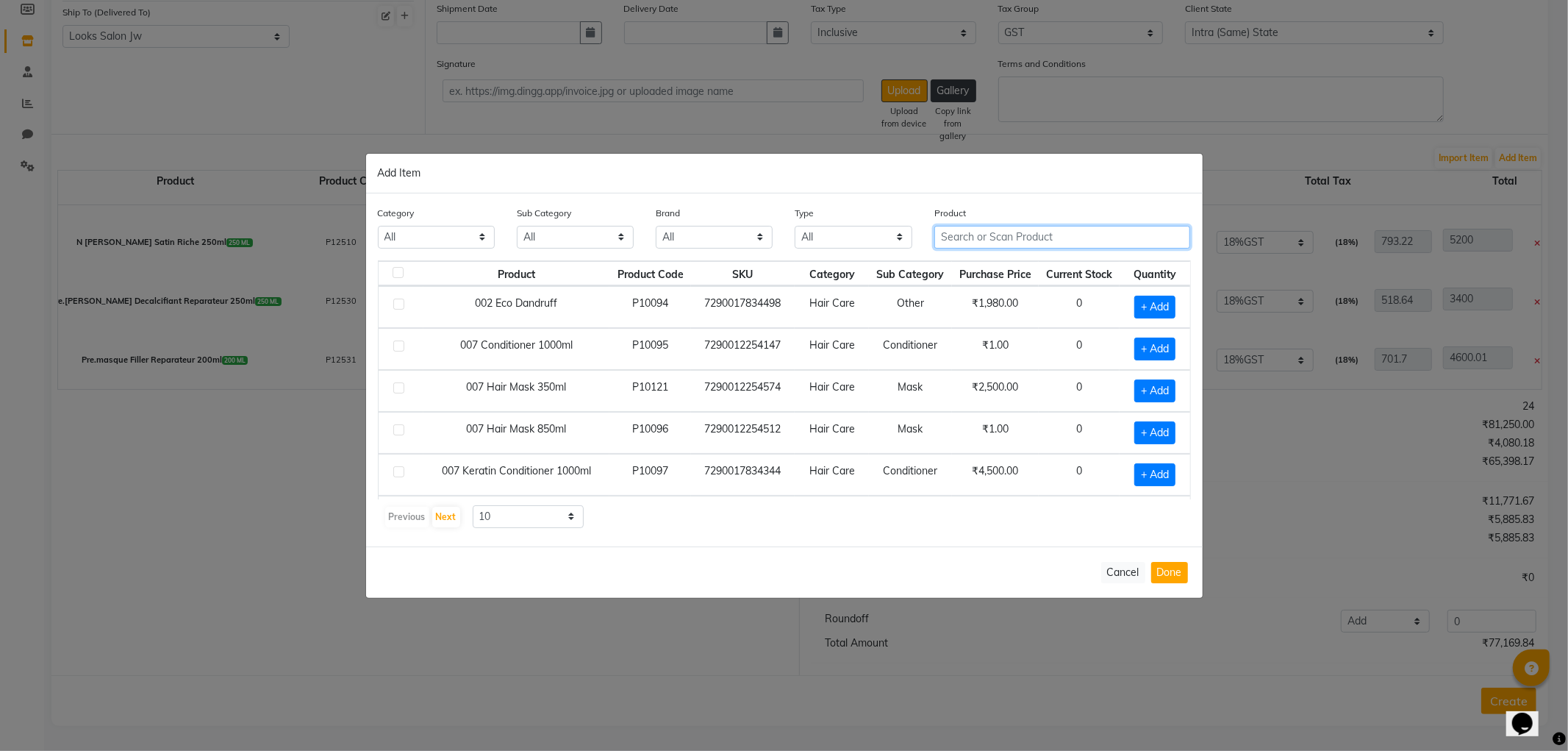
click at [1012, 246] on input "text" at bounding box center [1062, 237] width 256 height 23
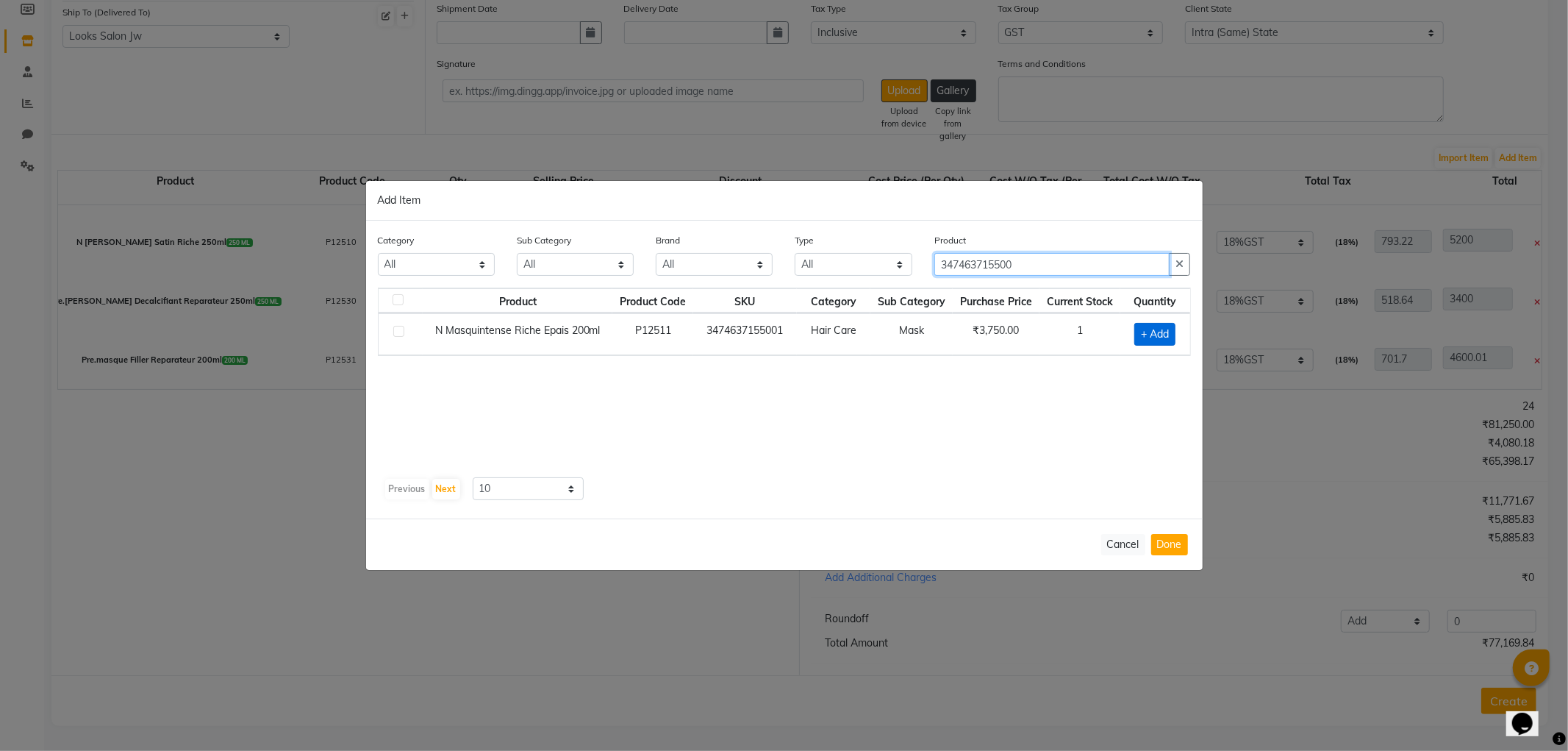
type input "347463715500"
click at [1154, 330] on span "+ Add" at bounding box center [1154, 334] width 41 height 23
checkbox input "true"
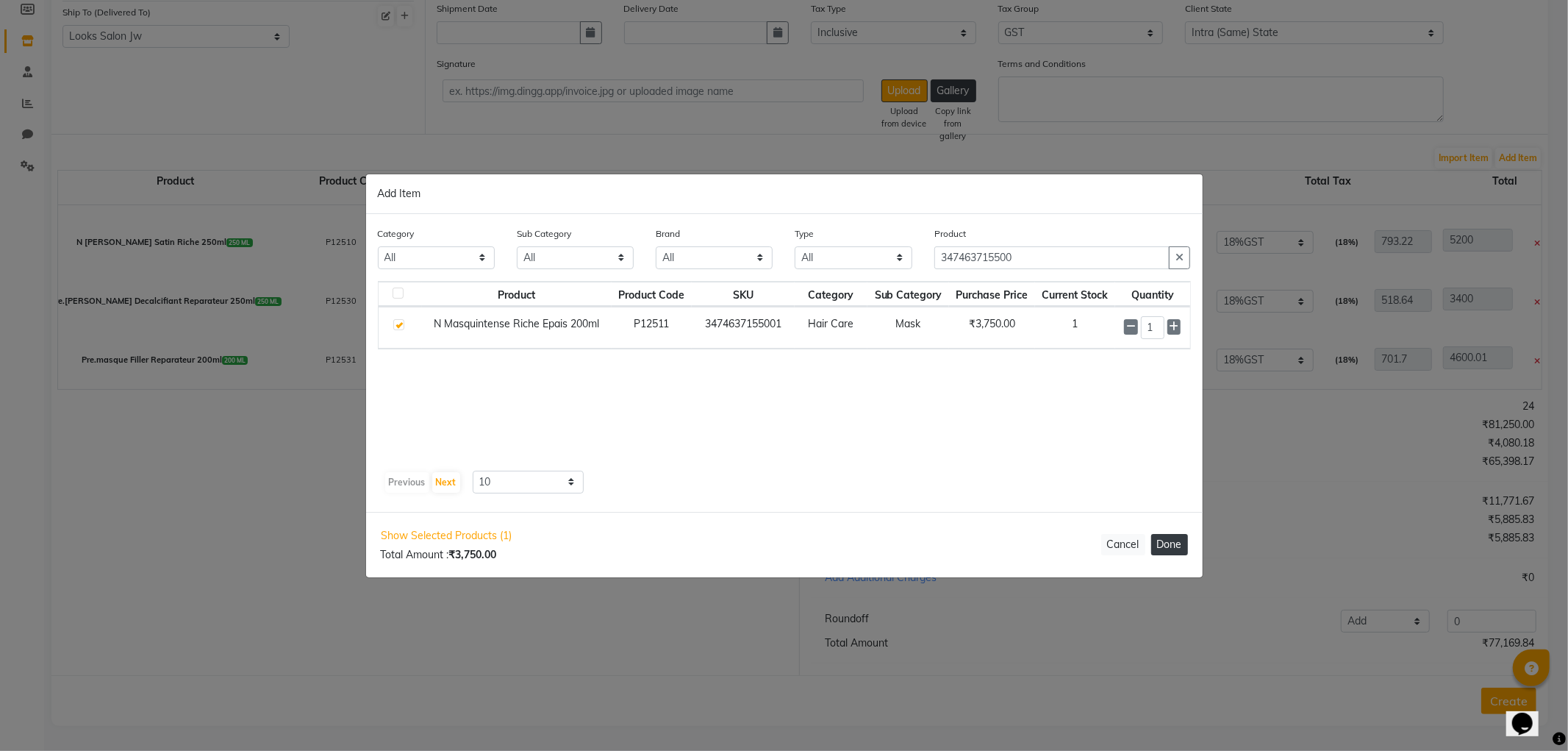
click at [1181, 548] on button "Done" at bounding box center [1169, 544] width 37 height 21
select select "3870"
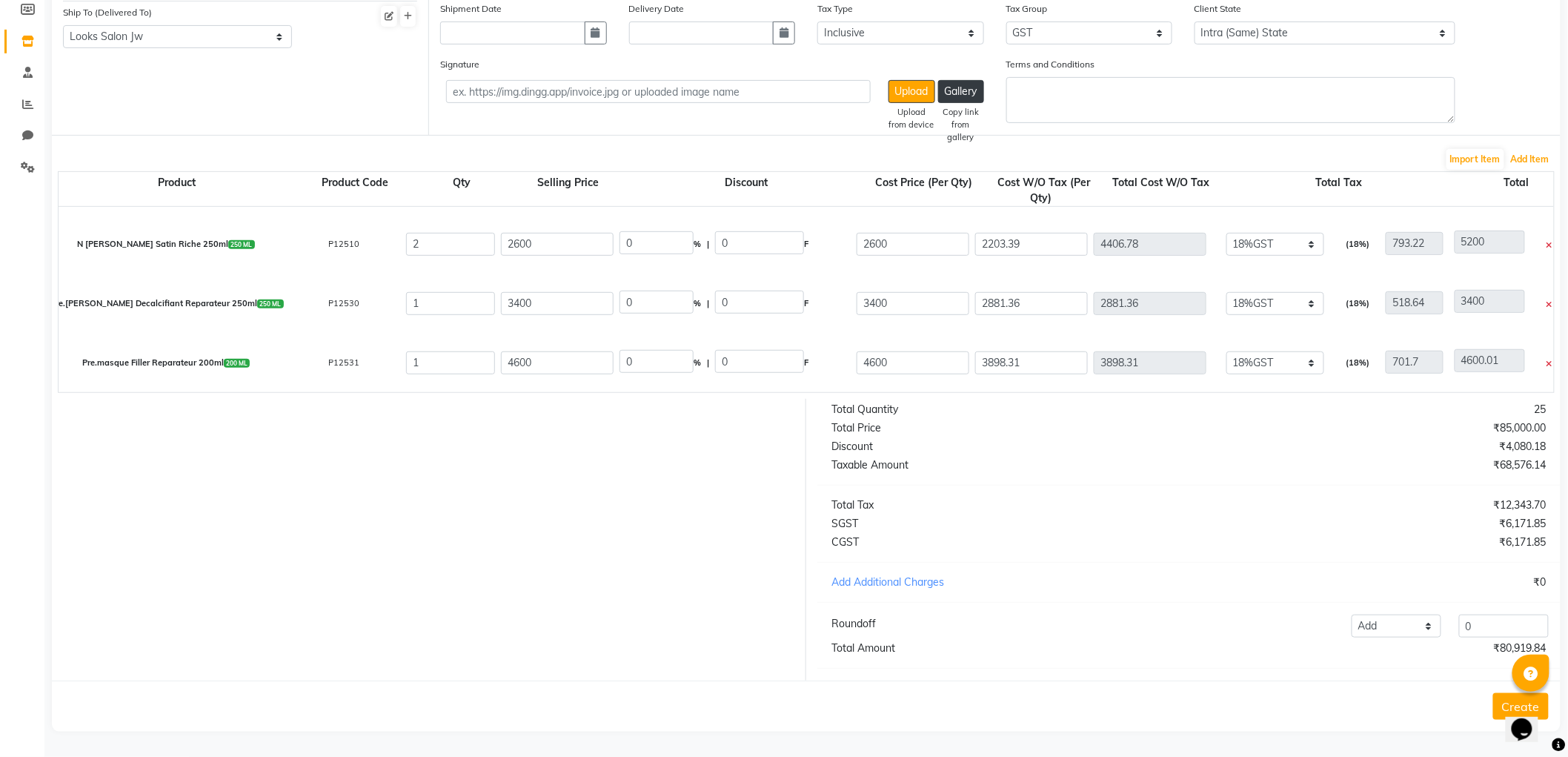
scroll to position [763, 0]
click at [1537, 175] on div "Total" at bounding box center [1517, 190] width 119 height 31
click at [1549, 149] on button "Add Item" at bounding box center [1530, 159] width 46 height 21
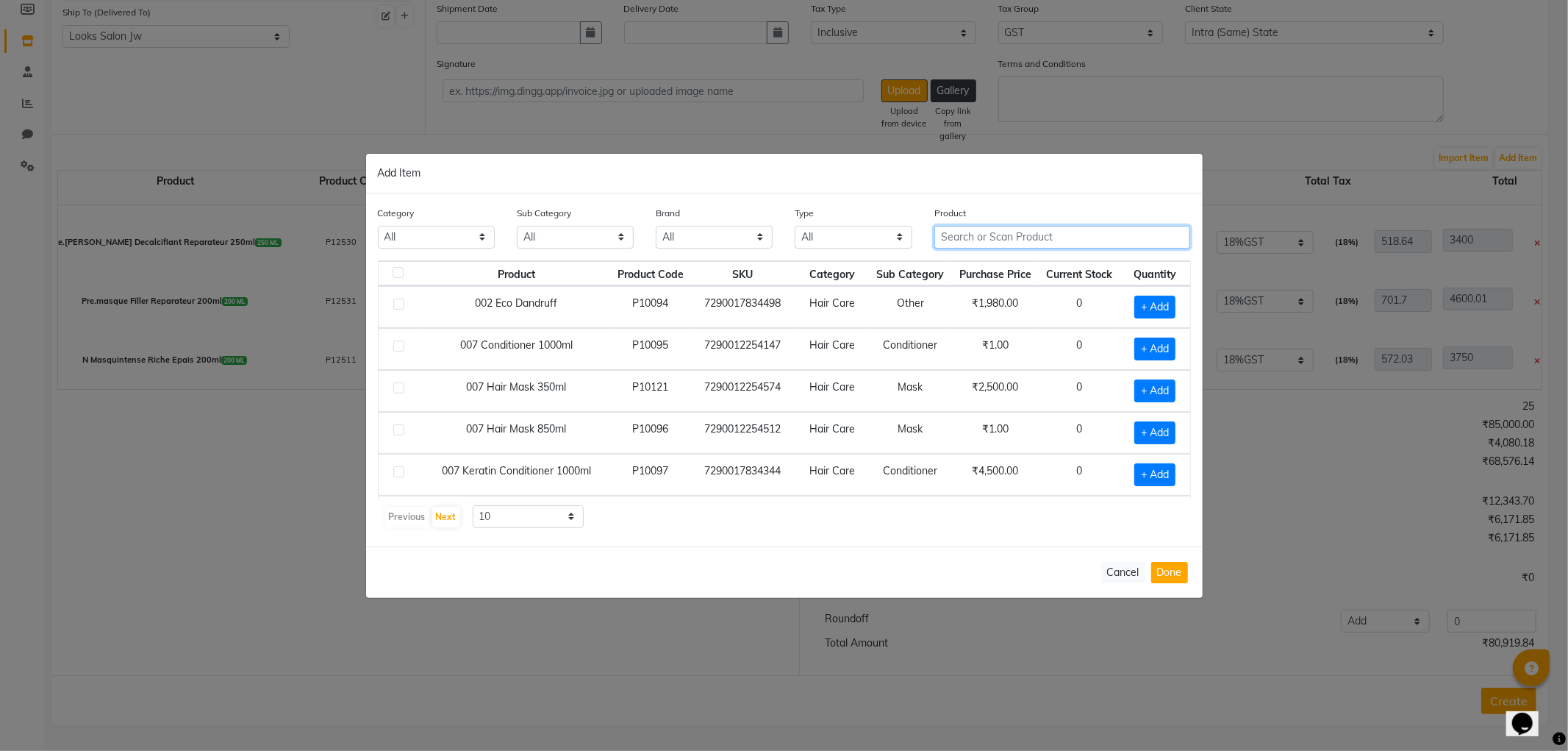
click at [1087, 236] on input "text" at bounding box center [1062, 237] width 256 height 23
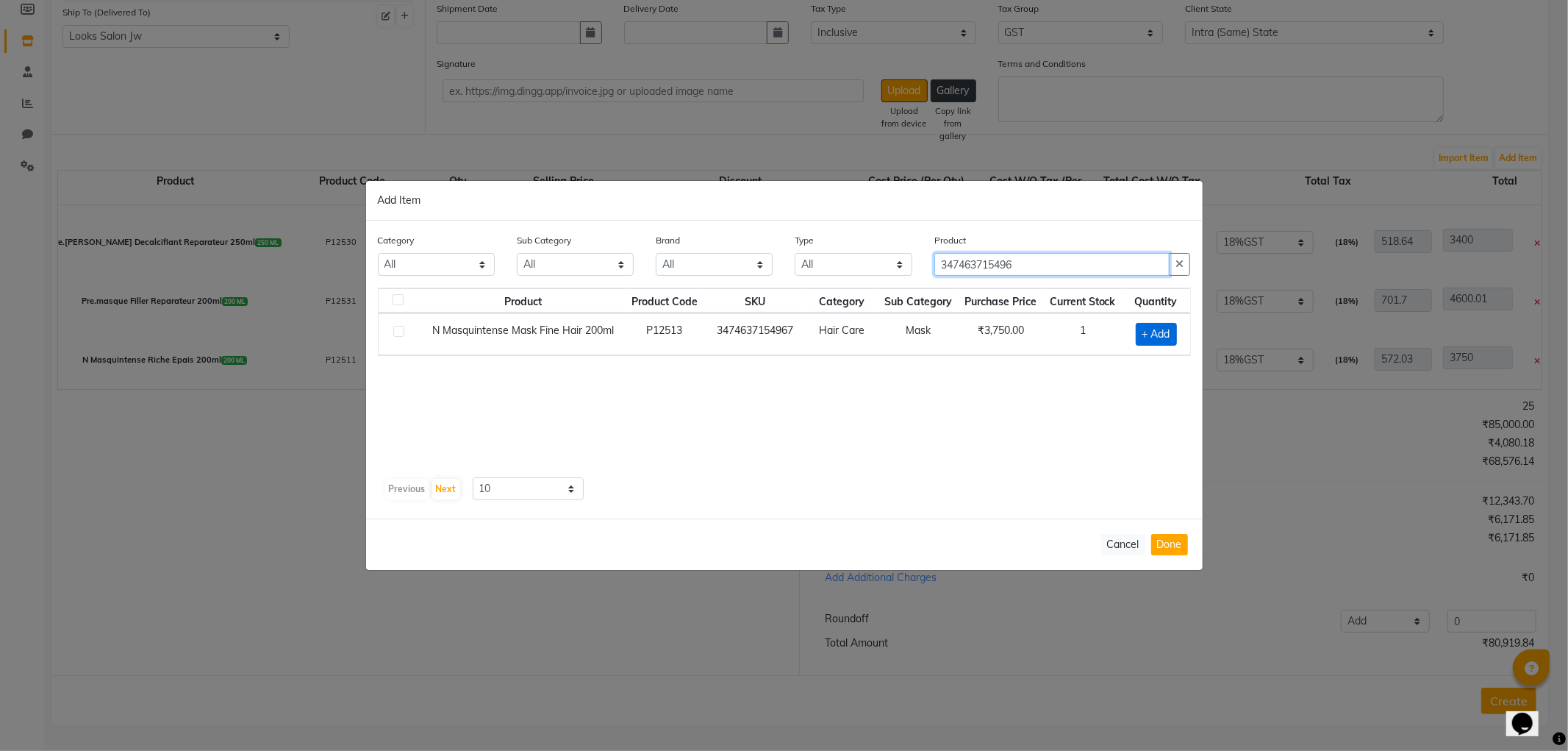
type input "347463715496"
click at [1162, 336] on span "+ Add" at bounding box center [1156, 334] width 41 height 23
checkbox input "true"
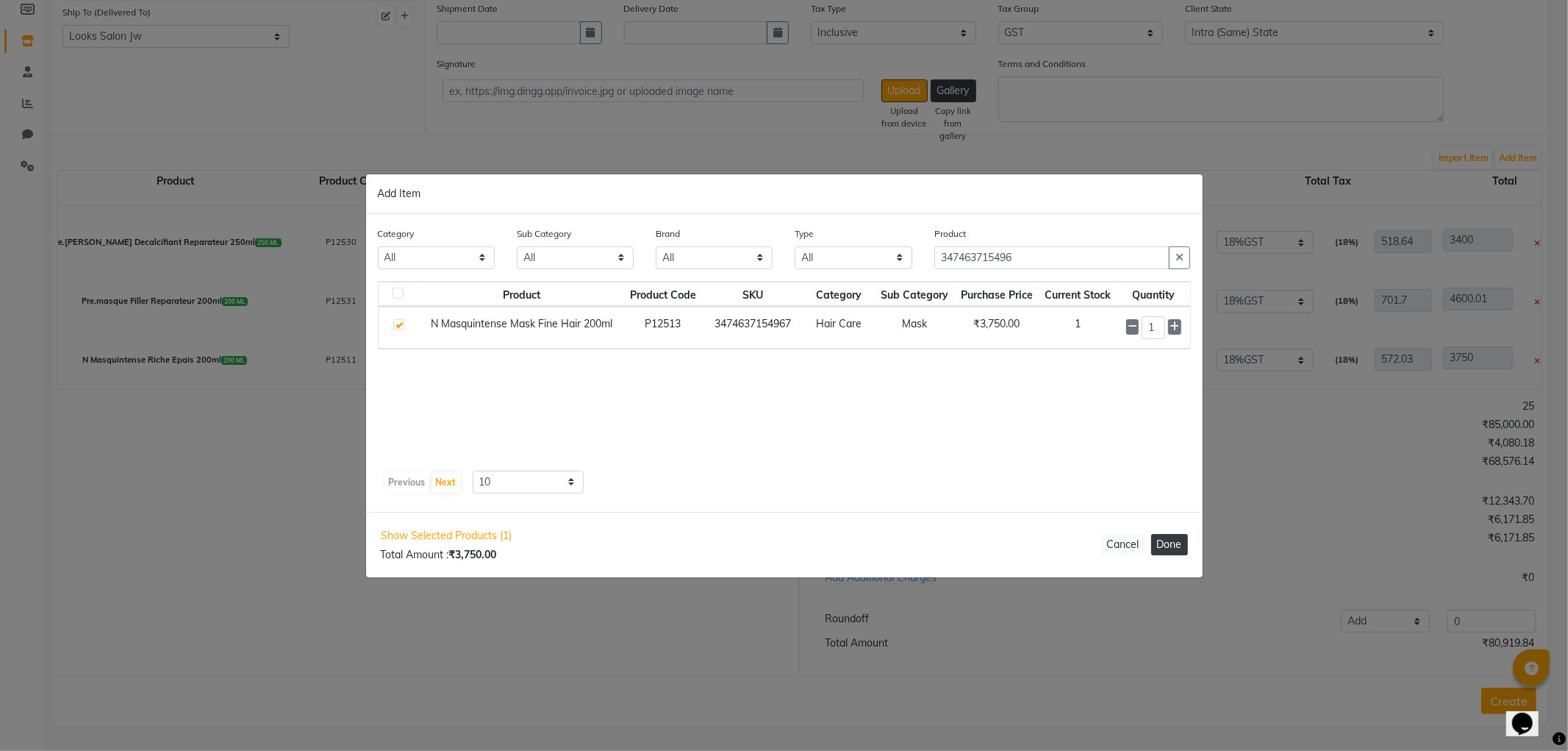
click at [1172, 542] on button "Done" at bounding box center [1169, 544] width 37 height 21
select select "3870"
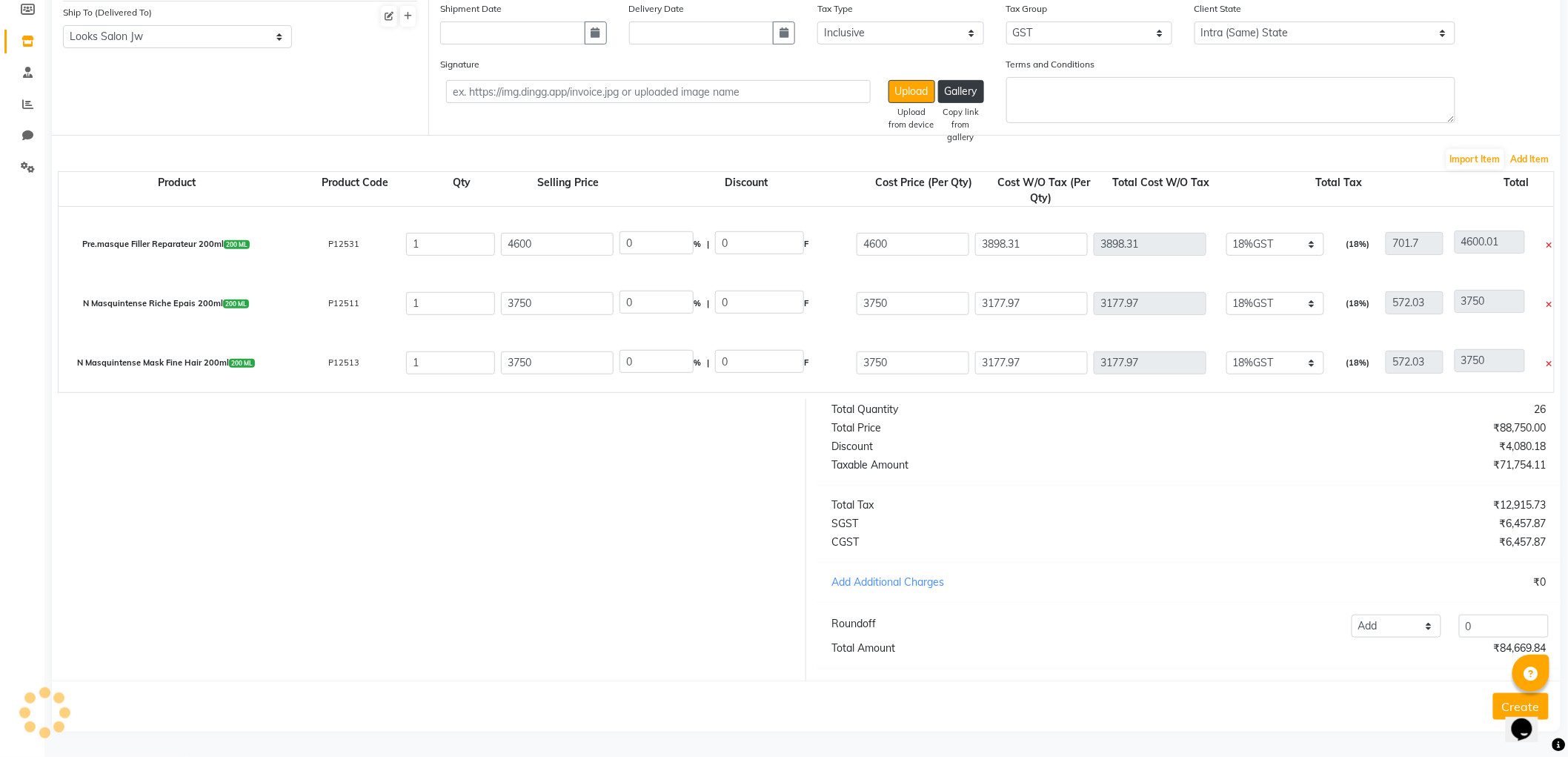
scroll to position [0, 0]
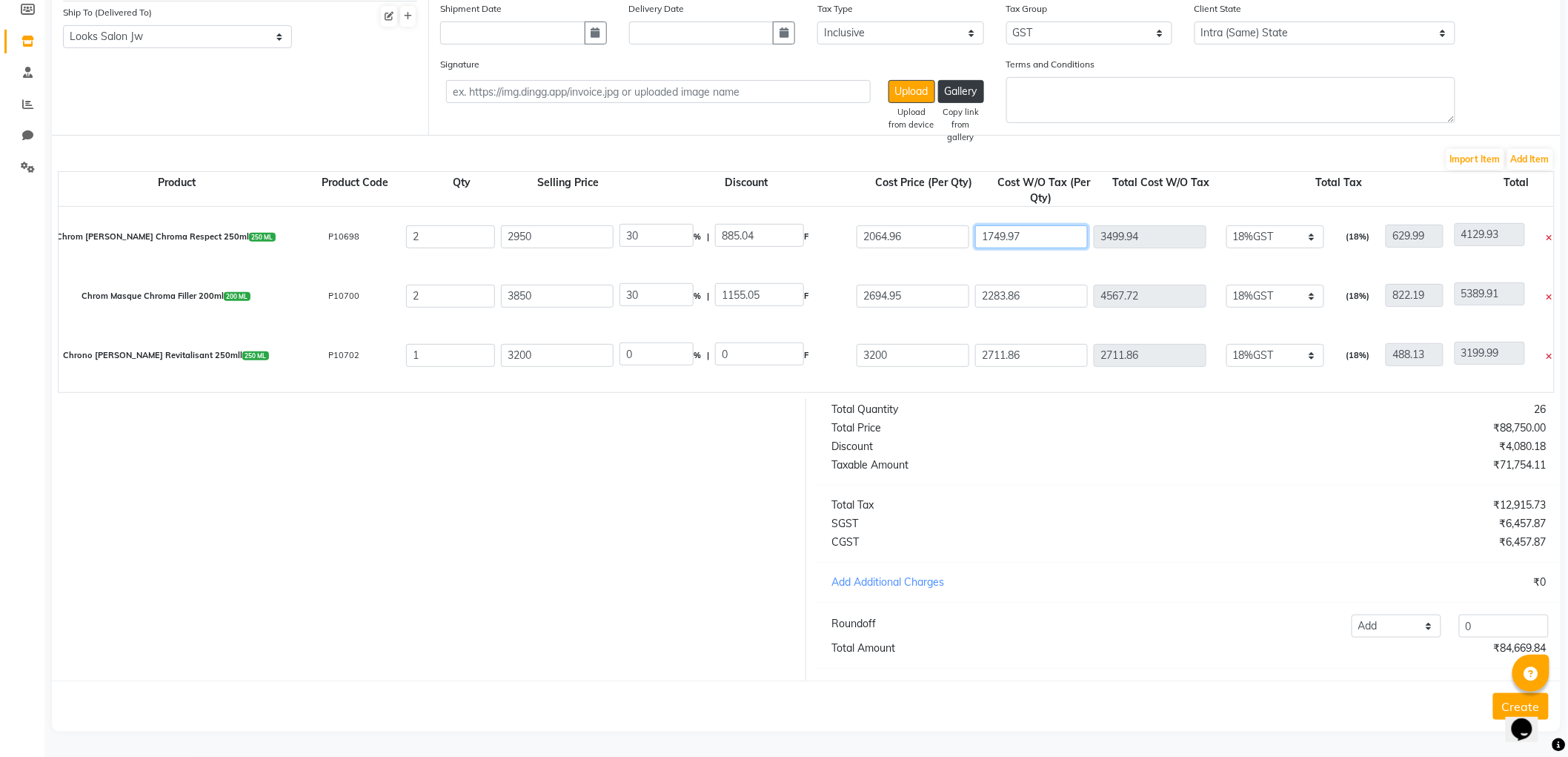
click at [1087, 228] on input "1749.97" at bounding box center [1032, 237] width 113 height 23
click at [1042, 344] on input "2711.86" at bounding box center [1032, 355] width 113 height 23
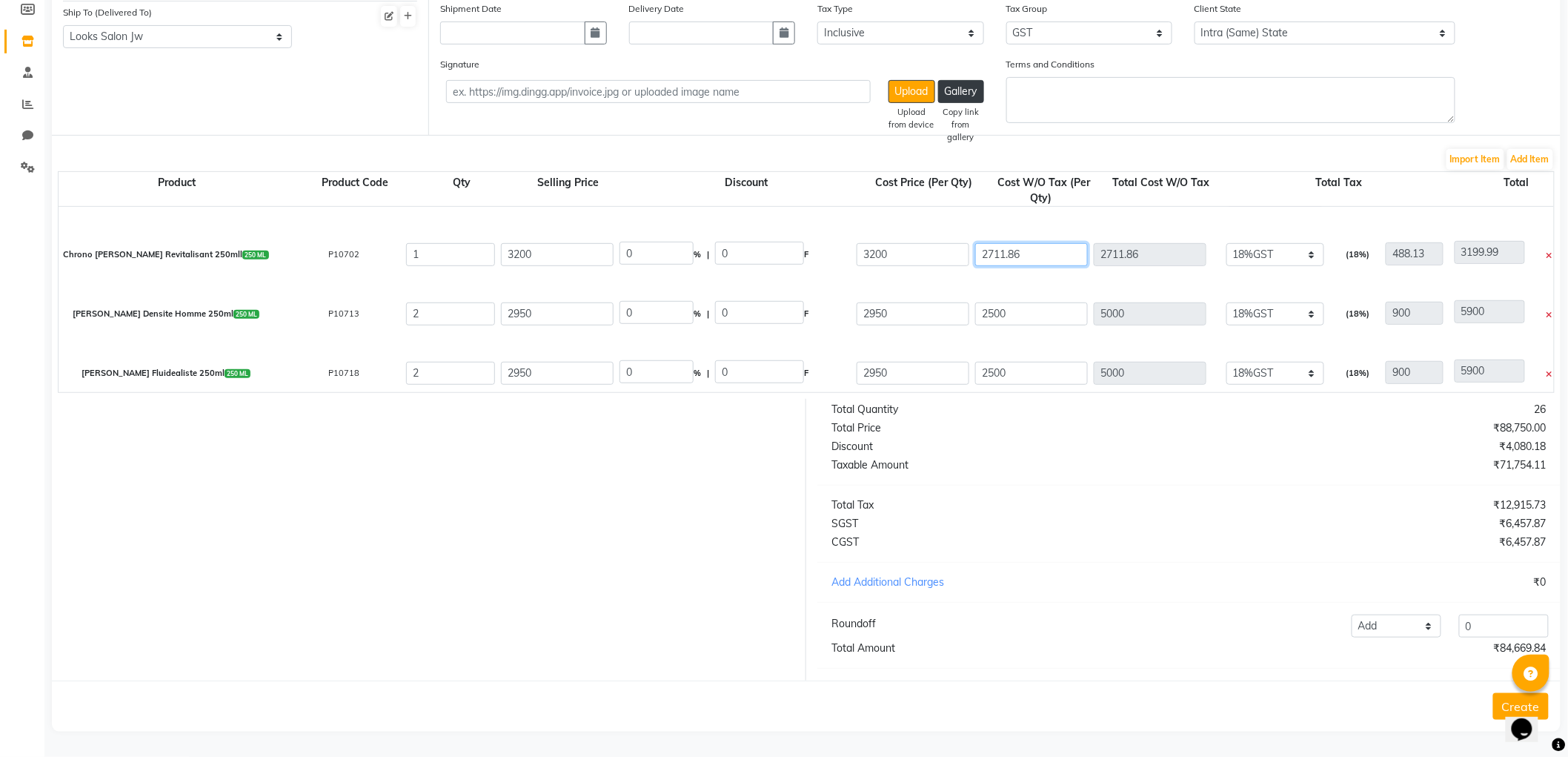
scroll to position [98, 0]
type input "2711.8"
type input "3199.93"
type input "2711"
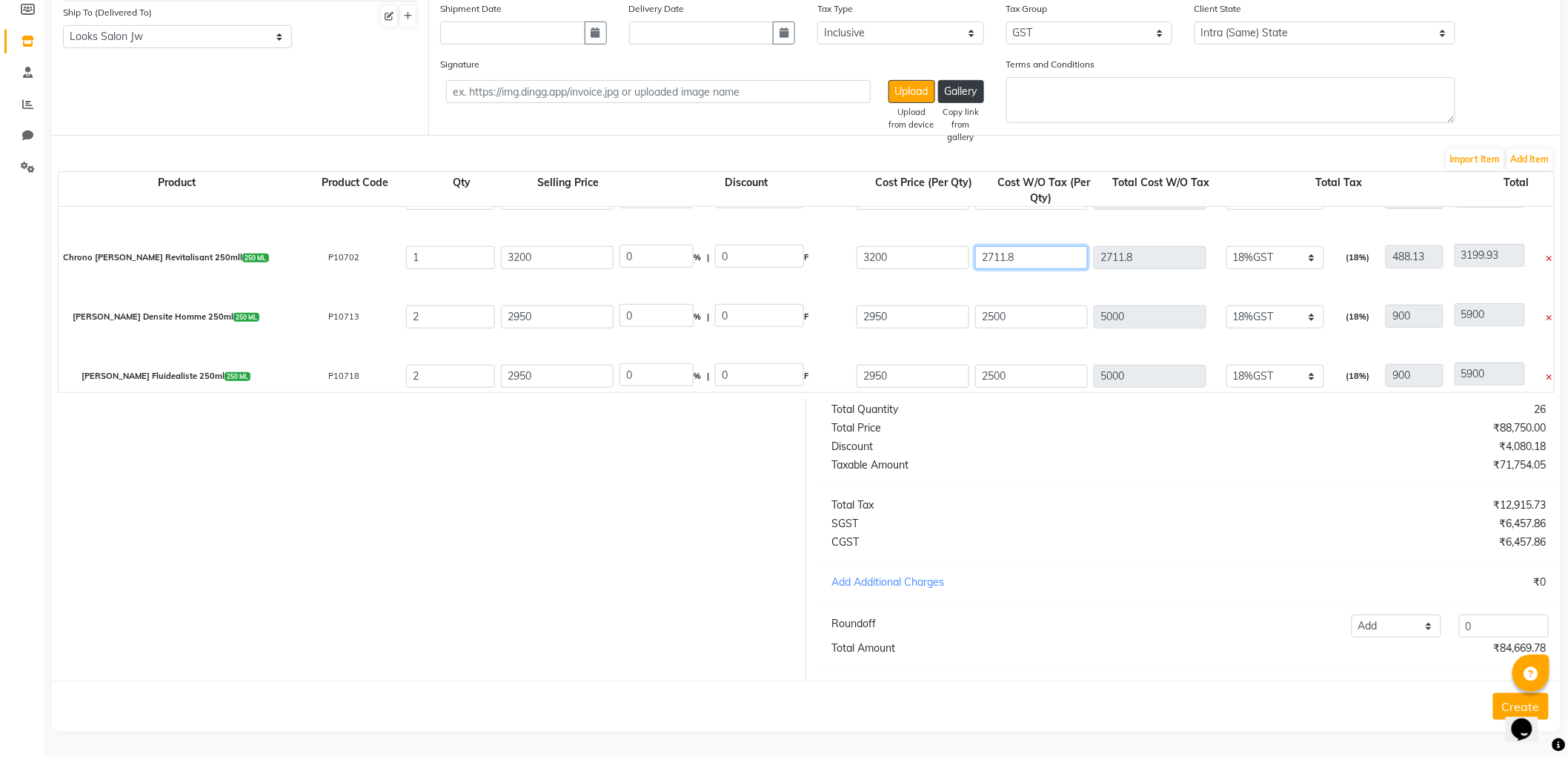
type input "2711"
type input "3199.13"
type input "271"
type input "759.13"
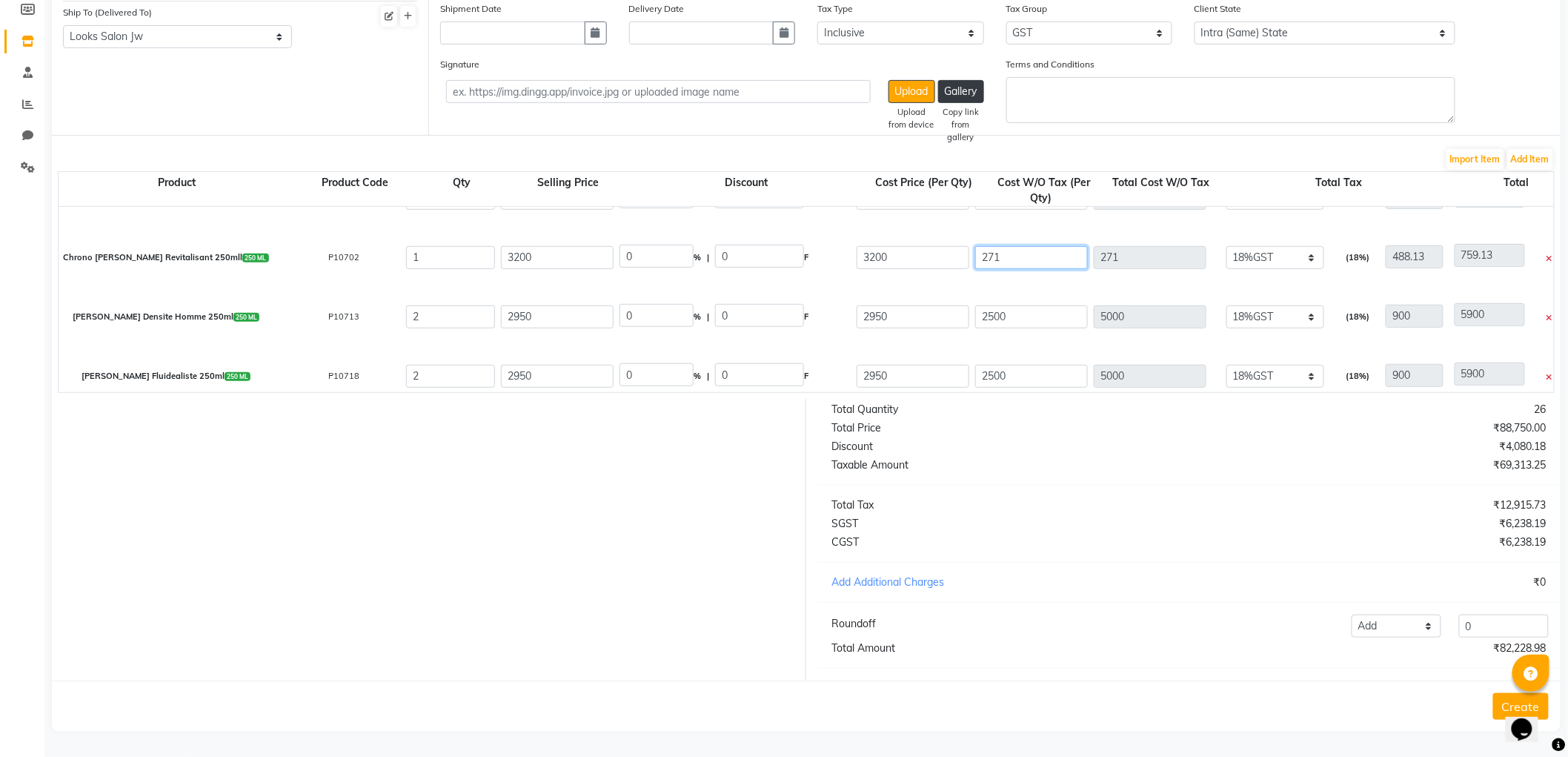
type input "27"
type input "515.13"
type input "2"
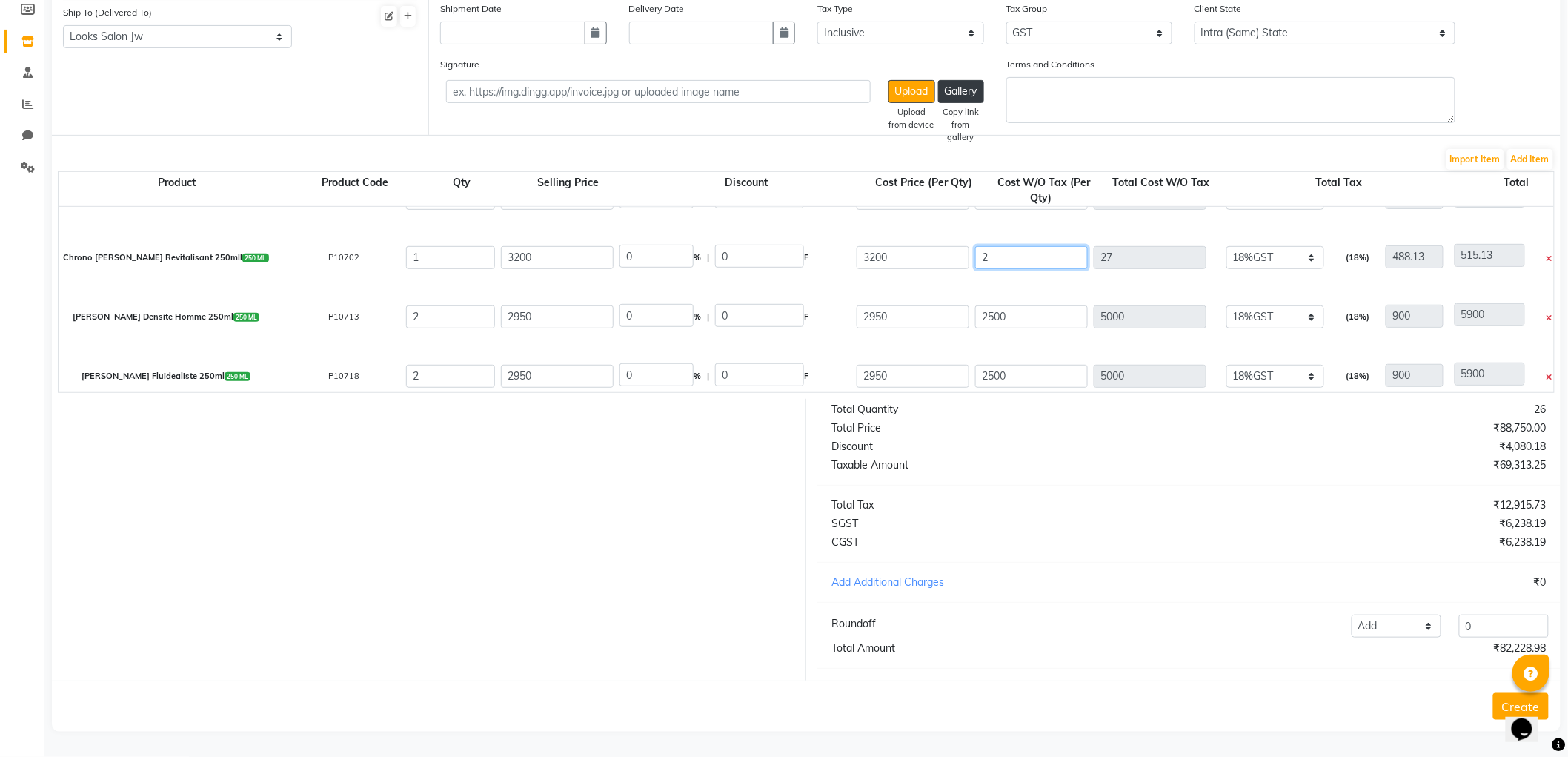
type input "490.13"
type input "20"
type input "508.13"
type input "201"
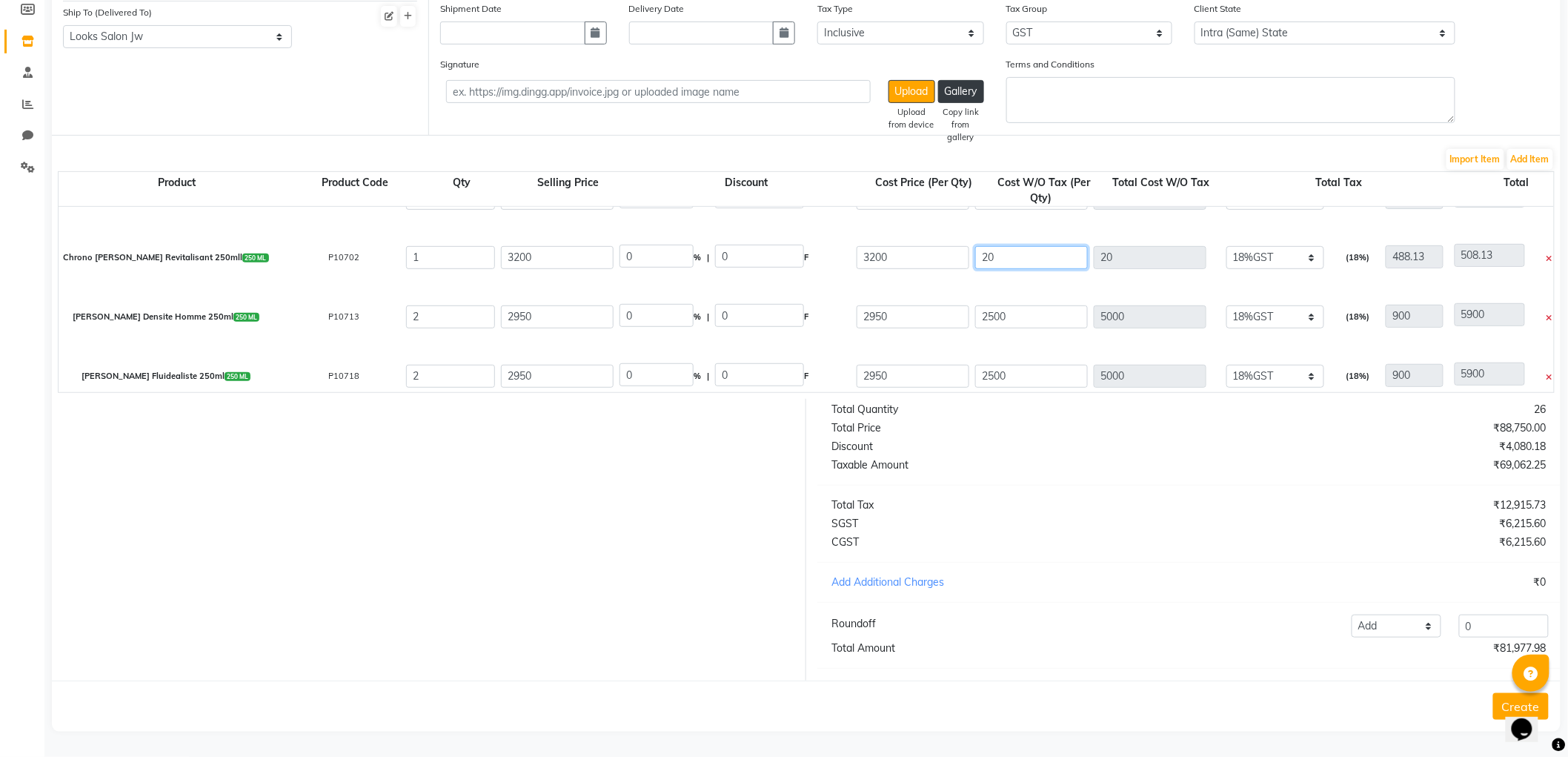
type input "201"
type input "689.13"
type input "2016"
type input "2504.13"
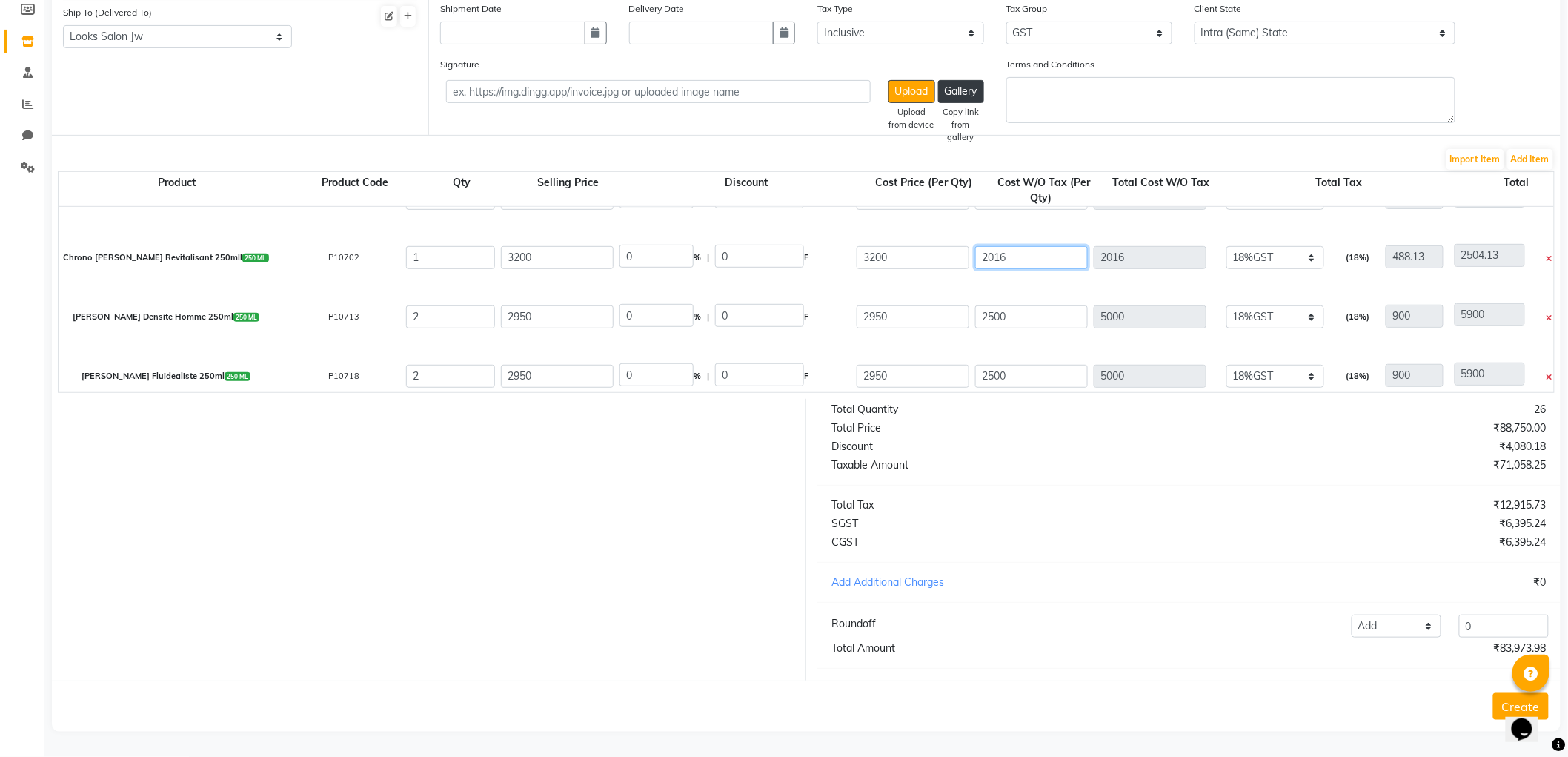
type input "2016.9"
type input "2505.03"
type input "2016.91"
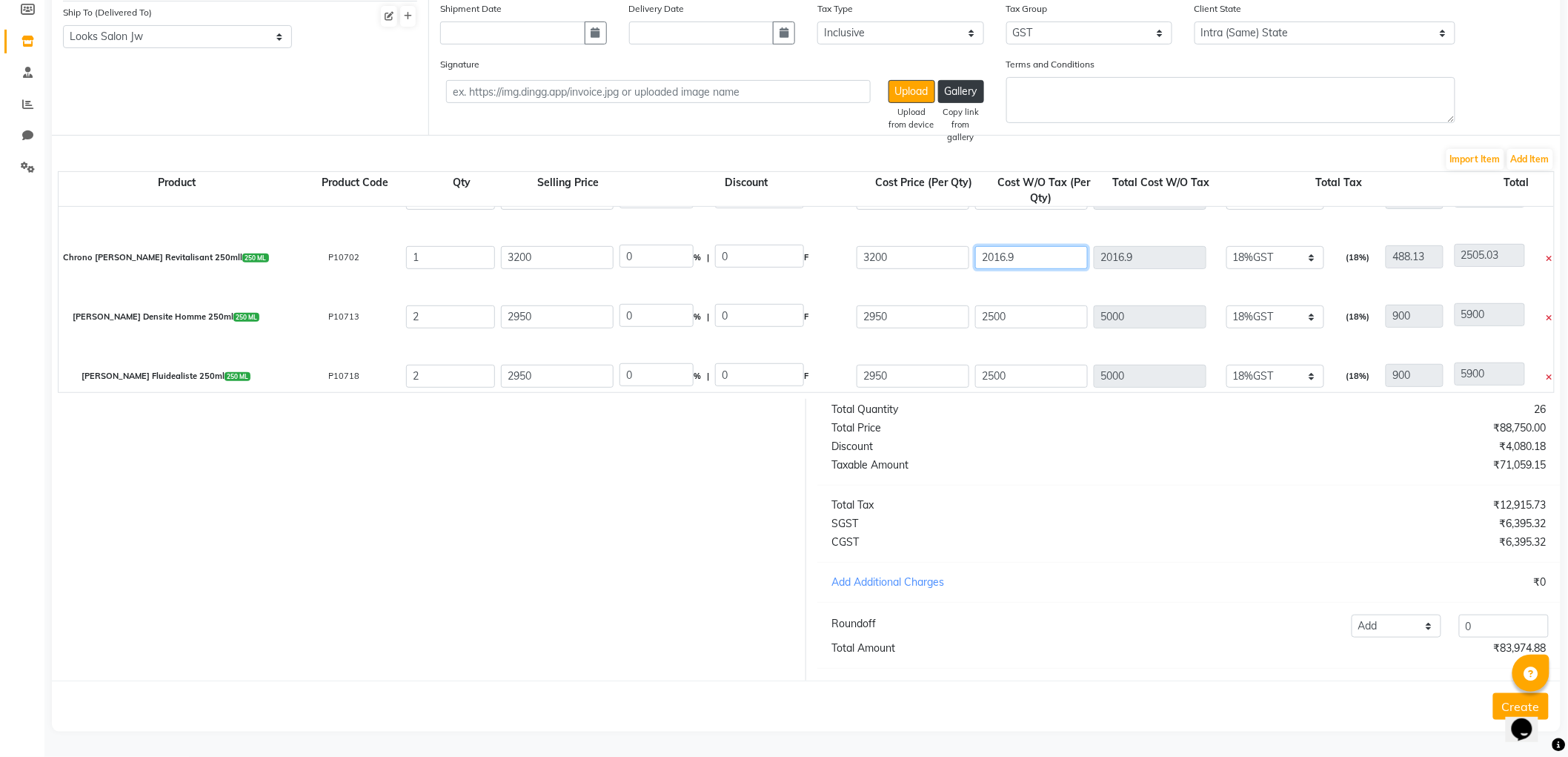
type input "2505.04"
type input "2016.91"
click at [1049, 305] on input "2500" at bounding box center [1032, 317] width 113 height 23
type input "25.63"
type input "820.05"
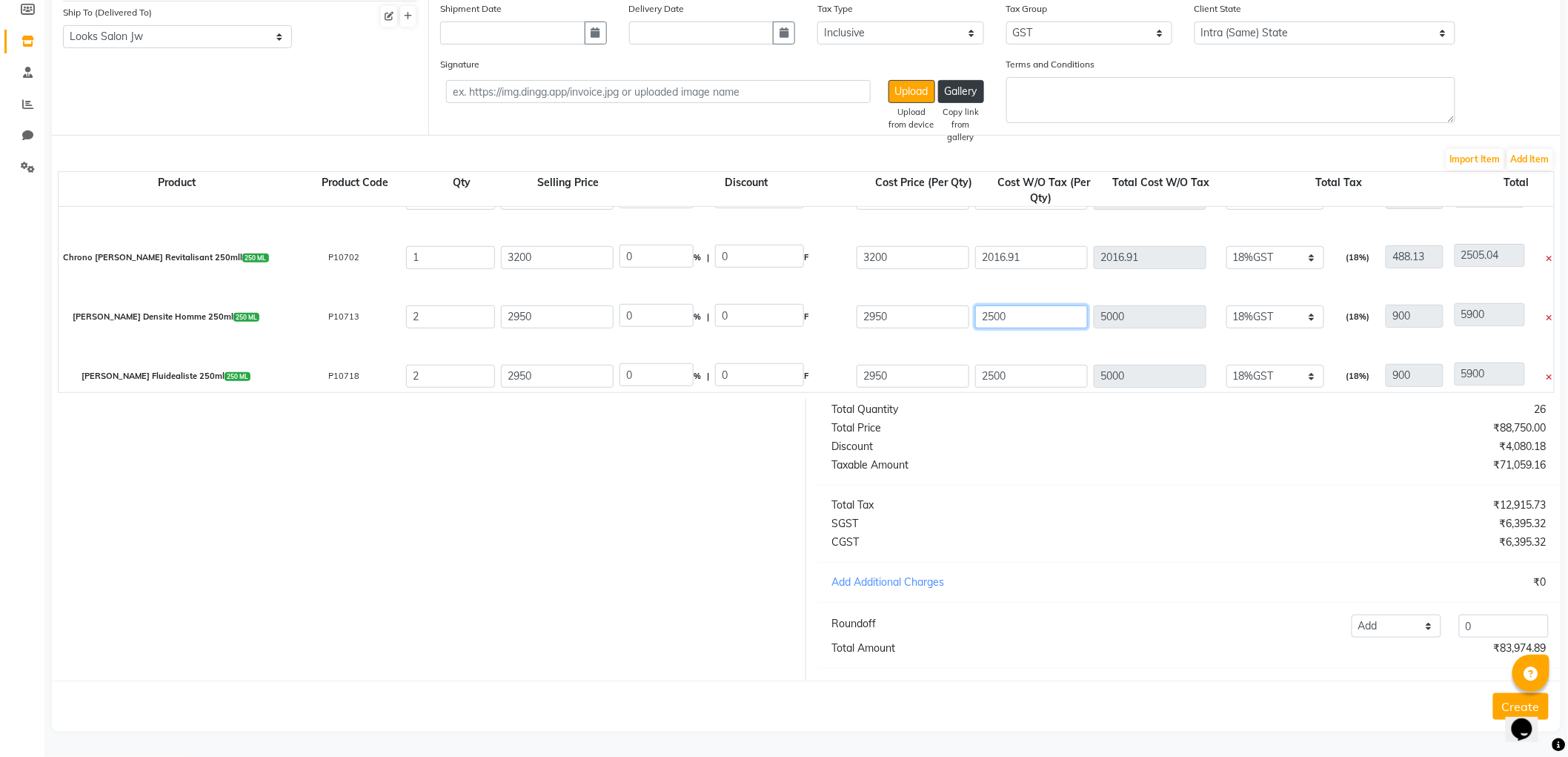
type input "2379.95"
type input "363.04"
type input "2379.95"
type input "250"
type input "500"
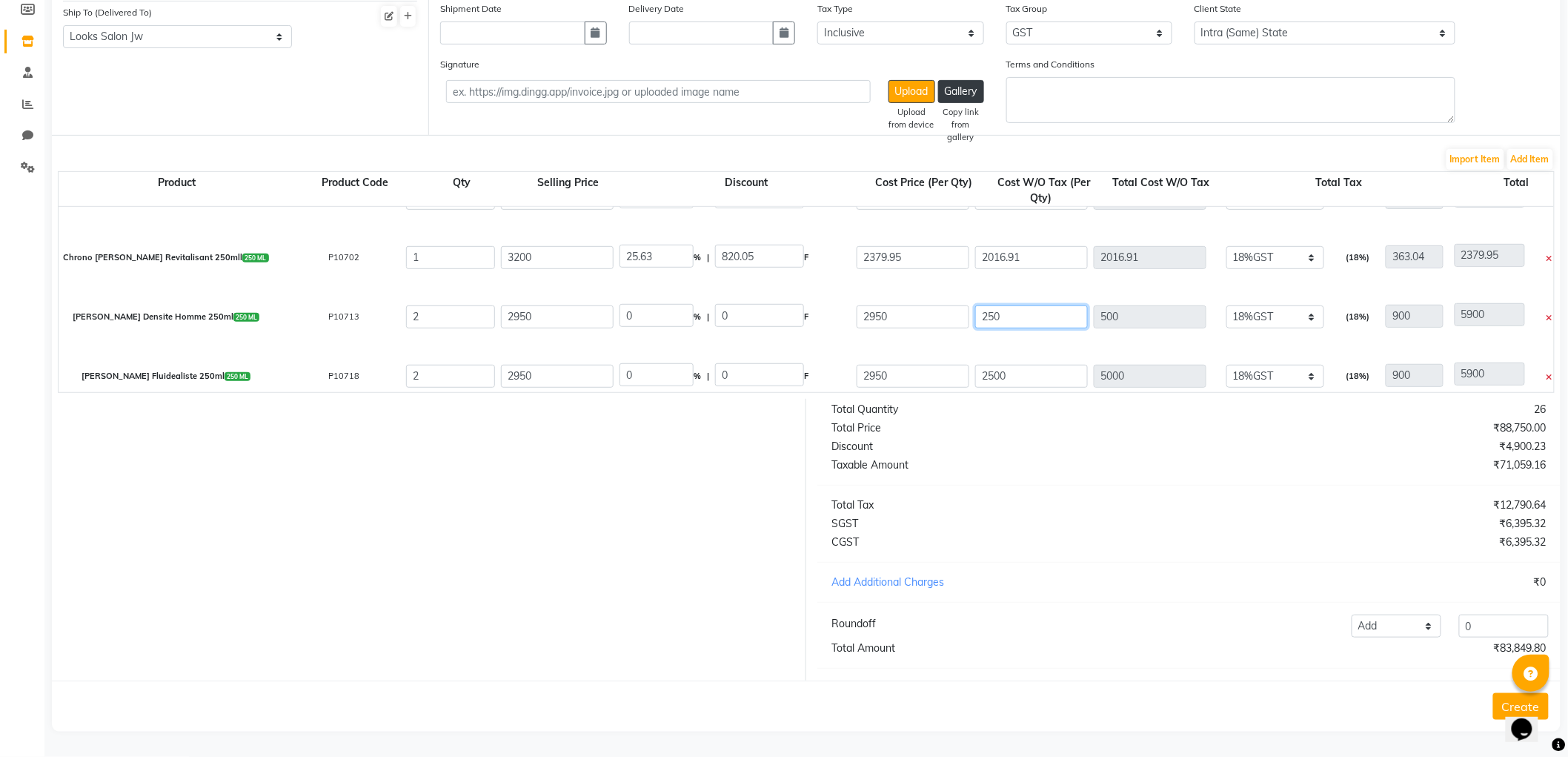
type input "1400"
type input "25"
type input "50"
type input "950"
type input "2"
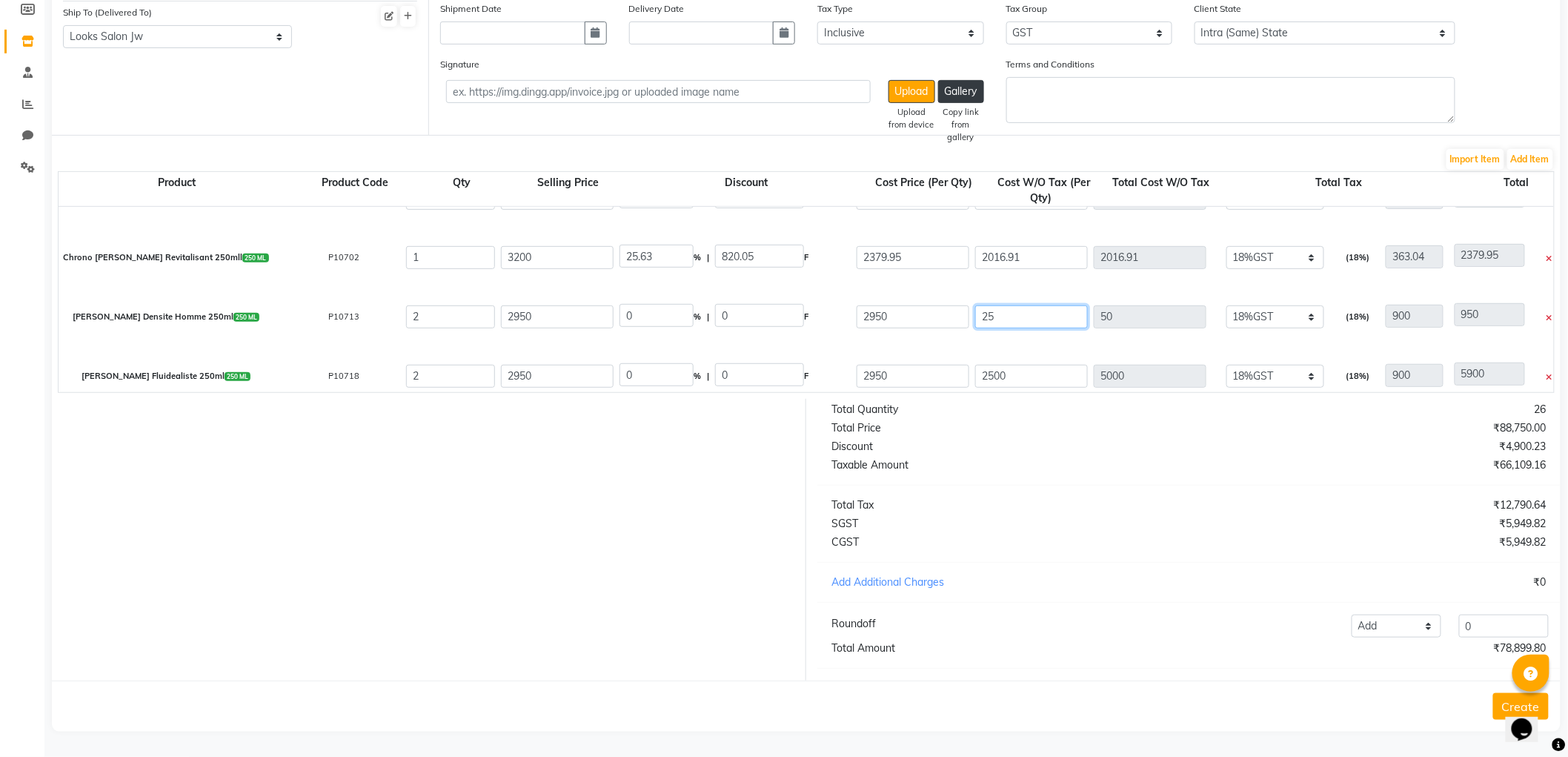
type input "4"
type input "904"
type input "0"
type input "900"
type input "1"
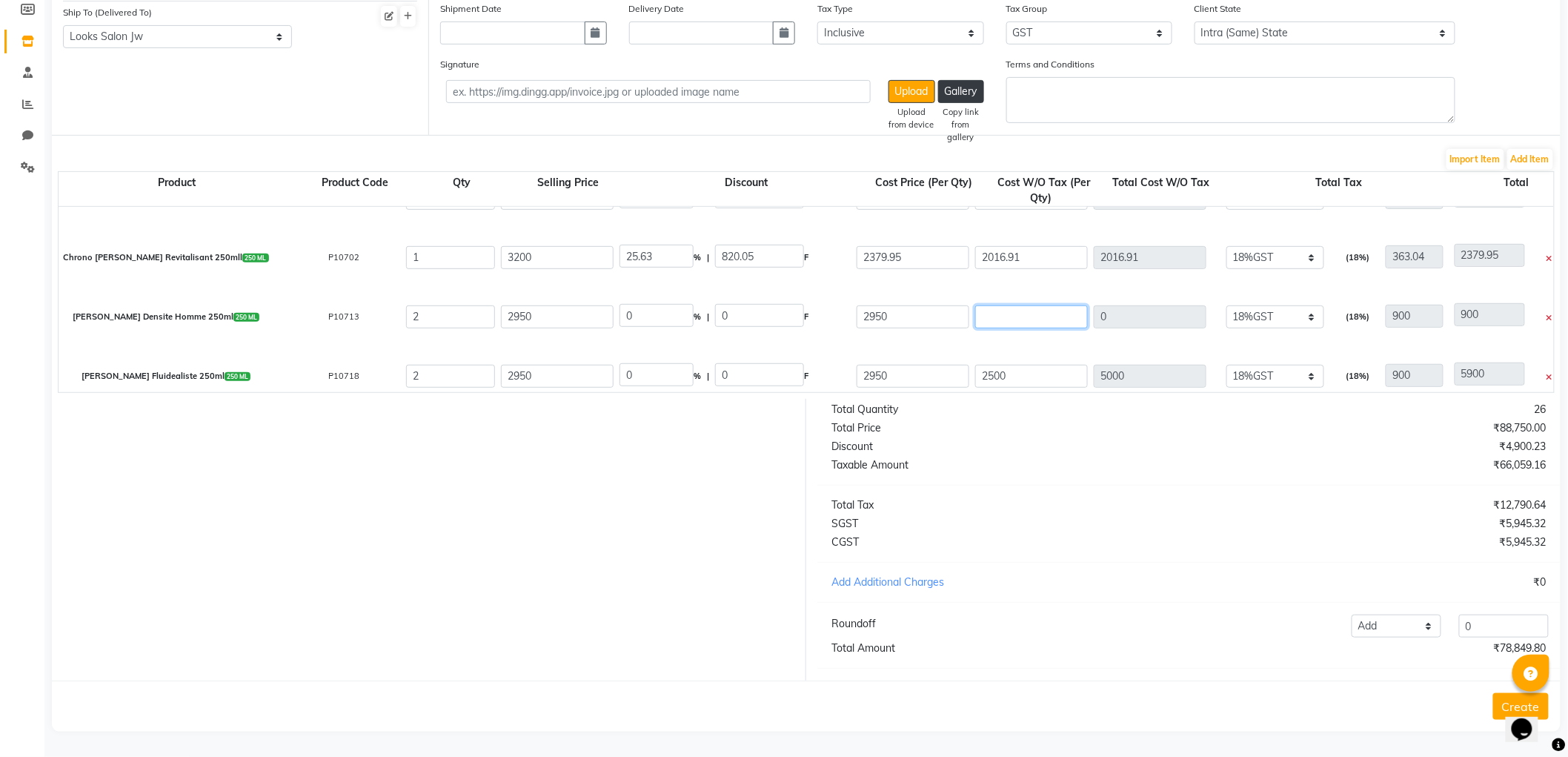
type input "2"
type input "902"
type input "17"
type input "34"
type input "934"
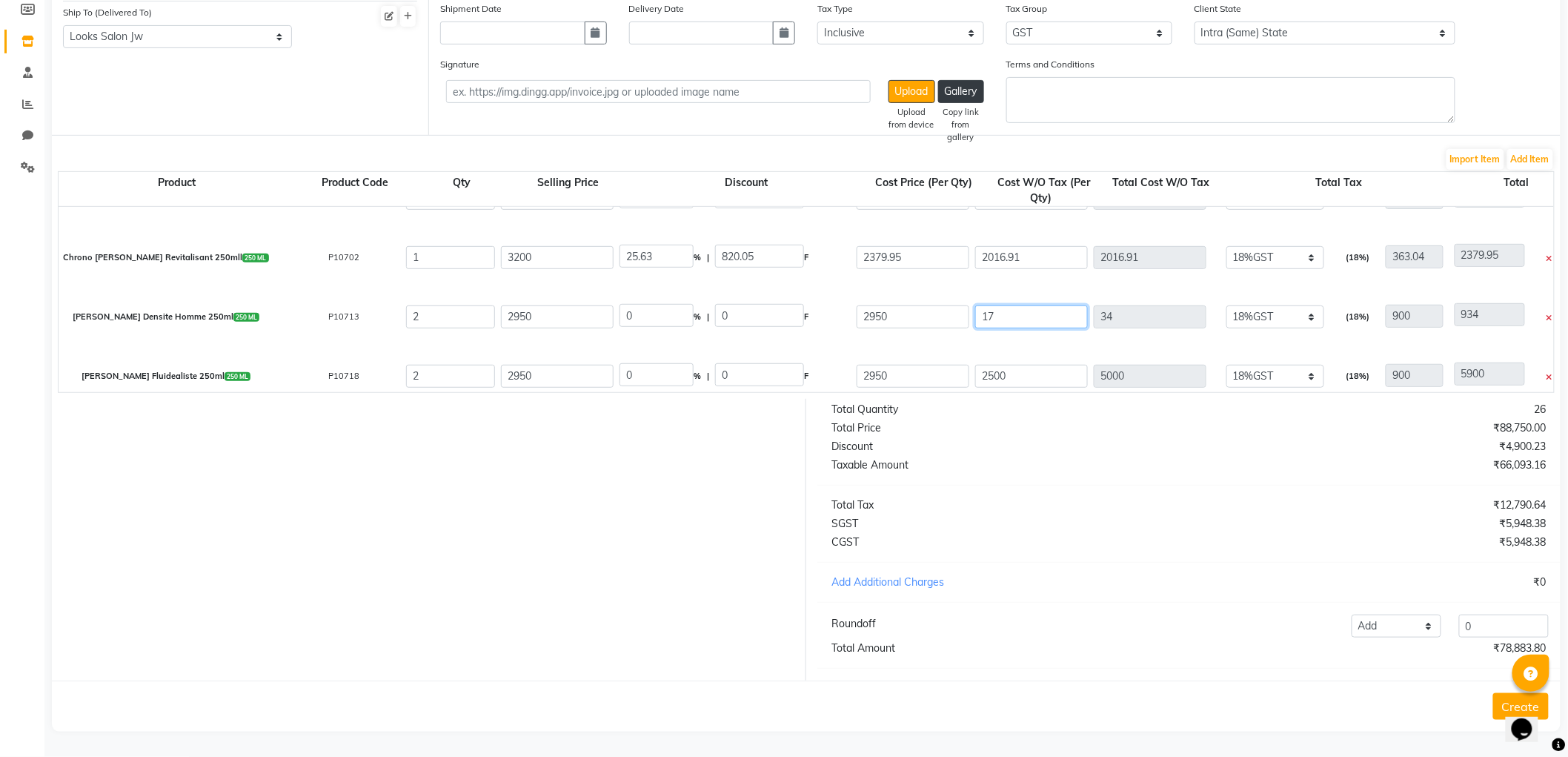
type input "174"
click at [1038, 365] on input "2500" at bounding box center [1032, 376] width 113 height 23
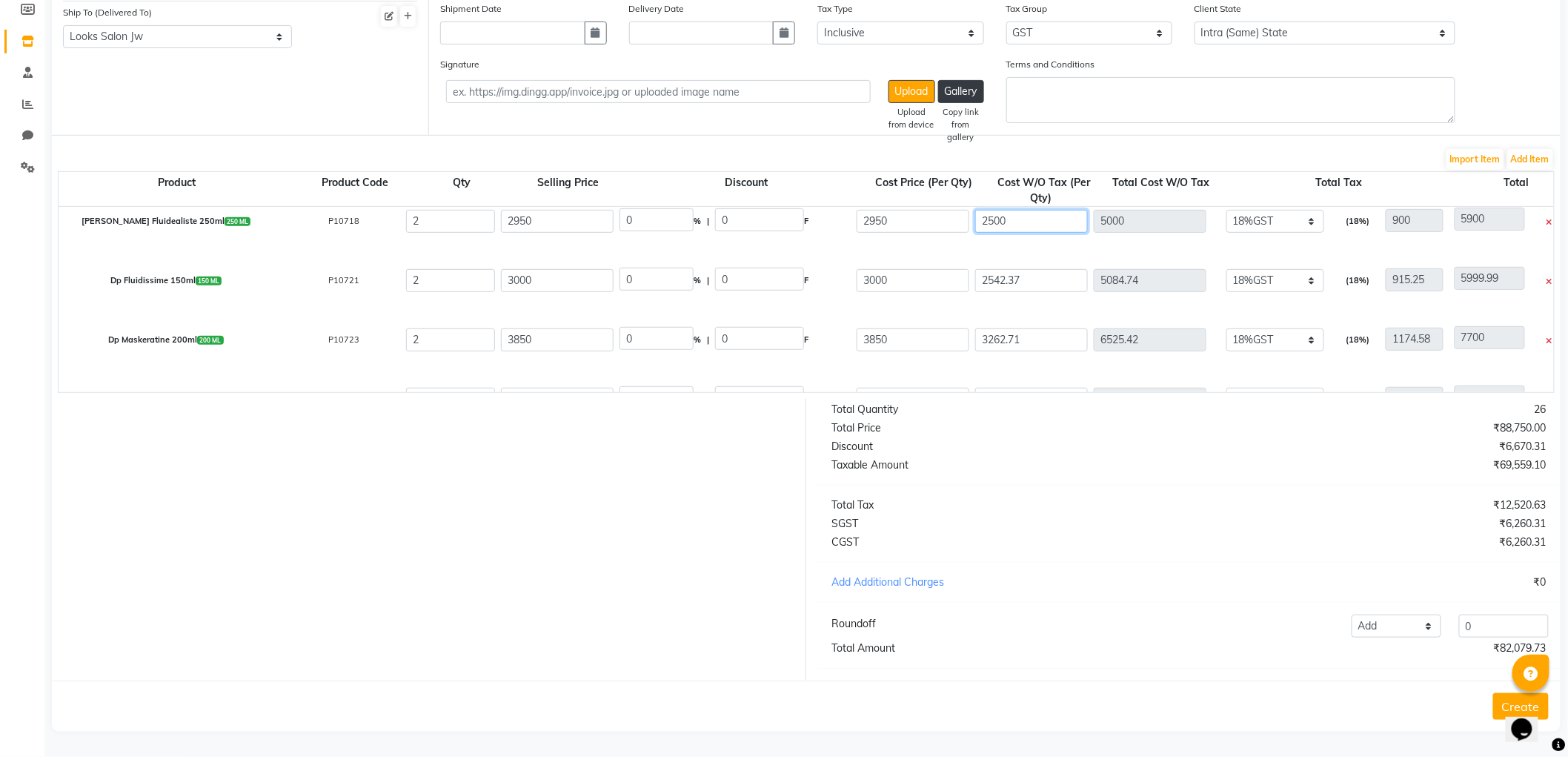
scroll to position [254, 0]
click at [1050, 267] on input "2542.37" at bounding box center [1032, 279] width 113 height 23
click at [1054, 329] on input "3262.71" at bounding box center [1032, 338] width 113 height 23
click at [1039, 266] on input "5000" at bounding box center [1032, 278] width 113 height 23
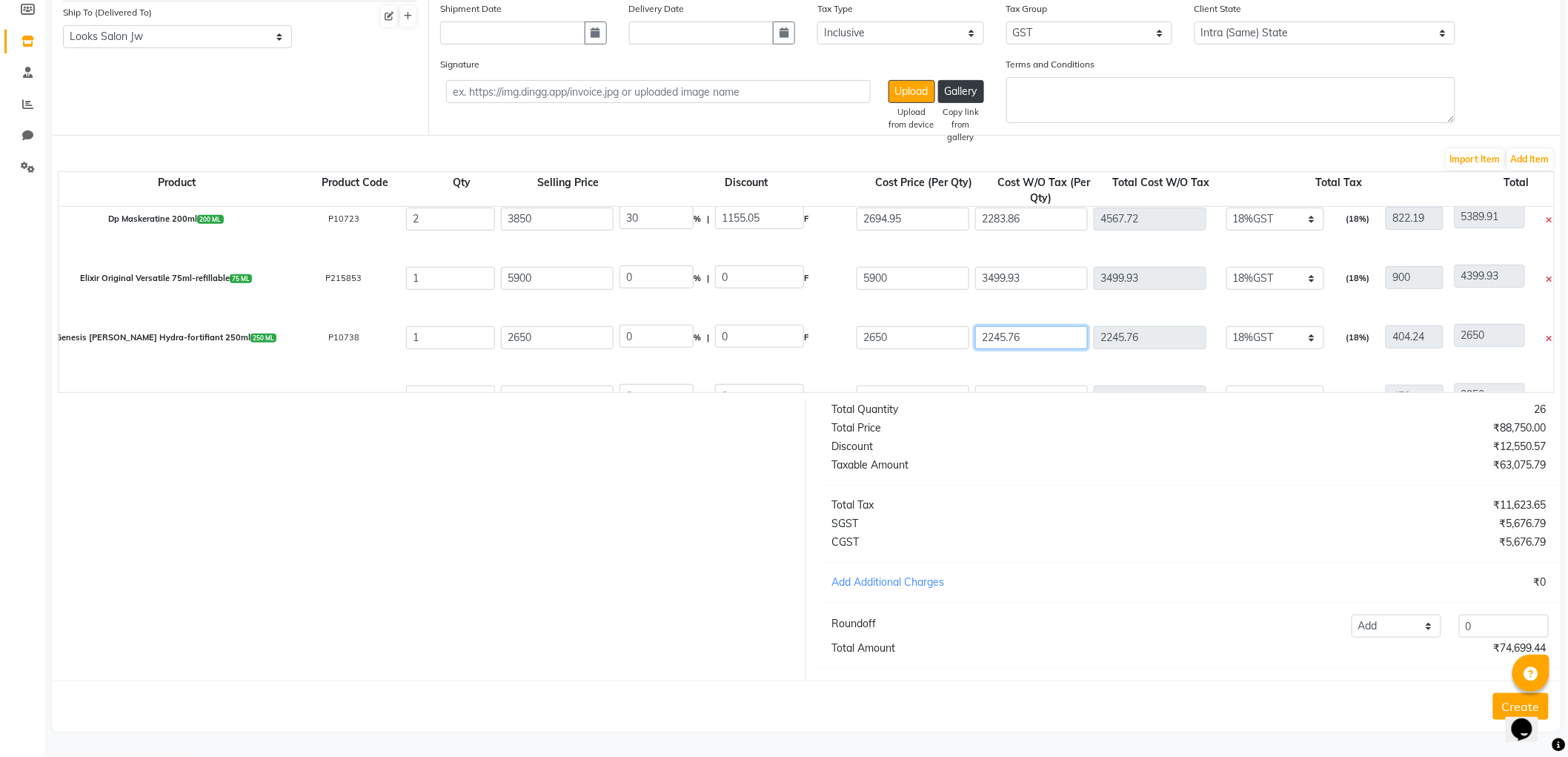
click at [1058, 327] on input "2245.76" at bounding box center [1032, 338] width 113 height 23
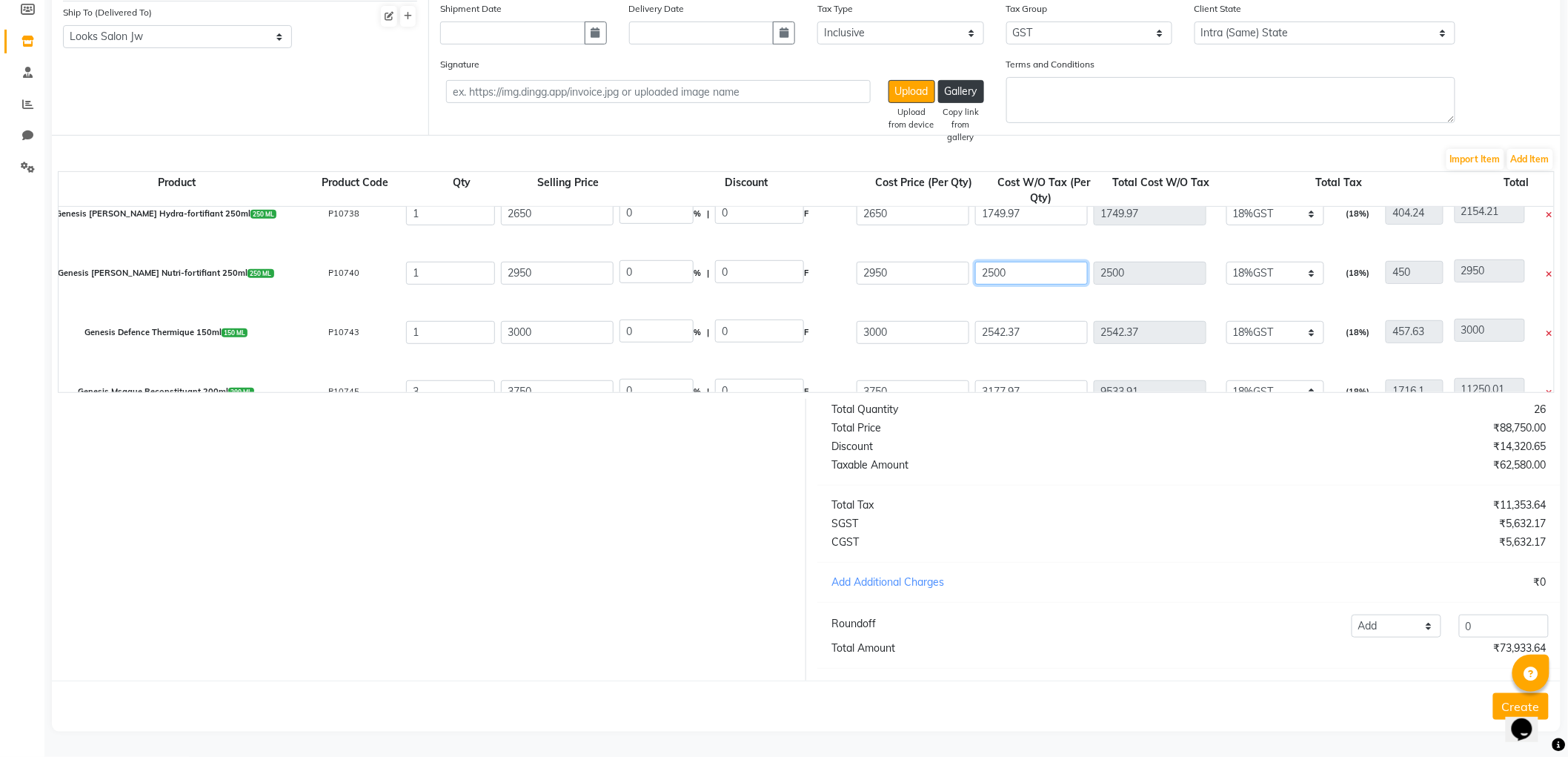
click at [1056, 262] on input "2500" at bounding box center [1032, 273] width 113 height 23
click at [1053, 321] on input "2542.37" at bounding box center [1032, 332] width 113 height 23
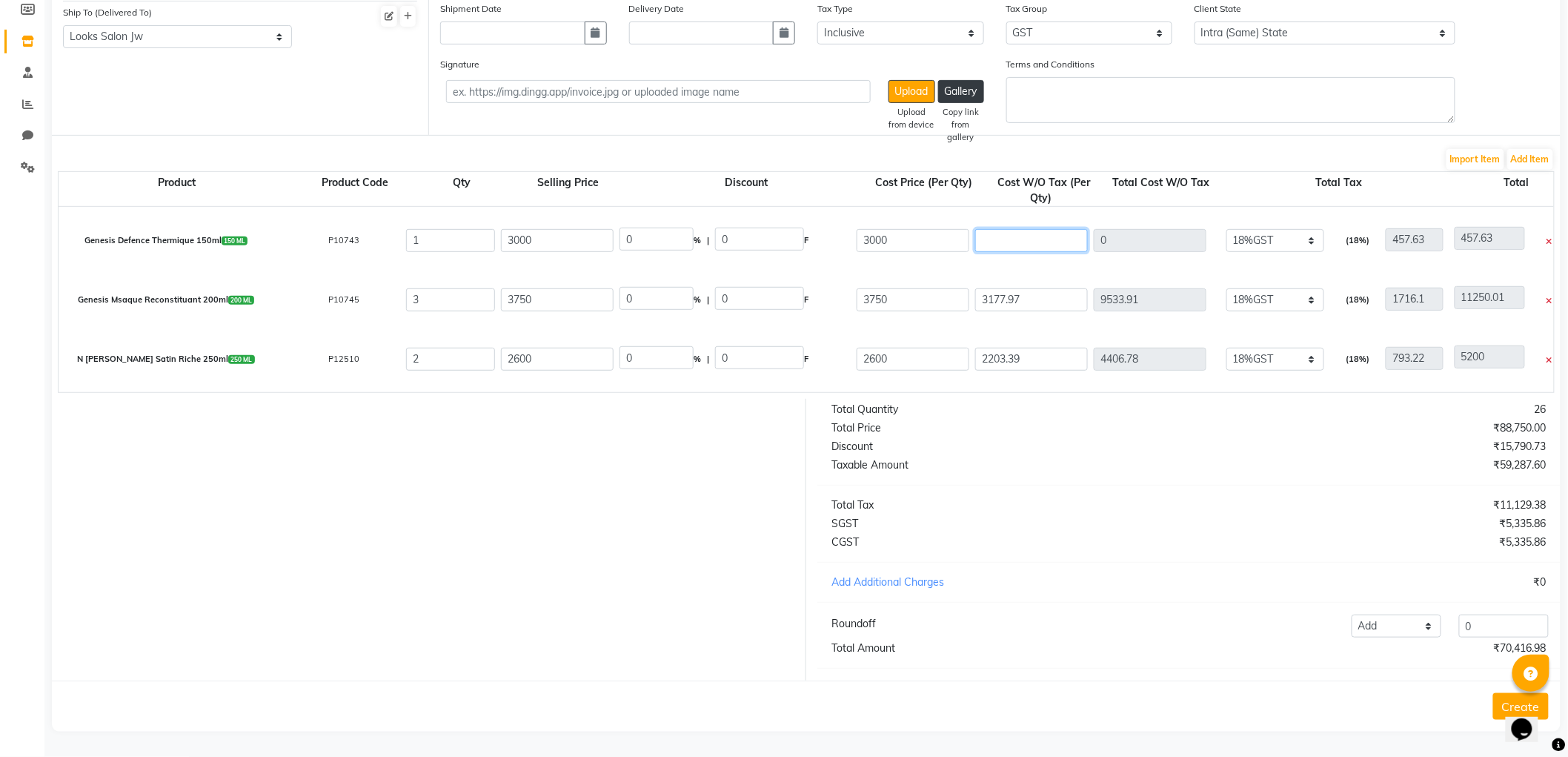
scroll to position [590, 0]
click at [1054, 288] on input "3177.97" at bounding box center [1032, 299] width 113 height 23
click at [1068, 346] on input "2203.39" at bounding box center [1032, 358] width 113 height 23
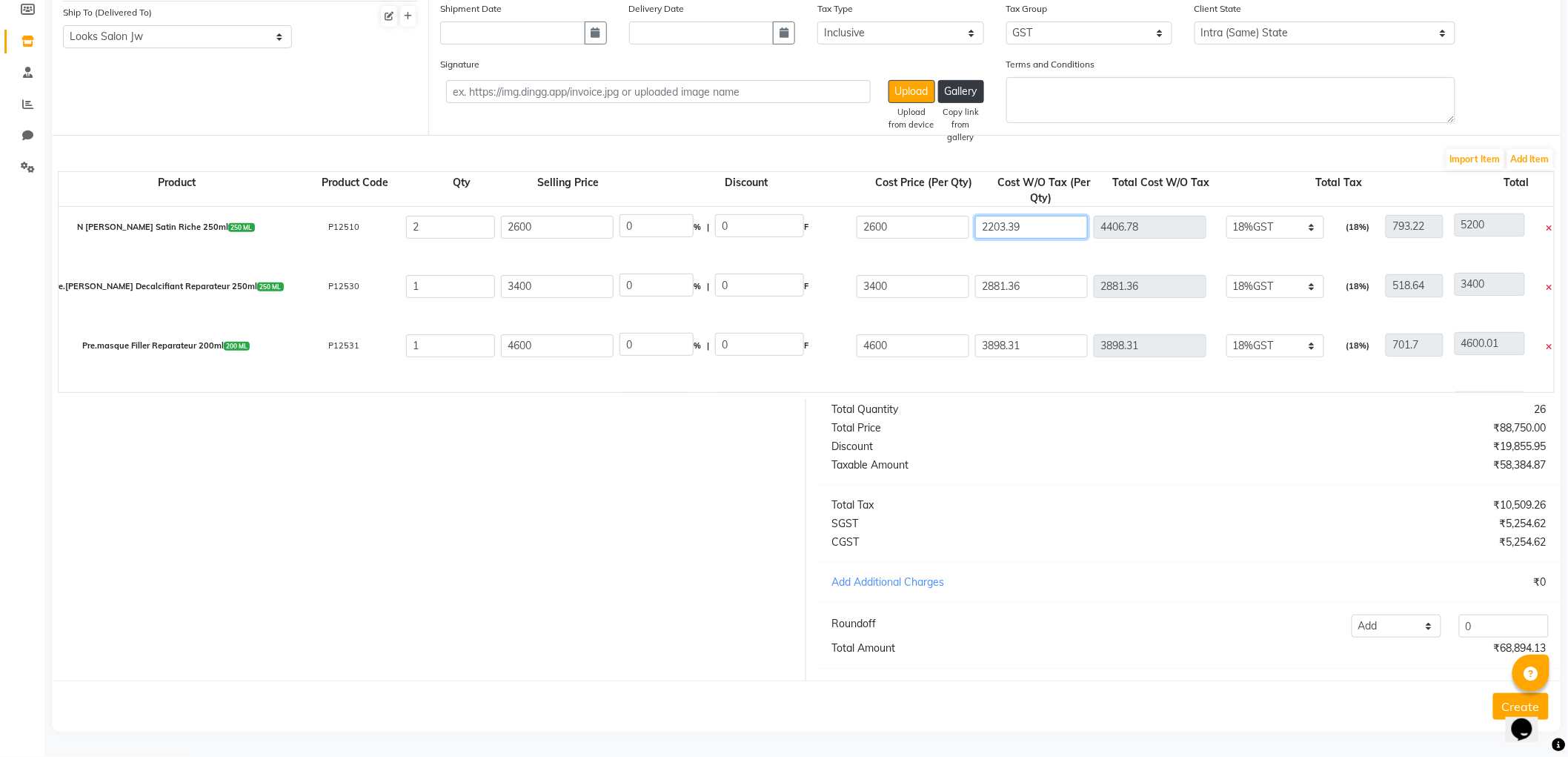
scroll to position [724, 0]
click at [1063, 271] on input "2881.36" at bounding box center [1032, 282] width 113 height 23
click at [1048, 334] on input "3898.31" at bounding box center [1032, 342] width 113 height 23
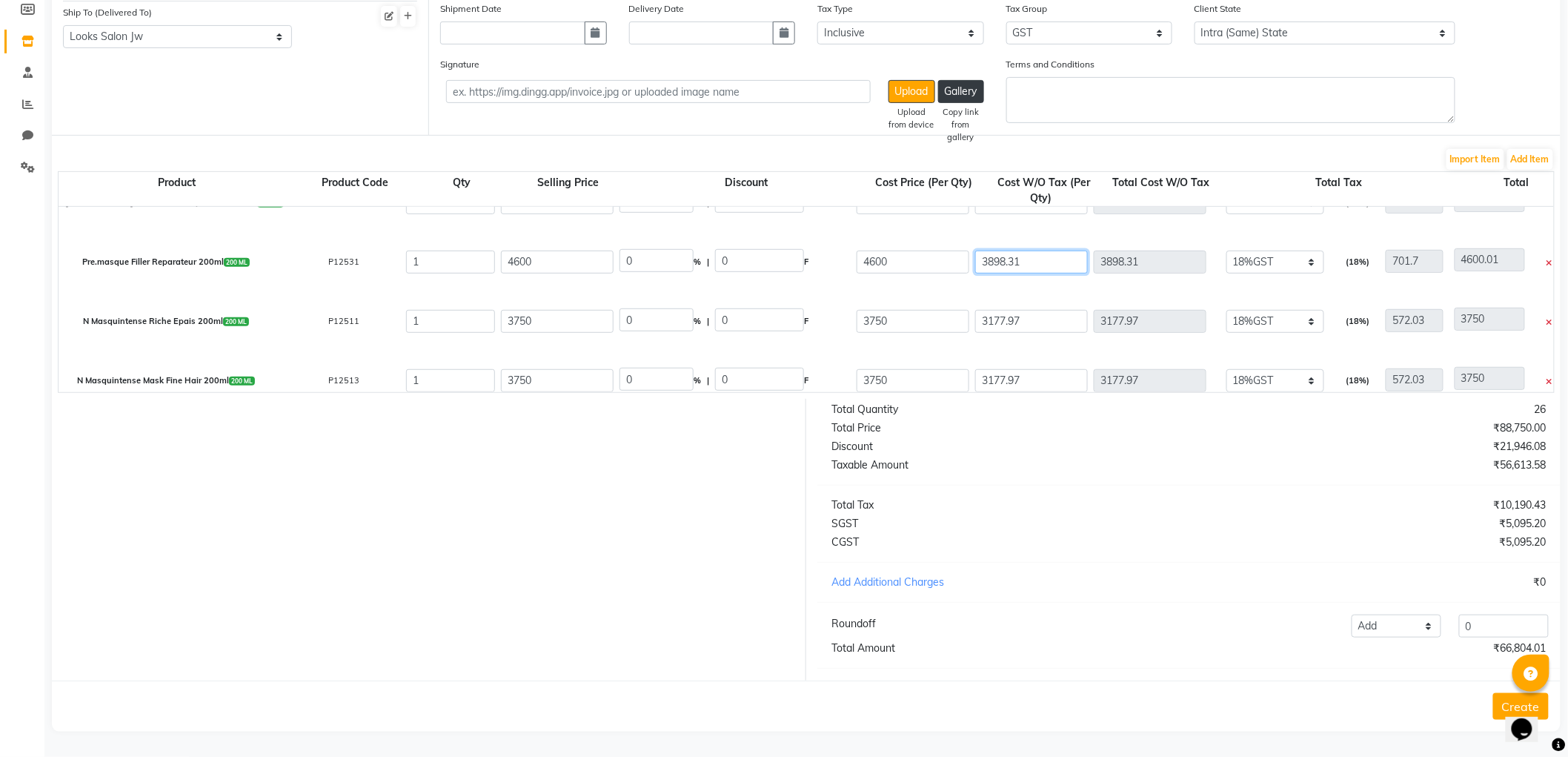
scroll to position [823, 0]
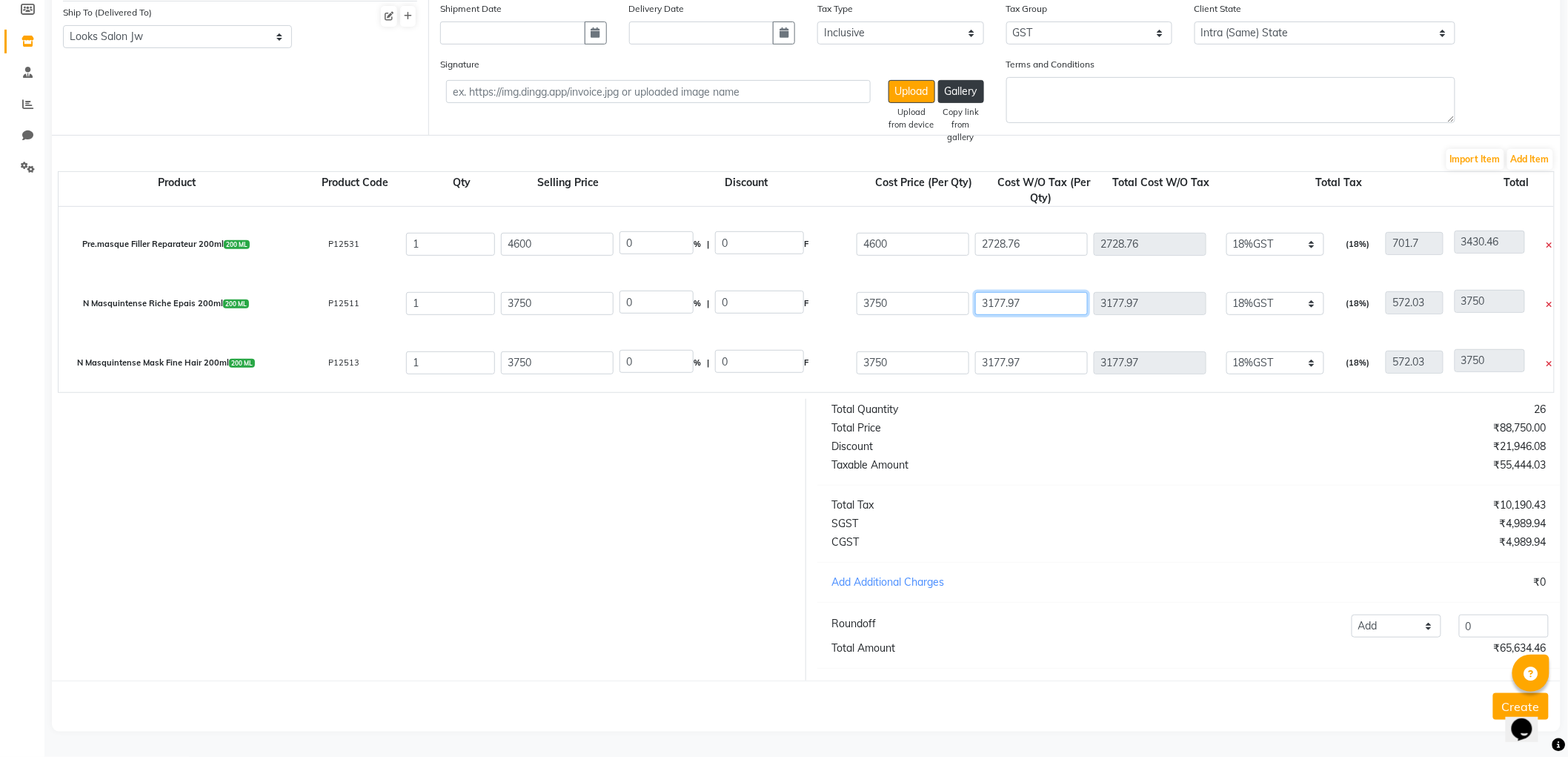
click at [1039, 292] on input "3177.97" at bounding box center [1032, 303] width 113 height 23
click at [1051, 351] on input "3177.97" at bounding box center [1032, 362] width 113 height 23
click at [1026, 351] on input "3177.97" at bounding box center [1032, 362] width 113 height 23
click at [551, 554] on div at bounding box center [423, 539] width 766 height 281
click at [1500, 700] on button "Create" at bounding box center [1521, 706] width 55 height 26
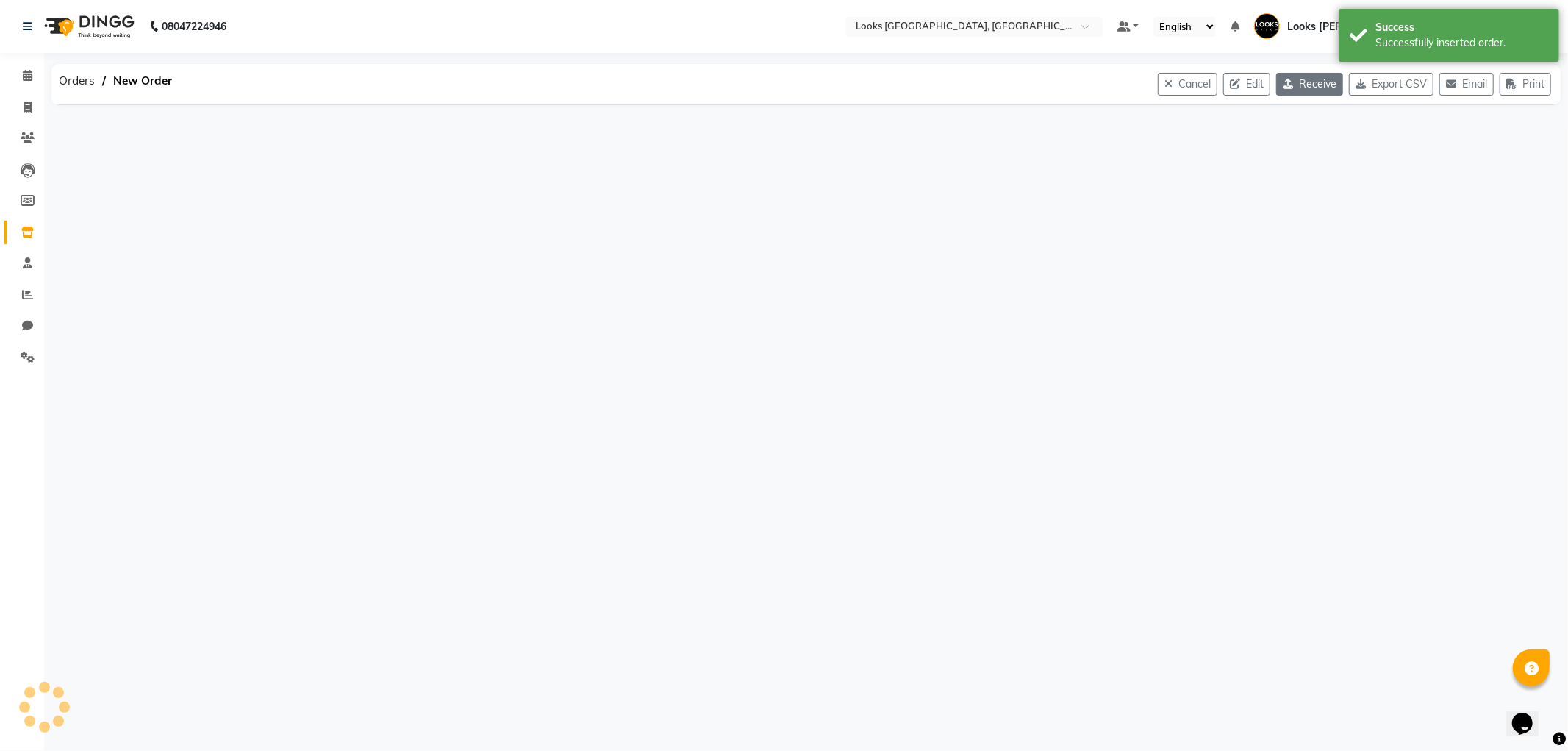
click at [1283, 85] on icon "button" at bounding box center [1291, 84] width 17 height 10
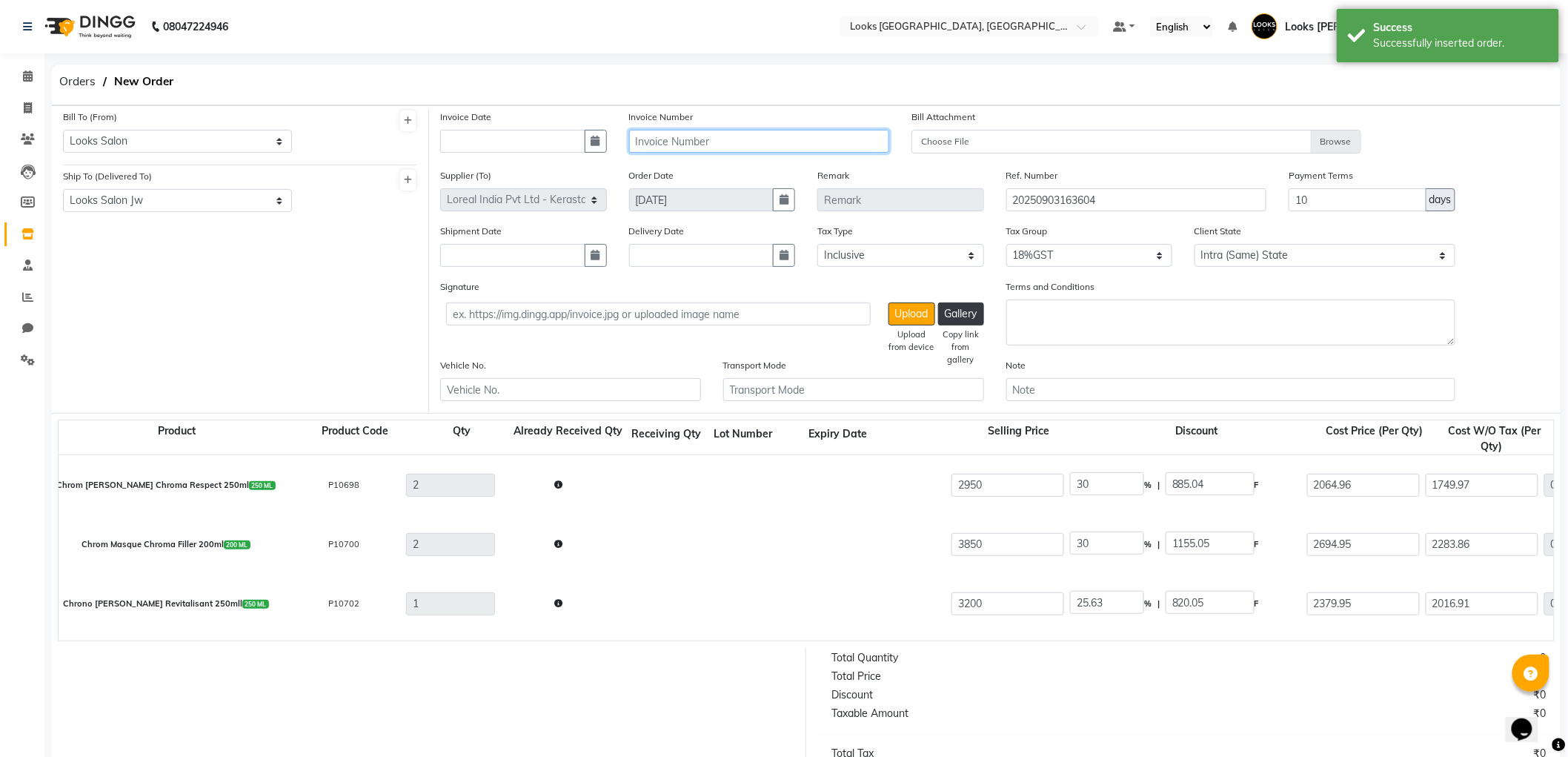
click at [799, 152] on input "text" at bounding box center [760, 141] width 261 height 23
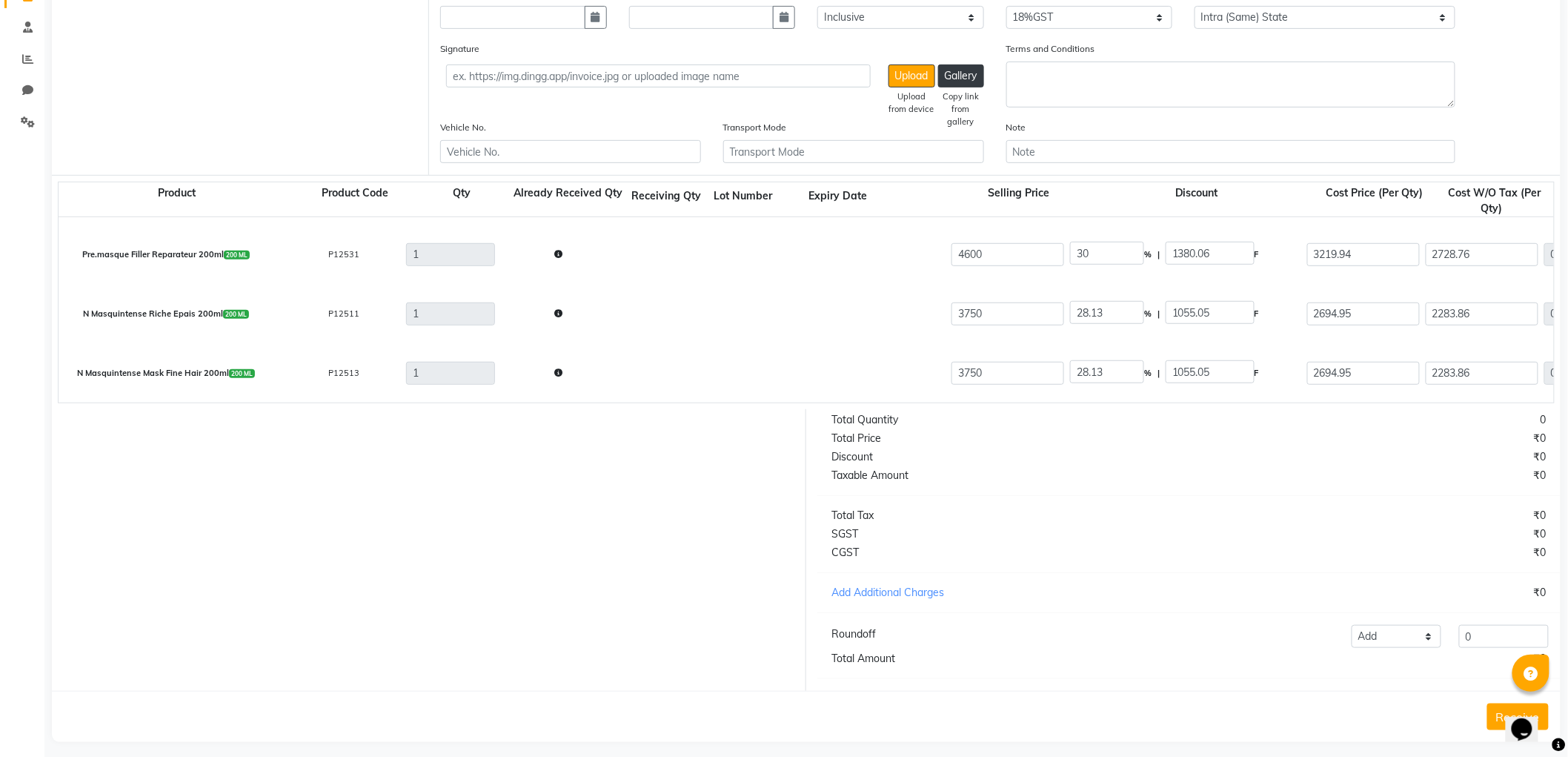
scroll to position [262, 0]
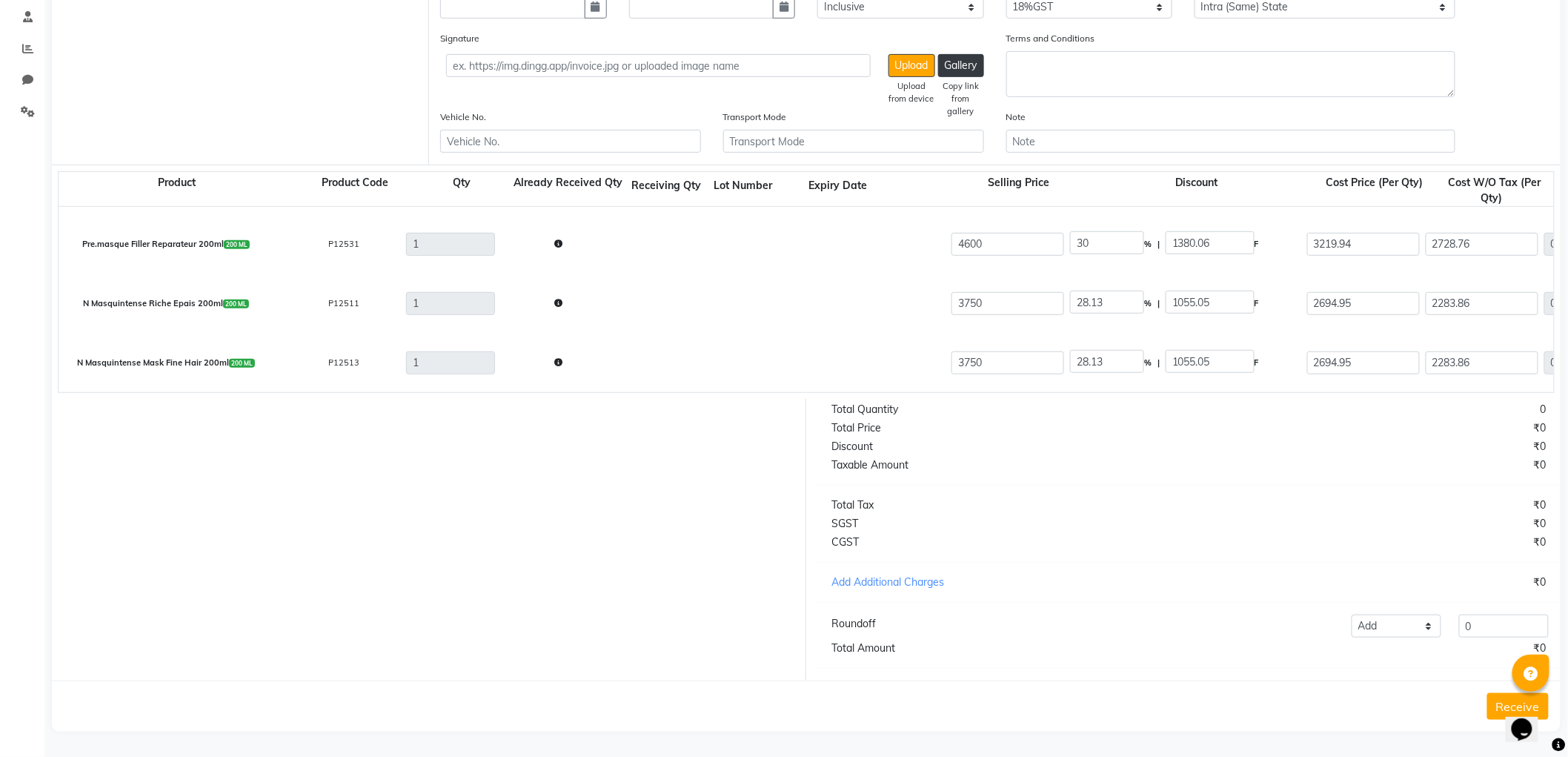
click at [1500, 705] on button "Receive" at bounding box center [1519, 706] width 62 height 26
click at [1499, 707] on button "Receive" at bounding box center [1519, 706] width 62 height 26
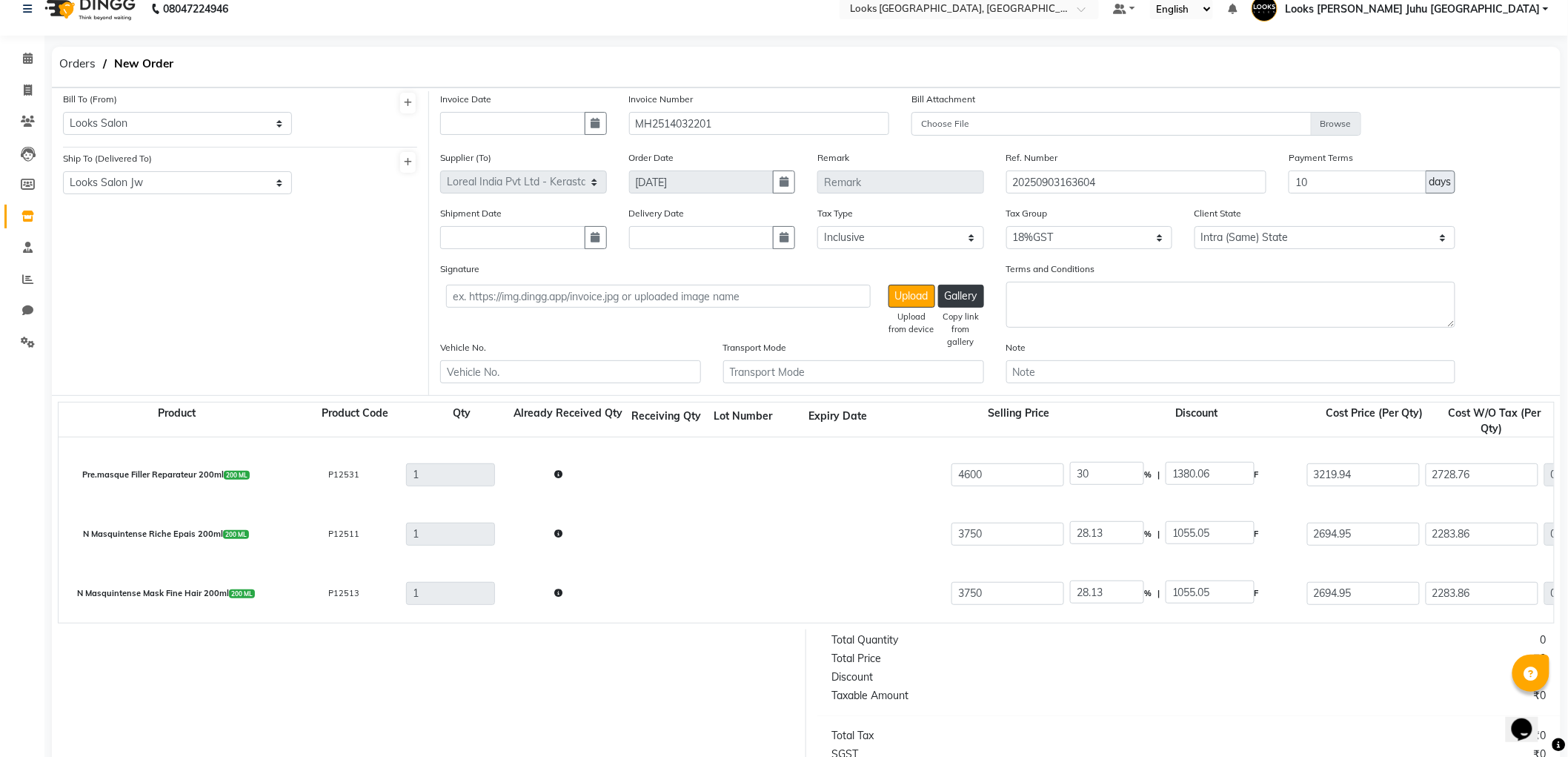
scroll to position [0, 0]
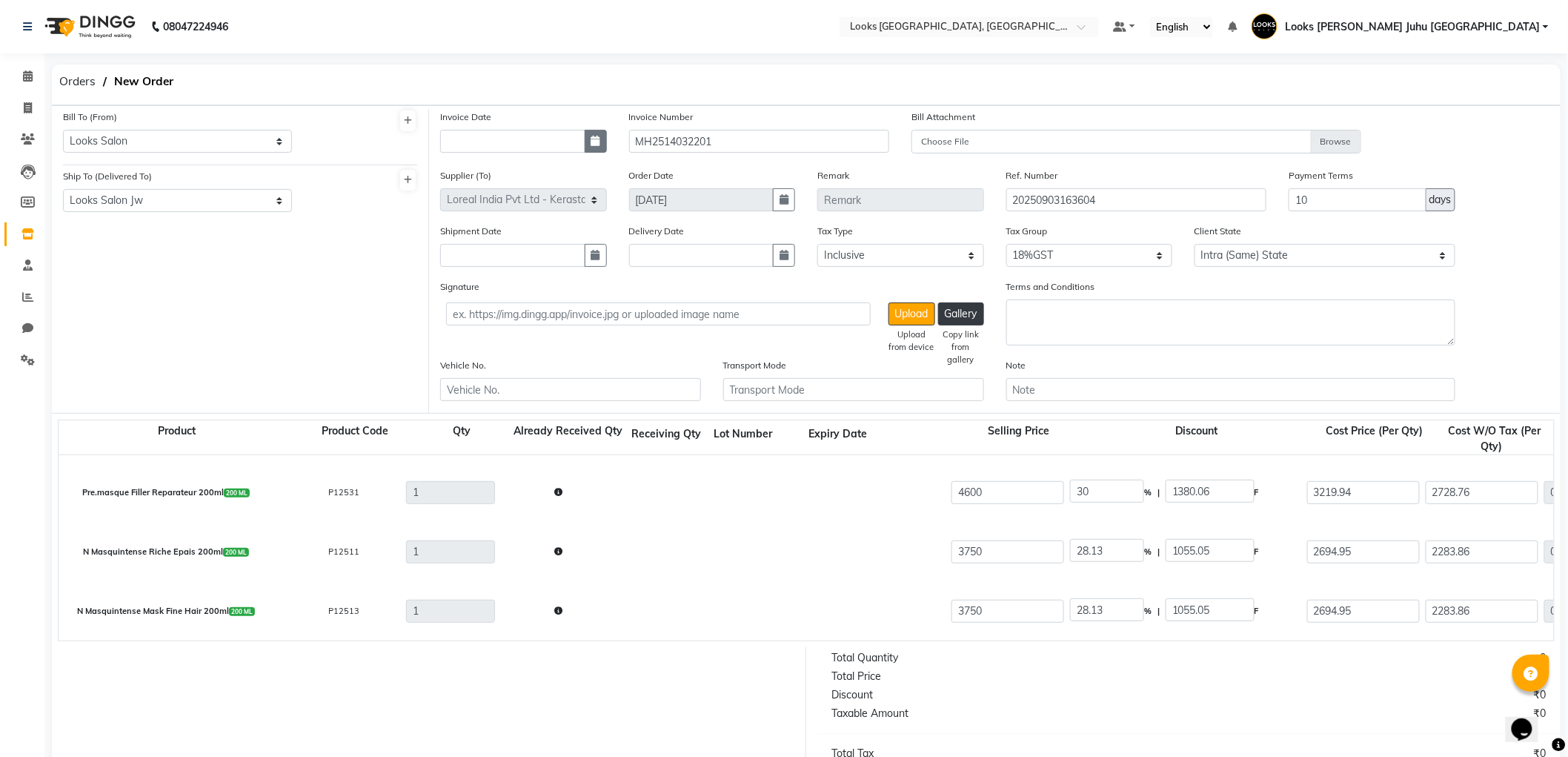
click at [594, 150] on button "button" at bounding box center [595, 141] width 22 height 23
click at [497, 214] on div "3" at bounding box center [503, 218] width 24 height 24
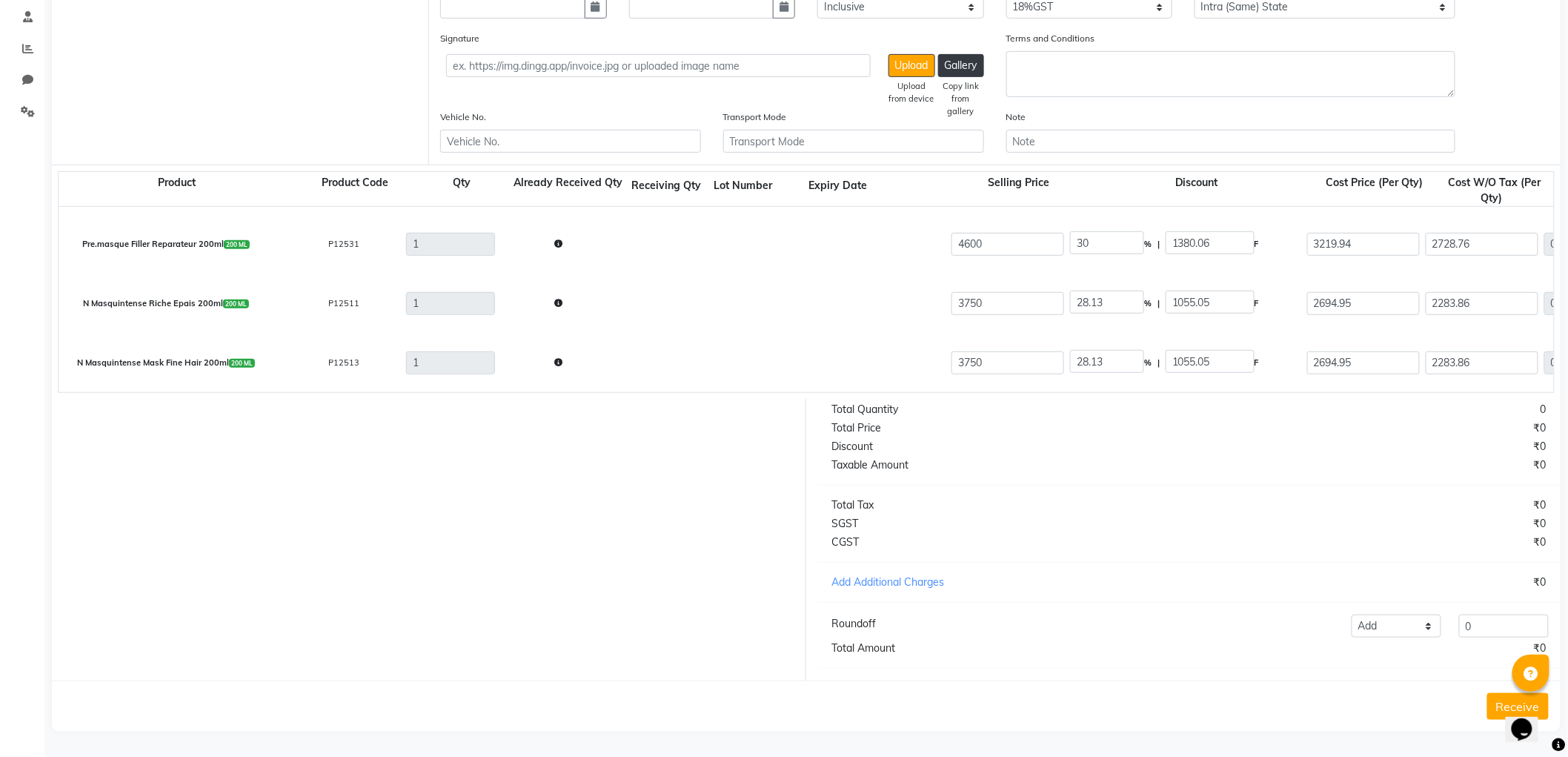
scroll to position [262, 0]
click at [1492, 700] on button "Receive" at bounding box center [1519, 706] width 62 height 26
click at [1495, 700] on button "Receive" at bounding box center [1519, 706] width 62 height 26
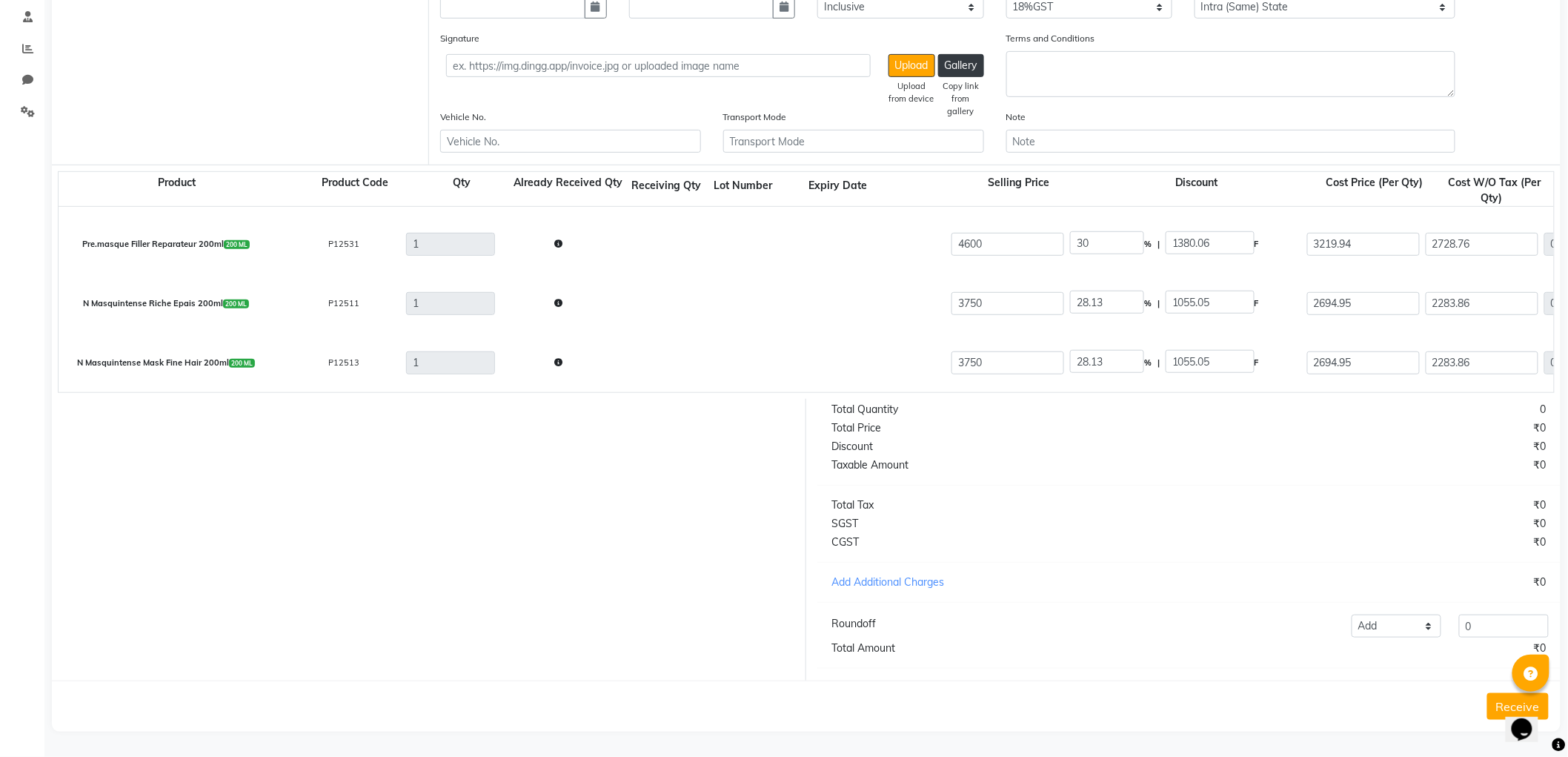
click at [1495, 700] on button "Receive" at bounding box center [1519, 706] width 62 height 26
click at [1502, 704] on button "Receive" at bounding box center [1519, 706] width 62 height 26
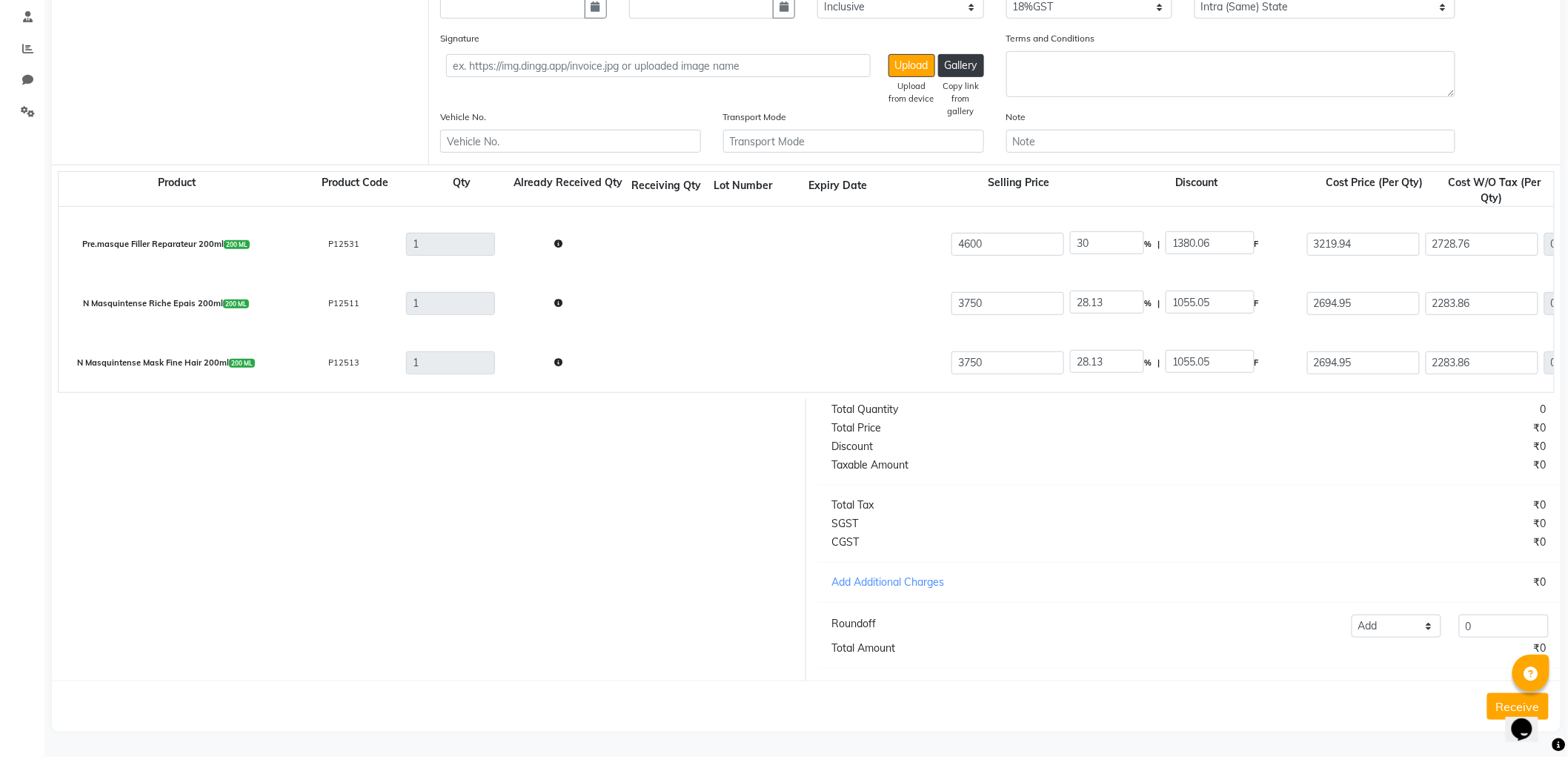
click at [1502, 704] on button "Receive" at bounding box center [1519, 706] width 62 height 26
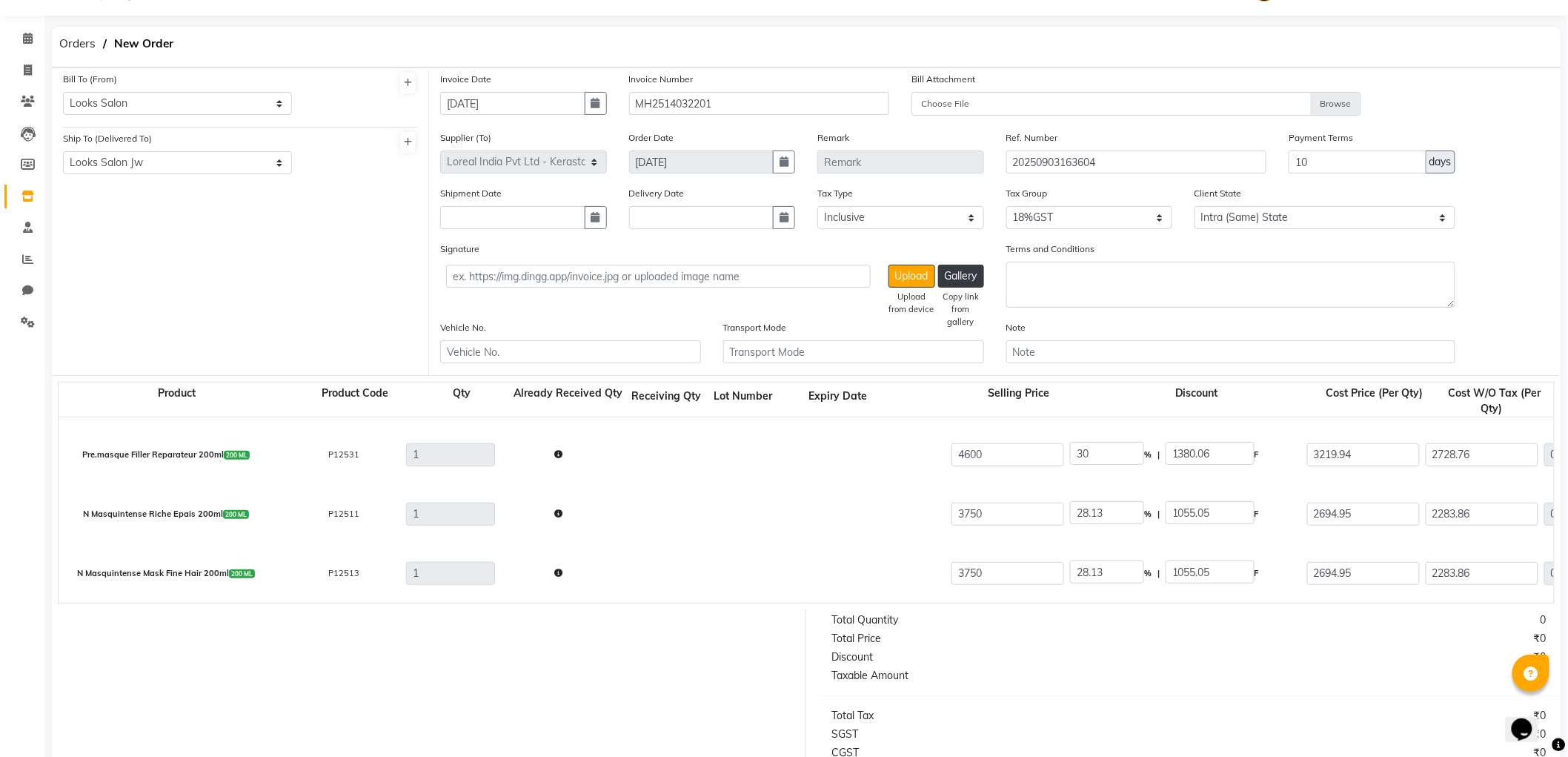
scroll to position [0, 0]
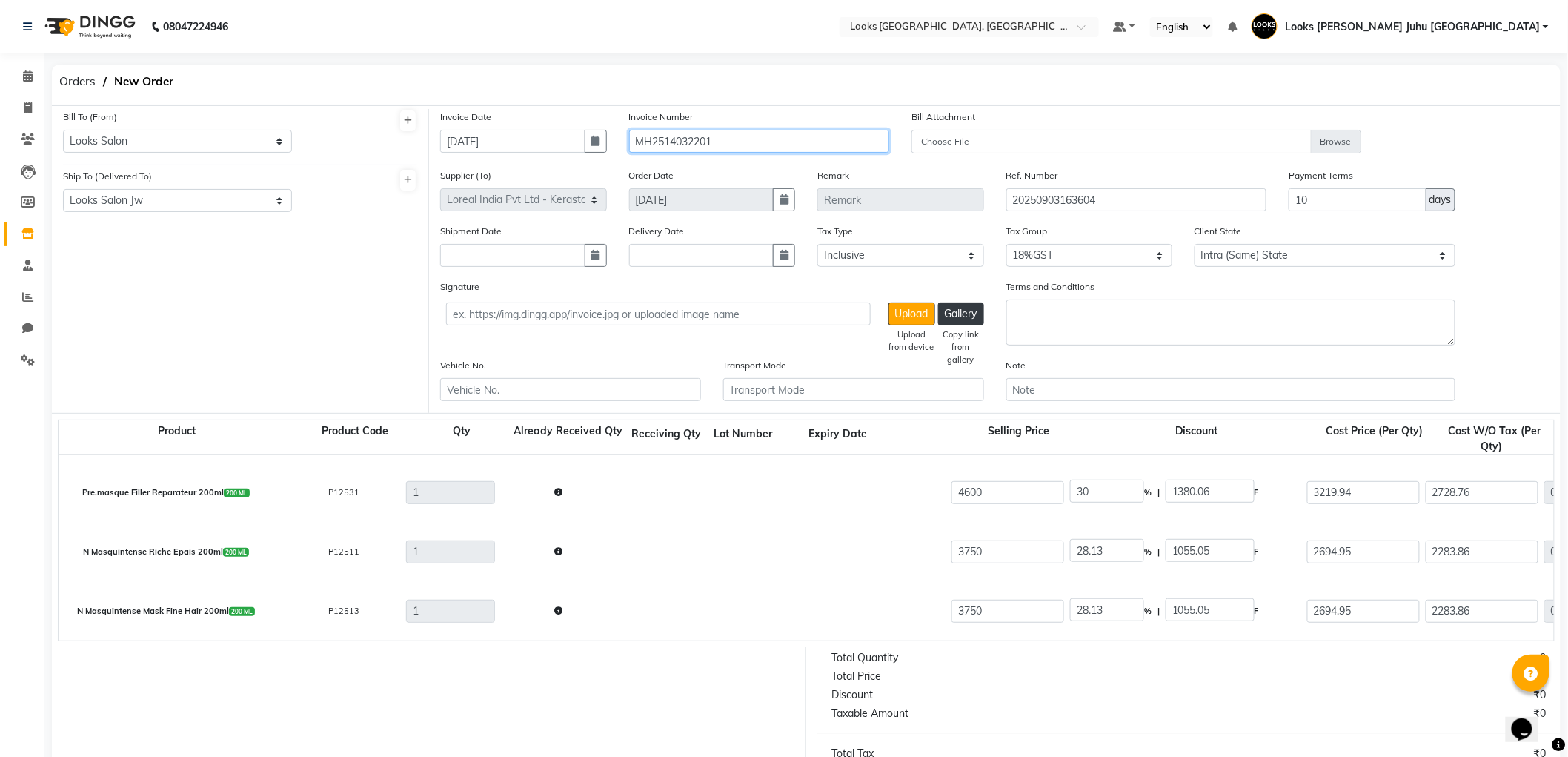
click at [731, 144] on input "MH2514032201" at bounding box center [760, 141] width 261 height 23
click at [231, 321] on div "Bill To (From) Select Address M M ENTERPRISES M M ENTERPRISES M M ENTERPRISES L…" at bounding box center [240, 261] width 377 height 304
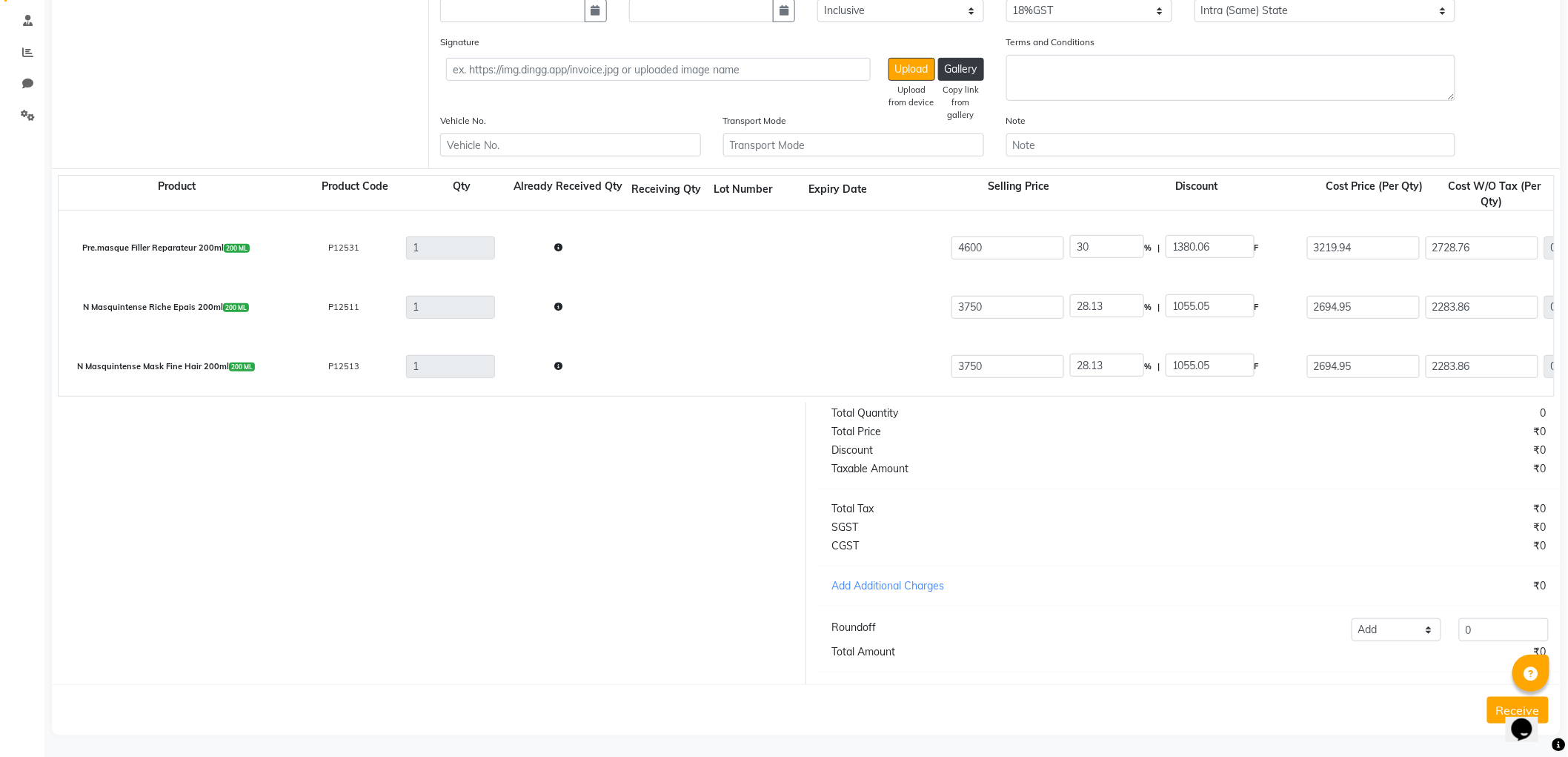
scroll to position [262, 0]
click at [1493, 695] on button "Receive" at bounding box center [1519, 706] width 62 height 26
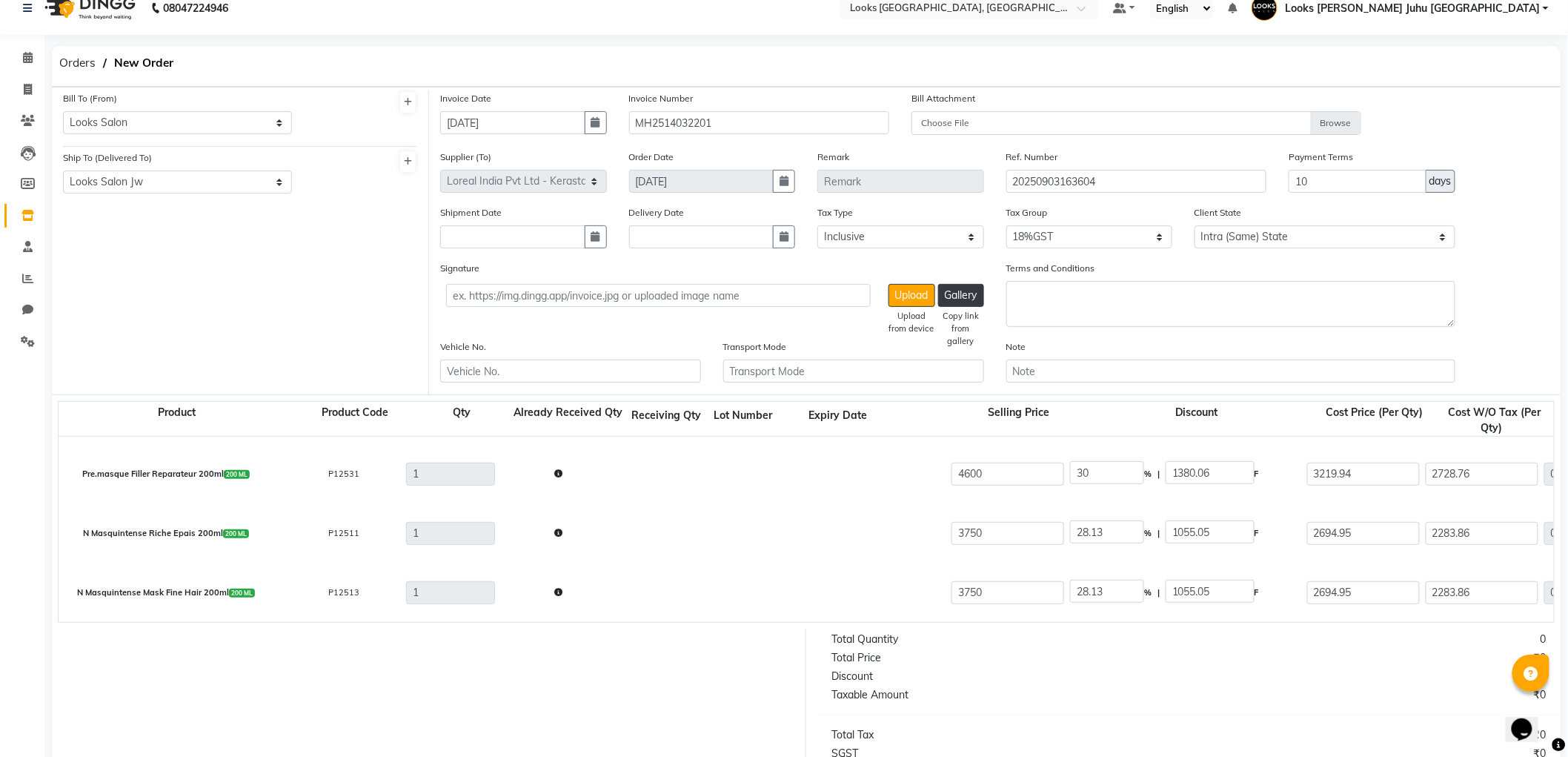
scroll to position [0, 0]
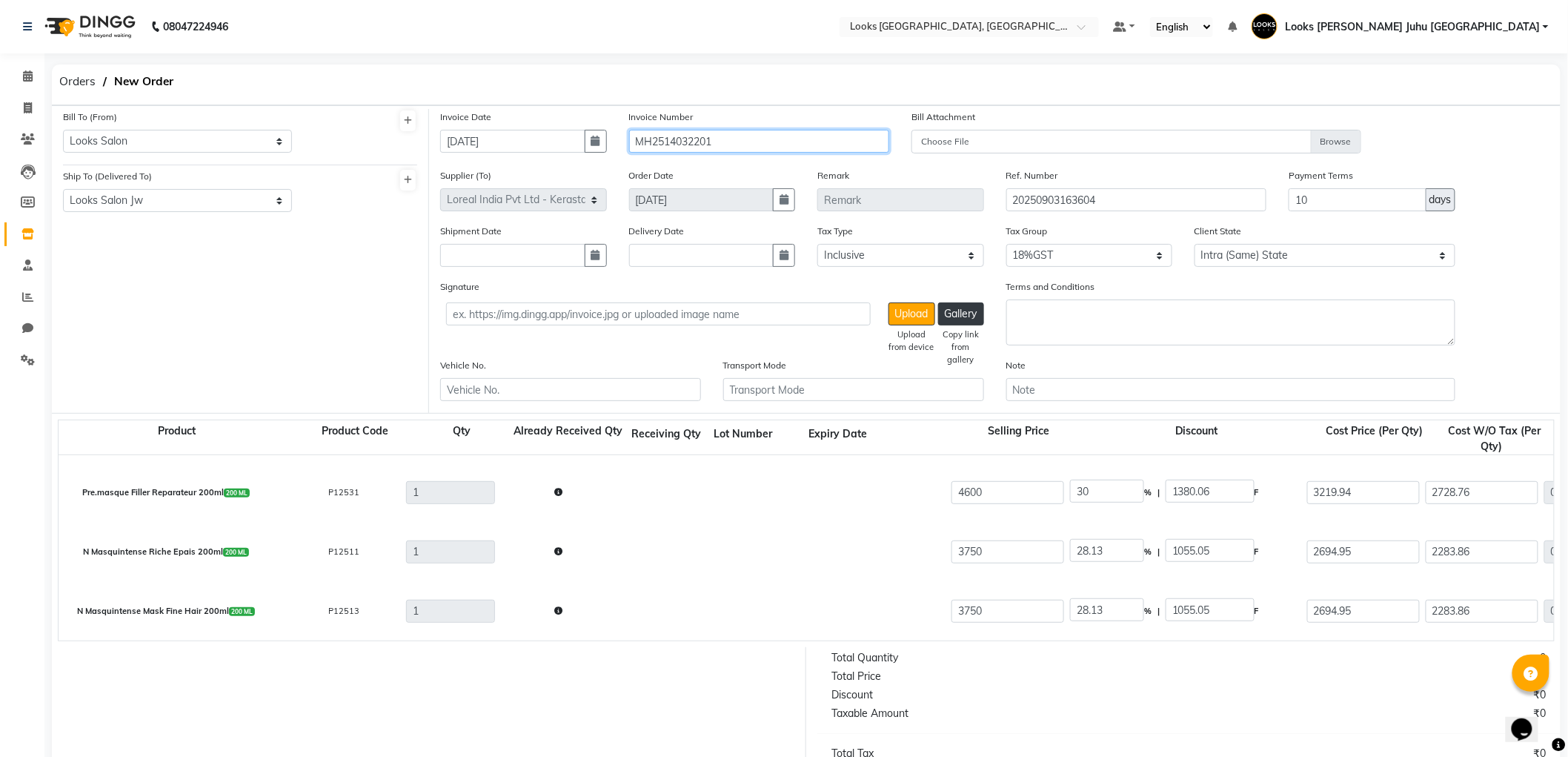
click at [774, 146] on input "MH2514032201" at bounding box center [760, 141] width 261 height 23
click at [772, 146] on input "MH2514032201" at bounding box center [760, 141] width 261 height 23
click at [772, 144] on input "MH2514032201" at bounding box center [760, 141] width 261 height 23
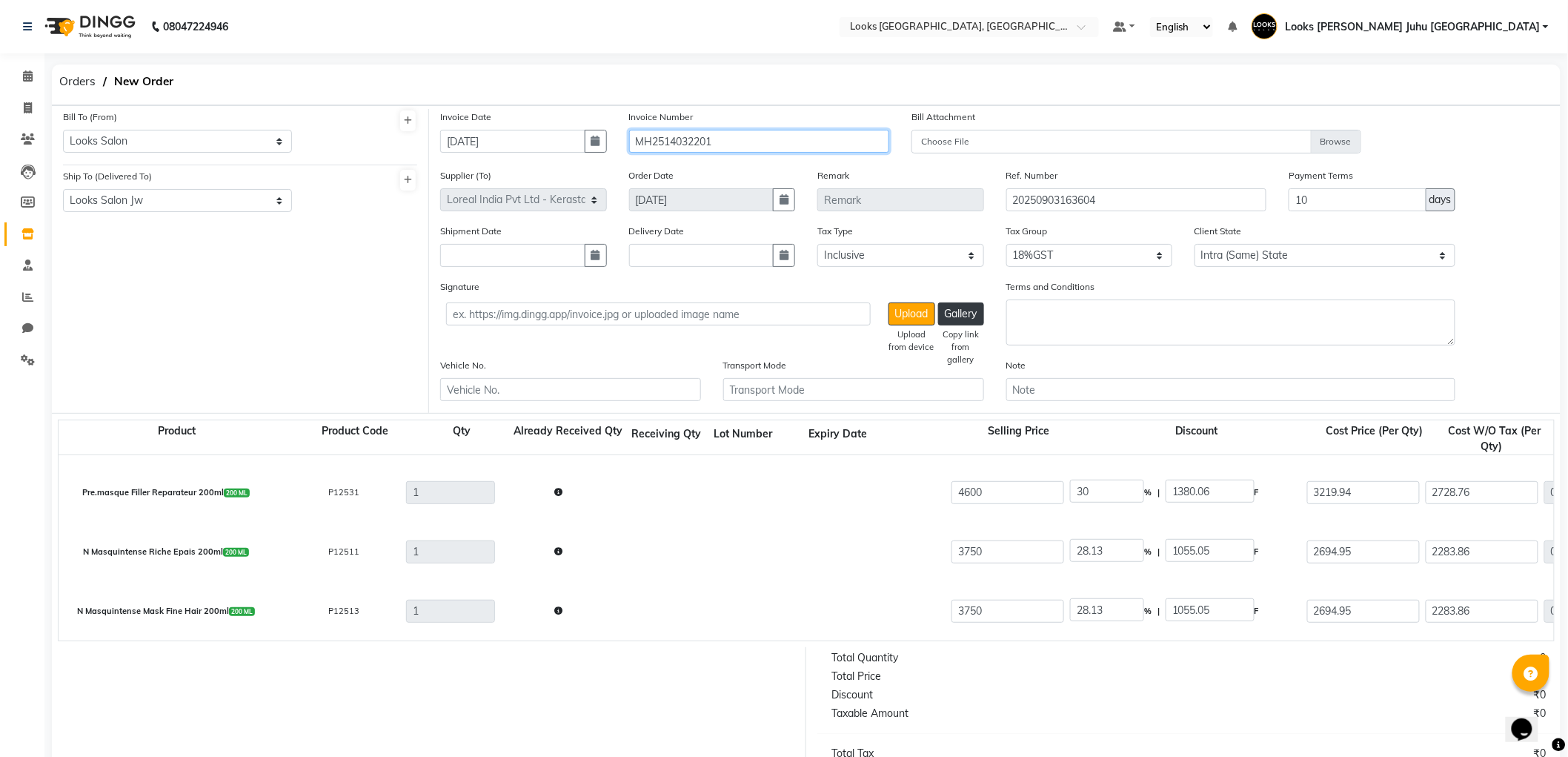
click at [761, 145] on input "MH2514032201" at bounding box center [760, 141] width 261 height 23
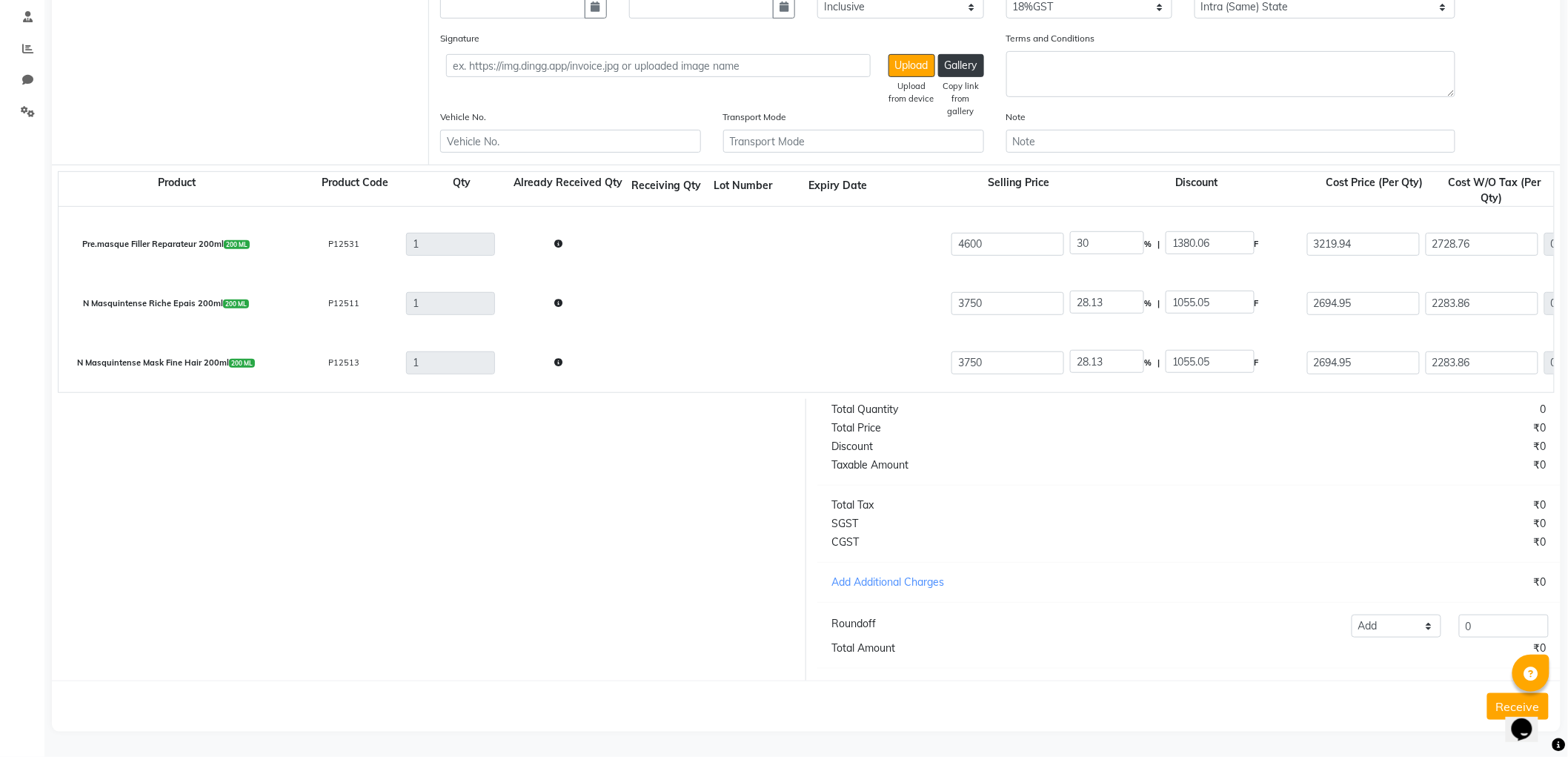
scroll to position [262, 0]
click at [1384, 516] on div "₹0" at bounding box center [1375, 524] width 369 height 16
click at [1372, 351] on input "2694.95" at bounding box center [1364, 362] width 113 height 23
click at [1404, 432] on div "₹0" at bounding box center [1375, 428] width 369 height 16
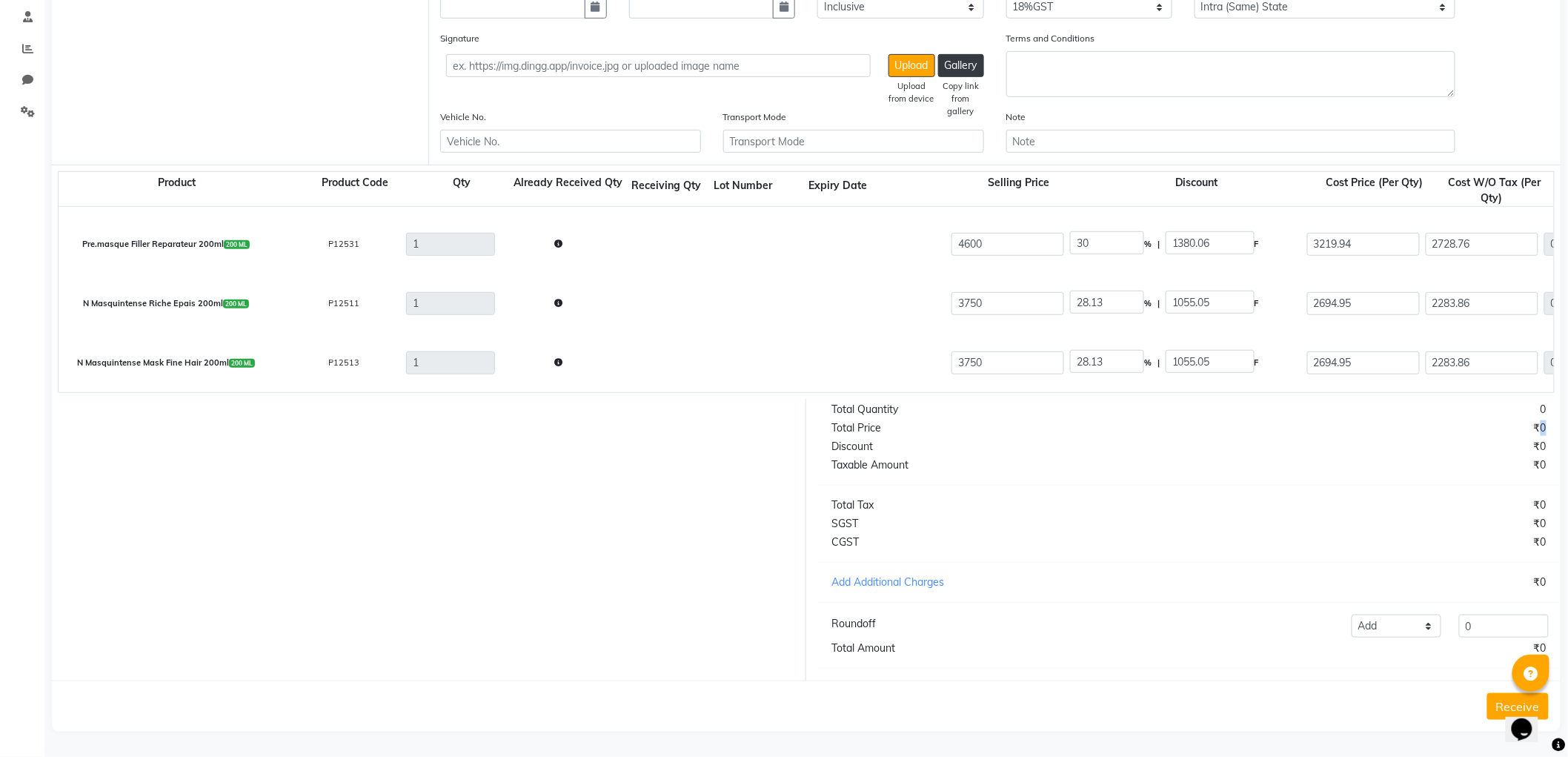
click at [1494, 697] on button "Receive" at bounding box center [1519, 706] width 62 height 26
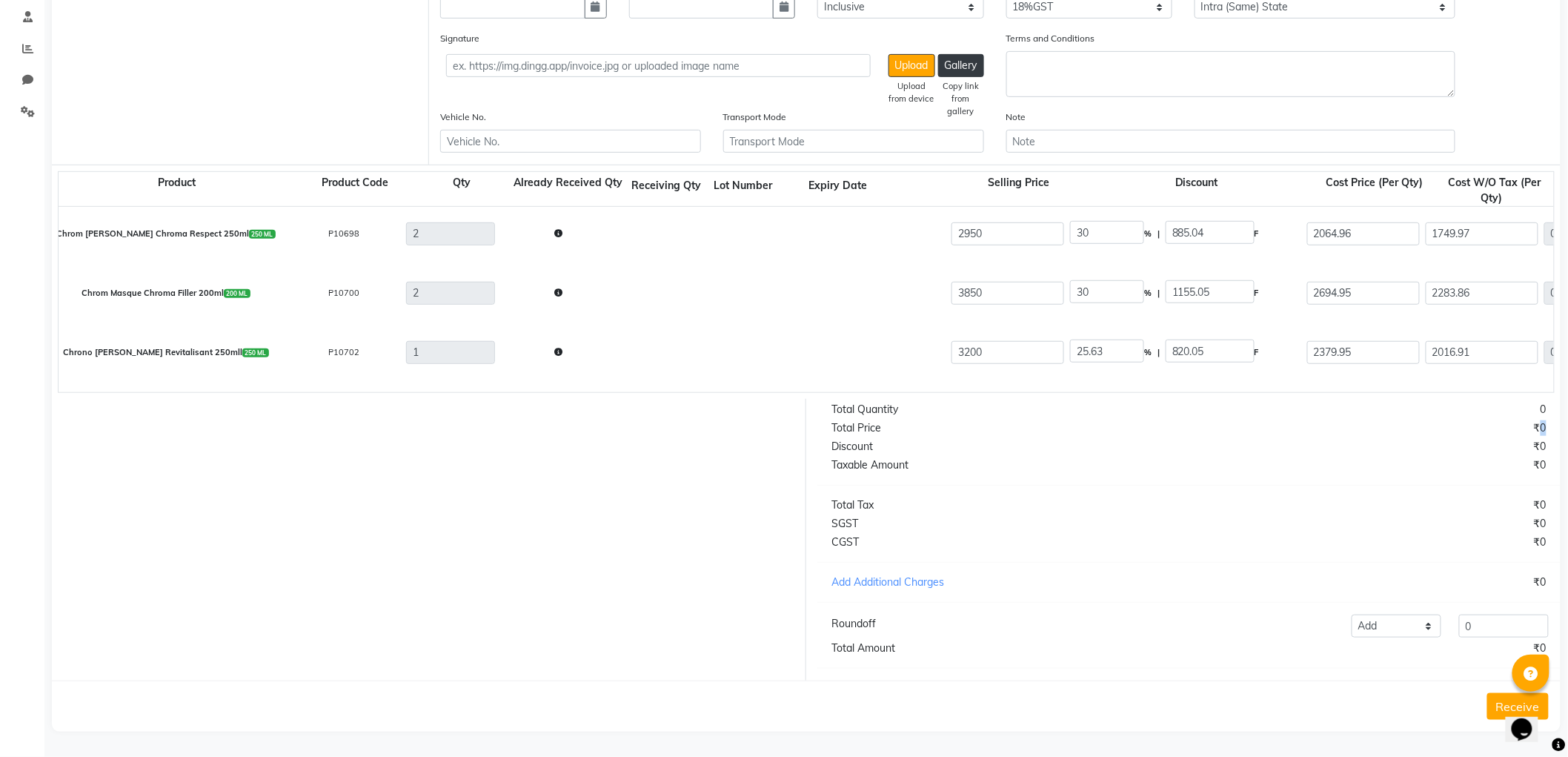
scroll to position [0, 0]
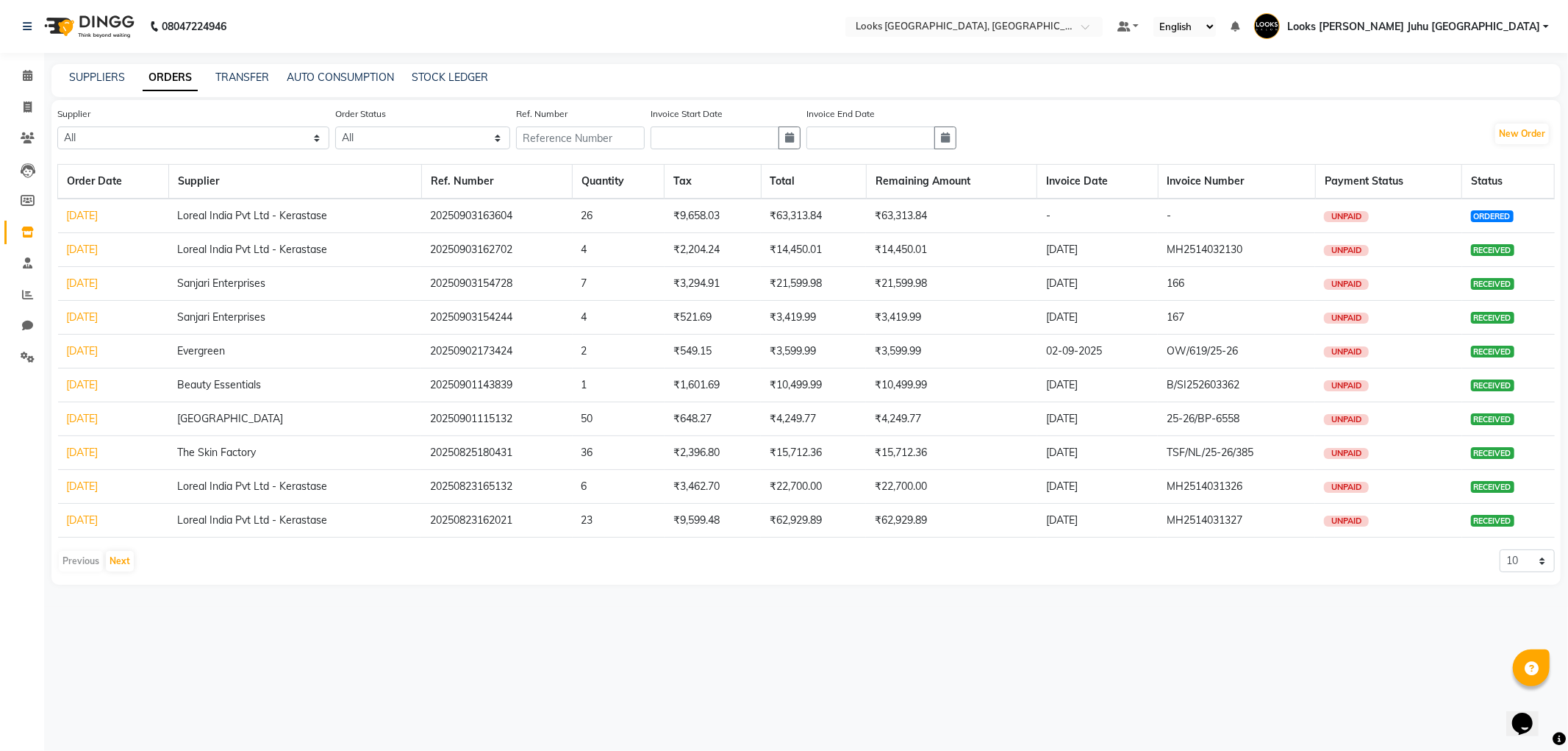
click at [92, 203] on td "[DATE]" at bounding box center [113, 216] width 111 height 35
click at [98, 210] on link "[DATE]" at bounding box center [83, 215] width 31 height 13
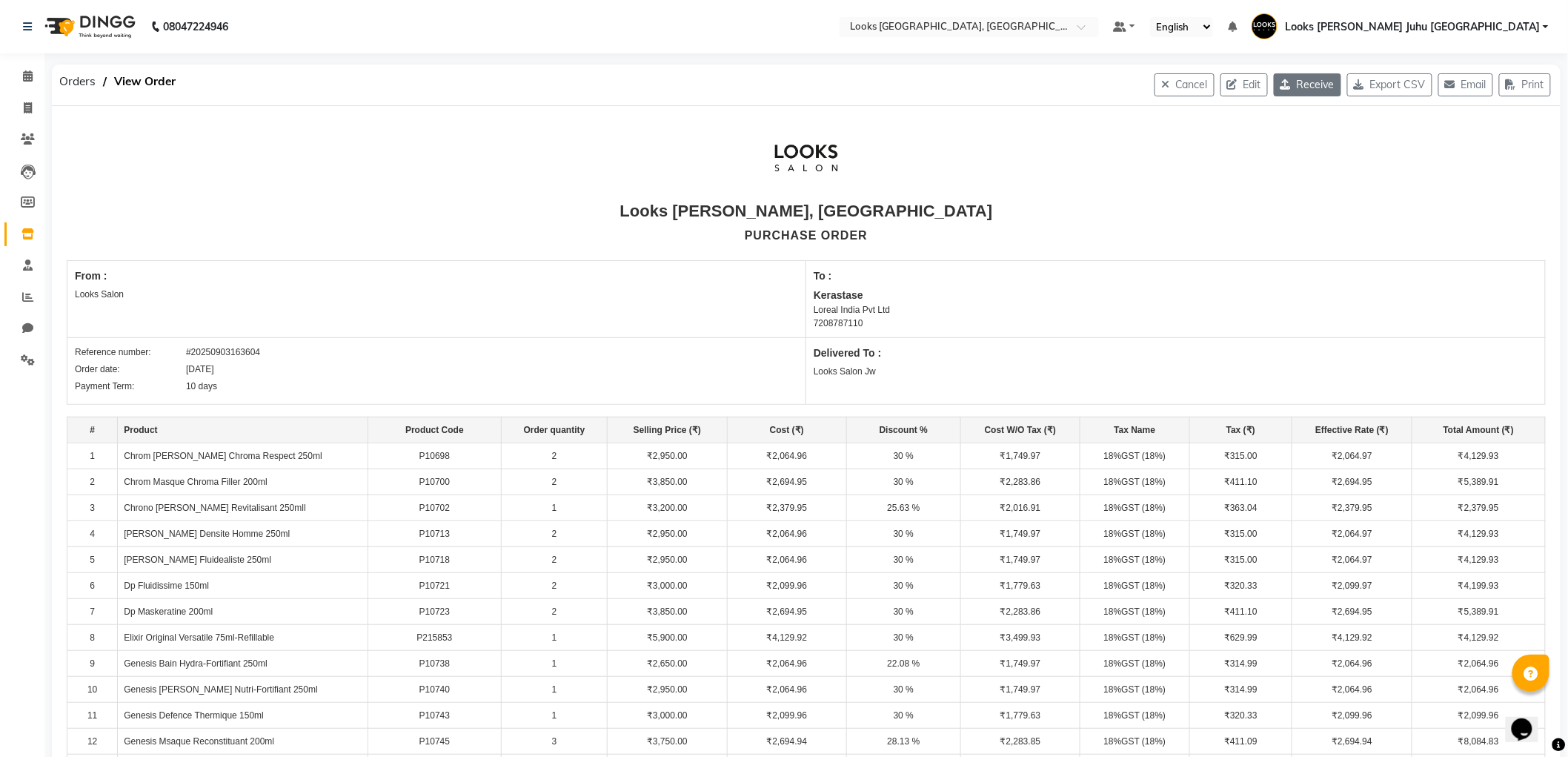
click at [1297, 94] on button "Receive" at bounding box center [1308, 84] width 68 height 23
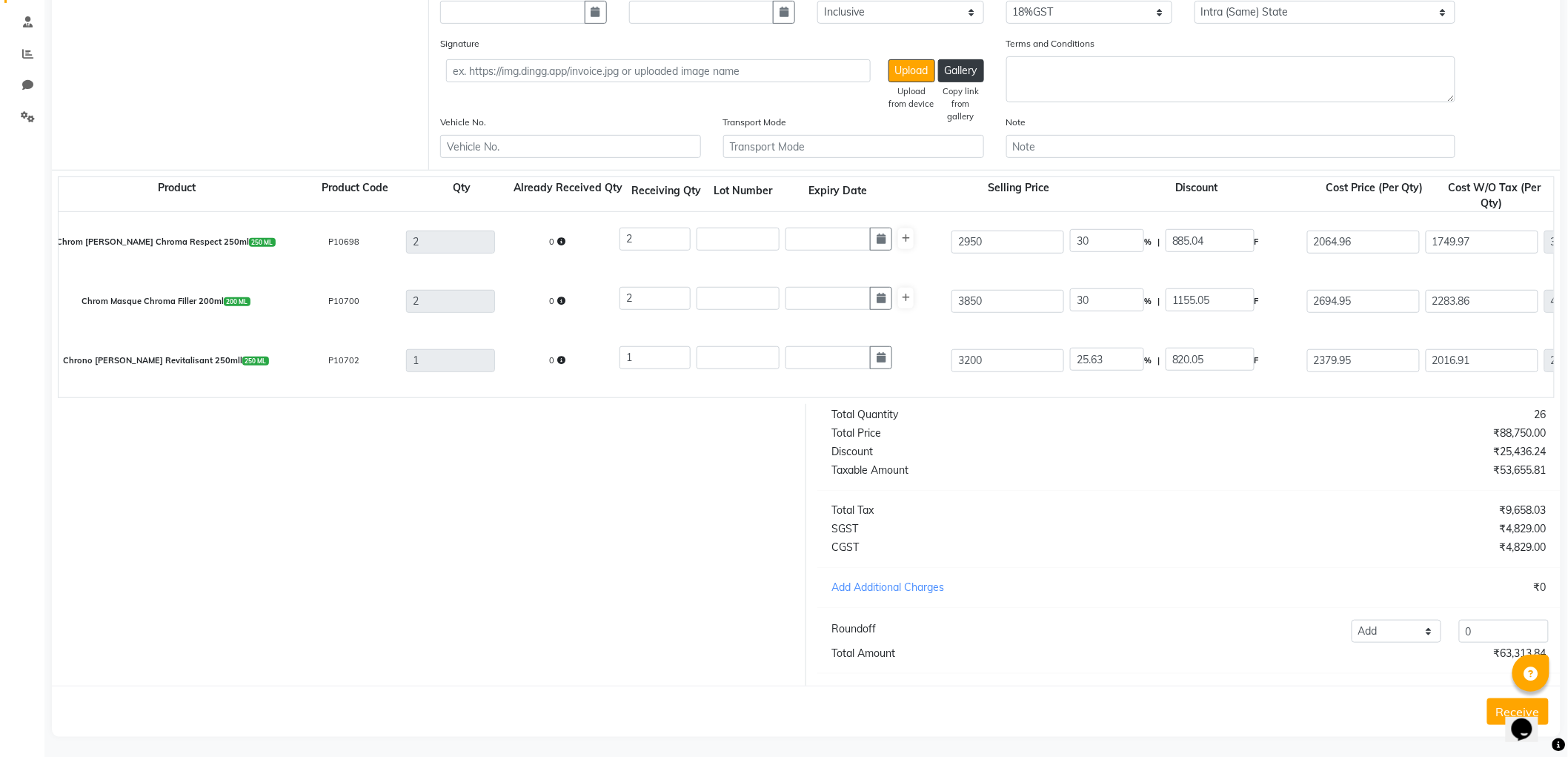
scroll to position [262, 0]
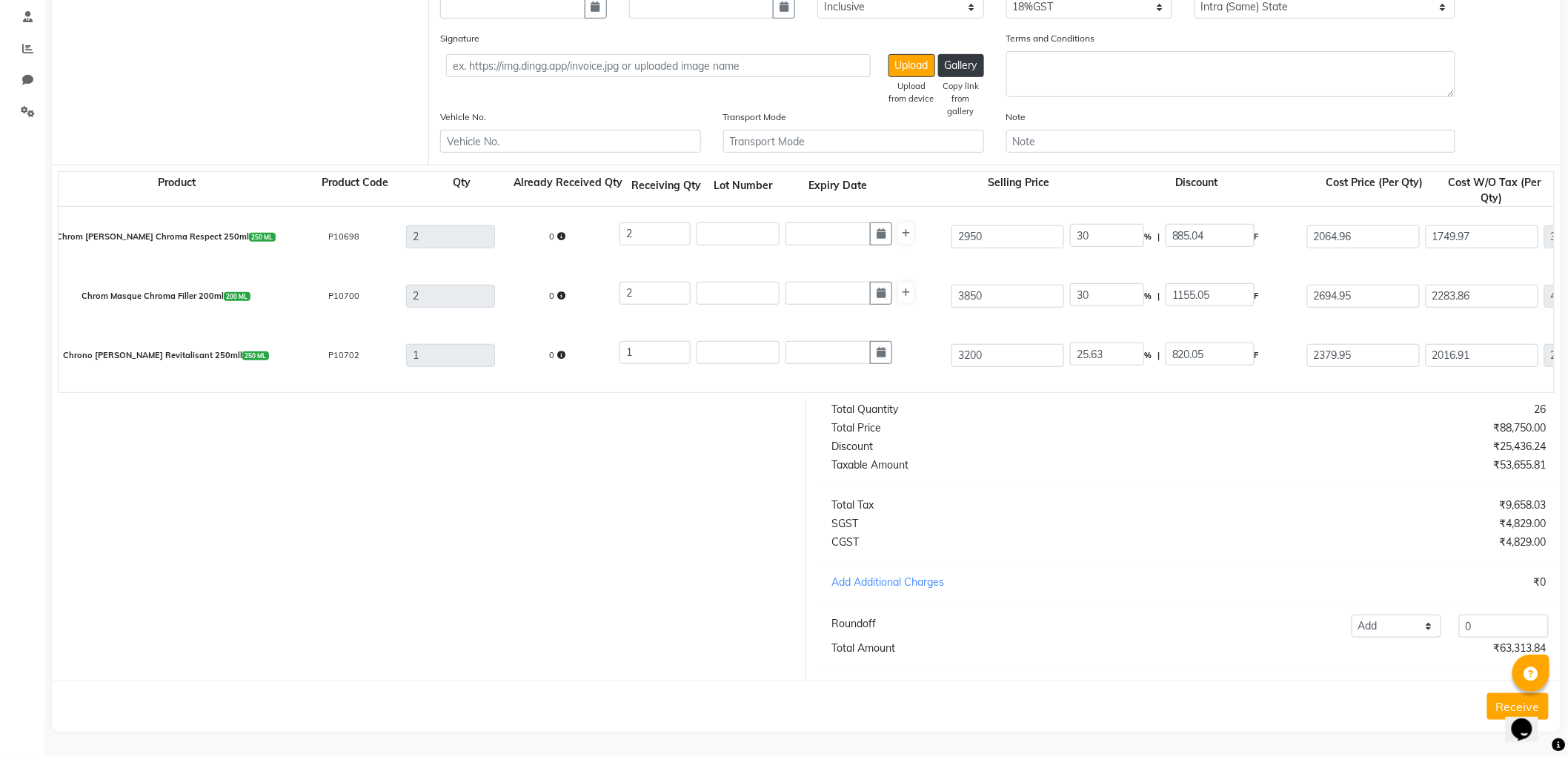
click at [1496, 712] on button "Receive" at bounding box center [1519, 706] width 62 height 26
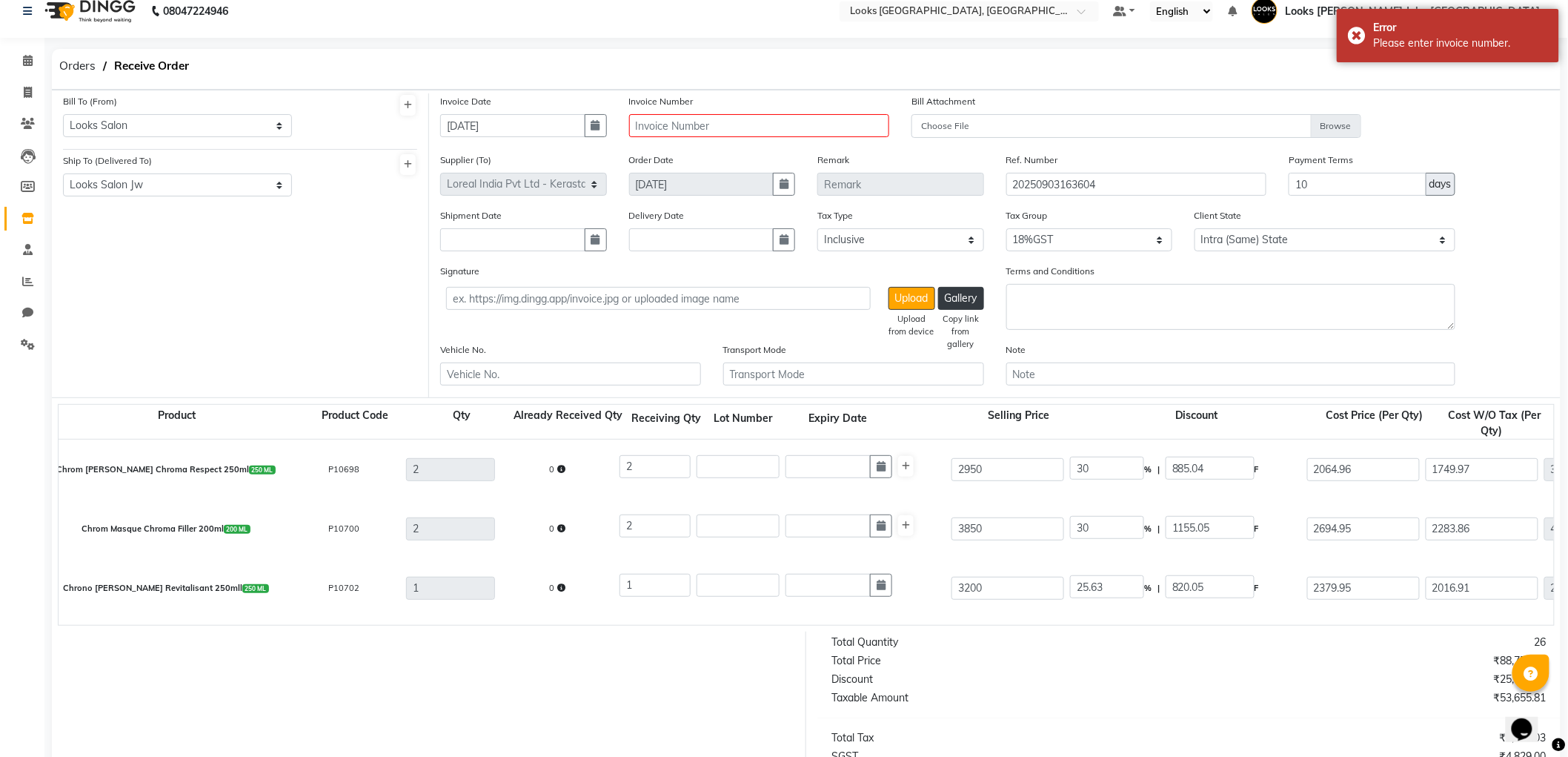
scroll to position [0, 0]
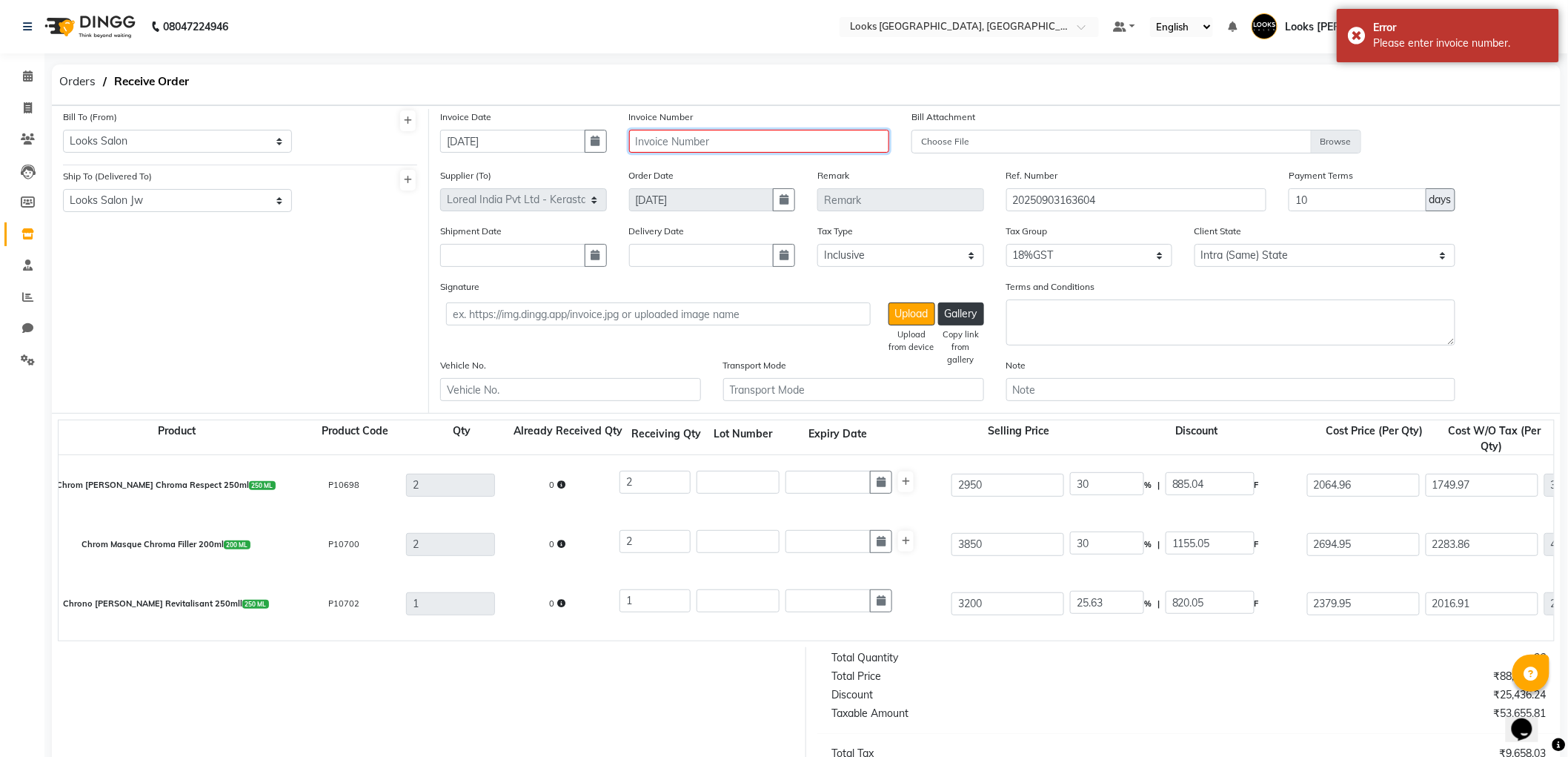
click at [771, 131] on input "text" at bounding box center [760, 141] width 261 height 23
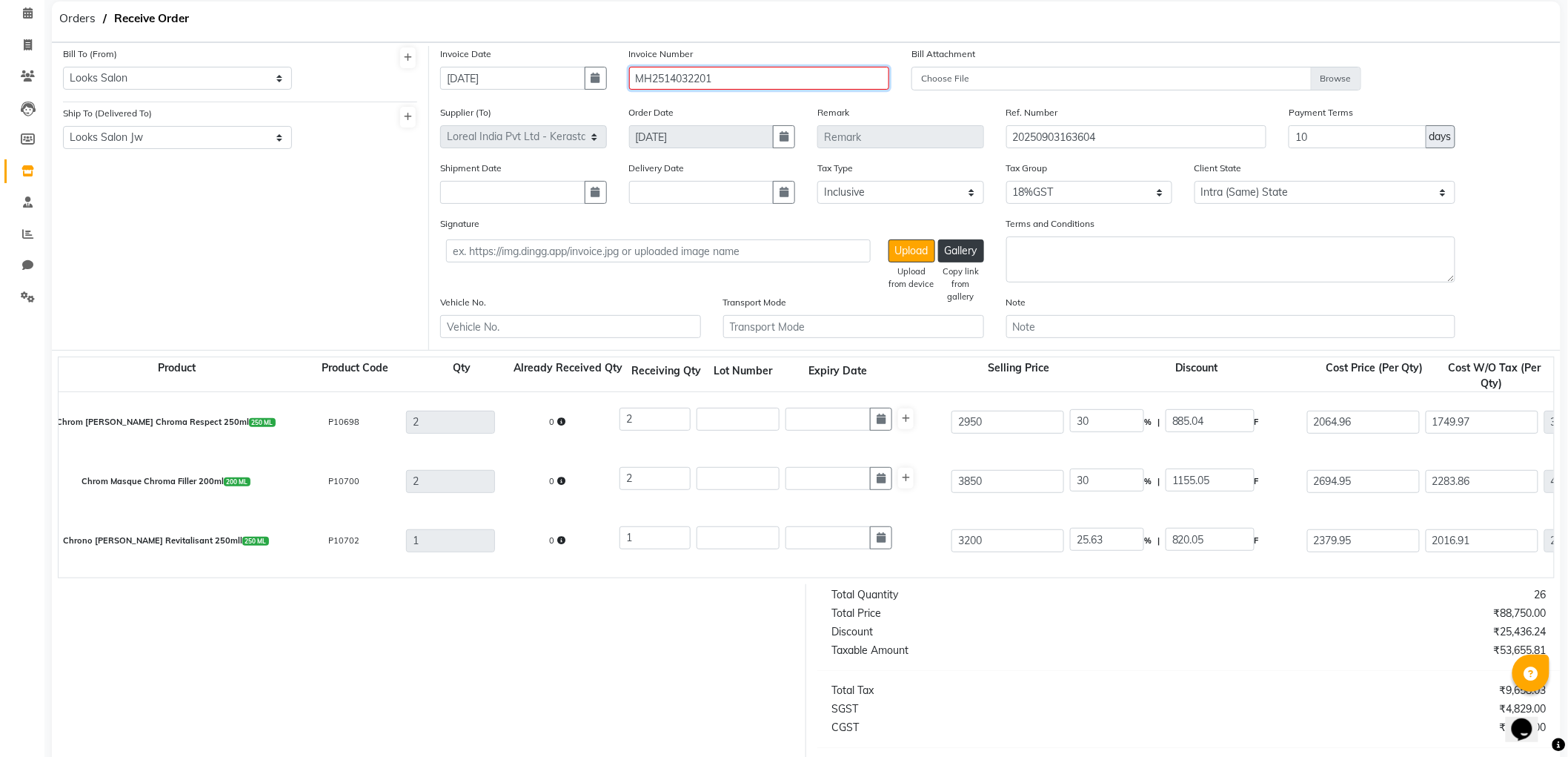
scroll to position [262, 0]
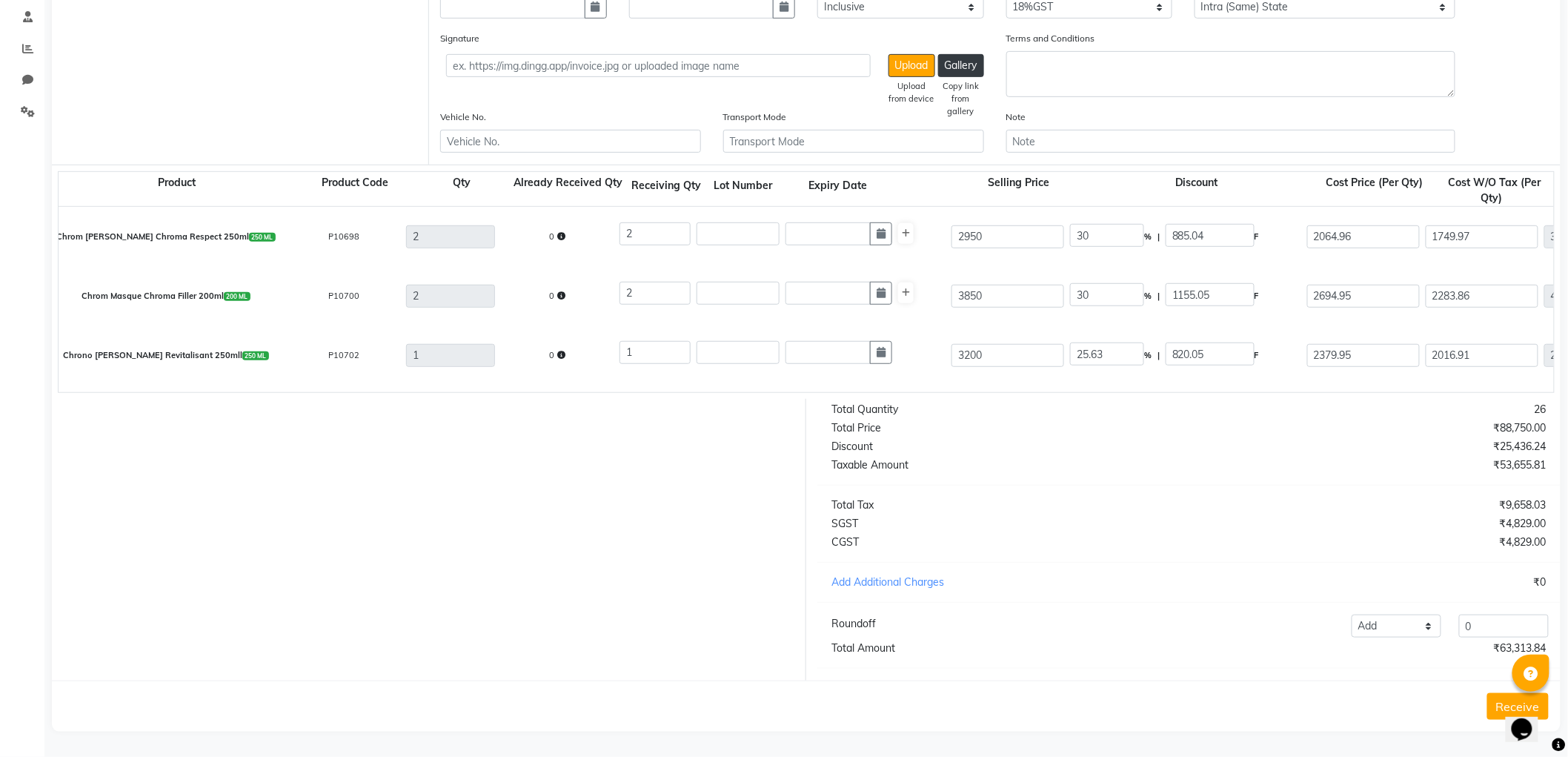
click at [1497, 700] on button "Receive" at bounding box center [1519, 706] width 62 height 26
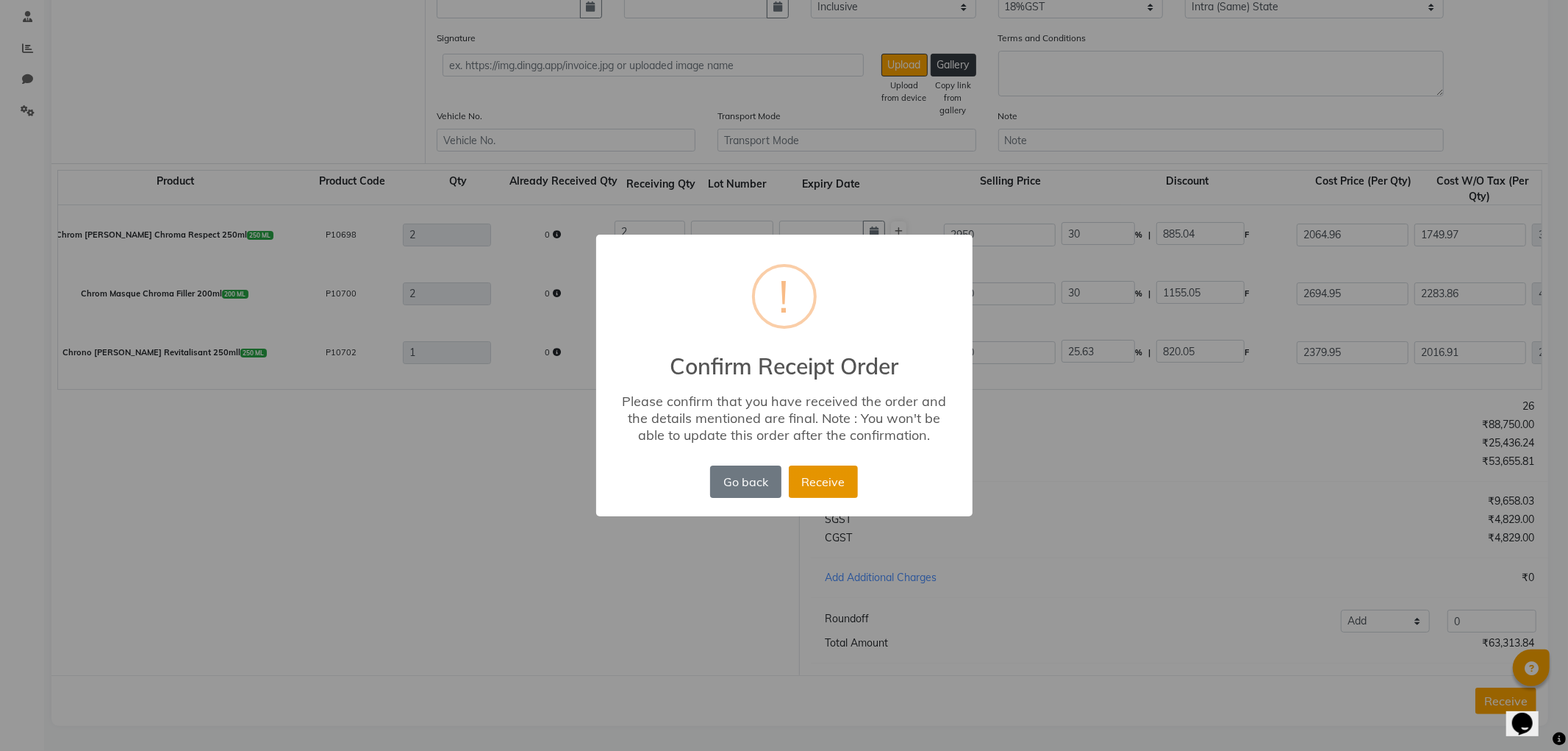
click at [807, 472] on button "Receive" at bounding box center [822, 481] width 69 height 32
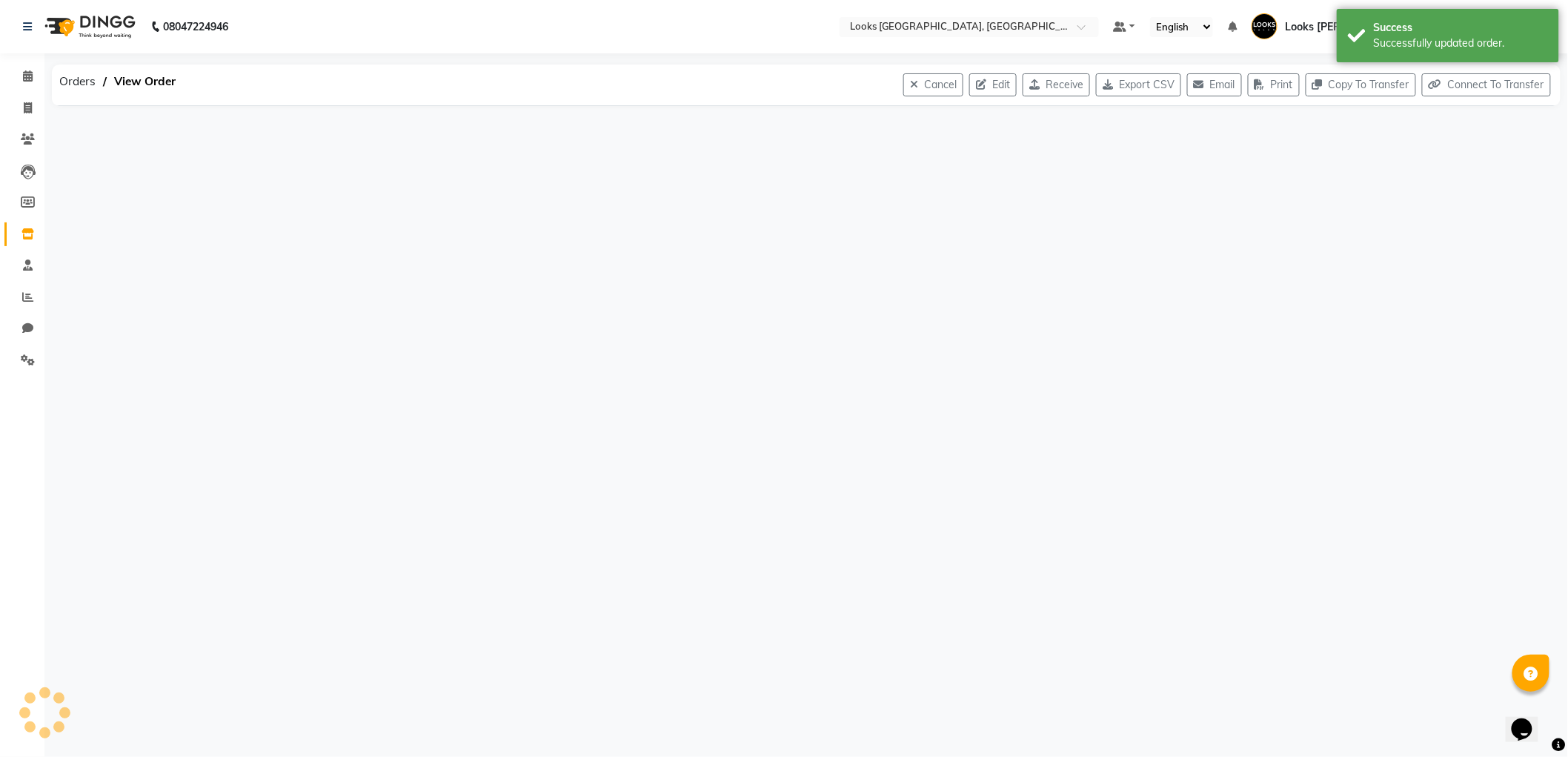
scroll to position [0, 0]
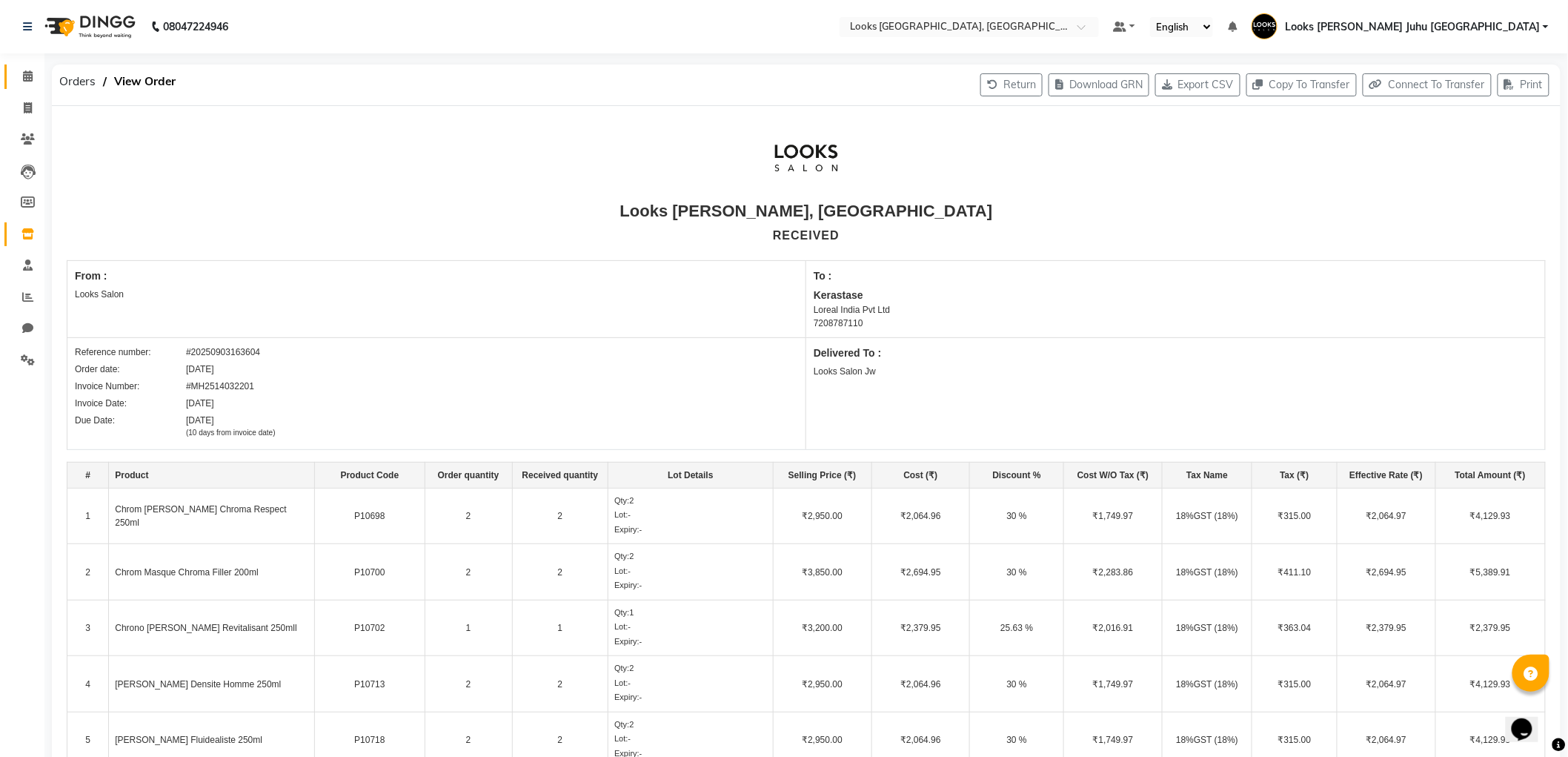
click at [35, 76] on span at bounding box center [27, 76] width 26 height 17
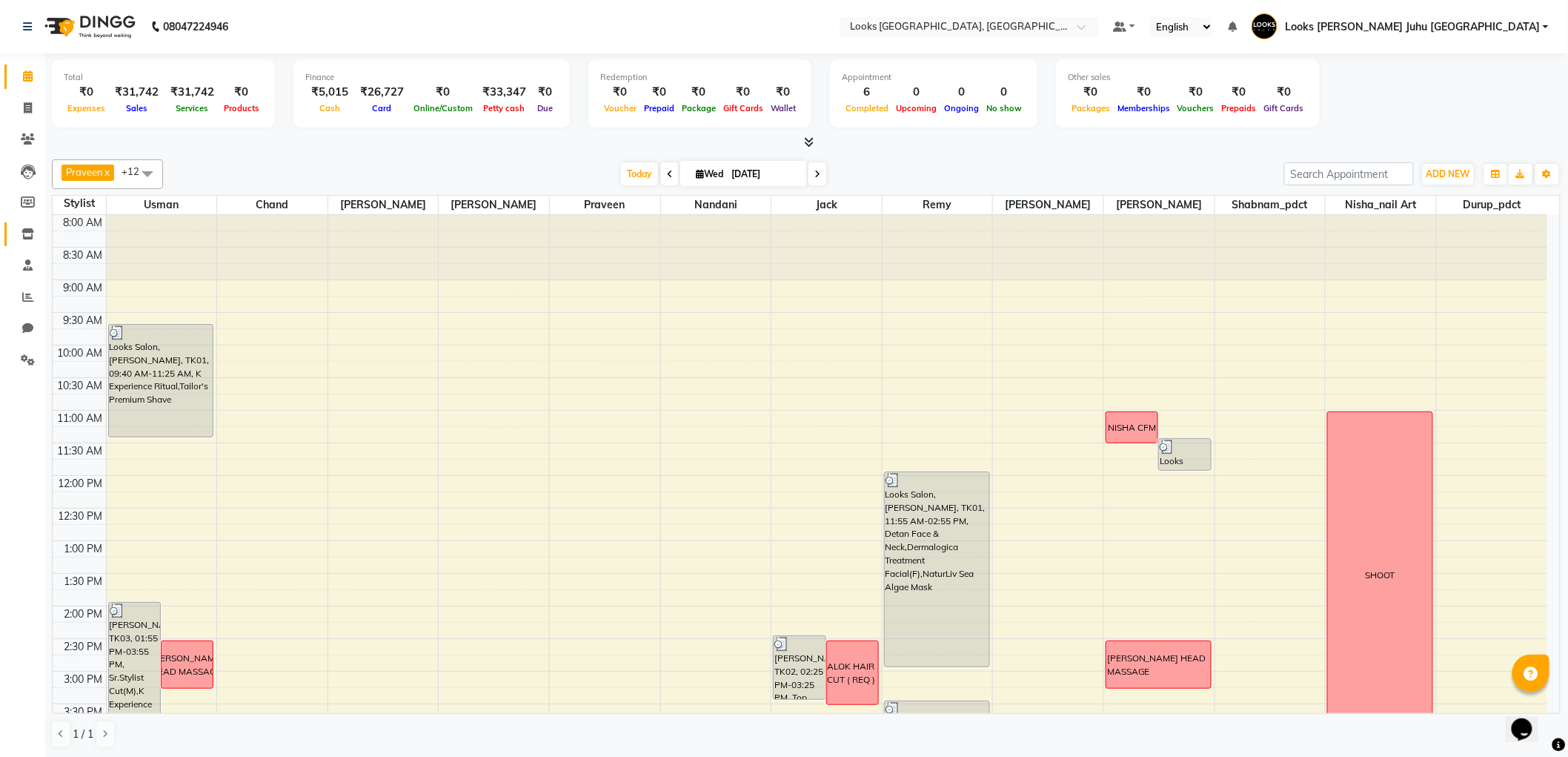
click at [19, 235] on span at bounding box center [27, 234] width 26 height 17
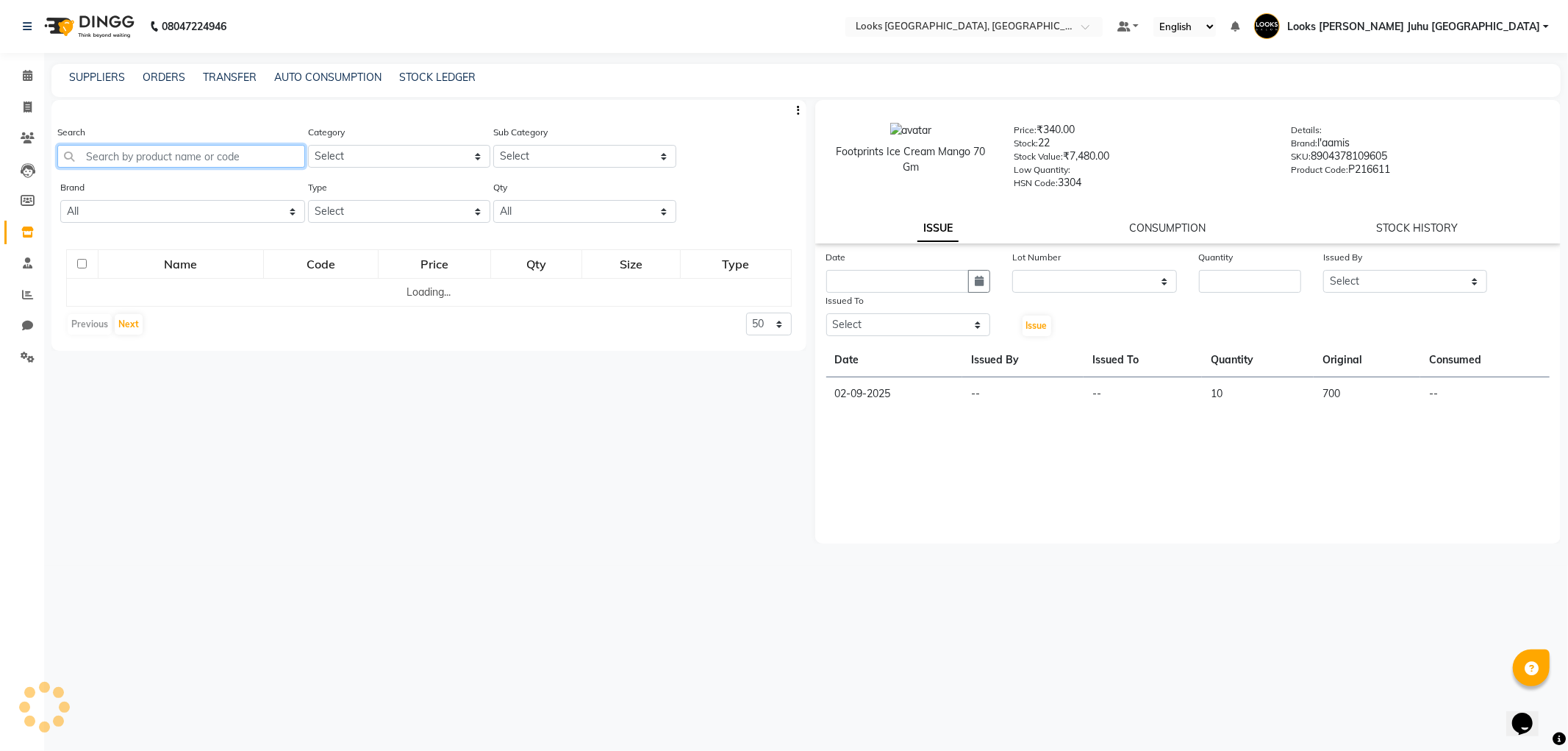
click at [204, 157] on input "text" at bounding box center [181, 156] width 248 height 23
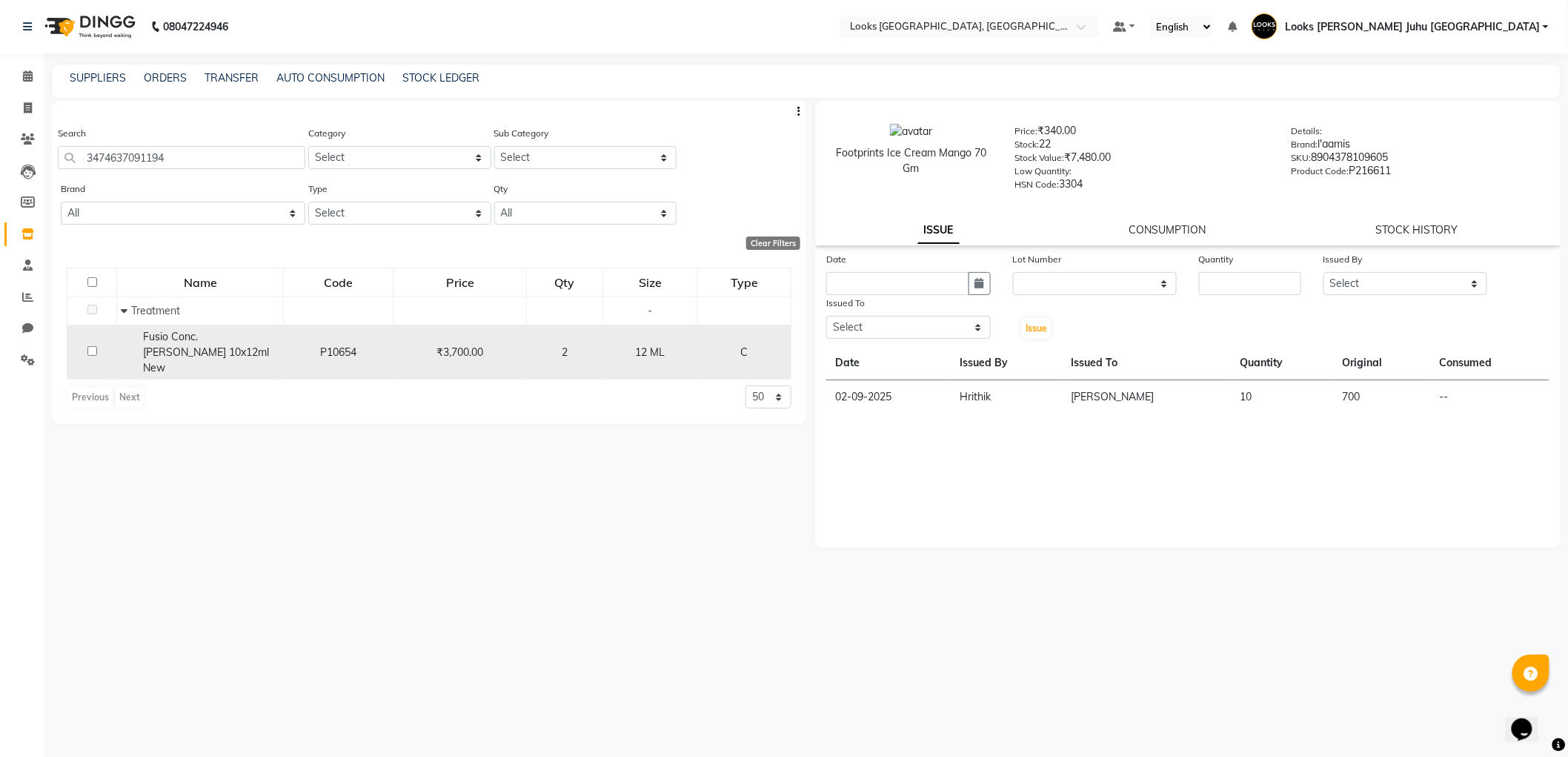
click at [91, 346] on input "checkbox" at bounding box center [91, 351] width 10 height 10
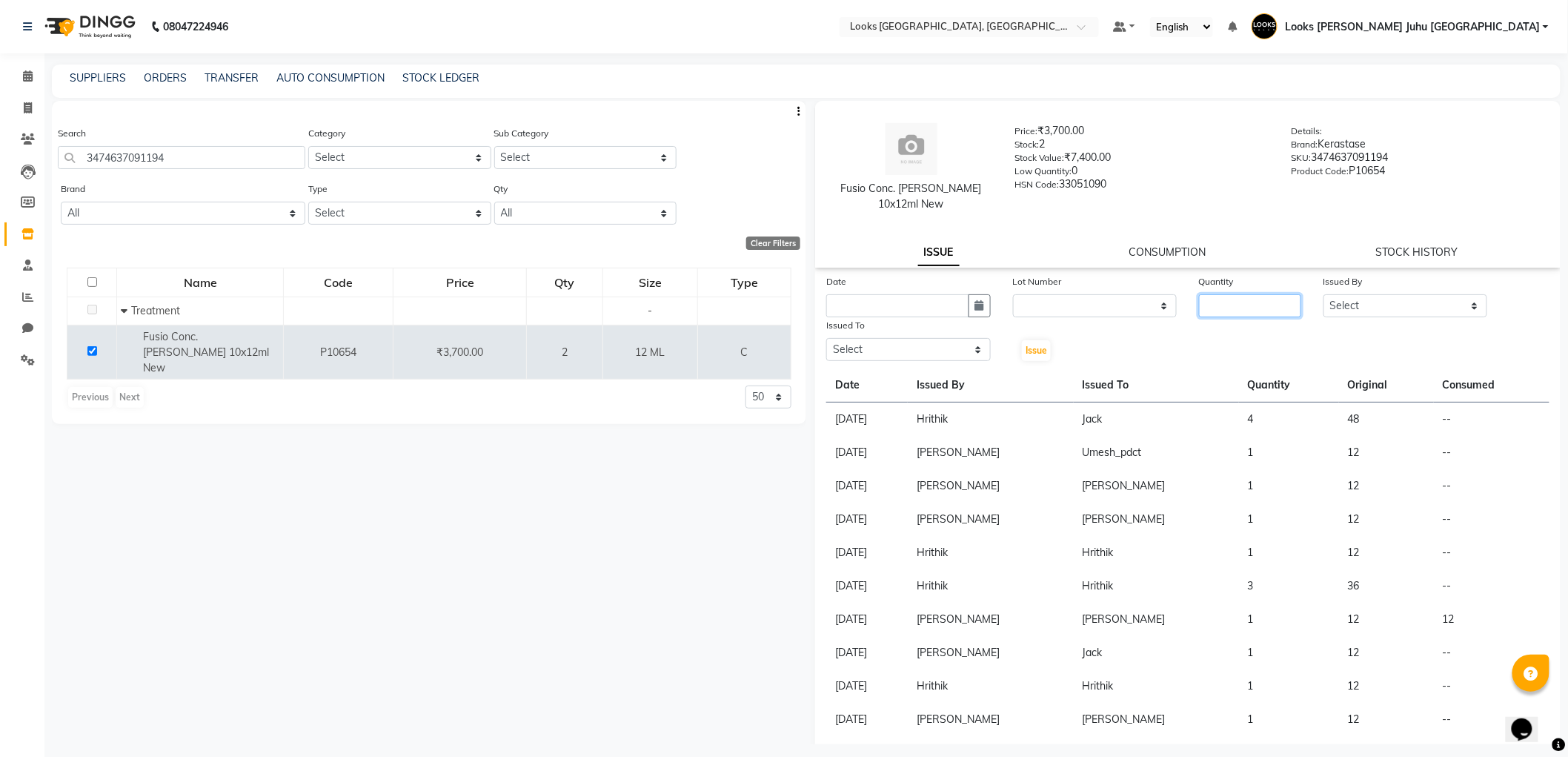
click at [1242, 307] on input "number" at bounding box center [1251, 306] width 102 height 23
click at [1383, 298] on select "Select Adil BHAGAYSHREE chand Chan_Mrg Counter Sales Deena Gohil DEEPAK Durup_p…" at bounding box center [1405, 306] width 164 height 23
click at [1324, 295] on select "Select Adil BHAGAYSHREE chand Chan_Mrg Counter Sales Deena Gohil DEEPAK Durup_p…" at bounding box center [1405, 306] width 164 height 23
click at [932, 354] on select "Select Adil BHAGAYSHREE chand Chan_Mrg Counter Sales Deena Gohil DEEPAK Durup_p…" at bounding box center [908, 349] width 164 height 23
click at [827, 338] on select "Select Adil BHAGAYSHREE chand Chan_Mrg Counter Sales Deena Gohil DEEPAK Durup_p…" at bounding box center [908, 349] width 164 height 23
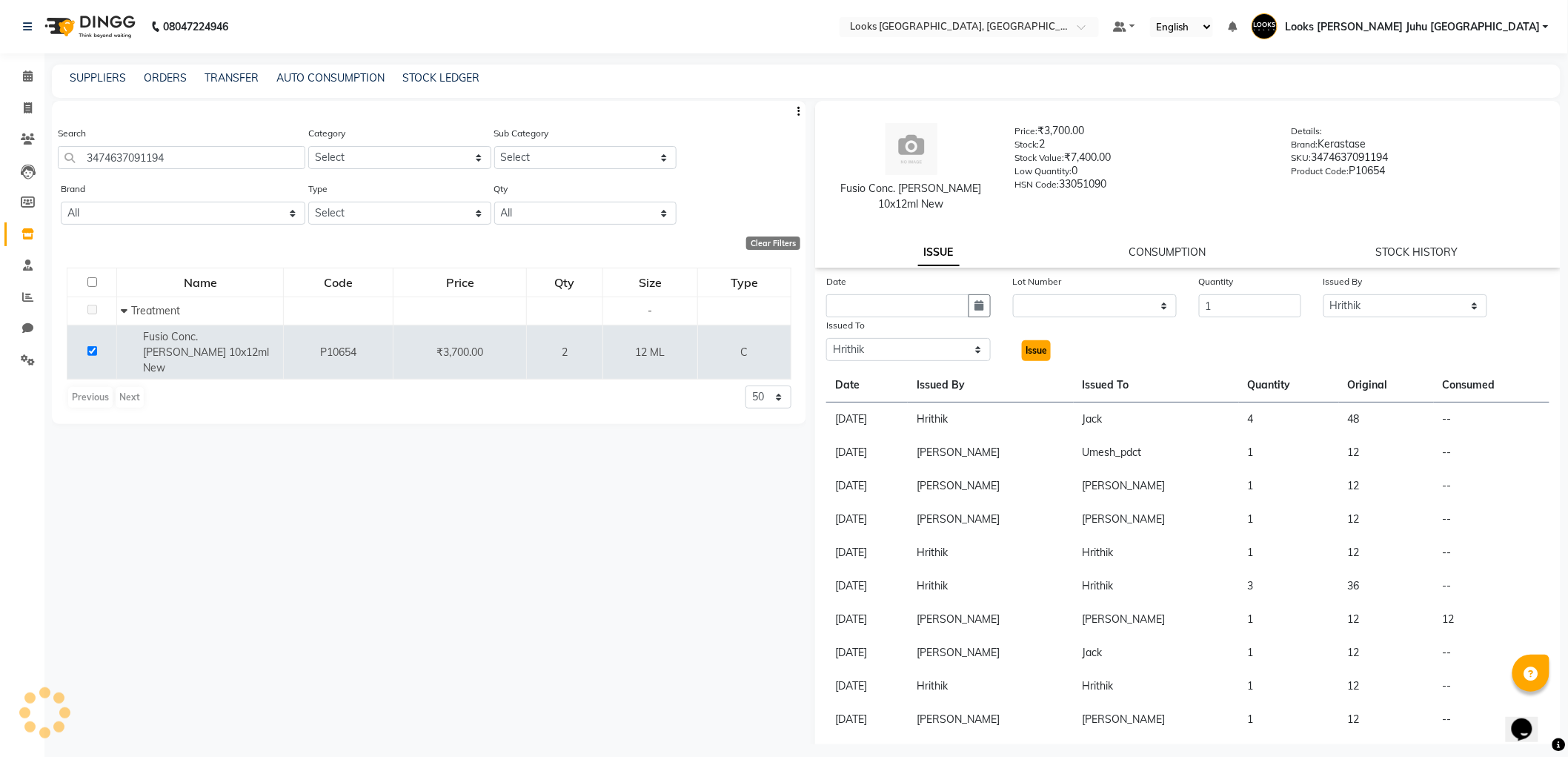
click at [1047, 346] on button "Issue" at bounding box center [1036, 351] width 29 height 21
click at [976, 299] on button "button" at bounding box center [980, 306] width 22 height 23
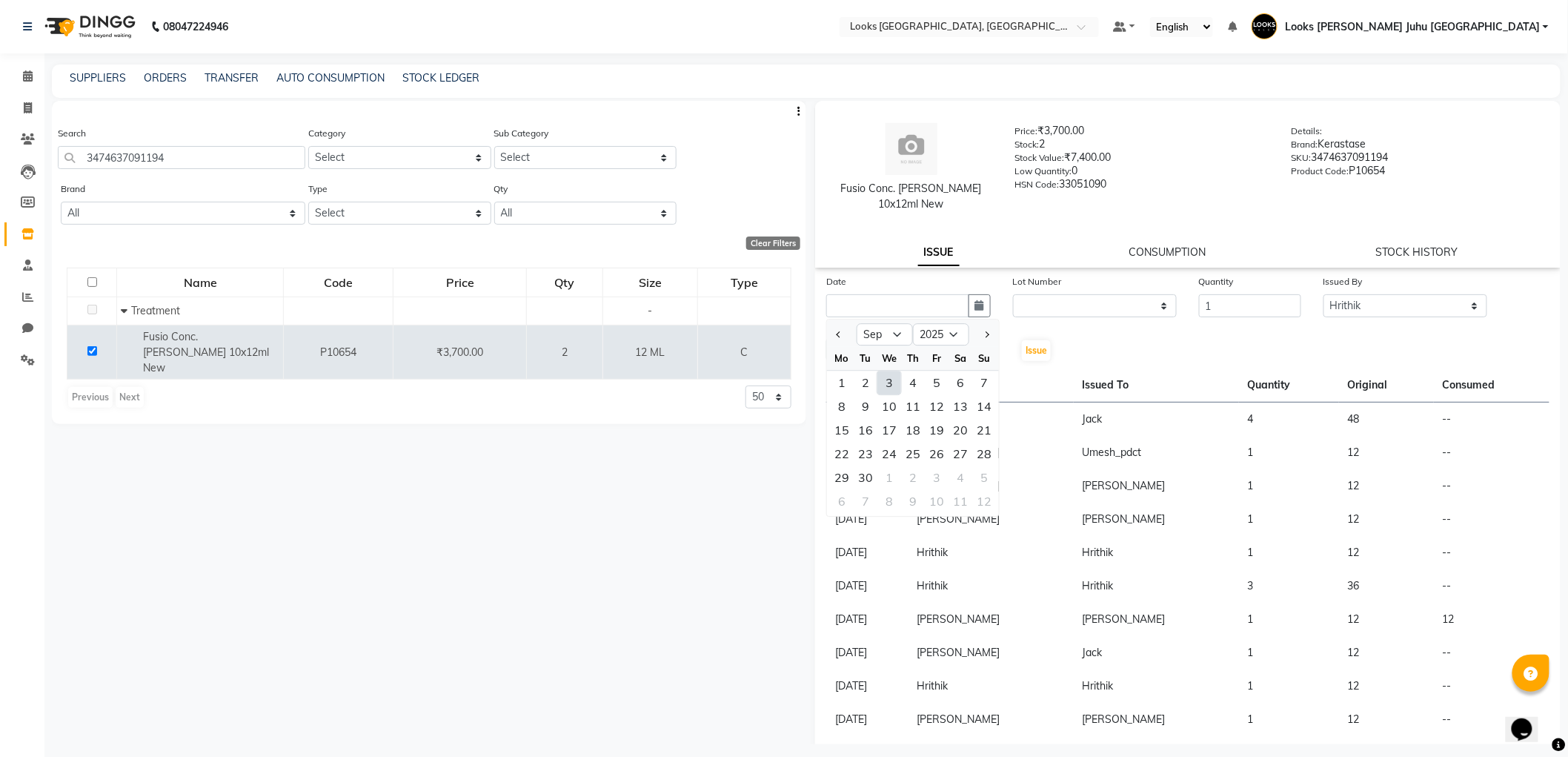
click at [893, 386] on div "3" at bounding box center [889, 382] width 24 height 24
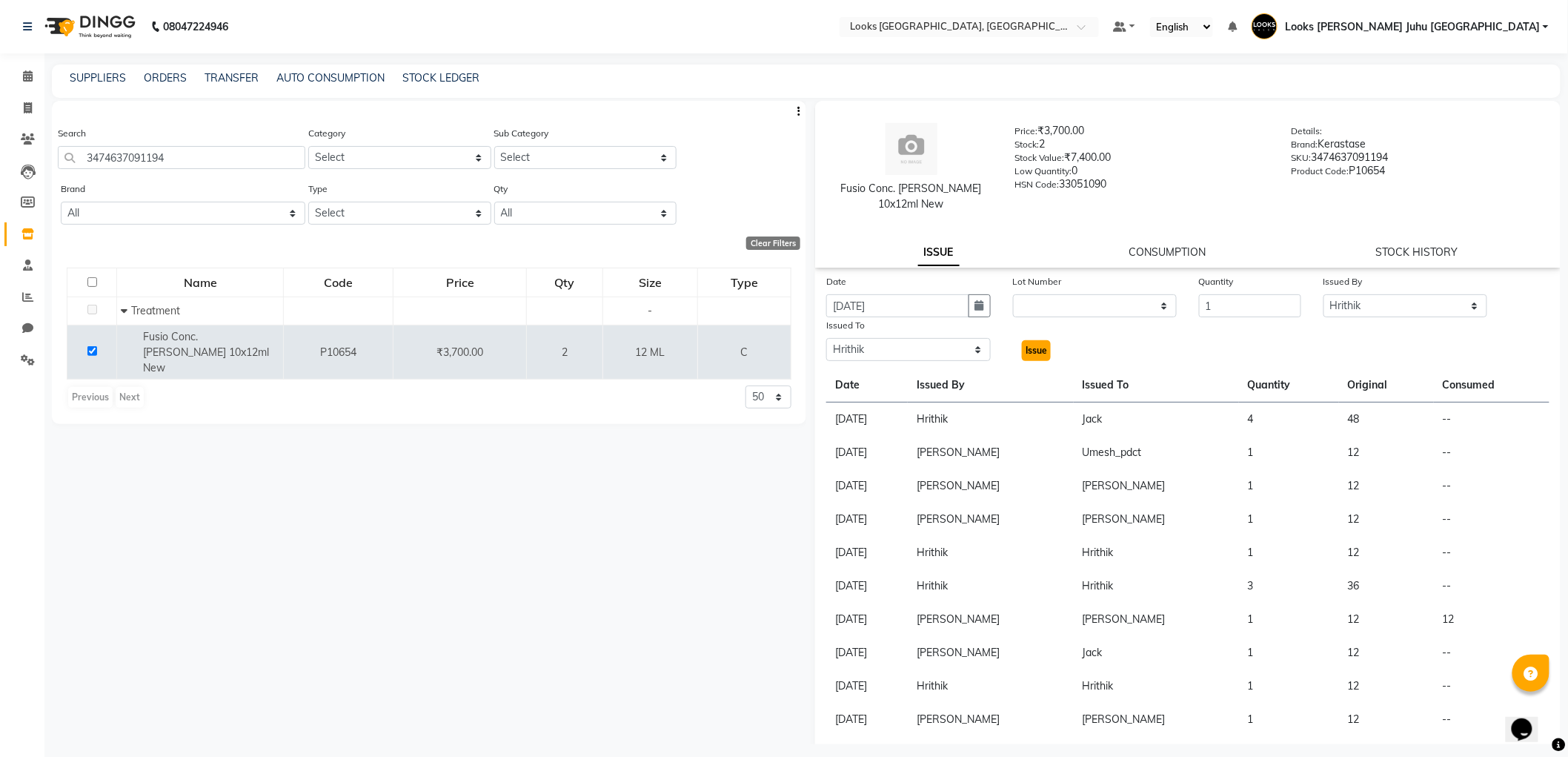
click at [1035, 350] on span "Issue" at bounding box center [1036, 350] width 21 height 11
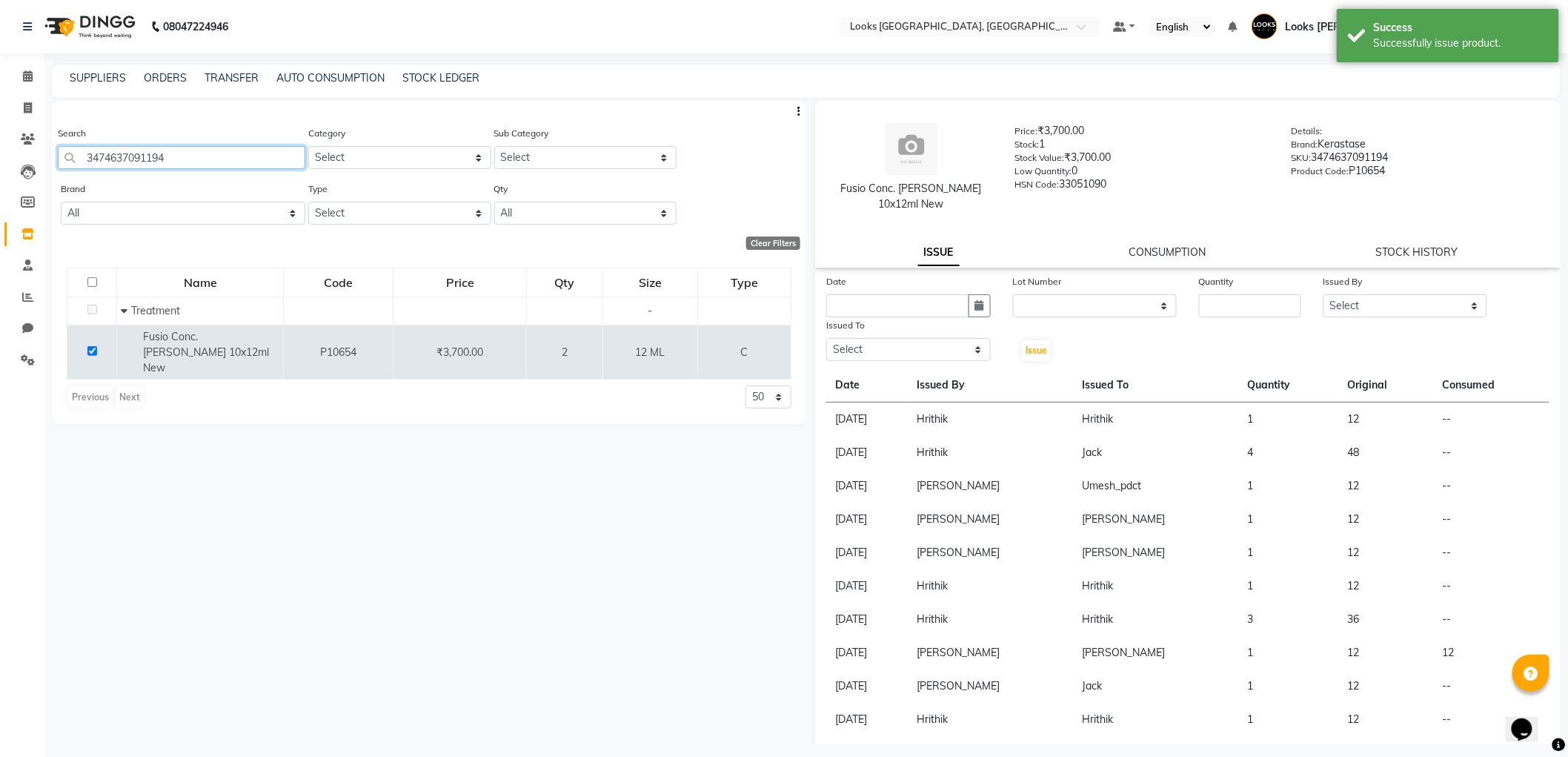
click at [230, 149] on input "3474637091194" at bounding box center [182, 157] width 248 height 23
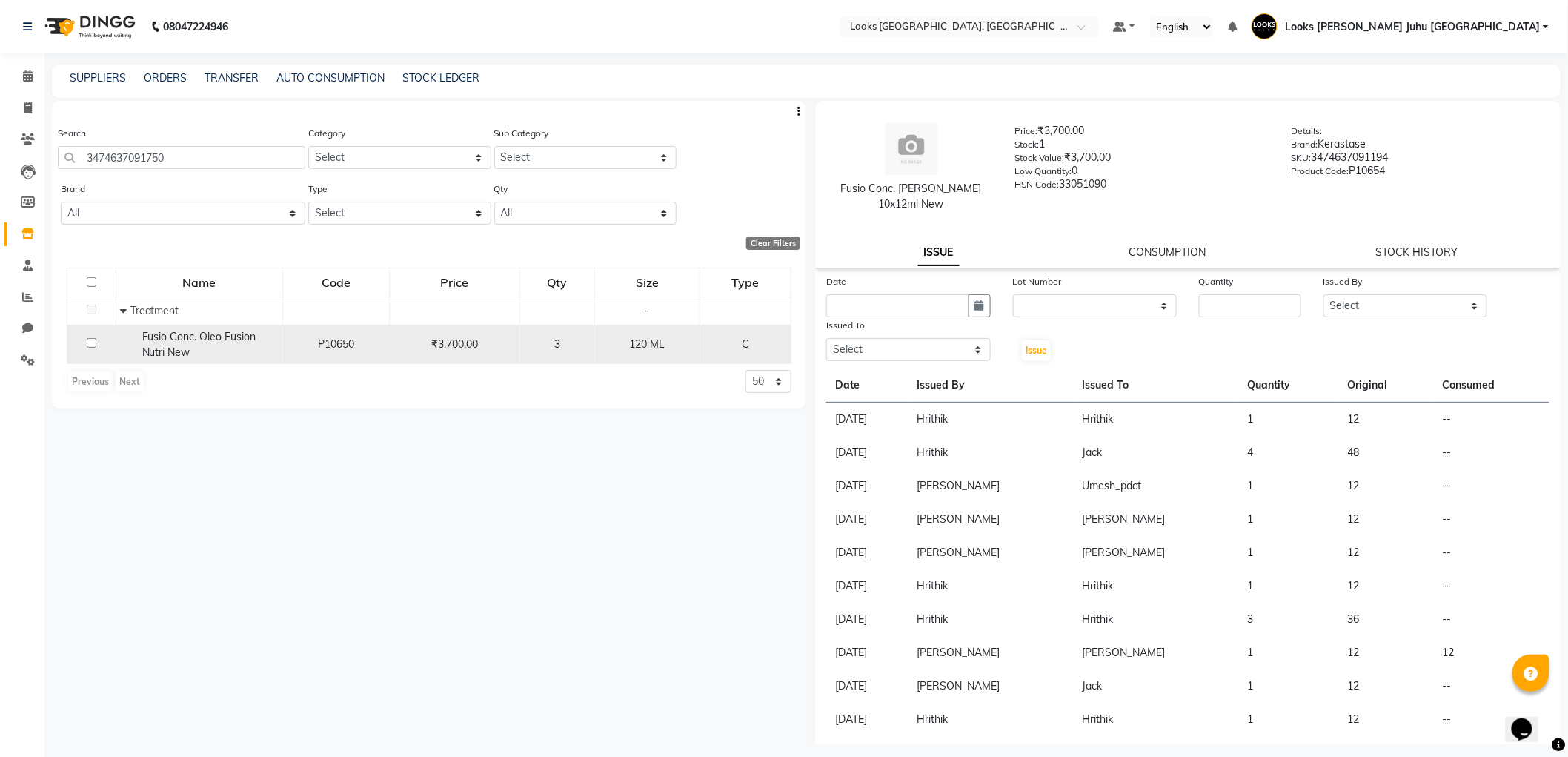
click at [95, 346] on input "checkbox" at bounding box center [91, 342] width 10 height 10
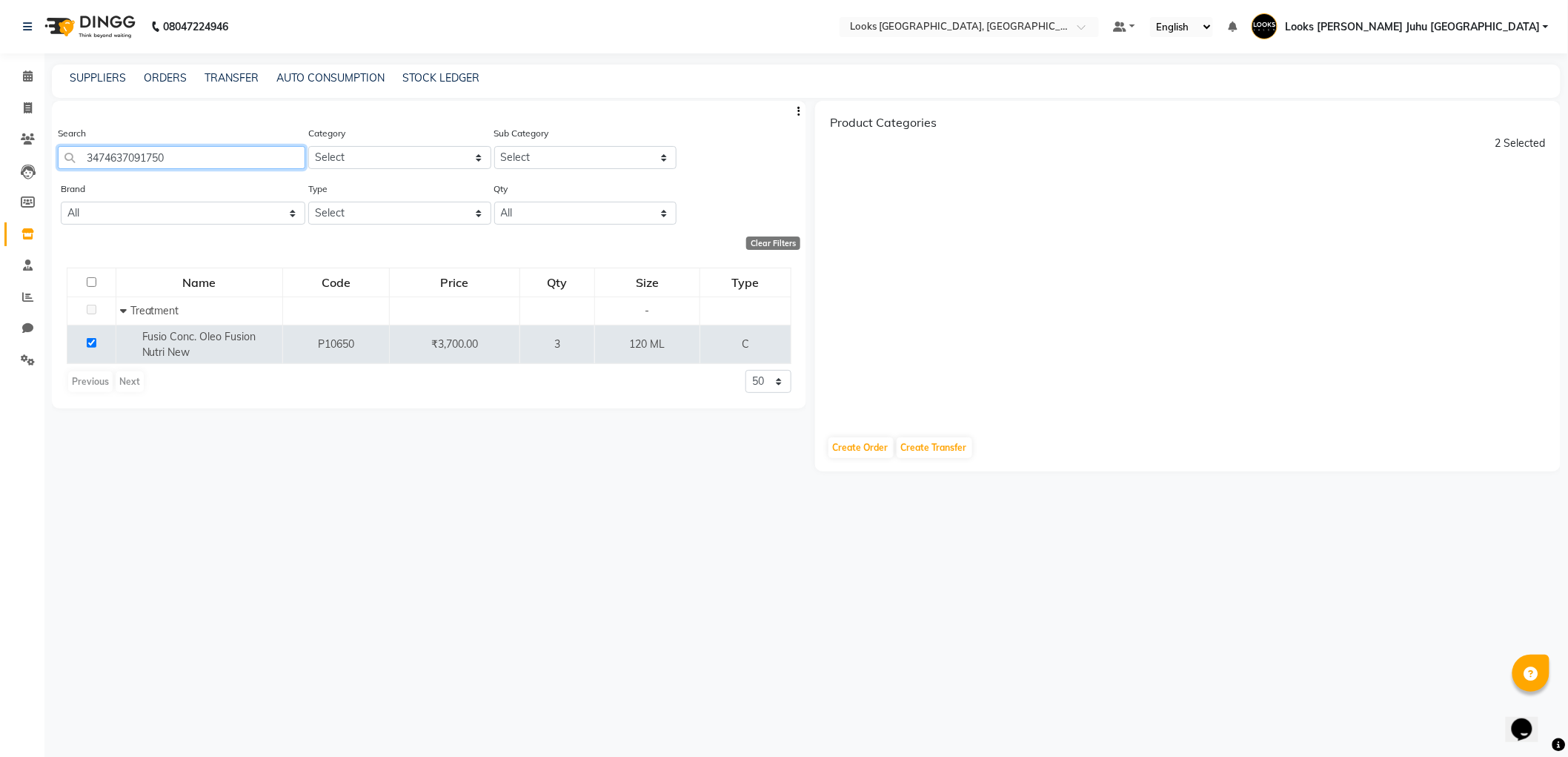
click at [256, 167] on input "3474637091750" at bounding box center [182, 157] width 248 height 23
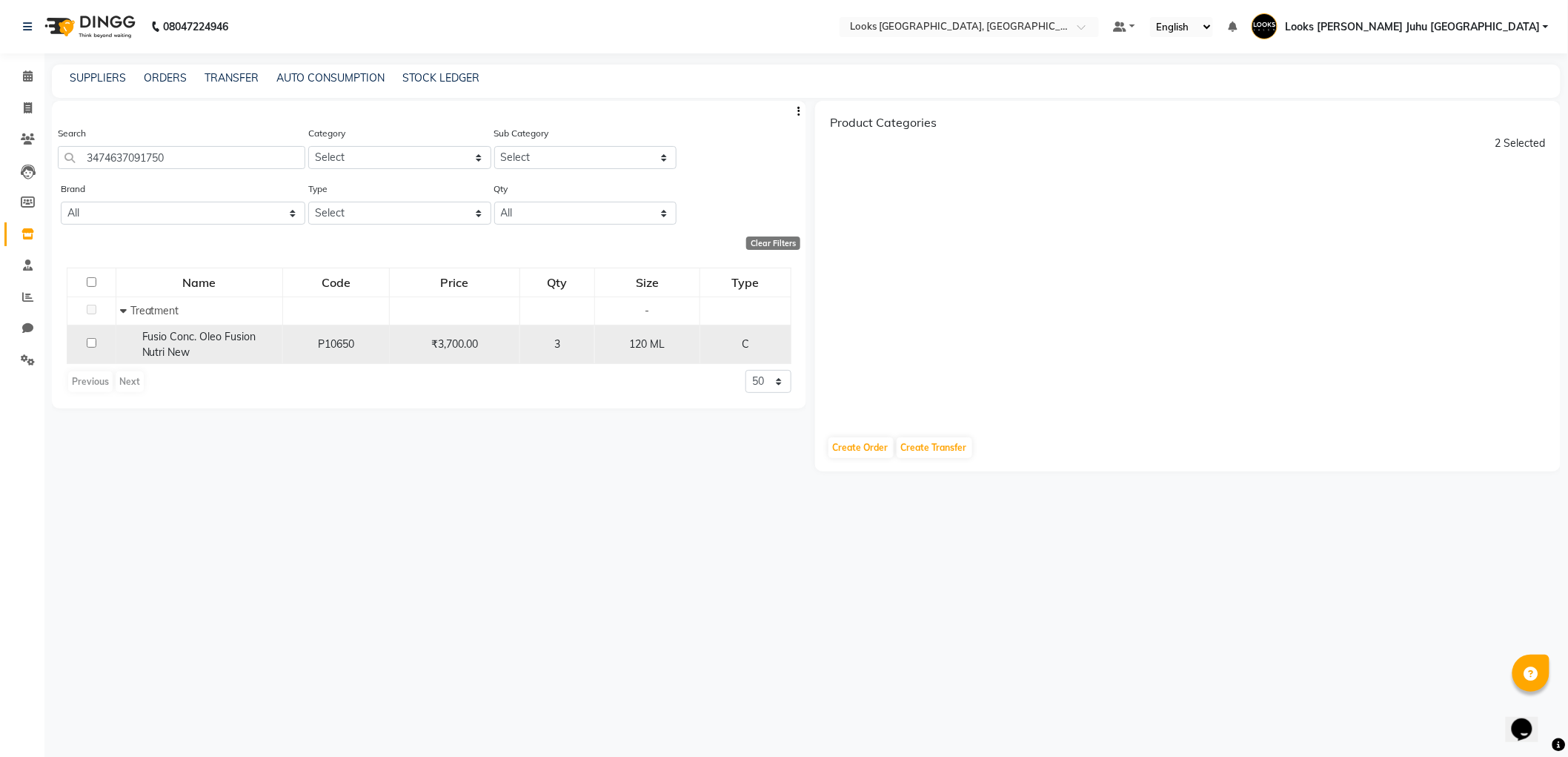
click at [94, 343] on input "checkbox" at bounding box center [91, 342] width 10 height 10
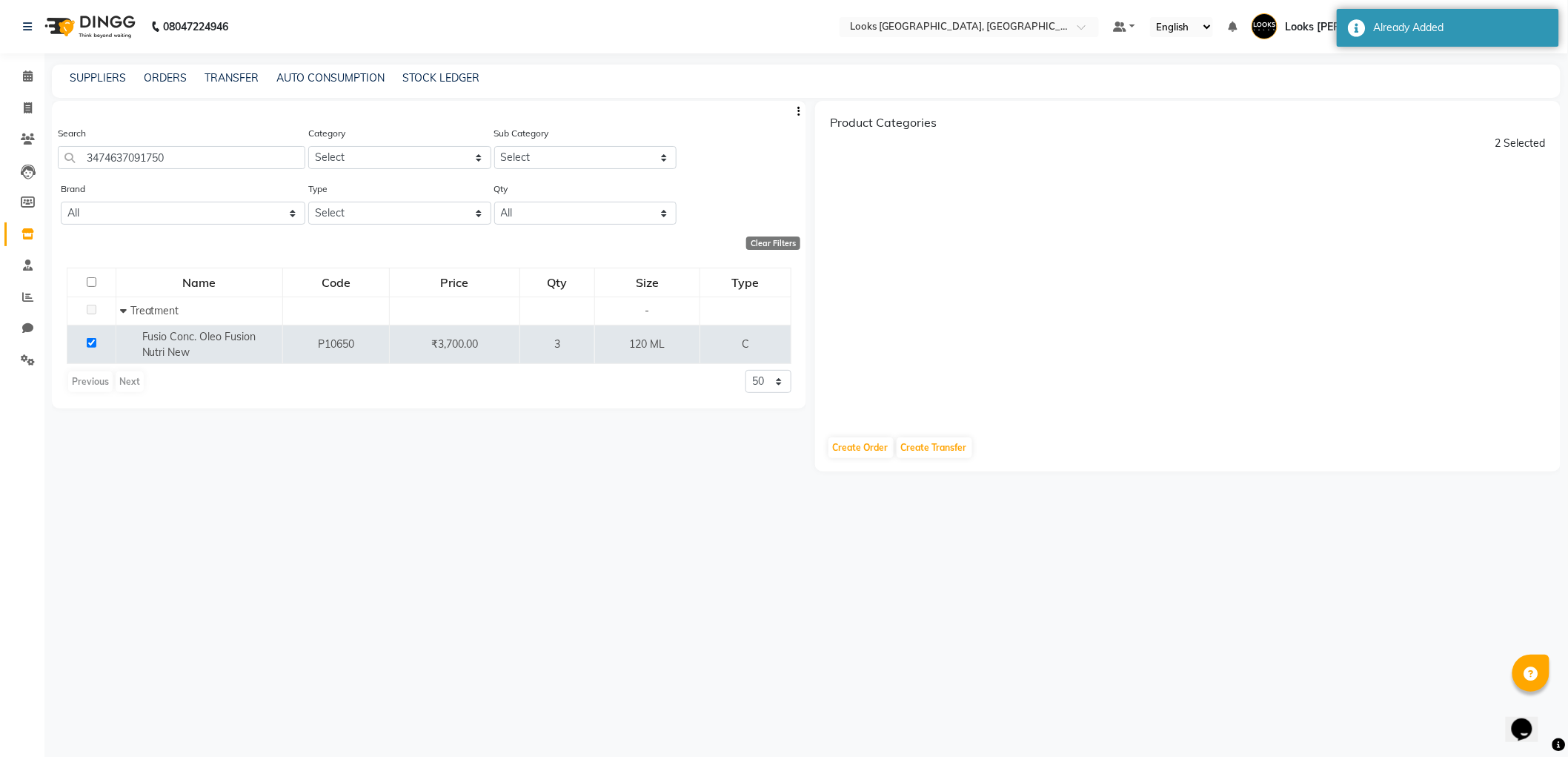
click at [1266, 298] on div "Product Categories 2 Selected" at bounding box center [1188, 262] width 746 height 323
click at [1271, 313] on div "Product Categories 2 Selected" at bounding box center [1188, 262] width 746 height 323
click at [1283, 323] on div "Product Categories 2 Selected" at bounding box center [1188, 262] width 746 height 323
click at [15, 80] on span at bounding box center [27, 76] width 26 height 17
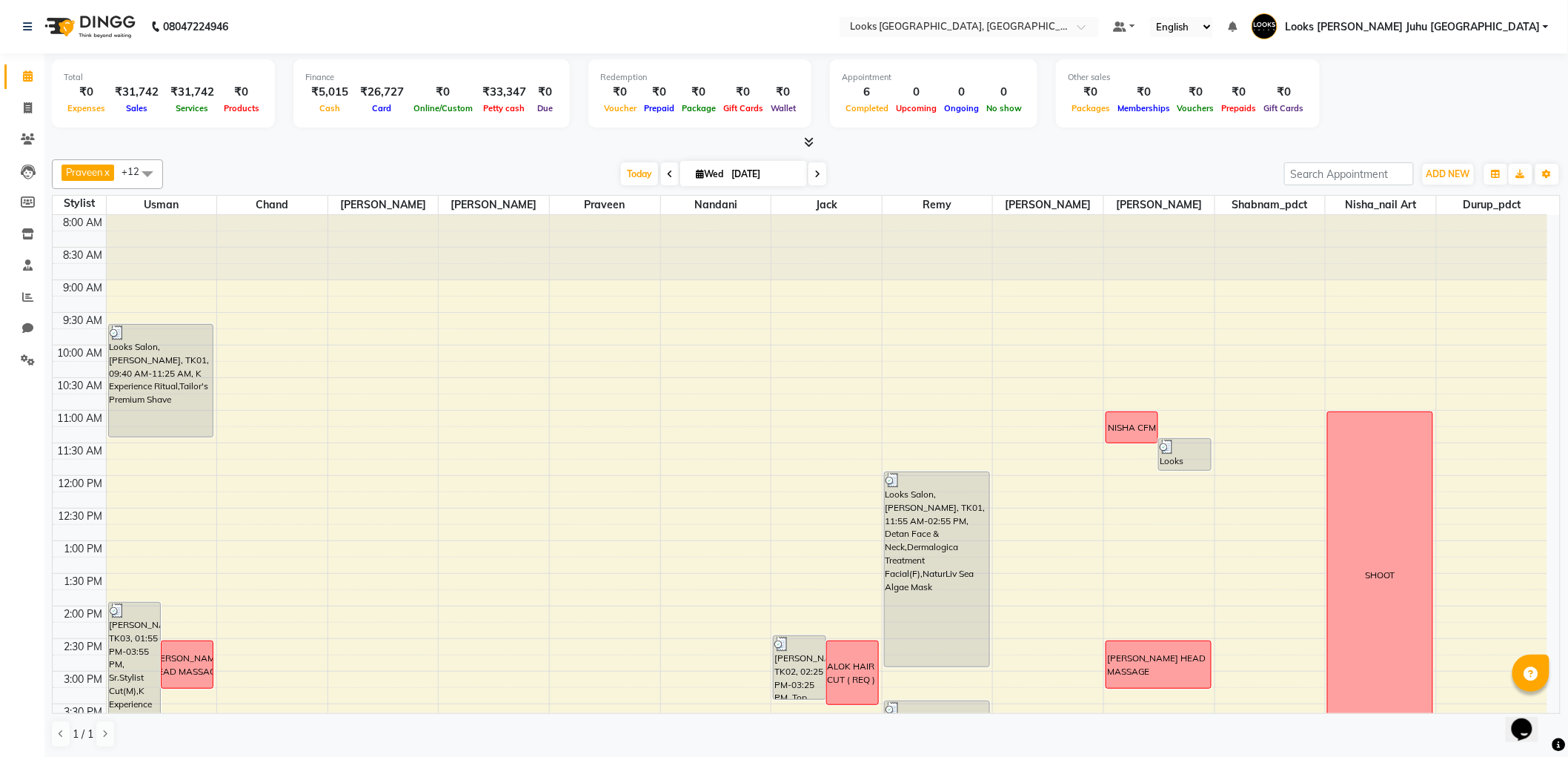
click at [769, 177] on input "[DATE]" at bounding box center [764, 173] width 74 height 22
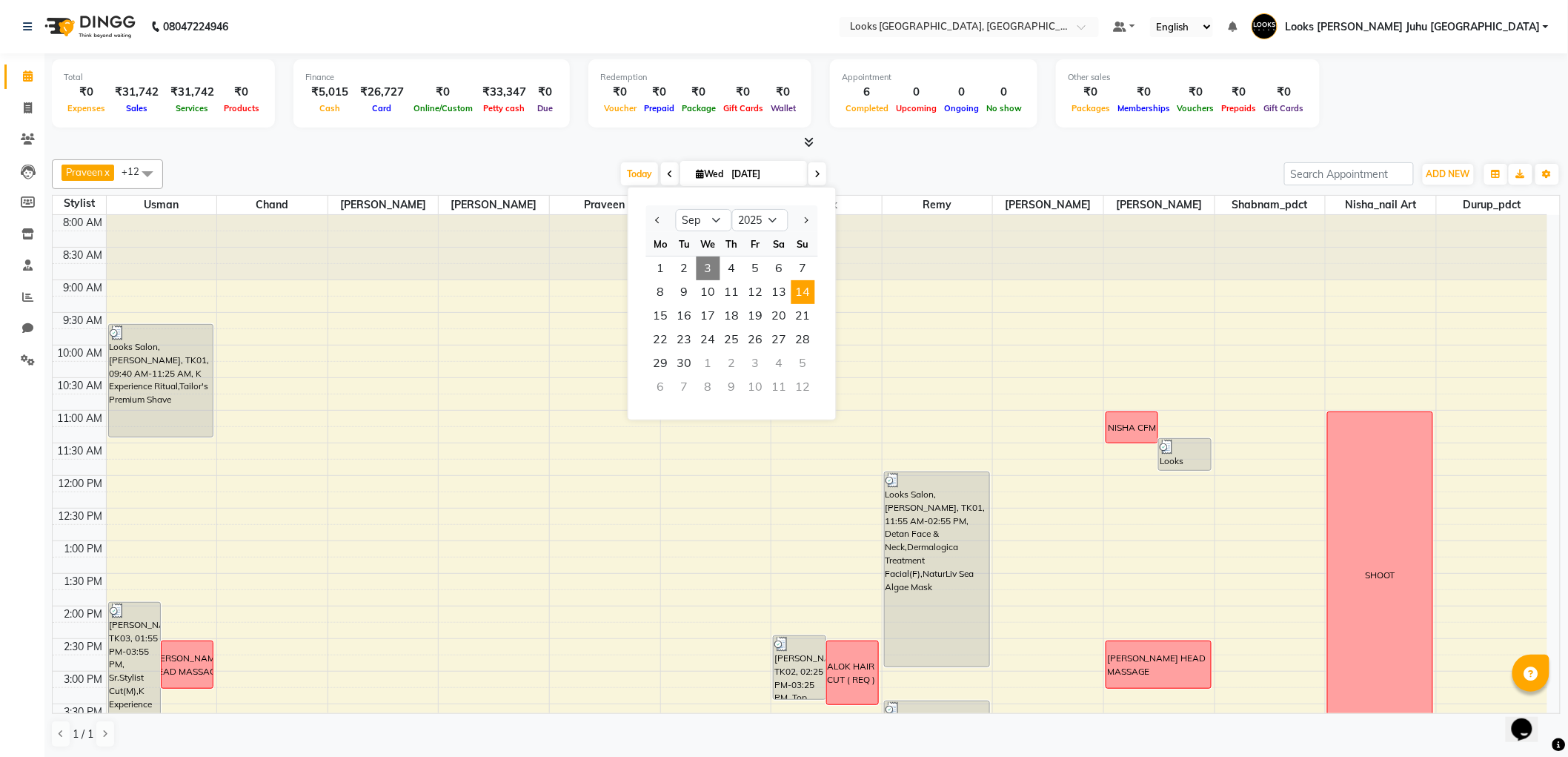
click at [812, 295] on span "14" at bounding box center [803, 292] width 24 height 24
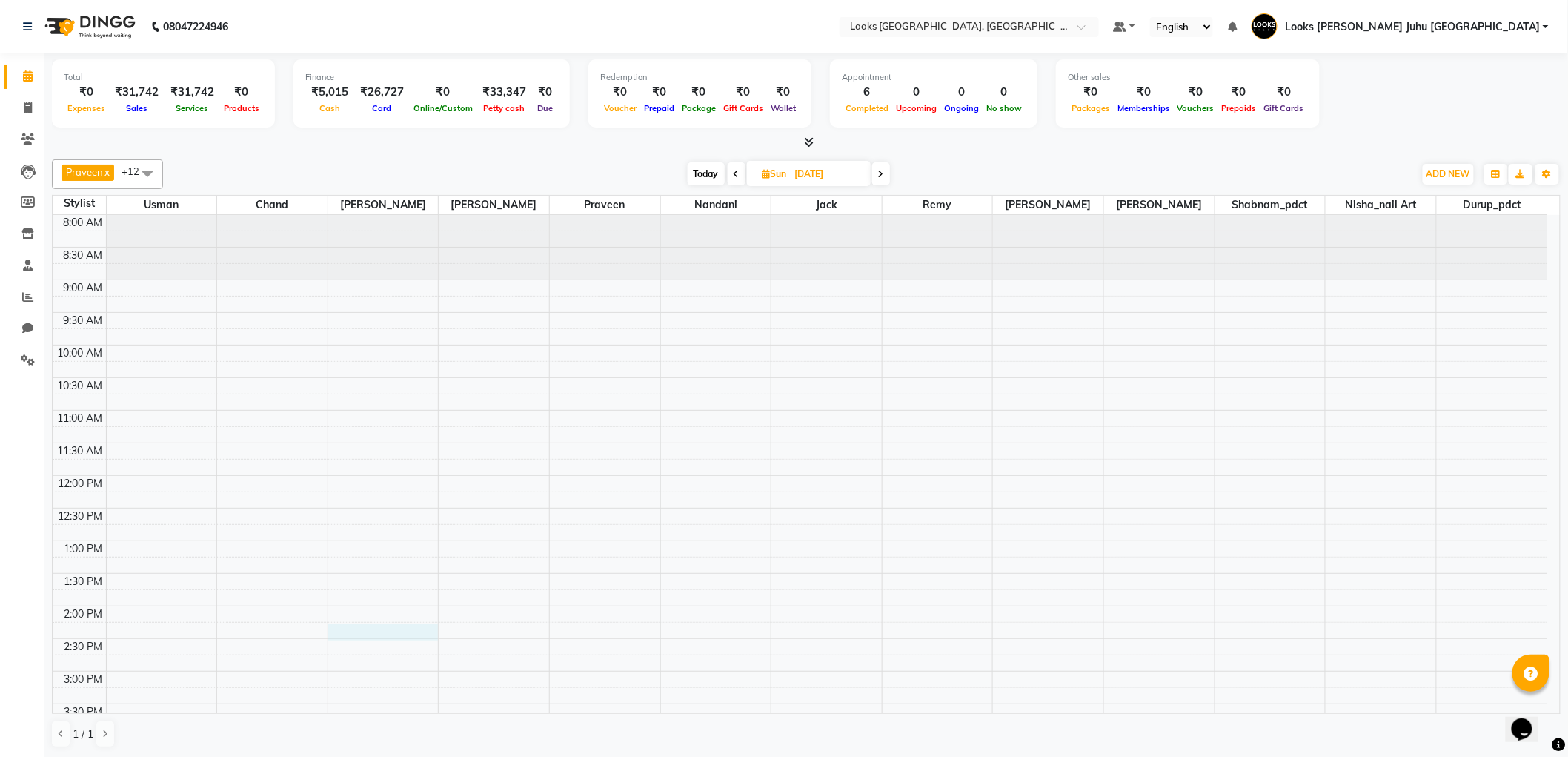
click at [408, 637] on div "8:00 AM 8:30 AM 9:00 AM 9:30 AM 10:00 AM 10:30 AM 11:00 AM 11:30 AM 12:00 PM 12…" at bounding box center [800, 703] width 1495 height 978
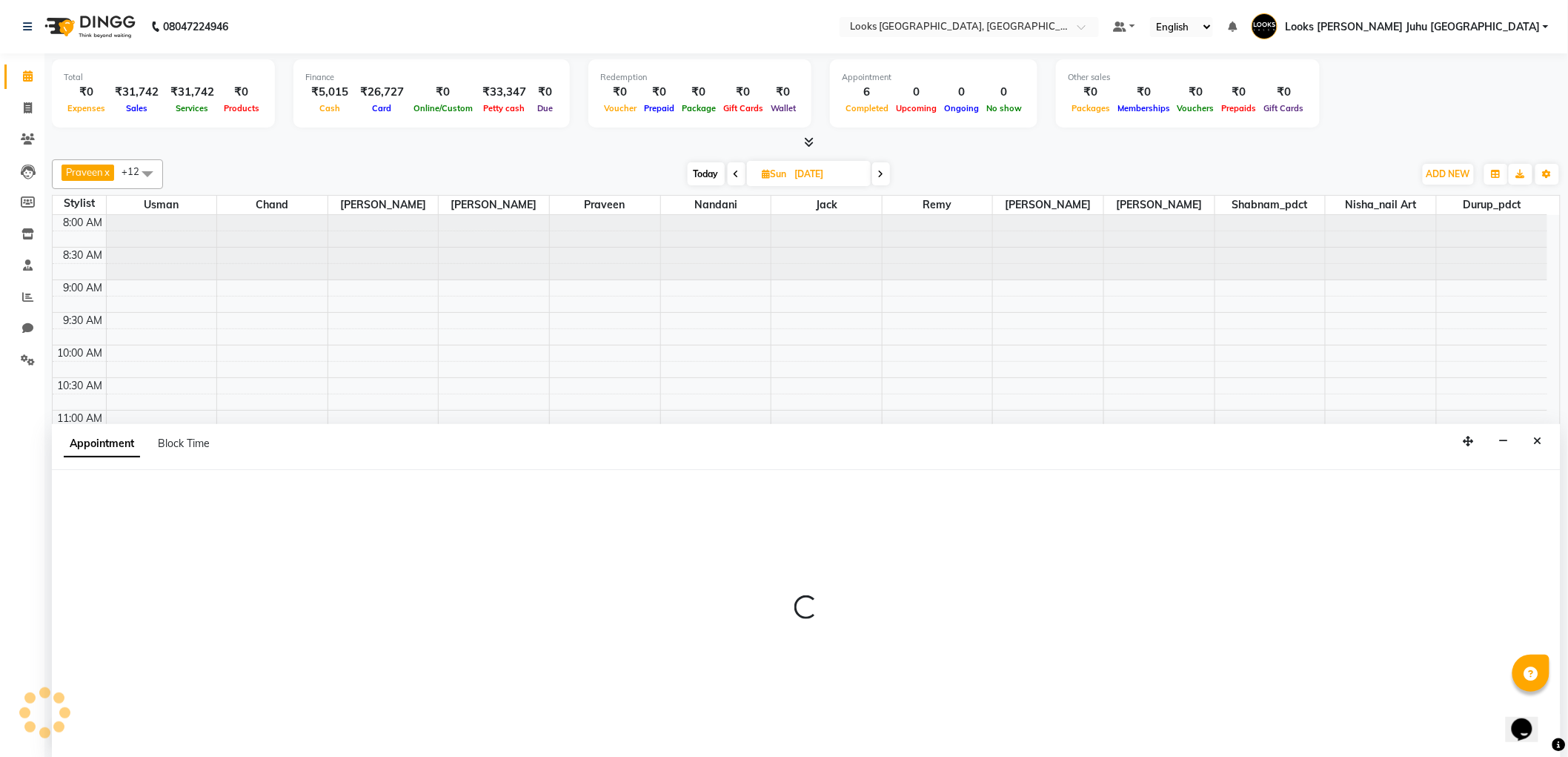
scroll to position [1, 0]
click at [190, 442] on span "Block Time" at bounding box center [184, 442] width 52 height 13
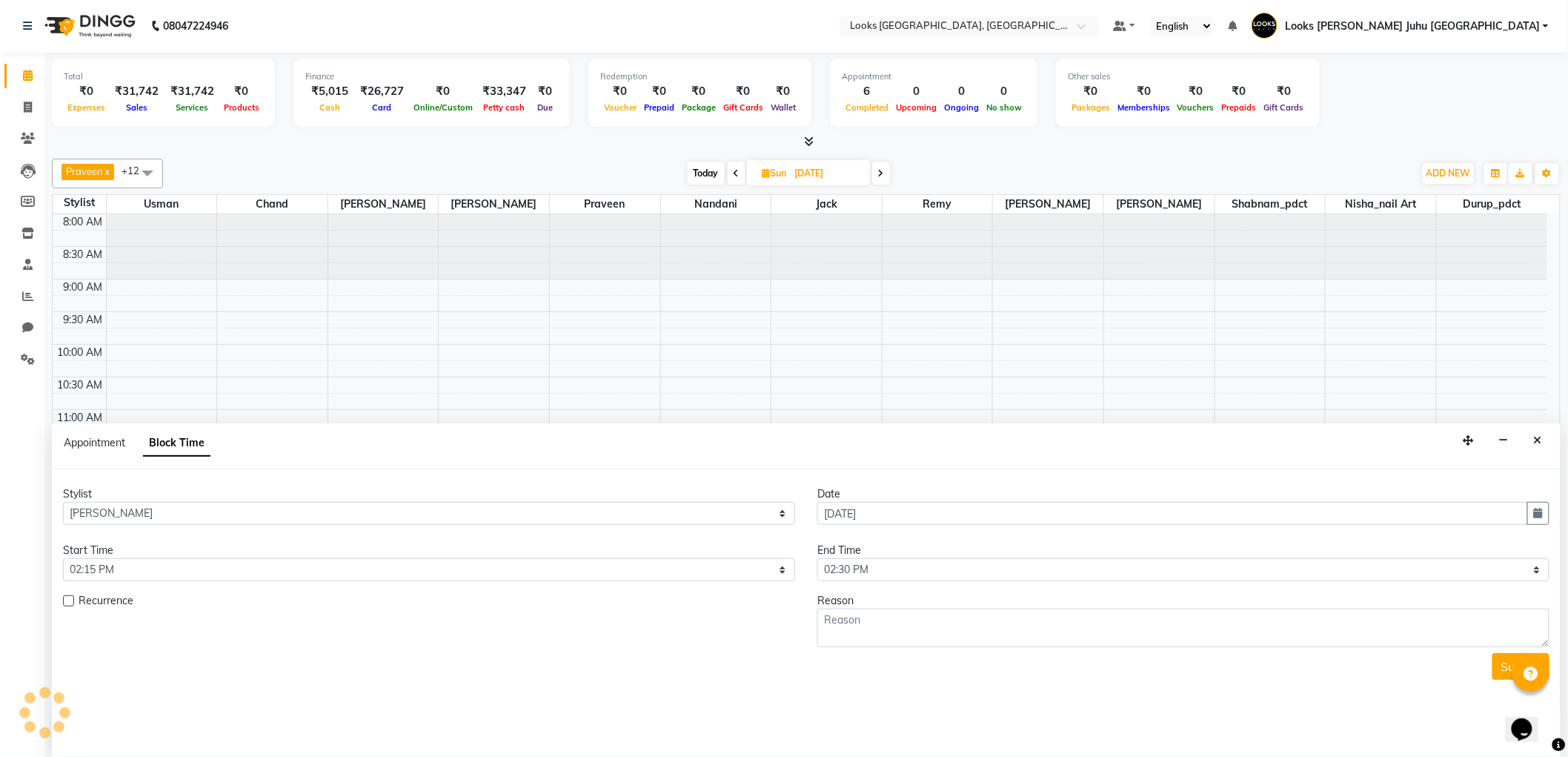
scroll to position [484, 0]
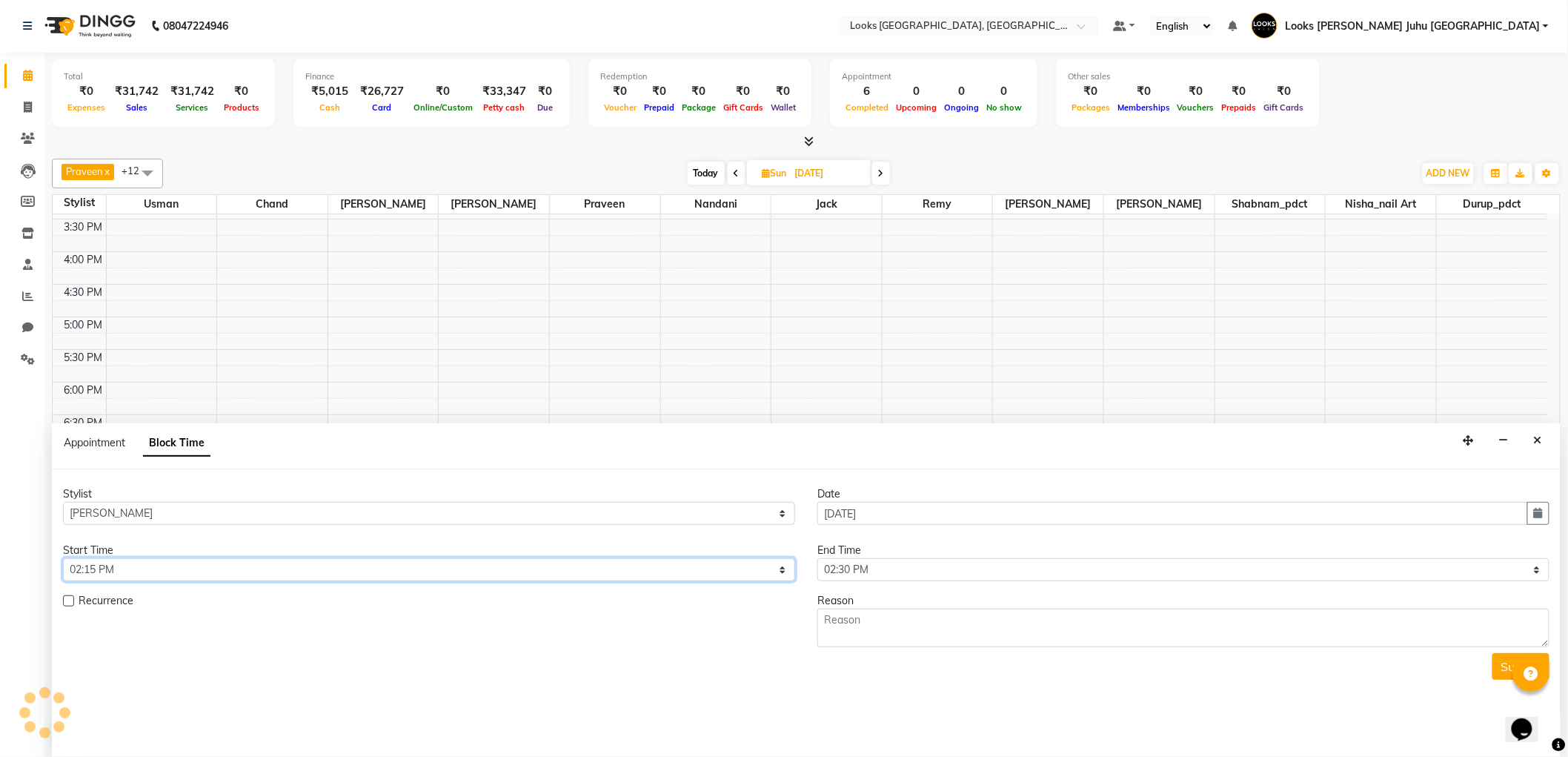
click at [271, 564] on select "Select 09:00 AM 09:15 AM 09:30 AM 09:45 AM 10:00 AM 10:15 AM 10:30 AM 10:45 AM …" at bounding box center [429, 570] width 733 height 23
click at [63, 558] on select "Select 09:00 AM 09:15 AM 09:30 AM 09:45 AM 10:00 AM 10:15 AM 10:30 AM 10:45 AM …" at bounding box center [429, 570] width 733 height 23
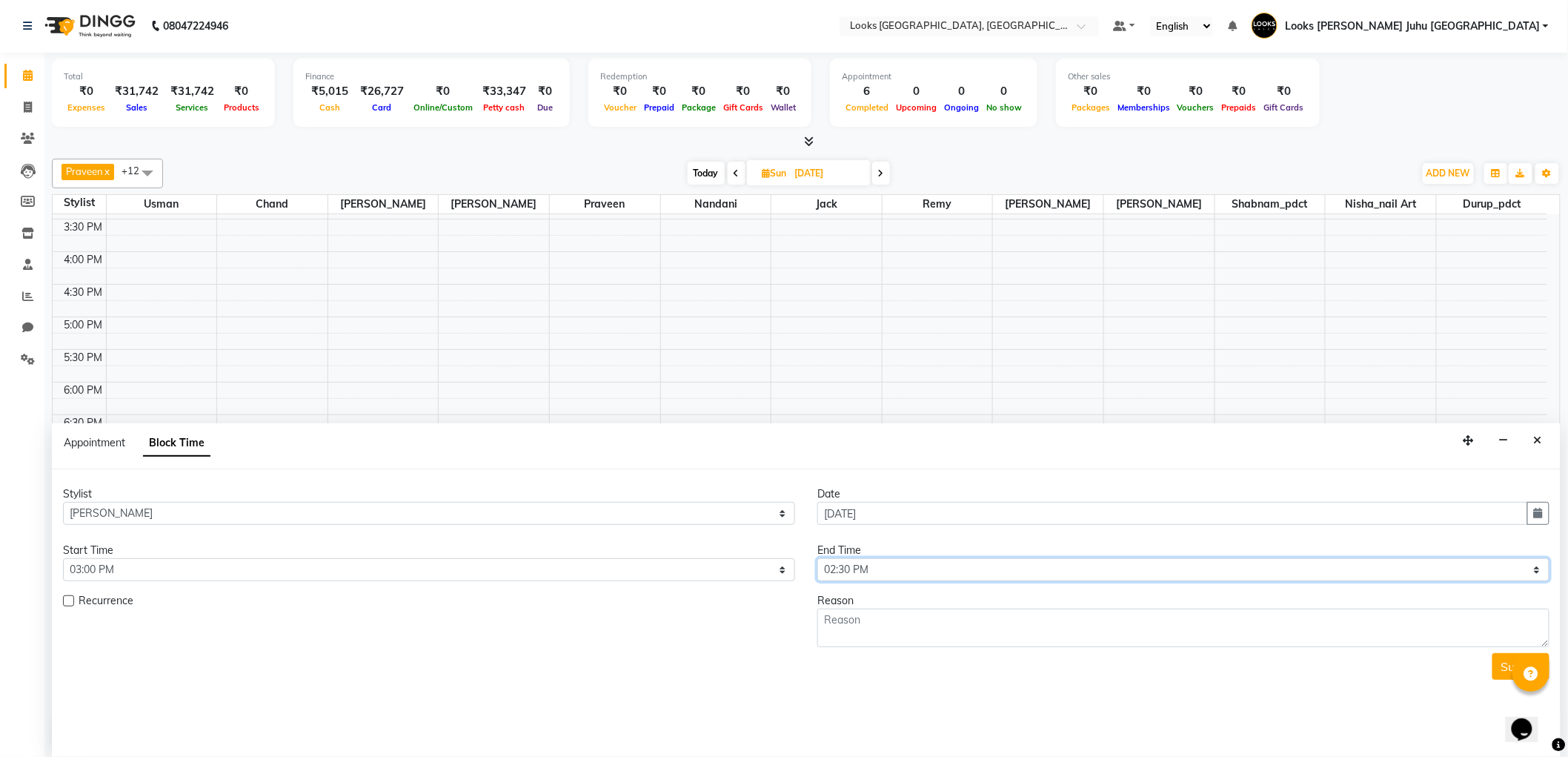
click at [852, 571] on select "Select 09:00 AM 09:15 AM 09:30 AM 09:45 AM 10:00 AM 10:15 AM 10:30 AM 10:45 AM …" at bounding box center [1184, 570] width 733 height 23
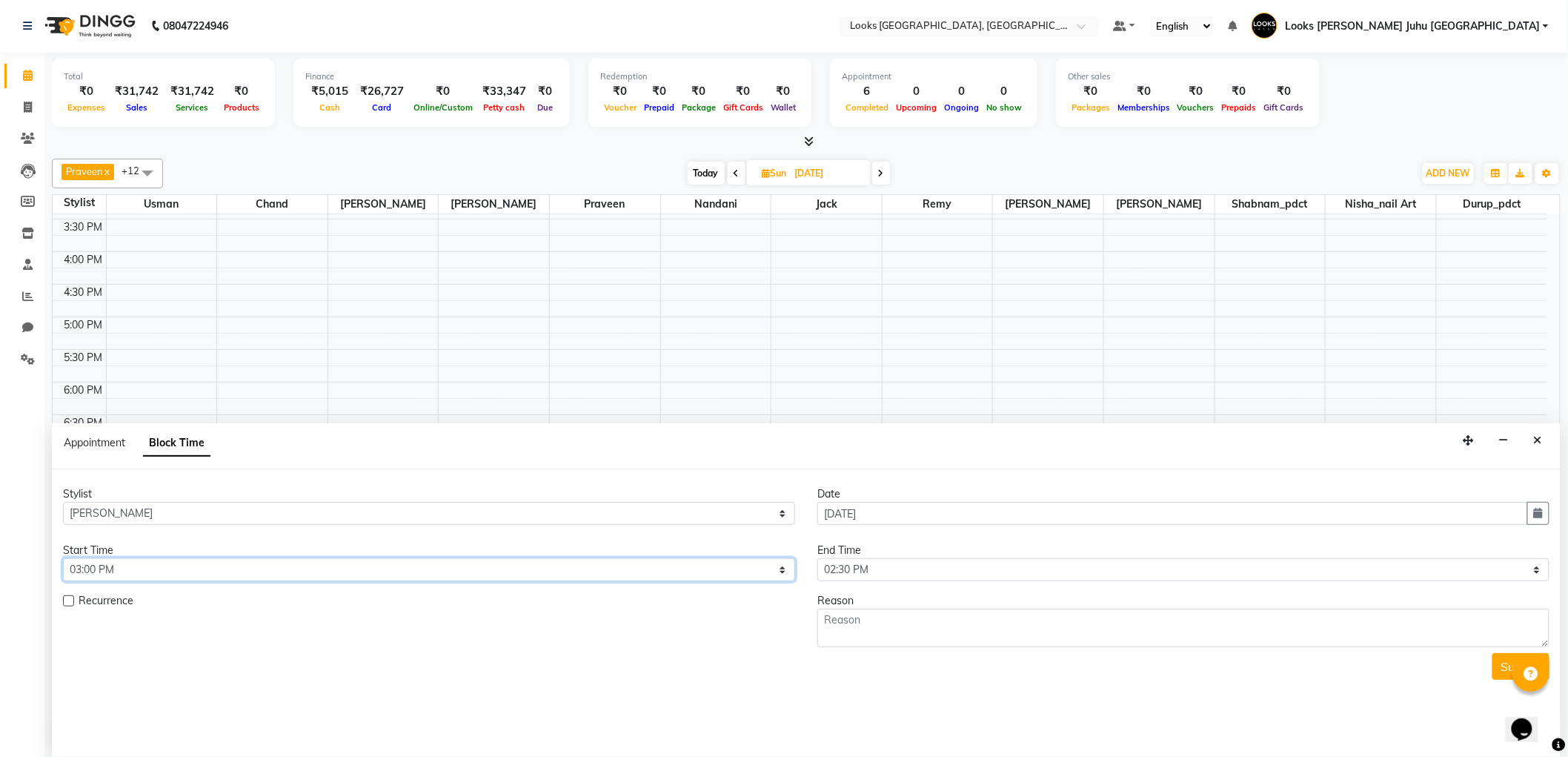
click at [179, 577] on select "Select 09:00 AM 09:15 AM 09:30 AM 09:45 AM 10:00 AM 10:15 AM 10:30 AM 10:45 AM …" at bounding box center [429, 570] width 733 height 23
click at [63, 558] on select "Select 09:00 AM 09:15 AM 09:30 AM 09:45 AM 10:00 AM 10:15 AM 10:30 AM 10:45 AM …" at bounding box center [429, 570] width 733 height 23
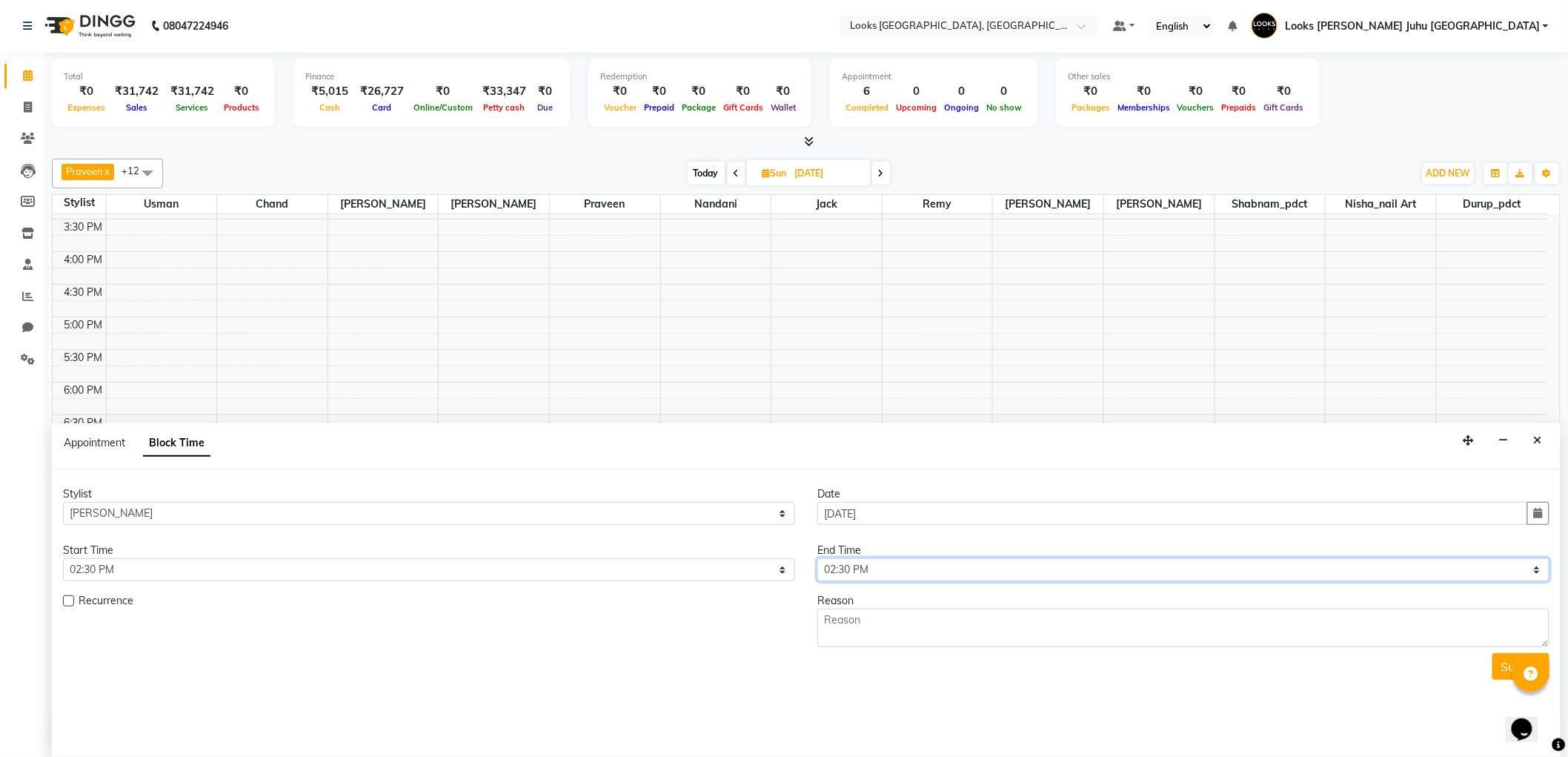
click at [880, 568] on select "Select 09:00 AM 09:15 AM 09:30 AM 09:45 AM 10:00 AM 10:15 AM 10:30 AM 10:45 AM …" at bounding box center [1184, 570] width 733 height 23
click at [818, 558] on select "Select 09:00 AM 09:15 AM 09:30 AM 09:45 AM 10:00 AM 10:15 AM 10:30 AM 10:45 AM …" at bounding box center [1184, 570] width 733 height 23
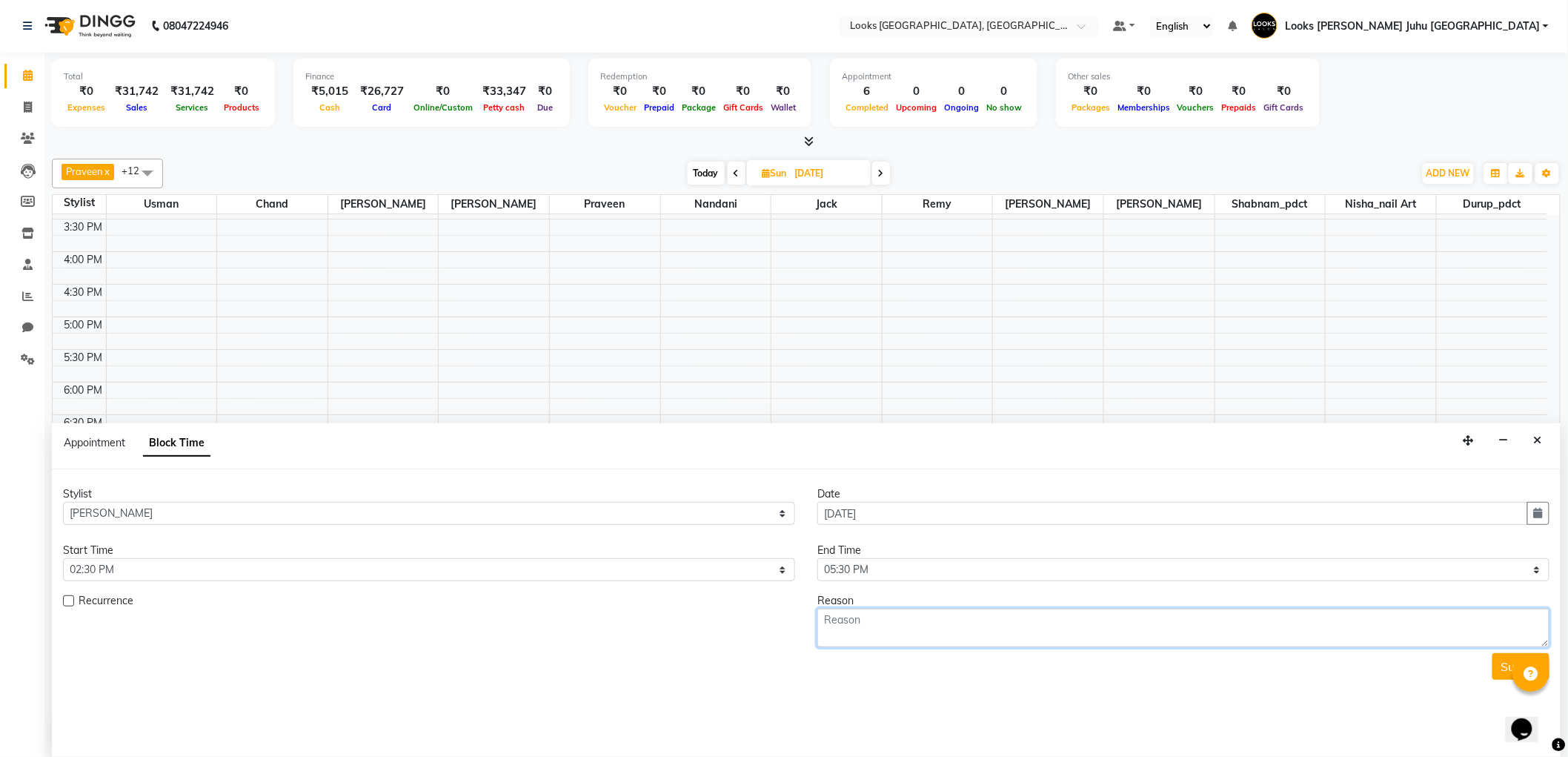
click at [871, 635] on textarea at bounding box center [1184, 628] width 733 height 39
click at [1495, 669] on button "Submit" at bounding box center [1521, 666] width 57 height 26
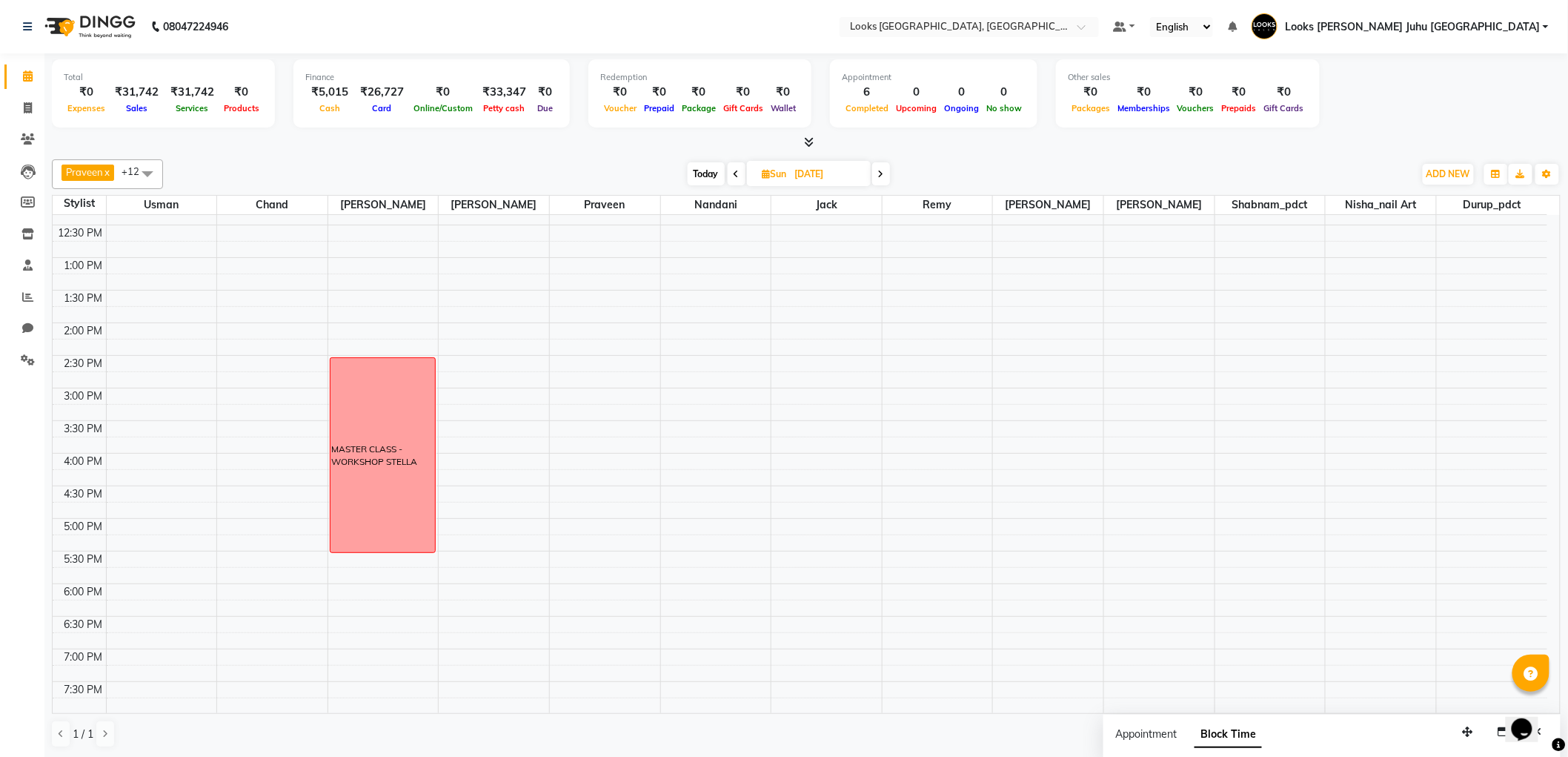
scroll to position [282, 0]
click at [806, 177] on input "14-09-2025" at bounding box center [828, 173] width 74 height 22
click at [776, 267] on span "3" at bounding box center [776, 268] width 24 height 24
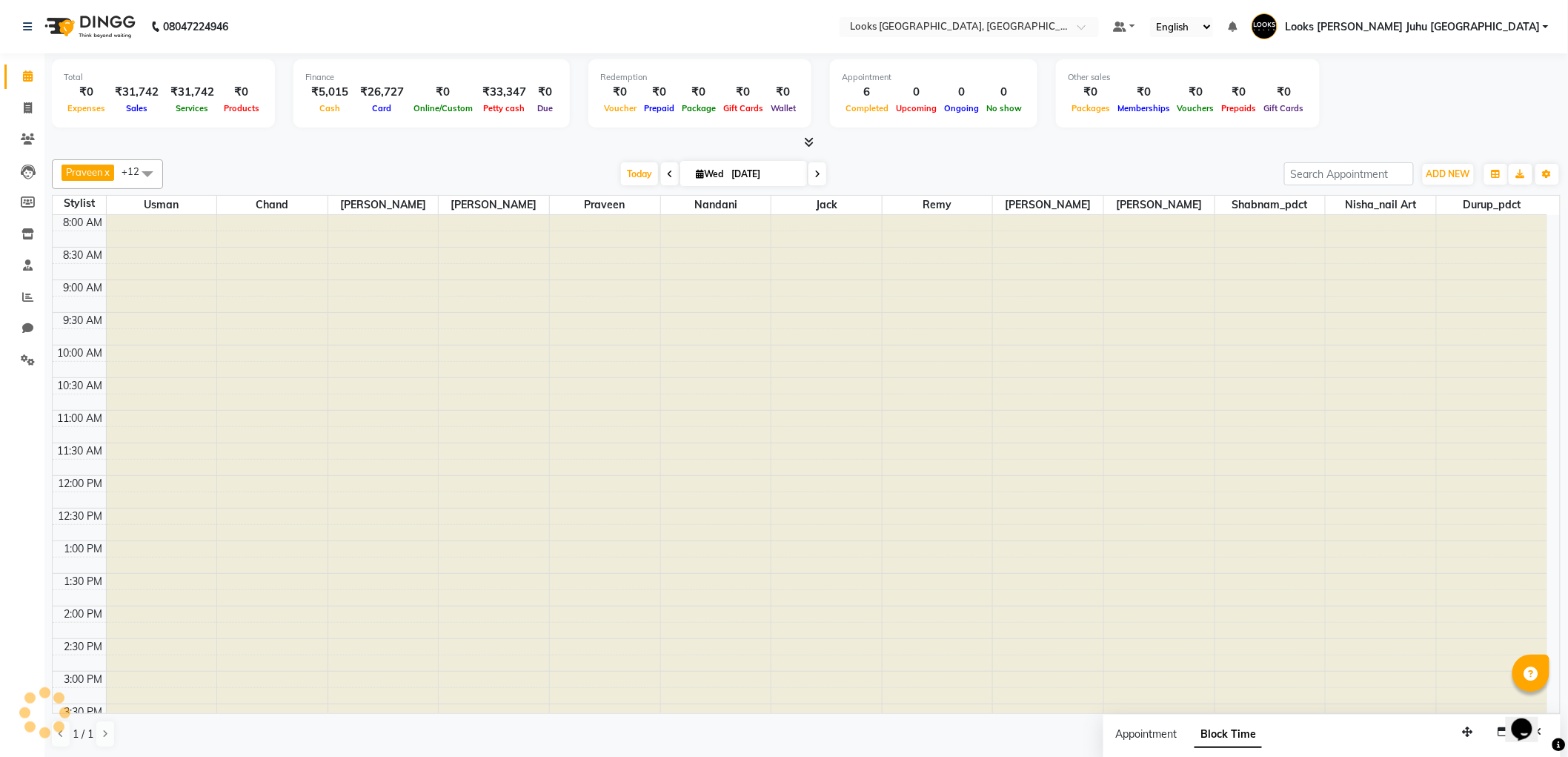
scroll to position [484, 0]
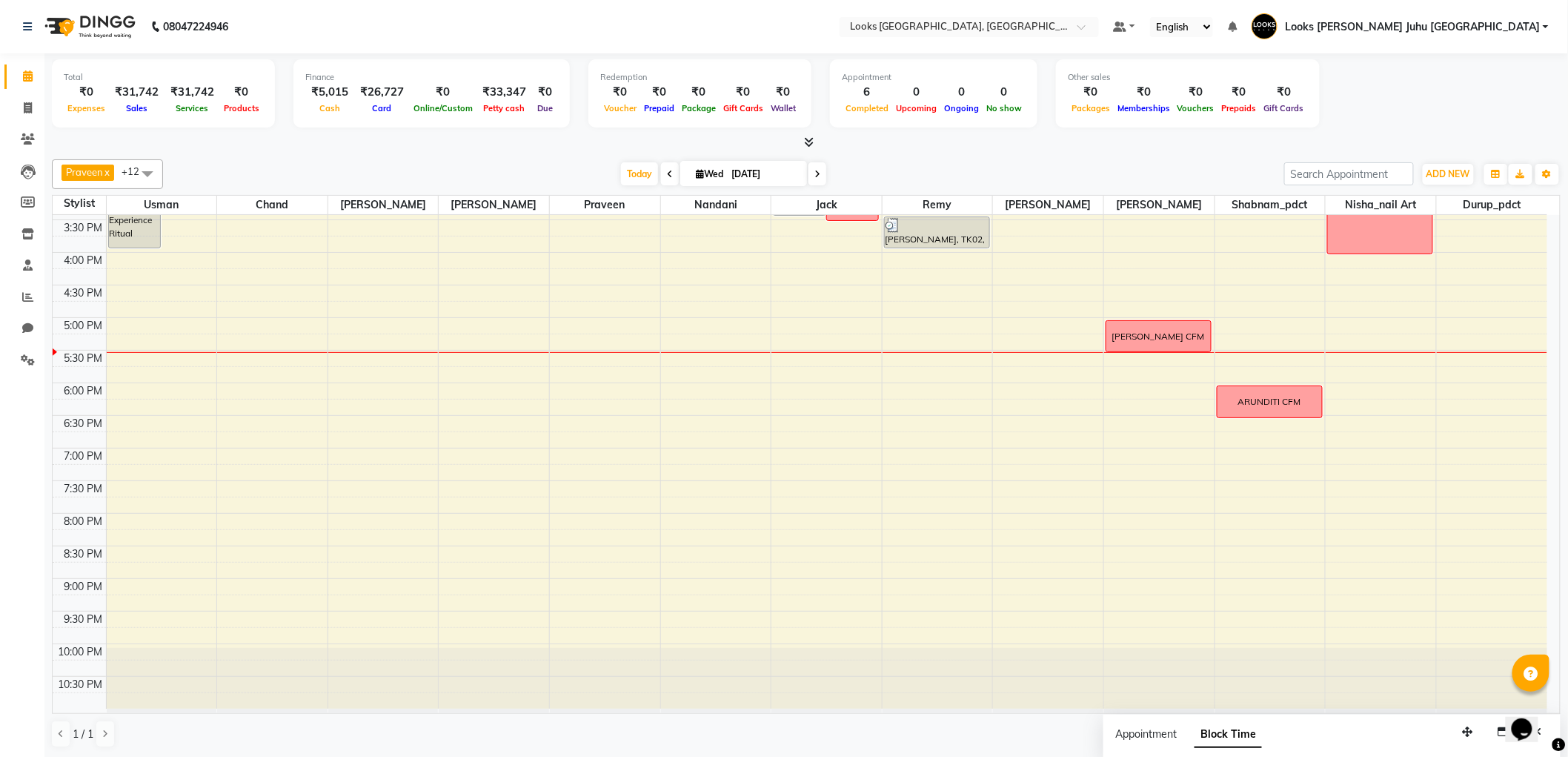
drag, startPoint x: 471, startPoint y: 350, endPoint x: 452, endPoint y: 423, distance: 75.4
click at [447, 333] on div "8:00 AM 8:30 AM 9:00 AM 9:30 AM 10:00 AM 10:30 AM 11:00 AM 11:30 AM 12:00 PM 12…" at bounding box center [800, 220] width 1495 height 978
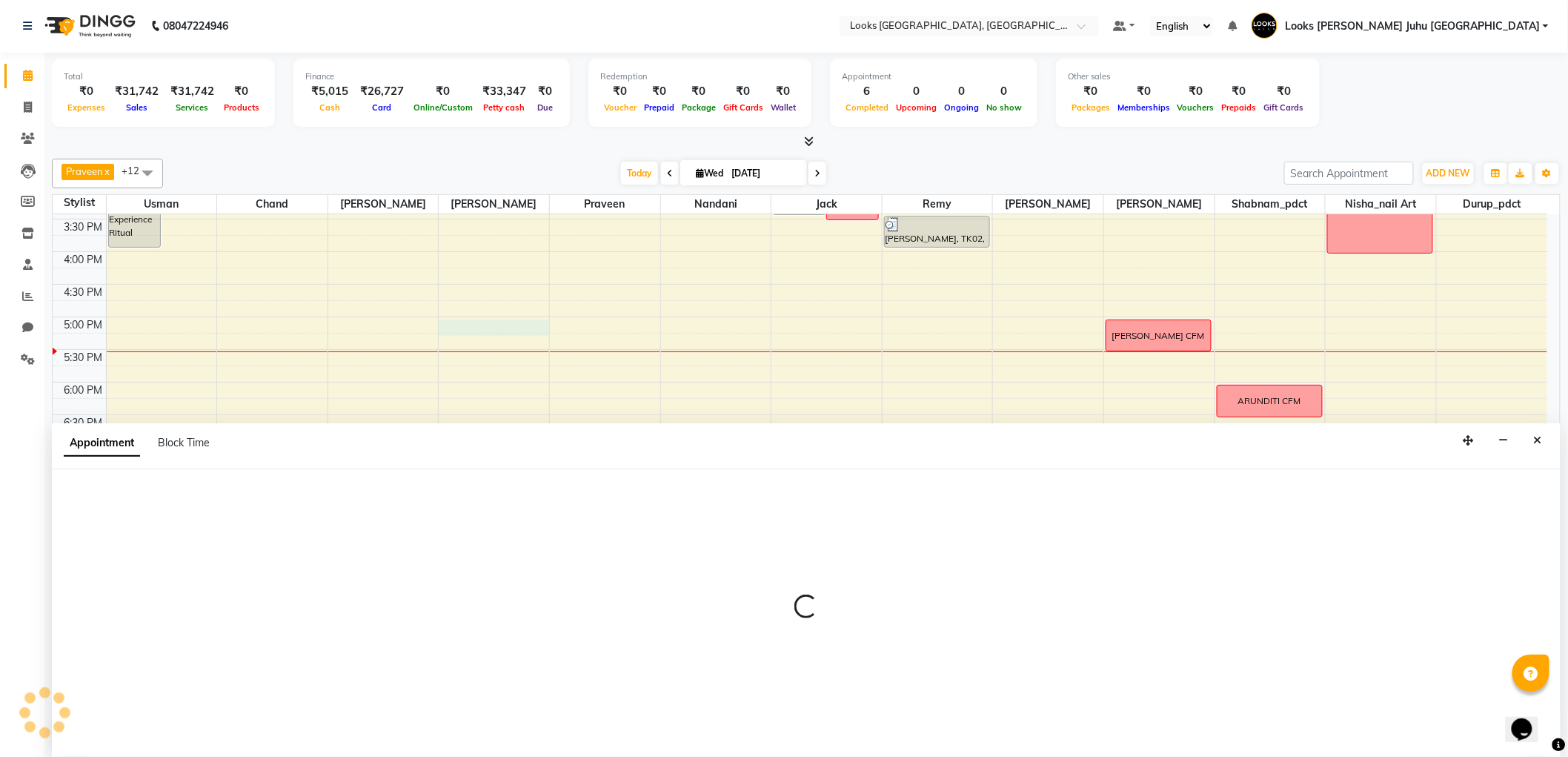
scroll to position [484, 0]
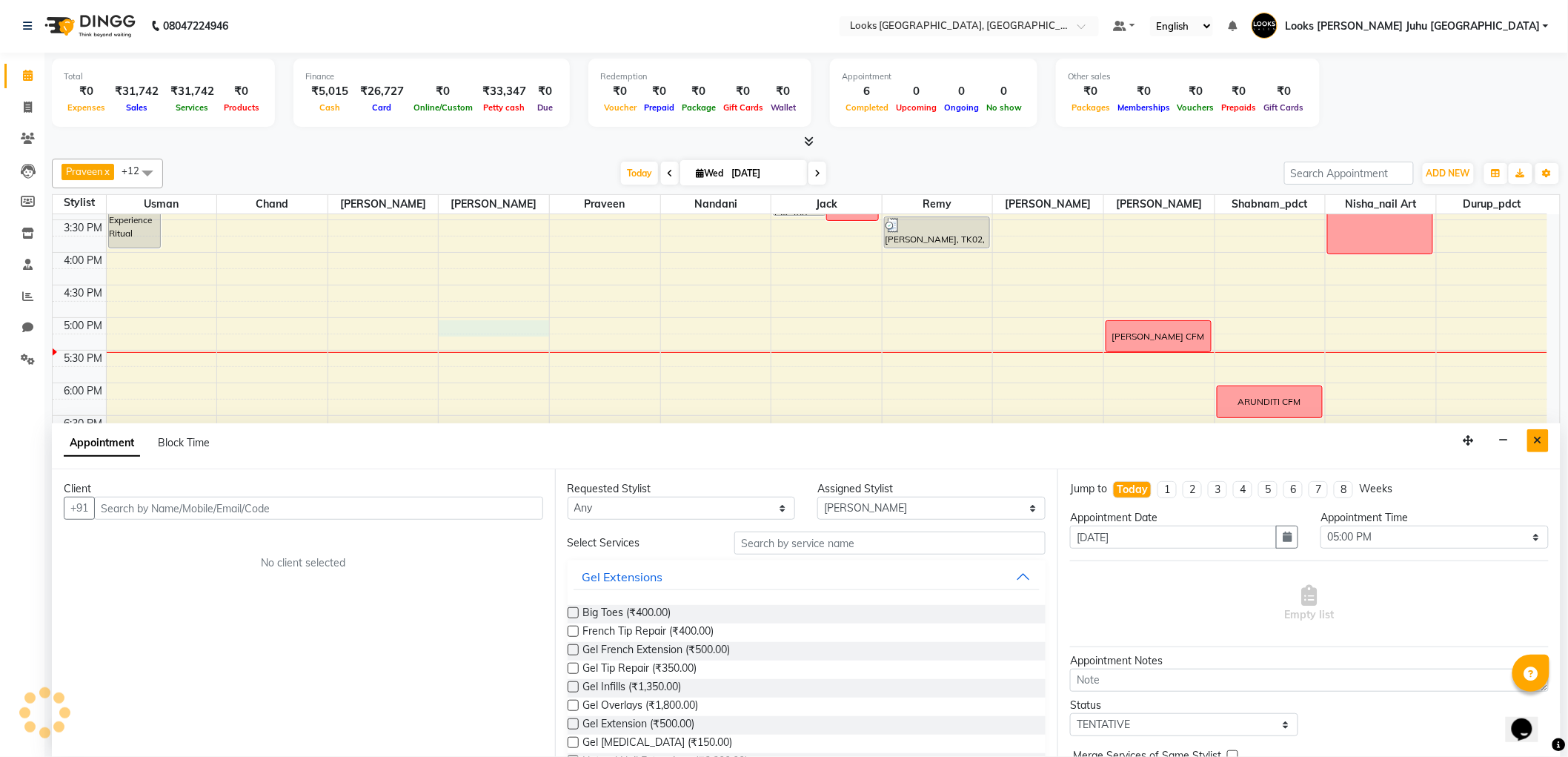
click at [1542, 445] on icon "Close" at bounding box center [1538, 440] width 8 height 11
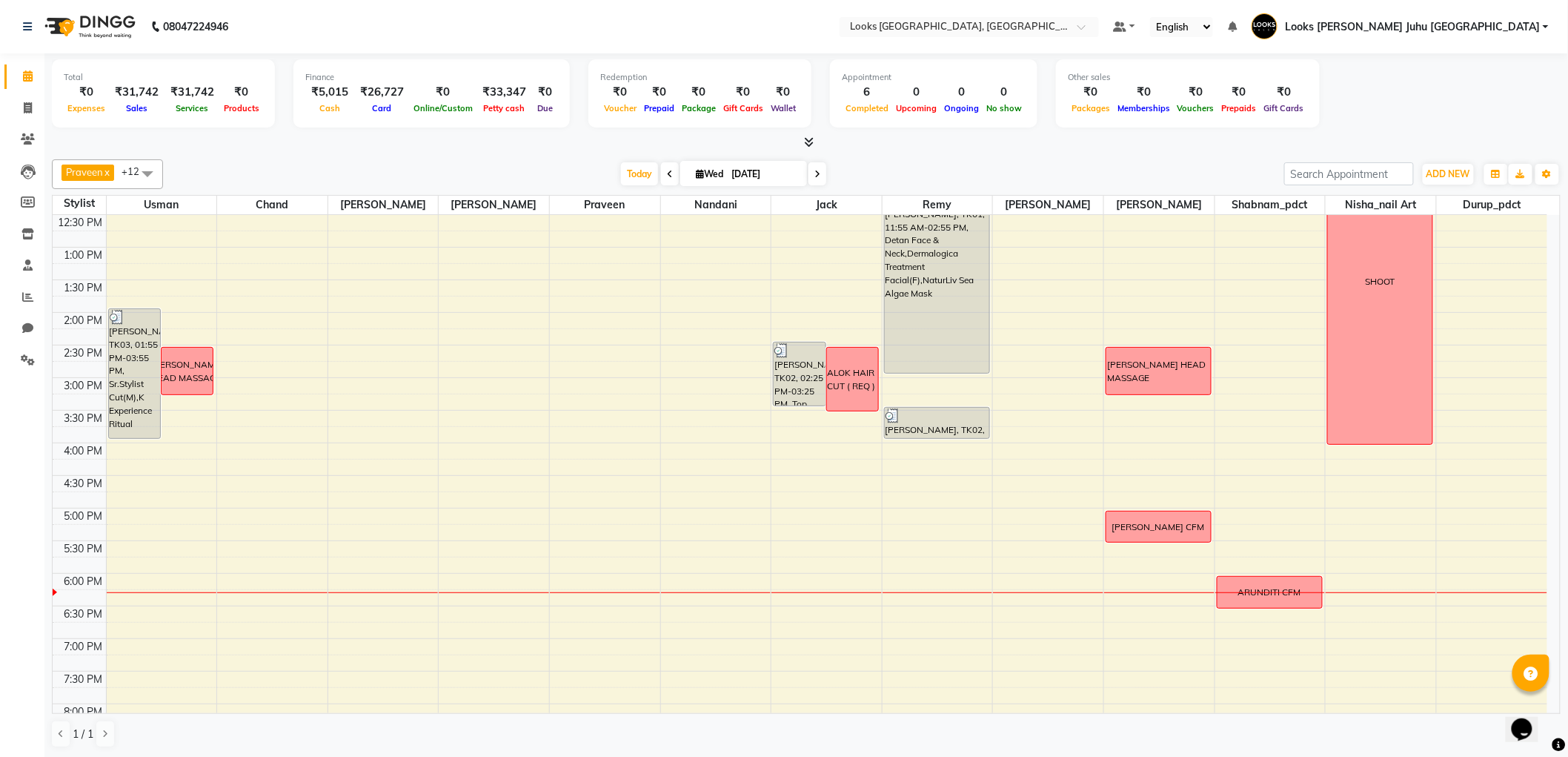
scroll to position [484, 0]
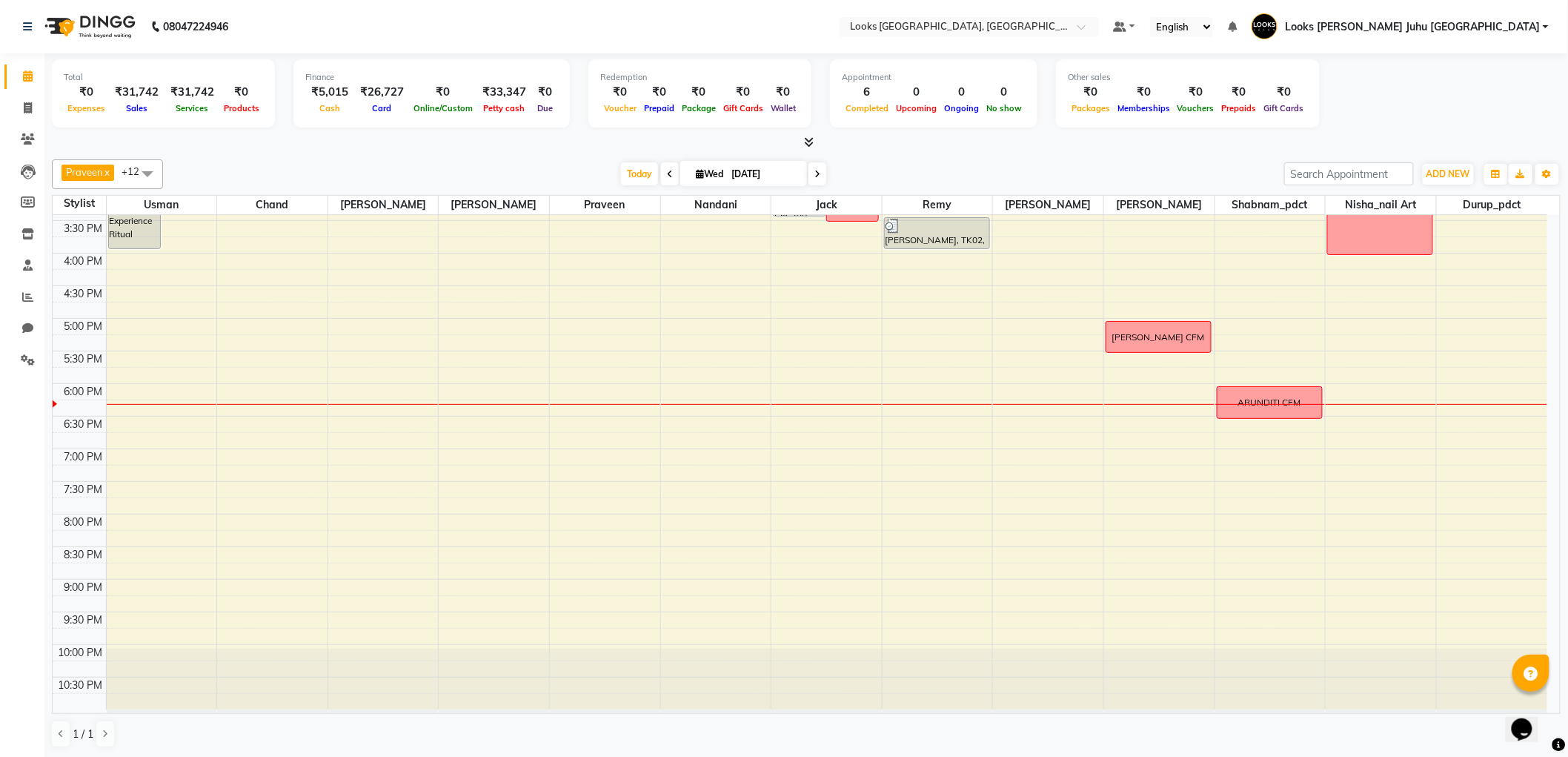
click at [343, 166] on div "Today Wed 03-09-2025" at bounding box center [724, 173] width 1106 height 22
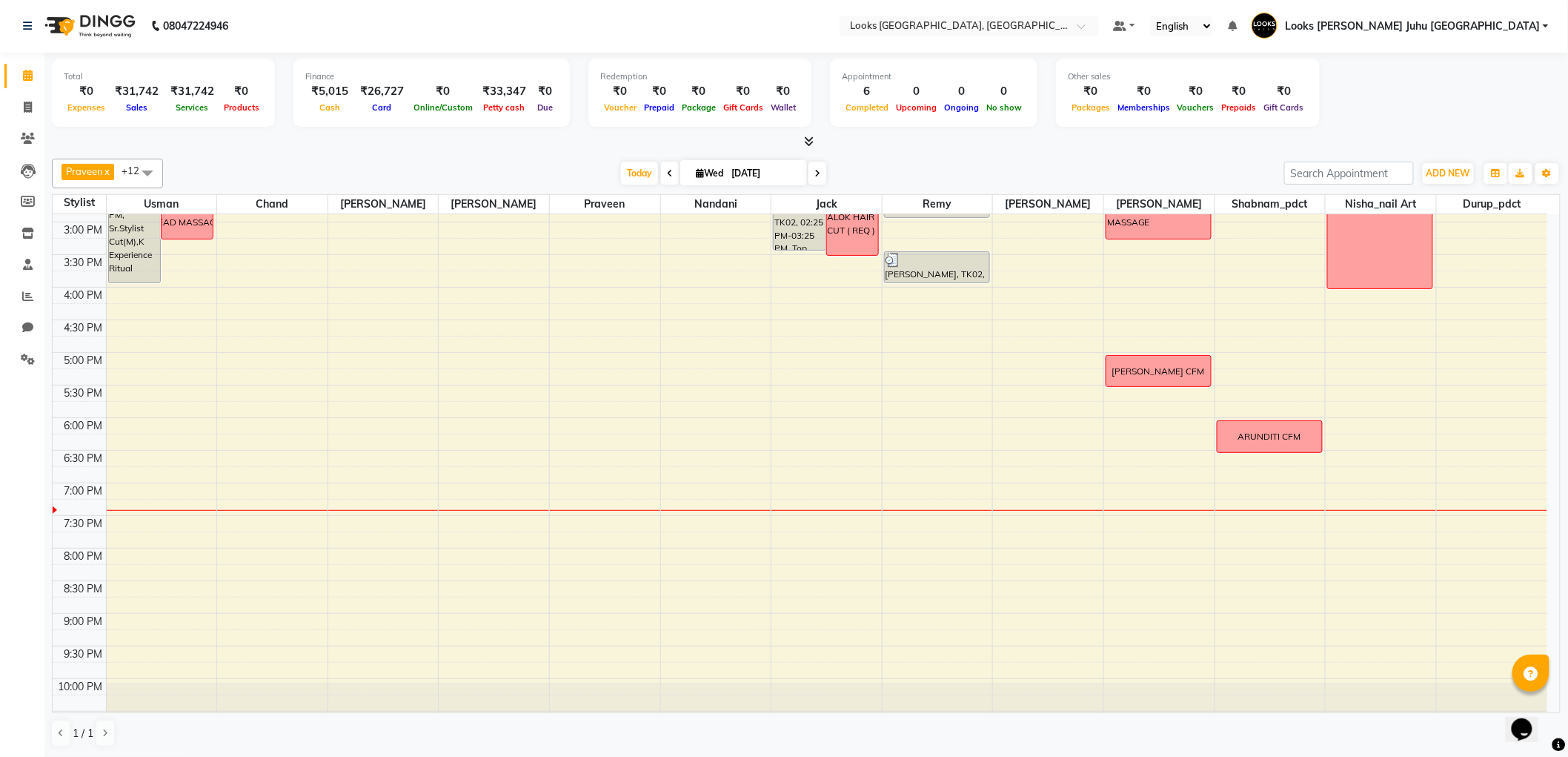
scroll to position [484, 0]
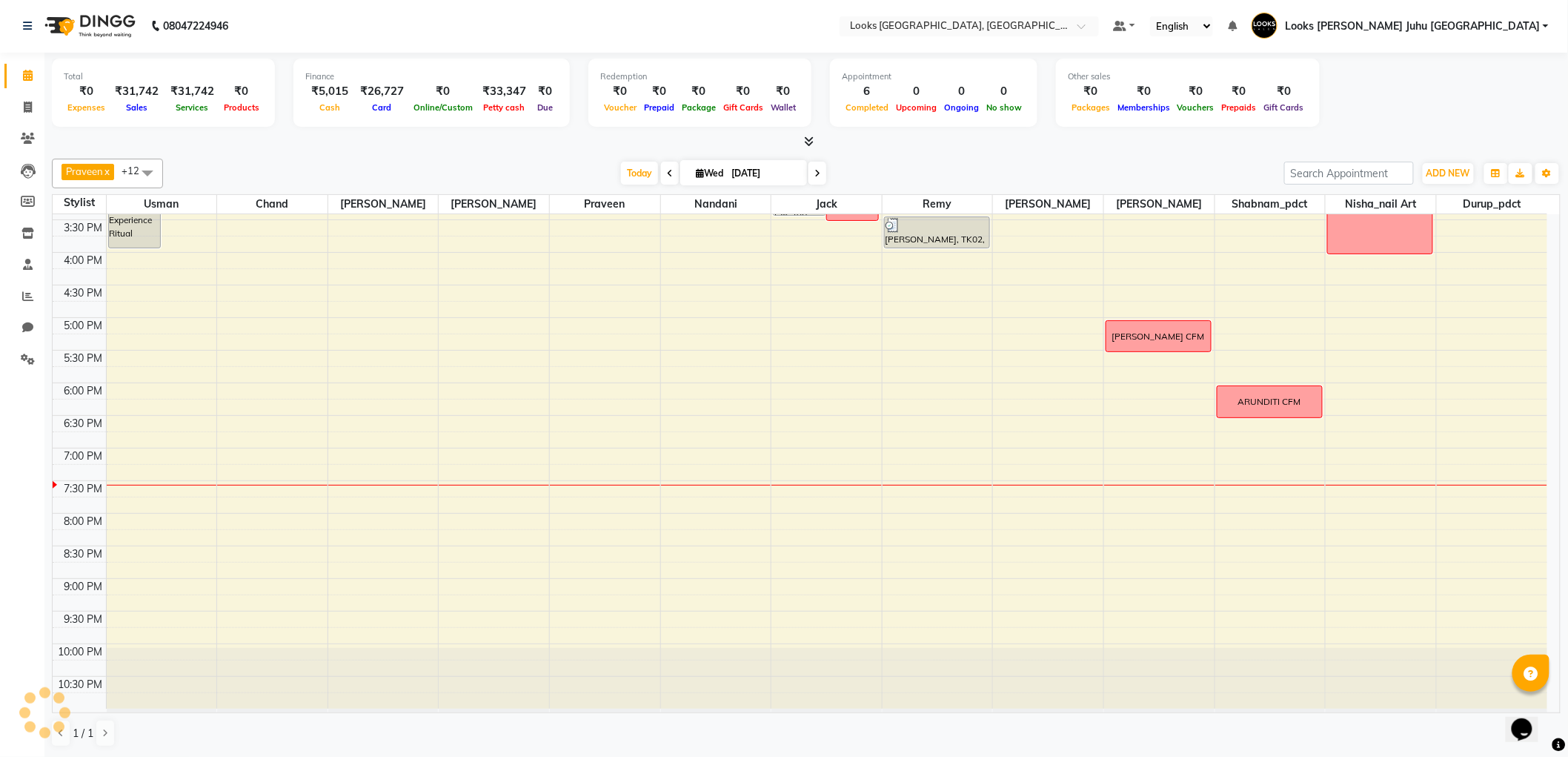
drag, startPoint x: 363, startPoint y: 153, endPoint x: 408, endPoint y: 153, distance: 45.0
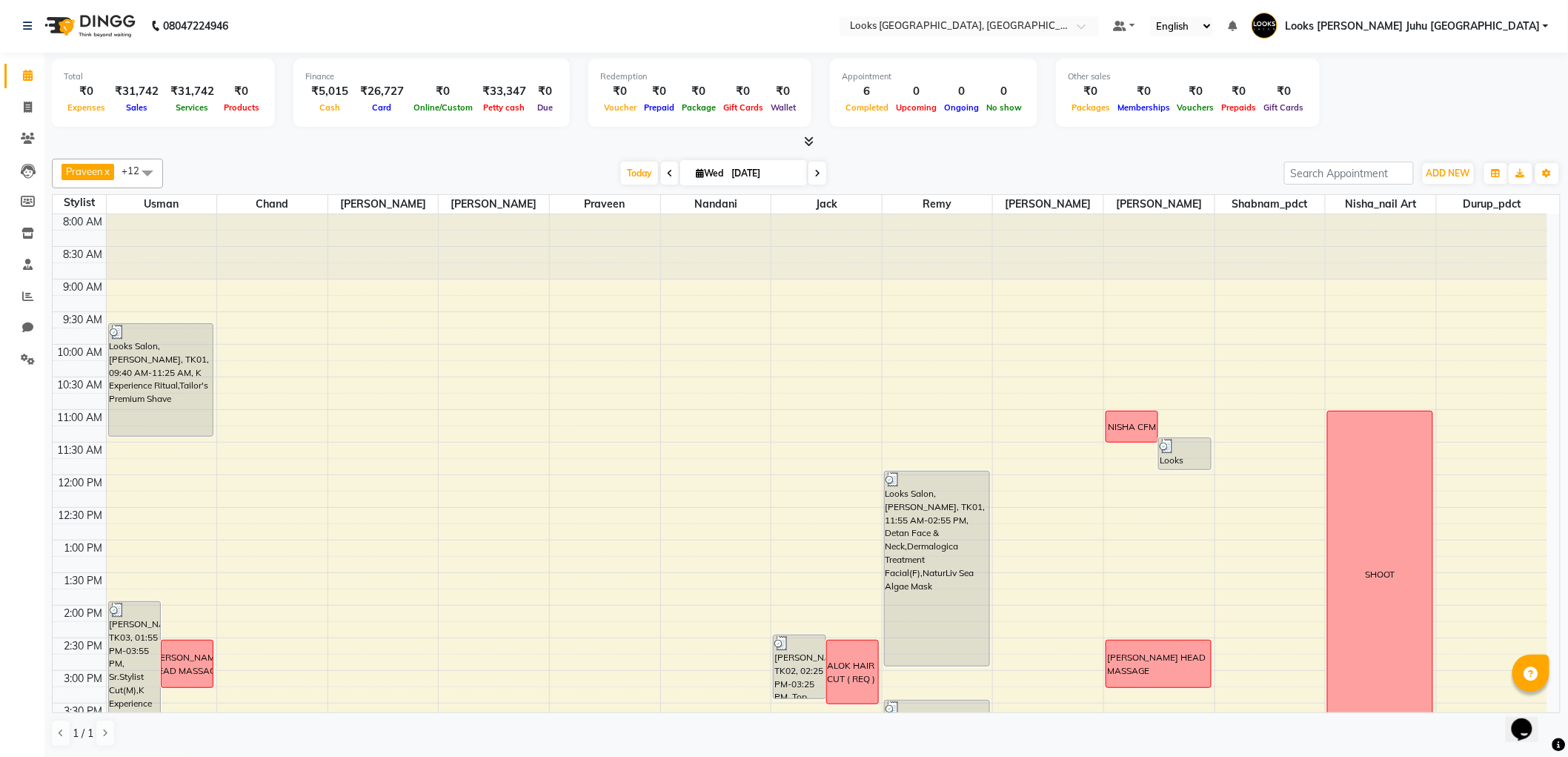
scroll to position [484, 0]
click at [477, 132] on div "Total ₹0 Expenses ₹31,742 Sales ₹31,742 Services ₹0 Products Finance ₹5,015 Cas…" at bounding box center [806, 102] width 1509 height 97
drag, startPoint x: 442, startPoint y: 153, endPoint x: 284, endPoint y: 154, distance: 158.0
click at [284, 154] on div "[PERSON_NAME] x [PERSON_NAME] x chand x [PERSON_NAME] x Durup_pdct x Nisha_nail…" at bounding box center [806, 453] width 1509 height 601
click at [31, 119] on link "Invoice" at bounding box center [22, 109] width 35 height 25
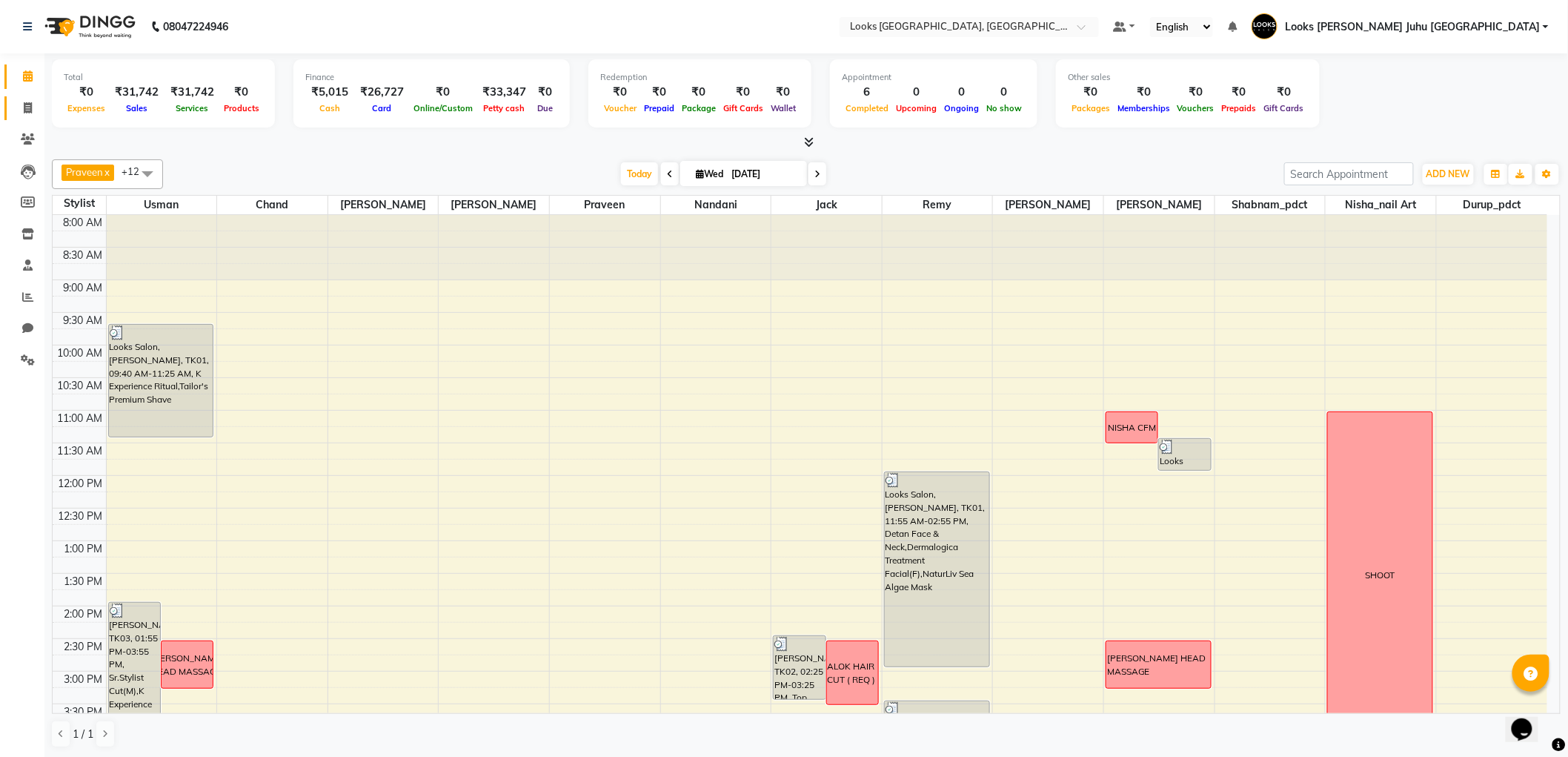
select select "service"
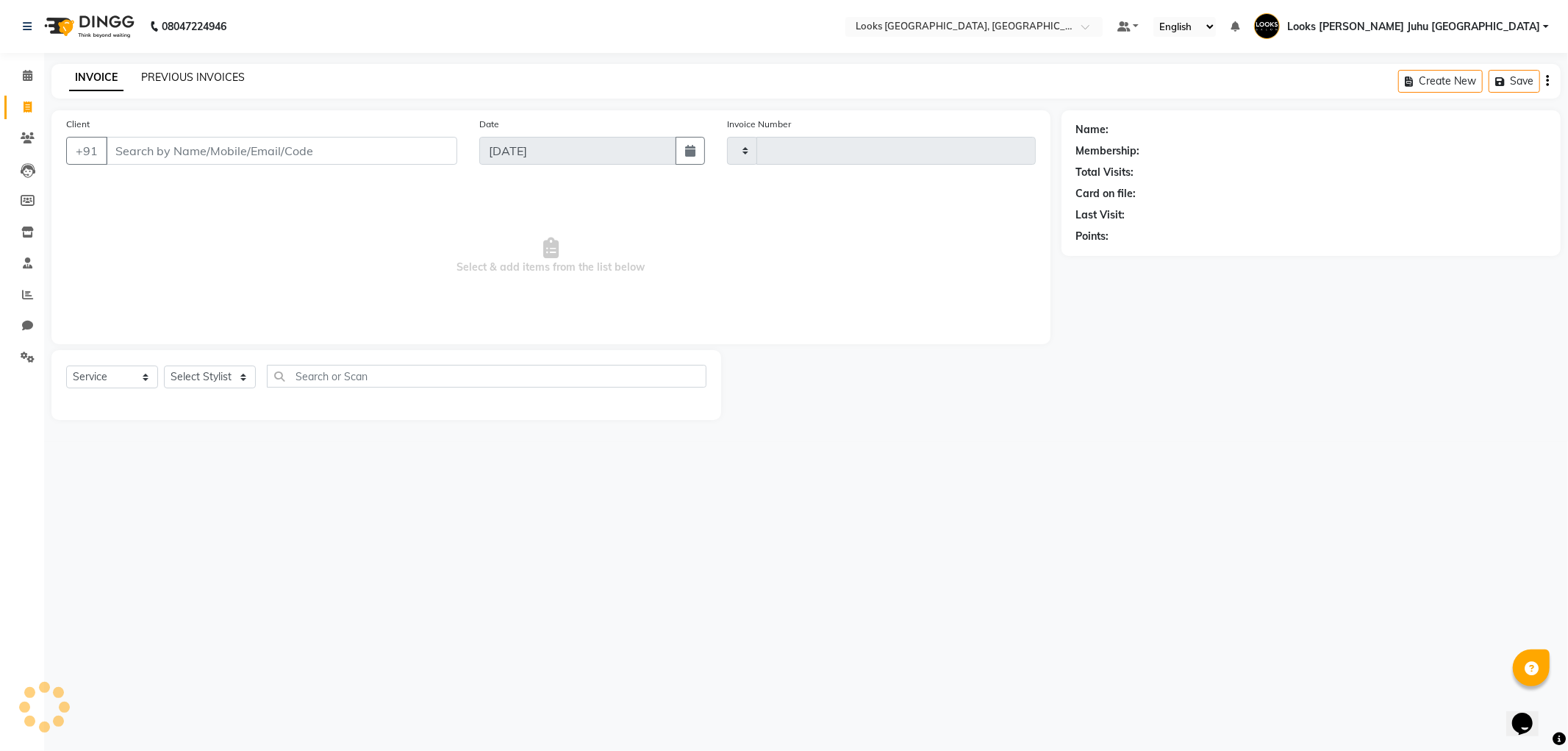
click at [189, 77] on link "PREVIOUS INVOICES" at bounding box center [193, 77] width 104 height 13
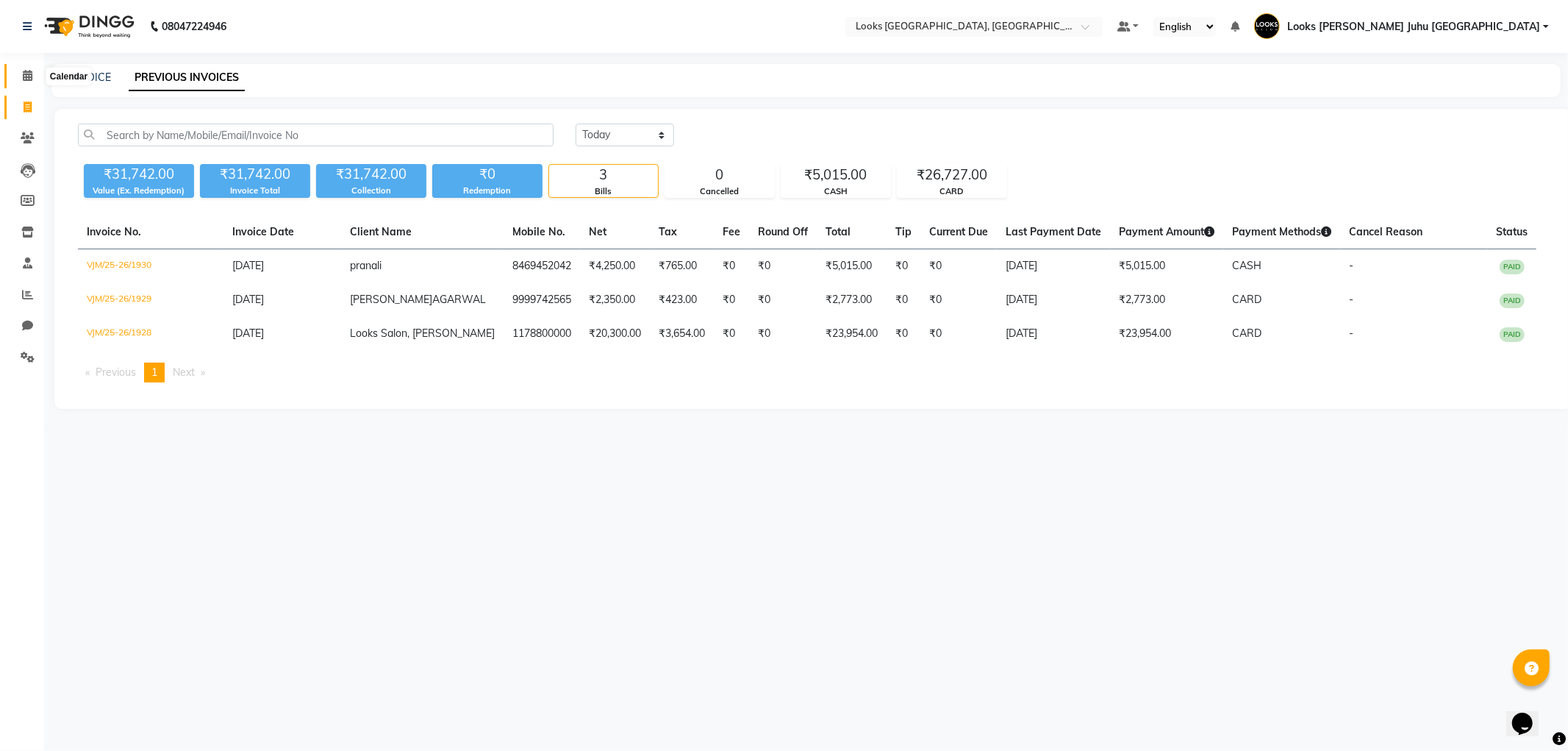
click at [30, 81] on icon at bounding box center [27, 75] width 10 height 11
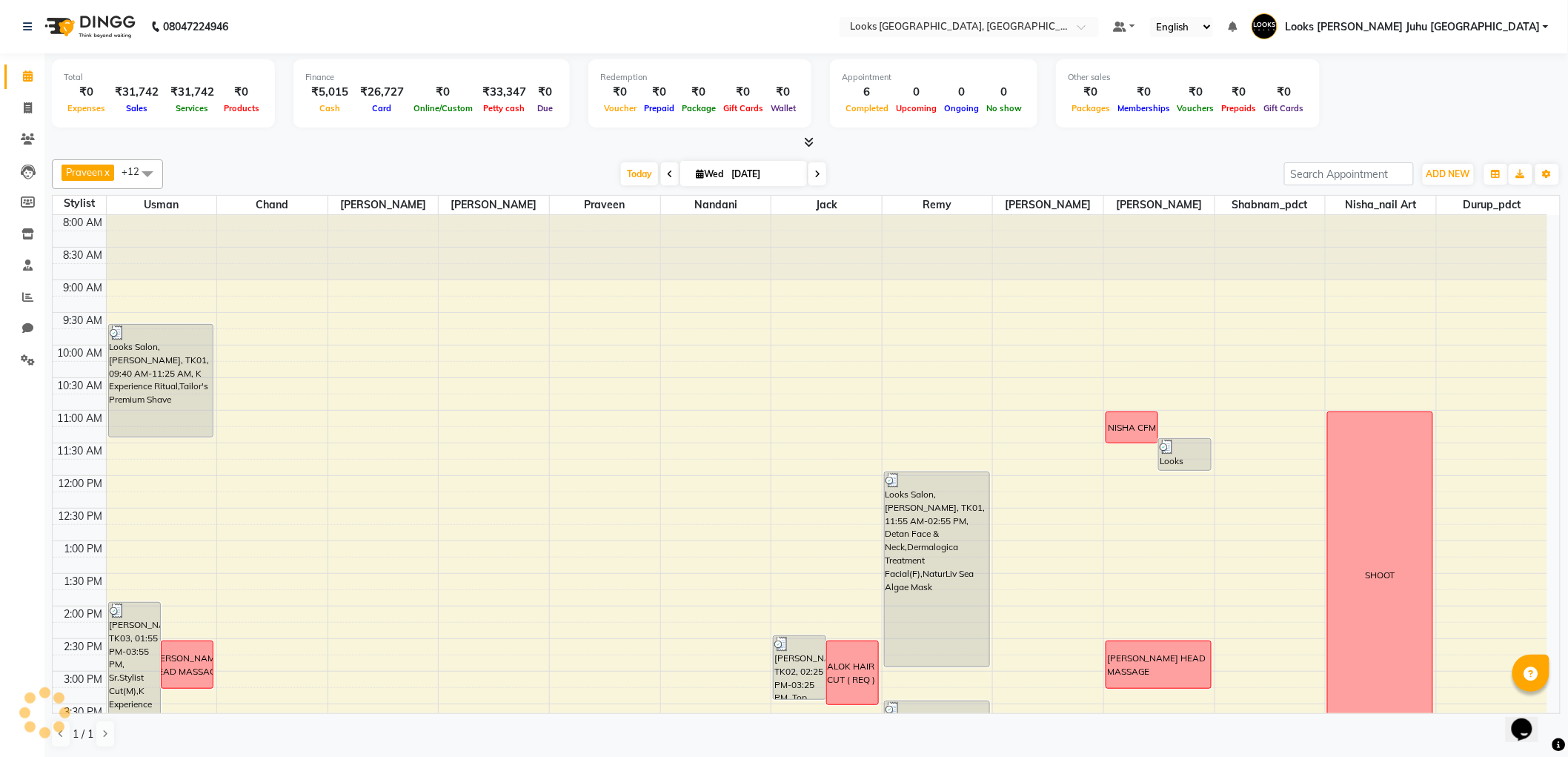
scroll to position [455, 0]
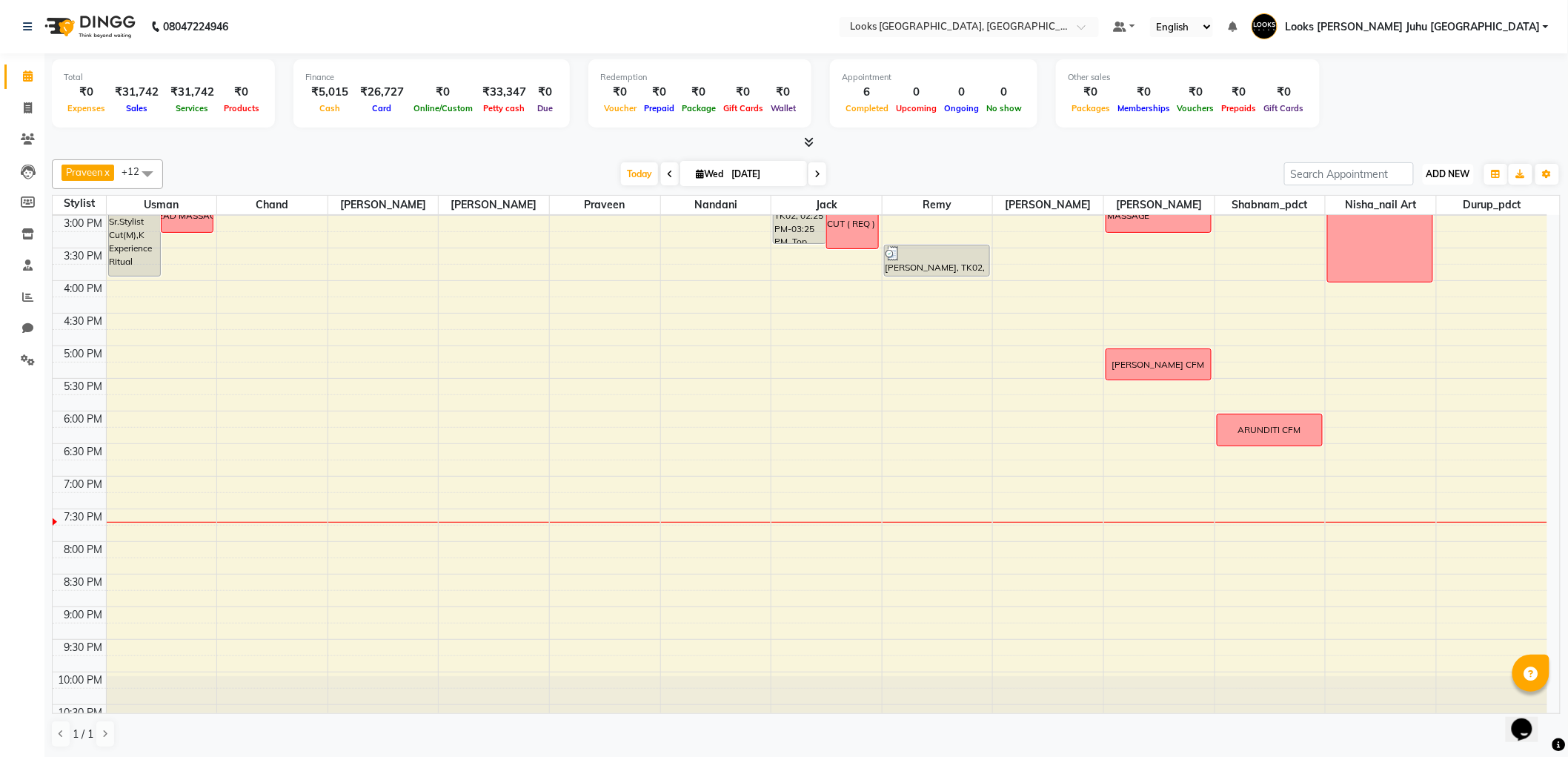
click at [1464, 179] on button "ADD NEW Toggle Dropdown" at bounding box center [1448, 174] width 51 height 21
click at [1391, 240] on link "Add Expense" at bounding box center [1415, 240] width 117 height 19
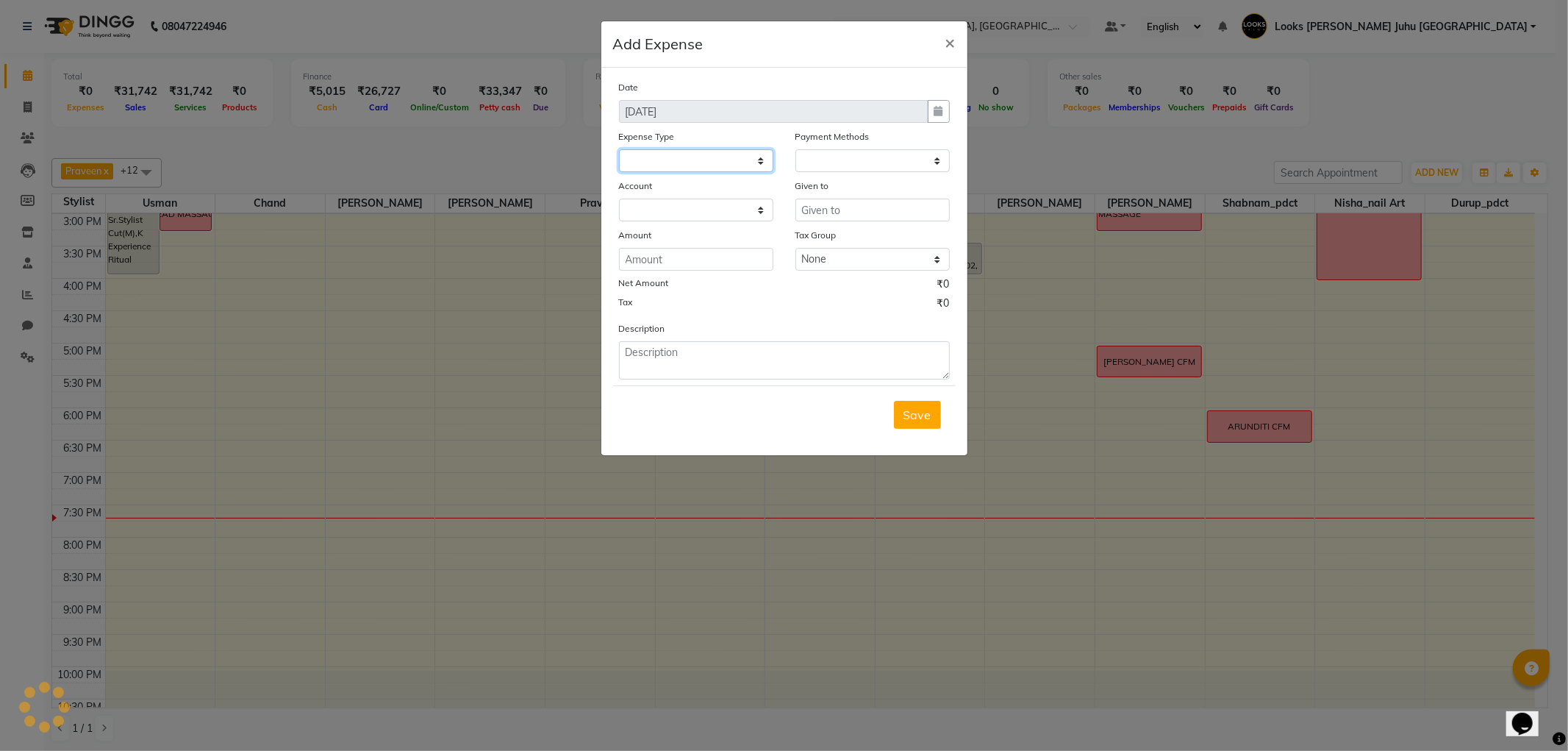
click at [732, 162] on select at bounding box center [696, 160] width 154 height 23
click at [737, 166] on select at bounding box center [696, 160] width 154 height 23
select select "1"
select select "3134"
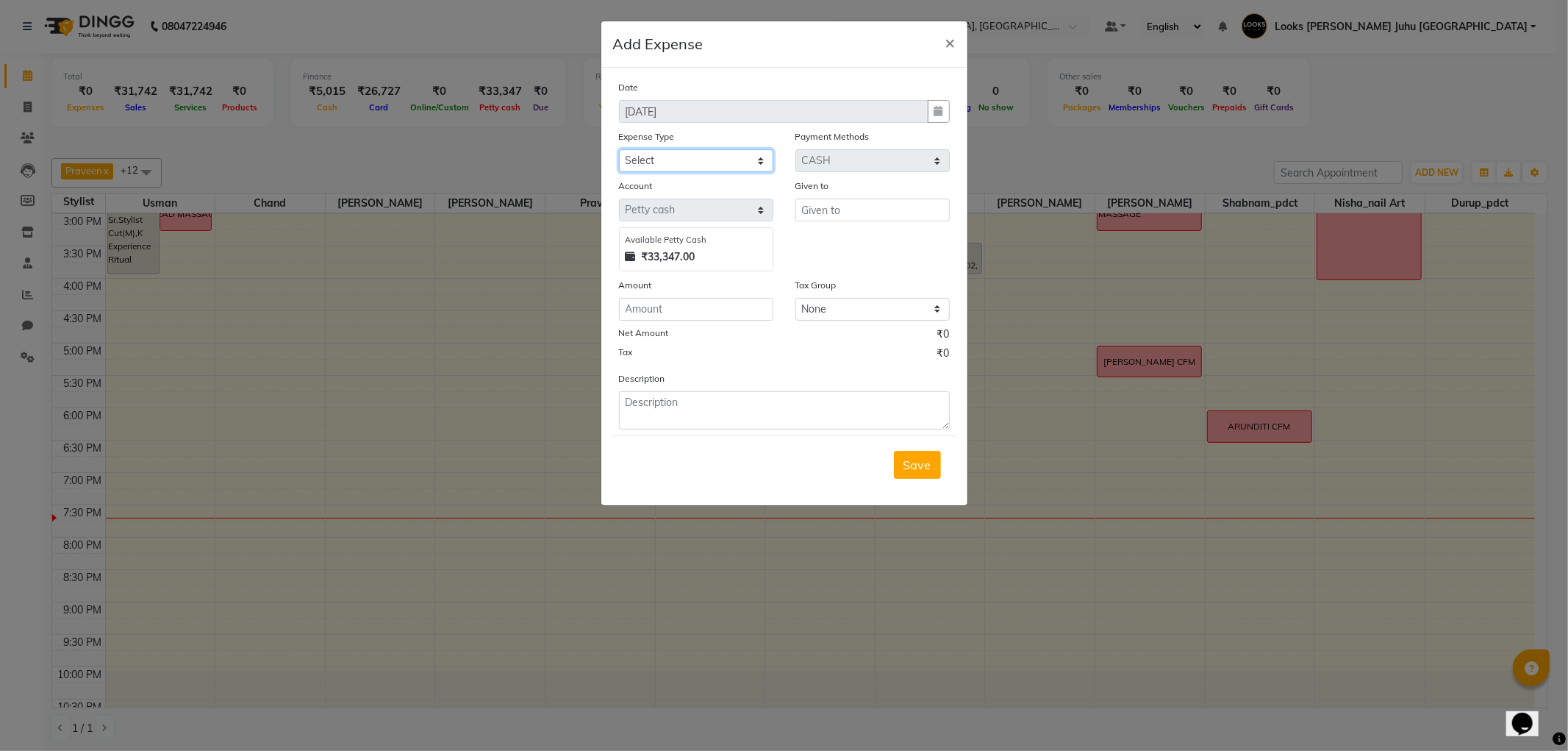
click at [739, 172] on select "Select Bank Deposit Blinkit Cash Handover CLIENT Client ordered food Client Ref…" at bounding box center [696, 160] width 154 height 23
select select "5134"
click at [619, 149] on select "Select Bank Deposit Blinkit Cash Handover CLIENT Client ordered food Client Ref…" at bounding box center [696, 160] width 154 height 23
click at [862, 209] on input "text" at bounding box center [872, 210] width 154 height 23
type input "kuldeep"
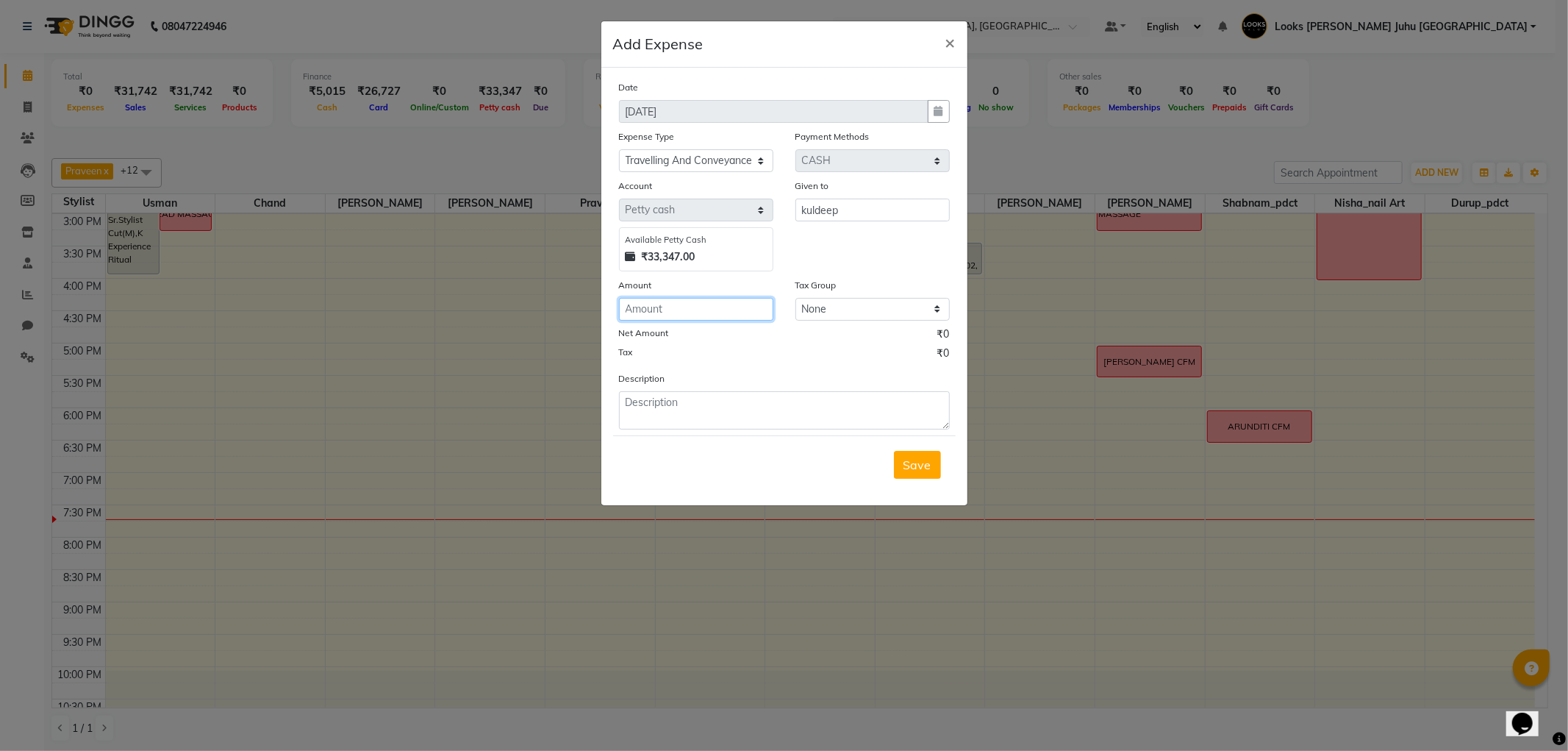
click at [719, 315] on input "number" at bounding box center [696, 309] width 154 height 23
click at [709, 306] on input "number" at bounding box center [696, 309] width 154 height 23
type input "83"
click at [758, 397] on textarea at bounding box center [784, 410] width 331 height 38
type textarea "wefast from jvpd"
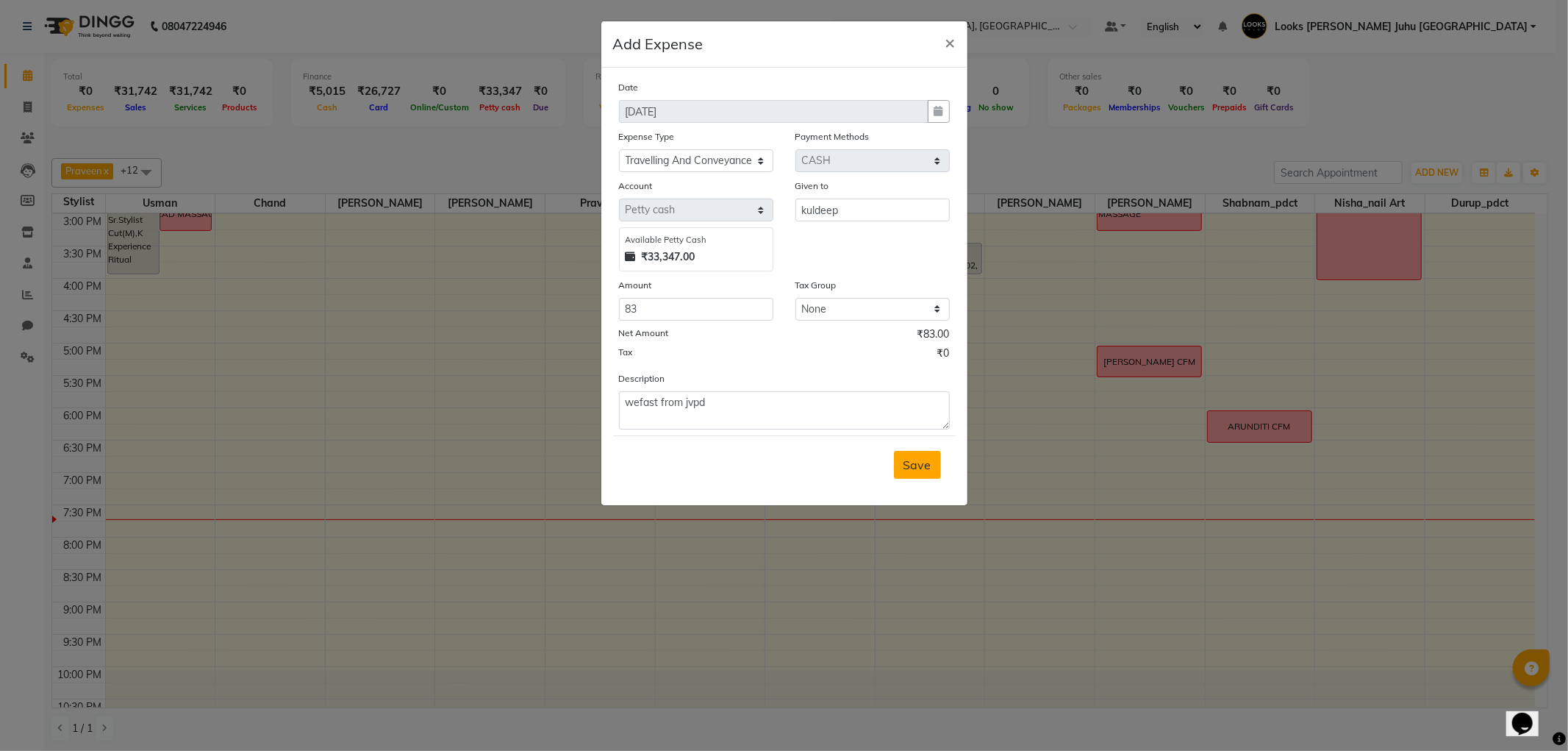
click at [900, 461] on button "Save" at bounding box center [917, 465] width 47 height 28
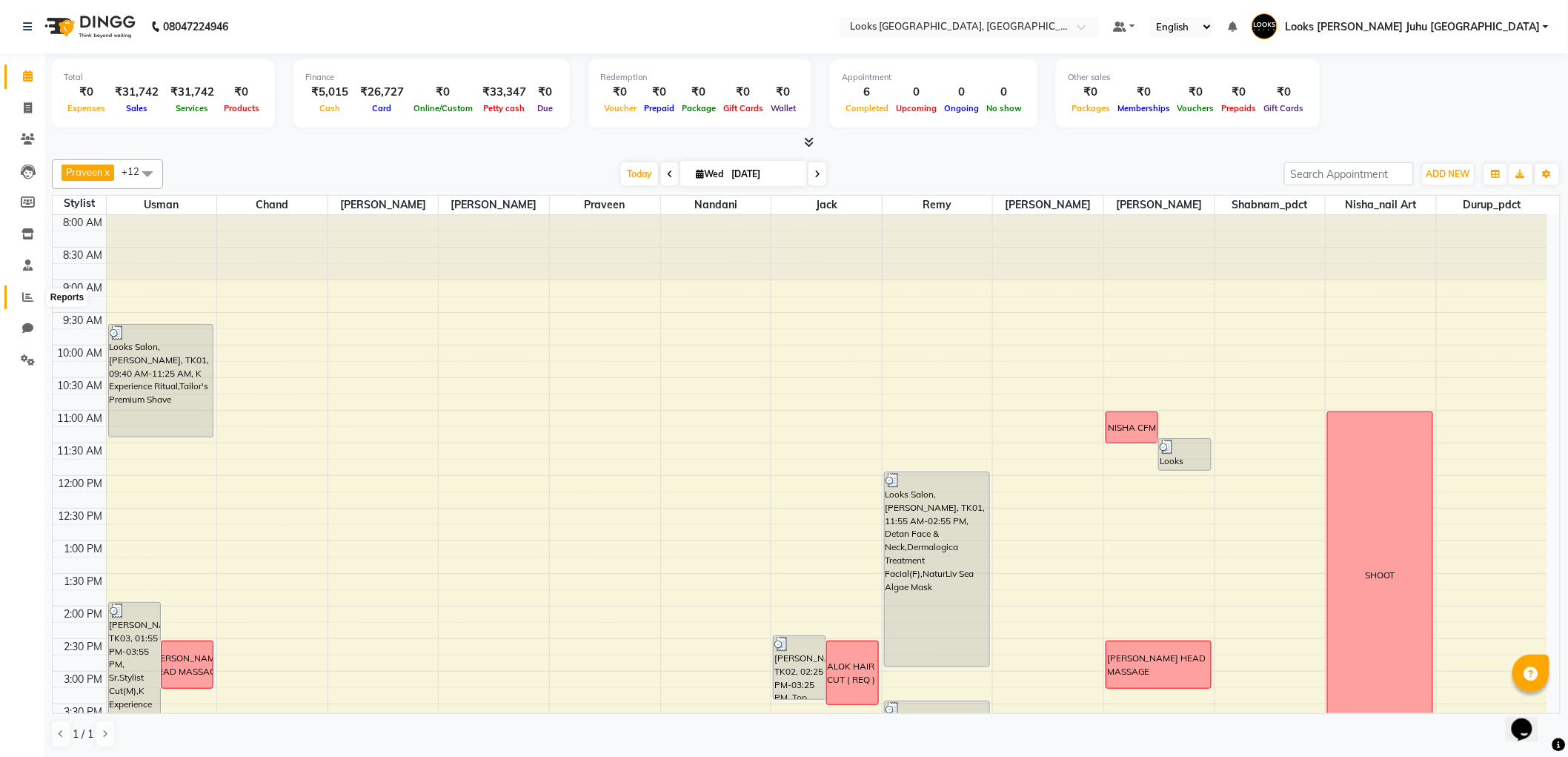
click at [32, 298] on icon at bounding box center [27, 296] width 11 height 11
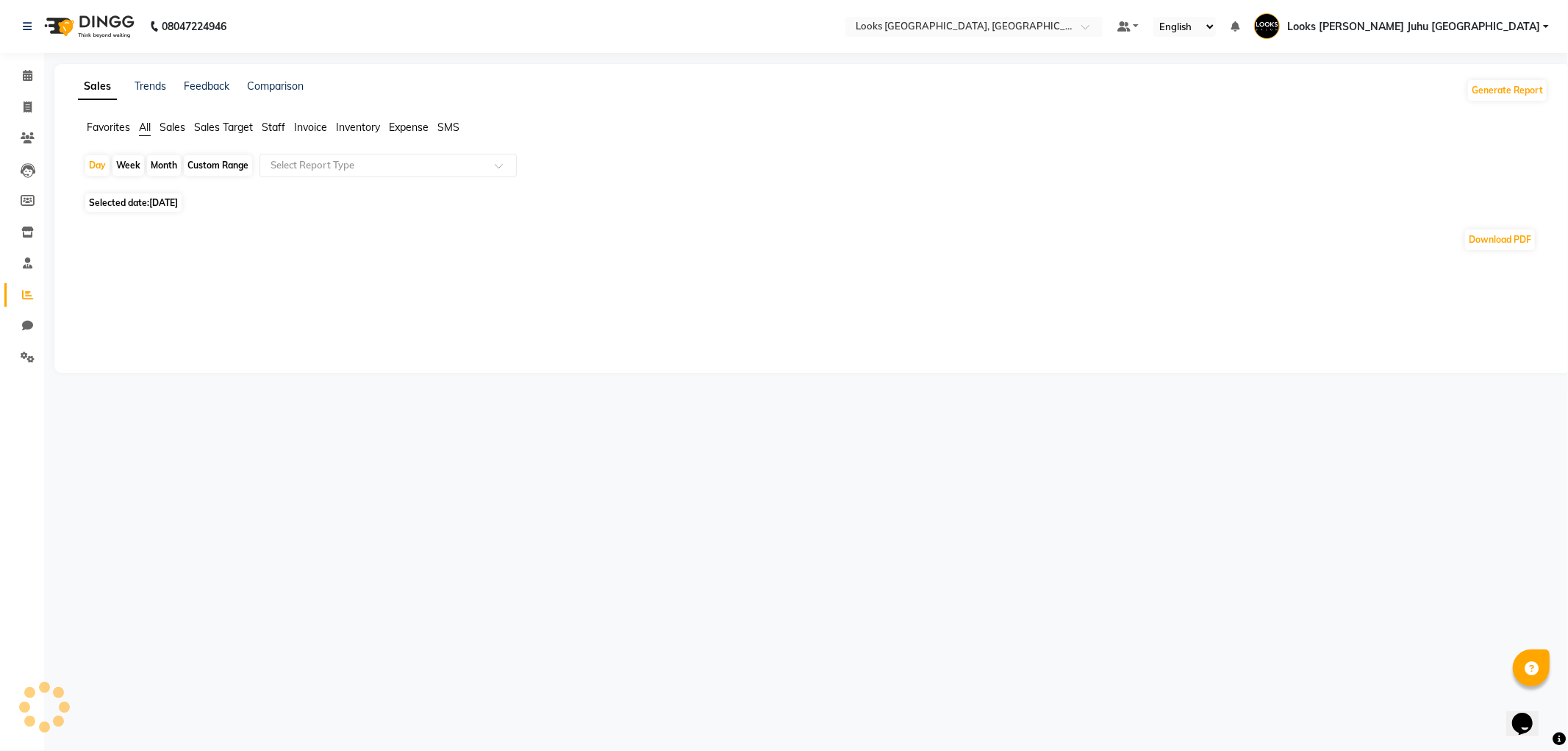
click at [279, 133] on span "Staff" at bounding box center [273, 126] width 24 height 13
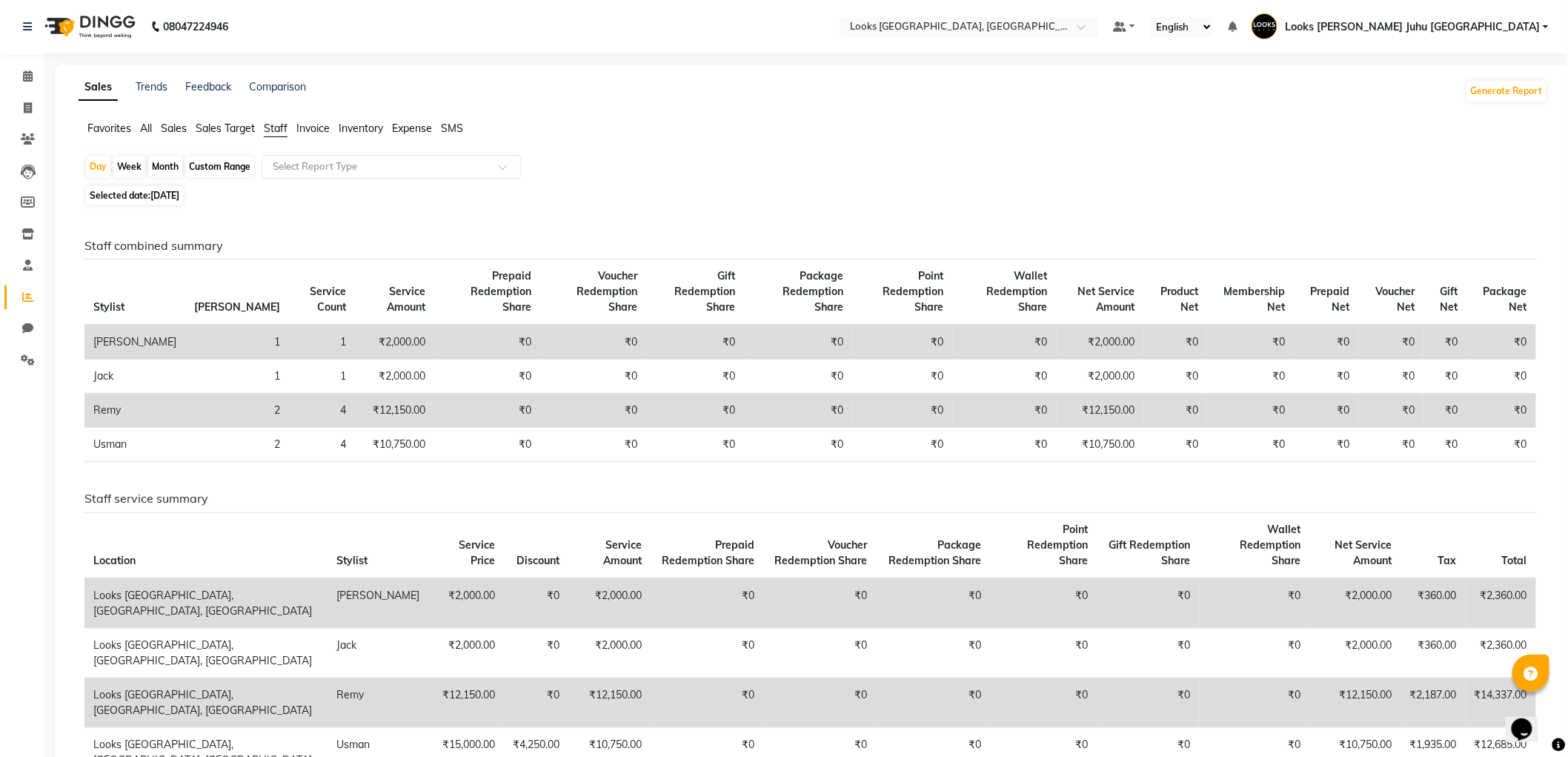
click at [354, 167] on input "text" at bounding box center [376, 166] width 214 height 15
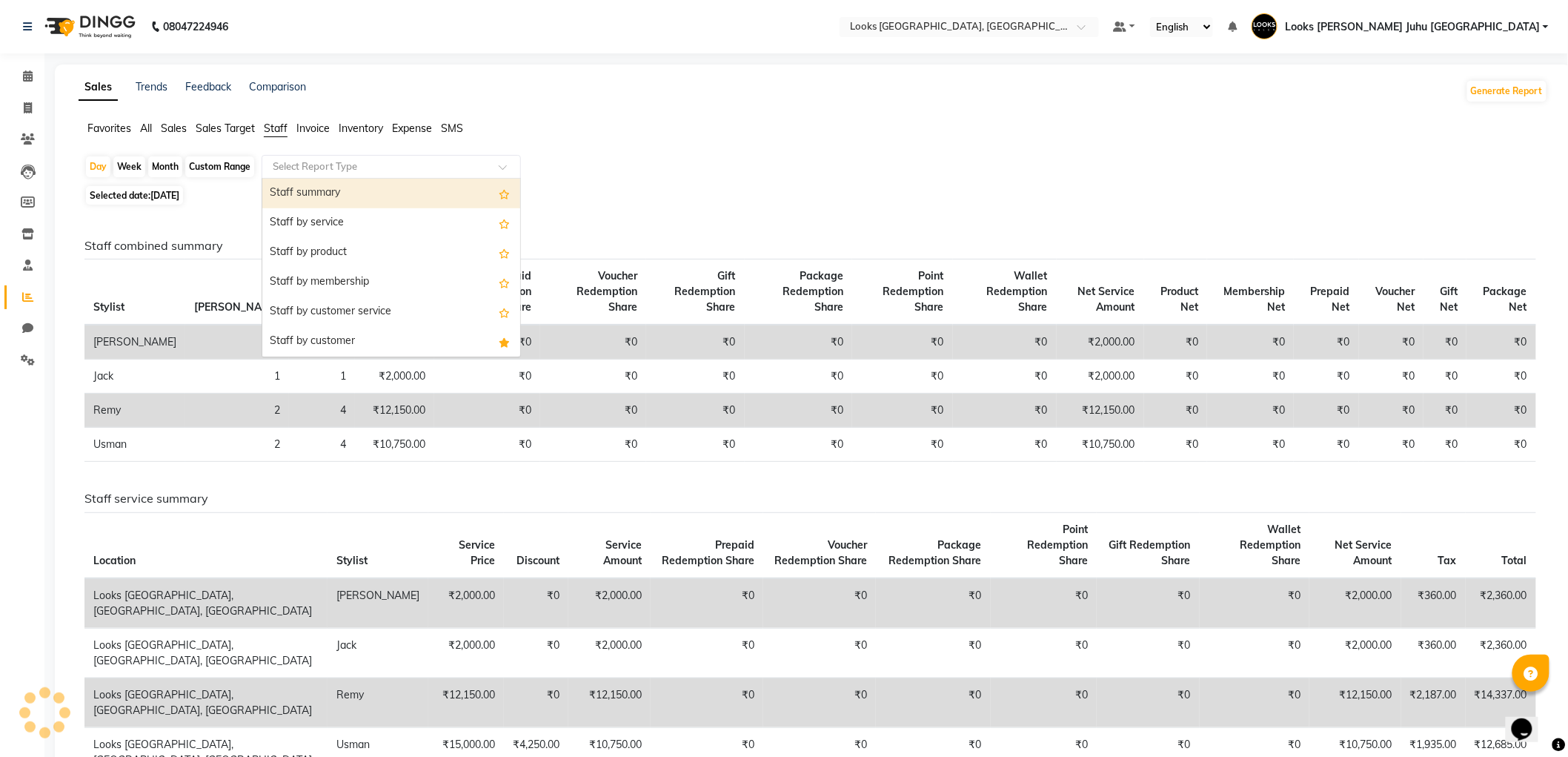
click at [373, 191] on div "Staff summary" at bounding box center [390, 193] width 258 height 30
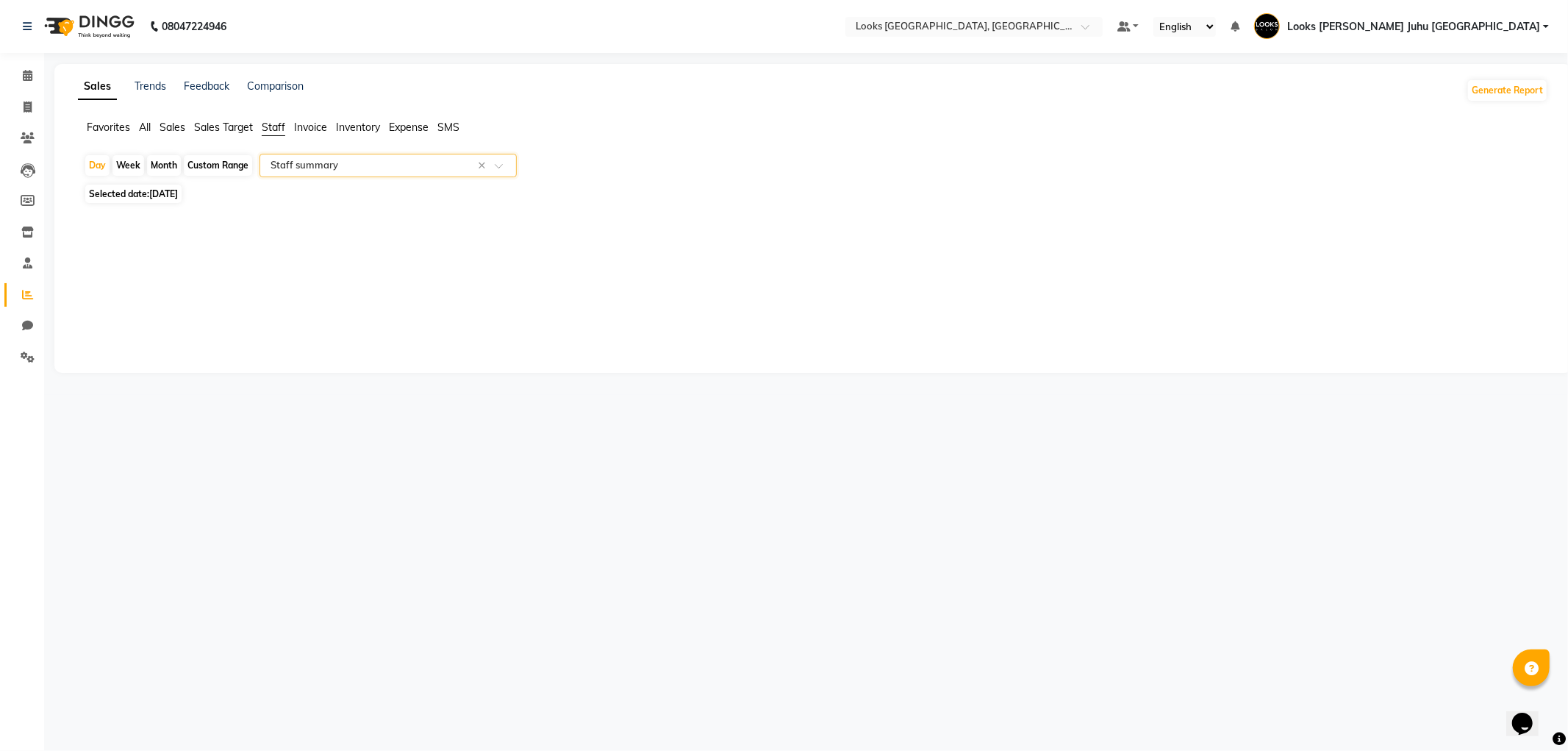
select select "filtered_report"
select select "pdf"
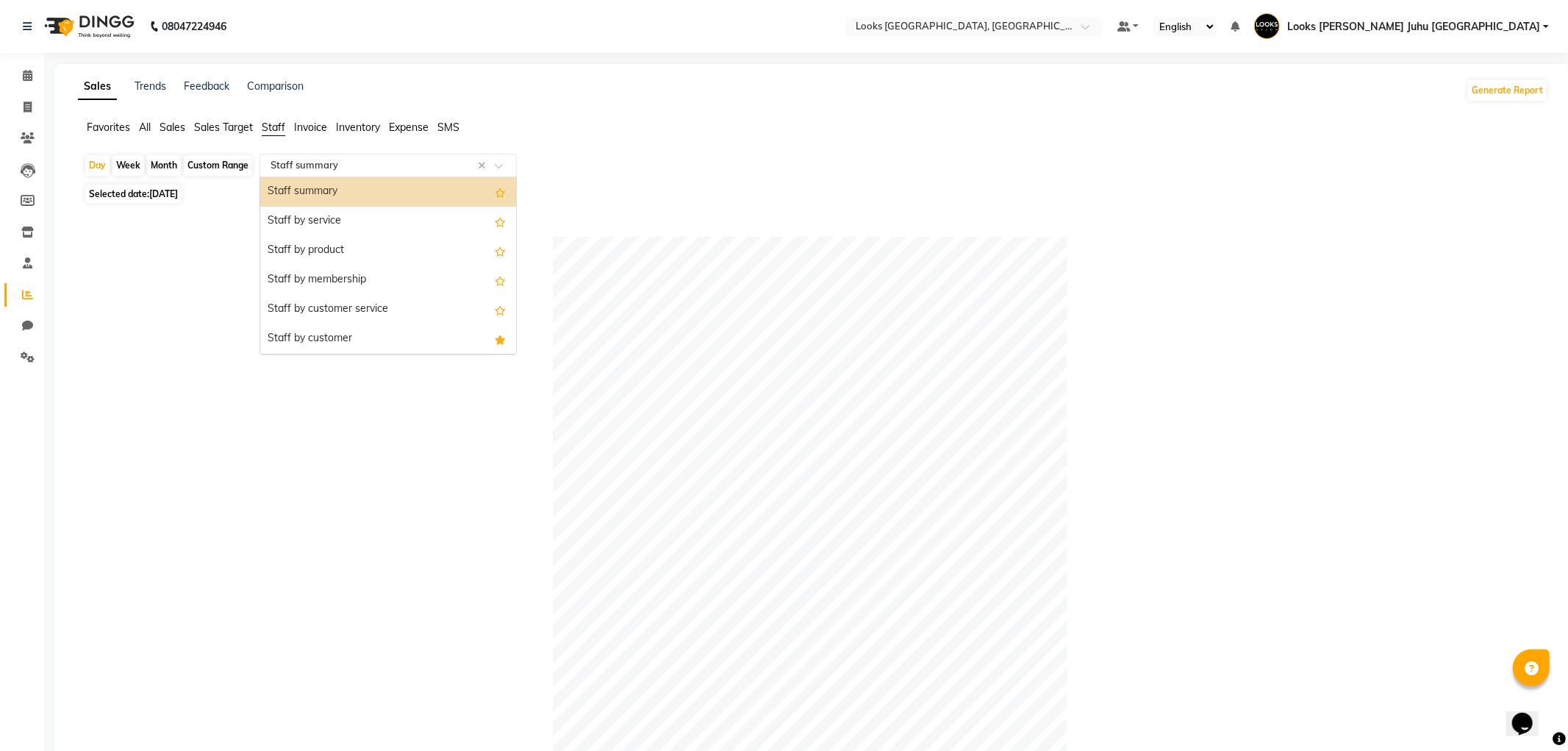
click at [372, 160] on input "text" at bounding box center [373, 165] width 212 height 15
click at [357, 210] on div "Staff by service" at bounding box center [387, 222] width 256 height 30
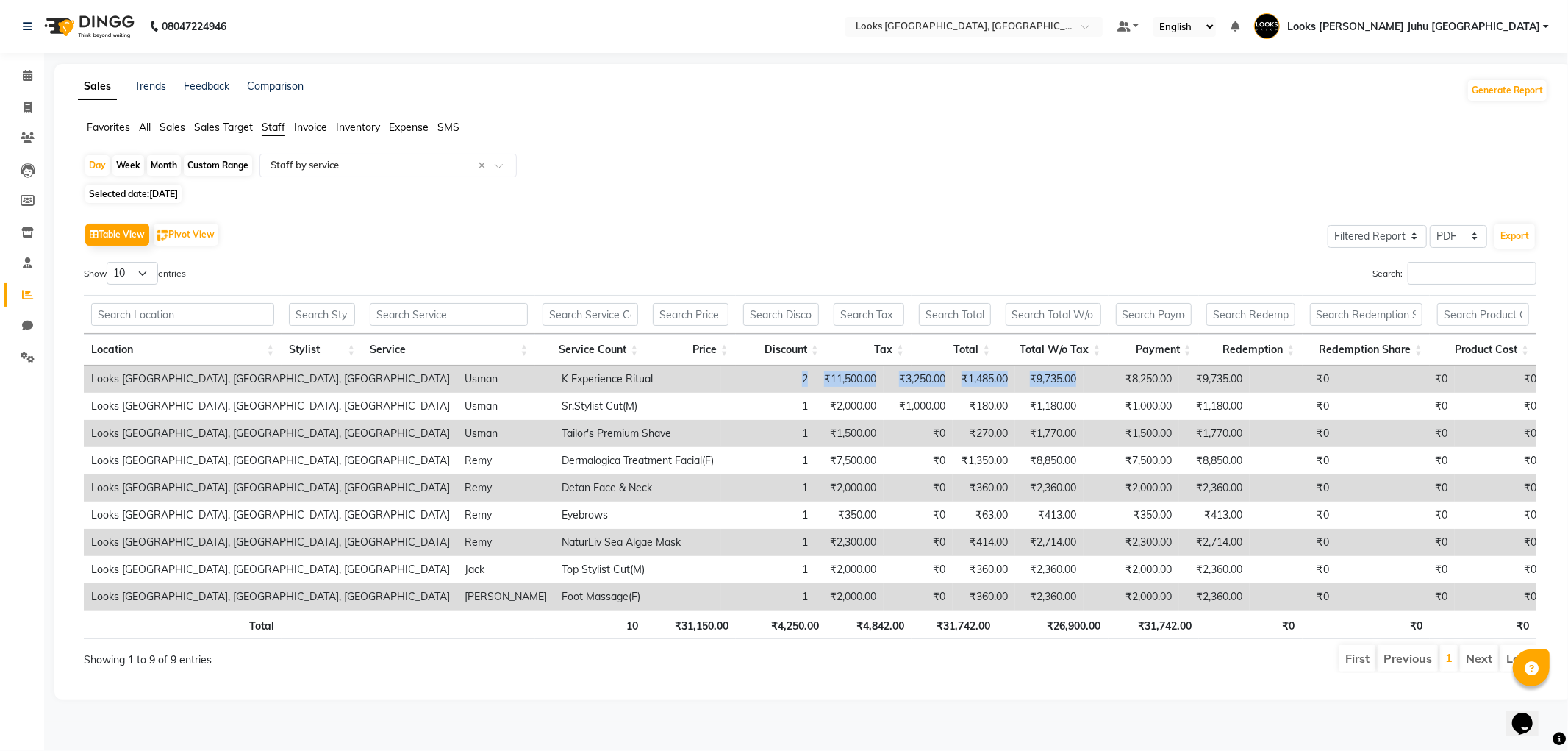
drag, startPoint x: 617, startPoint y: 386, endPoint x: 1003, endPoint y: 384, distance: 386.0
click at [1003, 384] on tr "Looks [PERSON_NAME], [GEOGRAPHIC_DATA], [GEOGRAPHIC_DATA] Usman K Experience Ri…" at bounding box center [814, 379] width 1460 height 27
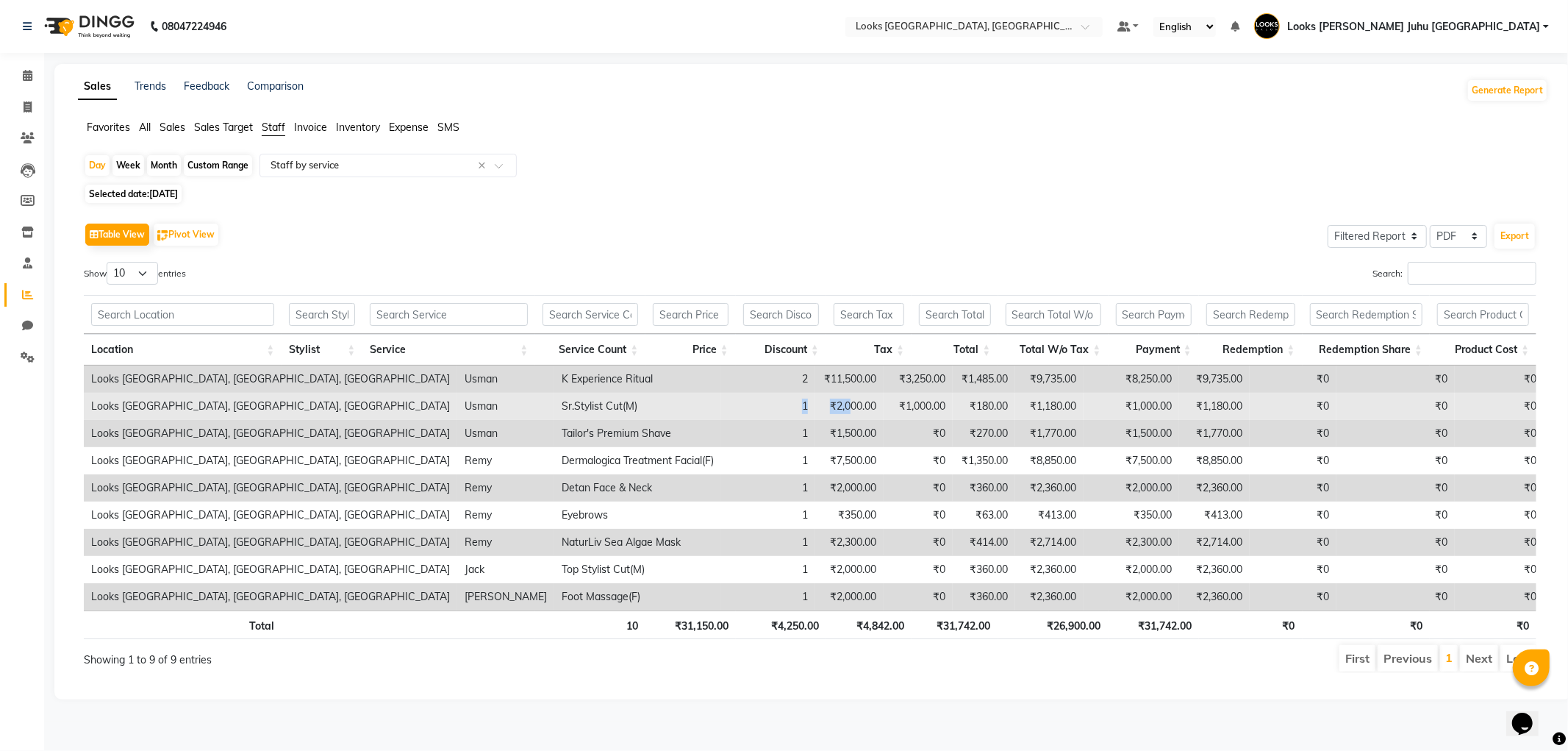
drag, startPoint x: 632, startPoint y: 413, endPoint x: 703, endPoint y: 402, distance: 71.8
click at [703, 402] on tr "Looks [PERSON_NAME][GEOGRAPHIC_DATA], [GEOGRAPHIC_DATA] [PERSON_NAME]Stylist Cu…" at bounding box center [814, 406] width 1460 height 27
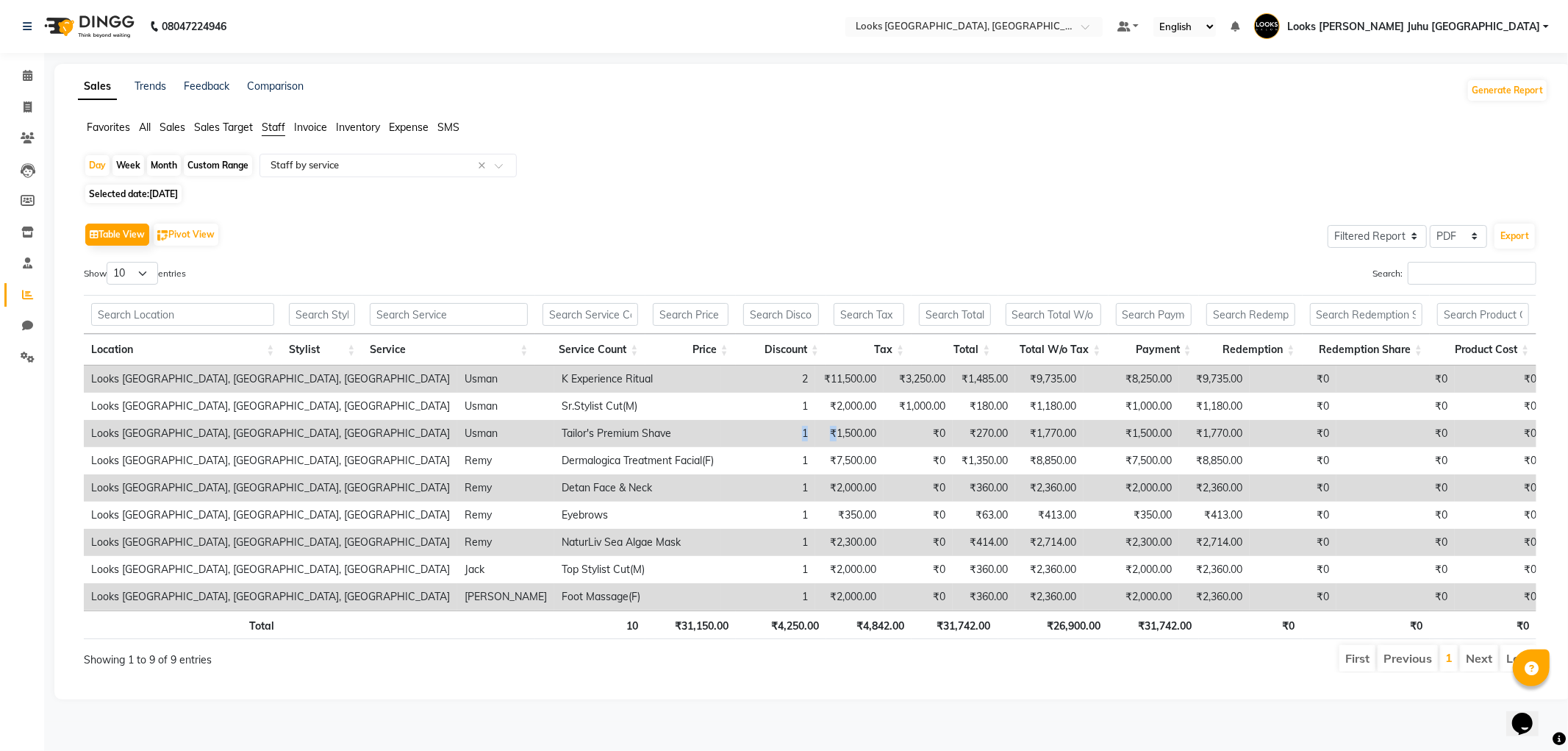
drag, startPoint x: 628, startPoint y: 437, endPoint x: 685, endPoint y: 436, distance: 57.0
click at [688, 436] on tr "Looks Juhu Marriott, [GEOGRAPHIC_DATA], [GEOGRAPHIC_DATA] Usman Tailor's Premiu…" at bounding box center [814, 433] width 1460 height 27
click at [710, 232] on div "Table View Pivot View Select Full Report Filtered Report Select CSV PDF Export" at bounding box center [809, 234] width 1452 height 31
click at [24, 75] on icon at bounding box center [27, 75] width 10 height 11
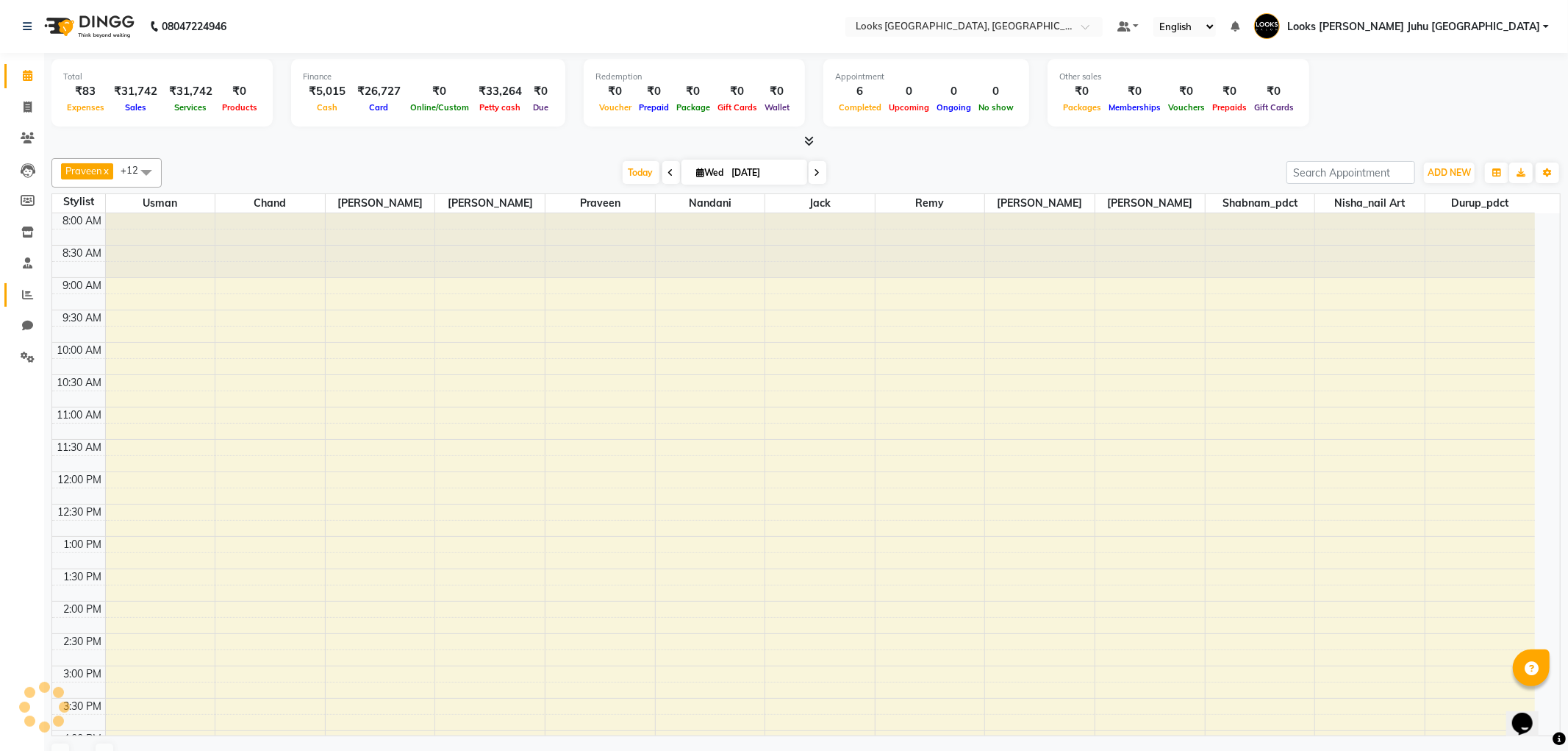
click at [31, 287] on span at bounding box center [27, 295] width 25 height 17
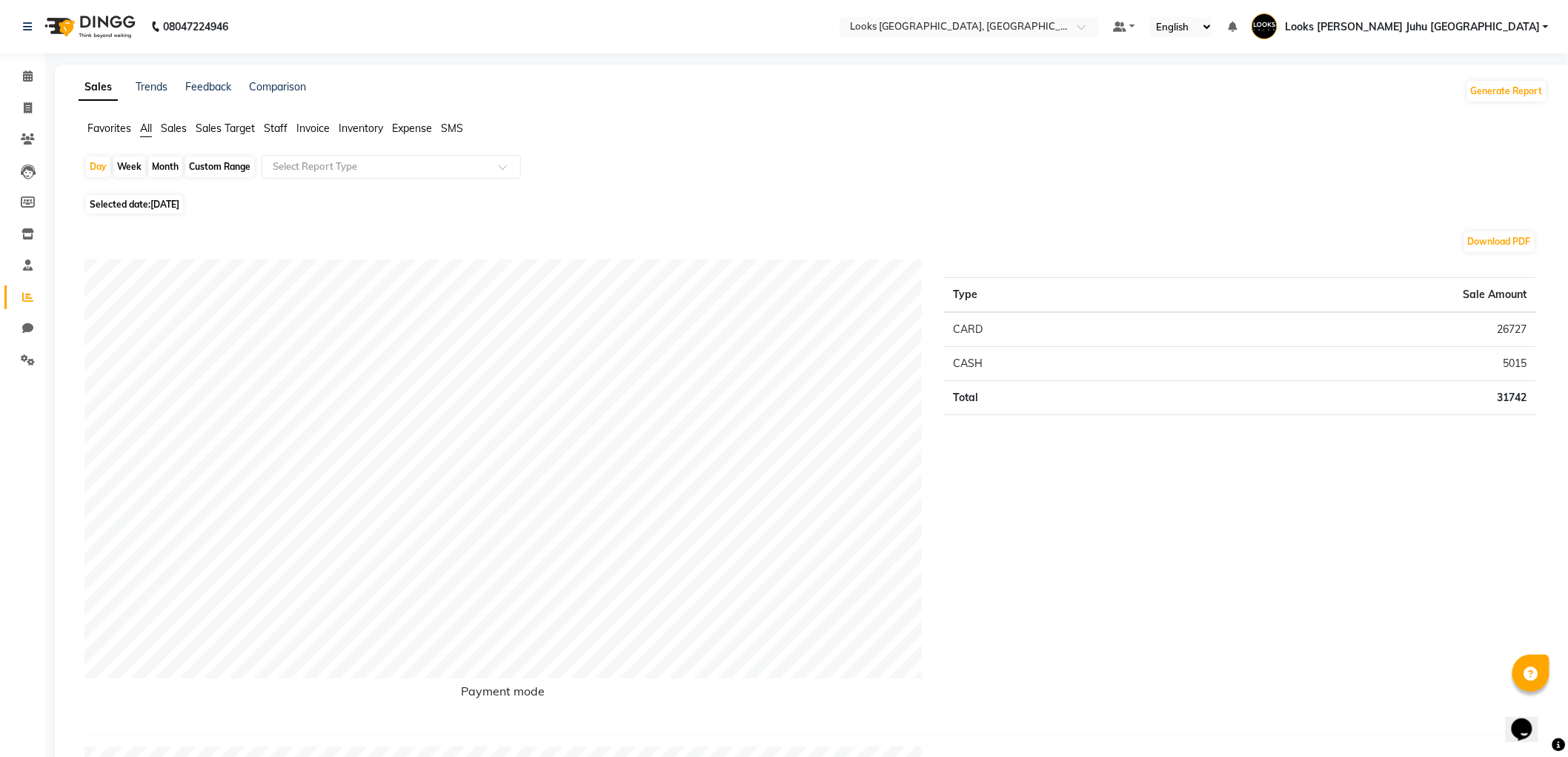
click at [261, 129] on ul "Favorites All Sales Sales Target Staff Invoice Inventory Expense SMS" at bounding box center [813, 128] width 1470 height 17
click at [269, 127] on span "Staff" at bounding box center [275, 127] width 24 height 13
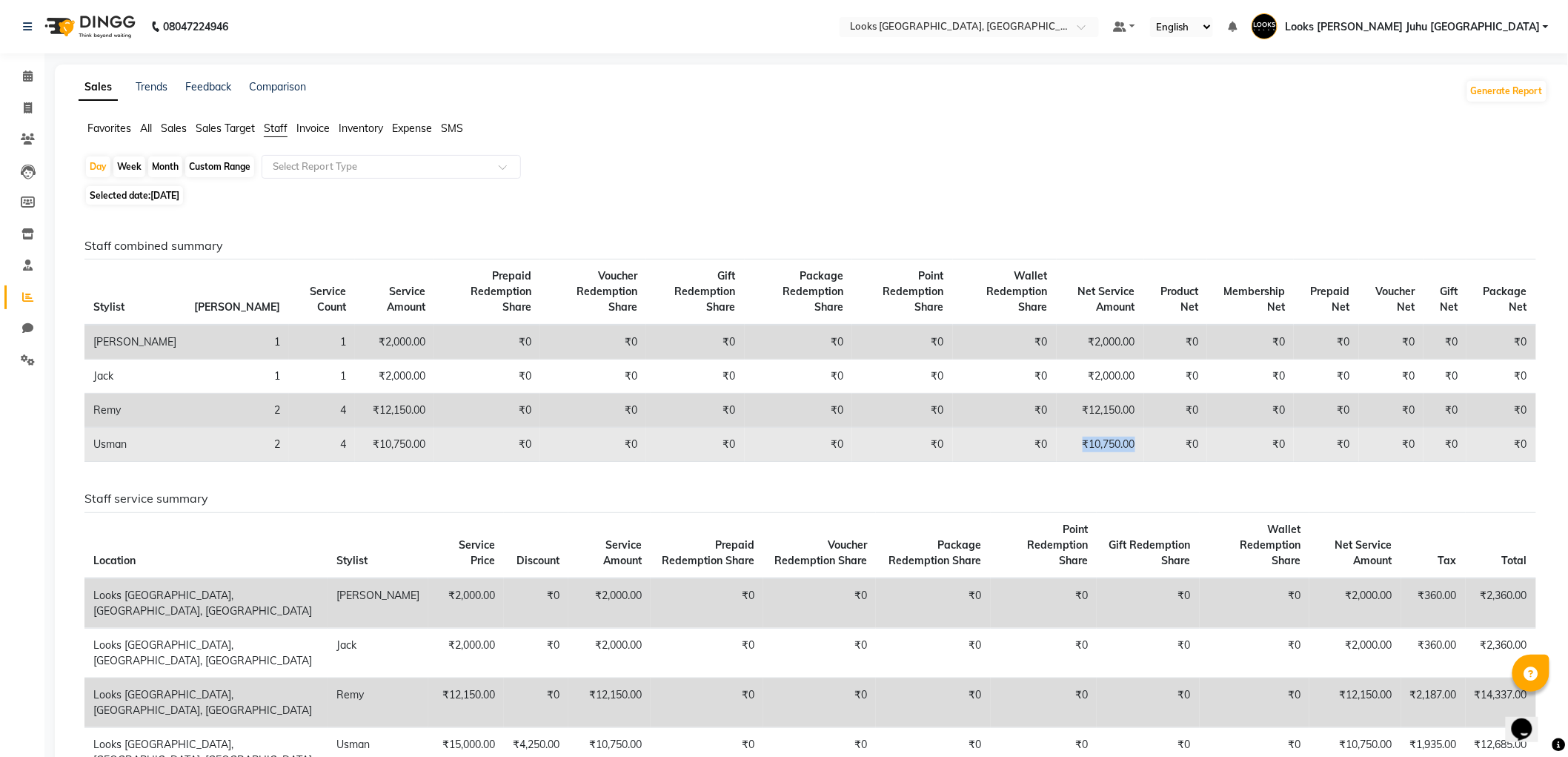
drag, startPoint x: 1119, startPoint y: 423, endPoint x: 1055, endPoint y: 422, distance: 64.0
click at [1057, 427] on td "₹10,750.00" at bounding box center [1100, 444] width 87 height 34
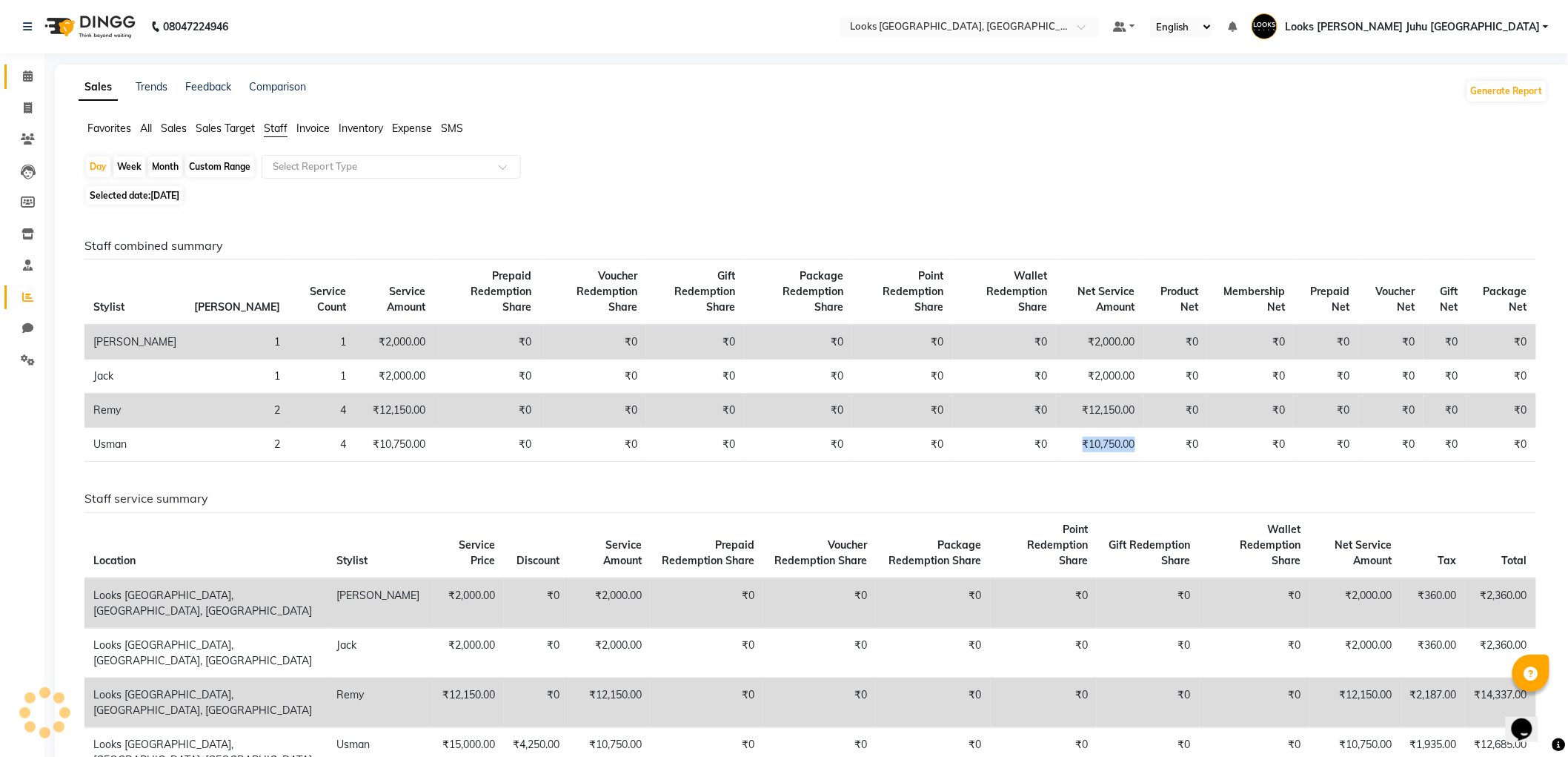
click at [11, 78] on link "Calendar" at bounding box center [22, 76] width 35 height 25
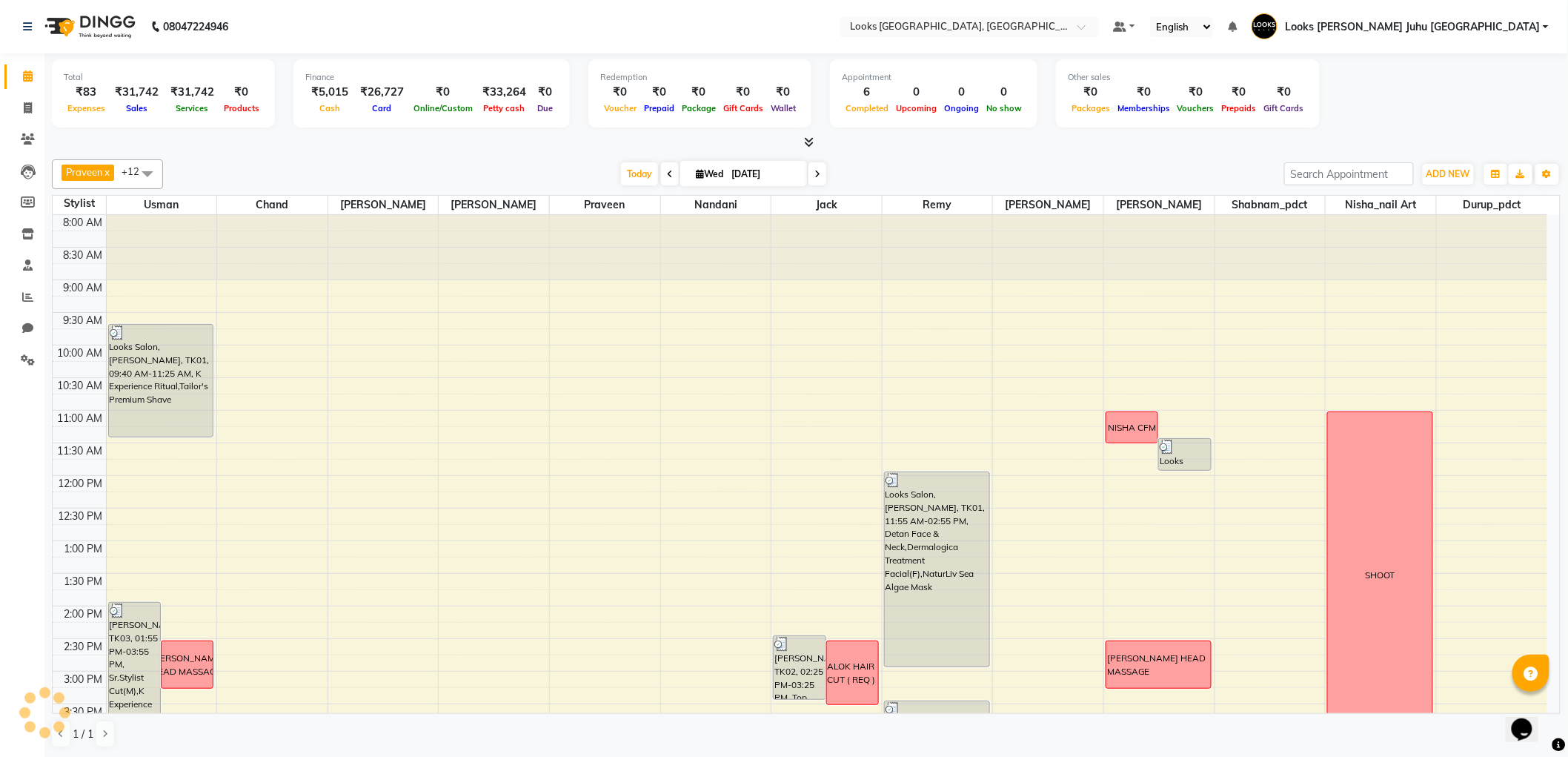
scroll to position [455, 0]
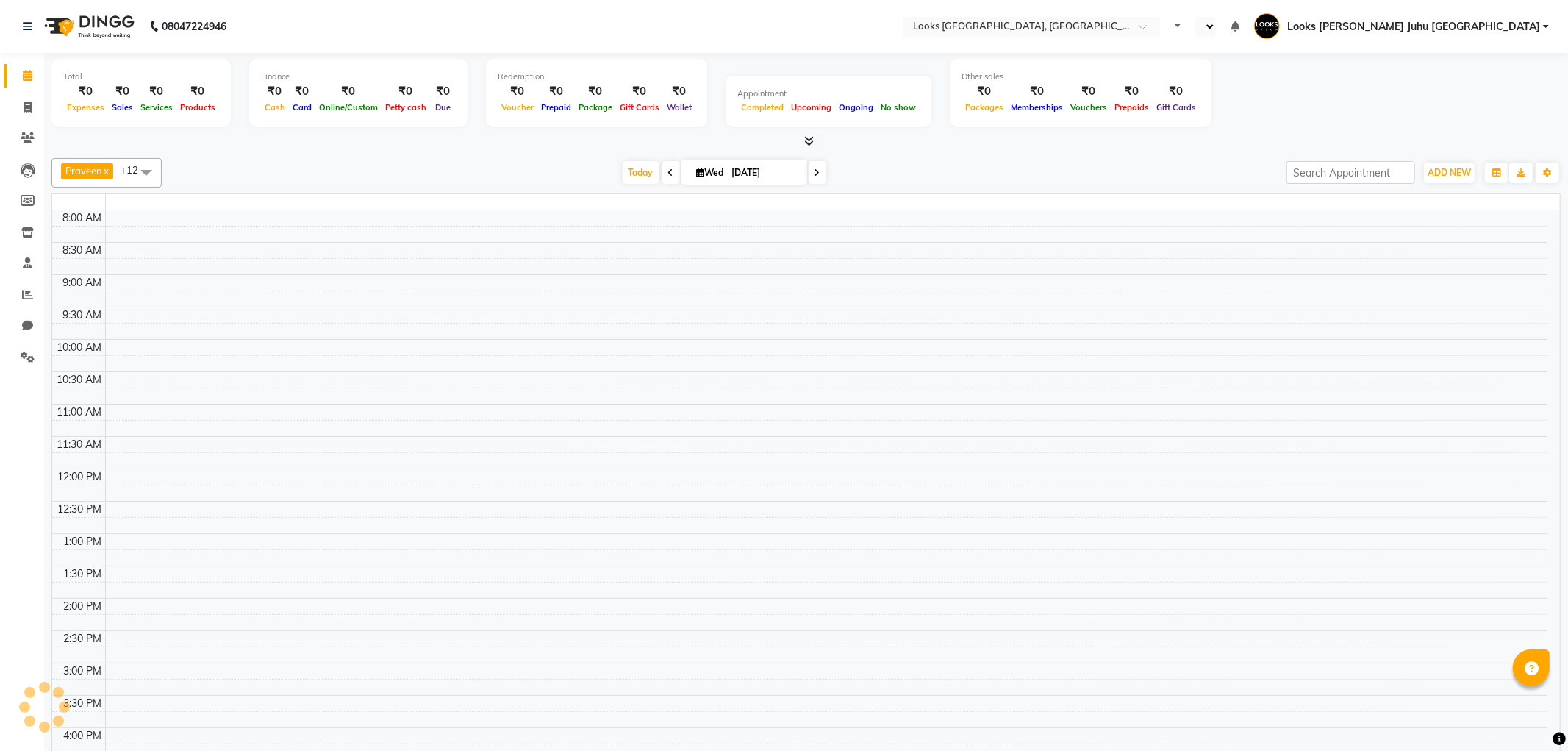
select select "en"
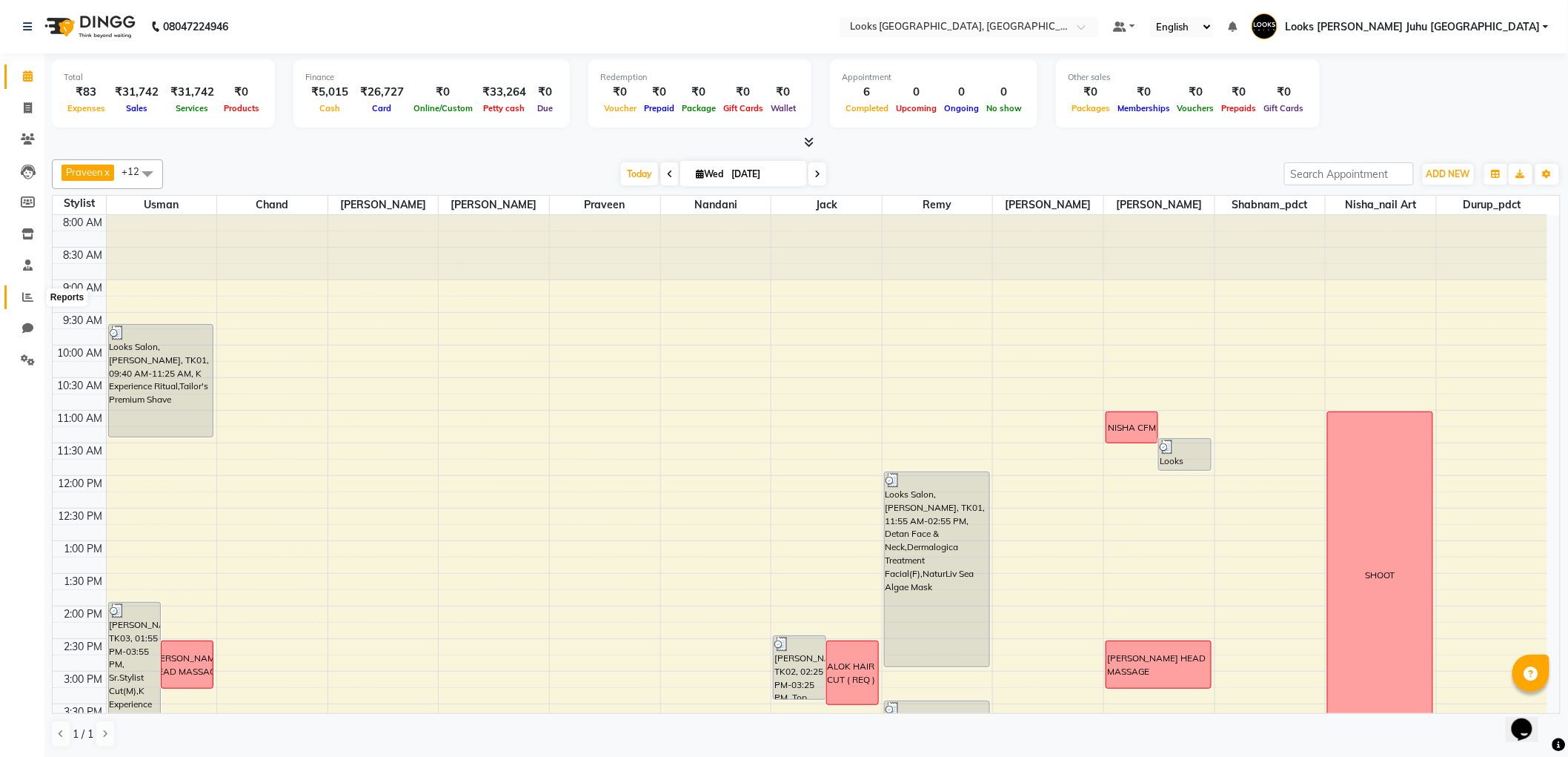
click at [22, 296] on icon at bounding box center [27, 296] width 11 height 11
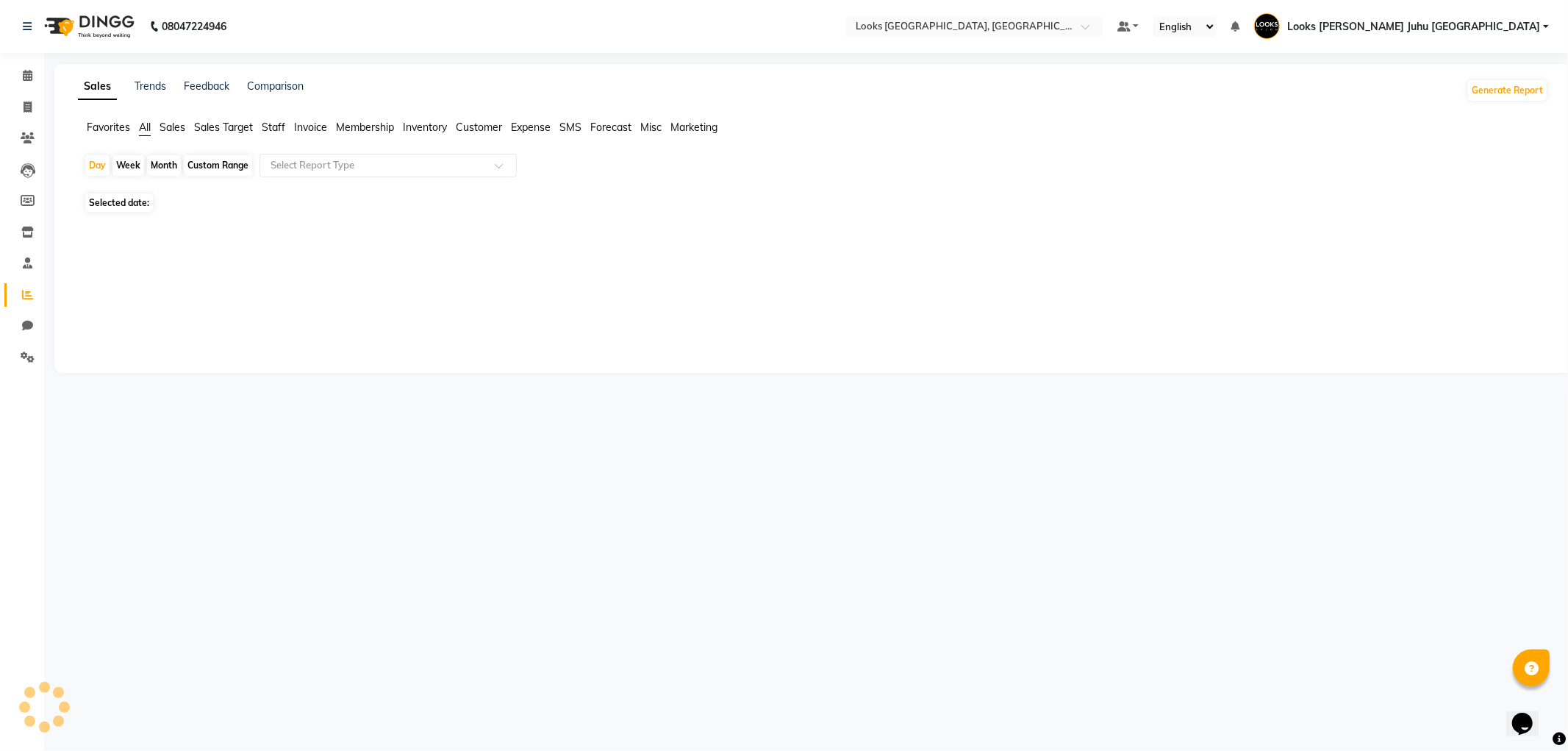
click at [272, 127] on span "Staff" at bounding box center [273, 126] width 24 height 13
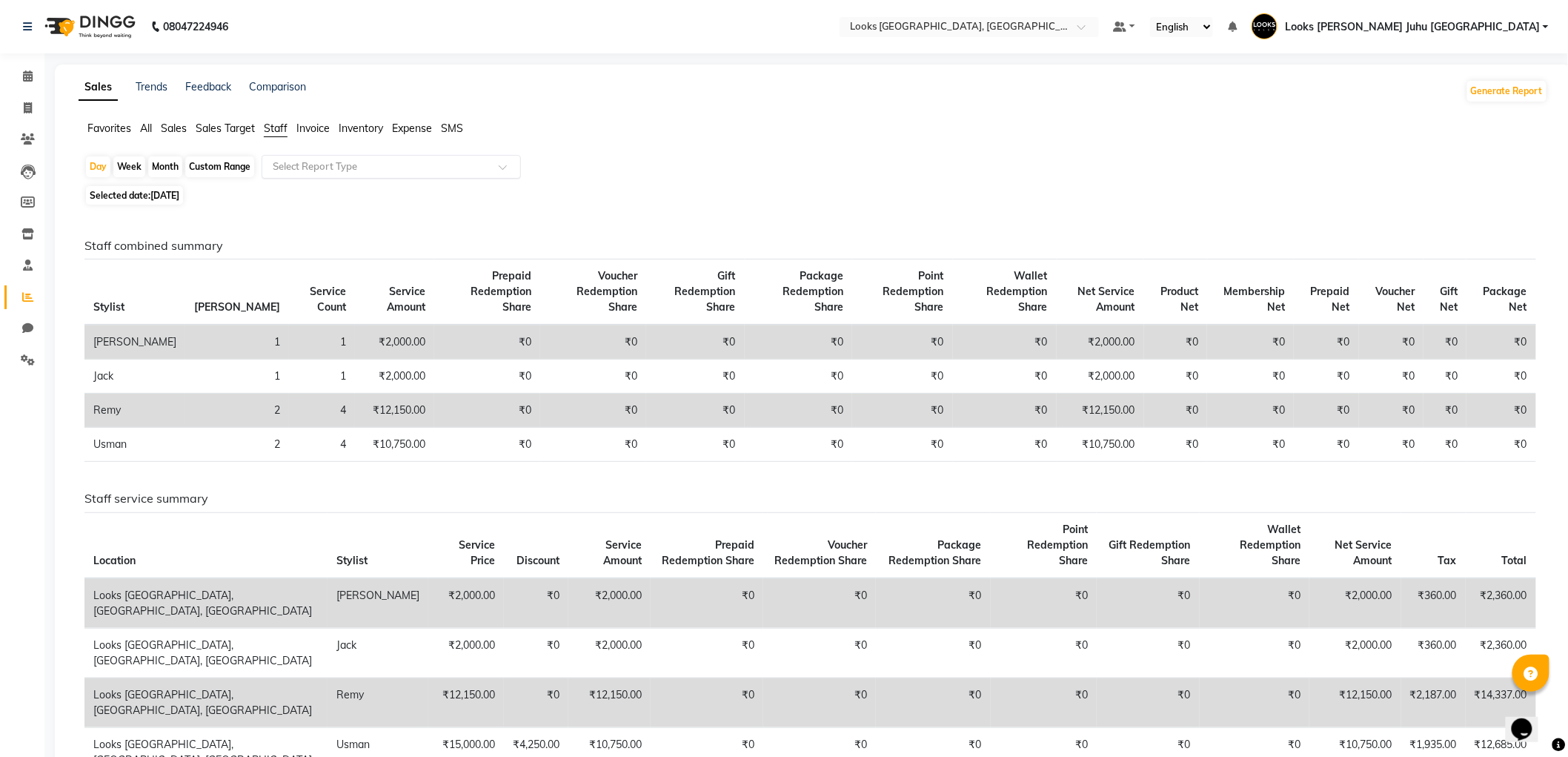
click at [363, 164] on input "text" at bounding box center [376, 166] width 214 height 15
click at [500, 163] on div at bounding box center [390, 166] width 258 height 15
click at [25, 69] on span at bounding box center [27, 76] width 26 height 17
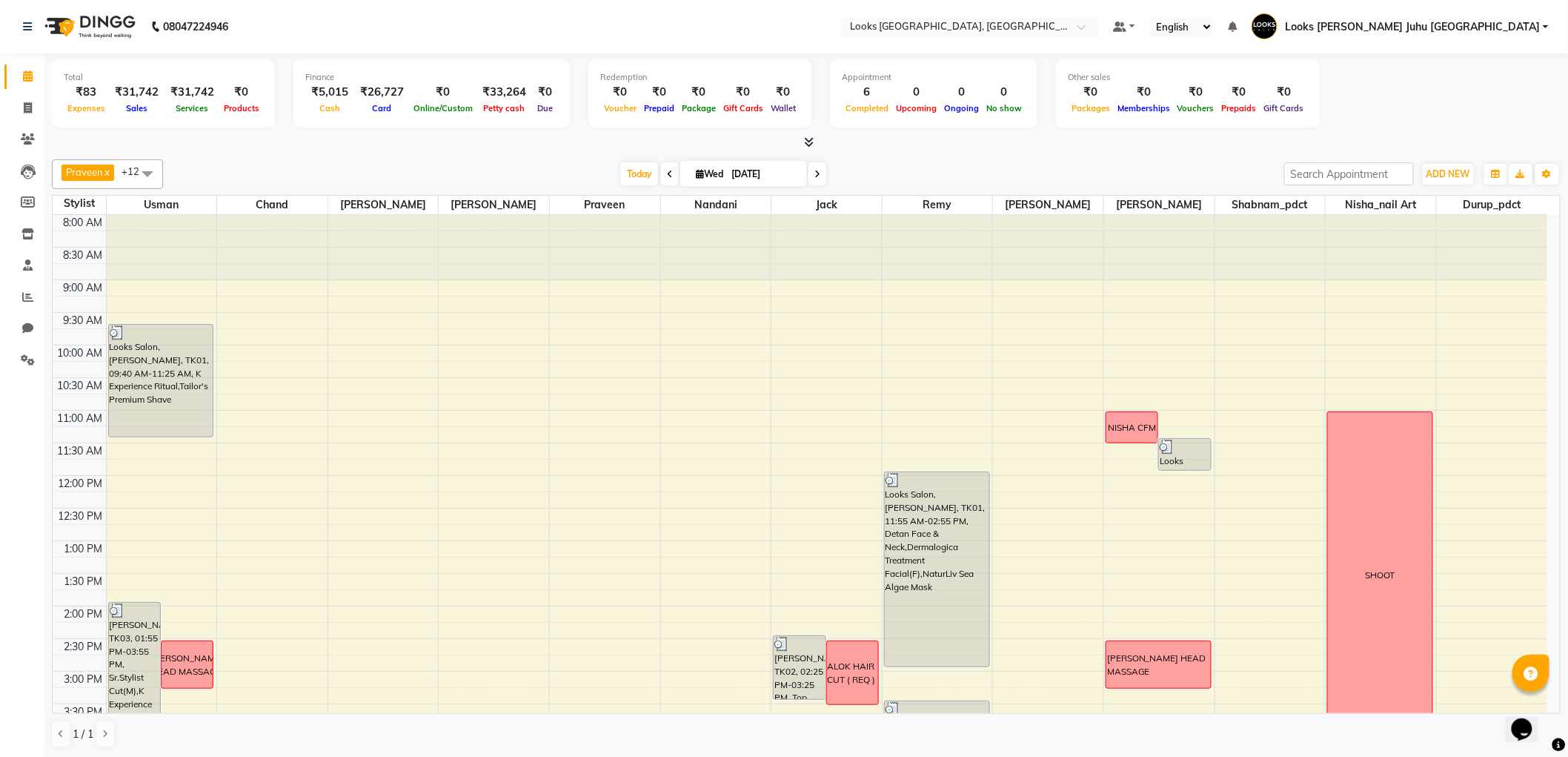
click at [34, 72] on span at bounding box center [27, 76] width 26 height 17
click at [17, 297] on span at bounding box center [27, 296] width 26 height 17
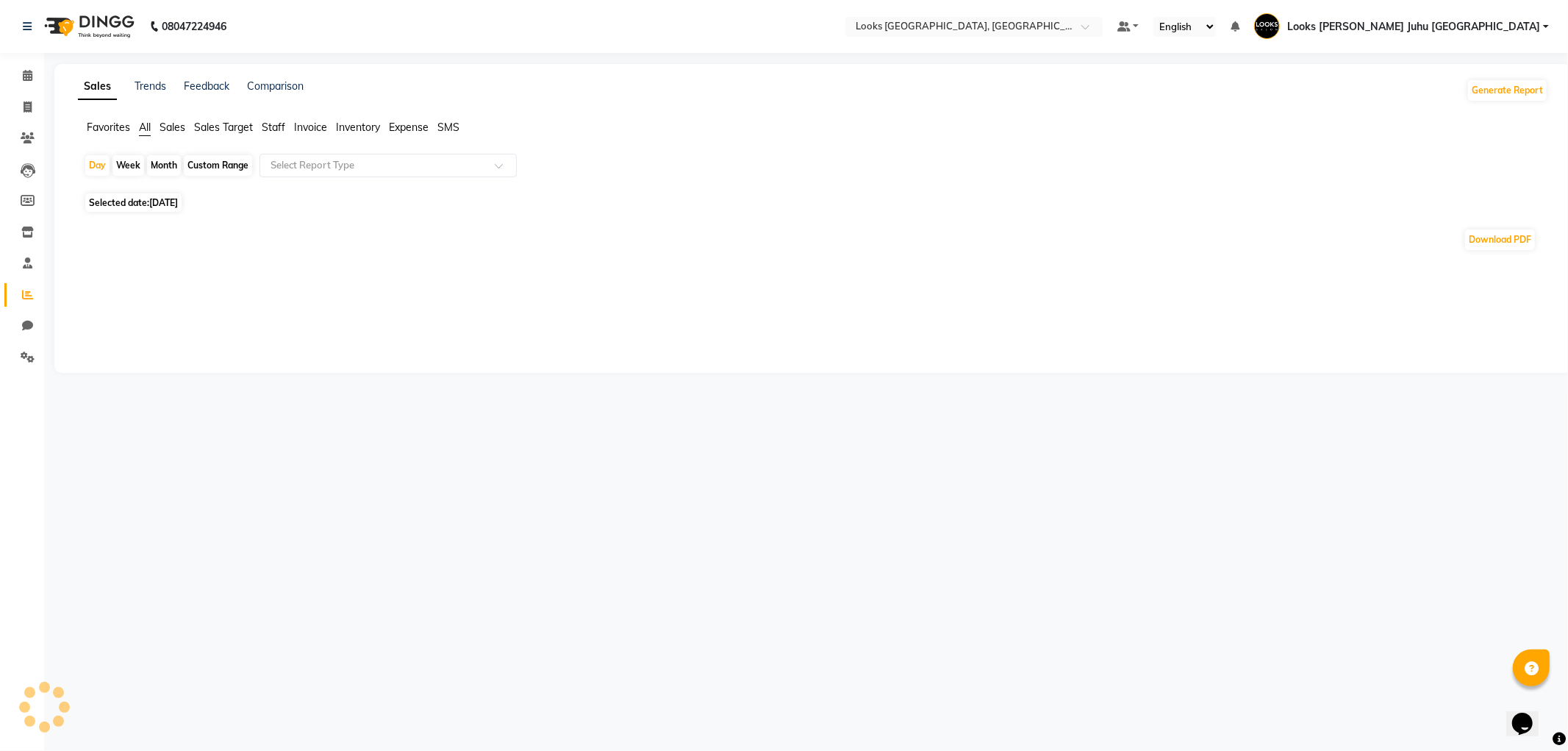
click at [288, 128] on ul "Favorites All Sales Sales Target Staff Invoice Inventory Expense SMS" at bounding box center [813, 127] width 1470 height 17
click at [269, 128] on span "Staff" at bounding box center [273, 126] width 24 height 13
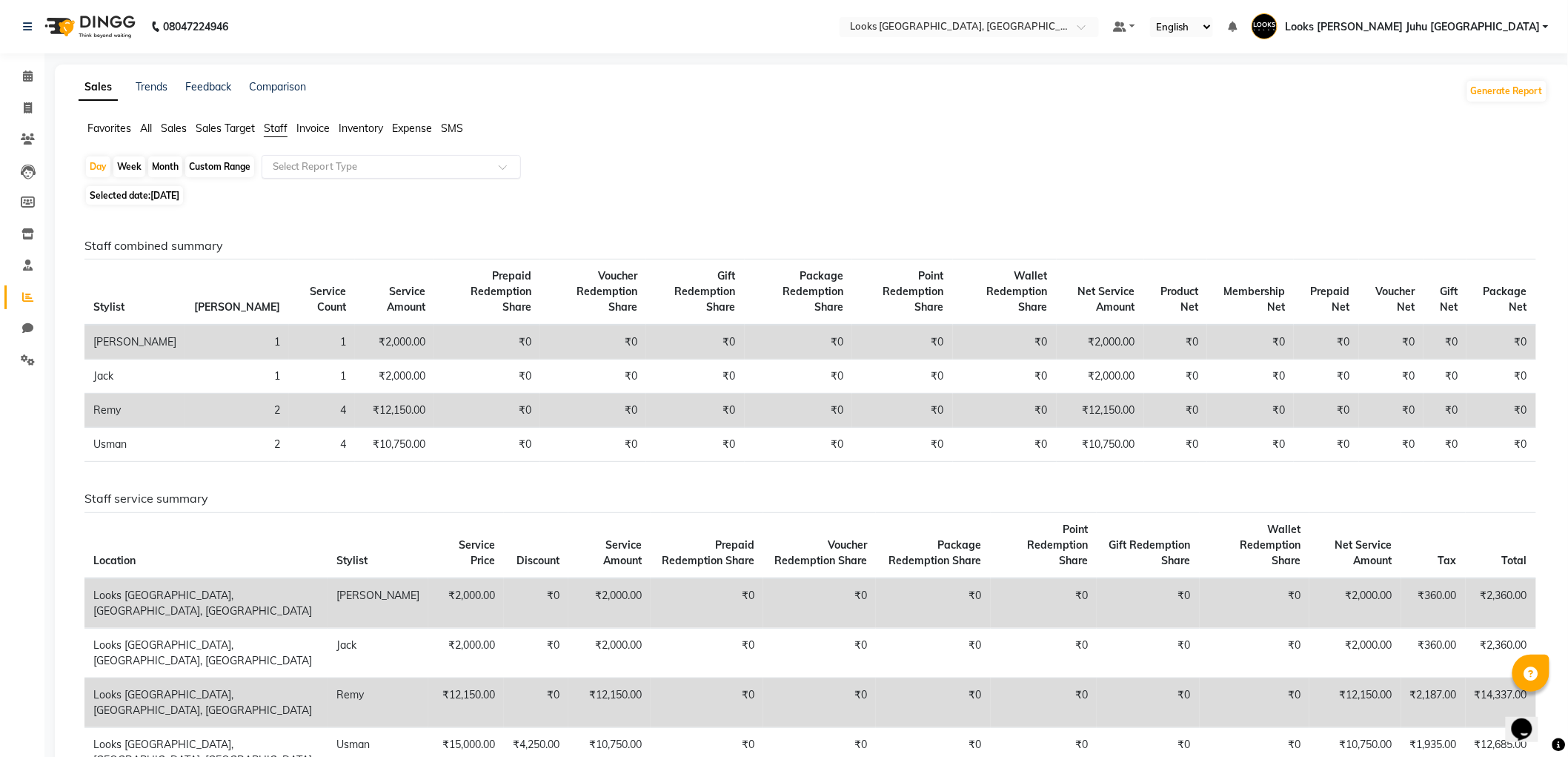
click at [475, 162] on input "text" at bounding box center [376, 166] width 214 height 15
click at [501, 167] on span at bounding box center [507, 171] width 18 height 15
click at [427, 167] on input "text" at bounding box center [376, 166] width 214 height 15
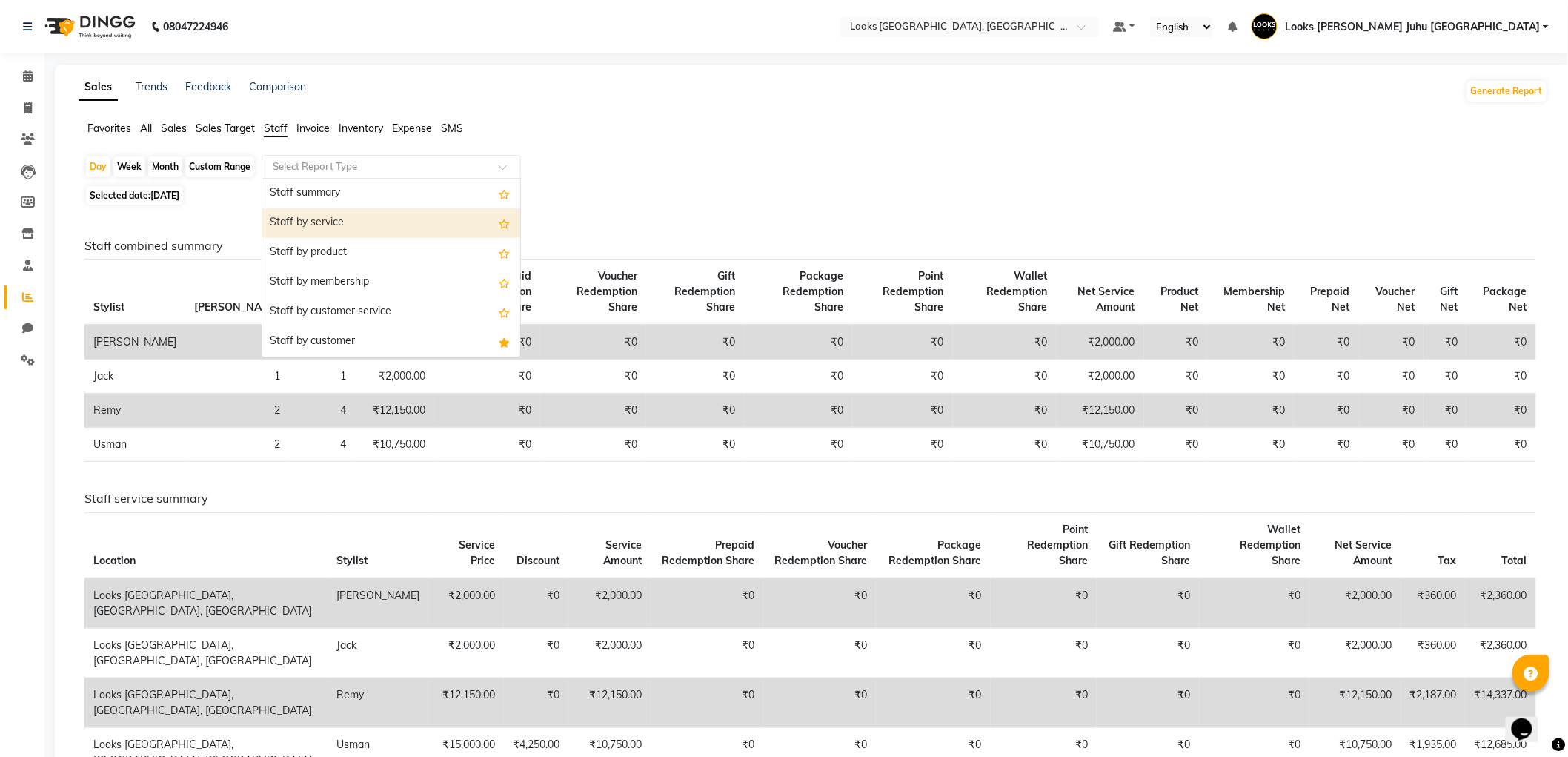
click at [348, 220] on div "Staff by service" at bounding box center [390, 223] width 258 height 30
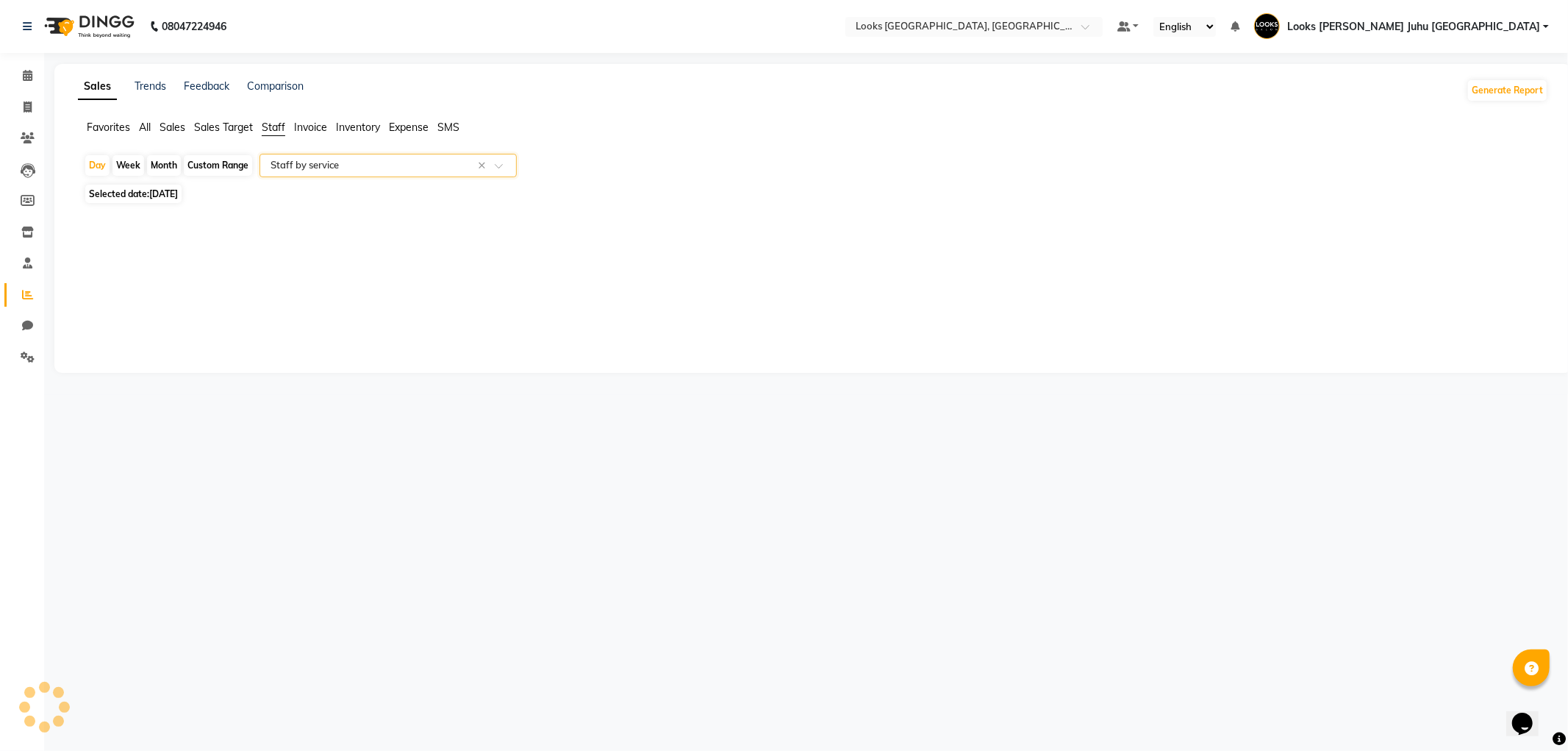
select select "filtered_report"
select select "pdf"
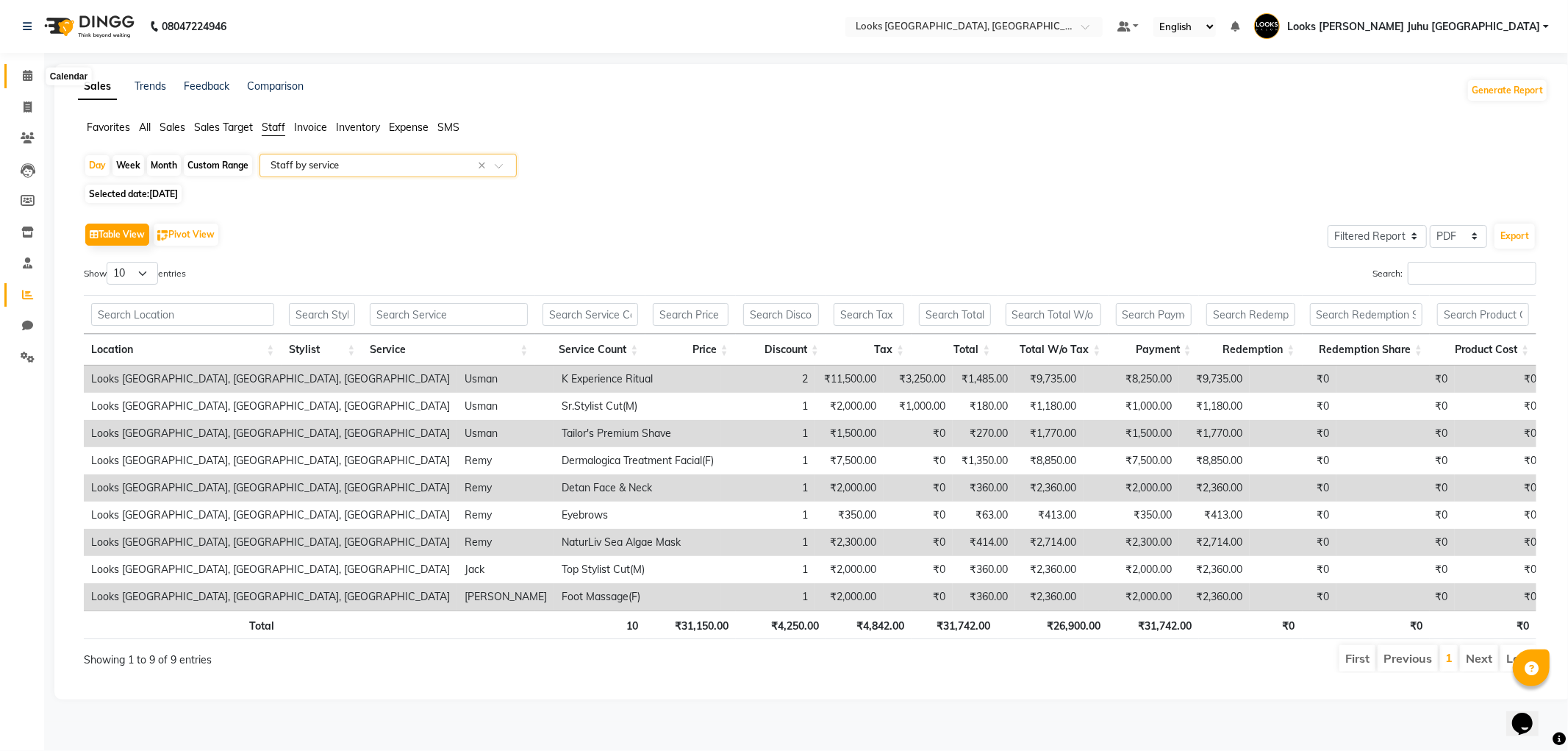
click at [30, 73] on icon at bounding box center [27, 75] width 10 height 11
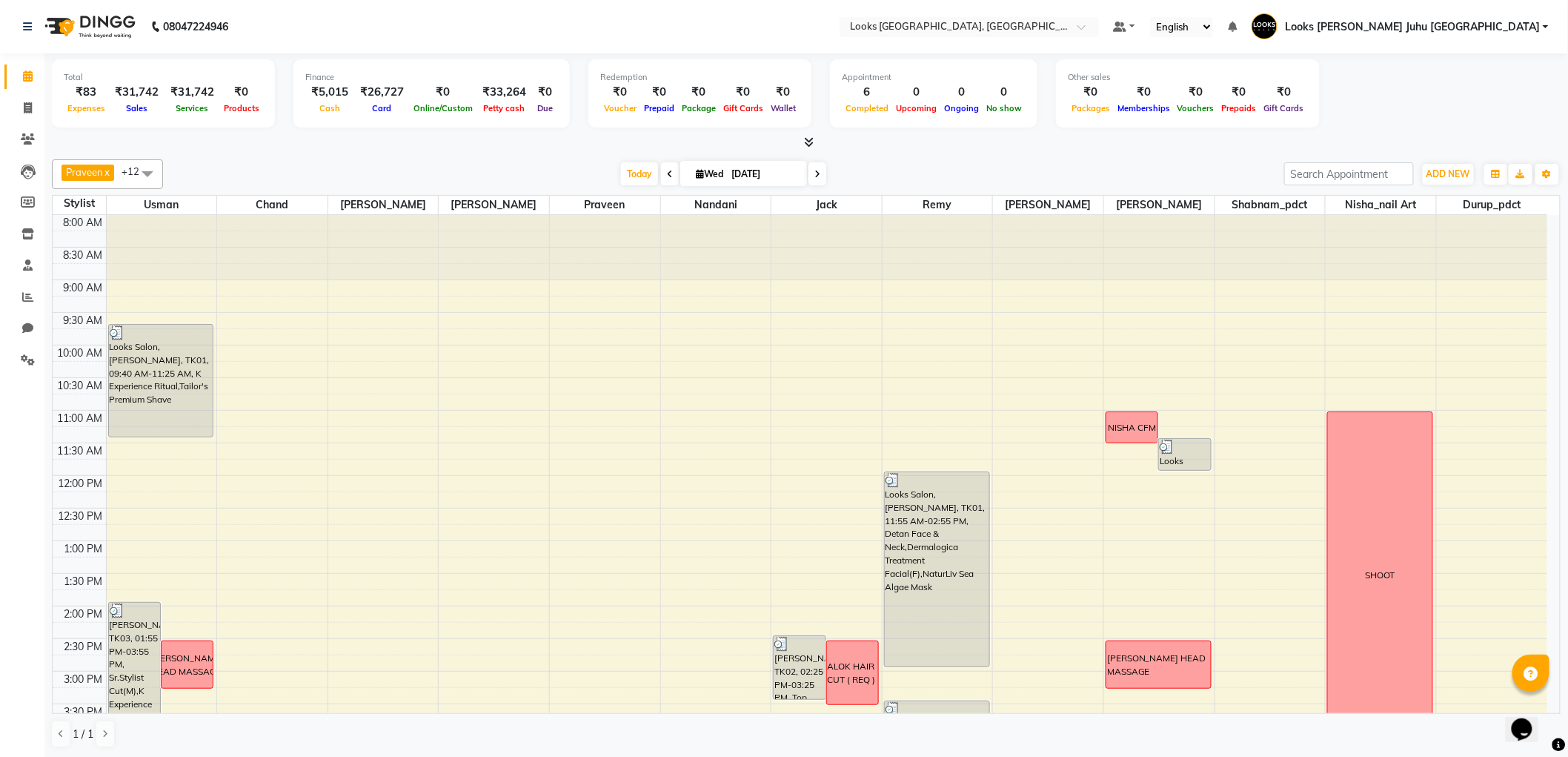
scroll to position [455, 0]
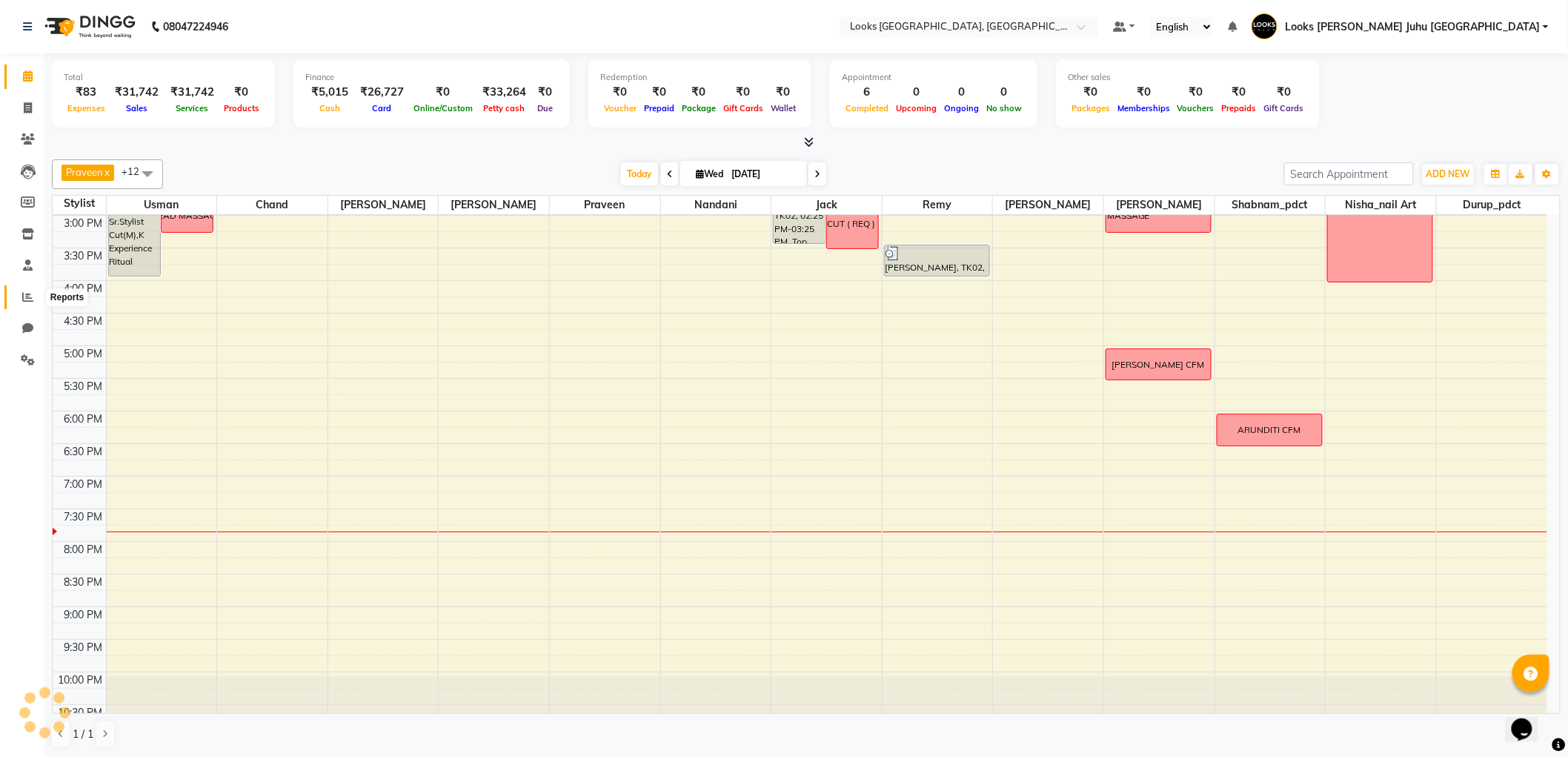
click at [27, 292] on icon at bounding box center [27, 296] width 11 height 11
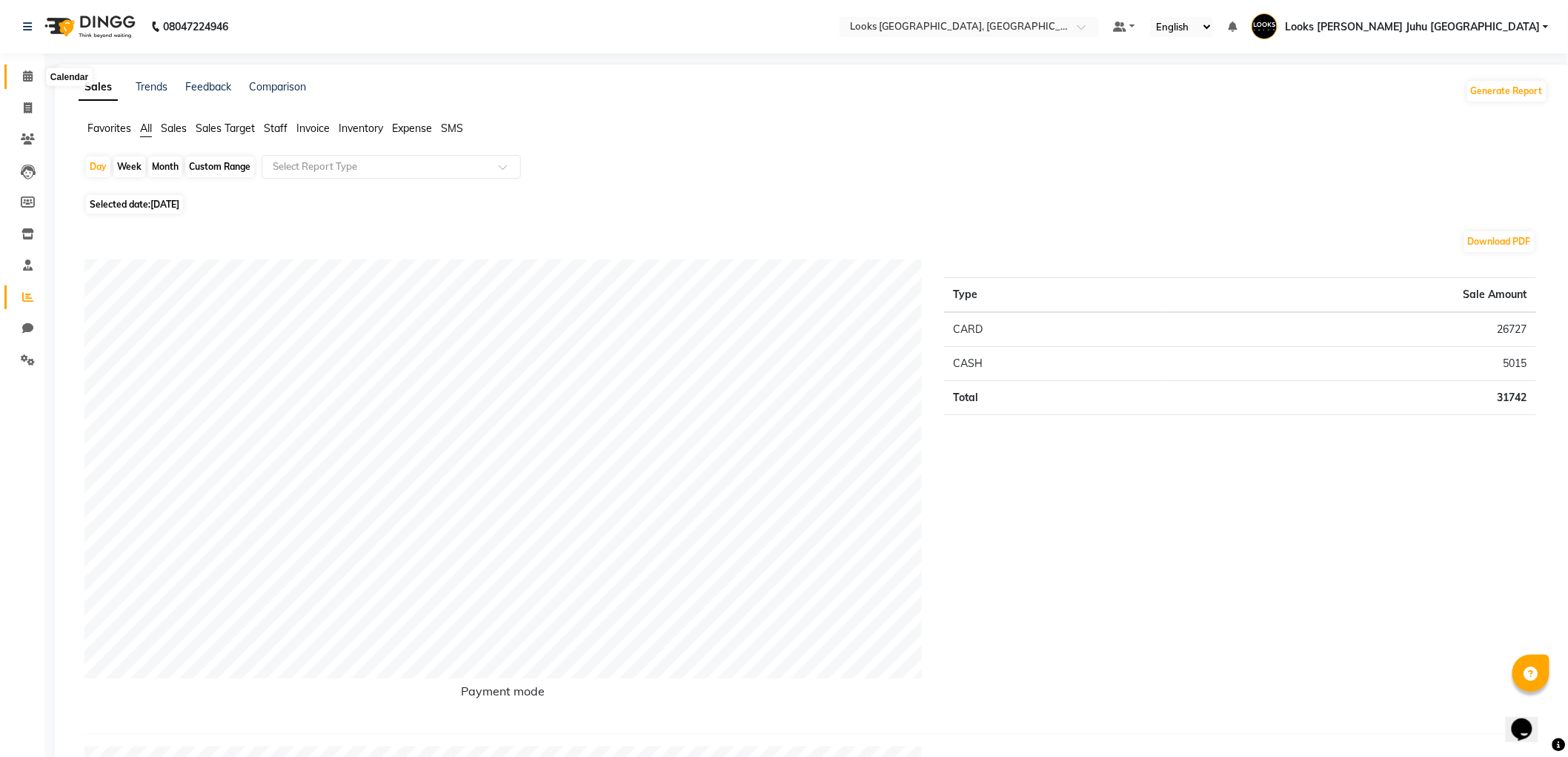
click at [30, 79] on icon at bounding box center [27, 76] width 10 height 11
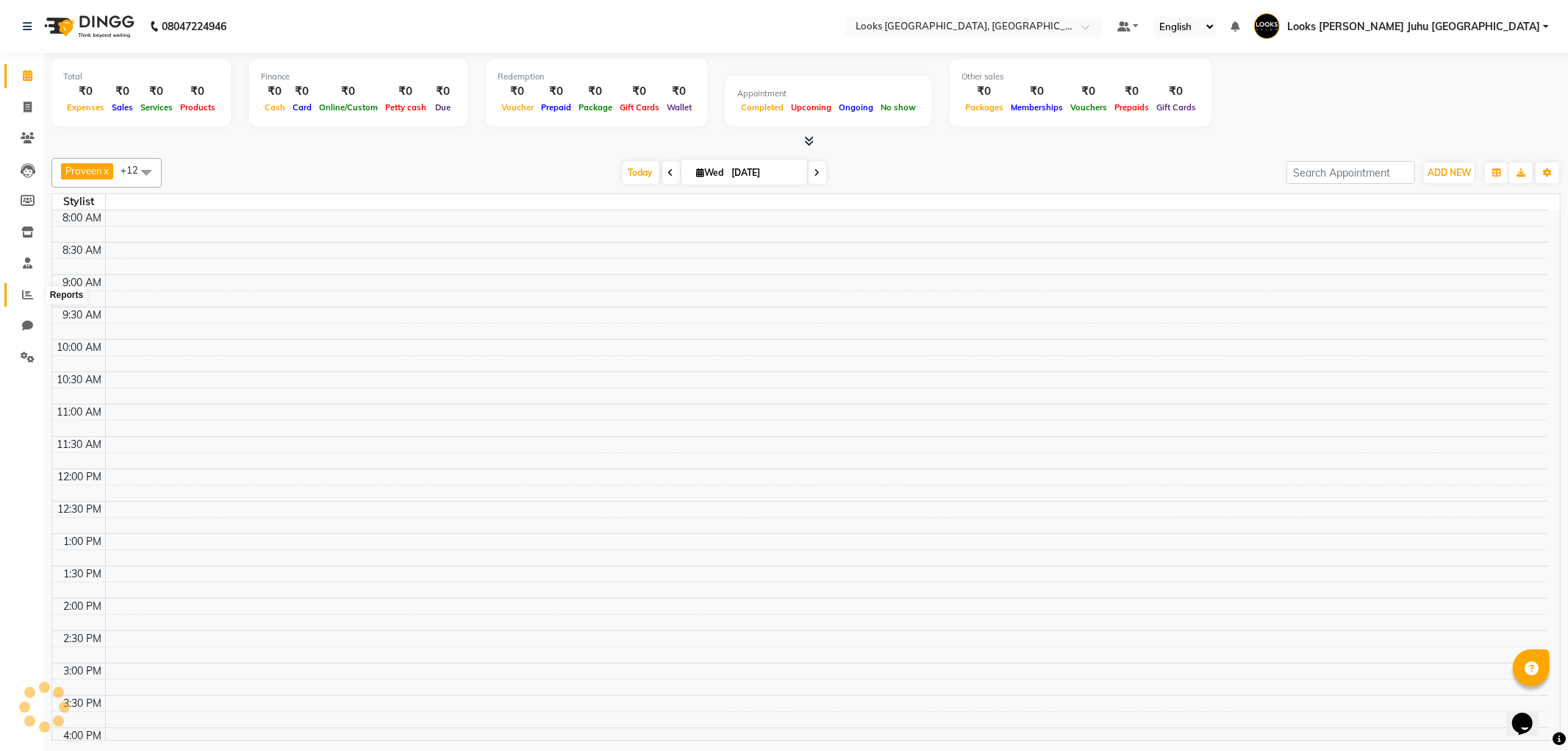
click at [23, 295] on icon at bounding box center [27, 294] width 11 height 11
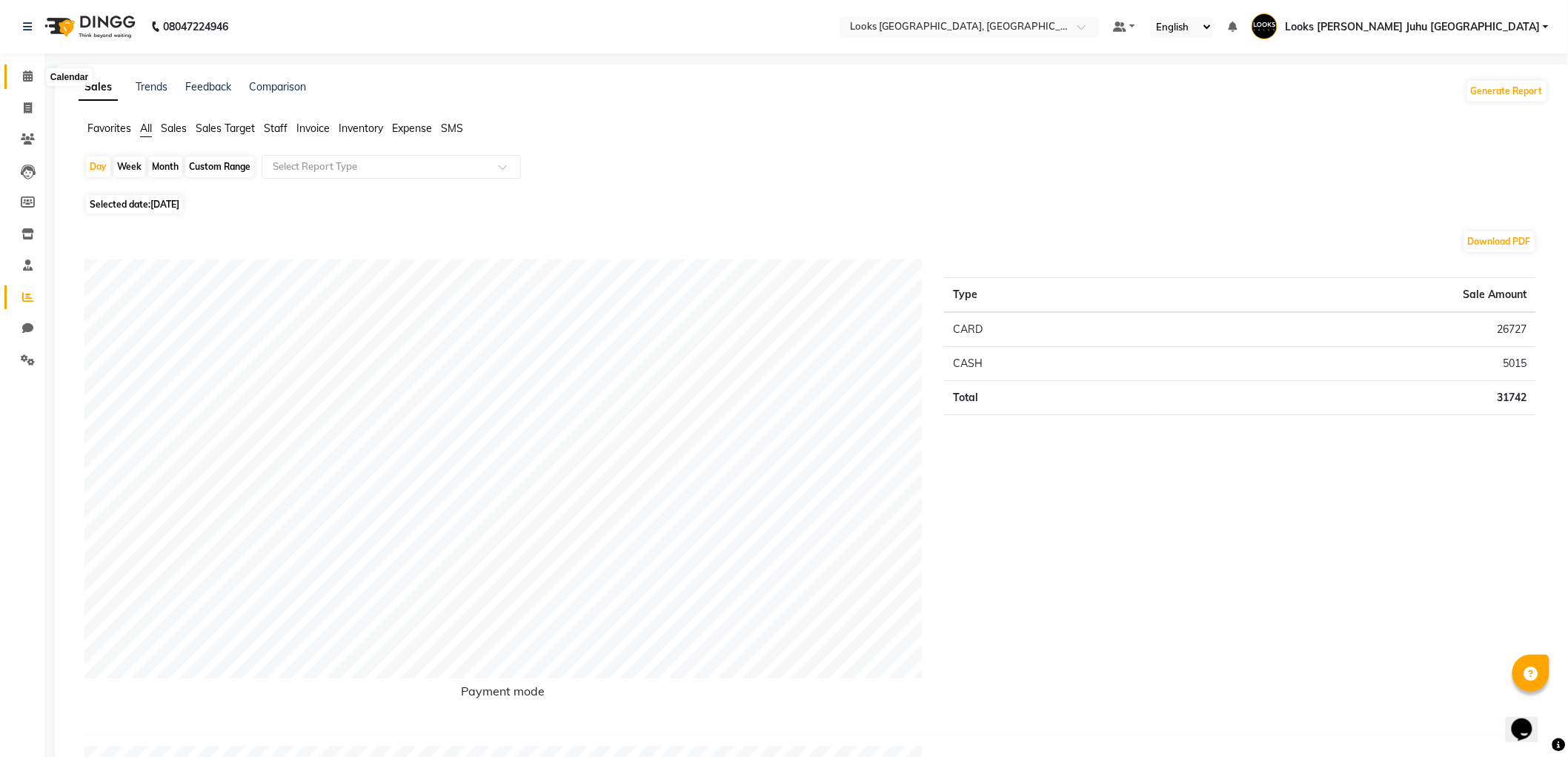
click at [19, 78] on span at bounding box center [27, 76] width 26 height 17
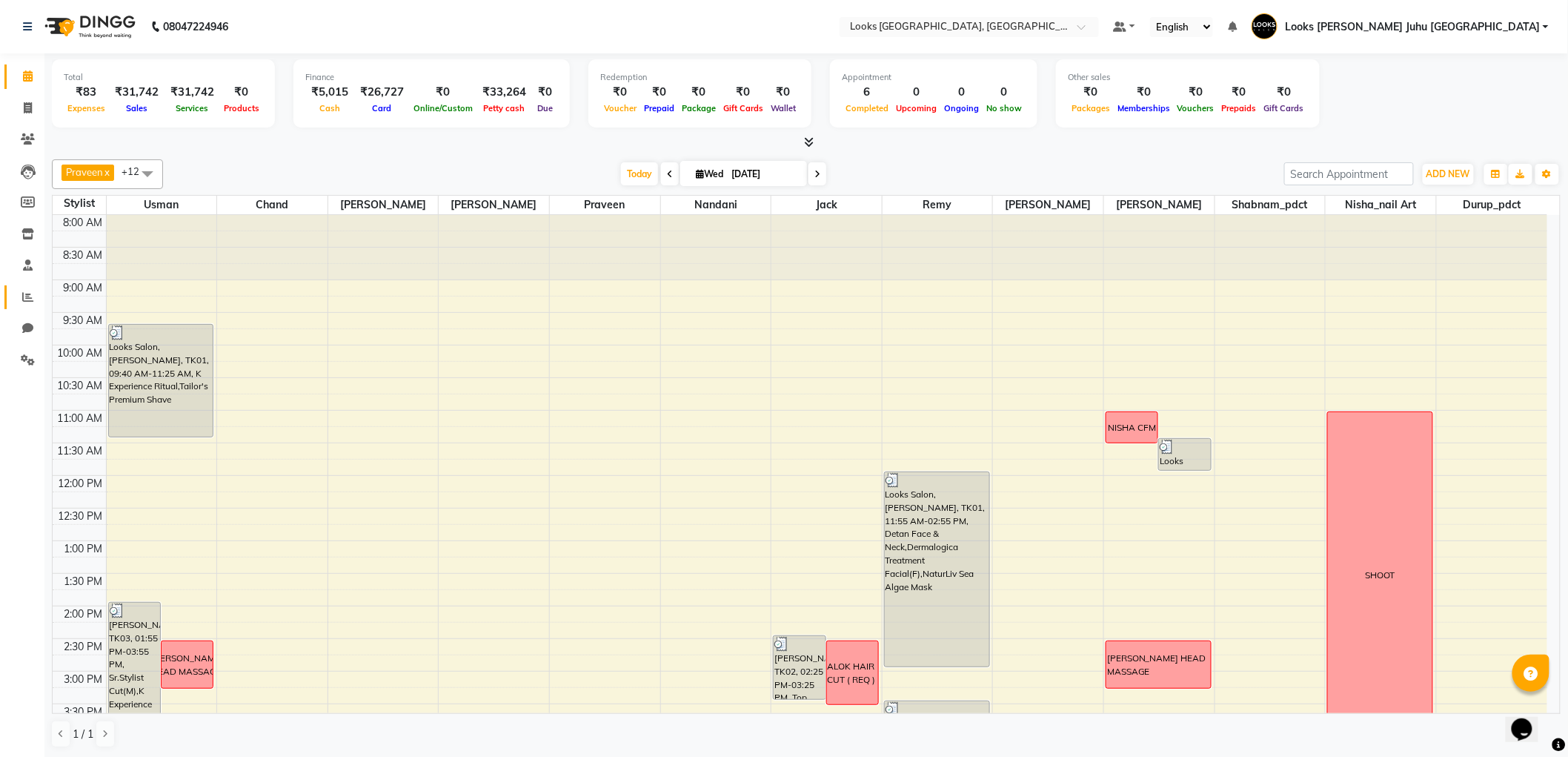
click at [24, 307] on link "Reports" at bounding box center [22, 297] width 35 height 25
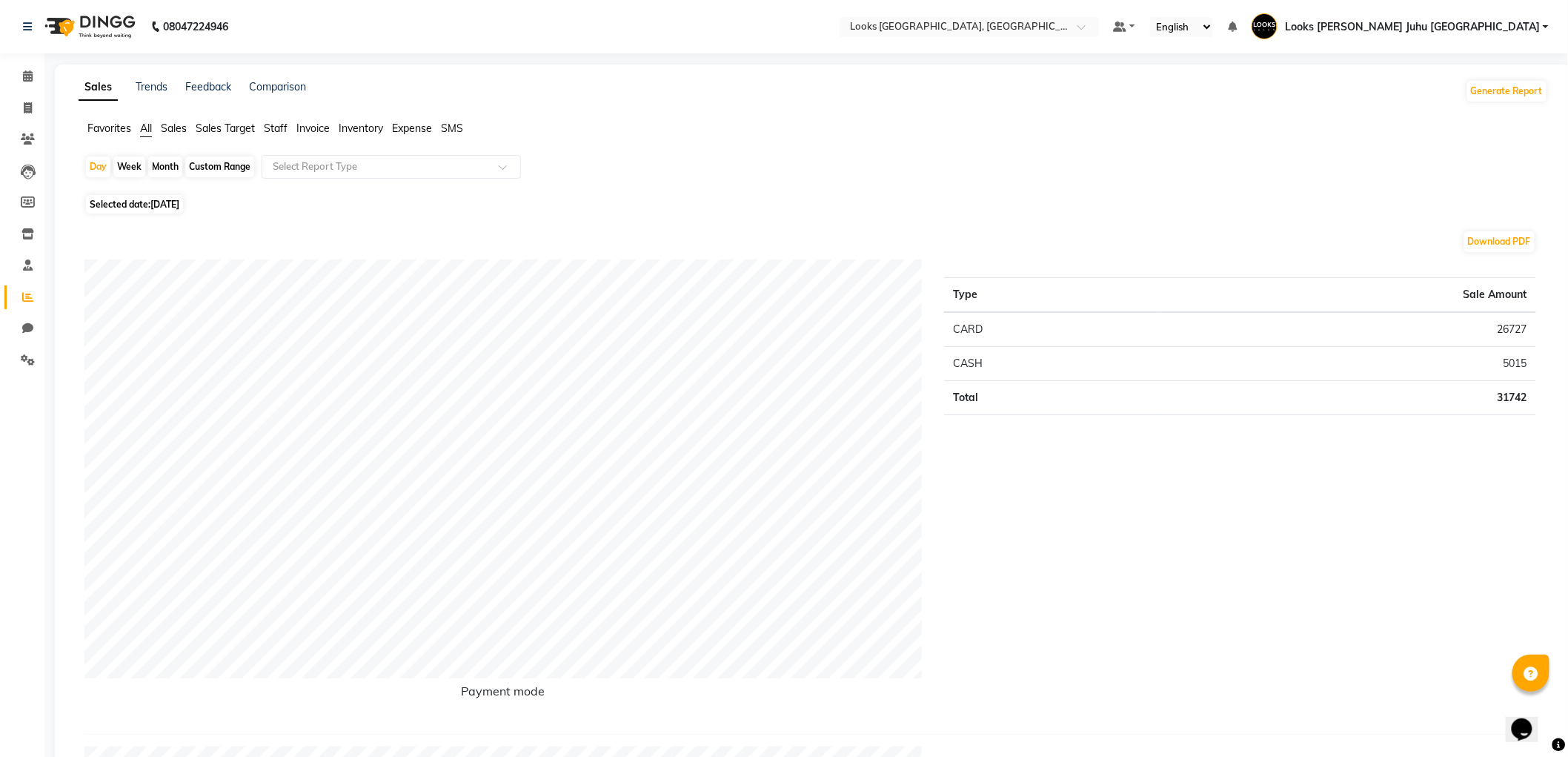
click at [408, 131] on span "Expense" at bounding box center [412, 127] width 40 height 13
click at [101, 167] on div "Day" at bounding box center [98, 167] width 25 height 21
select select "9"
select select "2025"
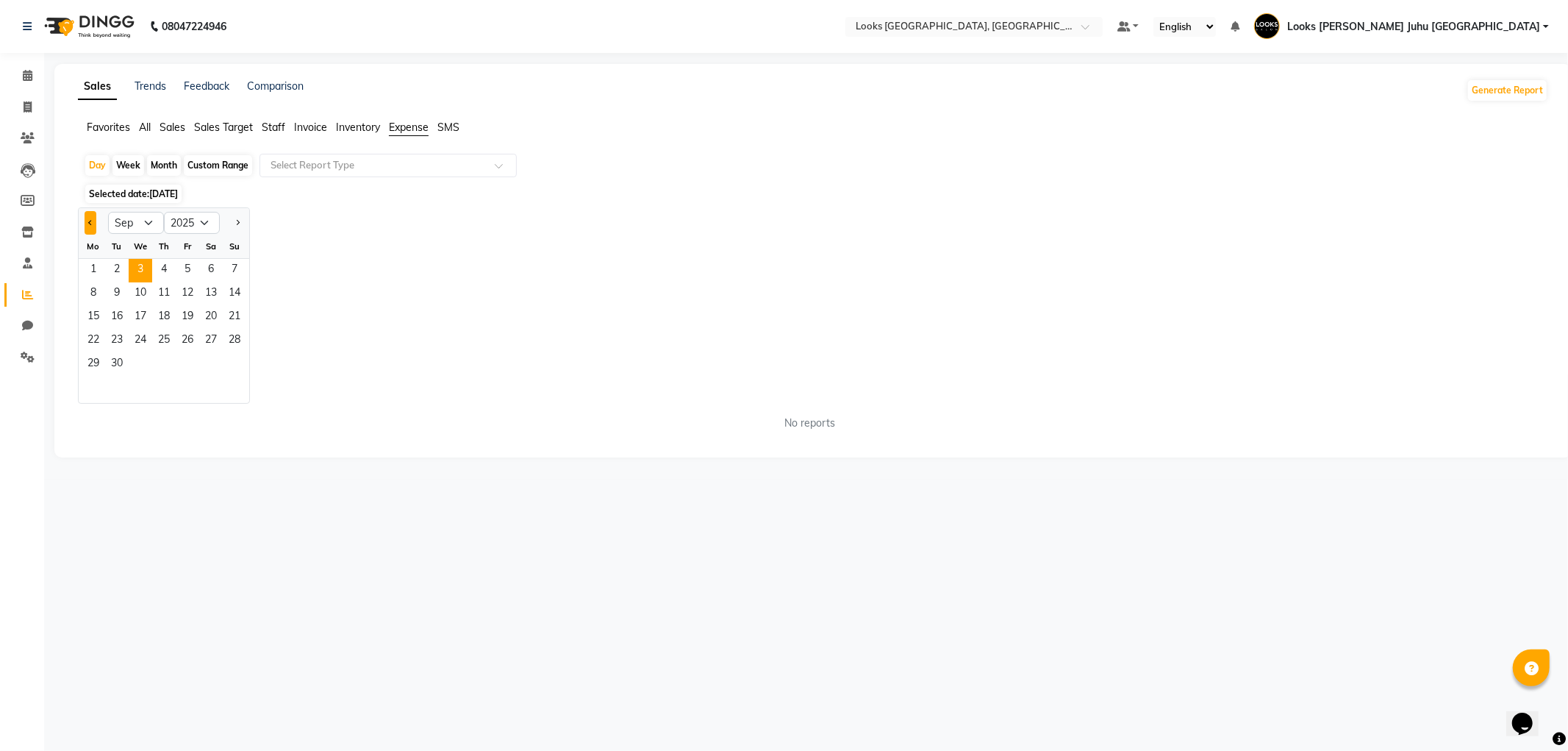
click at [85, 230] on button "Previous month" at bounding box center [90, 222] width 11 height 24
select select "8"
click at [211, 358] on span "30" at bounding box center [210, 365] width 24 height 24
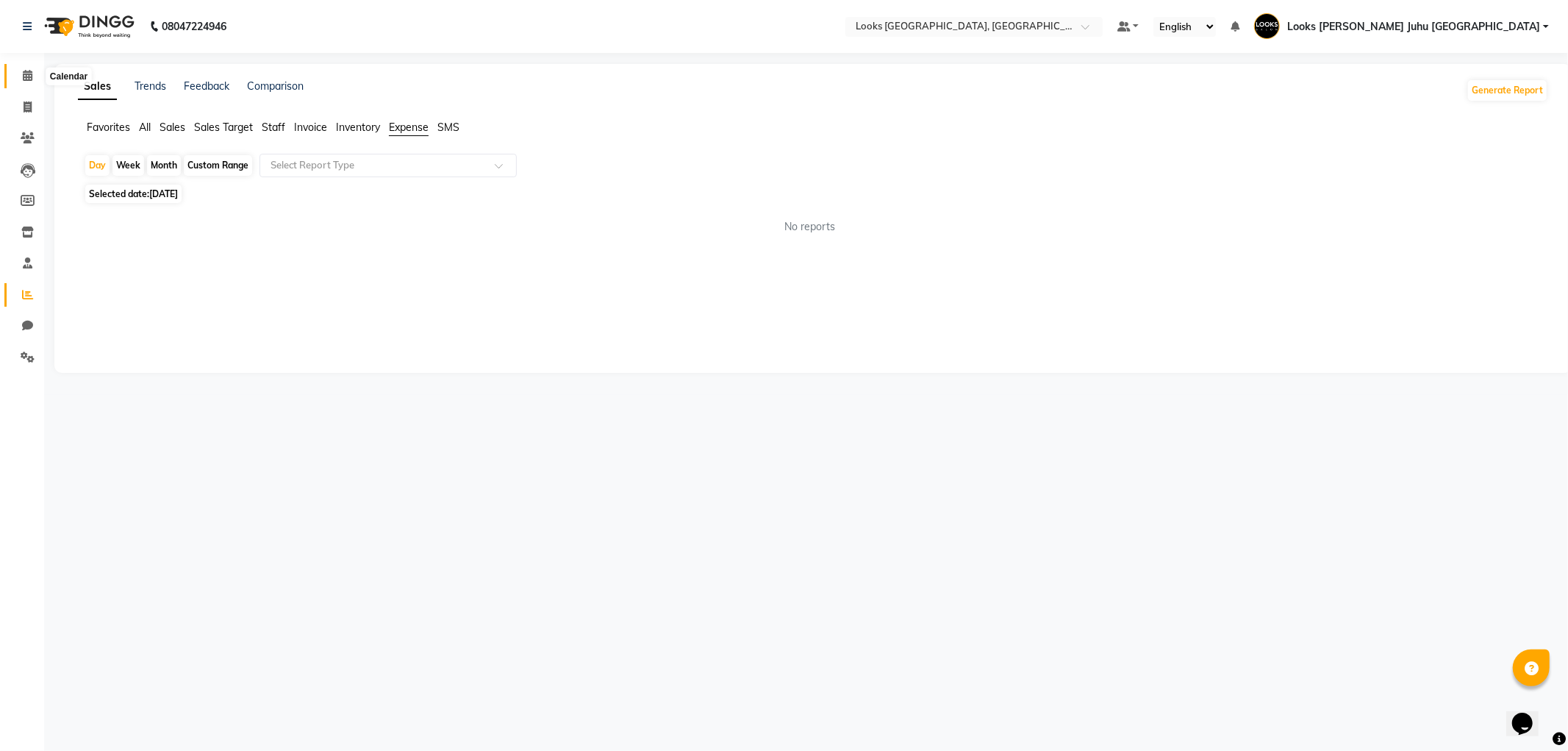
click at [35, 79] on span at bounding box center [27, 76] width 25 height 17
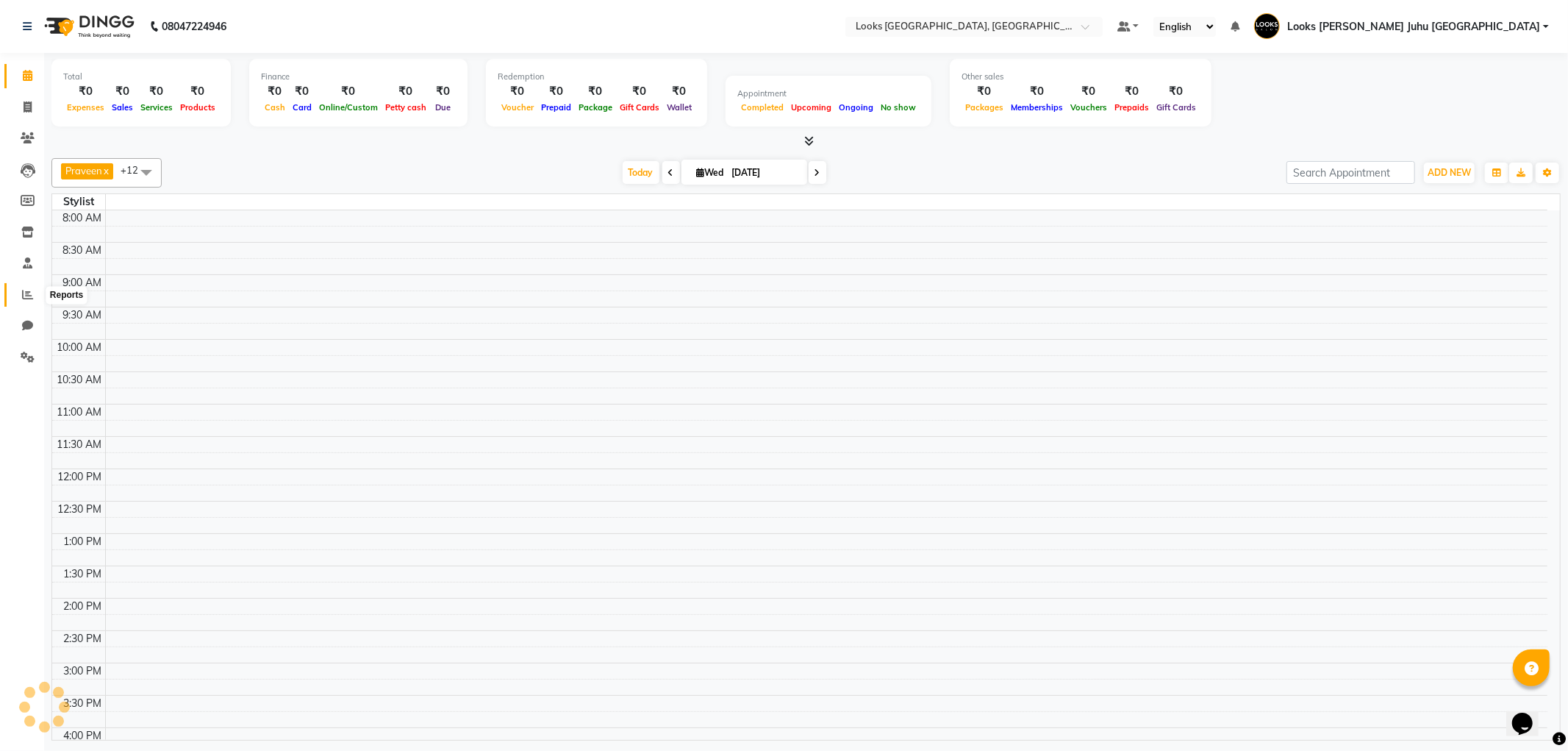
click at [16, 288] on span at bounding box center [27, 295] width 25 height 17
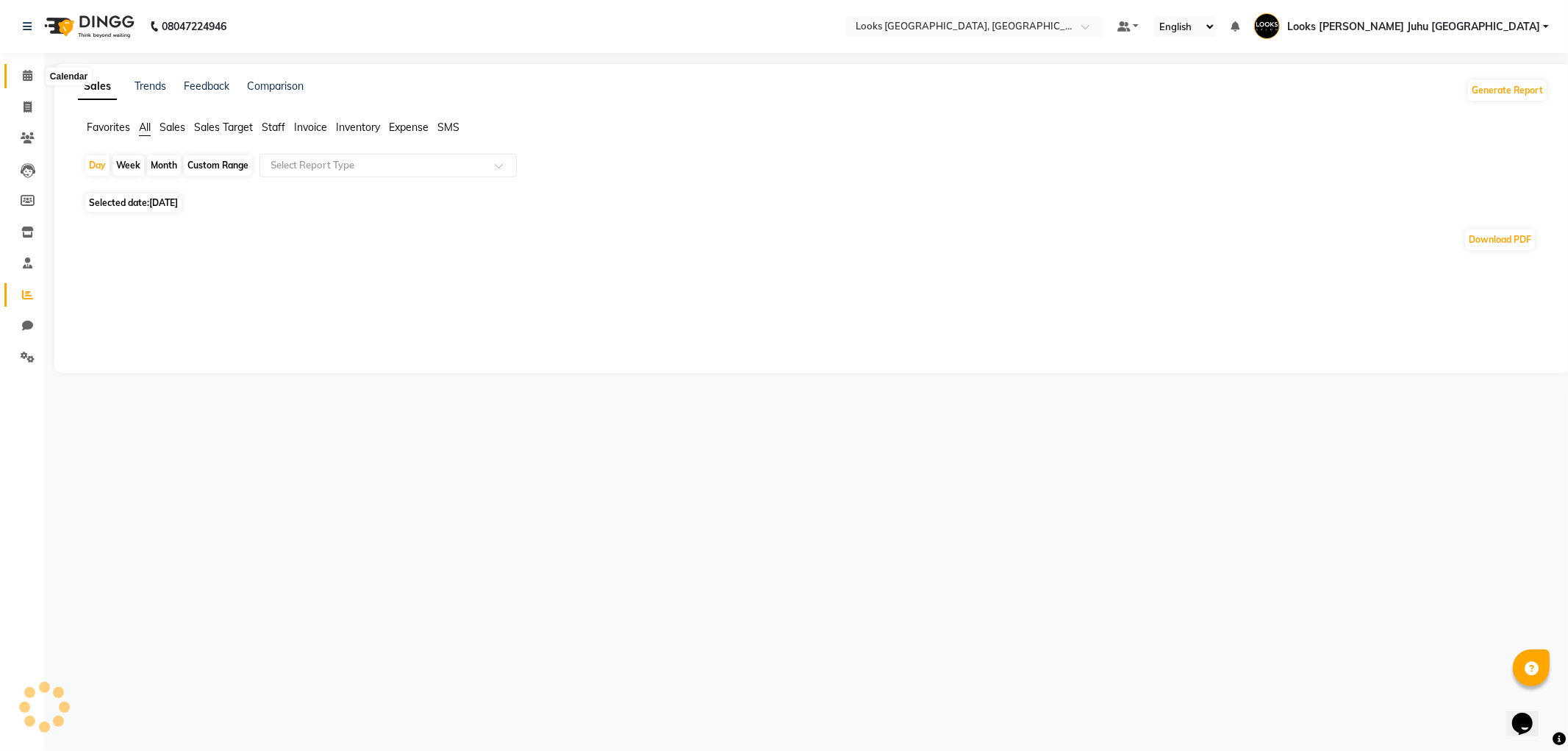
click at [28, 83] on span at bounding box center [27, 76] width 25 height 17
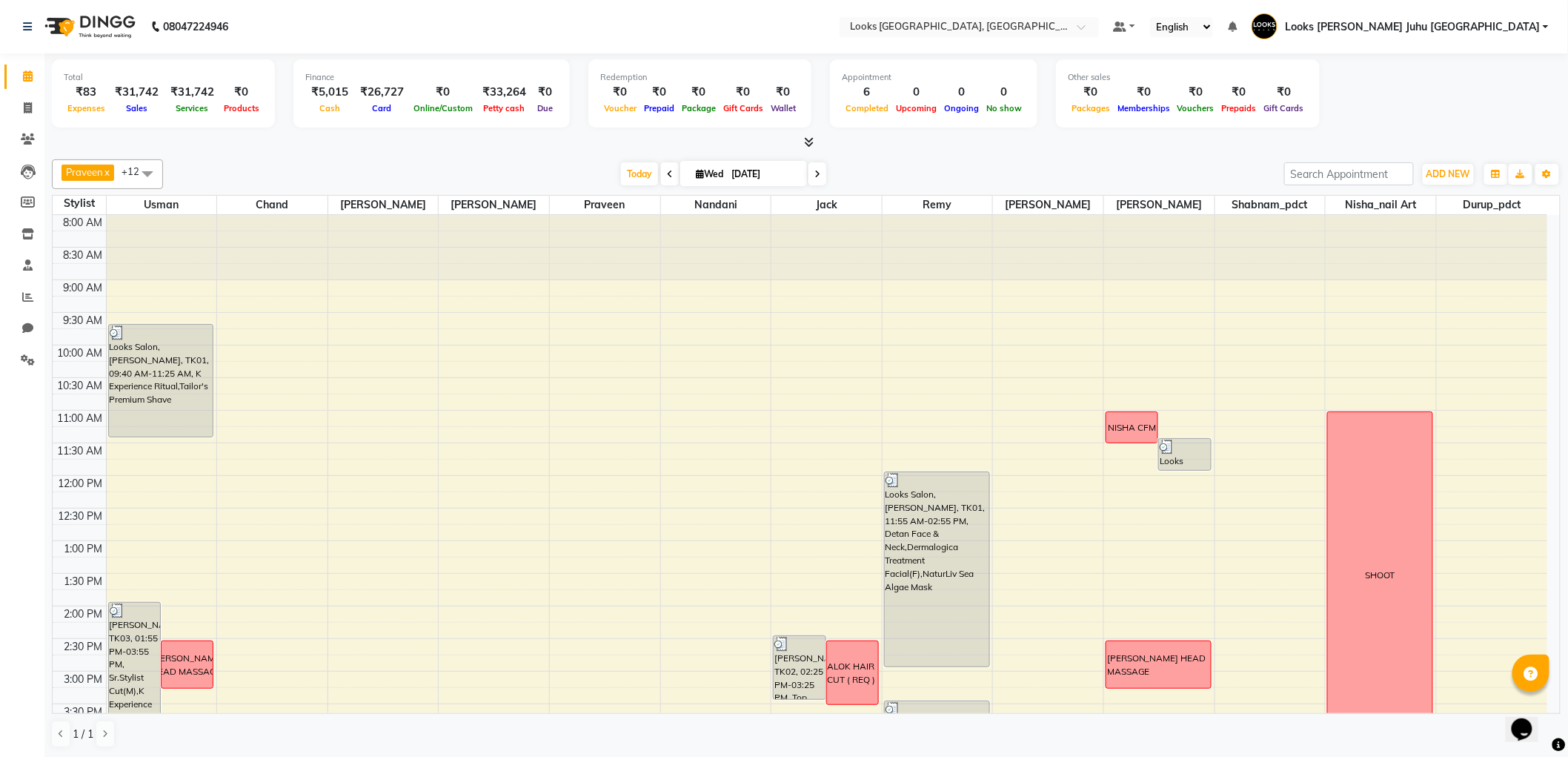
drag, startPoint x: 419, startPoint y: 127, endPoint x: 1078, endPoint y: 128, distance: 659.0
click at [1078, 128] on div "Total ₹83 Expenses ₹31,742 Sales ₹31,742 Services ₹0 Products Finance ₹5,015 Ca…" at bounding box center [806, 95] width 1509 height 73
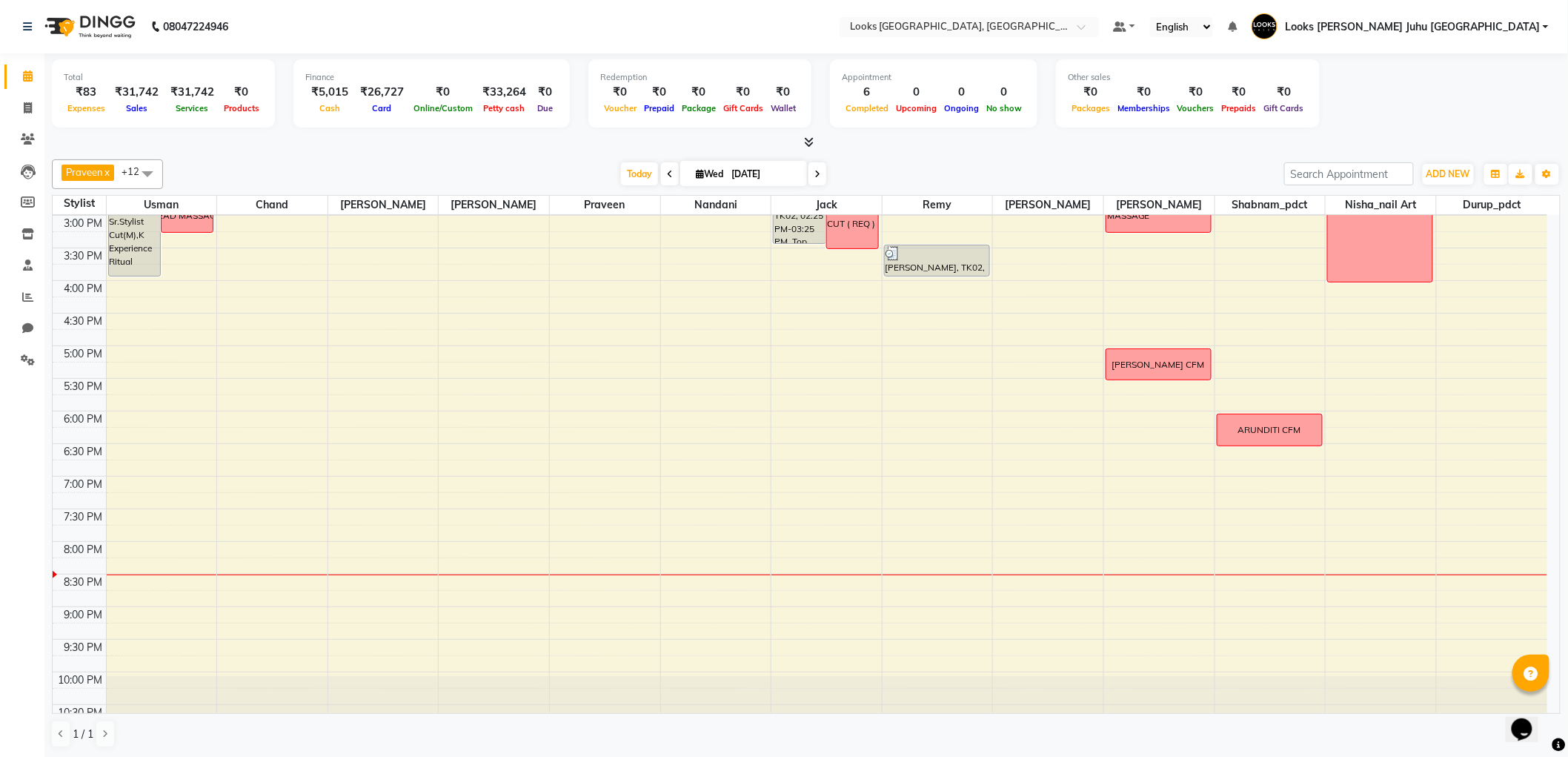
click at [119, 129] on div "Total ₹83 Expenses ₹31,742 Sales ₹31,742 Services ₹0 Products Finance ₹5,015 Ca…" at bounding box center [806, 95] width 1509 height 73
click at [139, 120] on div "Total ₹83 Expenses ₹31,742 Sales ₹31,742 Services ₹0 Products" at bounding box center [164, 93] width 223 height 69
click at [120, 130] on div "Total ₹83 Expenses ₹31,742 Sales ₹31,742 Services ₹0 Products Finance ₹5,015 Ca…" at bounding box center [806, 95] width 1509 height 73
click at [135, 135] on div at bounding box center [806, 142] width 1509 height 16
click at [139, 131] on div "Total ₹83 Expenses ₹31,742 Sales ₹31,742 Services ₹0 Products Finance ₹5,015 Ca…" at bounding box center [806, 102] width 1509 height 97
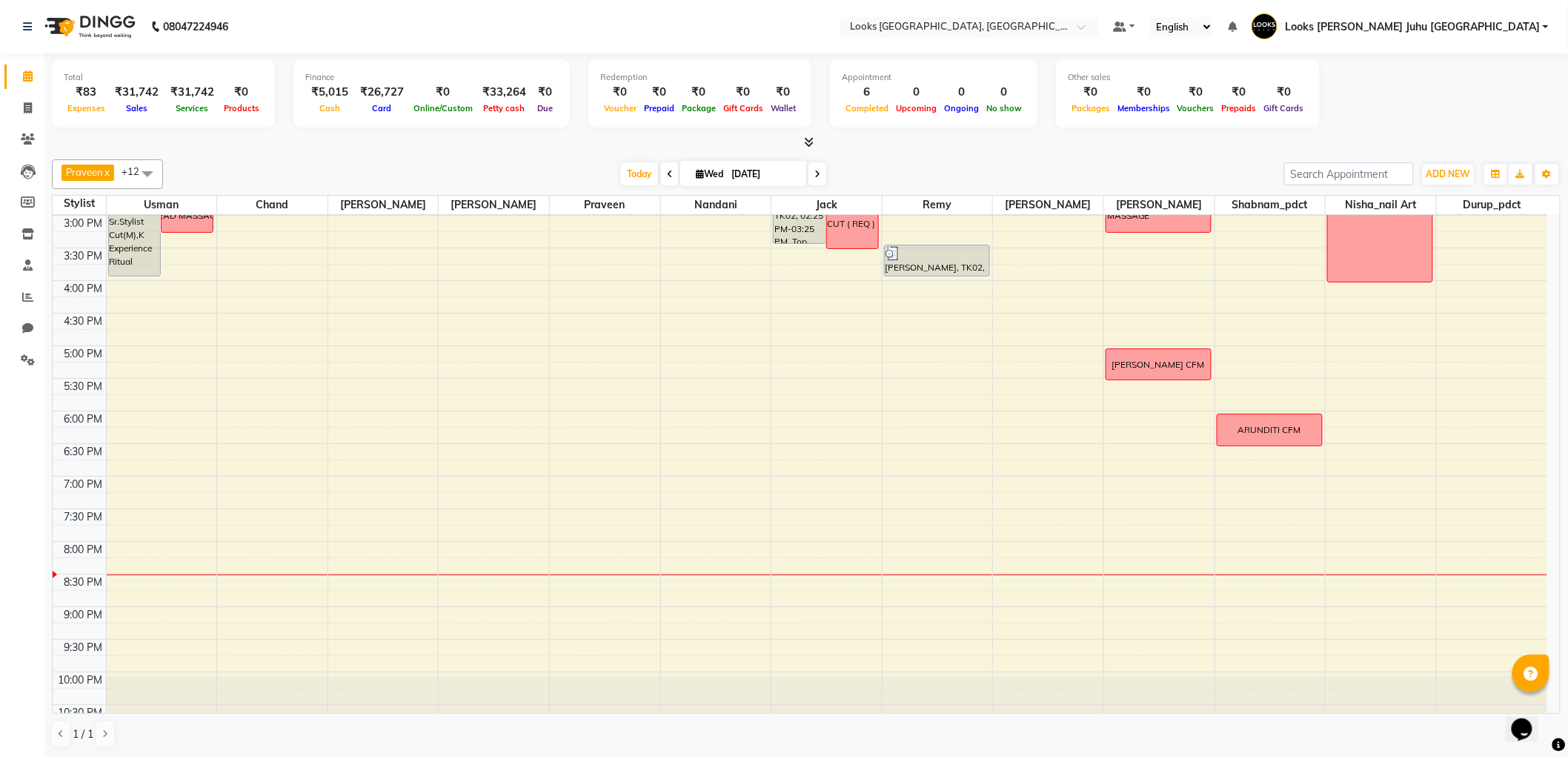
click at [128, 127] on div "Total ₹83 Expenses ₹31,742 Sales ₹31,742 Services ₹0 Products Finance ₹5,015 Ca…" at bounding box center [806, 95] width 1509 height 73
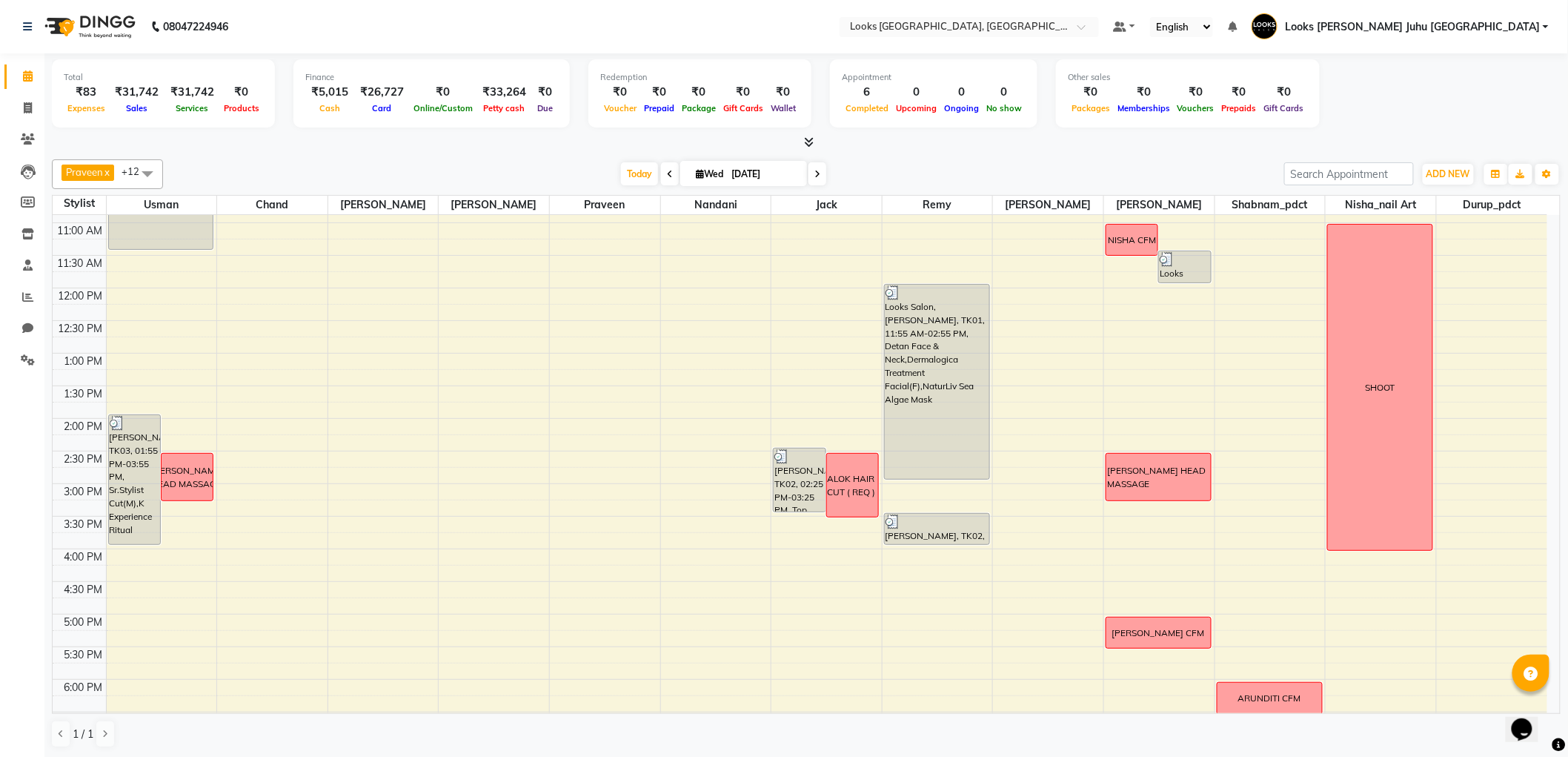
scroll to position [181, 0]
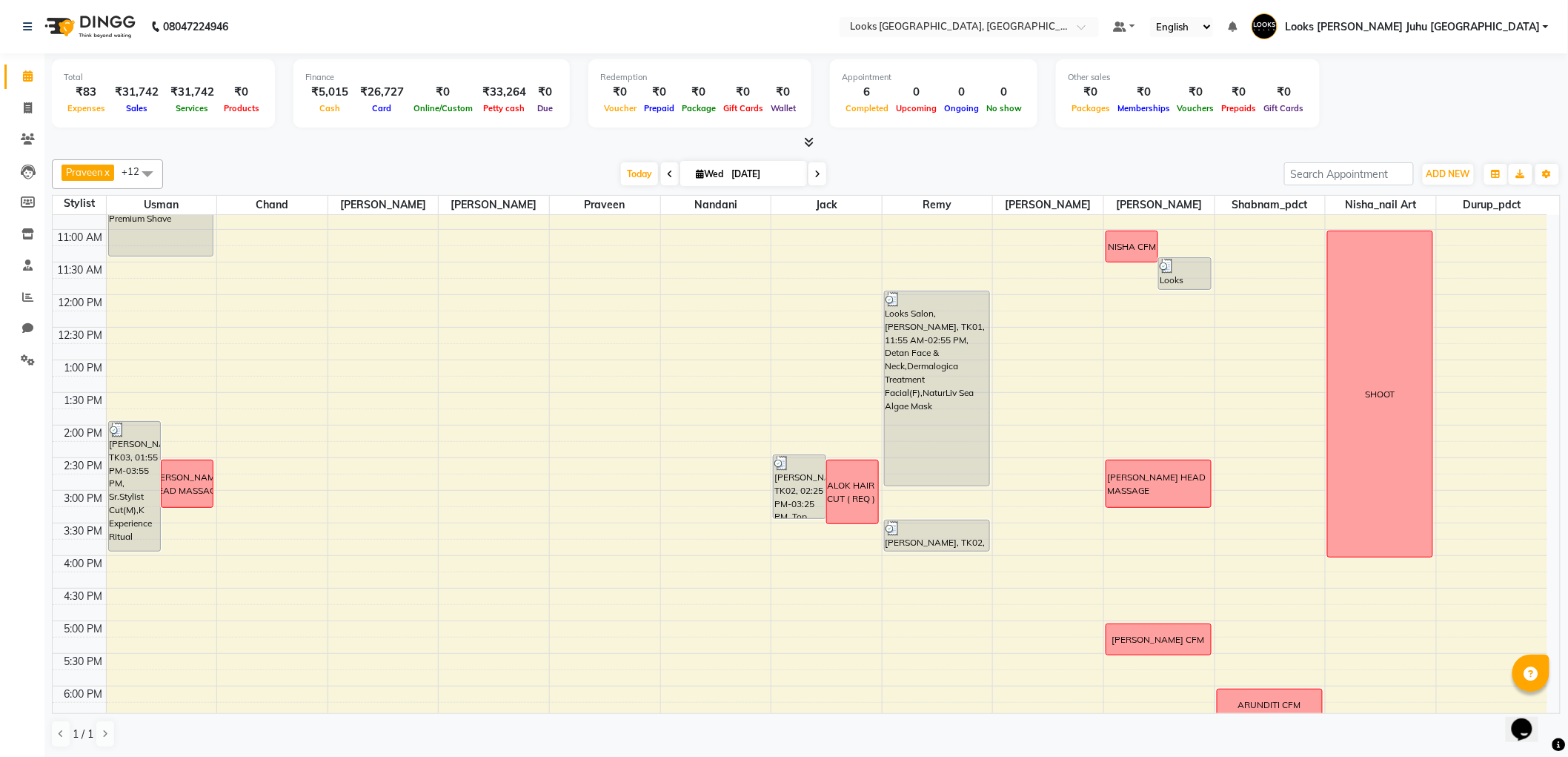
click at [748, 167] on input "[DATE]" at bounding box center [764, 173] width 74 height 22
select select "9"
select select "2025"
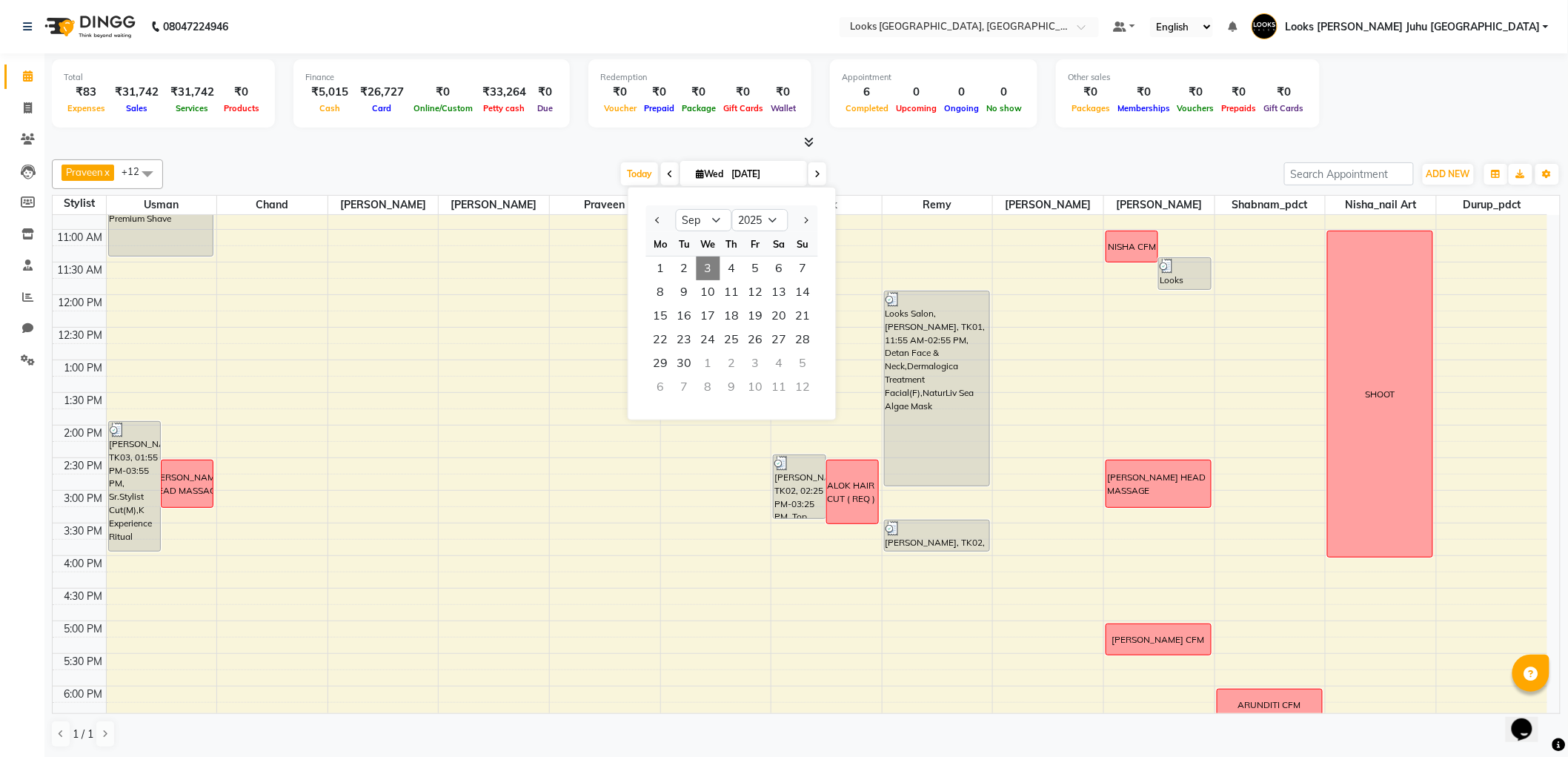
click at [719, 265] on span "3" at bounding box center [708, 268] width 24 height 24
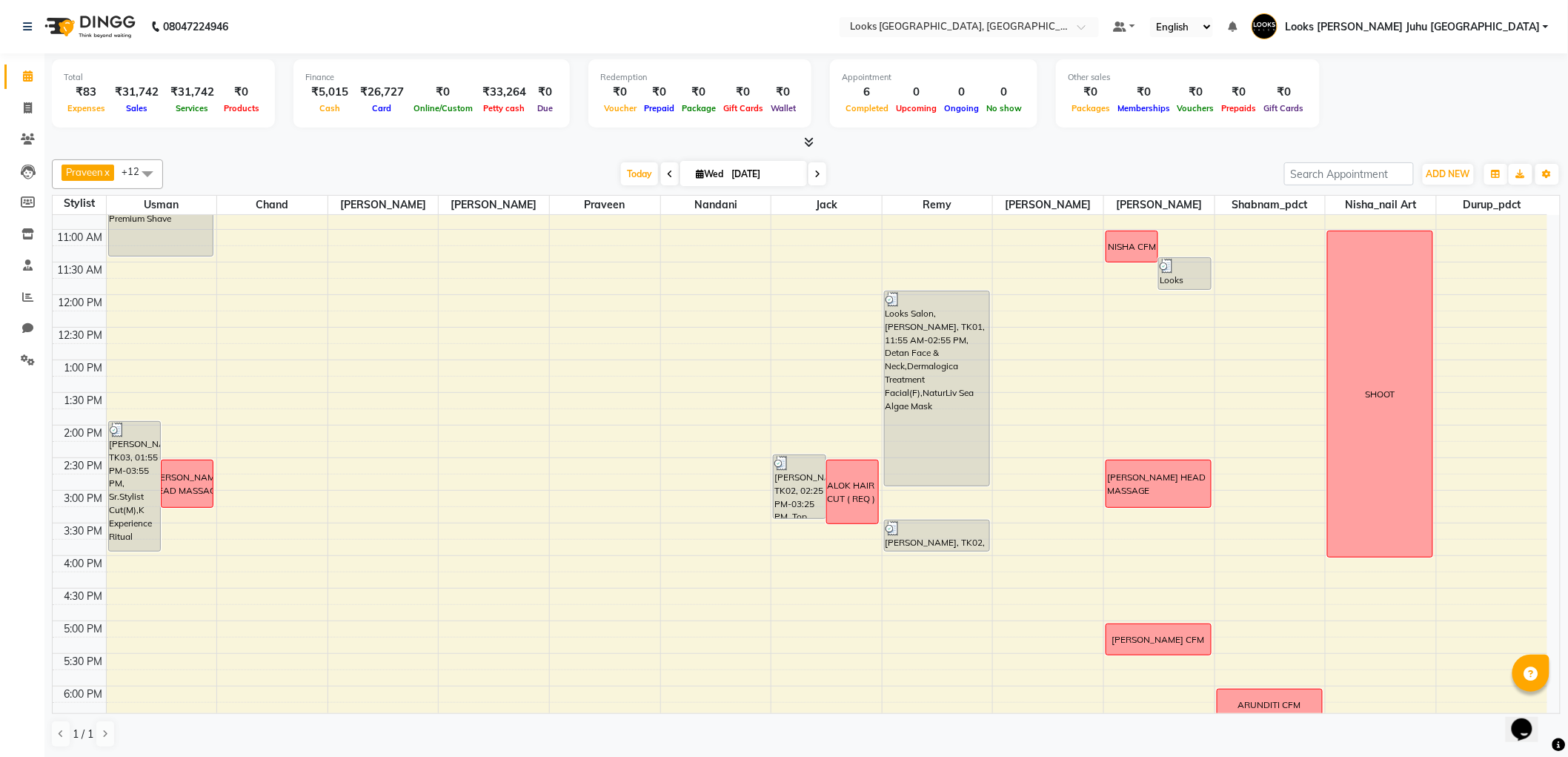
click at [728, 169] on input "[DATE]" at bounding box center [764, 173] width 74 height 22
select select "9"
select select "2025"
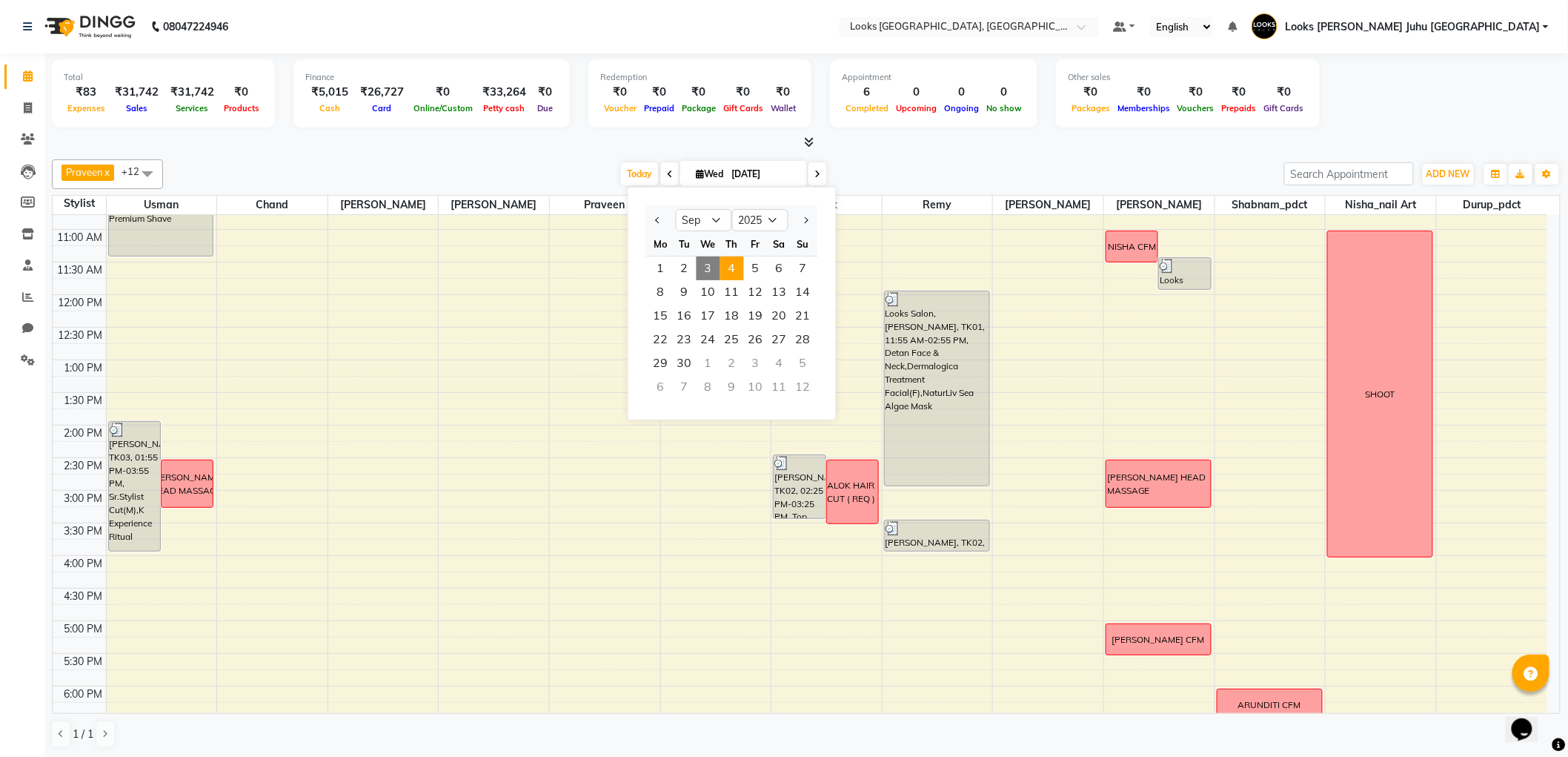
click at [728, 266] on span "4" at bounding box center [732, 268] width 24 height 24
type input "[DATE]"
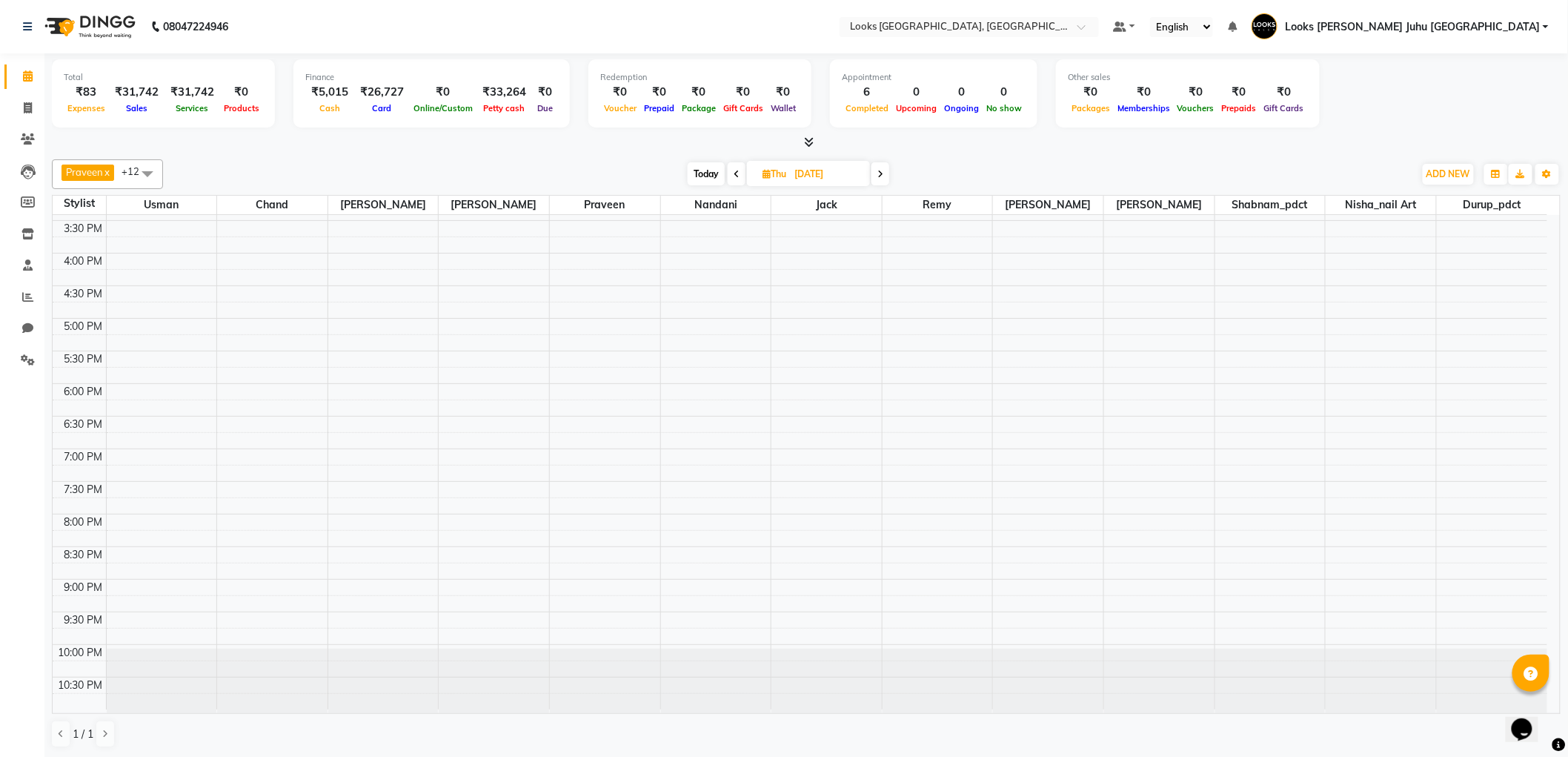
scroll to position [0, 0]
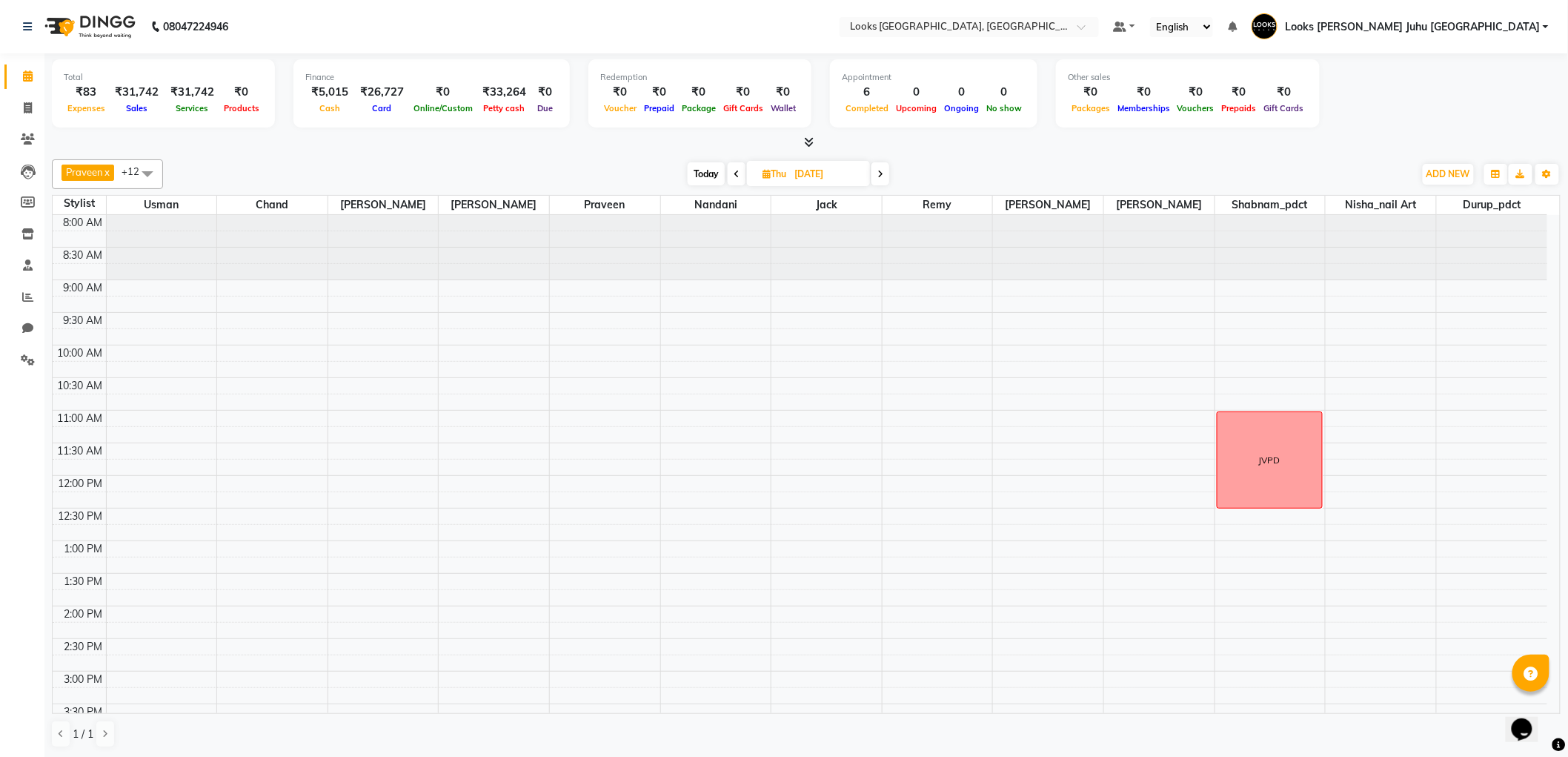
click at [1255, 458] on div "JVPD" at bounding box center [1270, 460] width 105 height 96
click at [1477, 417] on div "8:00 AM 8:30 AM 9:00 AM 9:30 AM 10:00 AM 10:30 AM 11:00 AM 11:30 AM 12:00 PM 12…" at bounding box center [800, 703] width 1495 height 978
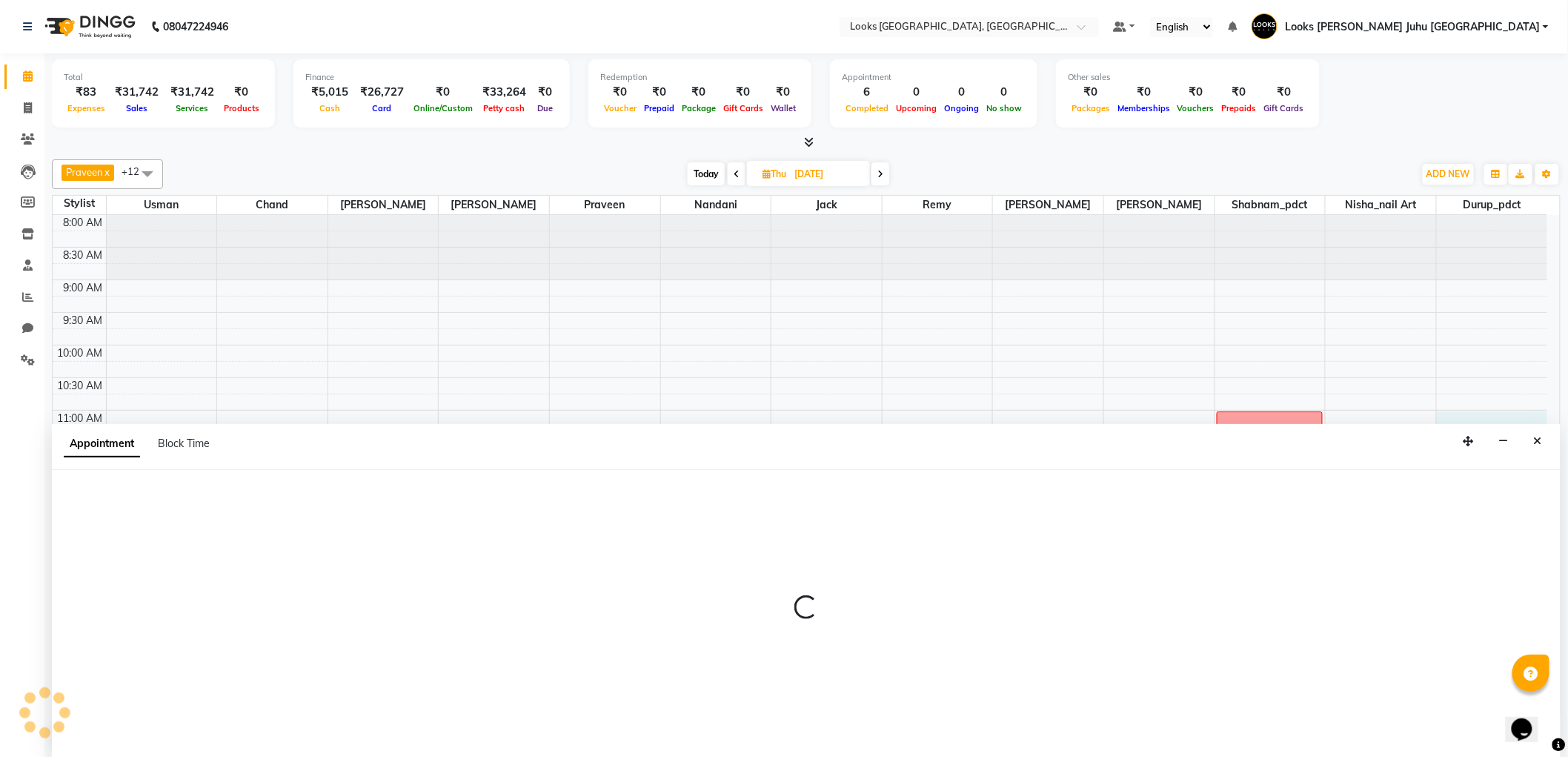
click at [213, 439] on div "Appointment Block Time" at bounding box center [145, 444] width 164 height 16
click at [201, 447] on span "Block Time" at bounding box center [184, 442] width 52 height 13
select select "68743"
select select "660"
select select "675"
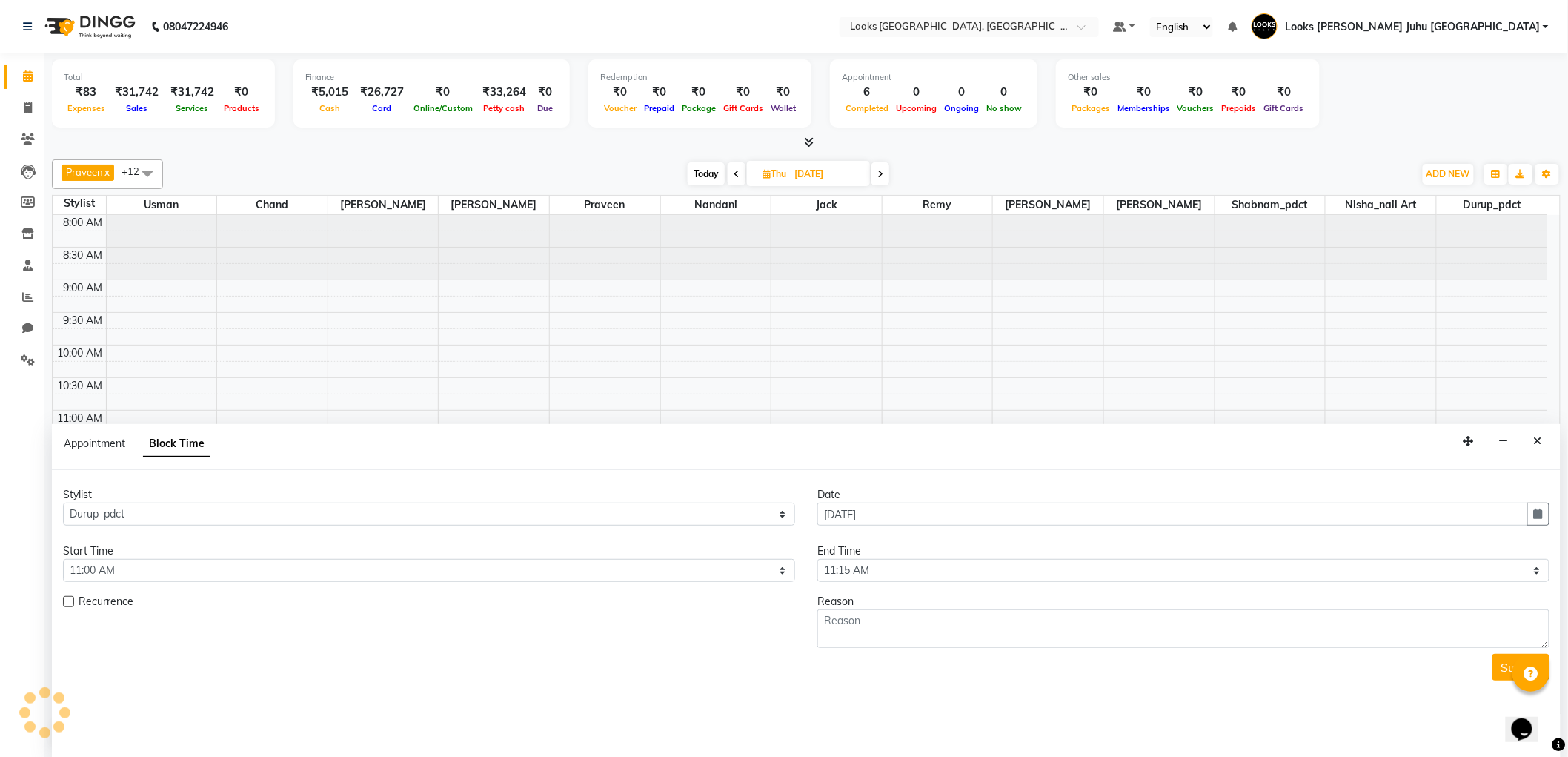
scroll to position [484, 0]
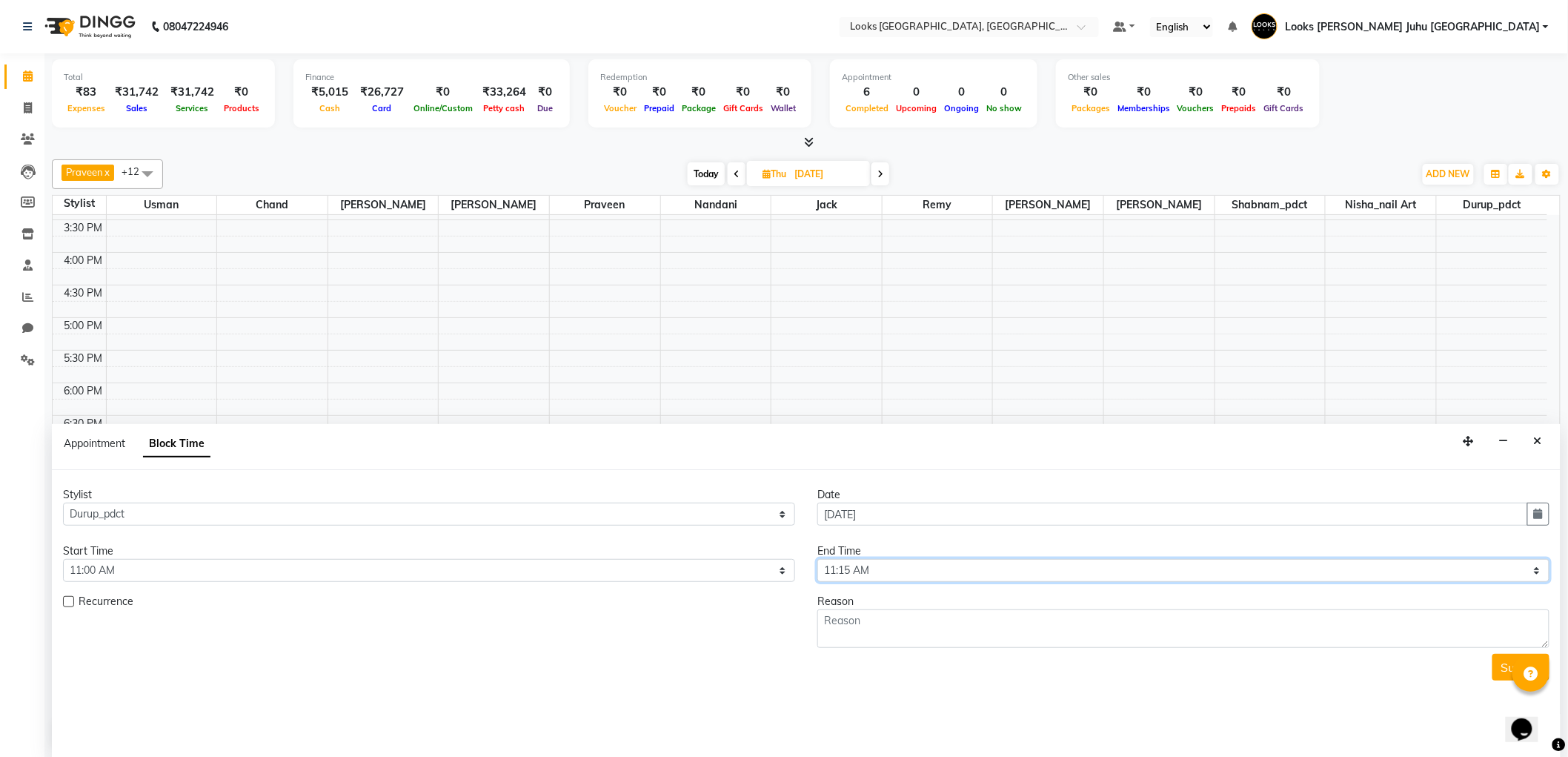
click at [903, 565] on select "Select 09:00 AM 09:15 AM 09:30 AM 09:45 AM 10:00 AM 10:15 AM 10:30 AM 10:45 AM …" at bounding box center [1184, 570] width 733 height 23
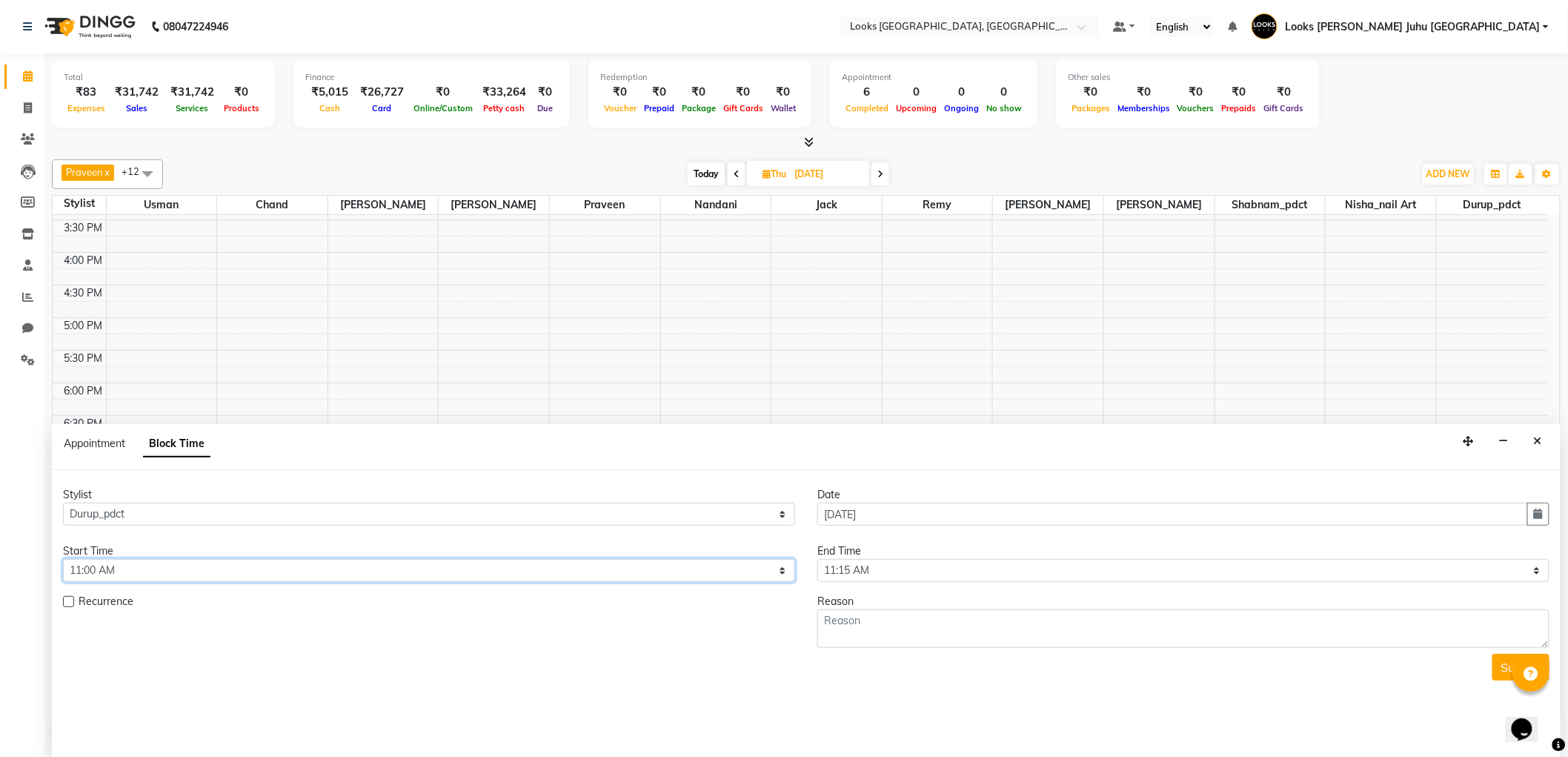
click at [575, 564] on select "Select 09:00 AM 09:15 AM 09:30 AM 09:45 AM 10:00 AM 10:15 AM 10:30 AM 10:45 AM …" at bounding box center [429, 570] width 733 height 23
select select "600"
click at [63, 558] on select "Select 09:00 AM 09:15 AM 09:30 AM 09:45 AM 10:00 AM 10:15 AM 10:30 AM 10:45 AM …" at bounding box center [429, 570] width 733 height 23
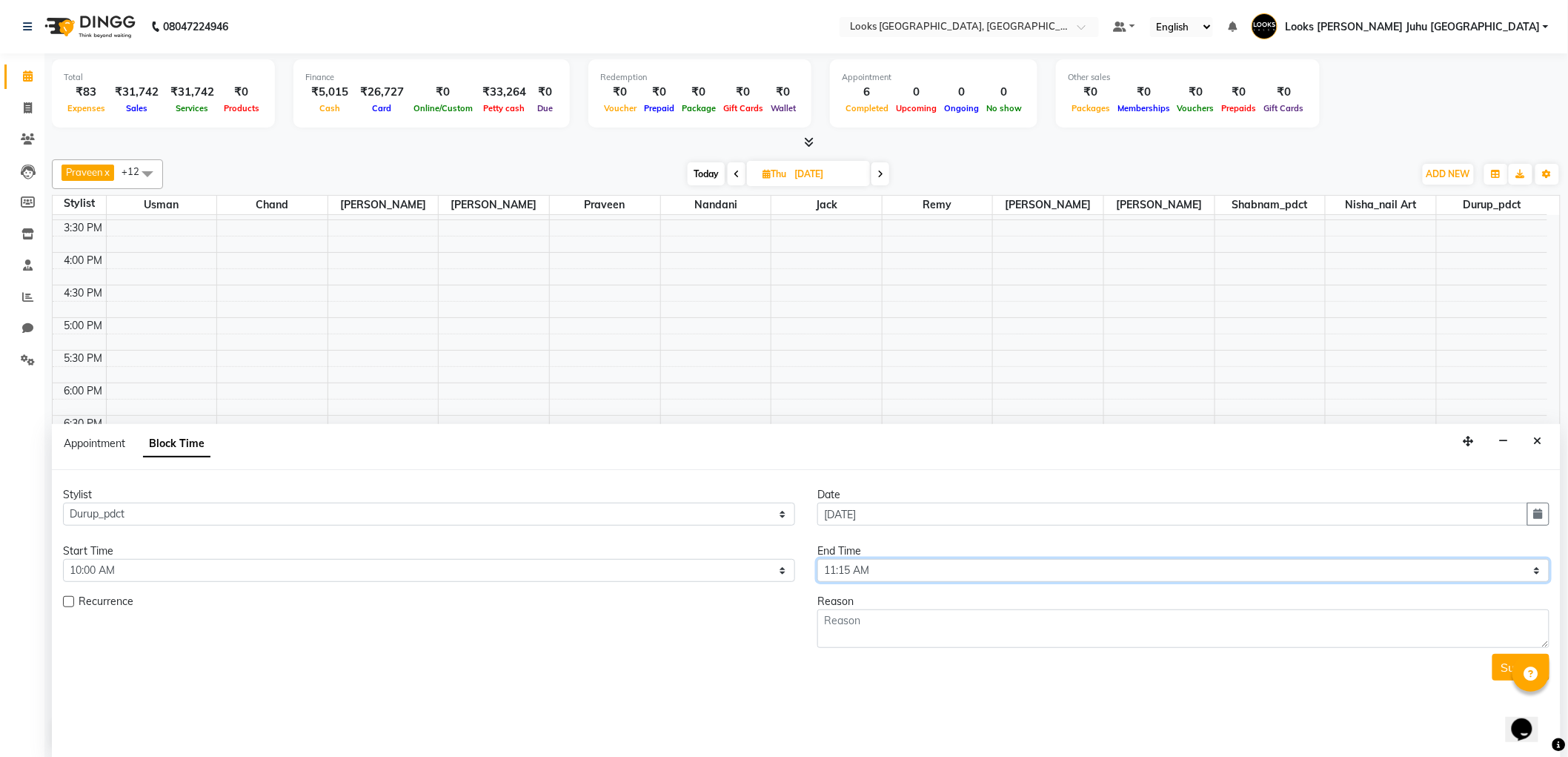
click at [893, 561] on select "Select 09:00 AM 09:15 AM 09:30 AM 09:45 AM 10:00 AM 10:15 AM 10:30 AM 10:45 AM …" at bounding box center [1184, 570] width 733 height 23
select select "750"
click at [818, 558] on select "Select 09:00 AM 09:15 AM 09:30 AM 09:45 AM 10:00 AM 10:15 AM 10:30 AM 10:45 AM …" at bounding box center [1184, 570] width 733 height 23
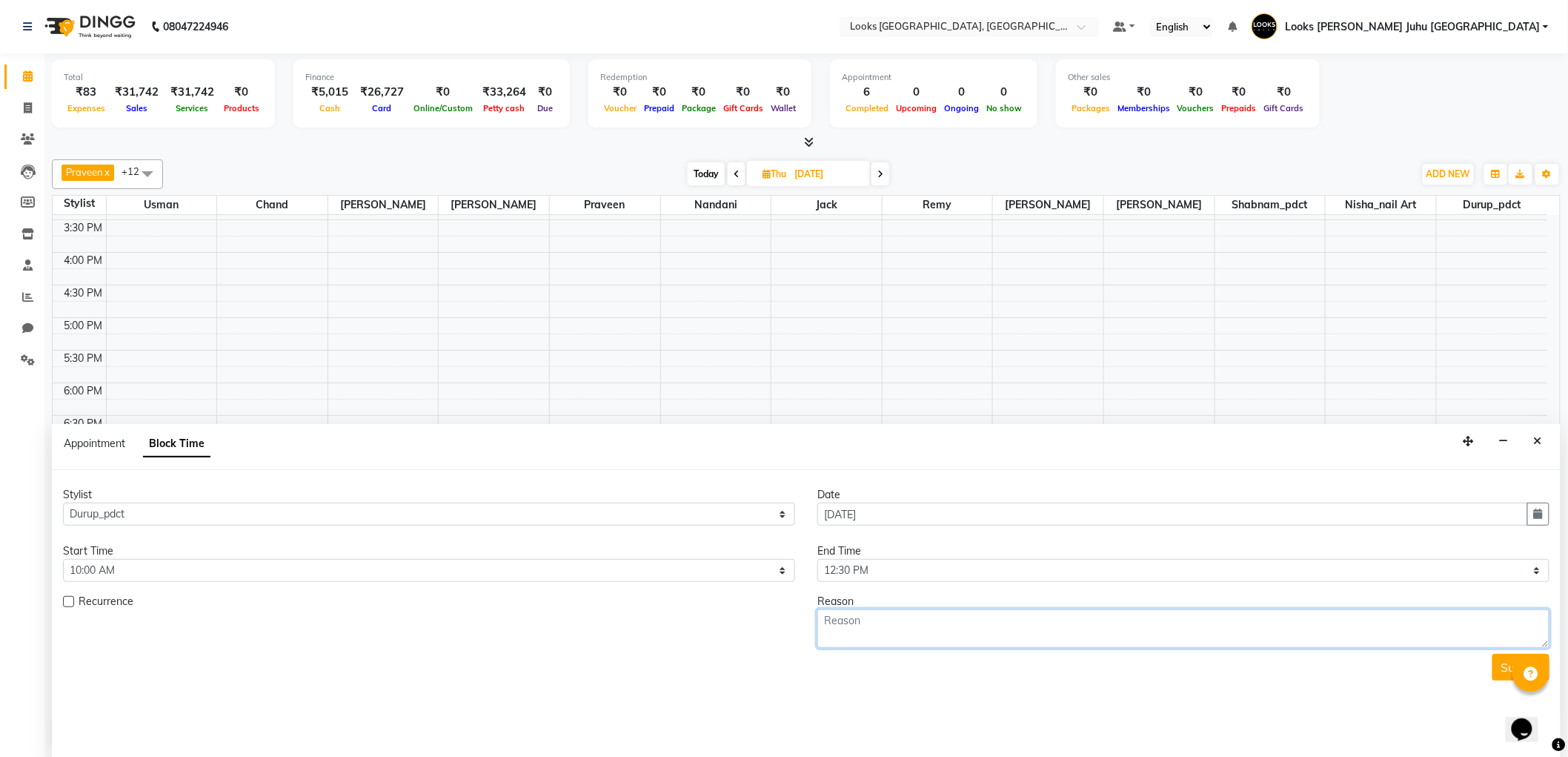
click at [880, 626] on textarea at bounding box center [1184, 629] width 733 height 39
click at [1488, 643] on textarea "jvpd" at bounding box center [1184, 629] width 733 height 39
type textarea "jvpd"
click at [1506, 664] on button "Submit" at bounding box center [1521, 666] width 57 height 26
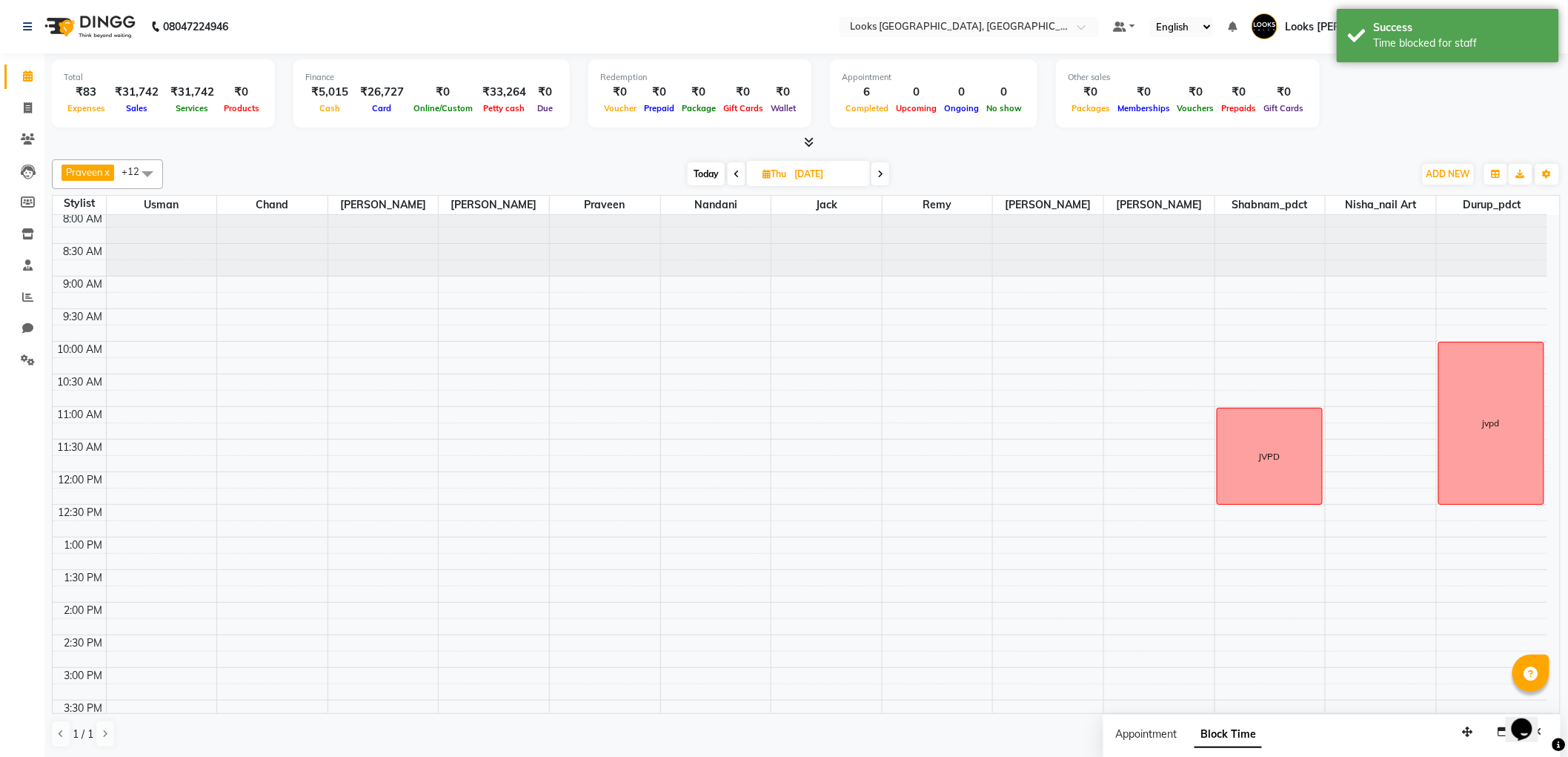
scroll to position [0, 0]
click at [1254, 450] on div "JVPD" at bounding box center [1270, 460] width 105 height 96
click at [1324, 498] on span "Delete Block Time" at bounding box center [1323, 493] width 84 height 16
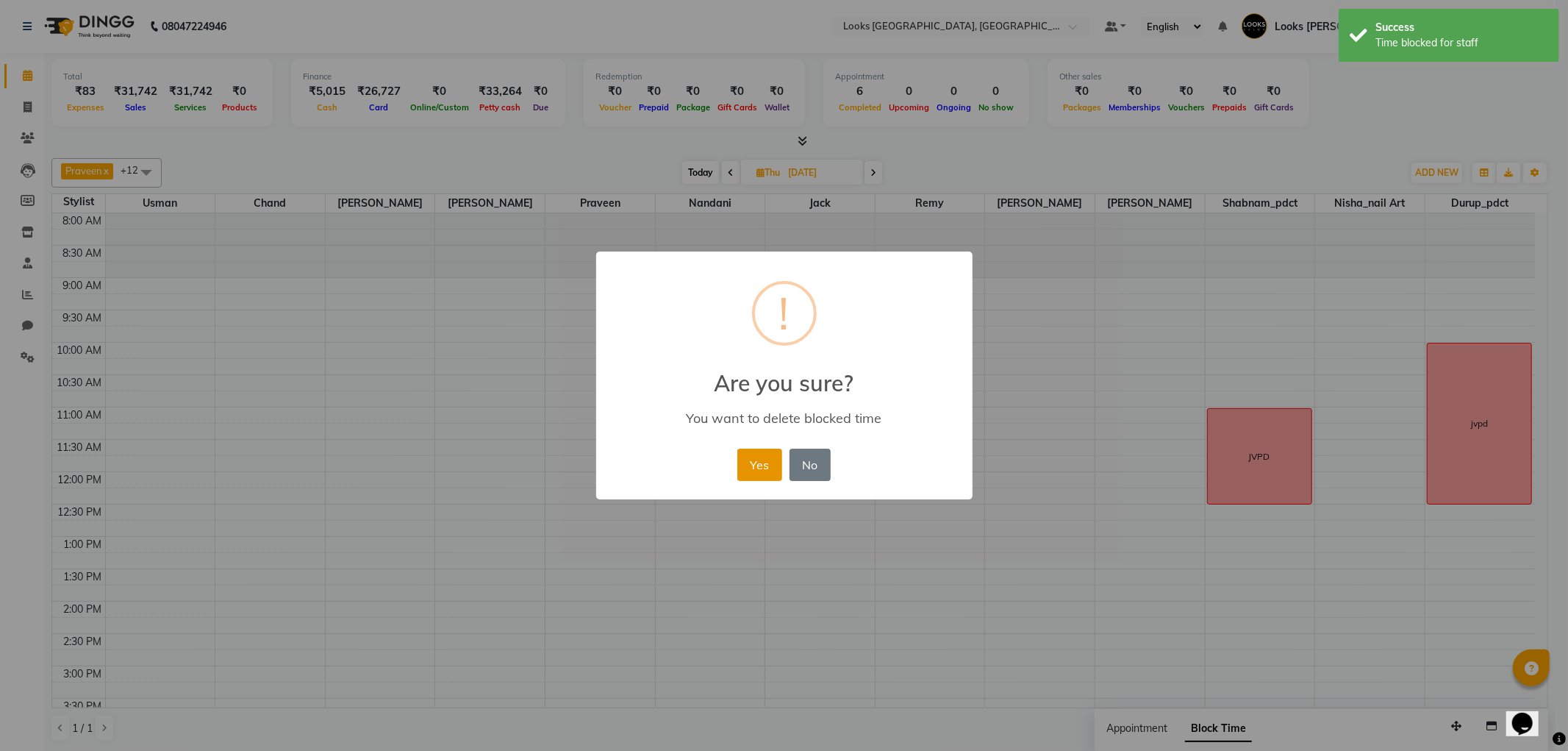
click at [760, 456] on button "Yes" at bounding box center [759, 464] width 44 height 32
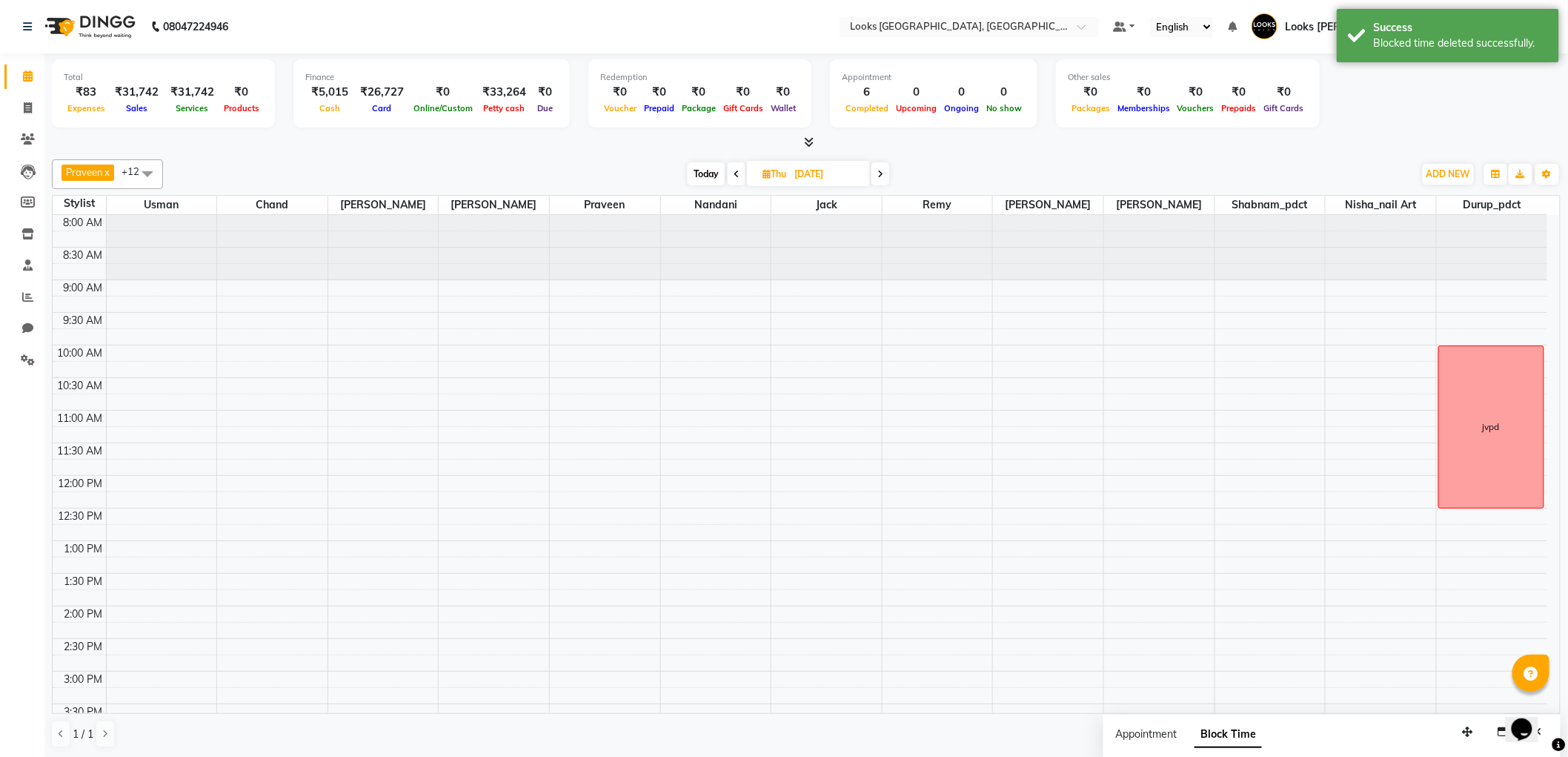
click at [715, 178] on span "Today" at bounding box center [706, 174] width 37 height 23
type input "[DATE]"
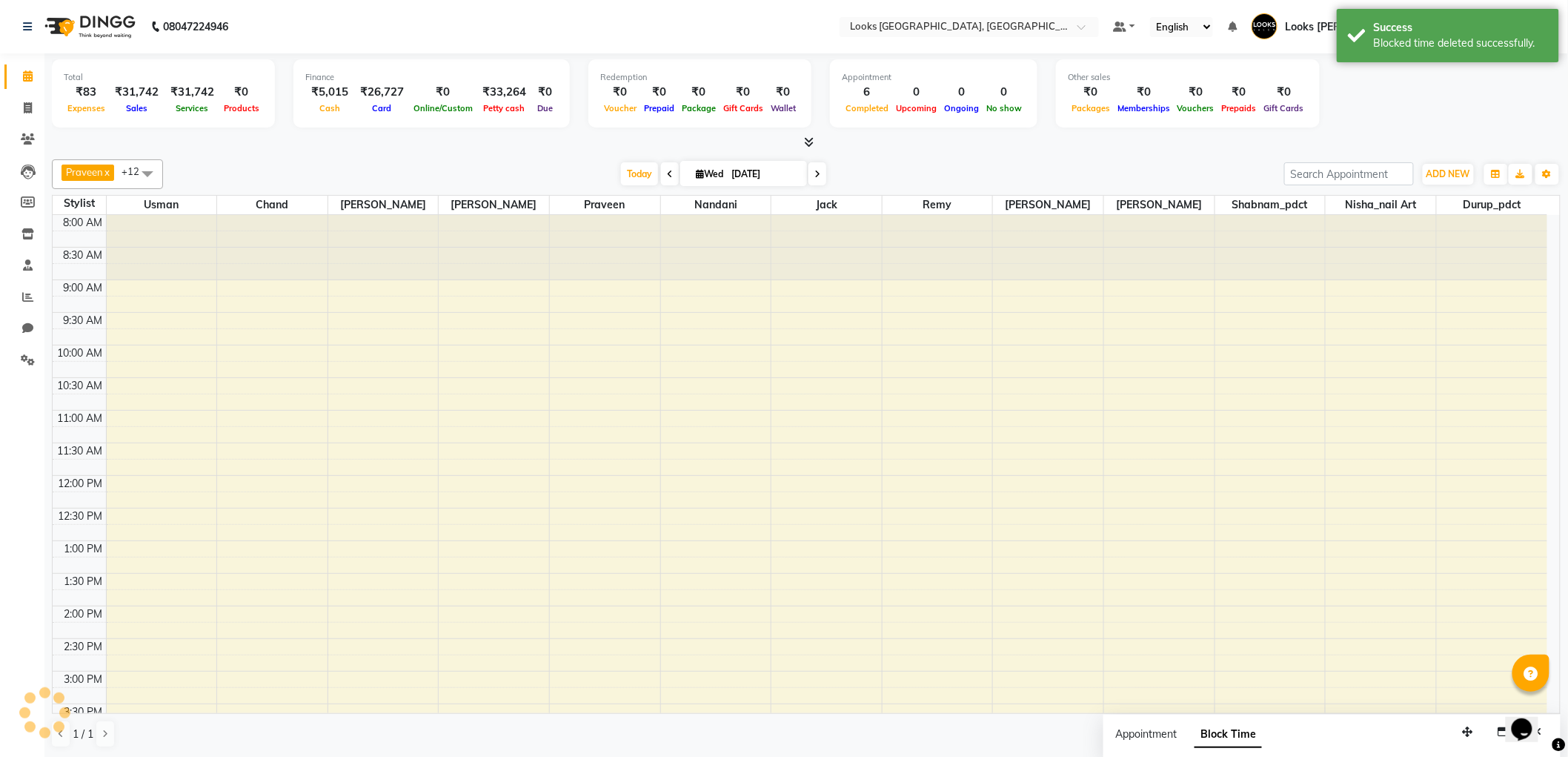
scroll to position [484, 0]
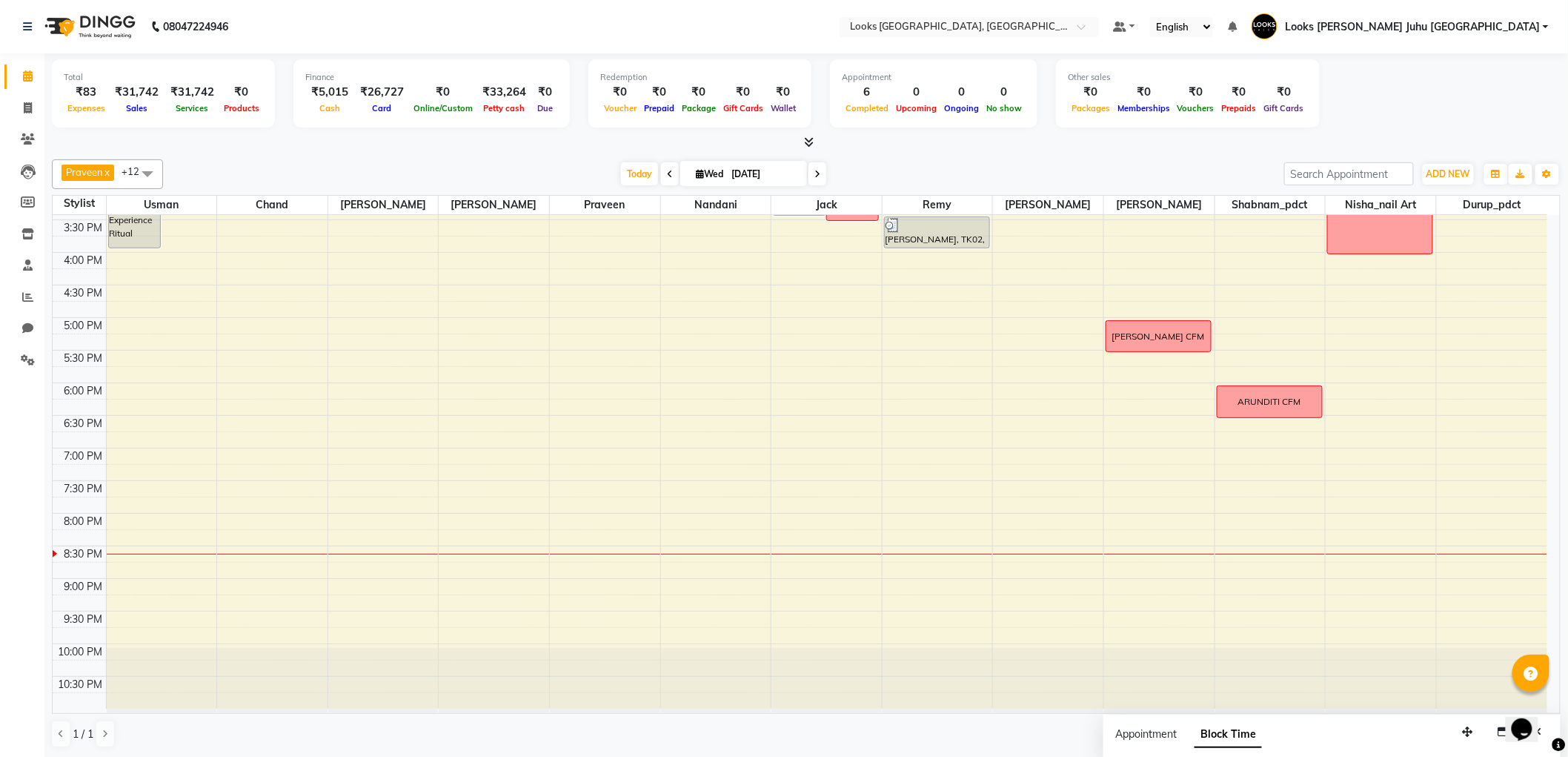
click at [470, 171] on div "[DATE] [DATE]" at bounding box center [724, 173] width 1106 height 22
click at [455, 122] on div "Finance ₹5,015 Cash ₹26,727 Card ₹0 Online/Custom ₹33,264 [PERSON_NAME] cash ₹0…" at bounding box center [432, 93] width 276 height 69
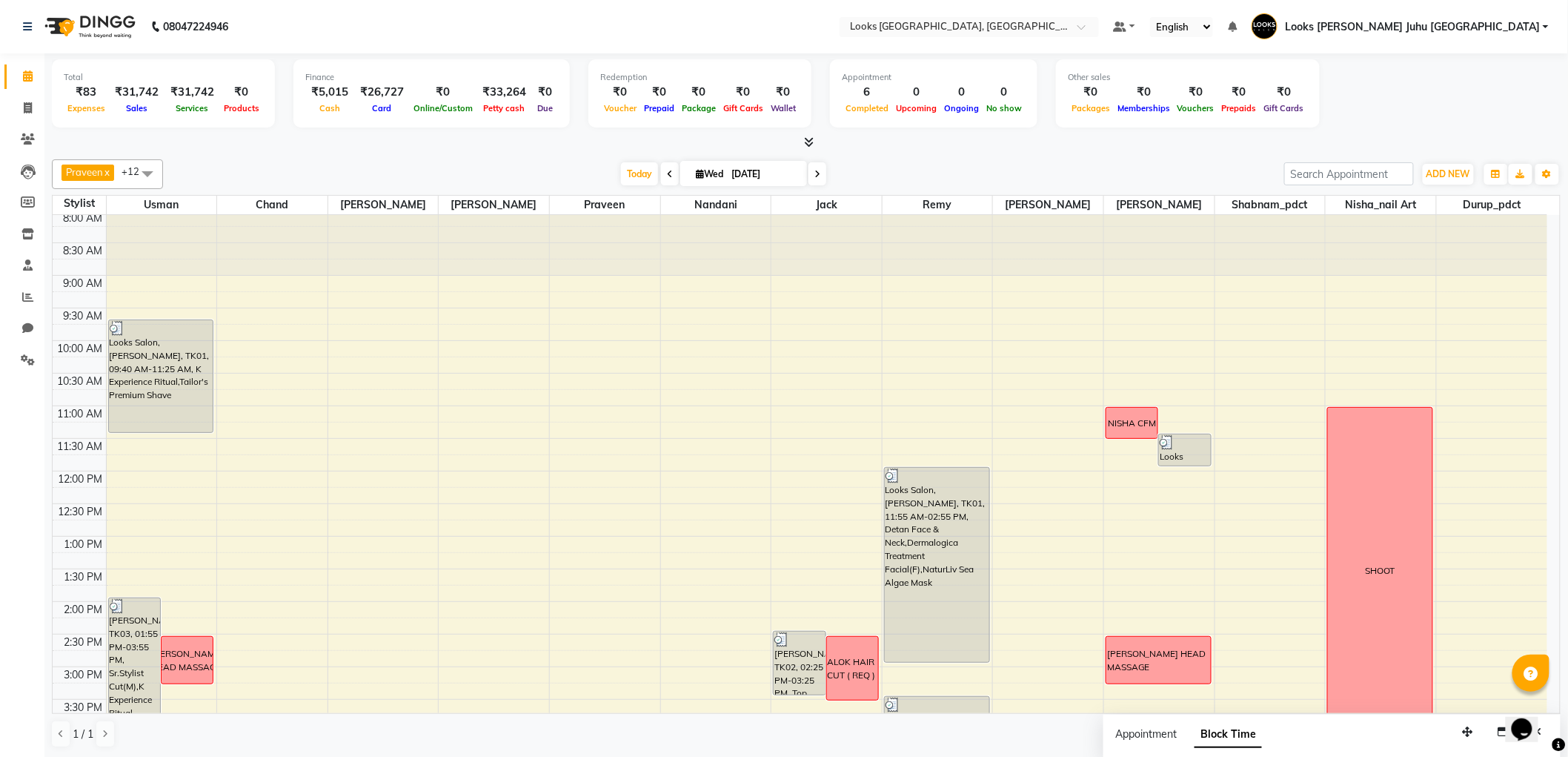
scroll to position [0, 0]
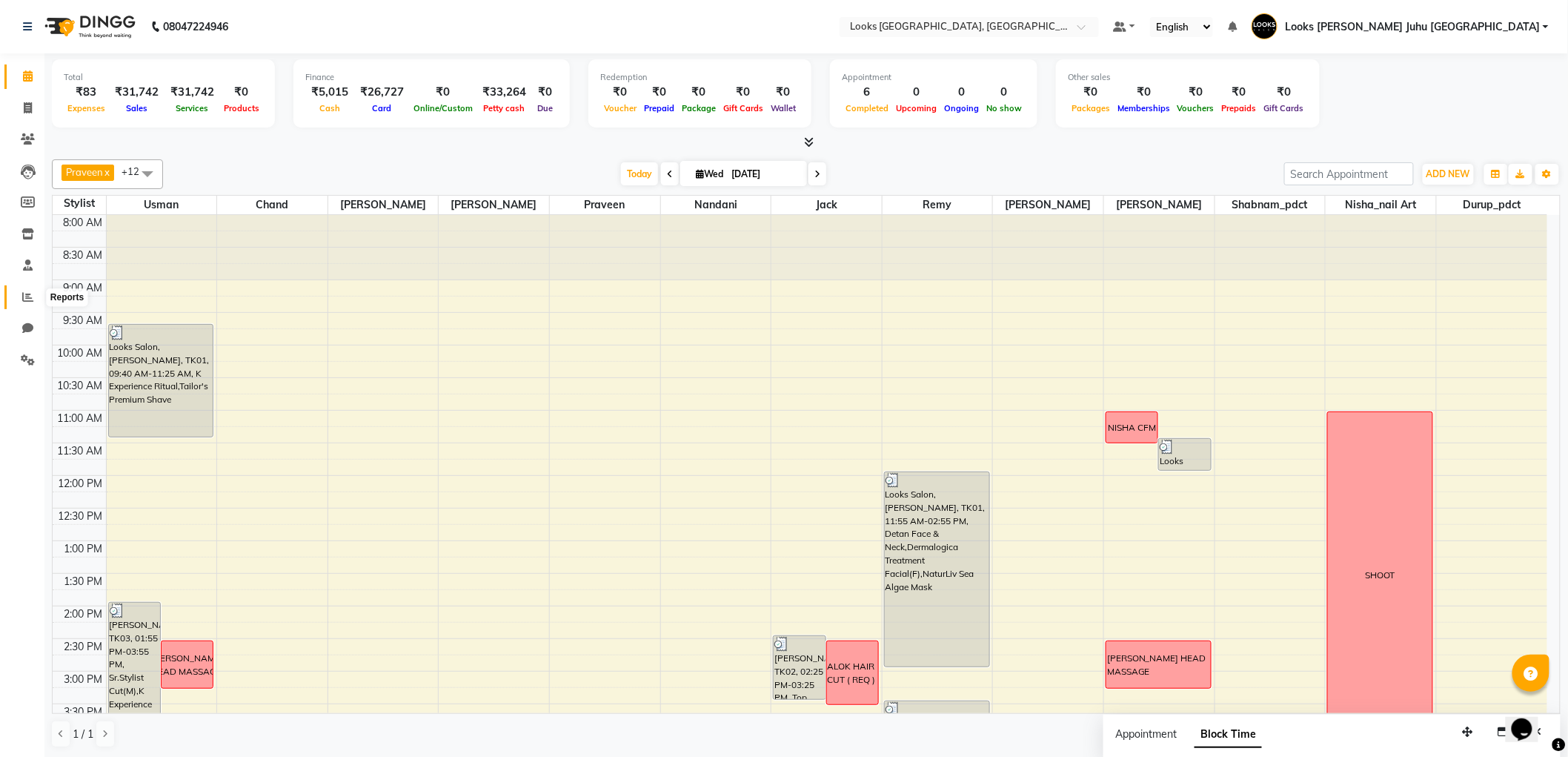
click at [35, 291] on span at bounding box center [27, 297] width 26 height 17
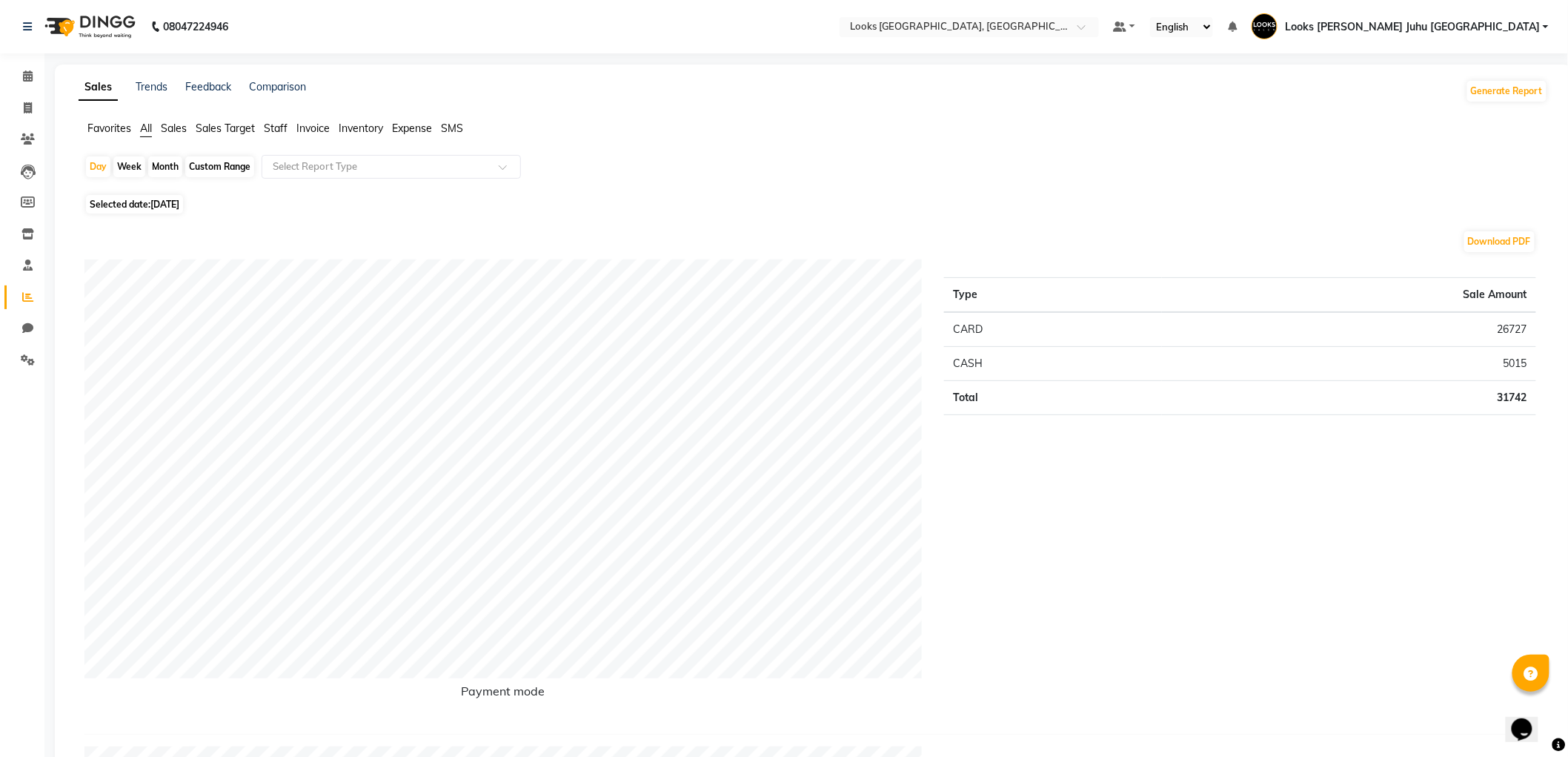
click at [278, 131] on span "Staff" at bounding box center [275, 127] width 24 height 13
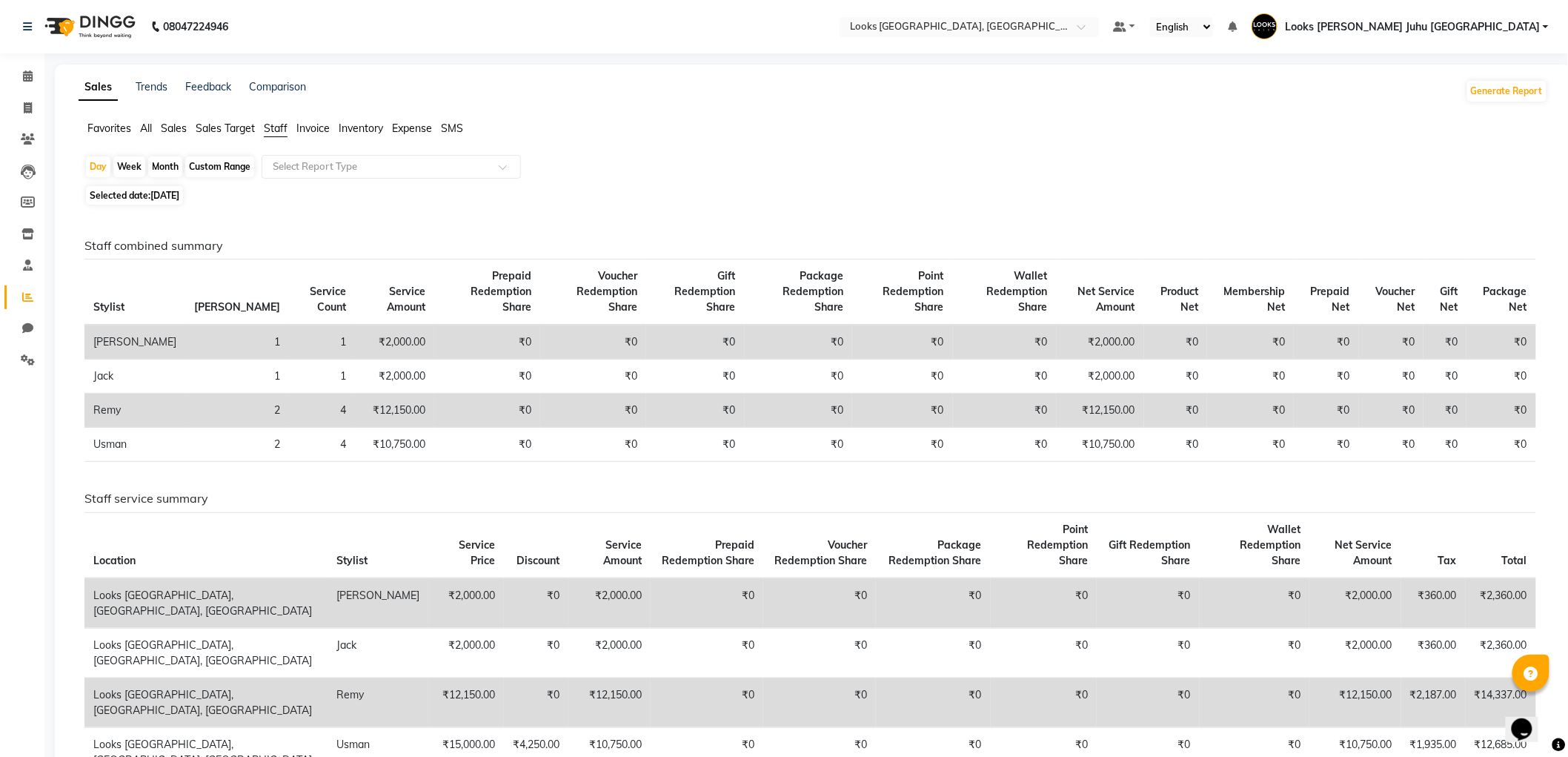
click at [183, 131] on span "Sales" at bounding box center [173, 127] width 26 height 13
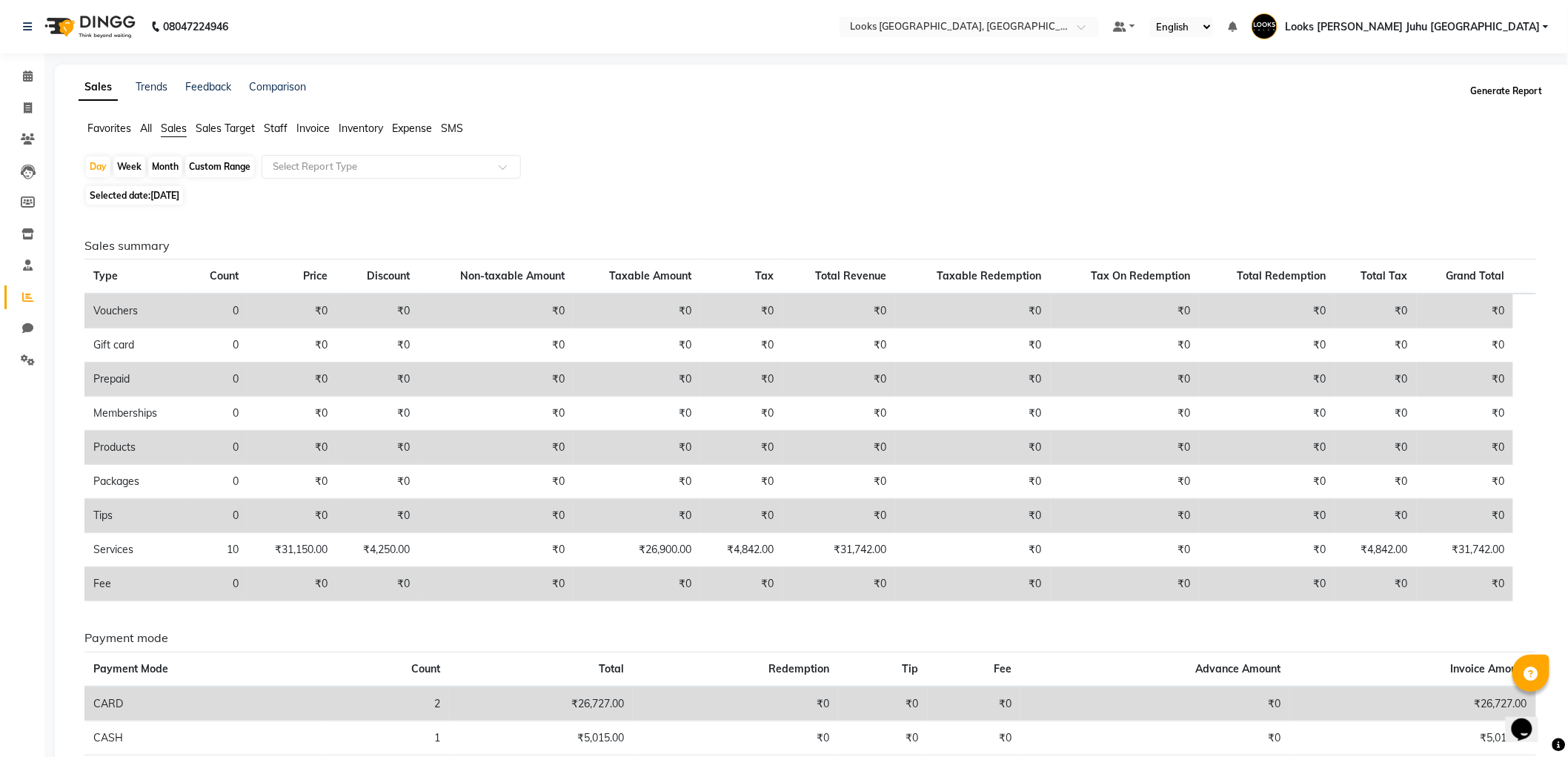
click at [1512, 94] on button "Generate Report" at bounding box center [1507, 91] width 79 height 21
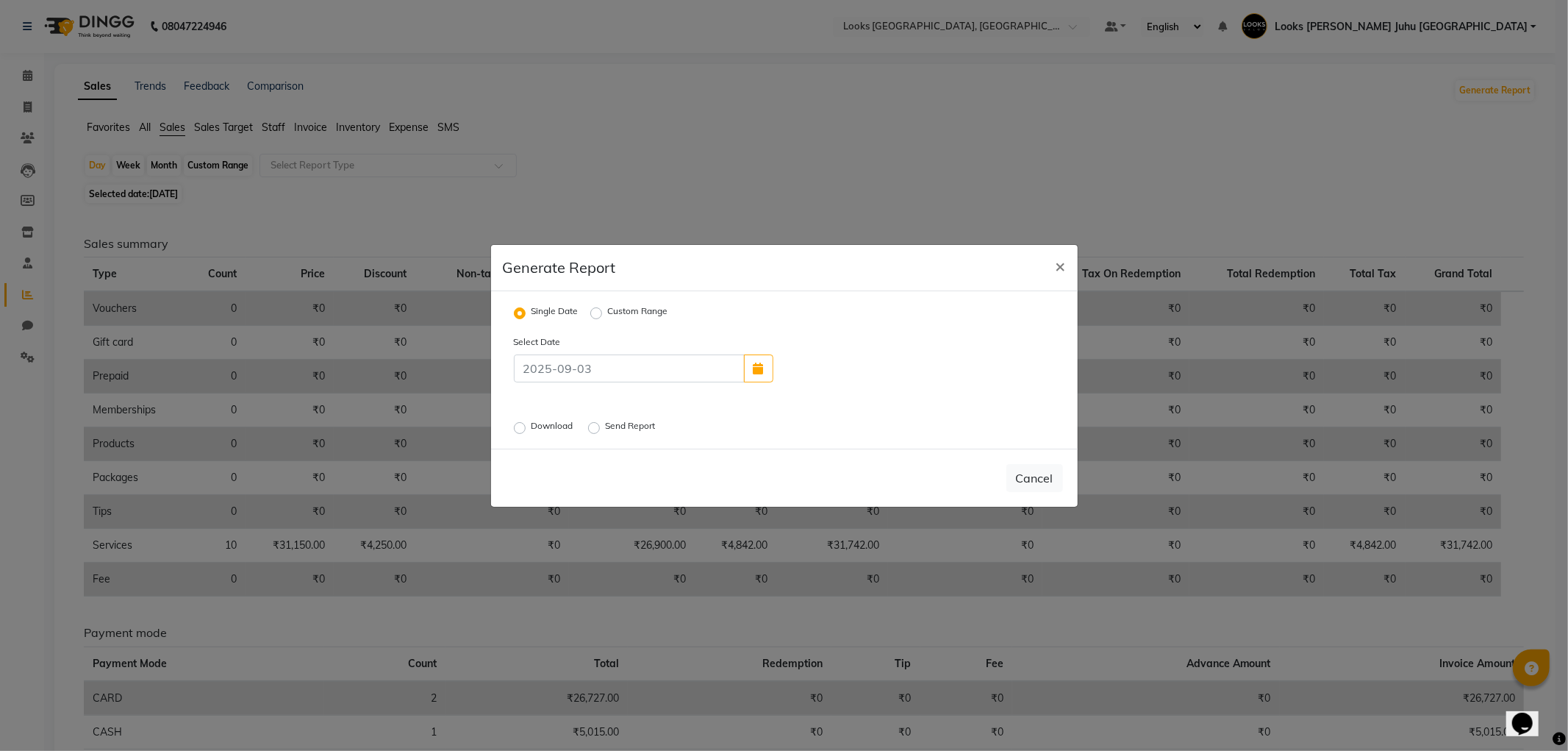
click at [531, 428] on label "Download" at bounding box center [553, 427] width 44 height 17
click at [517, 428] on input "Download" at bounding box center [522, 427] width 10 height 10
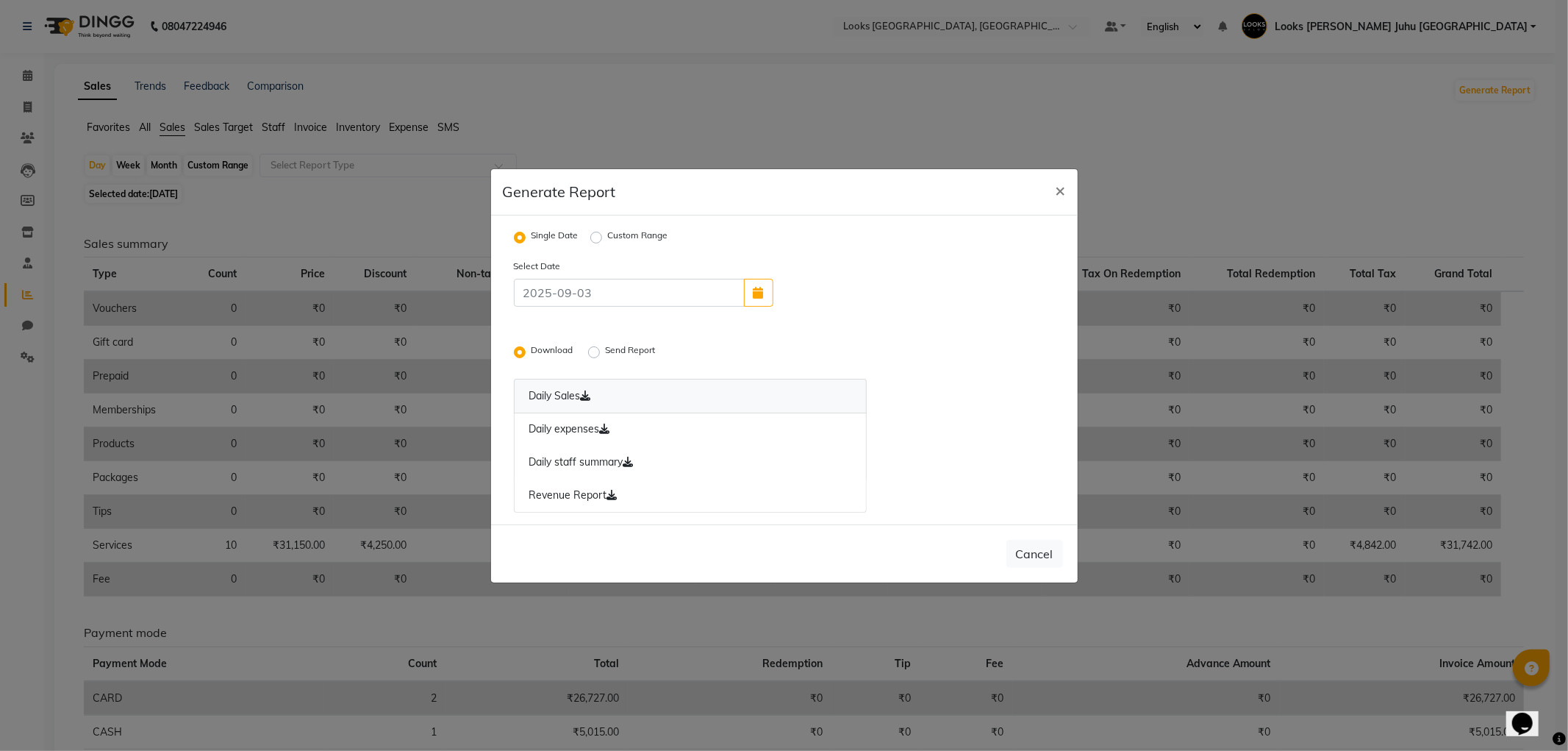
click at [590, 398] on icon at bounding box center [586, 396] width 10 height 10
click at [607, 428] on icon at bounding box center [605, 428] width 10 height 10
click at [631, 459] on icon at bounding box center [629, 461] width 10 height 10
click at [616, 495] on icon at bounding box center [612, 495] width 10 height 10
click at [1061, 191] on span "×" at bounding box center [1060, 189] width 10 height 22
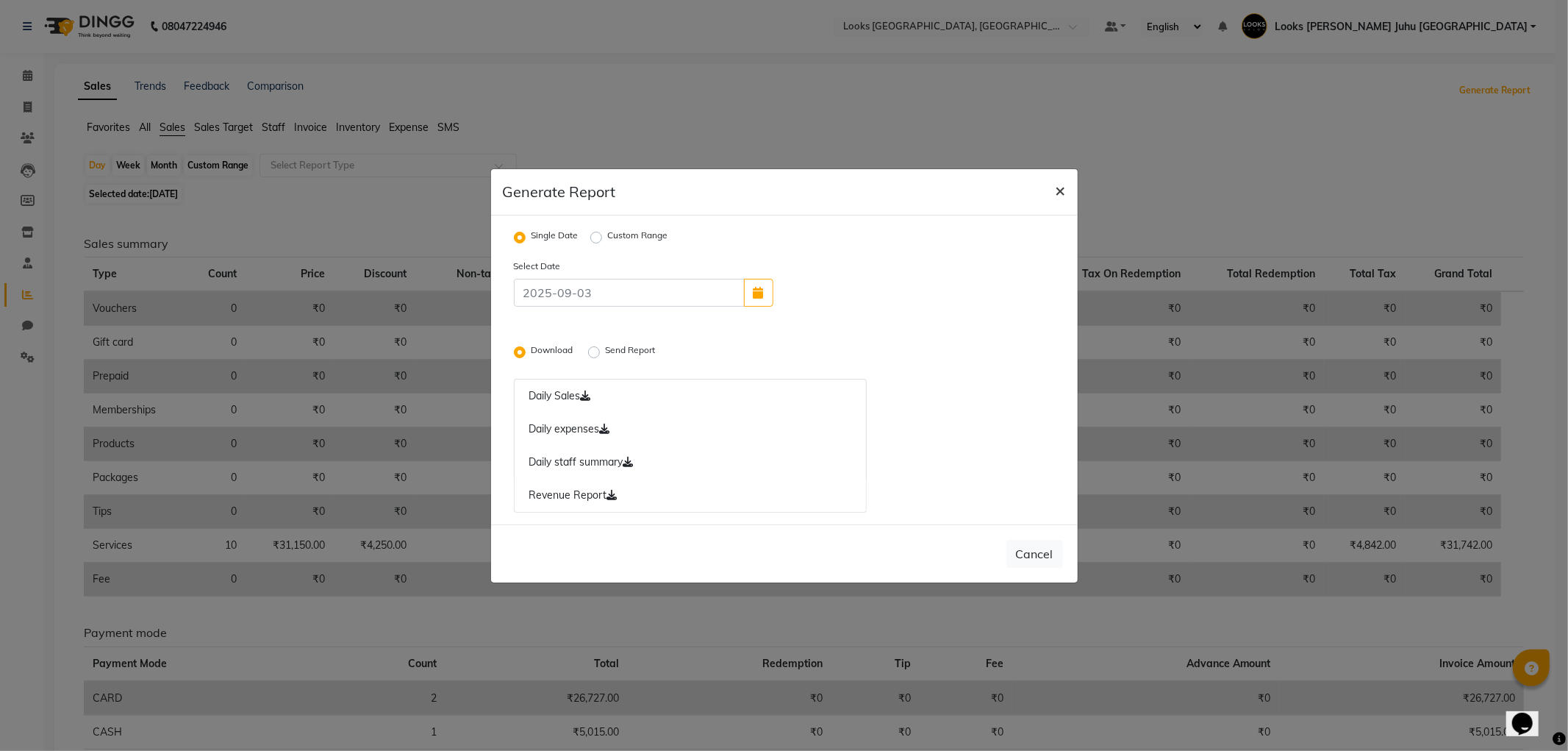
radio input "false"
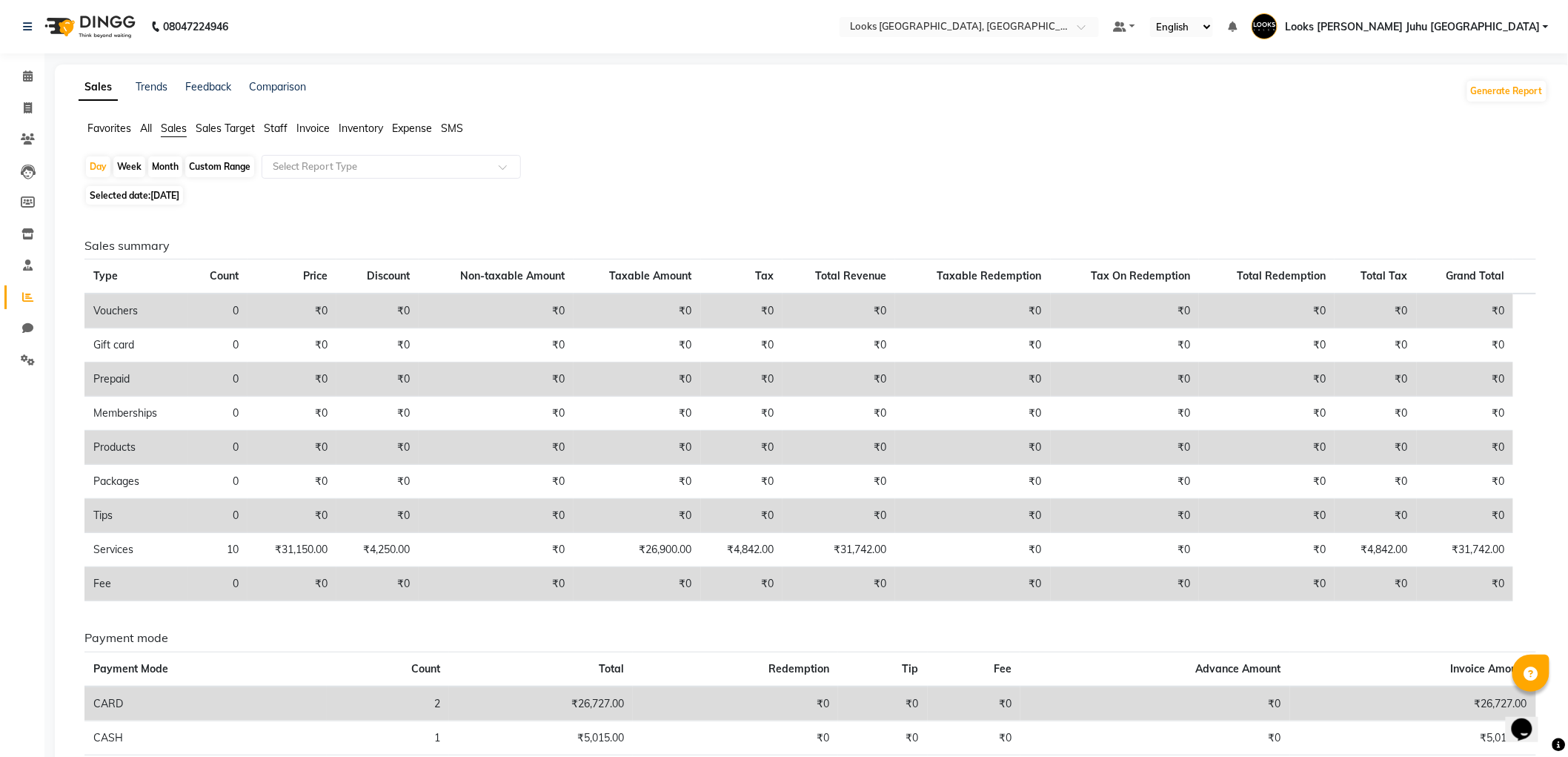
click at [285, 134] on span "Staff" at bounding box center [275, 127] width 24 height 13
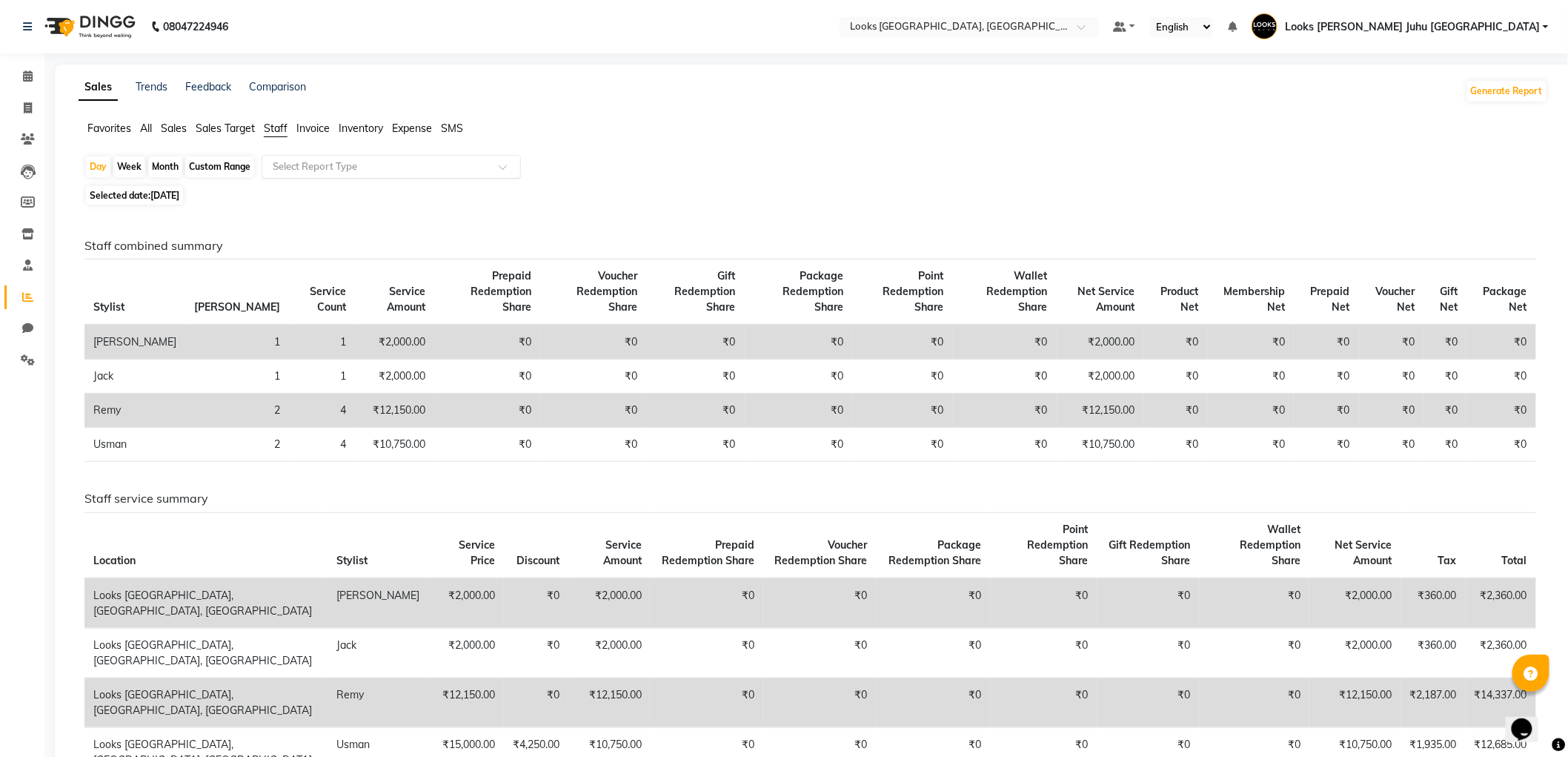
click at [412, 162] on input "text" at bounding box center [376, 166] width 214 height 15
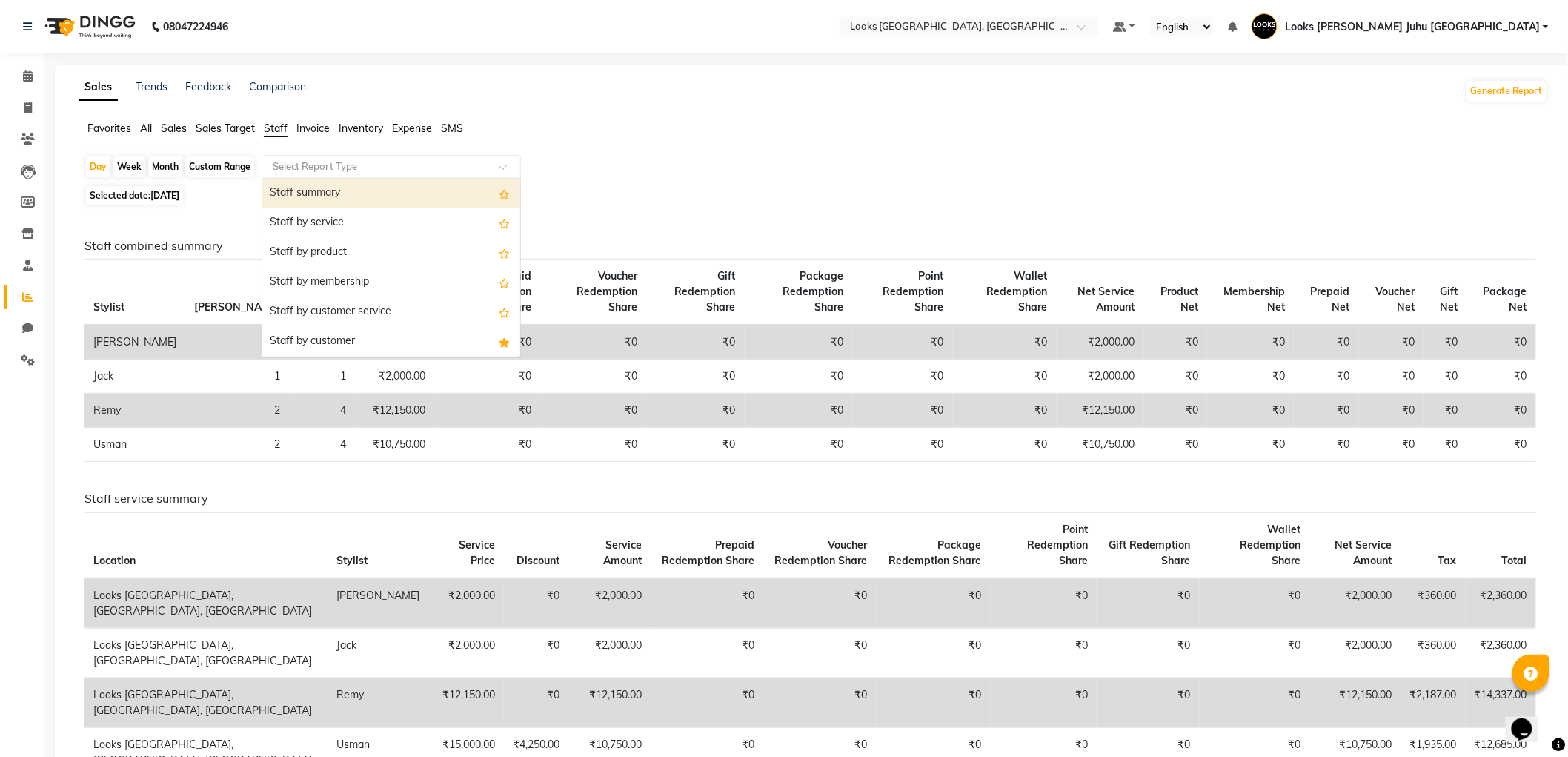
click at [390, 193] on div "Staff summary" at bounding box center [390, 193] width 258 height 30
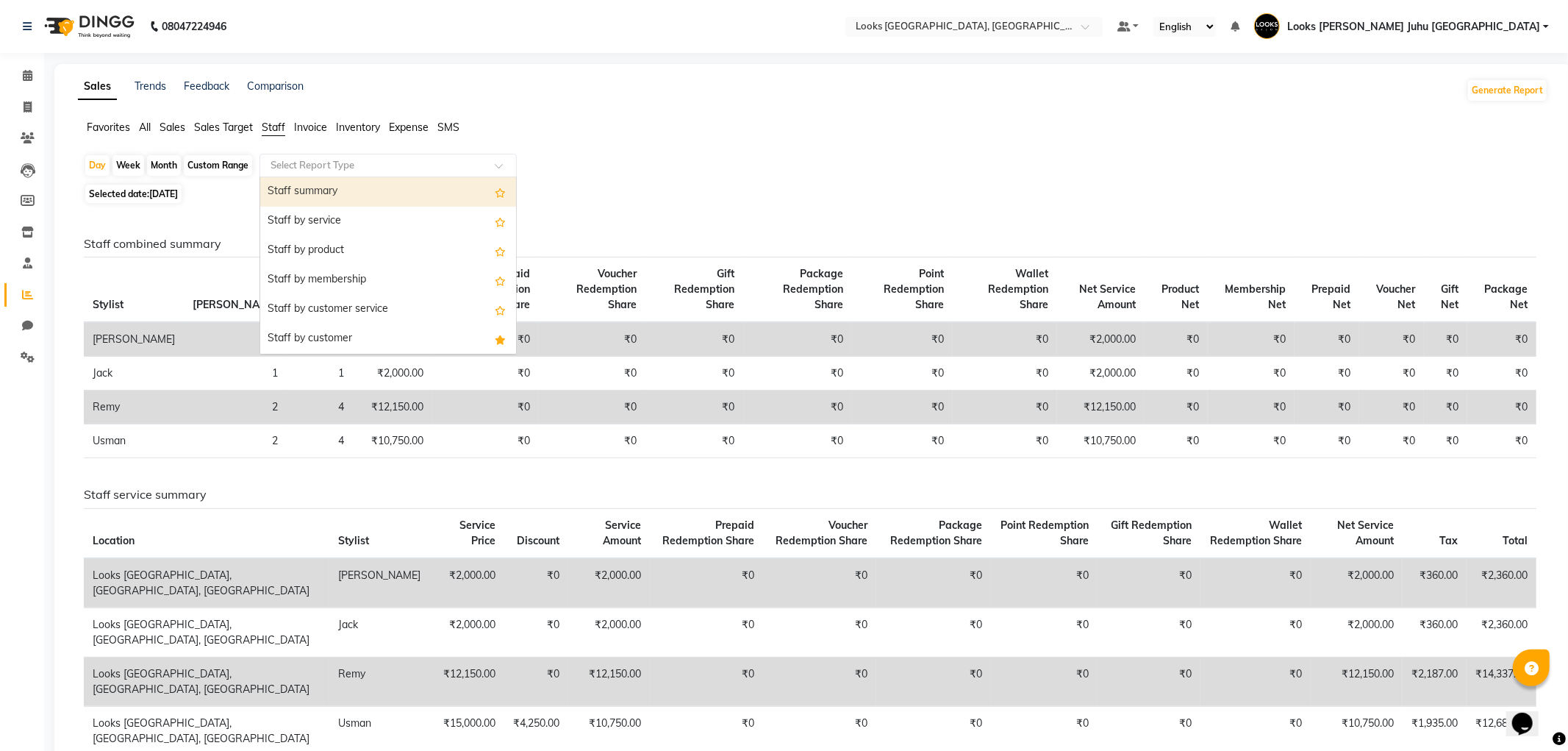
select select "filtered_report"
select select "pdf"
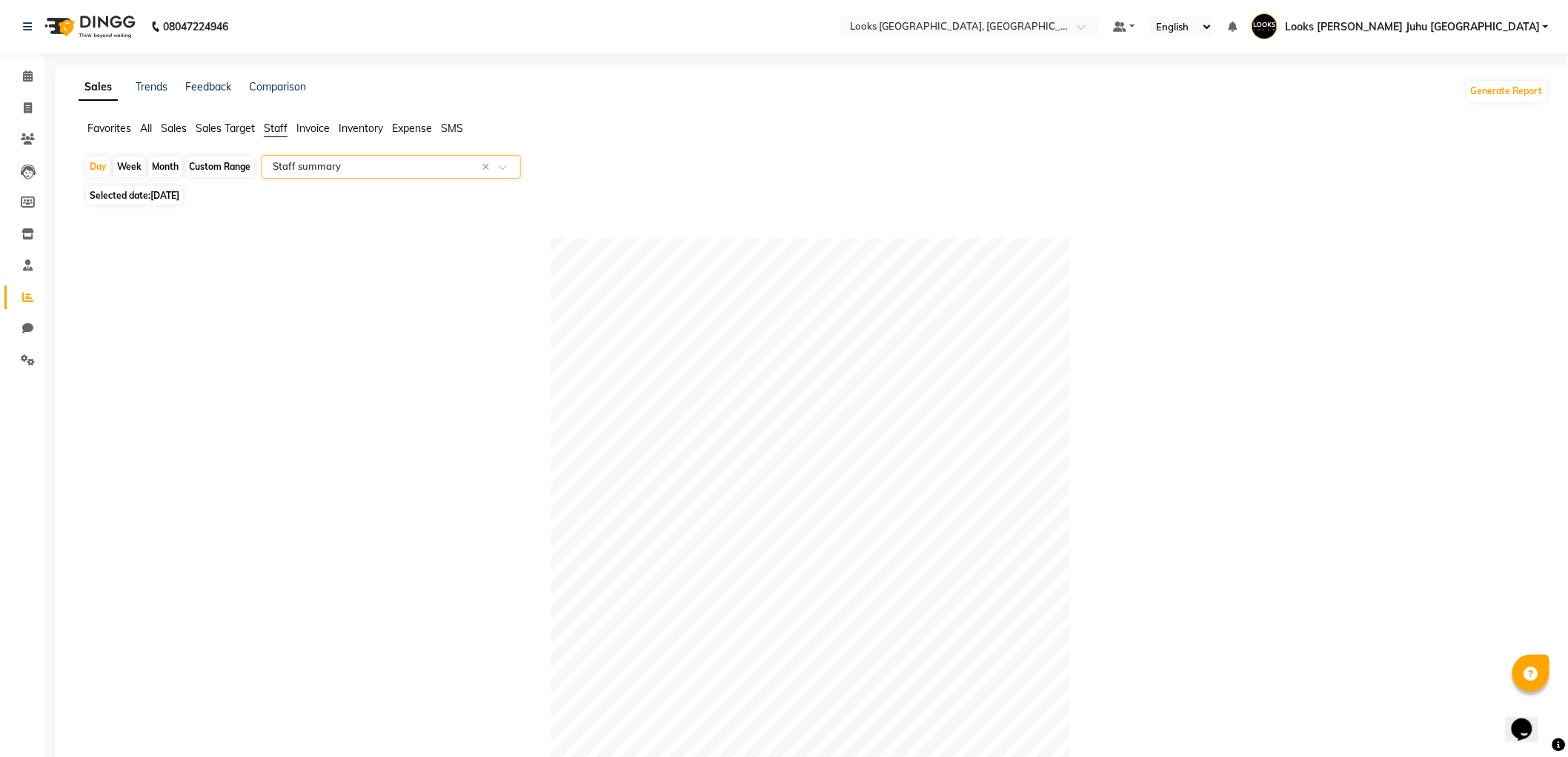
scroll to position [395, 0]
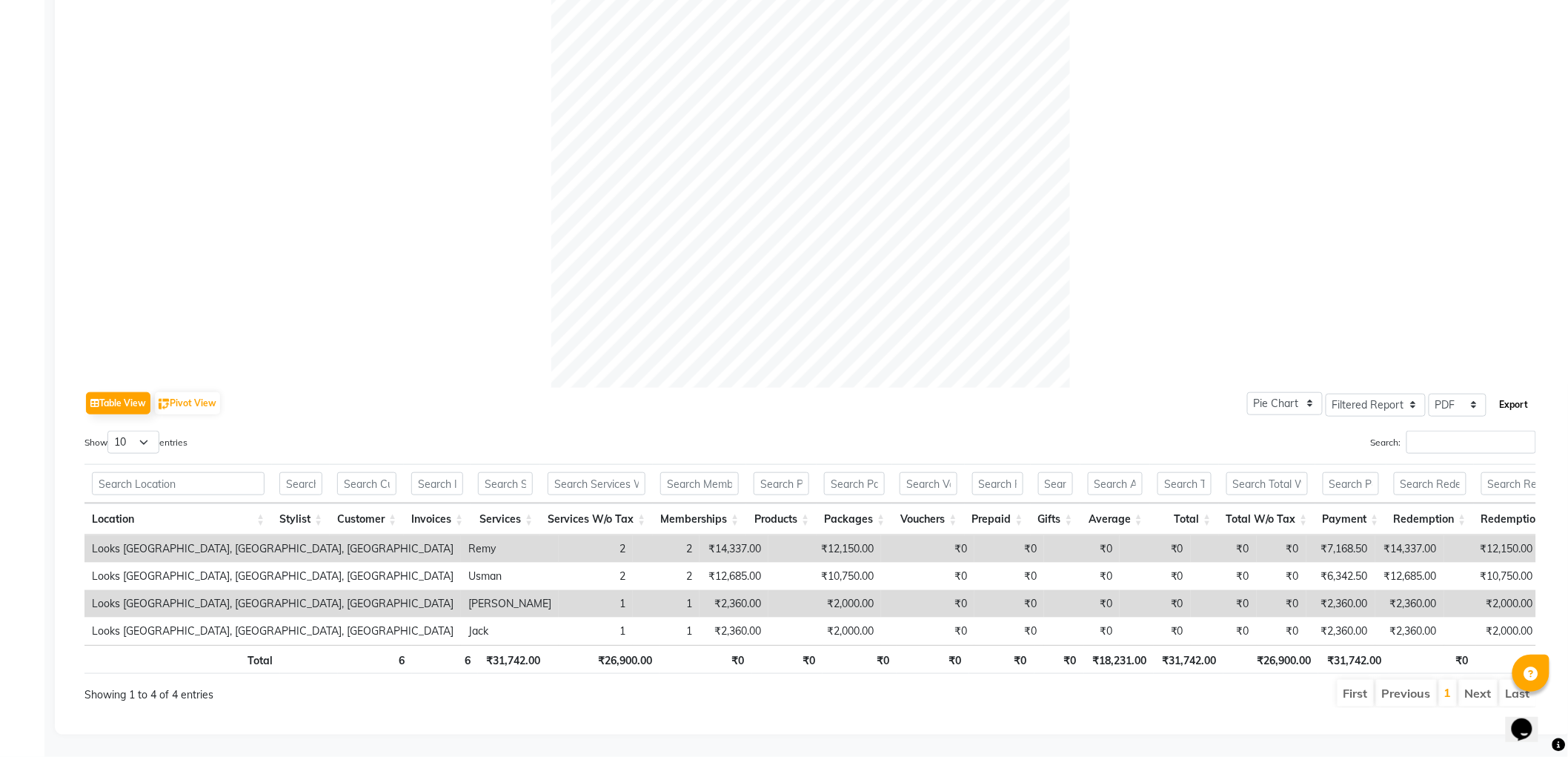
click at [1527, 392] on button "Export" at bounding box center [1514, 404] width 40 height 25
select select "monospace"
select select "8px"
select select "template_1"
select select "A4"
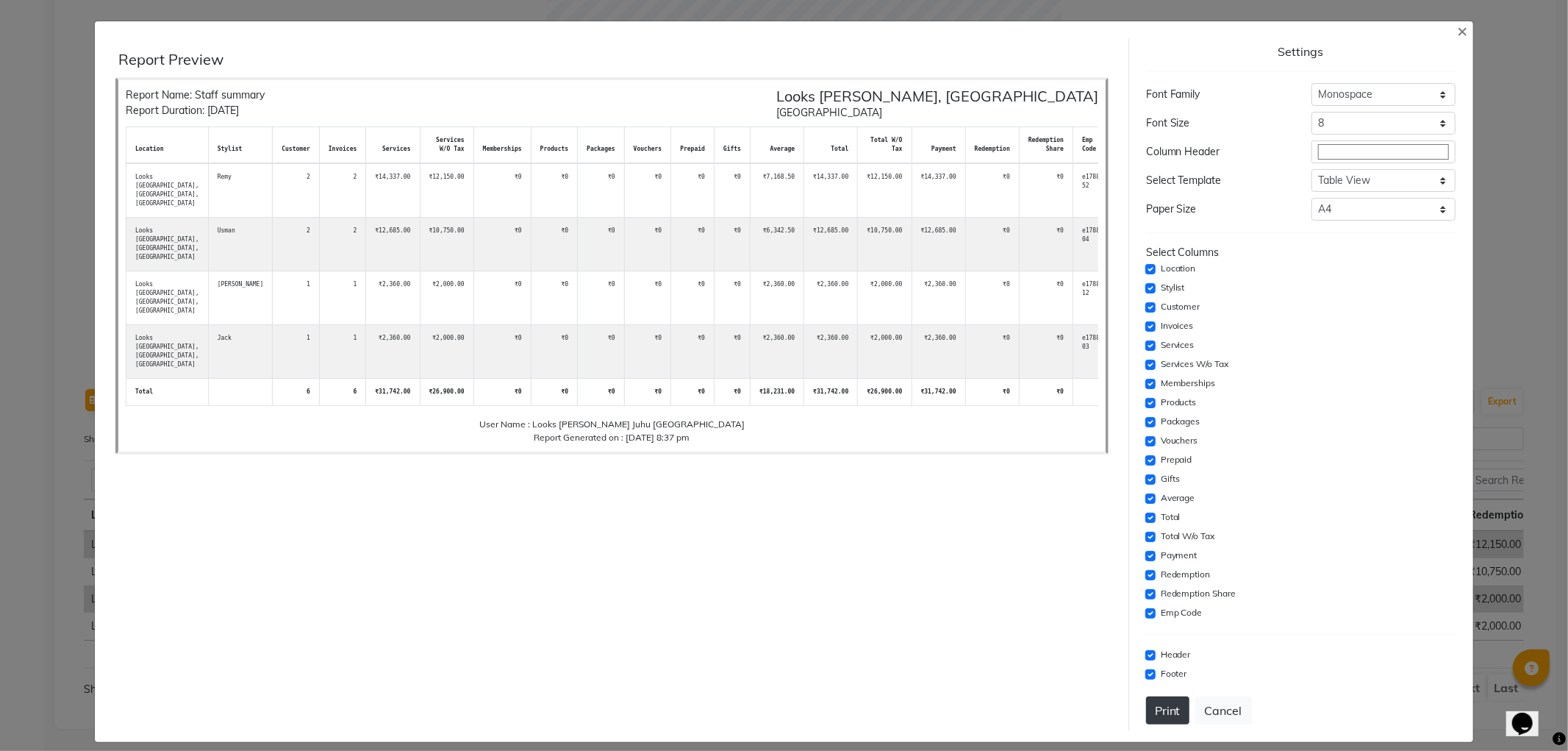
click at [1151, 719] on button "Print" at bounding box center [1168, 710] width 44 height 28
click at [1456, 34] on span "×" at bounding box center [1462, 30] width 10 height 22
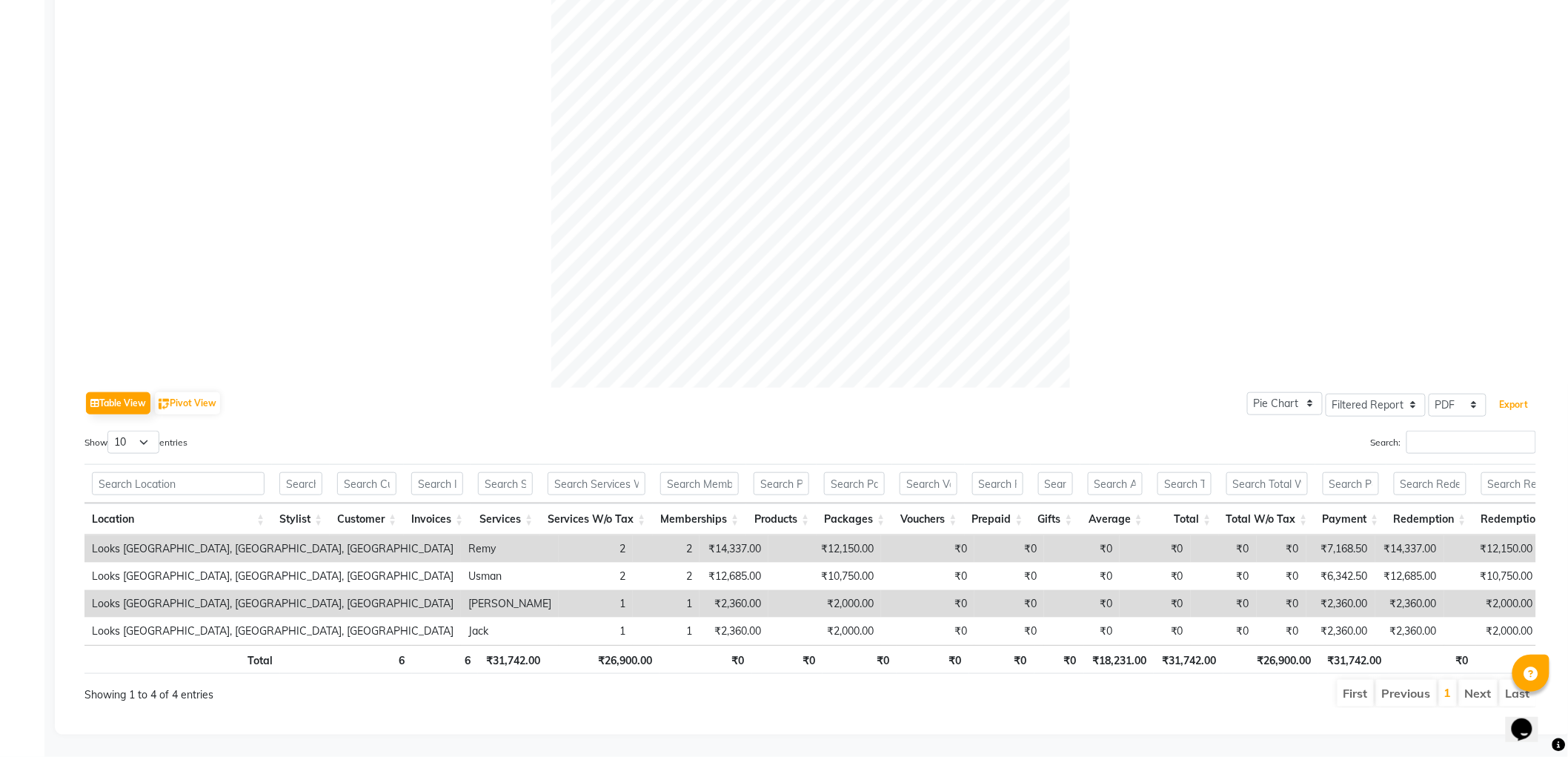
scroll to position [0, 0]
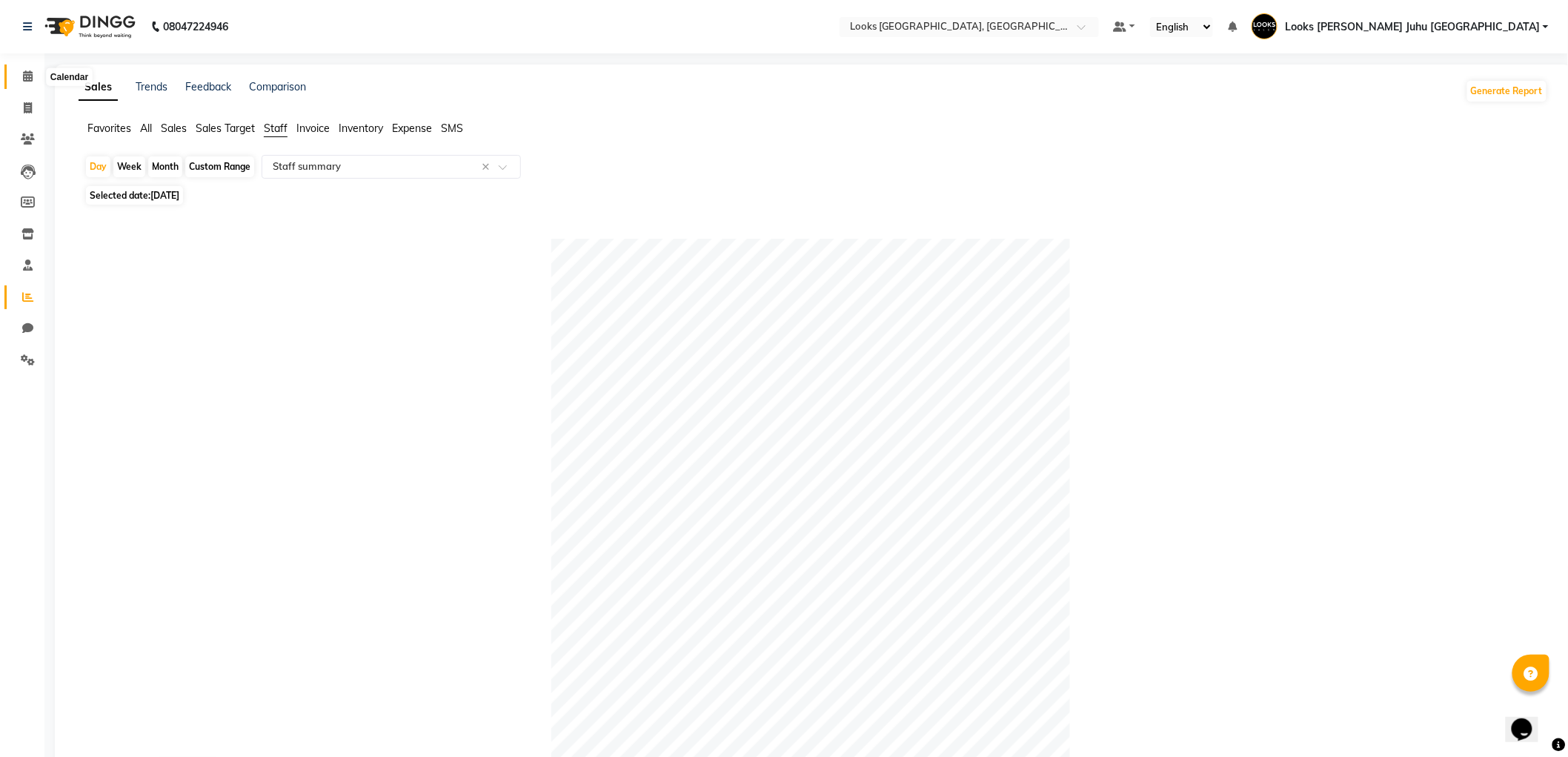
click at [35, 77] on span at bounding box center [27, 76] width 26 height 17
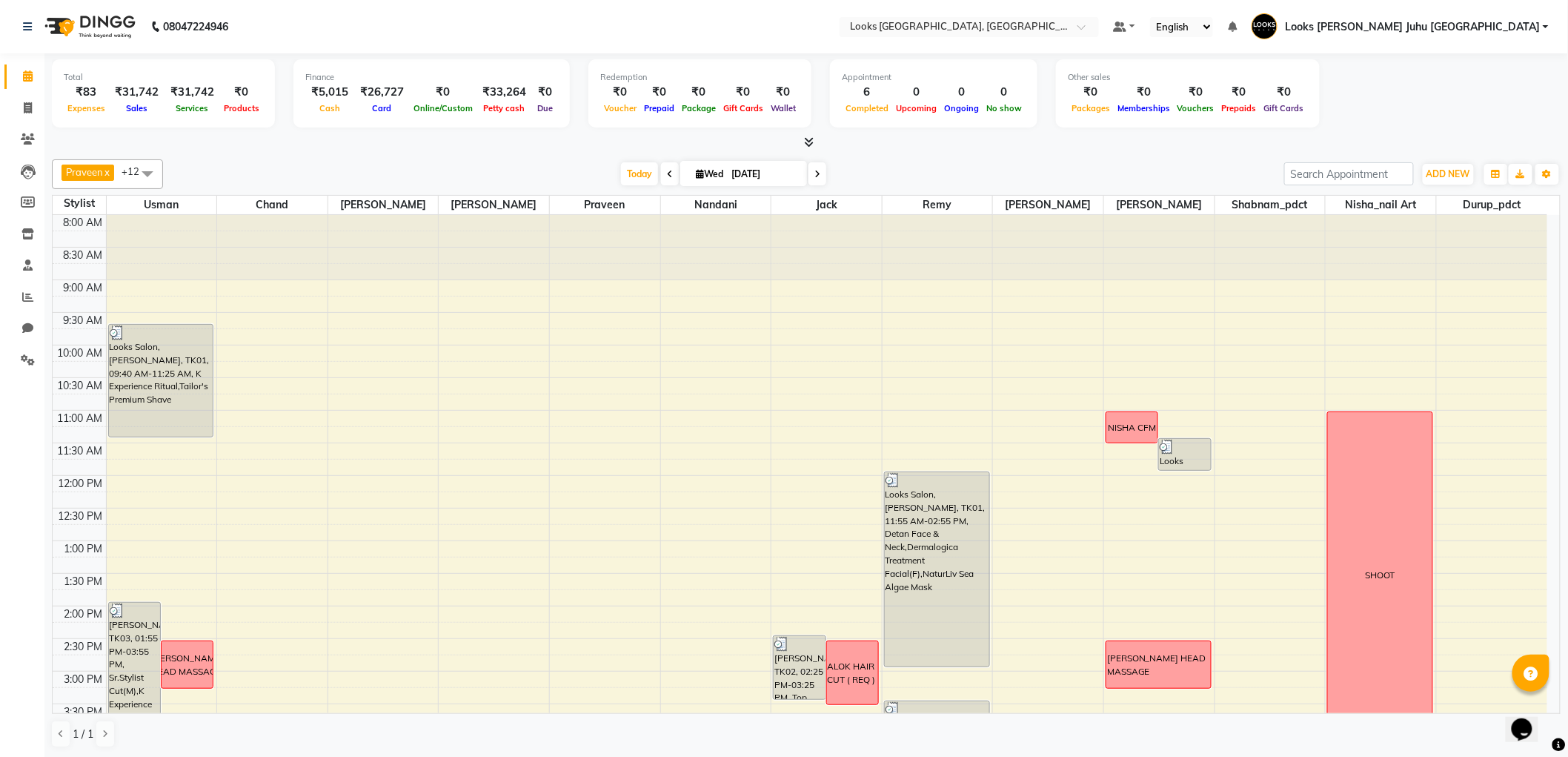
scroll to position [455, 0]
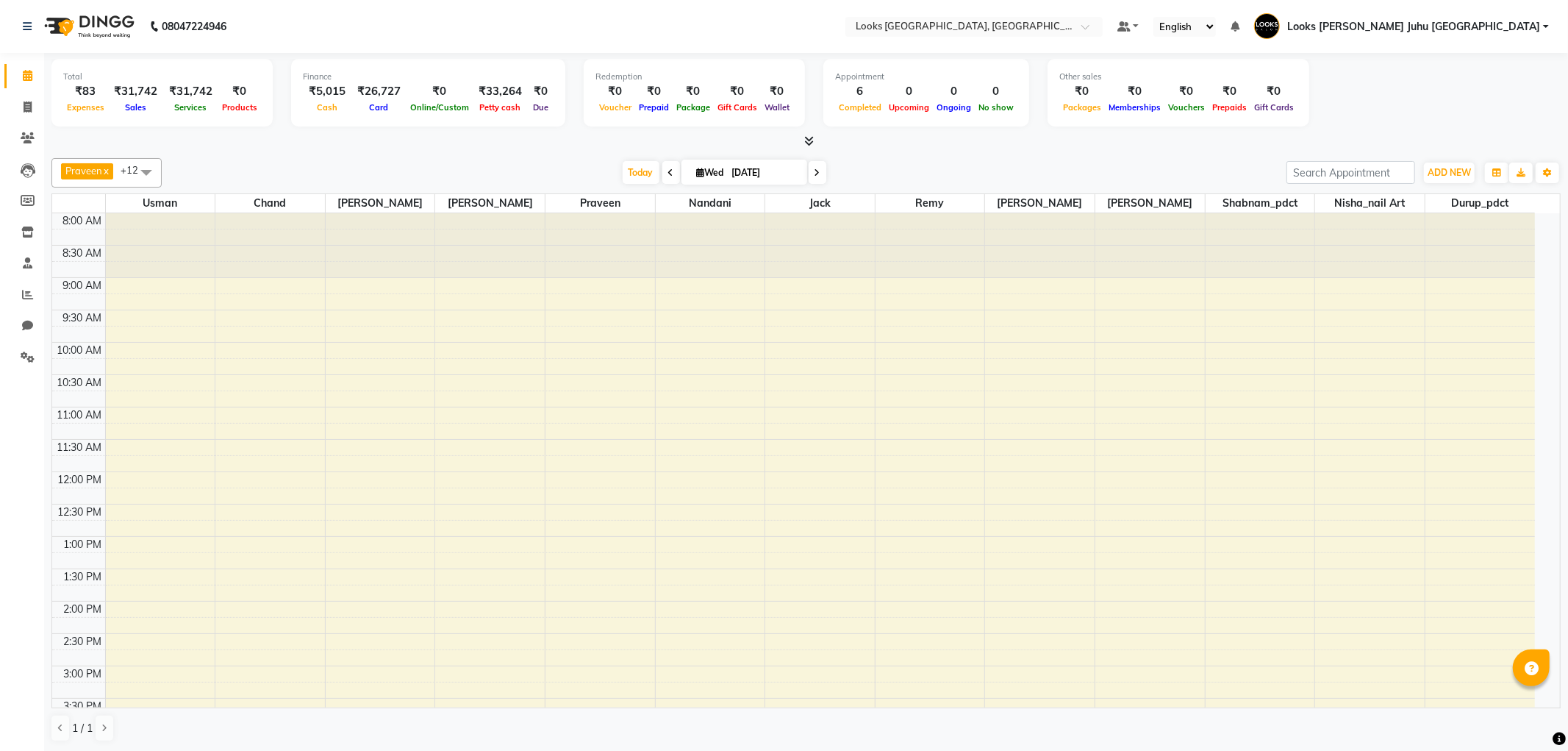
select select "en"
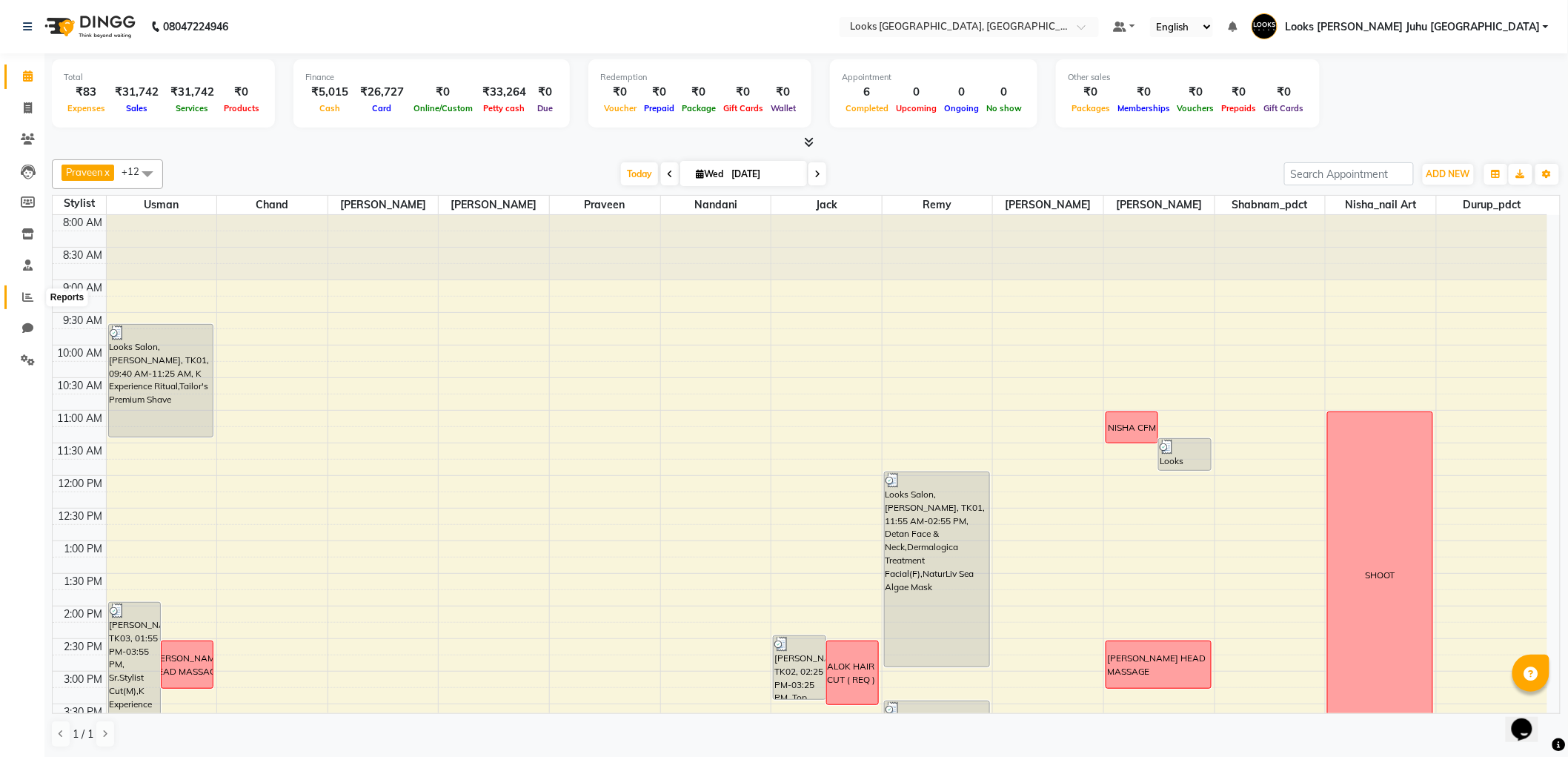
click at [20, 290] on span at bounding box center [27, 297] width 26 height 17
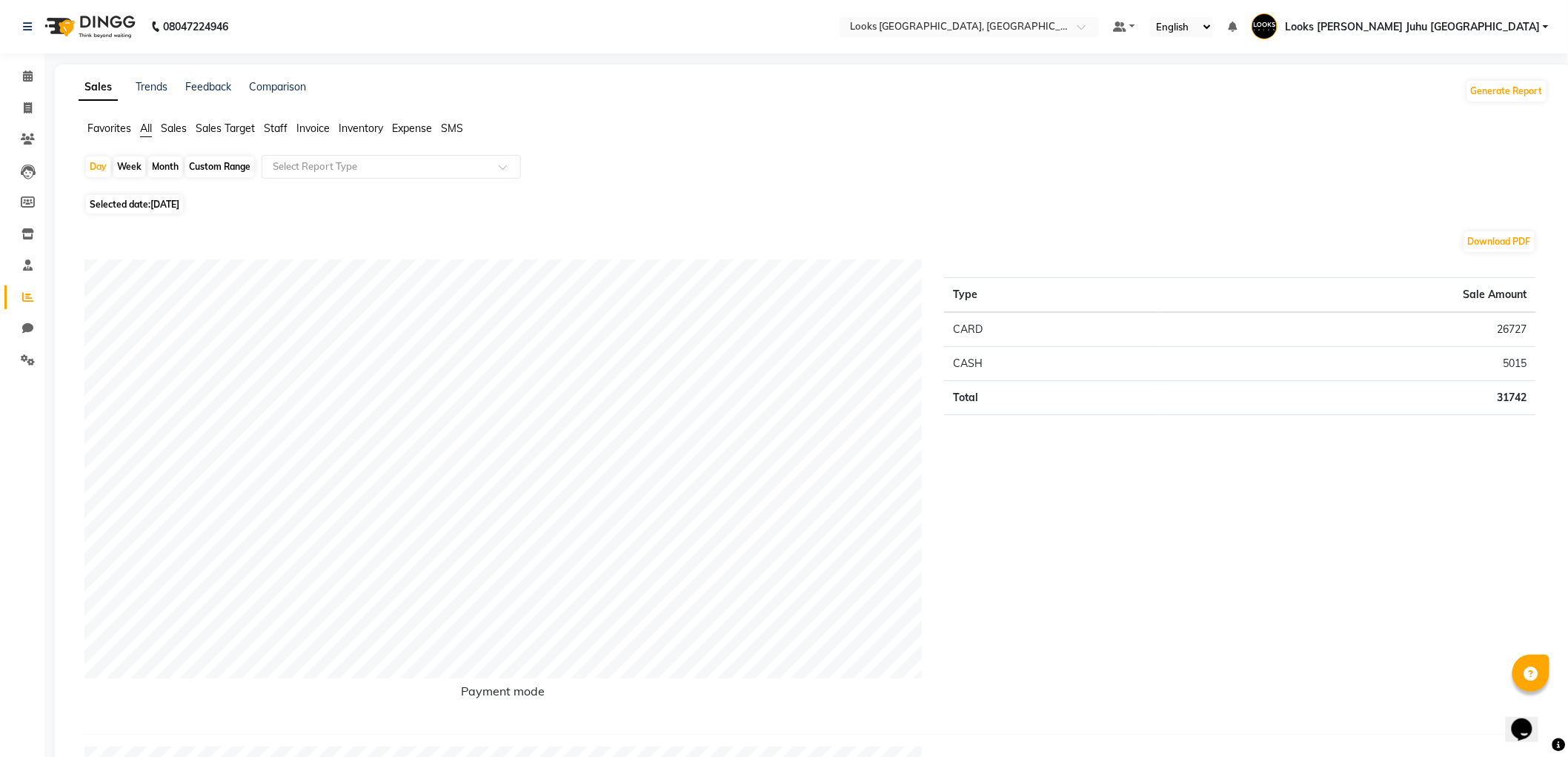
click at [280, 123] on span "Staff" at bounding box center [275, 127] width 24 height 13
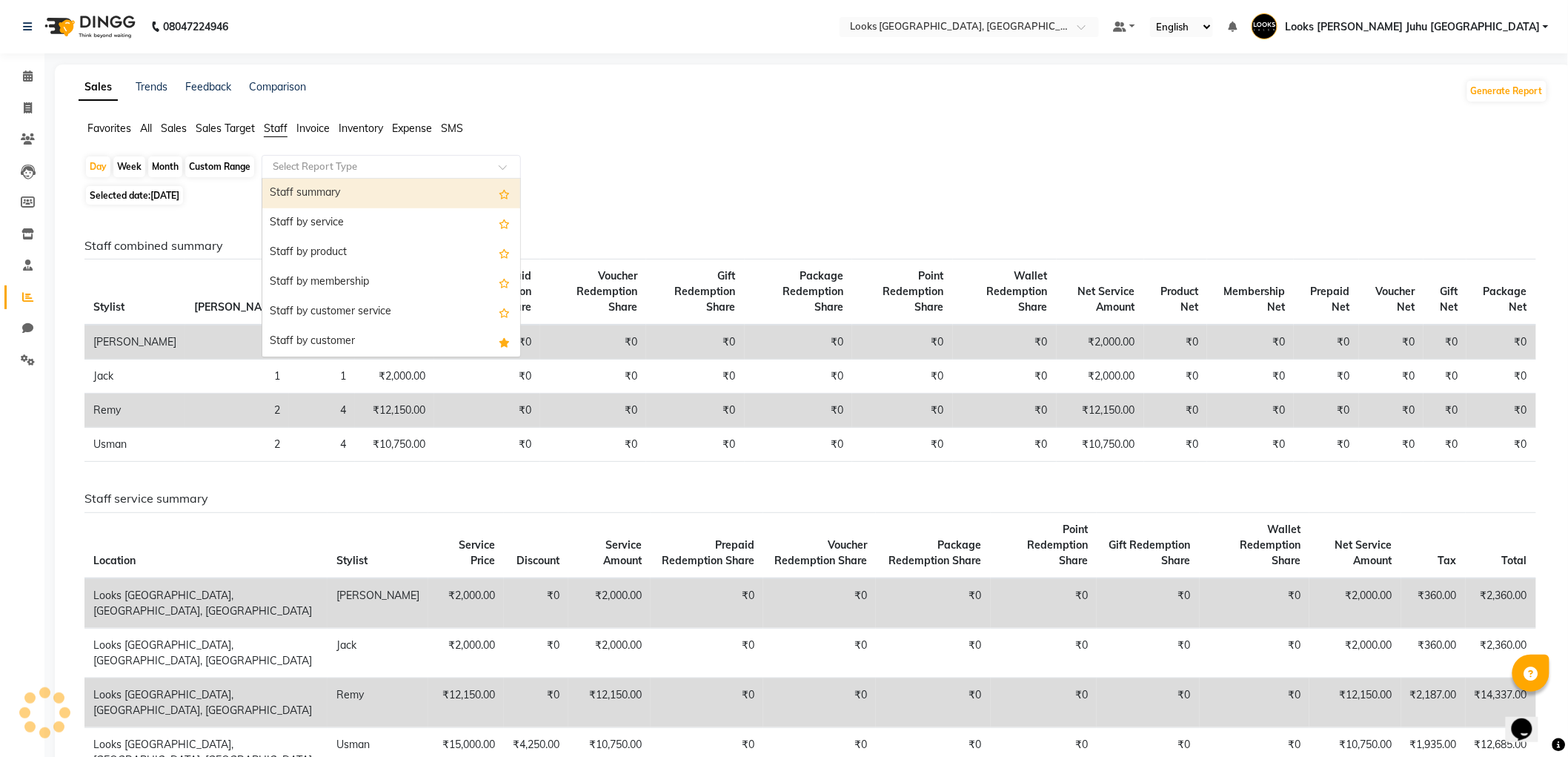
click at [442, 158] on div "Select Report Type" at bounding box center [391, 166] width 259 height 24
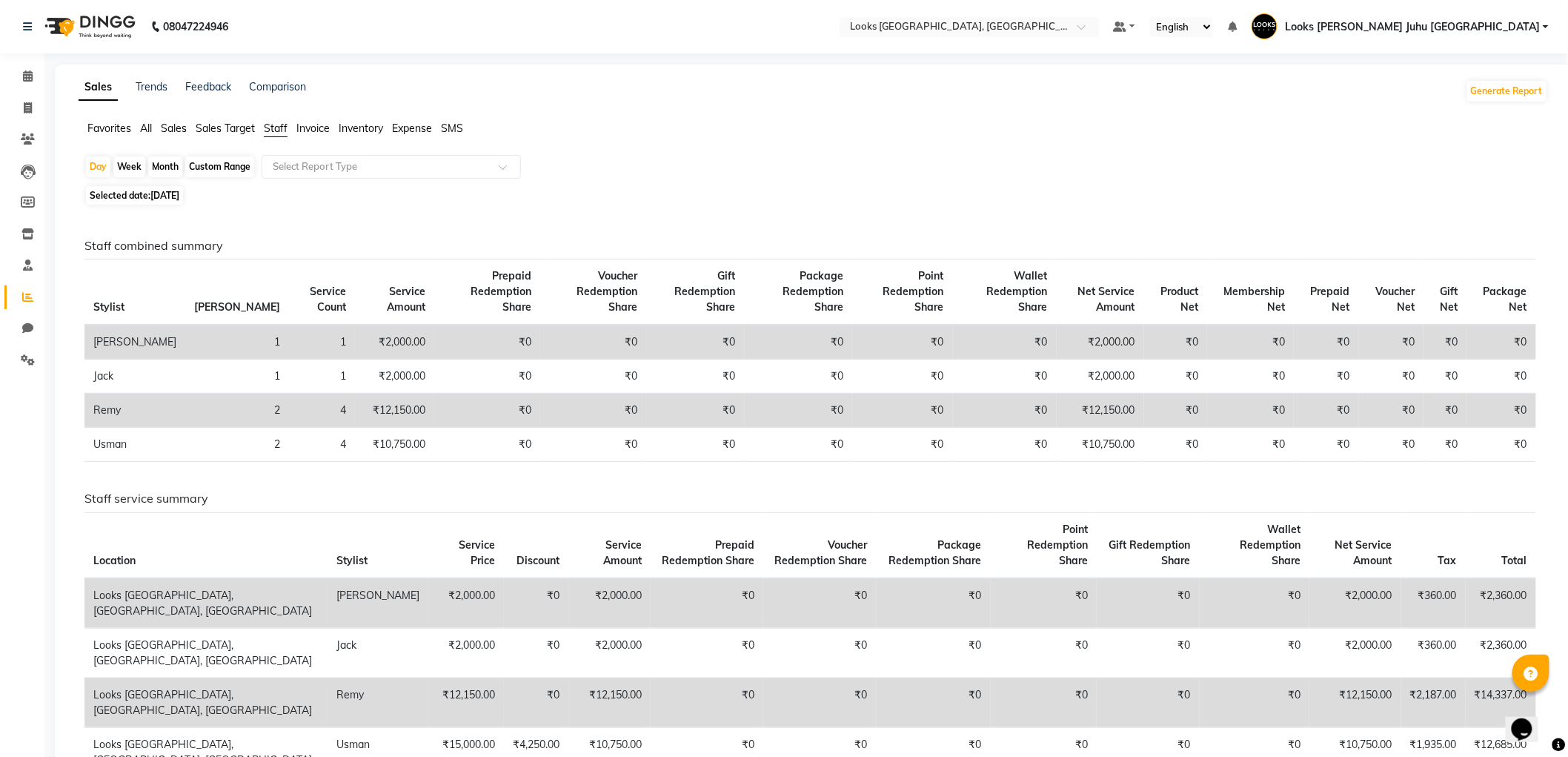
click at [650, 172] on div "Day Week Month Custom Range Select Report Type" at bounding box center [813, 168] width 1458 height 26
click at [171, 129] on span "Sales" at bounding box center [173, 127] width 26 height 13
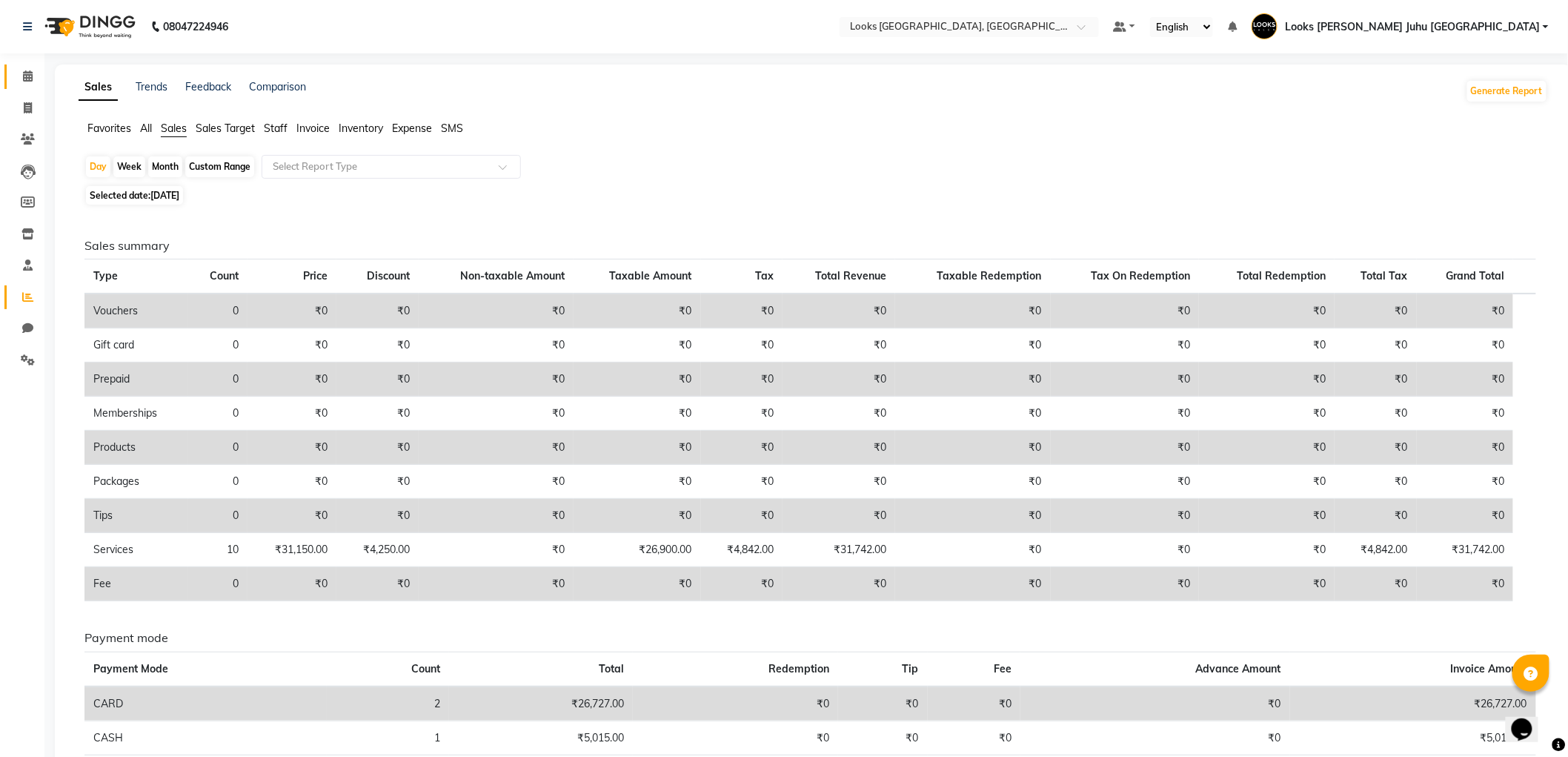
click at [21, 74] on span at bounding box center [27, 76] width 26 height 17
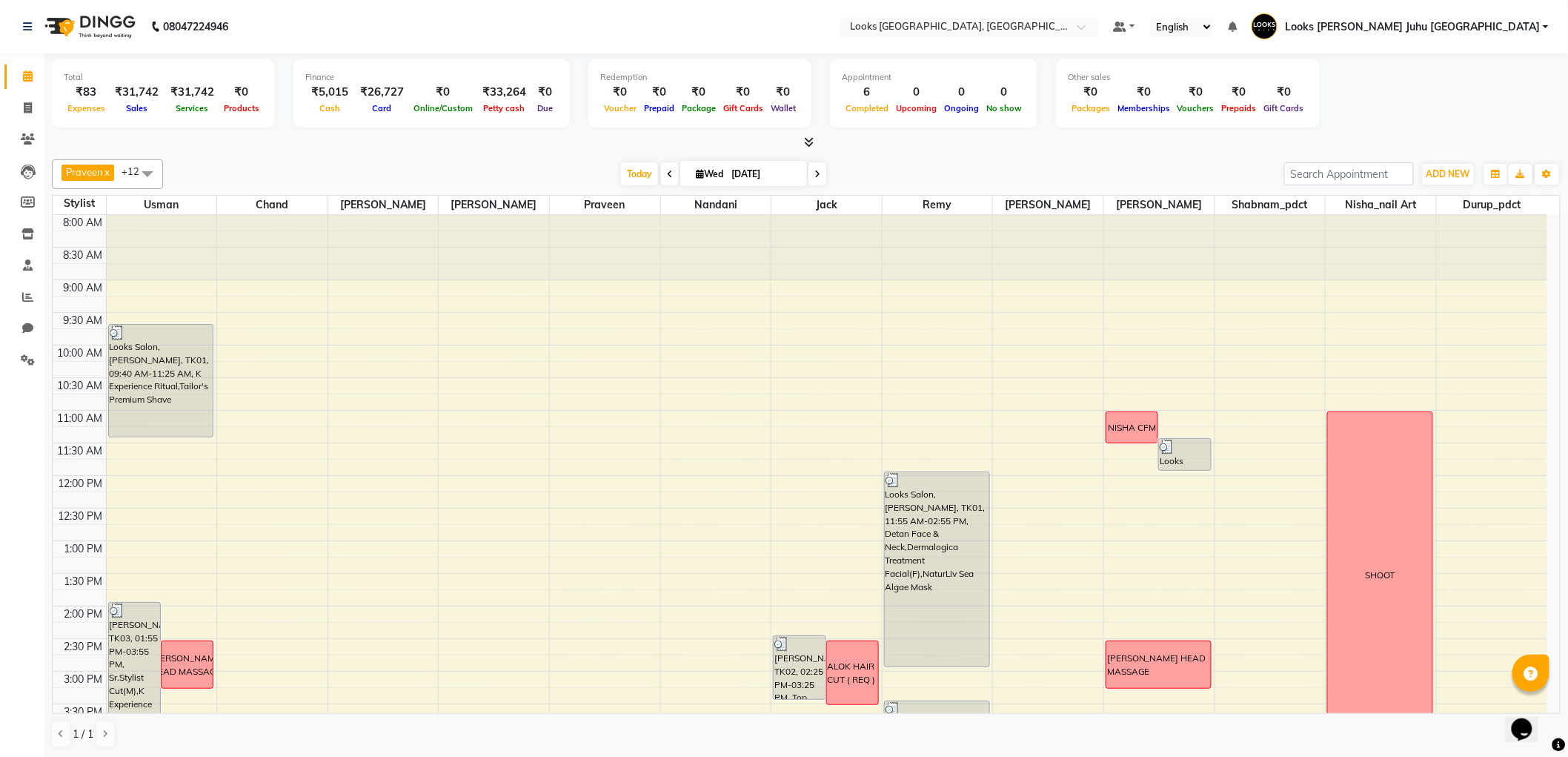
click at [1542, 25] on link "Looks [PERSON_NAME] Juhu [GEOGRAPHIC_DATA]" at bounding box center [1401, 27] width 297 height 25
click at [1492, 106] on link "Sign out" at bounding box center [1473, 106] width 135 height 23
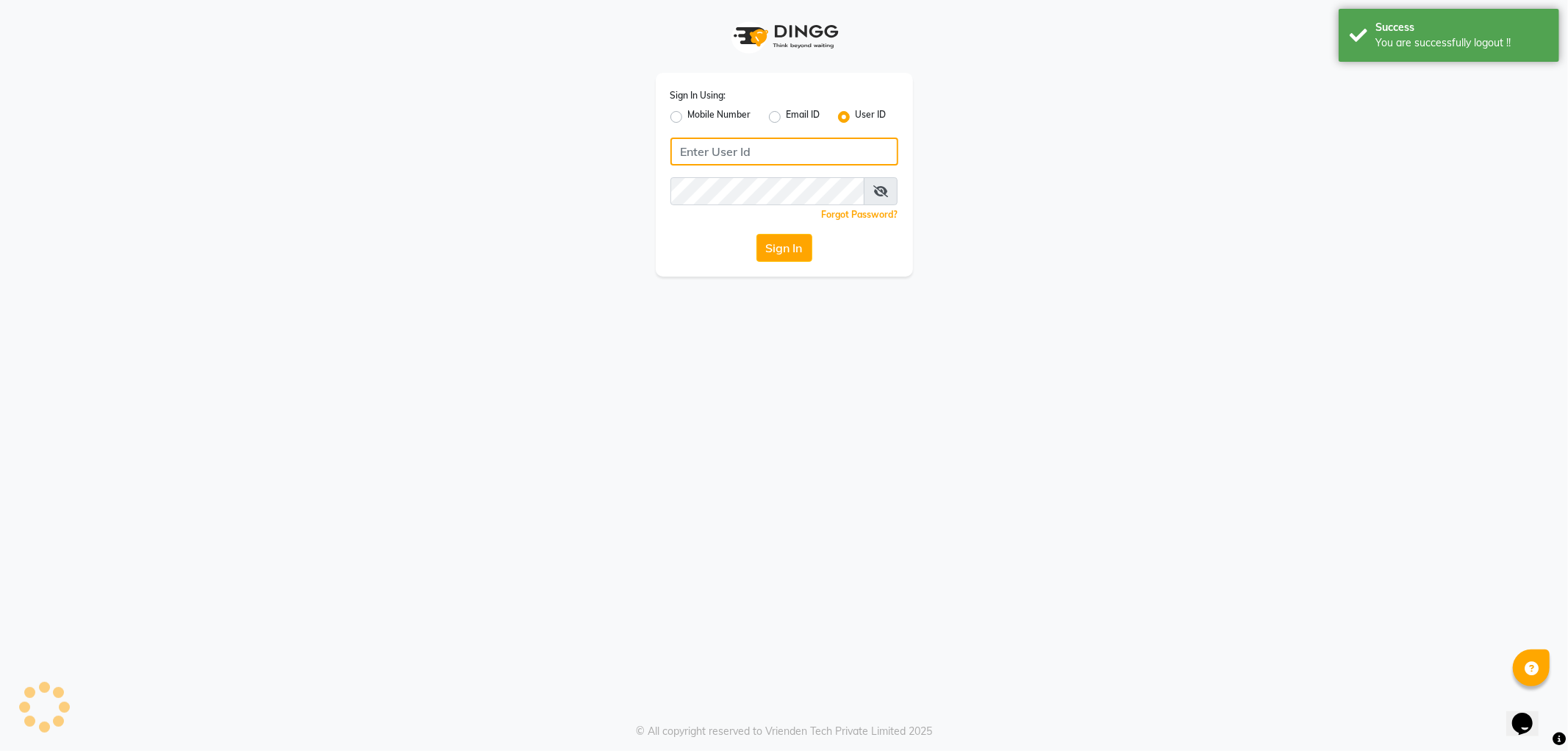
type input "e1788-10"
